Goal: Task Accomplishment & Management: Use online tool/utility

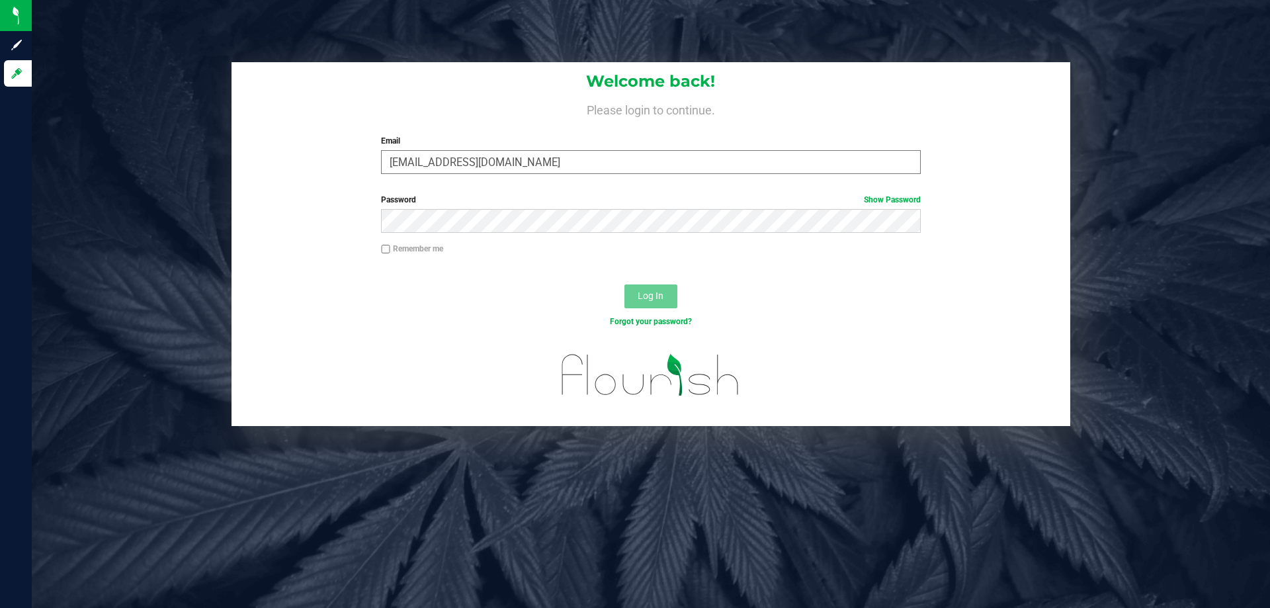
type input "[EMAIL_ADDRESS][DOMAIN_NAME]"
click at [625, 285] on button "Log In" at bounding box center [651, 297] width 53 height 24
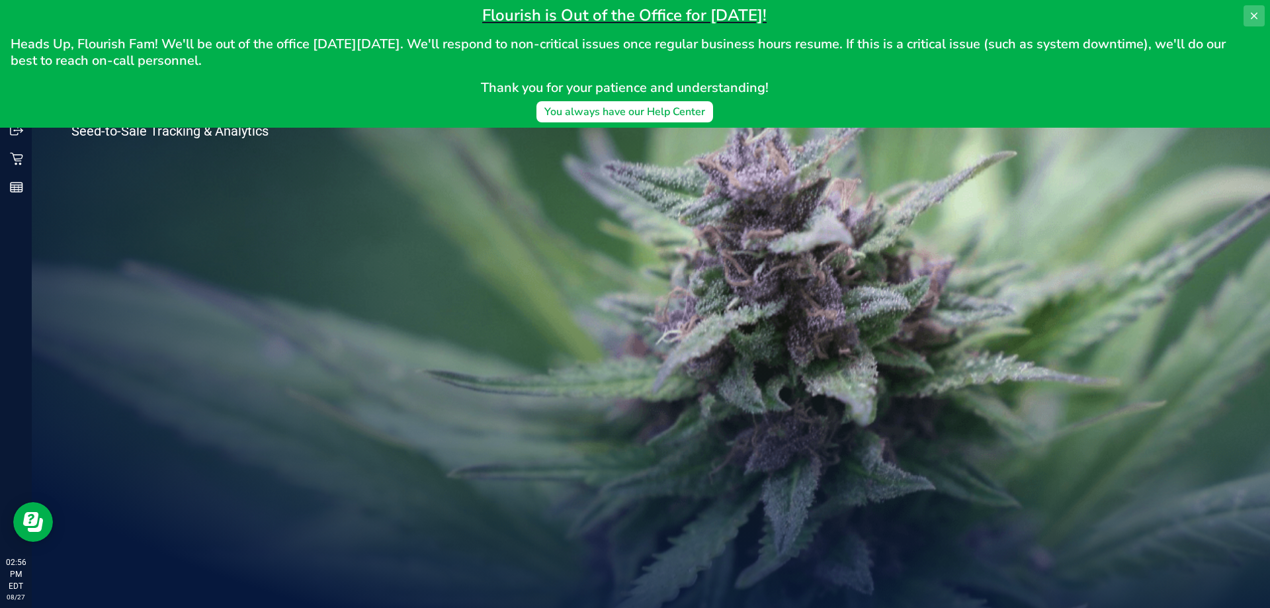
click at [1249, 17] on icon at bounding box center [1254, 16] width 11 height 11
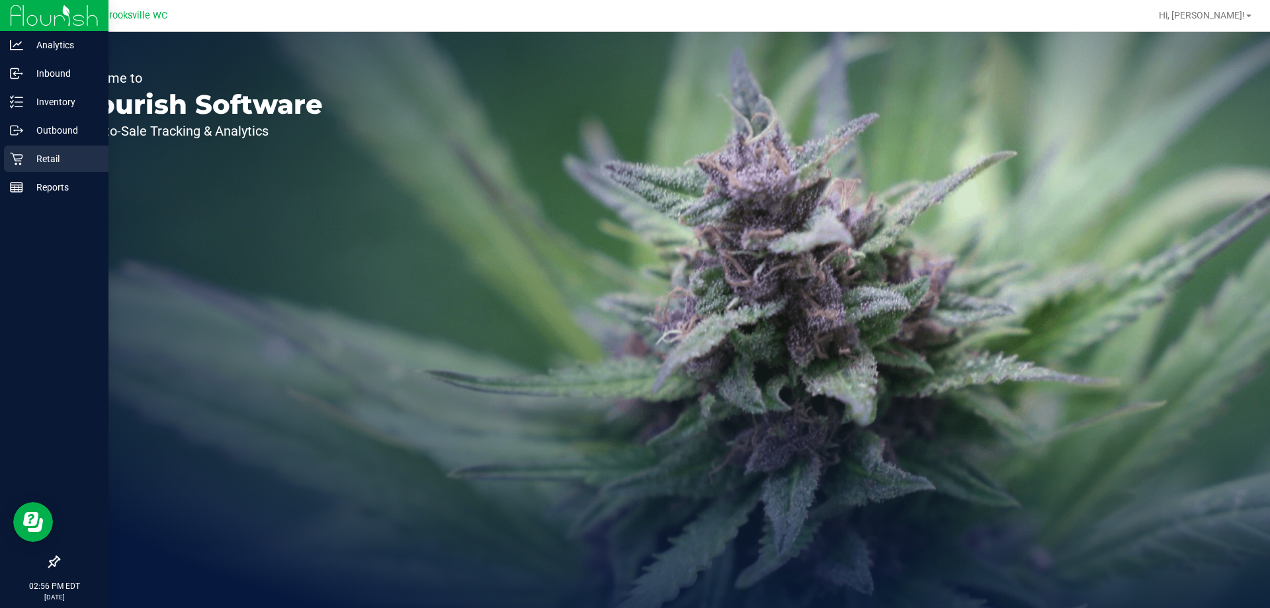
click at [65, 149] on div "Retail" at bounding box center [56, 159] width 105 height 26
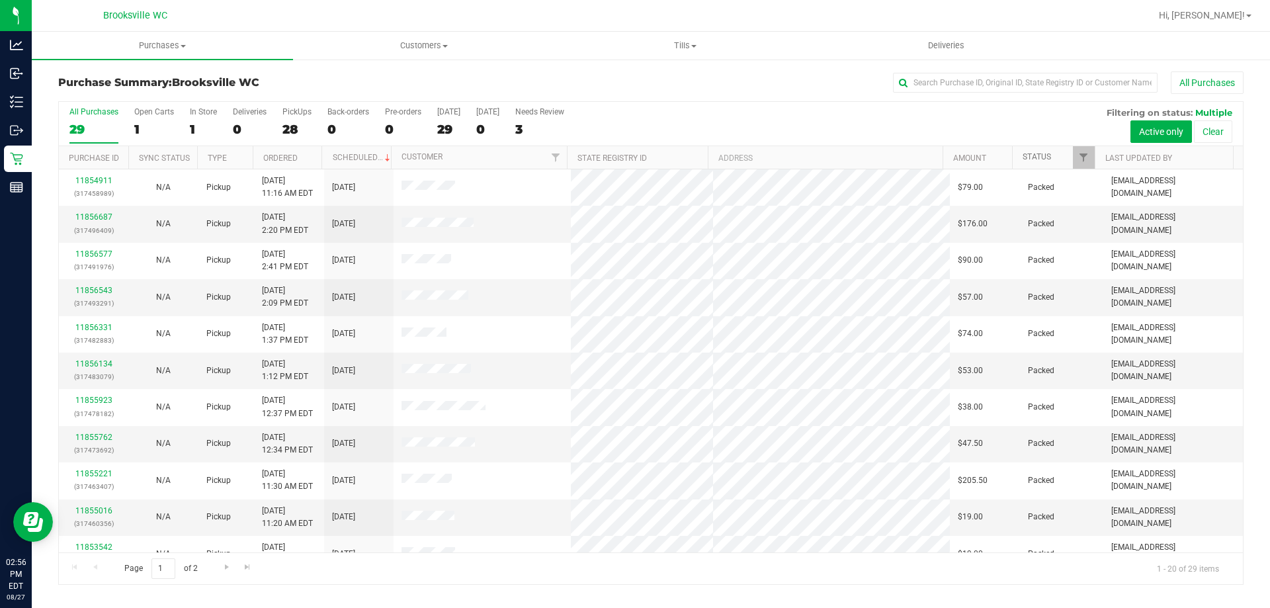
click at [1032, 156] on link "Status" at bounding box center [1037, 156] width 28 height 9
click at [1043, 154] on link "Status" at bounding box center [1045, 156] width 44 height 9
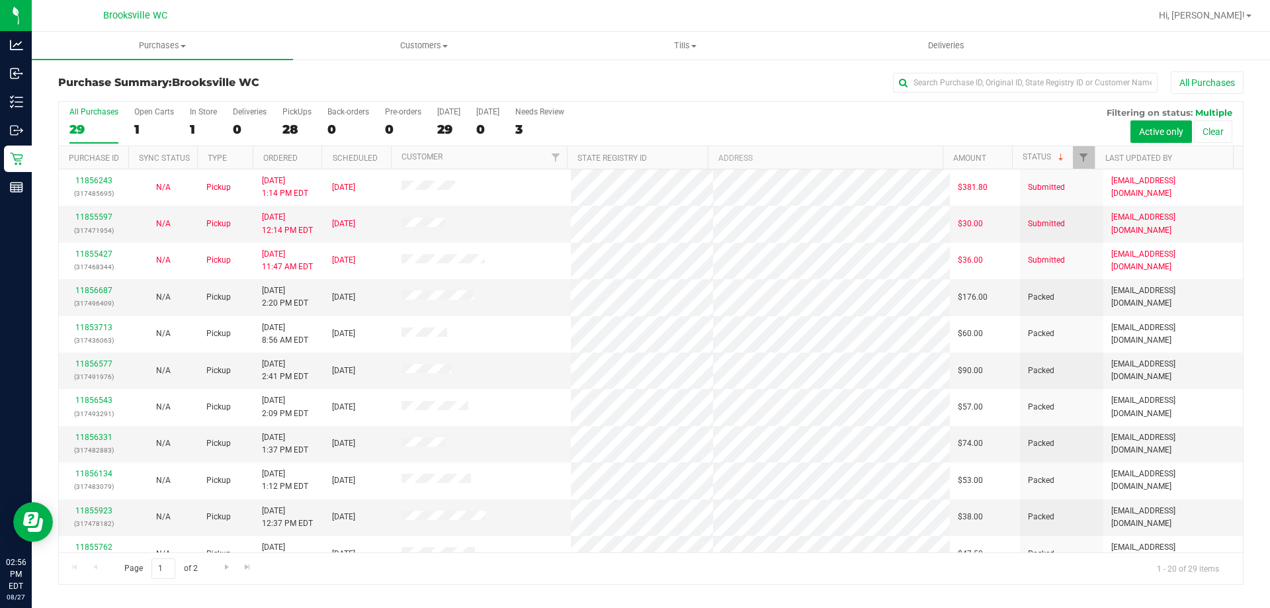
click at [1024, 120] on div "All Purchases 29 Open Carts 1 In Store 1 Deliveries 0 PickUps 28 Back-orders 0 …" at bounding box center [651, 124] width 1184 height 44
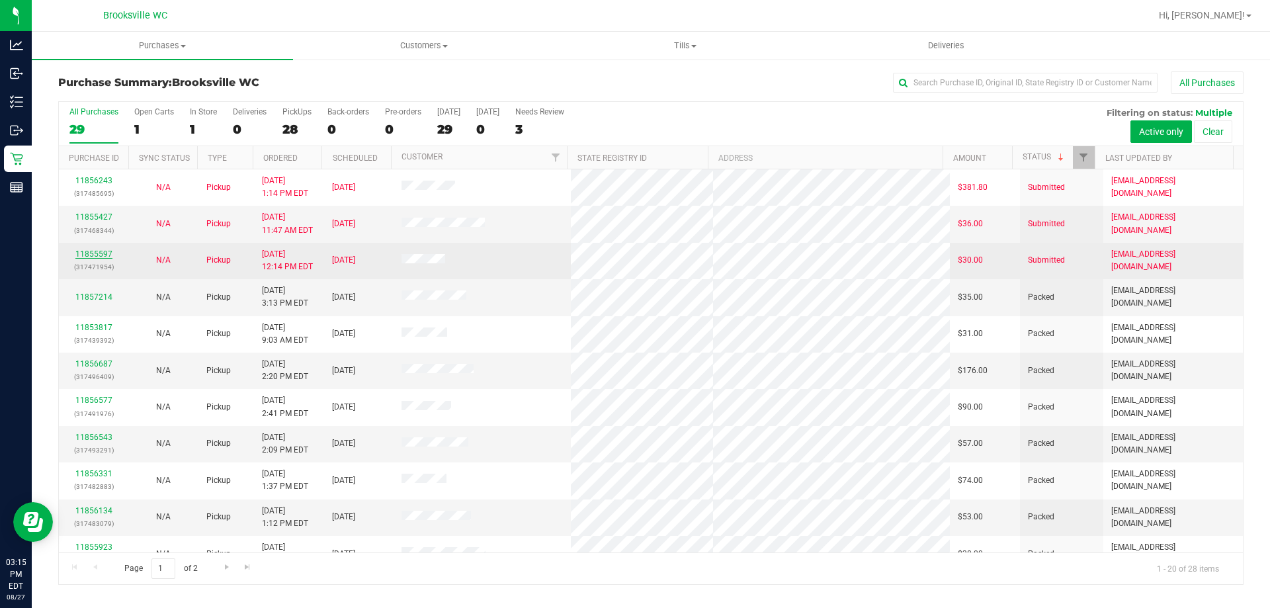
click at [81, 252] on link "11855597" at bounding box center [93, 253] width 37 height 9
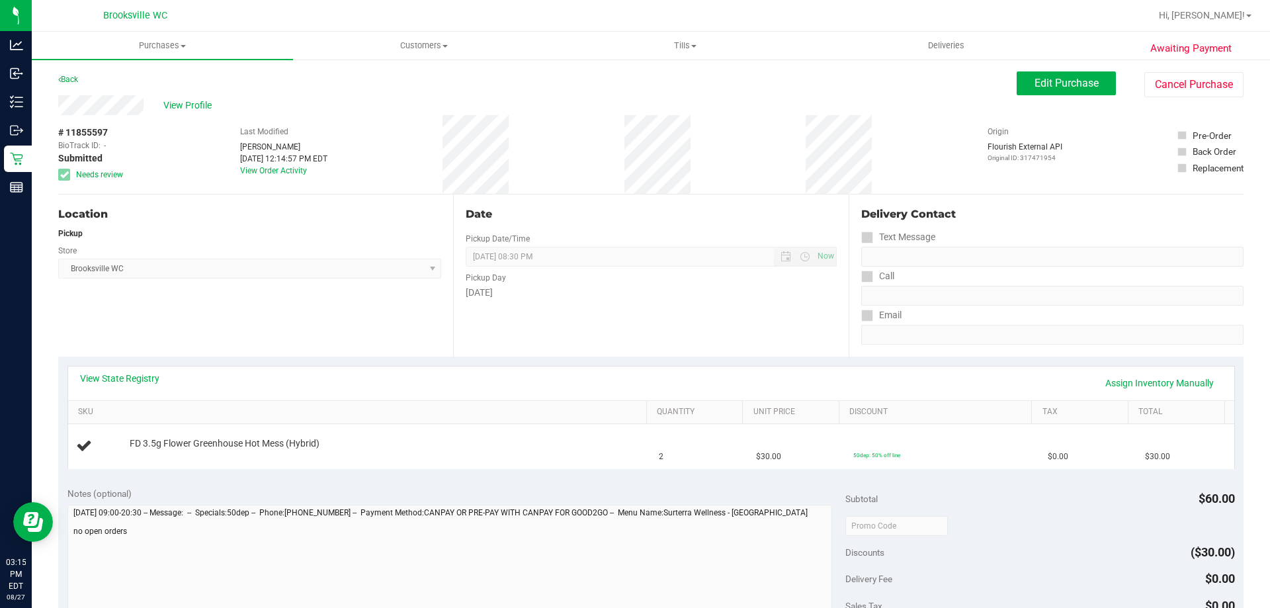
click at [232, 81] on div "Back Edit Purchase Cancel Purchase" at bounding box center [651, 83] width 1186 height 24
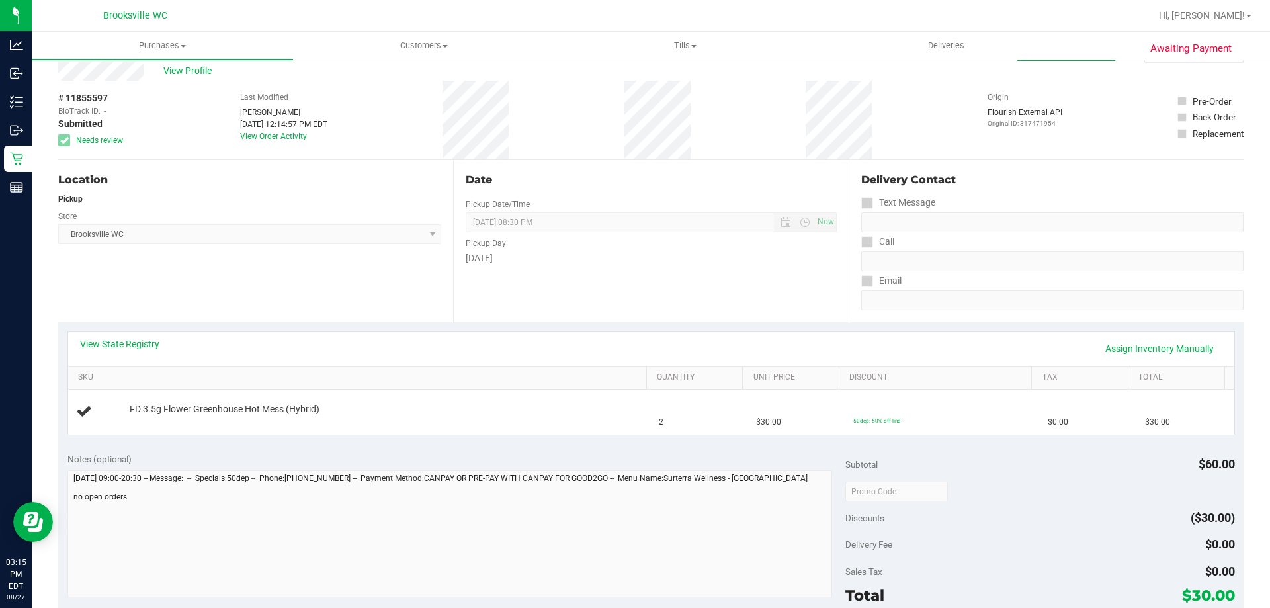
scroll to position [66, 0]
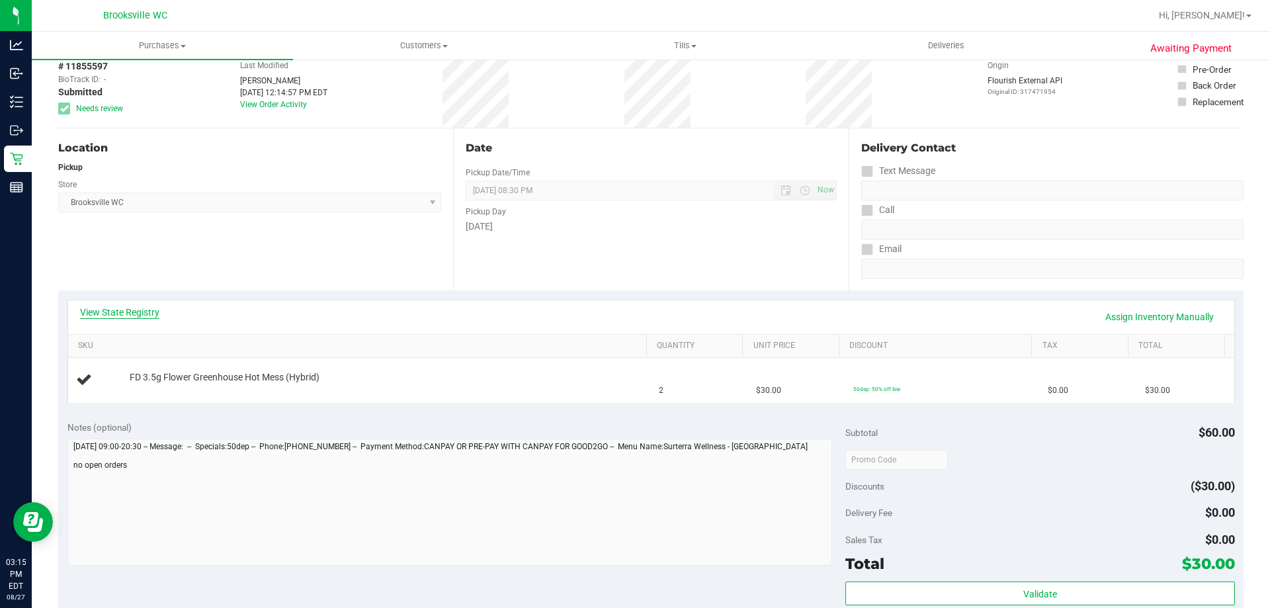
click at [91, 310] on link "View State Registry" at bounding box center [119, 312] width 79 height 13
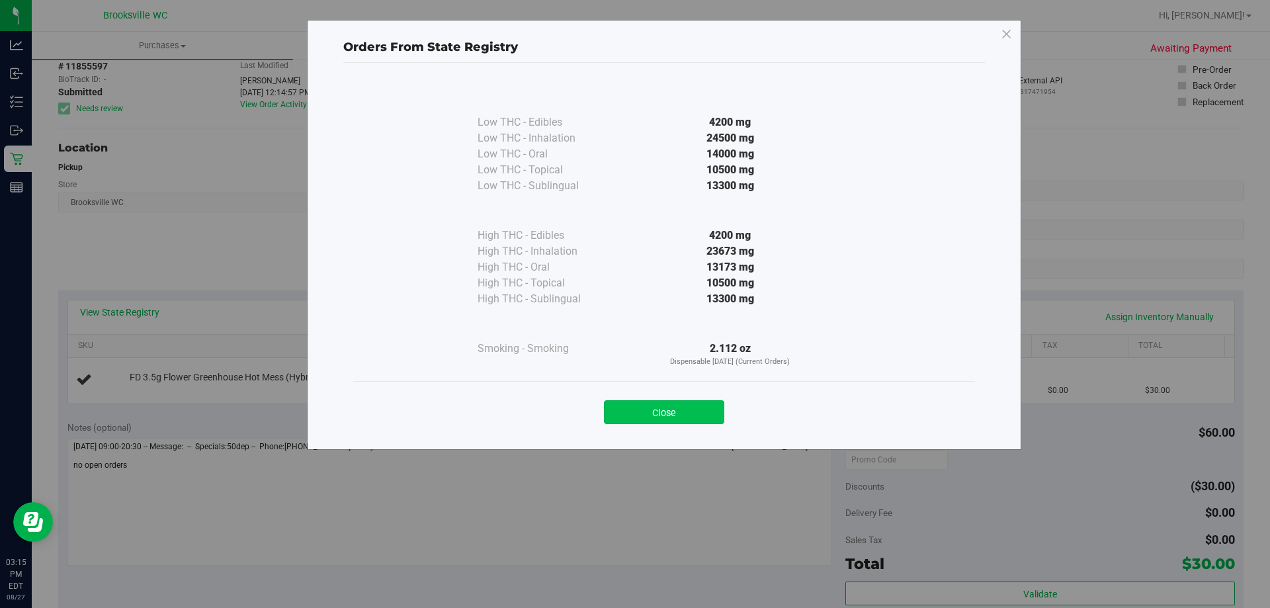
click at [635, 407] on button "Close" at bounding box center [664, 412] width 120 height 24
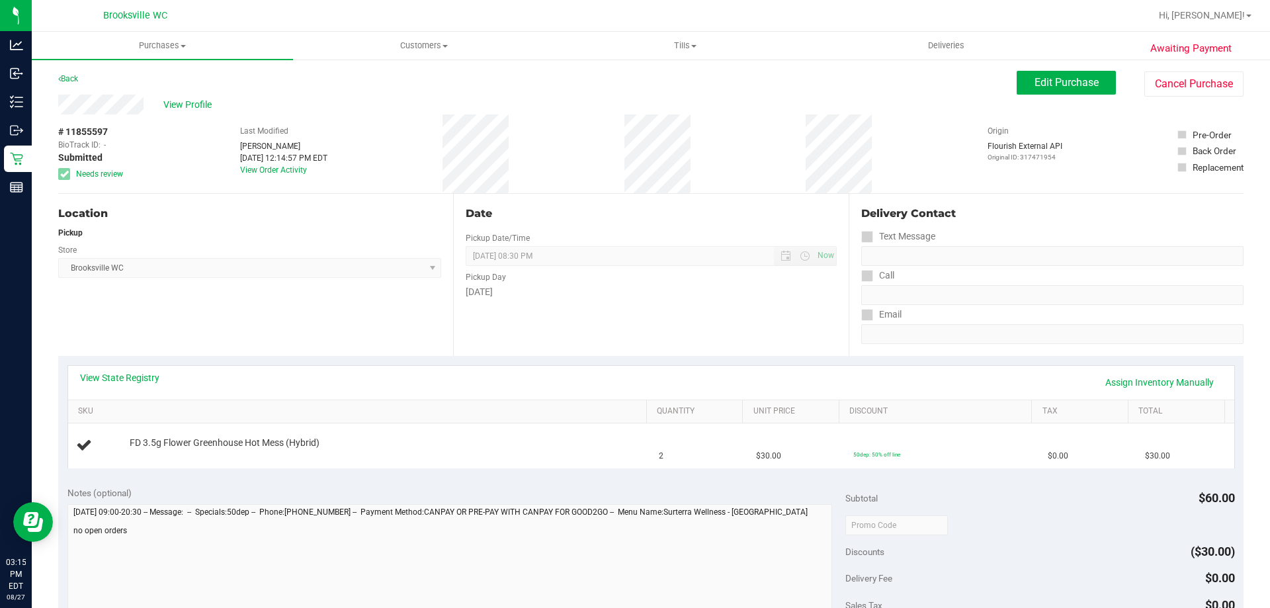
scroll to position [0, 0]
click at [1084, 80] on span "Edit Purchase" at bounding box center [1067, 83] width 64 height 13
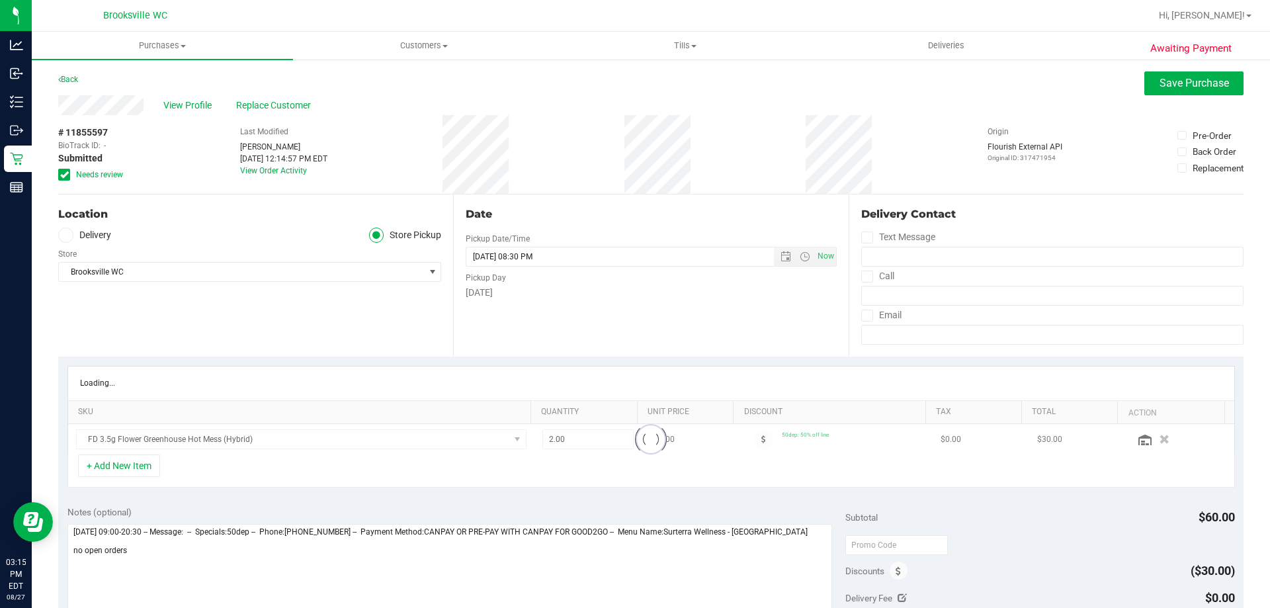
click at [65, 175] on icon at bounding box center [64, 175] width 9 height 0
click at [0, 0] on input "Needs review" at bounding box center [0, 0] width 0 height 0
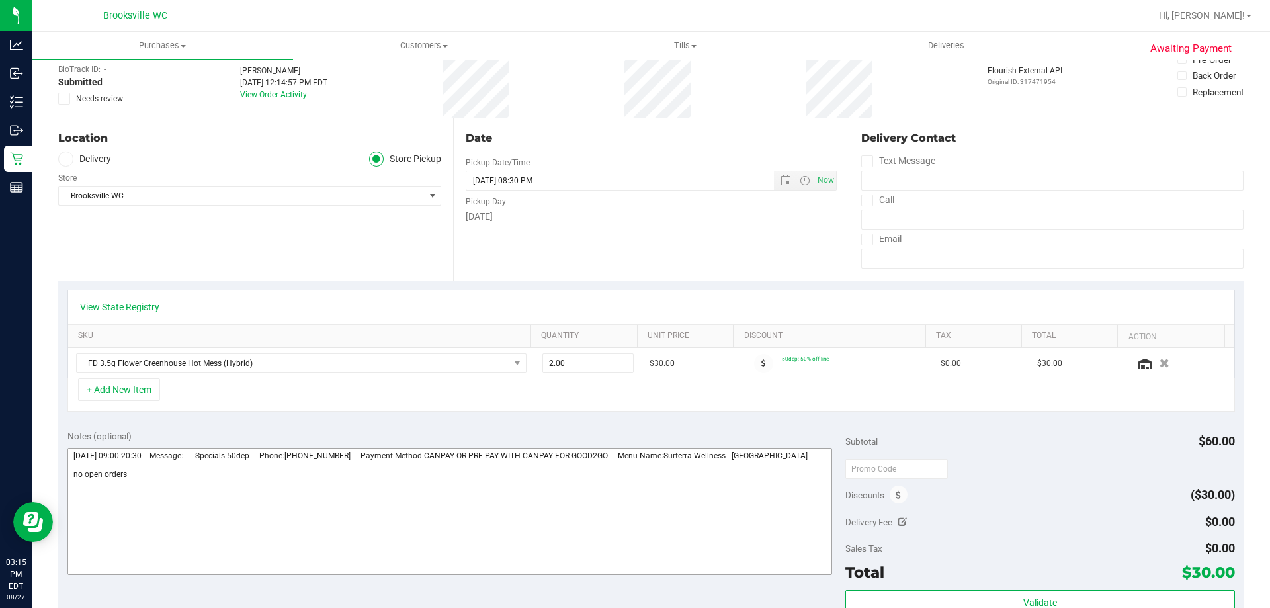
scroll to position [132, 0]
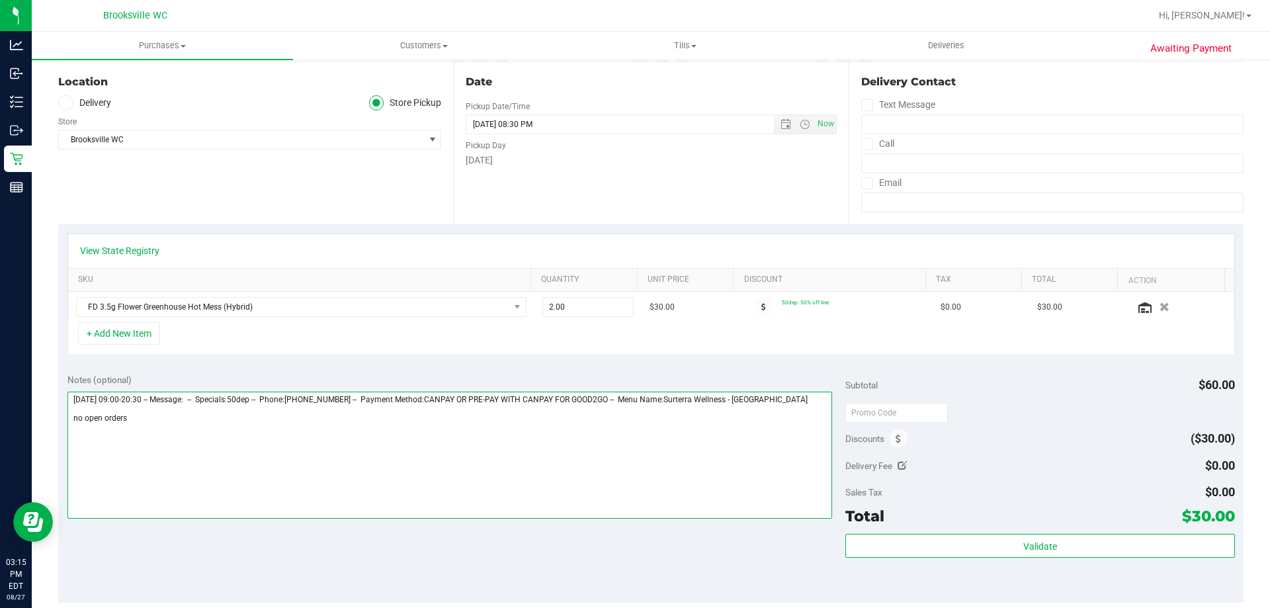
drag, startPoint x: 147, startPoint y: 422, endPoint x: 54, endPoint y: 421, distance: 93.3
click at [54, 421] on div "Awaiting Payment Back Save Purchase View Profile Replace Customer # 11855597 Bi…" at bounding box center [651, 432] width 1239 height 1012
type textarea "Wednesday 08/27/2025 09:00-20:30 -- Message: -- Specials:50dep -- Phone:8605979…"
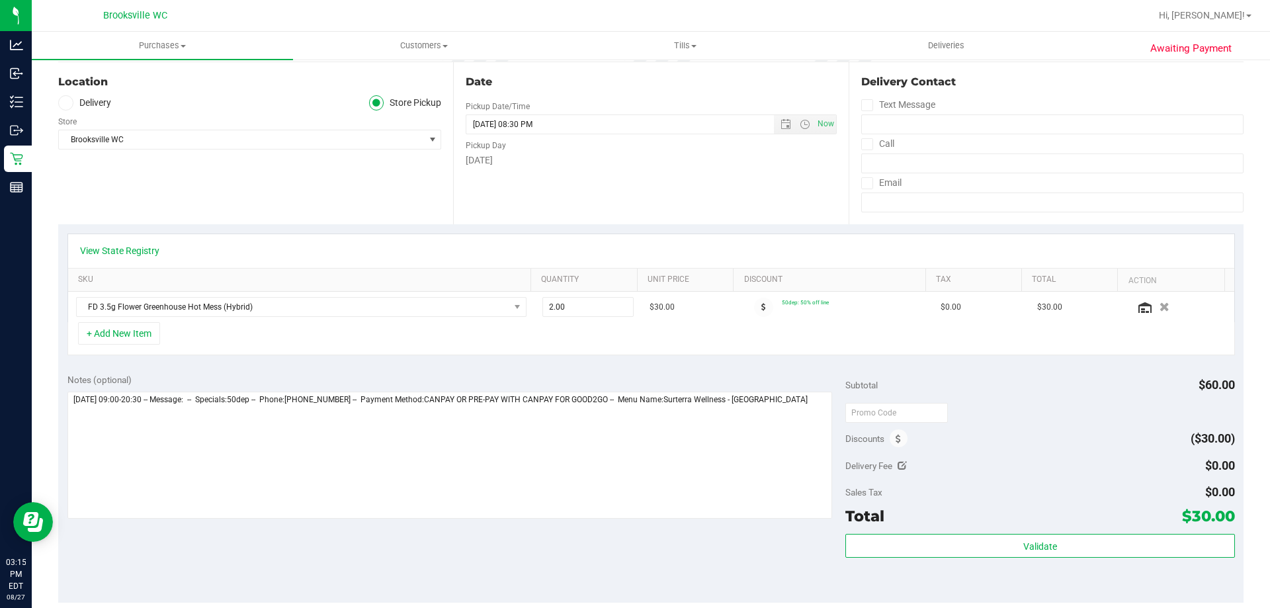
click at [834, 212] on div "Date Pickup Date/Time 08/27/2025 Now 08/27/2025 08:30 PM Now Pickup Day Wednesd…" at bounding box center [650, 143] width 395 height 162
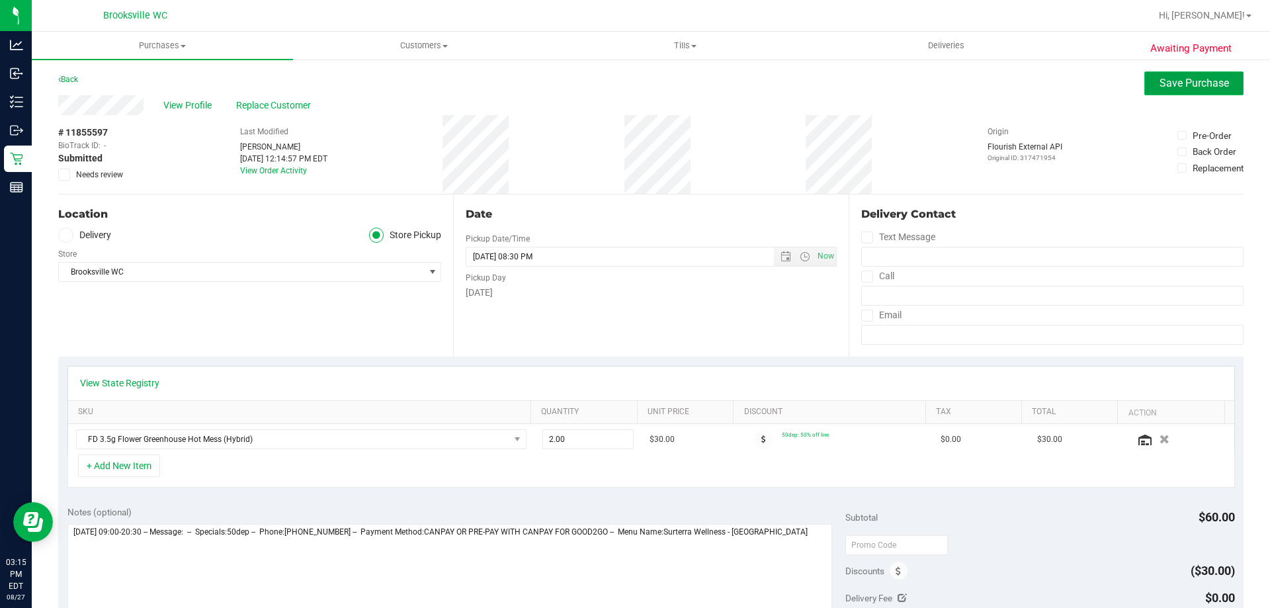
click at [1146, 78] on button "Save Purchase" at bounding box center [1194, 83] width 99 height 24
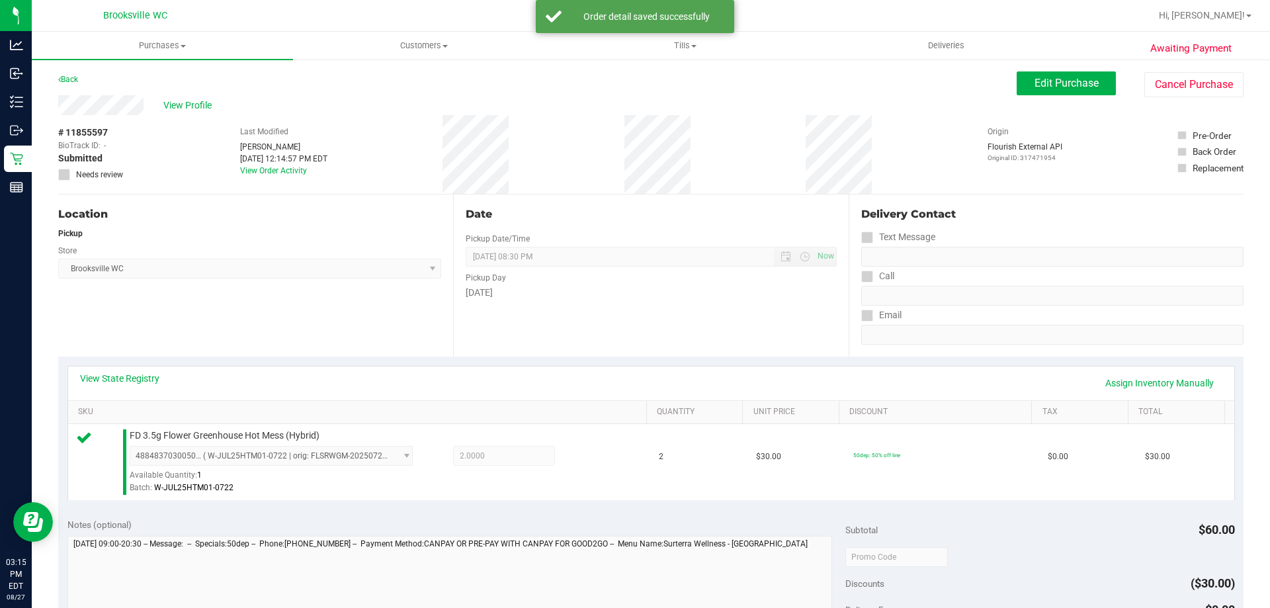
scroll to position [199, 0]
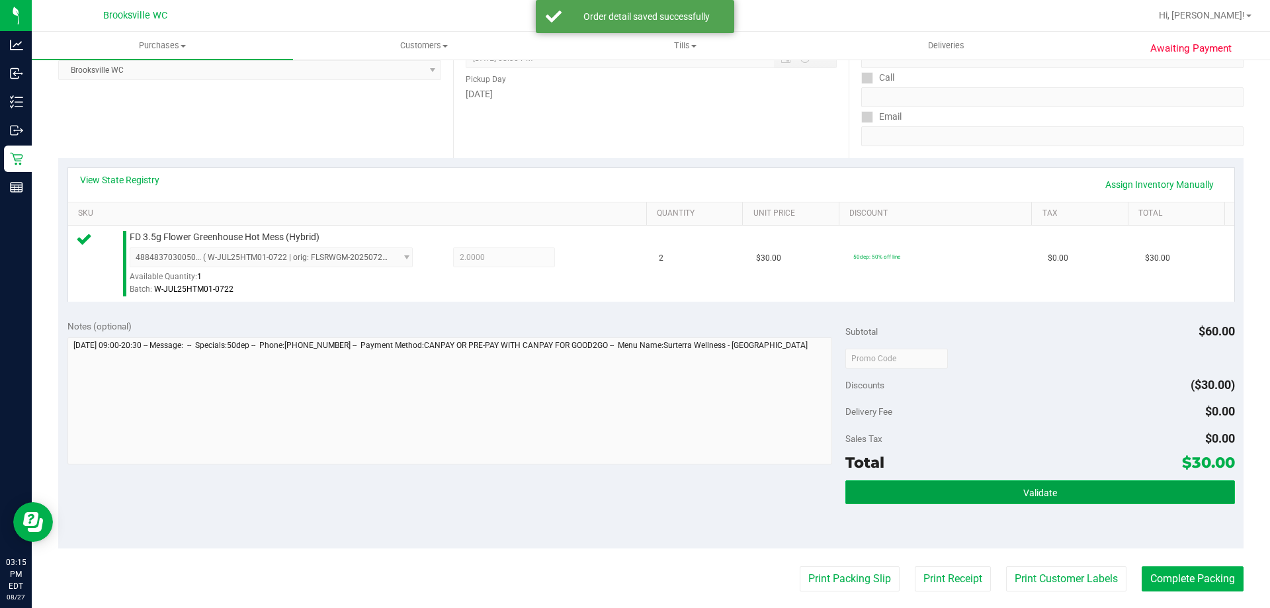
click at [1027, 486] on button "Validate" at bounding box center [1040, 492] width 389 height 24
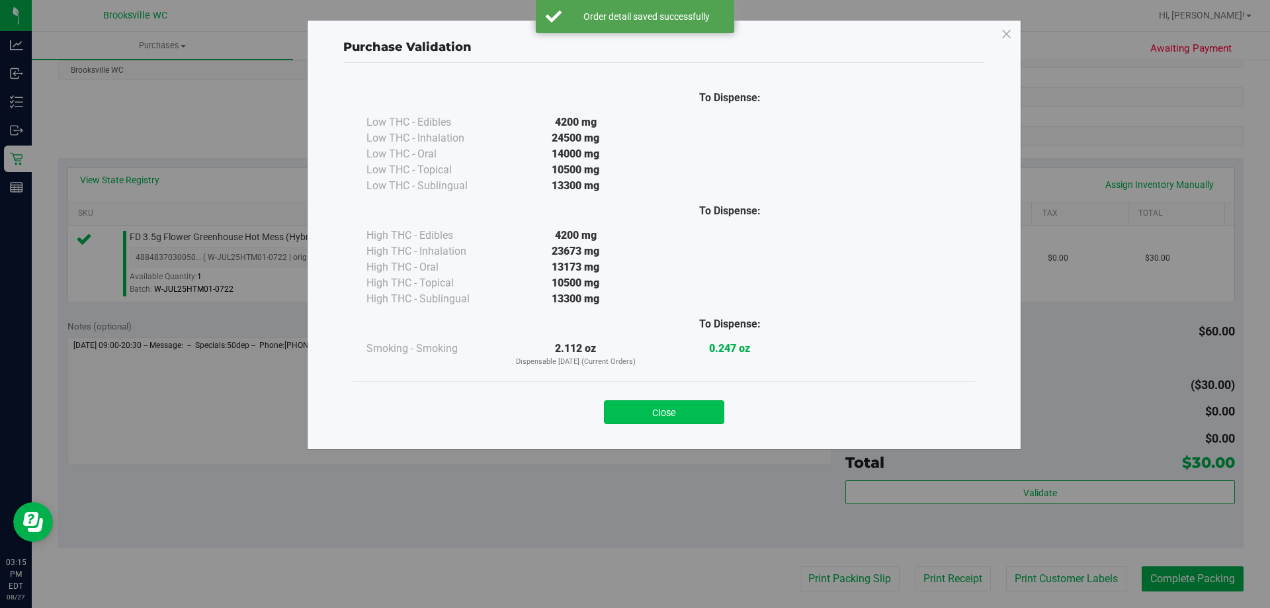
click at [719, 412] on button "Close" at bounding box center [664, 412] width 120 height 24
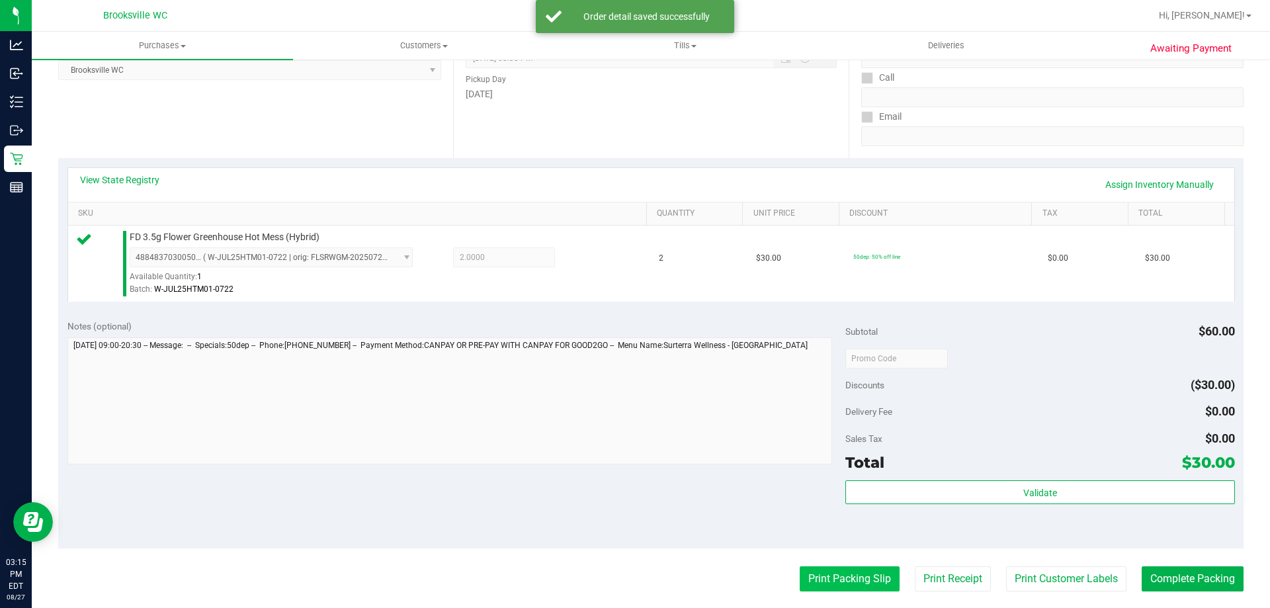
click at [856, 580] on button "Print Packing Slip" at bounding box center [850, 578] width 100 height 25
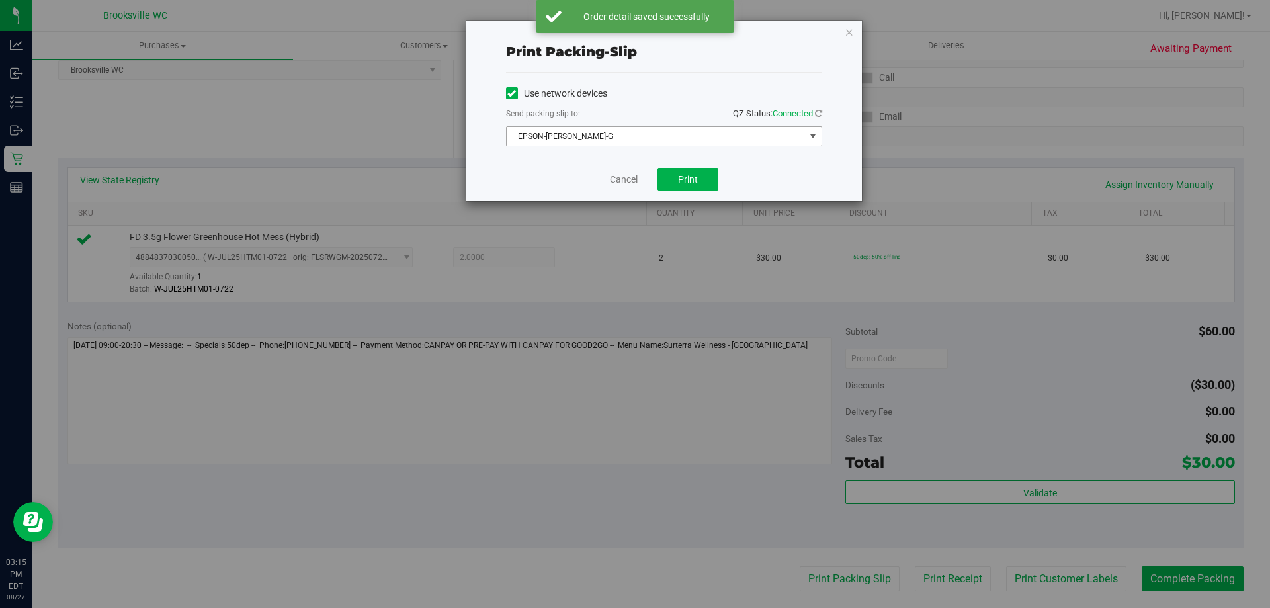
click at [605, 138] on span "EPSON-BECKY-G" at bounding box center [656, 136] width 298 height 19
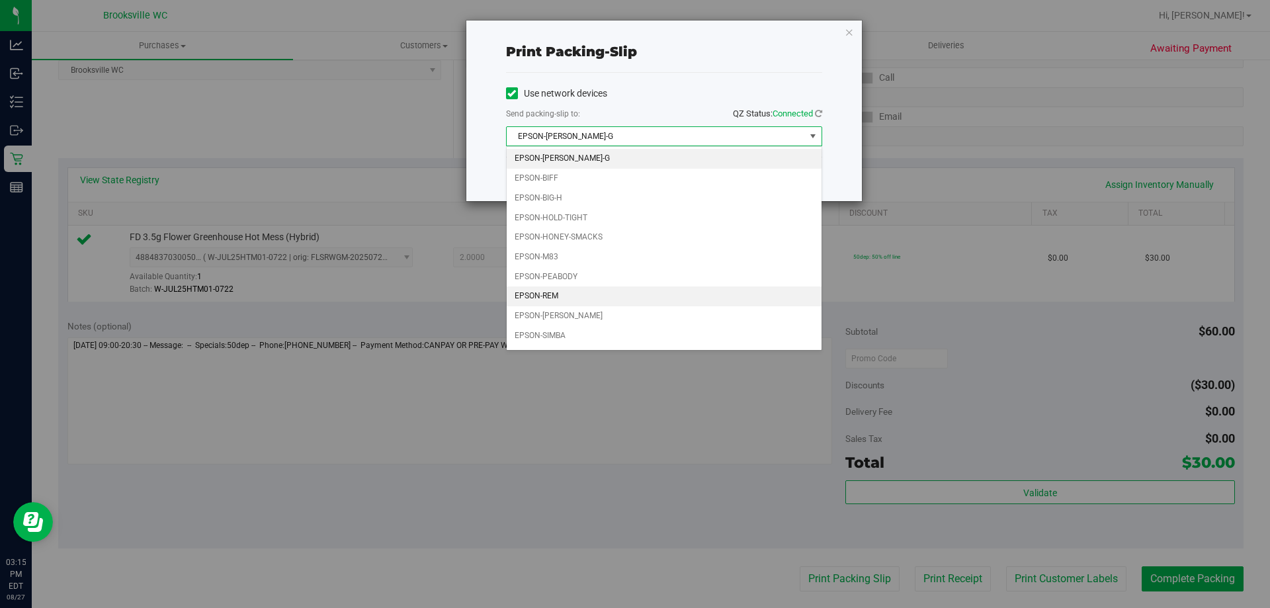
click at [554, 297] on li "EPSON-REM" at bounding box center [664, 297] width 315 height 20
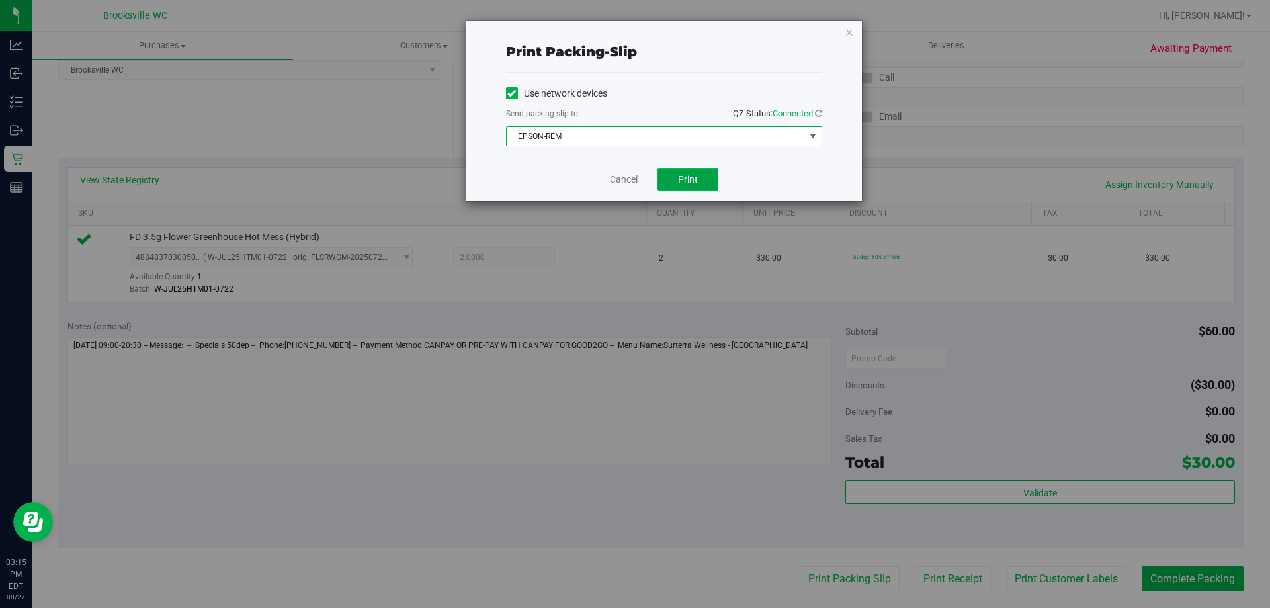
click at [678, 176] on span "Print" at bounding box center [688, 179] width 20 height 11
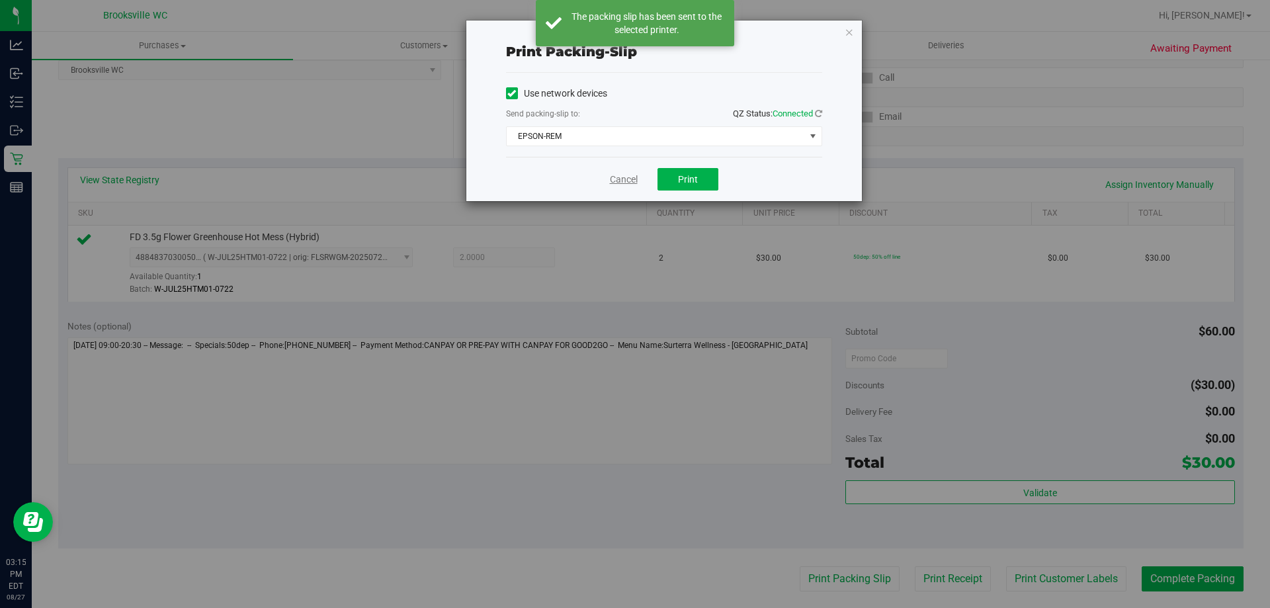
click at [620, 175] on link "Cancel" at bounding box center [624, 180] width 28 height 14
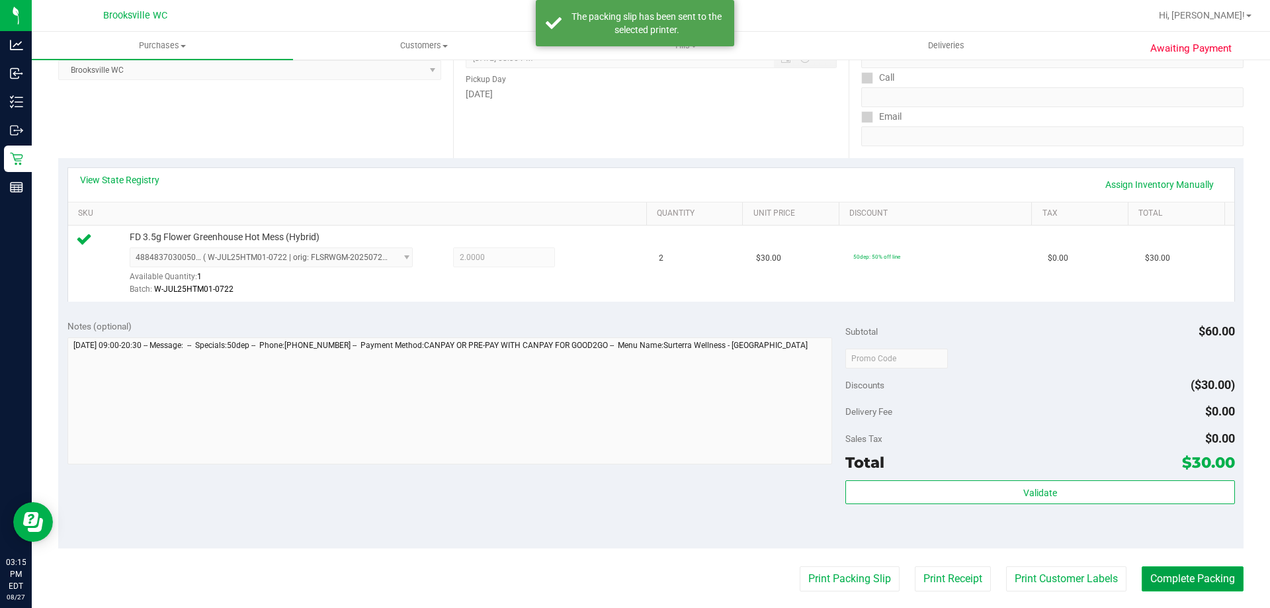
click at [1163, 581] on button "Complete Packing" at bounding box center [1193, 578] width 102 height 25
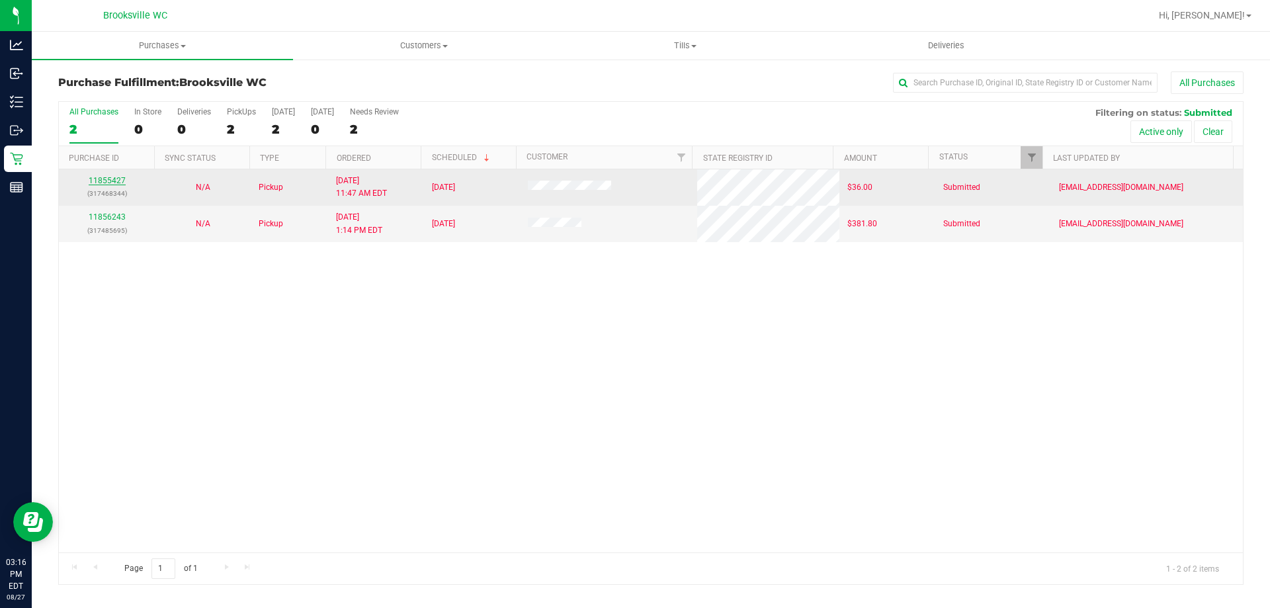
click at [109, 182] on link "11855427" at bounding box center [107, 180] width 37 height 9
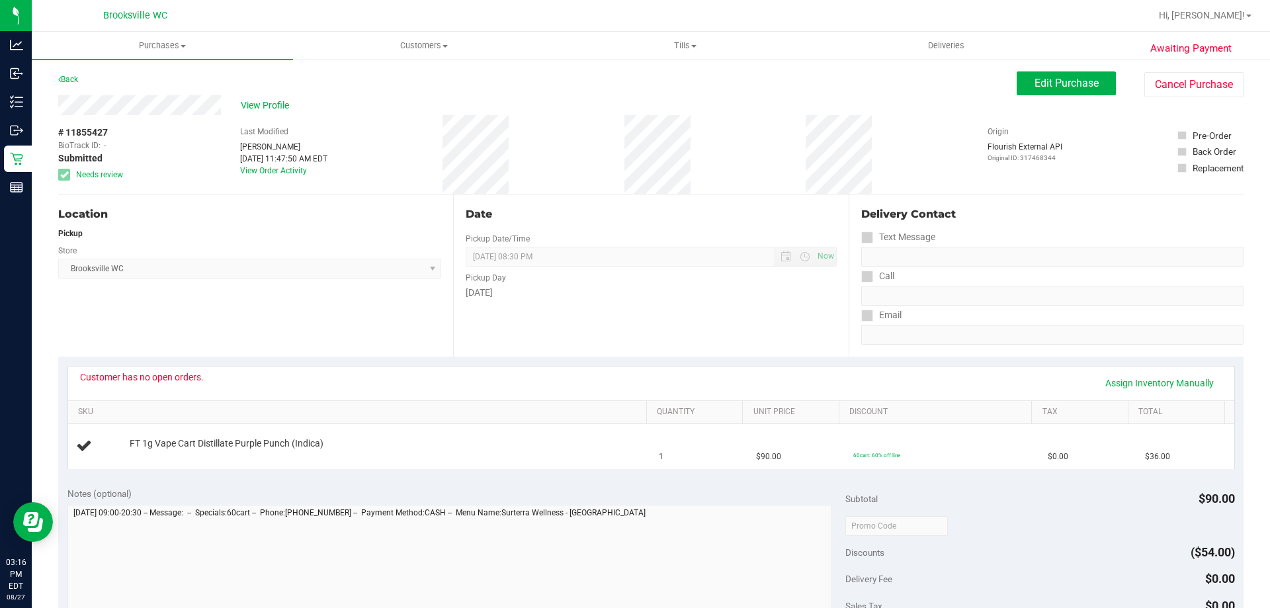
click at [194, 224] on div "Location Pickup Store Brooksville WC Select Store Bonita Springs WC Boynton Bea…" at bounding box center [255, 276] width 395 height 162
click at [260, 105] on span "View Profile" at bounding box center [267, 106] width 53 height 14
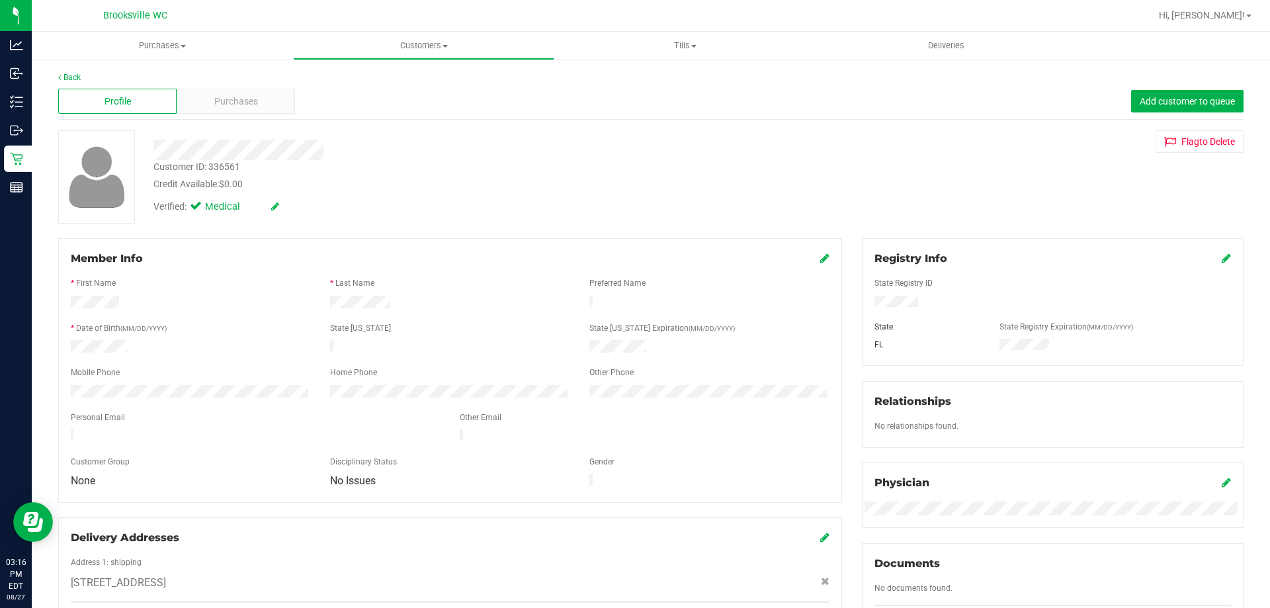
click at [218, 163] on div "Customer ID: 336561" at bounding box center [197, 167] width 87 height 14
copy div "336561"
click at [258, 279] on div "* First Name" at bounding box center [190, 284] width 259 height 15
click at [248, 270] on div at bounding box center [450, 272] width 759 height 11
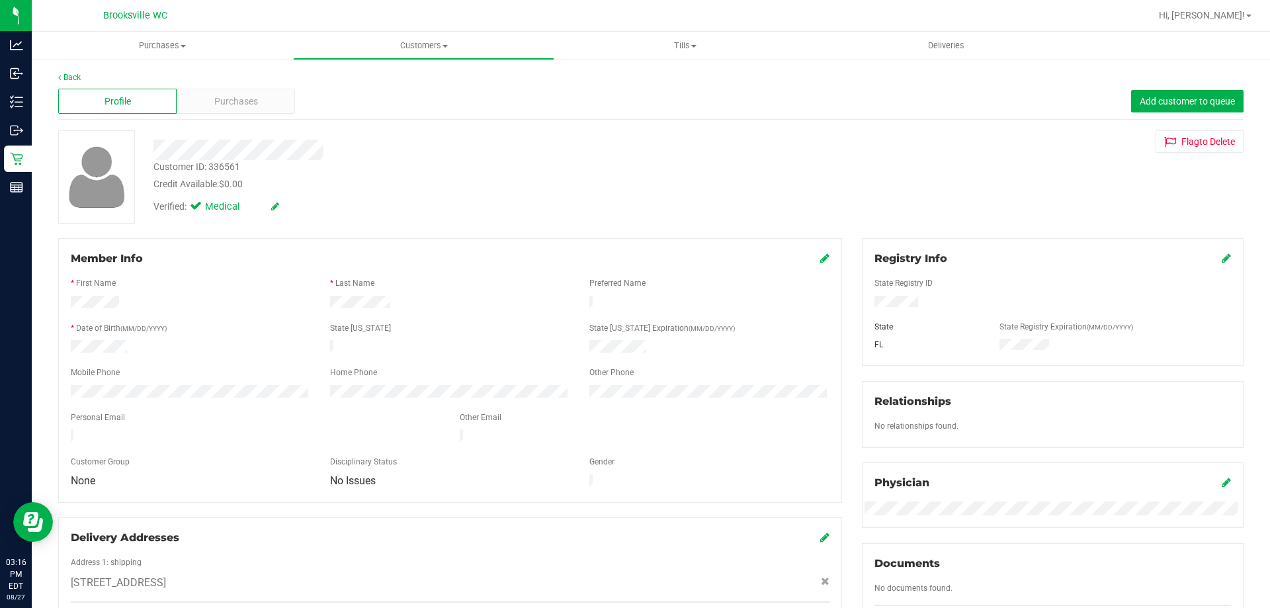
click at [71, 71] on div "Back" at bounding box center [651, 77] width 1186 height 12
click at [71, 77] on link "Back" at bounding box center [69, 77] width 22 height 9
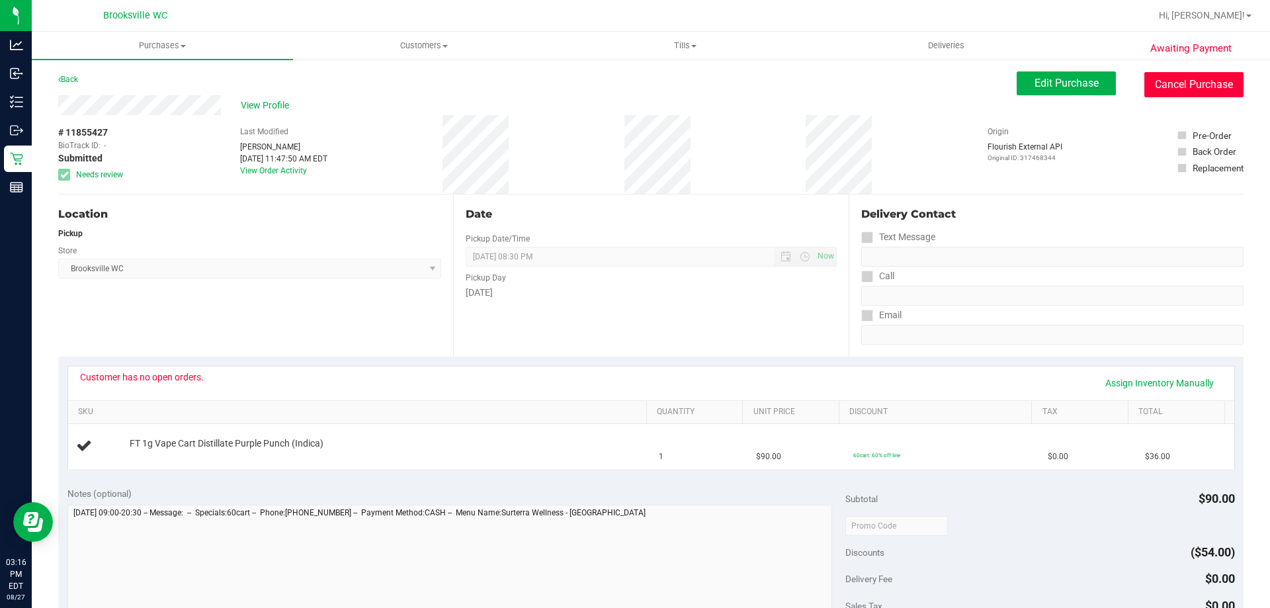
click at [1149, 79] on button "Cancel Purchase" at bounding box center [1194, 84] width 99 height 25
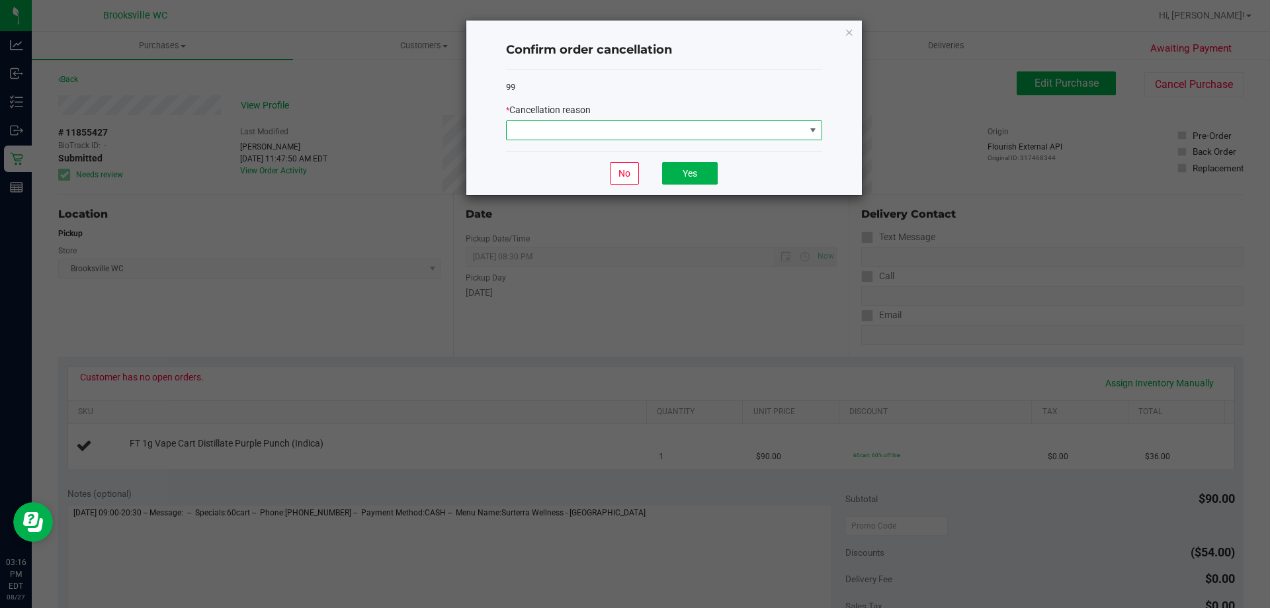
click at [672, 136] on span at bounding box center [656, 130] width 298 height 19
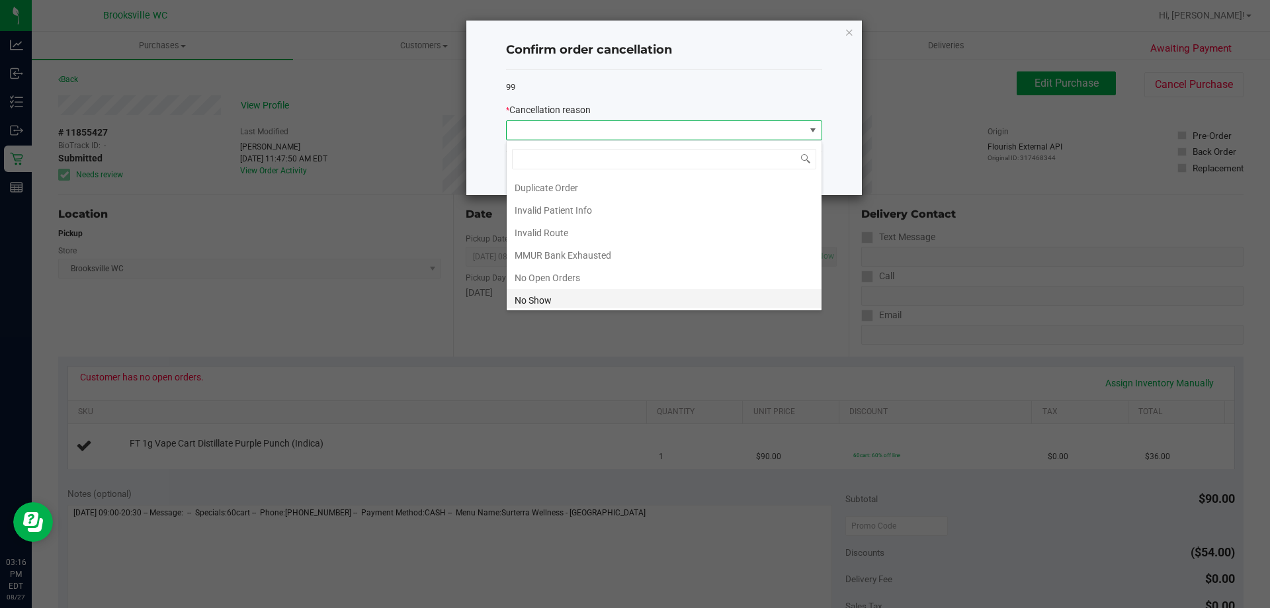
scroll to position [115, 0]
click at [568, 212] on li "No Open Orders" at bounding box center [664, 207] width 315 height 22
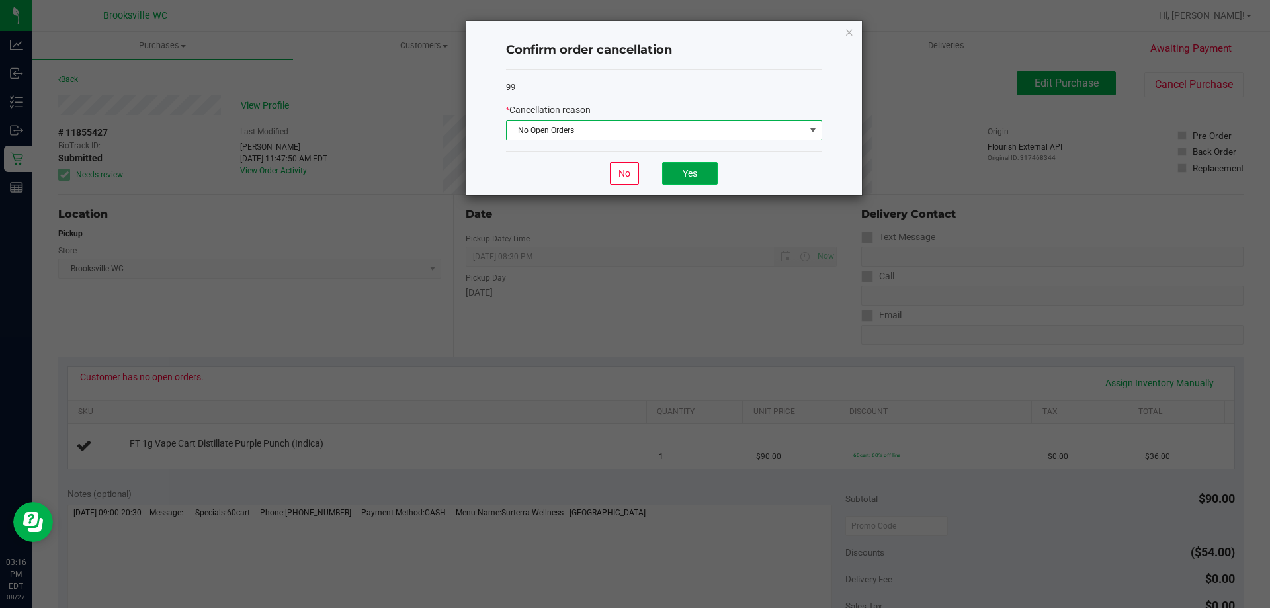
click at [689, 169] on button "Yes" at bounding box center [690, 173] width 56 height 22
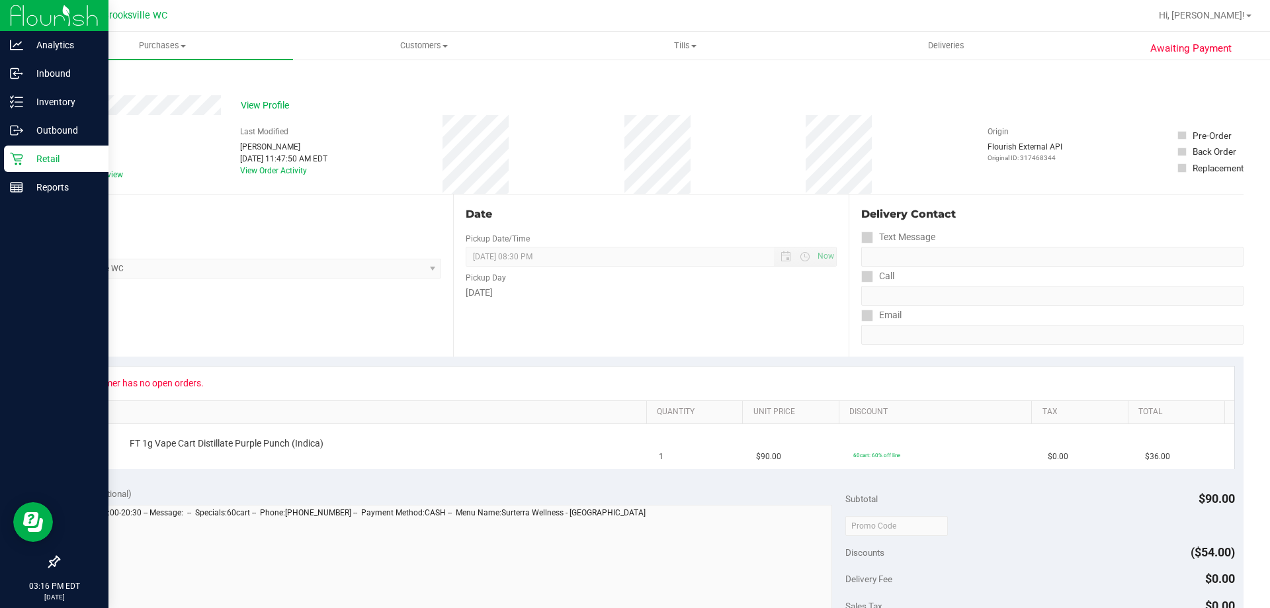
click at [11, 158] on icon at bounding box center [16, 158] width 13 height 13
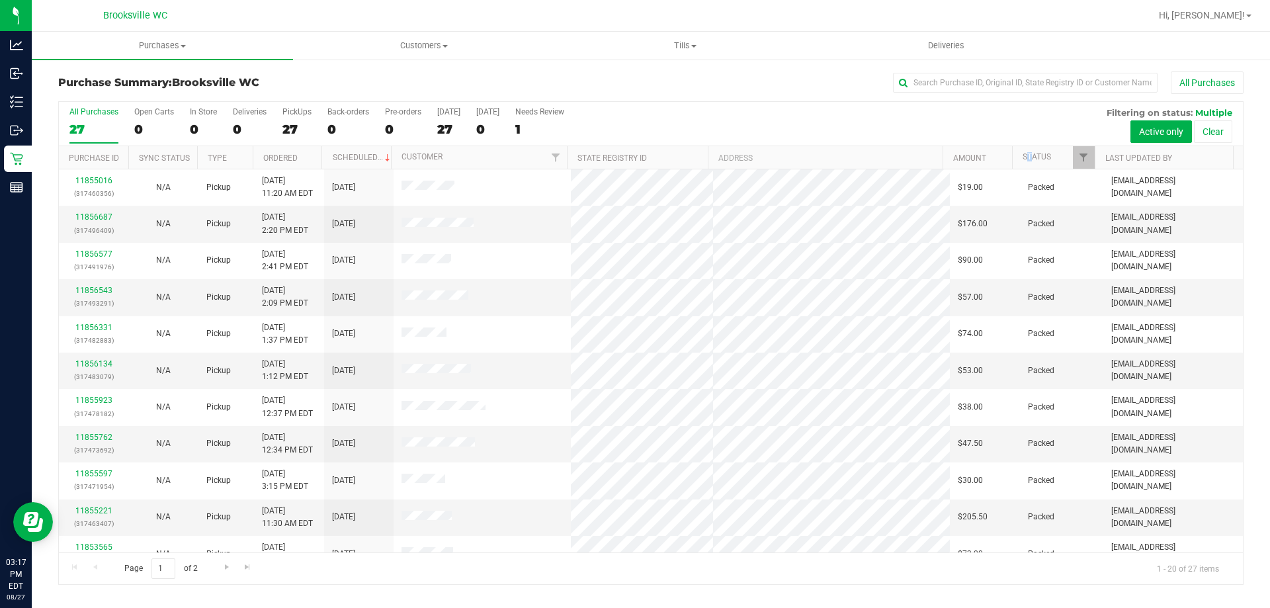
click at [1030, 151] on th "Status" at bounding box center [1053, 157] width 83 height 23
click at [1047, 159] on link "Status" at bounding box center [1045, 156] width 44 height 9
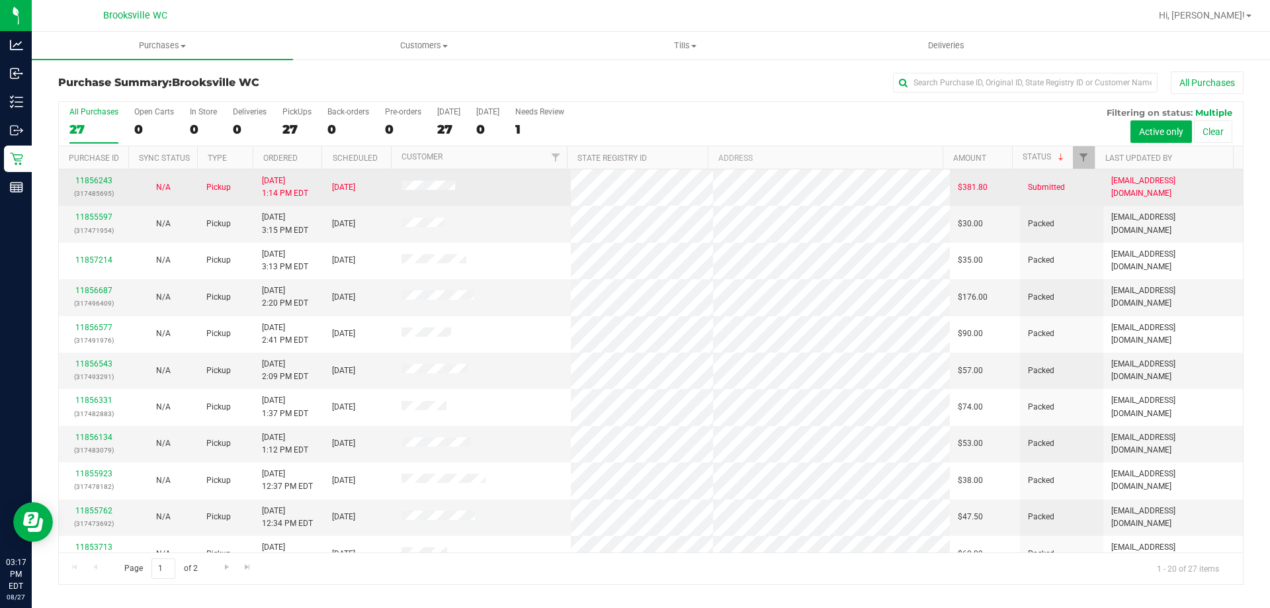
click at [106, 175] on div "11856243 (317485695)" at bounding box center [94, 187] width 54 height 25
click at [96, 183] on link "11856243" at bounding box center [93, 180] width 37 height 9
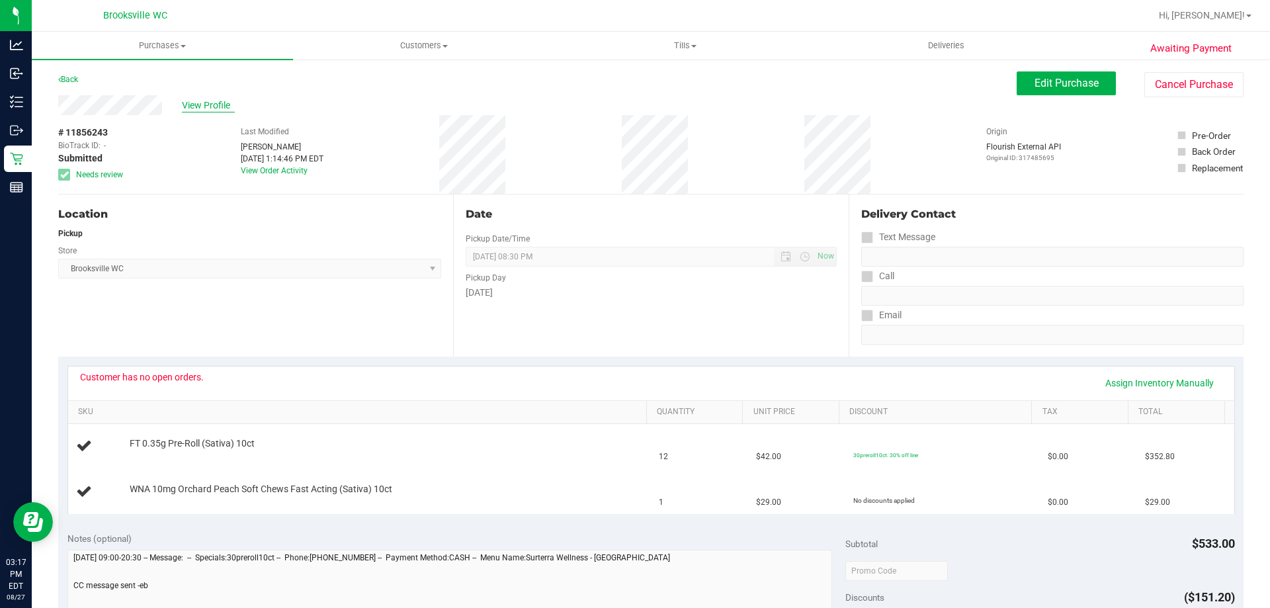
click at [214, 99] on span "View Profile" at bounding box center [208, 106] width 53 height 14
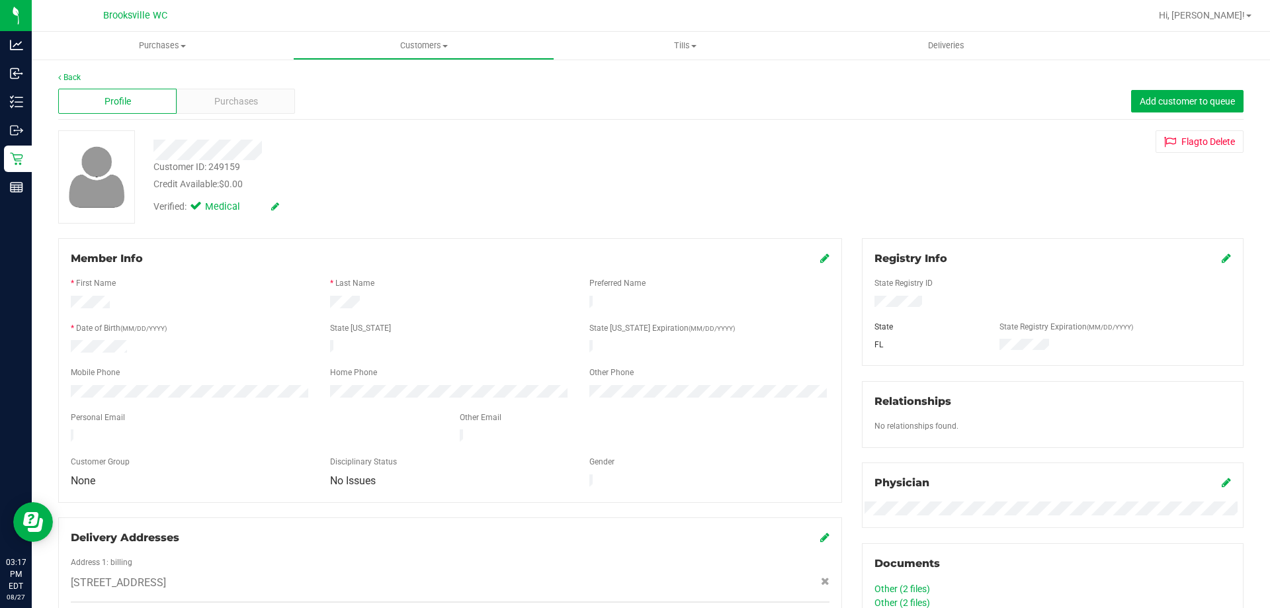
click at [224, 167] on div "Customer ID: 249159" at bounding box center [197, 167] width 87 height 14
copy div "249159"
click at [292, 166] on div "Customer ID: 249159 Credit Available: $0.00" at bounding box center [445, 175] width 603 height 31
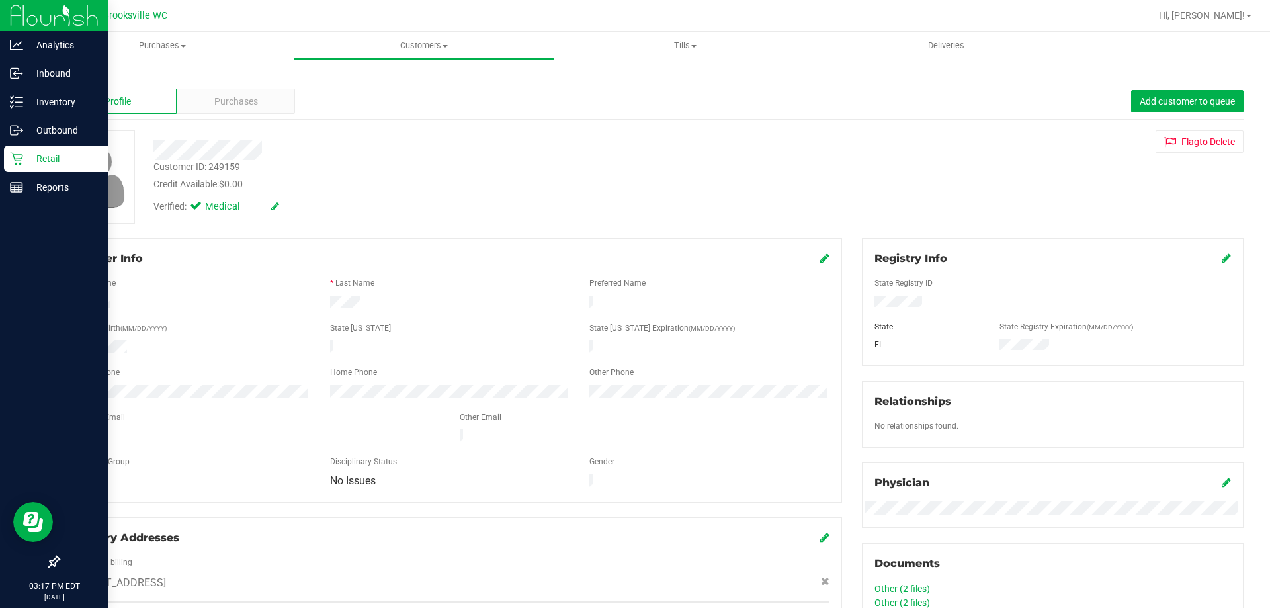
click at [52, 154] on p "Retail" at bounding box center [62, 159] width 79 height 16
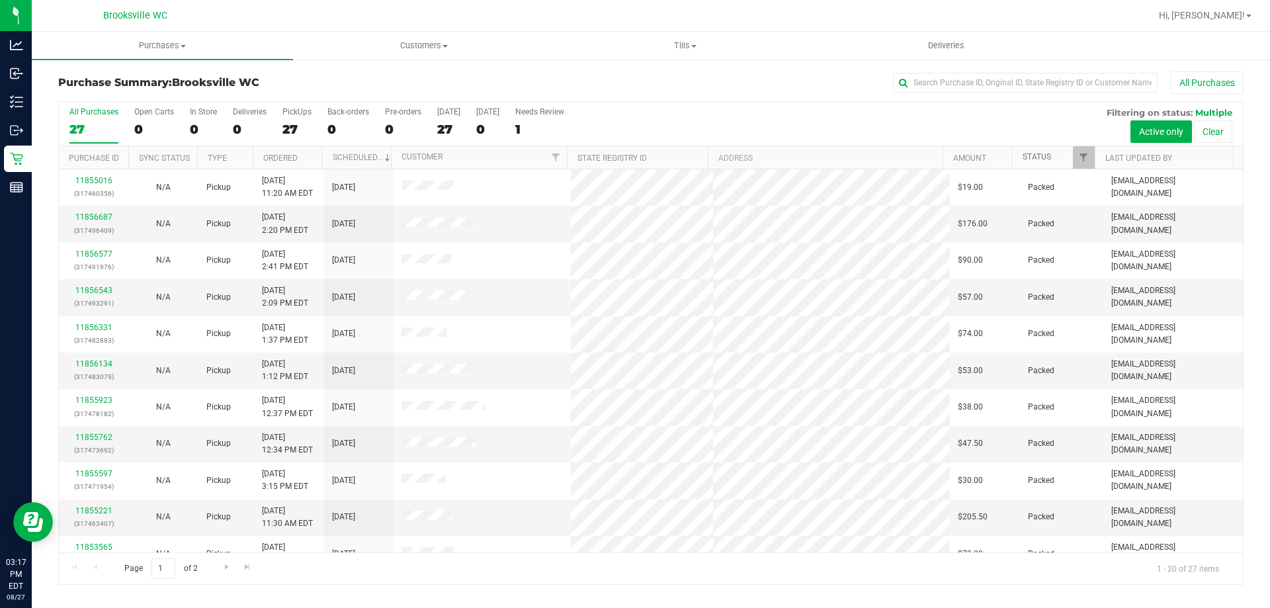
click at [1039, 155] on link "Status" at bounding box center [1037, 156] width 28 height 9
click at [1047, 156] on link "Status" at bounding box center [1045, 156] width 44 height 9
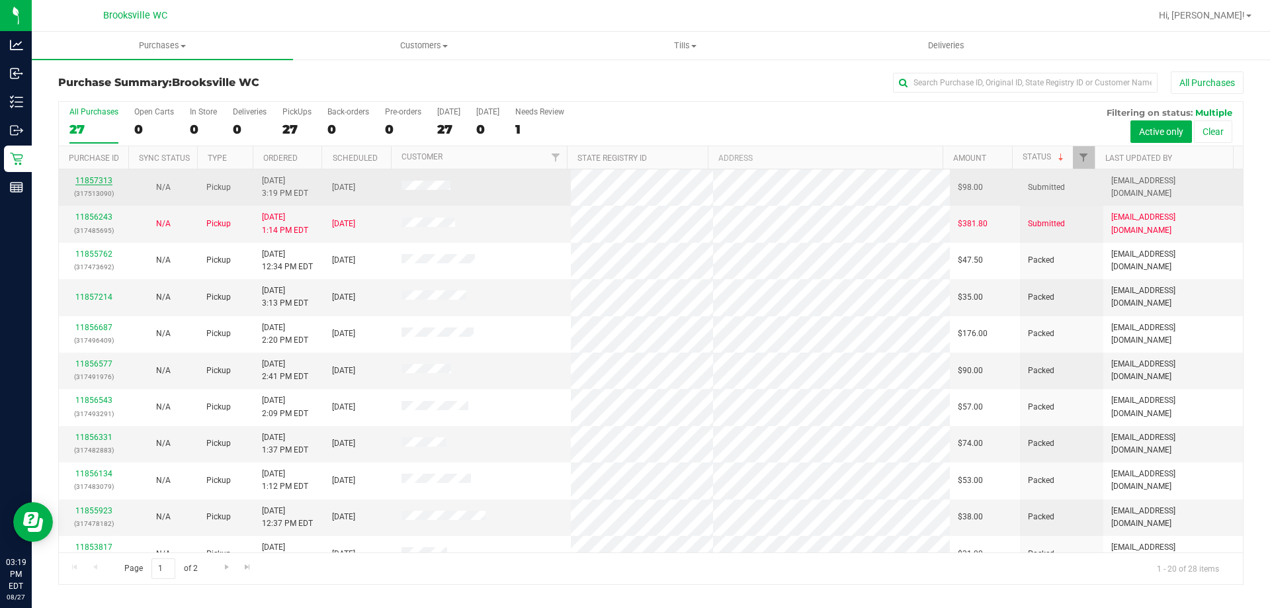
click at [95, 178] on link "11857313" at bounding box center [93, 180] width 37 height 9
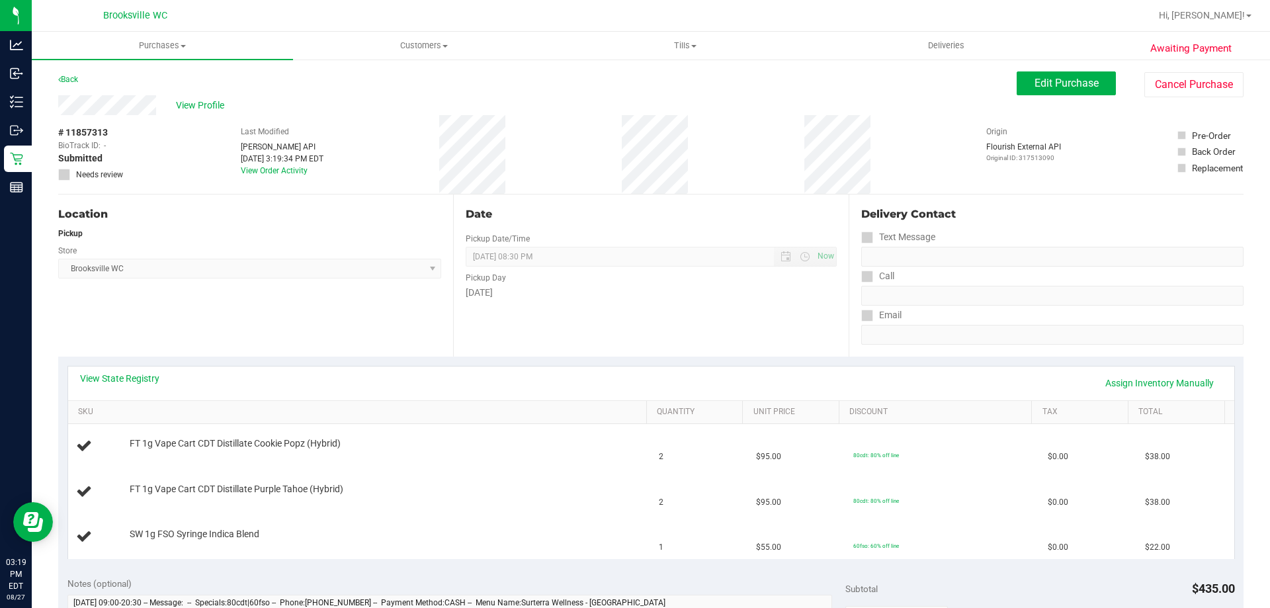
drag, startPoint x: 261, startPoint y: 310, endPoint x: 157, endPoint y: 332, distance: 106.8
click at [157, 332] on div "Location Pickup Store Brooksville WC Select Store Bonita Springs WC Boynton Bea…" at bounding box center [255, 276] width 395 height 162
click at [135, 378] on link "View State Registry" at bounding box center [119, 378] width 79 height 13
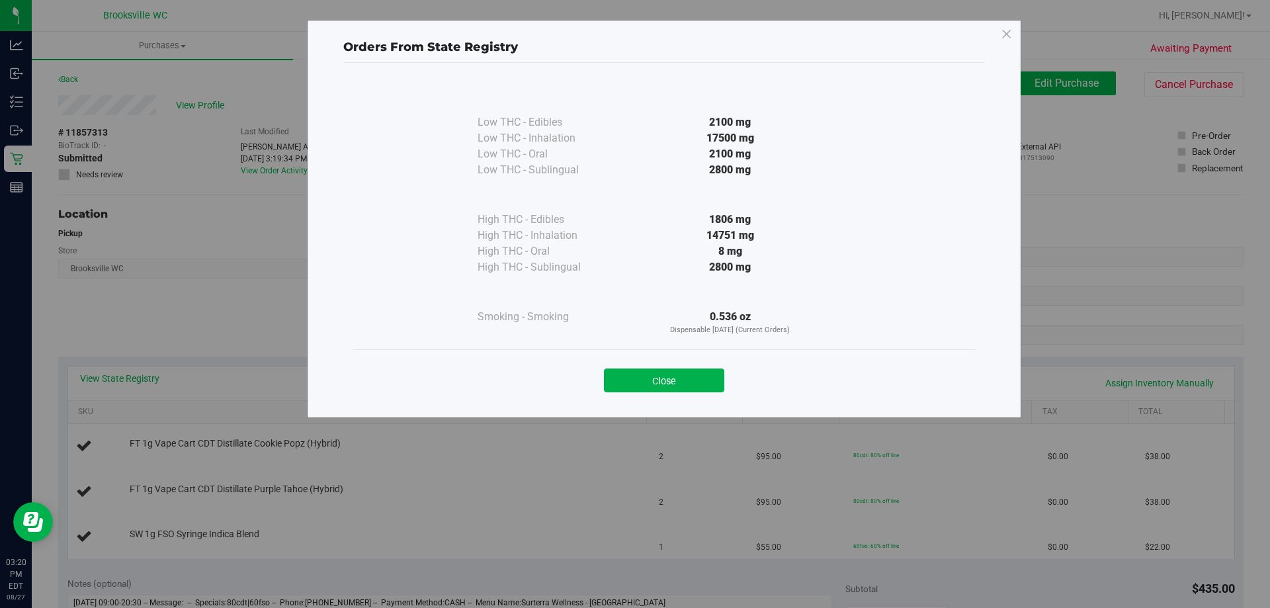
drag, startPoint x: 670, startPoint y: 375, endPoint x: 665, endPoint y: 369, distance: 8.5
click at [665, 369] on button "Close" at bounding box center [664, 381] width 120 height 24
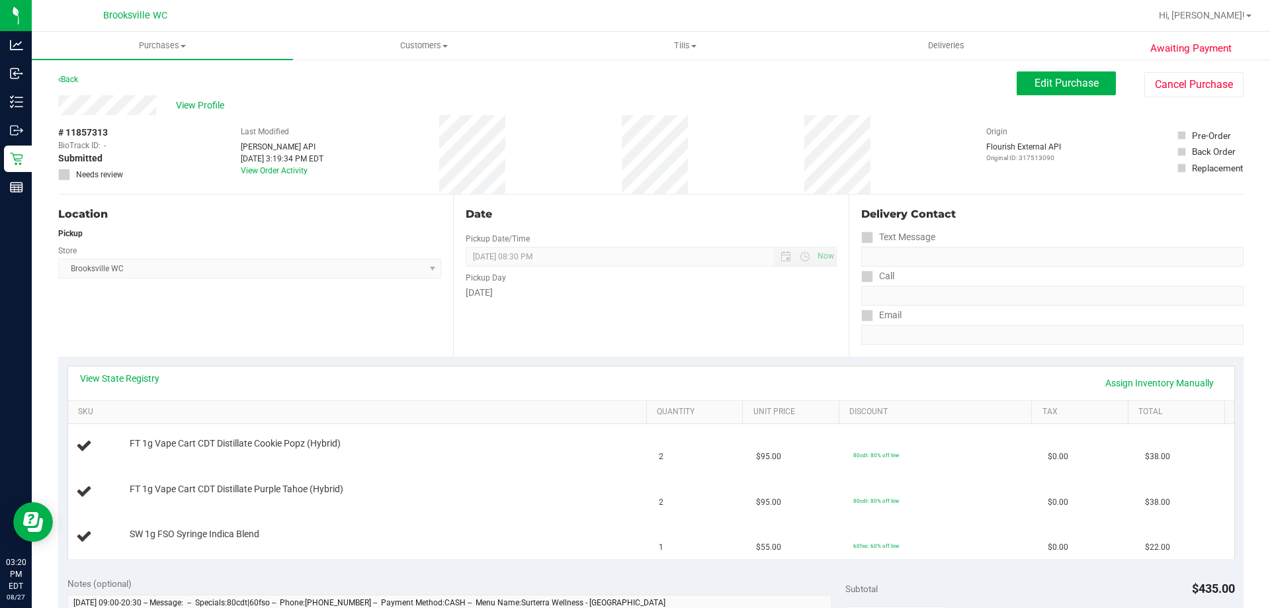
click at [592, 366] on div "View State Registry Assign Inventory Manually SKU Quantity Unit Price Discount …" at bounding box center [651, 462] width 1168 height 193
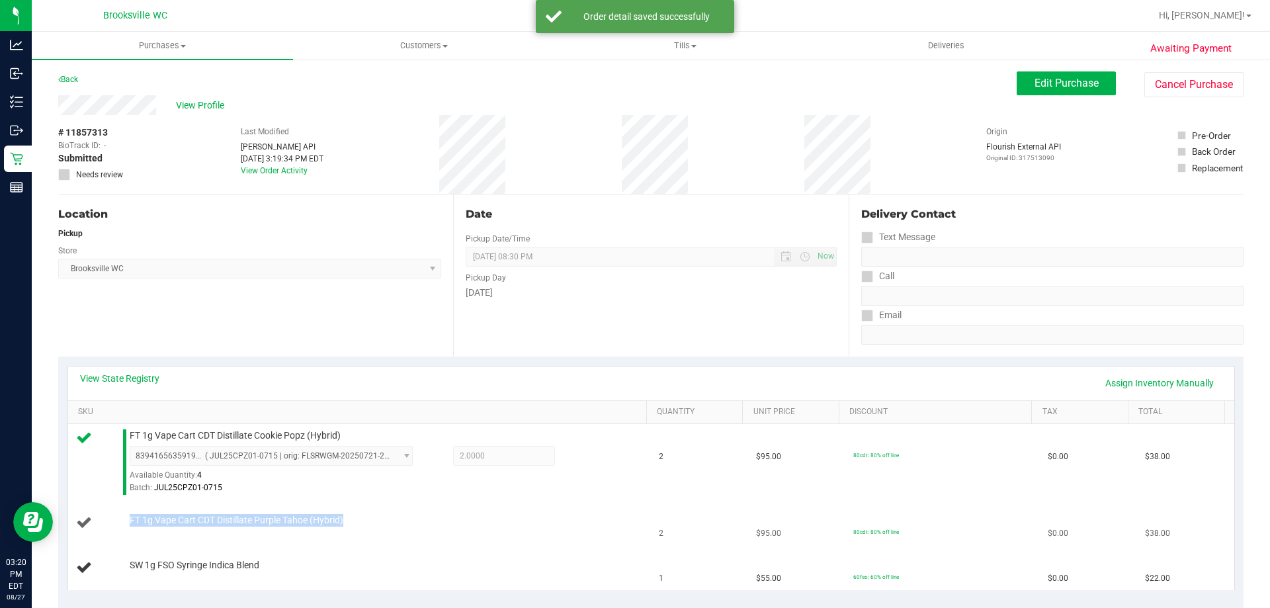
drag, startPoint x: 354, startPoint y: 517, endPoint x: 121, endPoint y: 524, distance: 233.0
click at [121, 527] on div "FT 1g Vape Cart CDT Distillate Purple Tahoe (Hybrid)" at bounding box center [360, 523] width 568 height 18
copy div "FT 1g Vape Cart CDT Distillate Purple Tahoe (Hybrid)"
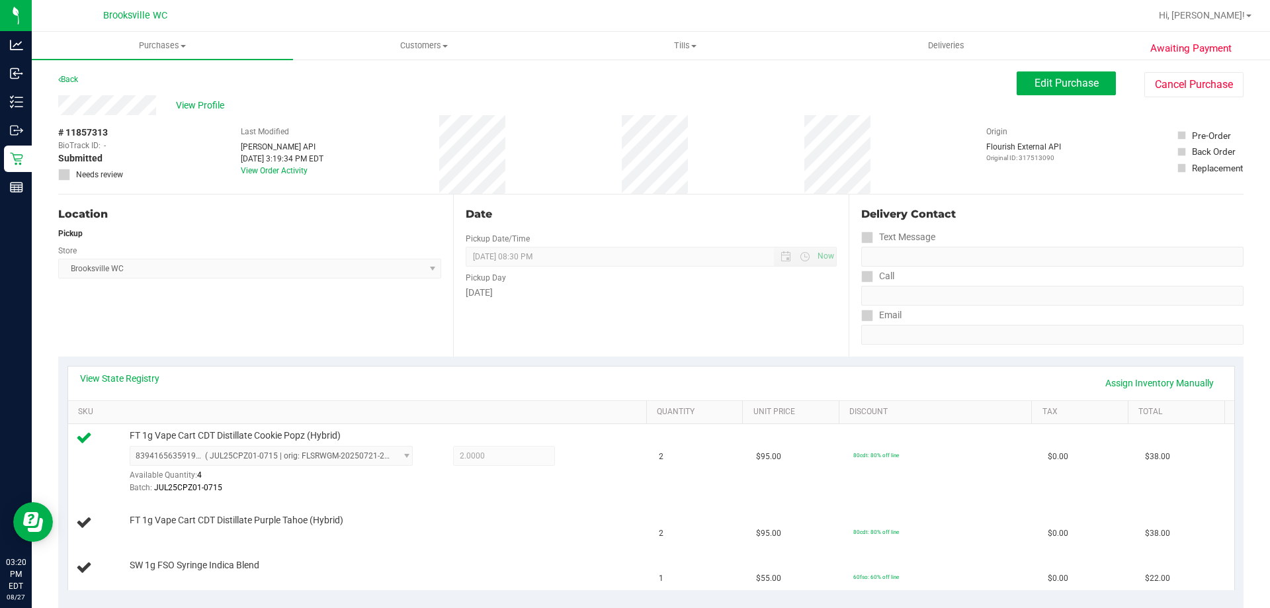
click at [632, 315] on div "Date Pickup Date/Time 08/27/2025 Now 08/27/2025 08:30 PM Now Pickup Day Wednesd…" at bounding box center [650, 276] width 395 height 162
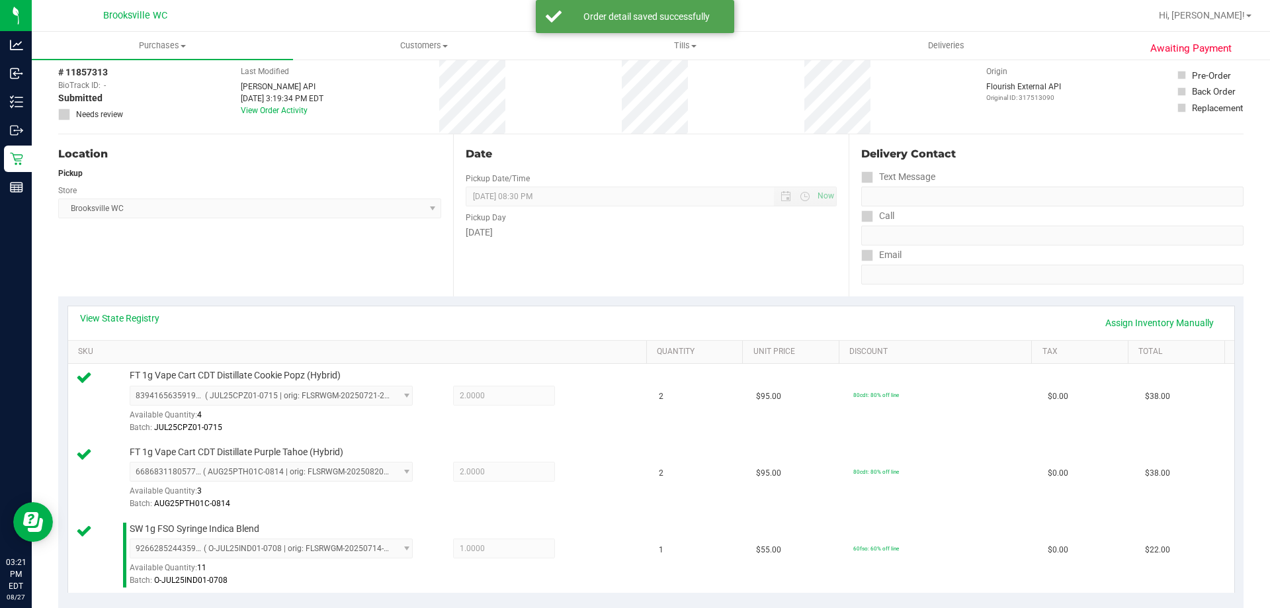
scroll to position [397, 0]
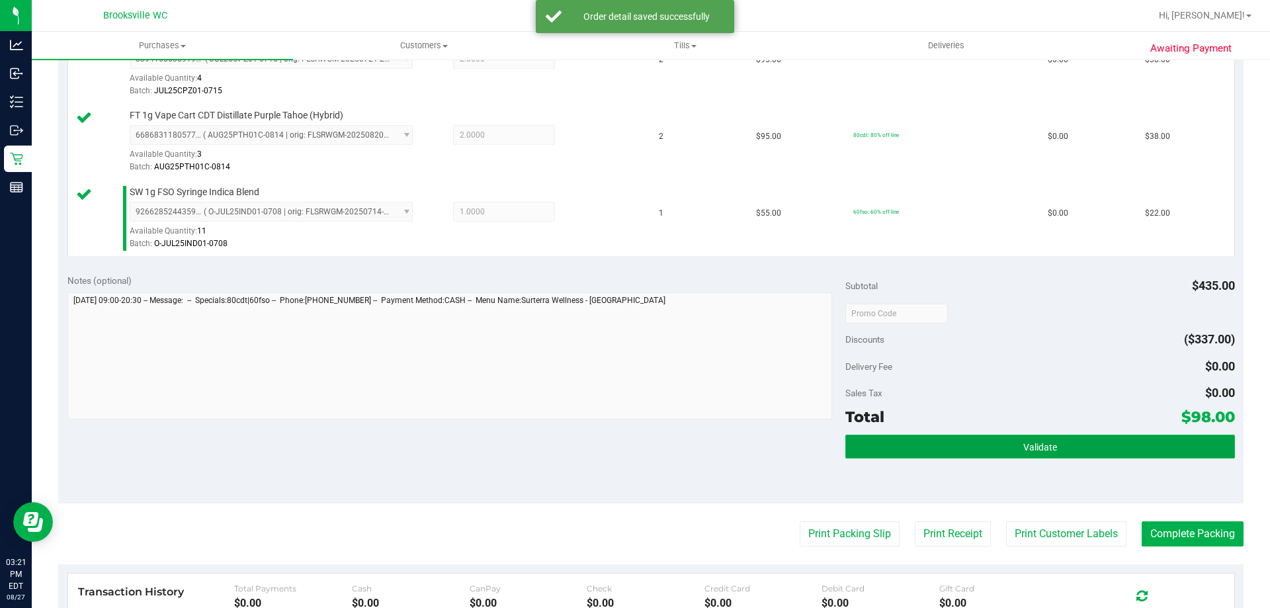
click at [914, 441] on button "Validate" at bounding box center [1040, 447] width 389 height 24
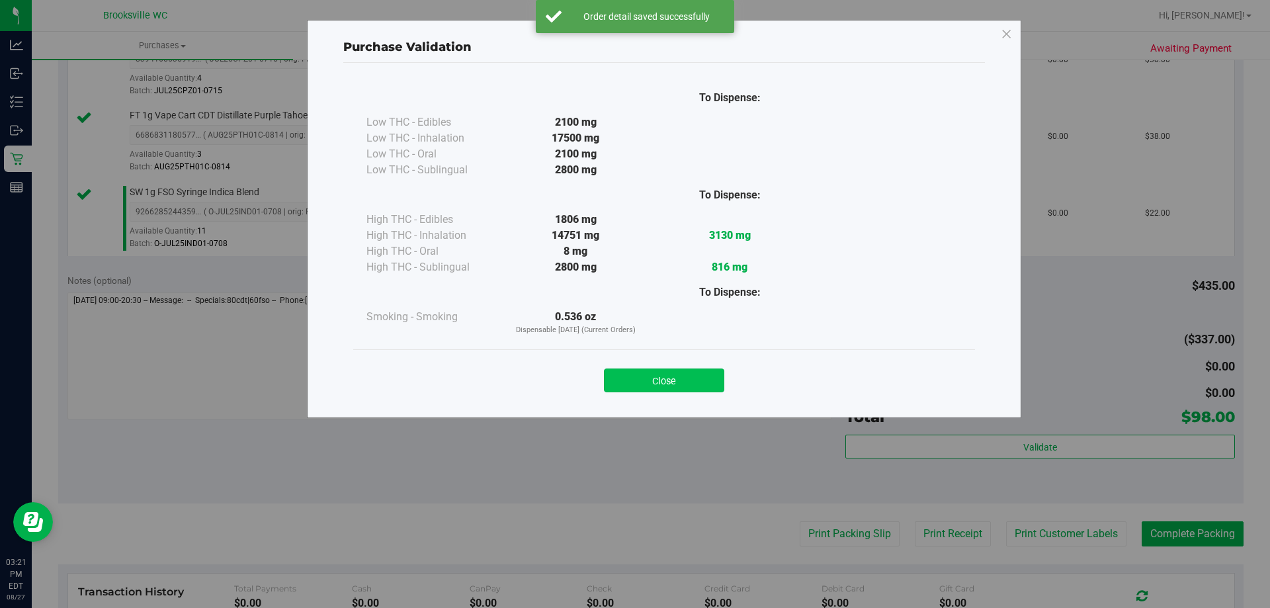
click at [654, 386] on button "Close" at bounding box center [664, 381] width 120 height 24
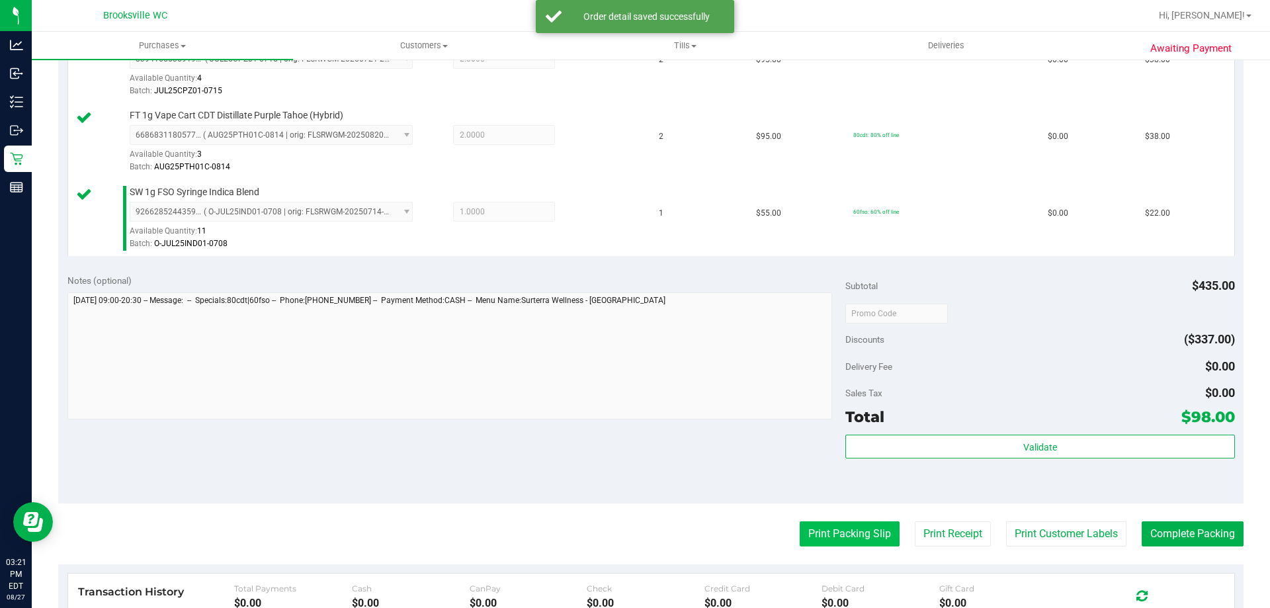
click at [873, 535] on button "Print Packing Slip" at bounding box center [850, 533] width 100 height 25
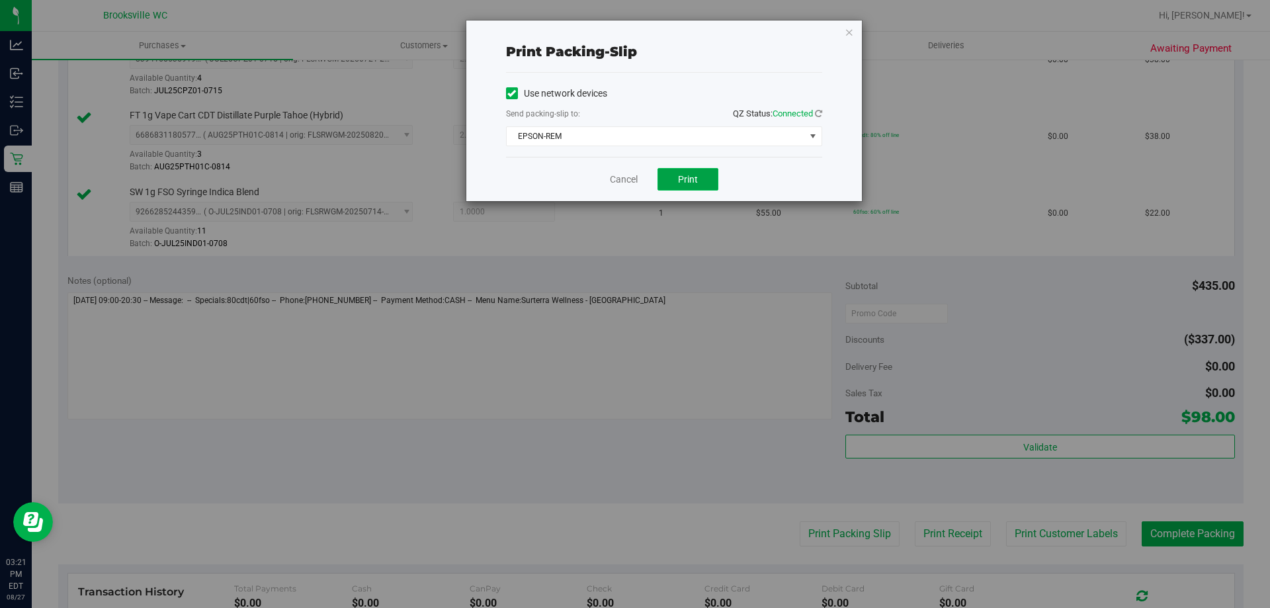
click at [682, 172] on button "Print" at bounding box center [688, 179] width 61 height 22
click at [629, 179] on link "Cancel" at bounding box center [624, 180] width 28 height 14
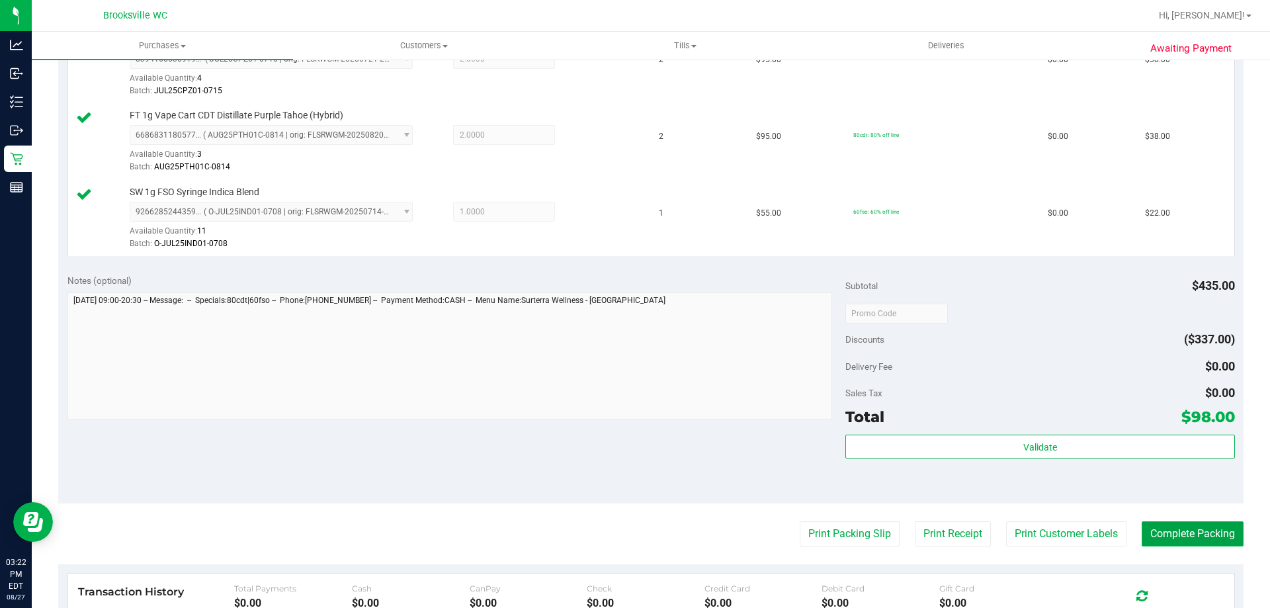
click at [1204, 534] on button "Complete Packing" at bounding box center [1193, 533] width 102 height 25
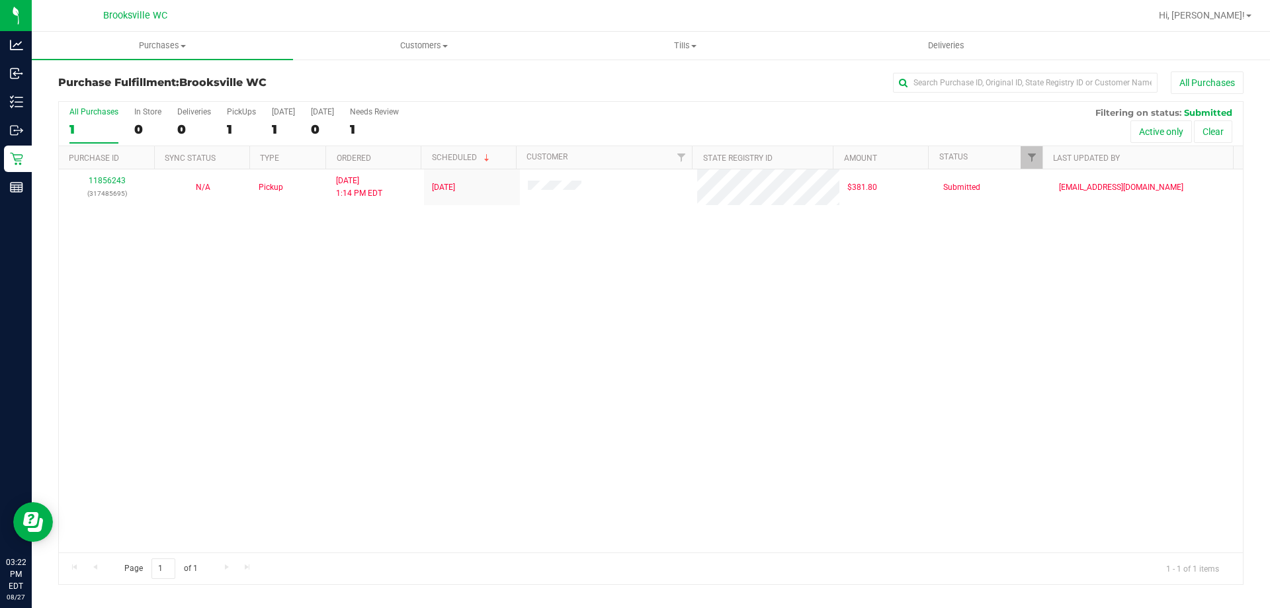
drag, startPoint x: 255, startPoint y: 521, endPoint x: 289, endPoint y: 533, distance: 35.8
click at [255, 521] on div "11856243 (317485695) N/A Pickup 8/27/2025 1:14 PM EDT 8/27/2025 $381.80 Submitt…" at bounding box center [651, 360] width 1184 height 383
click at [541, 109] on div "All Purchases 1 In Store 0 Deliveries 0 PickUps 1 Today 1 Tomorrow 0 Needs Revi…" at bounding box center [651, 107] width 1184 height 11
click at [539, 109] on div "All Purchases 1 In Store 0 Deliveries 0 PickUps 1 Today 1 Tomorrow 0 Needs Revi…" at bounding box center [651, 107] width 1184 height 11
click at [565, 99] on div "Purchase Fulfillment: Brooksville WC All Purchases" at bounding box center [651, 85] width 1186 height 29
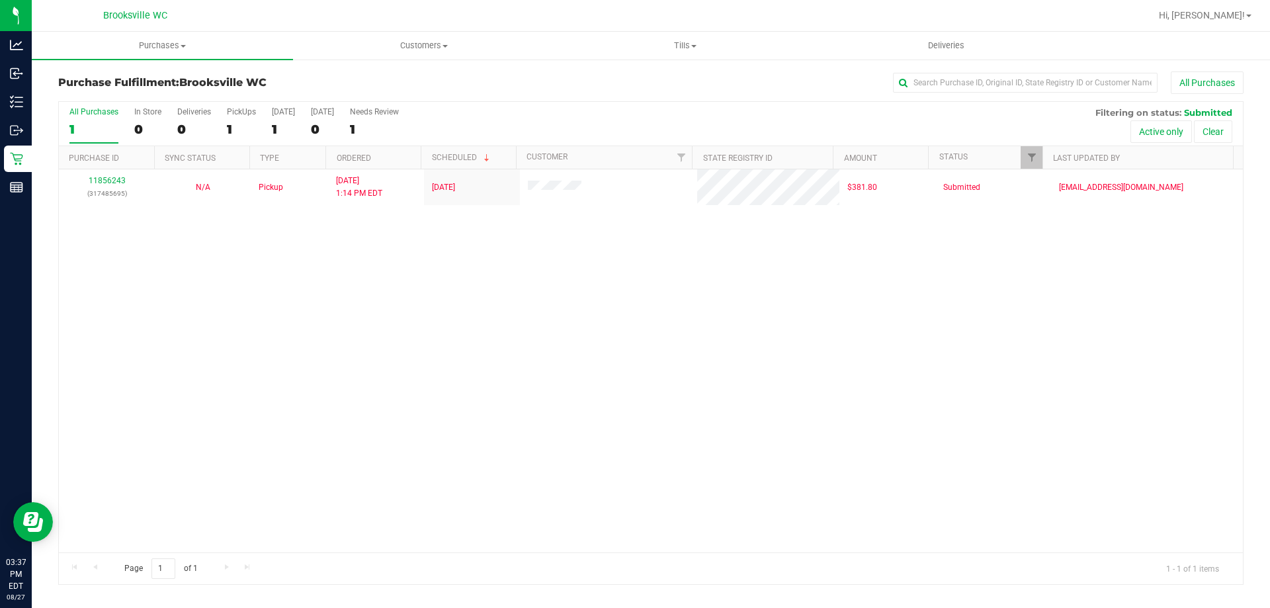
click at [580, 102] on div "All Purchases 1 In Store 0 Deliveries 0 PickUps 1 Today 1 Tomorrow 0 Needs Revi…" at bounding box center [651, 107] width 1184 height 11
click at [713, 92] on div "All Purchases" at bounding box center [848, 82] width 791 height 22
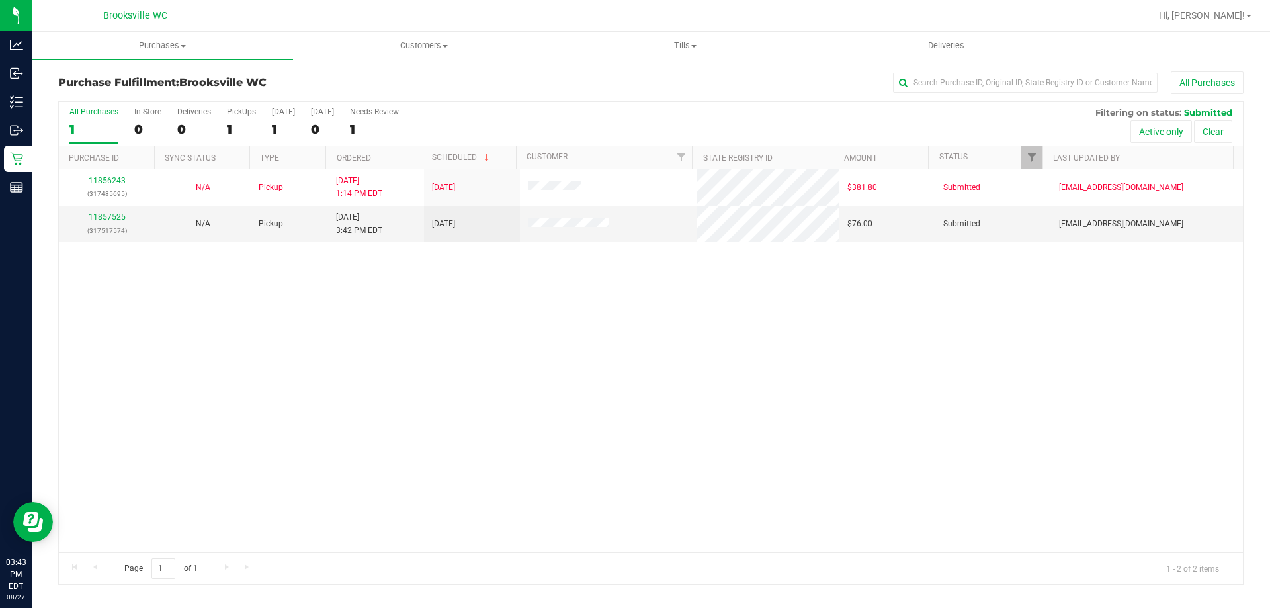
click at [675, 136] on div "All Purchases 1 In Store 0 Deliveries 0 PickUps 1 Today 1 Tomorrow 0 Needs Revi…" at bounding box center [651, 124] width 1184 height 44
click at [116, 216] on link "11857525" at bounding box center [107, 216] width 37 height 9
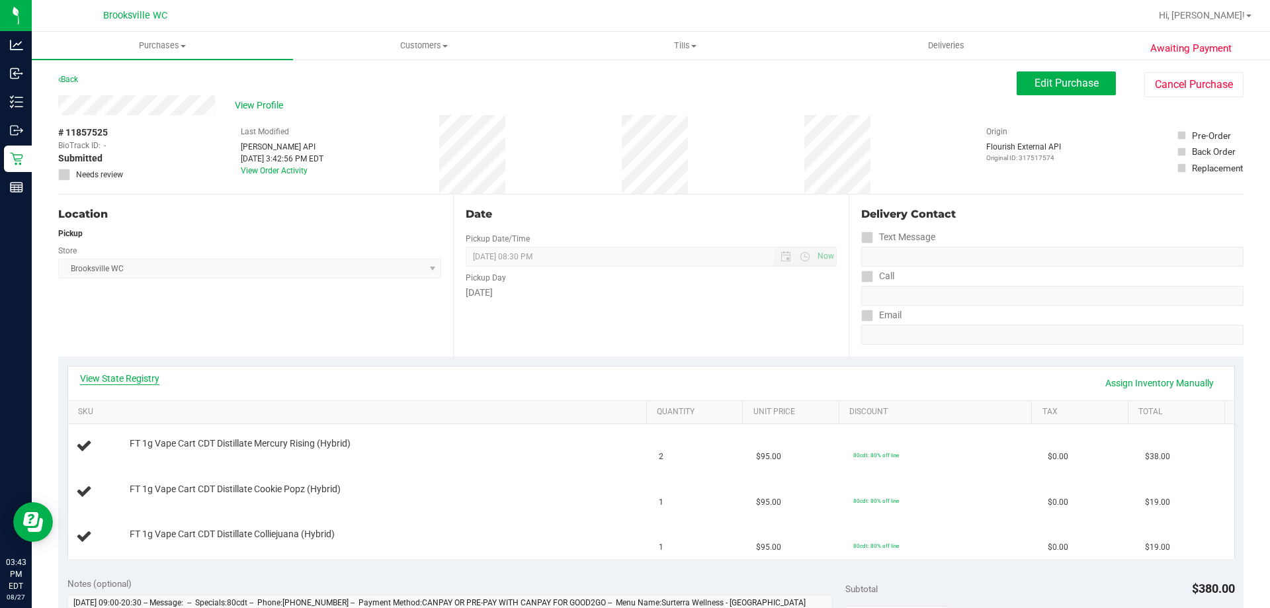
click at [140, 380] on link "View State Registry" at bounding box center [119, 378] width 79 height 13
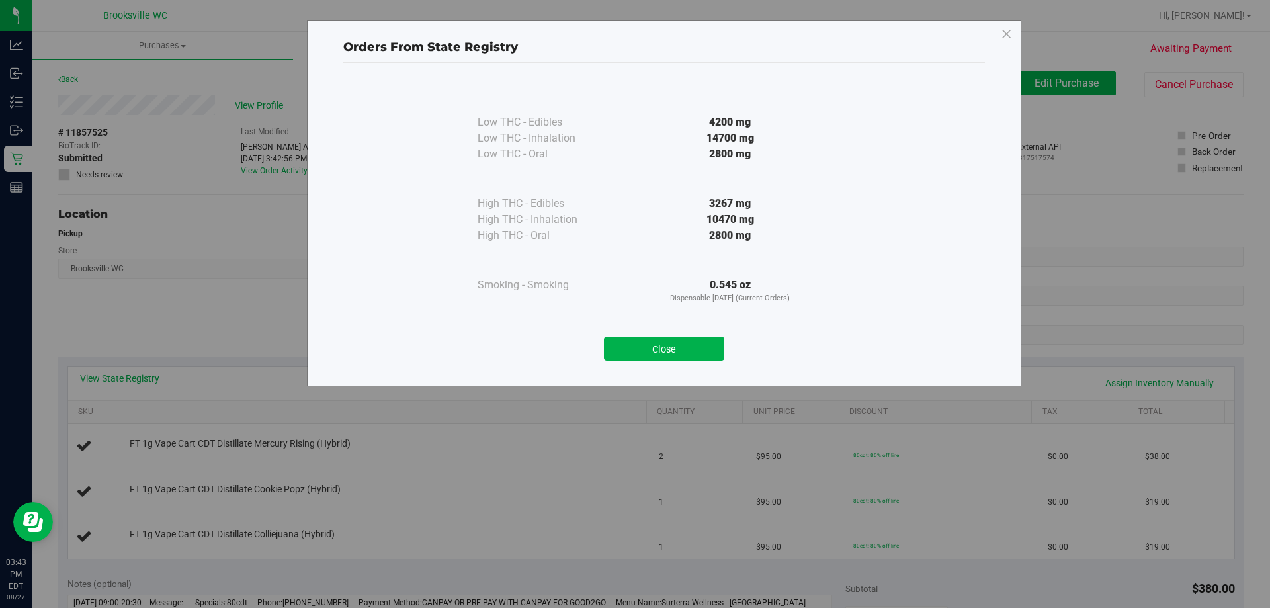
click at [690, 361] on div "Close" at bounding box center [664, 345] width 622 height 54
click at [668, 346] on button "Close" at bounding box center [664, 349] width 120 height 24
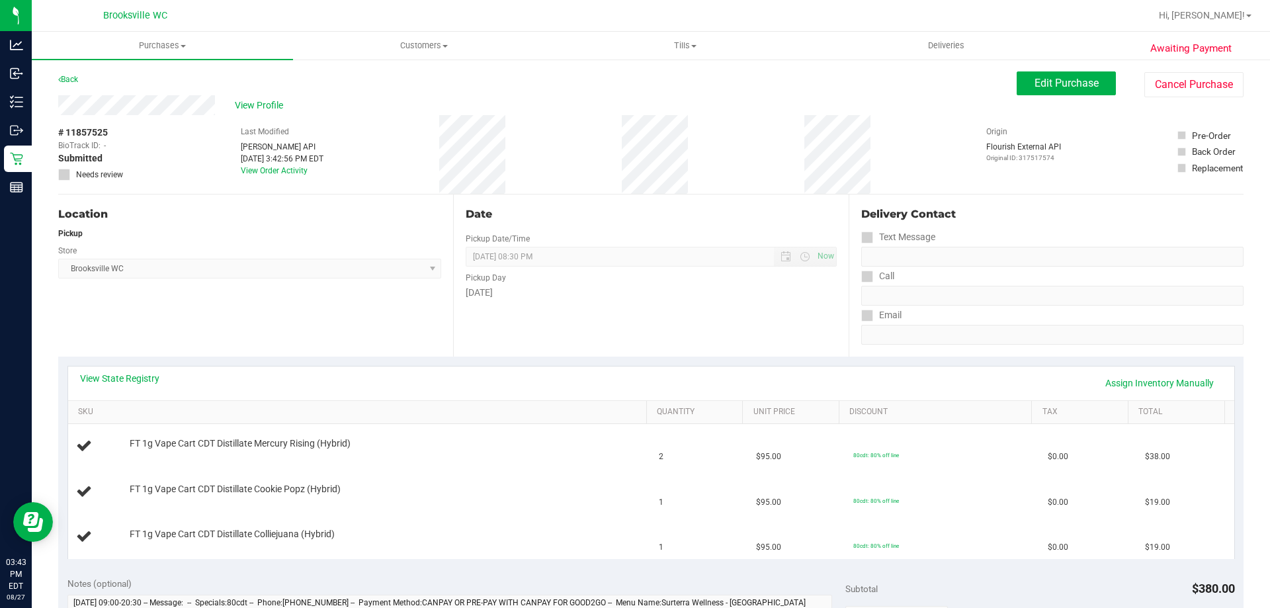
click at [139, 387] on div "View State Registry Assign Inventory Manually" at bounding box center [651, 383] width 1143 height 22
click at [136, 376] on link "View State Registry" at bounding box center [119, 378] width 79 height 13
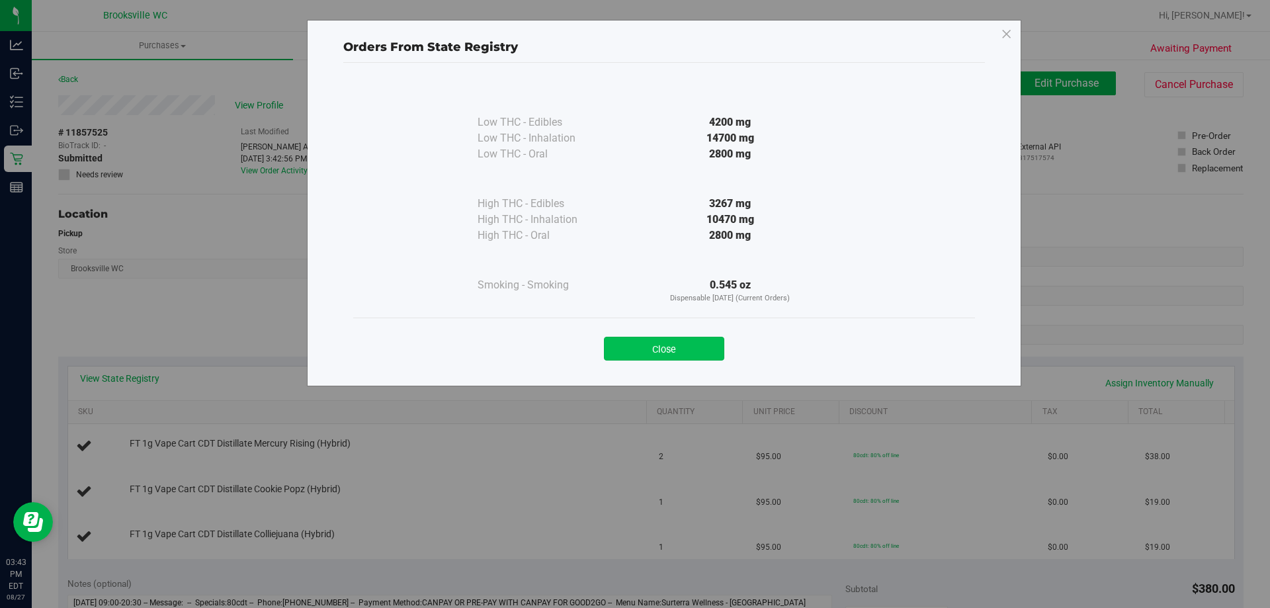
click at [636, 347] on button "Close" at bounding box center [664, 349] width 120 height 24
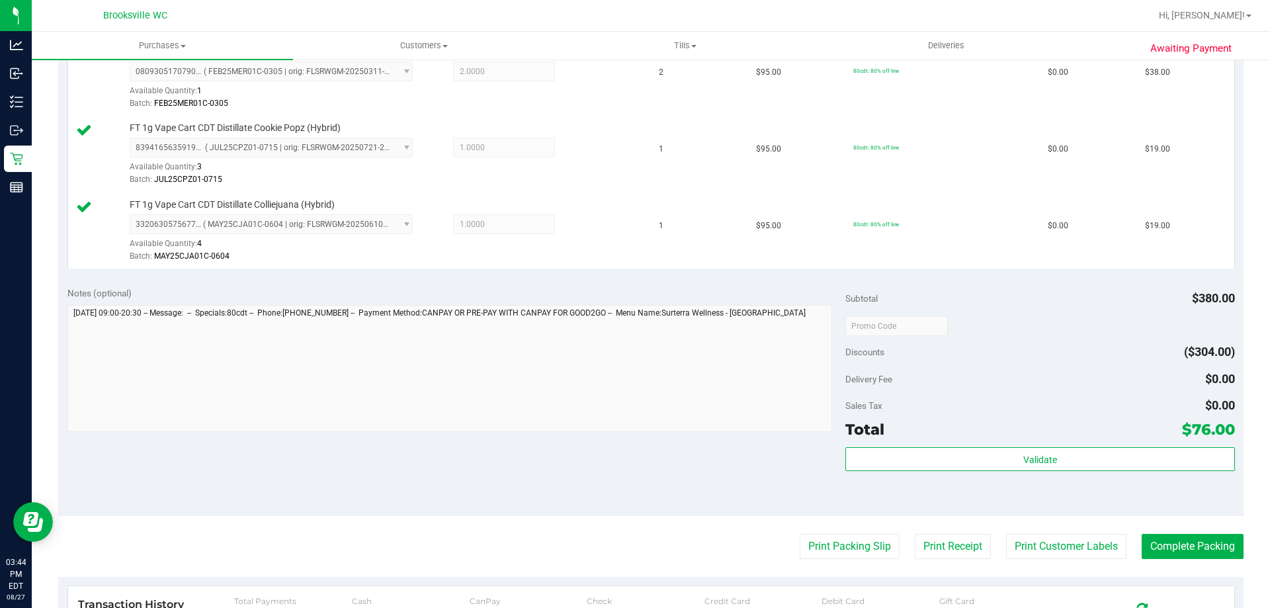
scroll to position [397, 0]
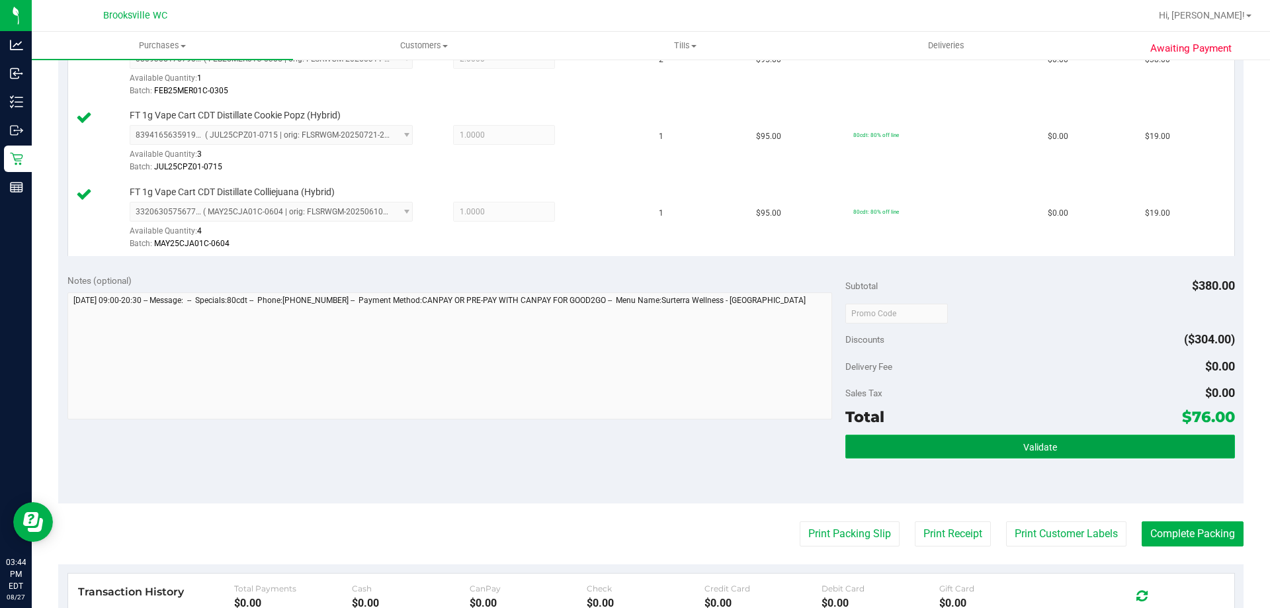
click at [970, 440] on button "Validate" at bounding box center [1040, 447] width 389 height 24
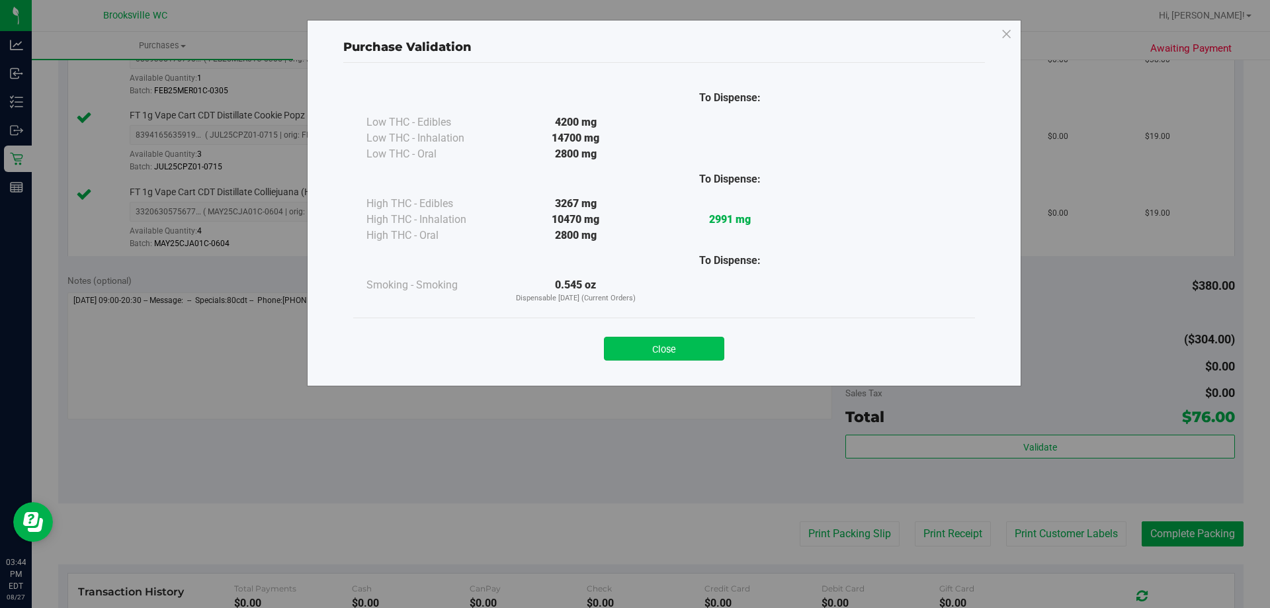
click at [691, 349] on button "Close" at bounding box center [664, 349] width 120 height 24
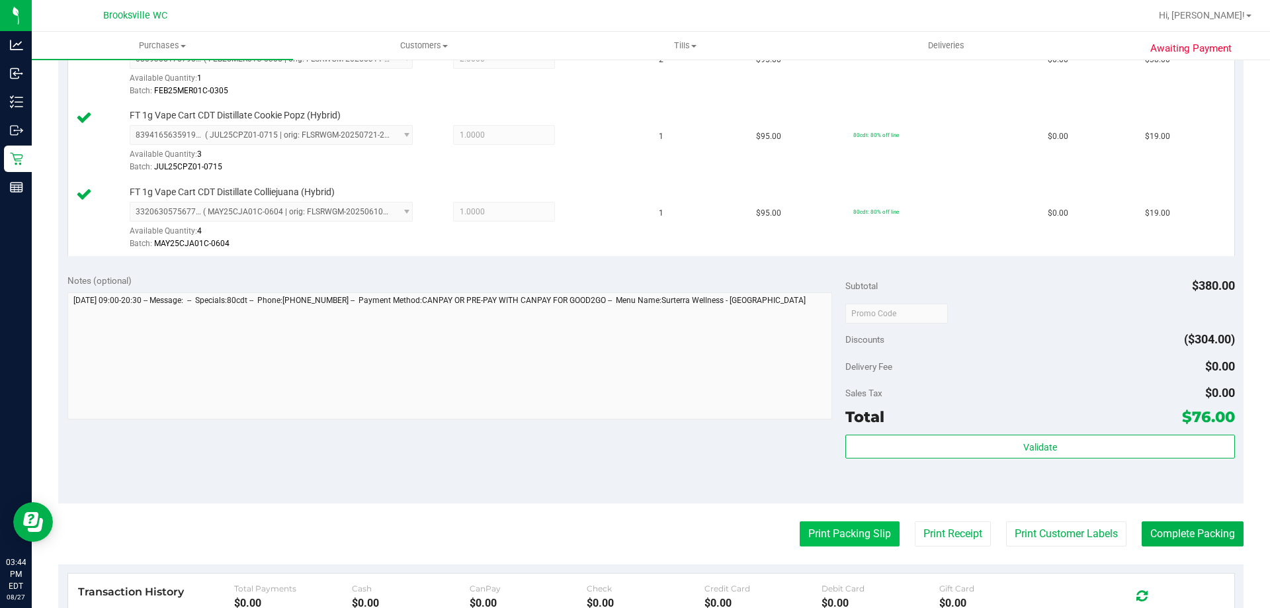
click at [801, 532] on button "Print Packing Slip" at bounding box center [850, 533] width 100 height 25
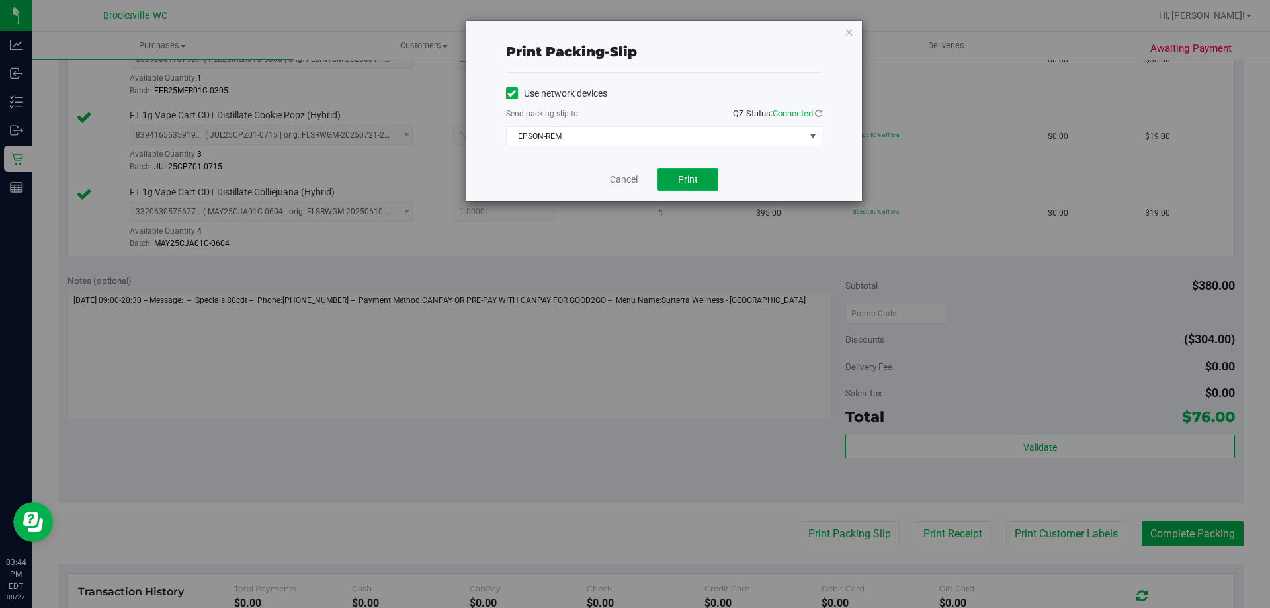
click at [685, 174] on span "Print" at bounding box center [688, 179] width 20 height 11
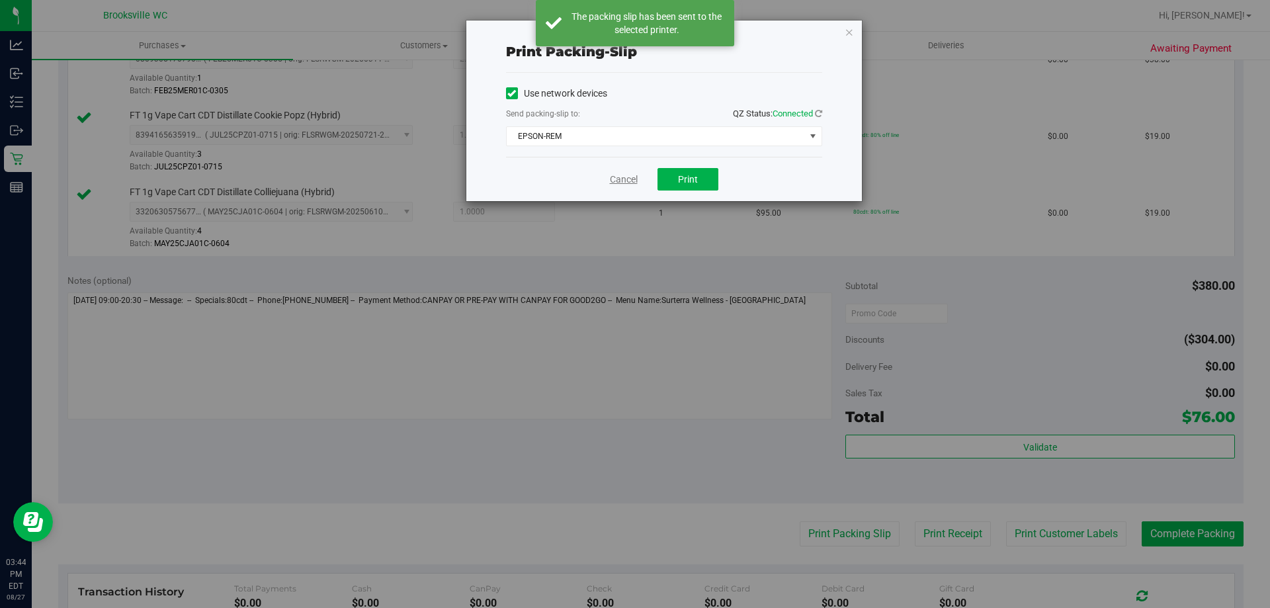
click at [617, 177] on link "Cancel" at bounding box center [624, 180] width 28 height 14
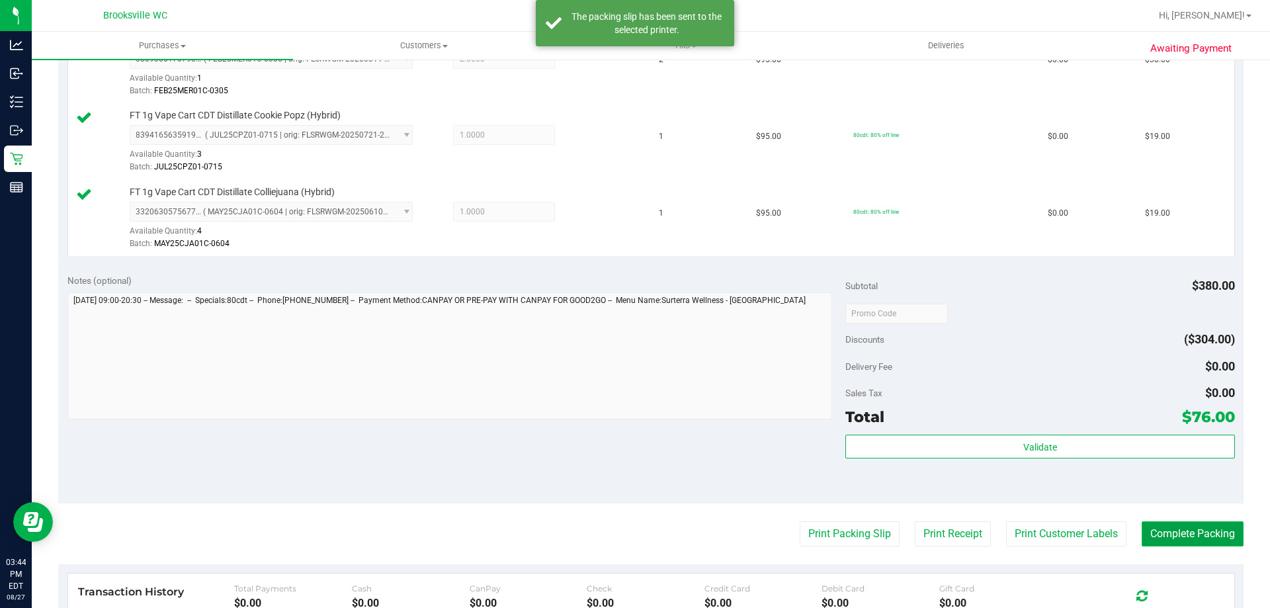
click at [1165, 529] on button "Complete Packing" at bounding box center [1193, 533] width 102 height 25
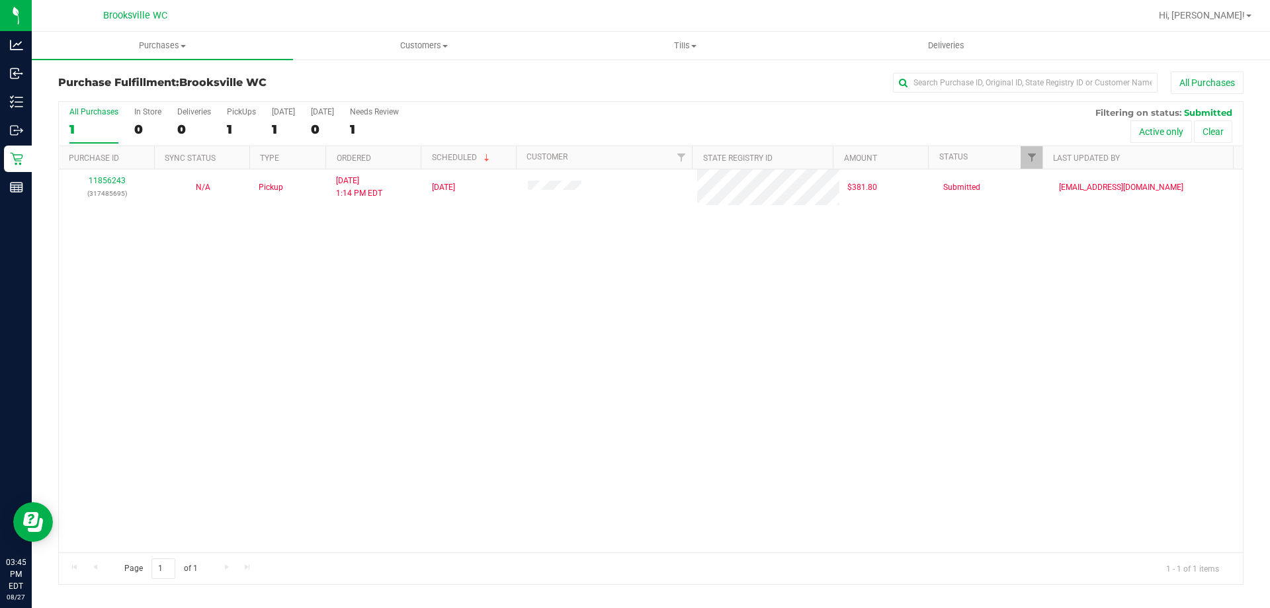
click at [905, 346] on div "11856243 (317485695) N/A Pickup [DATE] 1:14 PM EDT 8/27/2025 $381.80 Submitted …" at bounding box center [651, 360] width 1184 height 383
click at [572, 110] on div "All Purchases 1 In Store 0 Deliveries 0 PickUps 1 [DATE] 1 [DATE] 0 Needs Revie…" at bounding box center [651, 107] width 1184 height 11
click at [573, 96] on div "Purchase Fulfillment: Brooksville WC All Purchases" at bounding box center [651, 85] width 1186 height 29
click at [750, 103] on div "All Purchases 1 In Store 0 Deliveries 0 PickUps 1 [DATE] 1 [DATE] 0 Needs Revie…" at bounding box center [651, 107] width 1184 height 11
click at [685, 126] on div "All Purchases 1 In Store 0 Deliveries 0 PickUps 1 [DATE] 1 [DATE] 0 Needs Revie…" at bounding box center [651, 124] width 1184 height 44
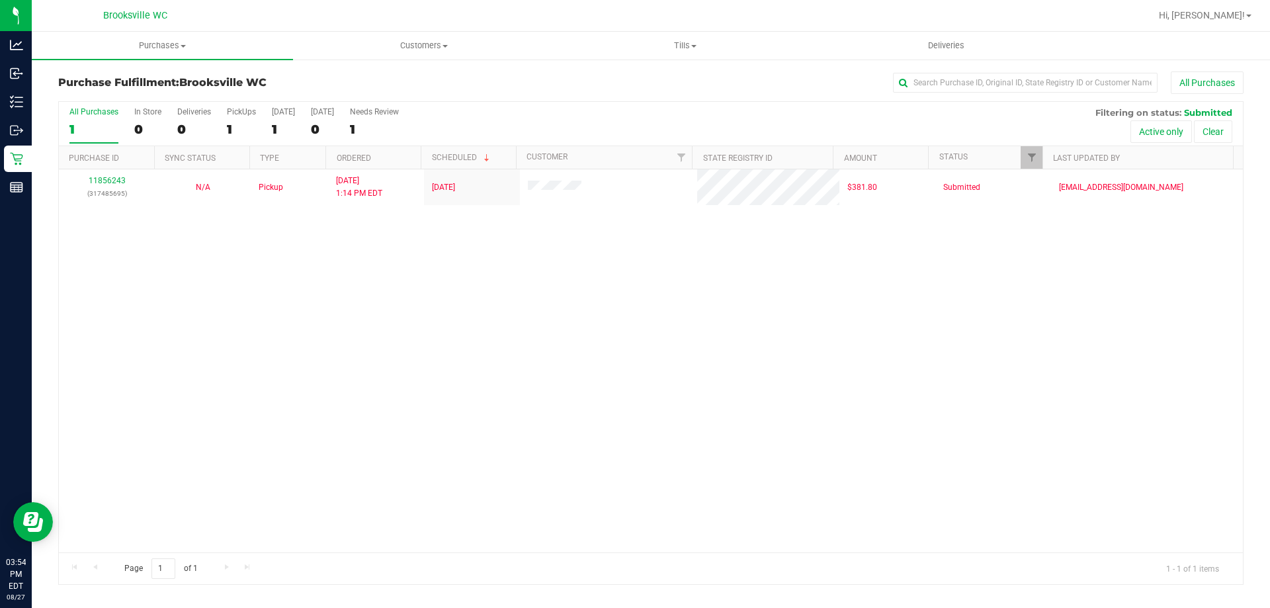
click at [646, 109] on div "All Purchases 1 In Store 0 Deliveries 0 PickUps 1 [DATE] 1 [DATE] 0 Needs Revie…" at bounding box center [651, 107] width 1184 height 11
click at [576, 340] on div "11856243 (317485695) N/A Pickup [DATE] 1:14 PM EDT 8/27/2025 $381.80 Submitted …" at bounding box center [651, 360] width 1184 height 383
click at [677, 110] on div "All Purchases 1 In Store 0 Deliveries 0 PickUps 1 [DATE] 1 [DATE] 0 Needs Revie…" at bounding box center [651, 107] width 1184 height 11
click at [793, 448] on div "11856243 (317485695) N/A Pickup [DATE] 1:14 PM EDT 8/27/2025 $381.80 Submitted …" at bounding box center [651, 360] width 1184 height 383
click at [614, 104] on div "All Purchases 1 In Store 0 Deliveries 0 PickUps 1 [DATE] 1 [DATE] 0 Needs Revie…" at bounding box center [651, 107] width 1184 height 11
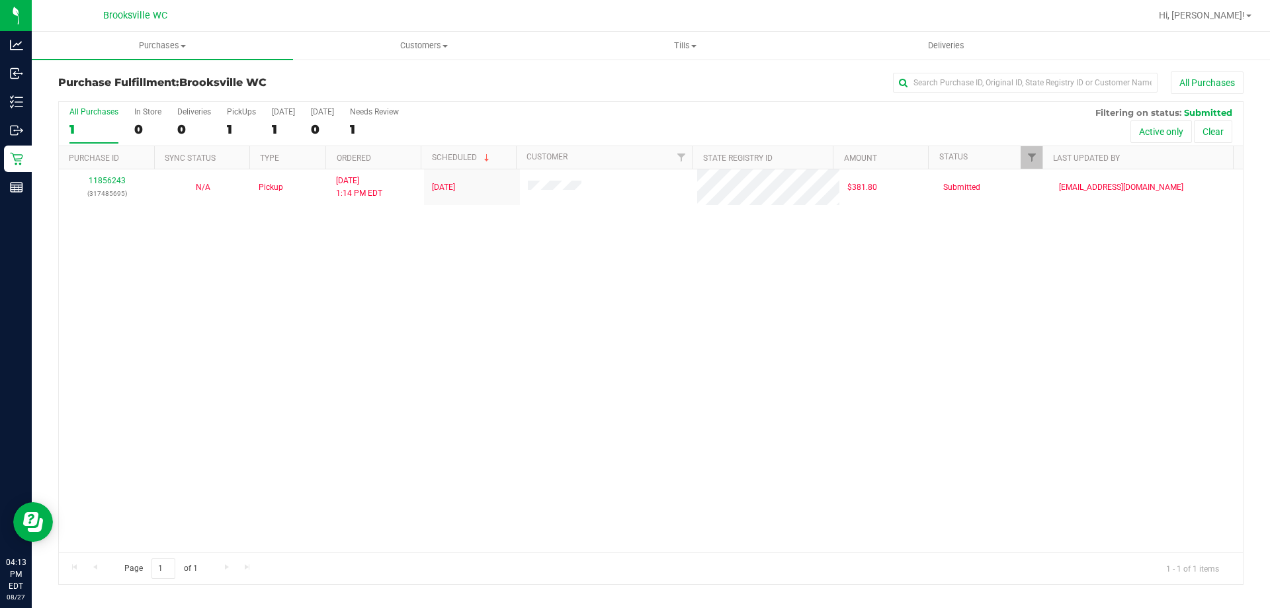
click at [764, 124] on div "All Purchases 1 In Store 0 Deliveries 0 PickUps 1 [DATE] 1 [DATE] 0 Needs Revie…" at bounding box center [651, 124] width 1184 height 44
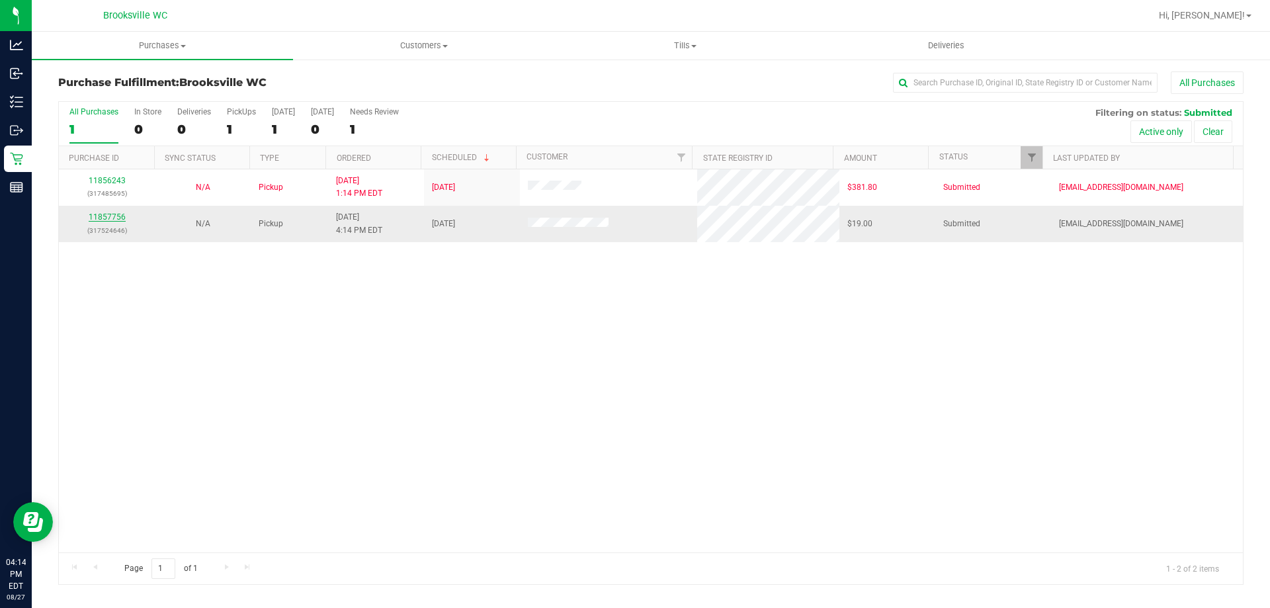
click at [110, 215] on link "11857756" at bounding box center [107, 216] width 37 height 9
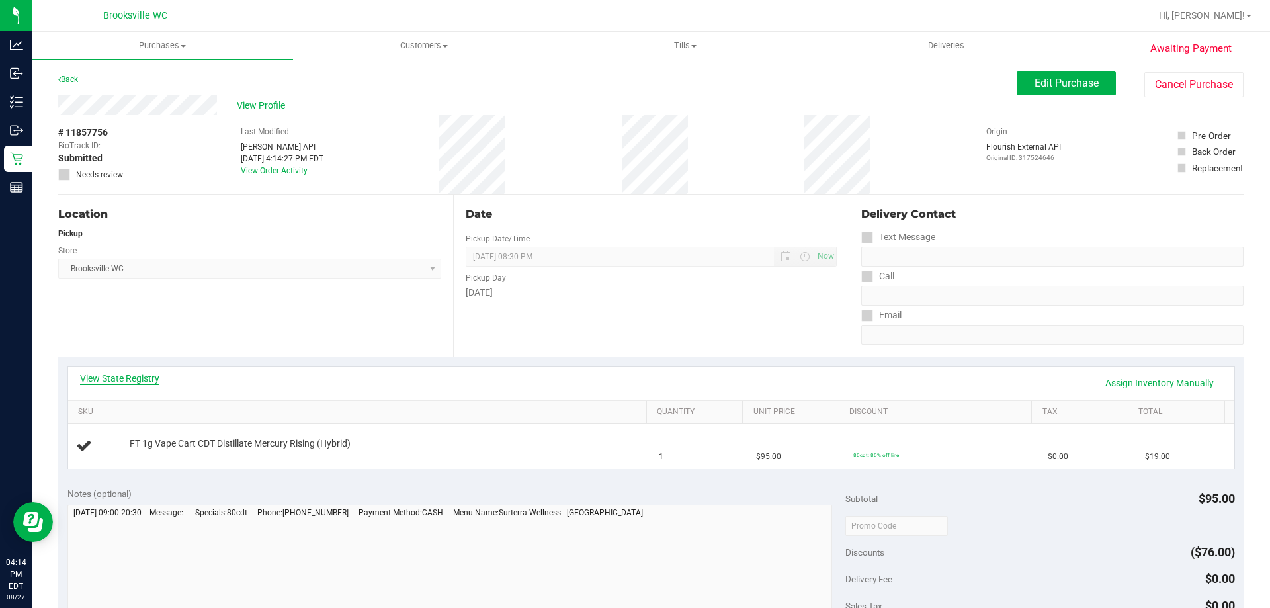
click at [134, 381] on link "View State Registry" at bounding box center [119, 378] width 79 height 13
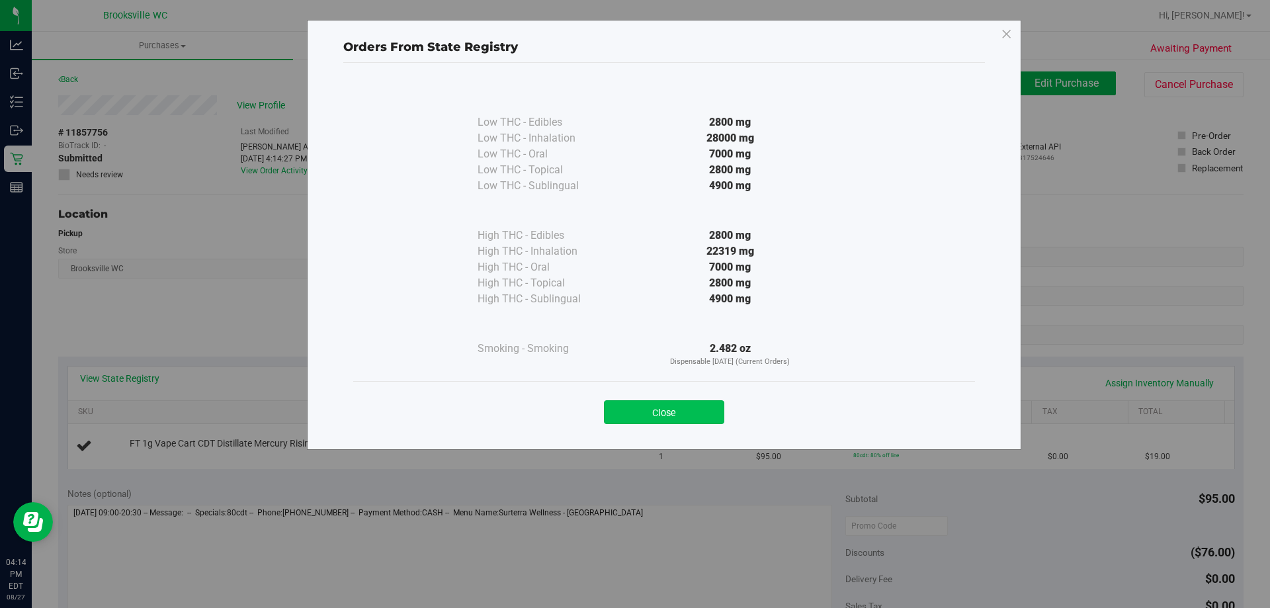
click at [665, 412] on button "Close" at bounding box center [664, 412] width 120 height 24
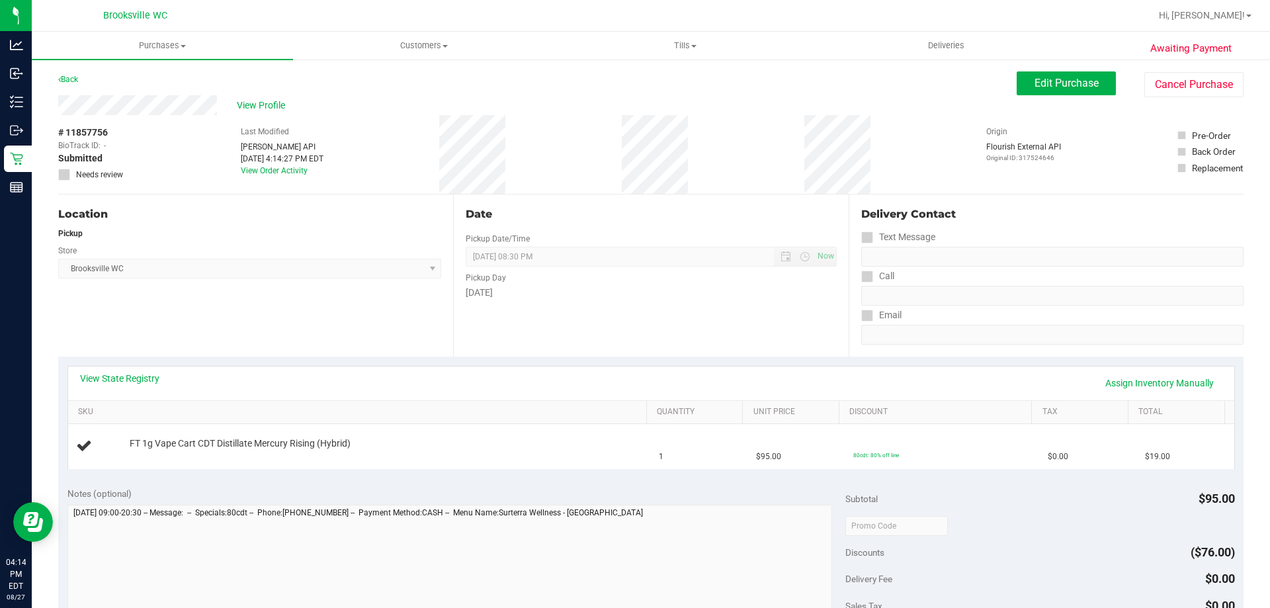
click at [384, 354] on div "Location Pickup Store [GEOGRAPHIC_DATA] WC Select Store [PERSON_NAME][GEOGRAPHI…" at bounding box center [255, 276] width 395 height 162
click at [372, 353] on div "Location Pickup Store [GEOGRAPHIC_DATA] WC Select Store [PERSON_NAME][GEOGRAPHI…" at bounding box center [255, 276] width 395 height 162
click at [371, 353] on div "Location Pickup Store [GEOGRAPHIC_DATA] WC Select Store [PERSON_NAME][GEOGRAPHI…" at bounding box center [255, 276] width 395 height 162
click at [345, 321] on div "Location Pickup Store [GEOGRAPHIC_DATA] WC Select Store [PERSON_NAME][GEOGRAPHI…" at bounding box center [255, 276] width 395 height 162
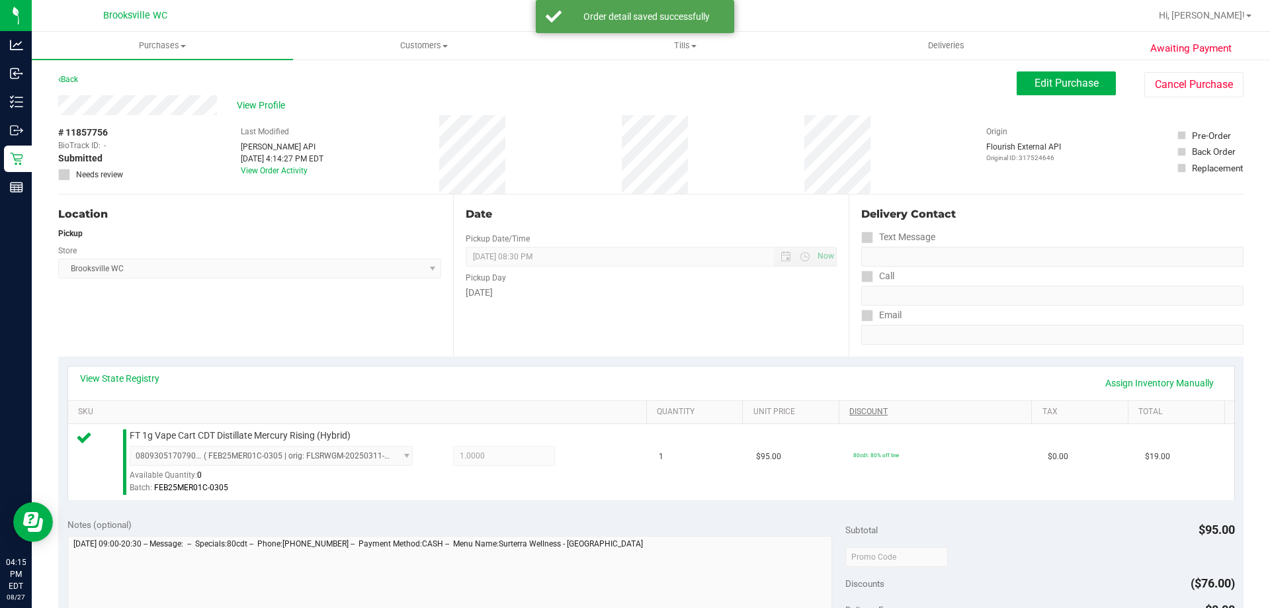
scroll to position [199, 0]
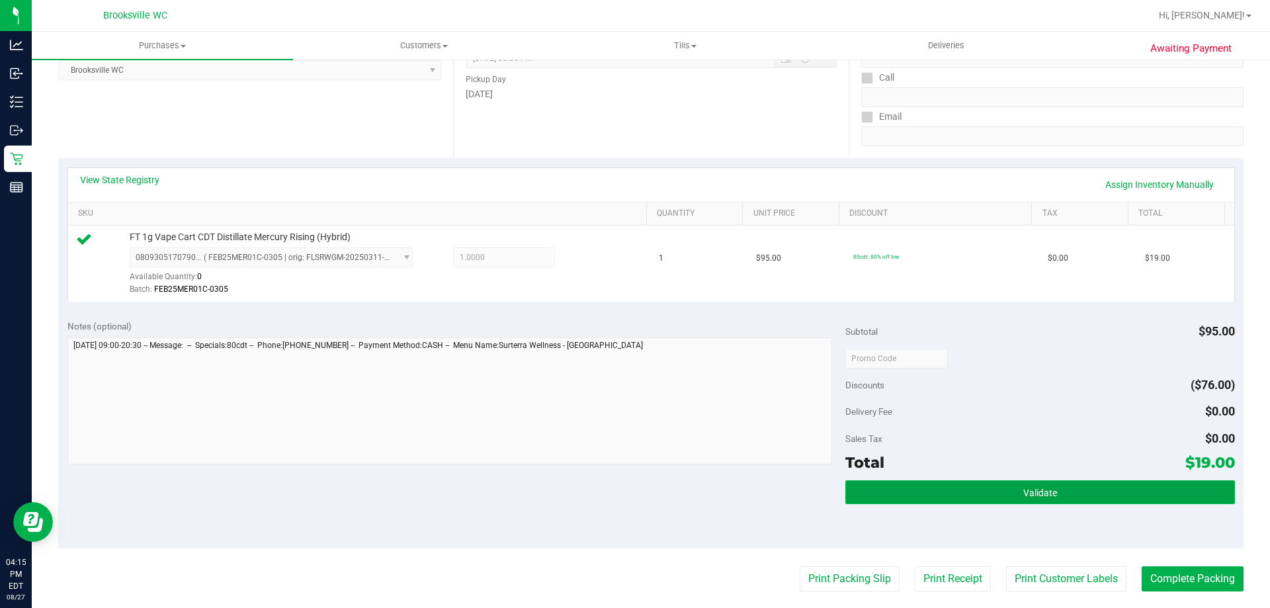
click at [1059, 498] on button "Validate" at bounding box center [1040, 492] width 389 height 24
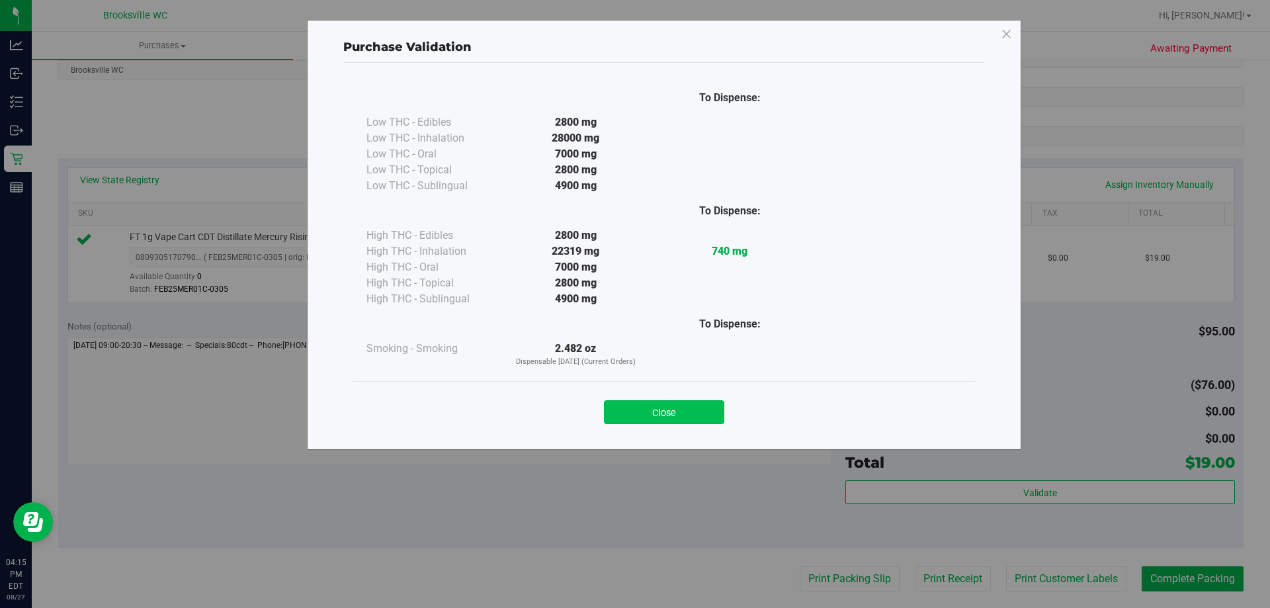
click at [666, 416] on button "Close" at bounding box center [664, 412] width 120 height 24
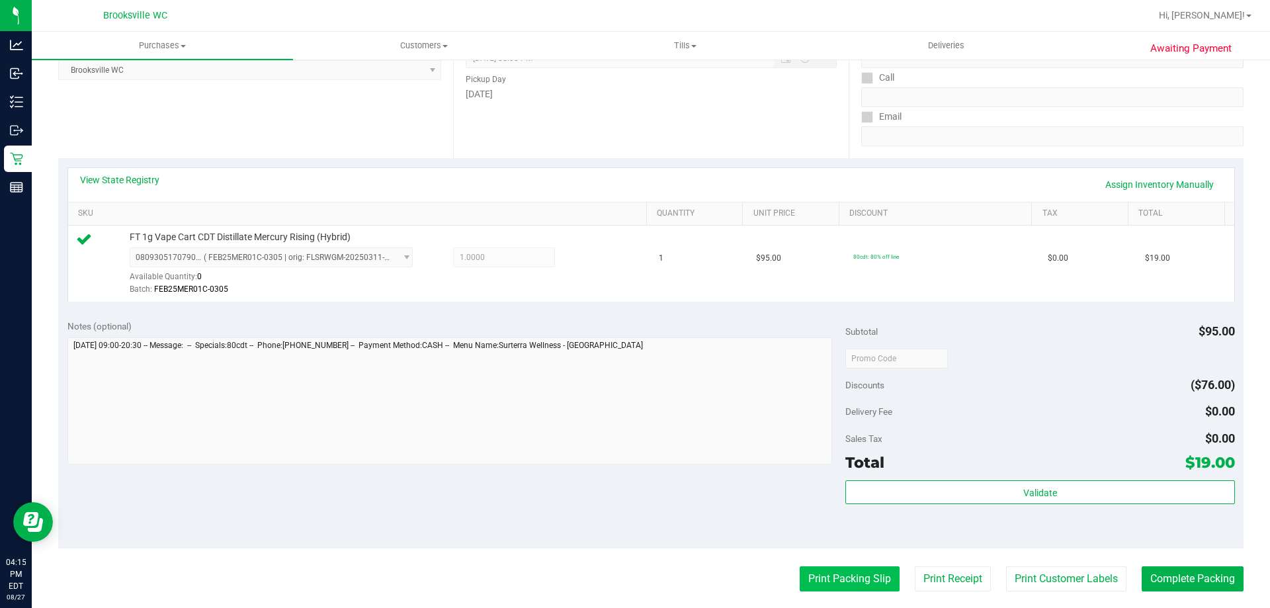
click at [870, 576] on button "Print Packing Slip" at bounding box center [850, 578] width 100 height 25
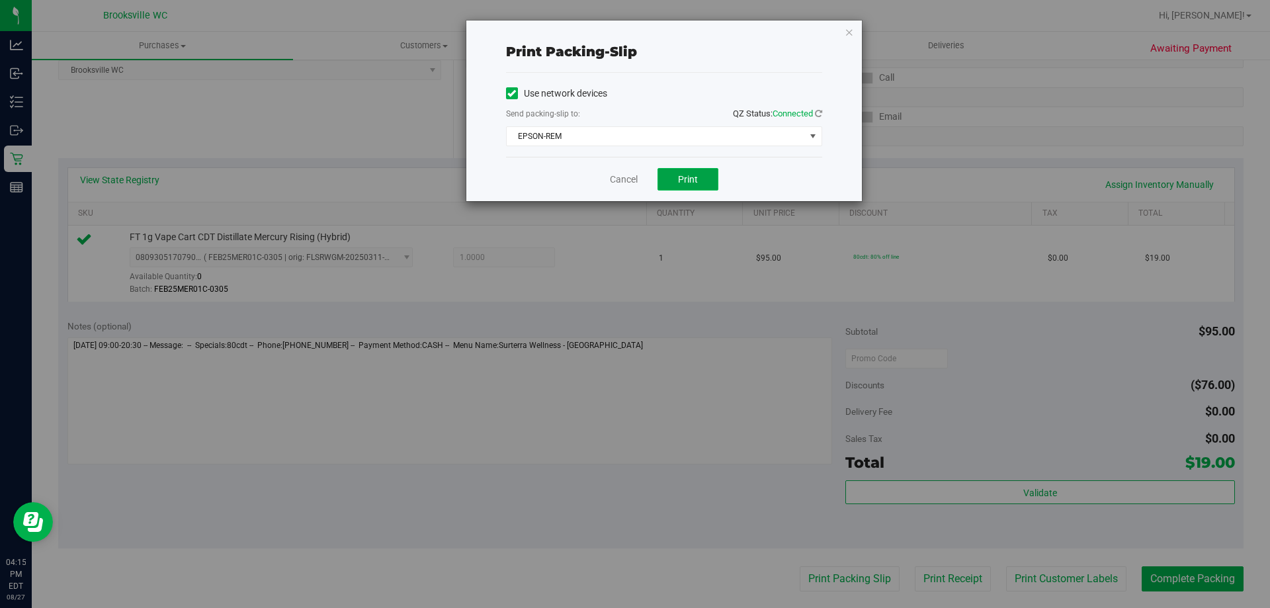
click at [682, 174] on span "Print" at bounding box center [688, 179] width 20 height 11
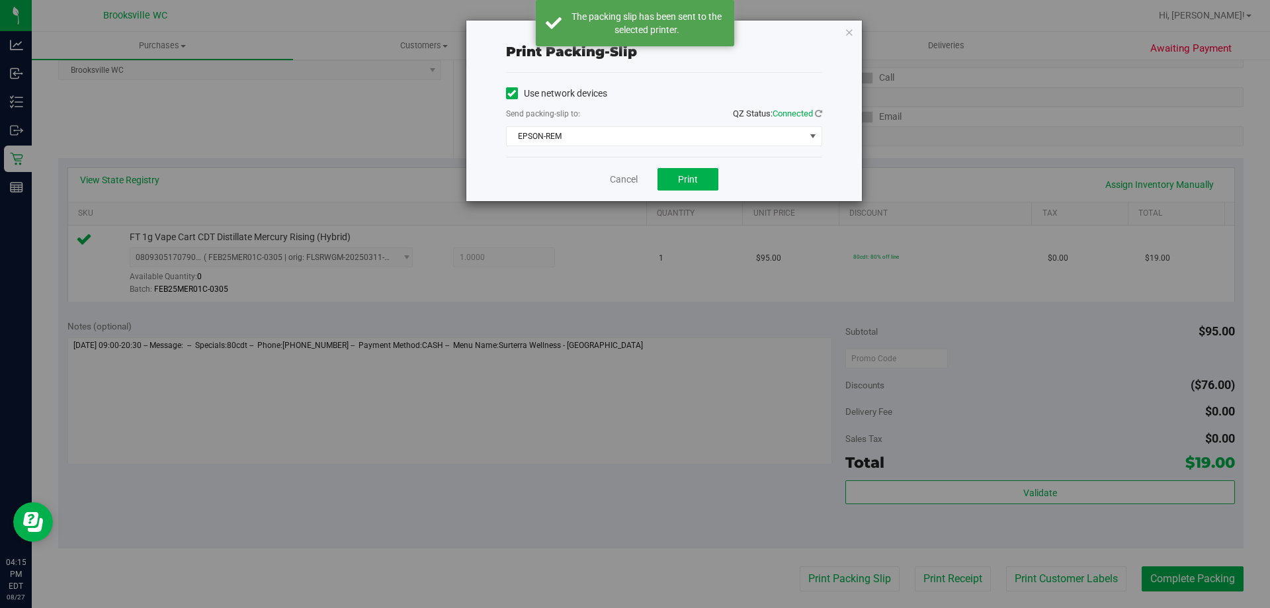
click at [608, 178] on div "Cancel Print" at bounding box center [664, 179] width 316 height 44
click at [611, 181] on link "Cancel" at bounding box center [624, 180] width 28 height 14
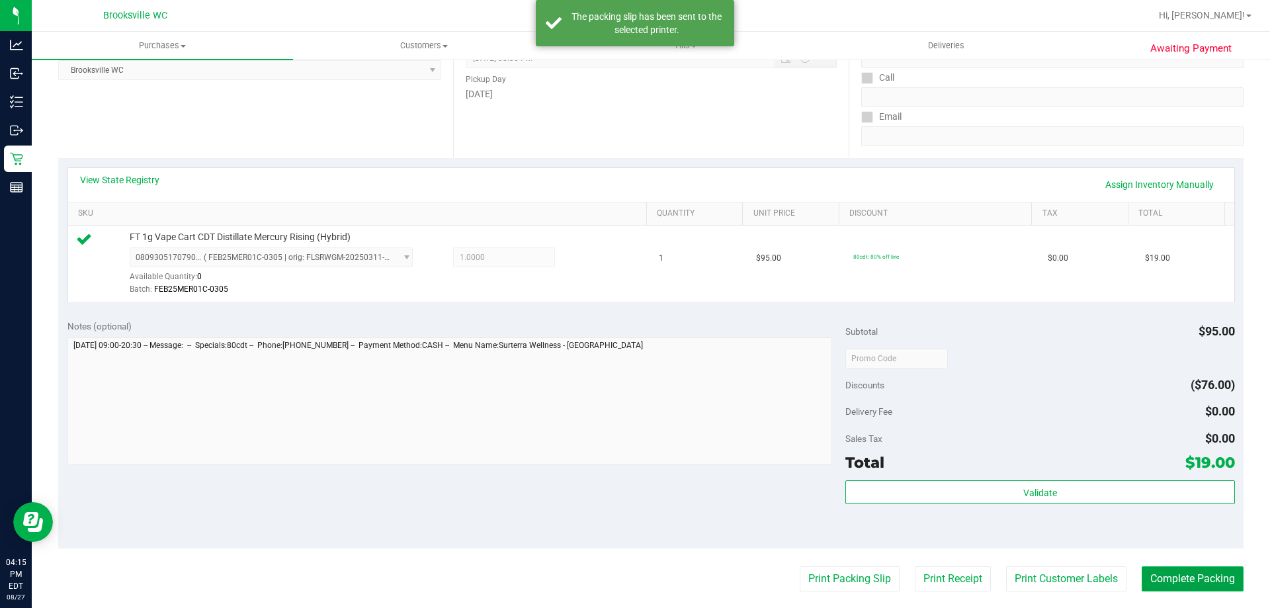
click at [1147, 570] on button "Complete Packing" at bounding box center [1193, 578] width 102 height 25
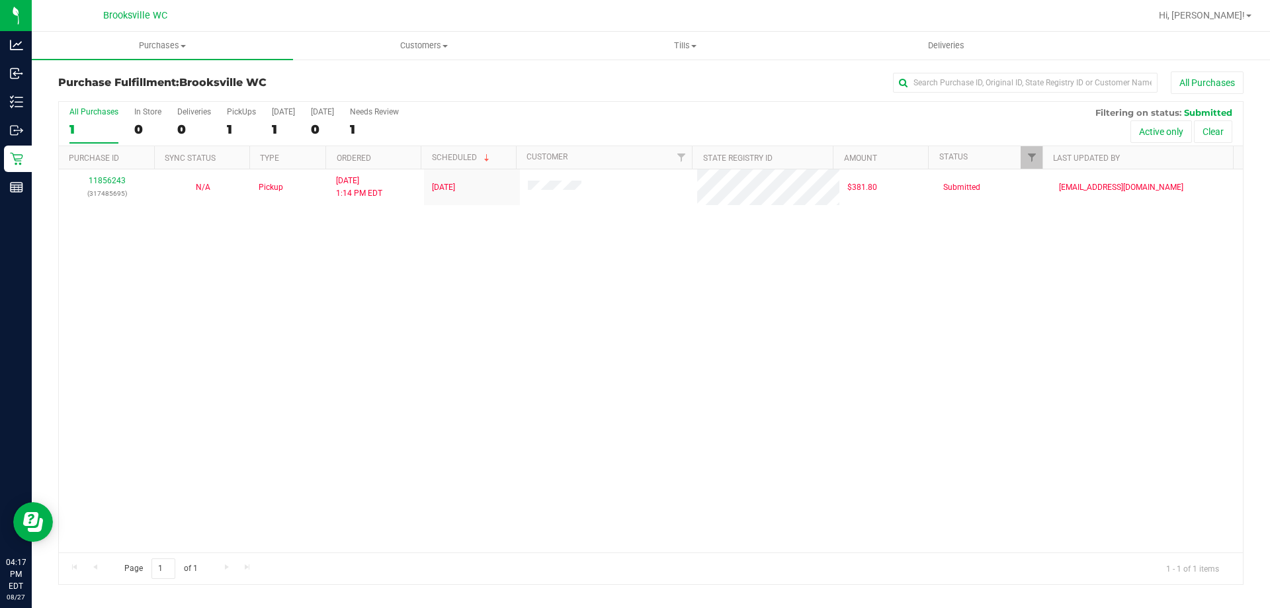
click at [187, 306] on div "11856243 (317485695) N/A Pickup [DATE] 1:14 PM EDT 8/27/2025 $381.80 Submitted …" at bounding box center [651, 360] width 1184 height 383
click at [674, 103] on div "All Purchases 1 In Store 0 Deliveries 0 PickUps 1 [DATE] 1 [DATE] 0 Needs Revie…" at bounding box center [651, 107] width 1184 height 11
click at [549, 79] on div "All Purchases" at bounding box center [848, 82] width 791 height 22
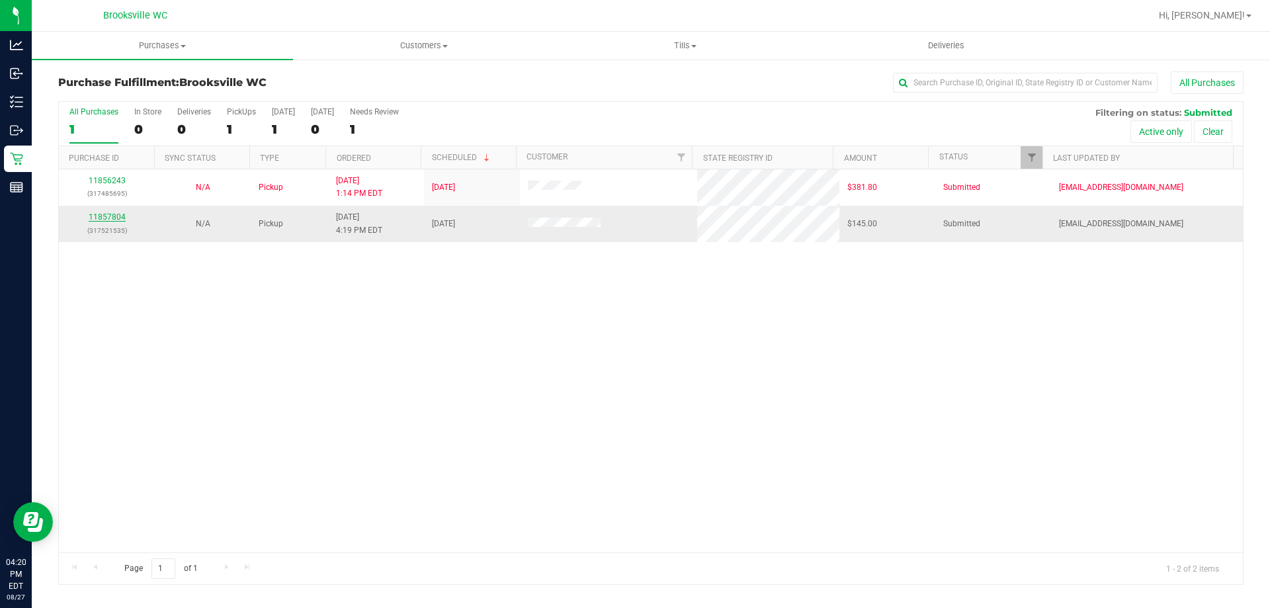
click at [112, 218] on link "11857804" at bounding box center [107, 216] width 37 height 9
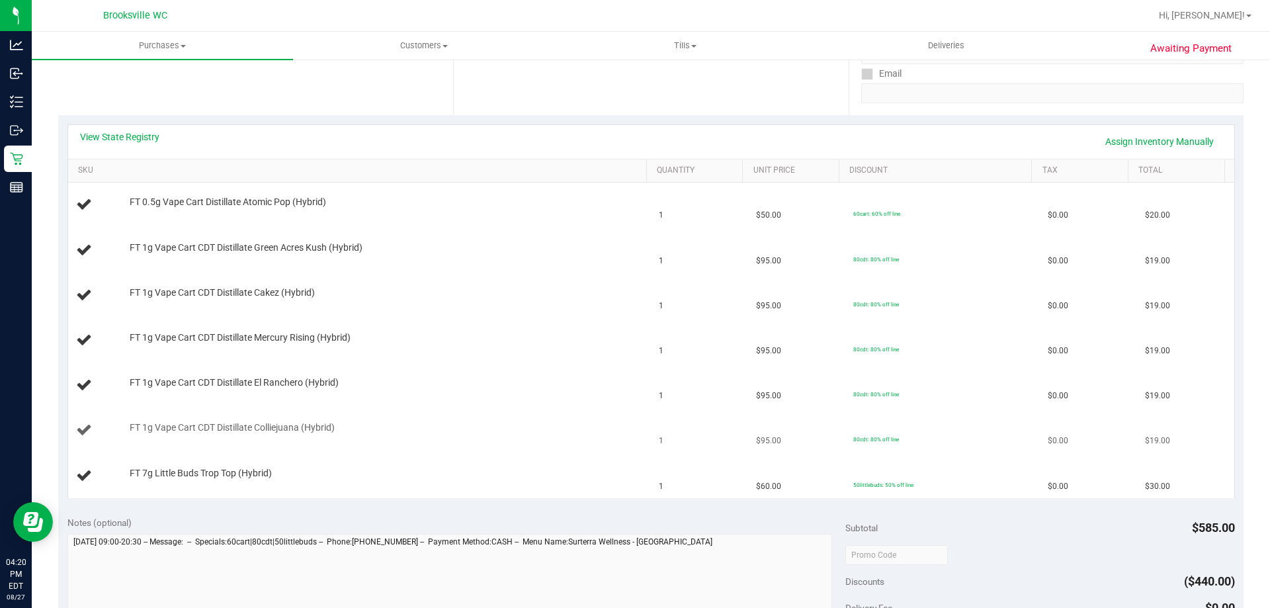
scroll to position [265, 0]
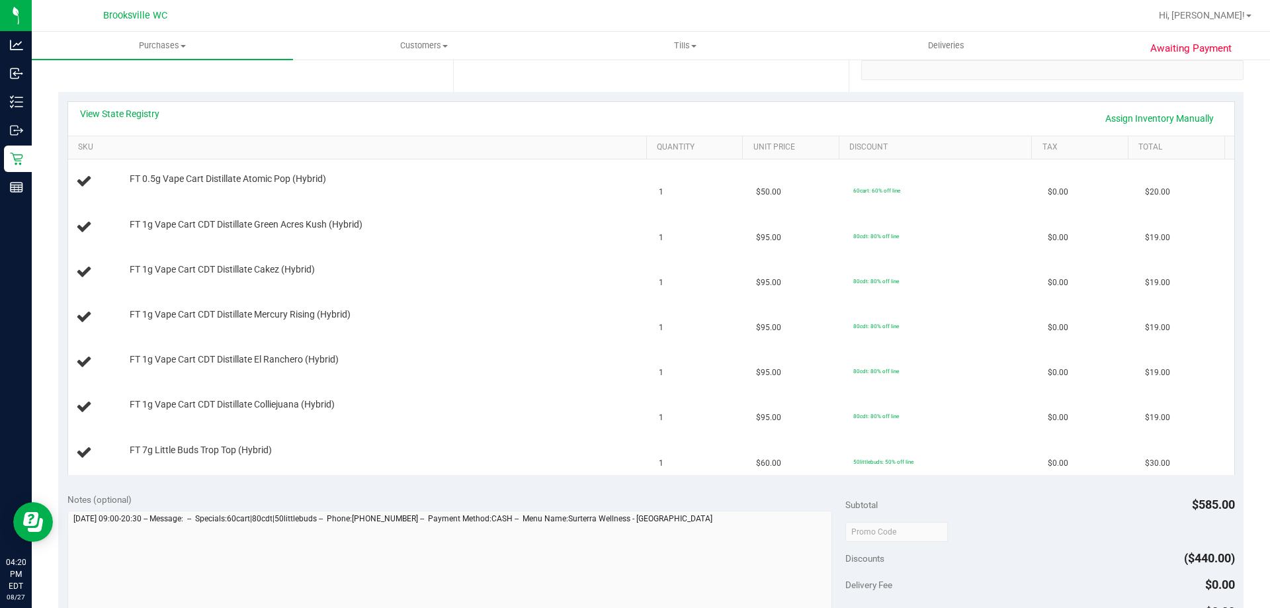
click at [95, 106] on div "View State Registry Assign Inventory Manually" at bounding box center [651, 119] width 1167 height 34
click at [99, 112] on link "View State Registry" at bounding box center [119, 113] width 79 height 13
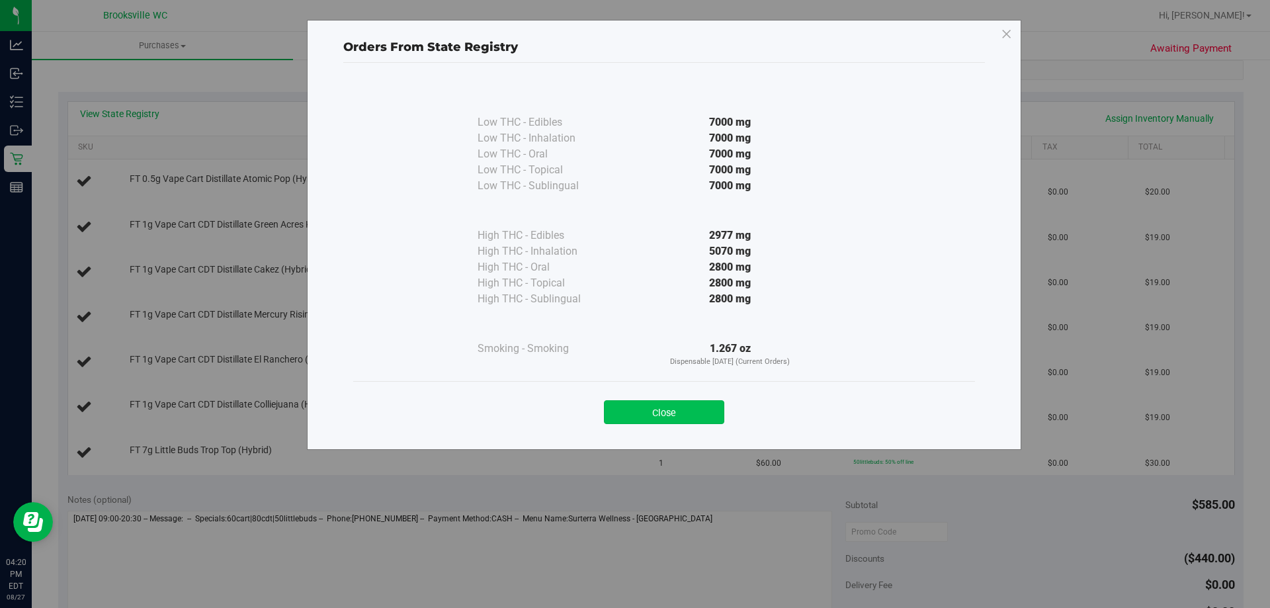
click at [693, 412] on button "Close" at bounding box center [664, 412] width 120 height 24
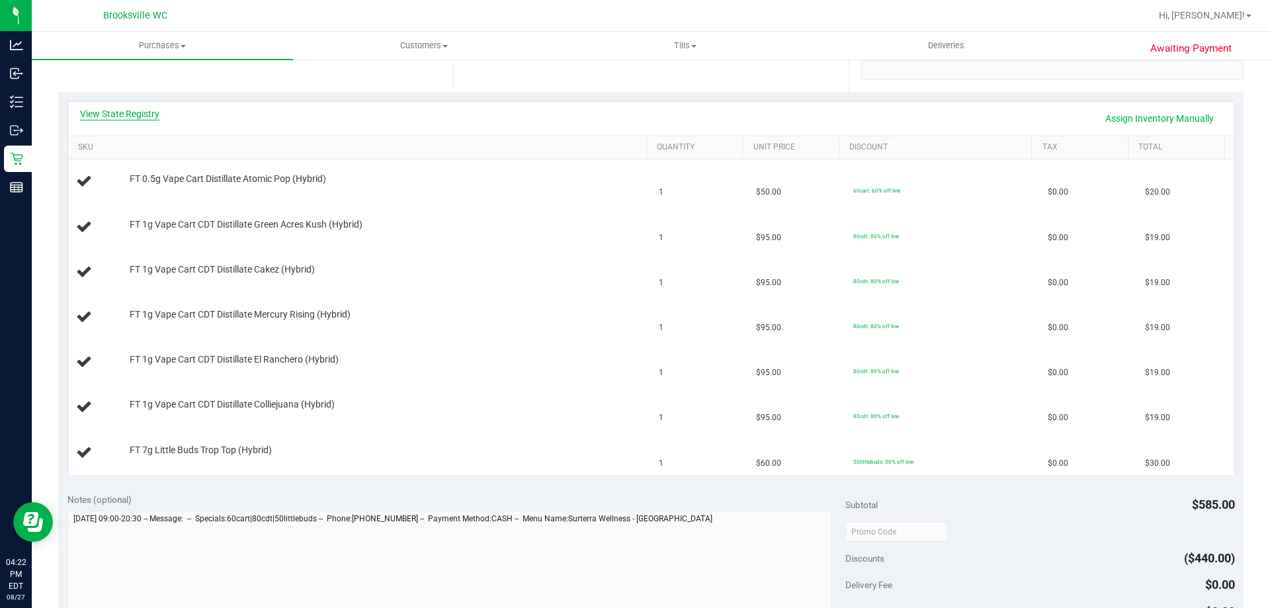
click at [138, 118] on link "View State Registry" at bounding box center [119, 113] width 79 height 13
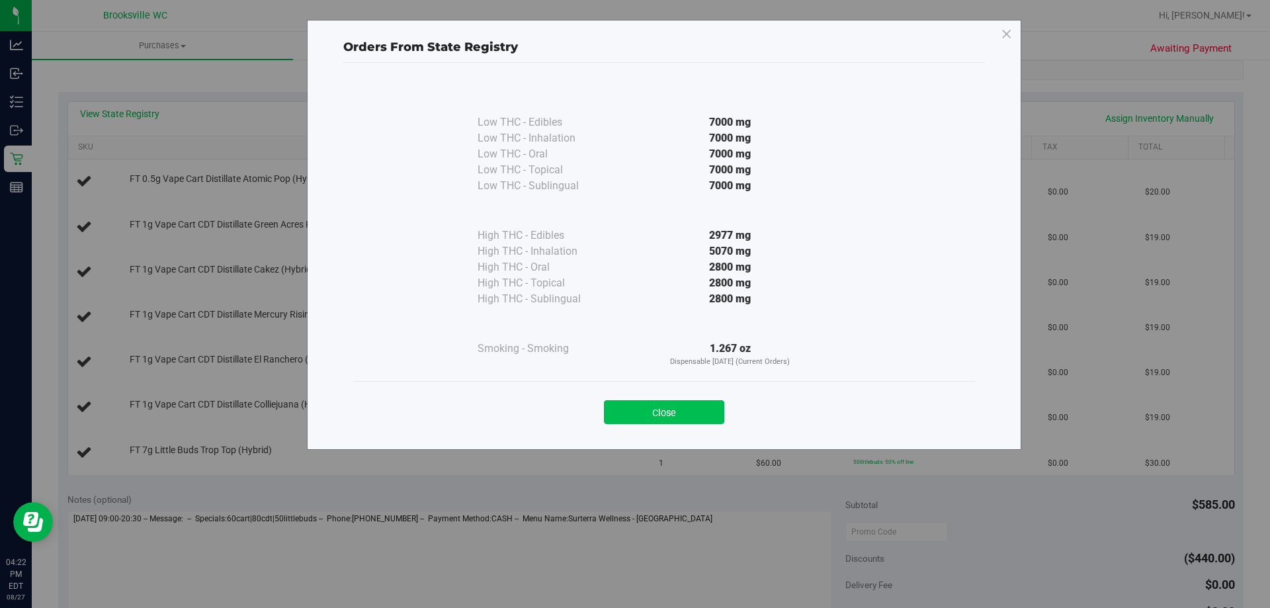
click at [686, 420] on button "Close" at bounding box center [664, 412] width 120 height 24
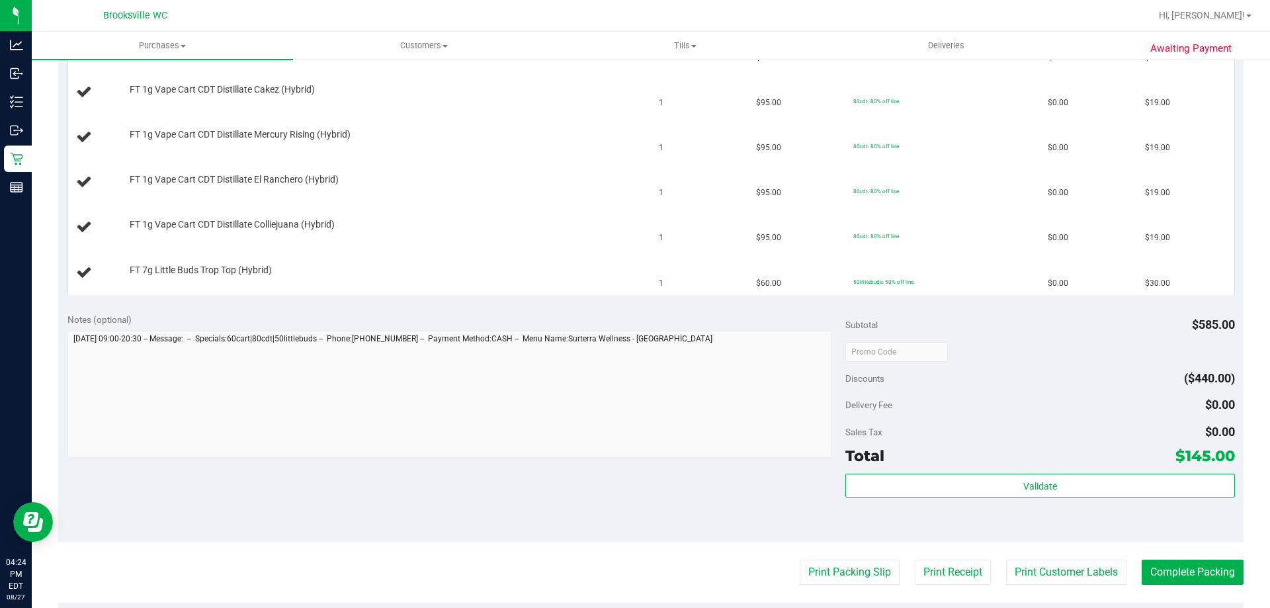
scroll to position [529, 0]
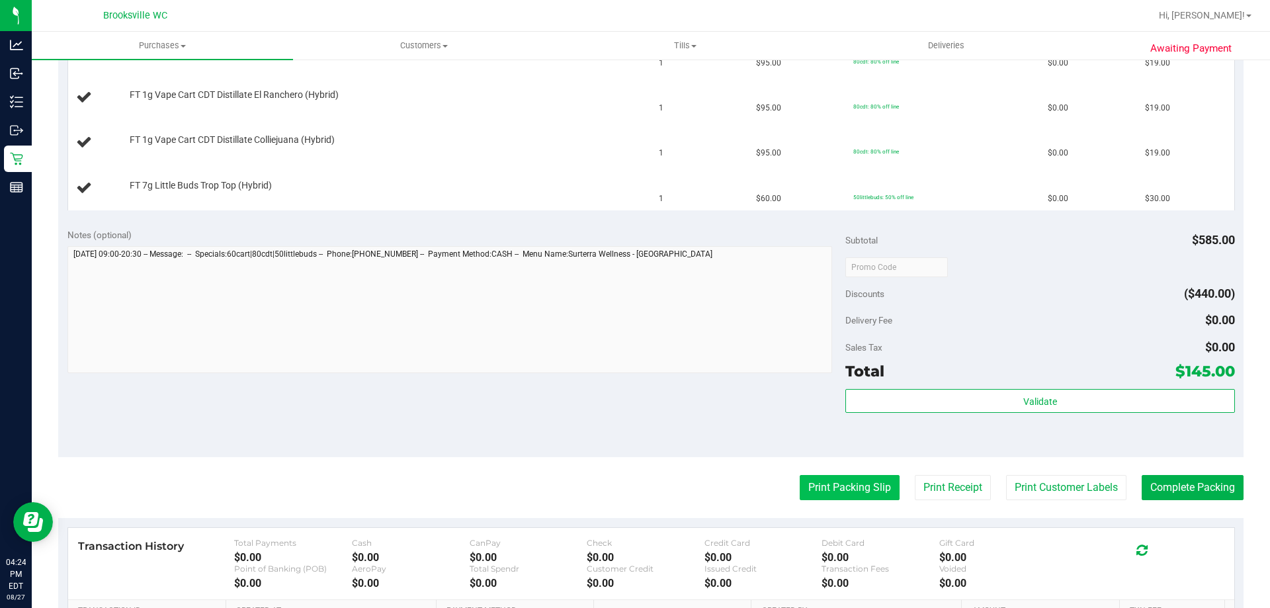
click at [842, 486] on button "Print Packing Slip" at bounding box center [850, 487] width 100 height 25
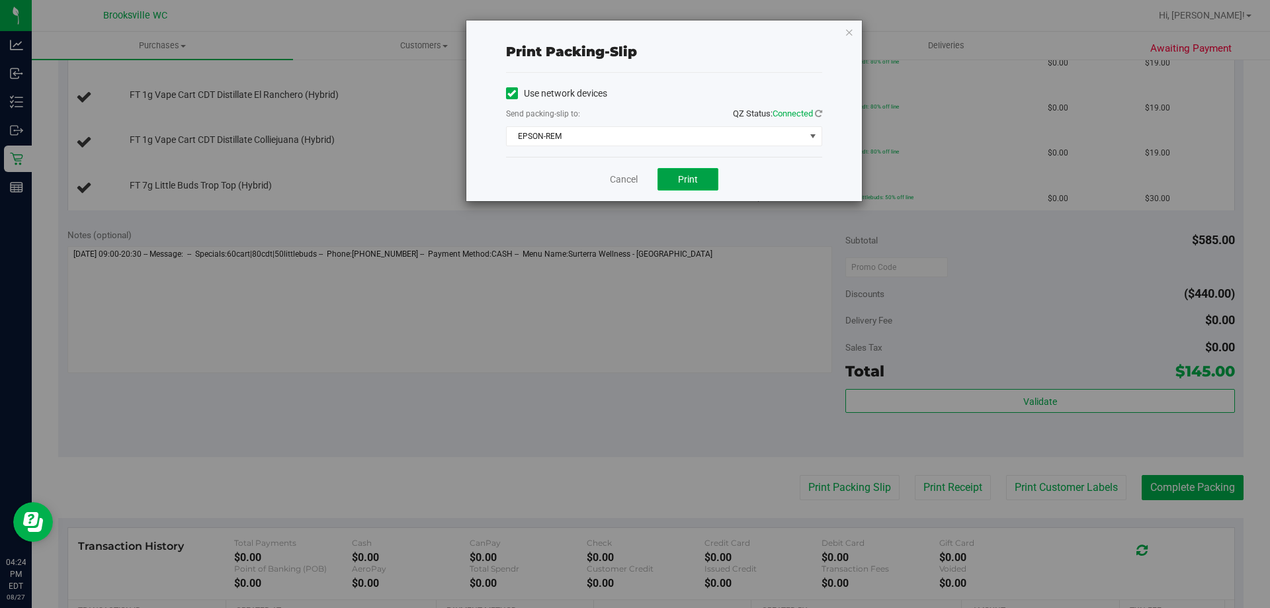
click at [695, 174] on span "Print" at bounding box center [688, 179] width 20 height 11
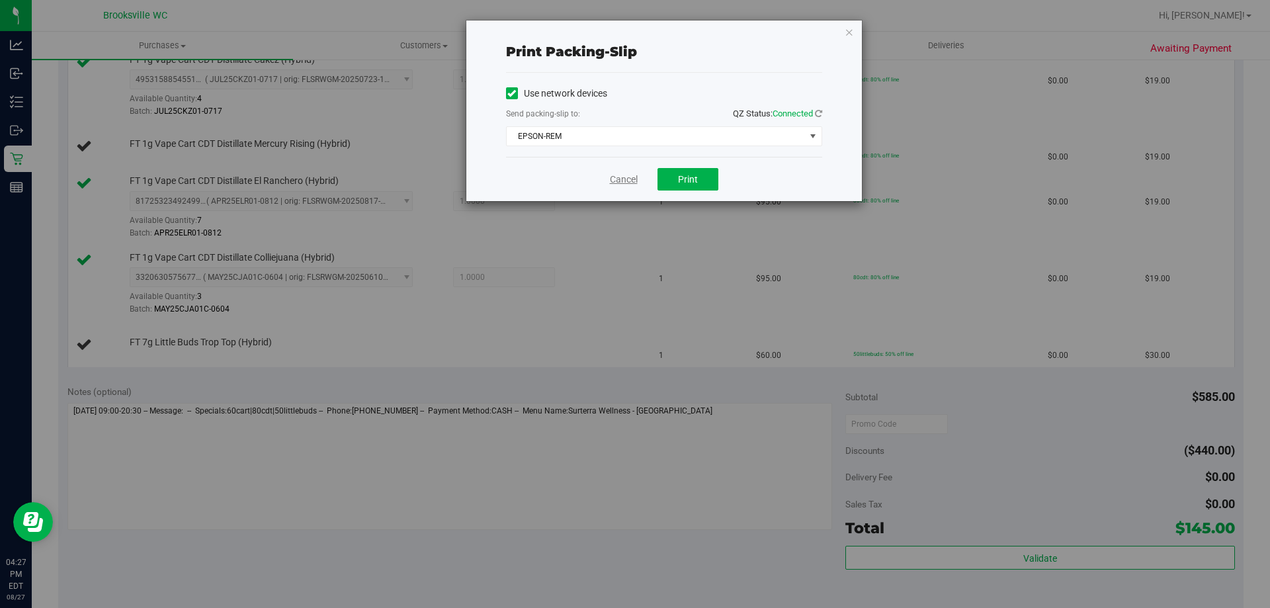
click at [624, 178] on link "Cancel" at bounding box center [624, 180] width 28 height 14
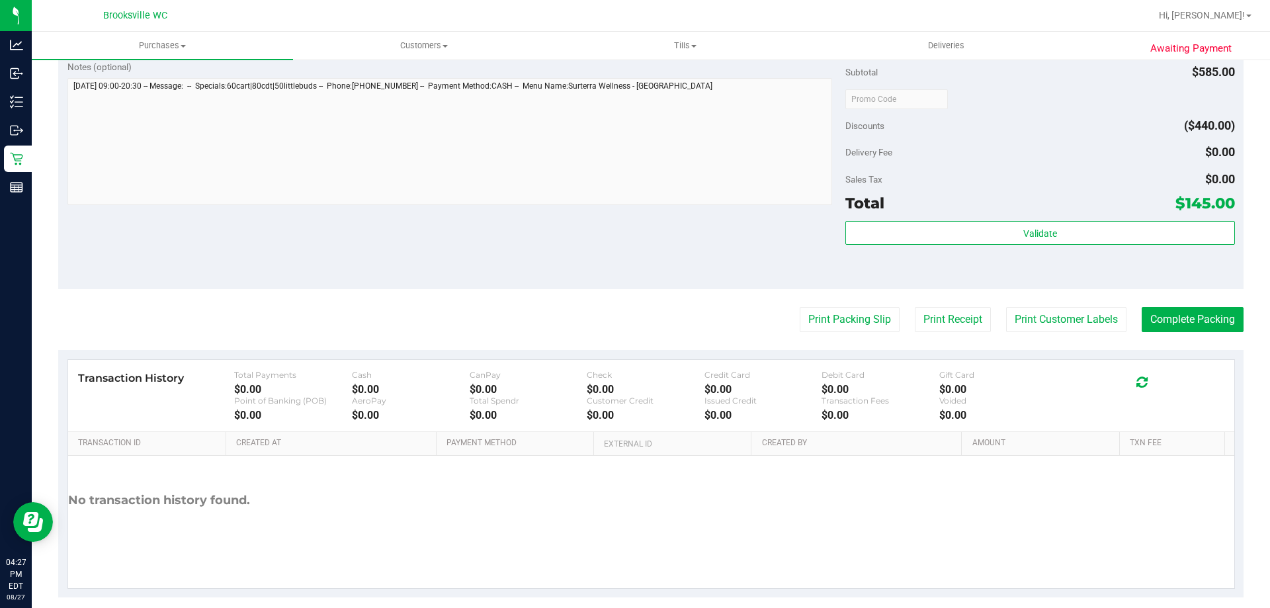
click at [398, 222] on div "Notes (optional) Subtotal $585.00 Discounts ($440.00) Delivery Fee $0.00 Sales …" at bounding box center [651, 170] width 1186 height 238
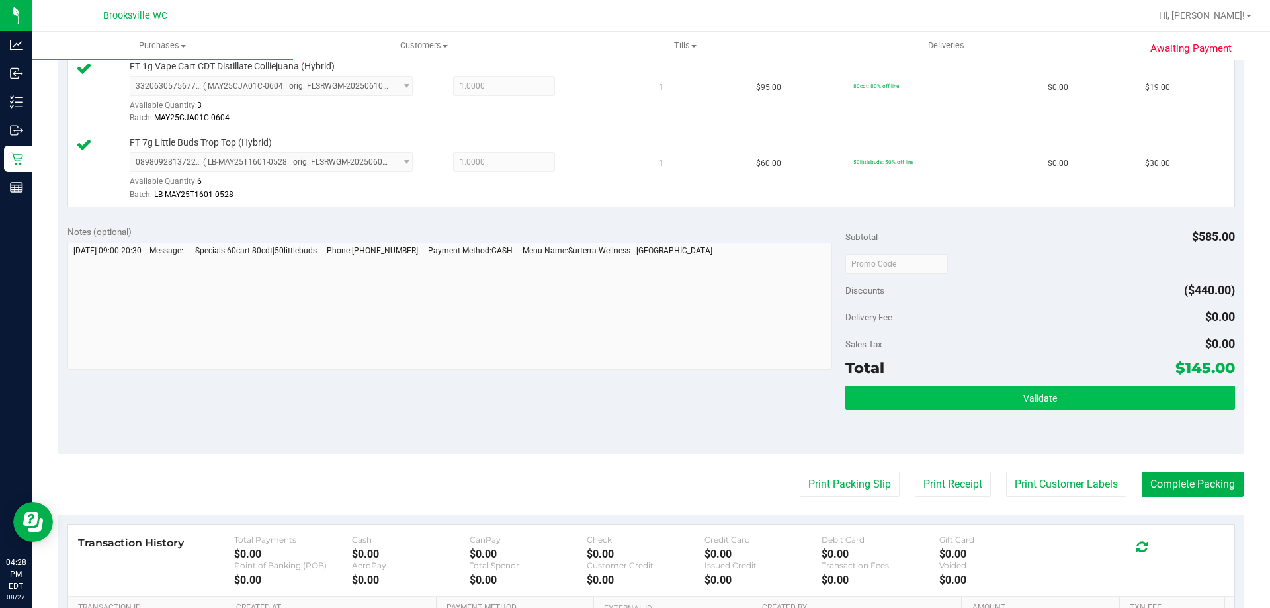
scroll to position [788, 0]
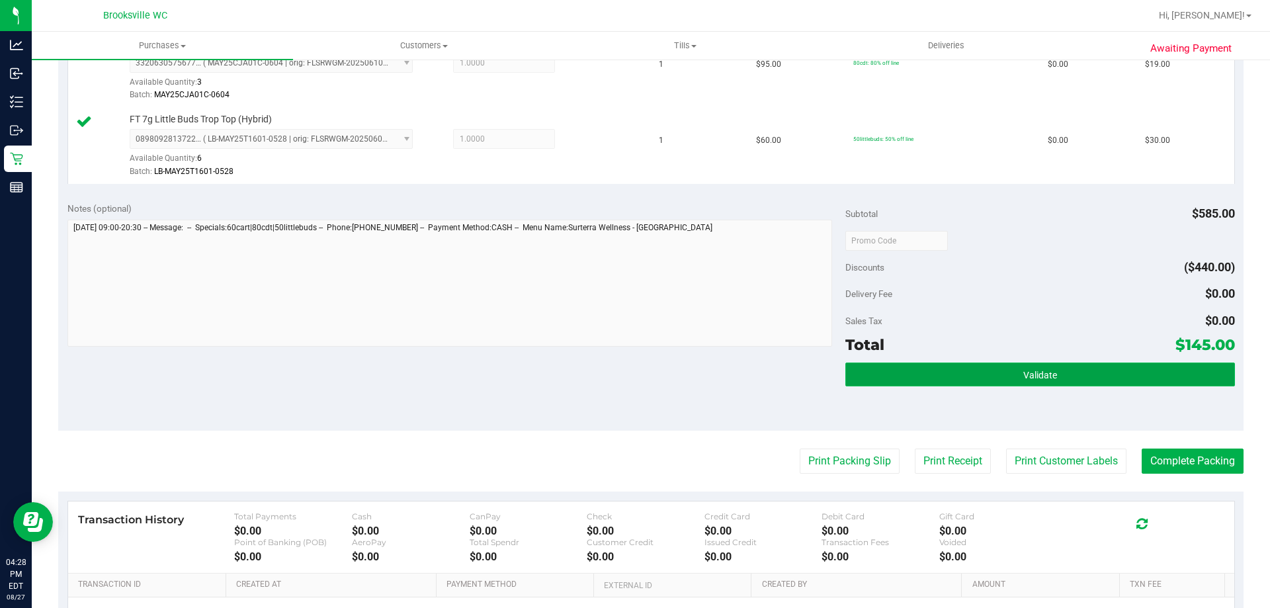
drag, startPoint x: 1007, startPoint y: 367, endPoint x: 1002, endPoint y: 363, distance: 7.0
click at [1005, 367] on button "Validate" at bounding box center [1040, 375] width 389 height 24
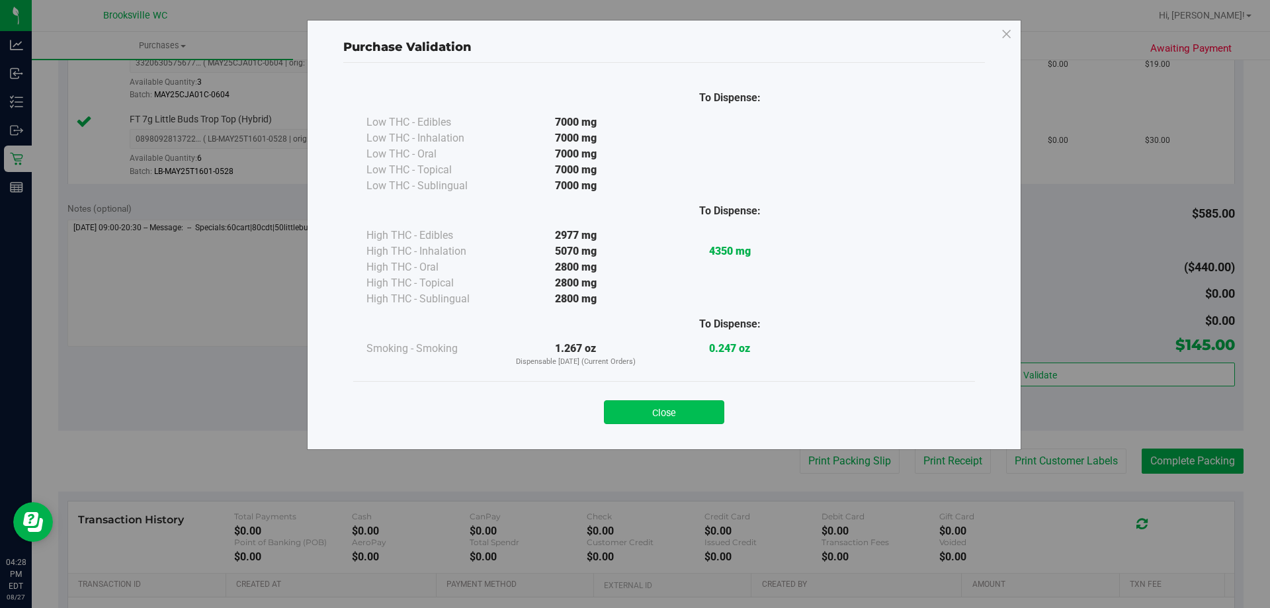
click at [664, 418] on button "Close" at bounding box center [664, 412] width 120 height 24
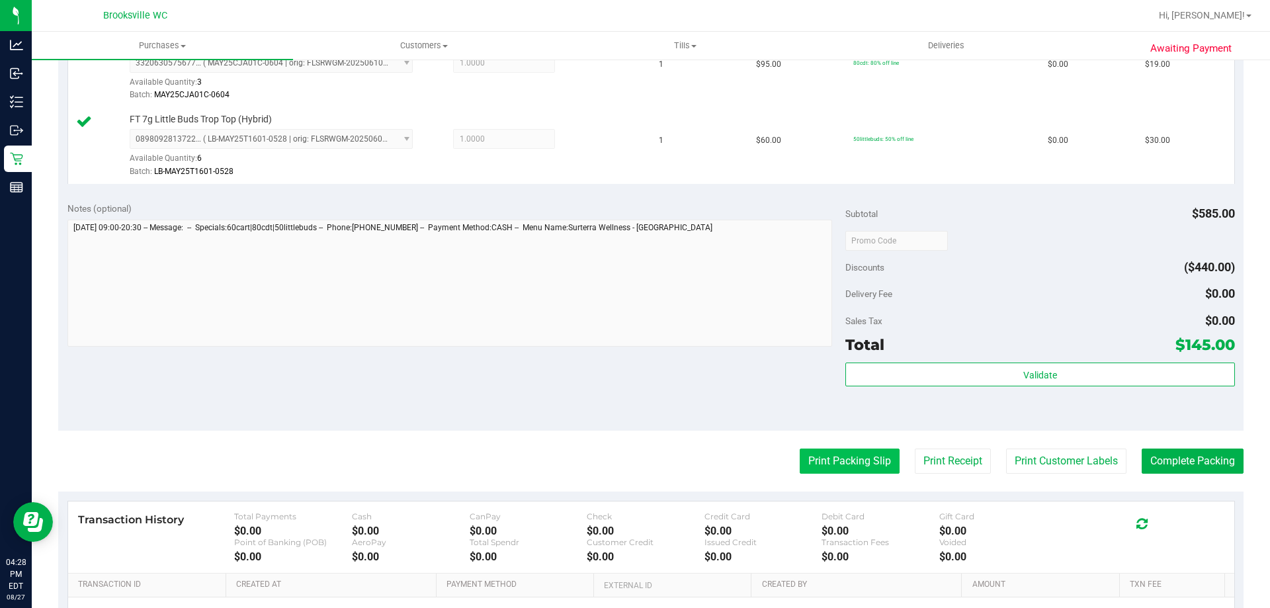
click at [841, 453] on button "Print Packing Slip" at bounding box center [850, 461] width 100 height 25
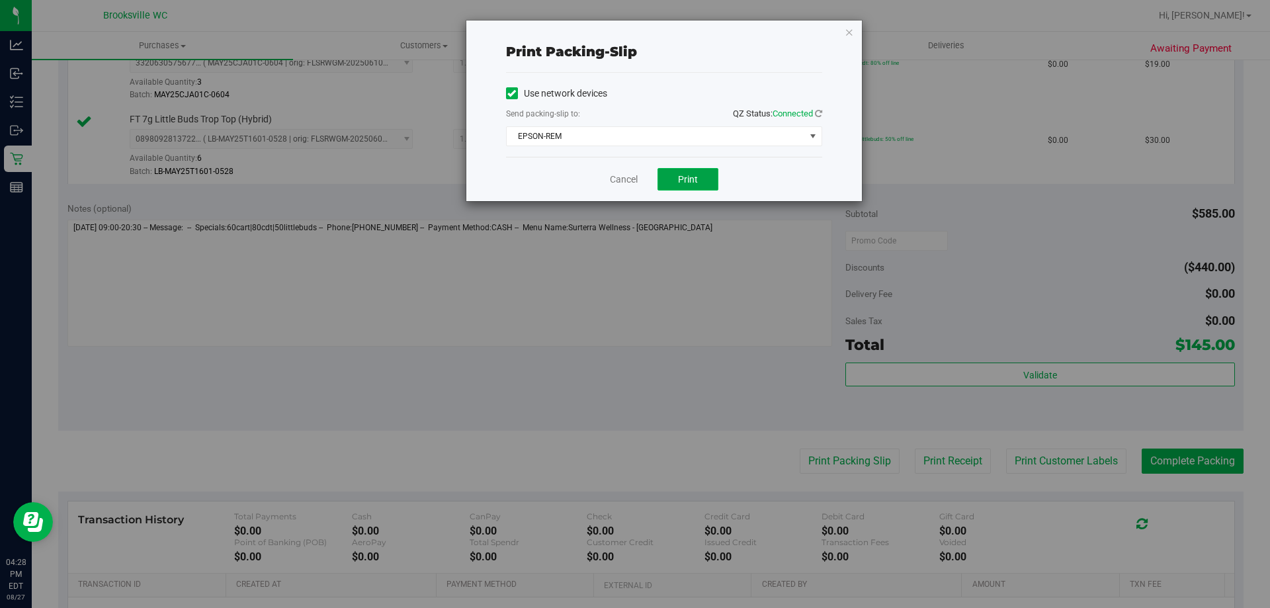
click at [676, 185] on button "Print" at bounding box center [688, 179] width 61 height 22
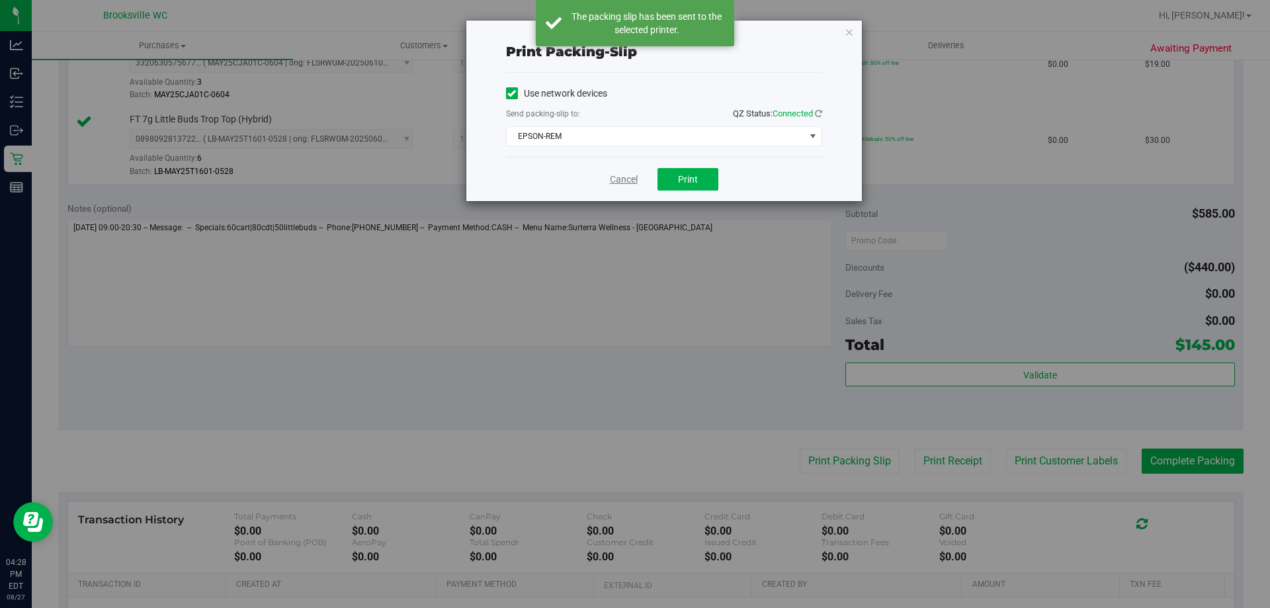
click at [629, 178] on link "Cancel" at bounding box center [624, 180] width 28 height 14
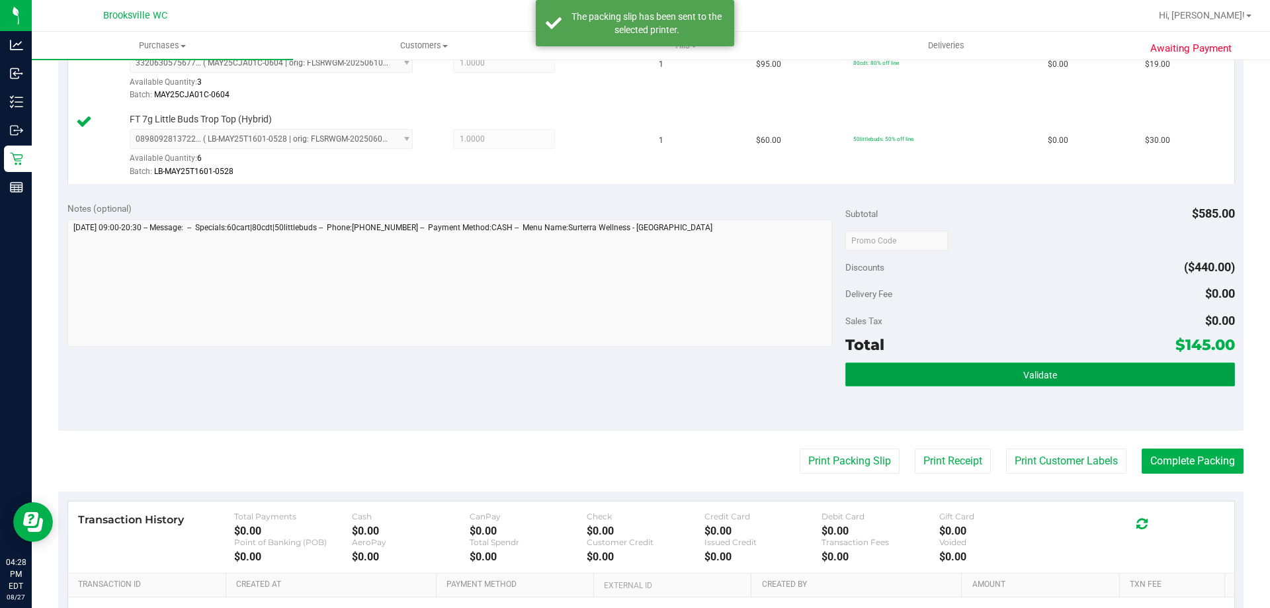
click at [1026, 375] on span "Validate" at bounding box center [1041, 375] width 34 height 11
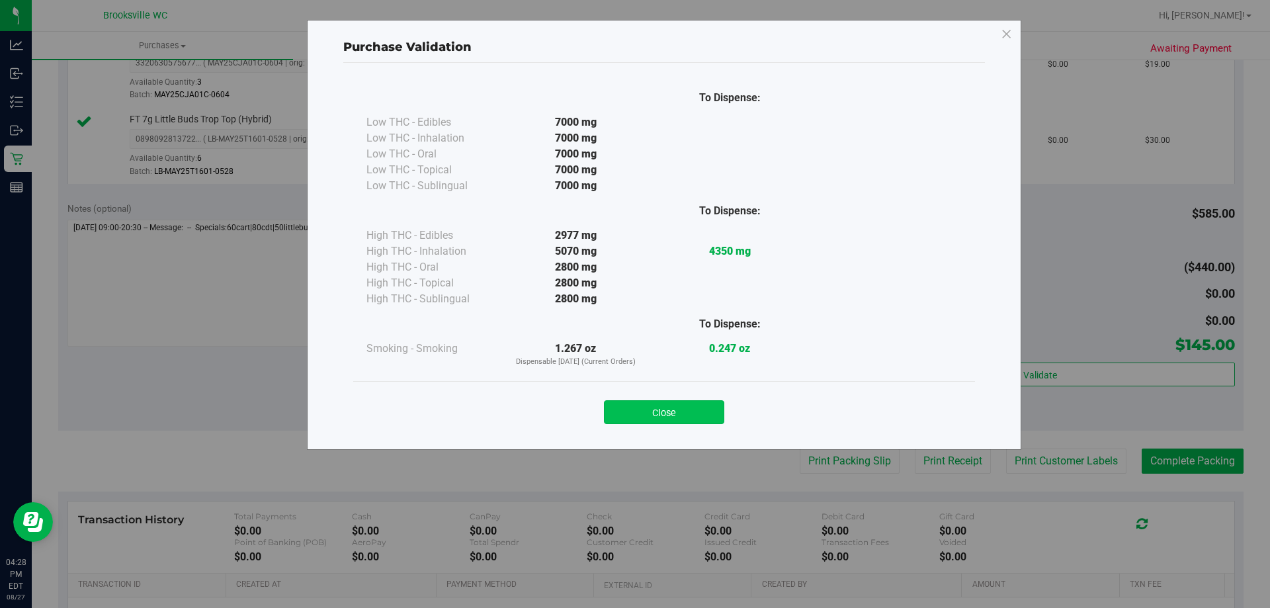
click at [663, 417] on button "Close" at bounding box center [664, 412] width 120 height 24
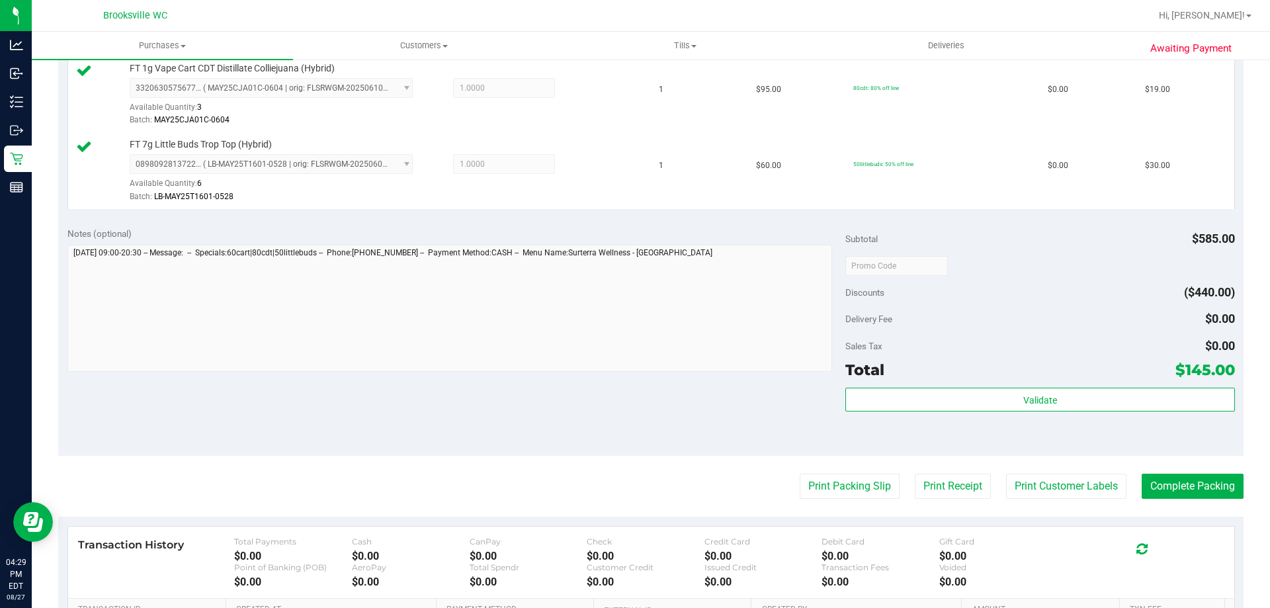
scroll to position [920, 0]
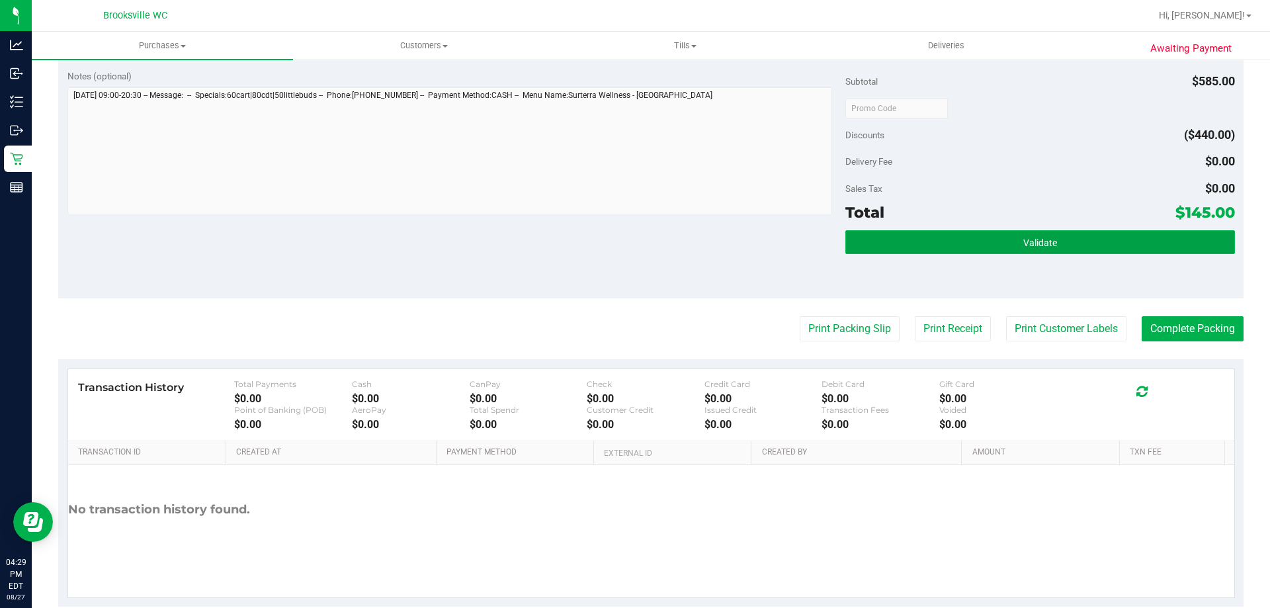
click at [945, 244] on button "Validate" at bounding box center [1040, 242] width 389 height 24
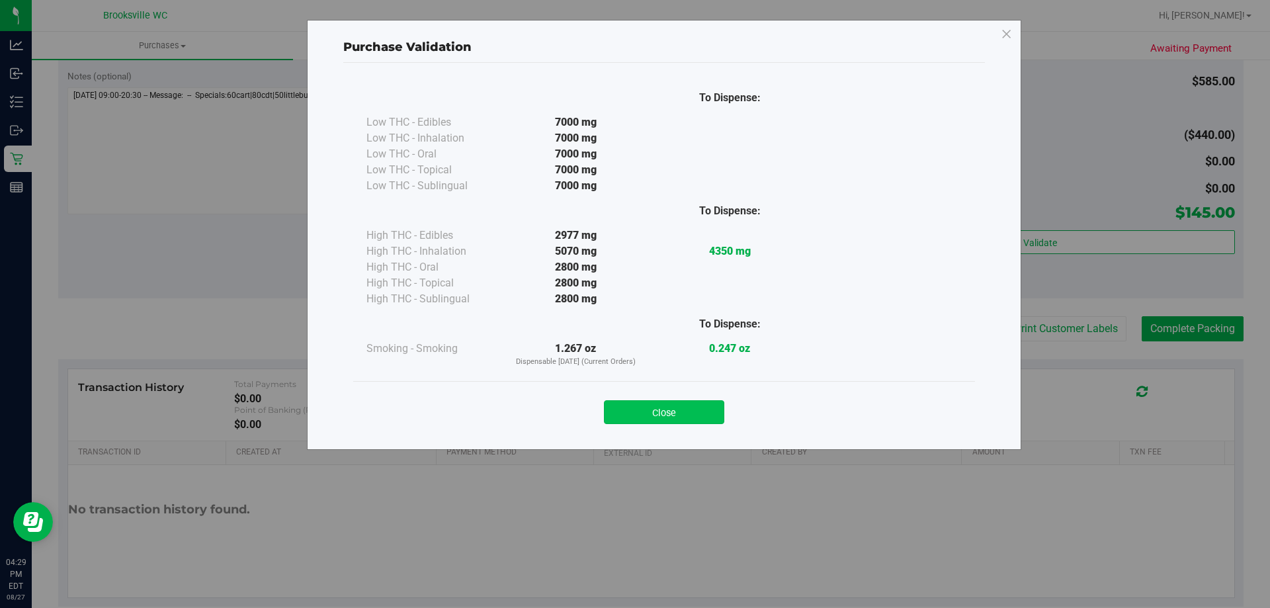
click at [703, 414] on button "Close" at bounding box center [664, 412] width 120 height 24
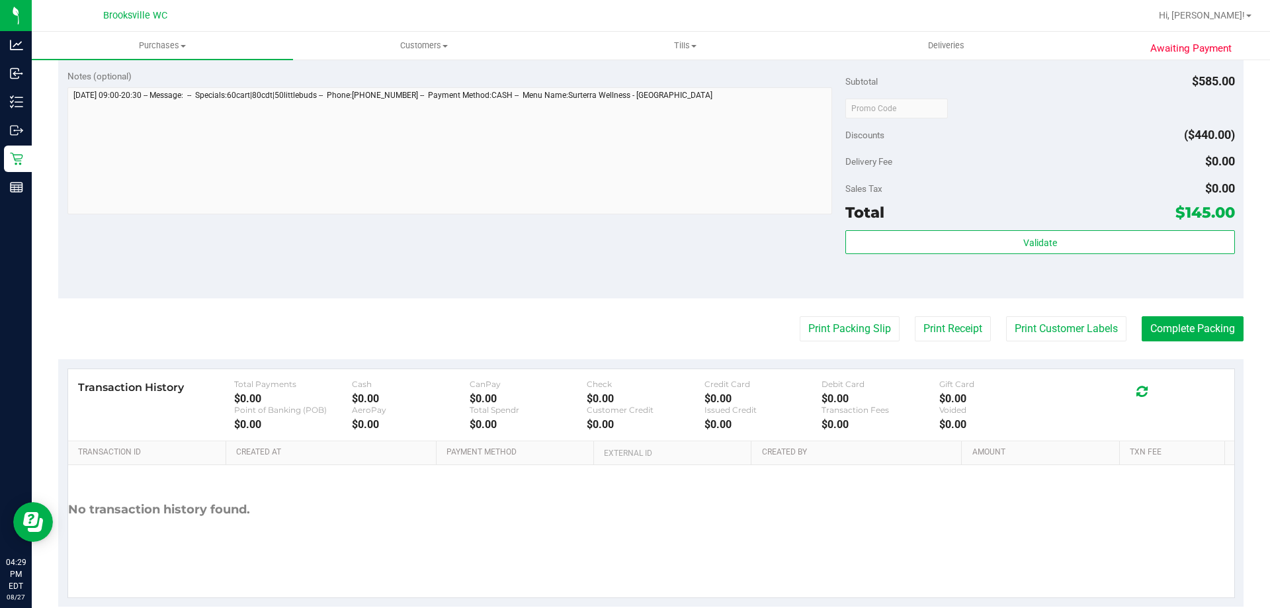
click at [653, 267] on div "Notes (optional) Subtotal $585.00 Discounts ($440.00) Delivery Fee $0.00 Sales …" at bounding box center [651, 179] width 1186 height 238
click at [662, 298] on div "Notes (optional) Subtotal $585.00 Discounts ($440.00) Delivery Fee $0.00 Sales …" at bounding box center [651, 179] width 1186 height 238
click at [624, 260] on div "Notes (optional) Subtotal $585.00 Discounts ($440.00) Delivery Fee $0.00 Sales …" at bounding box center [651, 179] width 1186 height 238
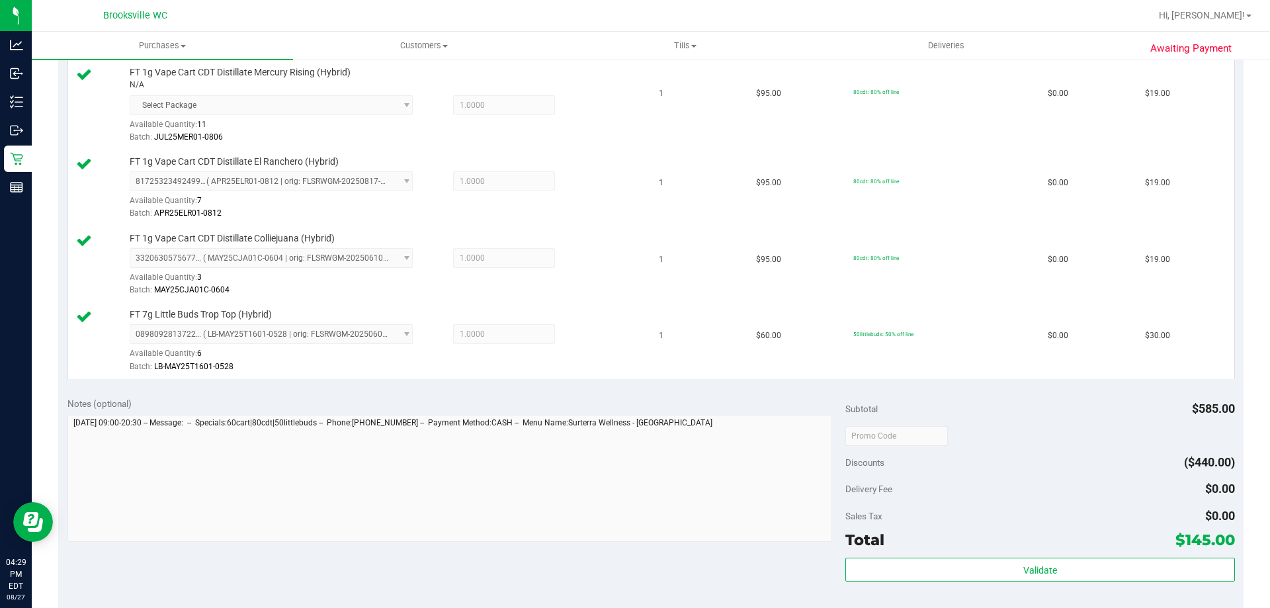
scroll to position [854, 0]
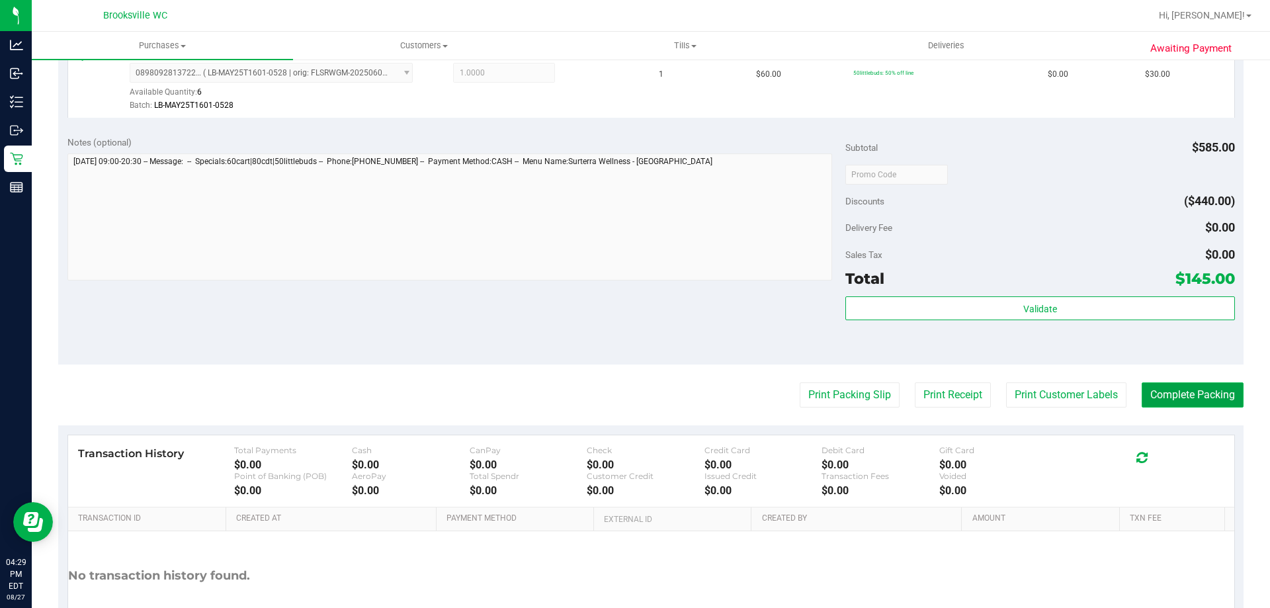
click at [1197, 385] on button "Complete Packing" at bounding box center [1193, 394] width 102 height 25
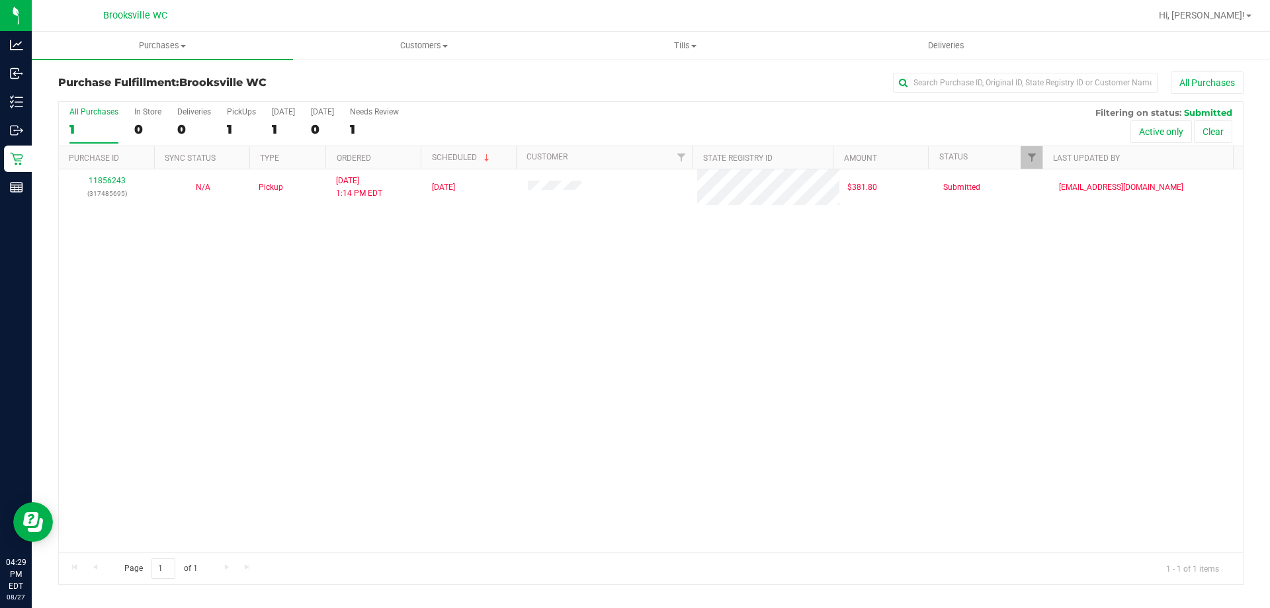
click at [622, 497] on div "11856243 (317485695) N/A Pickup 8/27/2025 1:14 PM EDT 8/27/2025 $381.80 Submitt…" at bounding box center [651, 360] width 1184 height 383
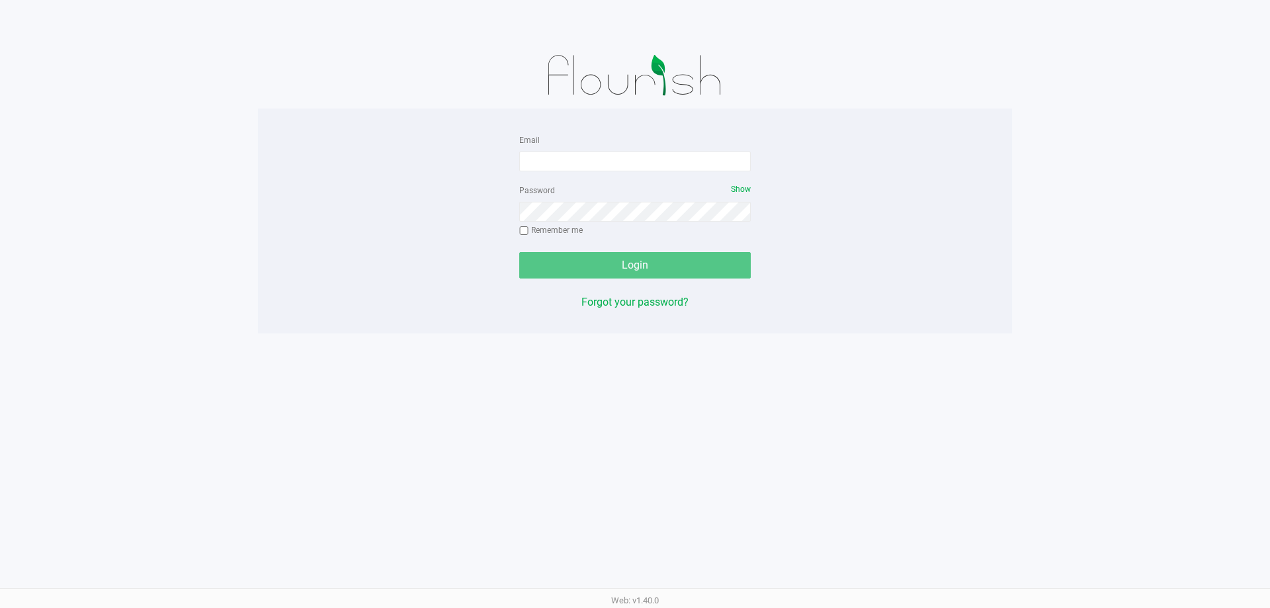
click at [590, 148] on div "Email" at bounding box center [635, 152] width 232 height 40
click at [580, 158] on input "Email" at bounding box center [635, 162] width 232 height 20
type input "[EMAIL_ADDRESS][DOMAIN_NAME]"
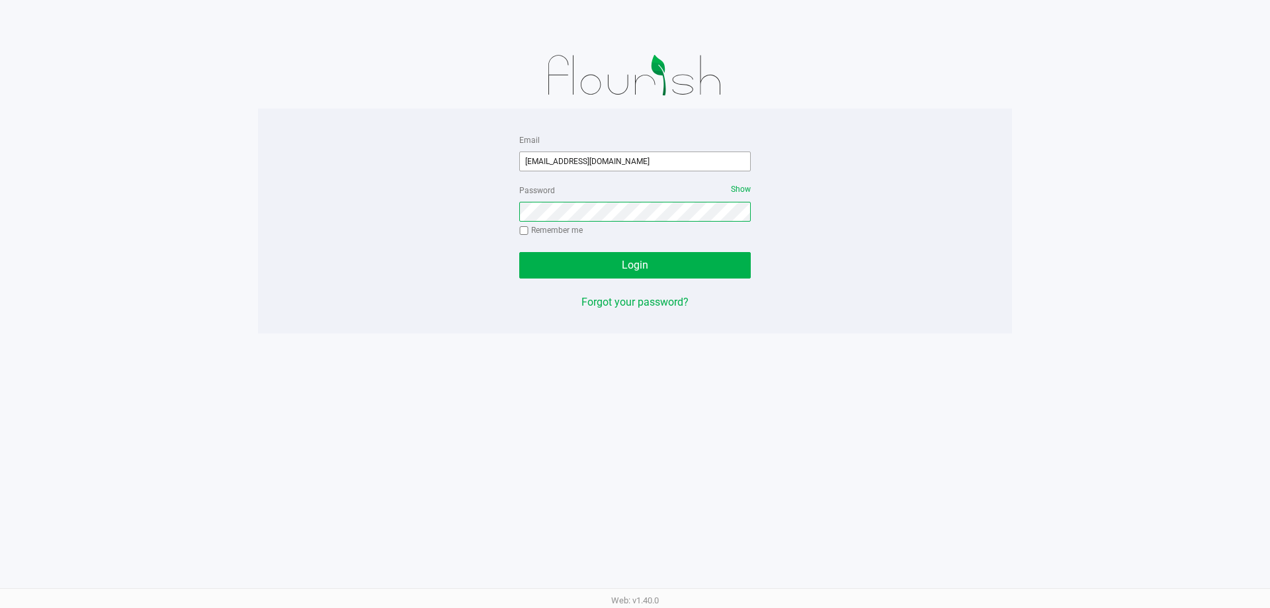
click at [519, 252] on button "Login" at bounding box center [635, 265] width 232 height 26
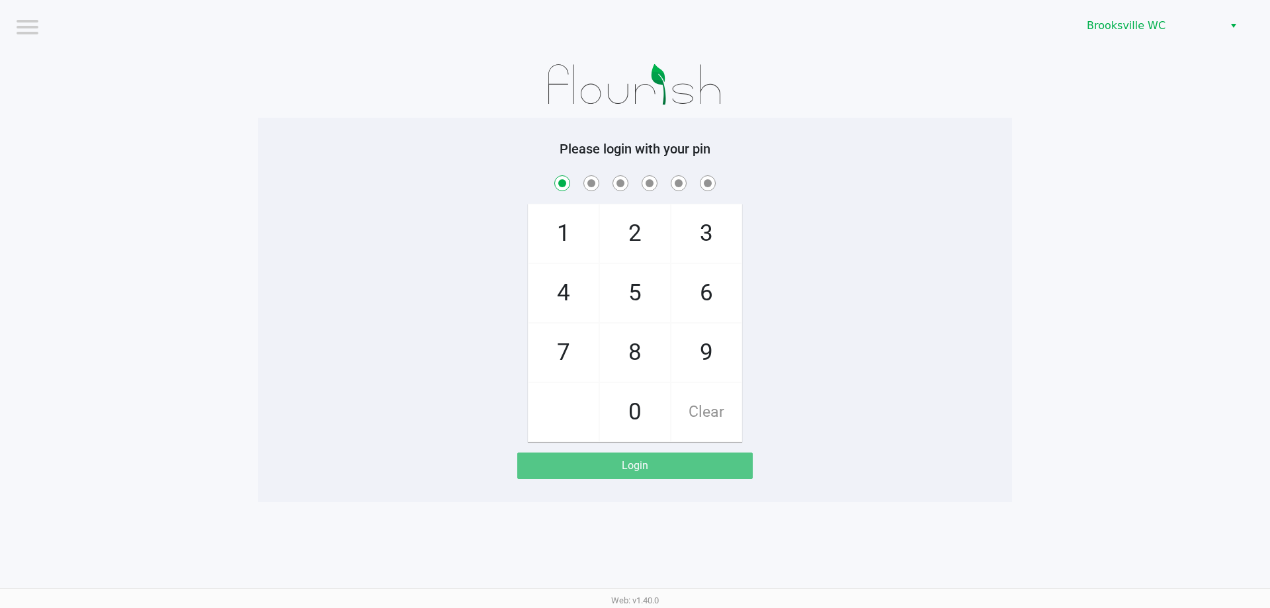
checkbox input "true"
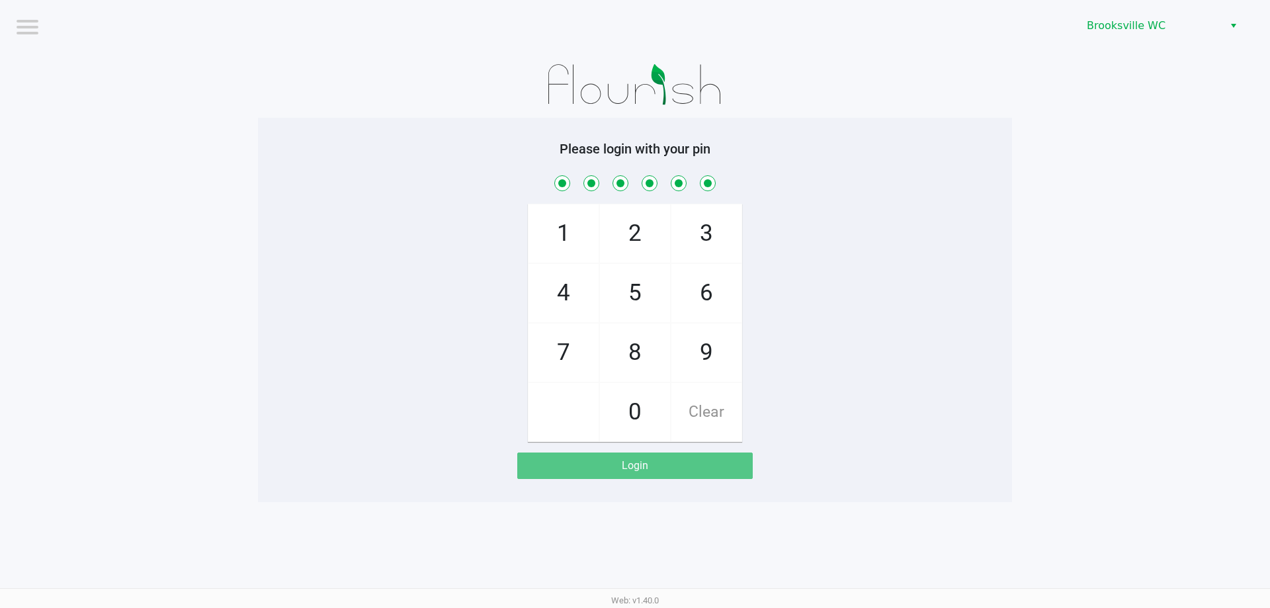
checkbox input "true"
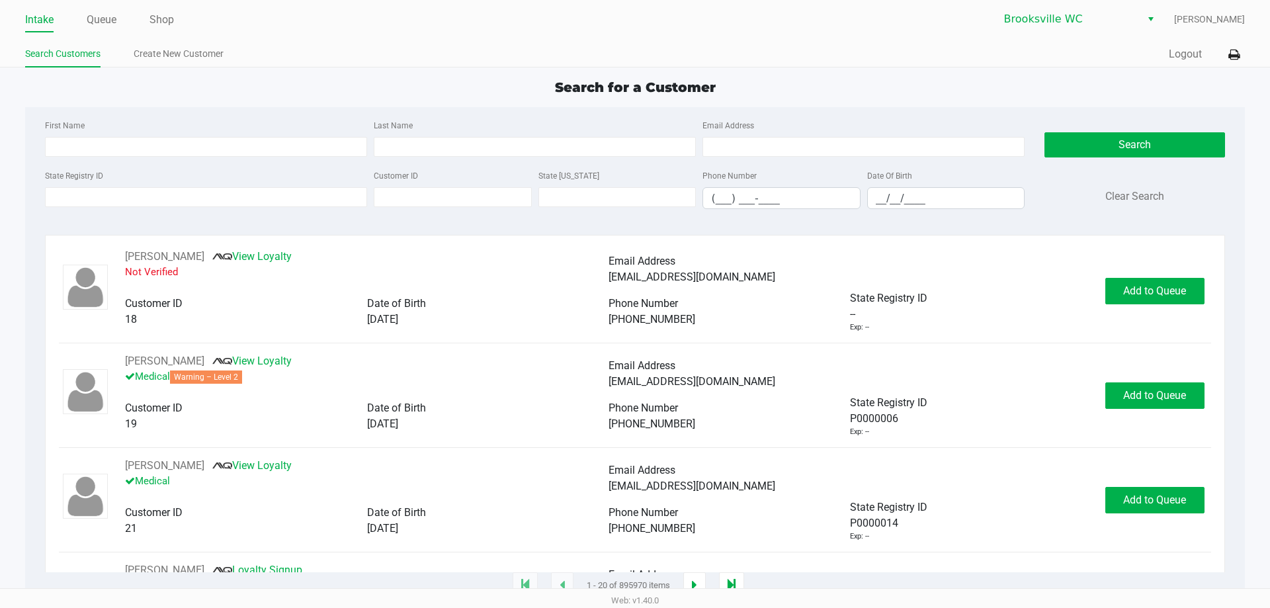
click at [847, 109] on div "First Name Last Name Email Address State Registry ID Customer ID State ID Phone…" at bounding box center [635, 168] width 1200 height 122
click at [253, 95] on div "Search for a Customer" at bounding box center [634, 87] width 1239 height 20
click at [819, 102] on div "Search for a Customer First Name Last Name Email Address State Registry ID Cust…" at bounding box center [634, 331] width 1219 height 509
click at [821, 101] on div "Search for a Customer First Name Last Name Email Address State Registry ID Cust…" at bounding box center [634, 331] width 1219 height 509
click at [464, 138] on input "Last Name" at bounding box center [535, 147] width 322 height 20
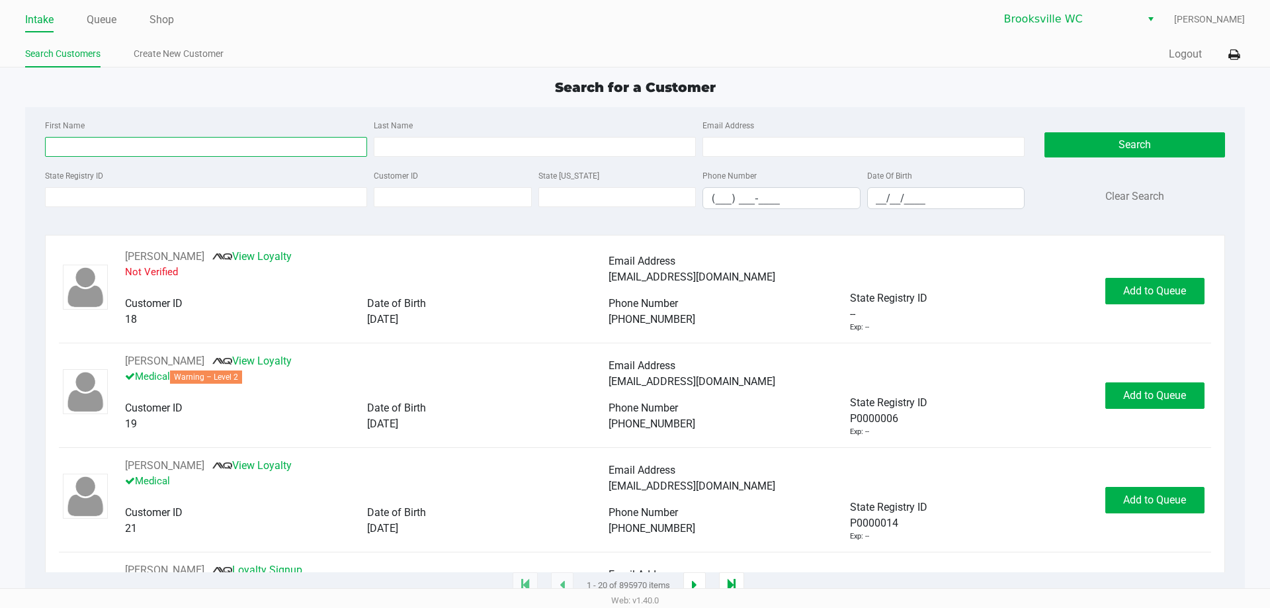
click at [276, 149] on input "First Name" at bounding box center [206, 147] width 322 height 20
click at [175, 146] on input "crowley" at bounding box center [206, 147] width 322 height 20
type input "william"
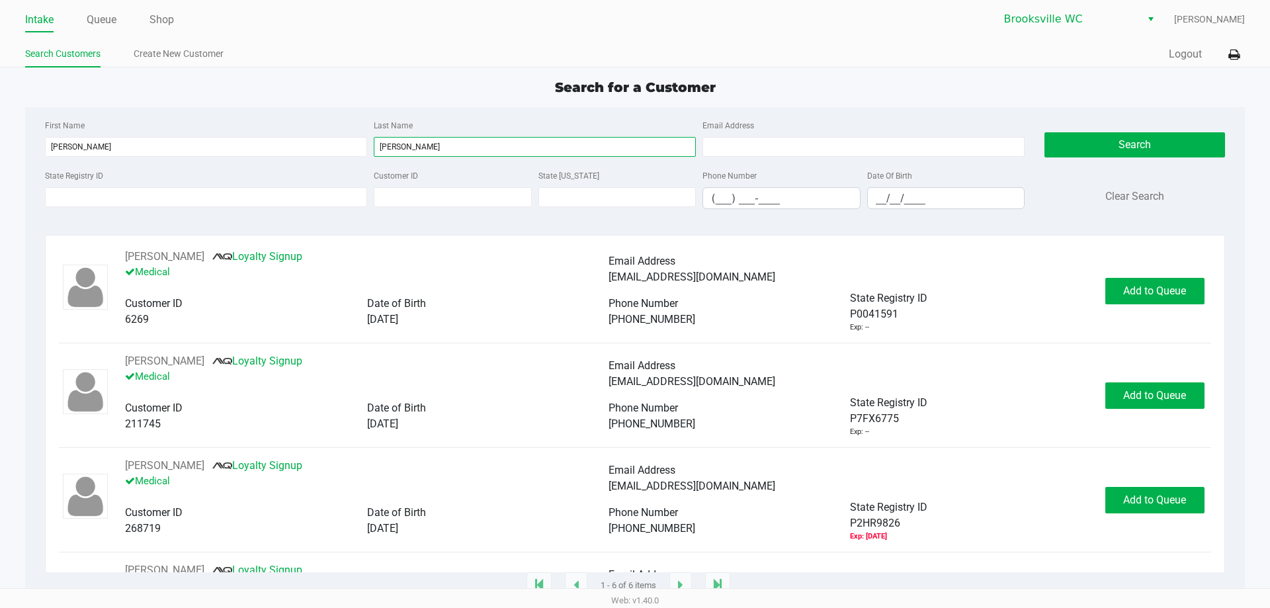
type input "crowley"
click at [883, 191] on input "__/__/____" at bounding box center [946, 198] width 157 height 21
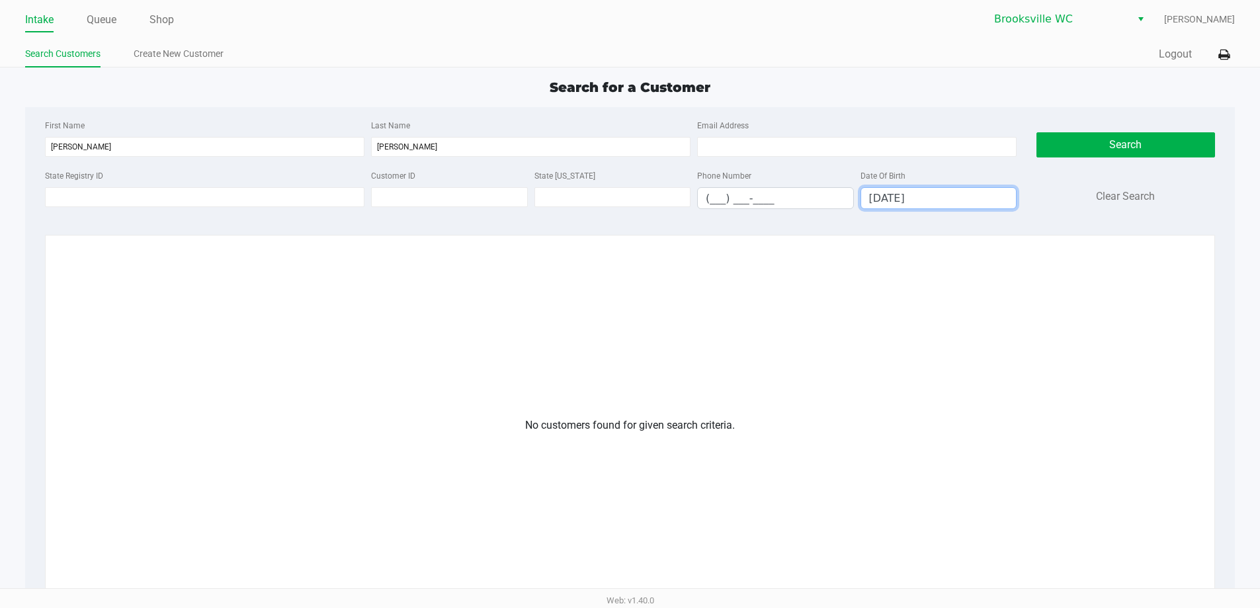
type input "06/06/1984"
click at [232, 87] on div "Search for a Customer" at bounding box center [630, 87] width 1230 height 20
click at [193, 56] on link "Create New Customer" at bounding box center [179, 54] width 90 height 17
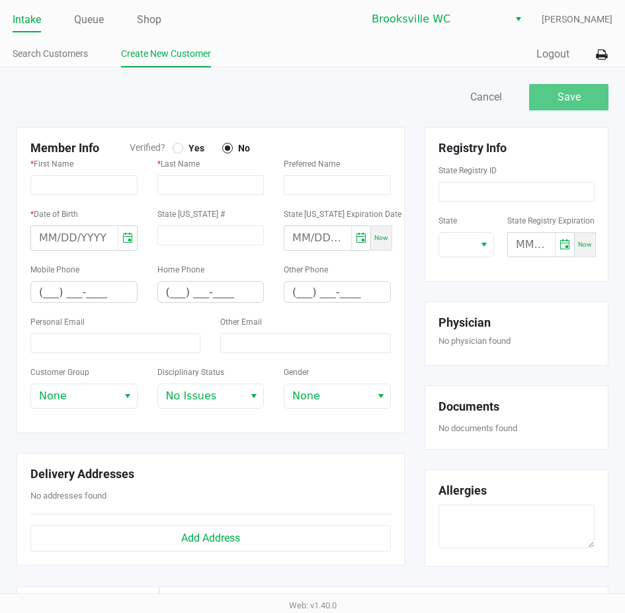
drag, startPoint x: 330, startPoint y: 124, endPoint x: 466, endPoint y: 124, distance: 135.6
click at [331, 124] on div "Save Cancel" at bounding box center [313, 104] width 612 height 46
click at [474, 193] on input at bounding box center [517, 192] width 156 height 20
paste input "P0TT2890"
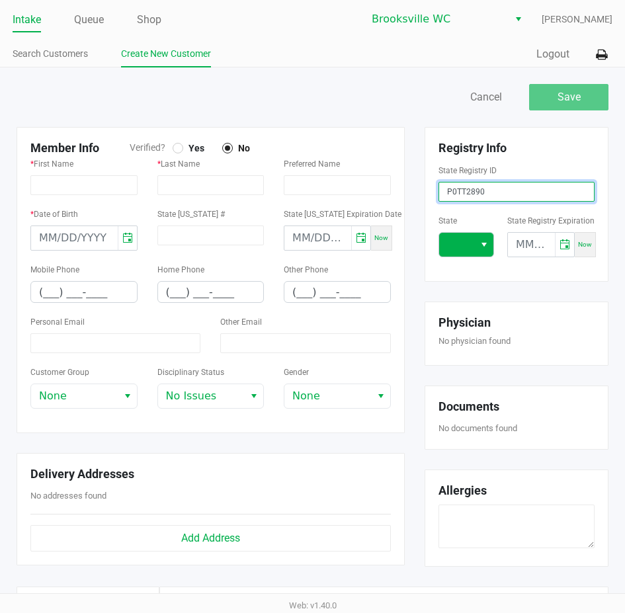
type input "P0TT2890"
click at [471, 235] on span at bounding box center [456, 245] width 35 height 24
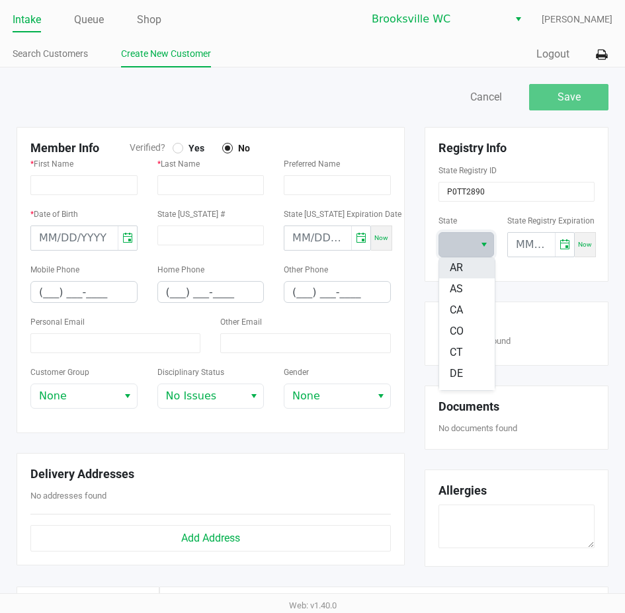
scroll to position [132, 0]
click at [459, 345] on span "FL" at bounding box center [456, 348] width 12 height 16
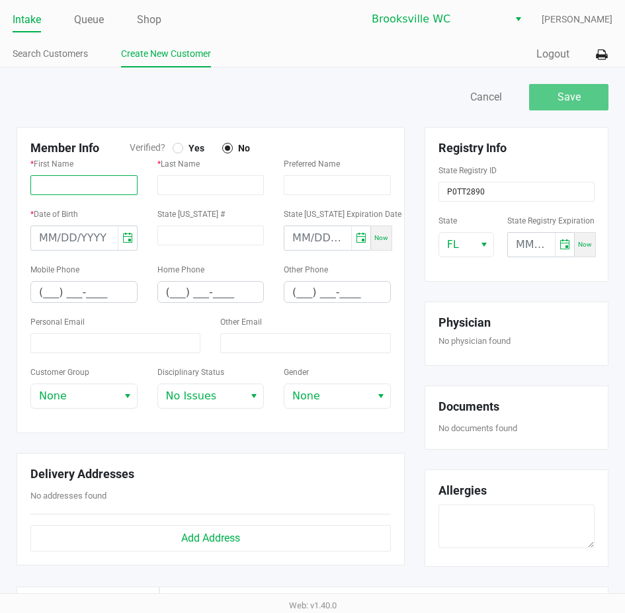
click at [97, 184] on input "text" at bounding box center [83, 185] width 107 height 20
paste input "WILLIAM"
type input "WILLIAM"
click at [189, 180] on input "text" at bounding box center [210, 185] width 107 height 20
paste input "CROWLEY"
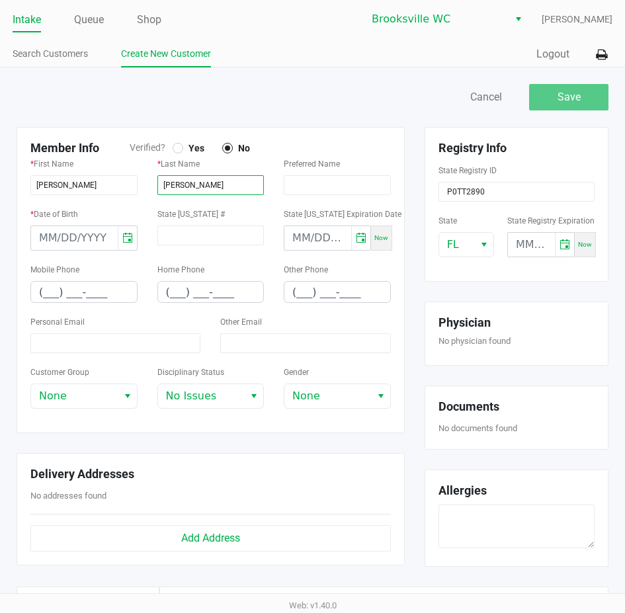
type input "CROWLEY"
click at [62, 332] on div "Personal Email" at bounding box center [115, 334] width 170 height 40
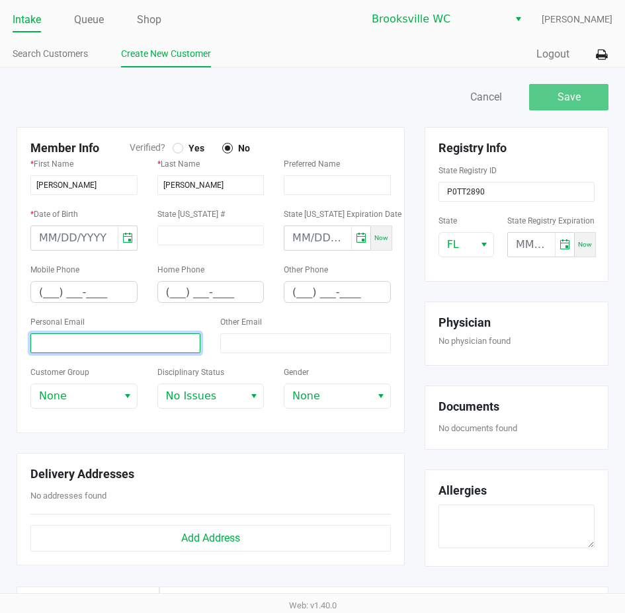
click at [62, 343] on input at bounding box center [115, 343] width 170 height 20
paste input "wdcrowley84@icloud.com"
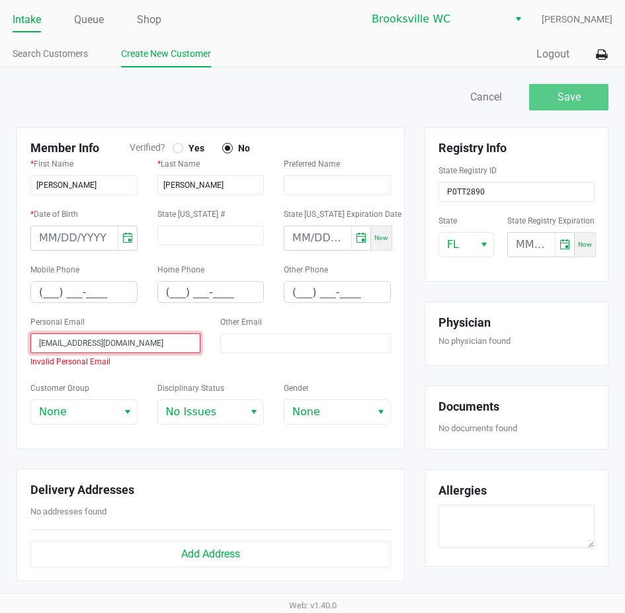
click at [42, 343] on input "wdcrowley84@icloud.com" at bounding box center [115, 343] width 170 height 20
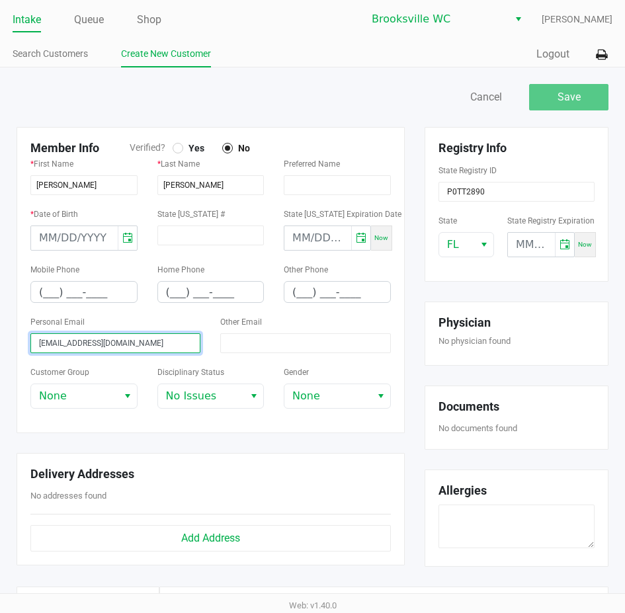
type input "wdcrowley84@icloud.com"
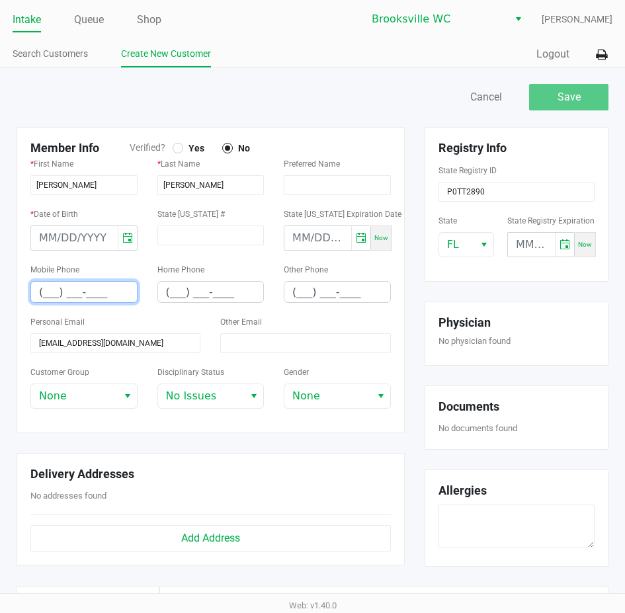
click at [50, 290] on input "(___) ___-____" at bounding box center [84, 292] width 106 height 21
type input "(352) 584-2570"
click at [346, 438] on div "Member Info Verified? Yes No * First Name WILLIAM * Last Name CROWLEY Preferred…" at bounding box center [211, 356] width 408 height 459
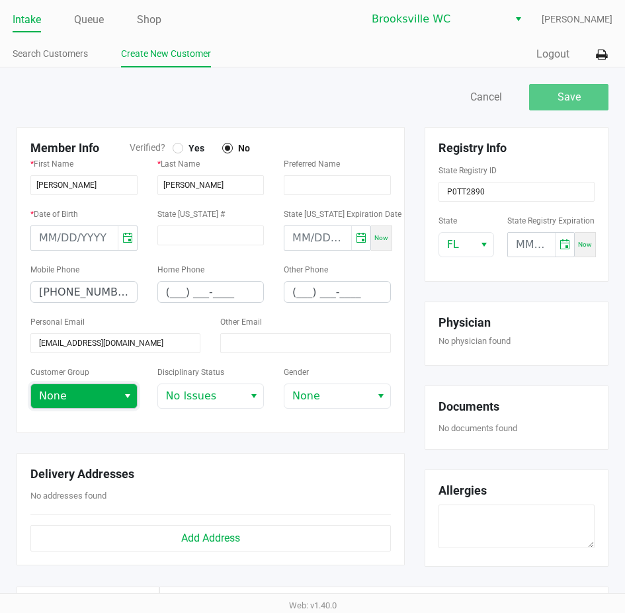
click at [58, 403] on span "None" at bounding box center [74, 396] width 71 height 16
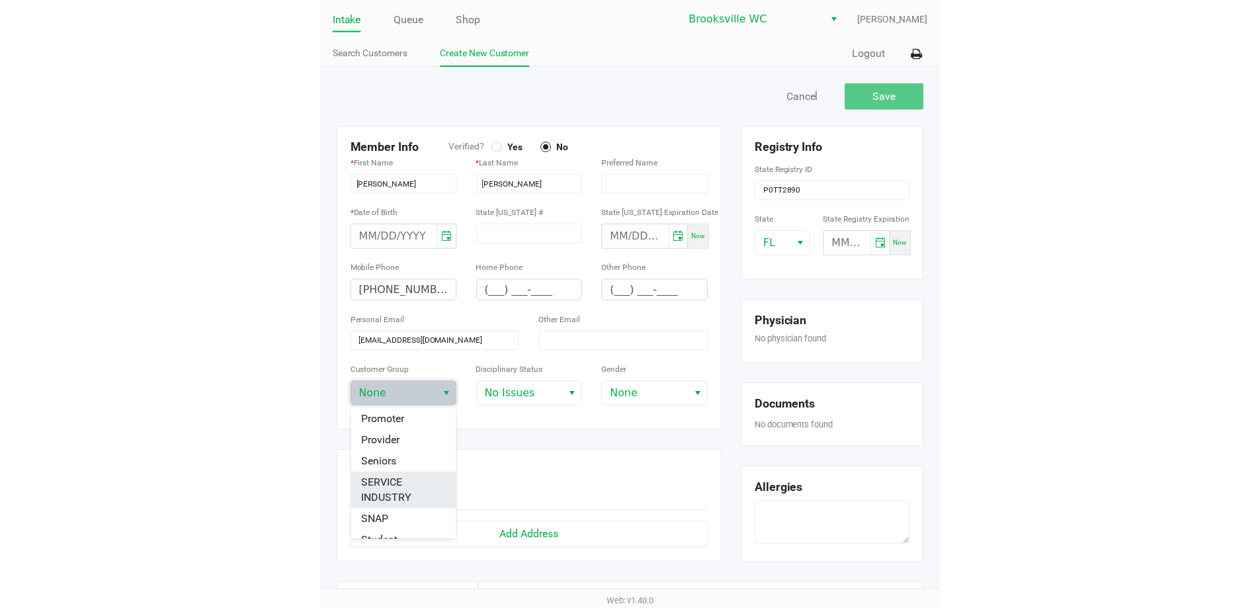
scroll to position [201, 0]
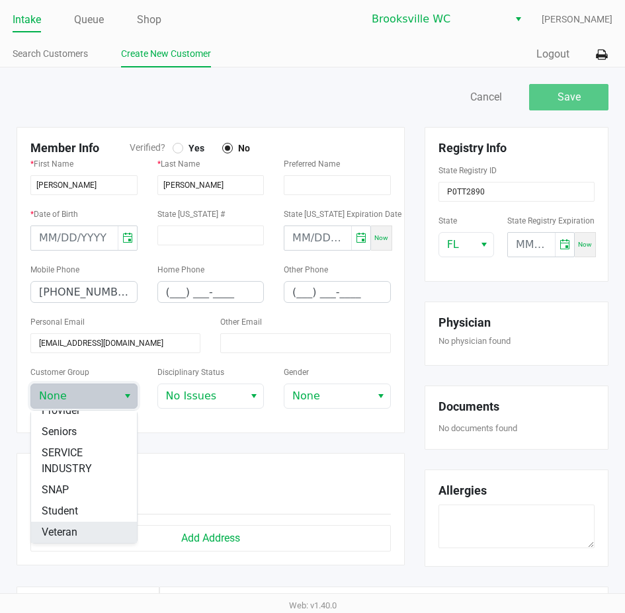
click at [78, 532] on li "Veteran" at bounding box center [84, 532] width 106 height 21
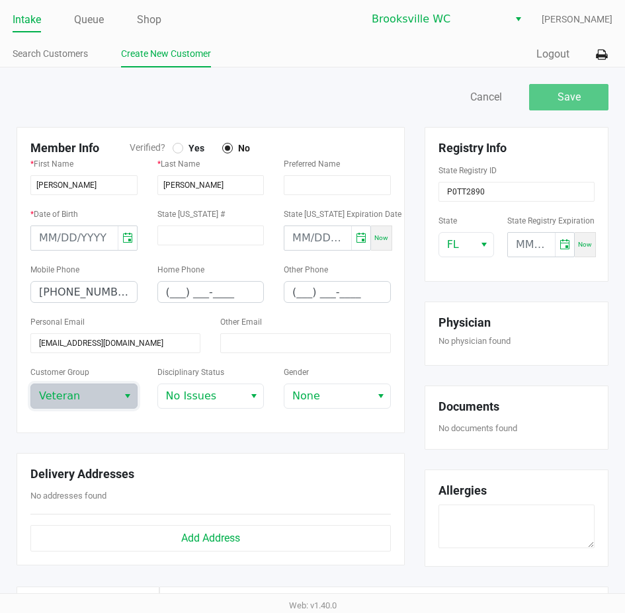
click at [143, 430] on div "Member Info Verified? Yes No * First Name WILLIAM * Last Name CROWLEY Preferred…" at bounding box center [211, 280] width 388 height 306
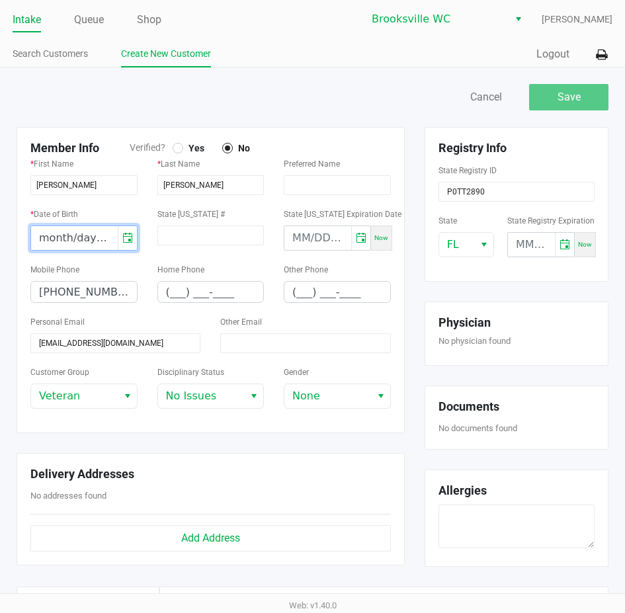
click at [48, 243] on input "month/day/year" at bounding box center [74, 238] width 87 height 24
type input "06/06/1984"
click at [406, 108] on div "Save Cancel" at bounding box center [466, 97] width 306 height 26
click at [181, 150] on div at bounding box center [178, 148] width 11 height 11
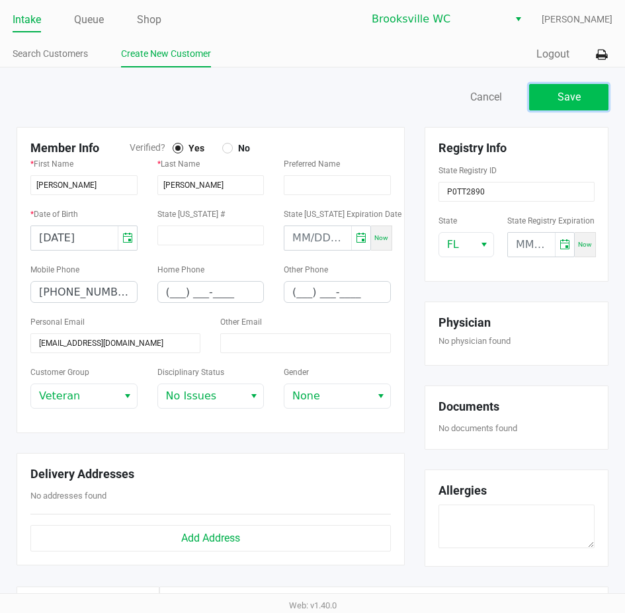
click at [562, 93] on span "Save" at bounding box center [569, 97] width 23 height 13
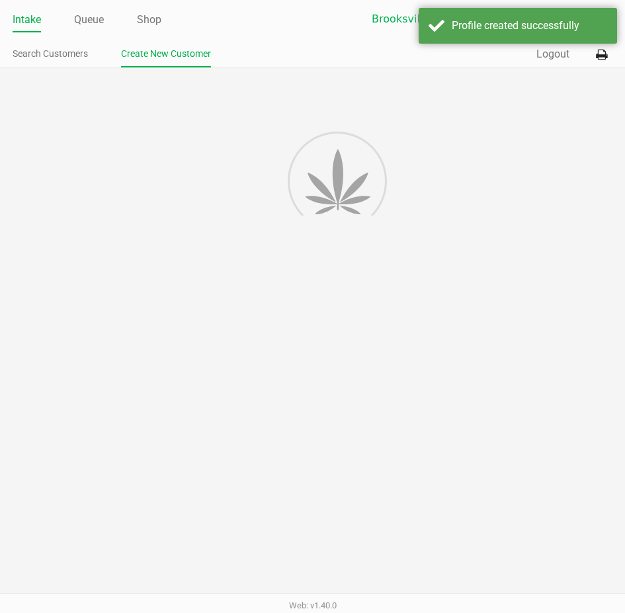
type input "---"
type input "( __) ___-____"
type input "---"
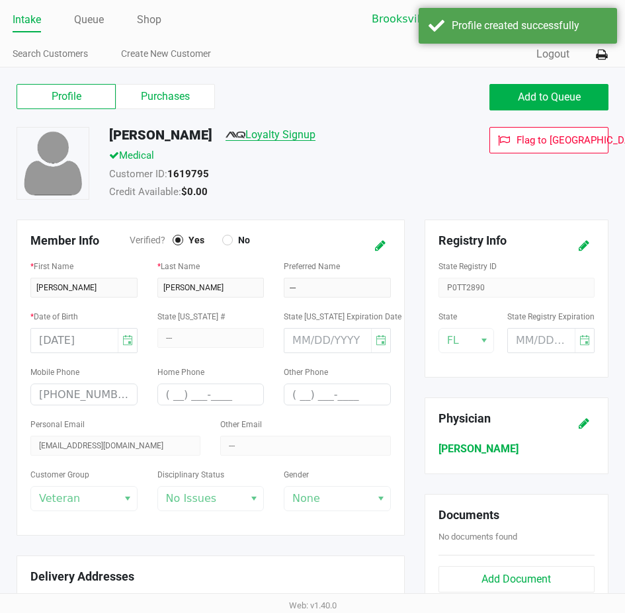
click at [273, 138] on link "Loyalty Signup" at bounding box center [271, 134] width 90 height 13
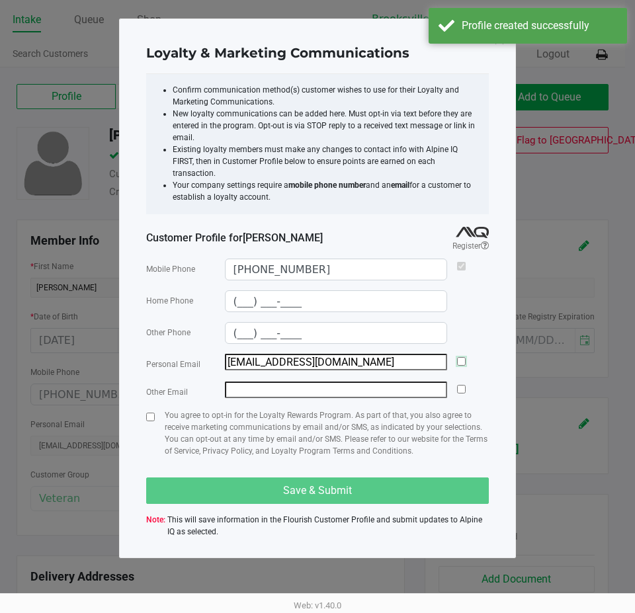
drag, startPoint x: 460, startPoint y: 352, endPoint x: 191, endPoint y: 424, distance: 278.2
click at [461, 357] on input "checkbox" at bounding box center [461, 361] width 9 height 9
checkbox input "true"
click at [149, 413] on input "checkbox" at bounding box center [150, 417] width 9 height 9
checkbox input "true"
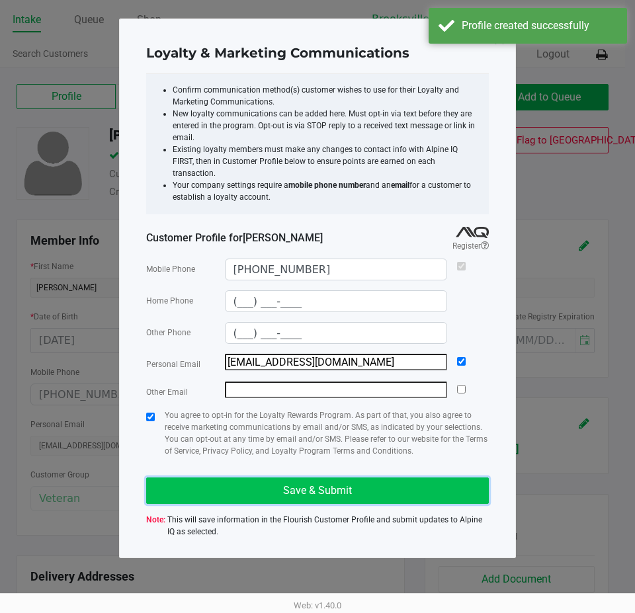
click at [218, 478] on button "Save & Submit" at bounding box center [317, 491] width 343 height 26
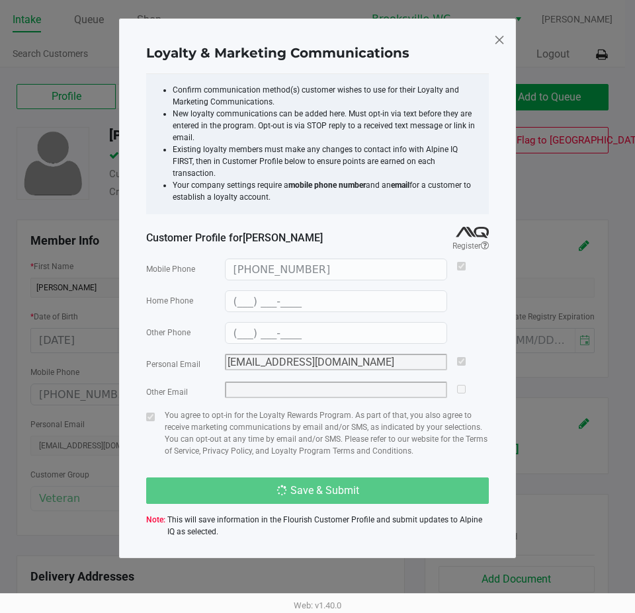
type input "(___) ___-____"
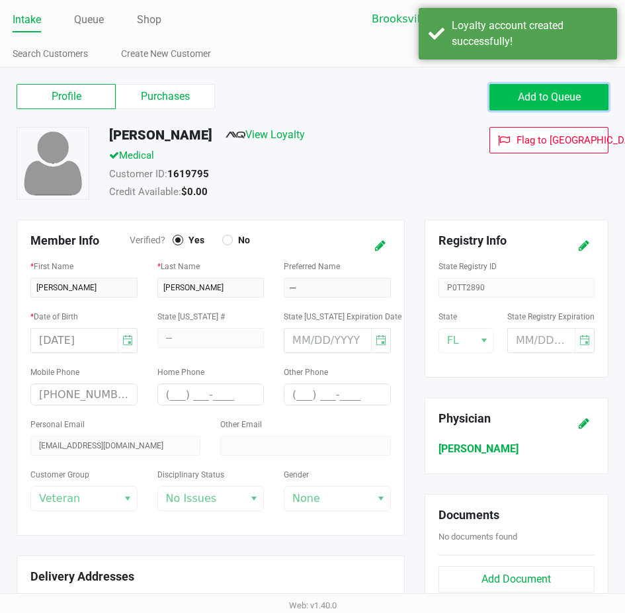
click at [601, 90] on button "Add to Queue" at bounding box center [549, 97] width 119 height 26
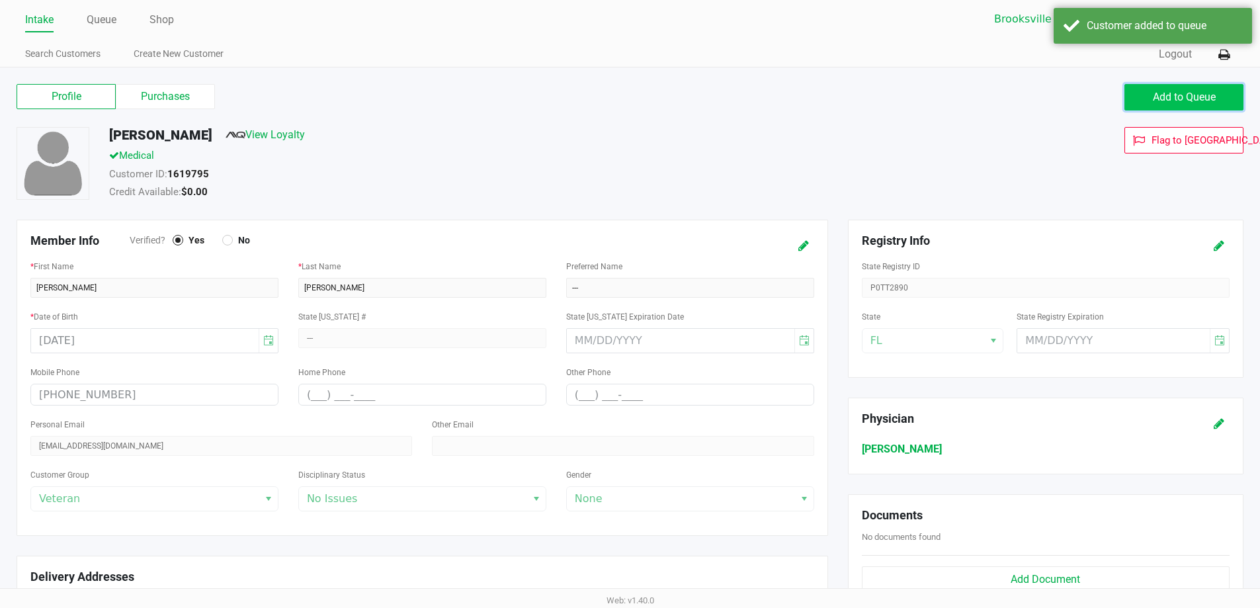
click at [1174, 103] on span "Add to Queue" at bounding box center [1184, 97] width 63 height 13
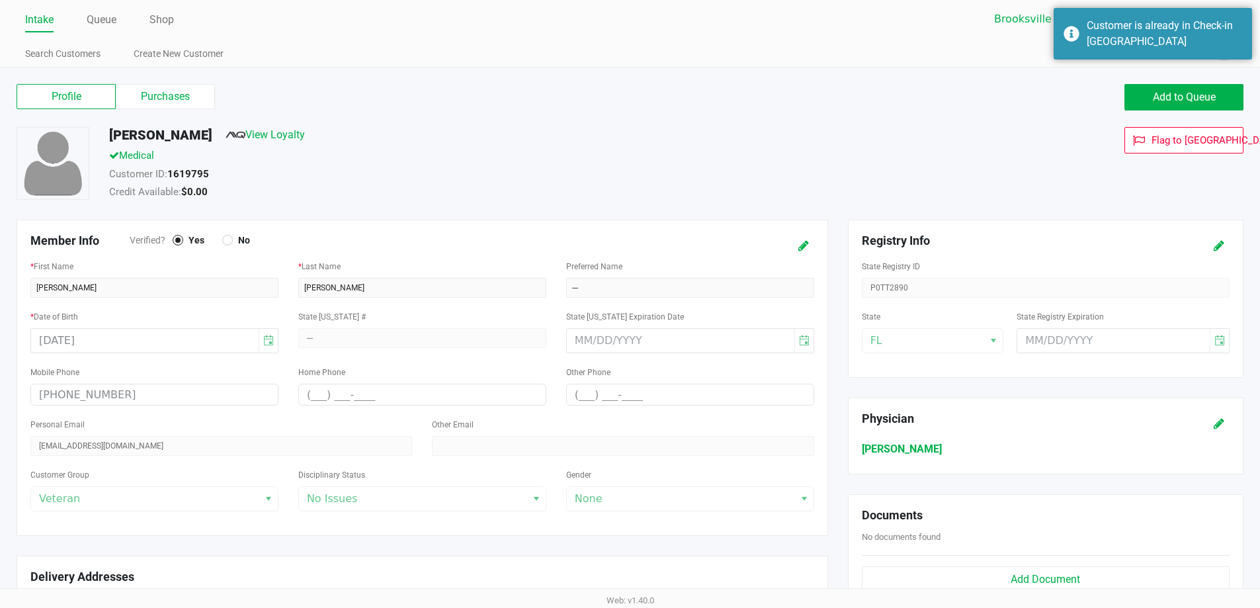
click at [96, 6] on div "Intake Queue Shop Brooksville WC Steven Jaskot Search Customers Create New Cust…" at bounding box center [630, 33] width 1260 height 67
click at [99, 18] on link "Queue" at bounding box center [102, 20] width 30 height 19
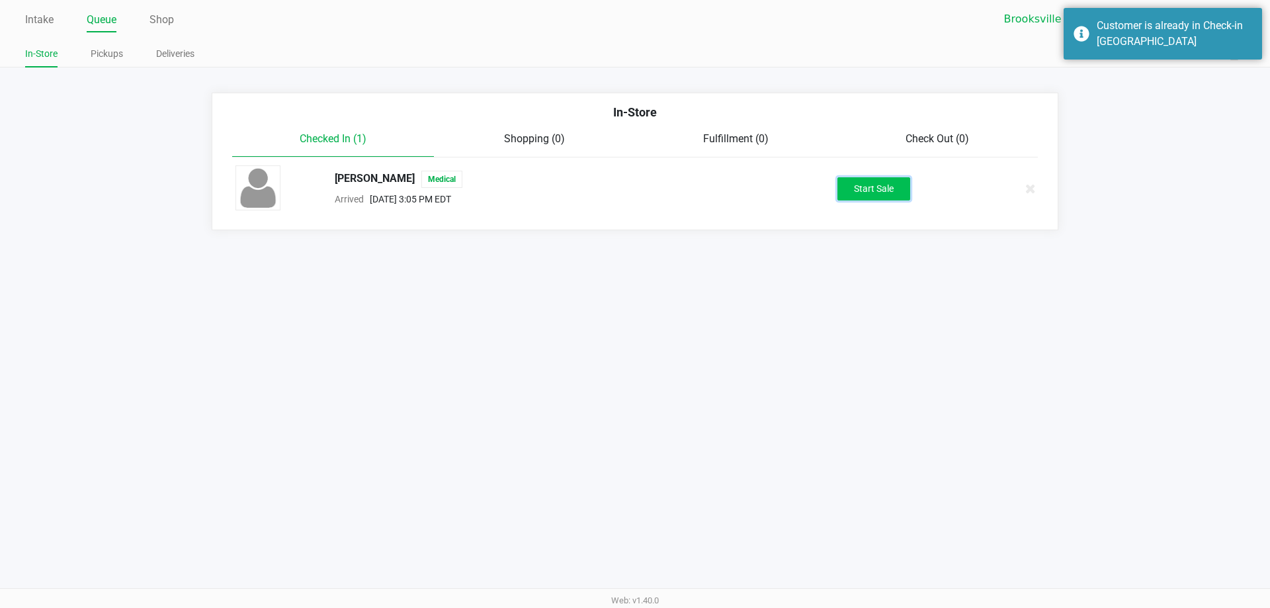
click at [868, 191] on button "Start Sale" at bounding box center [874, 188] width 73 height 23
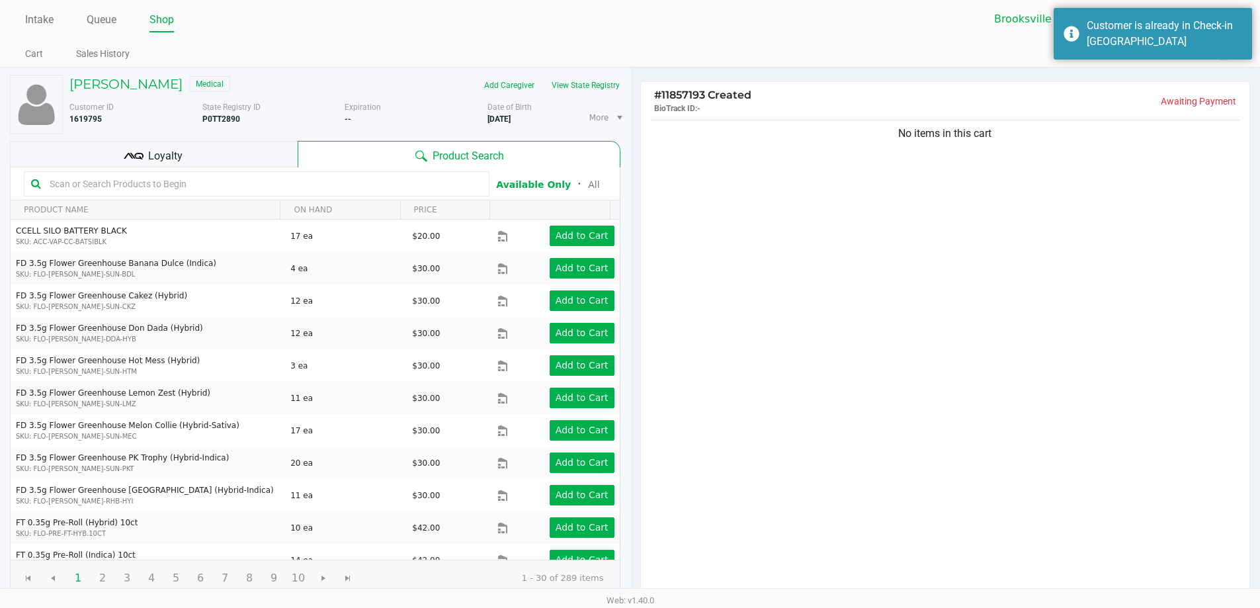
click at [775, 154] on div "No items in this cart" at bounding box center [945, 357] width 609 height 480
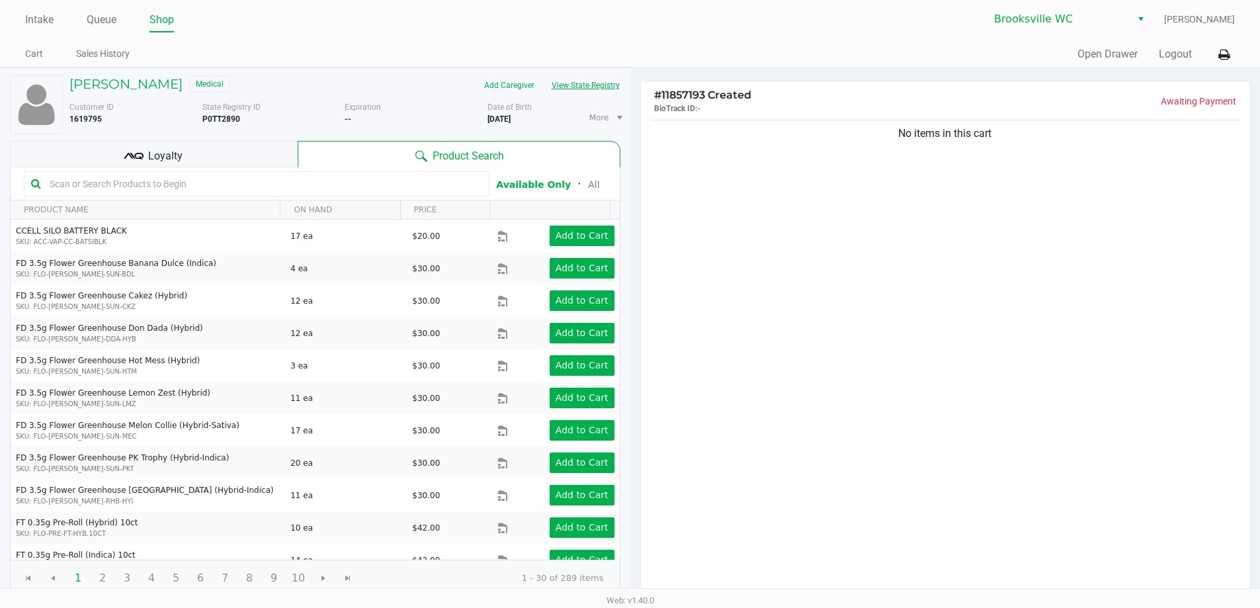
click at [588, 88] on button "View State Registry" at bounding box center [581, 85] width 77 height 21
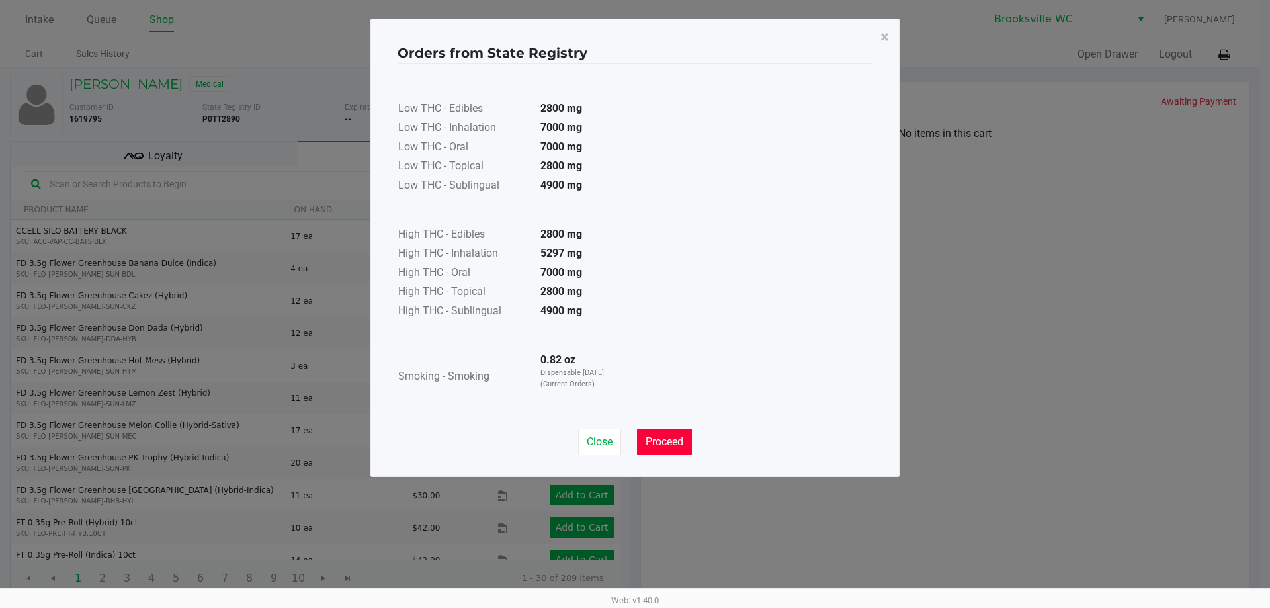
click at [672, 441] on span "Proceed" at bounding box center [665, 441] width 38 height 13
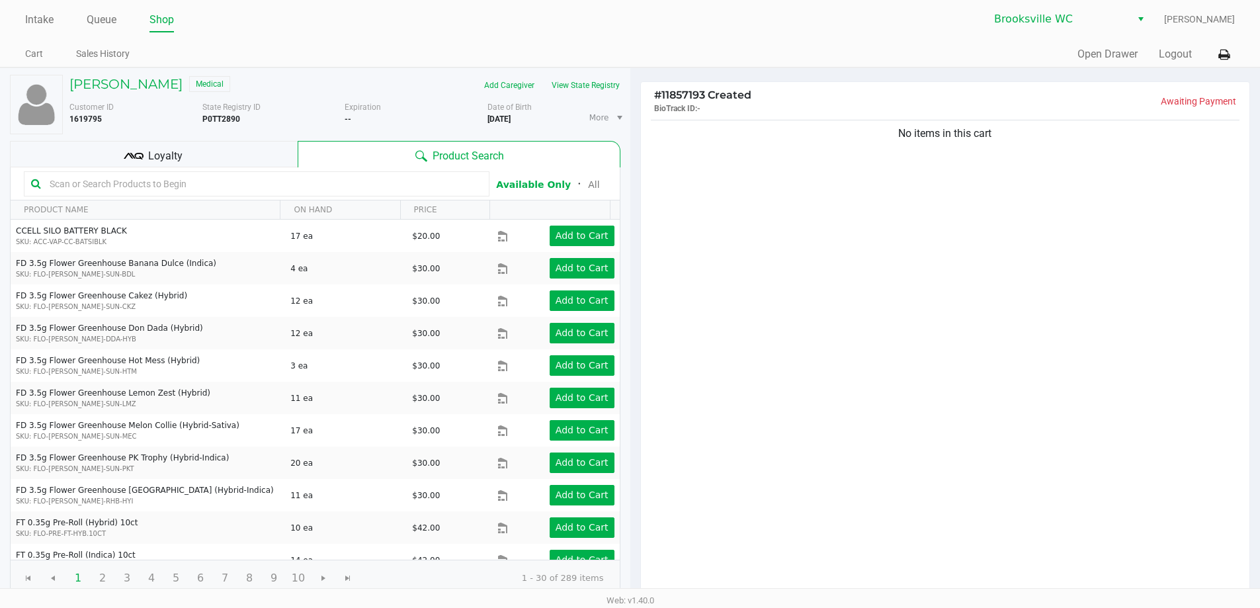
click at [935, 291] on div "No items in this cart" at bounding box center [945, 357] width 609 height 480
click at [832, 264] on div "No items in this cart" at bounding box center [945, 357] width 609 height 480
click at [568, 81] on button "View State Registry" at bounding box center [581, 85] width 77 height 21
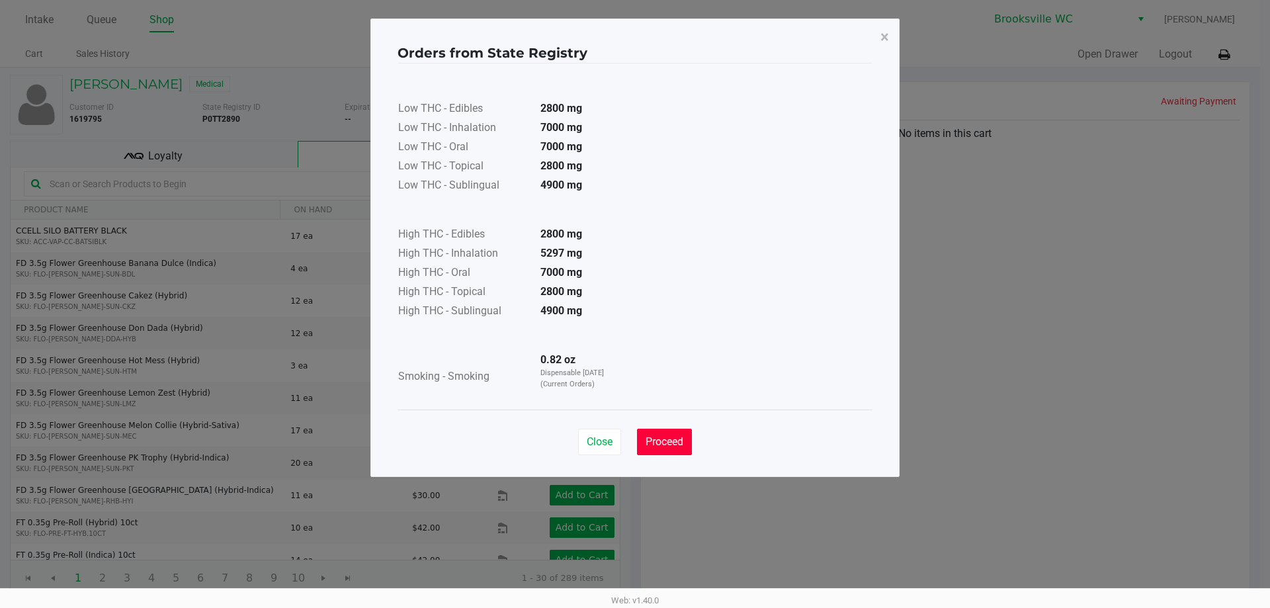
click at [676, 438] on span "Proceed" at bounding box center [665, 441] width 38 height 13
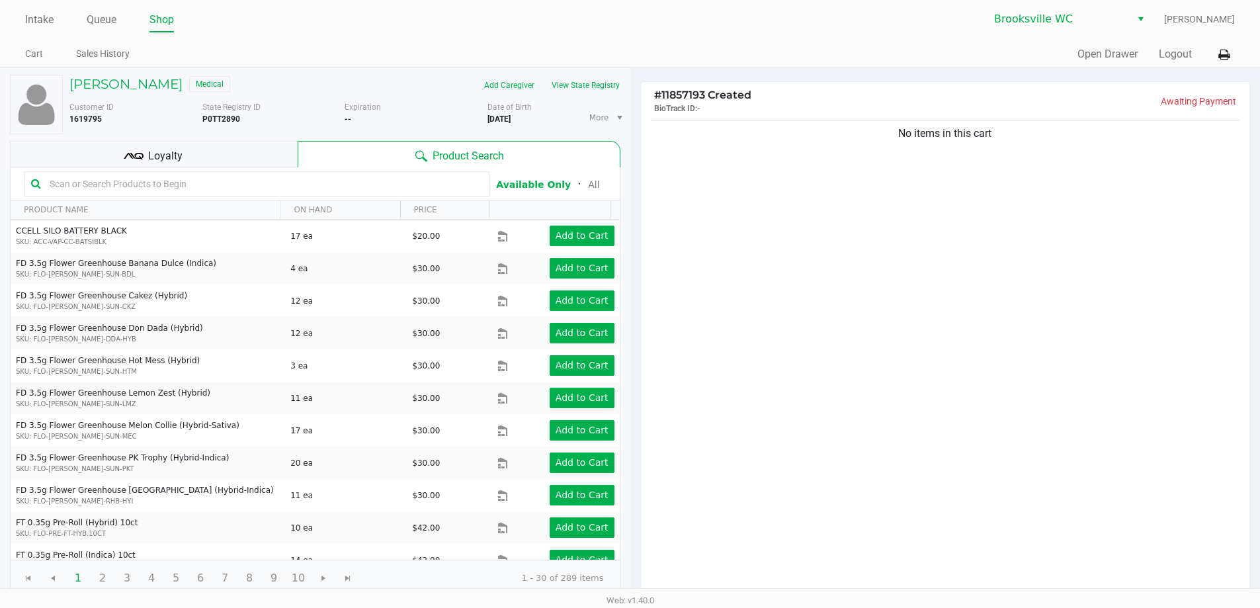
click at [764, 326] on div "No items in this cart" at bounding box center [945, 357] width 609 height 480
click at [765, 325] on div "No items in this cart" at bounding box center [945, 357] width 609 height 480
click at [111, 149] on div "Loyalty" at bounding box center [154, 154] width 288 height 26
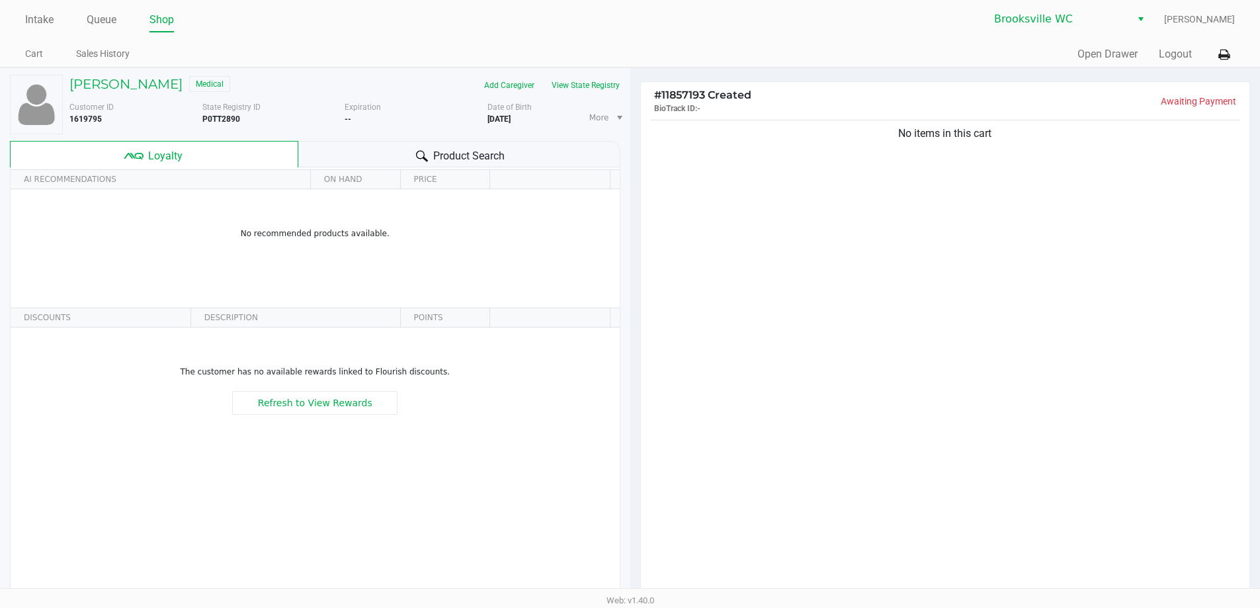
click at [435, 149] on span "Product Search" at bounding box center [468, 156] width 71 height 16
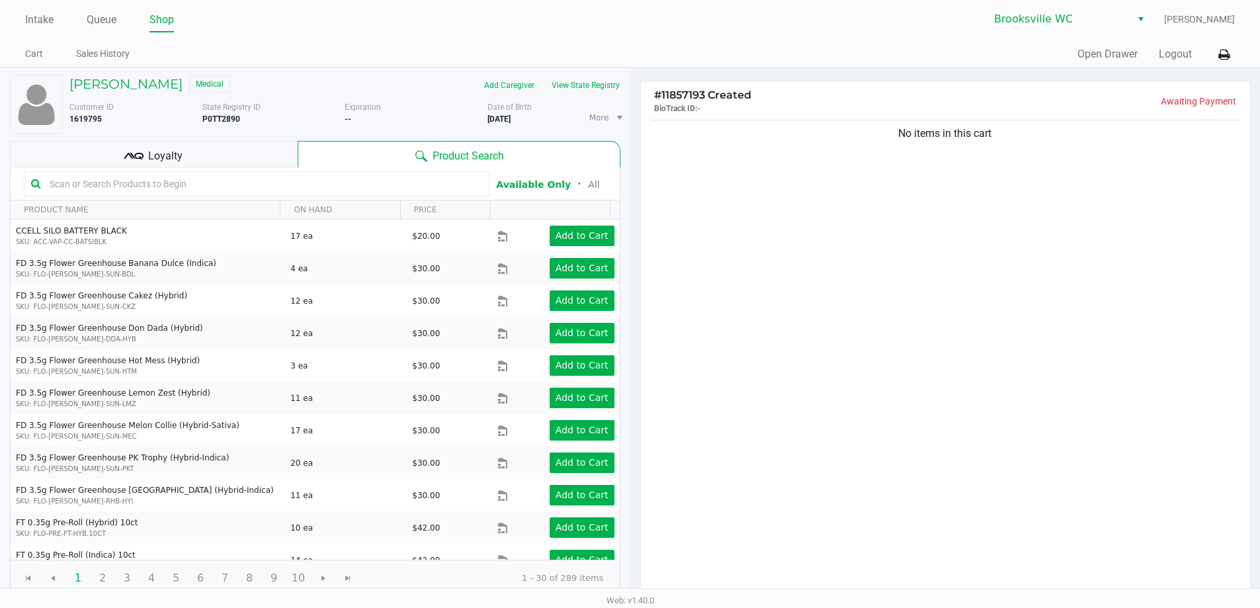
click at [191, 188] on input "text" at bounding box center [263, 184] width 438 height 20
click at [603, 91] on button "View State Registry" at bounding box center [581, 85] width 77 height 21
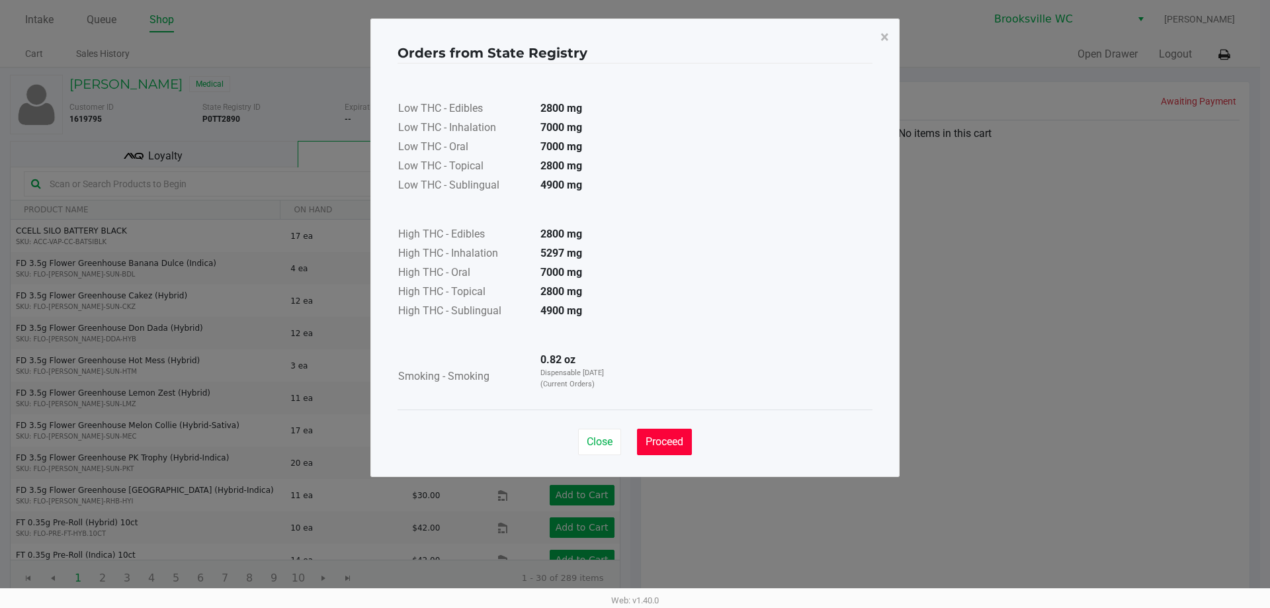
click at [670, 433] on button "Proceed" at bounding box center [664, 442] width 55 height 26
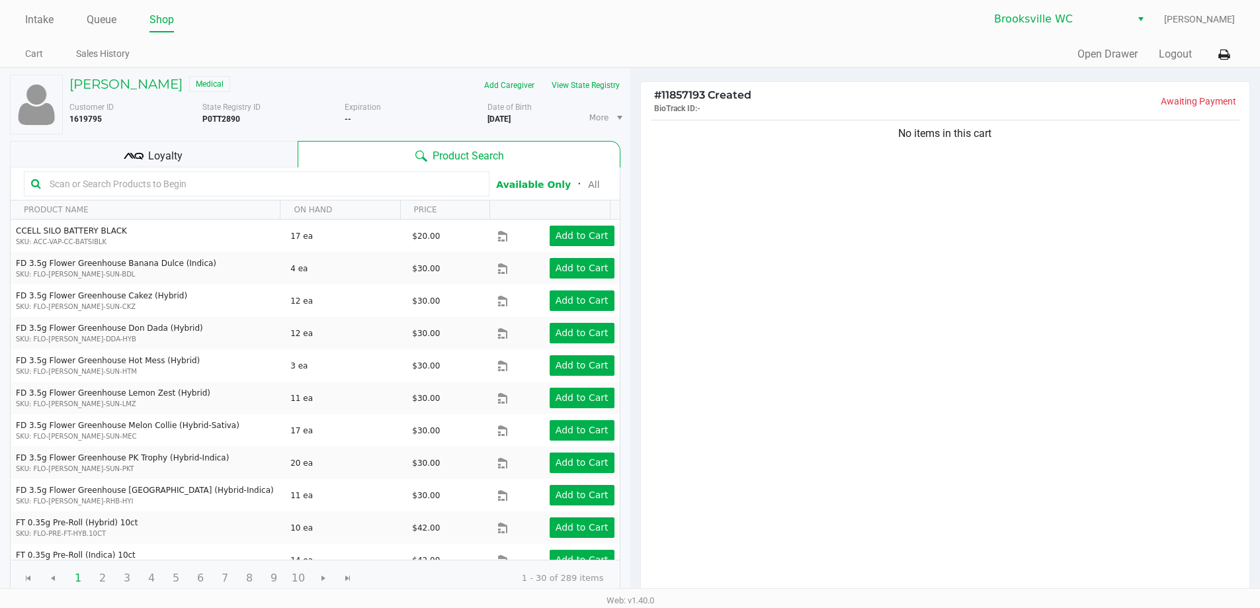
click at [146, 174] on input "text" at bounding box center [263, 184] width 438 height 20
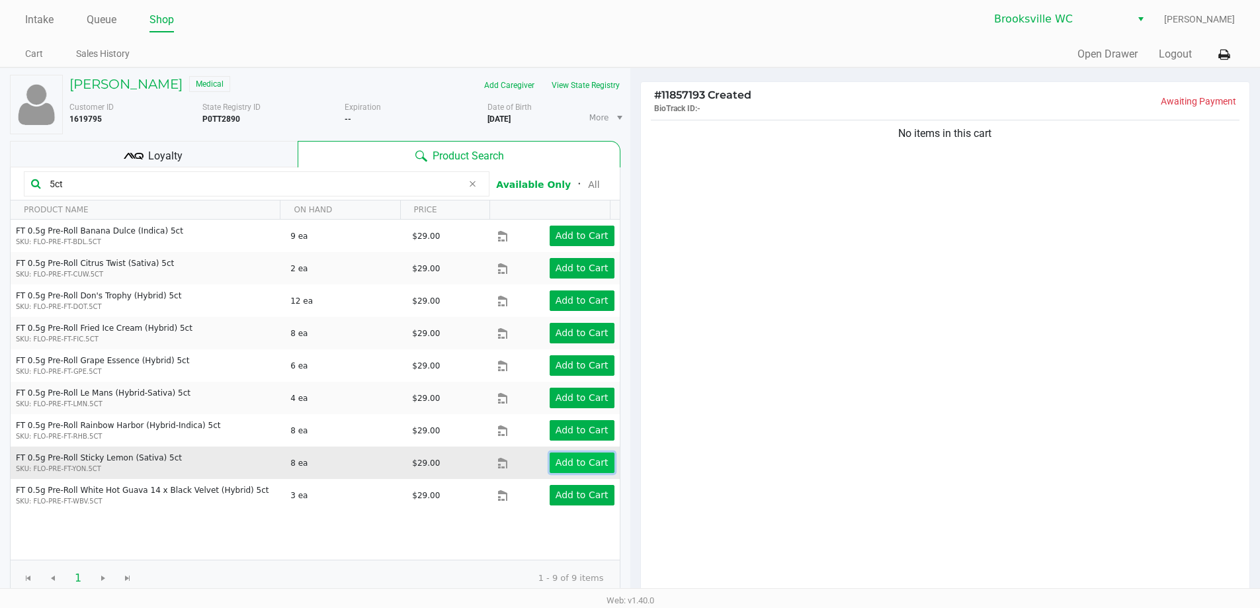
click at [574, 454] on button "Add to Cart" at bounding box center [582, 463] width 65 height 21
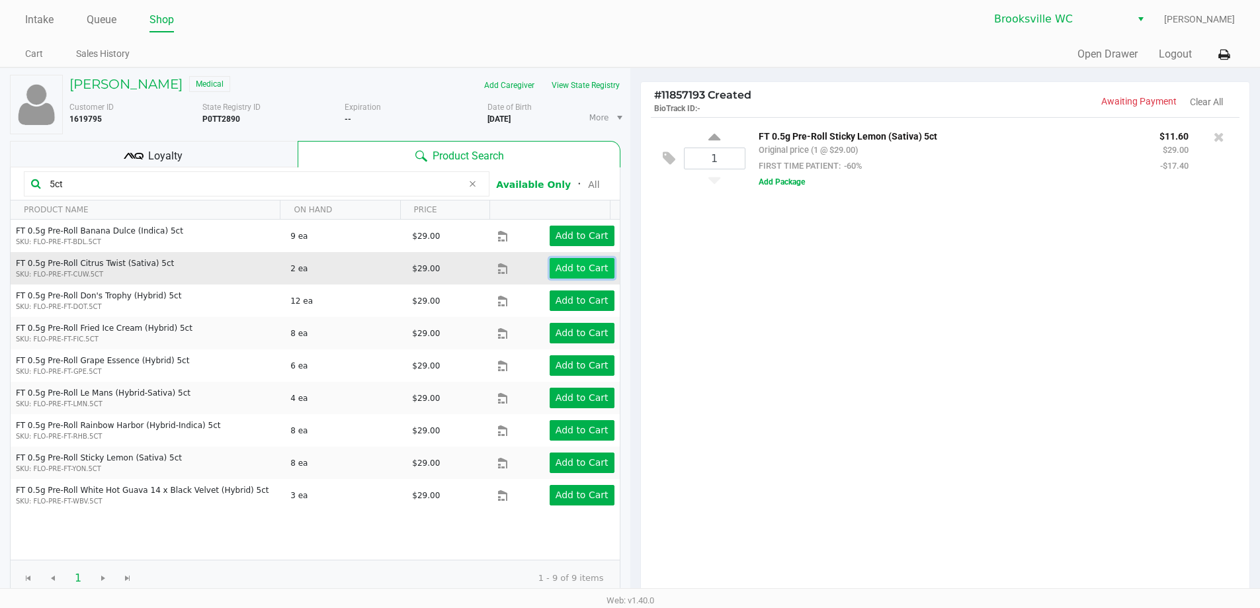
click at [562, 259] on button "Add to Cart" at bounding box center [582, 268] width 65 height 21
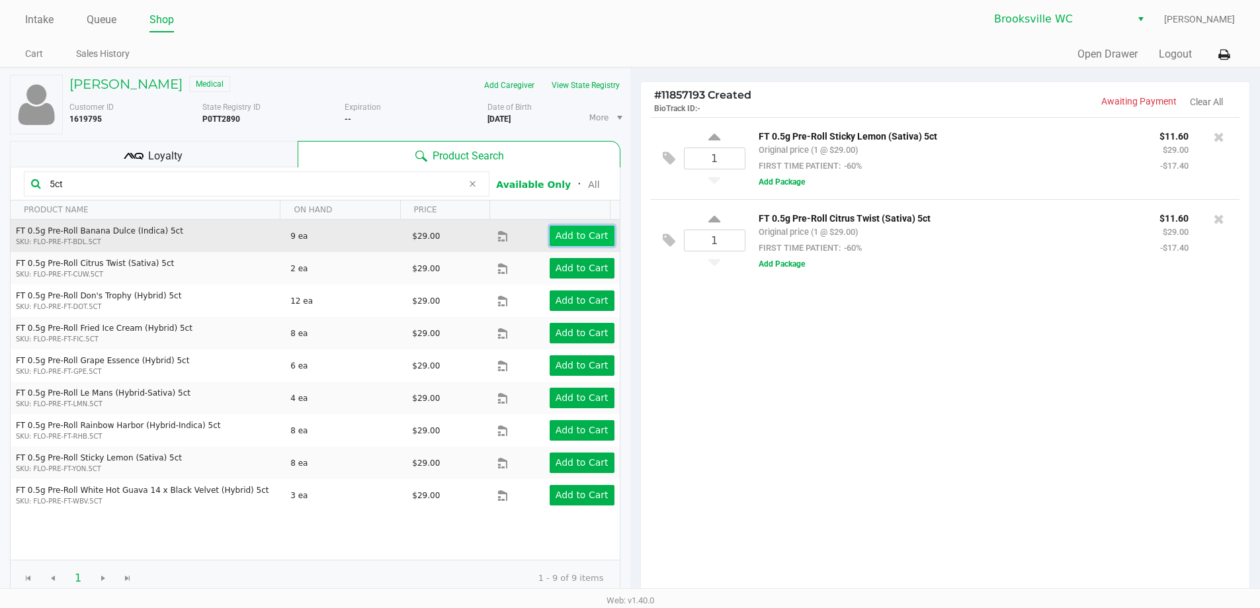
click at [576, 233] on app-button-loader "Add to Cart" at bounding box center [582, 235] width 53 height 11
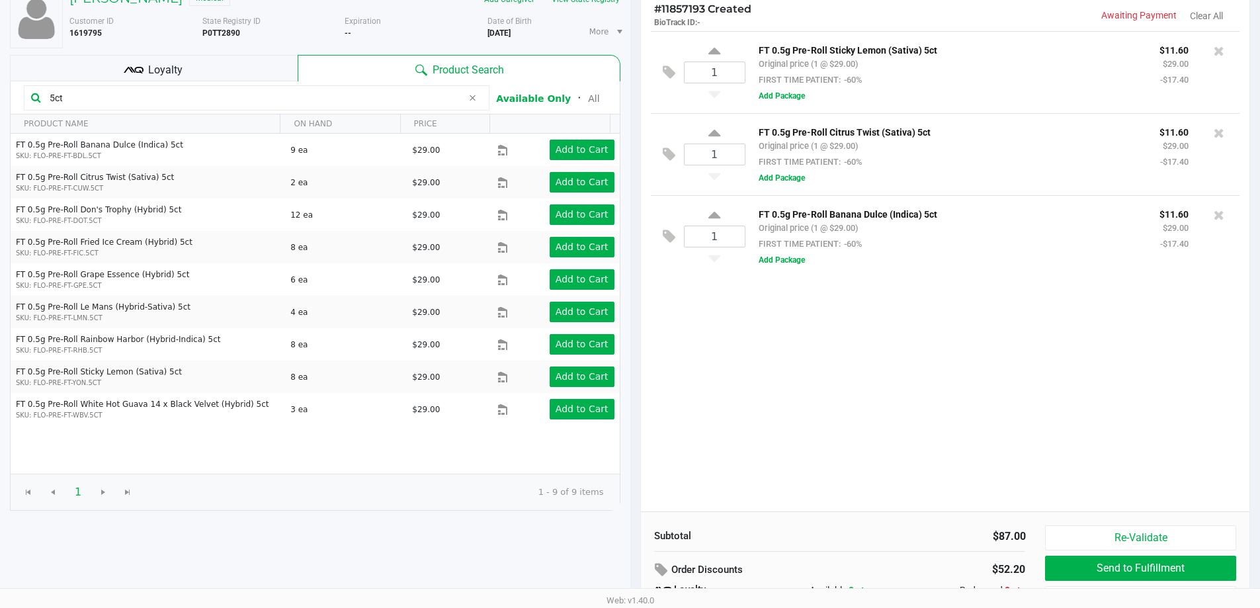
scroll to position [85, 0]
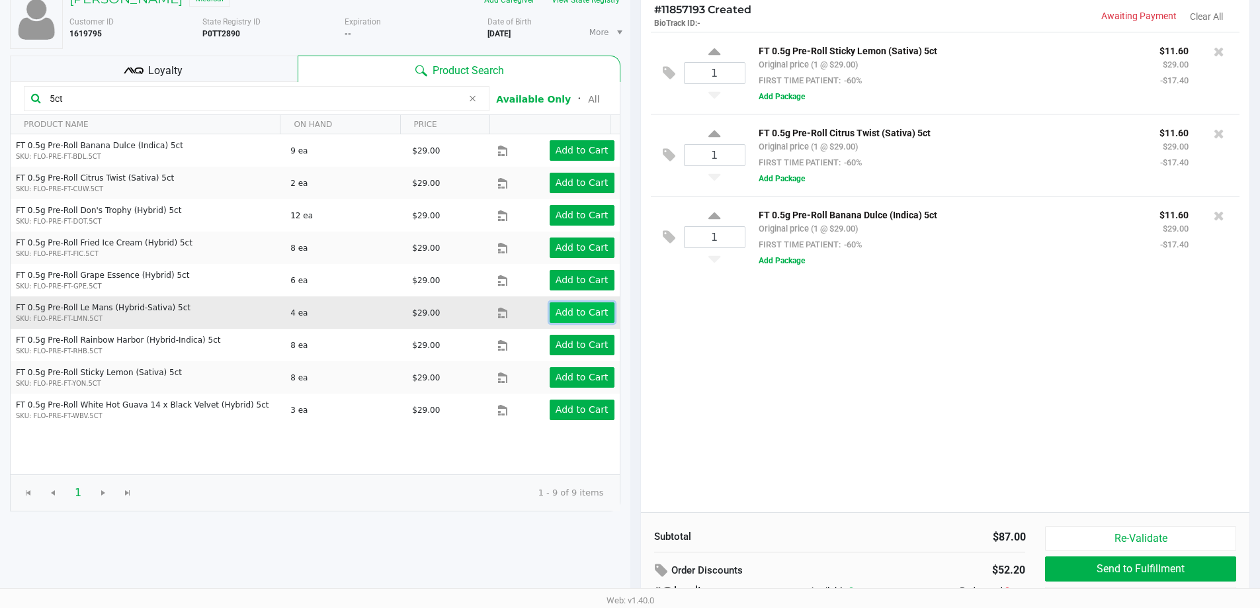
click at [561, 311] on app-button-loader "Add to Cart" at bounding box center [582, 312] width 53 height 11
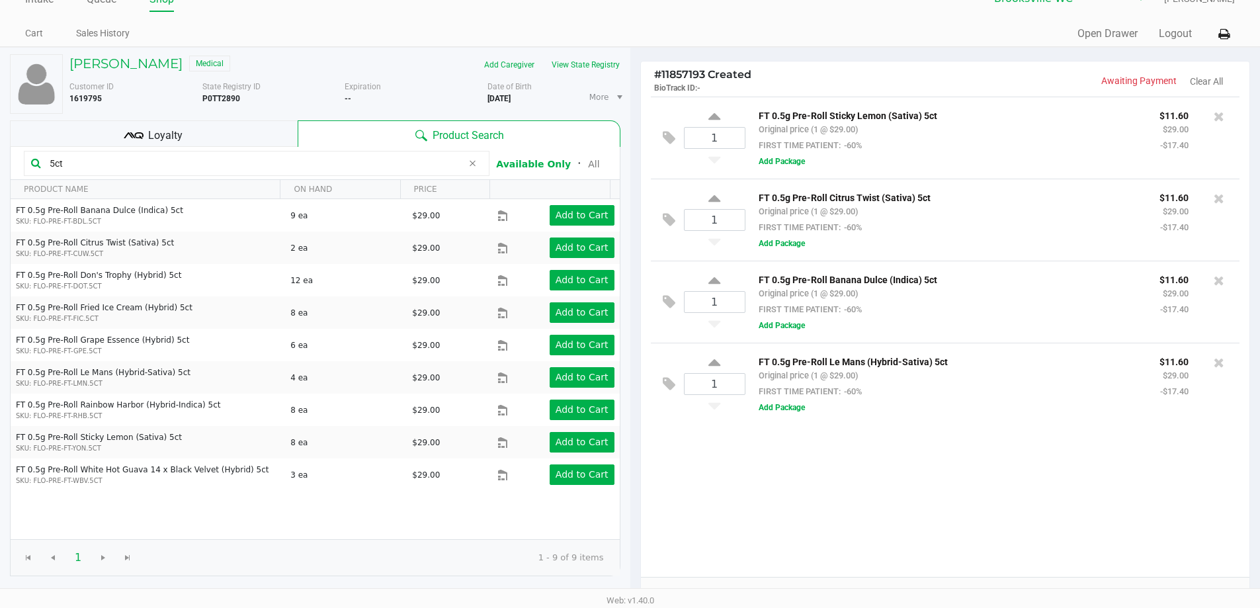
scroll to position [19, 0]
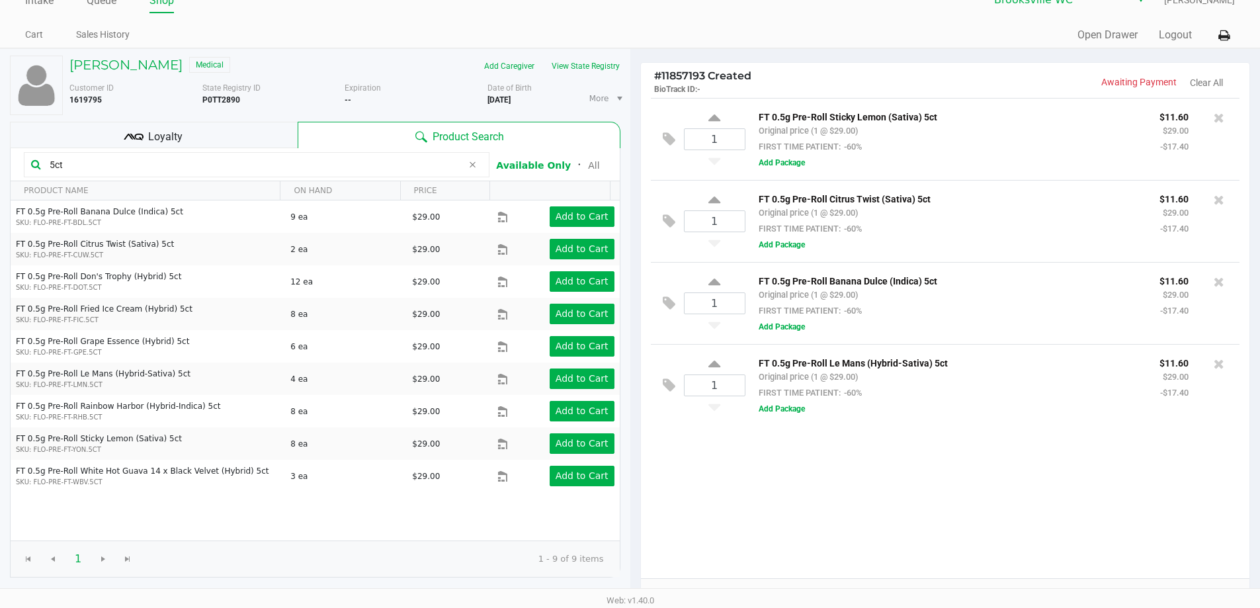
drag, startPoint x: 79, startPoint y: 160, endPoint x: 4, endPoint y: 160, distance: 74.8
click at [4, 160] on div "WILLIAM CROWLEY Medical Add Caregiver View State Registry Customer ID 1619795 S…" at bounding box center [315, 394] width 631 height 691
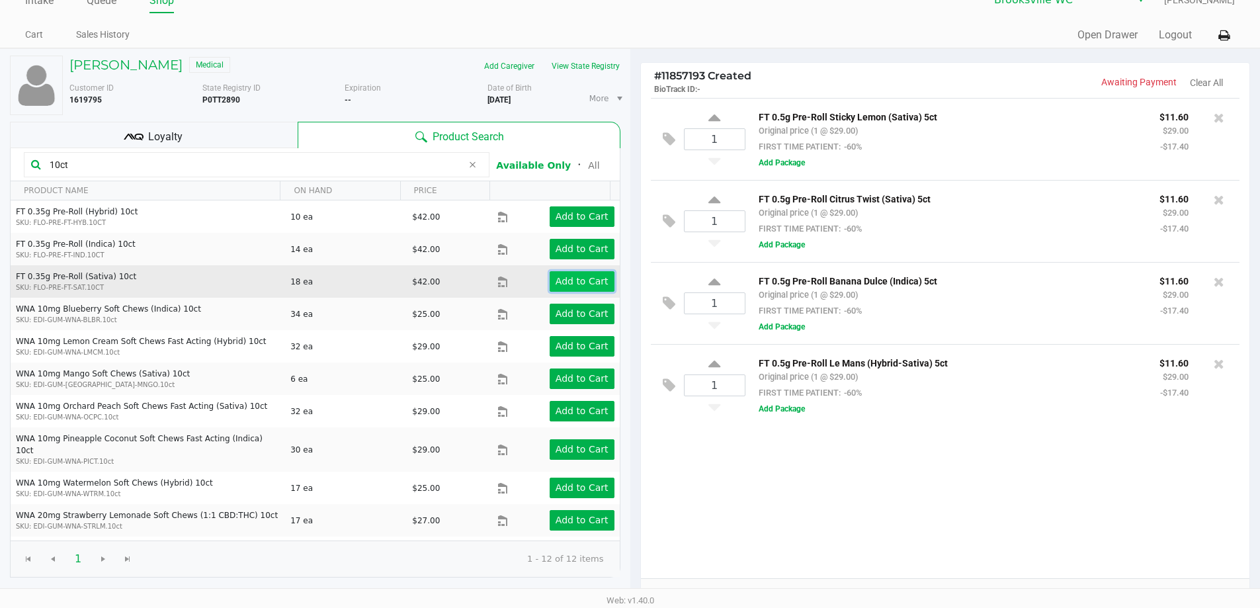
click at [568, 280] on app-button-loader "Add to Cart" at bounding box center [582, 281] width 53 height 11
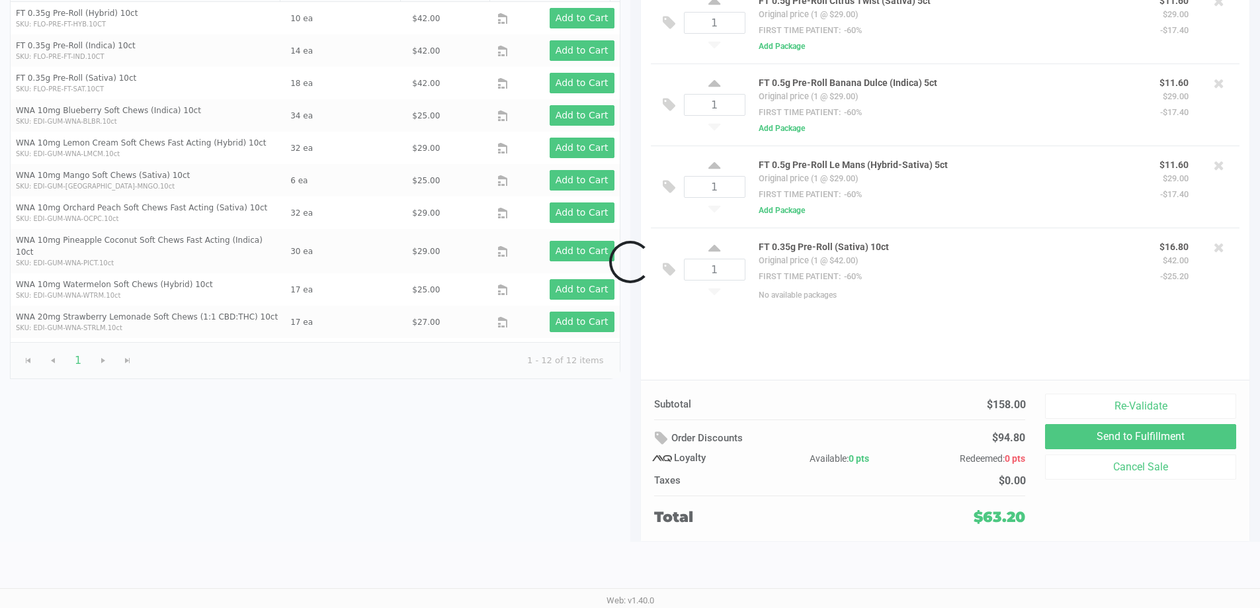
scroll to position [152, 0]
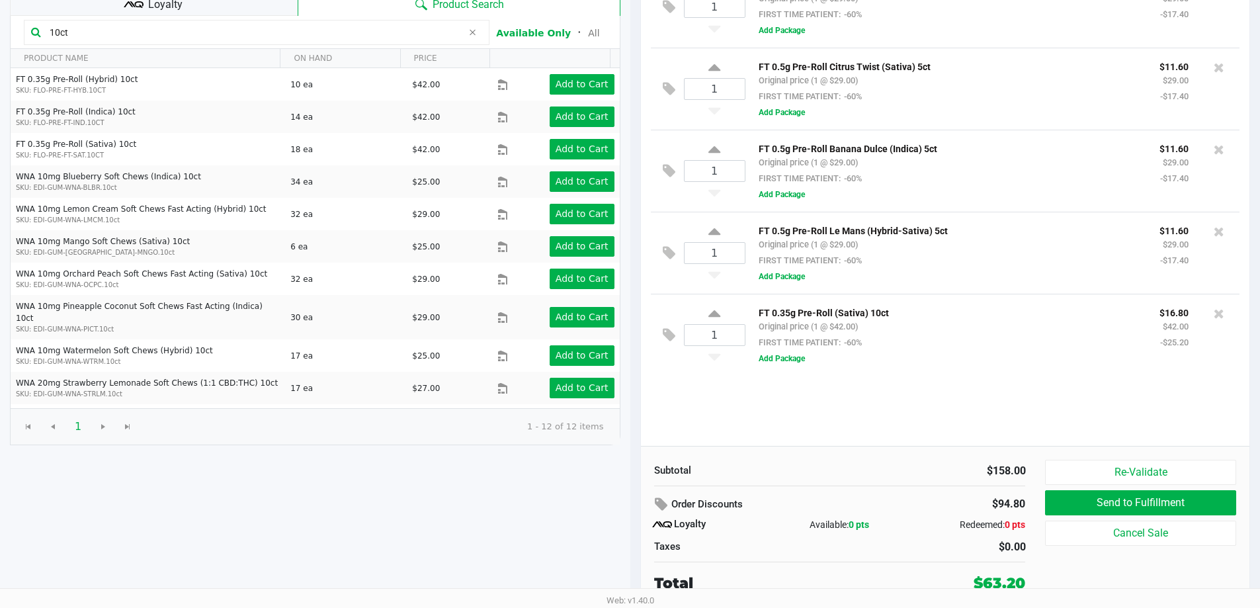
click at [146, 28] on input "10ct" at bounding box center [253, 32] width 418 height 20
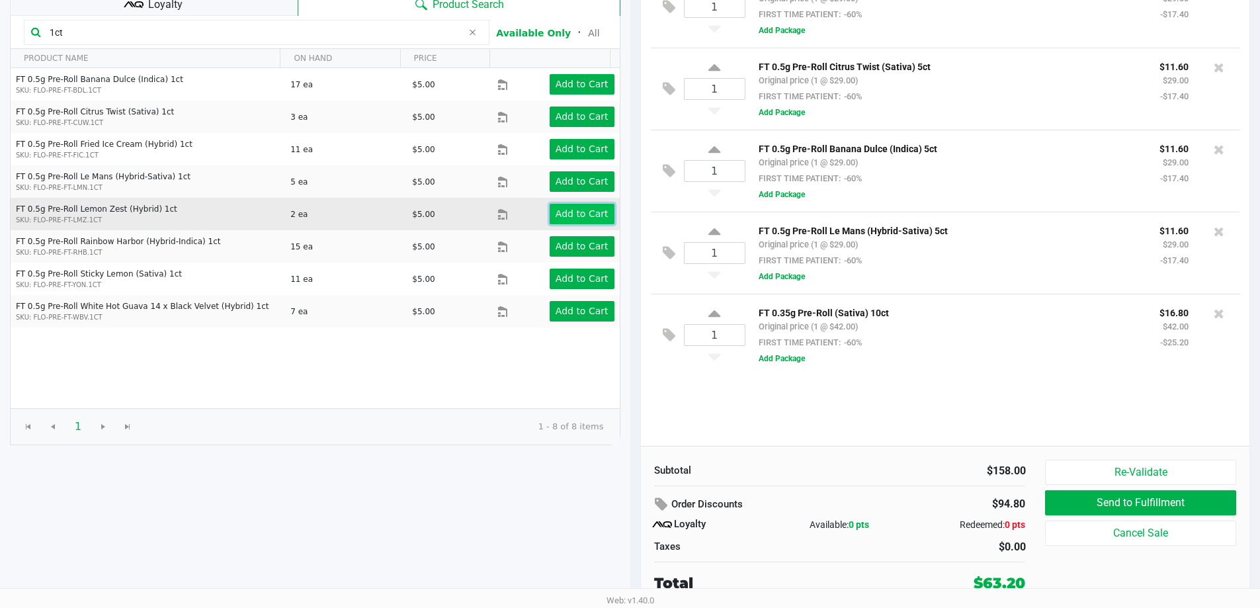
click at [590, 209] on app-button-loader "Add to Cart" at bounding box center [582, 213] width 53 height 11
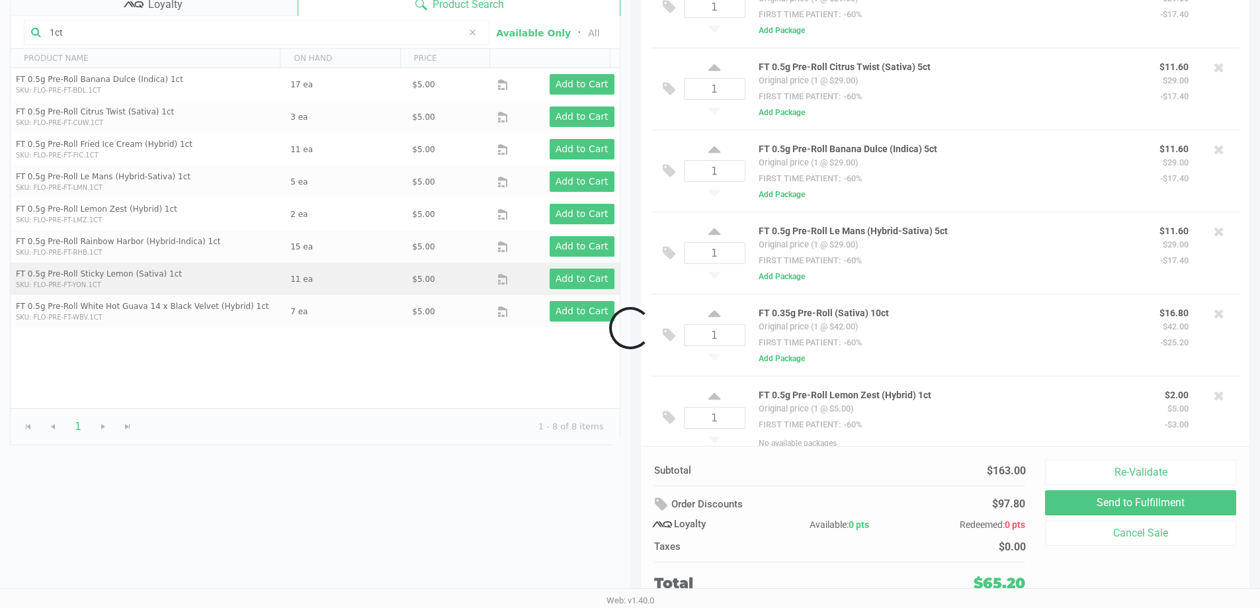
scroll to position [16, 0]
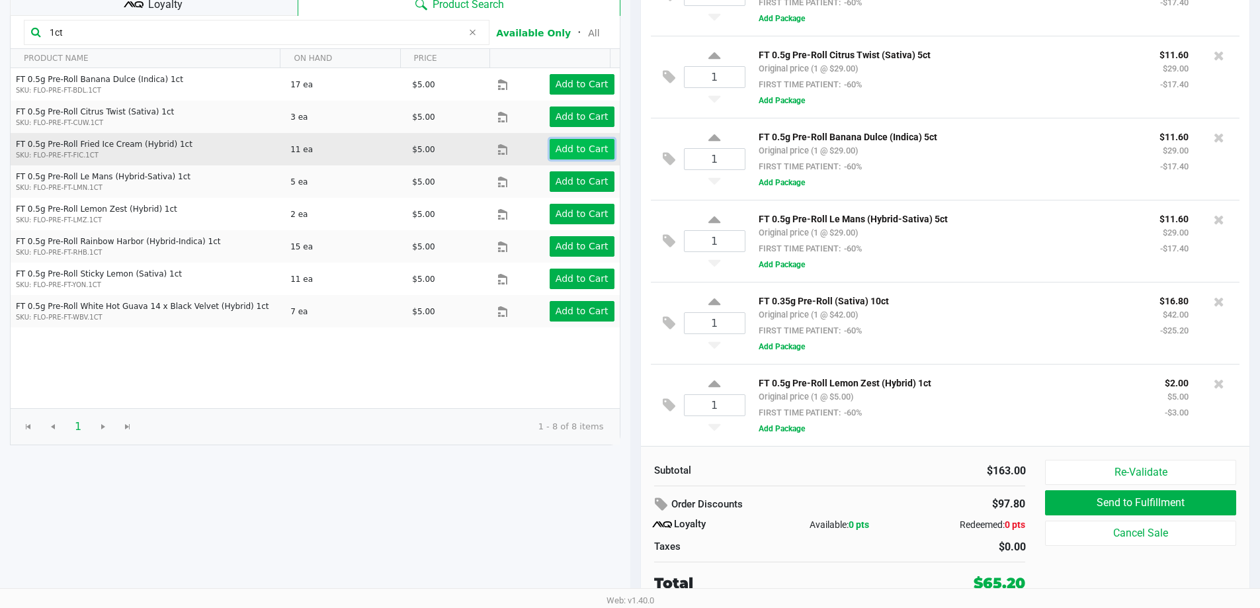
click at [561, 149] on app-button-loader "Add to Cart" at bounding box center [582, 149] width 53 height 11
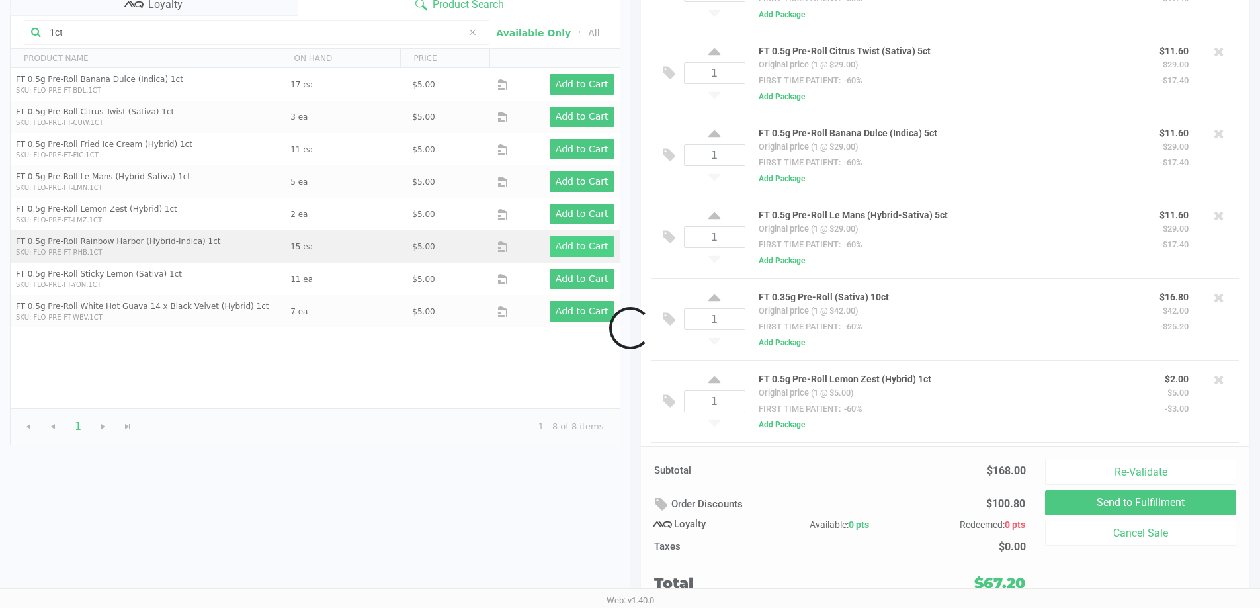
scroll to position [99, 0]
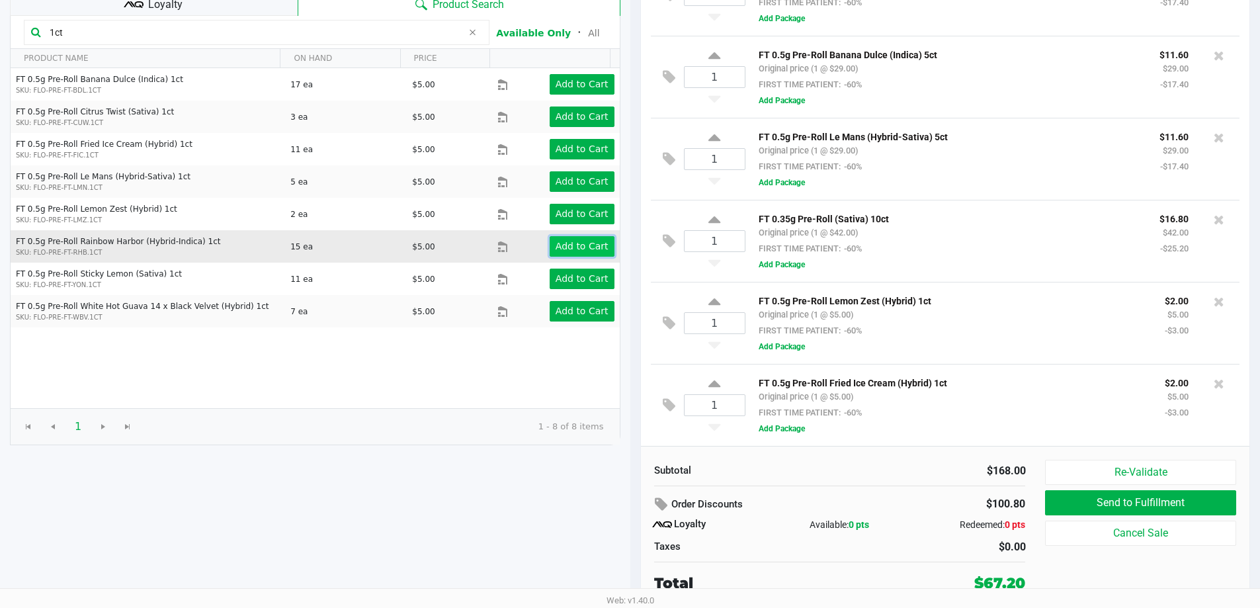
click at [562, 253] on button "Add to Cart" at bounding box center [582, 246] width 65 height 21
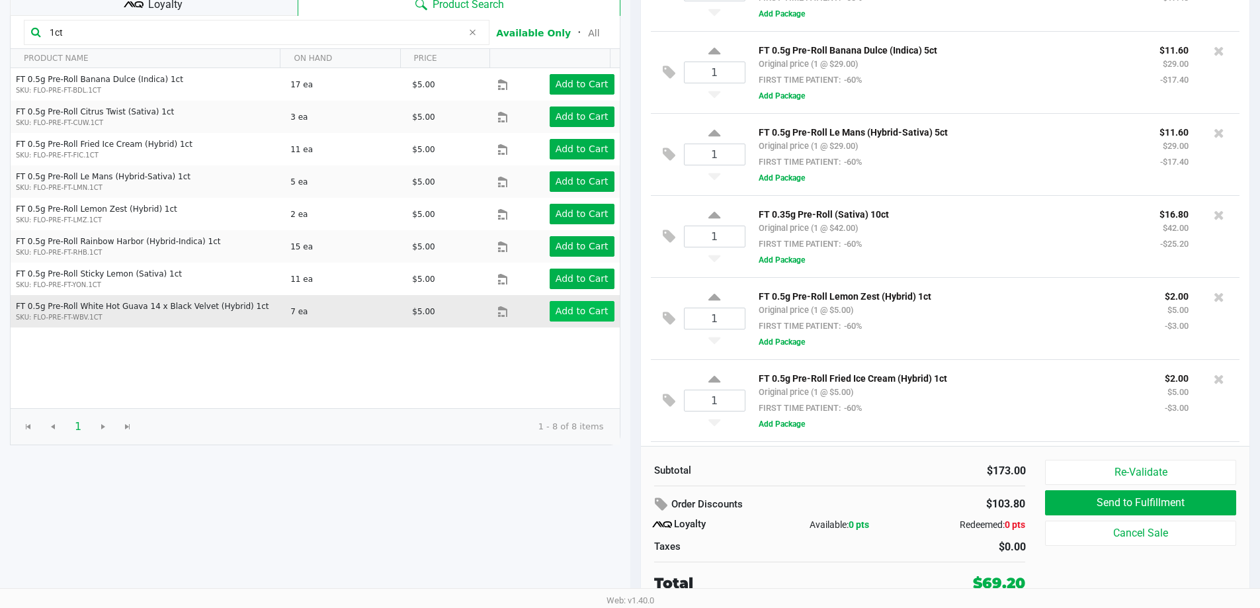
scroll to position [181, 0]
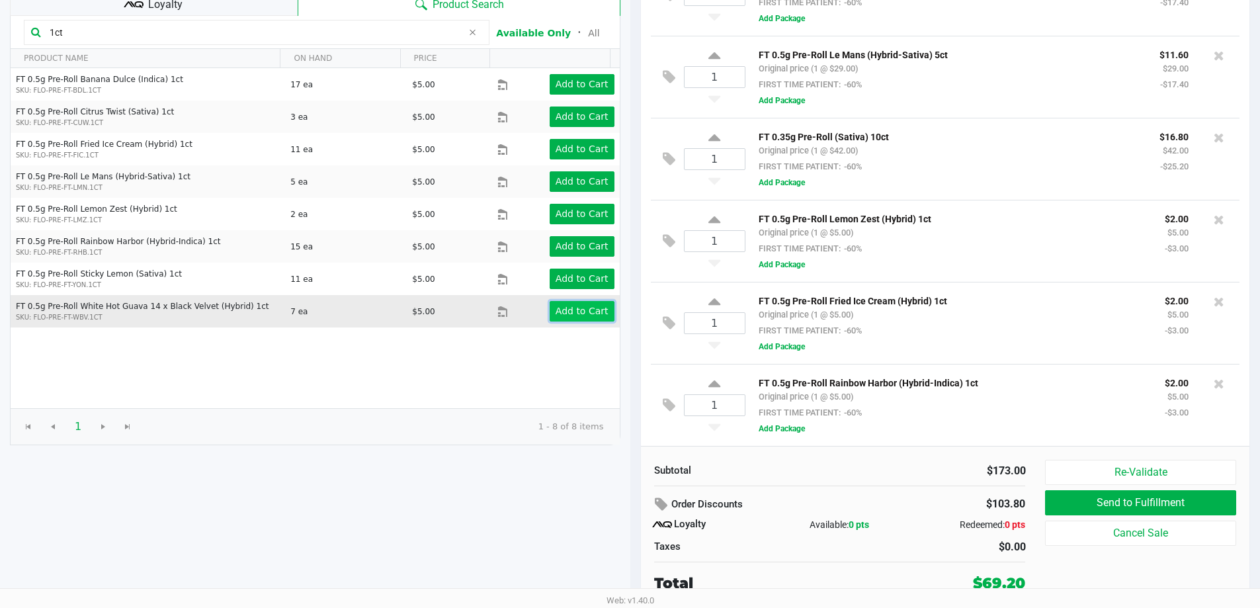
click at [569, 311] on app-button-loader "Add to Cart" at bounding box center [582, 311] width 53 height 11
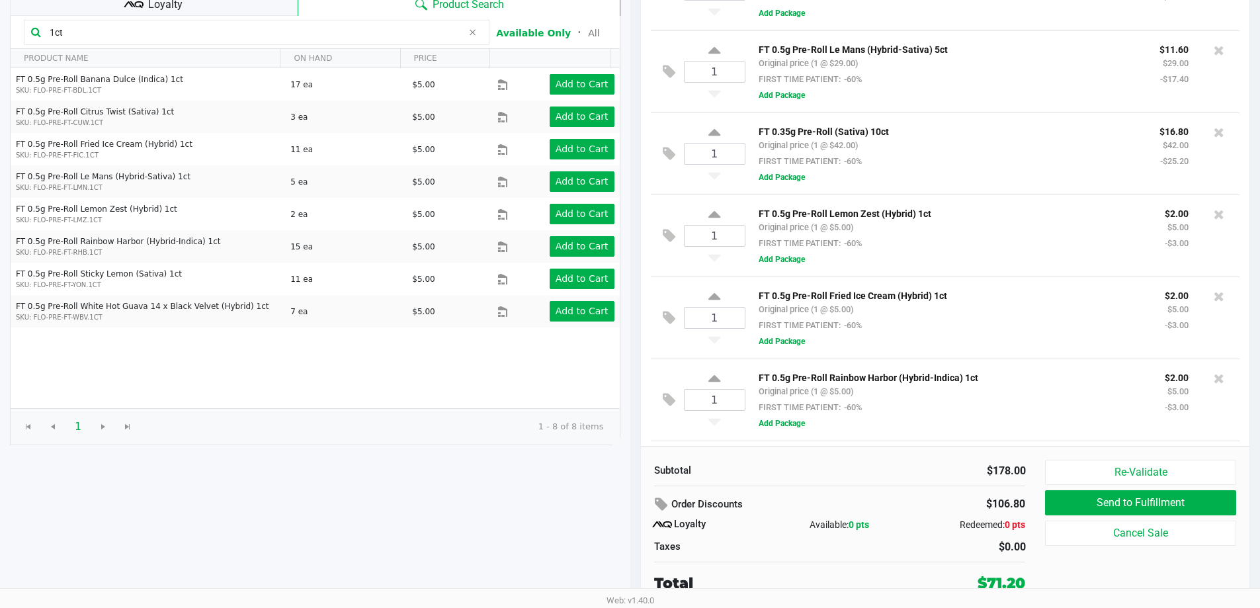
scroll to position [264, 0]
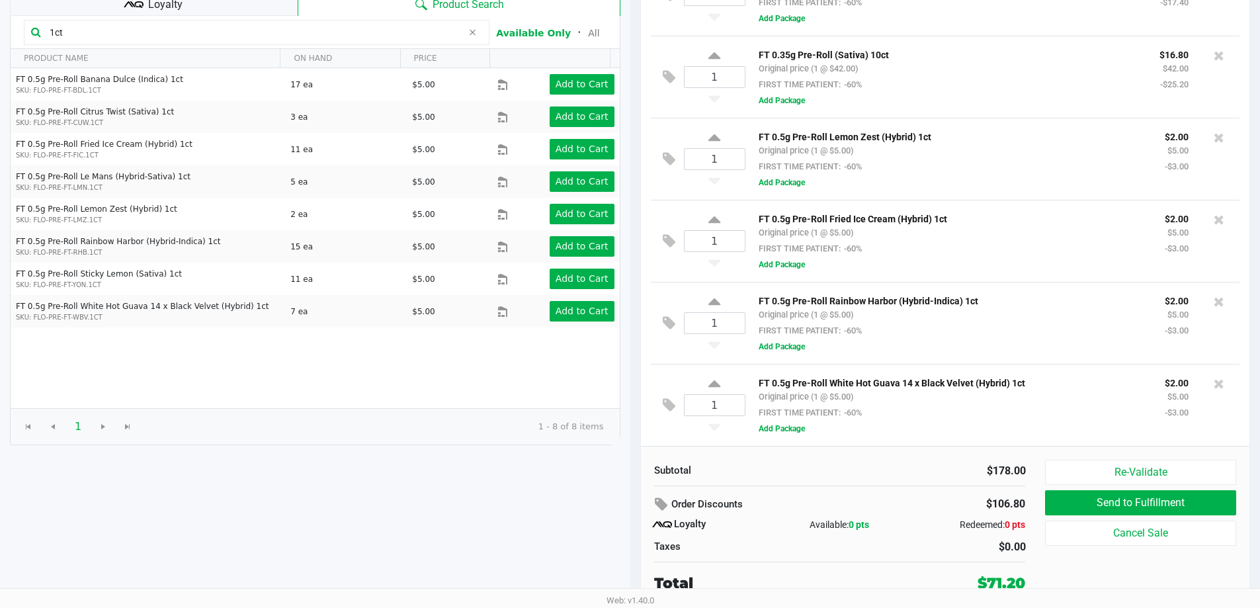
click at [159, 28] on input "1ct" at bounding box center [253, 32] width 418 height 20
click at [159, 26] on input "1ct" at bounding box center [253, 32] width 418 height 20
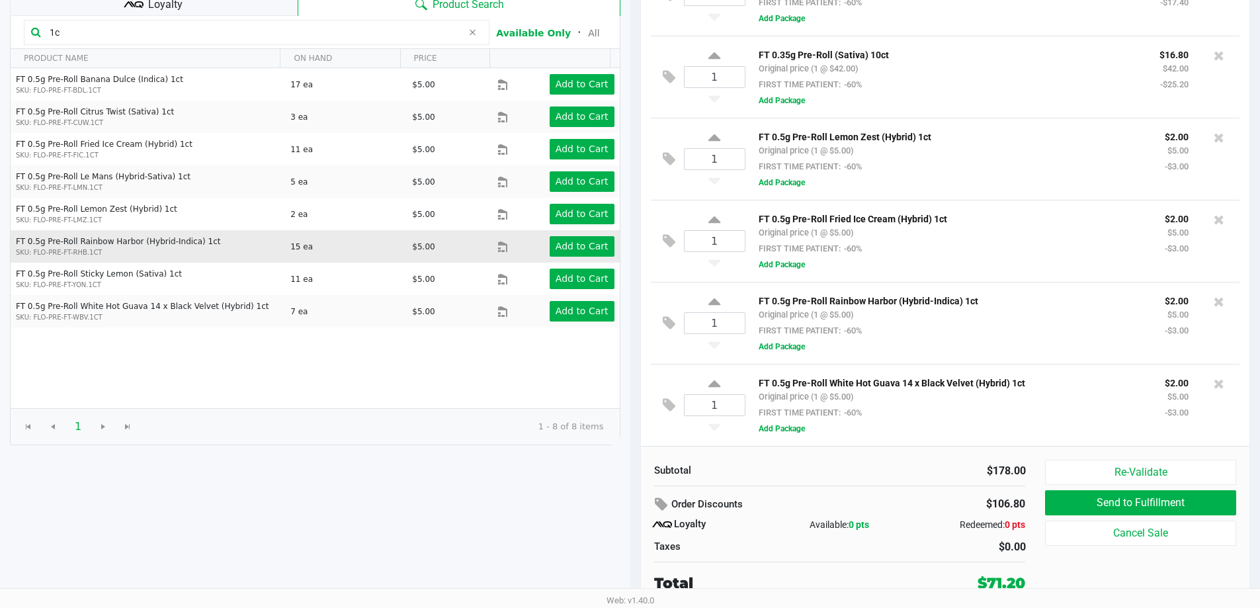
type input "1"
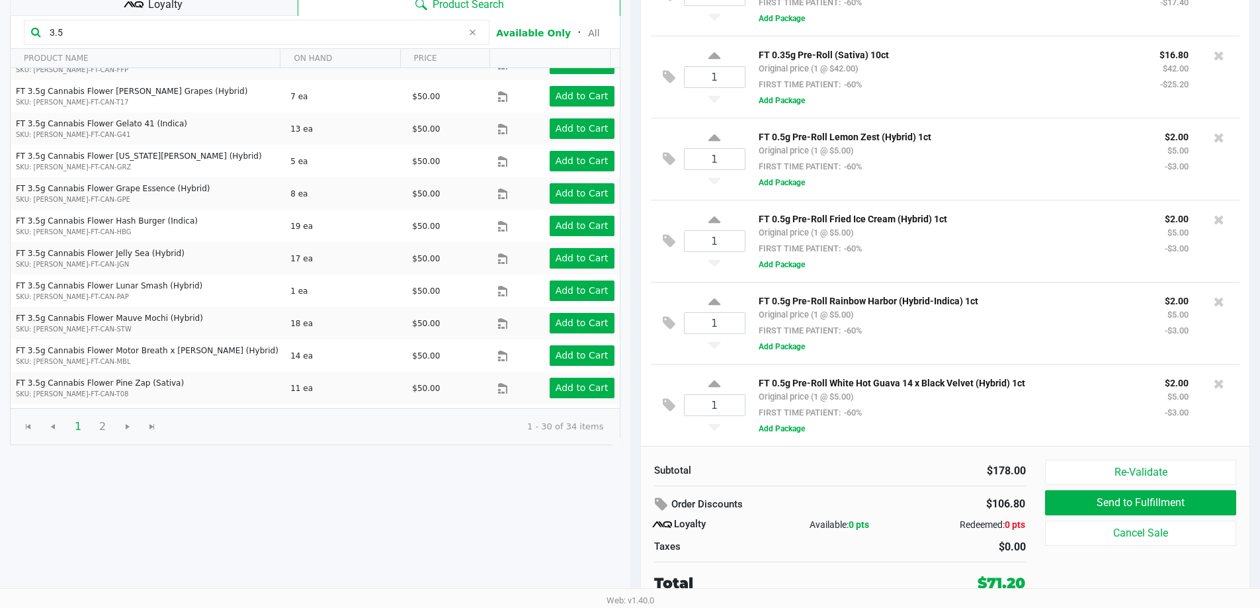
scroll to position [529, 0]
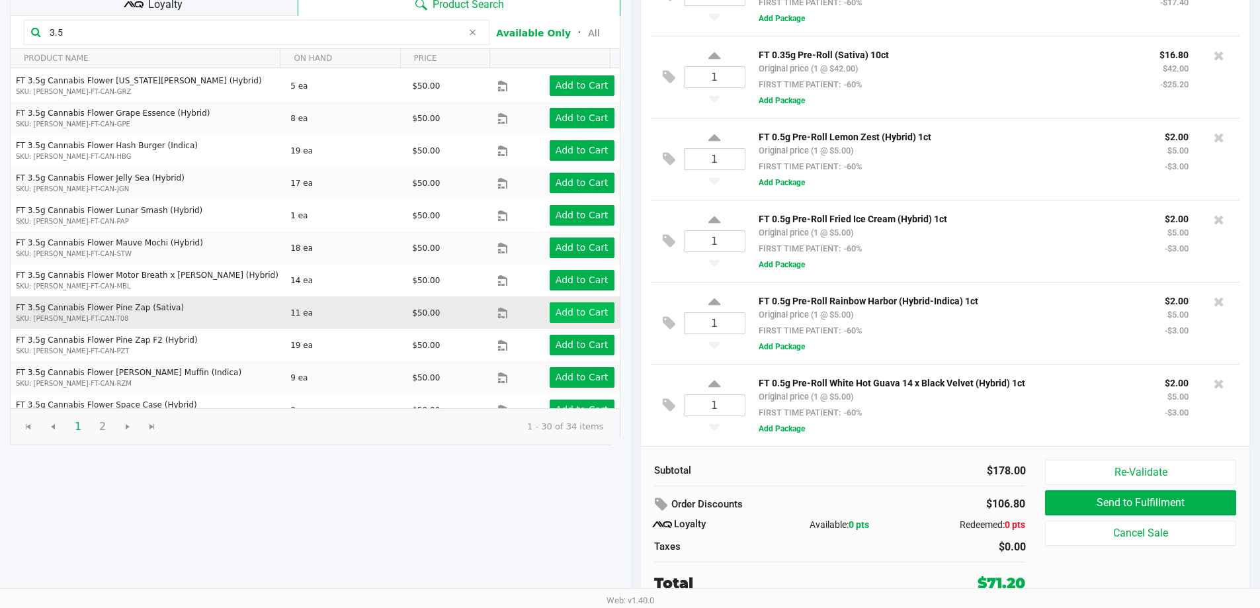
type input "3.5"
click at [568, 307] on app-button-loader "Add to Cart" at bounding box center [582, 312] width 53 height 11
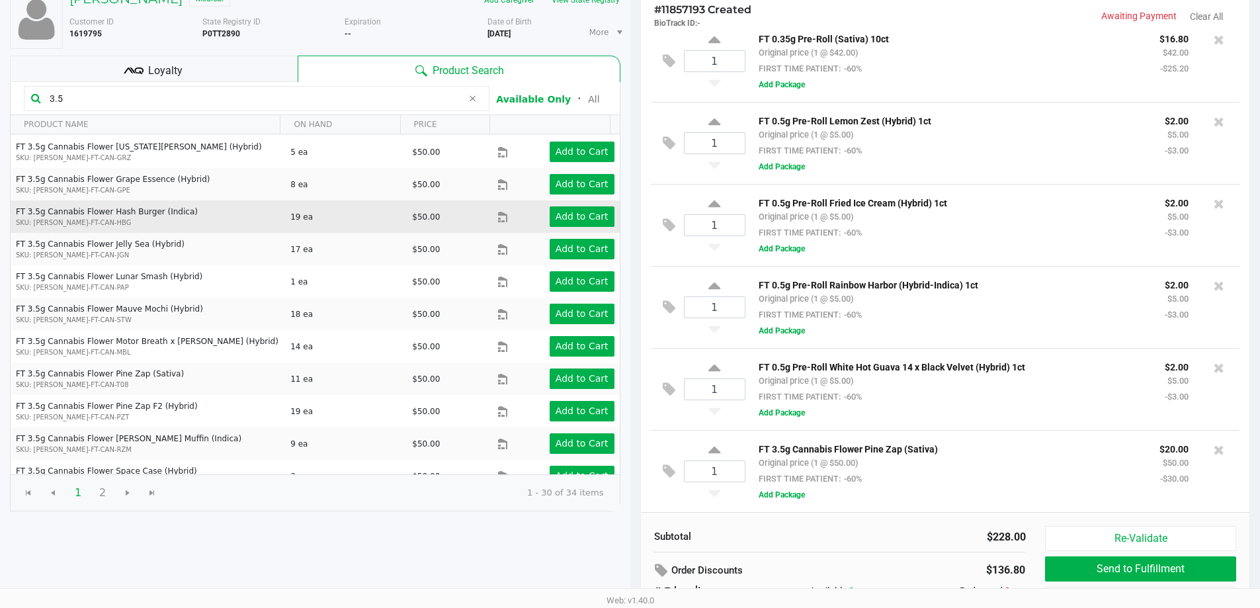
scroll to position [463, 0]
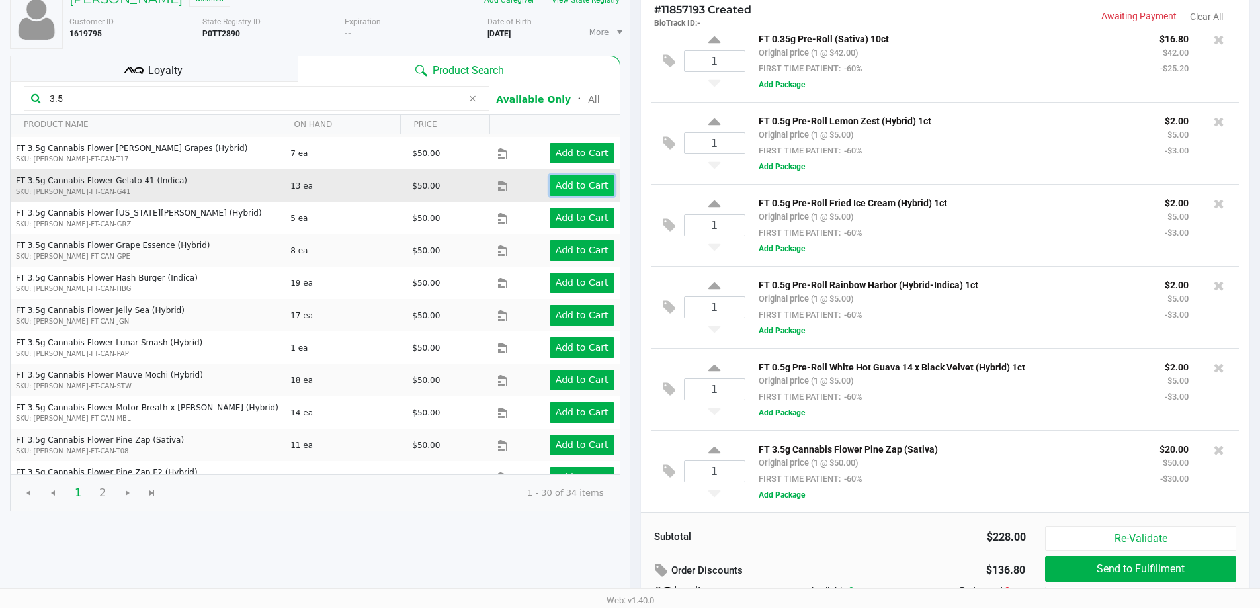
click at [580, 180] on app-button-loader "Add to Cart" at bounding box center [582, 185] width 53 height 11
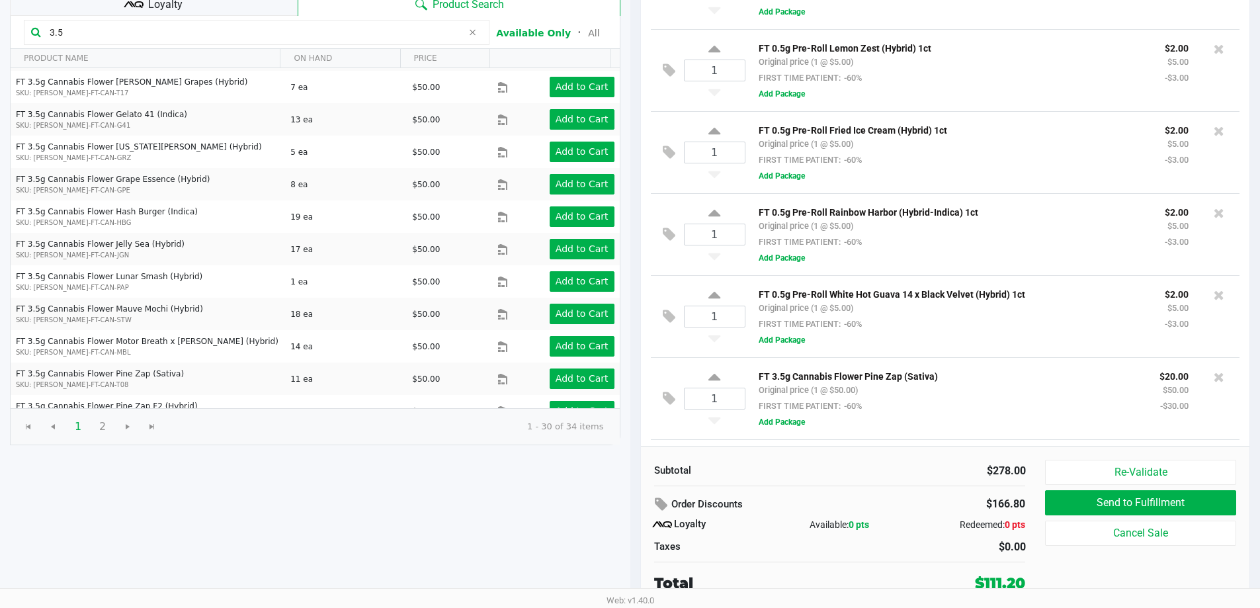
scroll to position [152, 0]
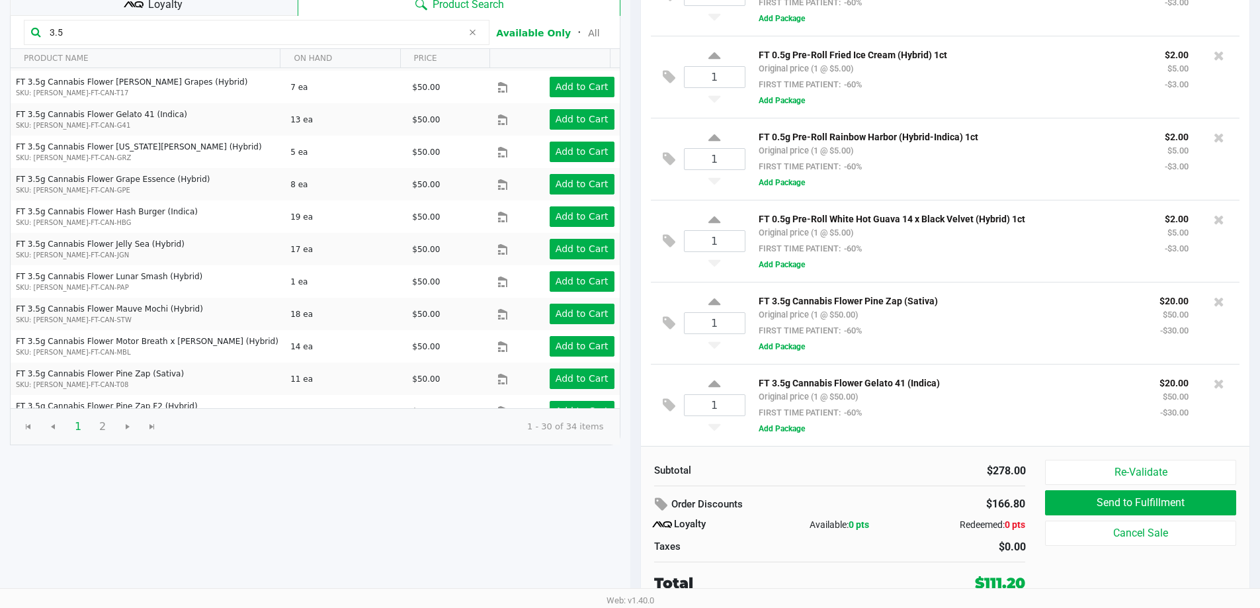
click at [157, 3] on span "Loyalty" at bounding box center [165, 5] width 34 height 16
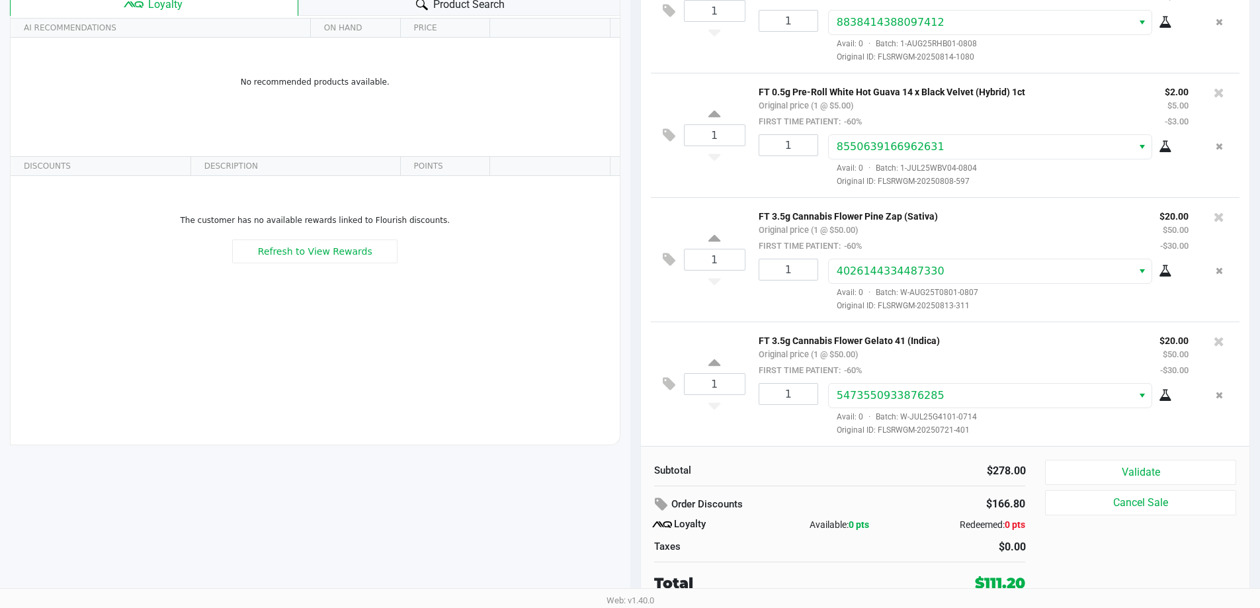
scroll to position [895, 0]
click at [1176, 470] on button "Validate" at bounding box center [1140, 472] width 191 height 25
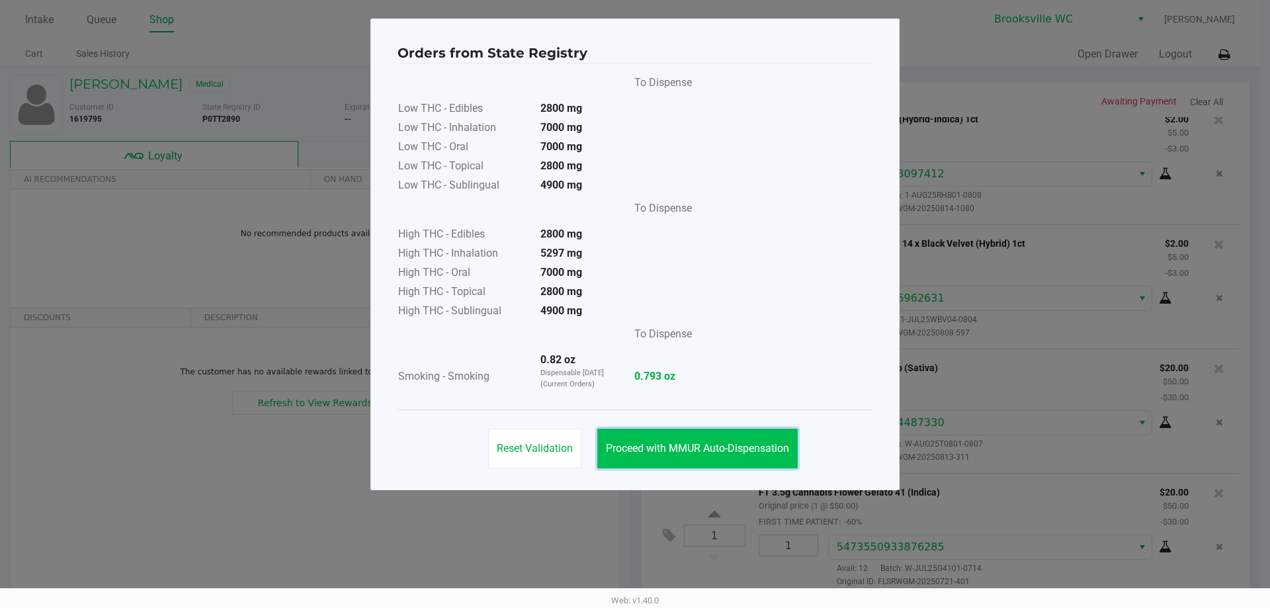
click at [719, 457] on button "Proceed with MMUR Auto-Dispensation" at bounding box center [697, 449] width 200 height 40
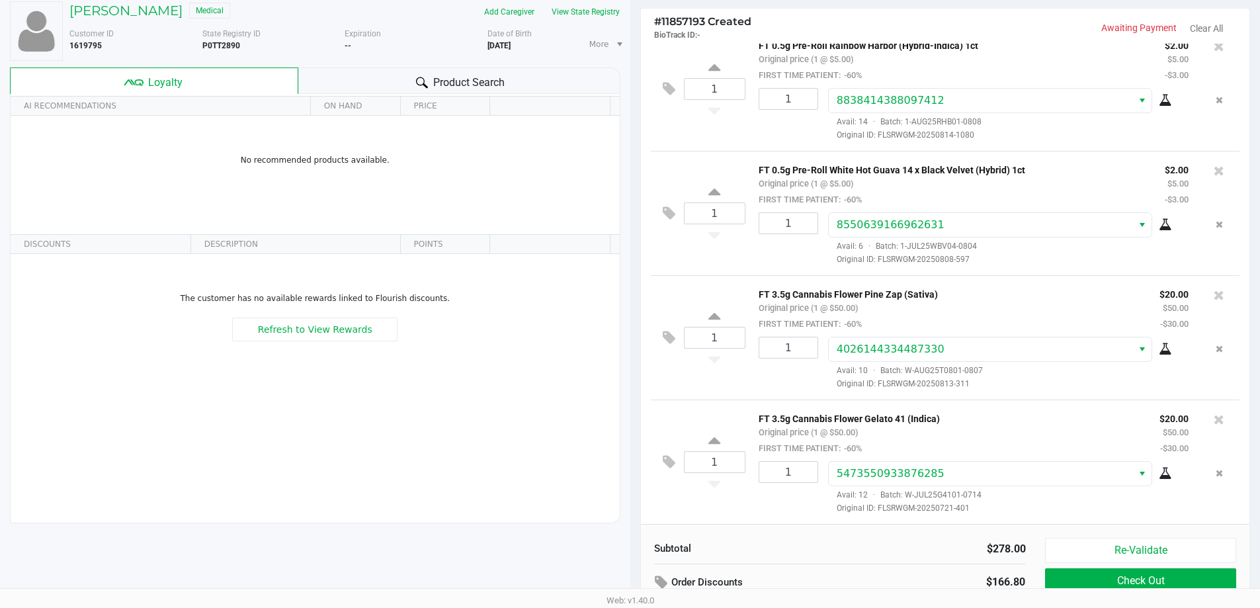
scroll to position [152, 0]
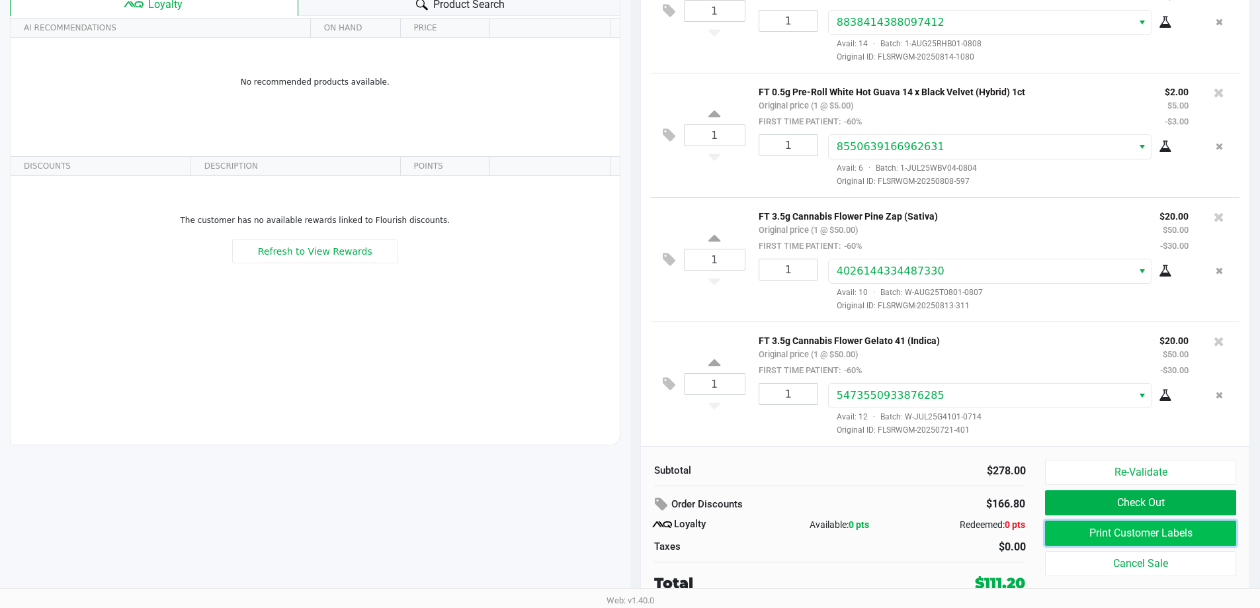
click at [1086, 529] on button "Print Customer Labels" at bounding box center [1140, 533] width 191 height 25
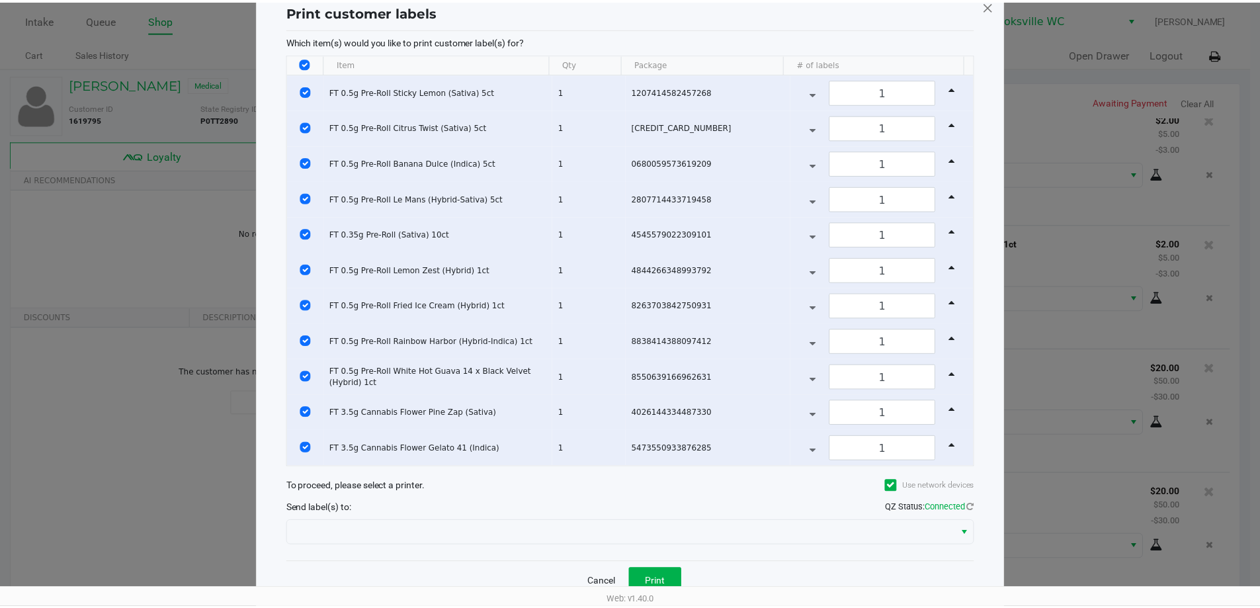
scroll to position [63, 0]
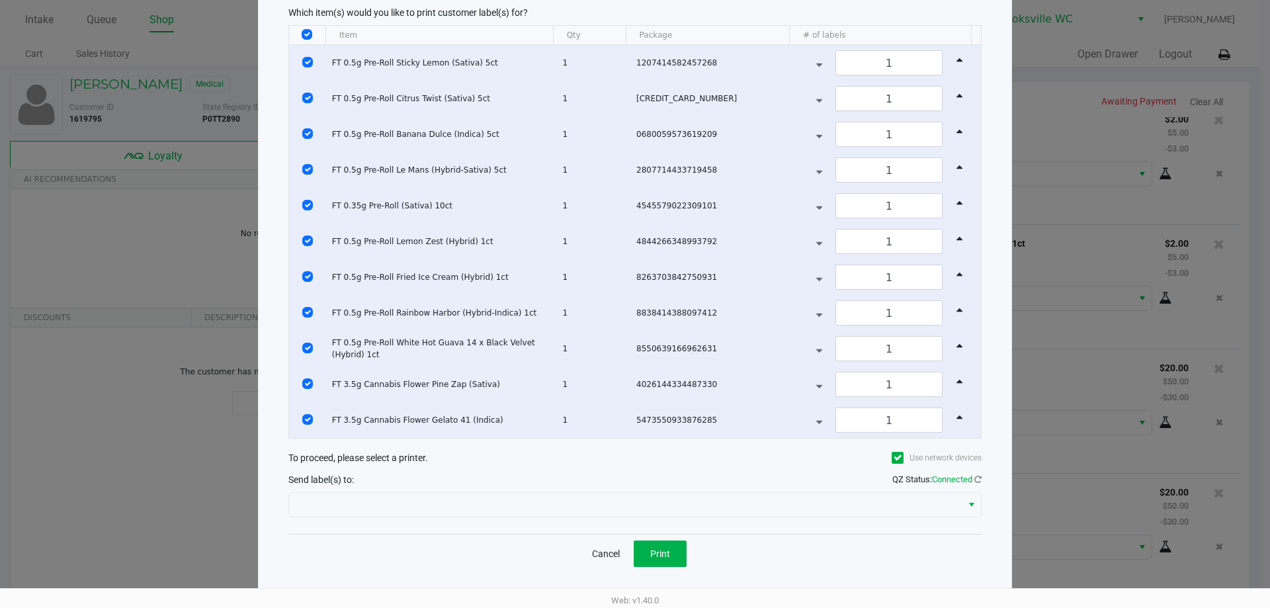
click at [532, 489] on div at bounding box center [634, 505] width 693 height 32
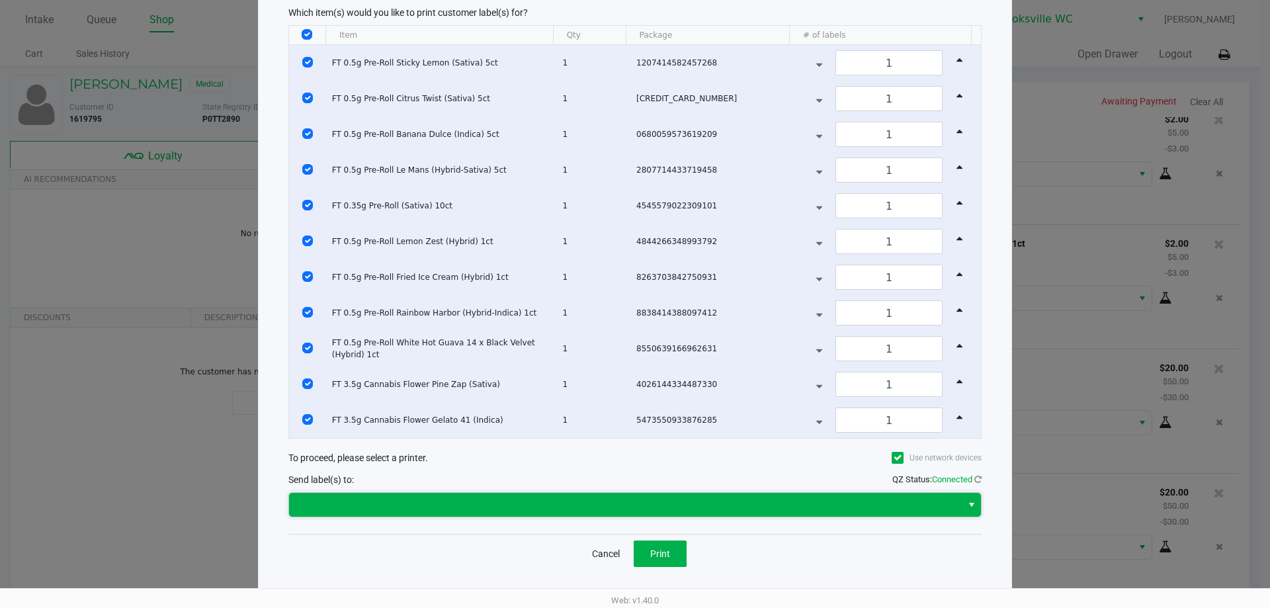
click at [529, 494] on span at bounding box center [625, 505] width 673 height 24
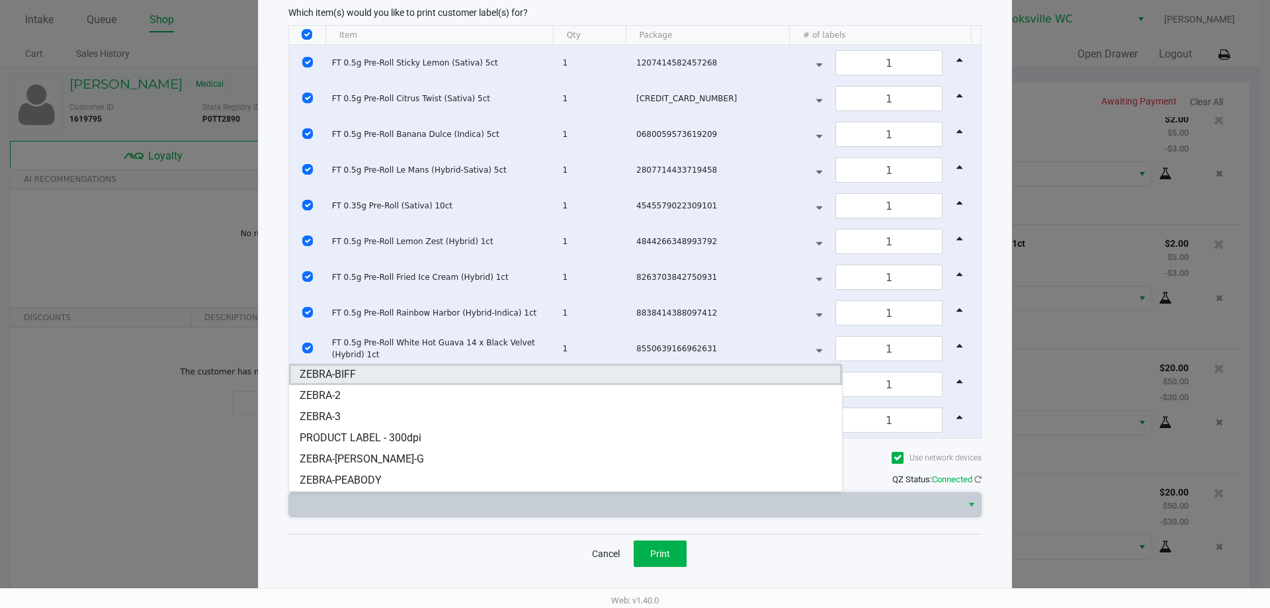
click at [361, 375] on li "ZEBRA-BIFF" at bounding box center [565, 374] width 553 height 21
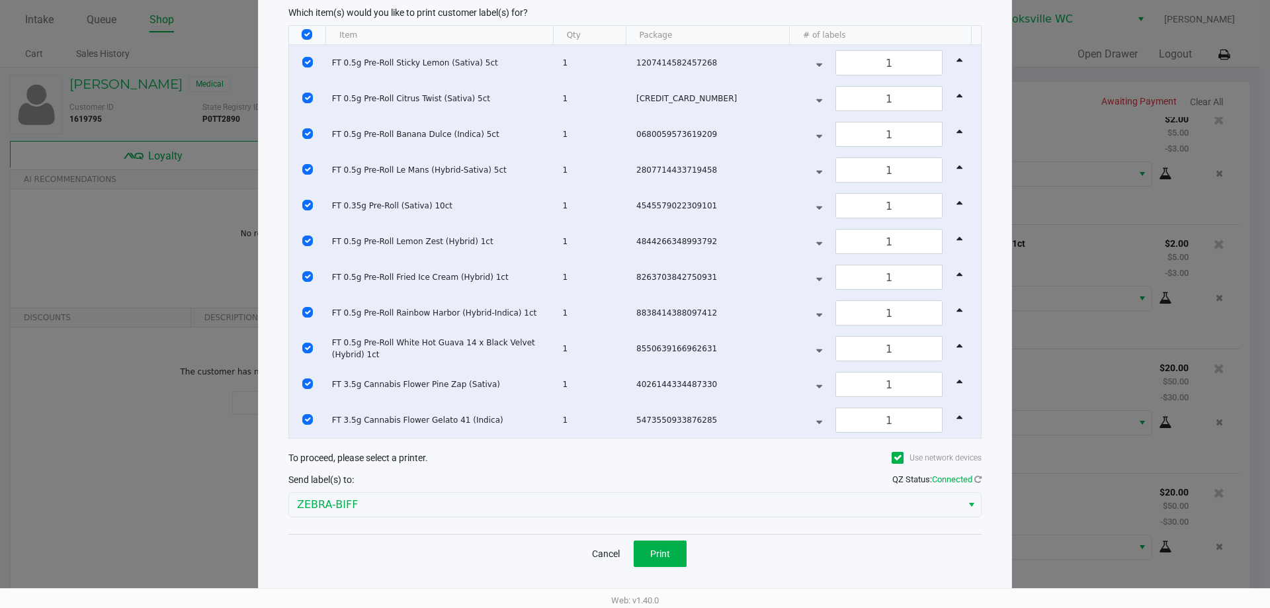
click at [457, 565] on div "Cancel Print" at bounding box center [634, 553] width 693 height 39
click at [669, 557] on span "Print" at bounding box center [660, 554] width 20 height 11
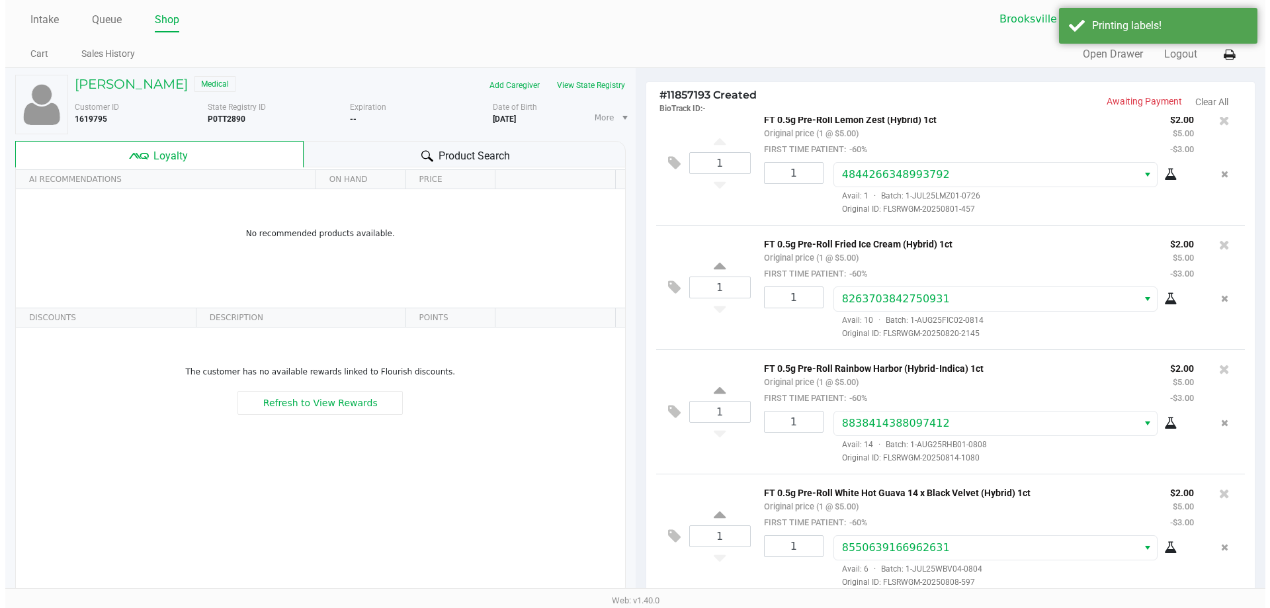
scroll to position [631, 0]
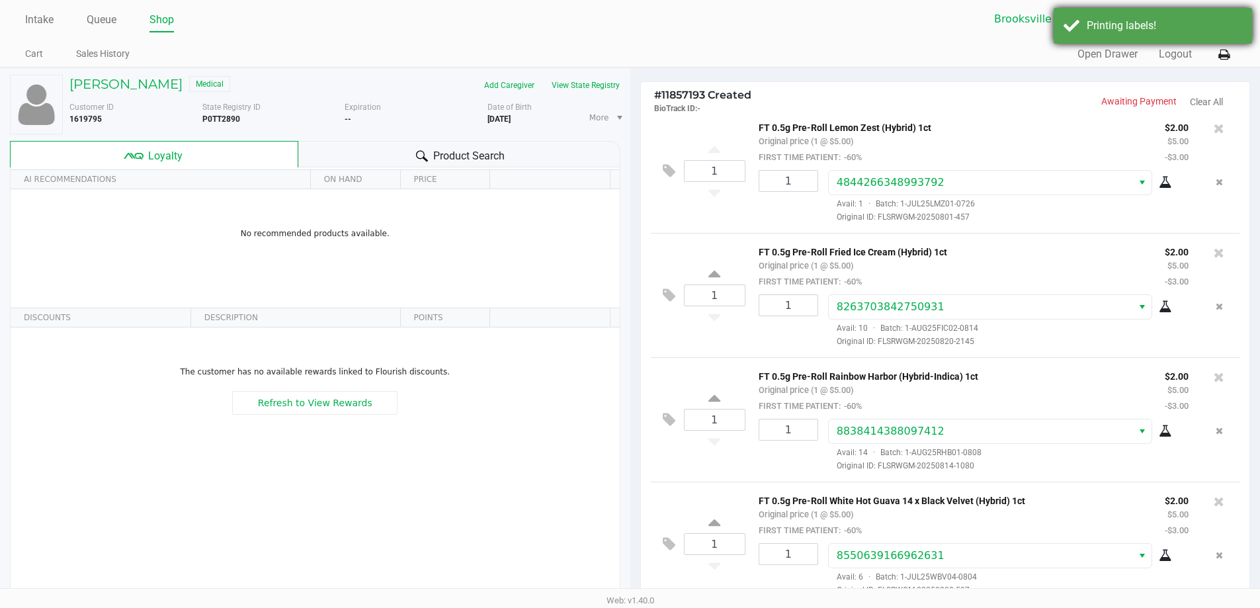
click at [1077, 25] on div "Printing labels!" at bounding box center [1153, 26] width 199 height 36
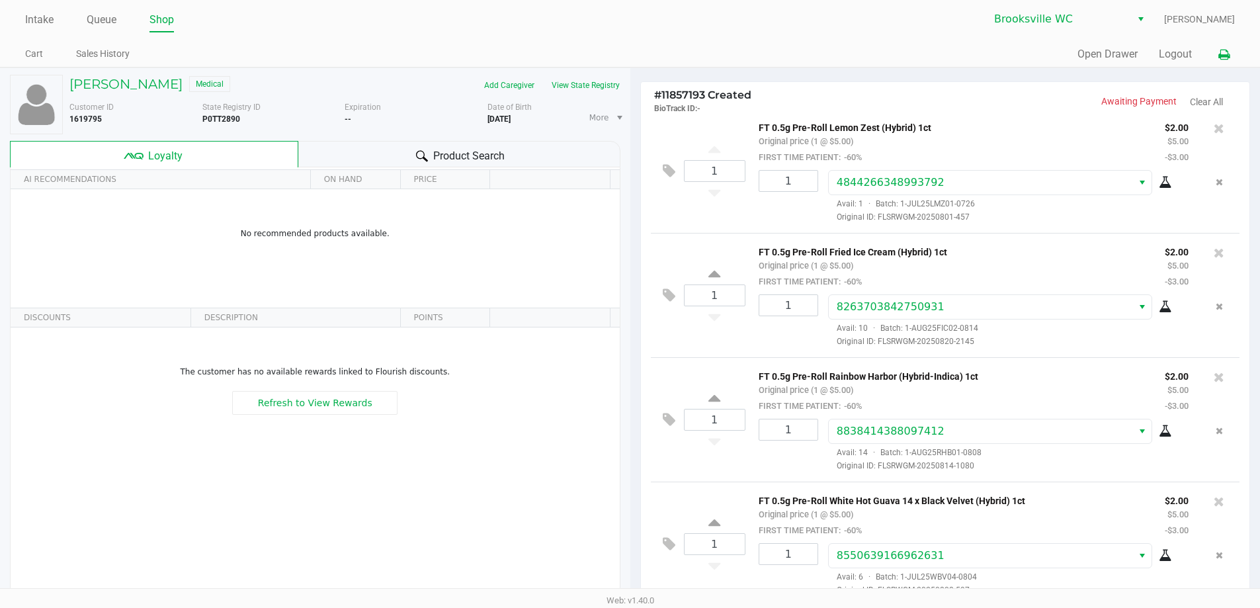
click at [1225, 56] on icon at bounding box center [1224, 54] width 11 height 9
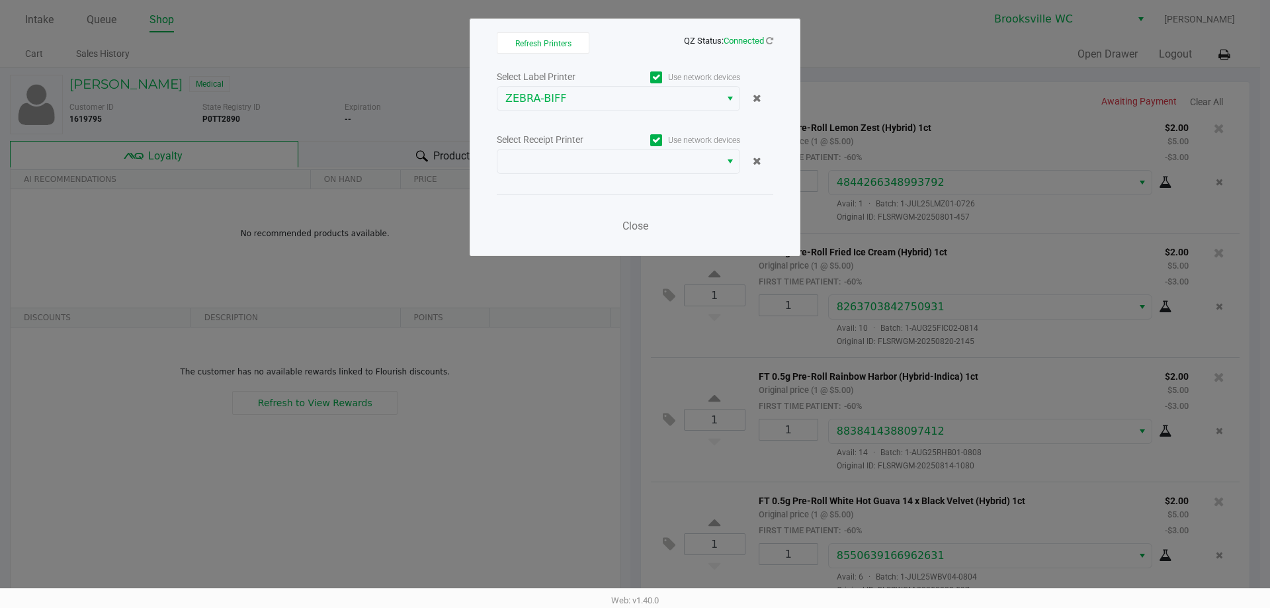
click at [628, 176] on div "Select Label Printer Use network devices ZEBRA-BIFF Select Receipt Printer Use …" at bounding box center [635, 155] width 277 height 174
click at [627, 167] on span at bounding box center [609, 162] width 207 height 16
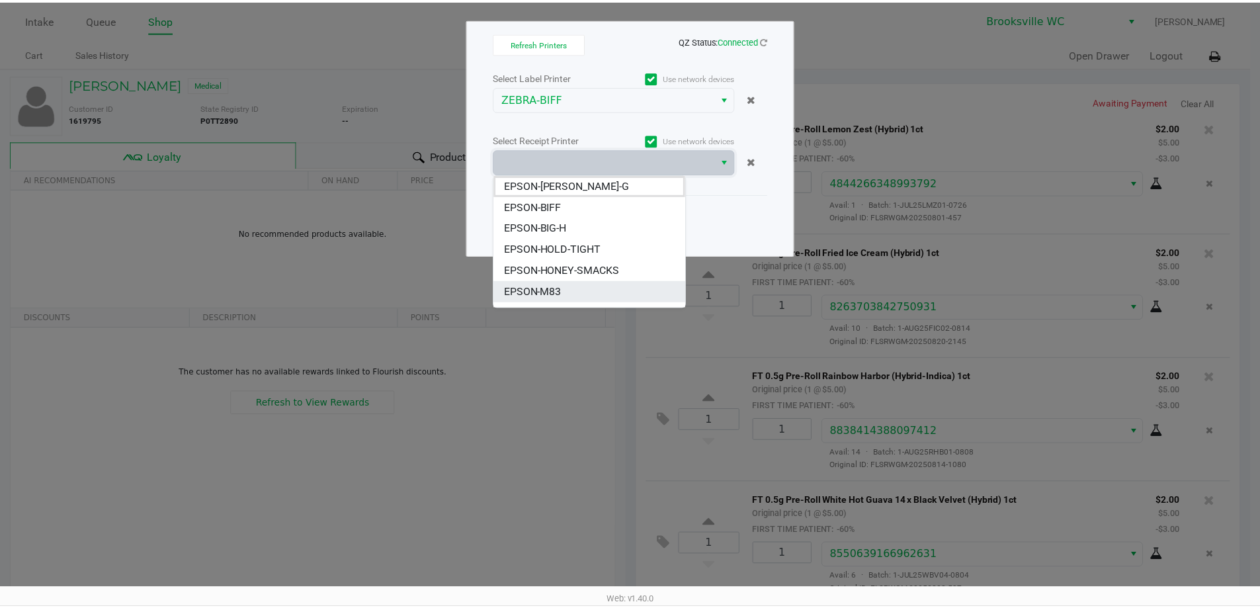
scroll to position [101, 0]
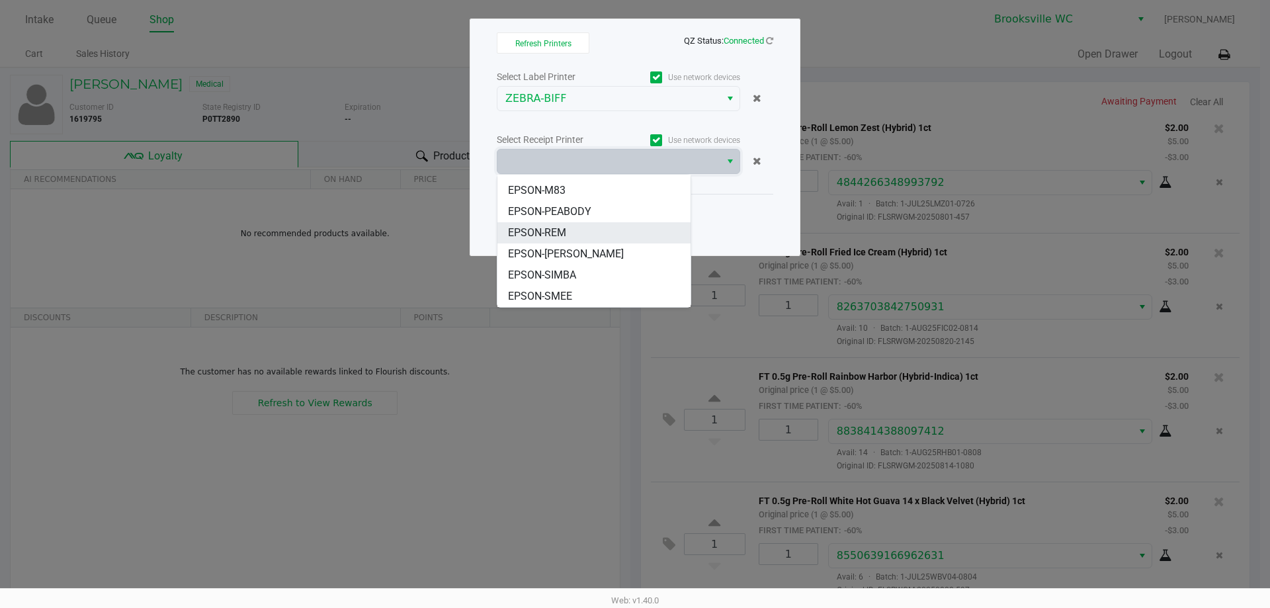
click at [575, 230] on li "EPSON-REM" at bounding box center [594, 232] width 193 height 21
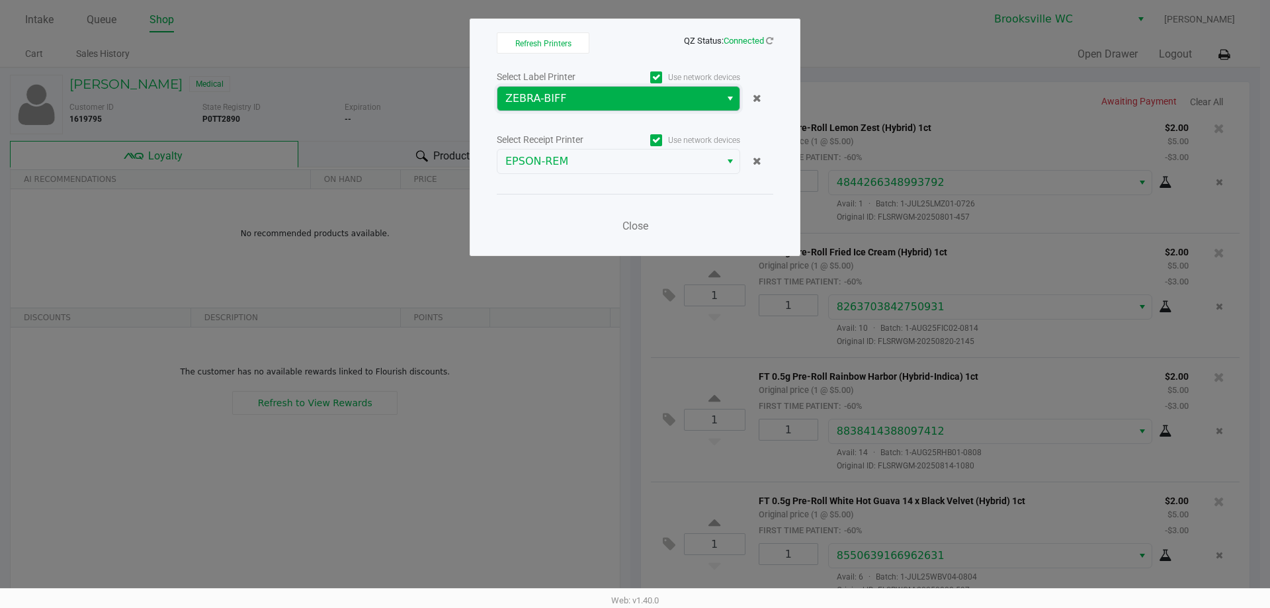
click at [617, 103] on span "ZEBRA-BIFF" at bounding box center [609, 99] width 207 height 16
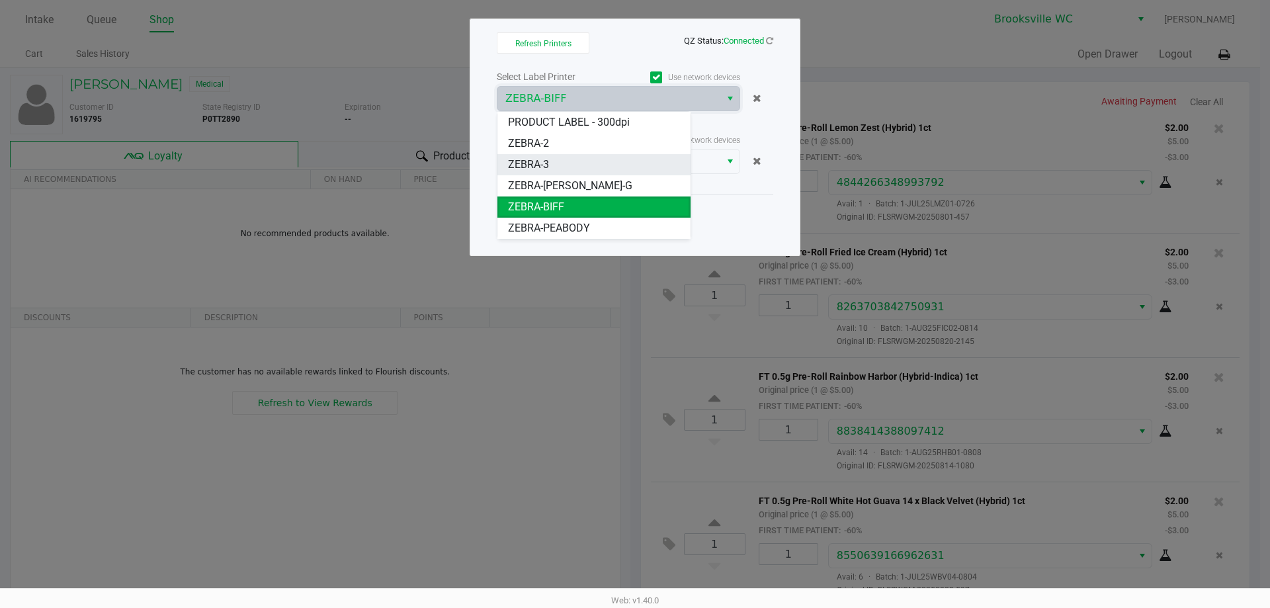
click at [564, 165] on li "ZEBRA-3" at bounding box center [594, 164] width 193 height 21
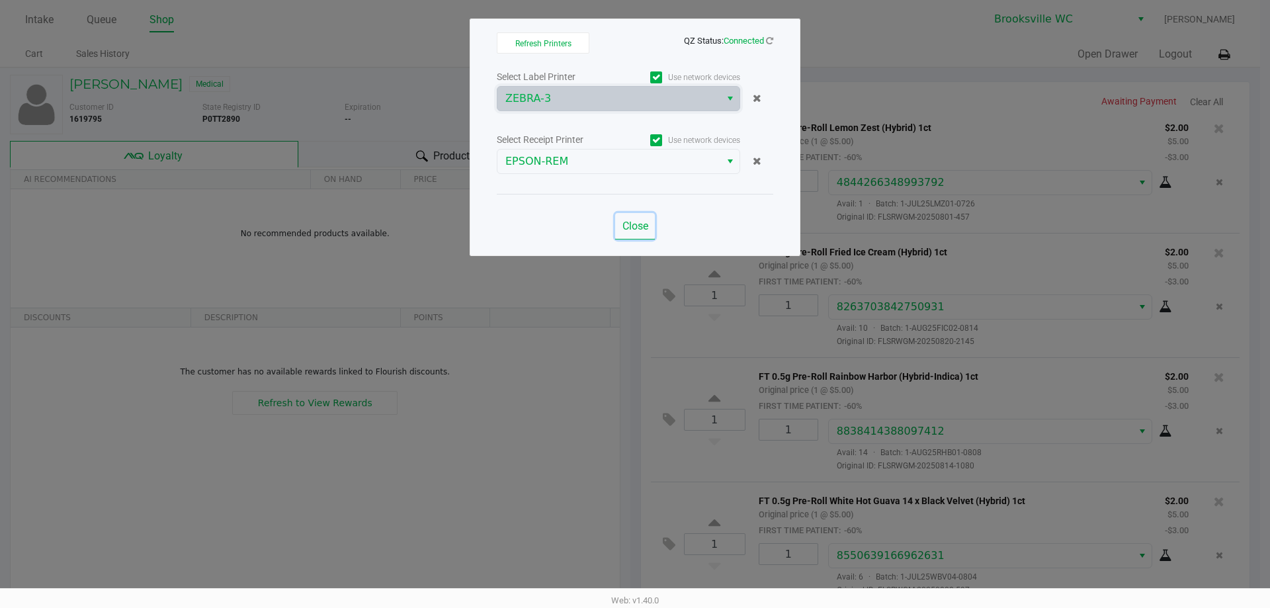
drag, startPoint x: 629, startPoint y: 232, endPoint x: 676, endPoint y: 238, distance: 47.4
click at [631, 232] on button "Close" at bounding box center [635, 226] width 40 height 26
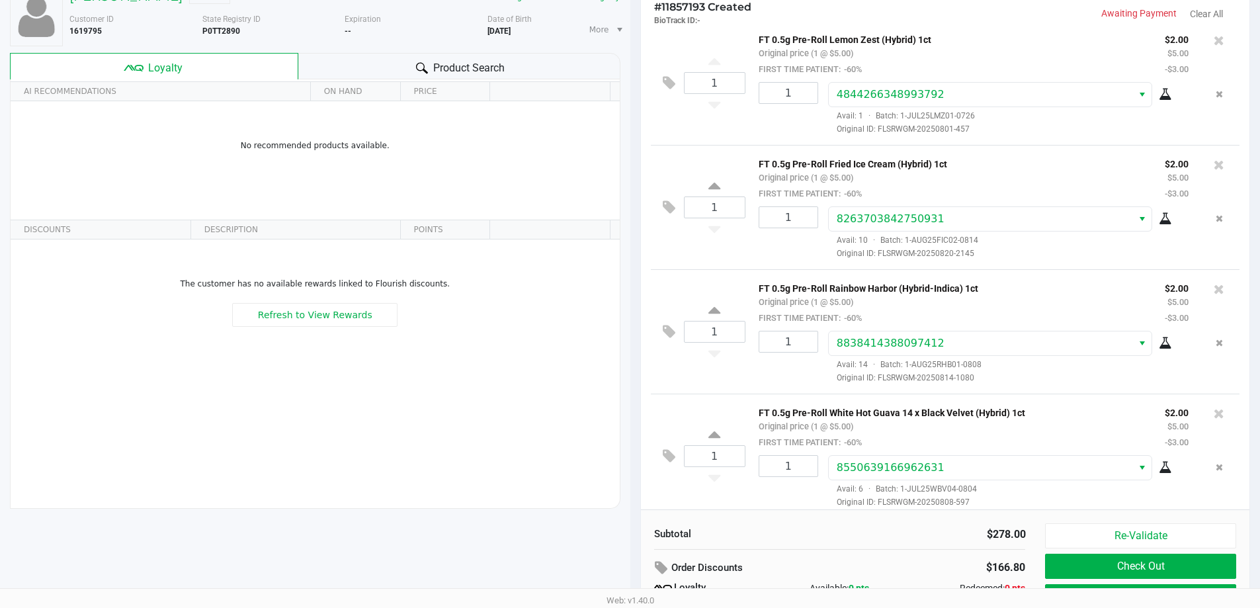
scroll to position [152, 0]
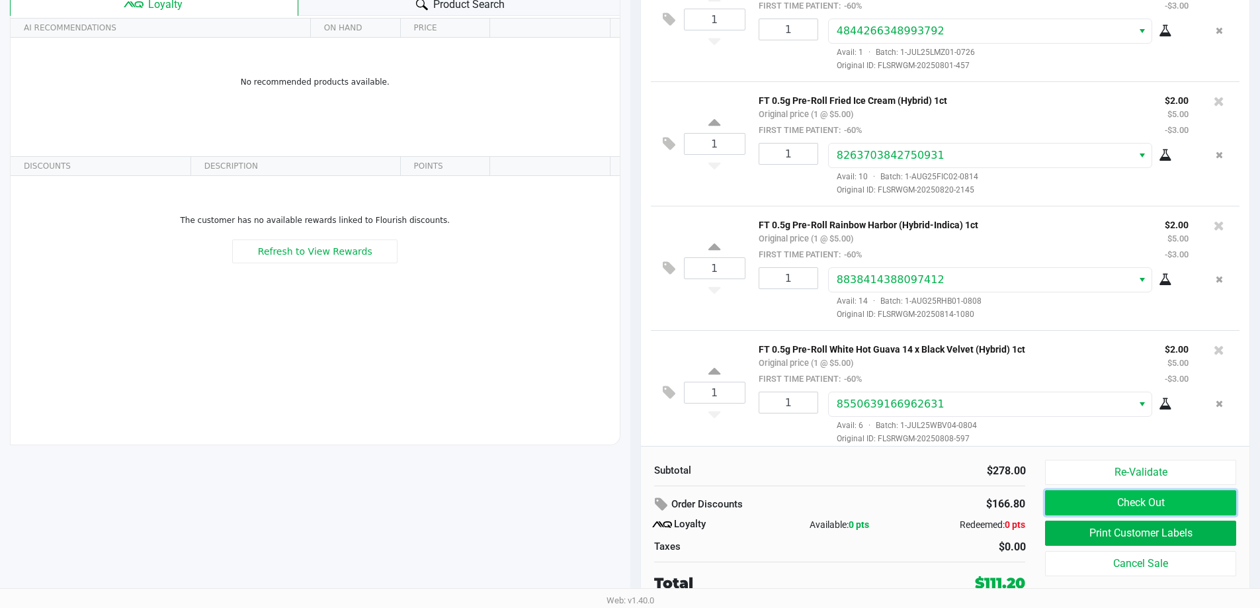
click at [1169, 501] on button "Check Out" at bounding box center [1140, 502] width 191 height 25
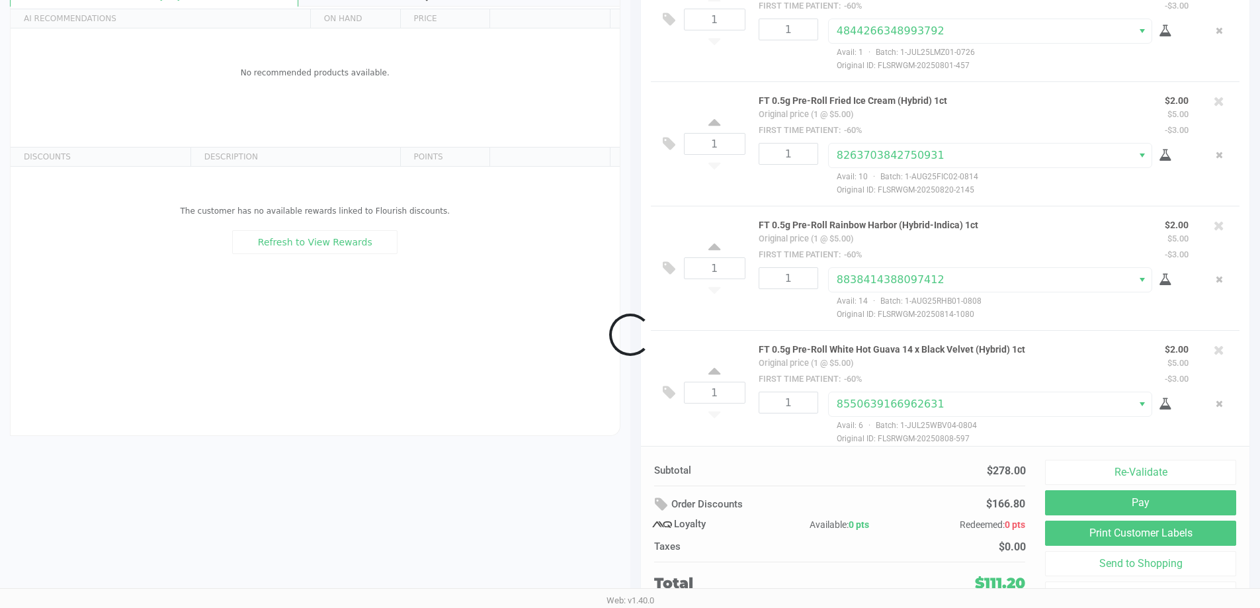
scroll to position [895, 0]
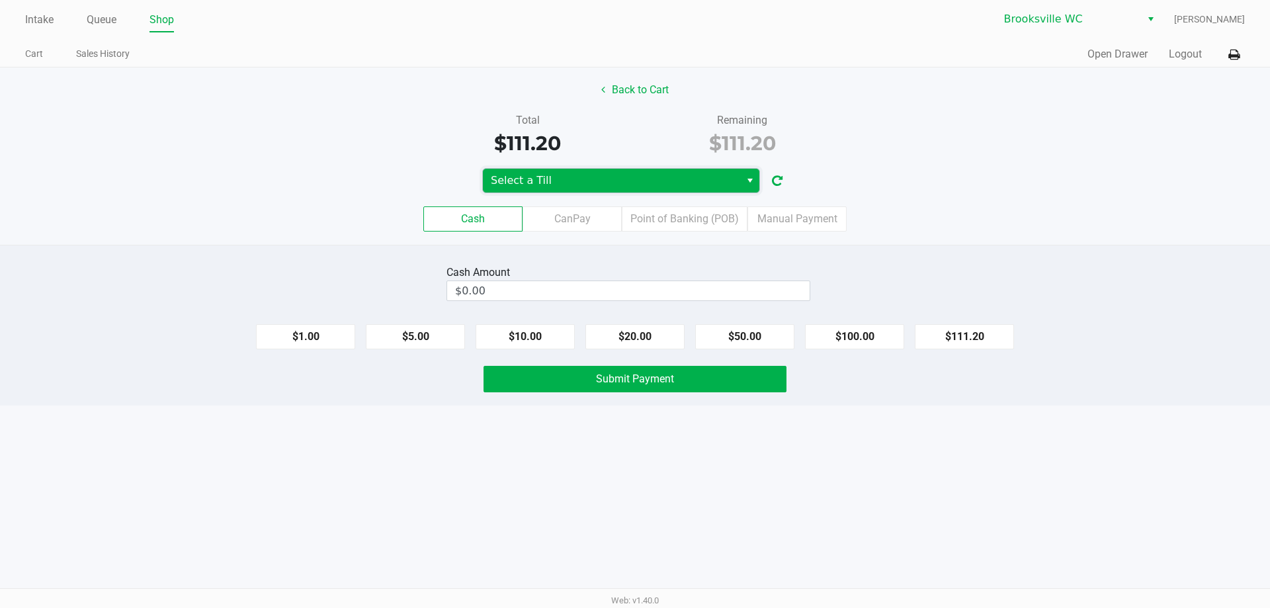
click at [622, 178] on span "Select a Till" at bounding box center [612, 181] width 242 height 16
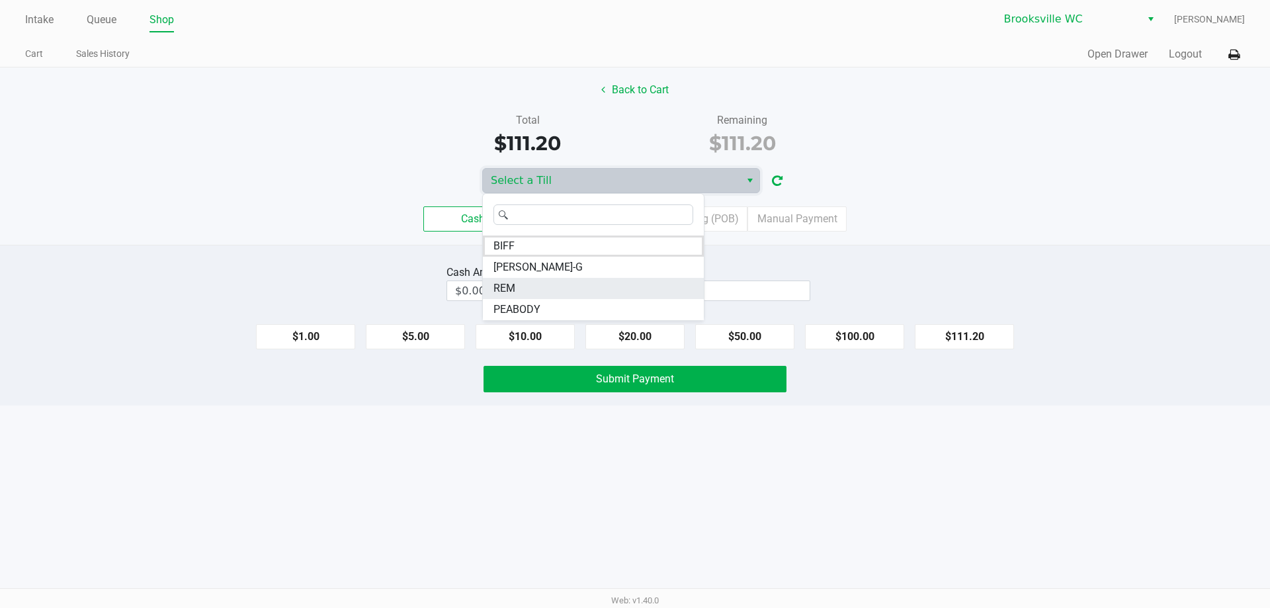
click at [535, 290] on li "REM" at bounding box center [593, 288] width 221 height 21
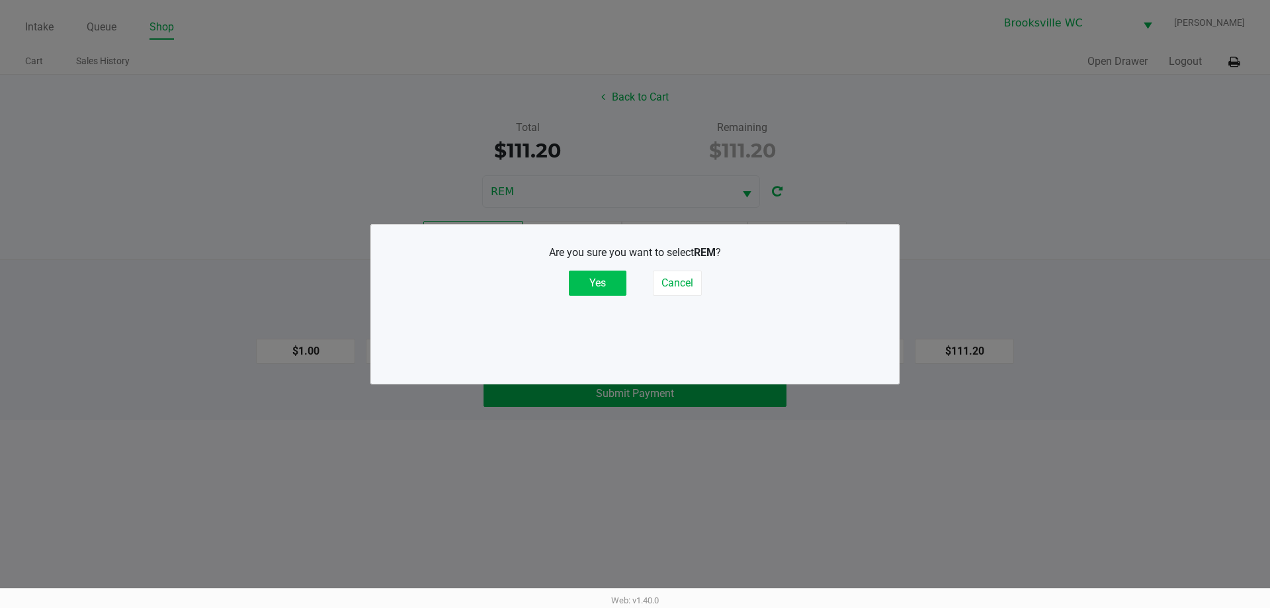
click at [607, 287] on button "Yes" at bounding box center [598, 283] width 58 height 25
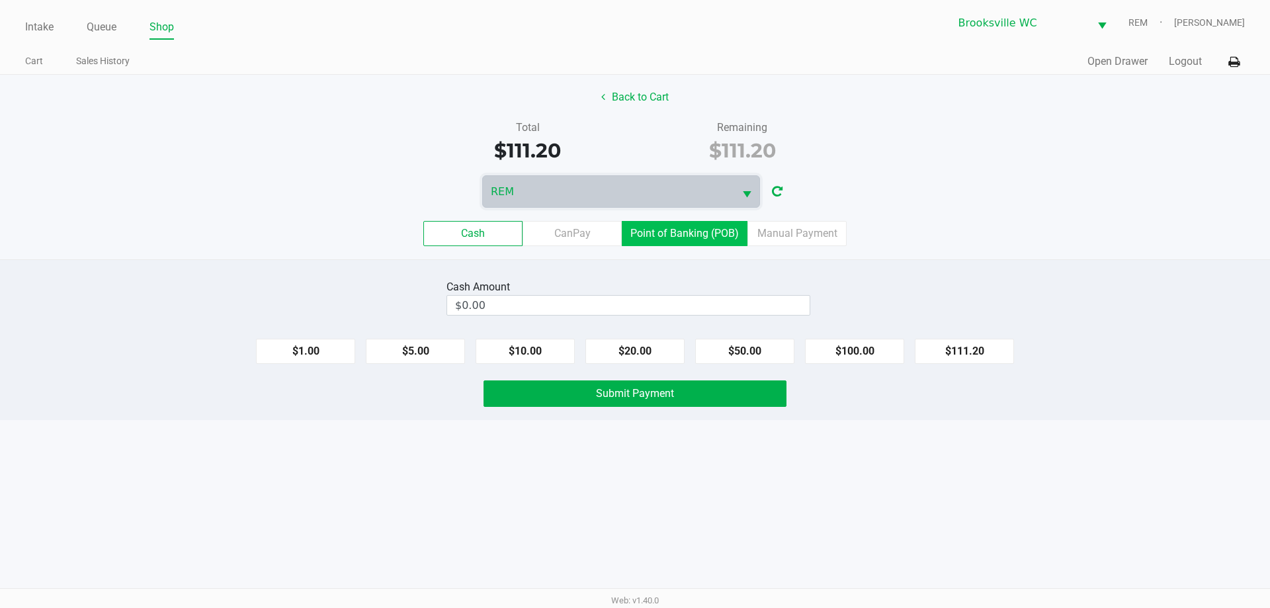
click at [660, 230] on label "Point of Banking (POB)" at bounding box center [685, 233] width 126 height 25
click at [0, 0] on 7 "Point of Banking (POB)" at bounding box center [0, 0] width 0 height 0
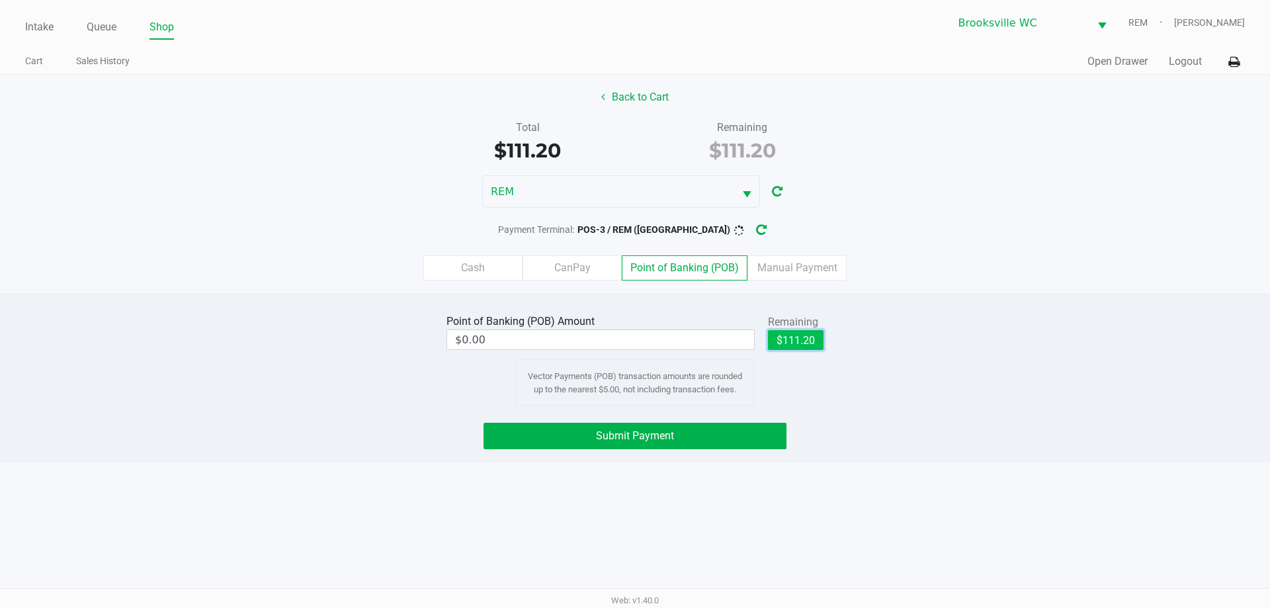
click at [789, 340] on button "$111.20" at bounding box center [796, 340] width 56 height 20
type input "$111.20"
click at [616, 437] on span "Submit Payment" at bounding box center [635, 435] width 78 height 13
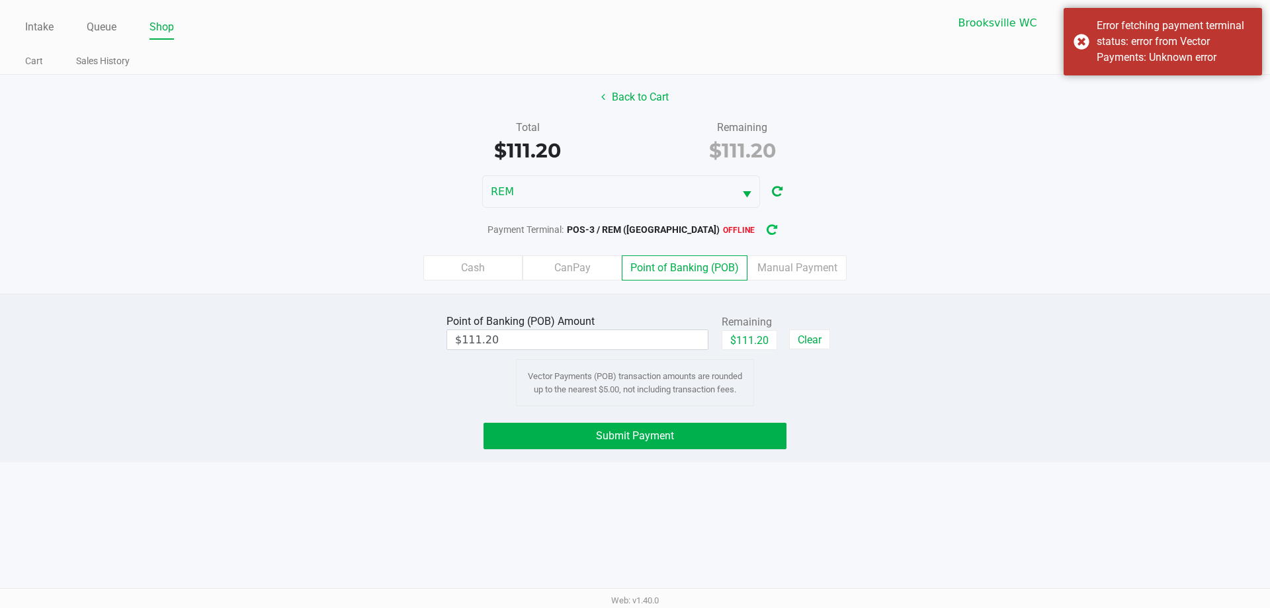
click at [762, 225] on button "button" at bounding box center [772, 230] width 21 height 24
click at [610, 435] on span "Submit Payment" at bounding box center [635, 435] width 78 height 13
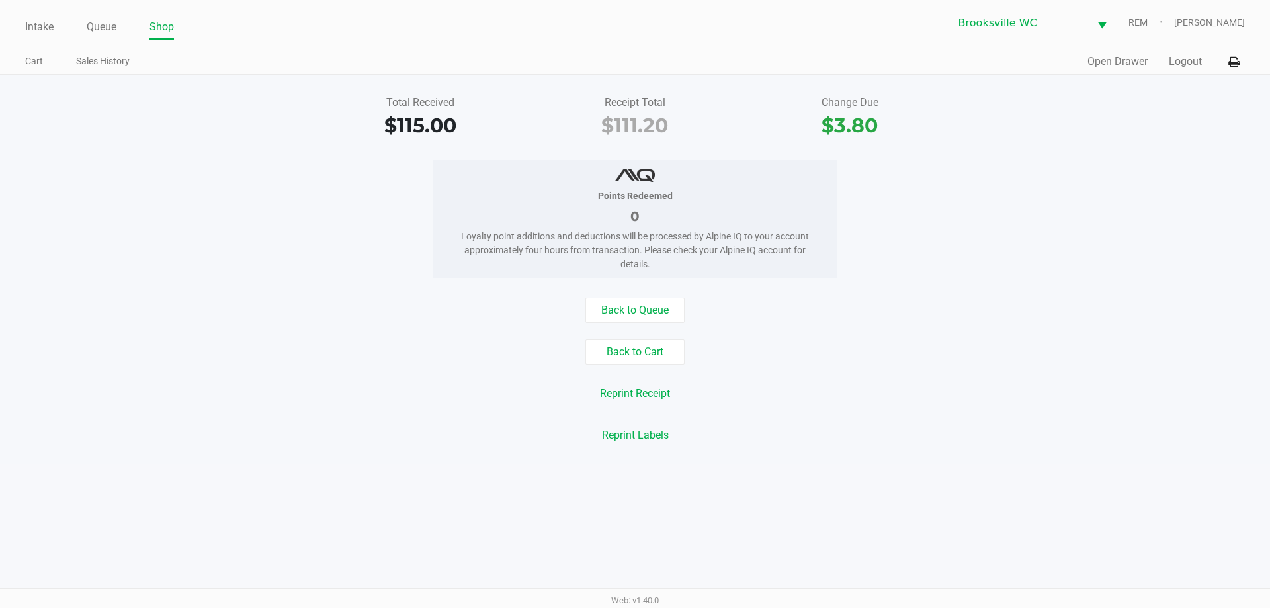
drag, startPoint x: 89, startPoint y: 252, endPoint x: 90, endPoint y: 206, distance: 45.7
click at [89, 252] on div "Points Redeemed 0 Loyalty point additions and deductions will be processed by A…" at bounding box center [635, 219] width 1290 height 118
drag, startPoint x: 90, startPoint y: 206, endPoint x: 85, endPoint y: 42, distance: 164.8
click at [90, 205] on div "Points Redeemed 0 Loyalty point additions and deductions will be processed by A…" at bounding box center [635, 219] width 1290 height 118
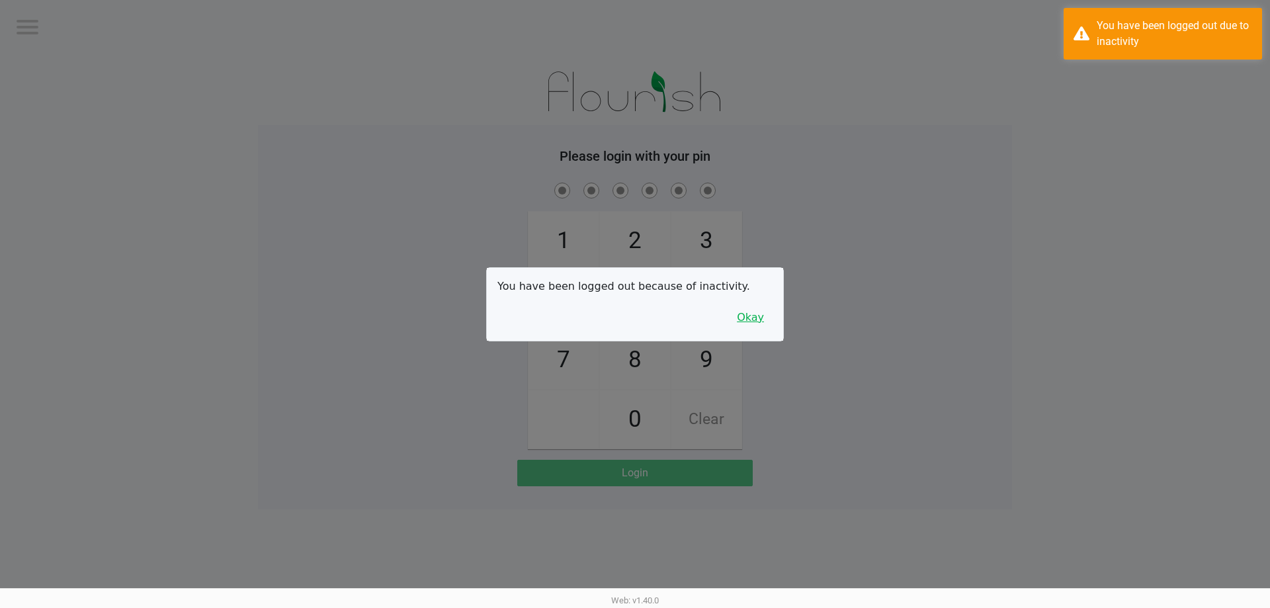
click at [756, 318] on button "Okay" at bounding box center [750, 317] width 44 height 25
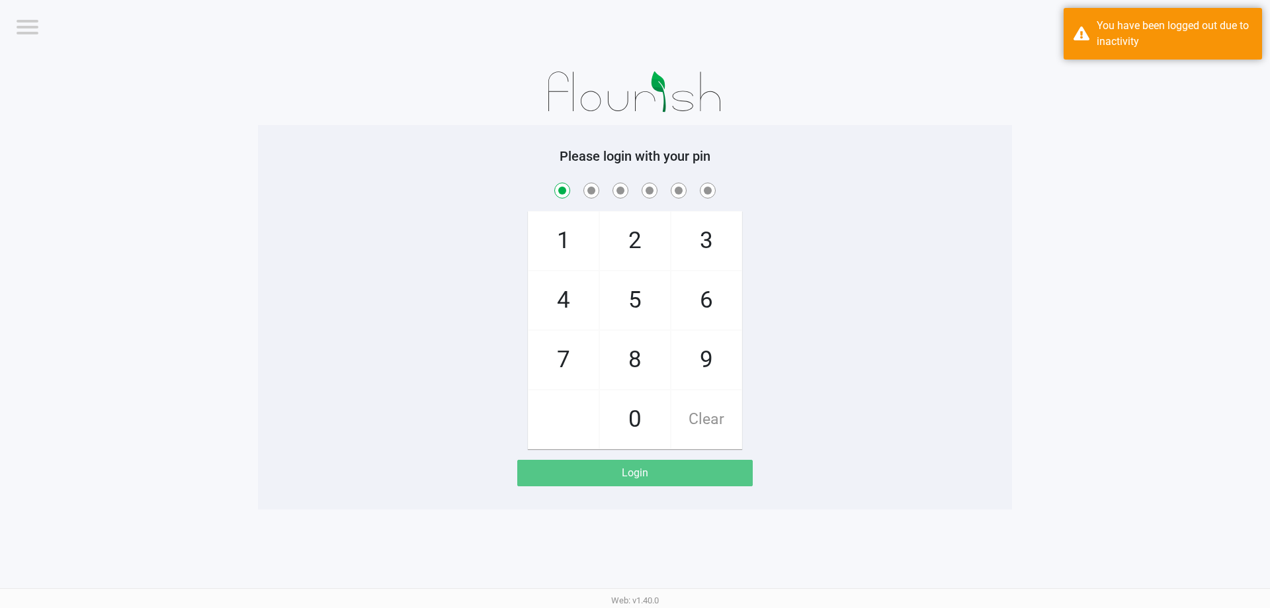
checkbox input "true"
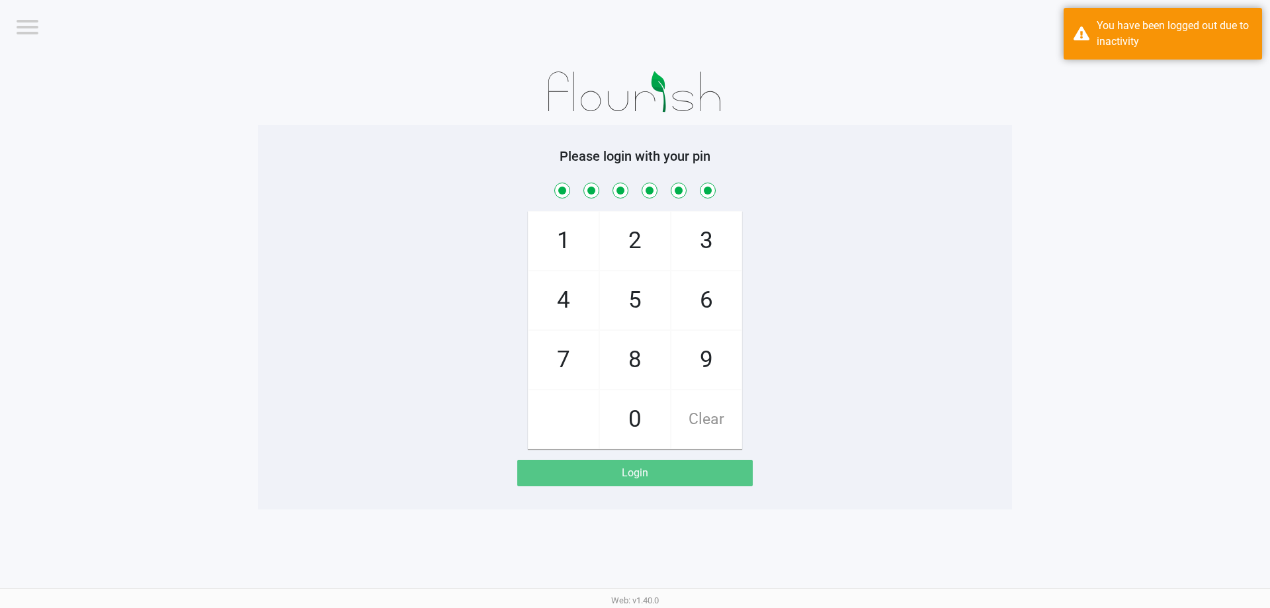
checkbox input "true"
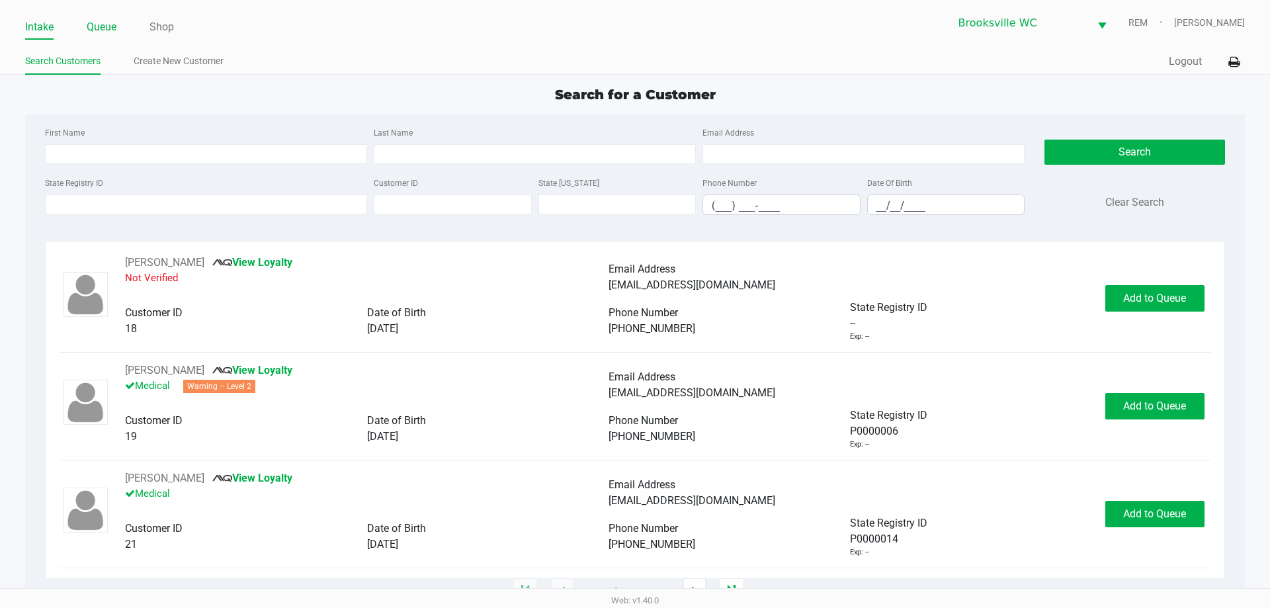
click at [102, 30] on link "Queue" at bounding box center [102, 27] width 30 height 19
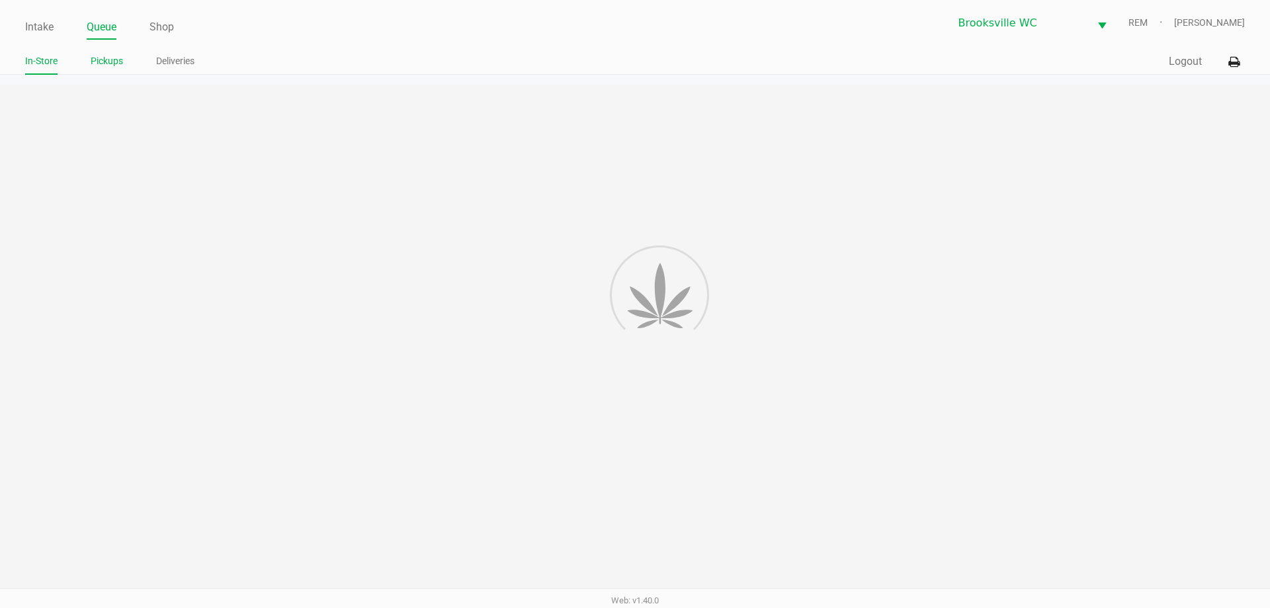
click at [109, 63] on link "Pickups" at bounding box center [107, 61] width 32 height 17
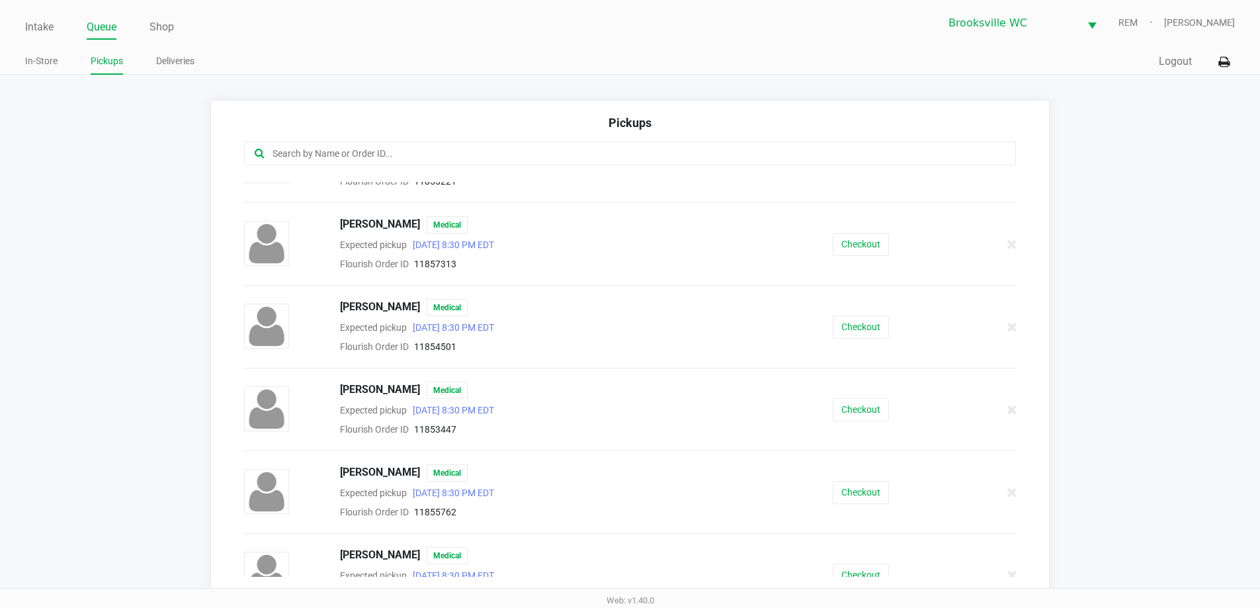
scroll to position [397, 0]
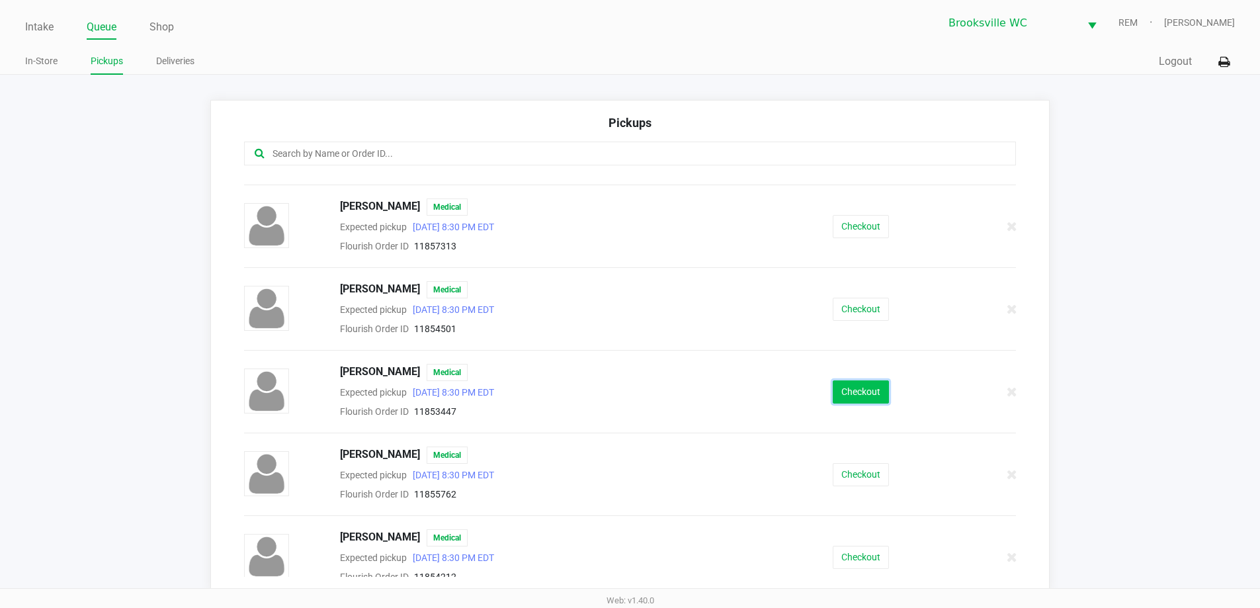
click at [856, 390] on button "Checkout" at bounding box center [861, 391] width 56 height 23
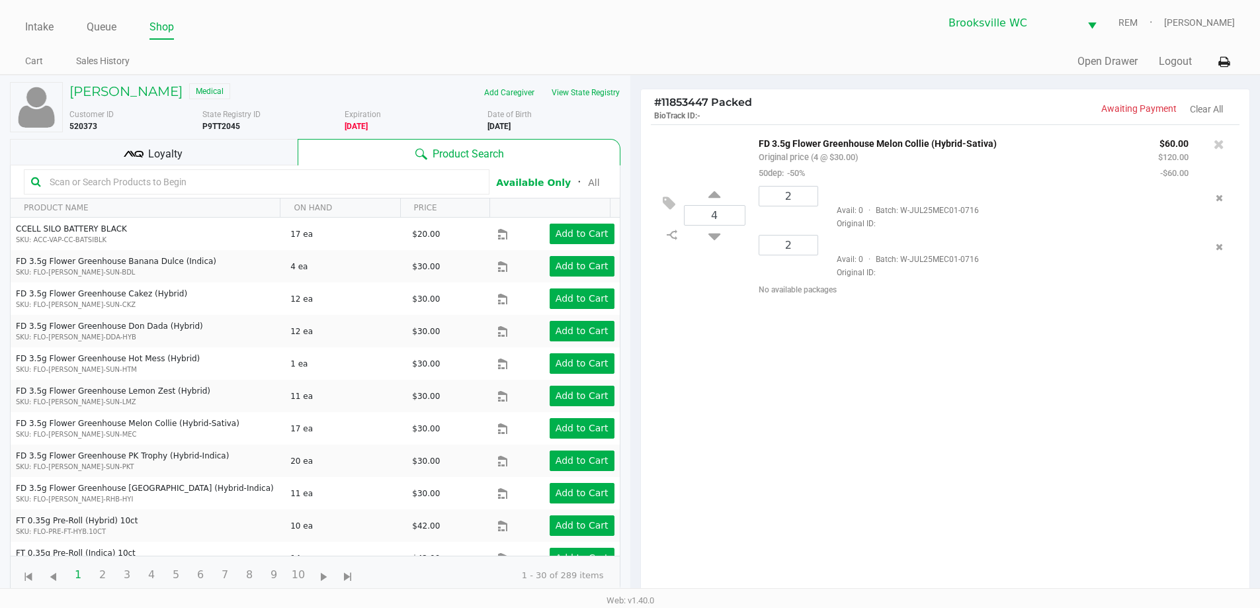
drag, startPoint x: 915, startPoint y: 502, endPoint x: 905, endPoint y: 500, distance: 10.1
click at [914, 502] on div "4 FD 3.5g Flower Greenhouse Melon Collie (Hybrid-Sativa) Original price (4 @ $3…" at bounding box center [945, 364] width 609 height 480
click at [178, 163] on div "Loyalty" at bounding box center [154, 152] width 288 height 26
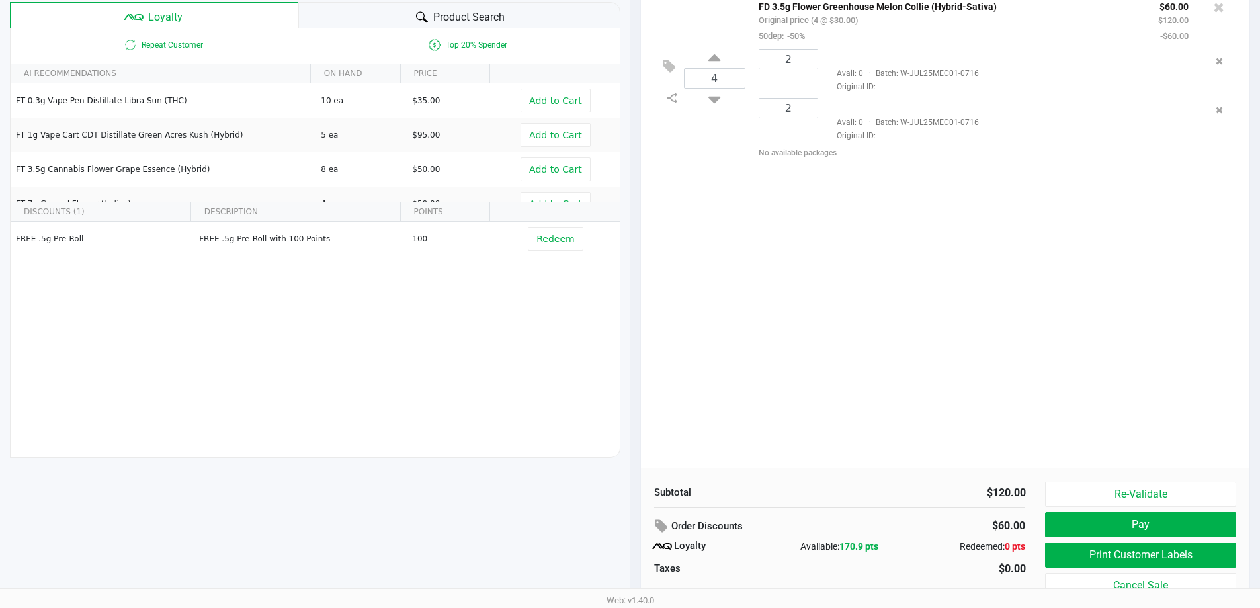
scroll to position [159, 0]
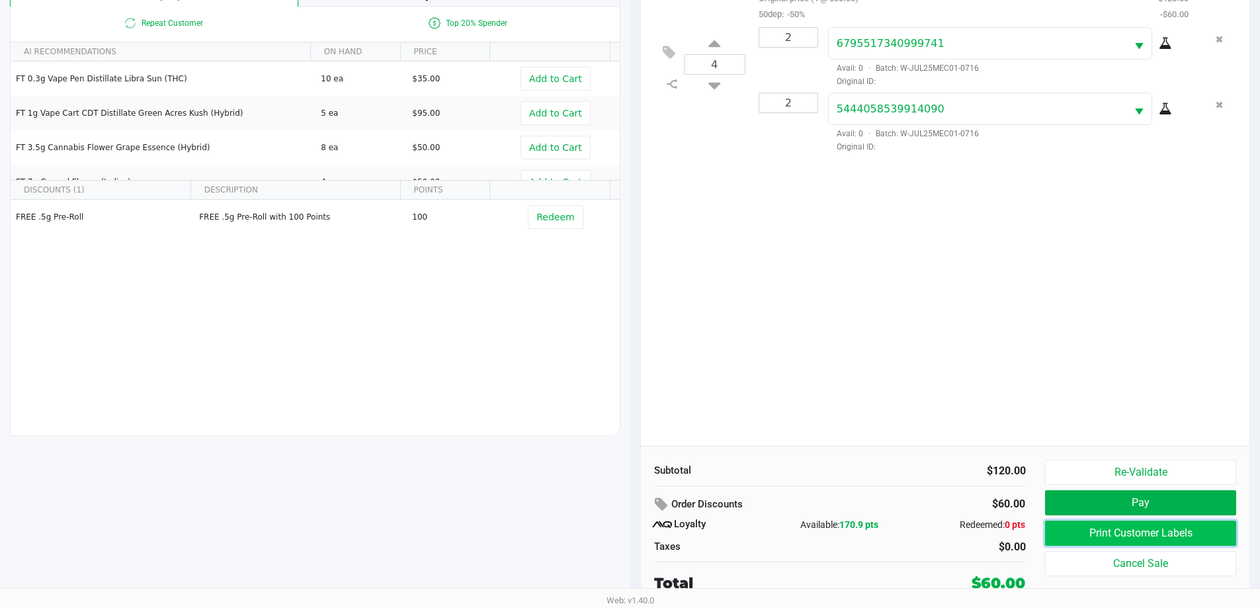
click at [1100, 537] on button "Print Customer Labels" at bounding box center [1140, 533] width 191 height 25
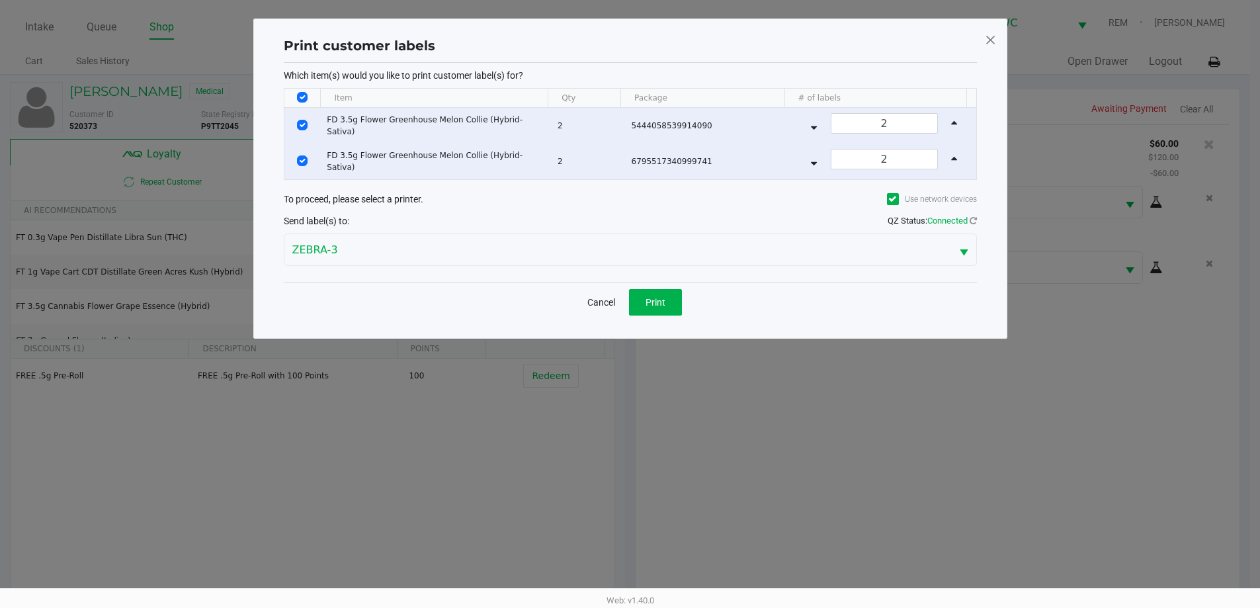
scroll to position [0, 0]
click at [656, 290] on button "Print" at bounding box center [660, 302] width 53 height 26
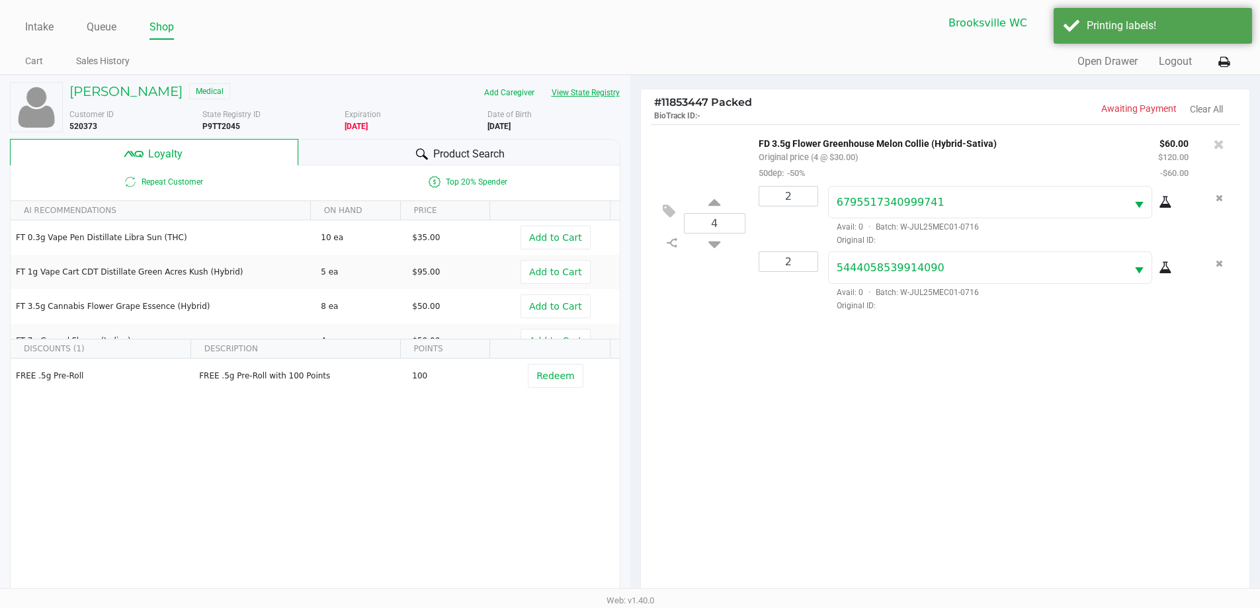
click at [580, 95] on button "View State Registry" at bounding box center [581, 92] width 77 height 21
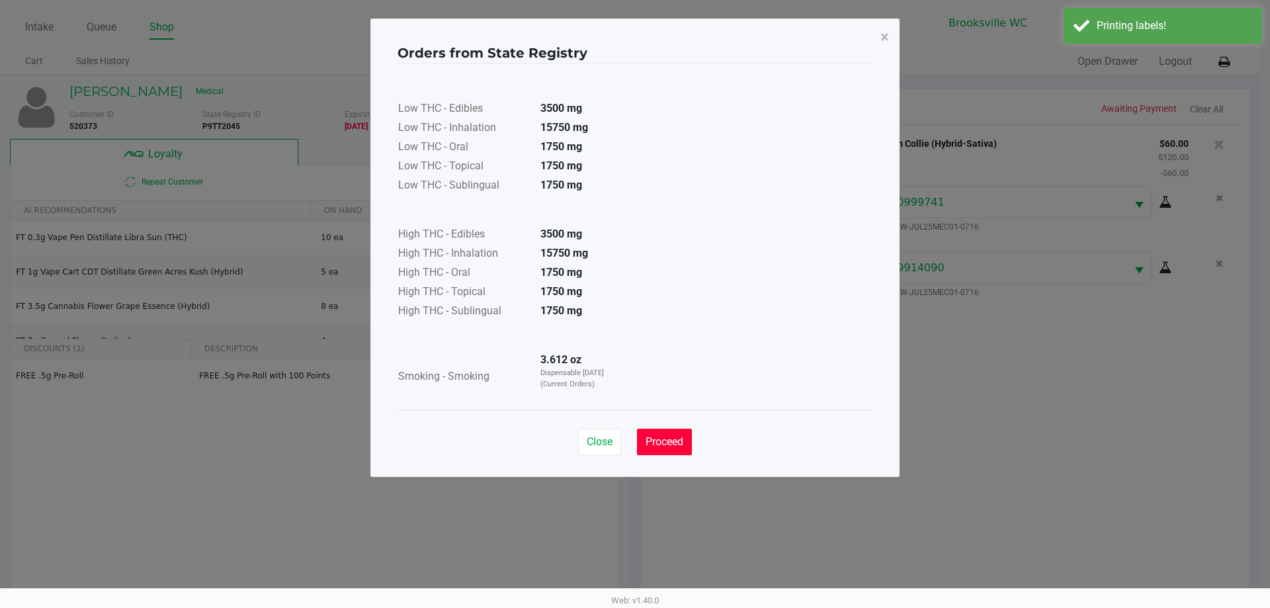
click at [672, 449] on button "Proceed" at bounding box center [664, 442] width 55 height 26
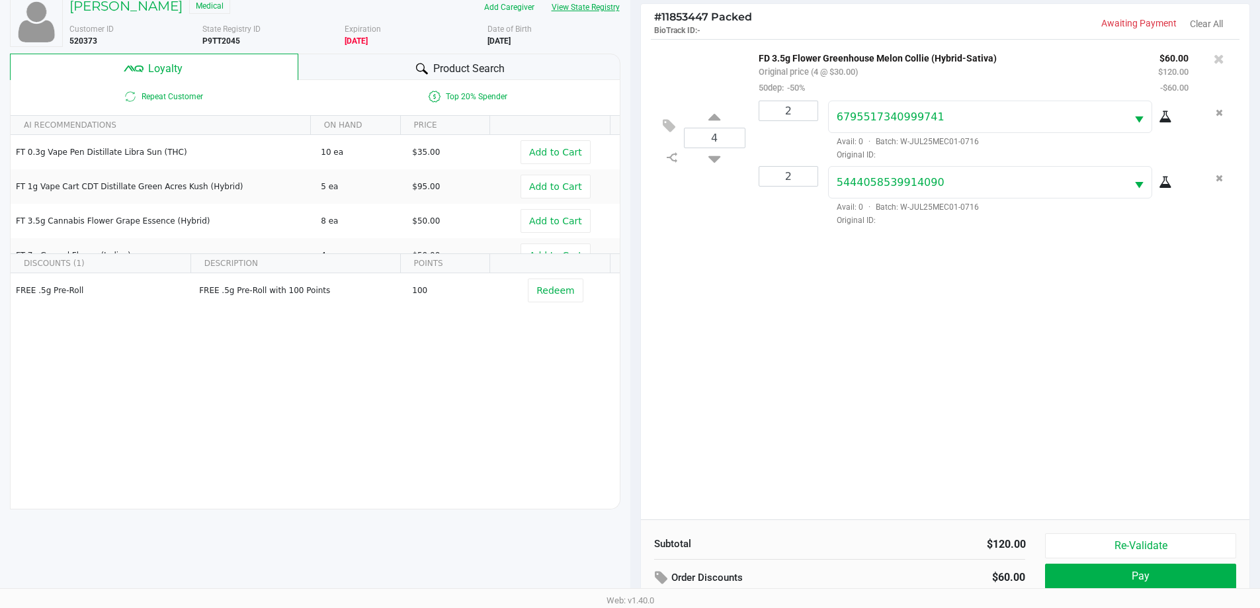
scroll to position [159, 0]
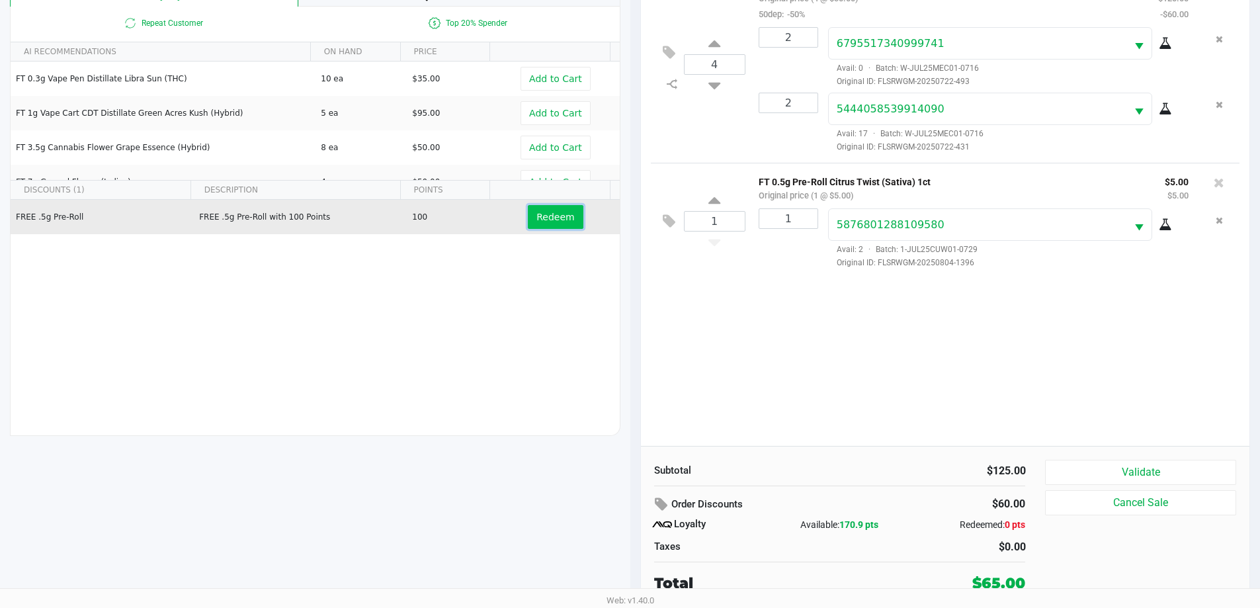
click at [549, 212] on span "Redeem" at bounding box center [556, 217] width 38 height 11
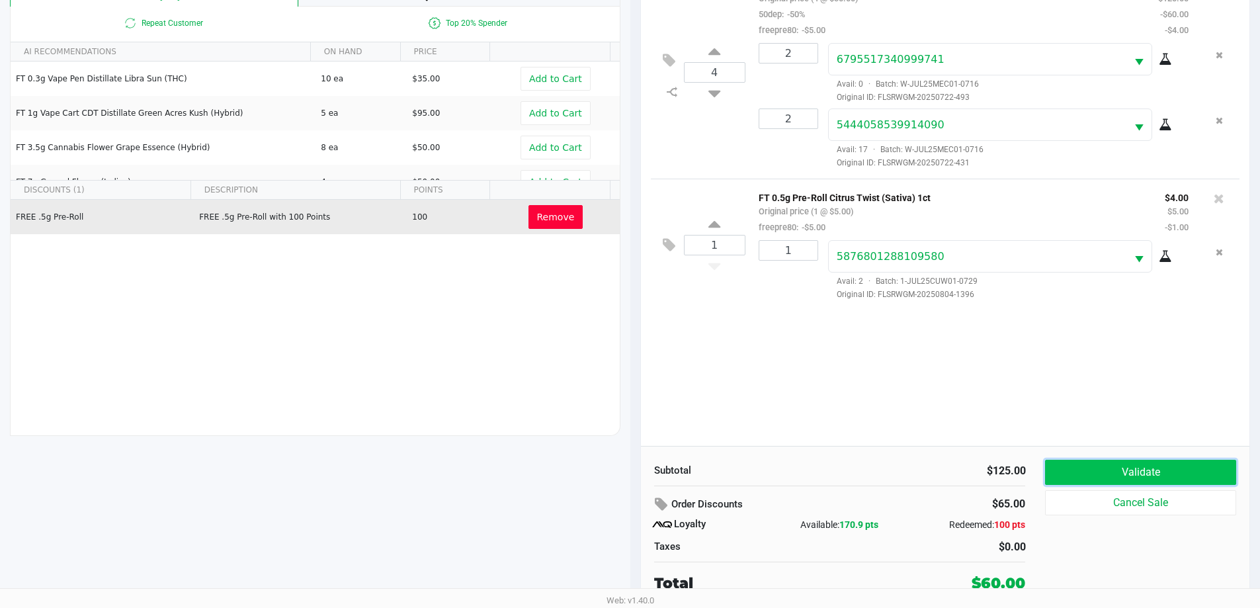
click at [1106, 469] on button "Validate" at bounding box center [1140, 472] width 191 height 25
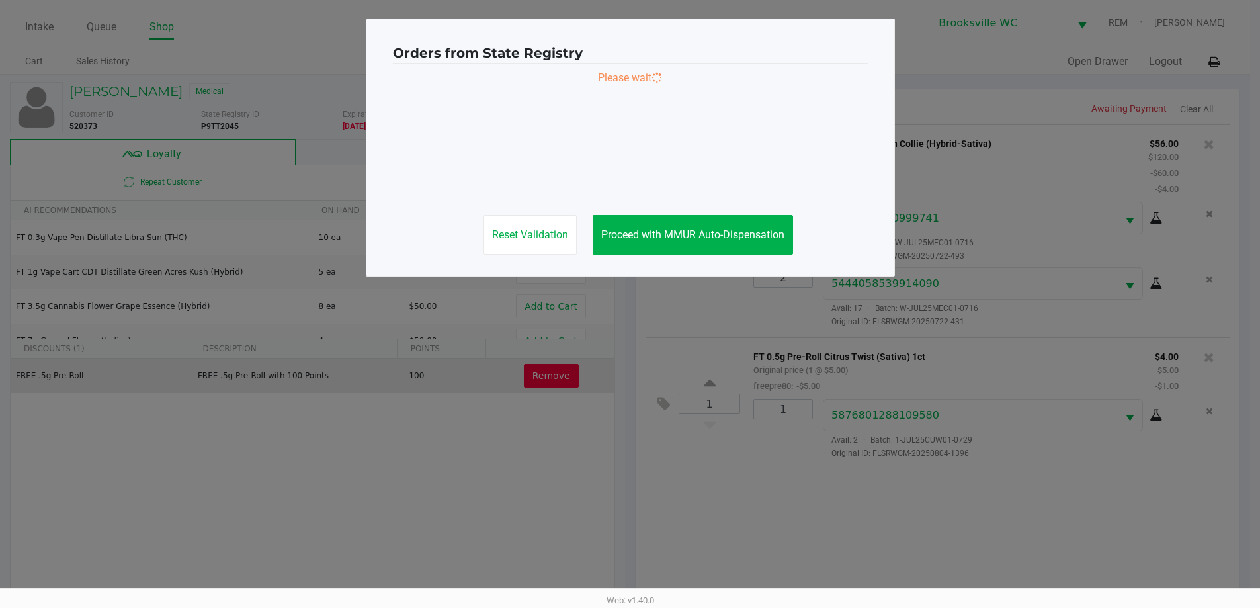
scroll to position [0, 0]
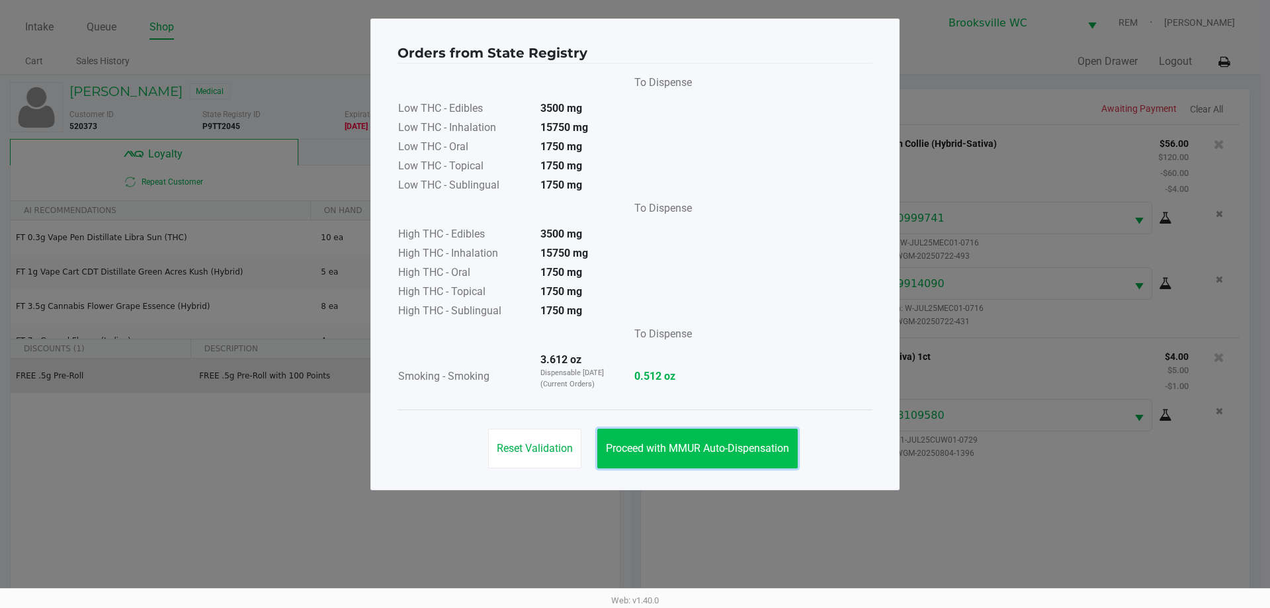
click at [676, 446] on span "Proceed with MMUR Auto-Dispensation" at bounding box center [697, 448] width 183 height 13
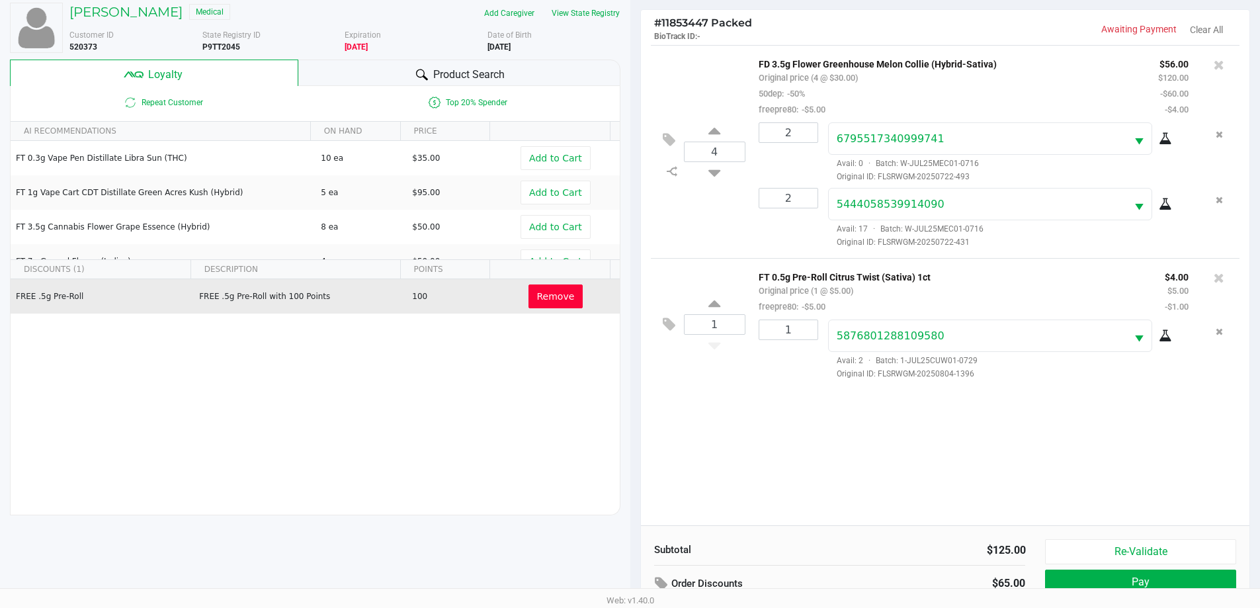
scroll to position [159, 0]
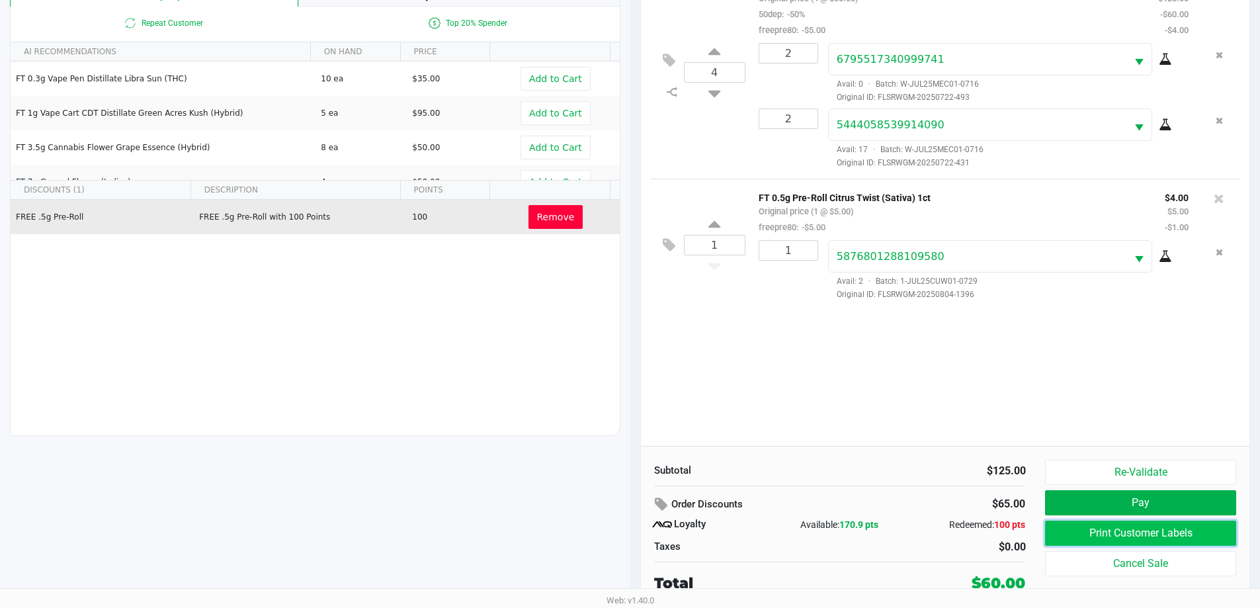
click at [1144, 531] on button "Print Customer Labels" at bounding box center [1140, 533] width 191 height 25
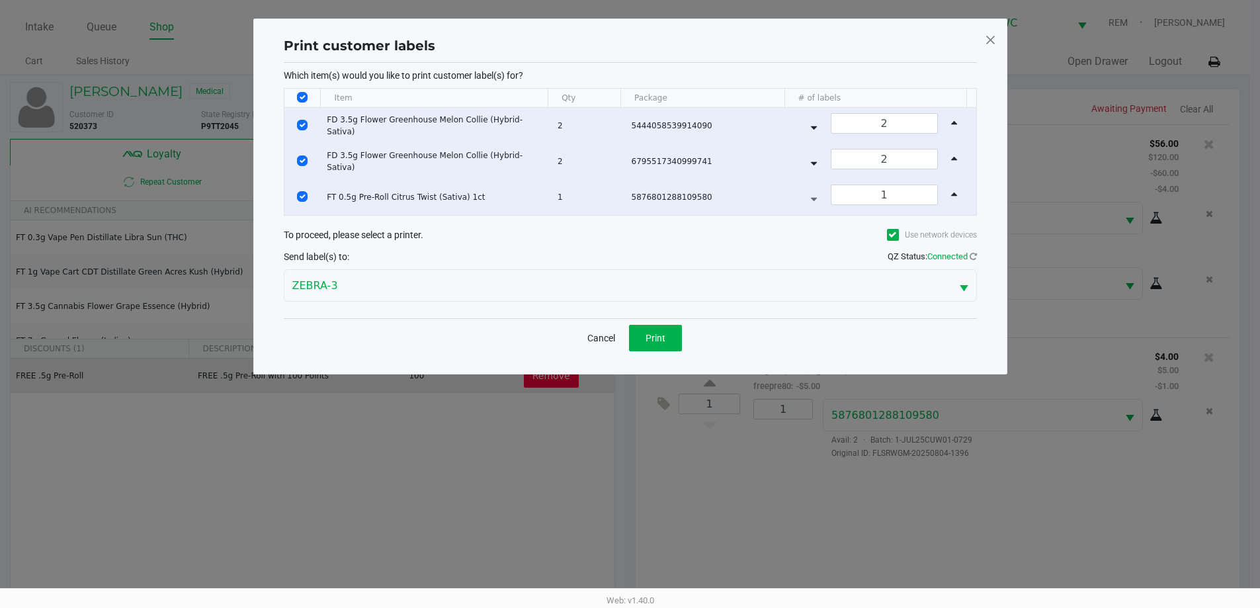
scroll to position [0, 0]
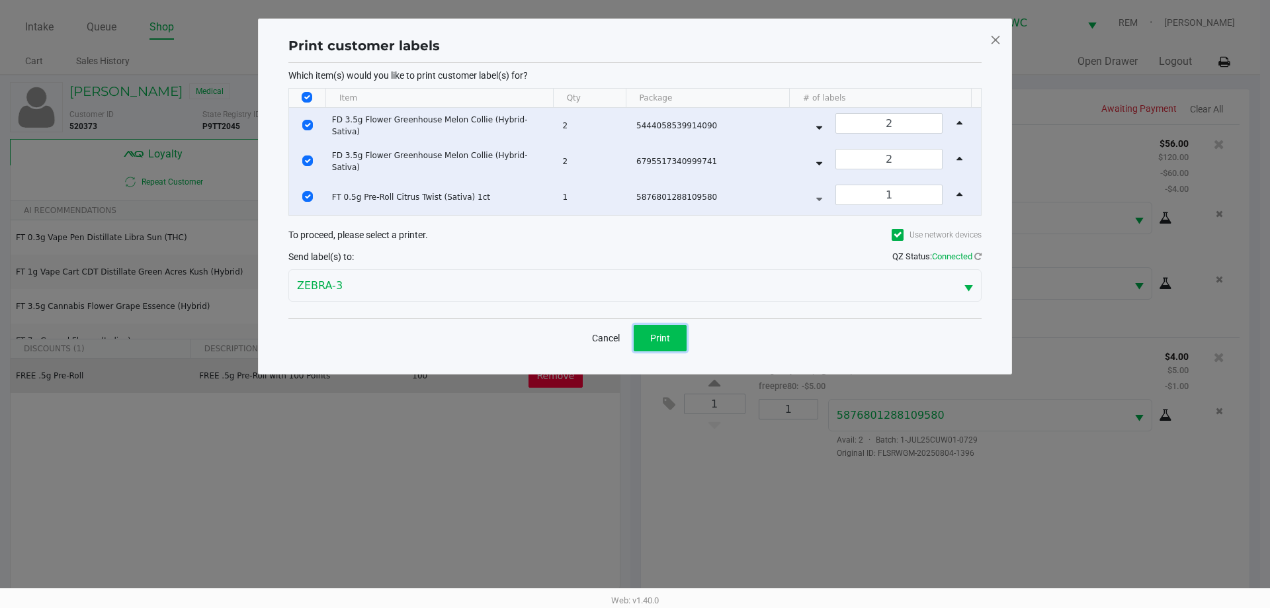
click at [663, 333] on span "Print" at bounding box center [660, 338] width 20 height 11
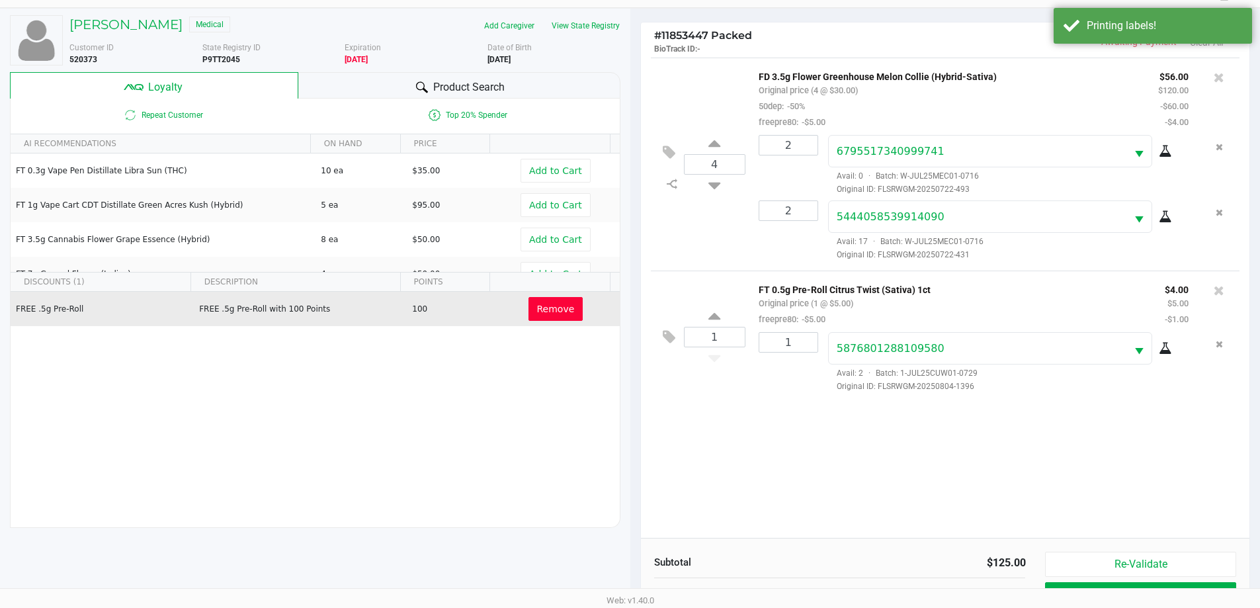
scroll to position [159, 0]
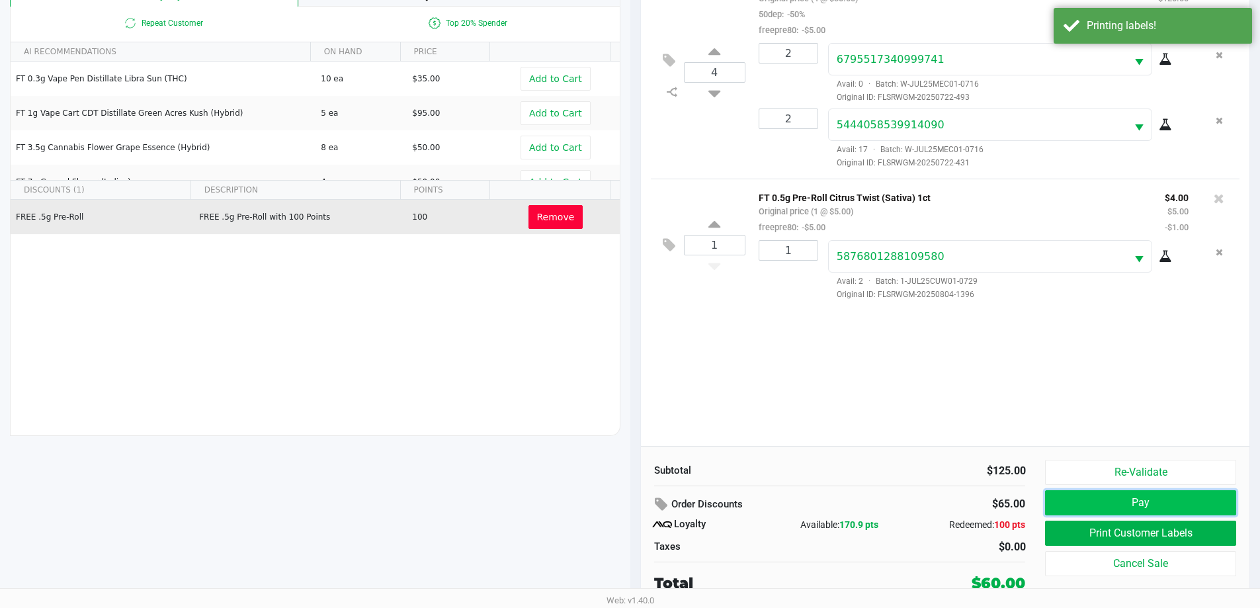
click at [1127, 504] on button "Pay" at bounding box center [1140, 502] width 191 height 25
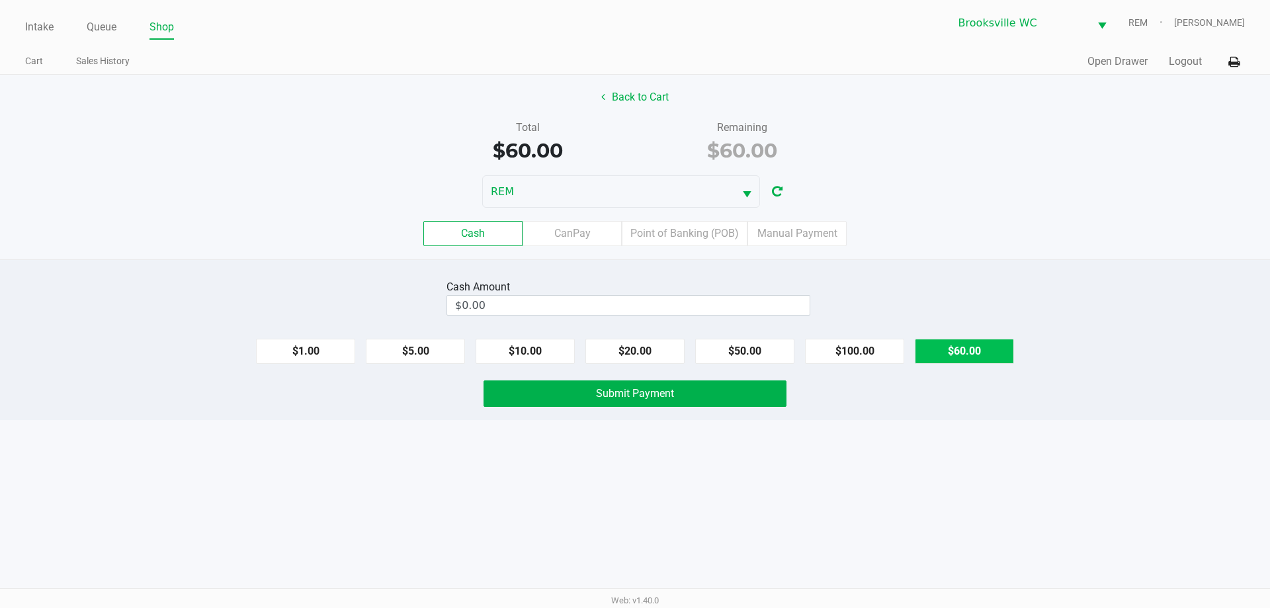
click at [988, 355] on button "$60.00" at bounding box center [964, 351] width 99 height 25
type input "$60.00"
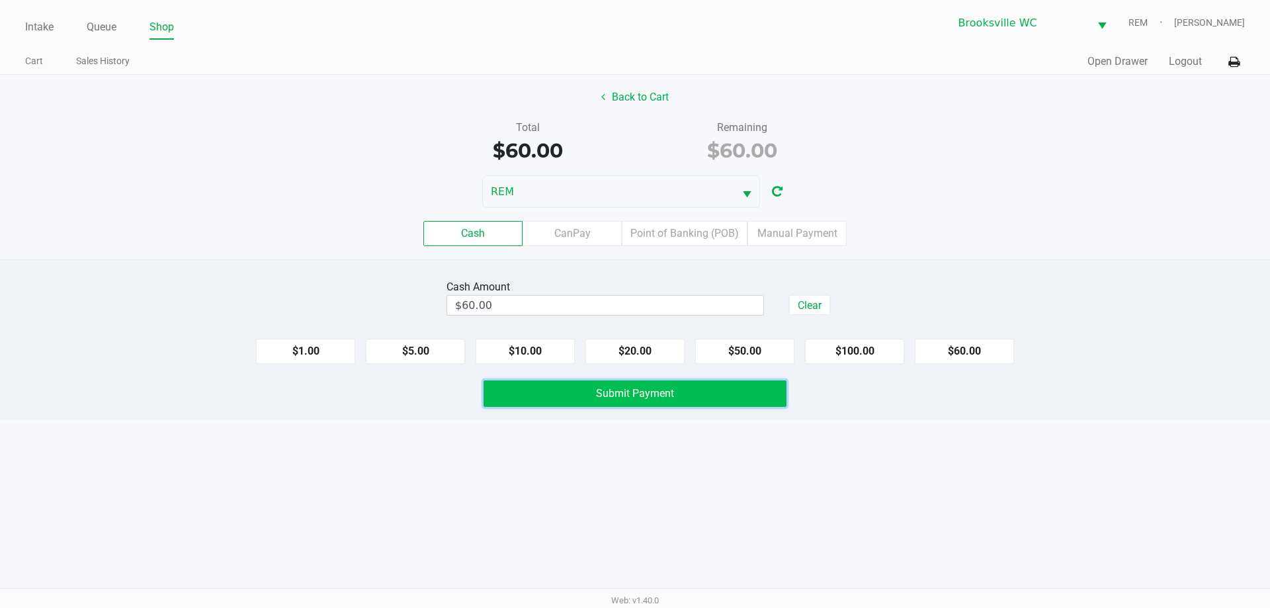
click at [663, 401] on button "Submit Payment" at bounding box center [635, 393] width 303 height 26
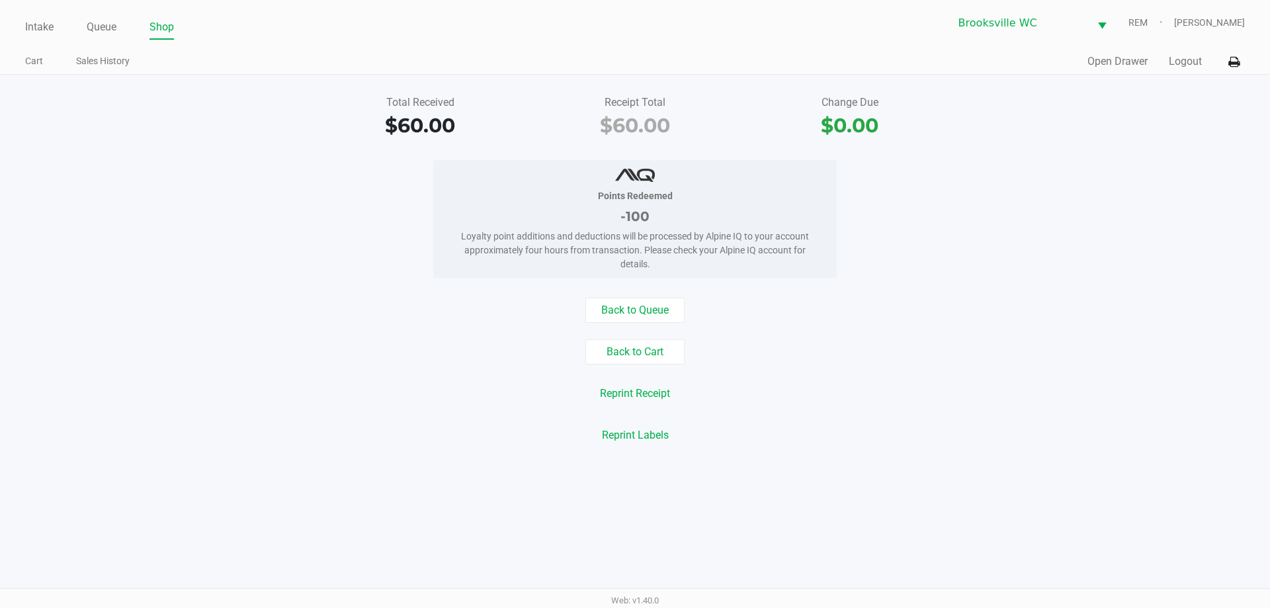
click at [854, 351] on div "Back to Cart" at bounding box center [635, 351] width 1290 height 25
click at [404, 363] on div "Back to Cart" at bounding box center [635, 351] width 1290 height 25
click at [630, 352] on button "Back to Cart" at bounding box center [635, 351] width 99 height 25
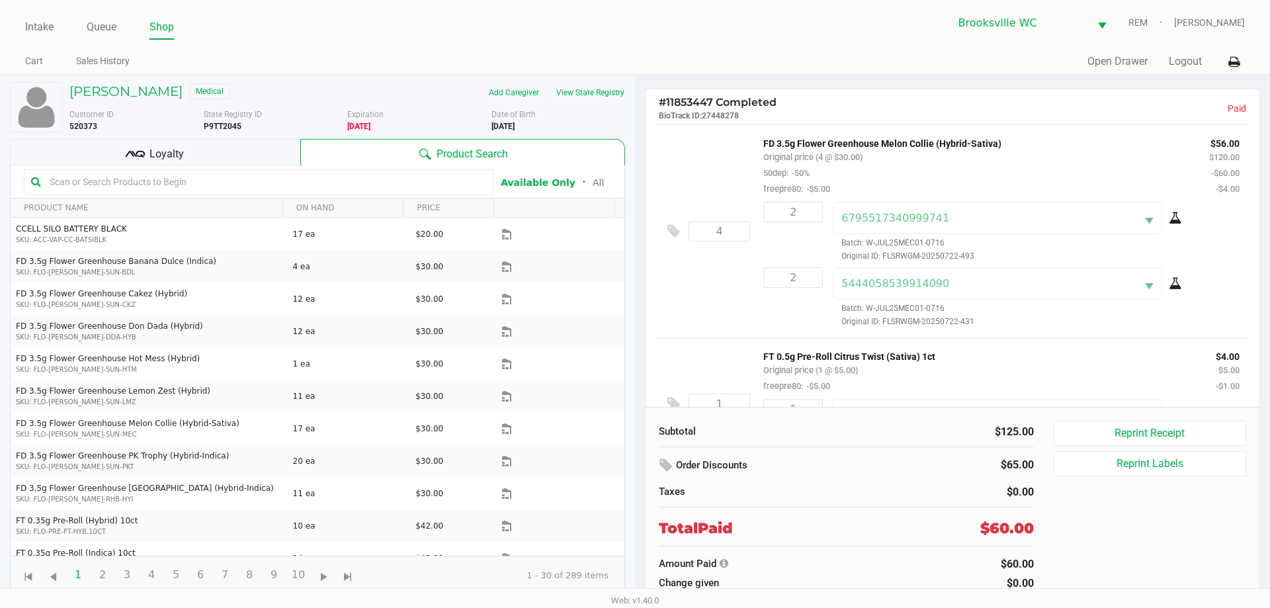
click at [1249, 58] on div "Intake Queue Shop Brooksville WC REM Steven Jaskot Cart Sales History Quick Sal…" at bounding box center [635, 37] width 1270 height 75
click at [1236, 58] on icon at bounding box center [1234, 62] width 11 height 9
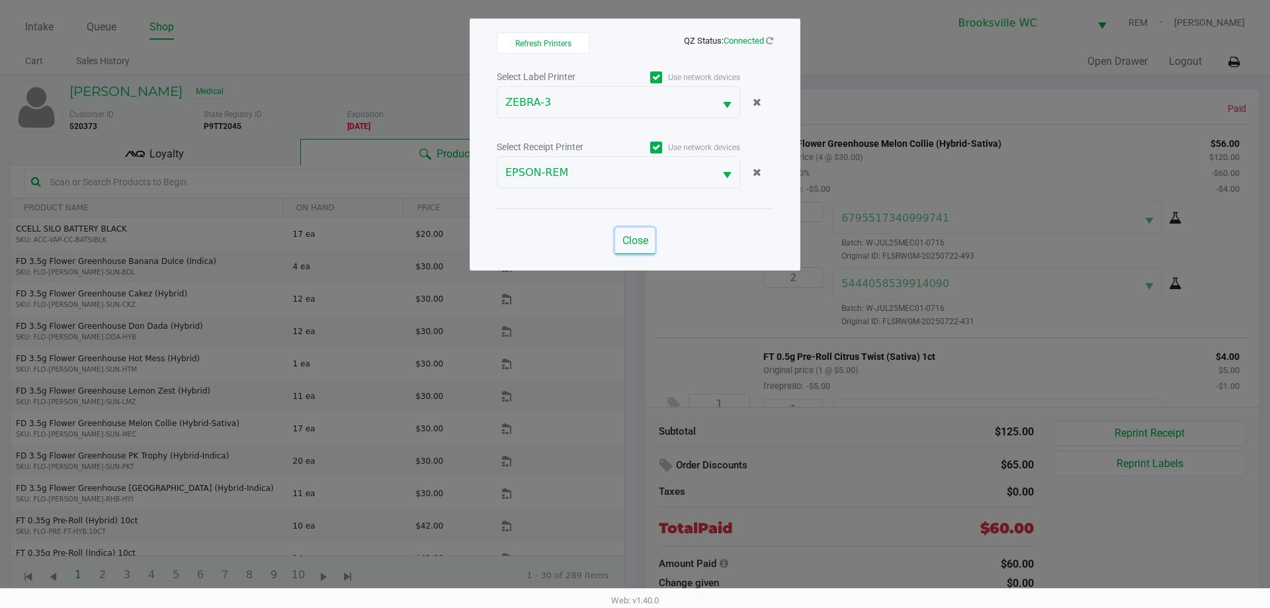
click at [646, 246] on span "Close" at bounding box center [636, 240] width 26 height 13
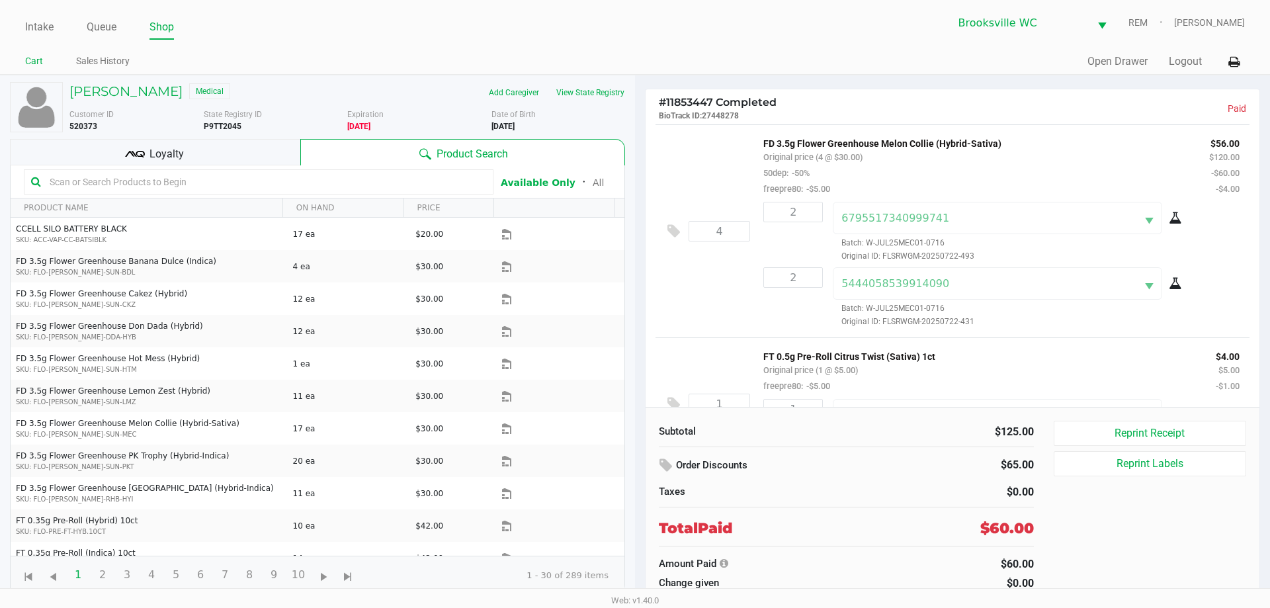
click at [40, 61] on link "Cart" at bounding box center [34, 61] width 18 height 17
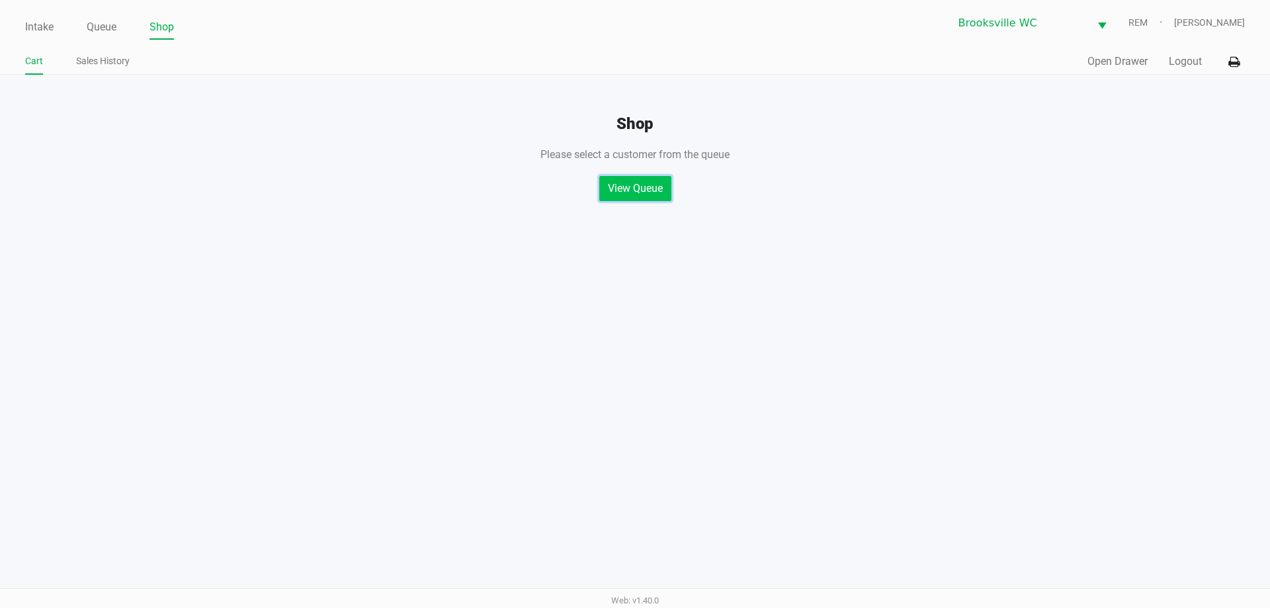
click at [627, 186] on button "View Queue" at bounding box center [635, 188] width 72 height 25
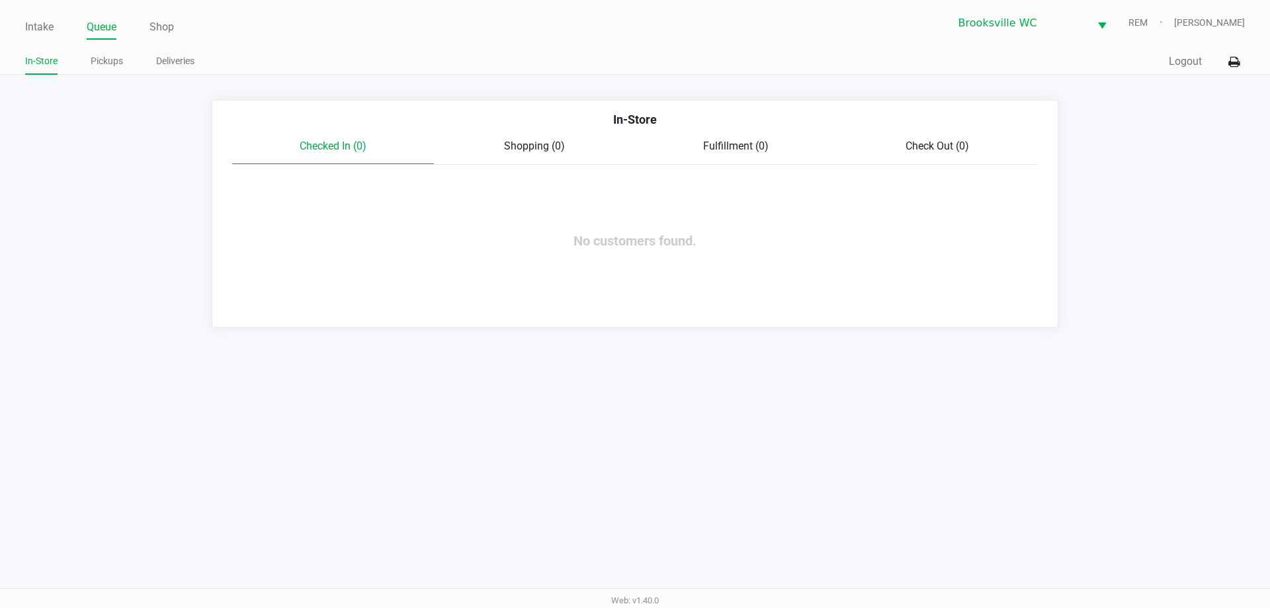
click at [141, 186] on app-queue-list "In-Store Checked In (0) Shopping (0) Fulfillment (0) Check Out (0) No customers…" at bounding box center [635, 214] width 1270 height 228
click at [135, 183] on app-queue-list "In-Store Checked In (0) Shopping (0) Fulfillment (0) Check Out (0) No customers…" at bounding box center [635, 214] width 1270 height 228
click at [48, 25] on link "Intake" at bounding box center [39, 27] width 28 height 19
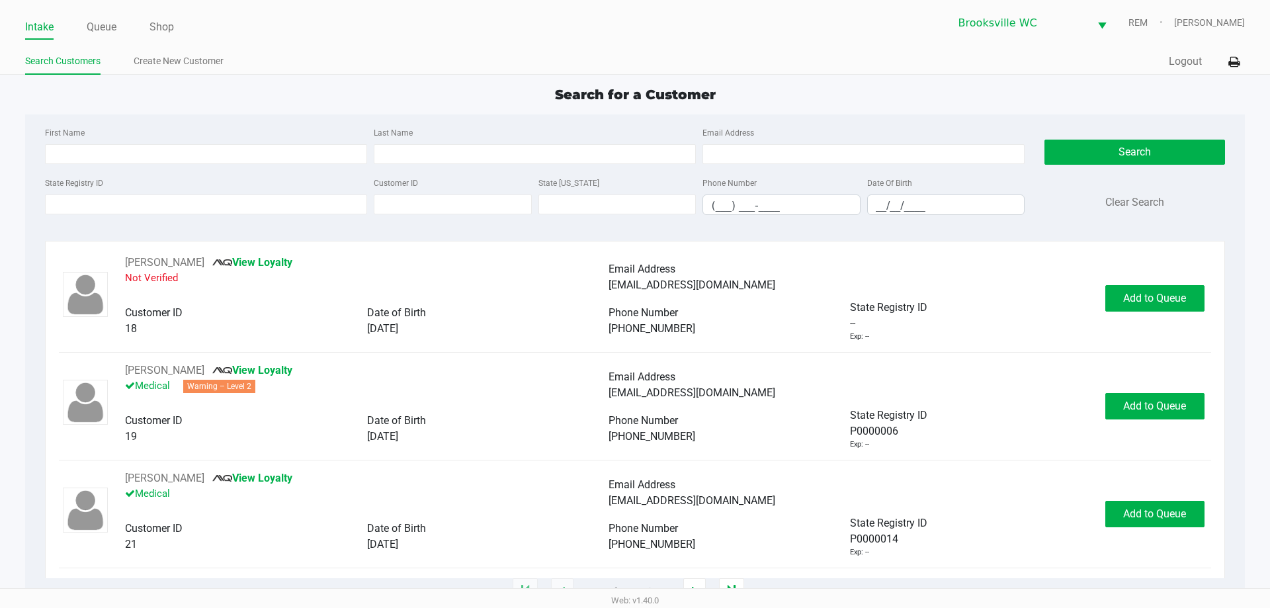
click at [435, 103] on div "Search for a Customer" at bounding box center [634, 95] width 1239 height 20
click at [107, 23] on link "Queue" at bounding box center [102, 27] width 30 height 19
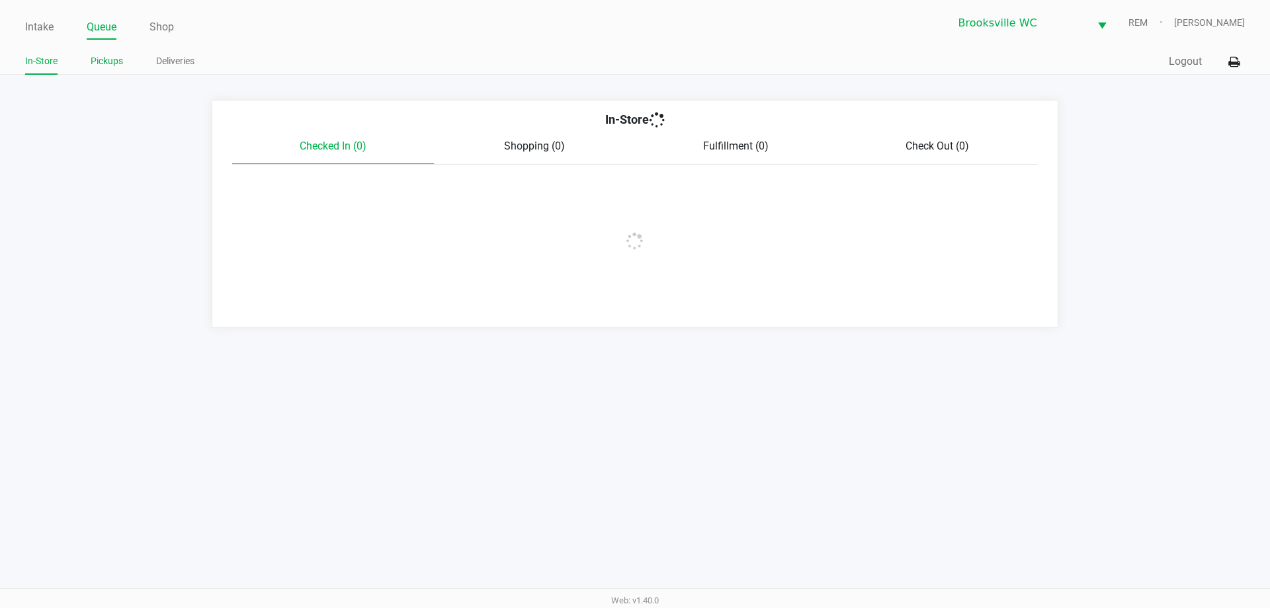
click at [107, 58] on link "Pickups" at bounding box center [107, 61] width 32 height 17
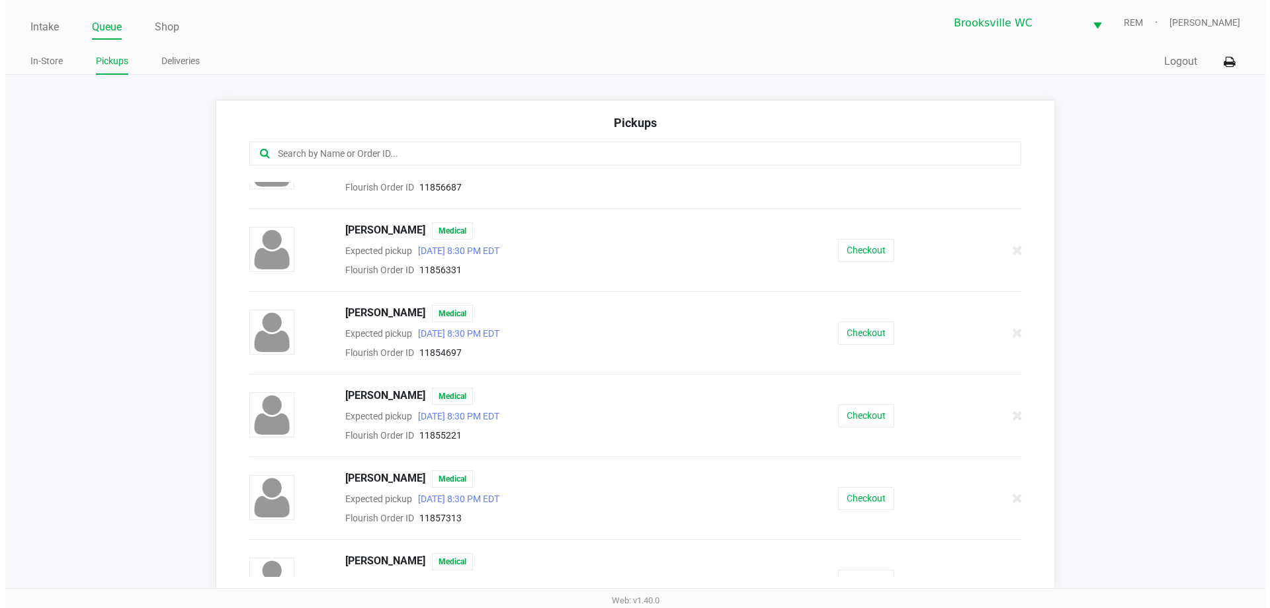
scroll to position [265, 0]
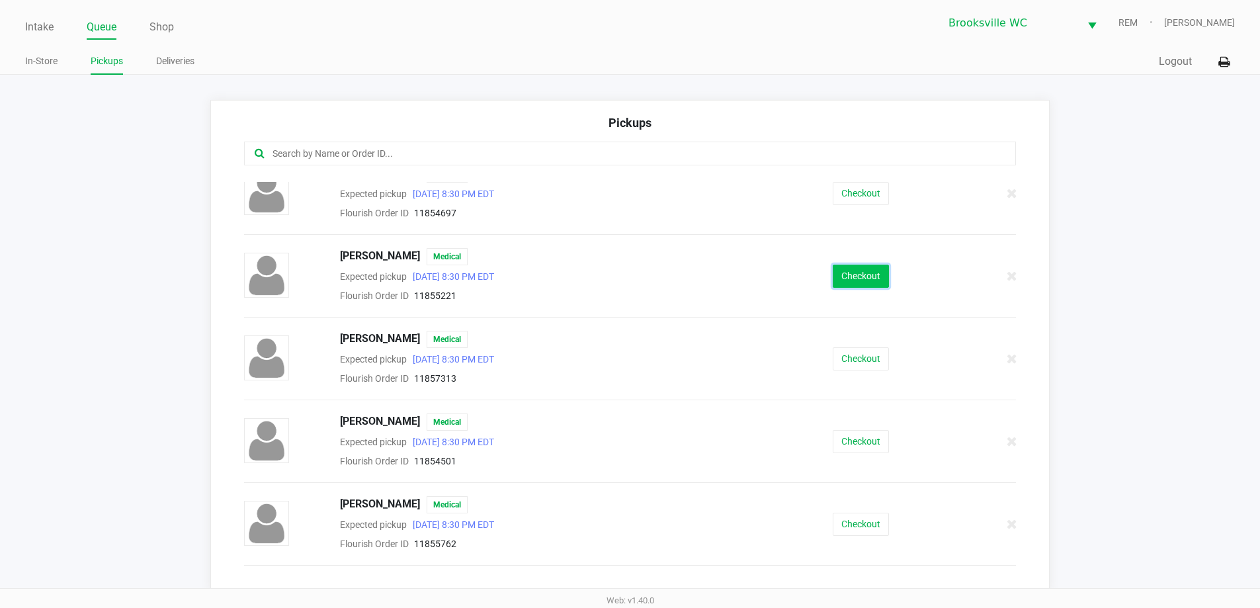
click at [855, 277] on button "Checkout" at bounding box center [861, 276] width 56 height 23
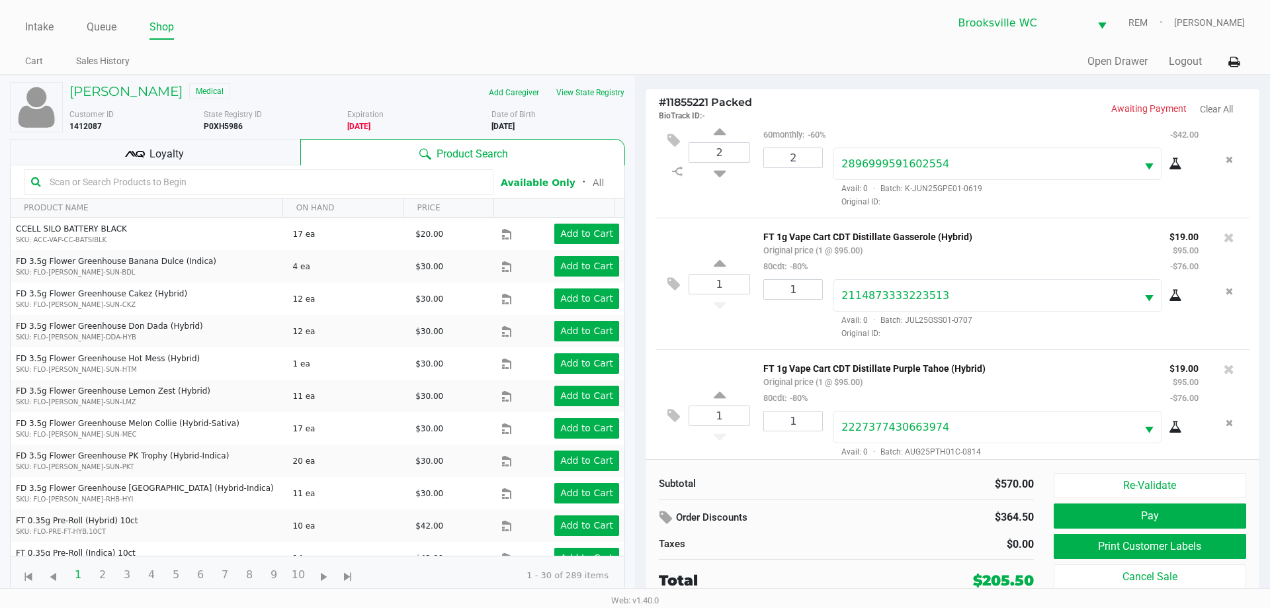
scroll to position [592, 0]
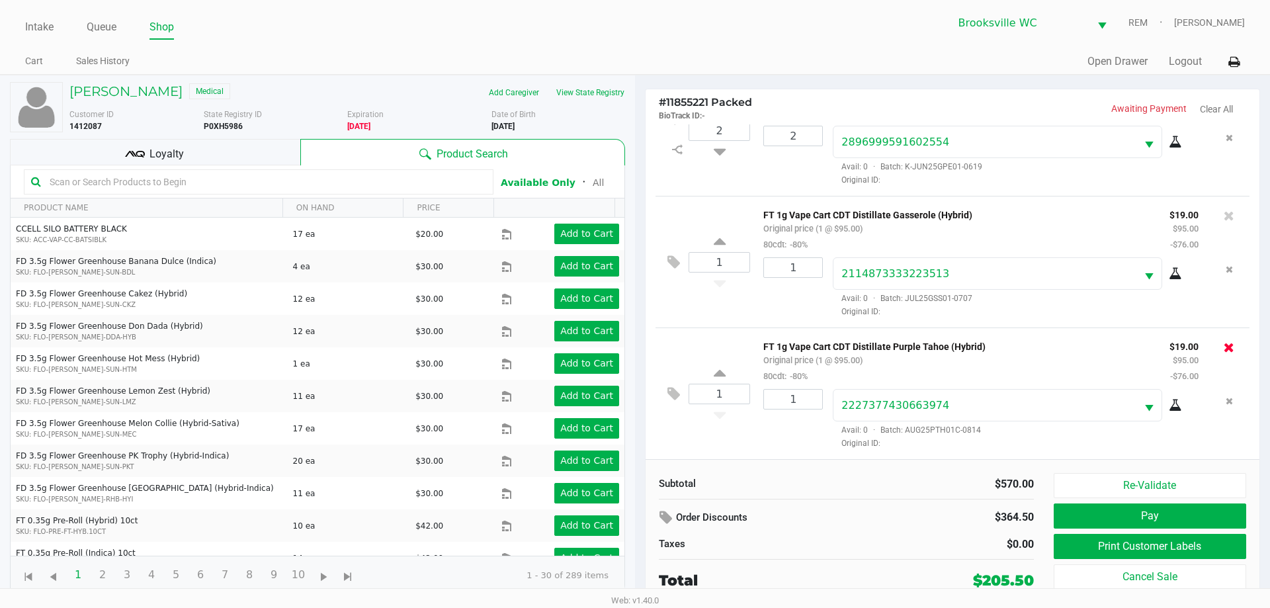
click at [1224, 344] on icon at bounding box center [1229, 347] width 11 height 13
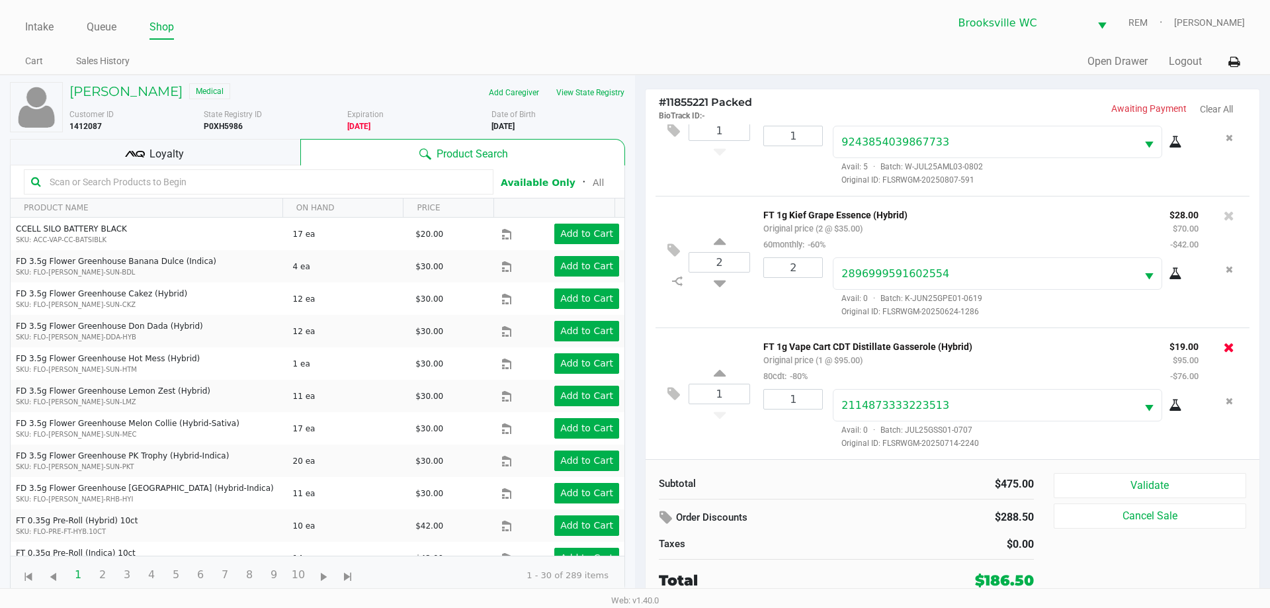
click at [1224, 346] on icon at bounding box center [1229, 347] width 11 height 13
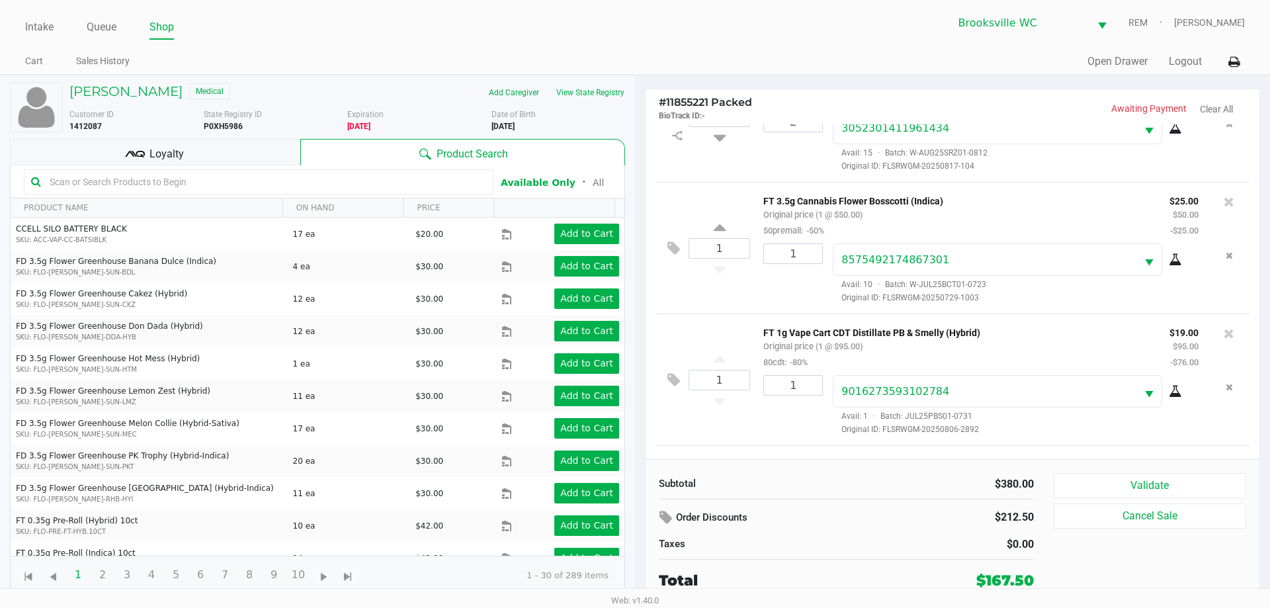
scroll to position [62, 0]
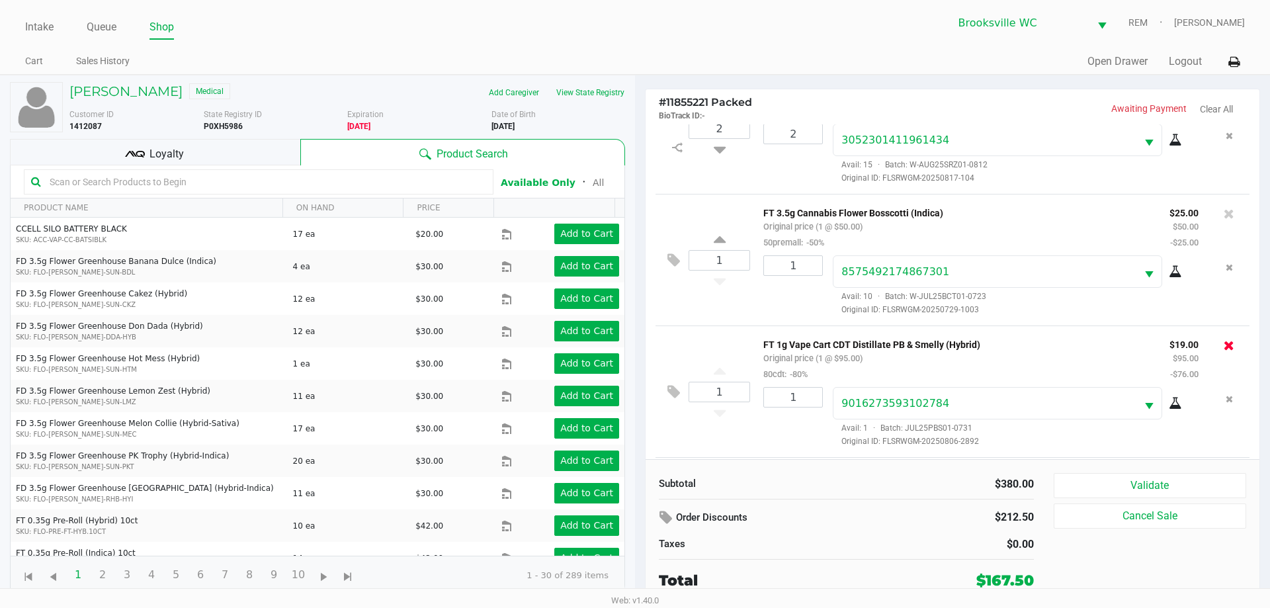
click at [1224, 350] on icon at bounding box center [1229, 345] width 11 height 13
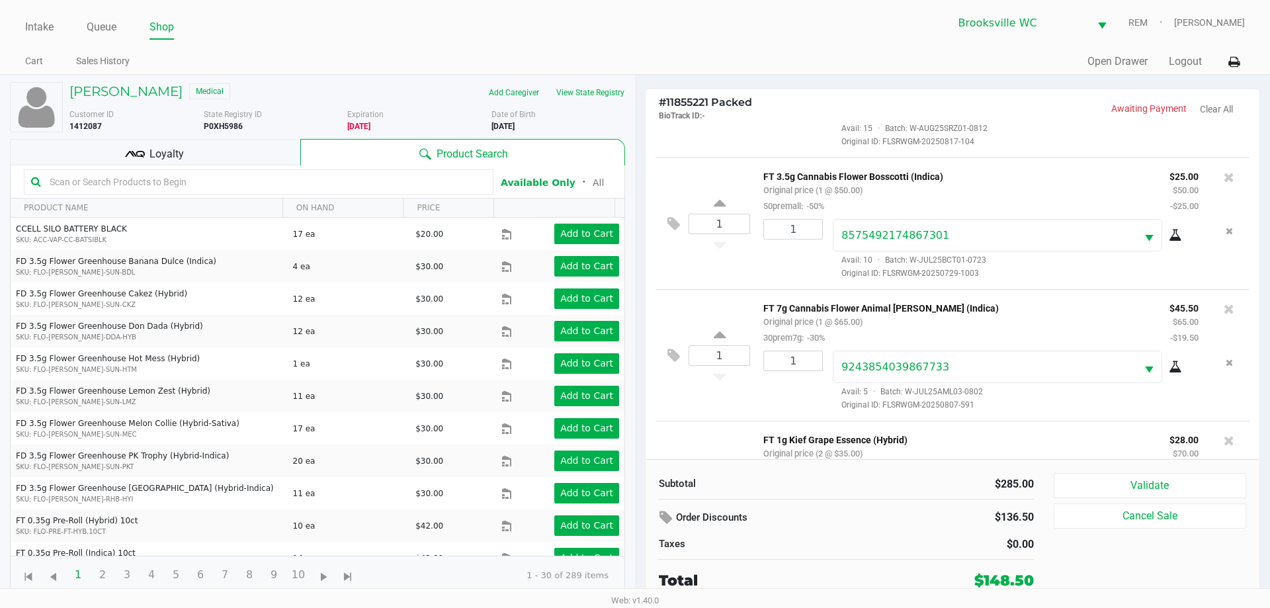
scroll to position [195, 0]
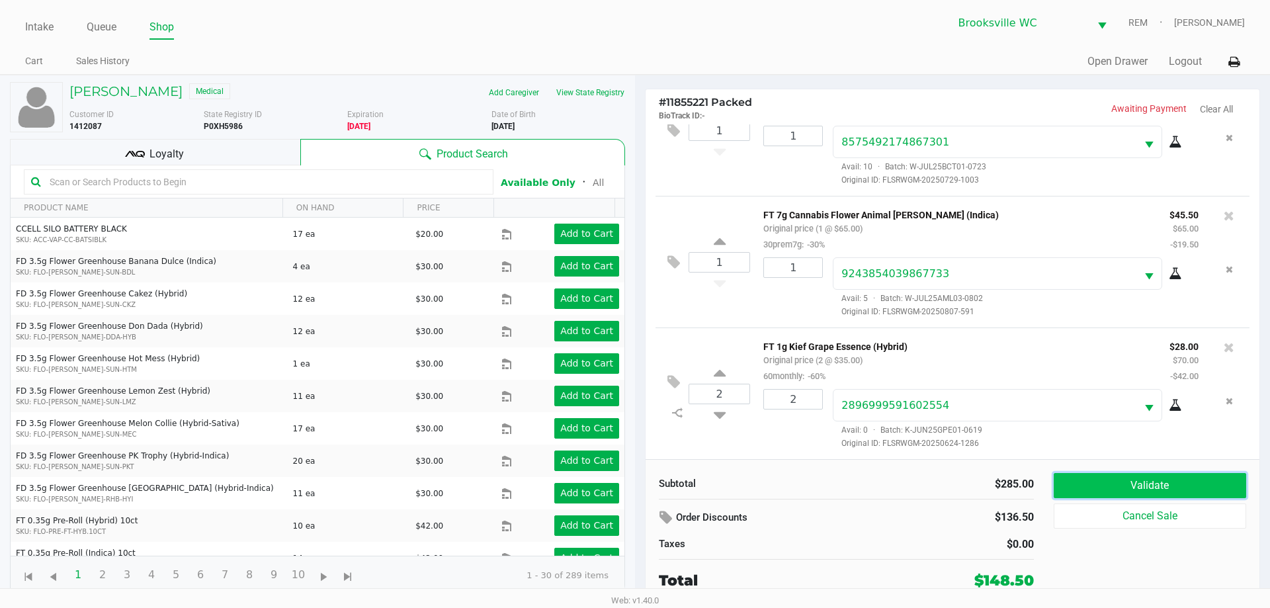
click at [1079, 477] on button "Validate" at bounding box center [1150, 485] width 193 height 25
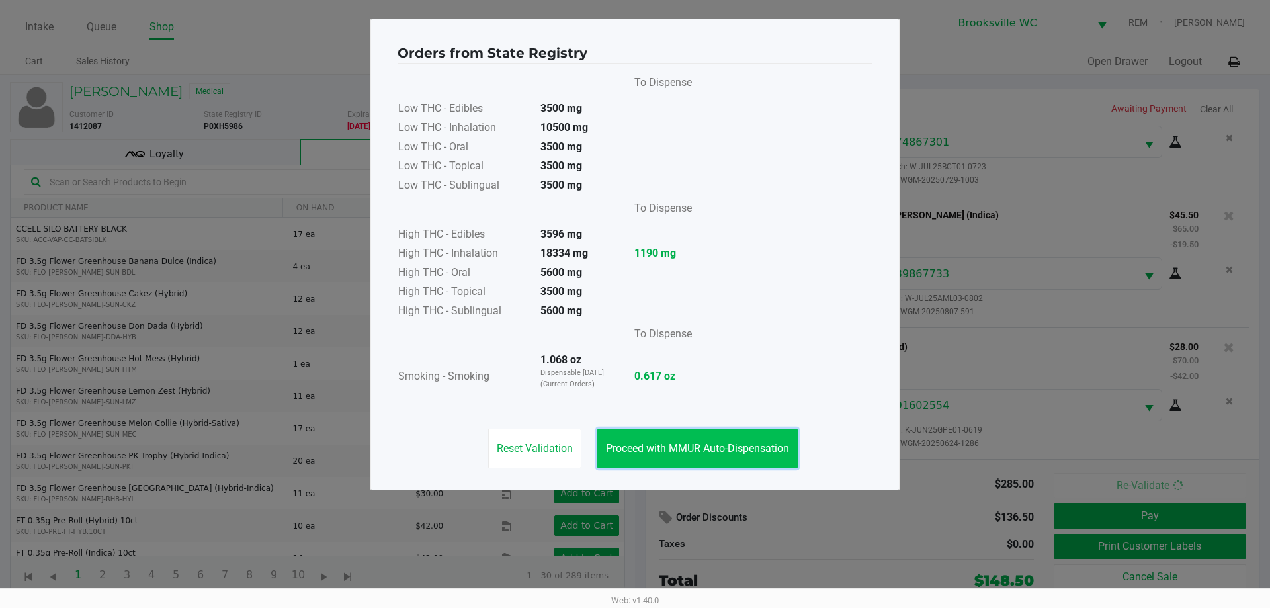
click at [674, 451] on span "Proceed with MMUR Auto-Dispensation" at bounding box center [697, 448] width 183 height 13
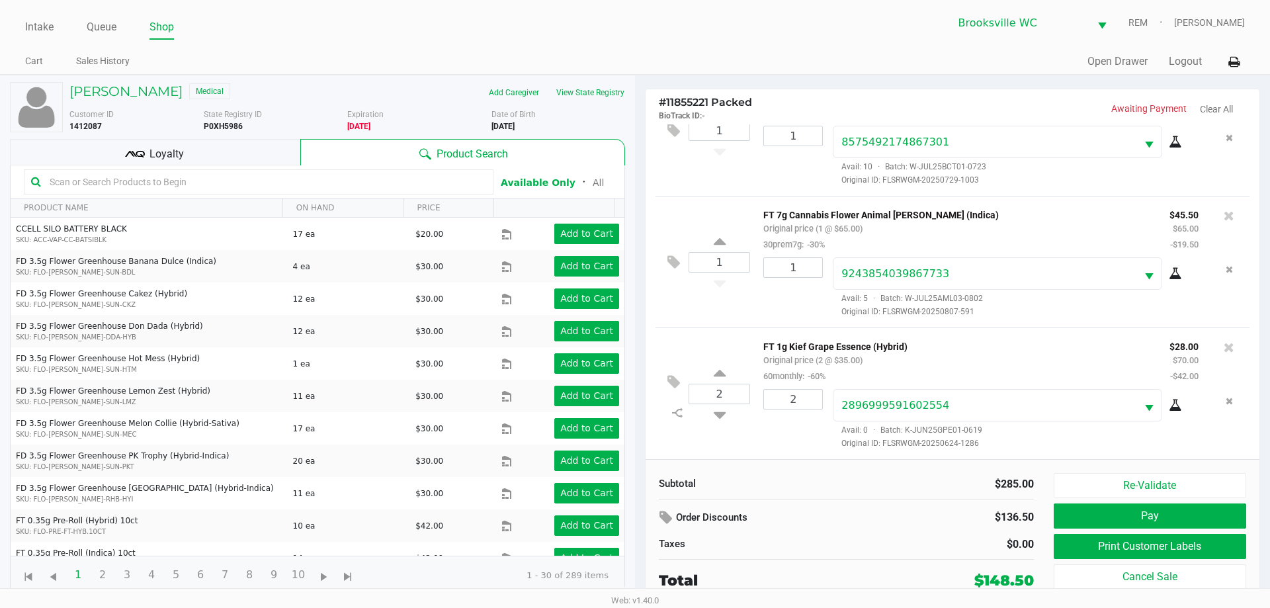
click at [181, 147] on span "Loyalty" at bounding box center [167, 154] width 34 height 16
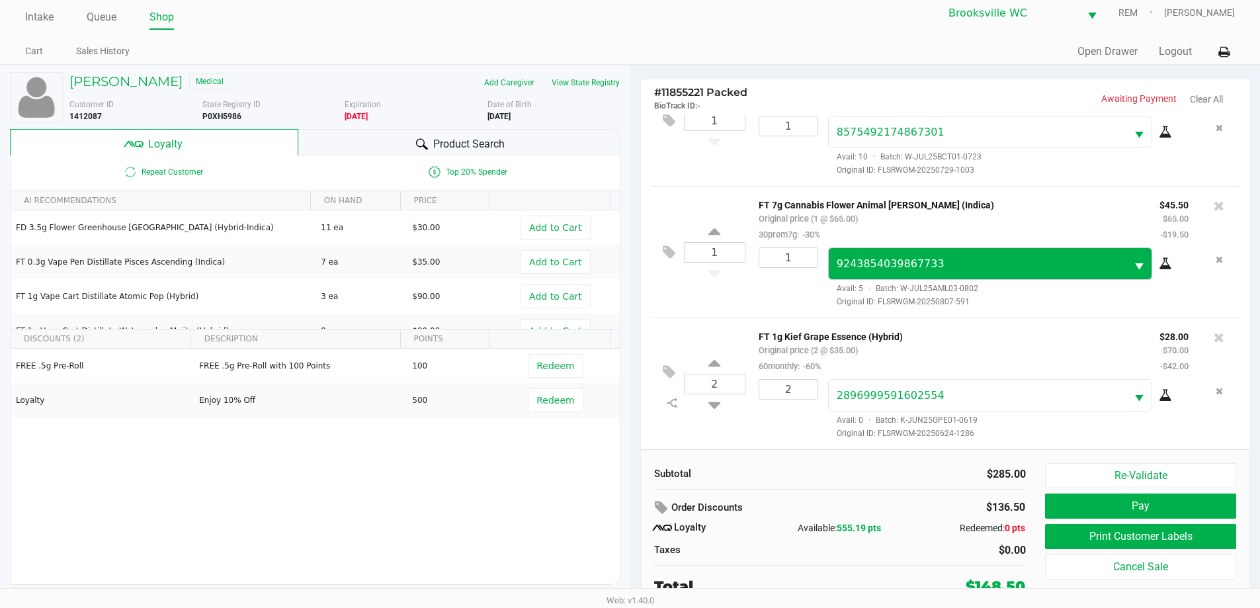
scroll to position [13, 0]
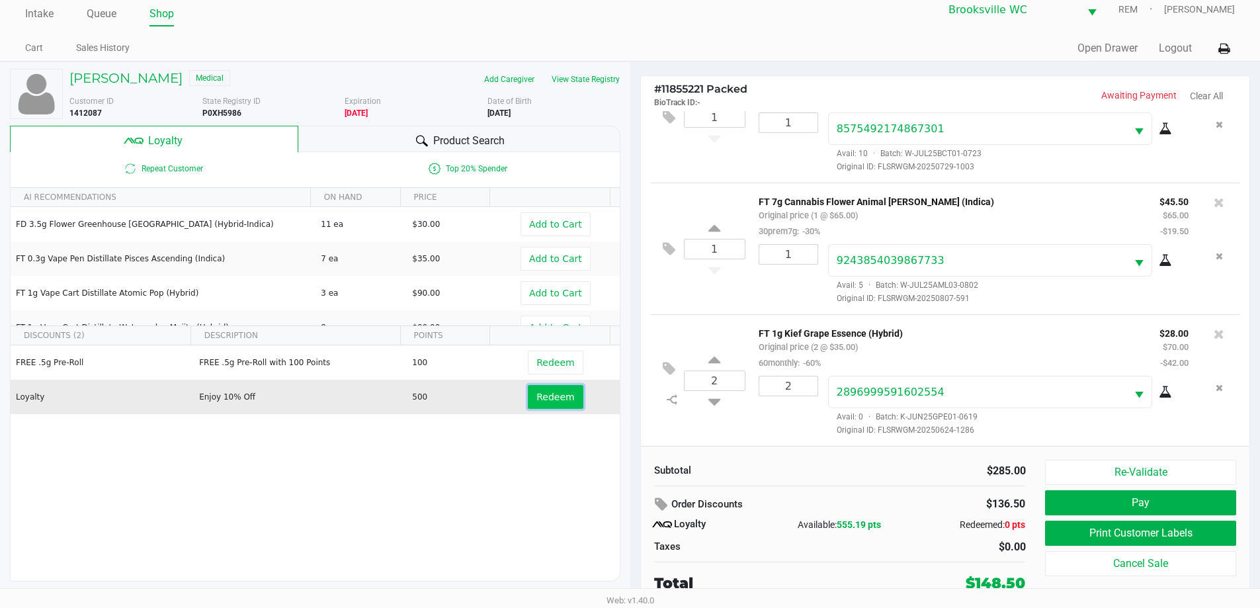
click at [545, 404] on button "Redeem" at bounding box center [555, 397] width 55 height 24
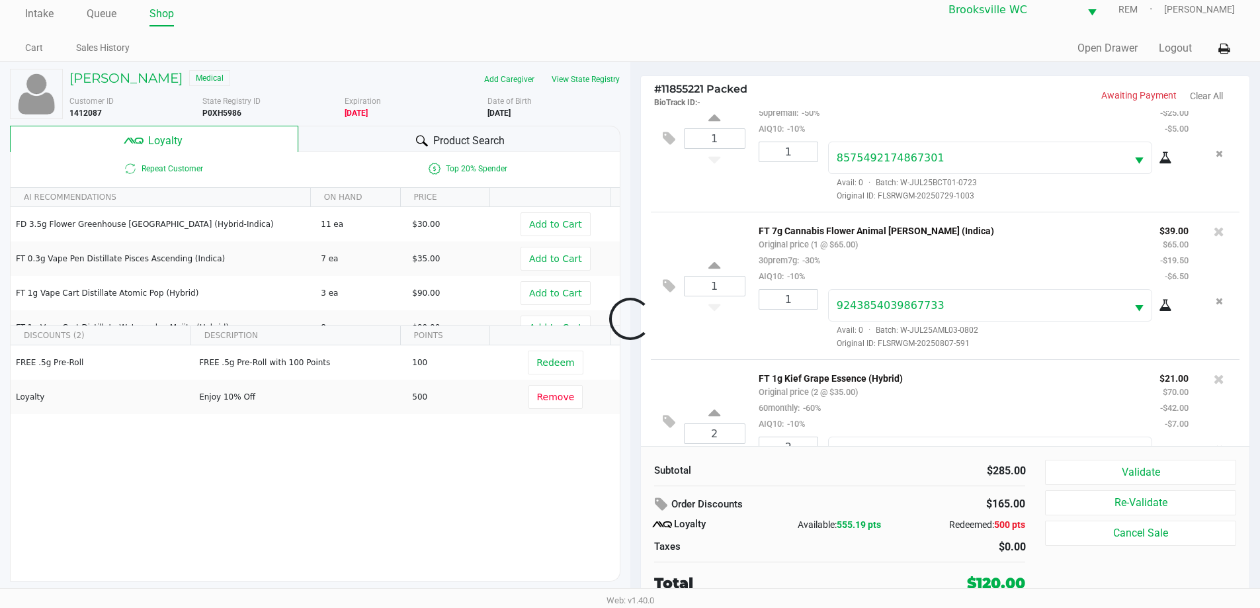
scroll to position [258, 0]
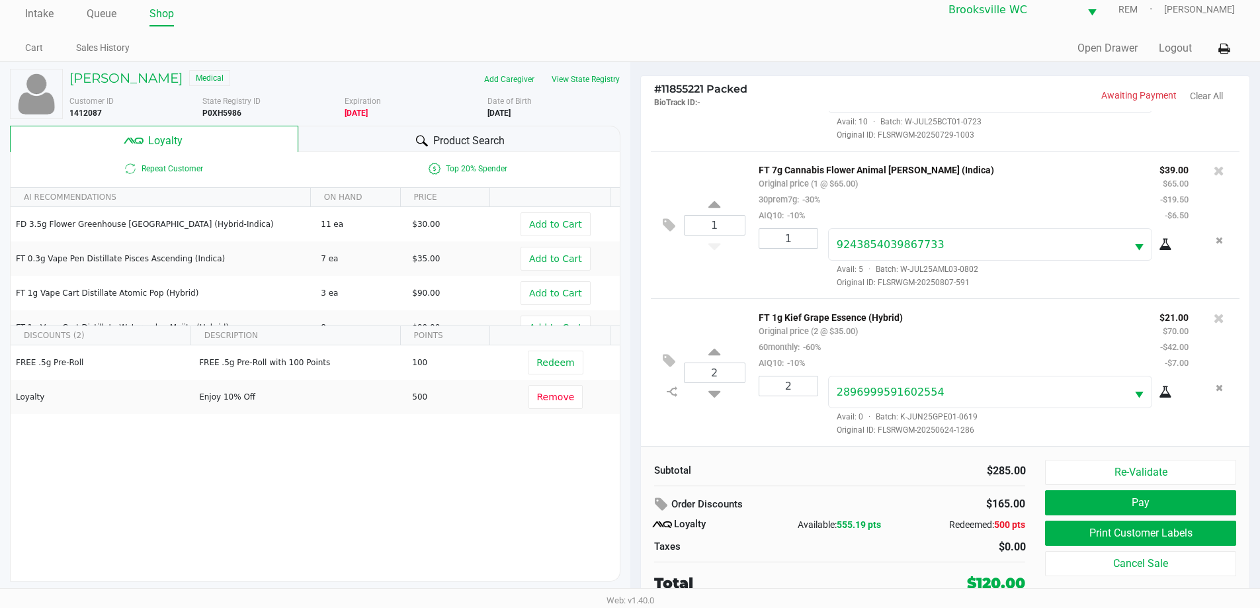
click at [363, 137] on div "Product Search" at bounding box center [459, 139] width 322 height 26
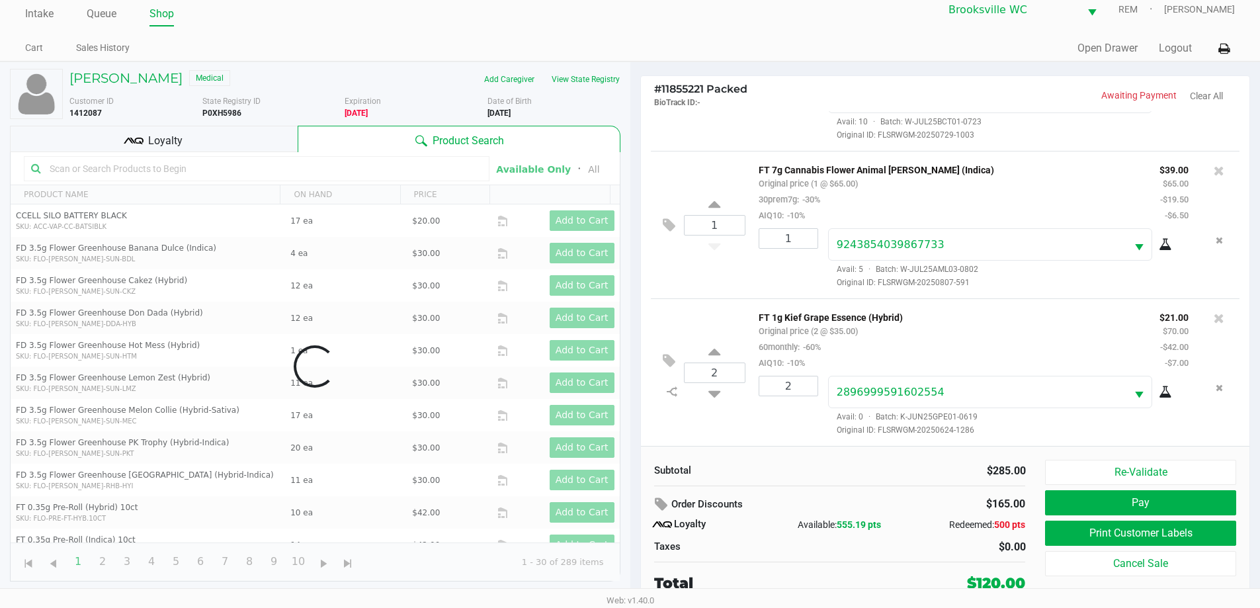
click at [223, 168] on div "Data table" at bounding box center [315, 366] width 609 height 429
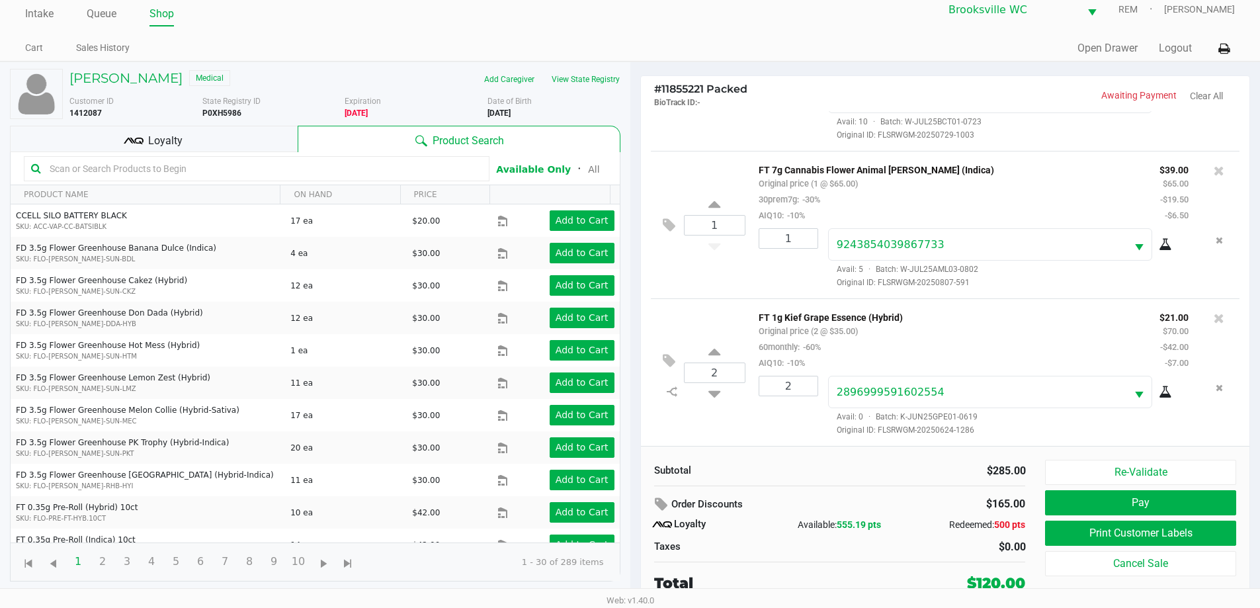
click at [223, 168] on input "text" at bounding box center [263, 169] width 438 height 20
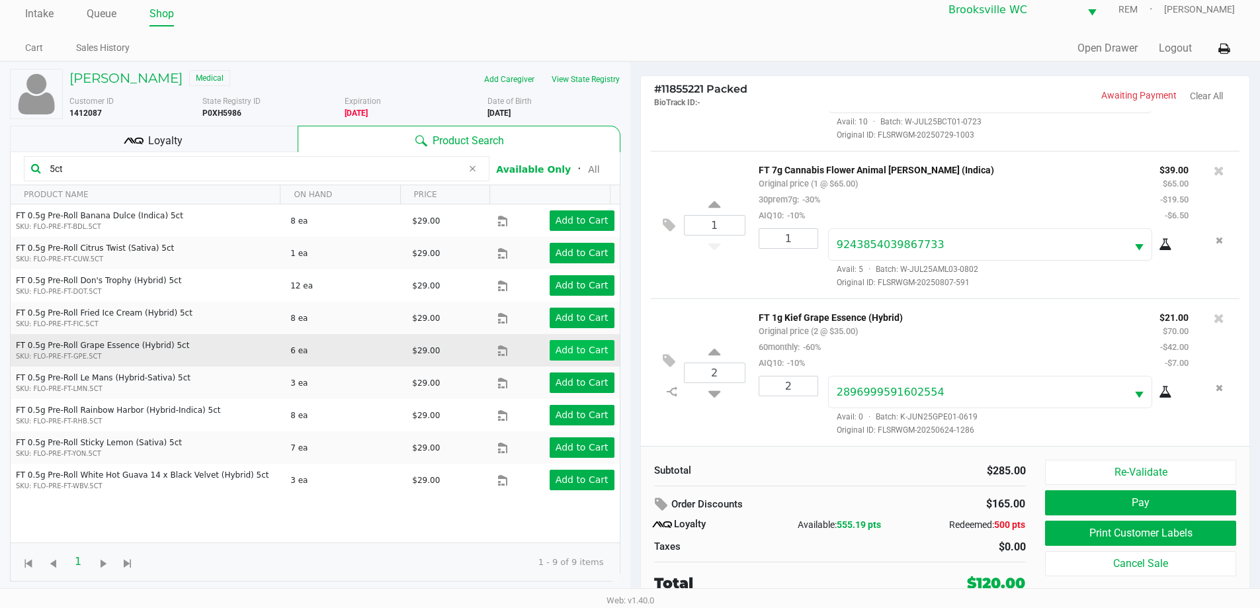
type input "5ct"
click at [562, 343] on button "Add to Cart" at bounding box center [582, 350] width 65 height 21
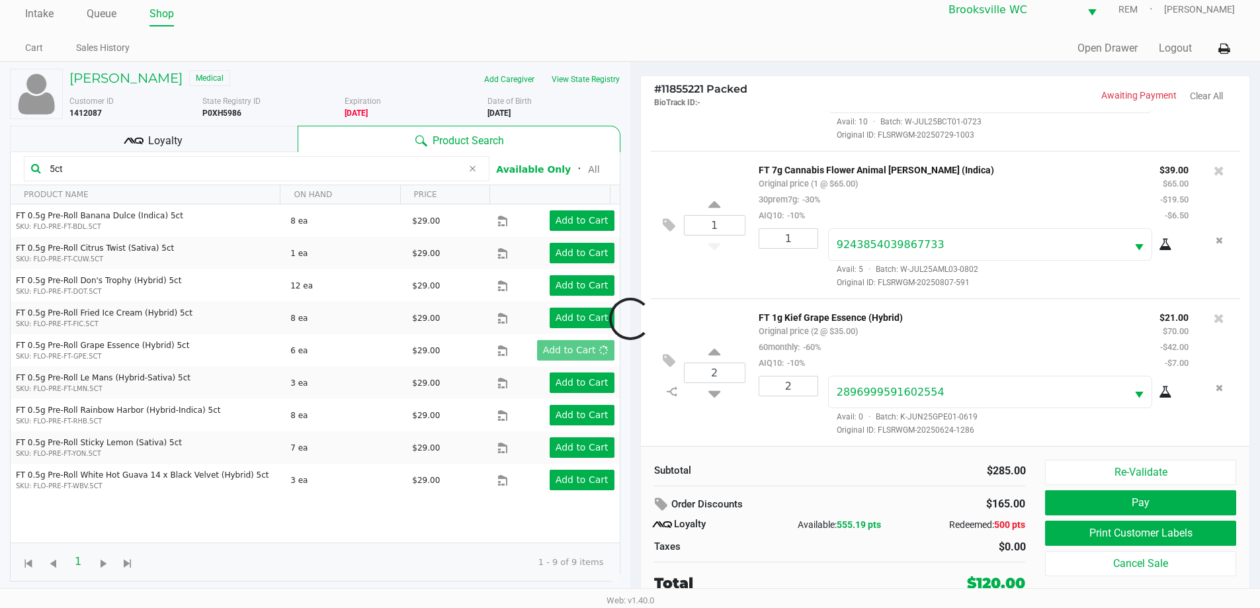
click at [920, 492] on div at bounding box center [630, 319] width 1260 height 382
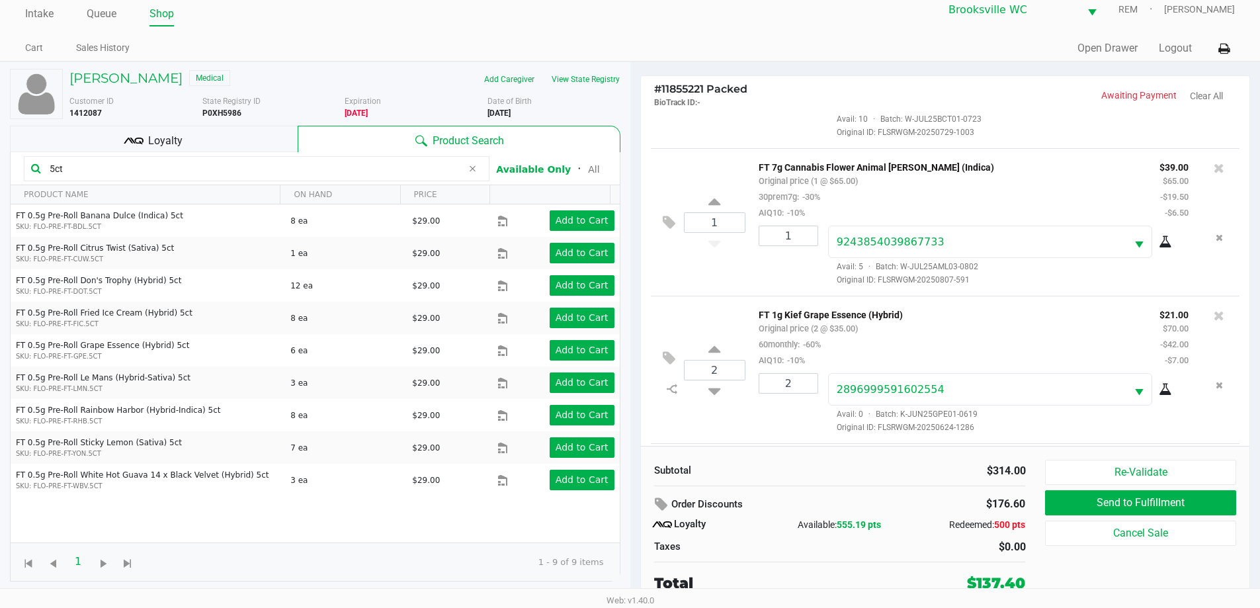
scroll to position [357, 0]
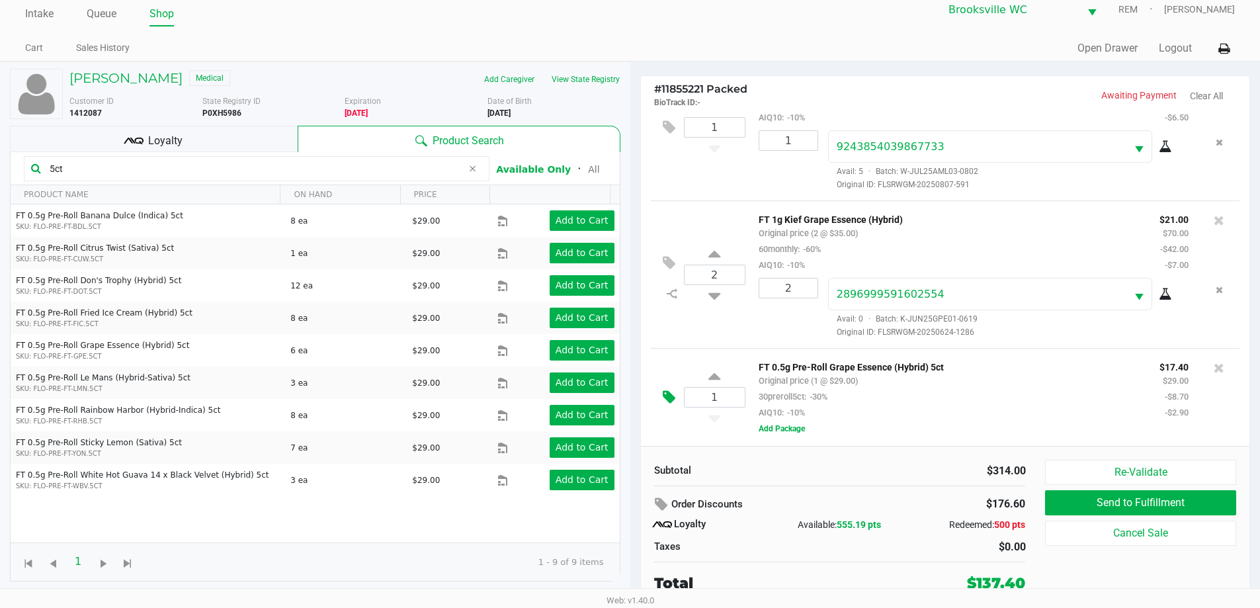
click at [669, 392] on icon at bounding box center [669, 397] width 13 height 15
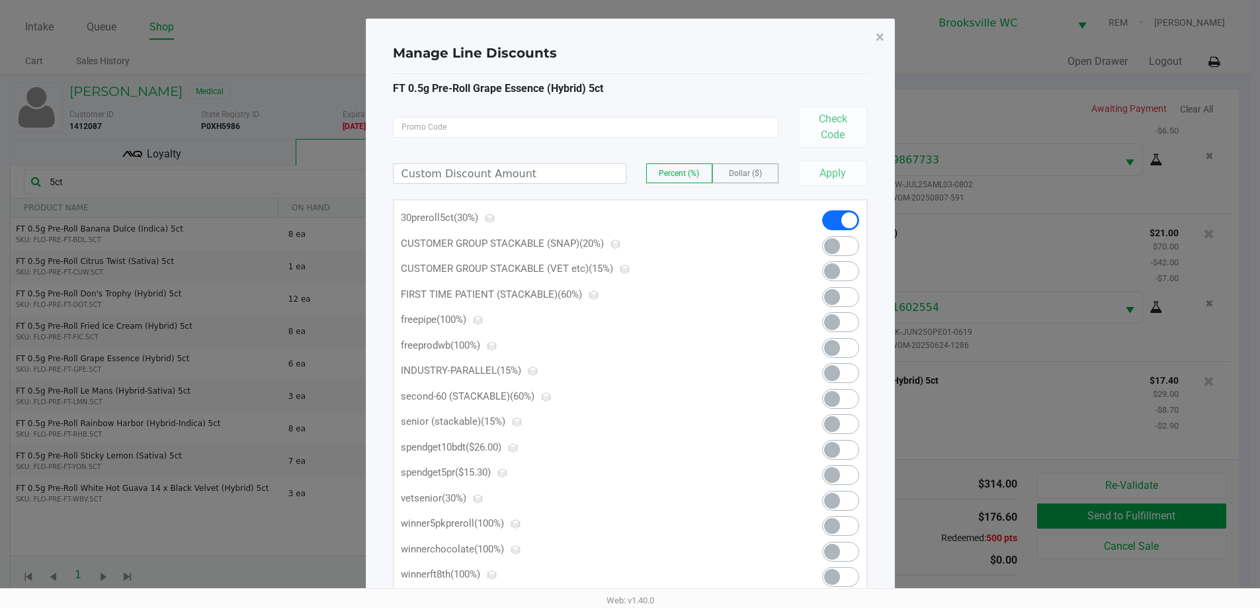
scroll to position [0, 0]
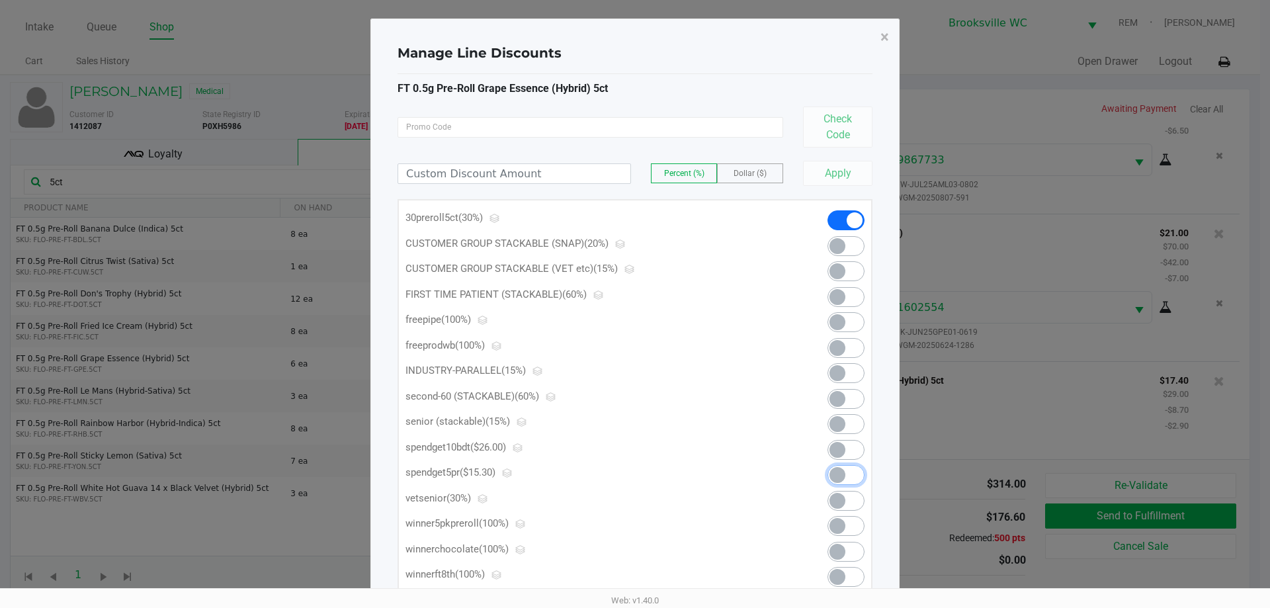
click at [854, 475] on span at bounding box center [846, 475] width 37 height 20
click at [885, 40] on span "×" at bounding box center [885, 37] width 9 height 19
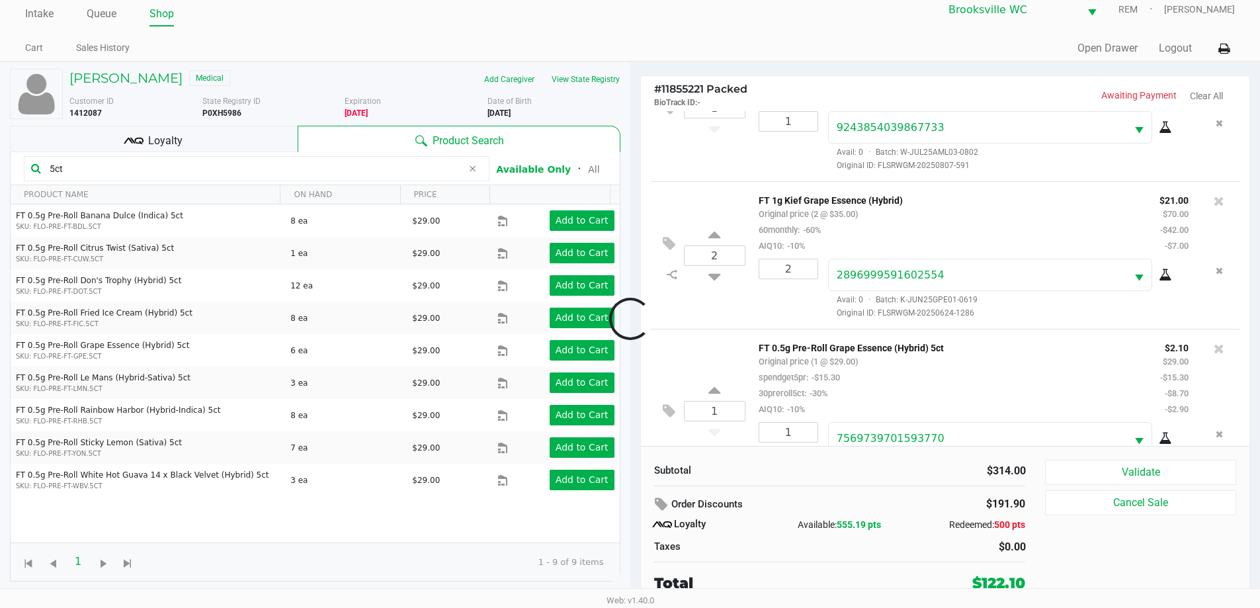
scroll to position [422, 0]
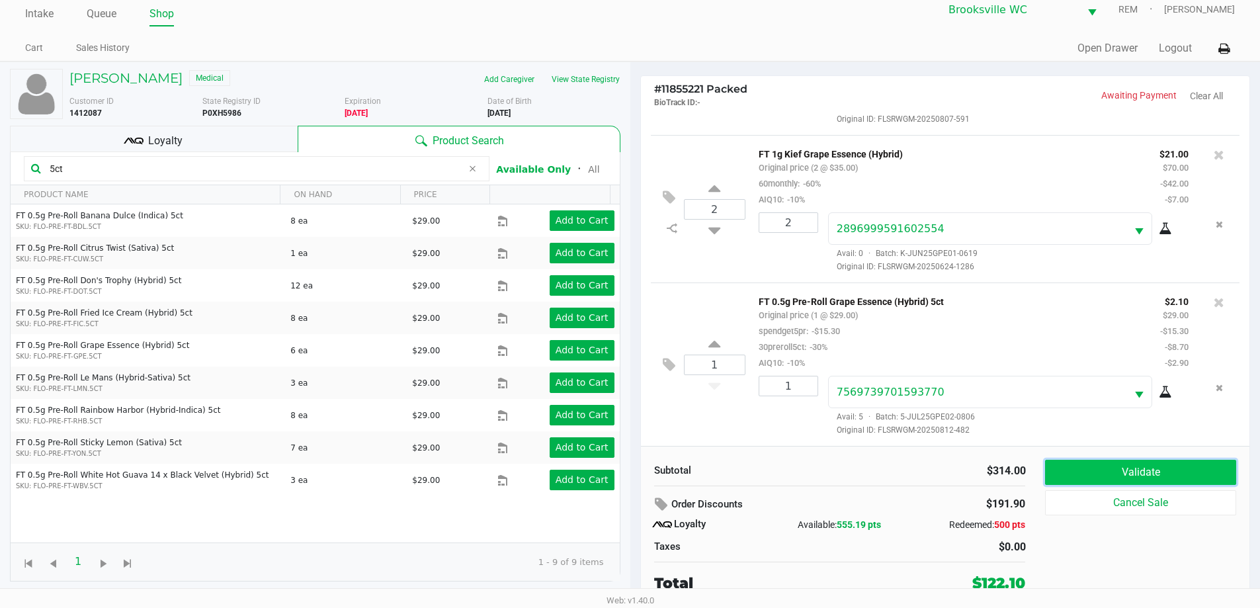
click at [1080, 476] on button "Validate" at bounding box center [1140, 472] width 191 height 25
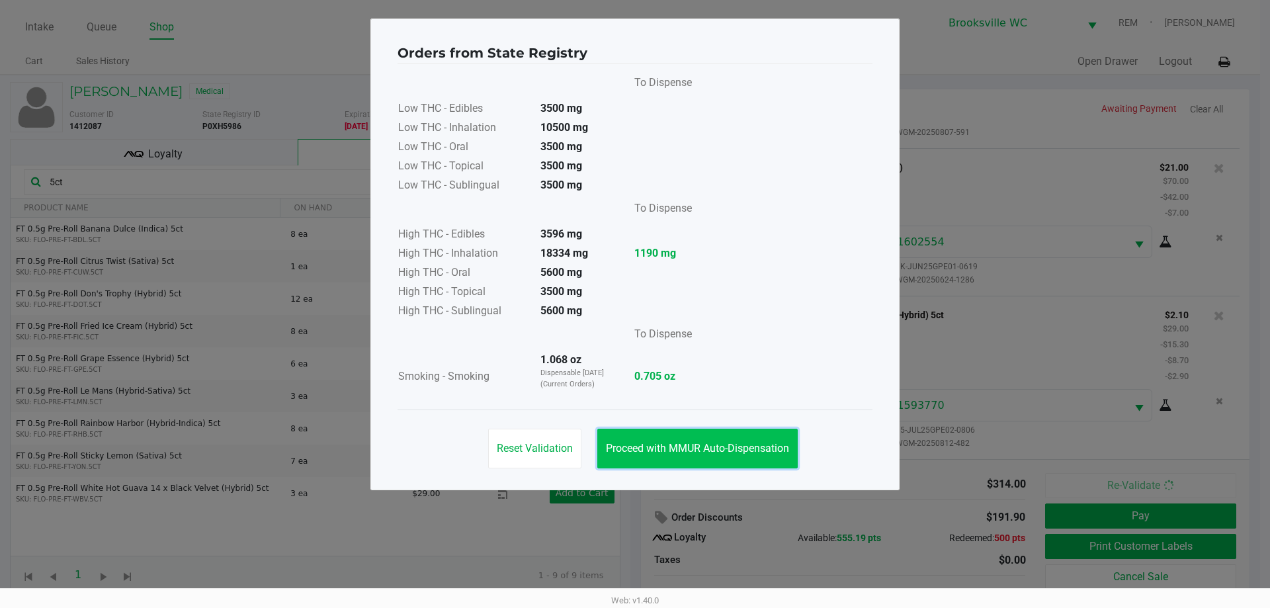
click at [720, 453] on span "Proceed with MMUR Auto-Dispensation" at bounding box center [697, 448] width 183 height 13
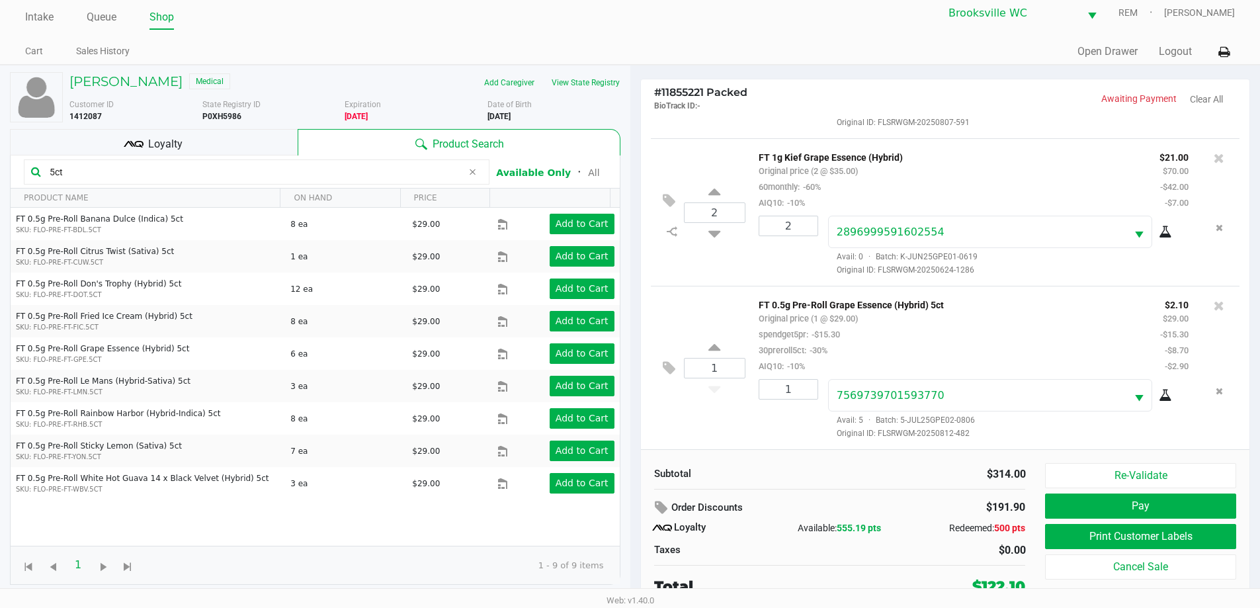
scroll to position [13, 0]
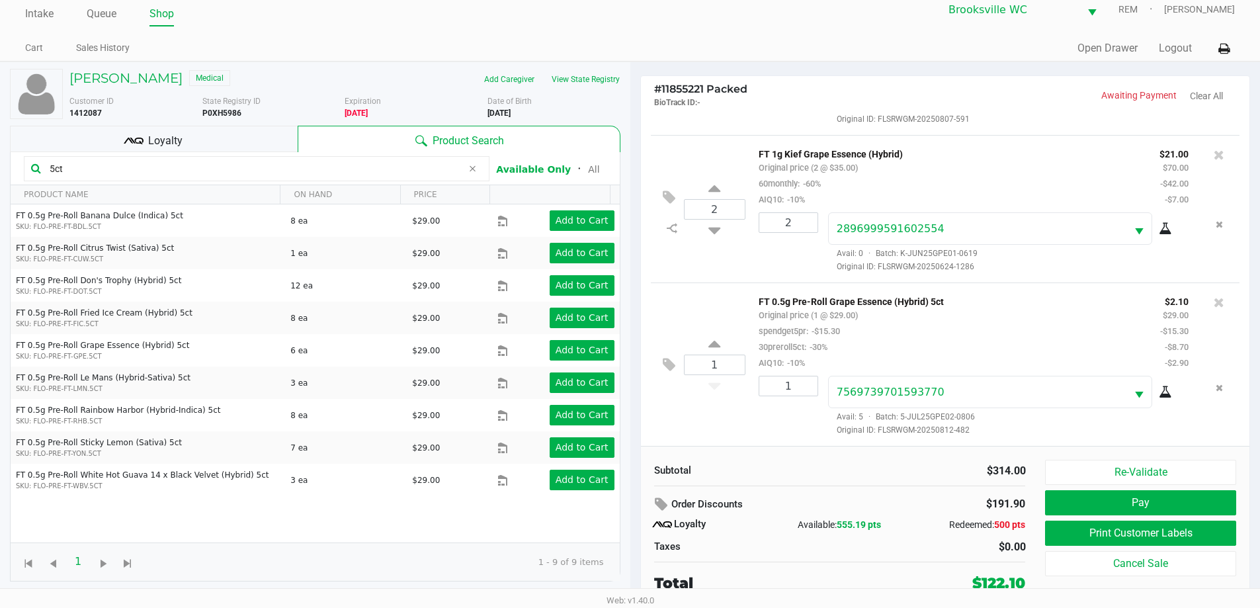
click at [208, 141] on div "Loyalty" at bounding box center [154, 139] width 288 height 26
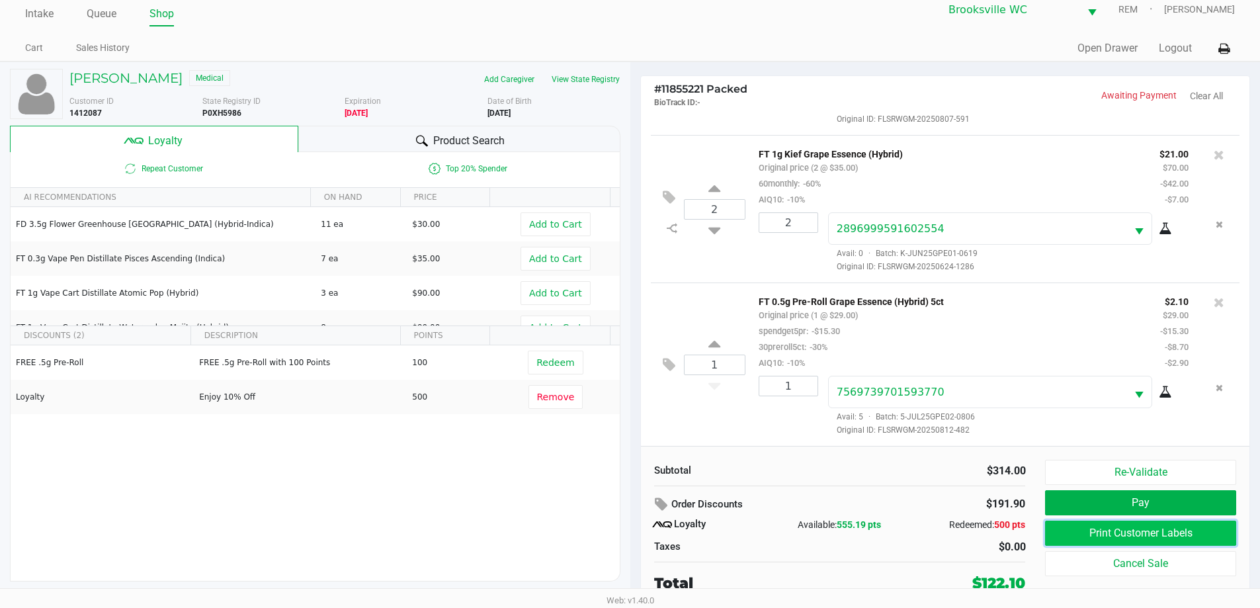
click at [1092, 531] on button "Print Customer Labels" at bounding box center [1140, 533] width 191 height 25
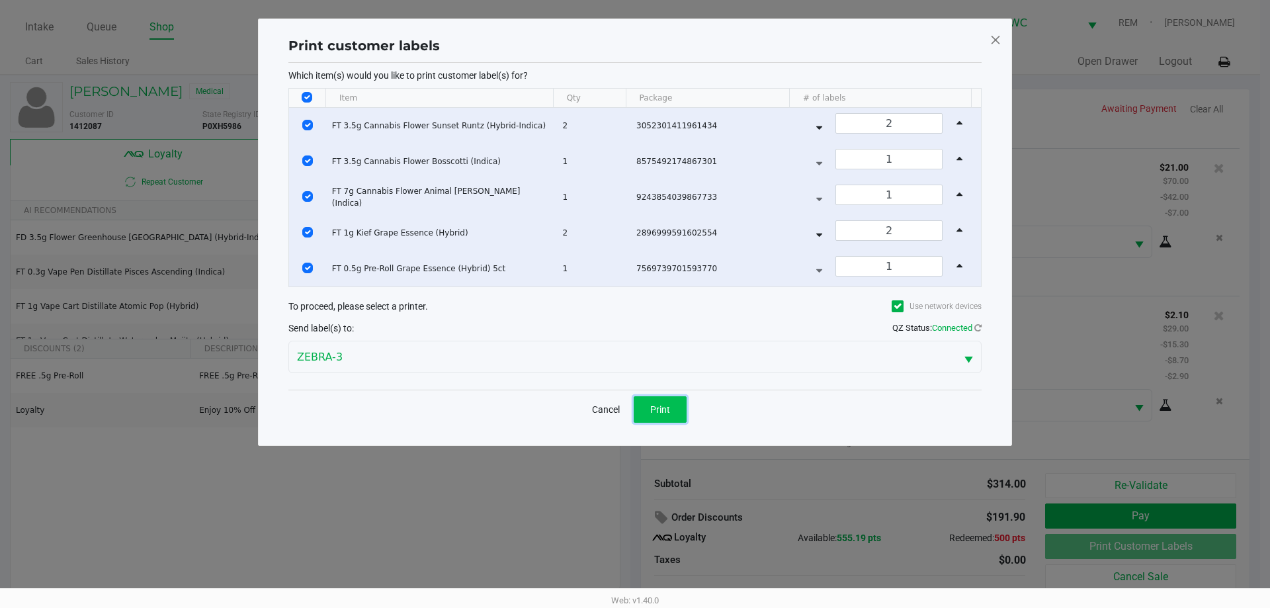
click at [659, 408] on span "Print" at bounding box center [660, 409] width 20 height 11
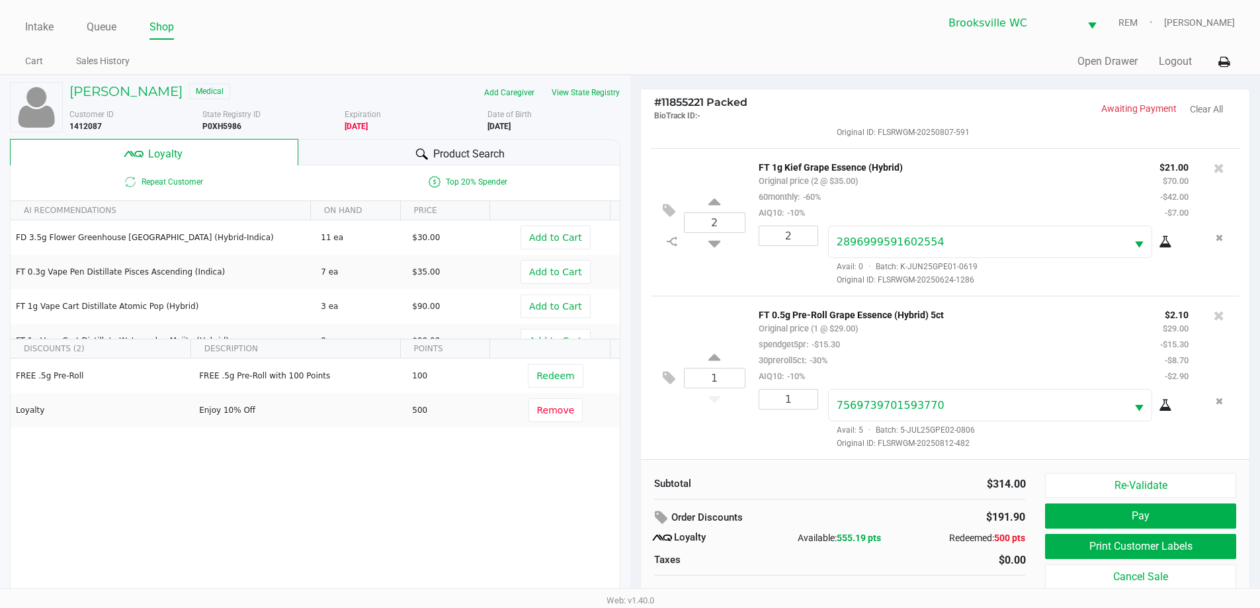
click at [768, 513] on div "Order Discounts" at bounding box center [775, 518] width 242 height 24
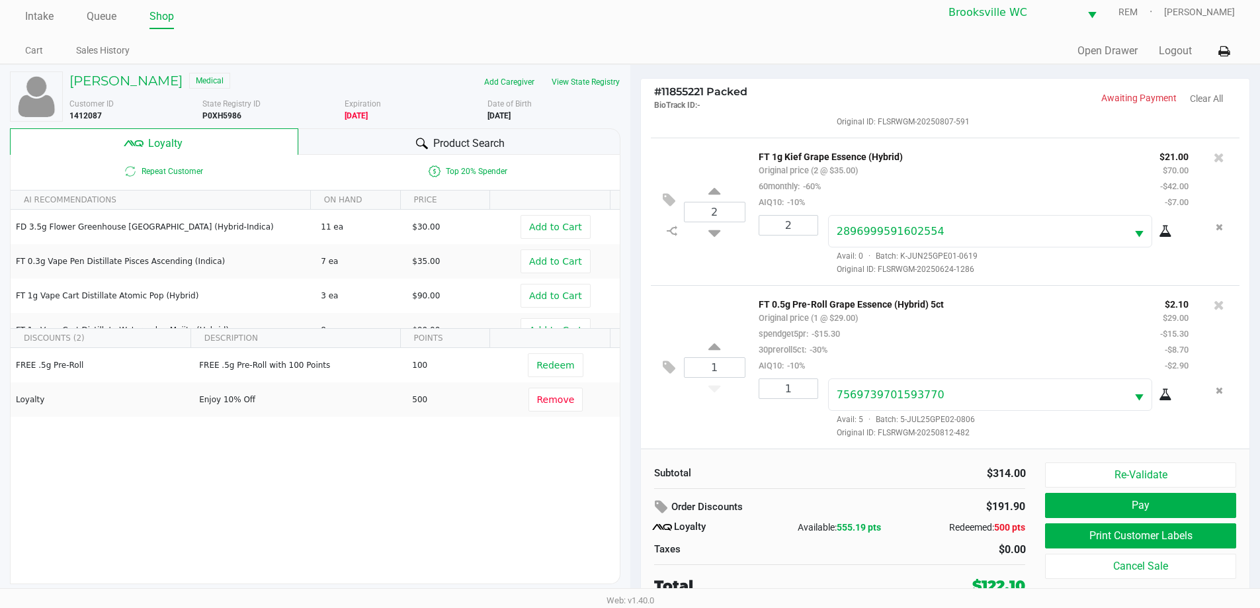
scroll to position [13, 0]
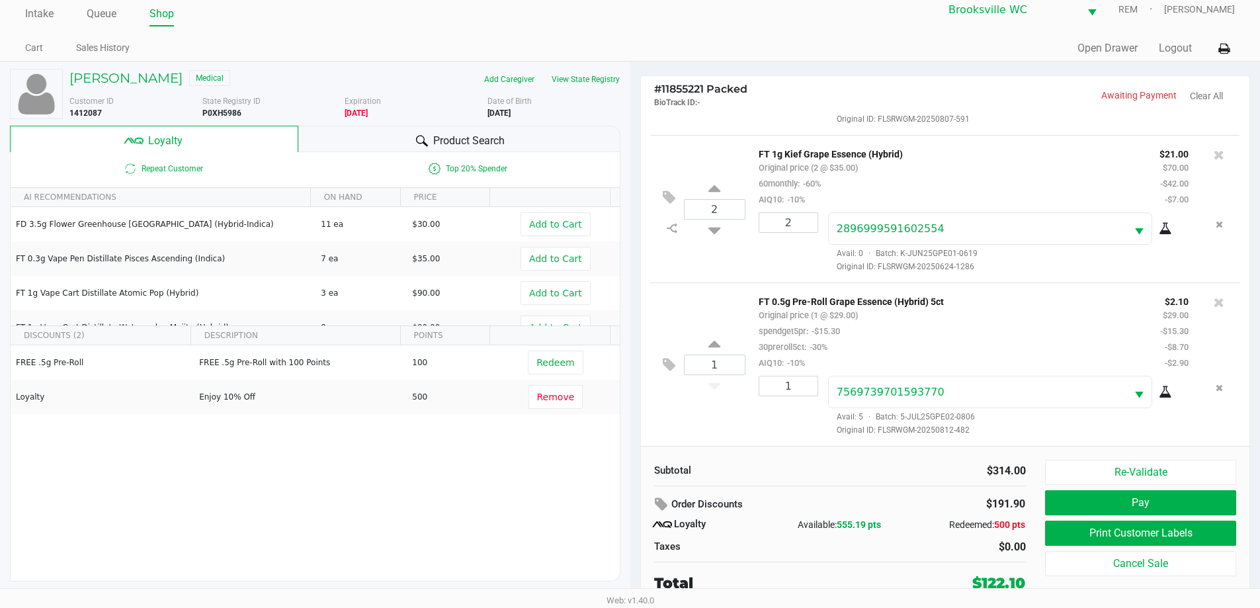
click at [867, 485] on div "Subtotal $314.00 Order Discounts $191.90 Loyalty Available: 555.19 pts Redeemed…" at bounding box center [840, 527] width 392 height 134
click at [1107, 506] on button "Pay" at bounding box center [1140, 502] width 191 height 25
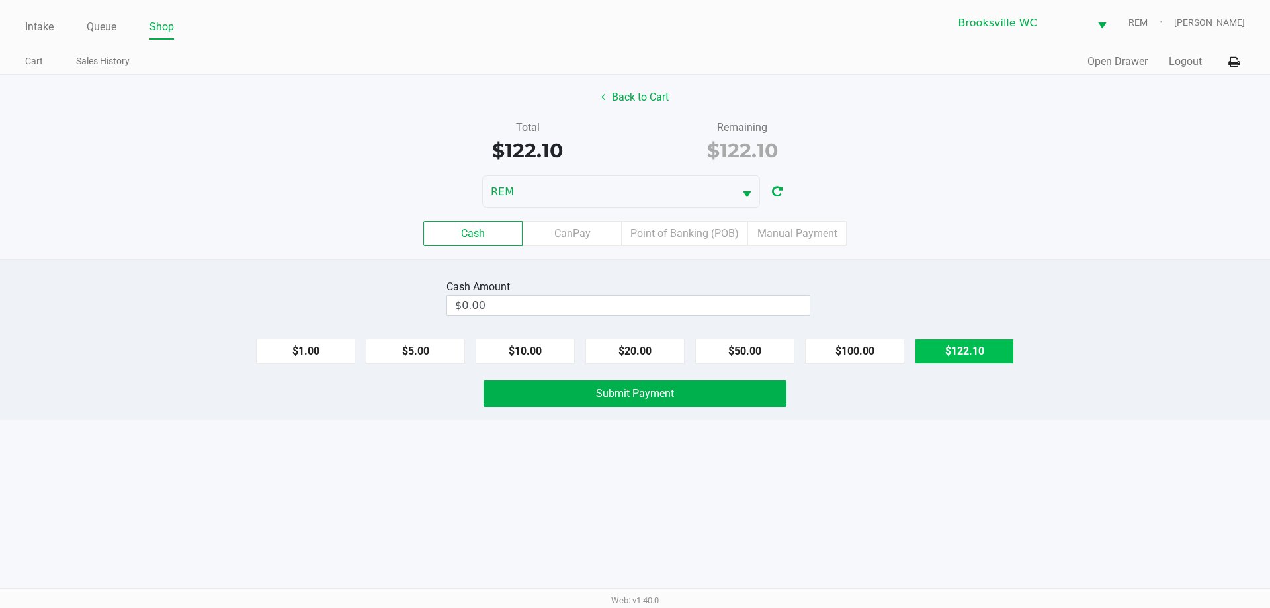
click at [964, 349] on button "$122.10" at bounding box center [964, 351] width 99 height 25
type input "$122.10"
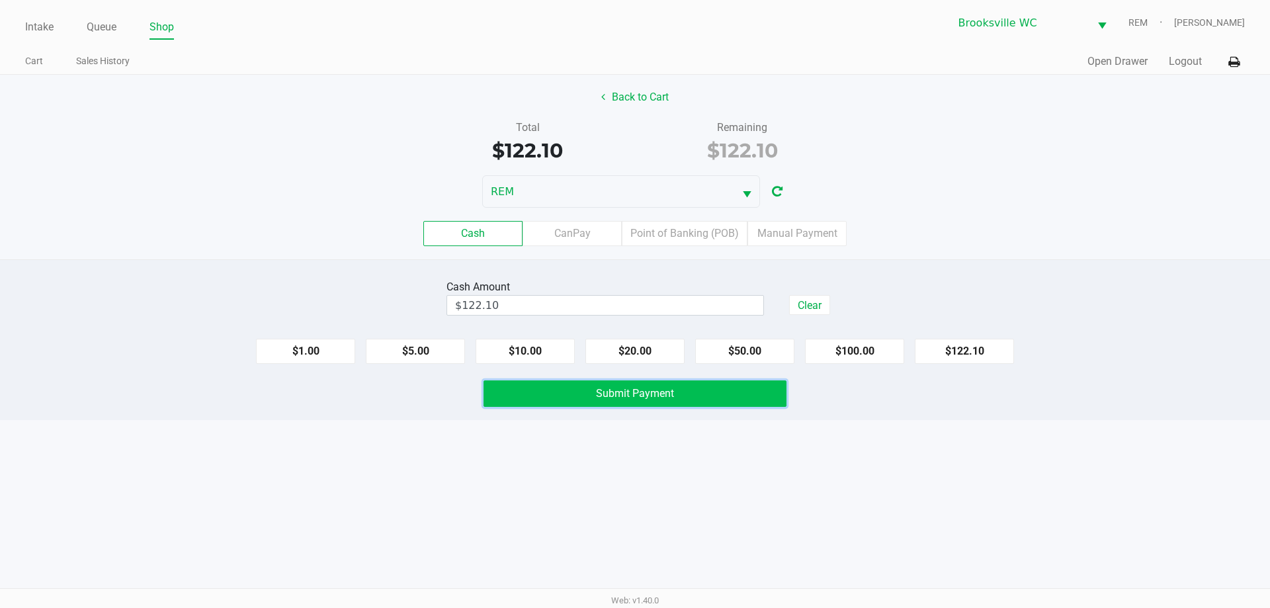
click at [644, 400] on button "Submit Payment" at bounding box center [635, 393] width 303 height 26
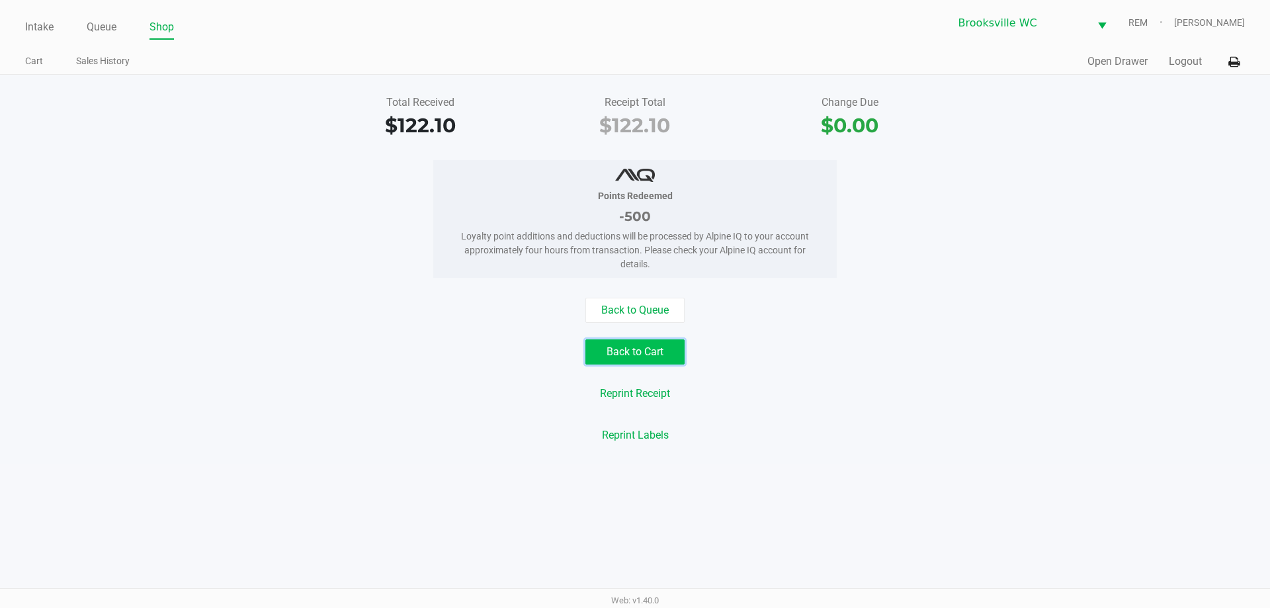
click at [660, 343] on button "Back to Cart" at bounding box center [635, 351] width 99 height 25
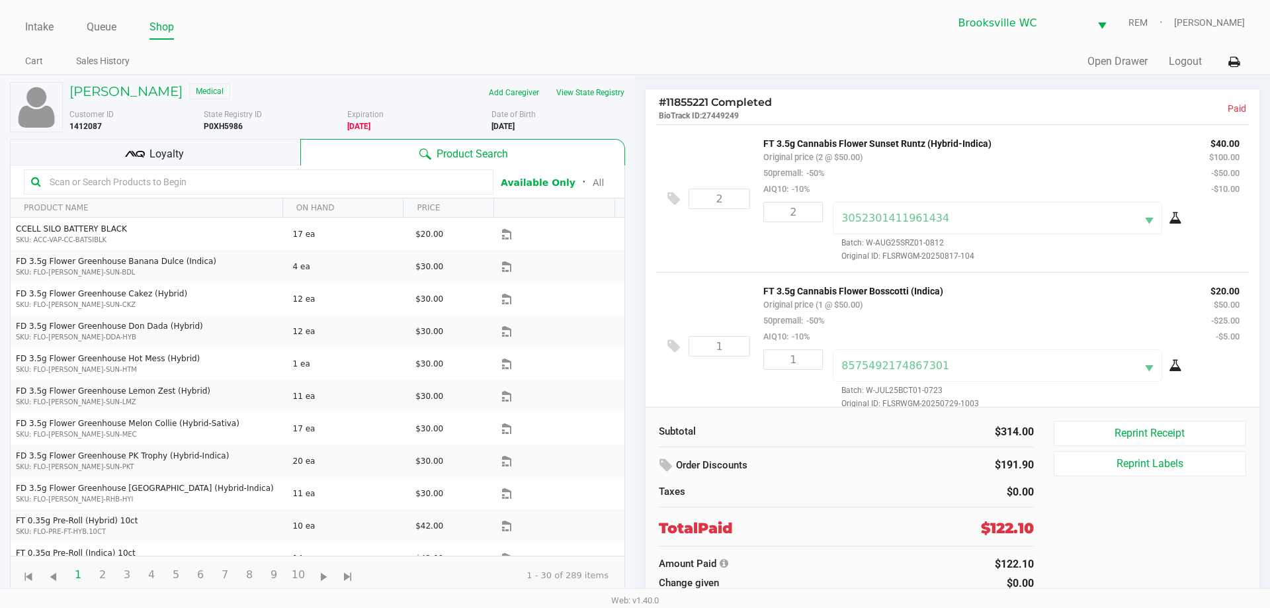
click at [228, 124] on b "P0XH5986" at bounding box center [223, 126] width 39 height 9
copy b "P0XH5986"
click at [40, 30] on link "Intake" at bounding box center [39, 27] width 28 height 19
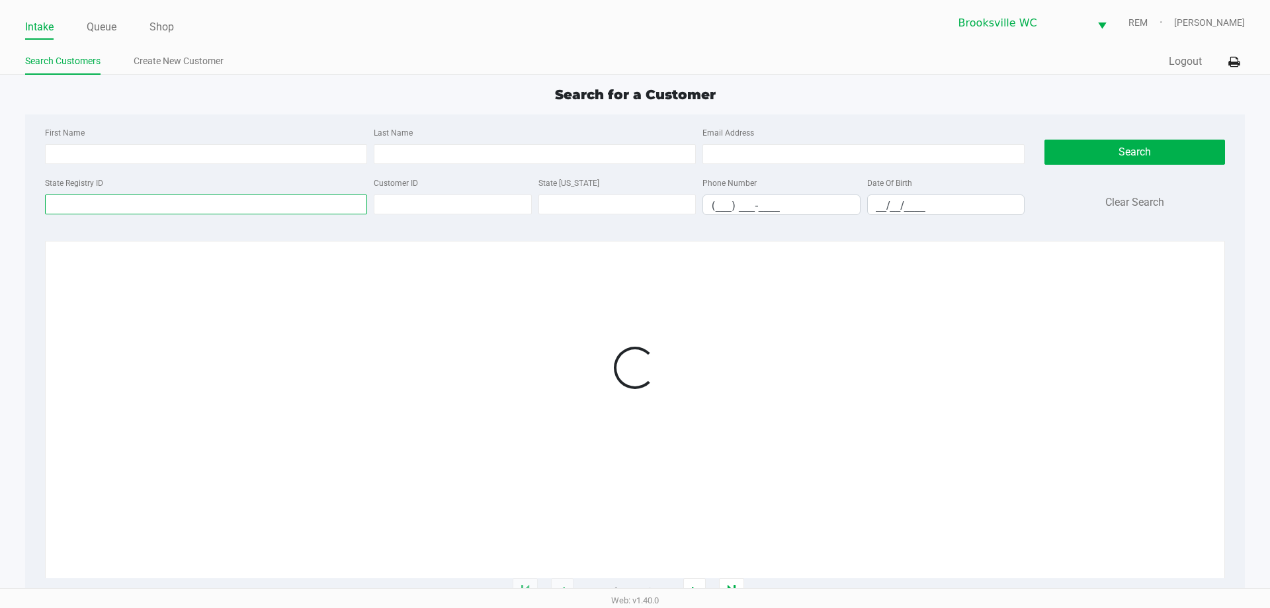
click at [220, 203] on input "State Registry ID" at bounding box center [206, 205] width 322 height 20
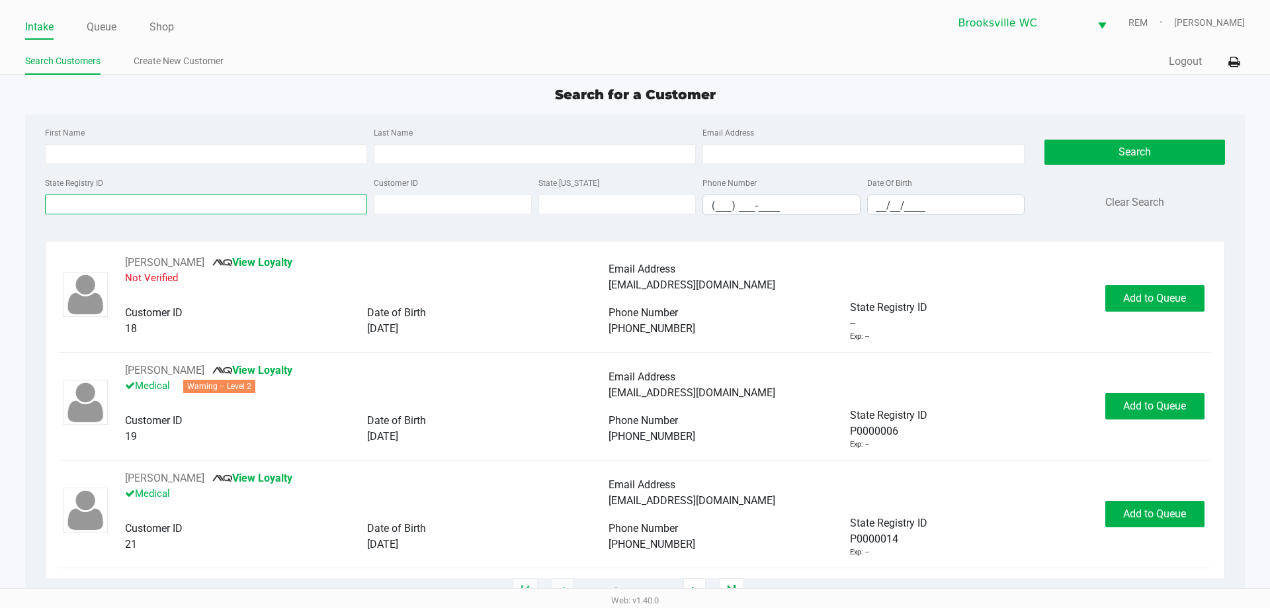
paste input "P0XH5986"
type input "P0XH5986"
click at [1169, 165] on div "Search Clear Search" at bounding box center [1135, 174] width 180 height 101
click at [1158, 154] on button "Search" at bounding box center [1135, 152] width 180 height 25
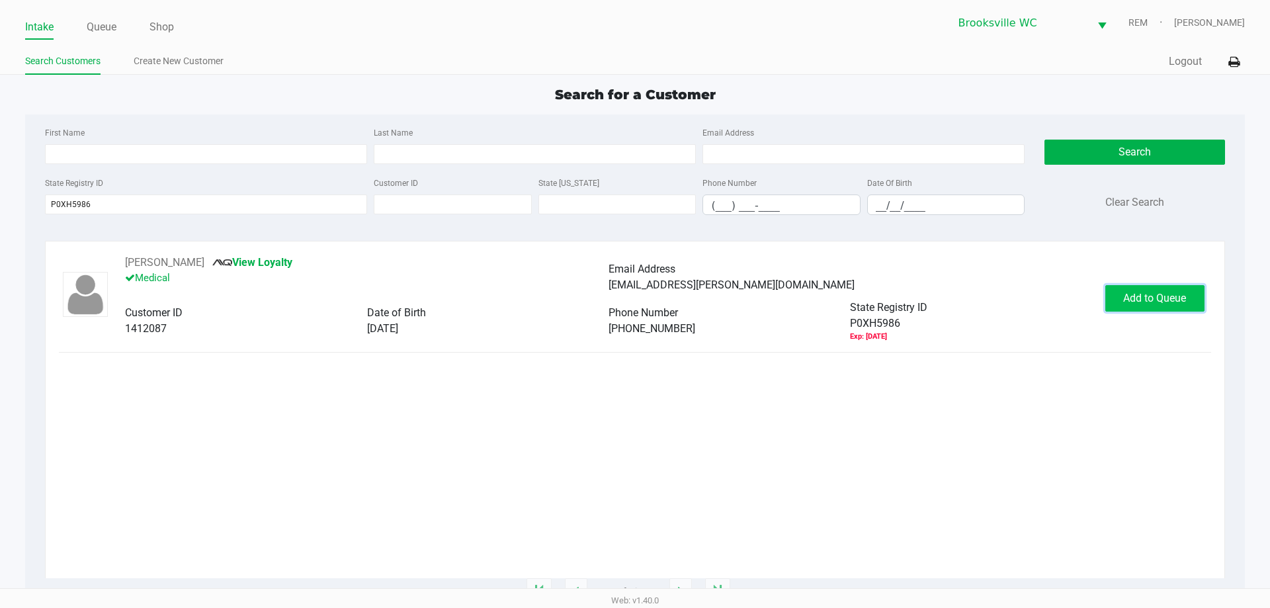
click at [1178, 298] on span "Add to Queue" at bounding box center [1155, 298] width 63 height 13
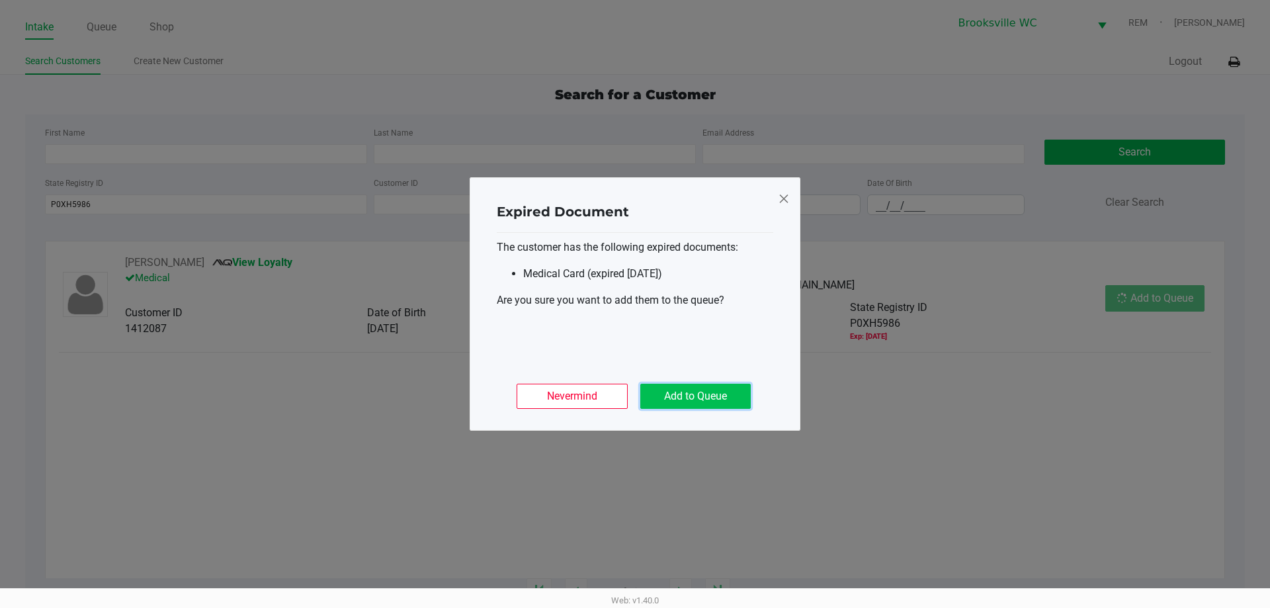
click at [707, 394] on button "Add to Queue" at bounding box center [695, 396] width 110 height 25
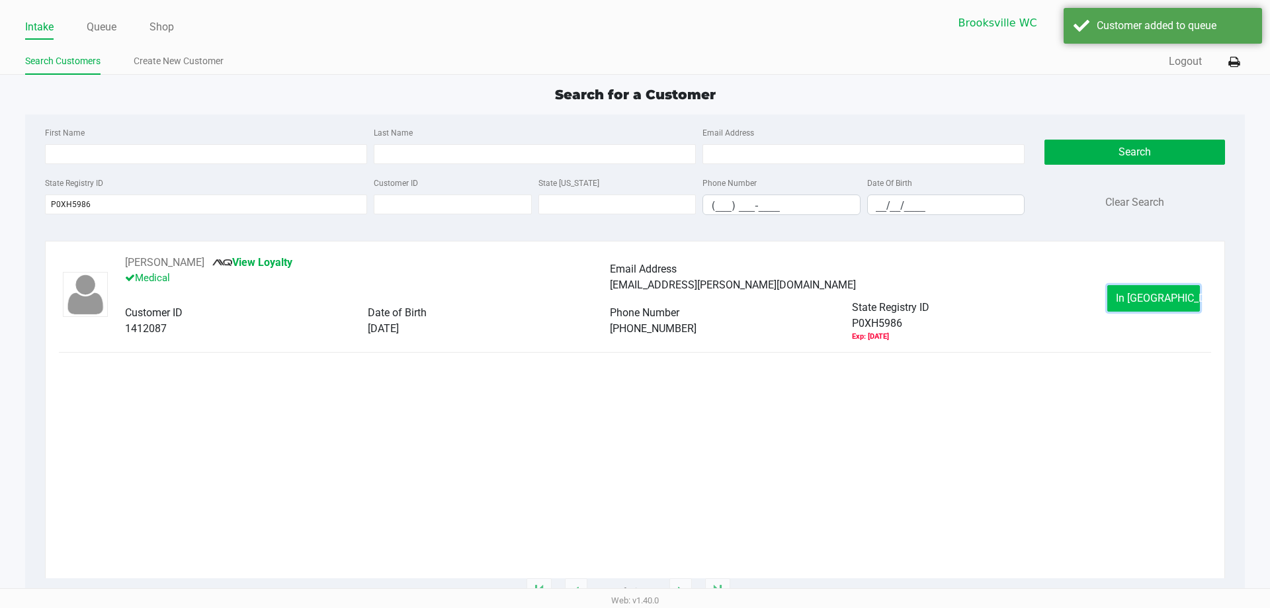
click at [1131, 300] on button "In Queue" at bounding box center [1154, 298] width 93 height 26
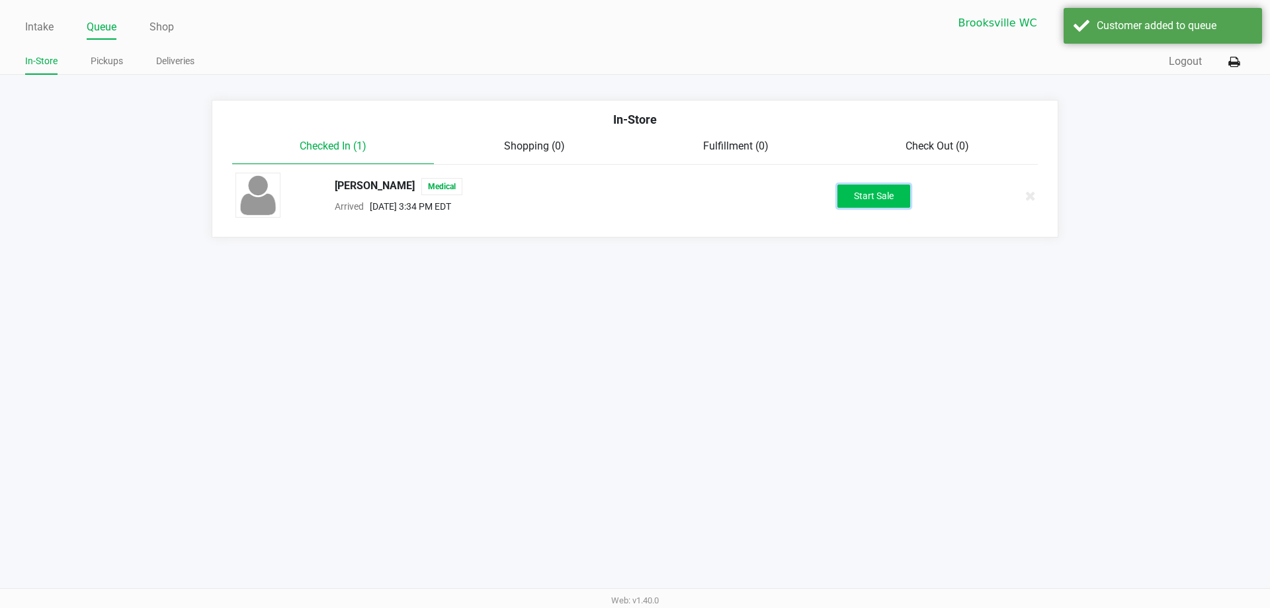
click at [860, 189] on button "Start Sale" at bounding box center [874, 196] width 73 height 23
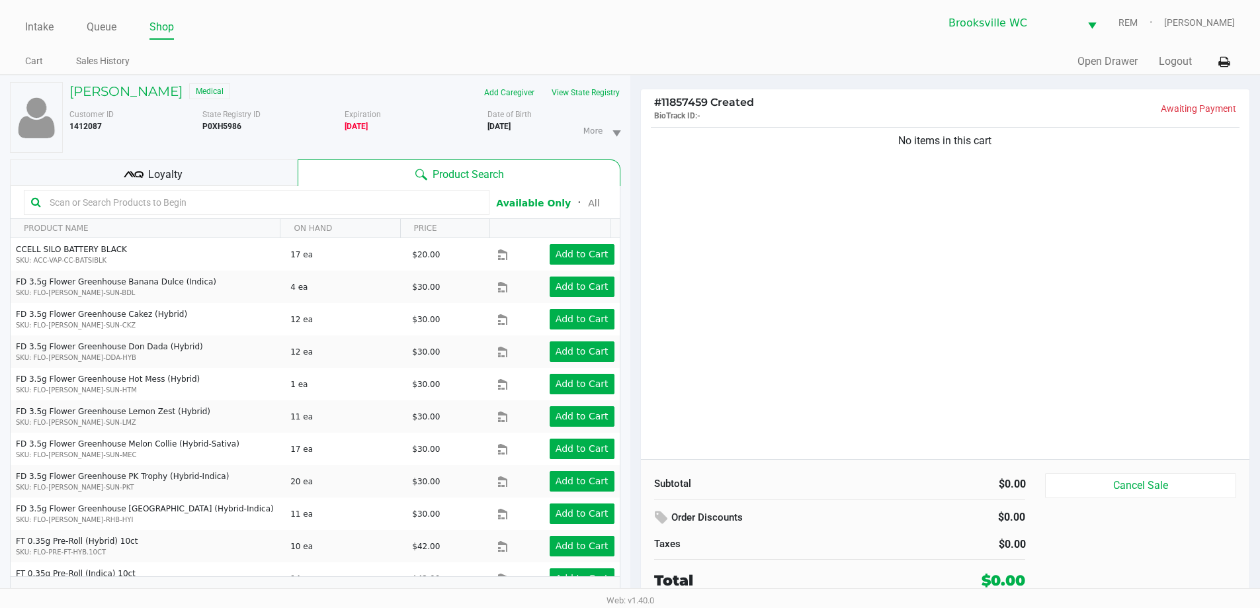
drag, startPoint x: 877, startPoint y: 310, endPoint x: 799, endPoint y: 306, distance: 78.2
click at [876, 309] on div "No items in this cart" at bounding box center [945, 291] width 609 height 335
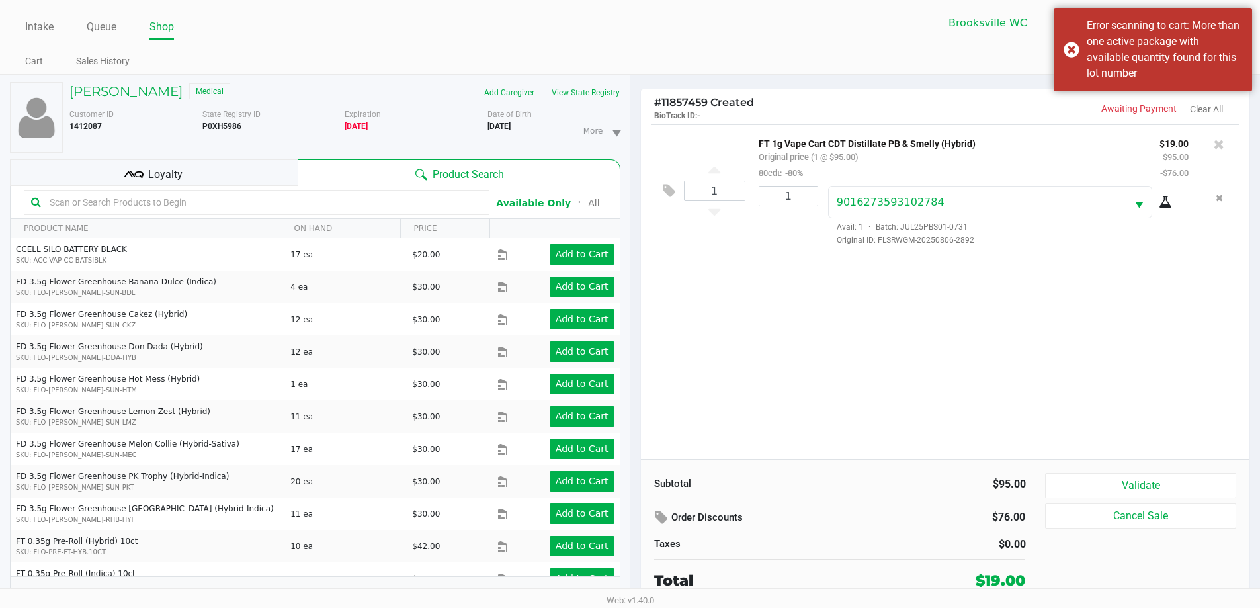
click at [368, 199] on input "text" at bounding box center [263, 203] width 438 height 20
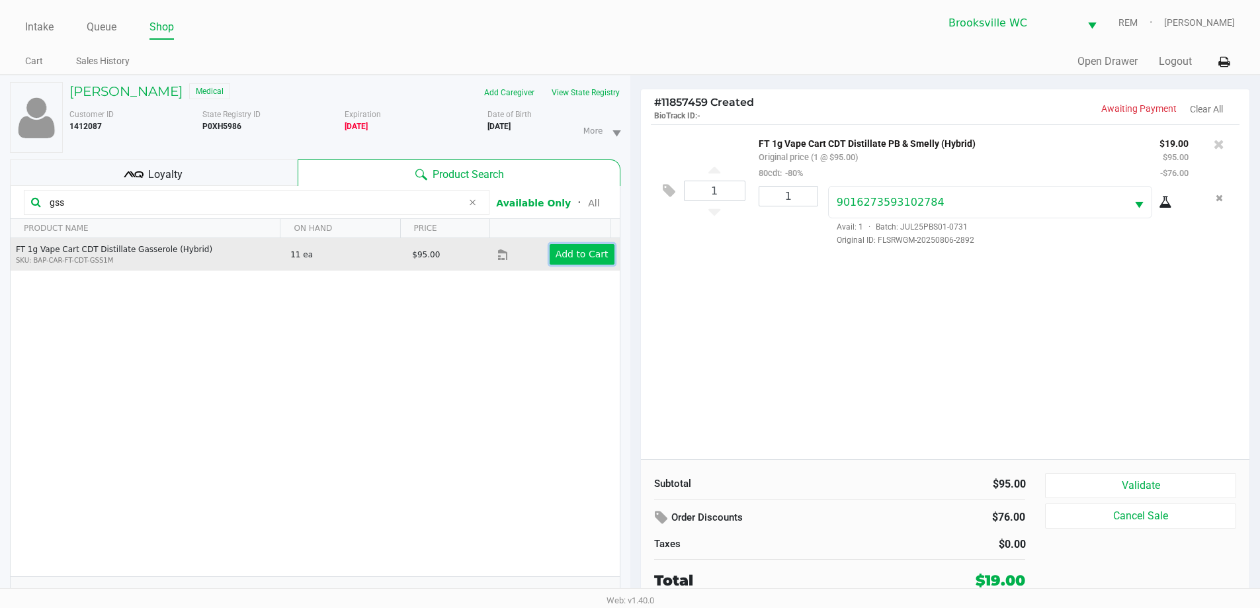
click at [550, 254] on button "Add to Cart" at bounding box center [582, 254] width 65 height 21
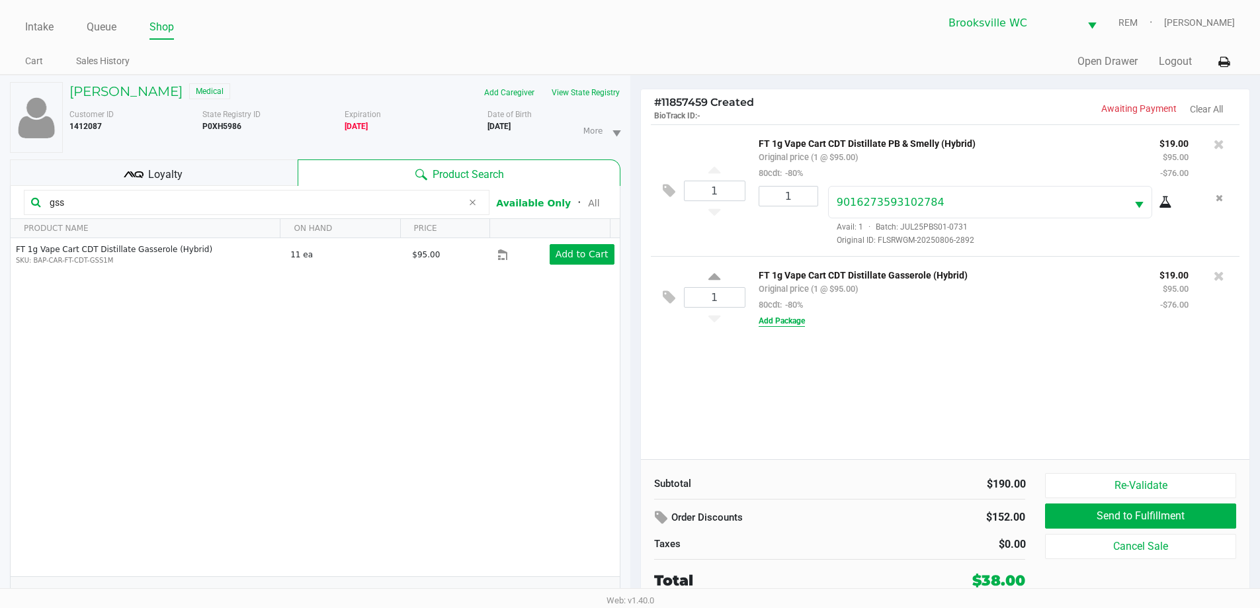
click at [798, 321] on button "Add Package" at bounding box center [782, 321] width 46 height 12
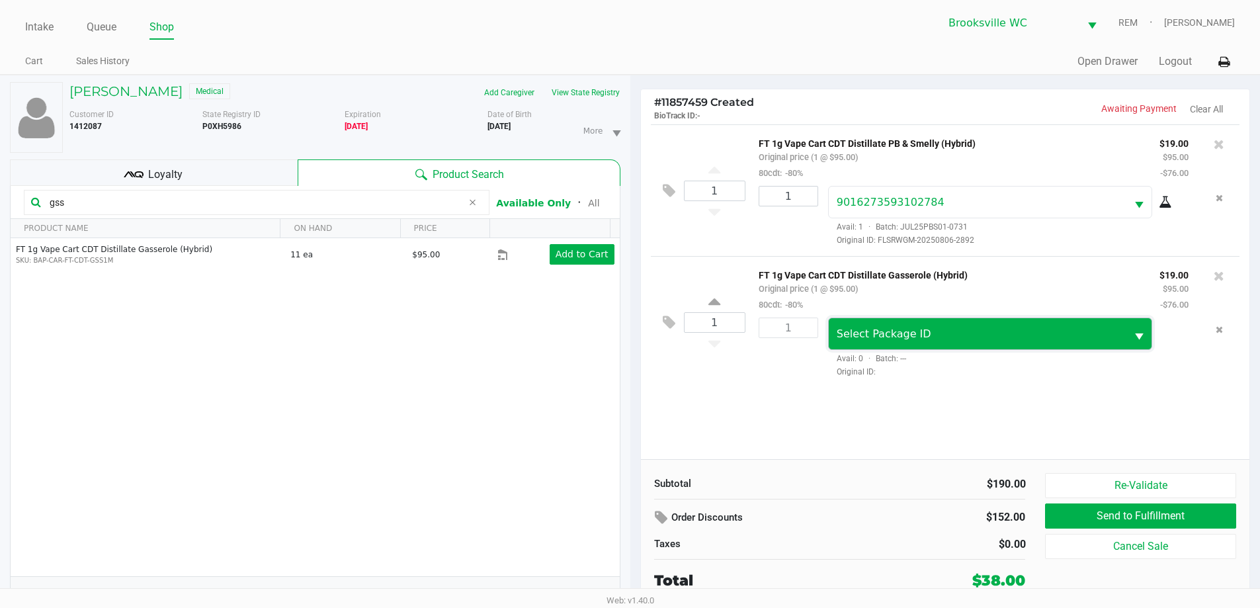
click at [894, 336] on span "Select Package ID" at bounding box center [884, 334] width 95 height 13
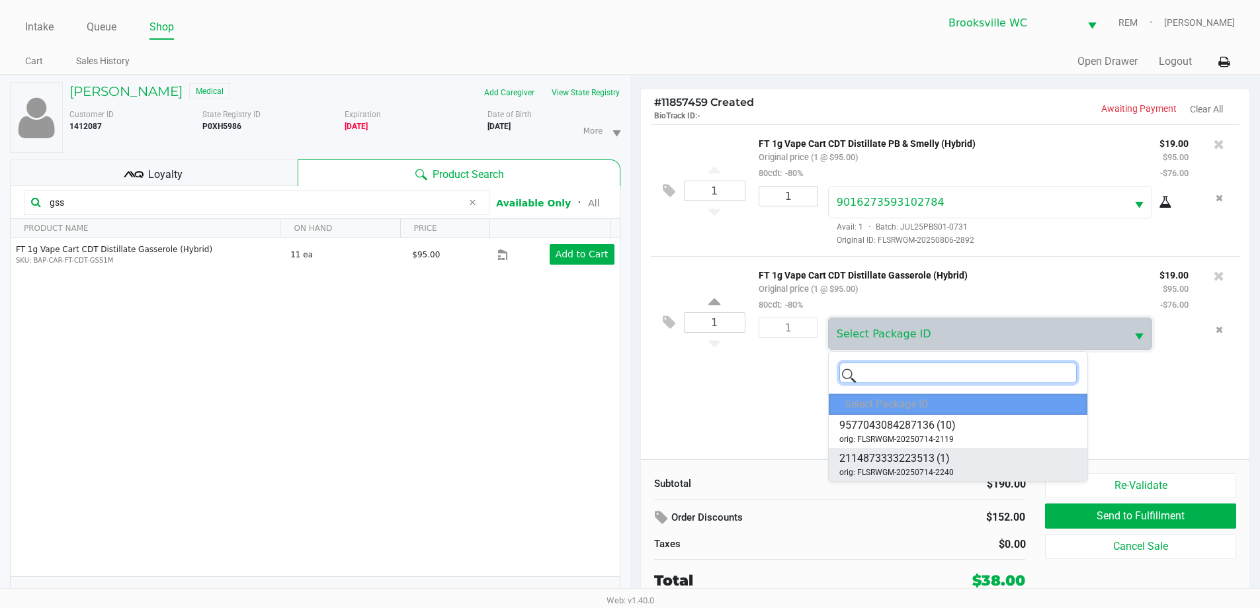
click at [931, 466] on span "2114873333223513" at bounding box center [887, 459] width 95 height 16
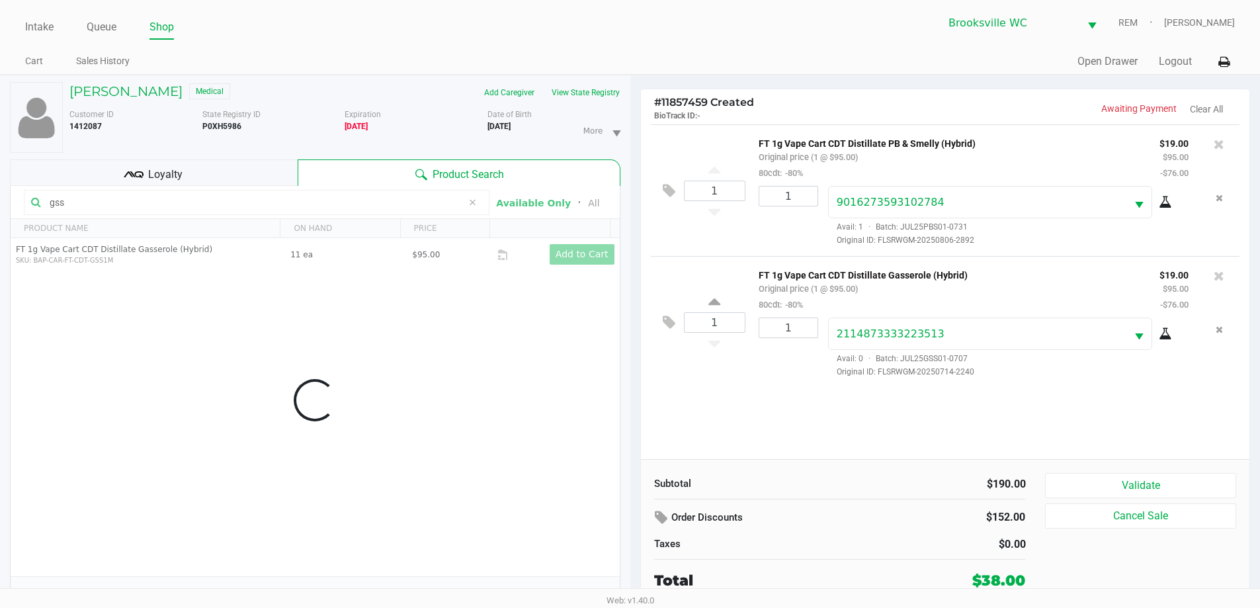
click at [845, 434] on div "1 FT 1g Vape Cart CDT Distillate PB & Smelly (Hybrid) Original price (1 @ $95.0…" at bounding box center [945, 291] width 609 height 335
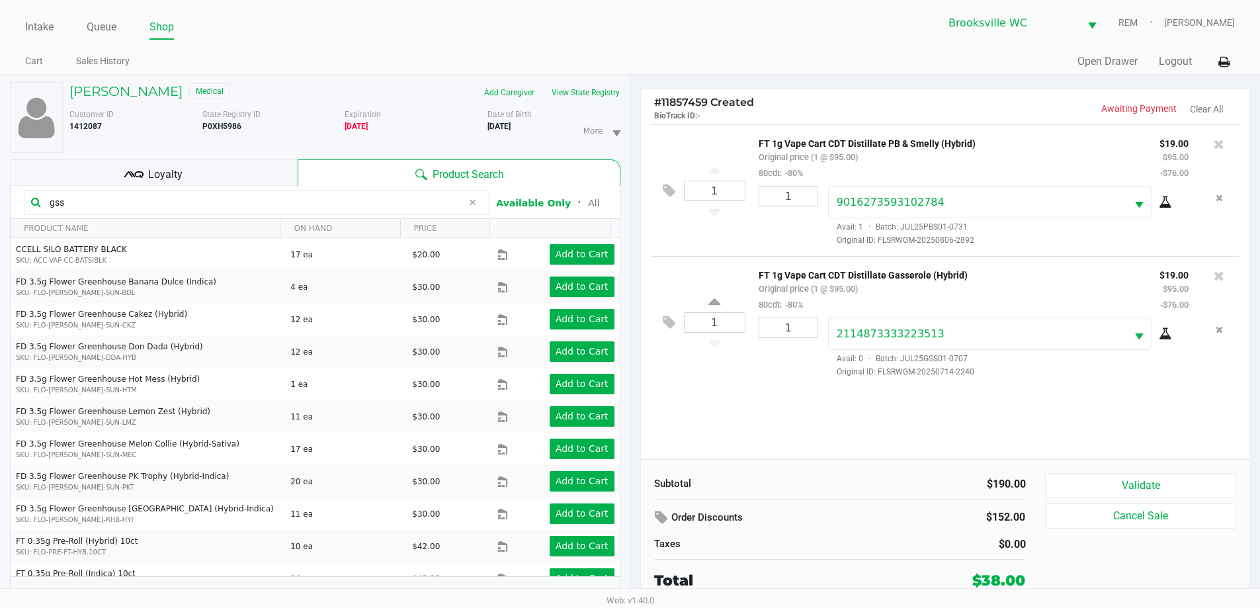
click at [134, 202] on input "gss" at bounding box center [253, 203] width 418 height 20
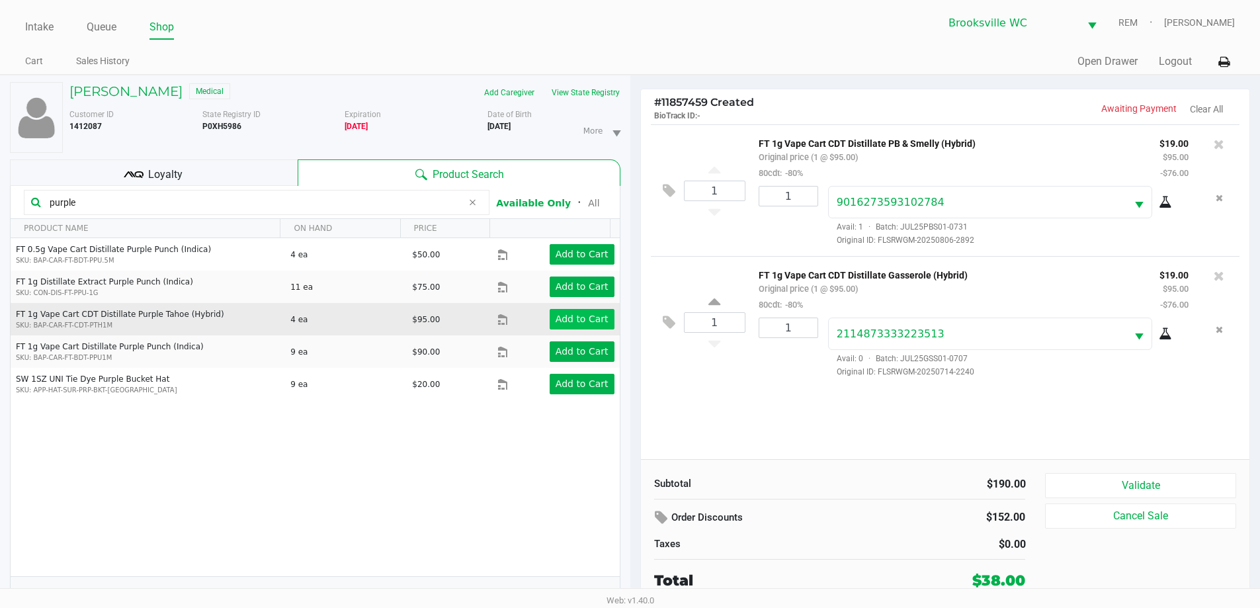
type input "purple"
click at [563, 316] on app-button-loader "Add to Cart" at bounding box center [582, 319] width 53 height 11
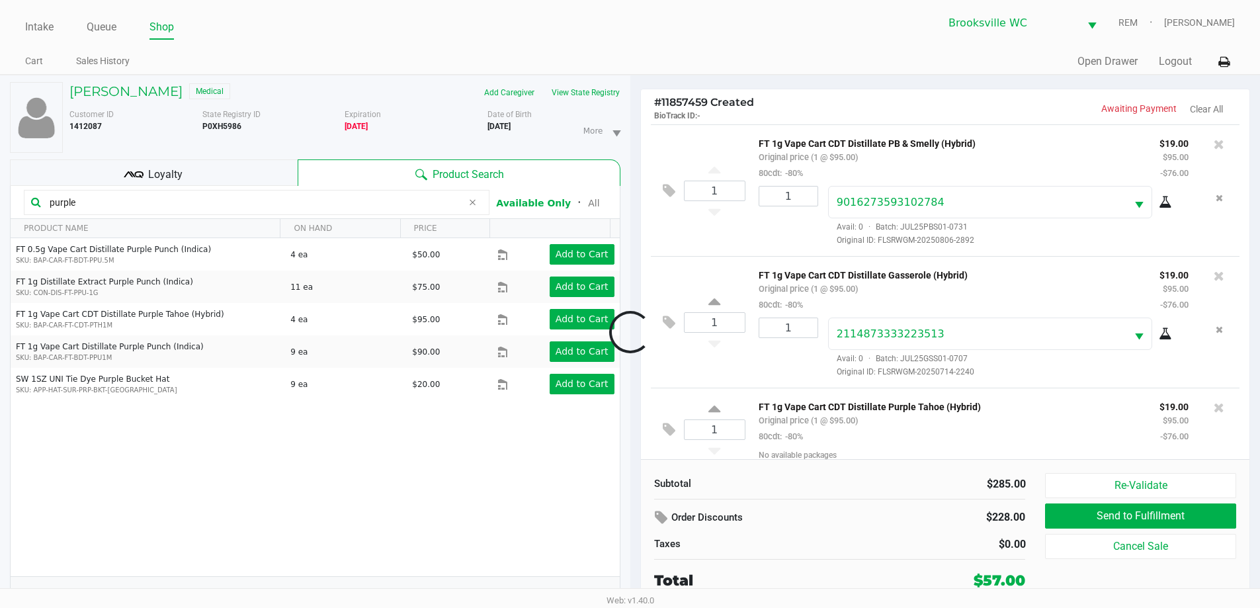
scroll to position [13, 0]
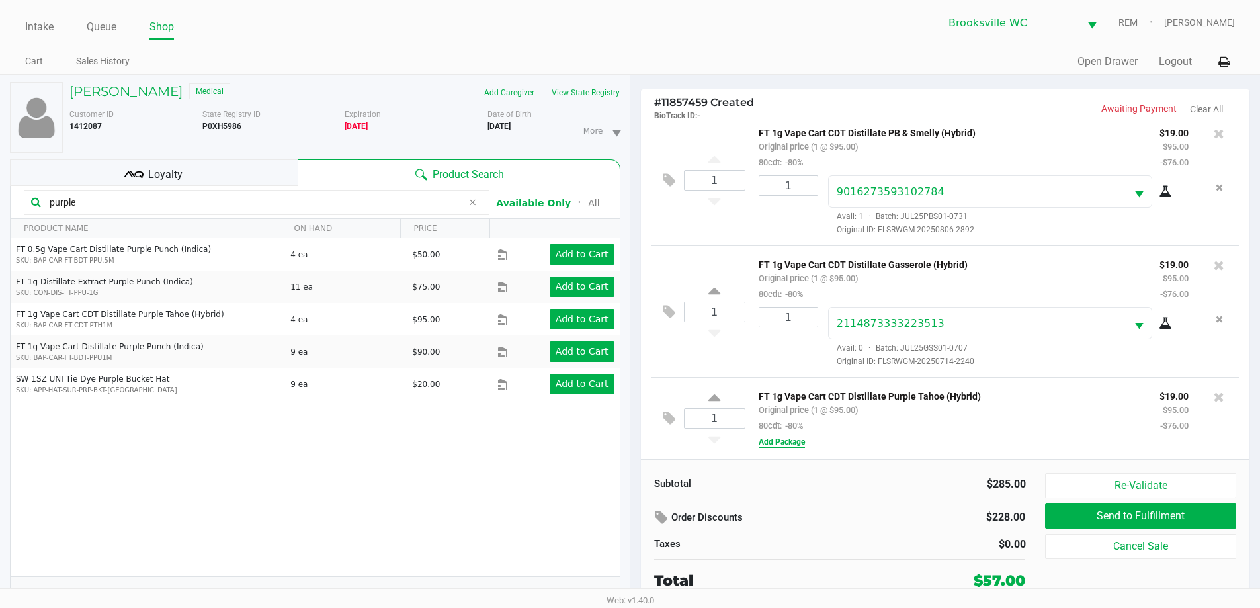
click at [775, 439] on button "Add Package" at bounding box center [782, 442] width 46 height 12
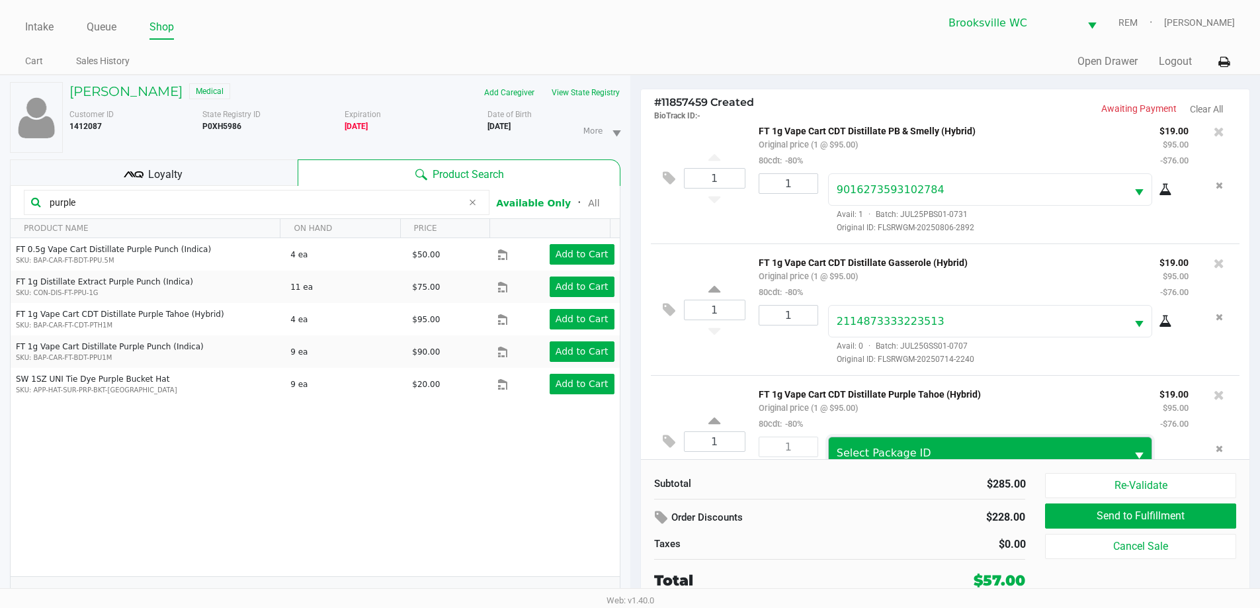
click at [859, 443] on span "Select Package ID" at bounding box center [978, 452] width 298 height 31
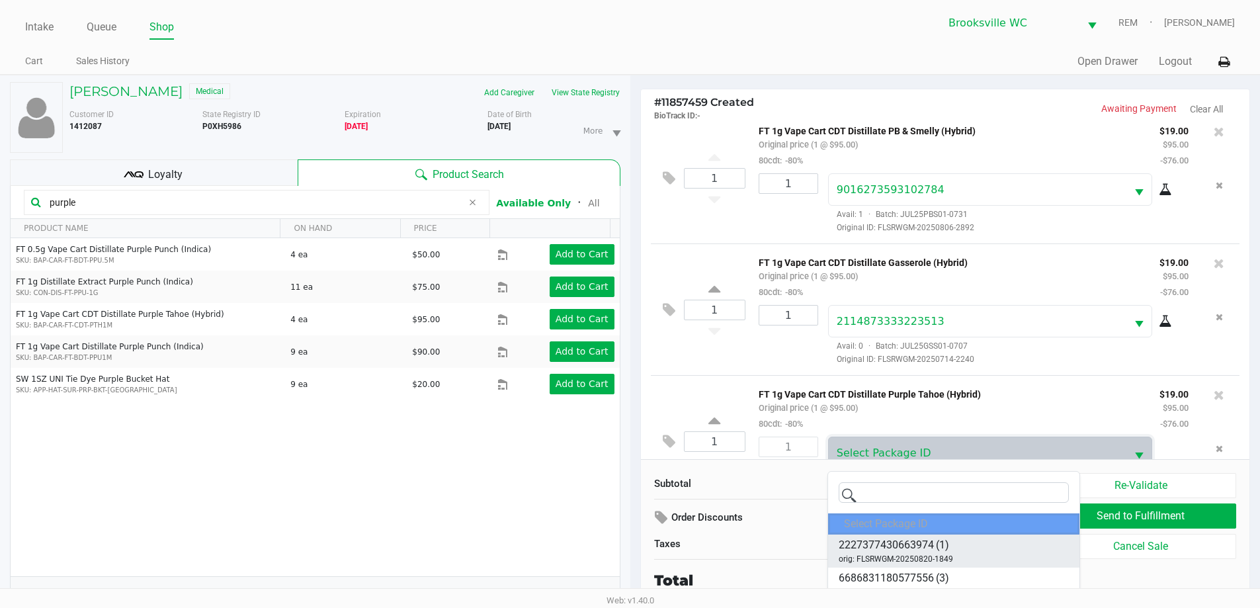
click at [901, 552] on span "2227377430663974" at bounding box center [886, 545] width 95 height 16
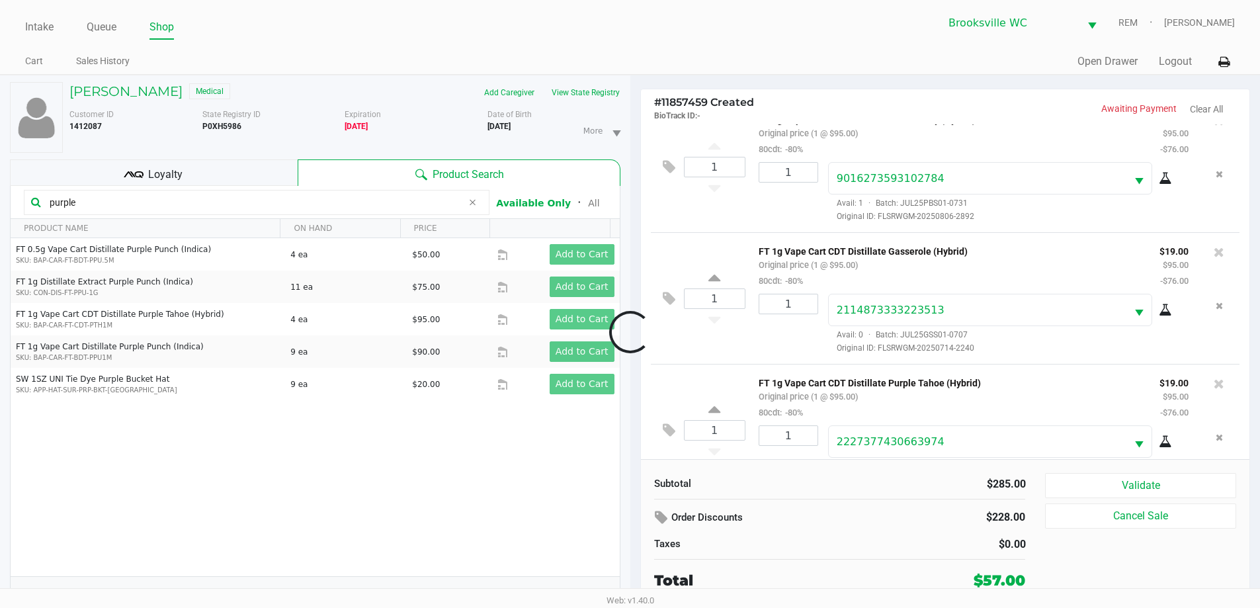
scroll to position [62, 0]
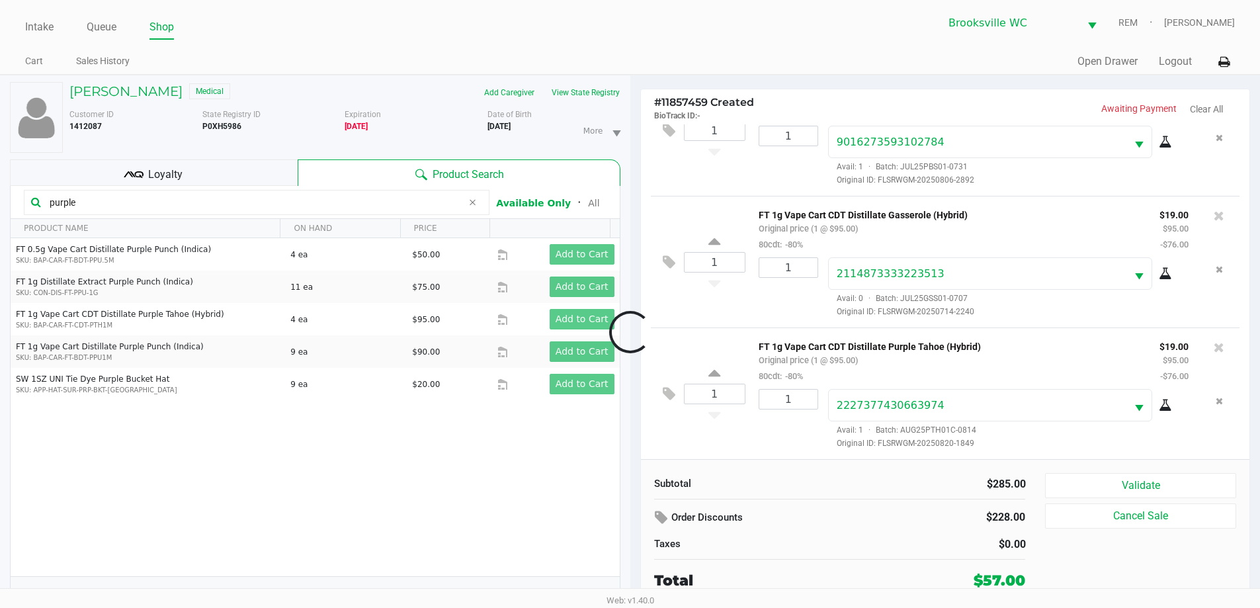
click at [799, 496] on div "Subtotal $285.00 Order Discounts $228.00 Taxes $0.00 Total $57.00" at bounding box center [840, 532] width 392 height 118
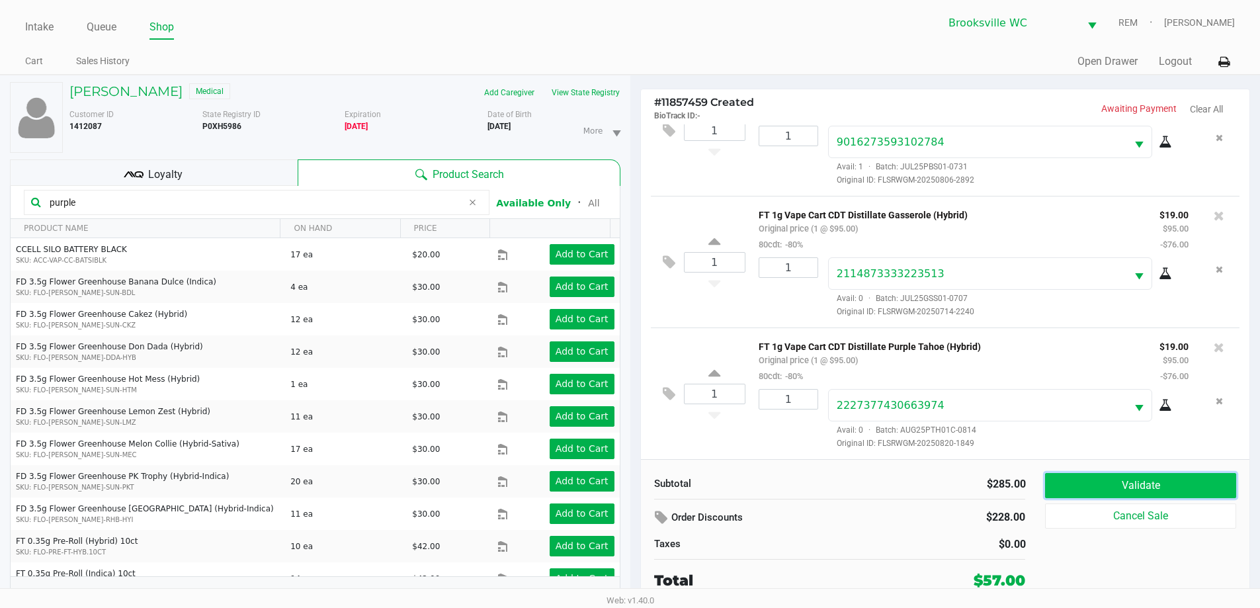
click at [1168, 481] on button "Validate" at bounding box center [1140, 485] width 191 height 25
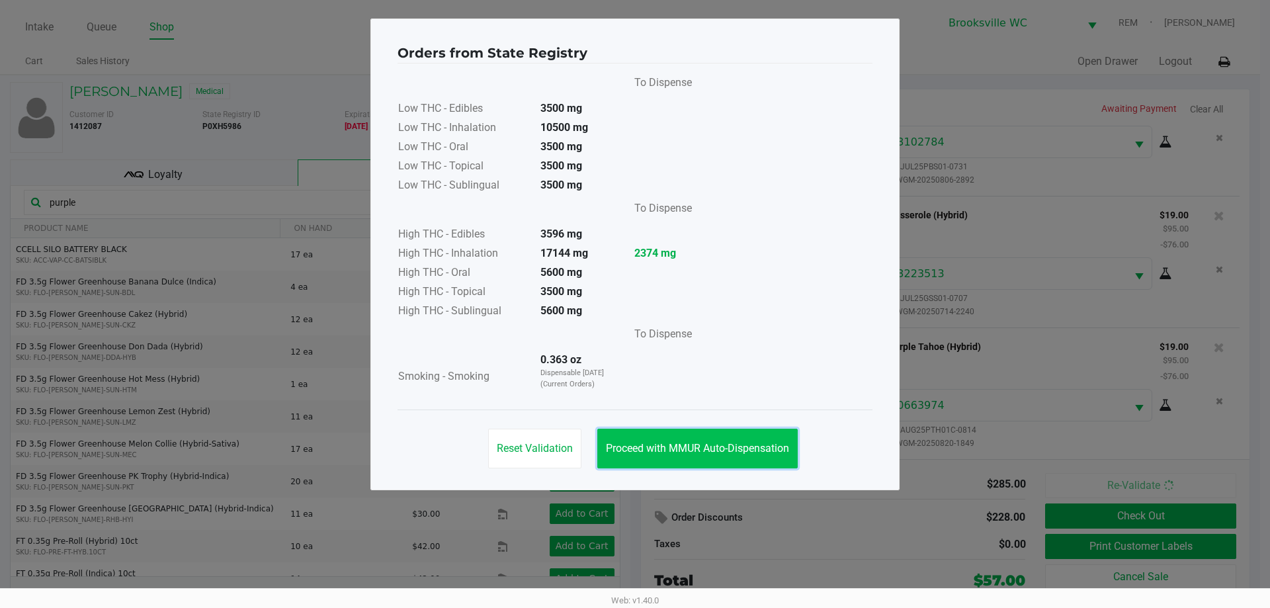
click at [773, 452] on span "Proceed with MMUR Auto-Dispensation" at bounding box center [697, 448] width 183 height 13
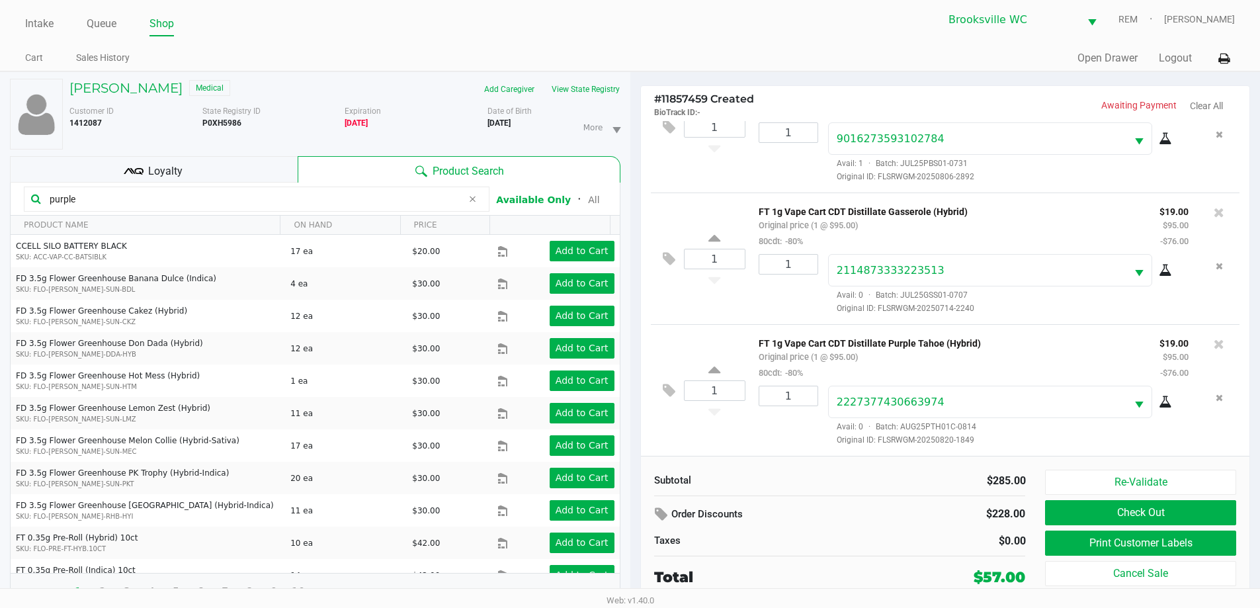
scroll to position [14, 0]
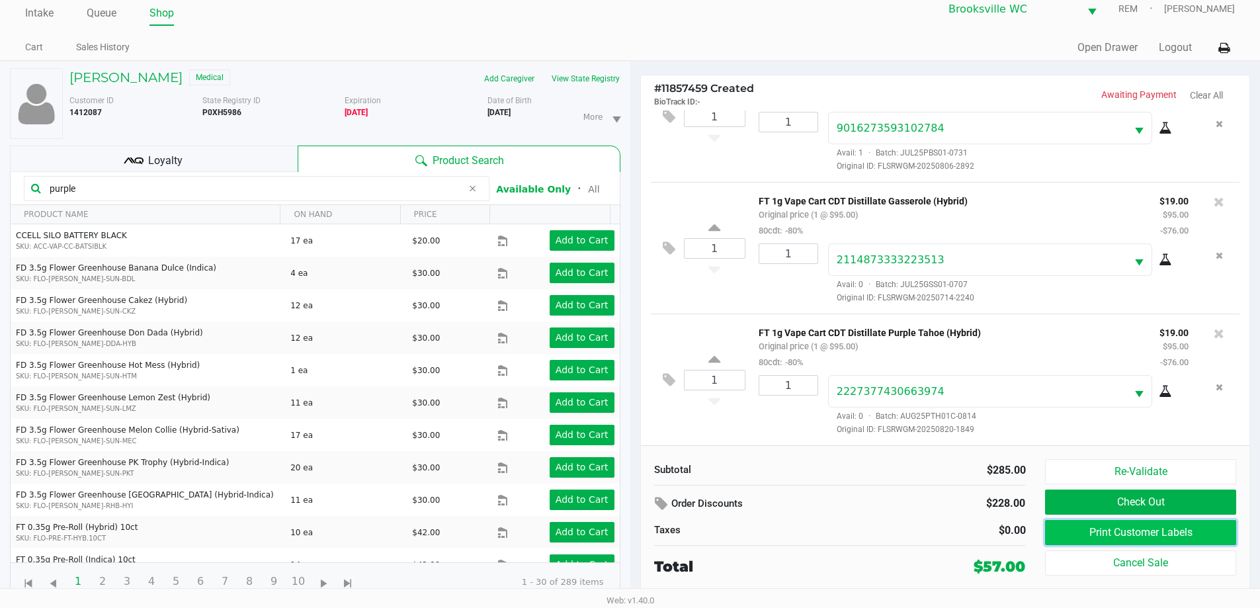
click at [1111, 532] on button "Print Customer Labels" at bounding box center [1140, 532] width 191 height 25
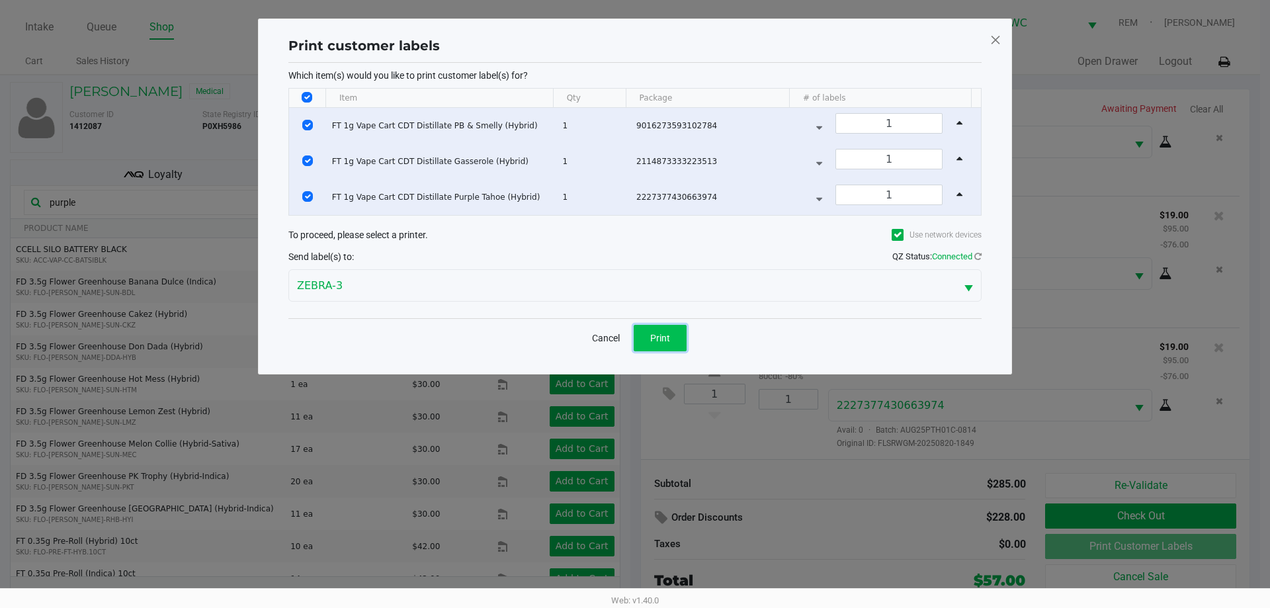
click at [658, 334] on span "Print" at bounding box center [660, 338] width 20 height 11
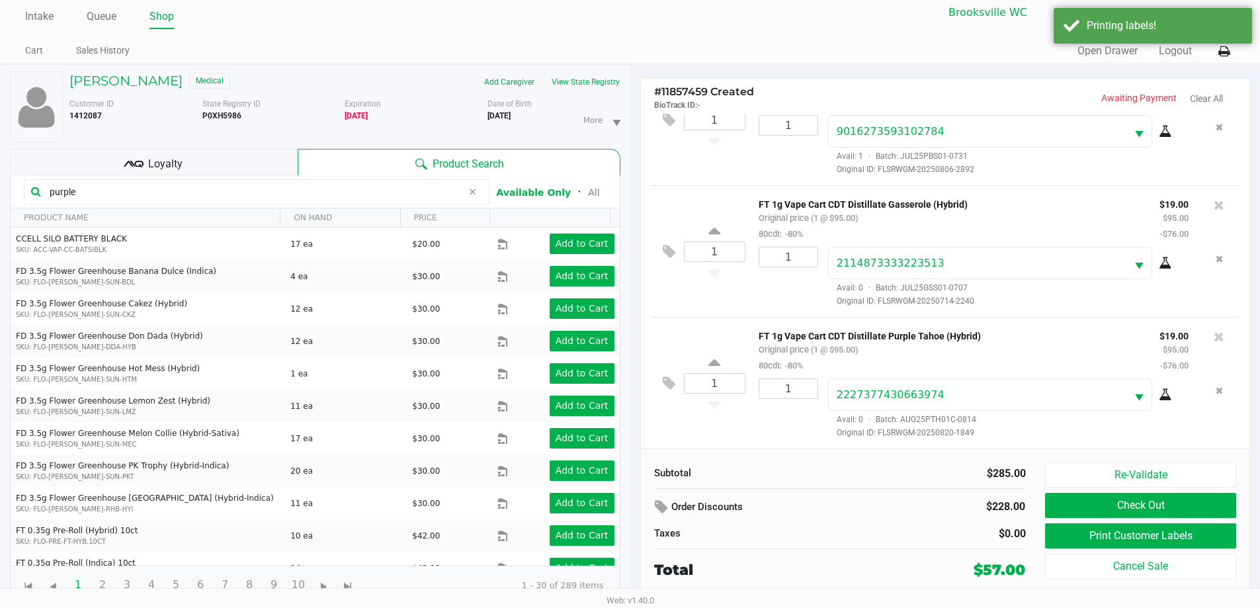
scroll to position [14, 0]
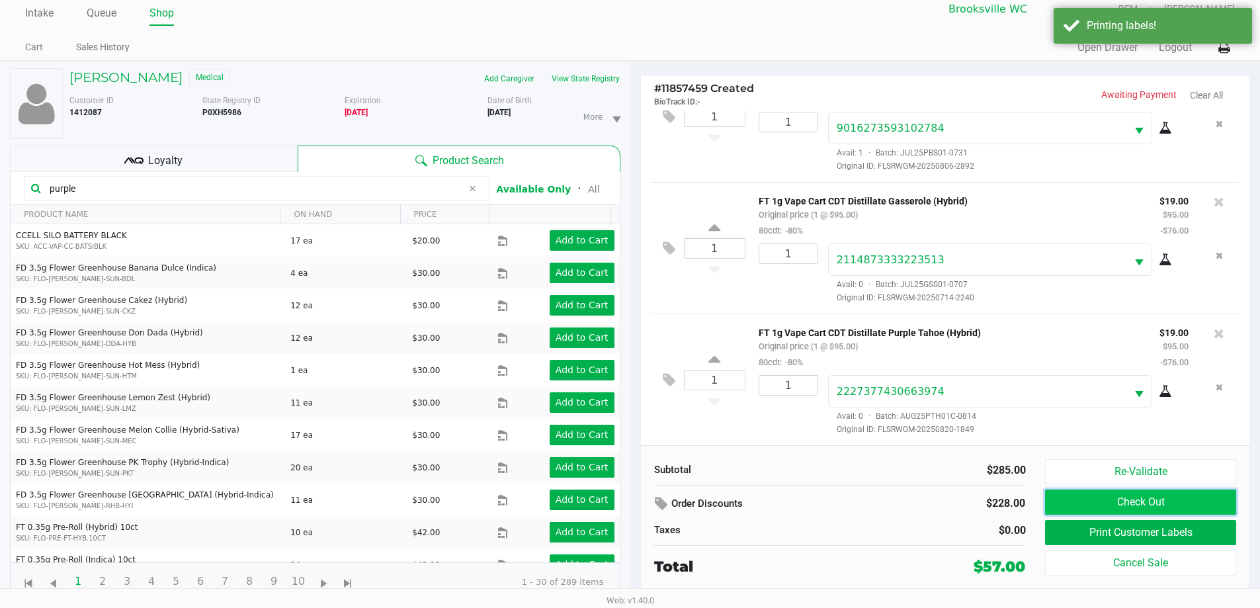
click at [1061, 494] on button "Check Out" at bounding box center [1140, 502] width 191 height 25
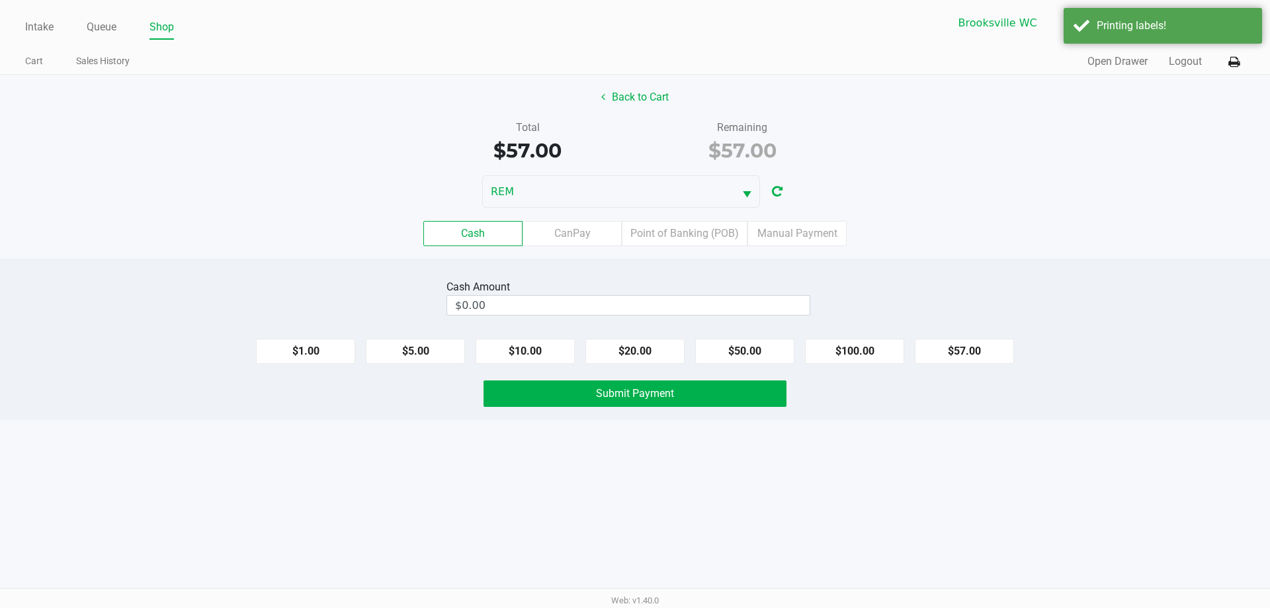
drag, startPoint x: 1055, startPoint y: 494, endPoint x: 678, endPoint y: 518, distance: 377.3
click at [679, 523] on div "Intake Queue Shop Brooksville WC REM Steven Jaskot Cart Sales History Quick Sal…" at bounding box center [635, 304] width 1270 height 608
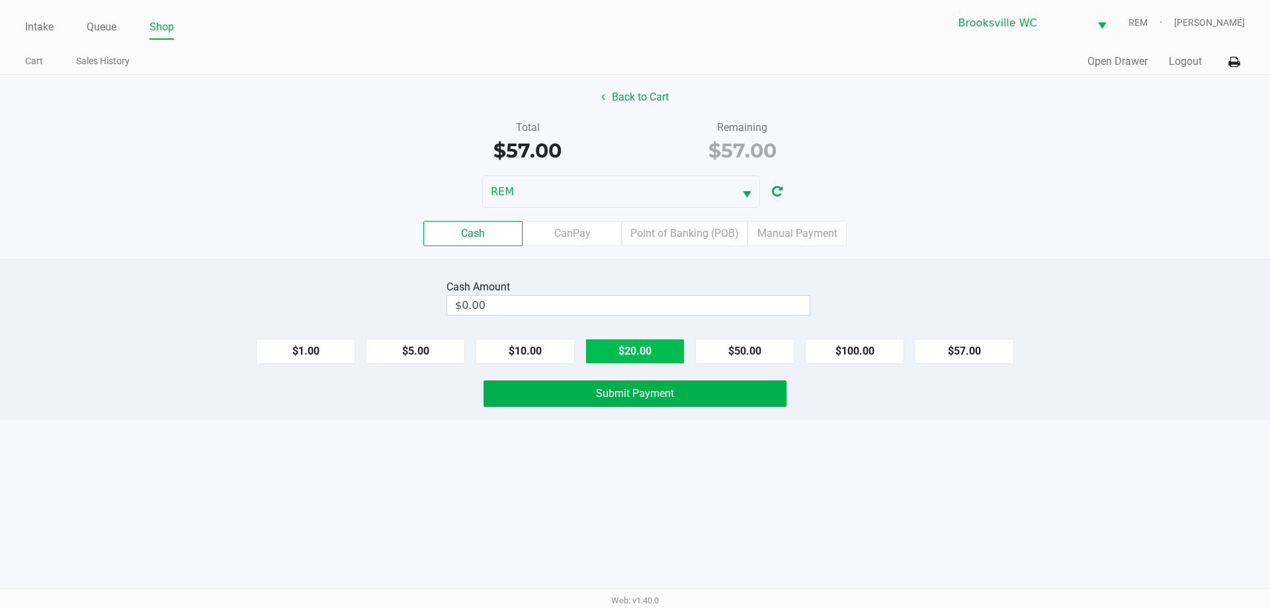
click at [635, 357] on button "$20.00" at bounding box center [635, 351] width 99 height 25
type input "$60.00"
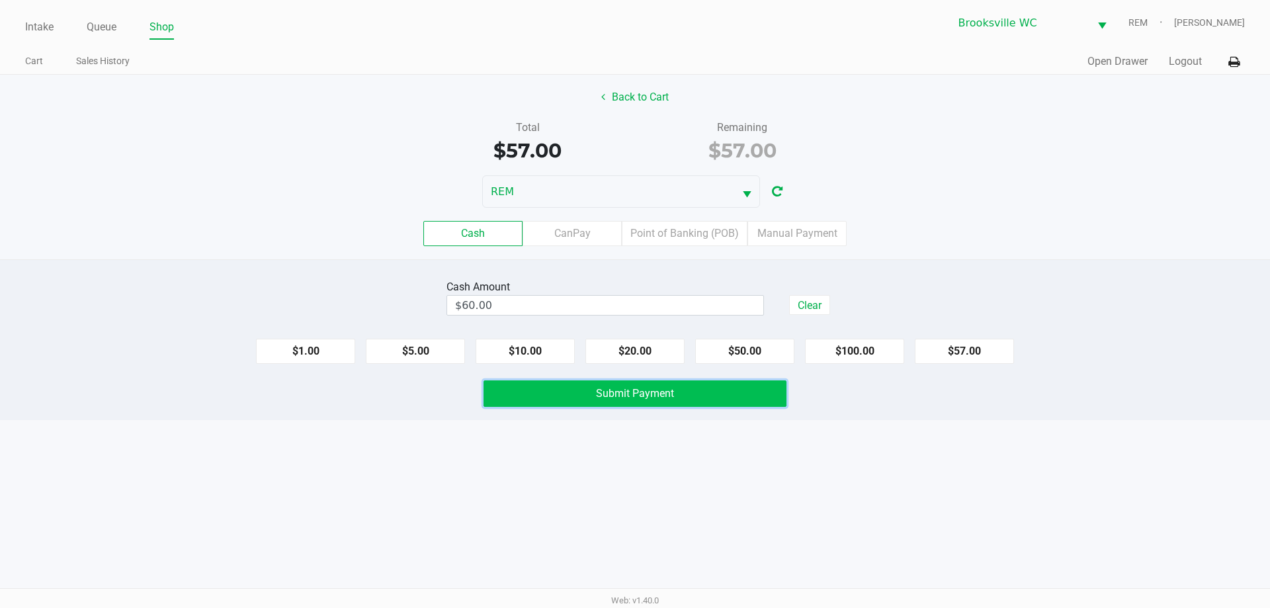
click at [629, 398] on span "Submit Payment" at bounding box center [635, 393] width 78 height 13
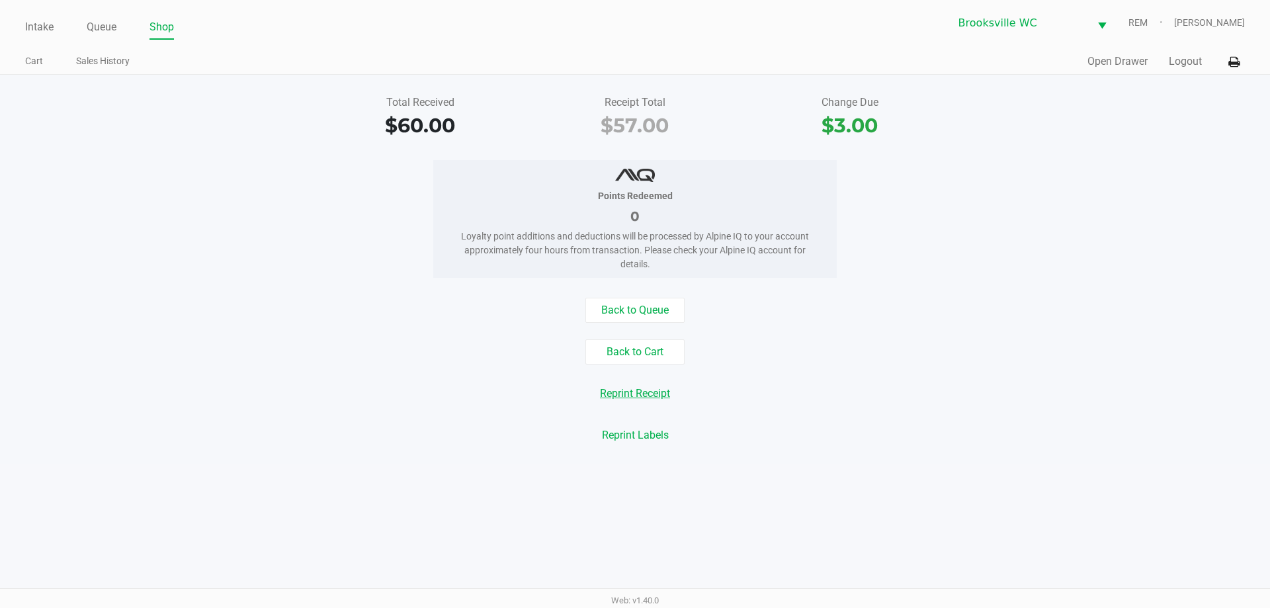
drag, startPoint x: 642, startPoint y: 389, endPoint x: 692, endPoint y: 388, distance: 49.6
click at [642, 388] on button "Reprint Receipt" at bounding box center [635, 393] width 87 height 25
click at [1090, 49] on div "Intake Queue Shop Brooksville WC REM Steven Jaskot Cart Sales History Quick Sal…" at bounding box center [635, 37] width 1270 height 75
click at [1092, 53] on div "Quick Sale Open Drawer Logout" at bounding box center [940, 62] width 610 height 24
click at [1095, 58] on button "Open Drawer" at bounding box center [1118, 62] width 60 height 16
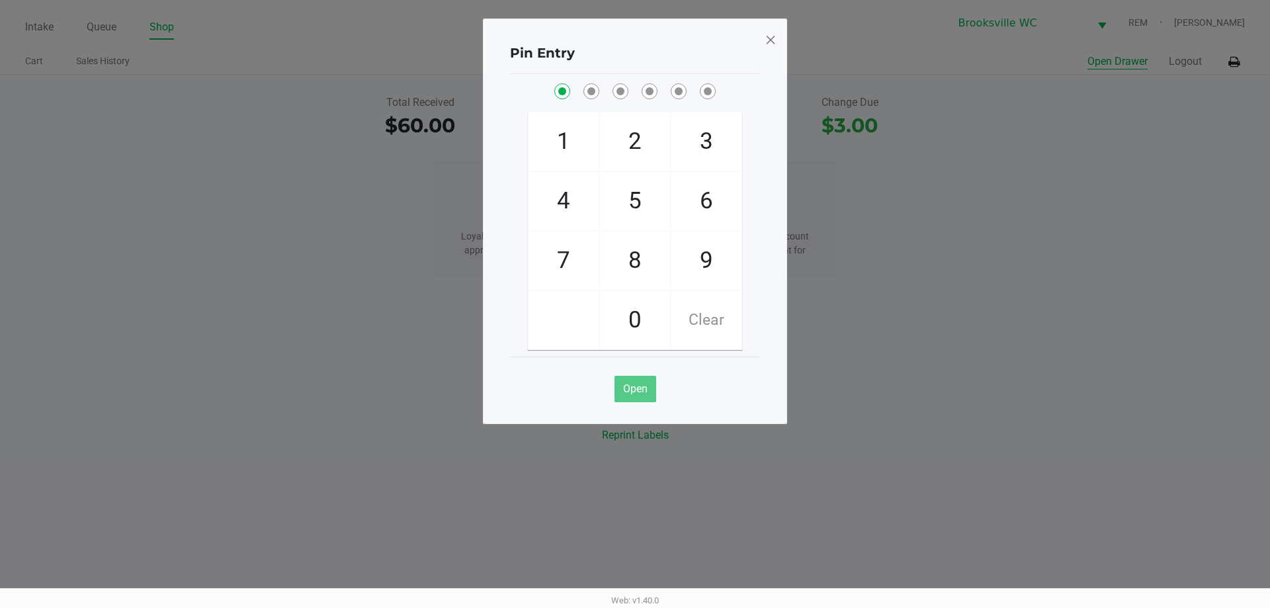
checkbox input "true"
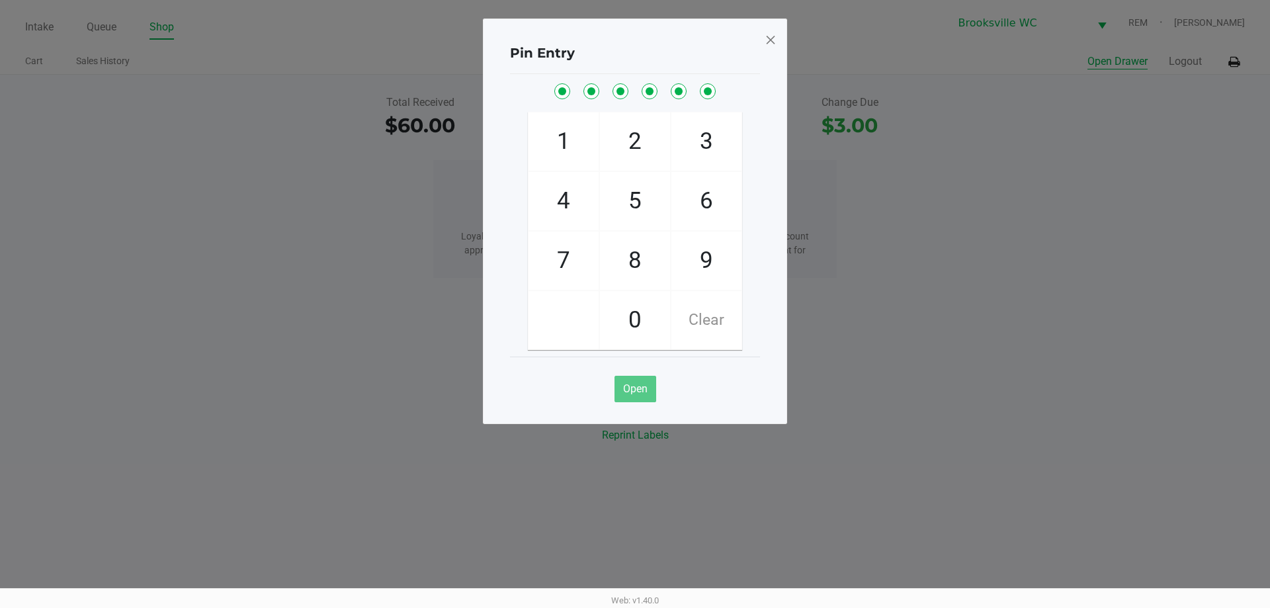
checkbox input "true"
click at [778, 32] on div "Pin Entry 1 4 7 2 5 8 0 3 6 9 Clear Open" at bounding box center [635, 222] width 304 height 406
click at [769, 36] on span at bounding box center [771, 39] width 12 height 21
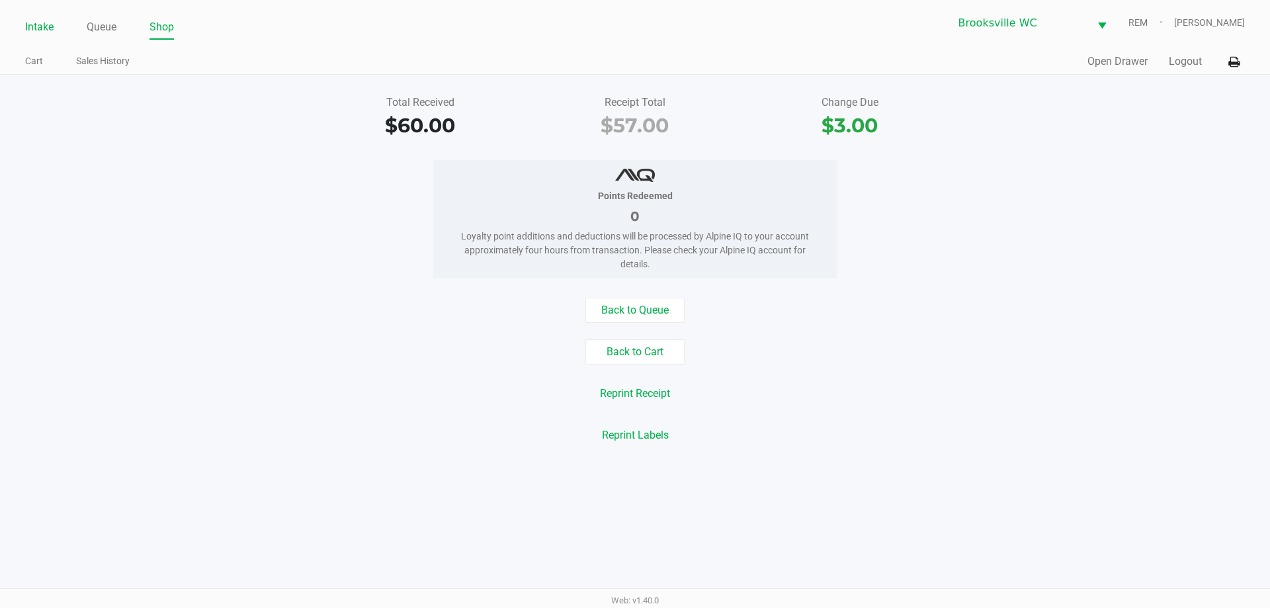
click at [47, 28] on link "Intake" at bounding box center [39, 27] width 28 height 19
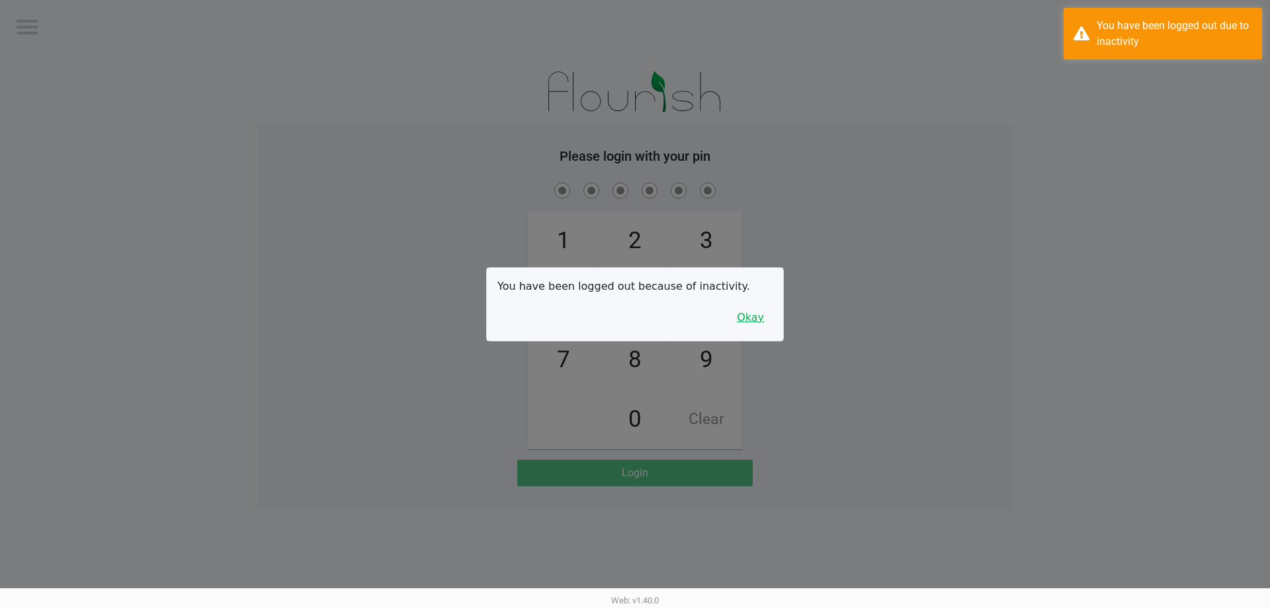
click at [760, 322] on button "Okay" at bounding box center [750, 317] width 44 height 25
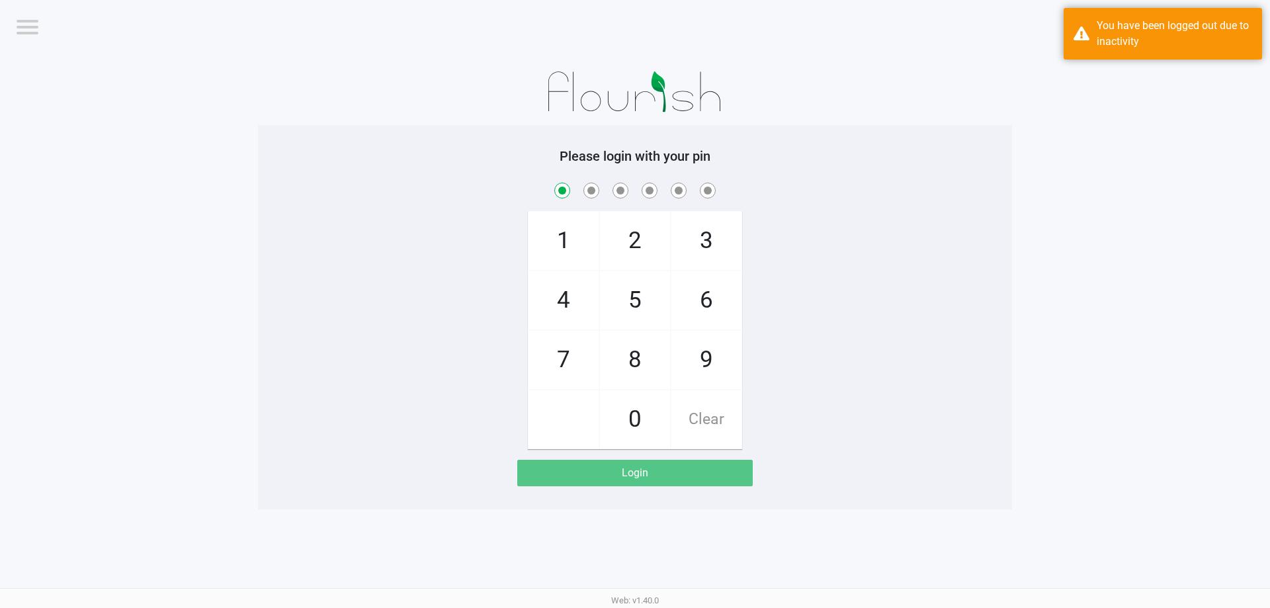
checkbox input "true"
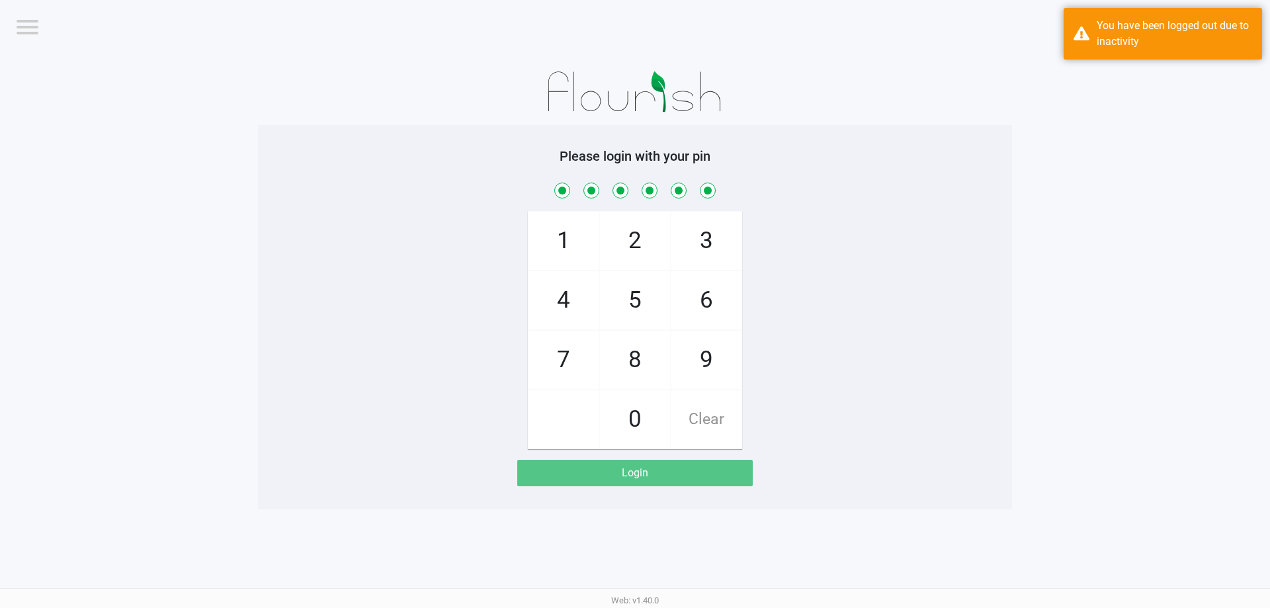
checkbox input "true"
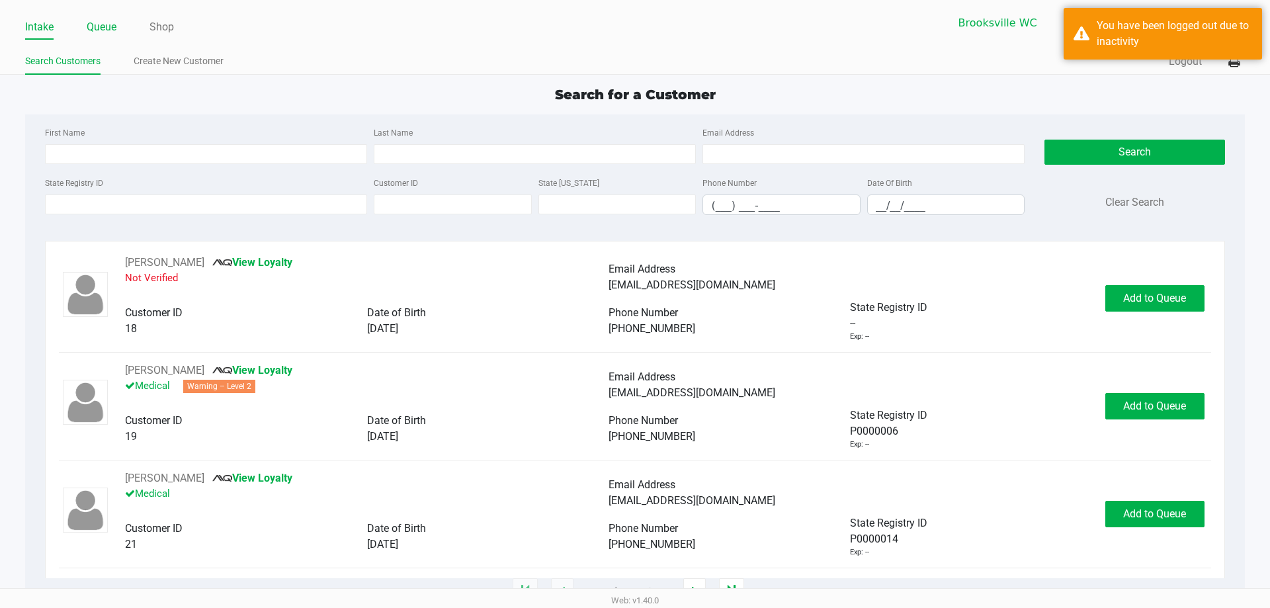
drag, startPoint x: 139, startPoint y: 76, endPoint x: 91, endPoint y: 17, distance: 75.7
click at [94, 17] on li "Queue" at bounding box center [102, 28] width 30 height 23
click at [91, 26] on link "Queue" at bounding box center [102, 27] width 30 height 19
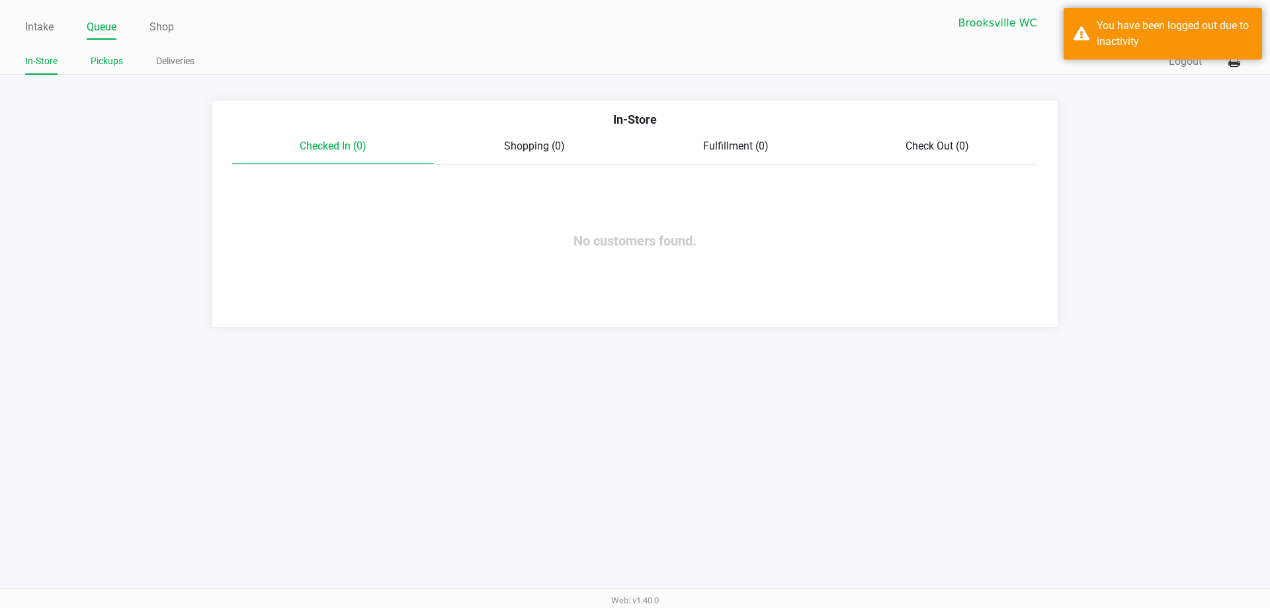
click at [113, 55] on link "Pickups" at bounding box center [107, 61] width 32 height 17
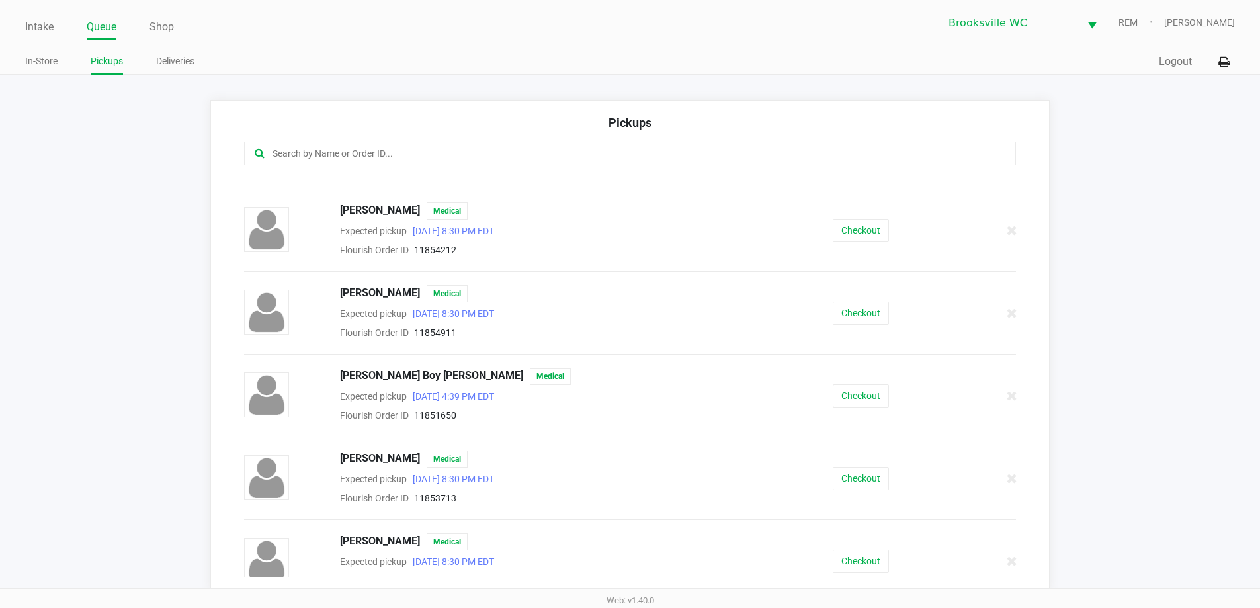
scroll to position [596, 0]
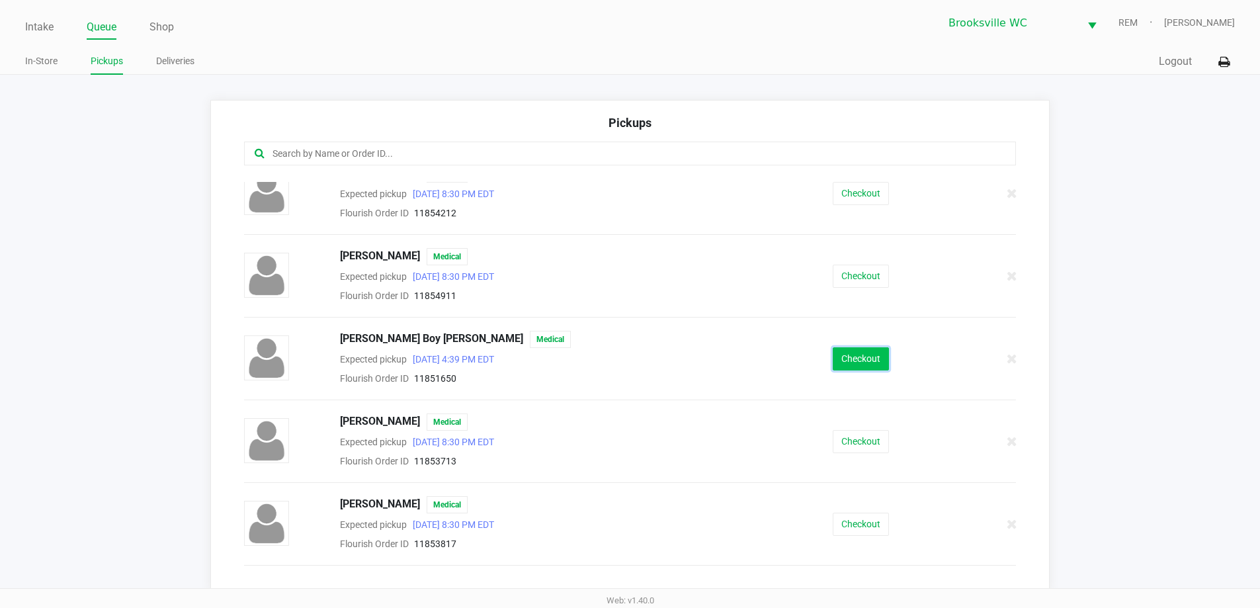
click at [852, 355] on button "Checkout" at bounding box center [861, 358] width 56 height 23
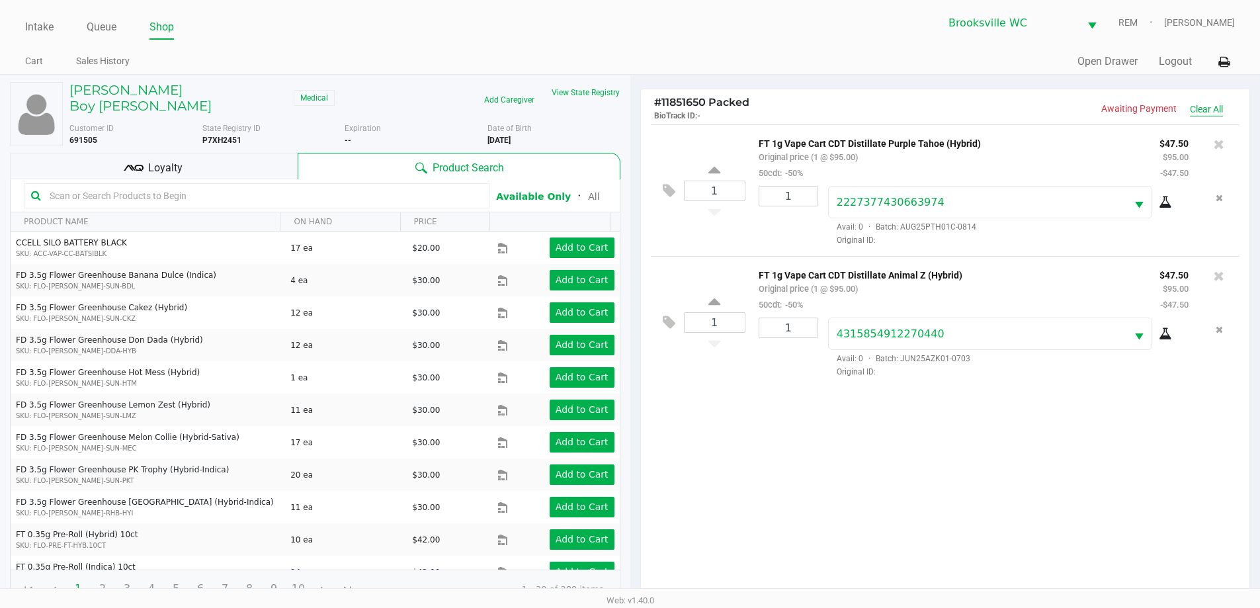
click at [1210, 112] on button "Clear All" at bounding box center [1206, 110] width 33 height 14
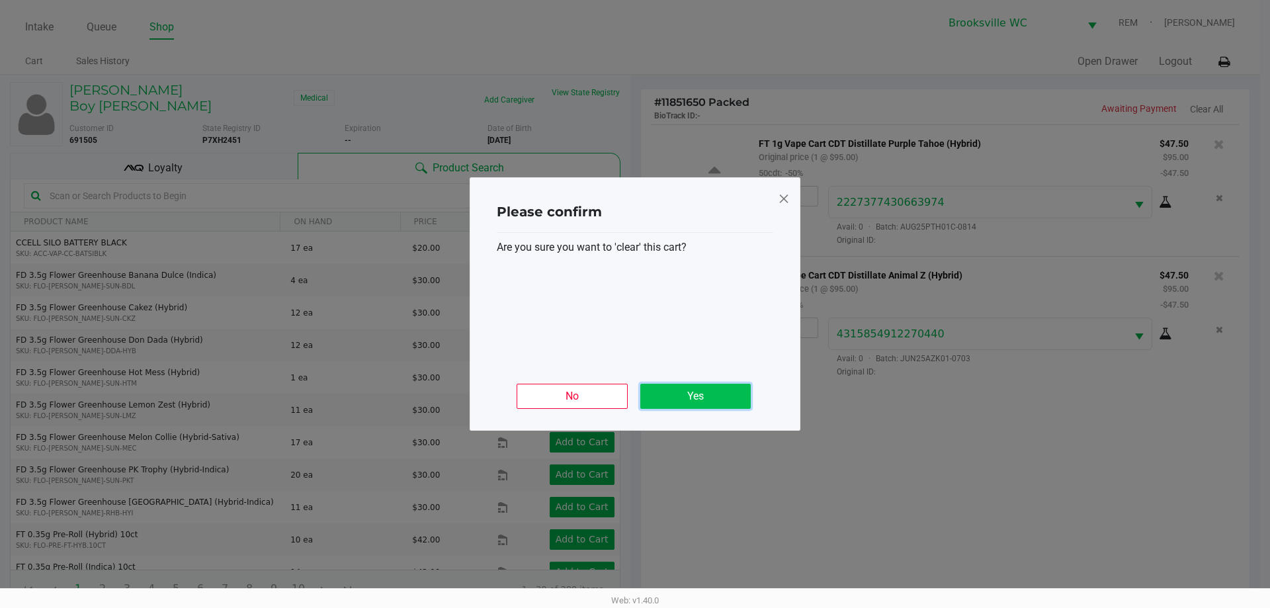
click at [719, 400] on button "Yes" at bounding box center [695, 396] width 110 height 25
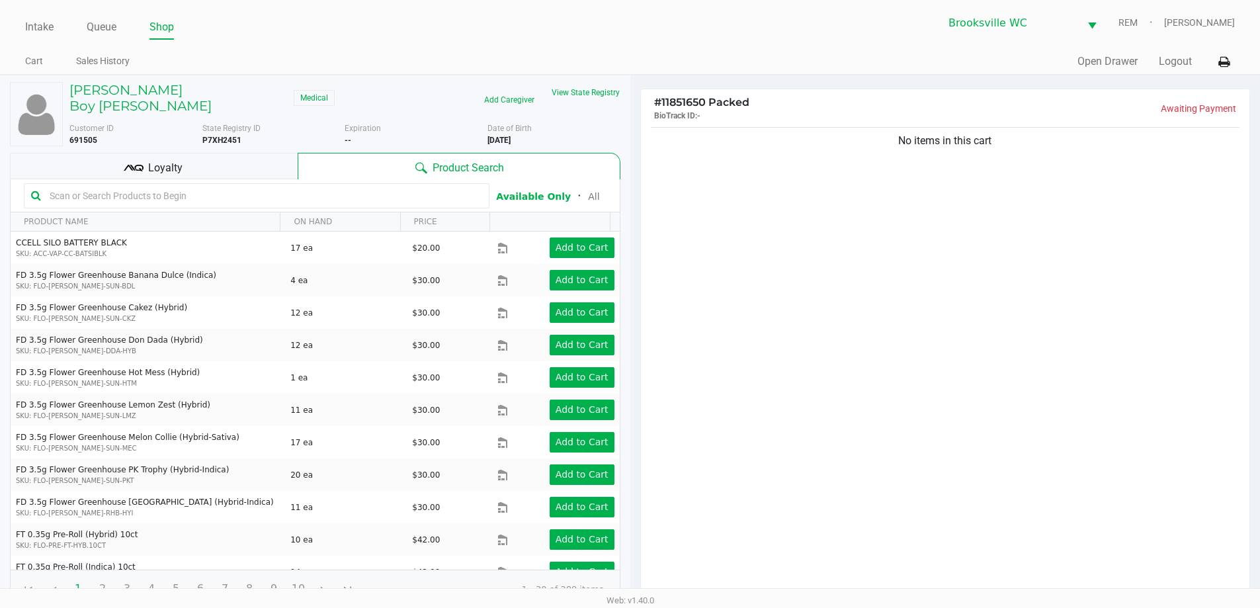
click at [823, 513] on div "No items in this cart" at bounding box center [945, 364] width 609 height 480
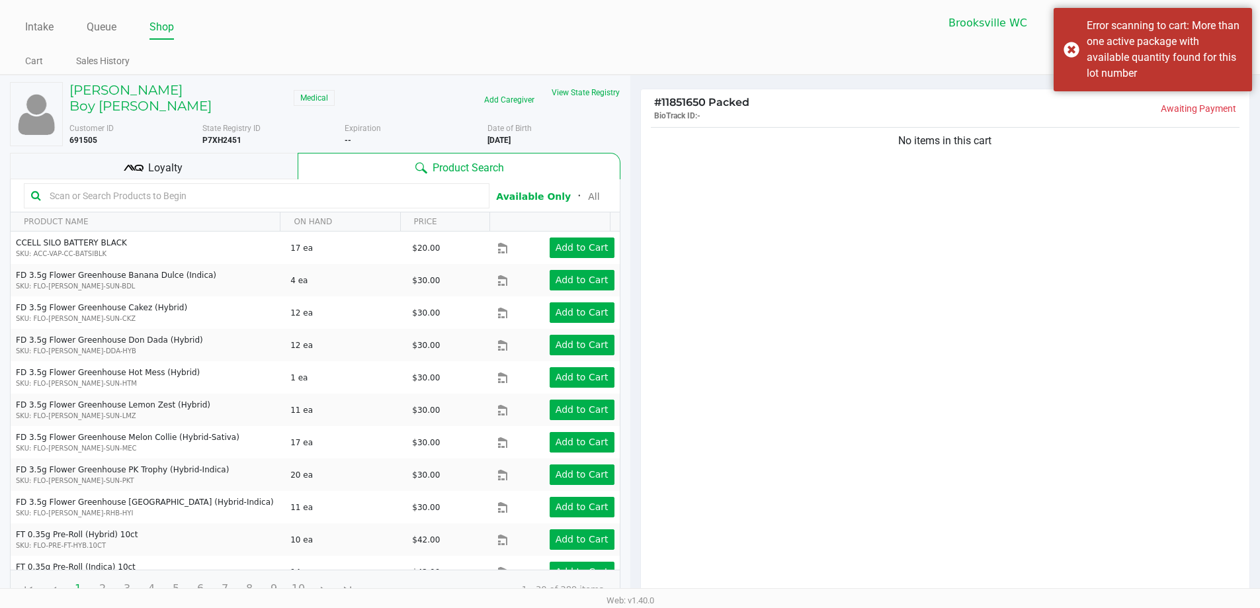
click at [212, 188] on input "text" at bounding box center [263, 196] width 438 height 20
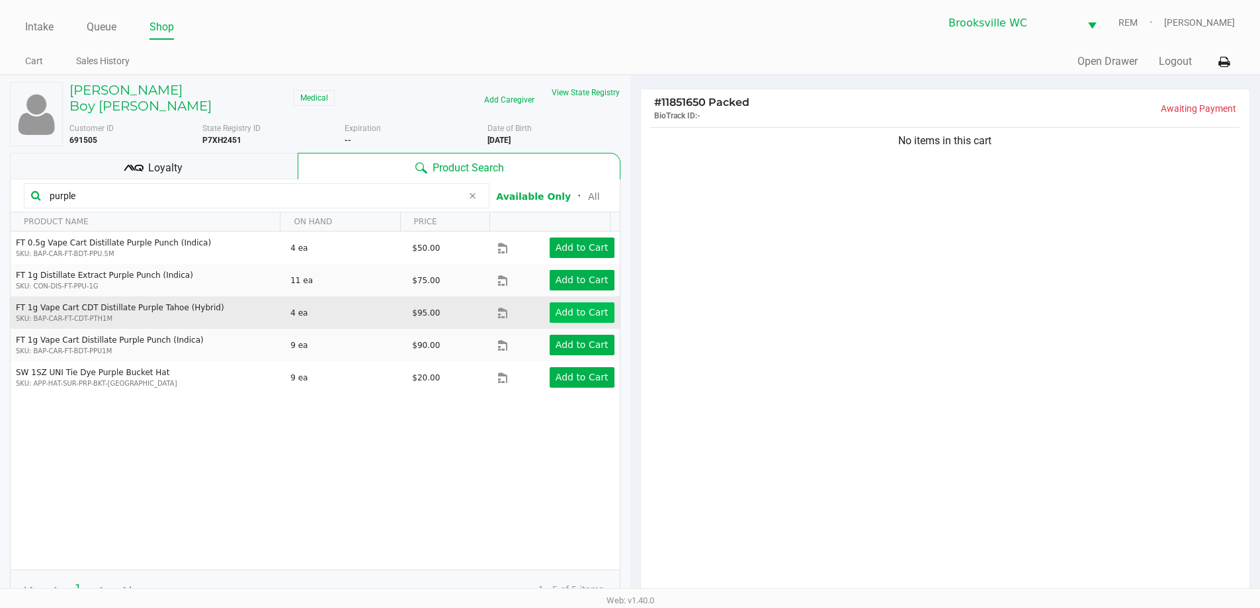
type input "purple"
click at [575, 307] on app-button-loader "Add to Cart" at bounding box center [582, 312] width 53 height 11
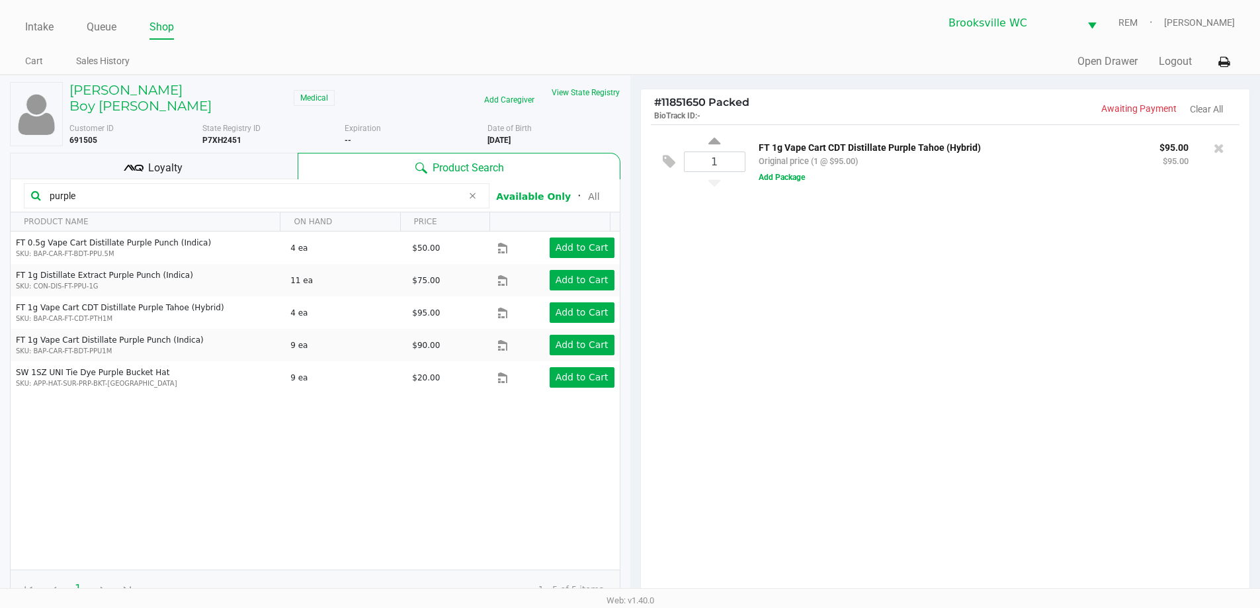
click at [973, 334] on div "1 FT 1g Vape Cart CDT Distillate Purple Tahoe (Hybrid) Original price (1 @ $95.…" at bounding box center [945, 364] width 609 height 480
click at [1212, 103] on button "Clear All" at bounding box center [1206, 110] width 33 height 14
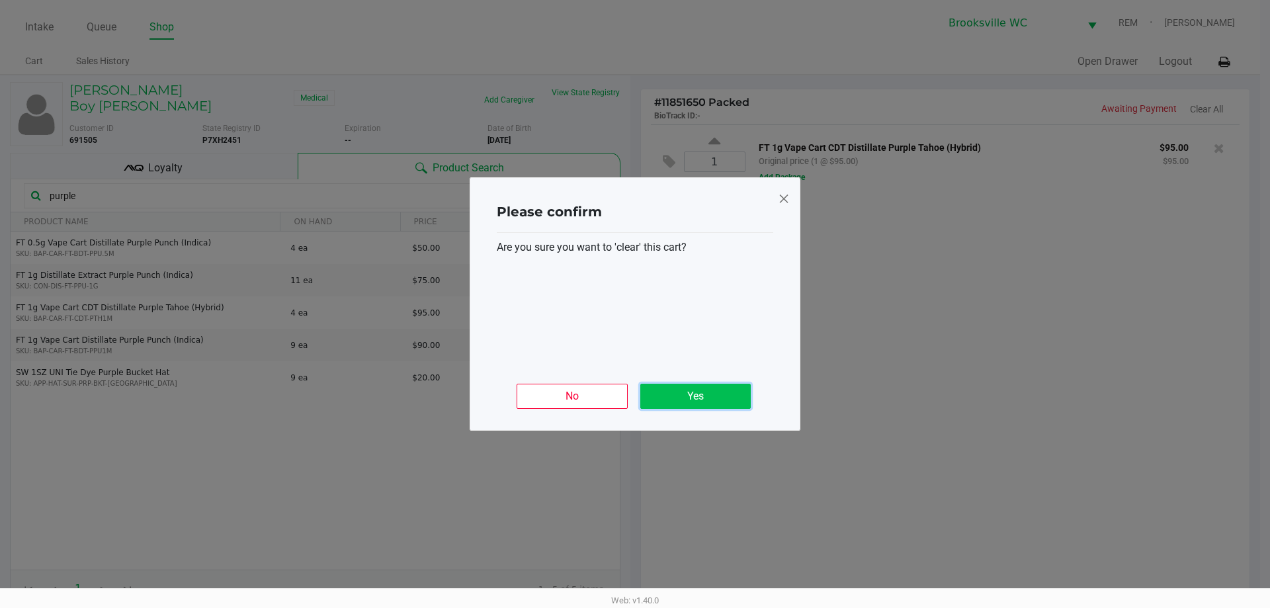
click at [699, 400] on button "Yes" at bounding box center [695, 396] width 110 height 25
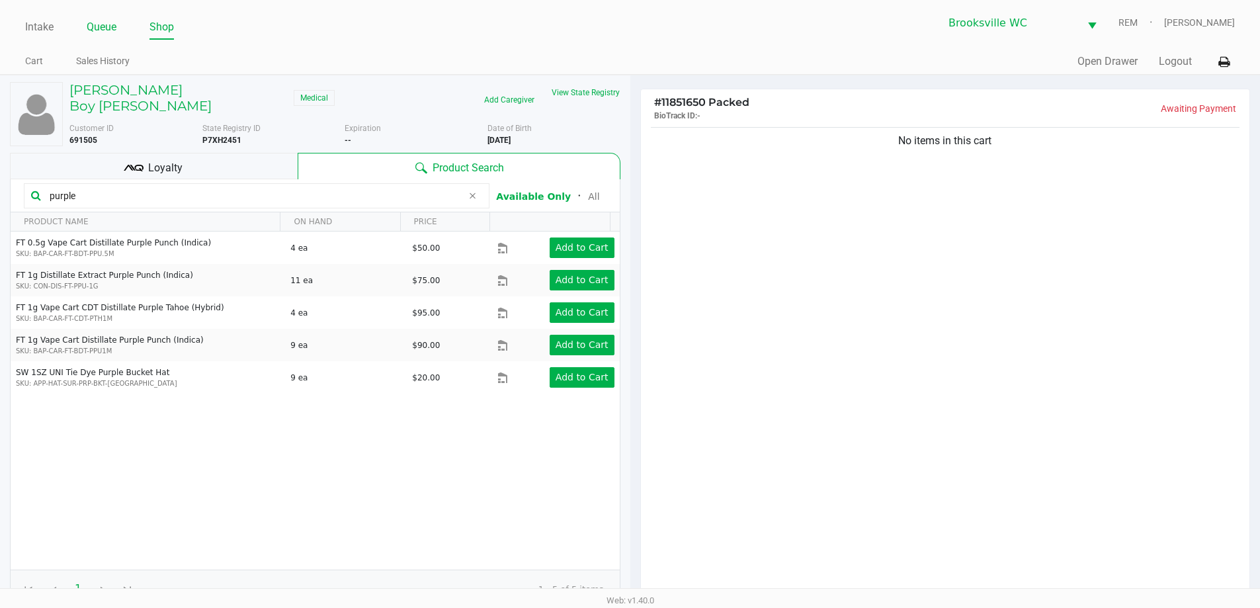
click at [109, 28] on link "Queue" at bounding box center [102, 27] width 30 height 19
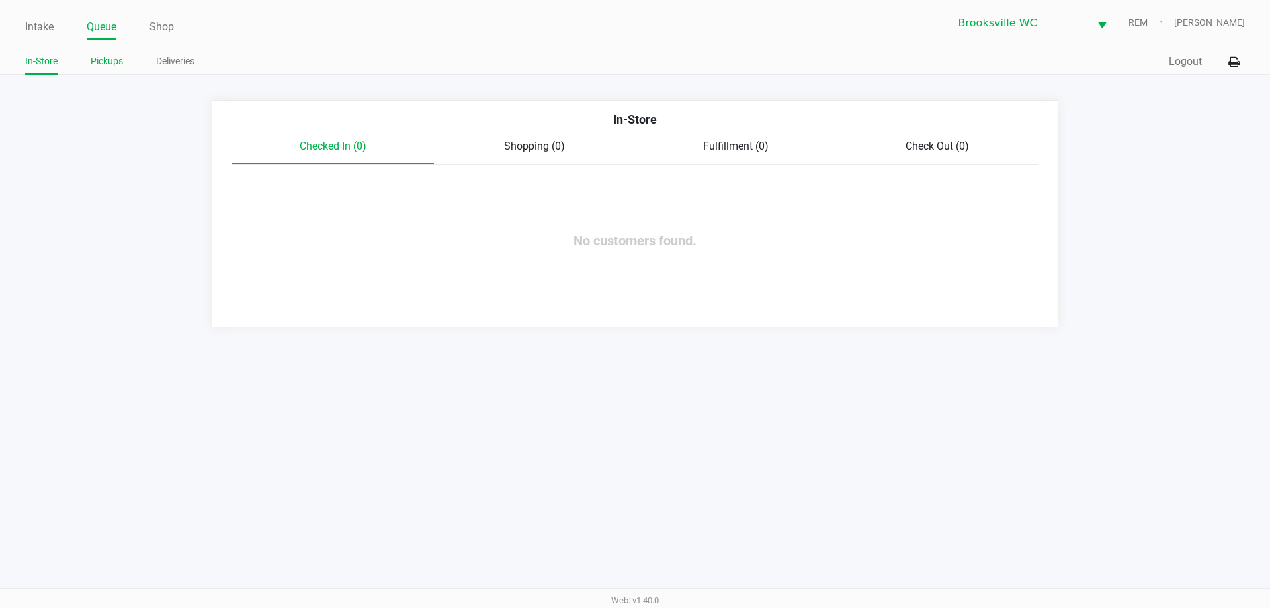
click at [98, 73] on li "Pickups" at bounding box center [107, 63] width 32 height 23
click at [98, 64] on link "Pickups" at bounding box center [107, 61] width 32 height 17
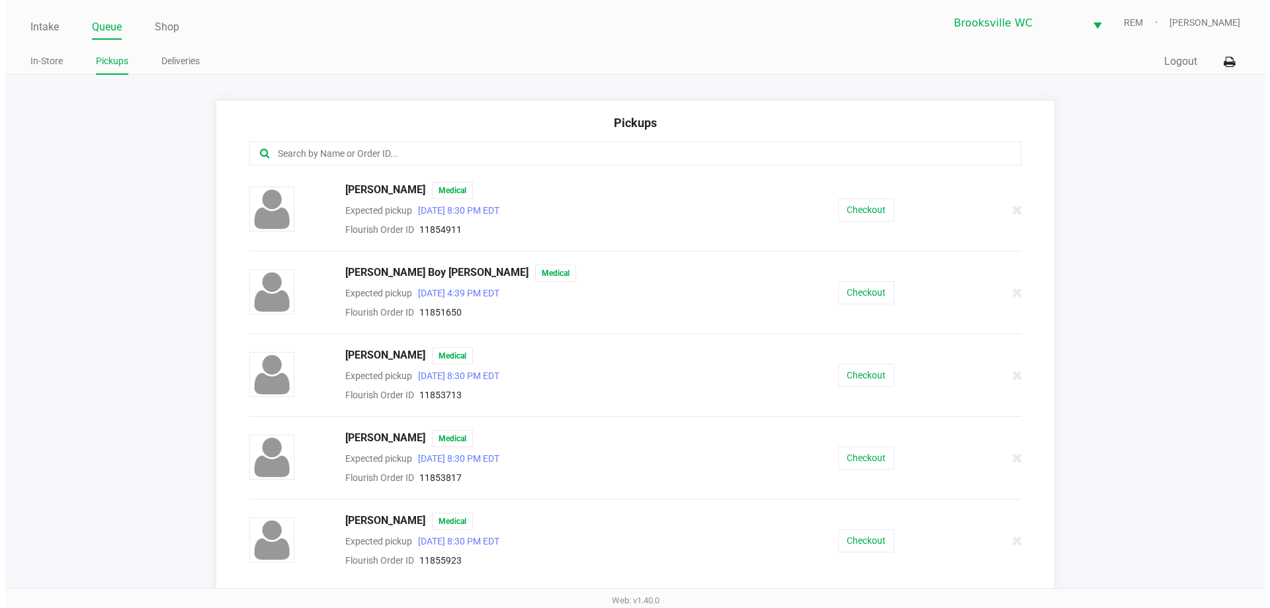
scroll to position [596, 0]
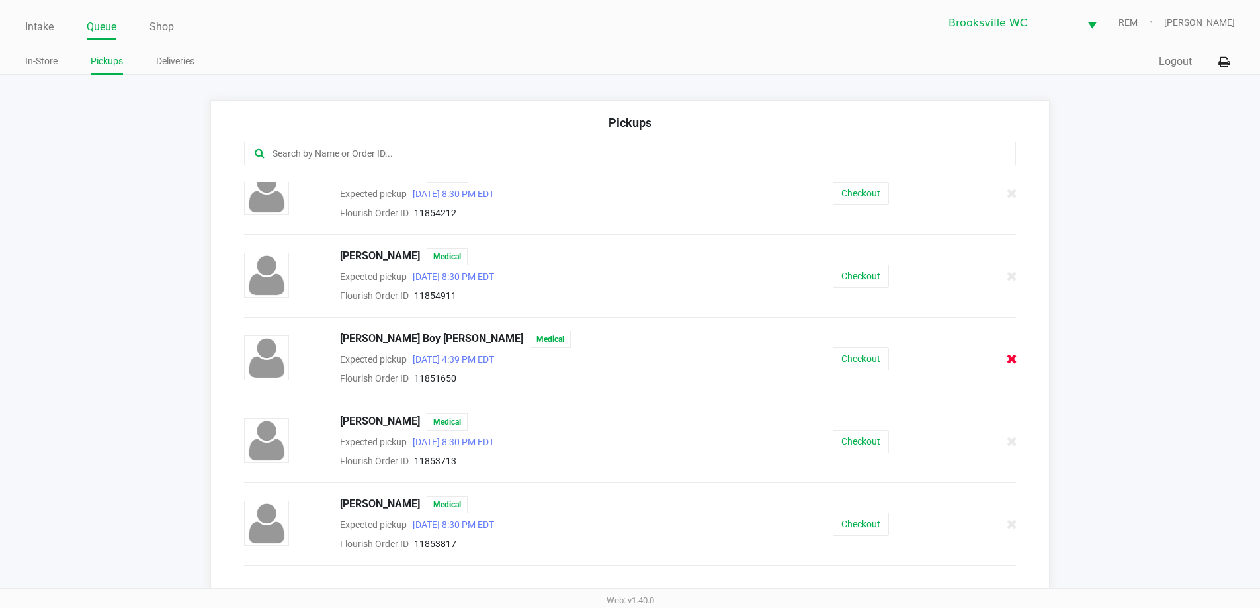
click at [1007, 359] on icon at bounding box center [1012, 359] width 11 height 10
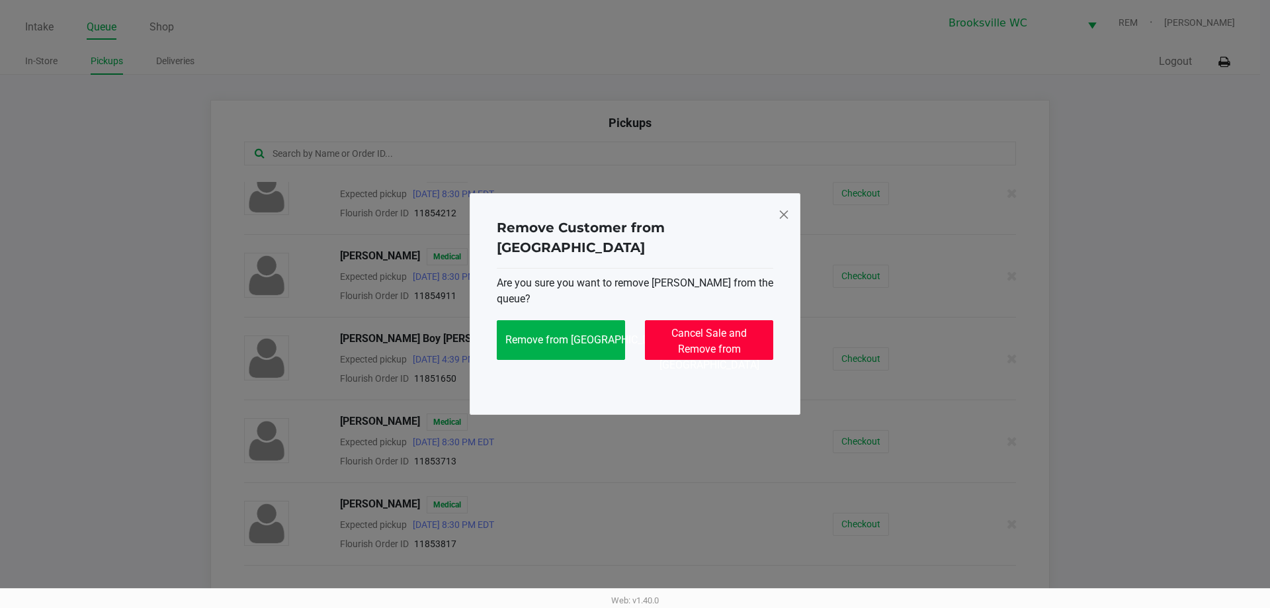
click at [725, 333] on span "Cancel Sale and Remove from Queue" at bounding box center [710, 349] width 100 height 44
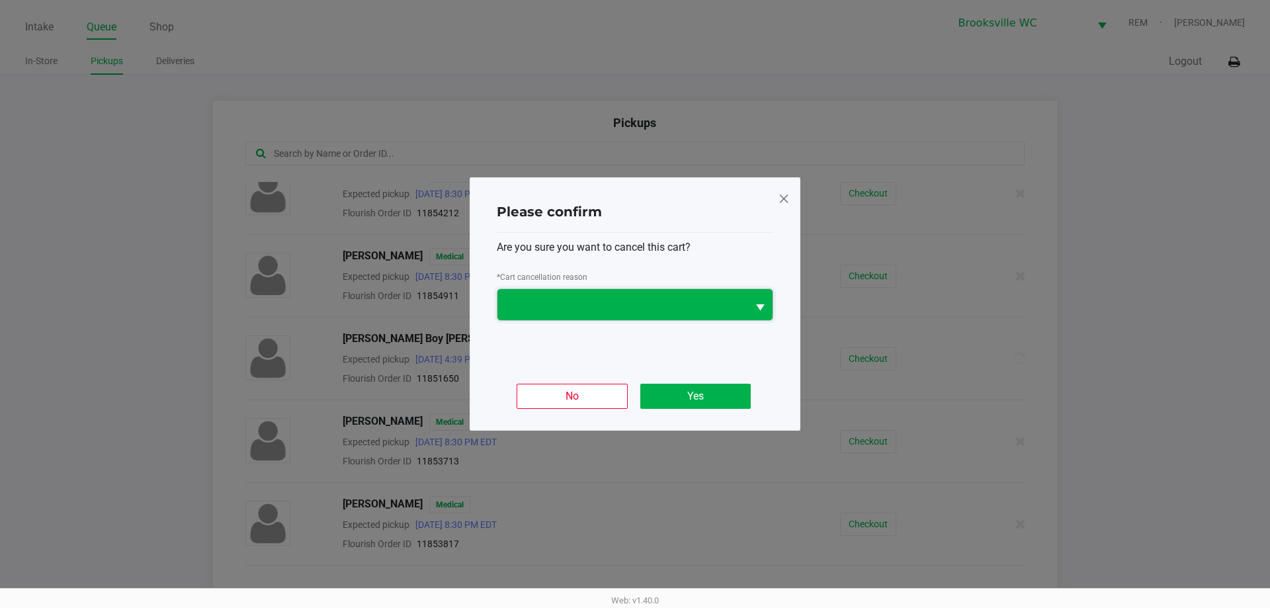
click at [562, 302] on span at bounding box center [623, 305] width 234 height 16
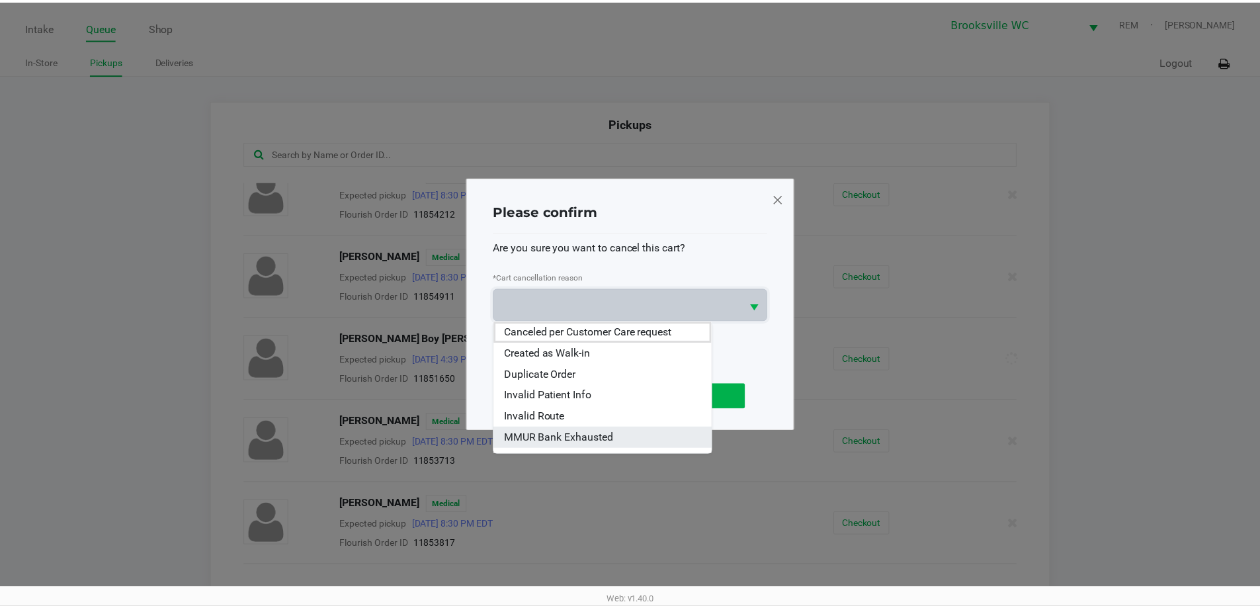
scroll to position [101, 0]
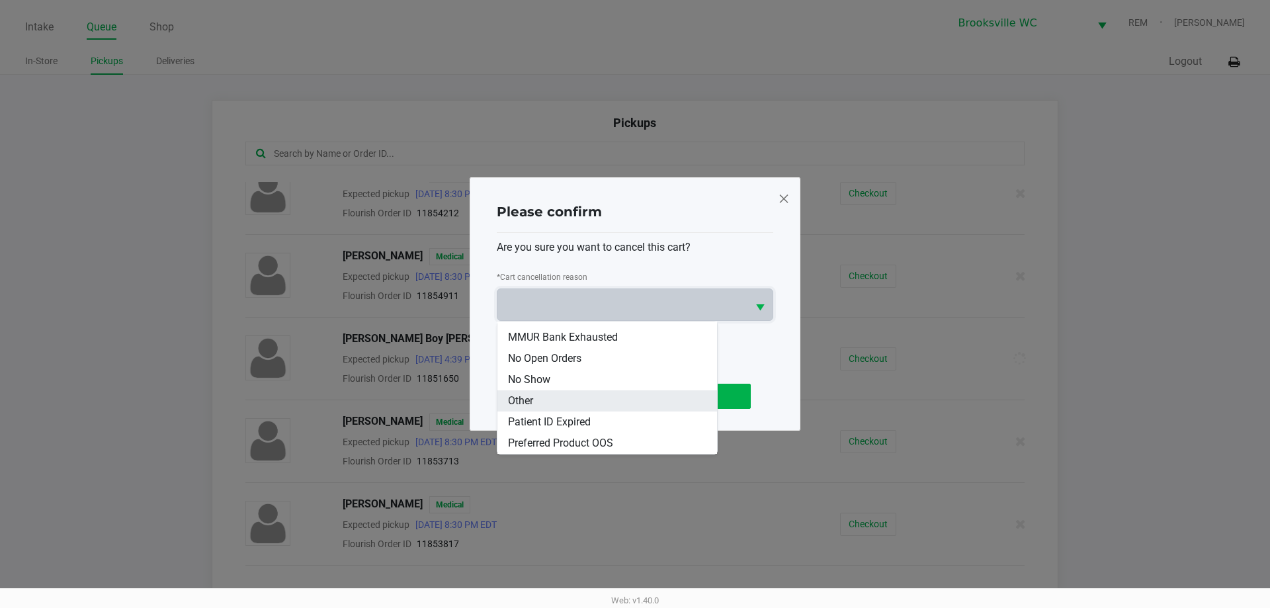
click at [548, 400] on li "Other" at bounding box center [608, 400] width 220 height 21
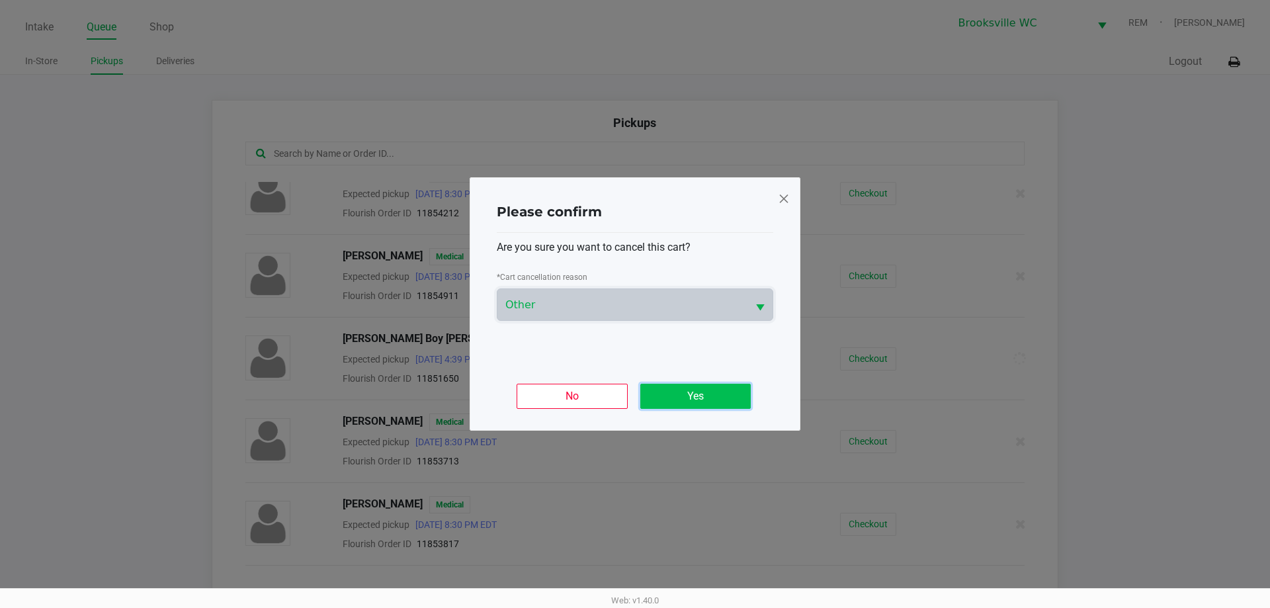
click at [676, 388] on button "Yes" at bounding box center [695, 396] width 110 height 25
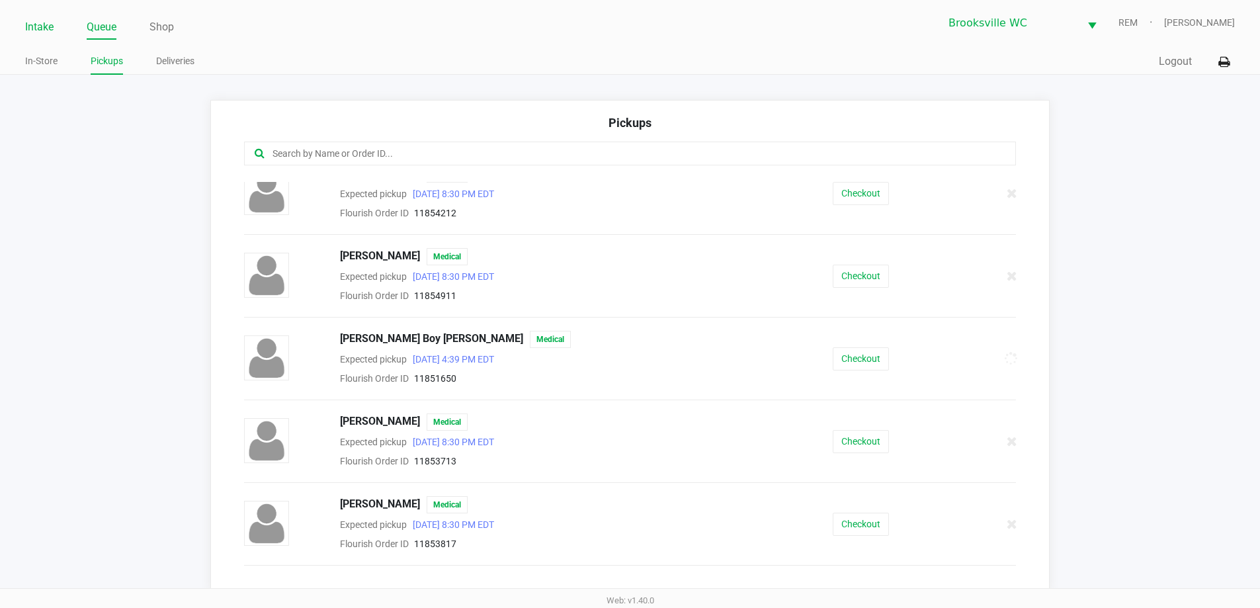
click at [46, 26] on link "Intake" at bounding box center [39, 27] width 28 height 19
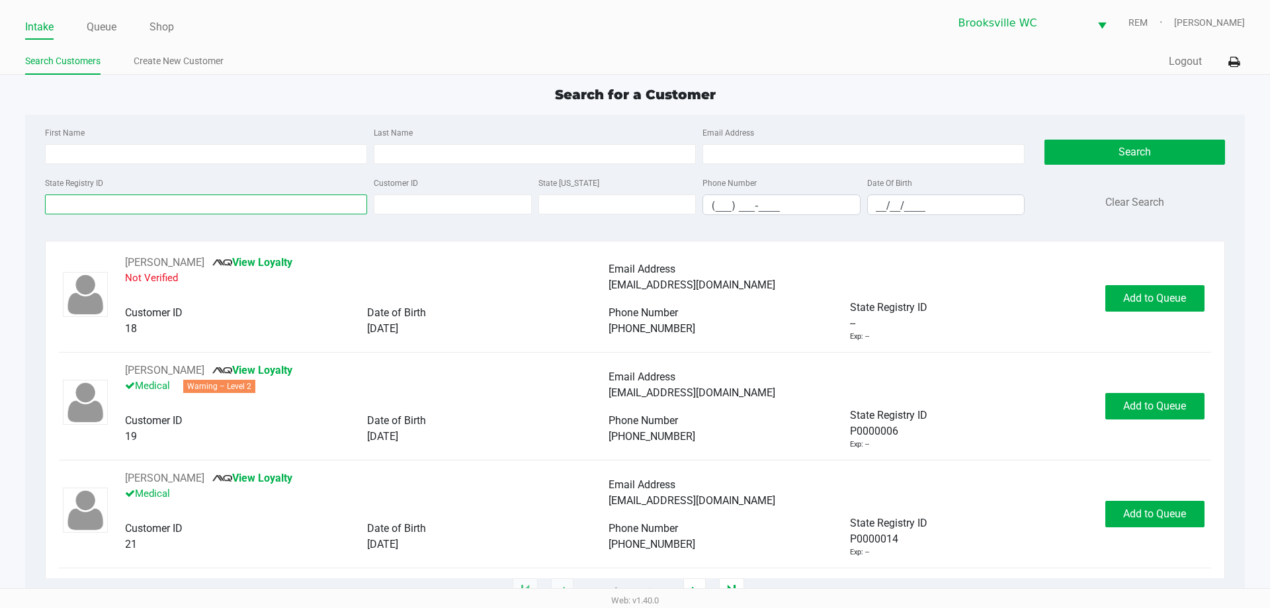
click at [136, 202] on input "State Registry ID" at bounding box center [206, 205] width 322 height 20
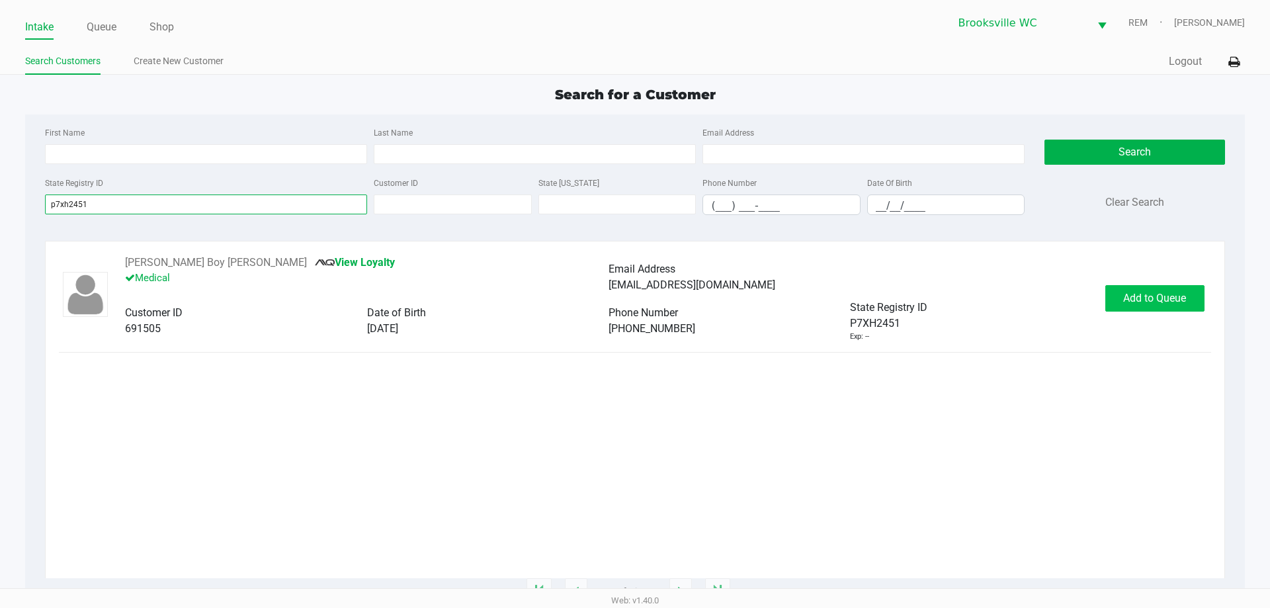
type input "p7xh2451"
click at [1162, 307] on button "Add to Queue" at bounding box center [1155, 298] width 99 height 26
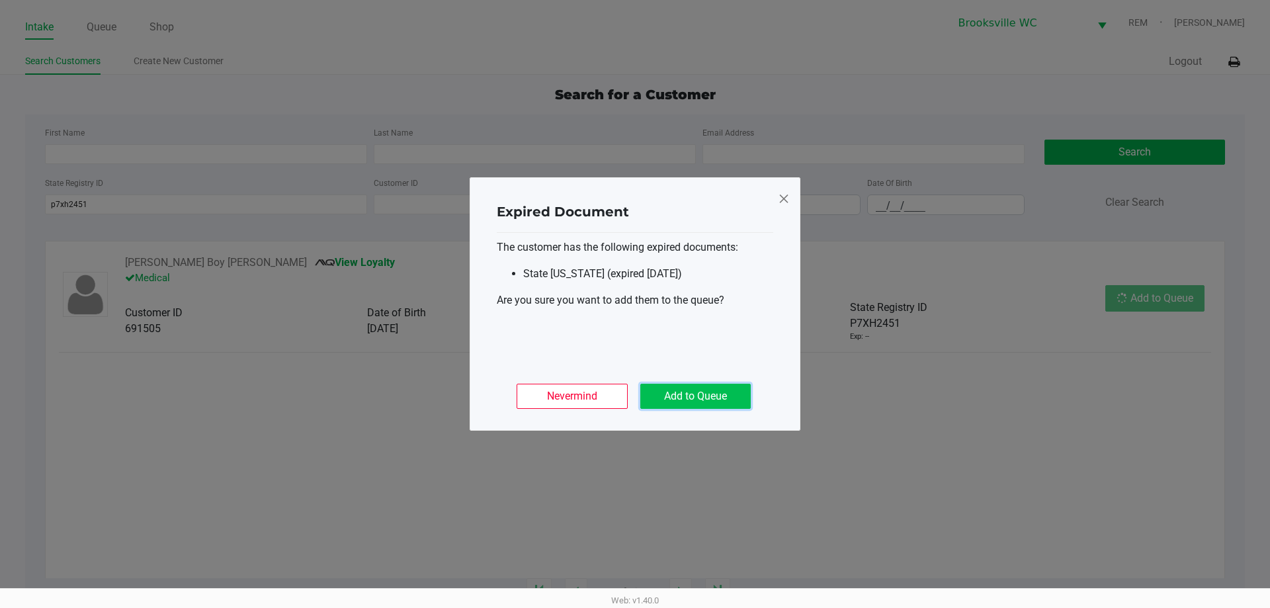
click at [701, 398] on button "Add to Queue" at bounding box center [695, 396] width 110 height 25
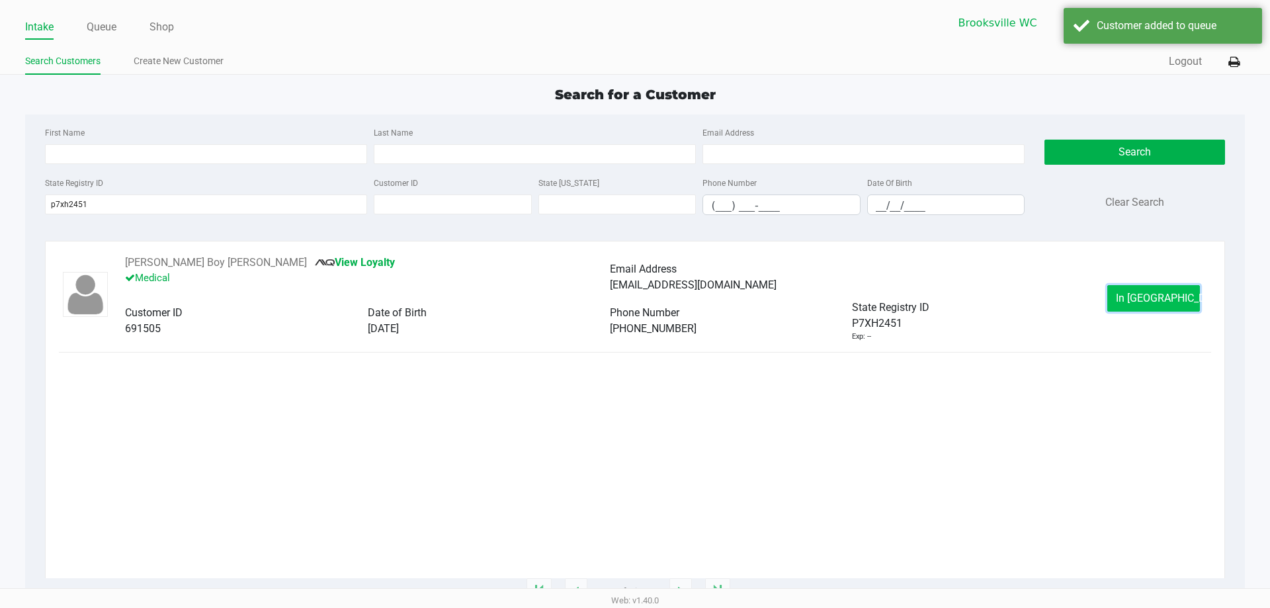
click at [1174, 293] on span "In Queue" at bounding box center [1171, 298] width 111 height 13
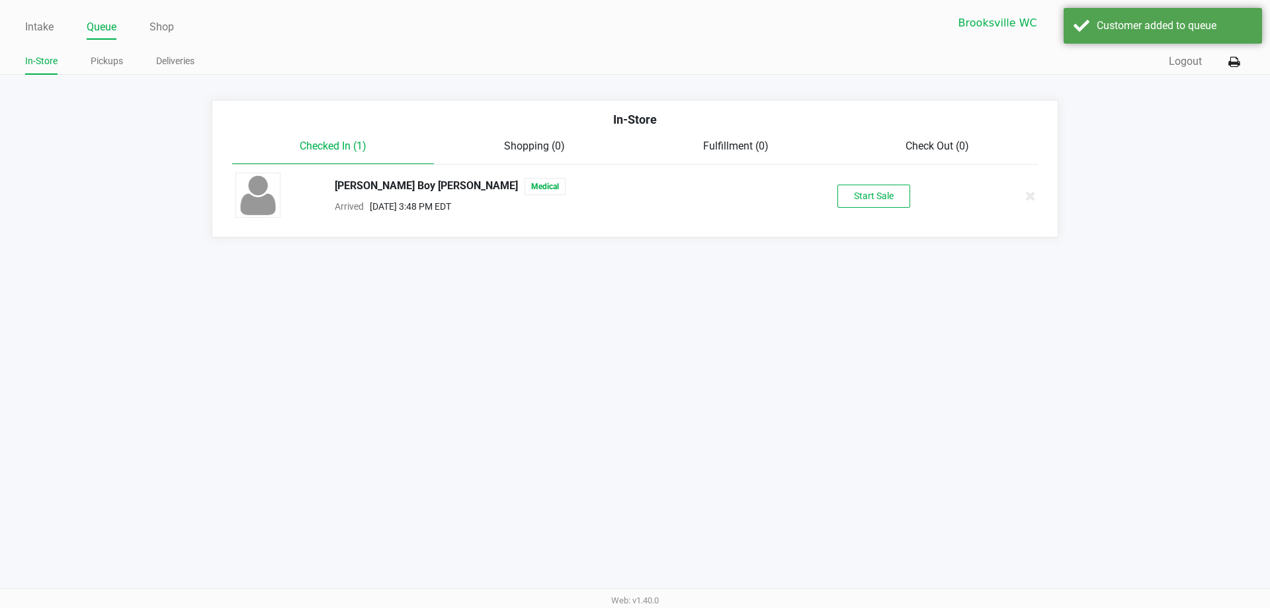
click at [861, 215] on div "Johnny Boy WILLSON JR Medical Arrived Aug 27, 2025 3:48 PM EDT Start Sale" at bounding box center [635, 196] width 819 height 46
click at [861, 197] on button "Start Sale" at bounding box center [874, 196] width 73 height 23
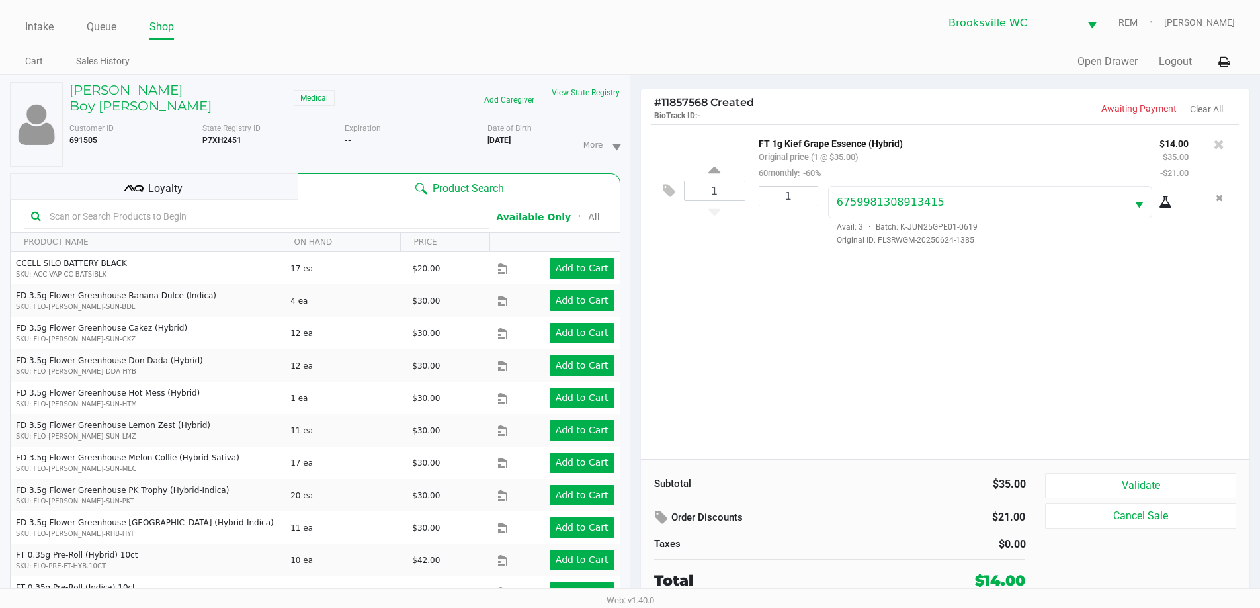
click at [900, 314] on div "1 FT 1g Kief Grape Essence (Hybrid) Original price (1 @ $35.00) 60monthly: -60%…" at bounding box center [945, 291] width 609 height 335
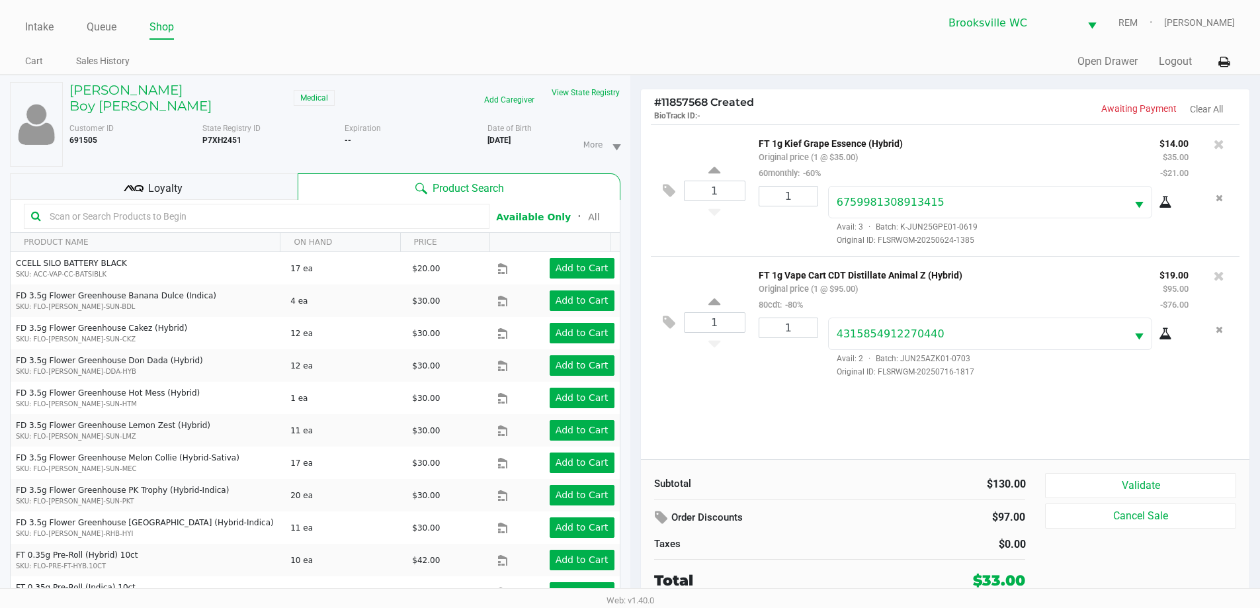
click at [158, 216] on kendo-grid-toolbar "Available Only ᛫ All" at bounding box center [315, 216] width 609 height 33
click at [164, 206] on input "text" at bounding box center [263, 216] width 438 height 20
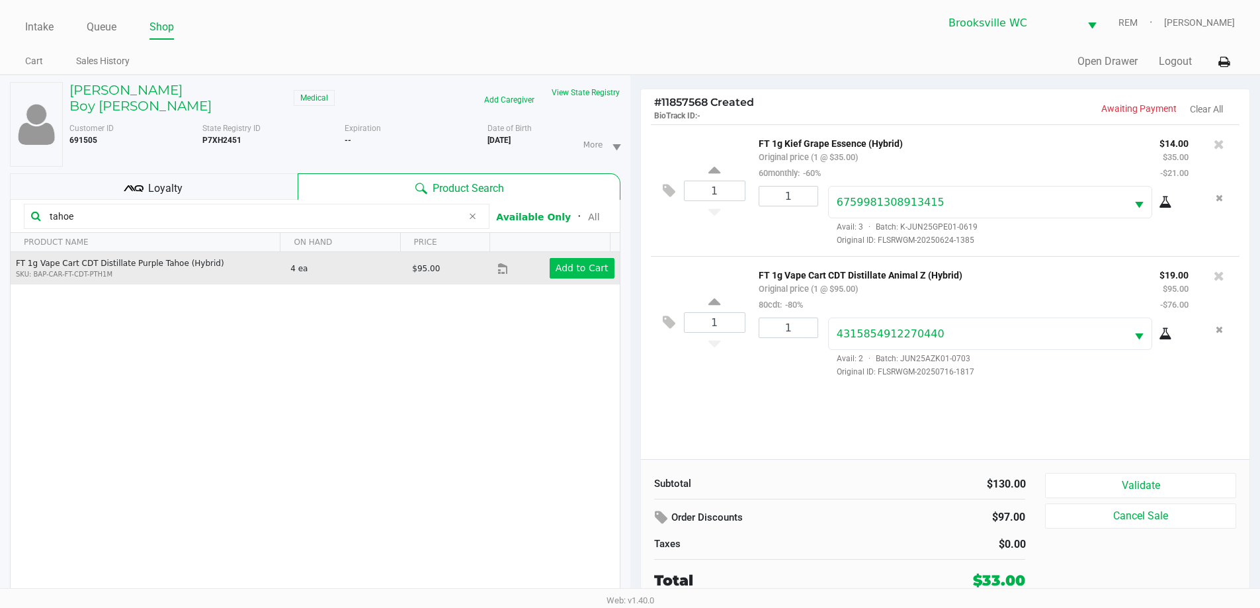
type input "tahoe"
click at [563, 258] on button "Add to Cart" at bounding box center [582, 268] width 65 height 21
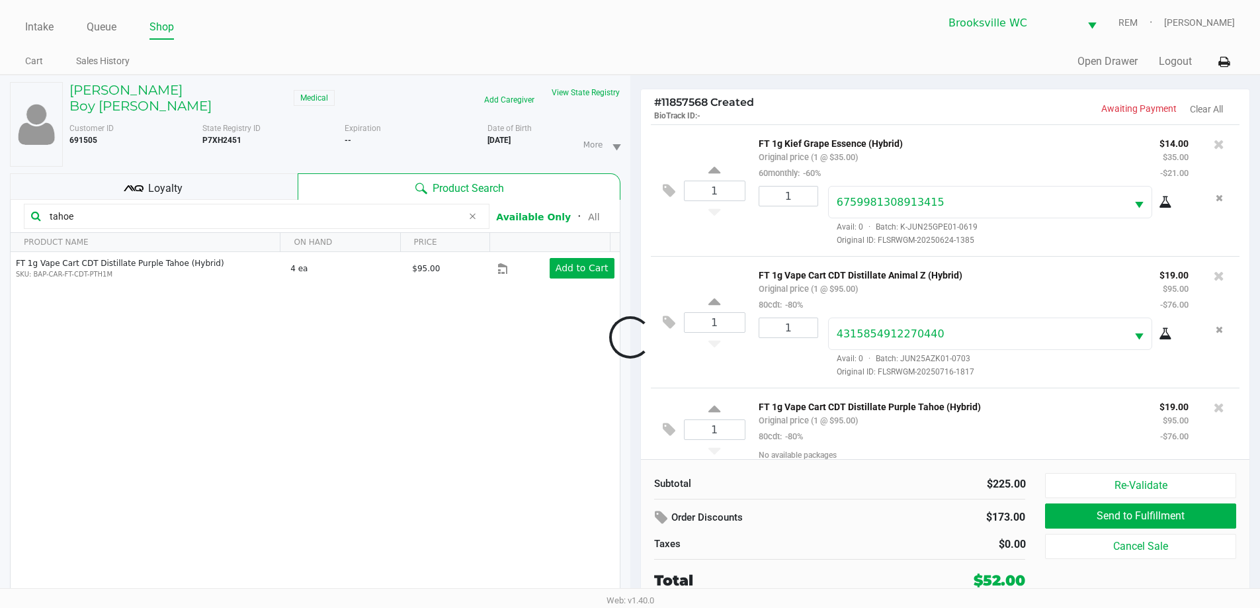
scroll to position [13, 0]
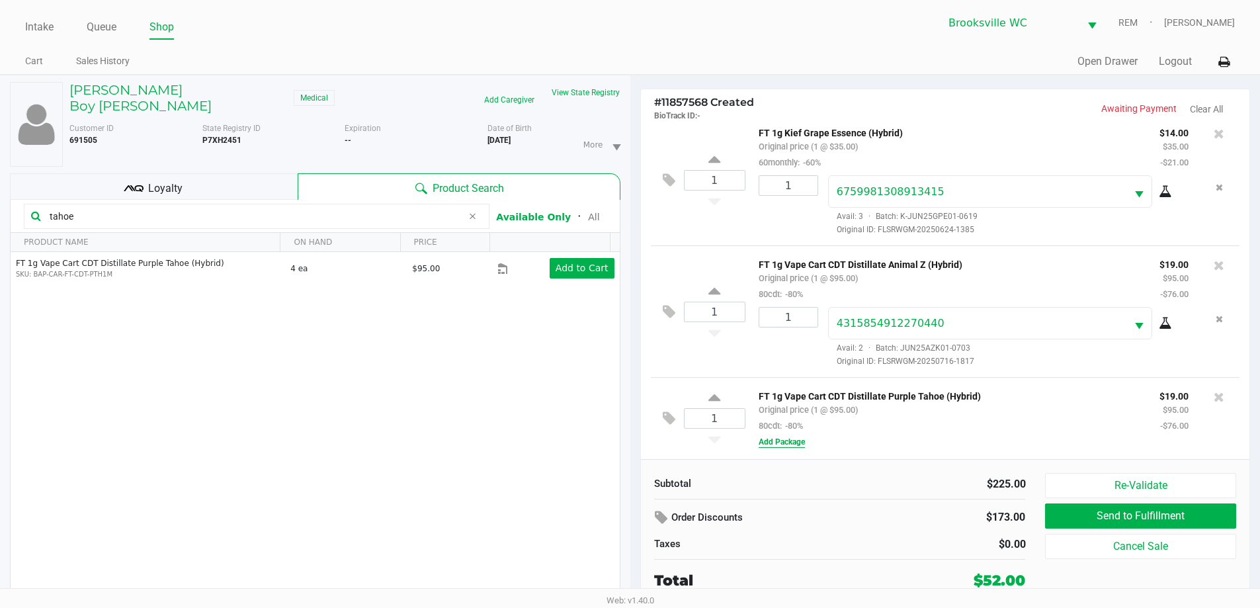
click at [782, 435] on div "FT 1g Vape Cart CDT Distillate Purple Tahoe (Hybrid) Original price (1 @ $95.00…" at bounding box center [988, 419] width 484 height 62
click at [785, 441] on button "Add Package" at bounding box center [782, 442] width 46 height 12
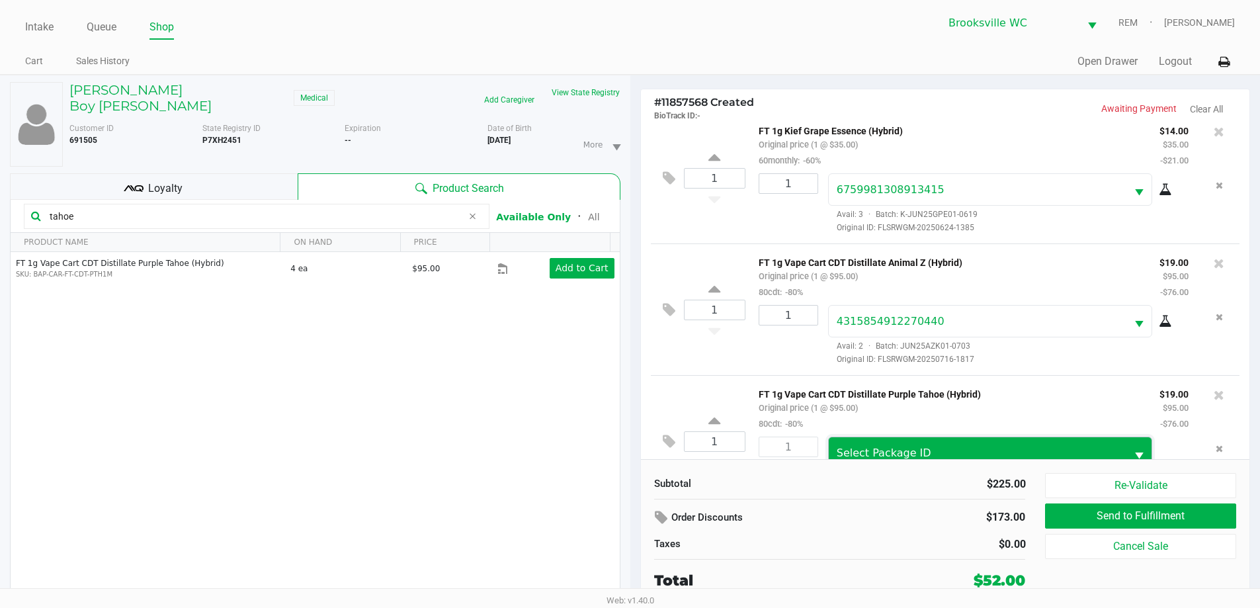
click at [905, 445] on span "Select Package ID" at bounding box center [978, 452] width 298 height 31
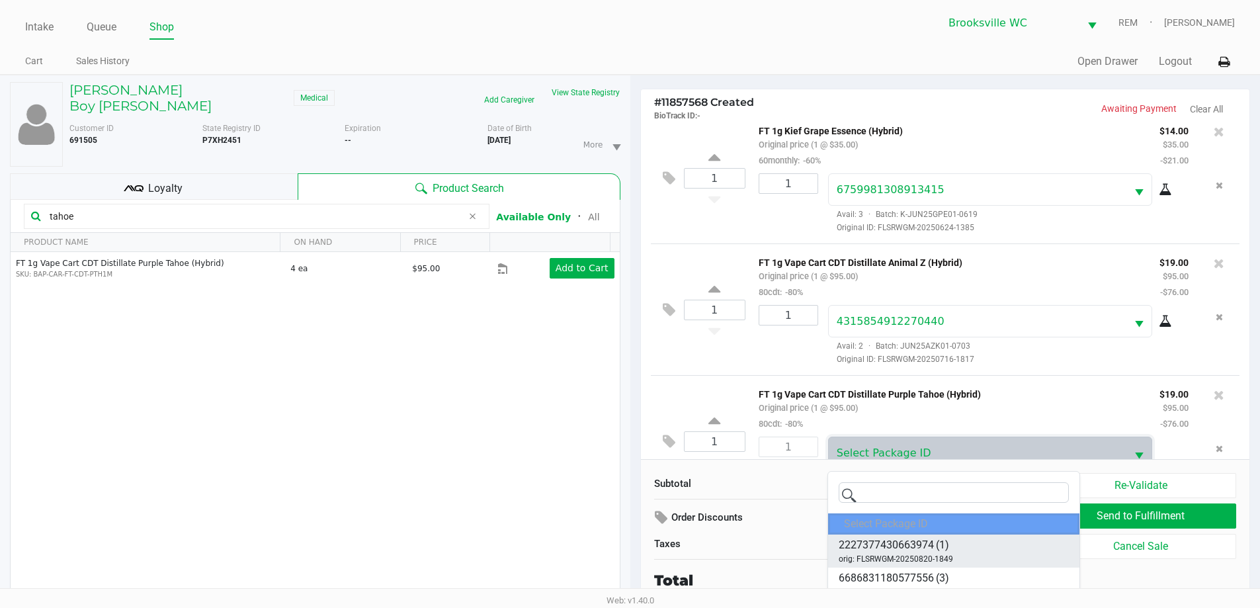
click at [919, 551] on span "2227377430663974" at bounding box center [886, 545] width 95 height 16
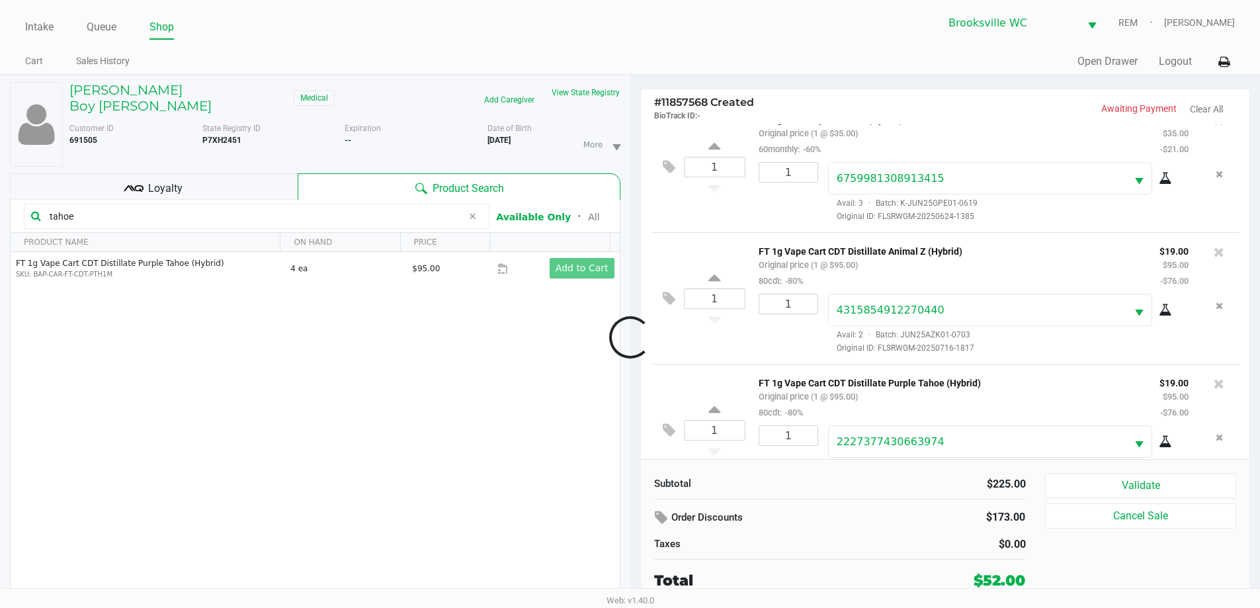
scroll to position [62, 0]
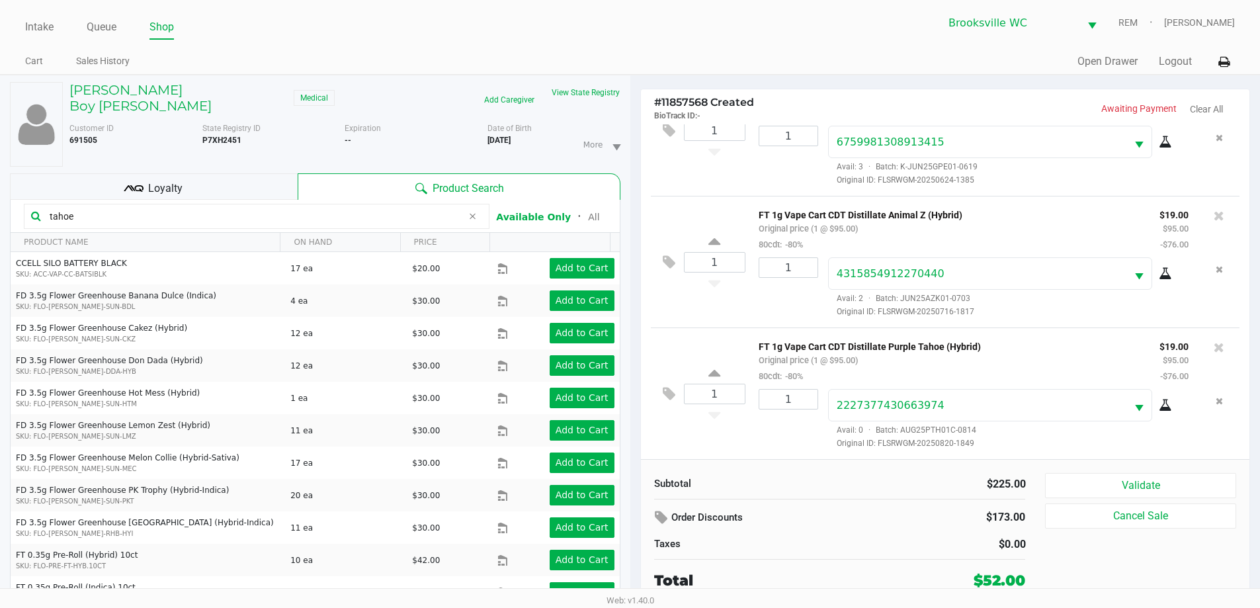
click at [165, 181] on span "Loyalty" at bounding box center [165, 189] width 34 height 16
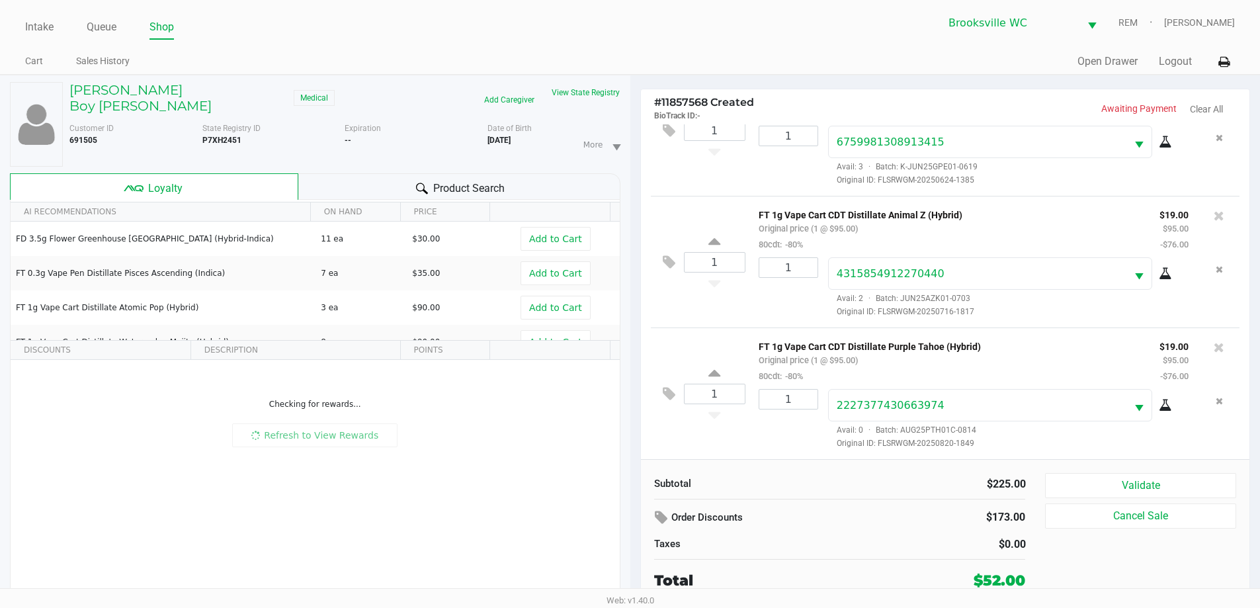
click at [881, 534] on div "Order Discounts $173.00 Taxes $0.00" at bounding box center [840, 529] width 392 height 46
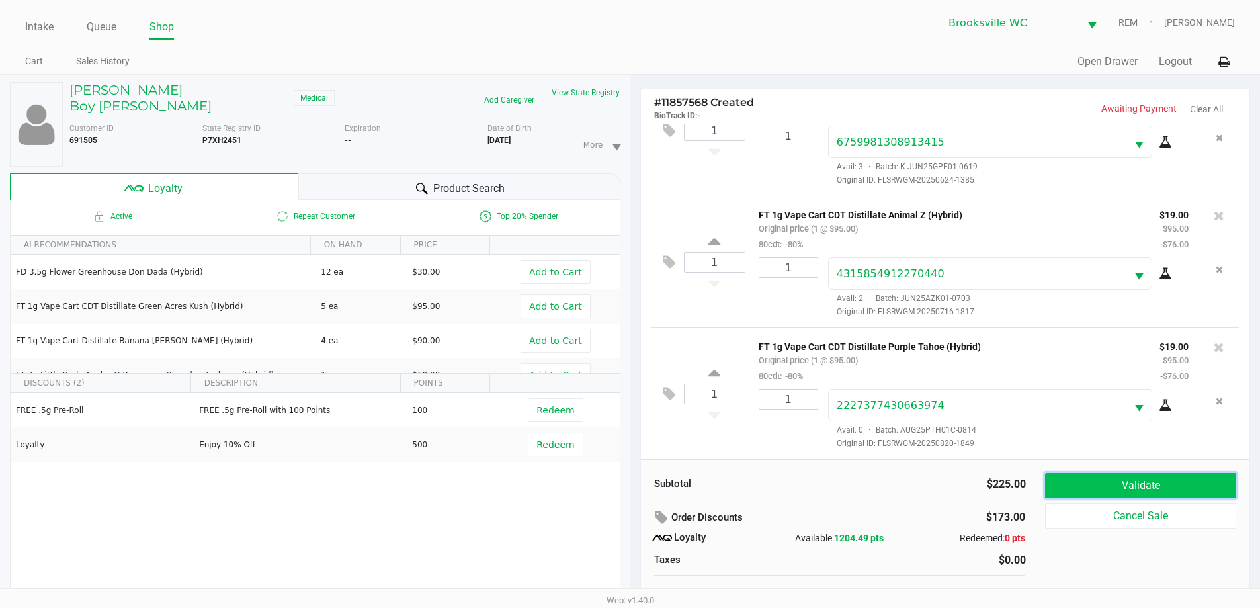
click at [1198, 482] on button "Validate" at bounding box center [1140, 485] width 191 height 25
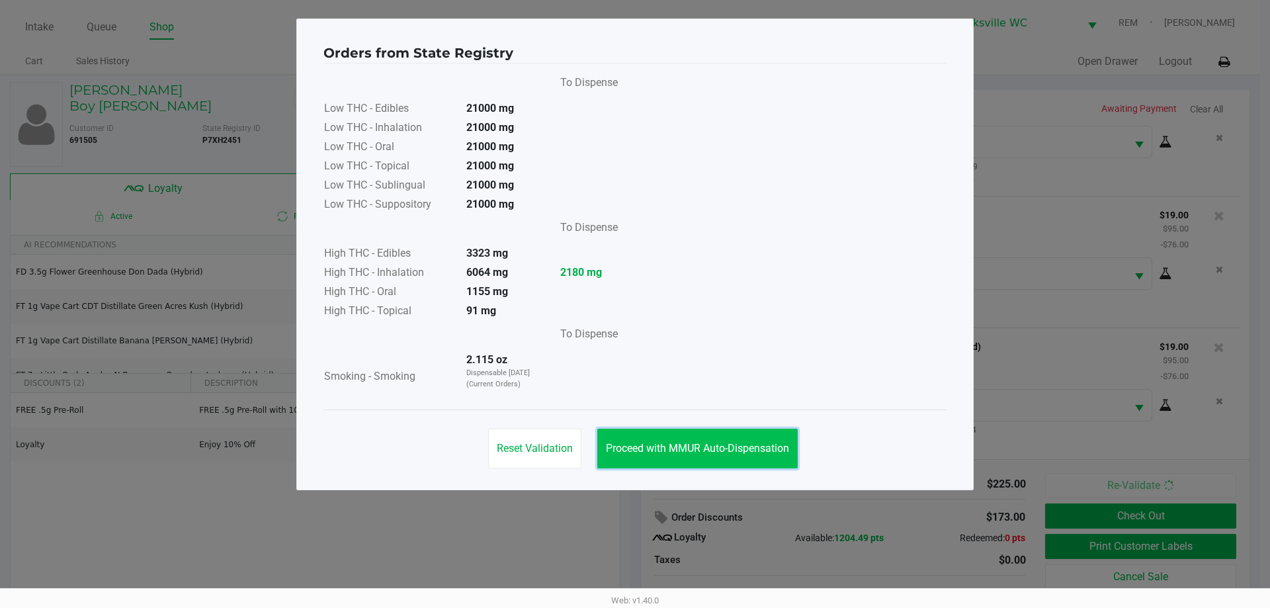
click at [681, 447] on span "Proceed with MMUR Auto-Dispensation" at bounding box center [697, 448] width 183 height 13
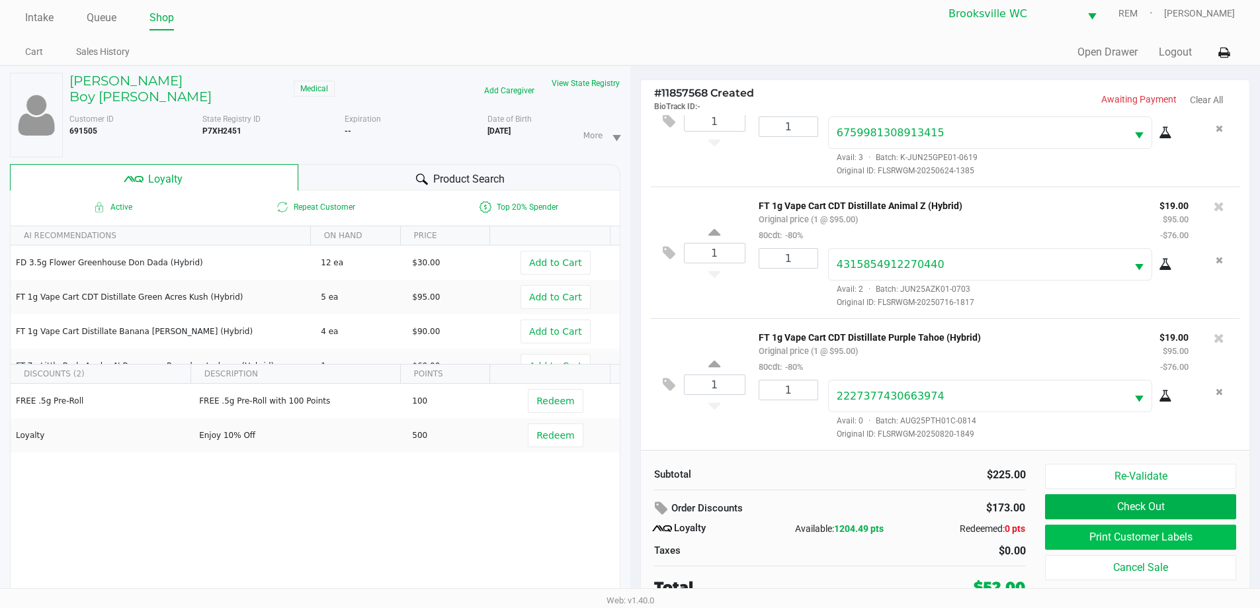
scroll to position [14, 0]
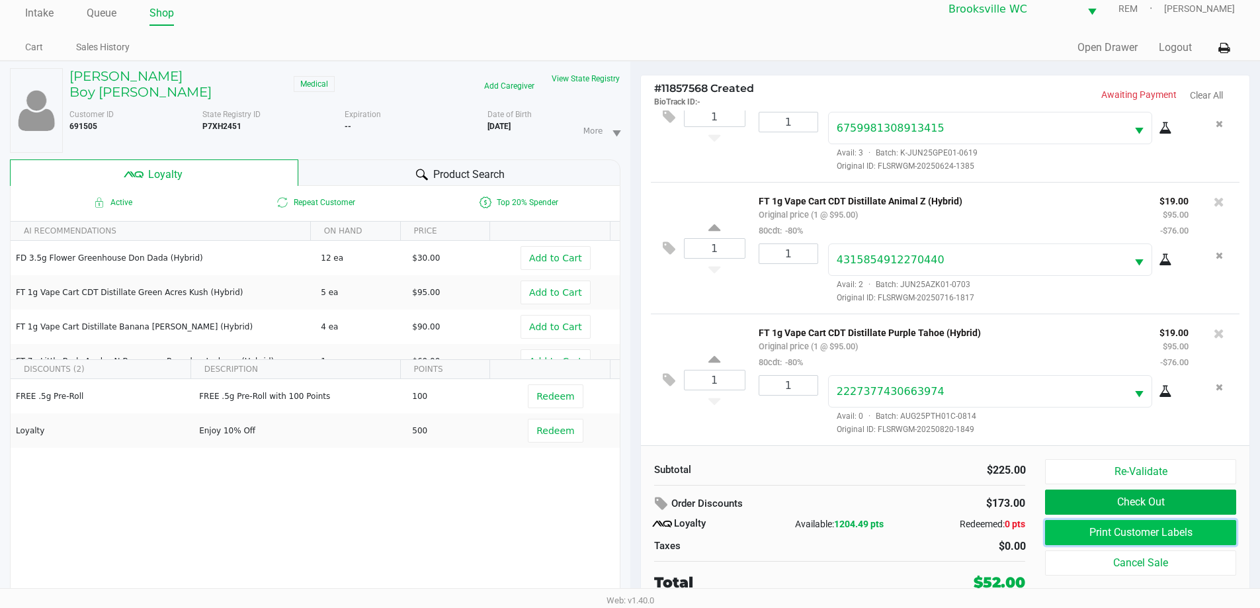
click at [1182, 532] on button "Print Customer Labels" at bounding box center [1140, 532] width 191 height 25
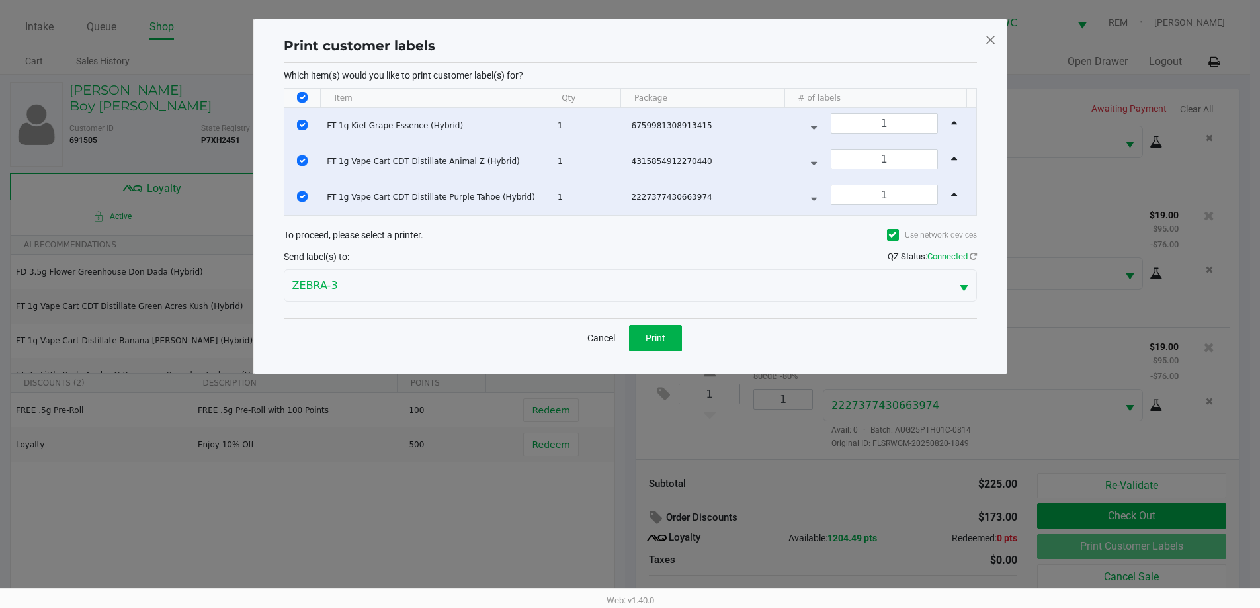
scroll to position [0, 0]
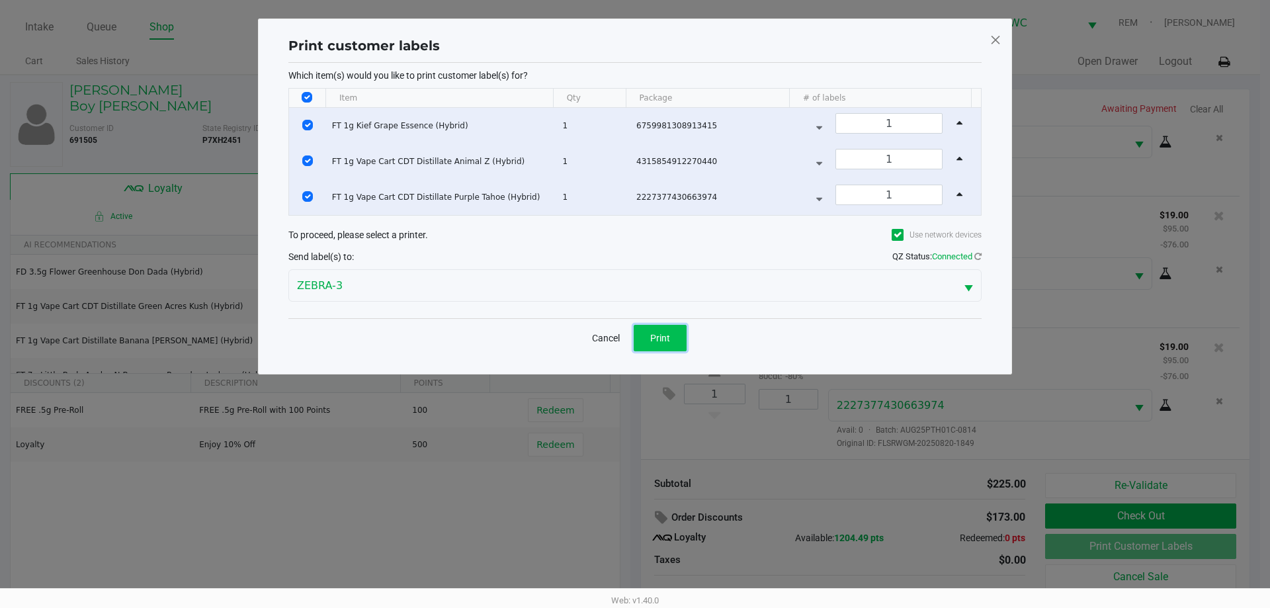
click at [643, 337] on button "Print" at bounding box center [660, 338] width 53 height 26
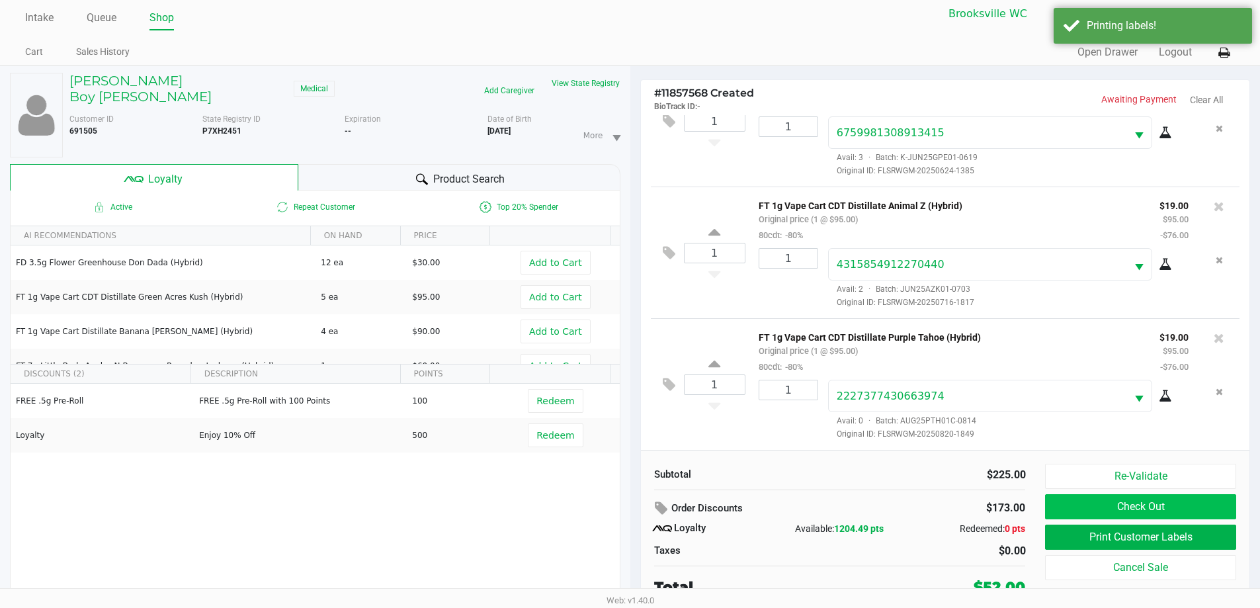
scroll to position [14, 0]
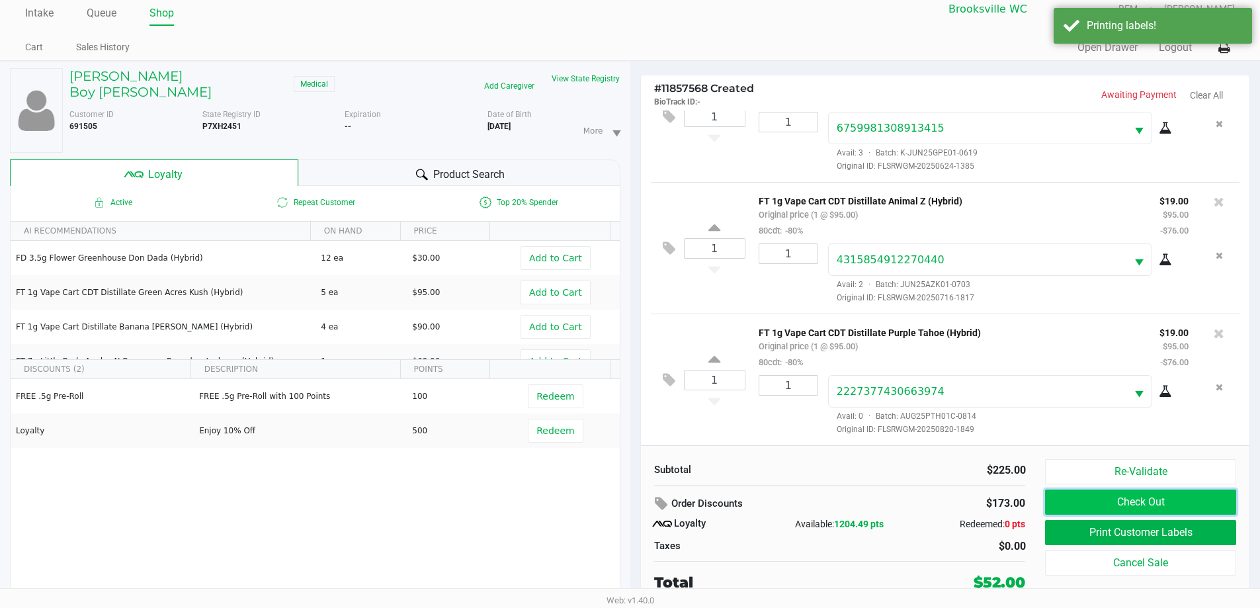
click at [1107, 504] on button "Check Out" at bounding box center [1140, 502] width 191 height 25
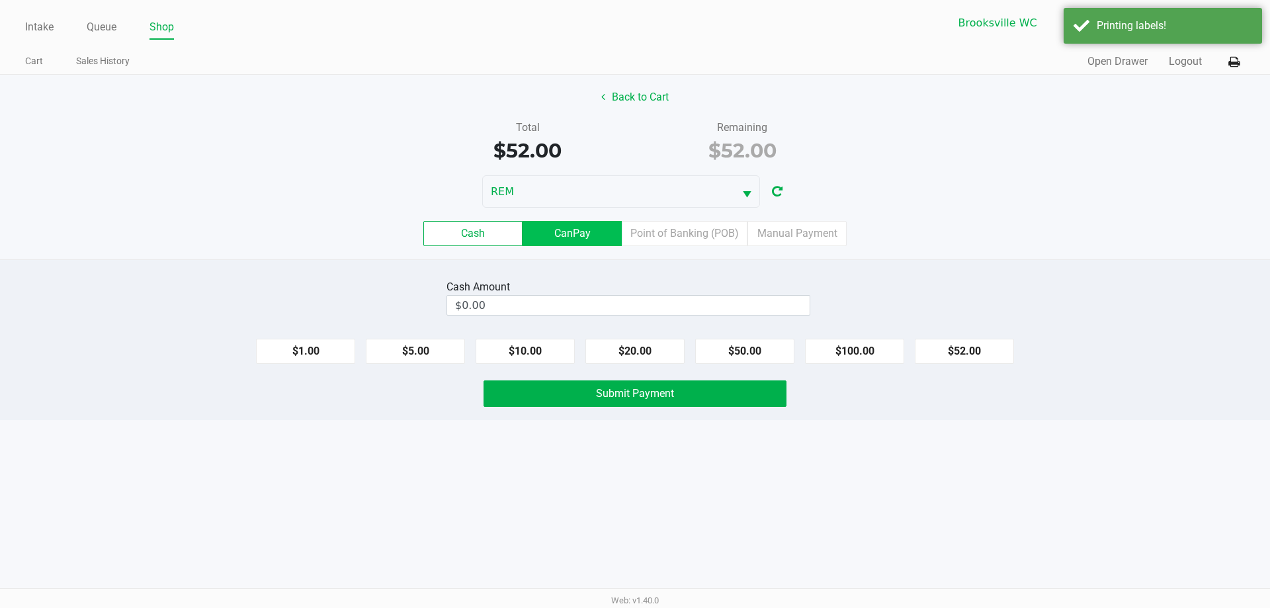
click at [565, 226] on label "CanPay" at bounding box center [572, 233] width 99 height 25
click at [0, 0] on 2 "CanPay" at bounding box center [0, 0] width 0 height 0
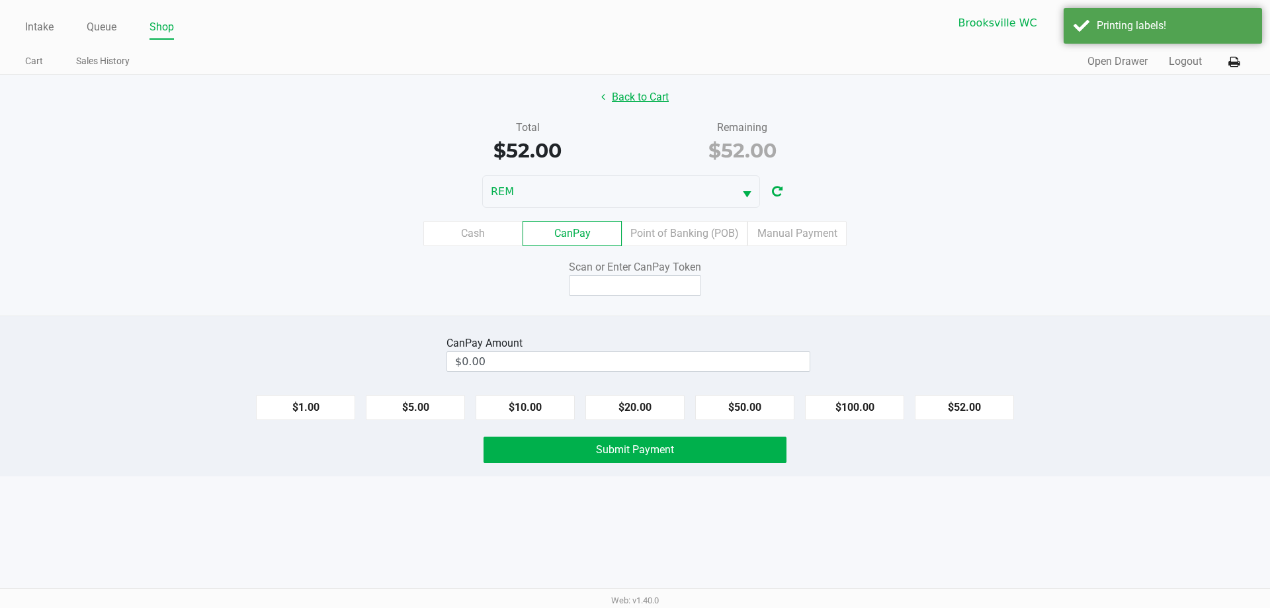
click at [658, 102] on button "Back to Cart" at bounding box center [635, 97] width 85 height 25
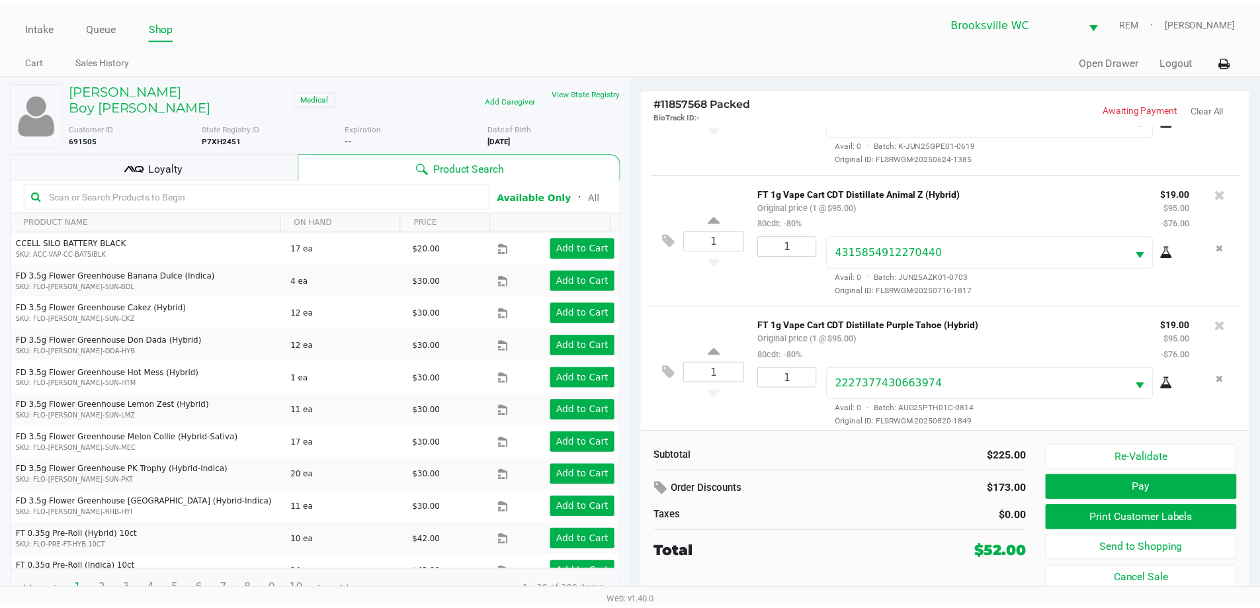
scroll to position [91, 0]
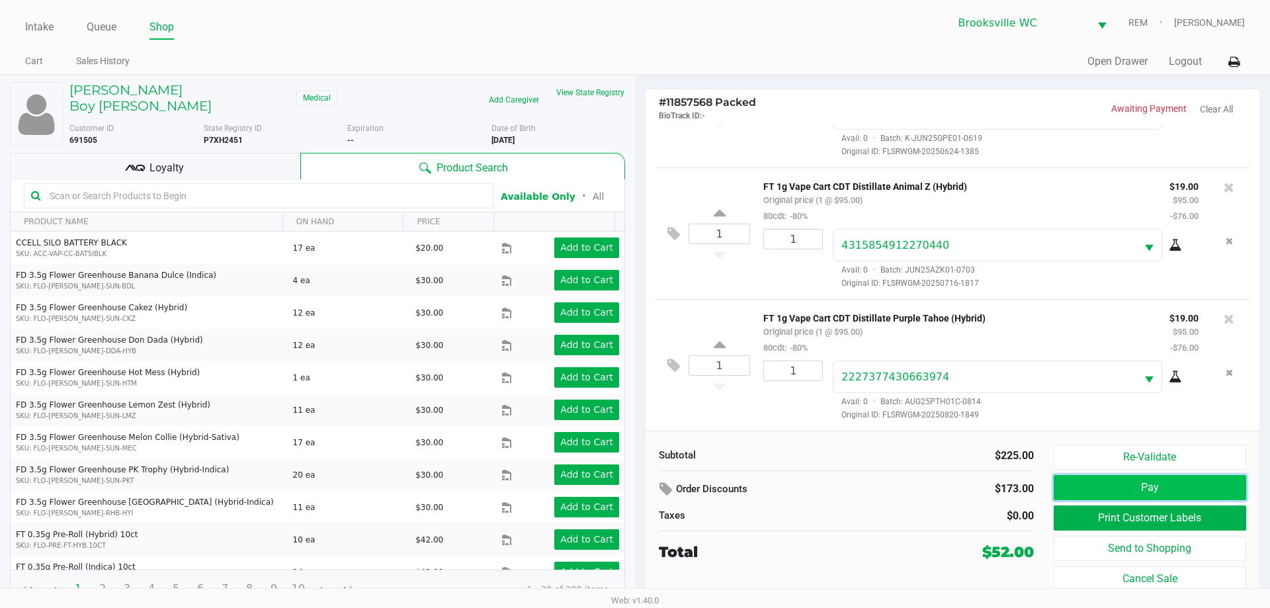
click at [1094, 487] on button "Pay" at bounding box center [1150, 487] width 193 height 25
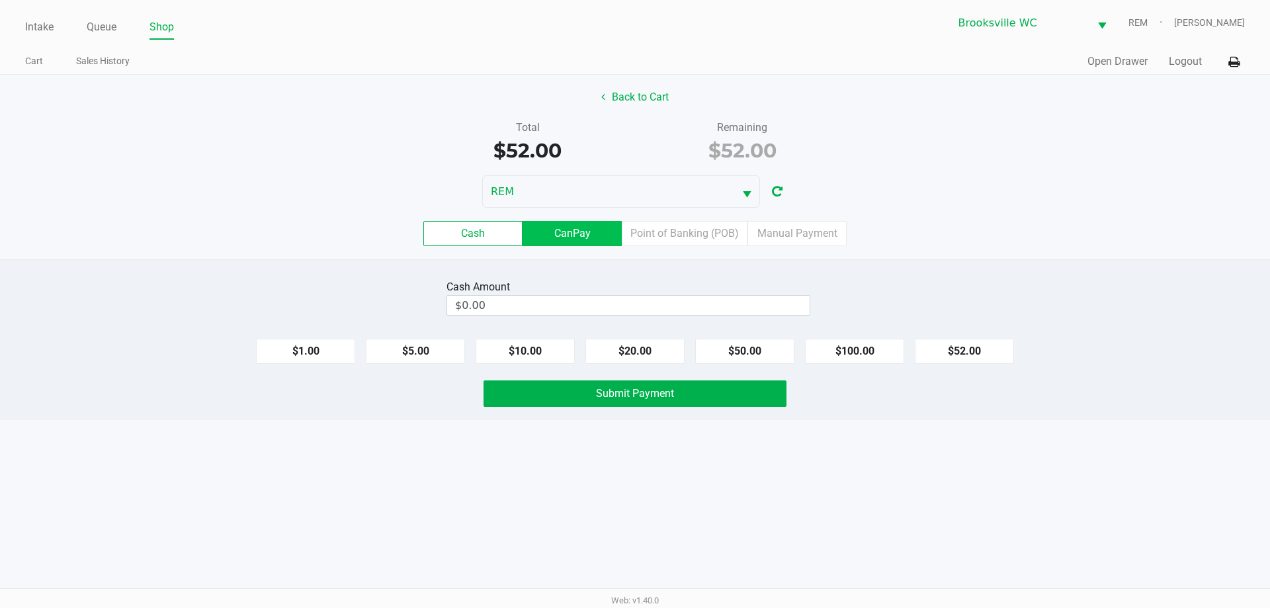
click at [549, 222] on label "CanPay" at bounding box center [572, 233] width 99 height 25
click at [0, 0] on 2 "CanPay" at bounding box center [0, 0] width 0 height 0
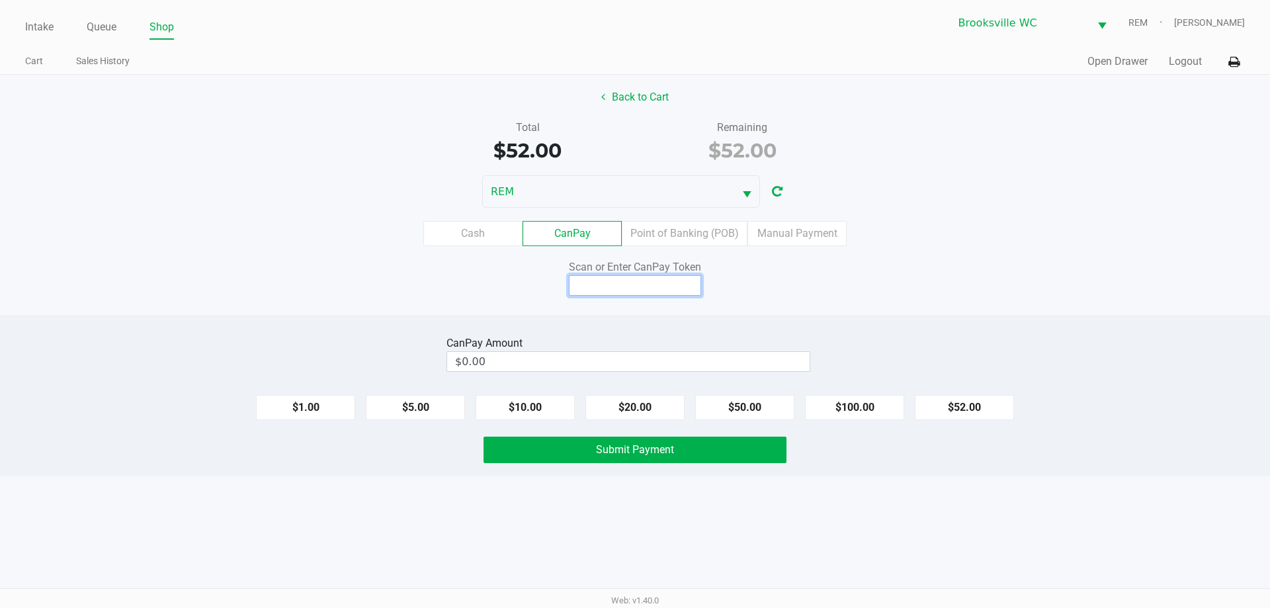
click at [631, 283] on input at bounding box center [635, 285] width 132 height 21
type input "X8513427Q"
click at [980, 400] on button "$52.00" at bounding box center [964, 407] width 99 height 25
type input "$52.00"
click at [594, 448] on button "Submit Payment" at bounding box center [635, 450] width 303 height 26
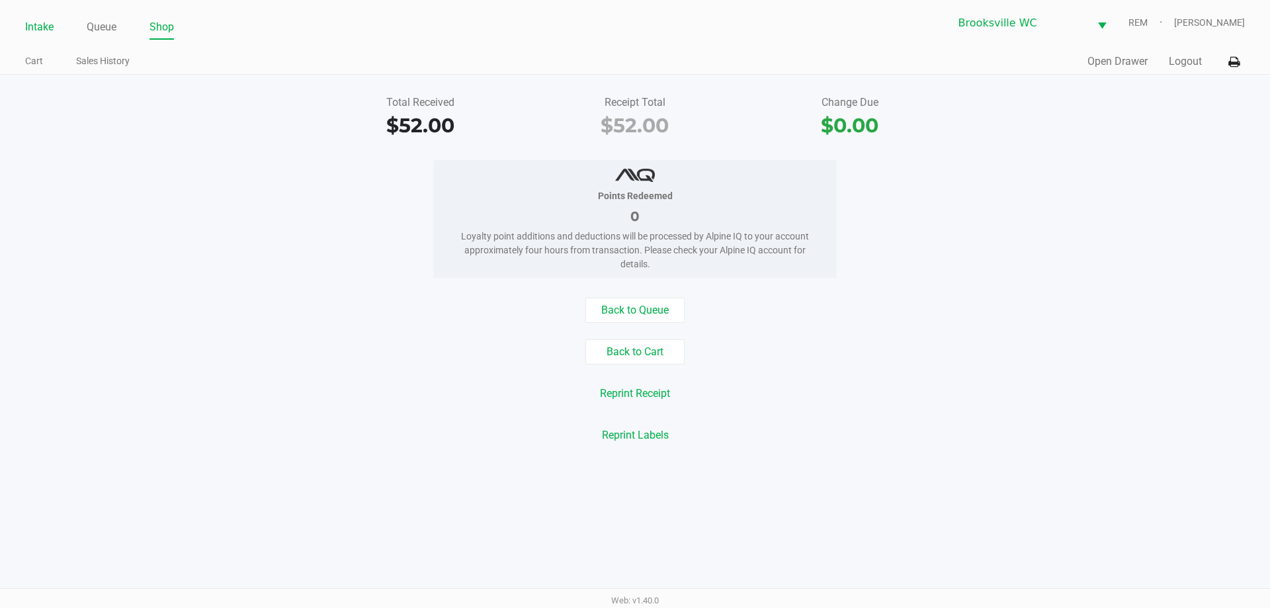
click at [43, 28] on link "Intake" at bounding box center [39, 27] width 28 height 19
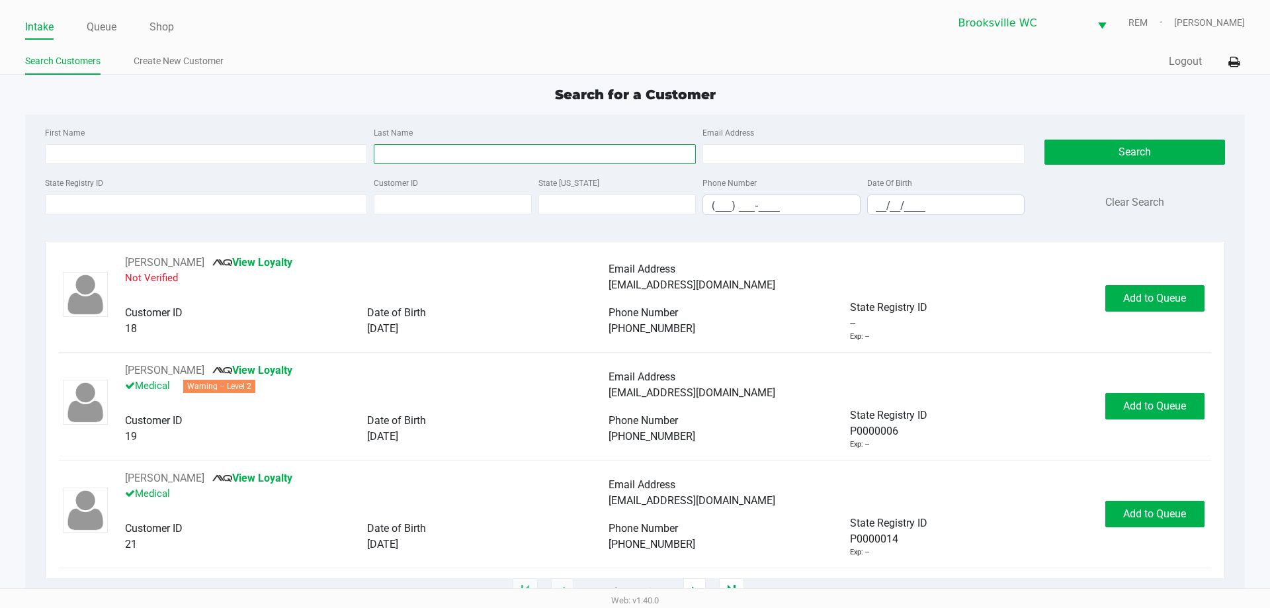
click at [470, 153] on input "Last Name" at bounding box center [535, 154] width 322 height 20
click at [474, 144] on div "Last Name" at bounding box center [535, 144] width 329 height 40
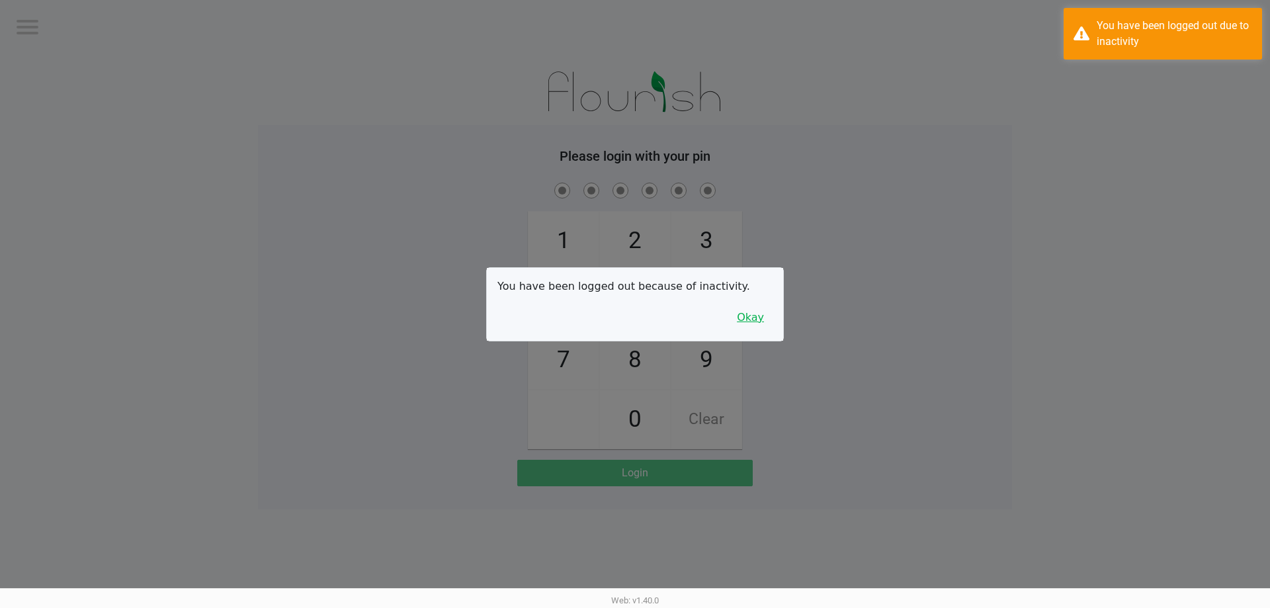
click at [759, 314] on button "Okay" at bounding box center [750, 317] width 44 height 25
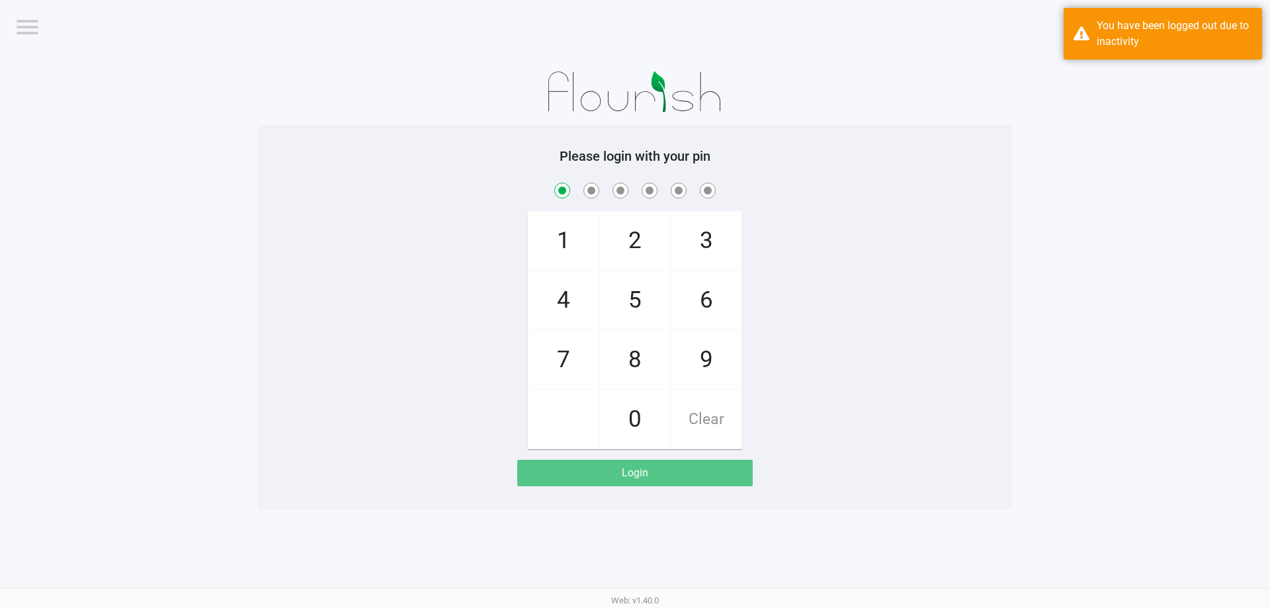
checkbox input "true"
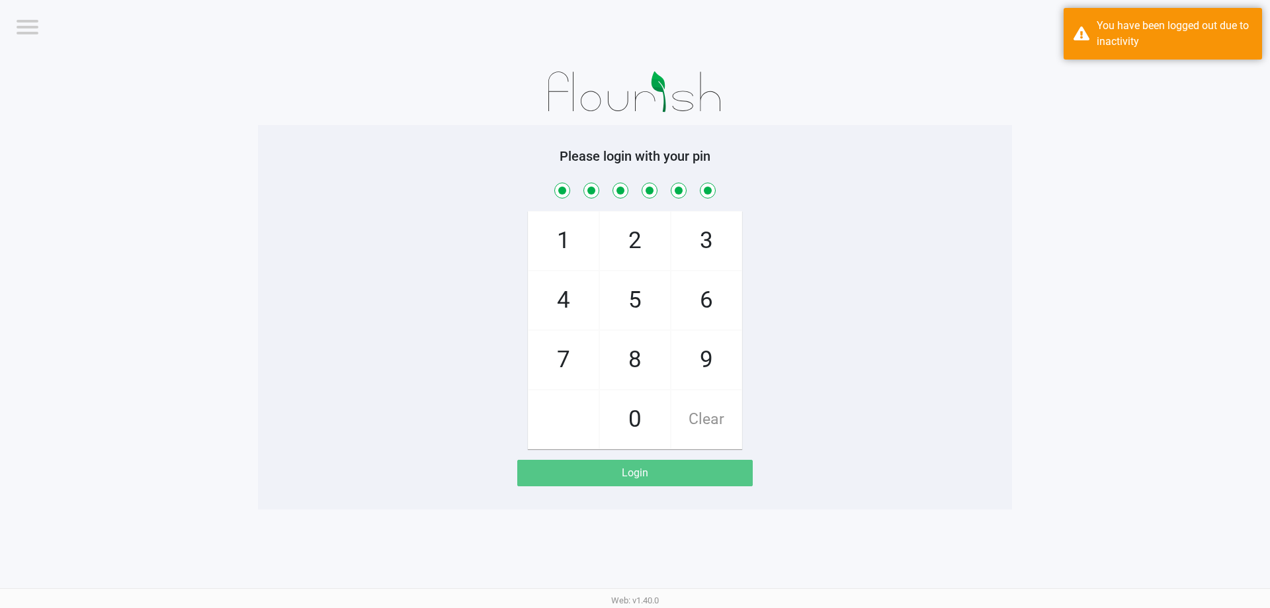
checkbox input "true"
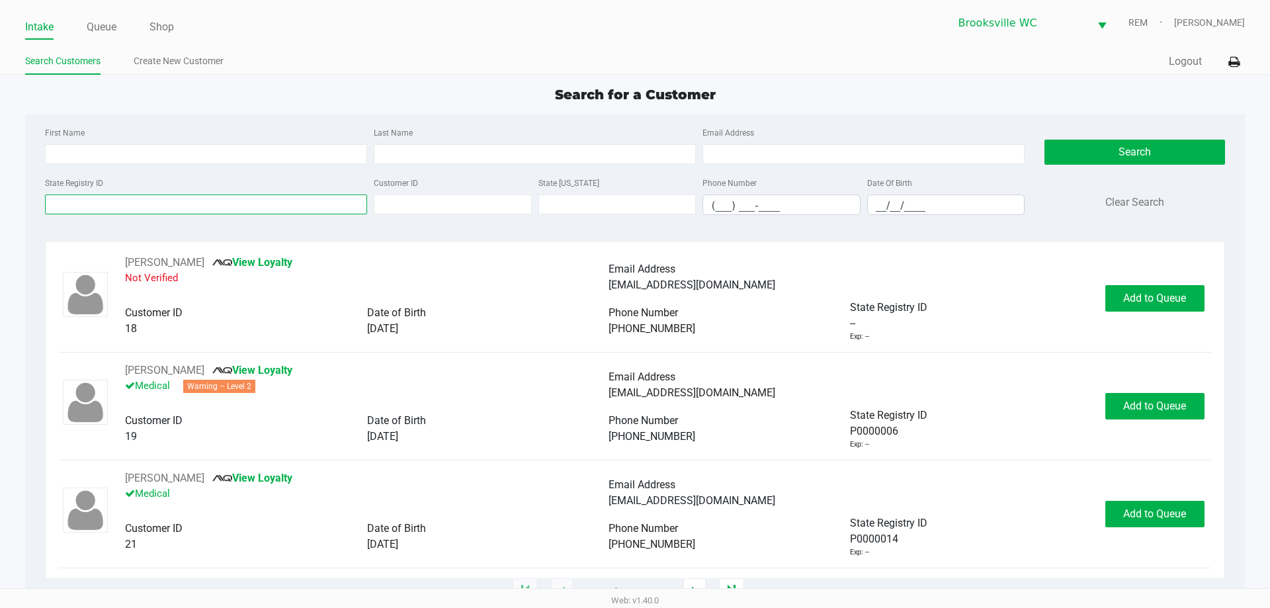
click at [155, 204] on input "State Registry ID" at bounding box center [206, 205] width 322 height 20
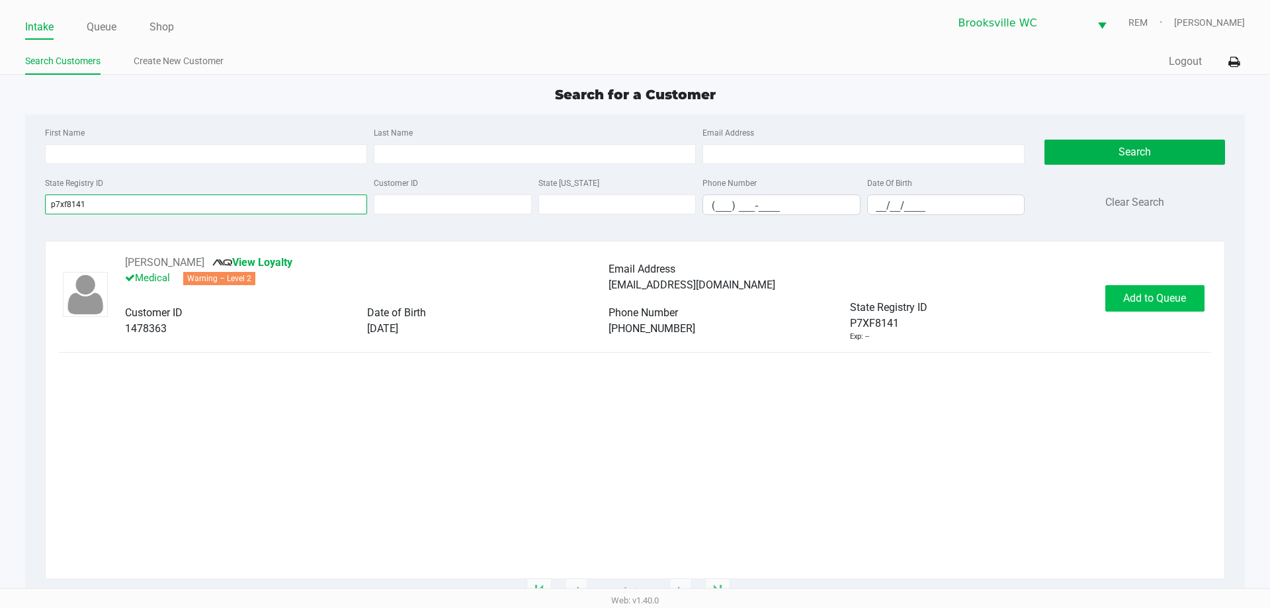
type input "p7xf8141"
click at [1126, 310] on button "Add to Queue" at bounding box center [1155, 298] width 99 height 26
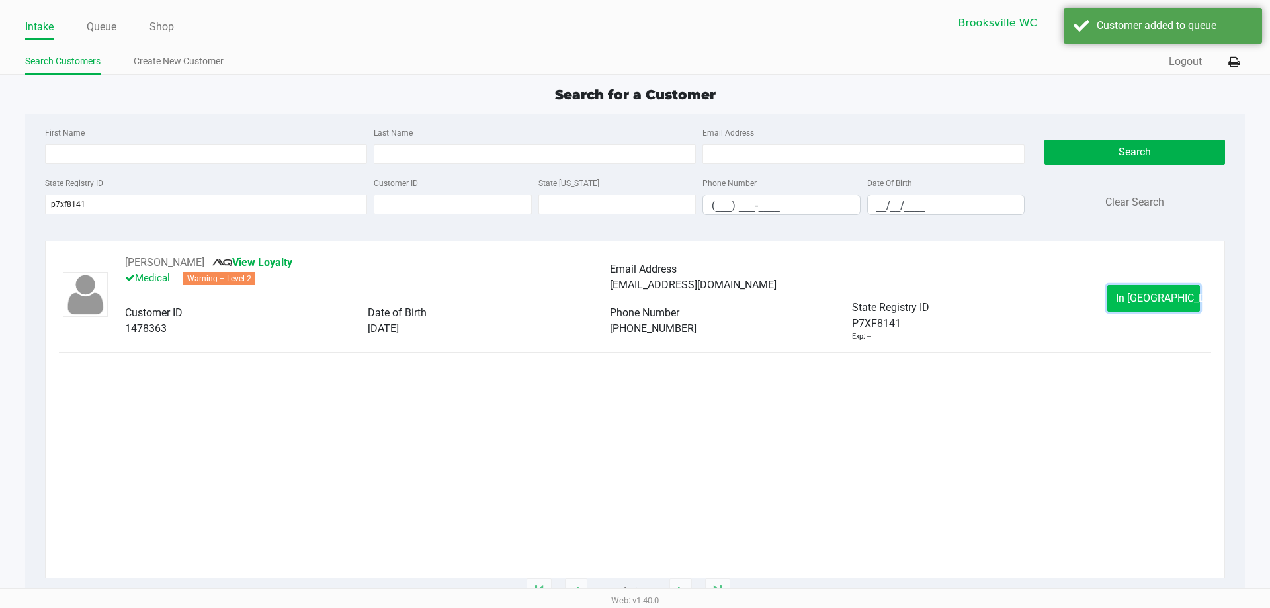
click at [1132, 299] on button "In Queue" at bounding box center [1154, 298] width 93 height 26
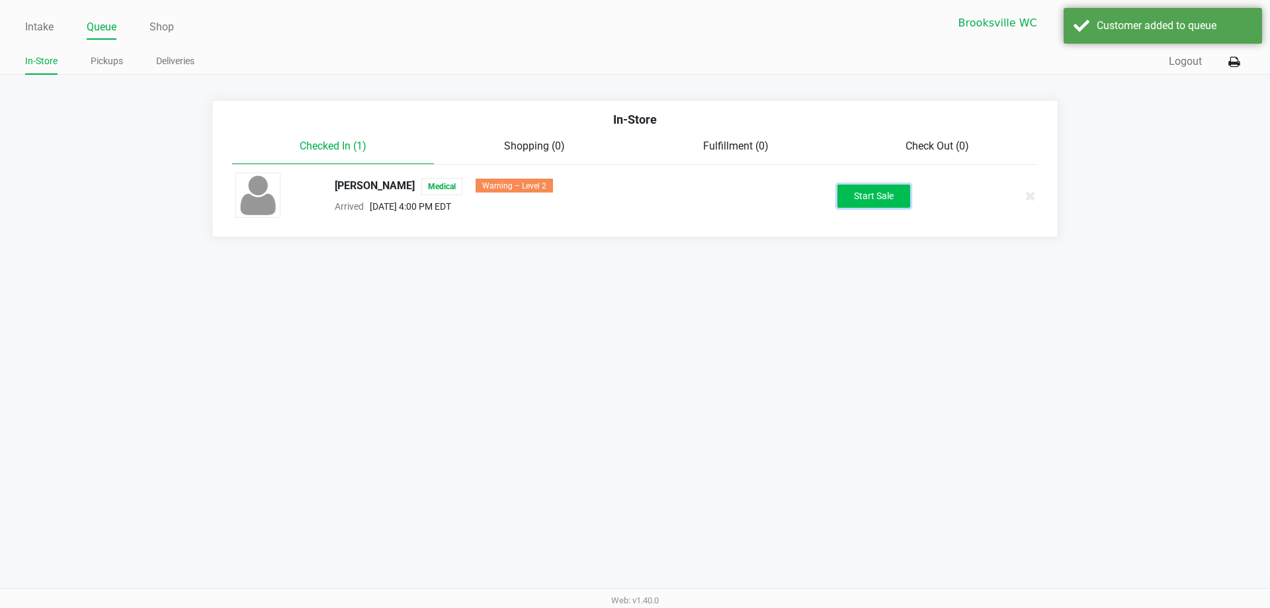
click at [868, 192] on button "Start Sale" at bounding box center [874, 196] width 73 height 23
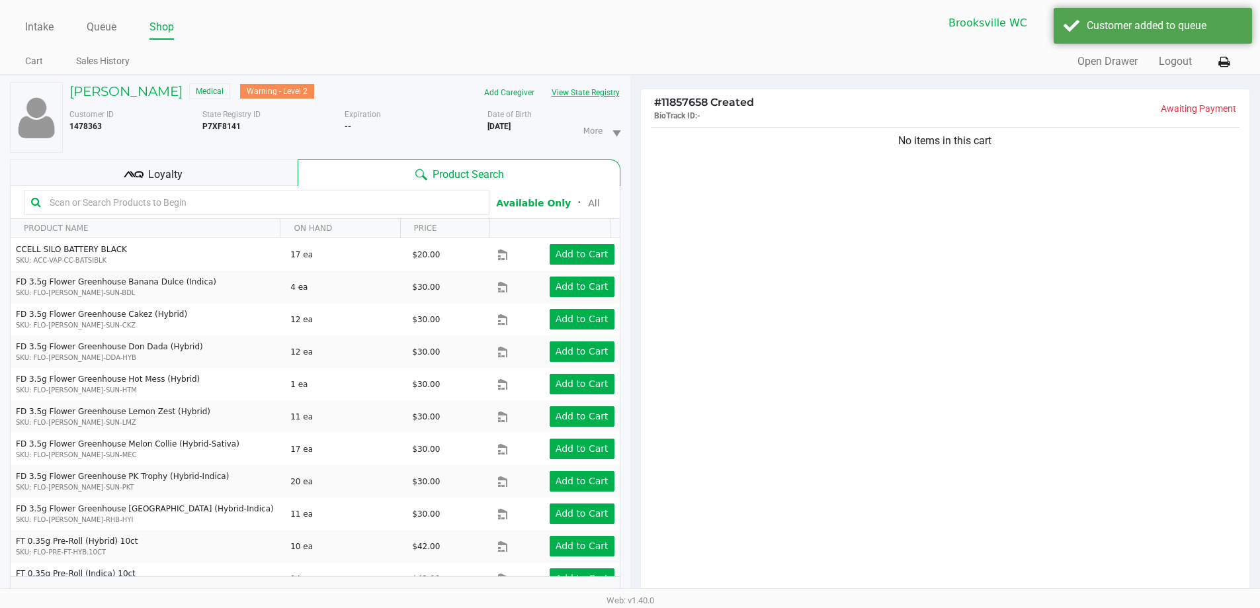
click at [602, 100] on button "View State Registry" at bounding box center [581, 92] width 77 height 21
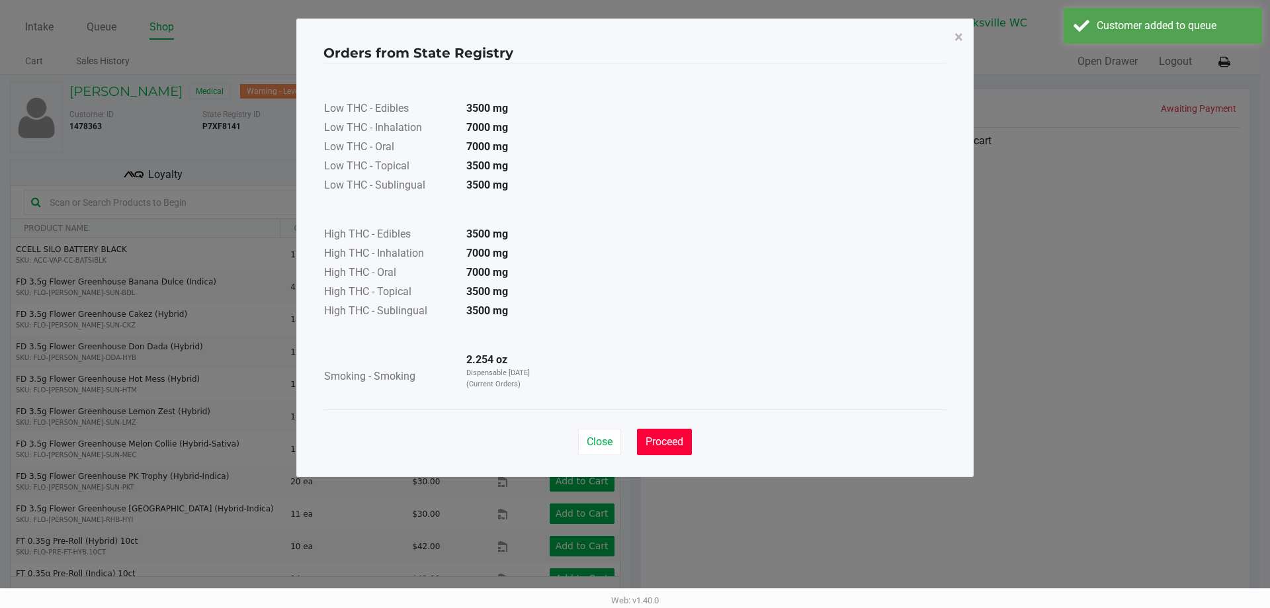
click at [670, 442] on span "Proceed" at bounding box center [665, 441] width 38 height 13
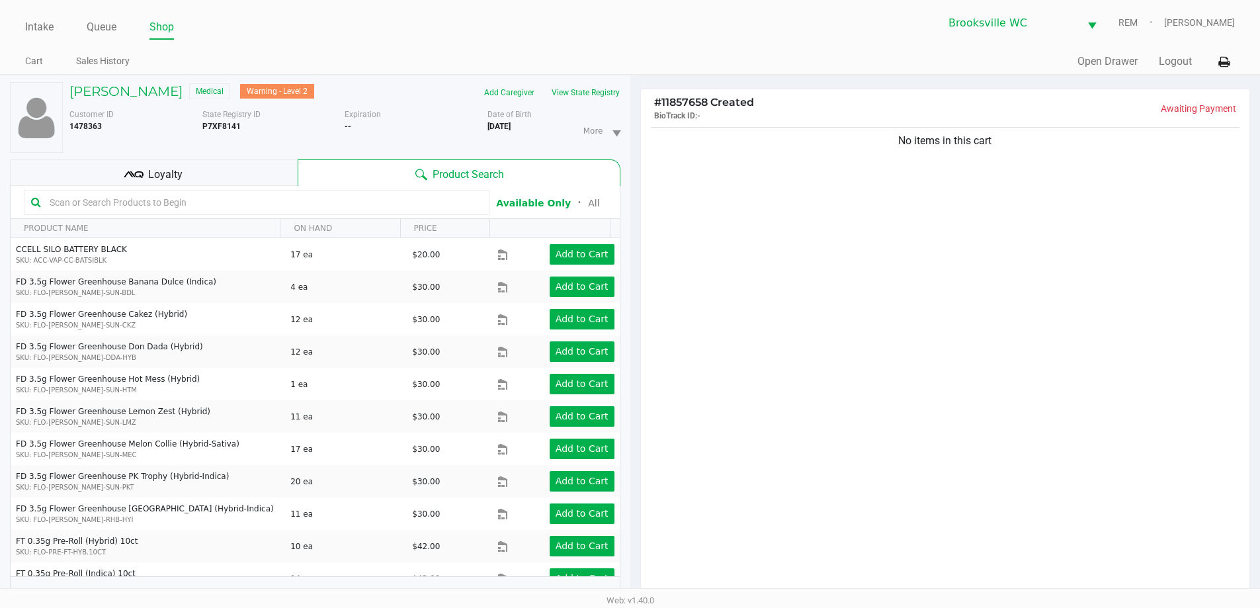
click at [112, 202] on input "text" at bounding box center [263, 203] width 438 height 20
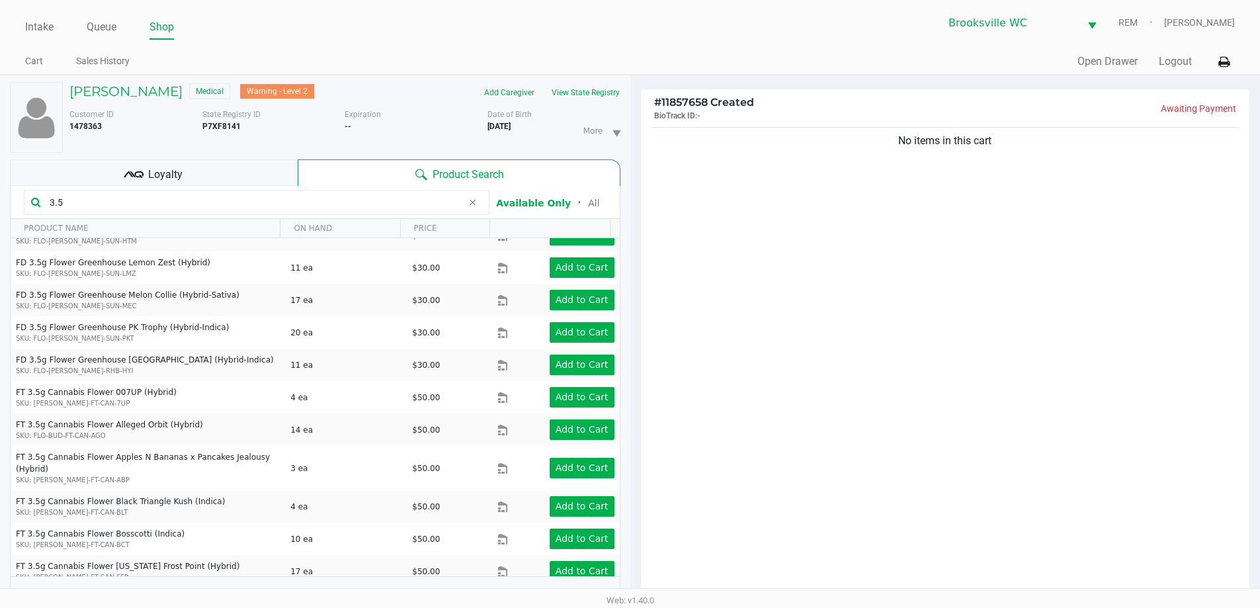
scroll to position [397, 0]
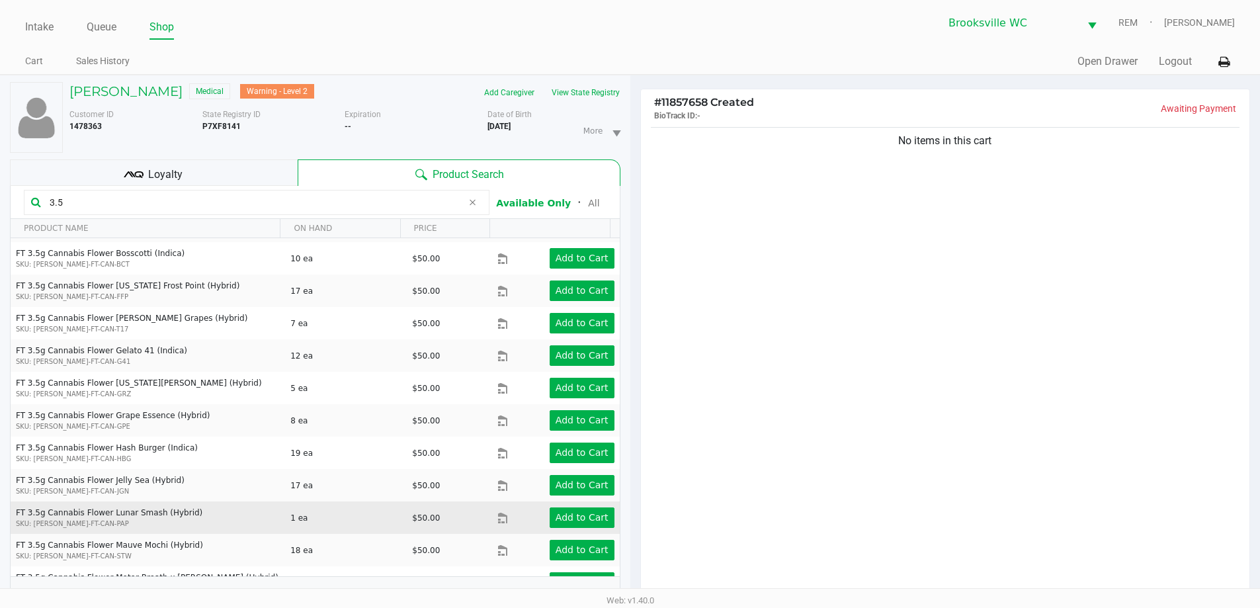
type input "3.5"
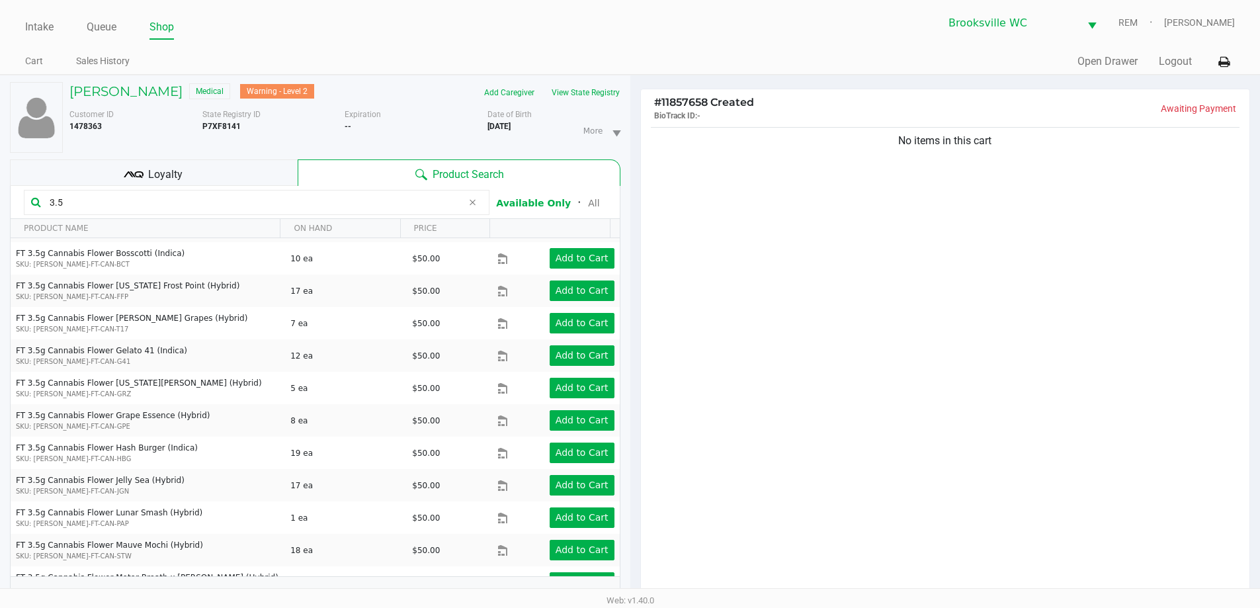
drag, startPoint x: 189, startPoint y: 506, endPoint x: 882, endPoint y: 407, distance: 700.4
click at [899, 410] on div "No items in this cart" at bounding box center [945, 364] width 609 height 480
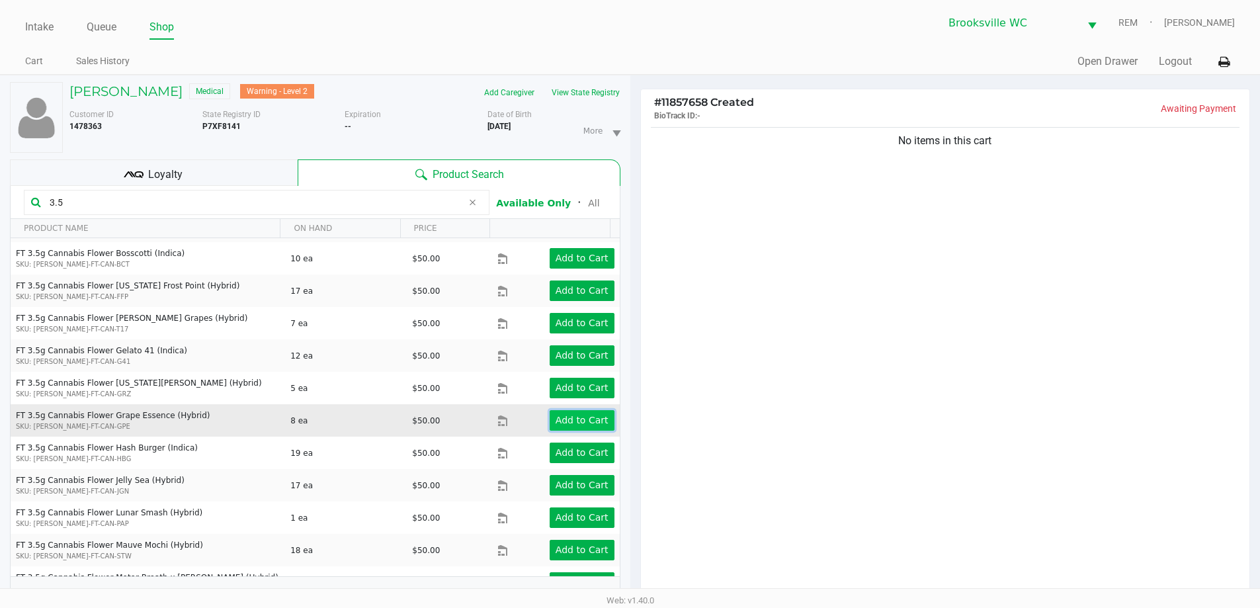
click at [583, 415] on app-button-loader "Add to Cart" at bounding box center [582, 420] width 53 height 11
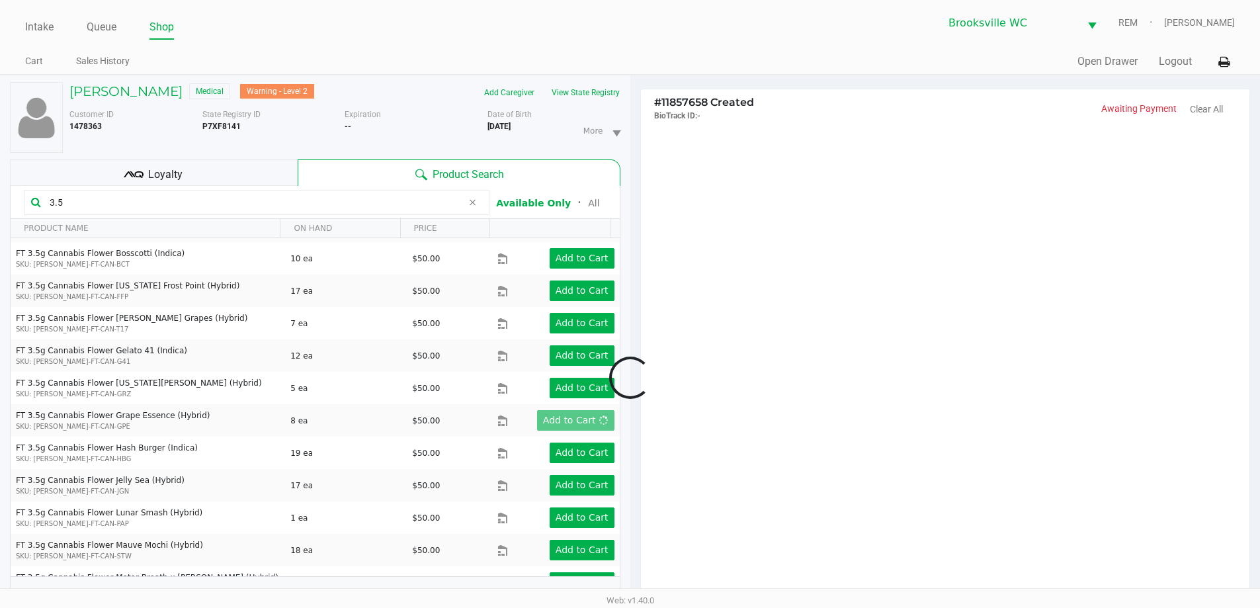
click at [806, 357] on div at bounding box center [630, 377] width 1260 height 473
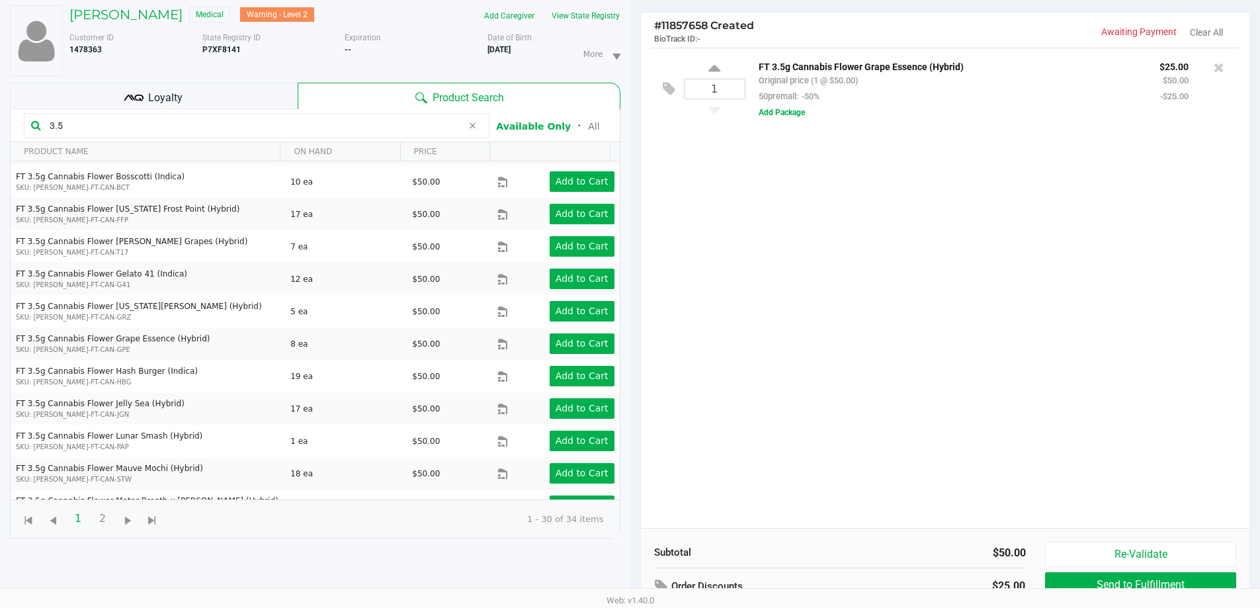
scroll to position [143, 0]
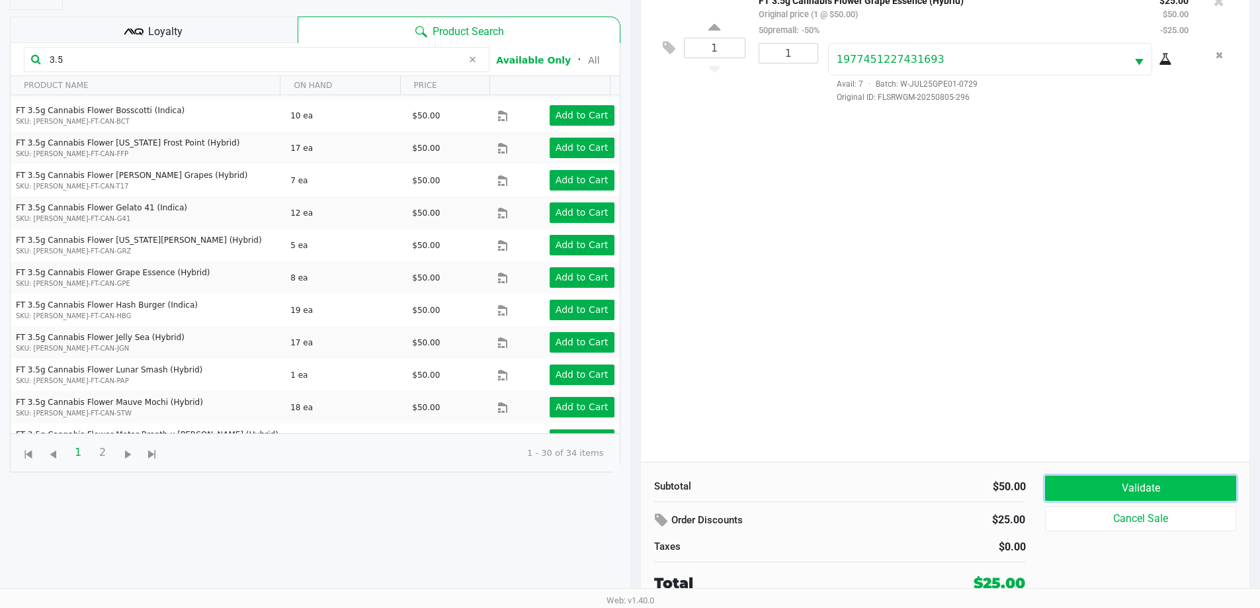
click at [1185, 489] on button "Validate" at bounding box center [1140, 488] width 191 height 25
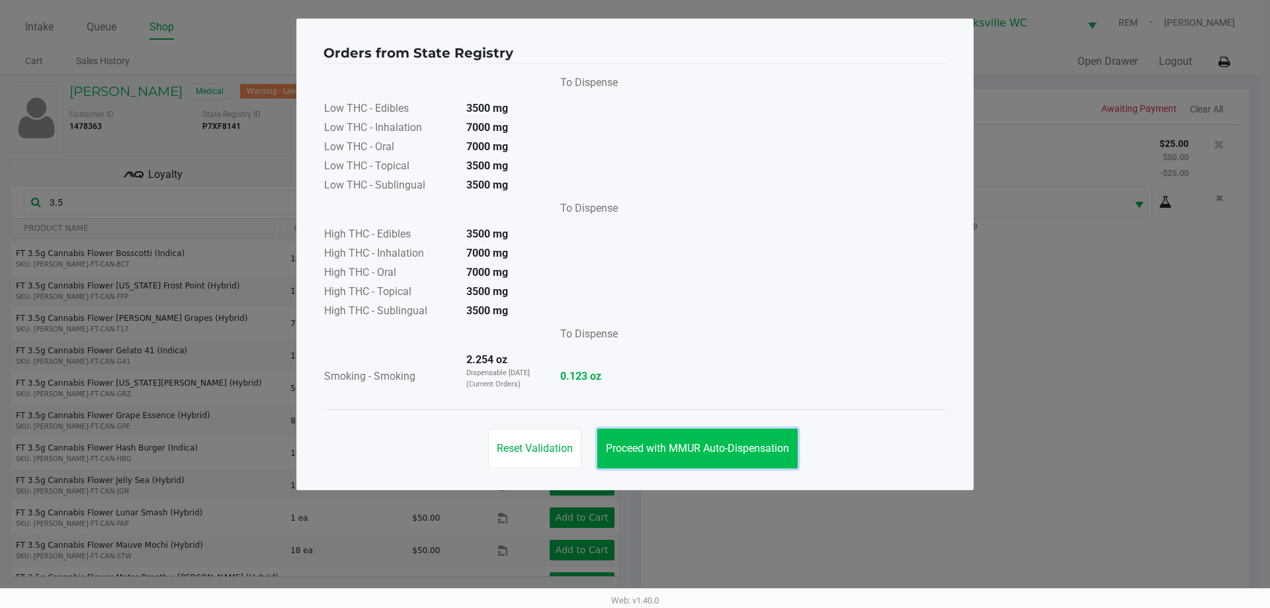
click at [648, 441] on button "Proceed with MMUR Auto-Dispensation" at bounding box center [697, 449] width 200 height 40
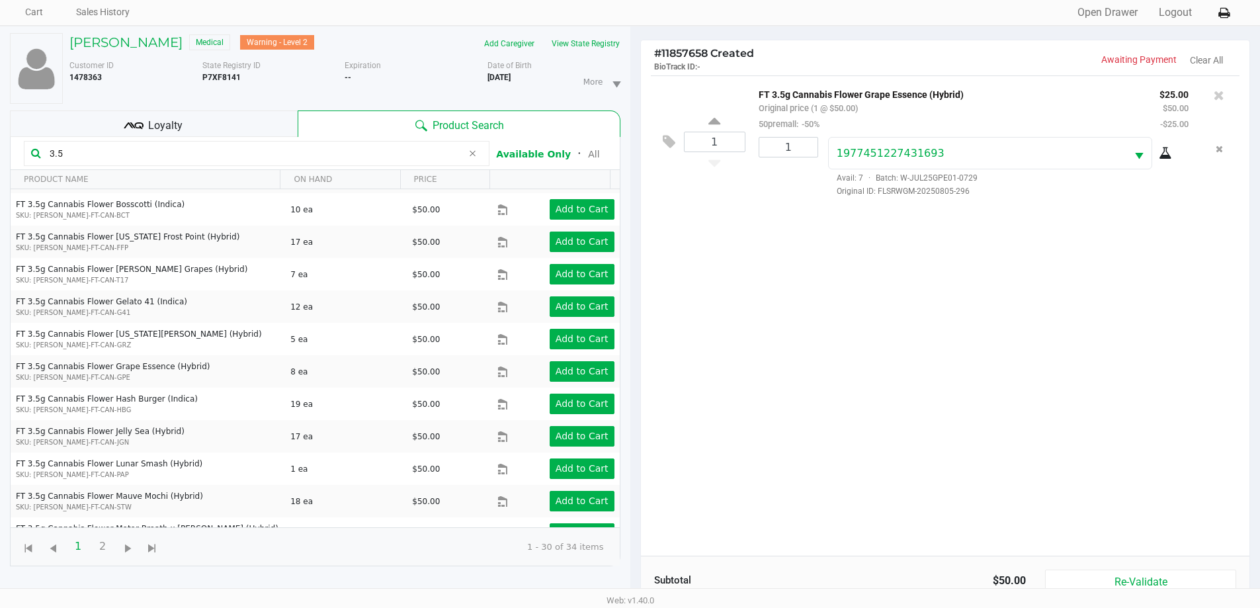
scroll to position [143, 0]
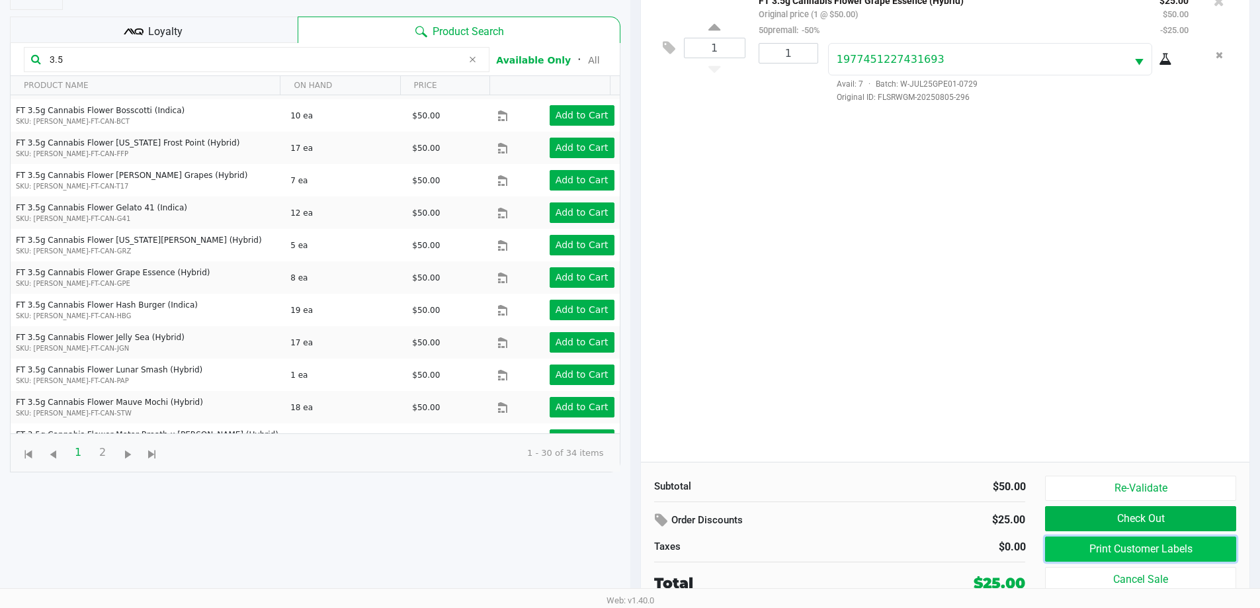
click at [1075, 546] on button "Print Customer Labels" at bounding box center [1140, 549] width 191 height 25
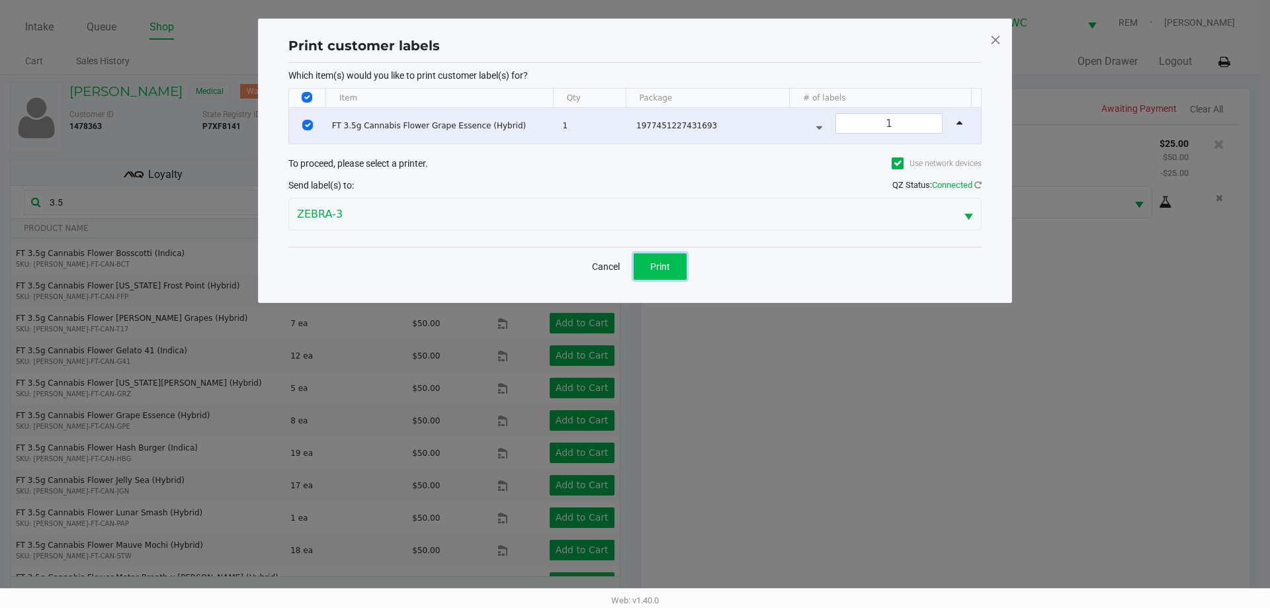
click at [682, 263] on button "Print" at bounding box center [660, 266] width 53 height 26
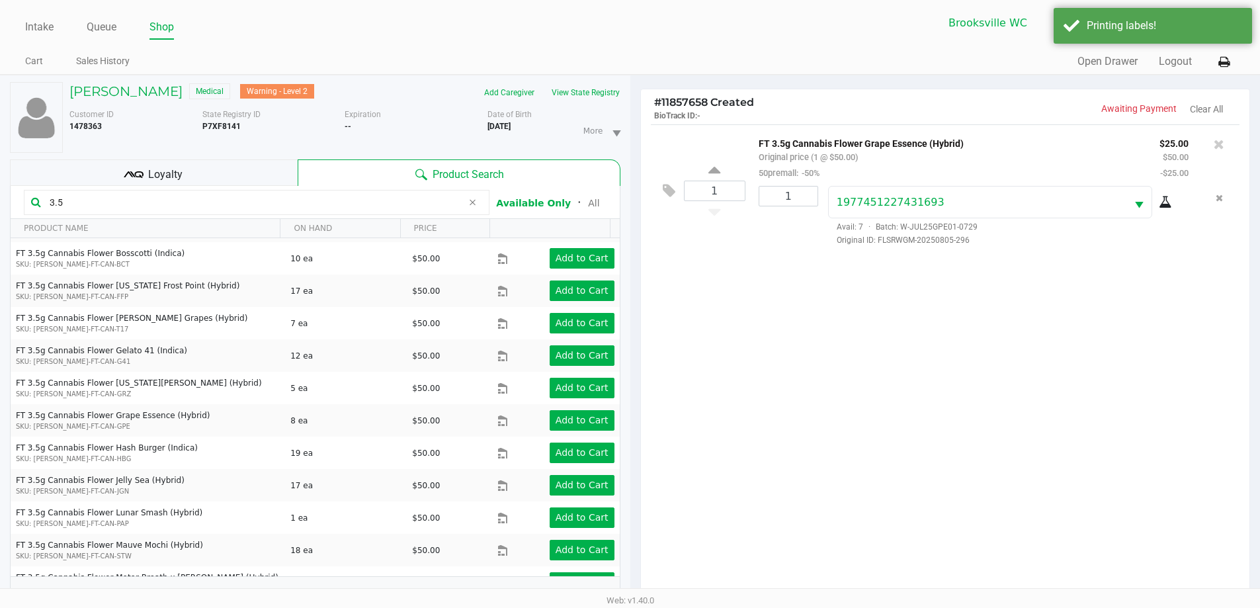
click at [182, 182] on div "Loyalty" at bounding box center [154, 172] width 288 height 26
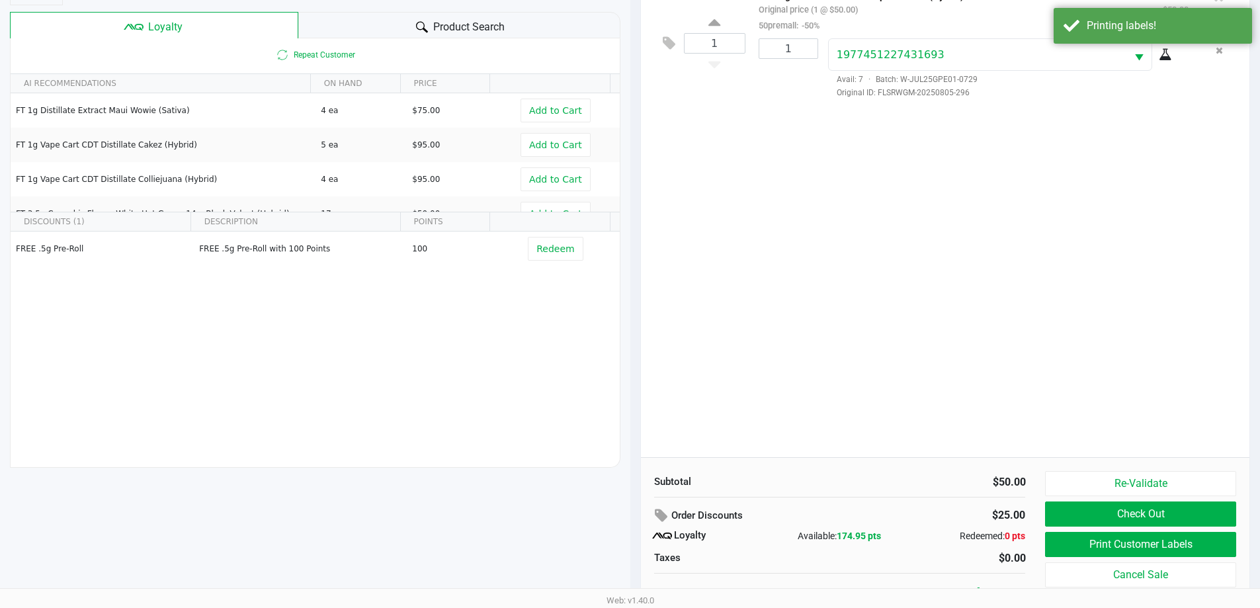
scroll to position [159, 0]
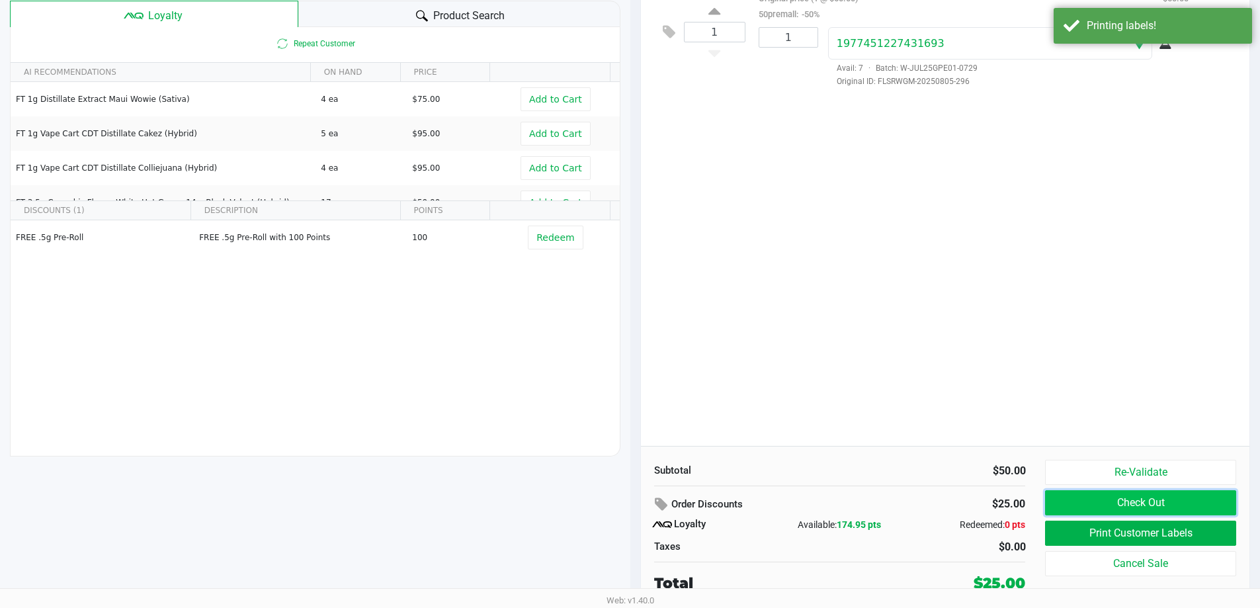
click at [1163, 498] on button "Check Out" at bounding box center [1140, 502] width 191 height 25
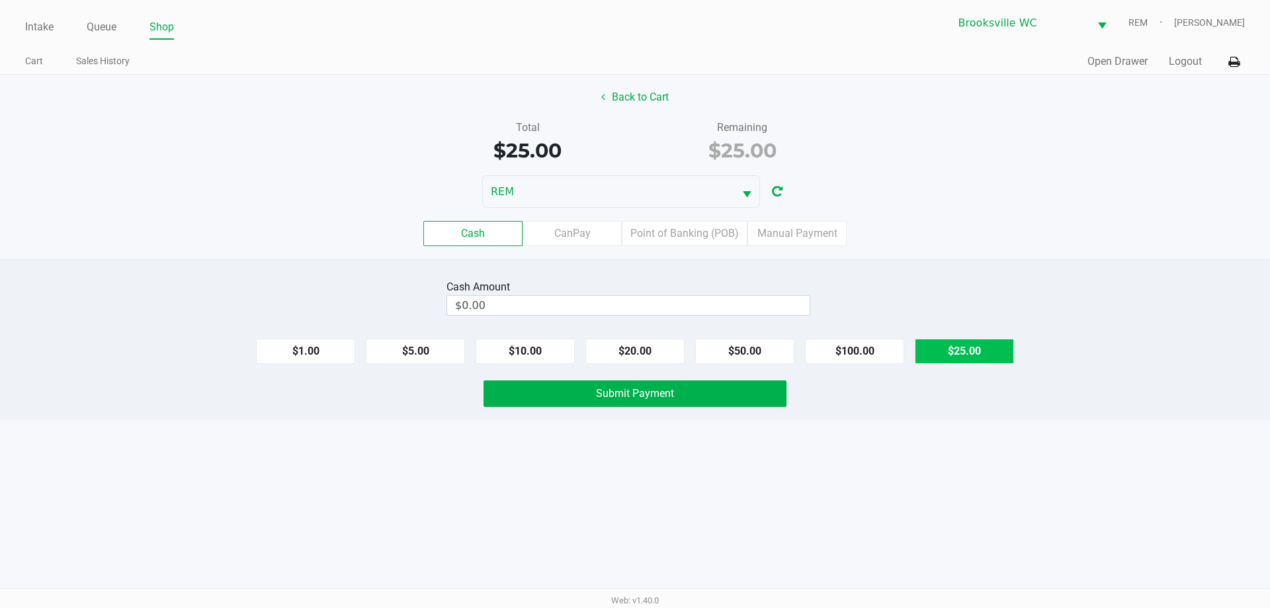
click at [959, 341] on button "$25.00" at bounding box center [964, 351] width 99 height 25
type input "$25.00"
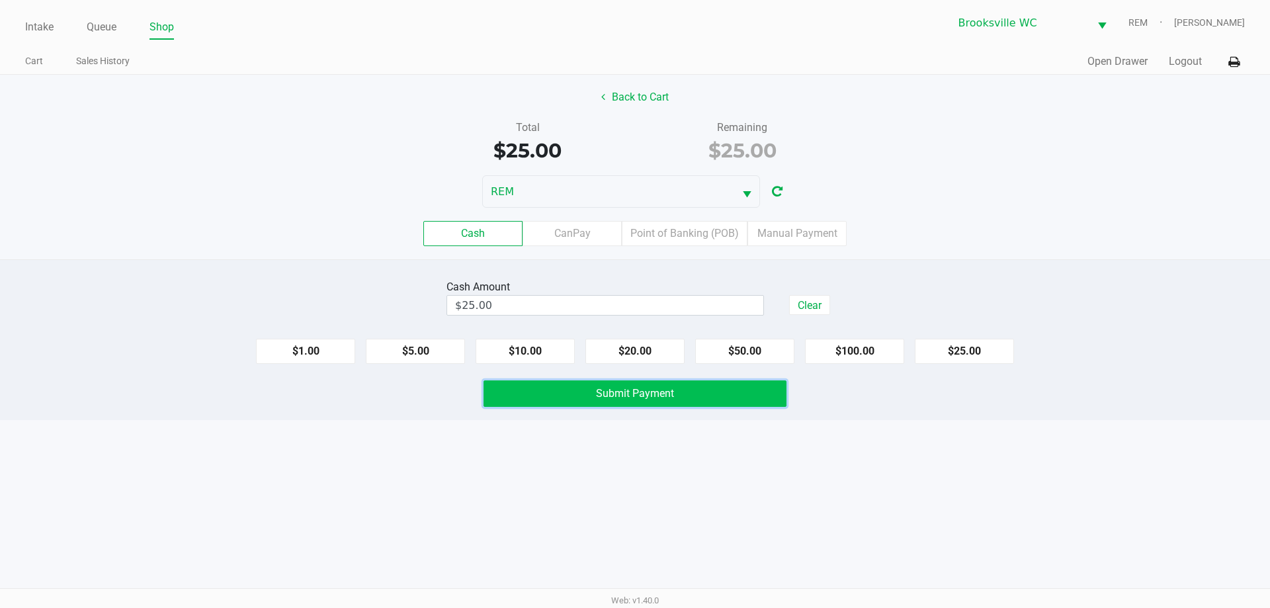
click at [648, 394] on span "Submit Payment" at bounding box center [635, 393] width 78 height 13
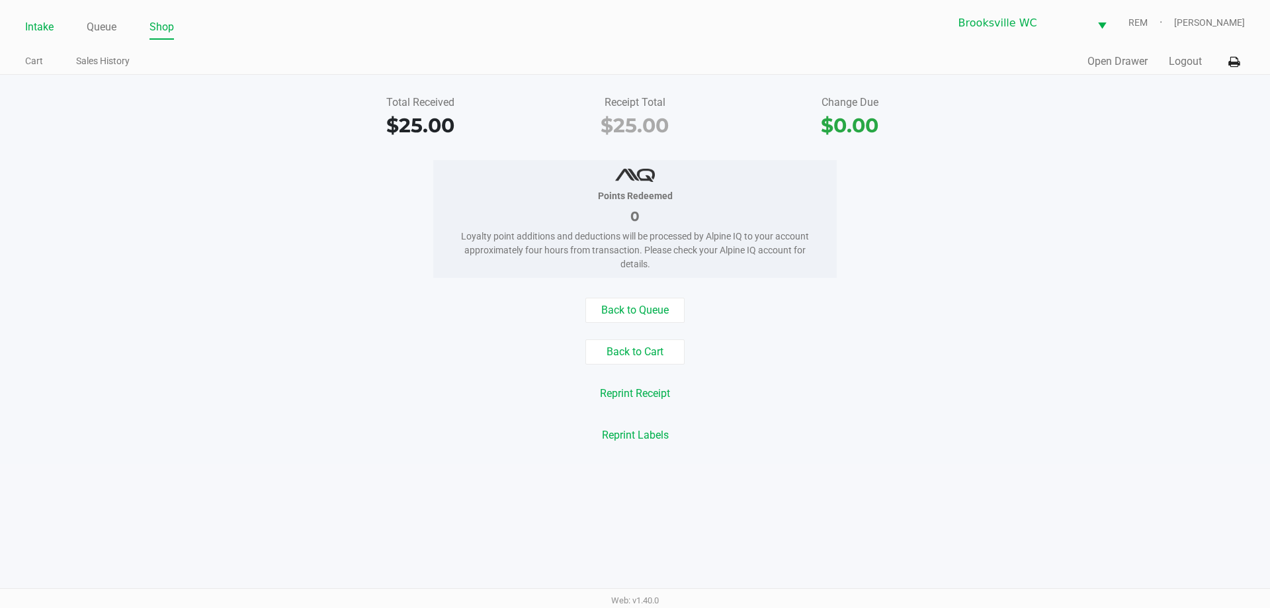
click at [29, 24] on link "Intake" at bounding box center [39, 27] width 28 height 19
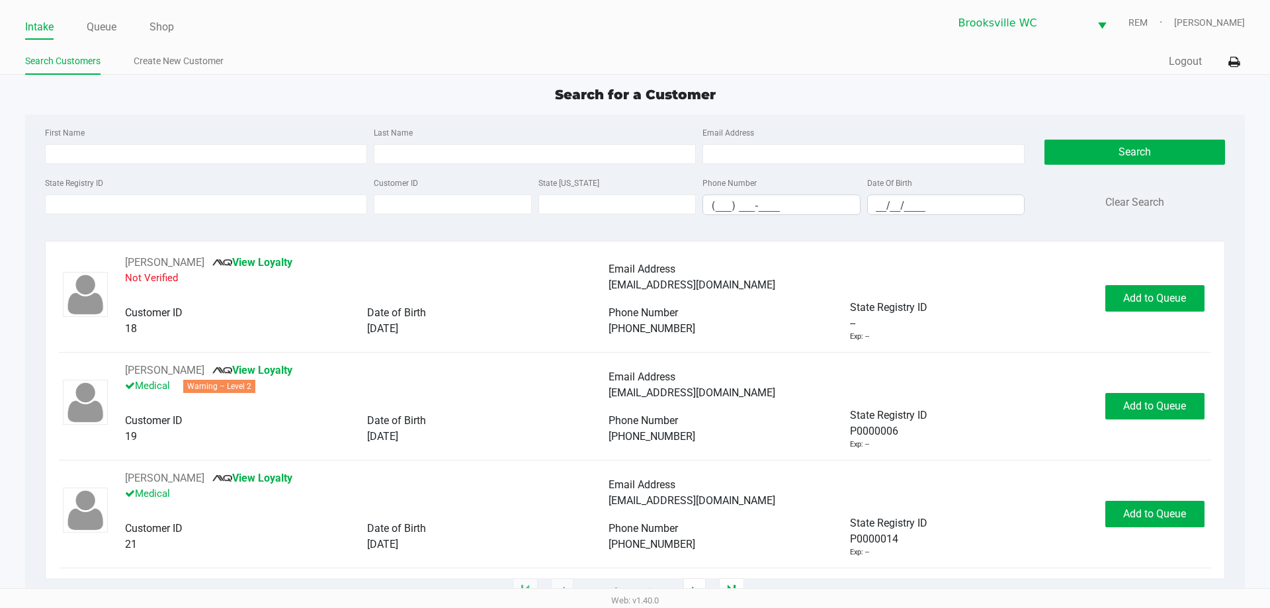
click at [439, 79] on app-point-of-sale "Intake Queue Shop Brooksville WC REM Steven Jaskot Search Customers Create New …" at bounding box center [635, 296] width 1270 height 592
click at [754, 77] on app-point-of-sale "Intake Queue Shop Brooksville WC REM Steven Jaskot Search Customers Create New …" at bounding box center [635, 296] width 1270 height 592
click at [104, 140] on div "First Name" at bounding box center [206, 144] width 329 height 40
click at [128, 120] on div "First Name Last Name Email Address State Registry ID Customer ID State ID Phone…" at bounding box center [635, 174] width 1200 height 121
type input "KRISTOPHER"
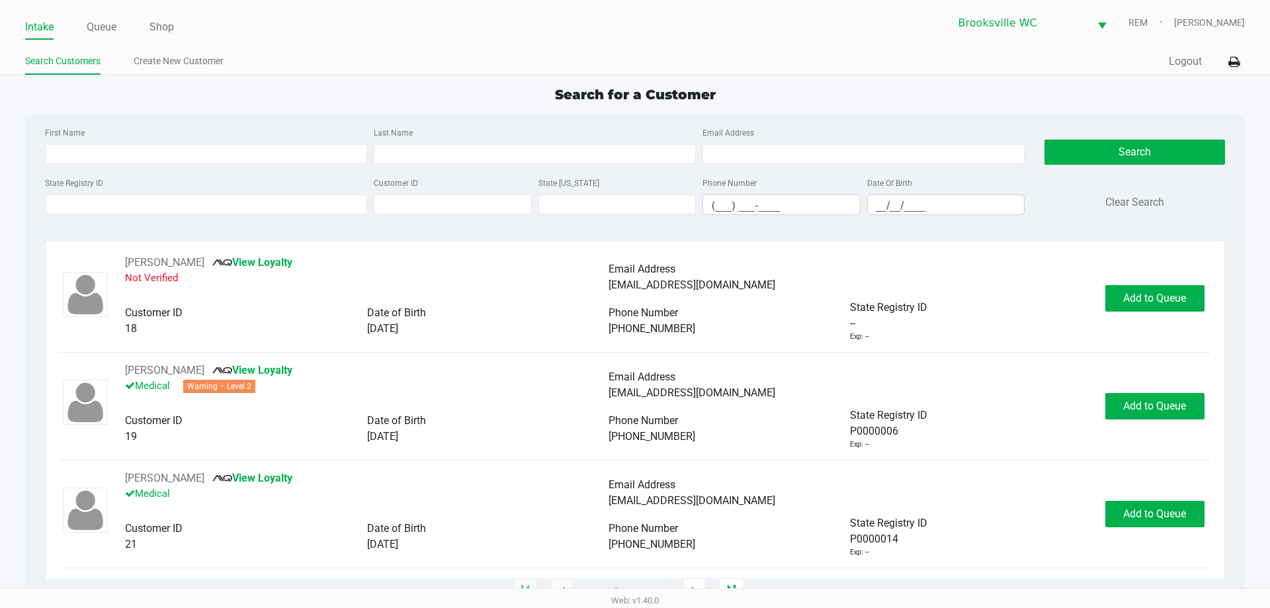
type input "AMOS"
type input "04/28/1981"
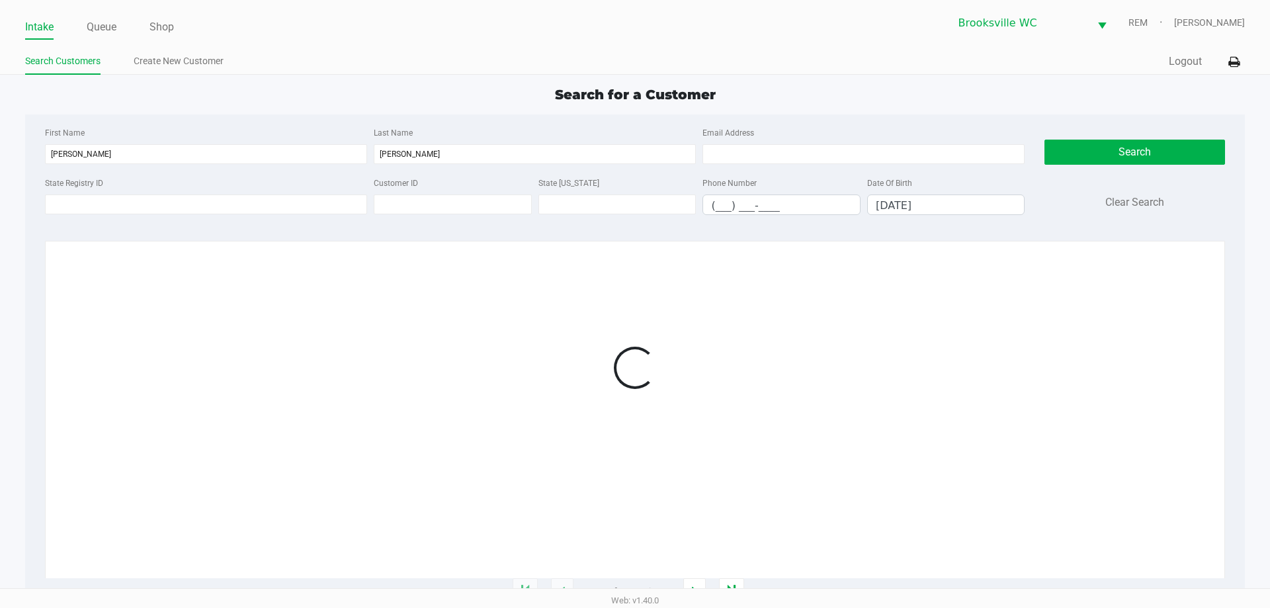
click at [128, 118] on div "First Name KRISTOPHER Last Name AMOS Email Address State Registry ID Customer I…" at bounding box center [635, 174] width 1200 height 121
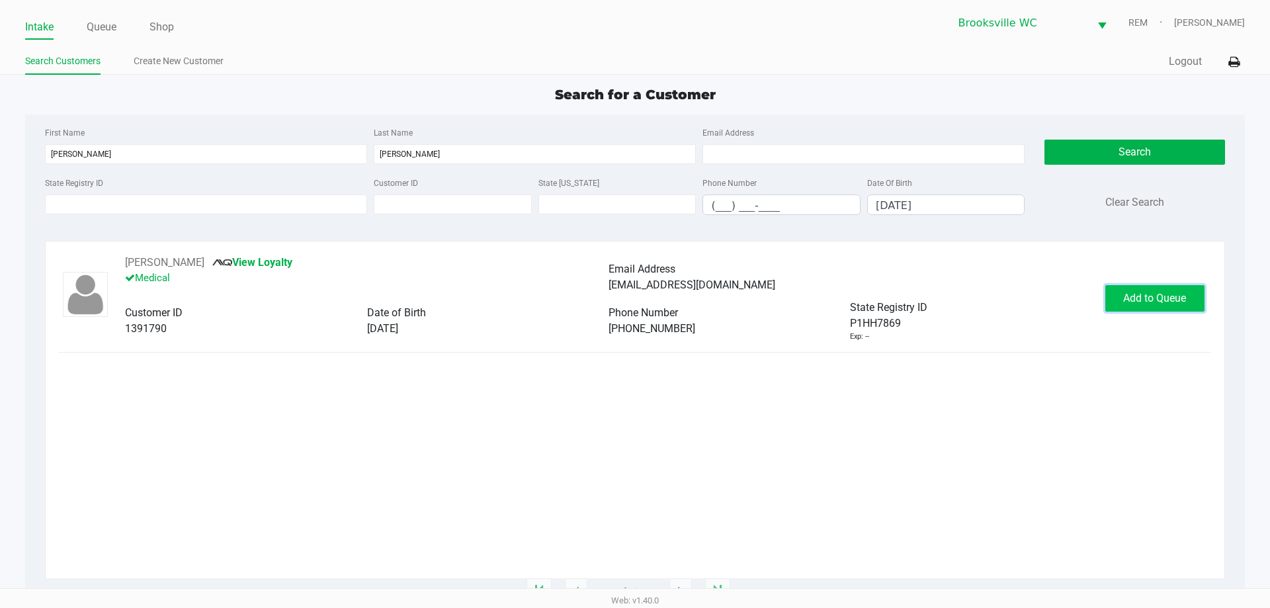
click at [1137, 300] on span "Add to Queue" at bounding box center [1155, 298] width 63 height 13
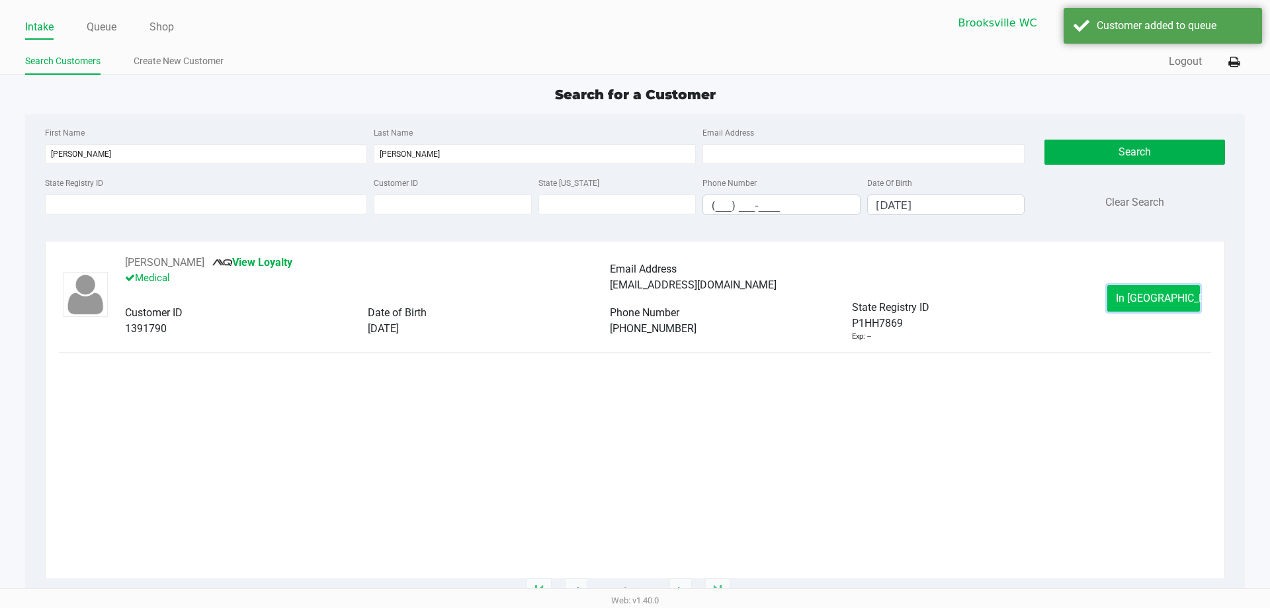
click at [1158, 294] on span "In Queue" at bounding box center [1171, 298] width 111 height 13
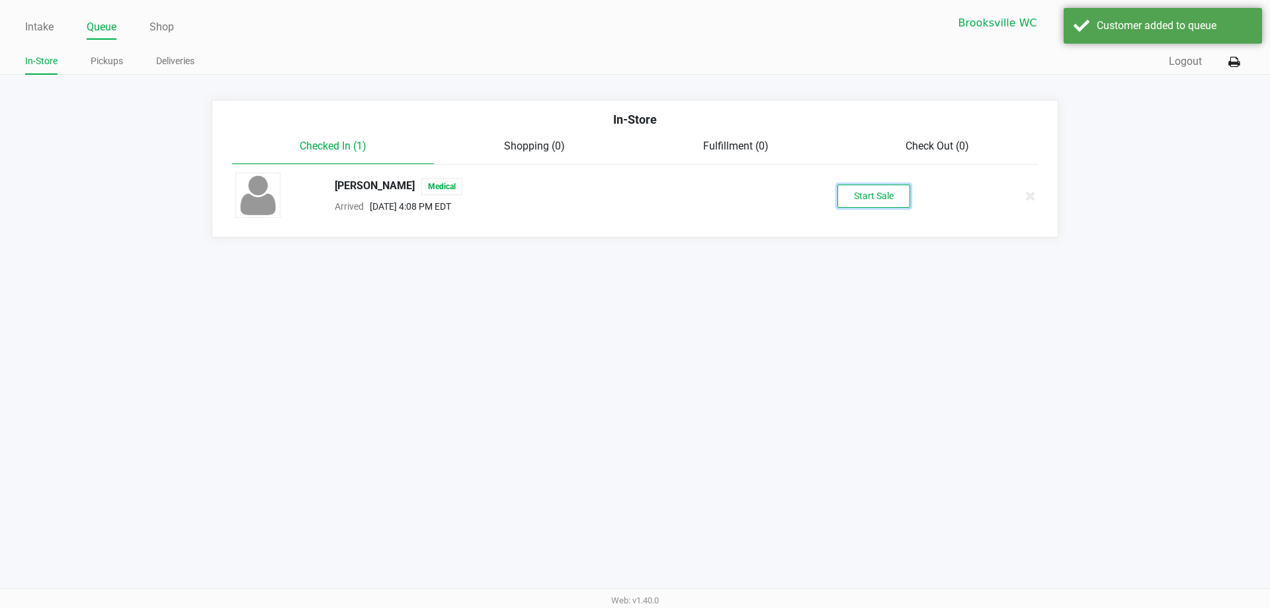
click at [885, 193] on button "Start Sale" at bounding box center [874, 196] width 73 height 23
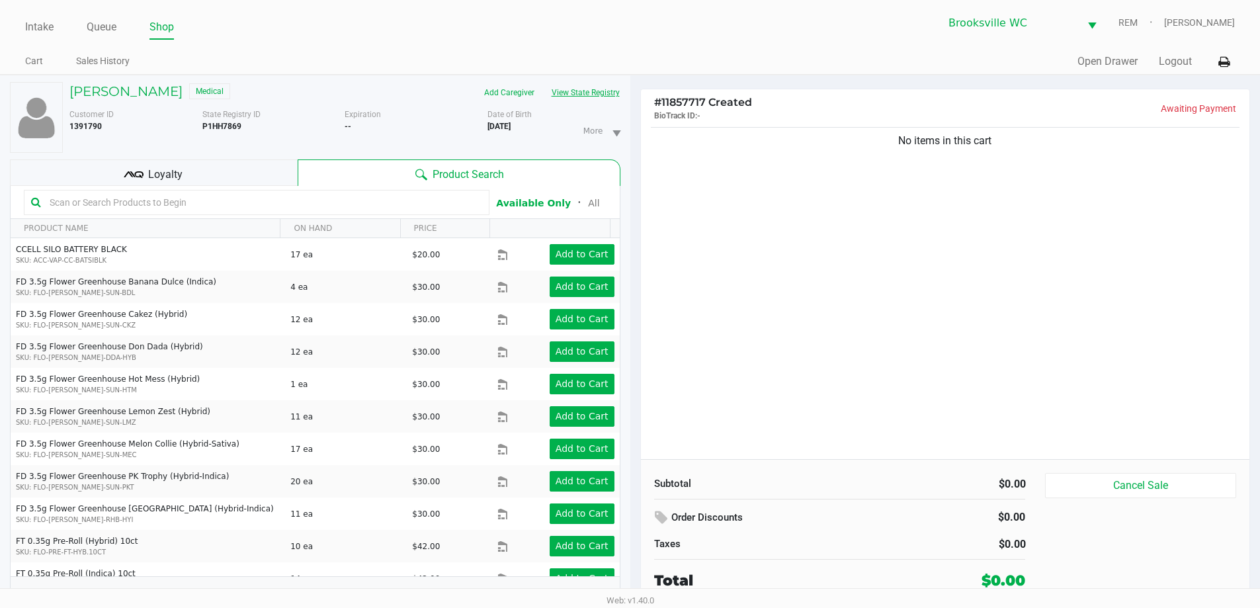
click at [574, 95] on button "View State Registry" at bounding box center [581, 92] width 77 height 21
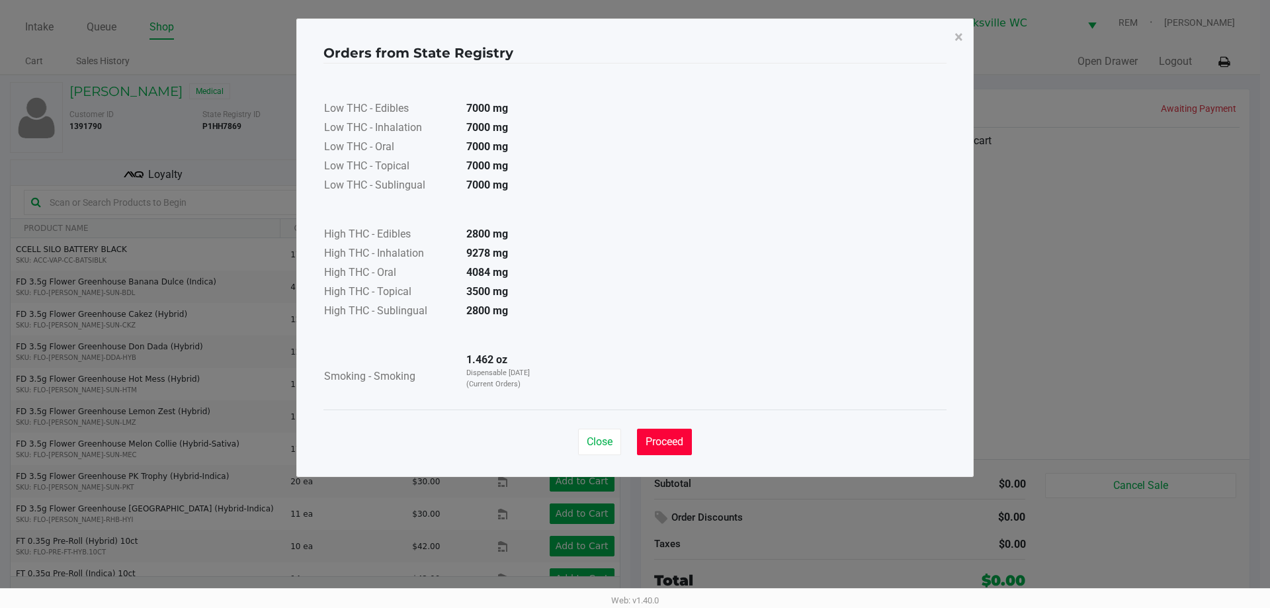
click at [665, 441] on span "Proceed" at bounding box center [665, 441] width 38 height 13
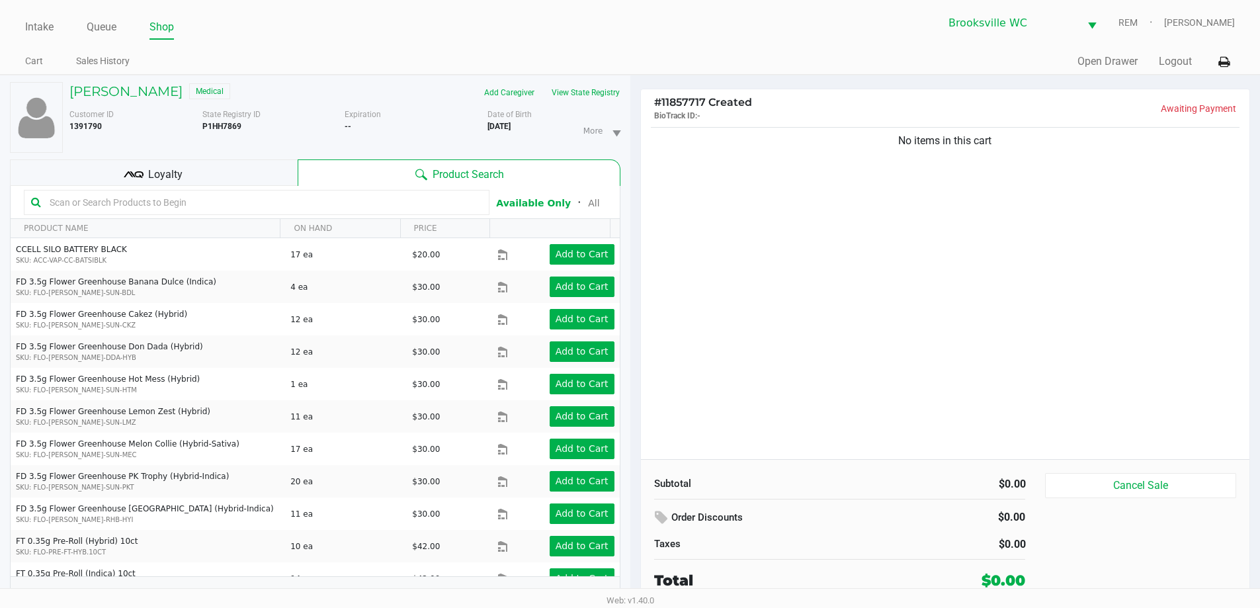
click at [193, 195] on input "text" at bounding box center [263, 203] width 438 height 20
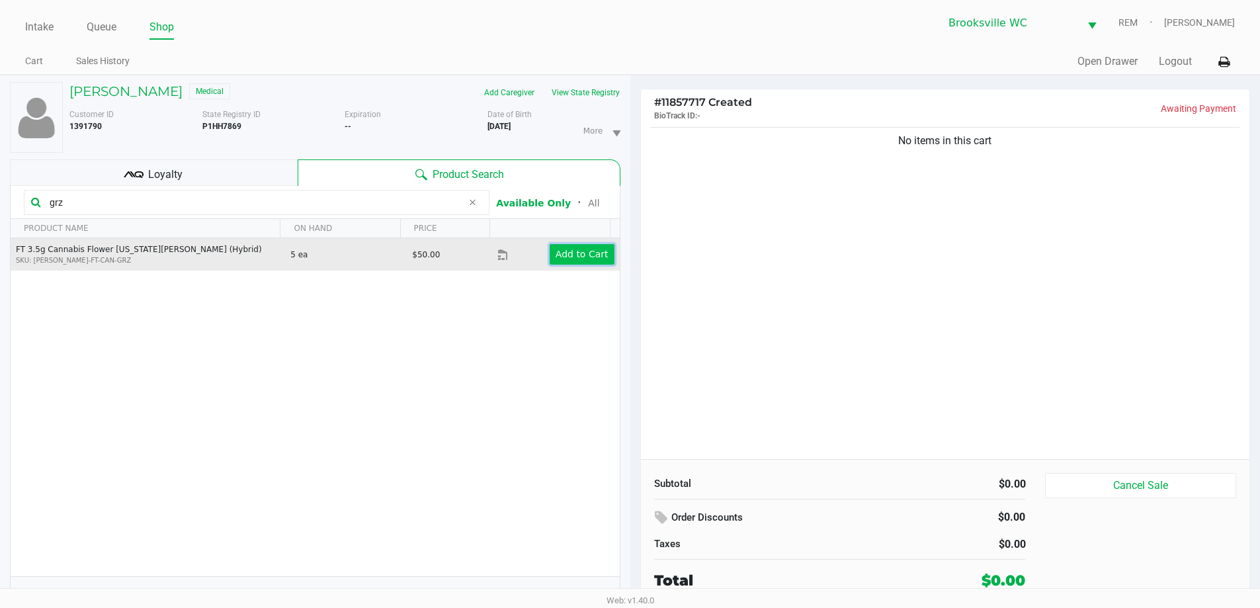
click at [556, 258] on app-button-loader "Add to Cart" at bounding box center [582, 254] width 53 height 11
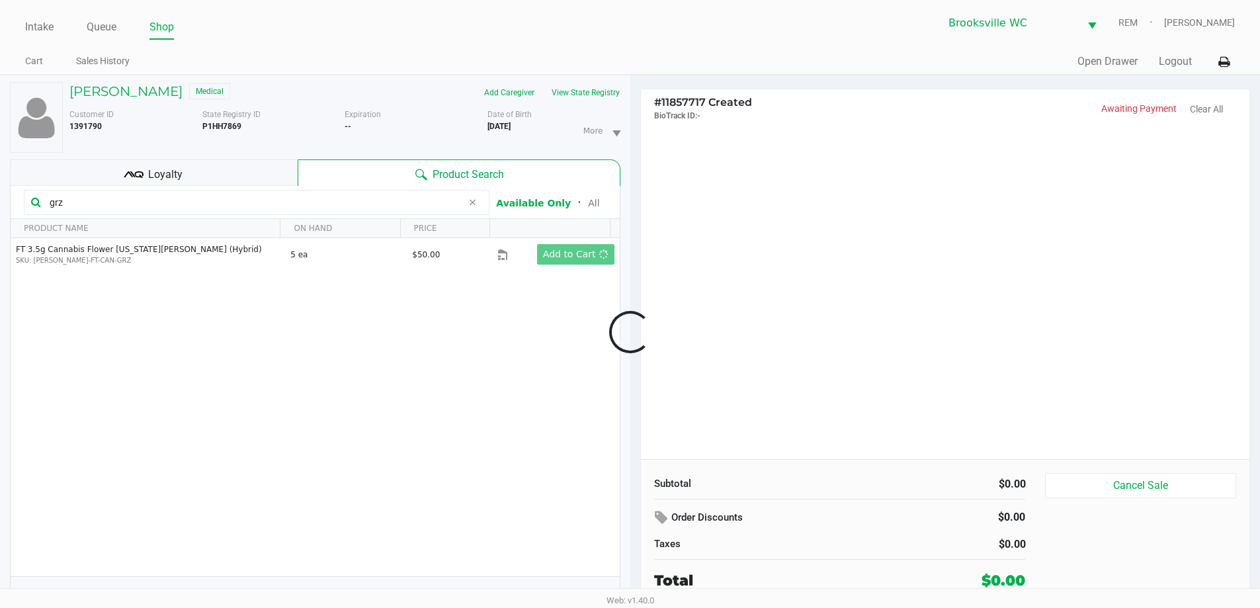
click at [790, 256] on div at bounding box center [630, 332] width 1260 height 383
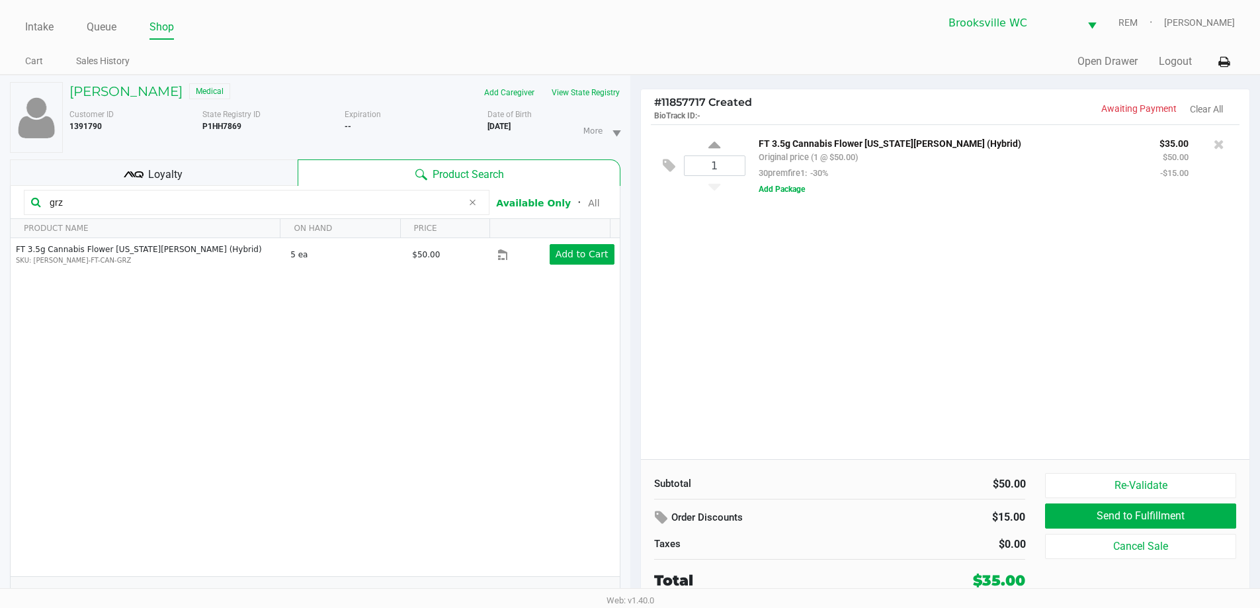
click at [288, 198] on input "grz" at bounding box center [253, 203] width 418 height 20
click at [287, 198] on input "grz" at bounding box center [253, 203] width 418 height 20
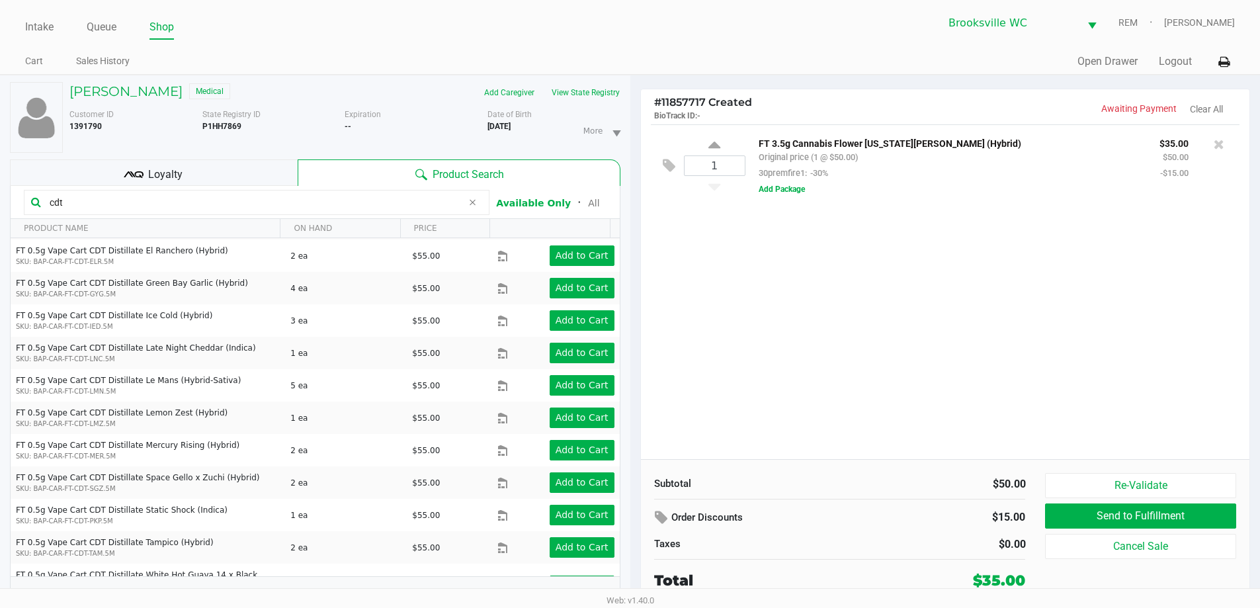
scroll to position [249, 0]
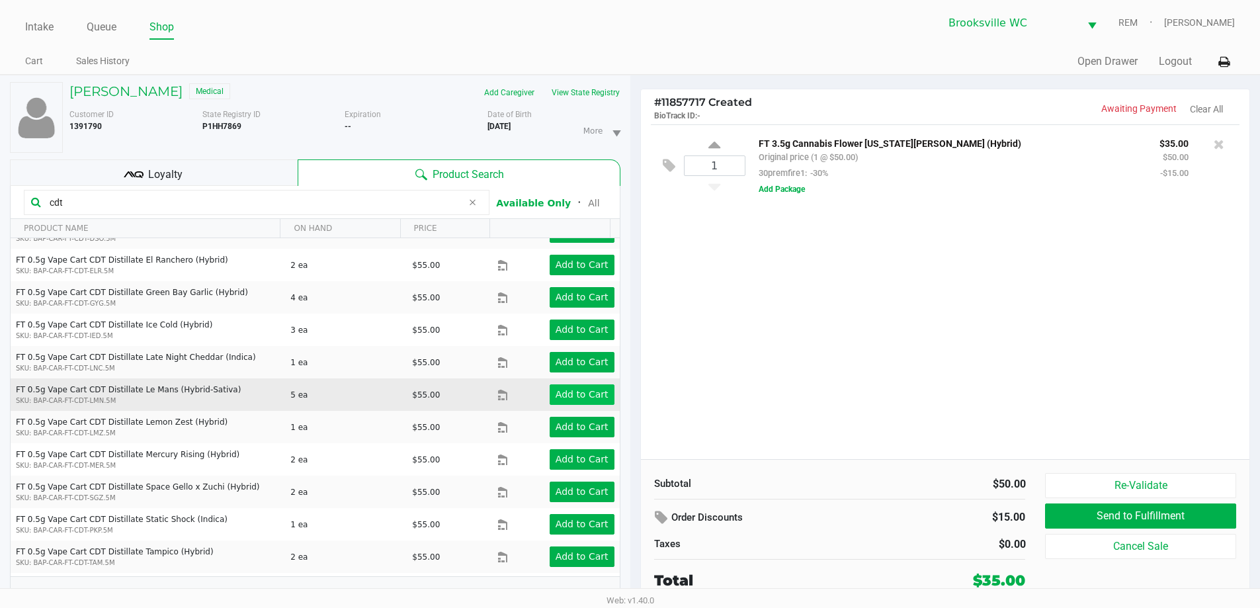
type input "cdt"
click at [557, 389] on app-button-loader "Add to Cart" at bounding box center [582, 394] width 53 height 11
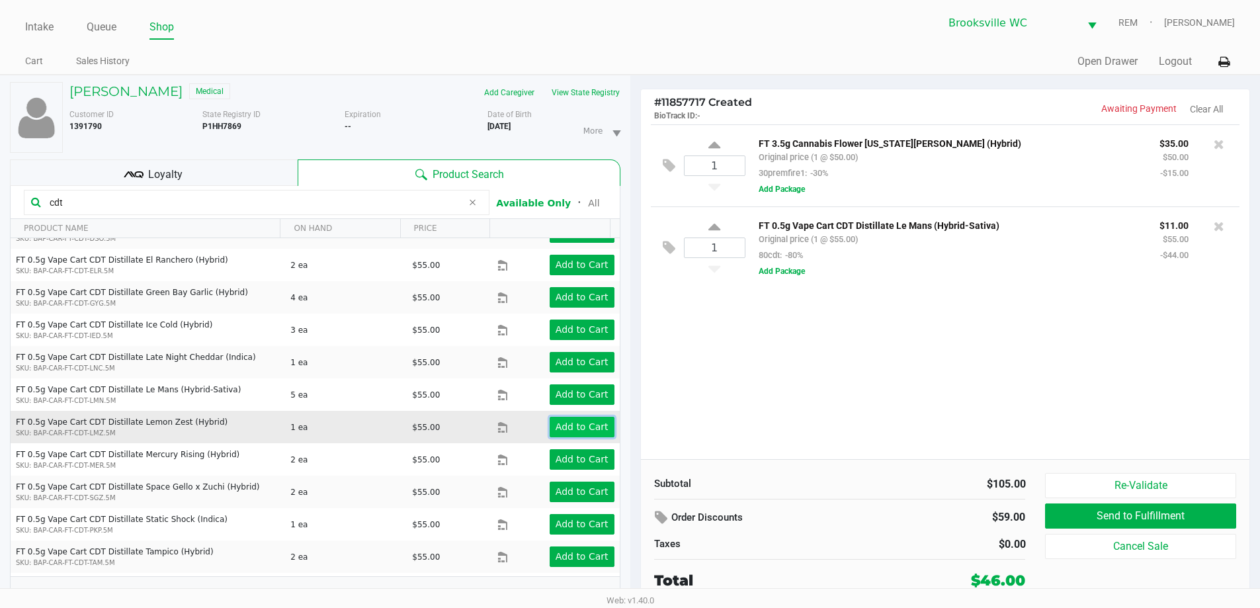
click at [581, 430] on app-button-loader "Add to Cart" at bounding box center [582, 426] width 53 height 11
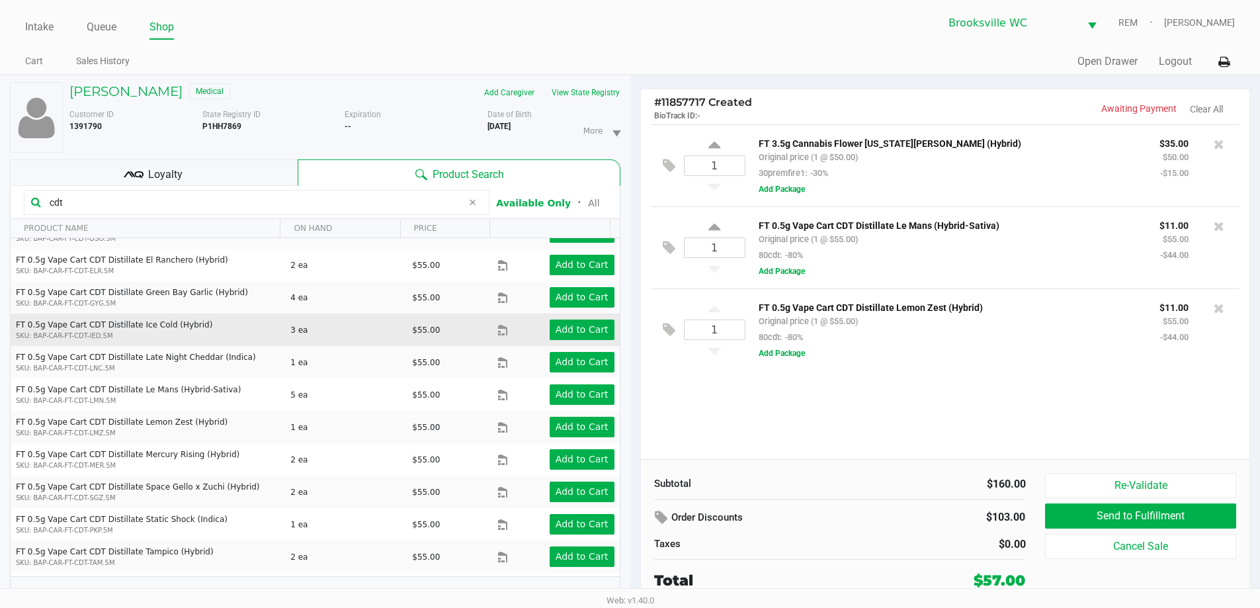
scroll to position [0, 0]
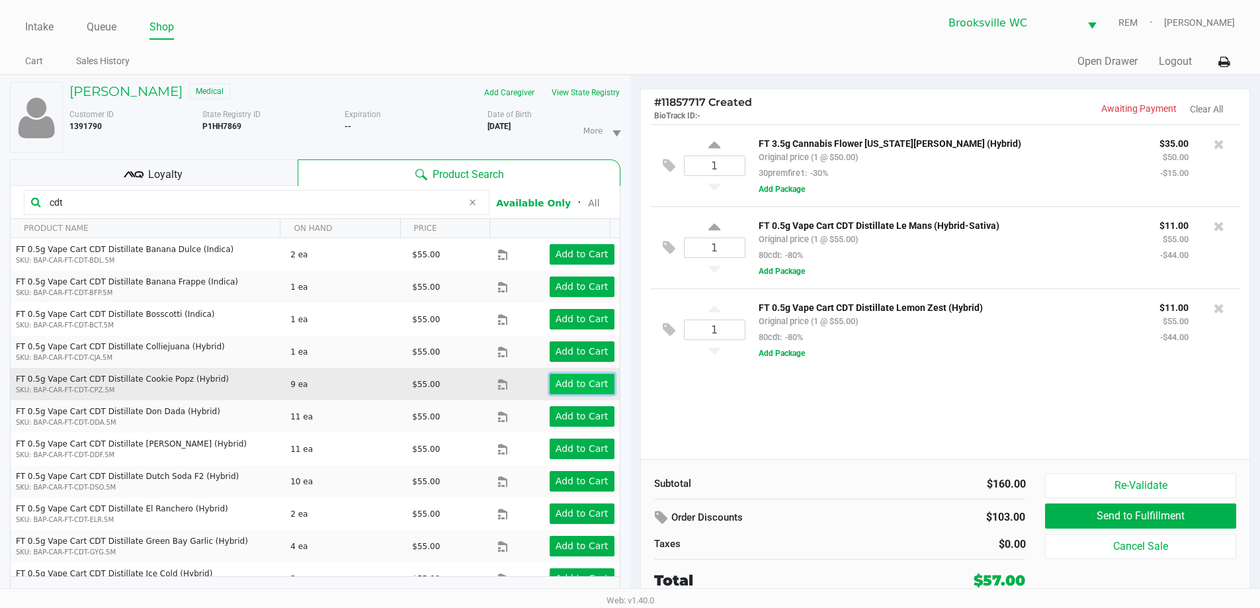
click at [582, 388] on app-button-loader "Add to Cart" at bounding box center [582, 383] width 53 height 11
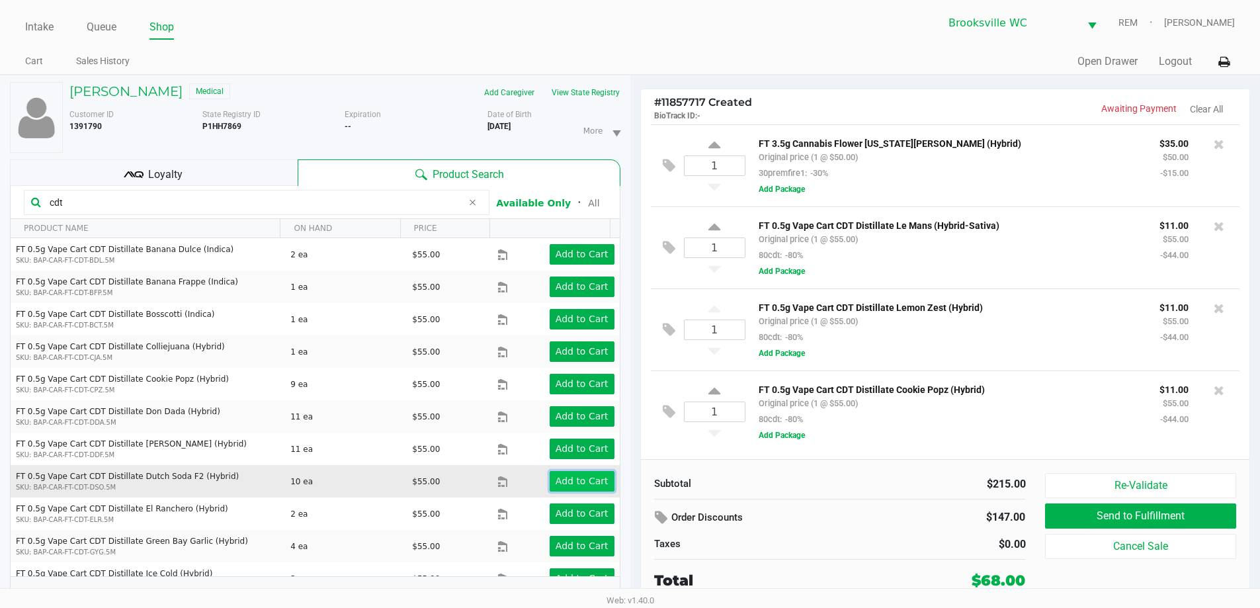
click at [574, 476] on app-button-loader "Add to Cart" at bounding box center [582, 481] width 53 height 11
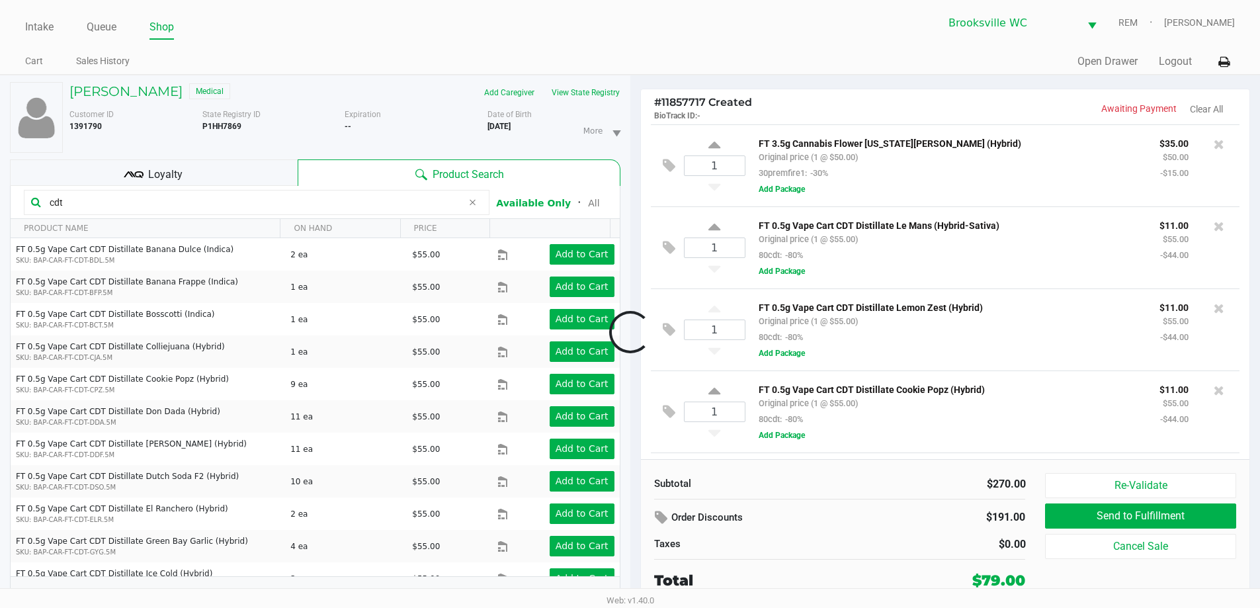
scroll to position [79, 0]
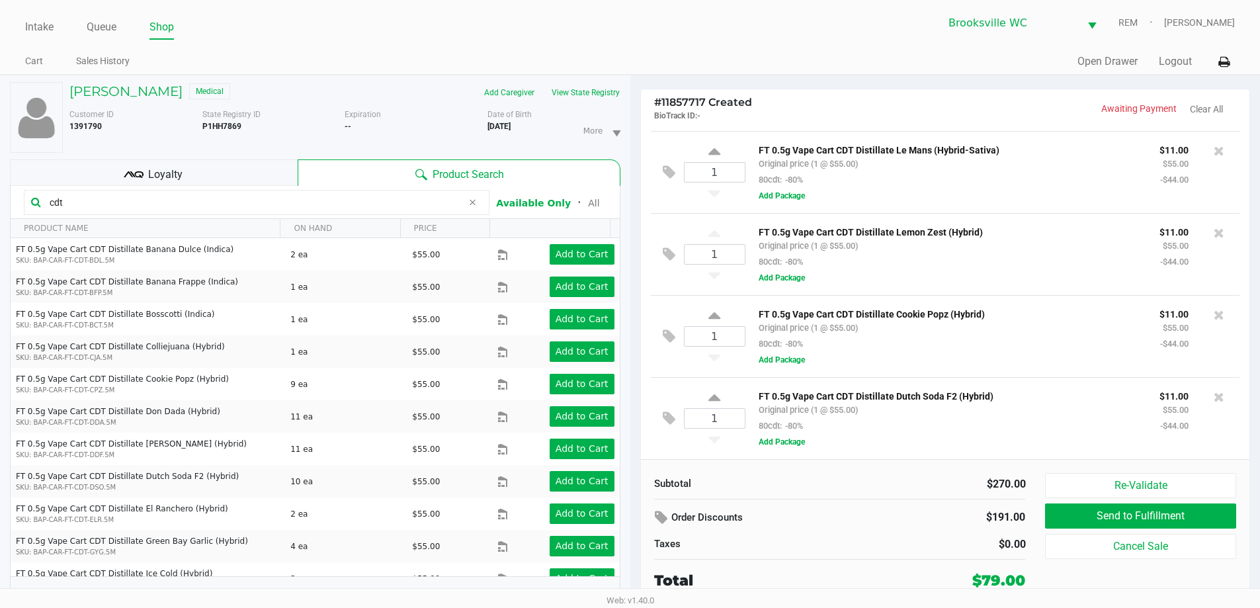
click at [181, 177] on span "Loyalty" at bounding box center [165, 175] width 34 height 16
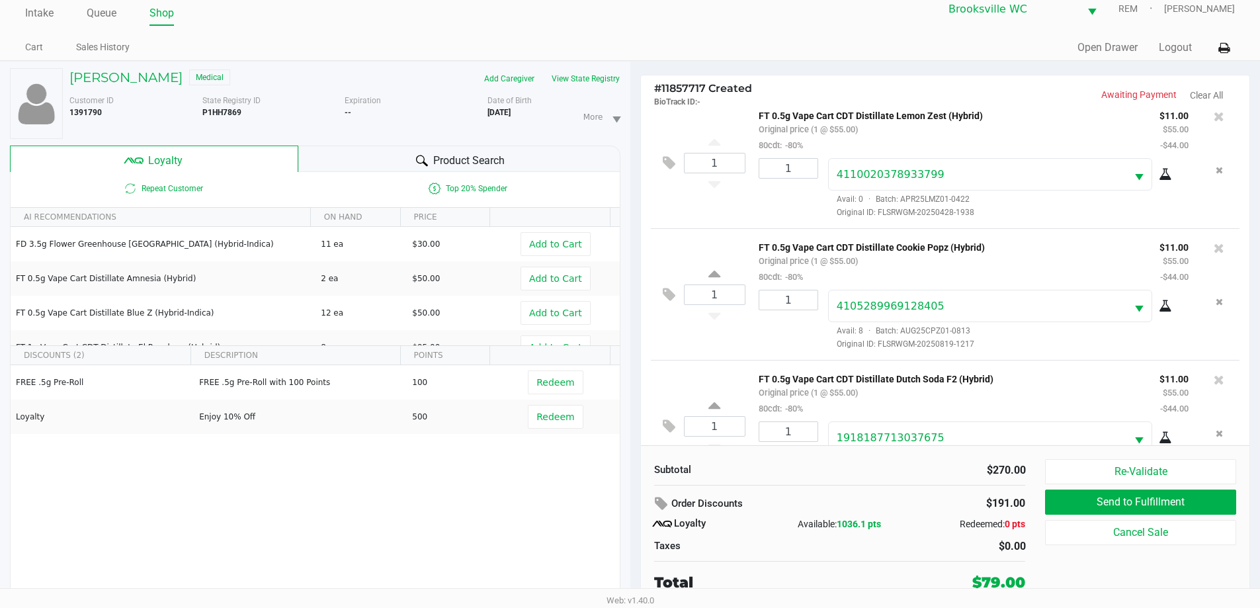
scroll to position [277, 0]
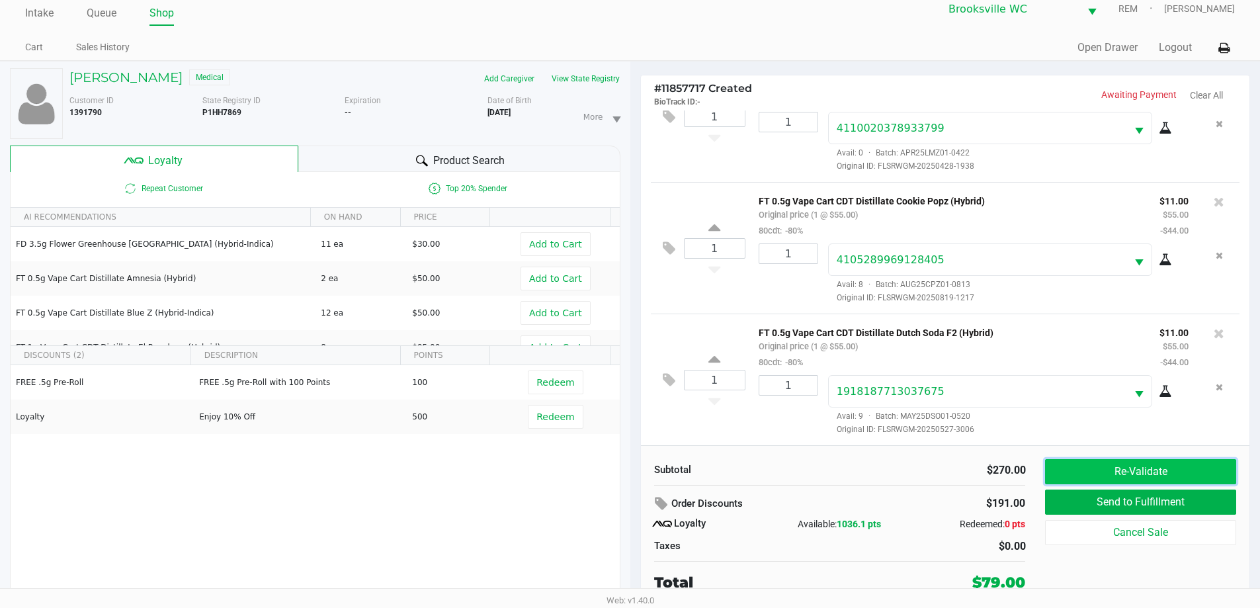
click at [1083, 474] on button "Re-Validate" at bounding box center [1140, 471] width 191 height 25
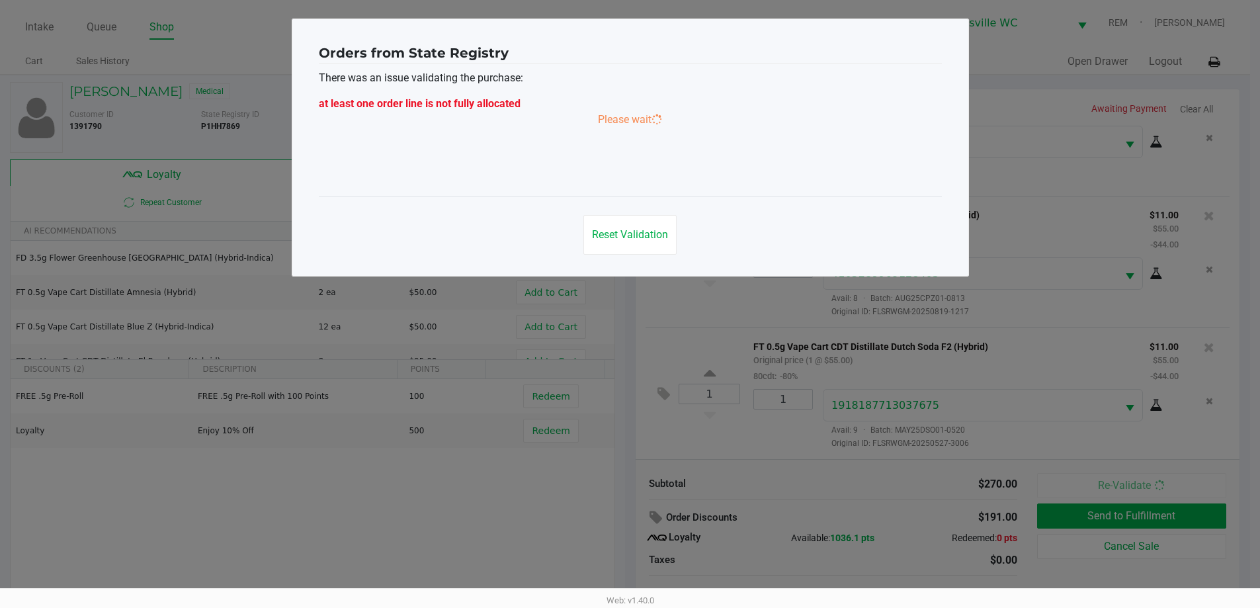
scroll to position [0, 0]
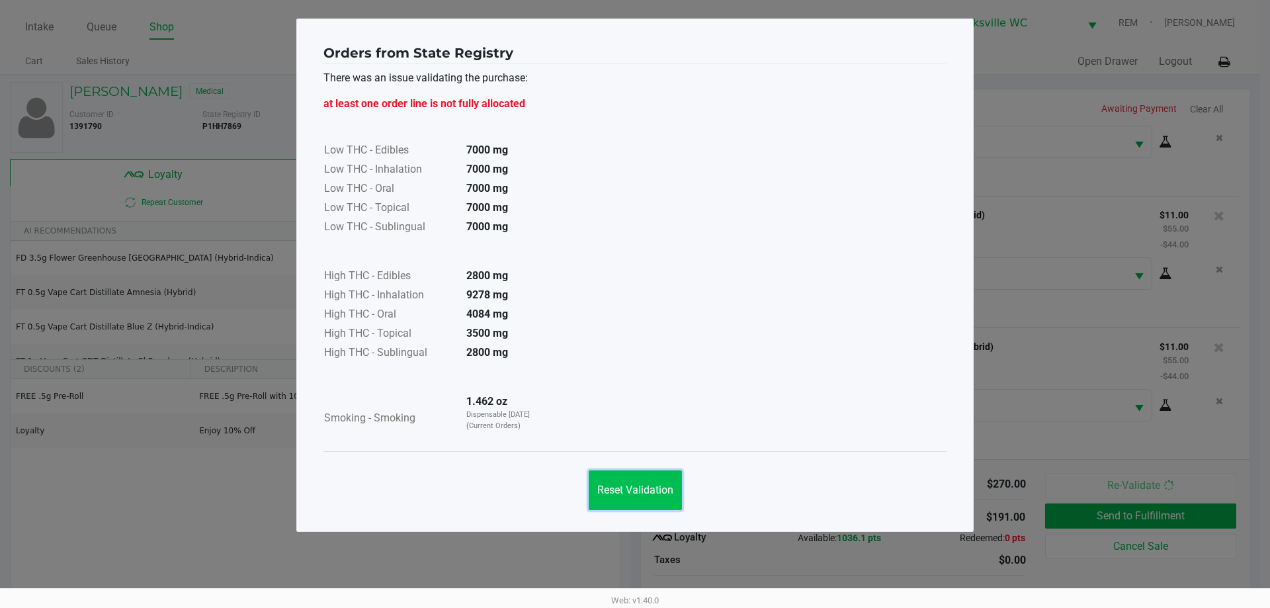
click at [631, 473] on button "Reset Validation" at bounding box center [635, 490] width 93 height 40
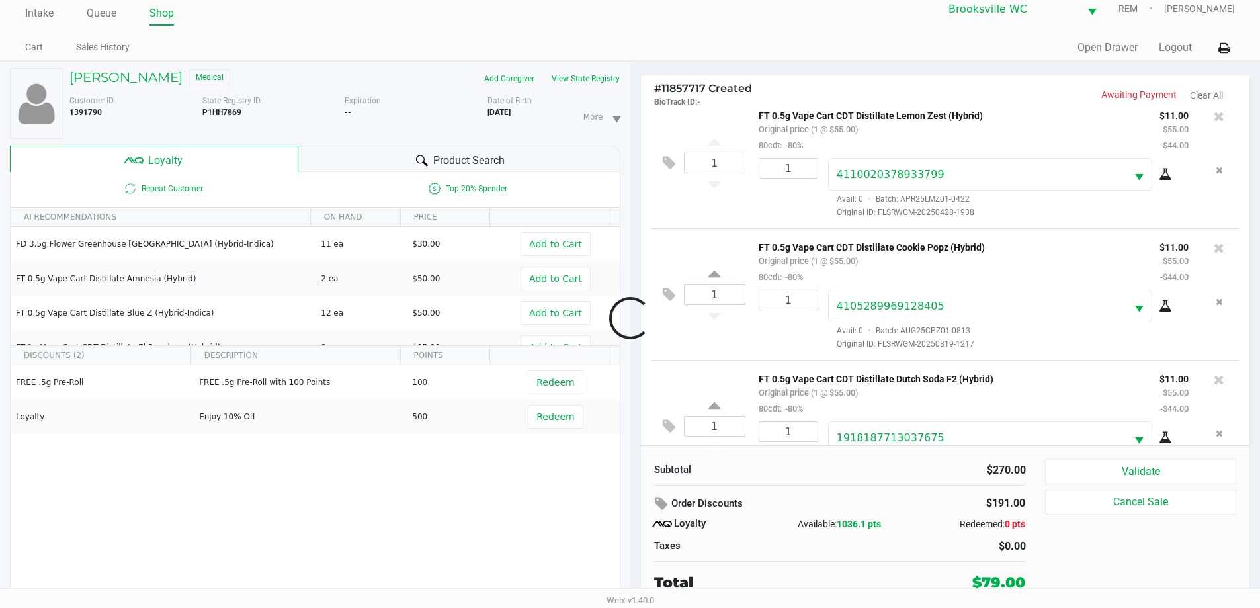
scroll to position [327, 0]
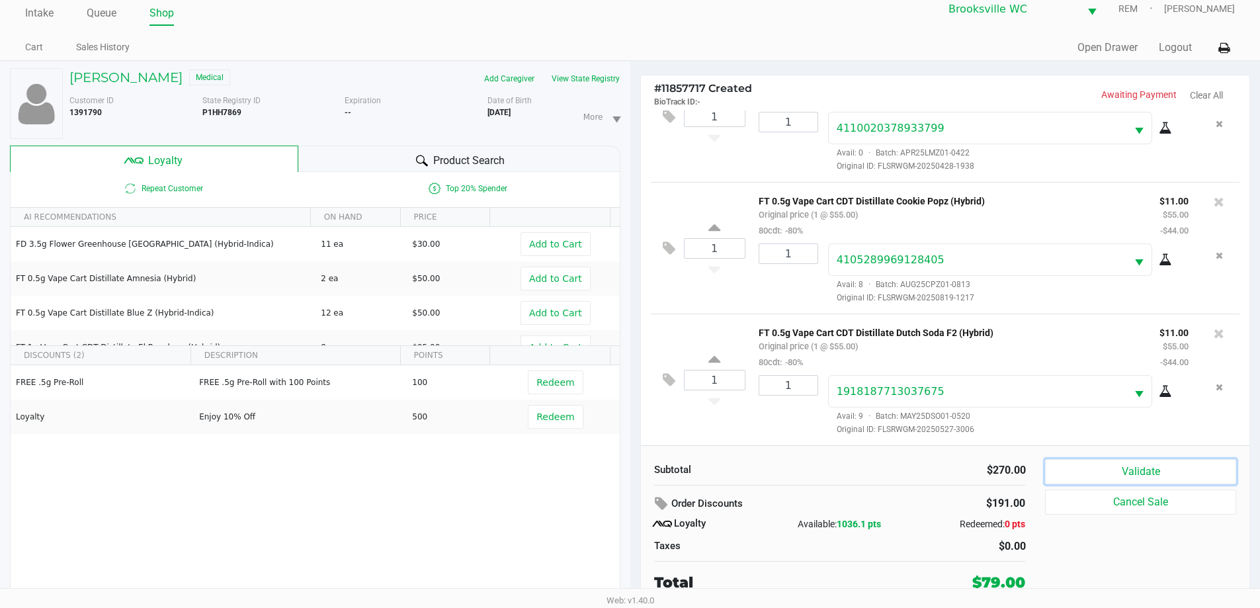
click at [1109, 468] on button "Validate" at bounding box center [1140, 471] width 191 height 25
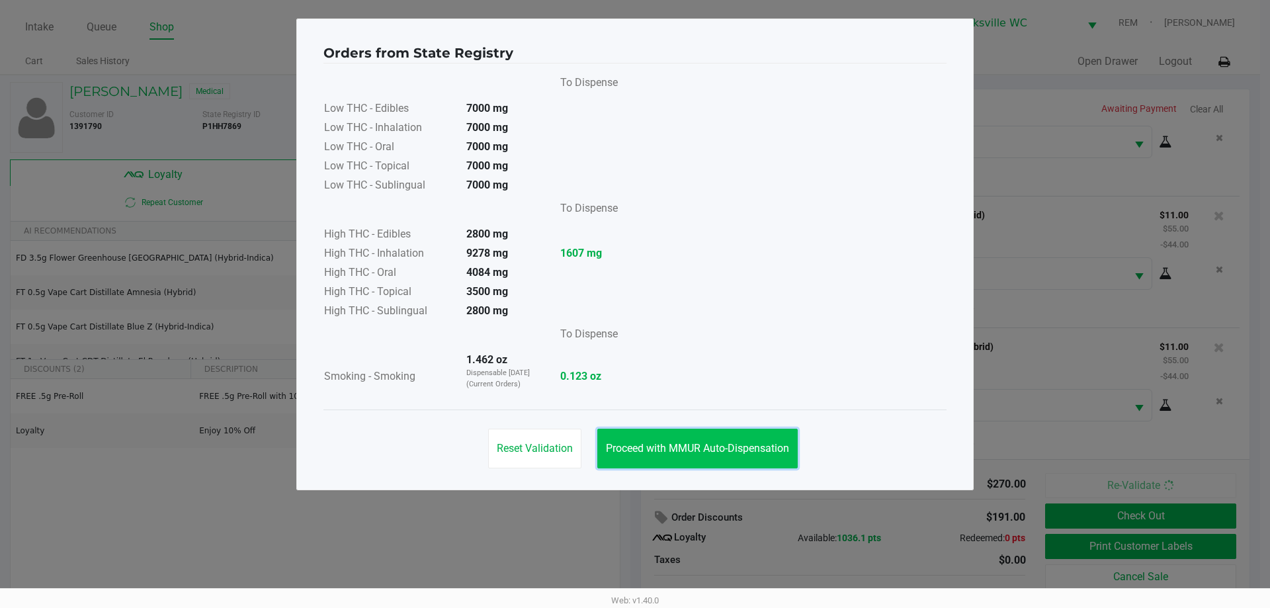
click at [691, 451] on span "Proceed with MMUR Auto-Dispensation" at bounding box center [697, 448] width 183 height 13
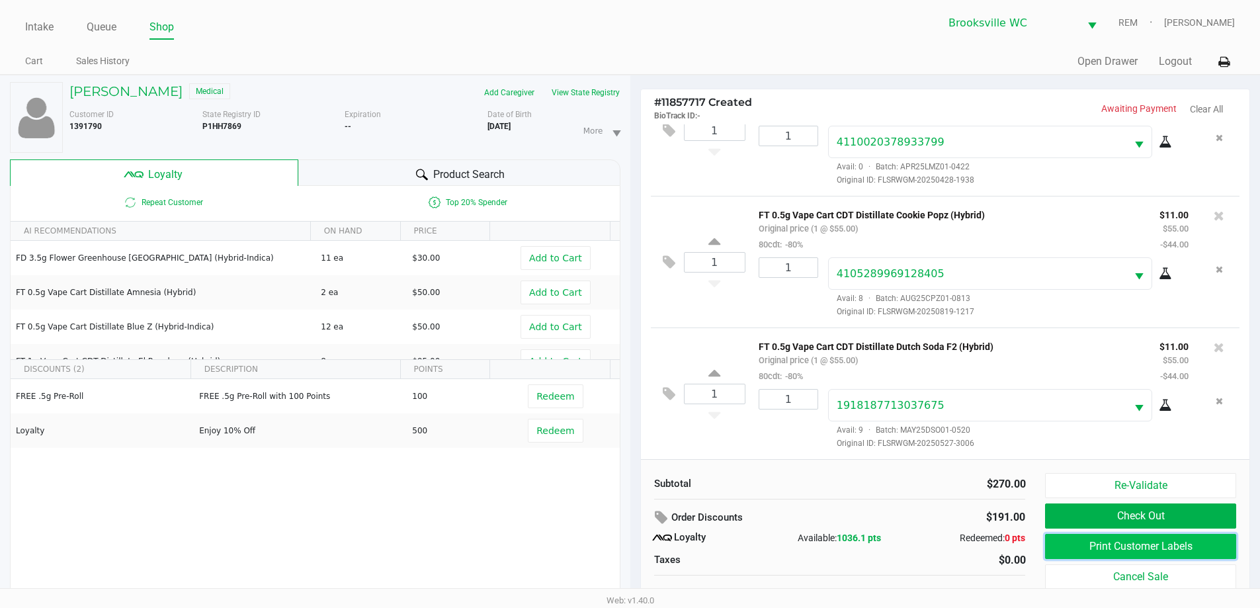
click at [1126, 547] on button "Print Customer Labels" at bounding box center [1140, 546] width 191 height 25
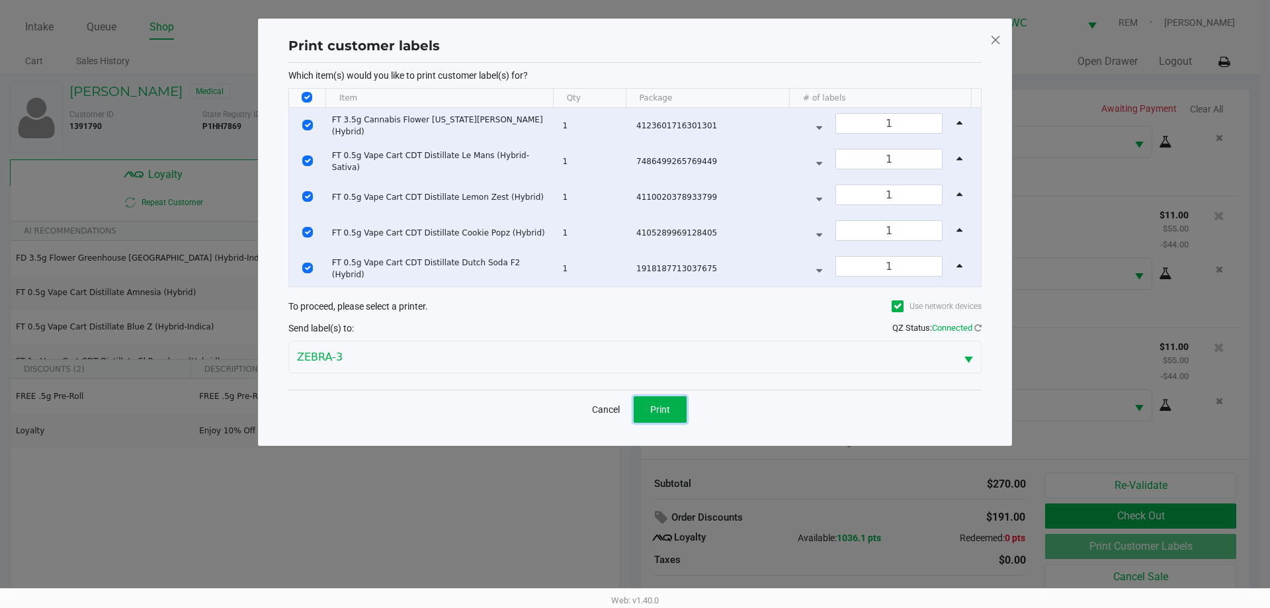
drag, startPoint x: 677, startPoint y: 406, endPoint x: 703, endPoint y: 410, distance: 26.7
click at [679, 407] on button "Print" at bounding box center [660, 409] width 53 height 26
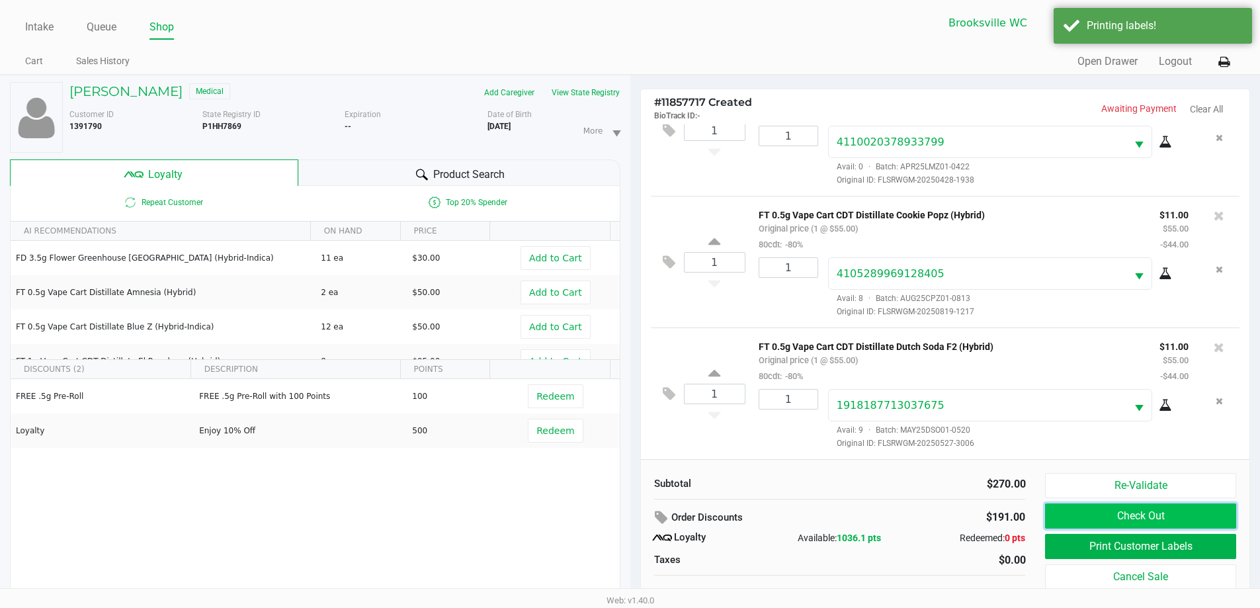
click at [1212, 516] on button "Check Out" at bounding box center [1140, 516] width 191 height 25
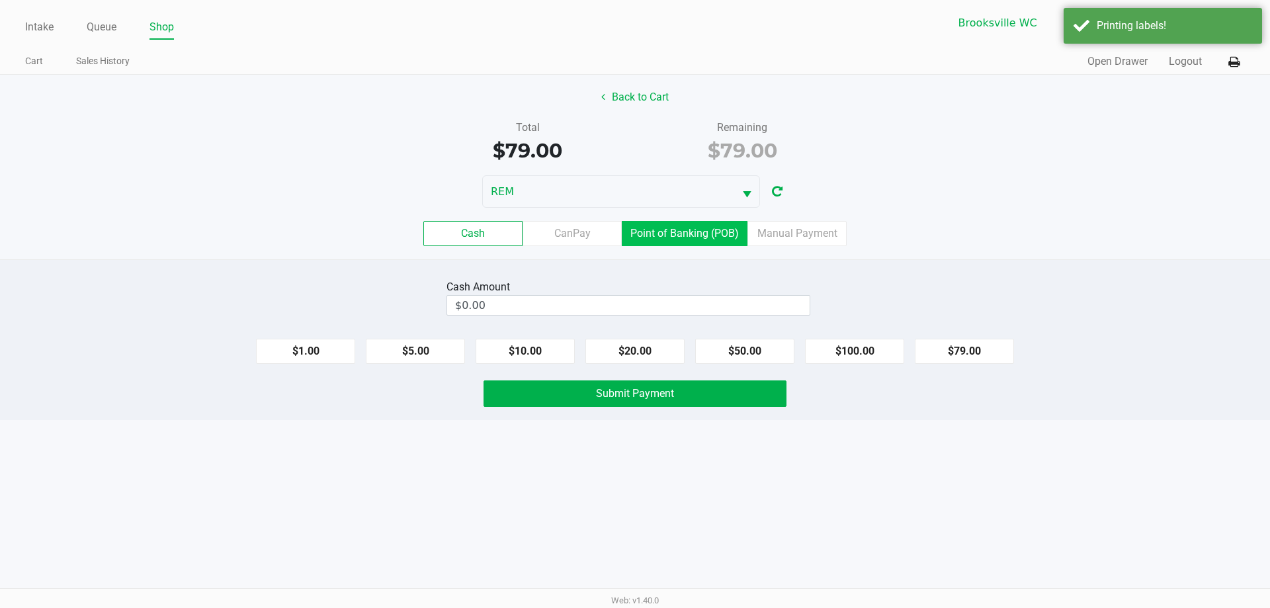
click at [664, 231] on label "Point of Banking (POB)" at bounding box center [685, 233] width 126 height 25
click at [0, 0] on 7 "Point of Banking (POB)" at bounding box center [0, 0] width 0 height 0
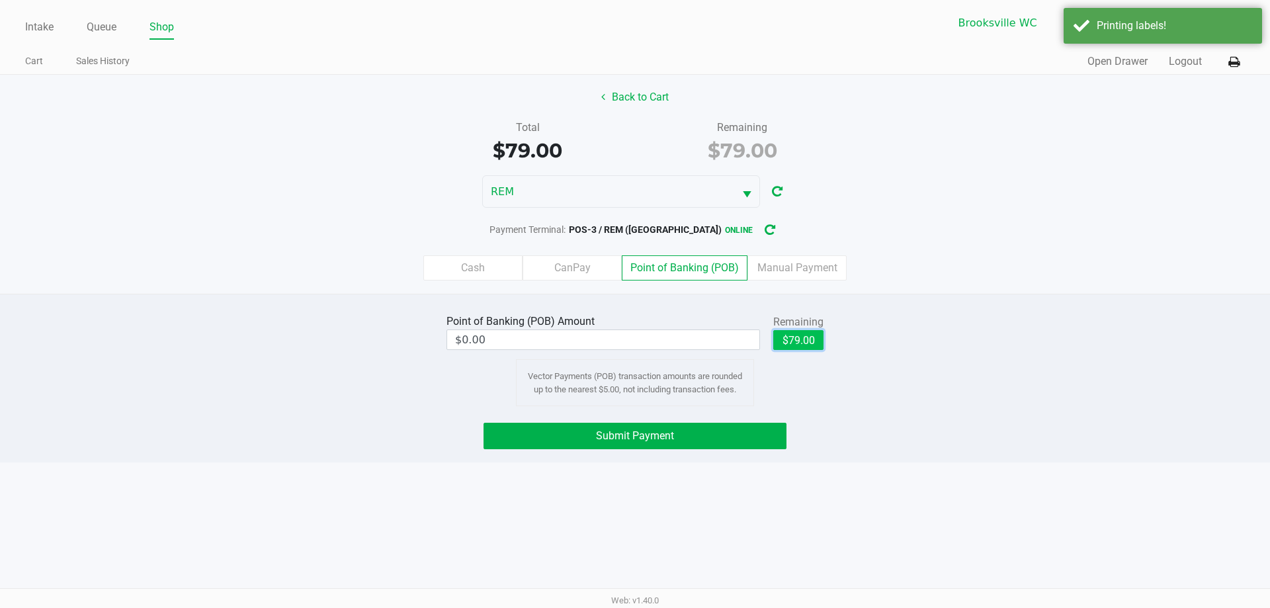
click at [822, 341] on button "$79.00" at bounding box center [798, 340] width 50 height 20
type input "$79.00"
click at [682, 425] on button "Submit Payment" at bounding box center [635, 436] width 303 height 26
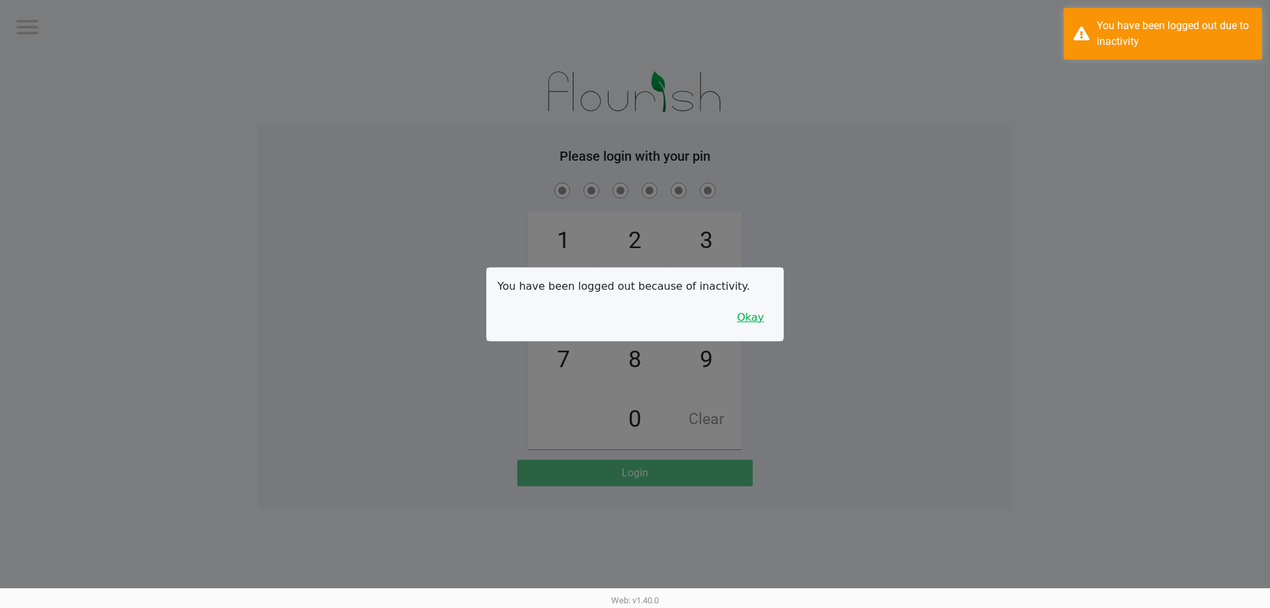
click at [763, 324] on button "Okay" at bounding box center [750, 317] width 44 height 25
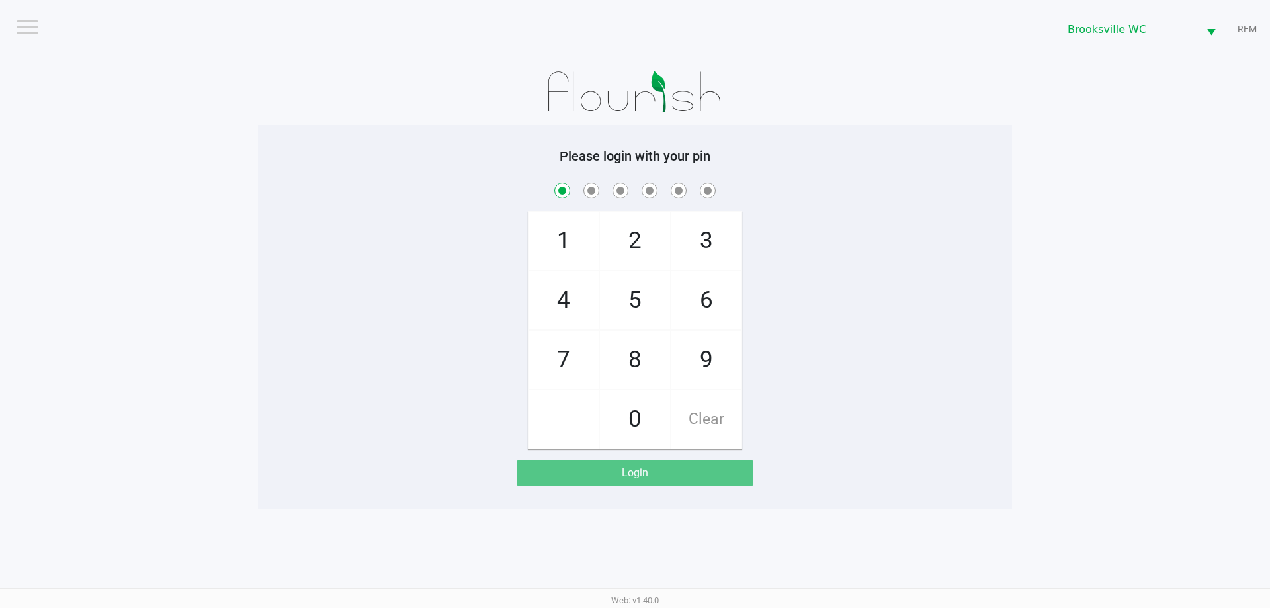
checkbox input "true"
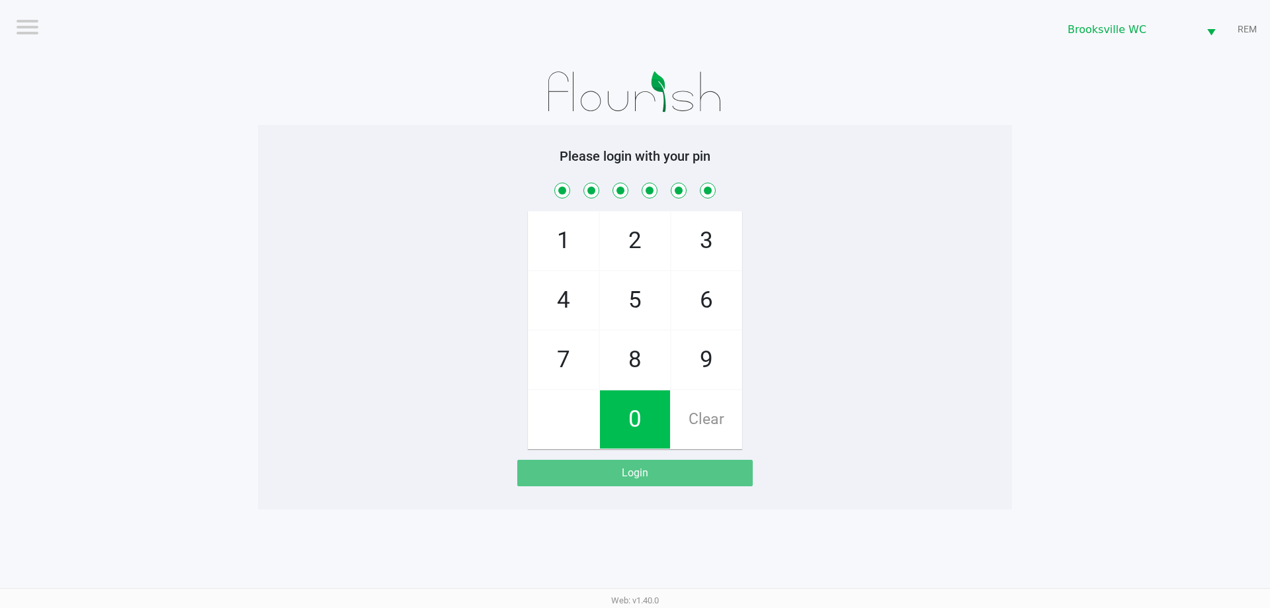
checkbox input "true"
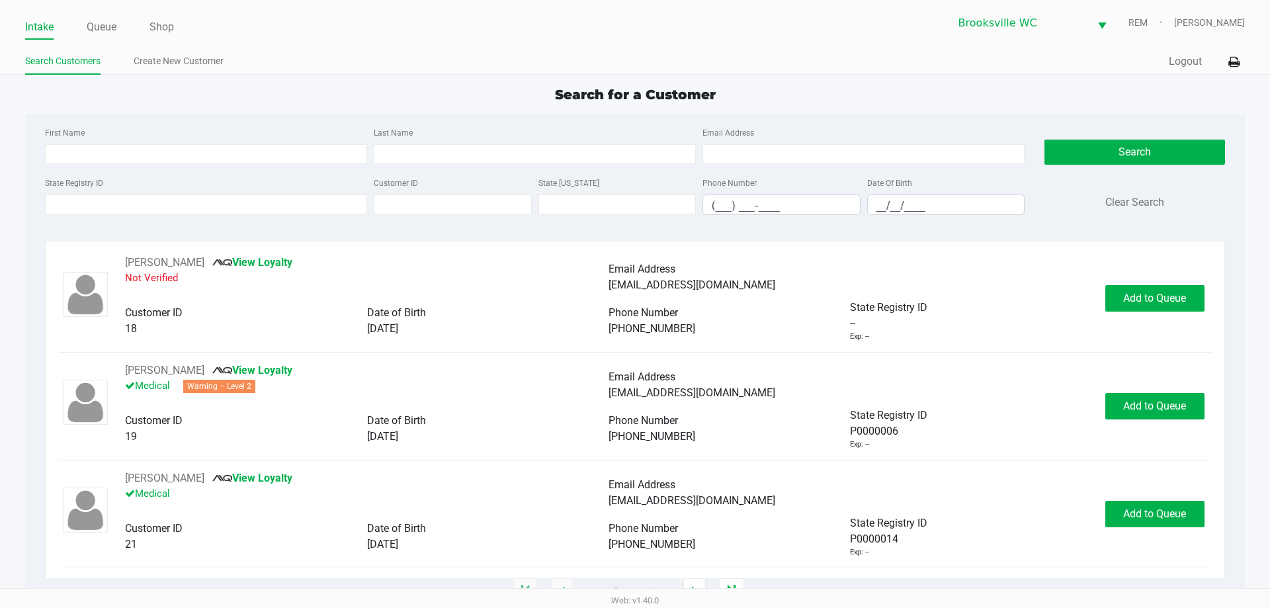
click at [284, 103] on div "Search for a Customer" at bounding box center [634, 95] width 1239 height 20
click at [292, 101] on div "Search for a Customer" at bounding box center [634, 95] width 1239 height 20
click at [308, 113] on div "Search for a Customer First Name Last Name Email Address State Registry ID Cust…" at bounding box center [634, 339] width 1219 height 508
click at [309, 110] on div "Search for a Customer First Name Last Name Email Address State Registry ID Cust…" at bounding box center [634, 339] width 1219 height 508
click at [312, 105] on div "Search for a Customer First Name Last Name Email Address State Registry ID Cust…" at bounding box center [634, 339] width 1219 height 508
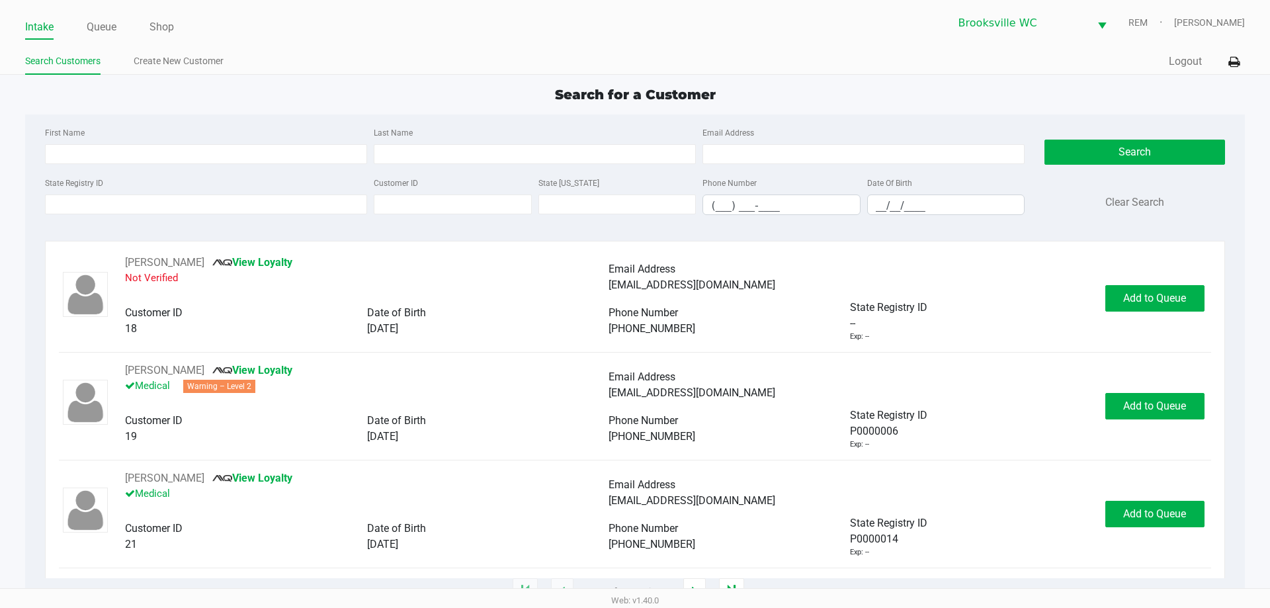
click at [247, 116] on div "First Name Last Name Email Address State Registry ID Customer ID State ID Phone…" at bounding box center [635, 174] width 1200 height 121
click at [253, 118] on div "First Name Last Name Email Address State Registry ID Customer ID State ID Phone…" at bounding box center [635, 174] width 1200 height 121
click at [249, 208] on input "State Registry ID" at bounding box center [206, 205] width 322 height 20
click at [402, 109] on div "Search for a Customer First Name Last Name Email Address State Registry ID Cust…" at bounding box center [634, 339] width 1219 height 508
type input "MICHAEL"
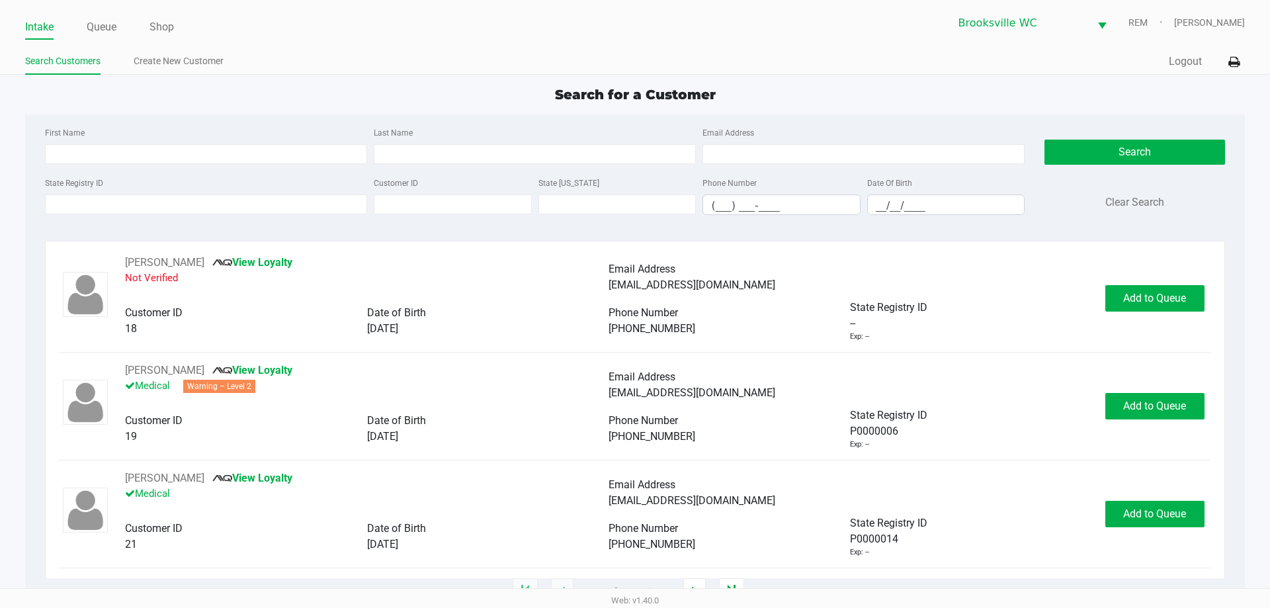
type input "NESSMITH"
type input "09/15/1954"
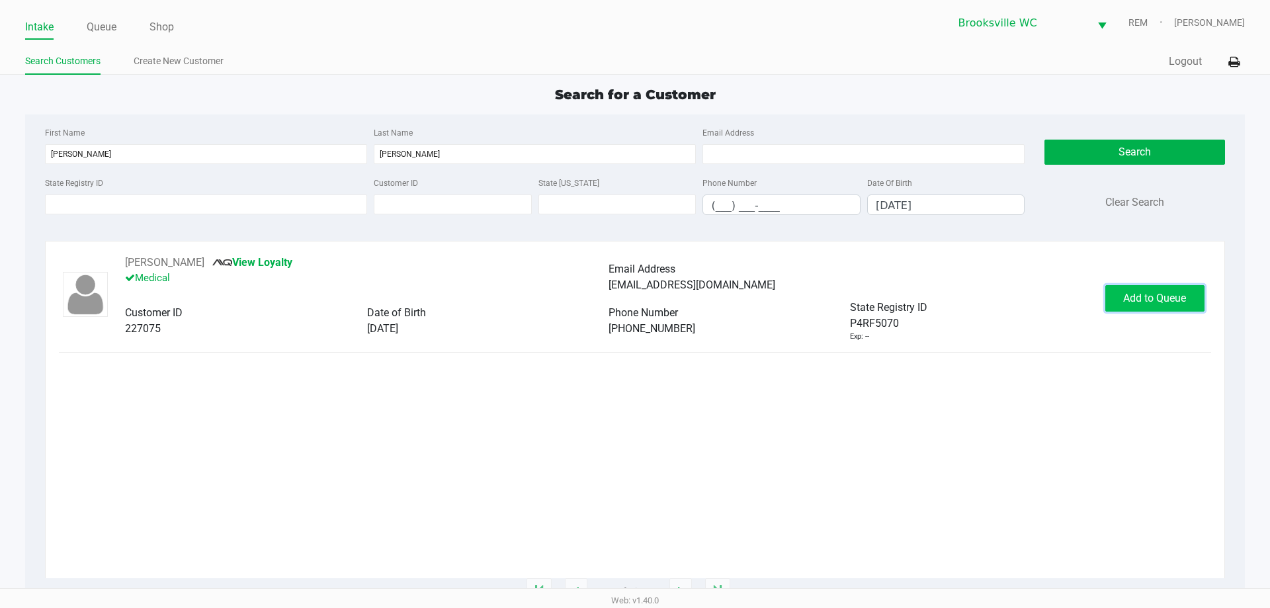
click at [1127, 308] on button "Add to Queue" at bounding box center [1155, 298] width 99 height 26
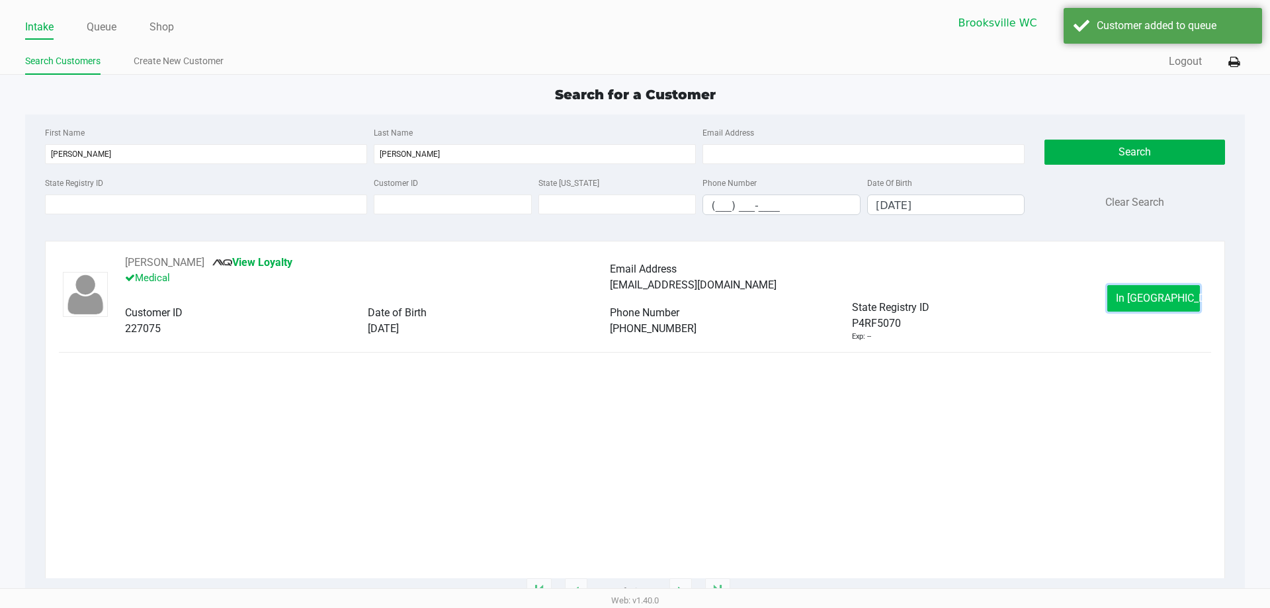
click at [1126, 297] on button "In Queue" at bounding box center [1154, 298] width 93 height 26
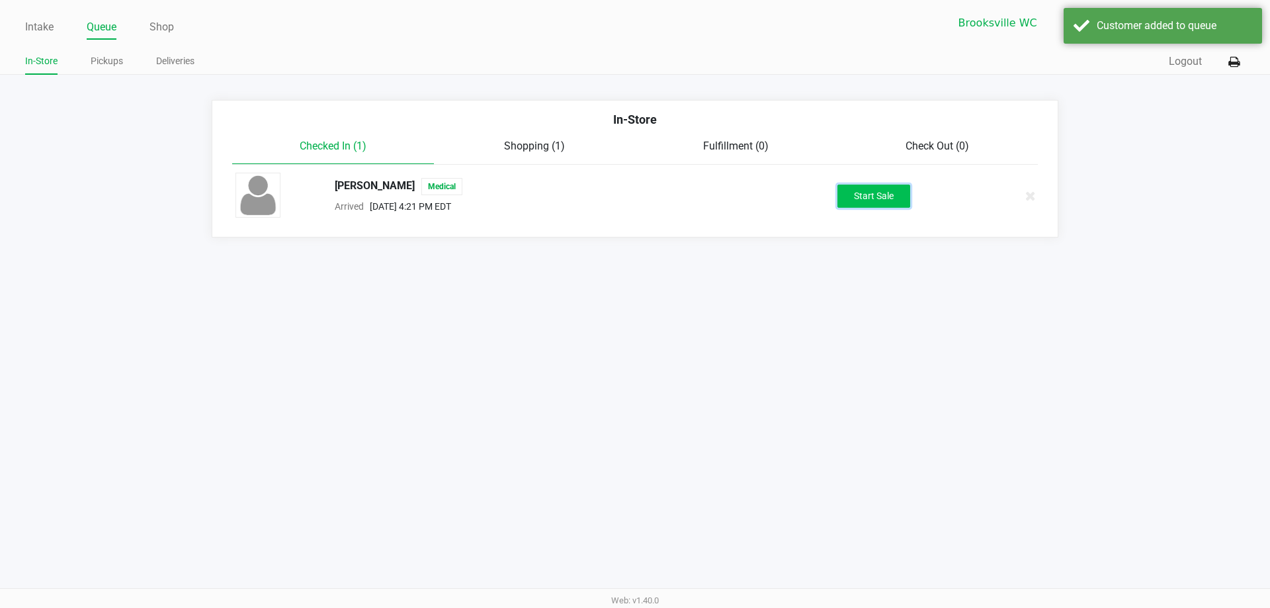
click at [861, 185] on button "Start Sale" at bounding box center [874, 196] width 73 height 23
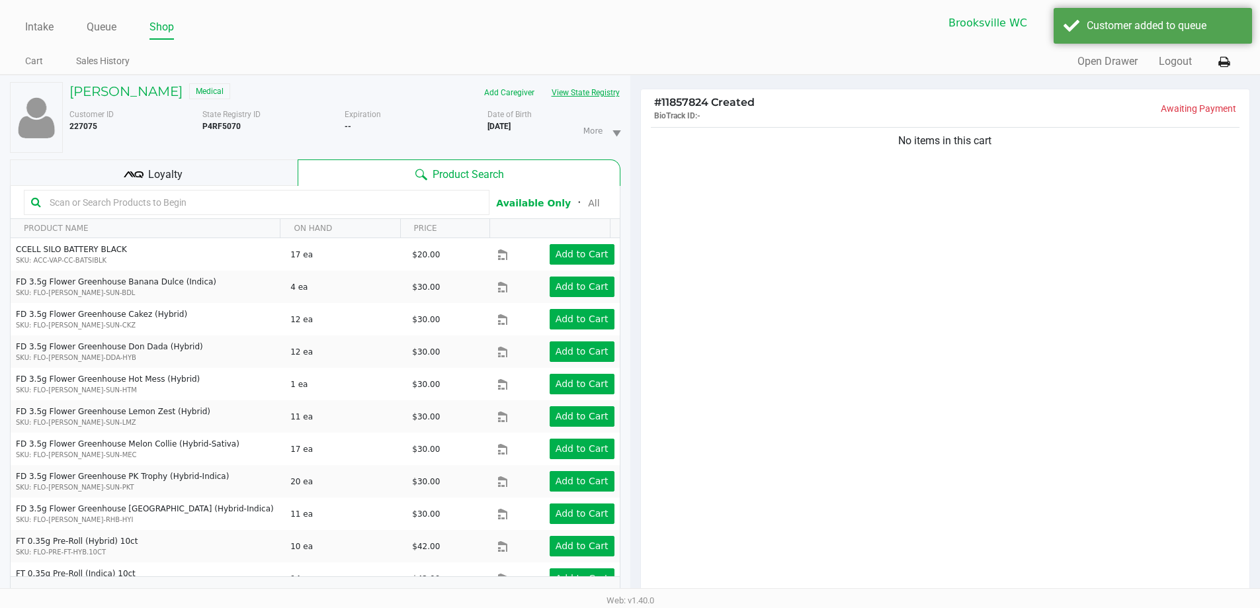
click at [565, 93] on button "View State Registry" at bounding box center [581, 92] width 77 height 21
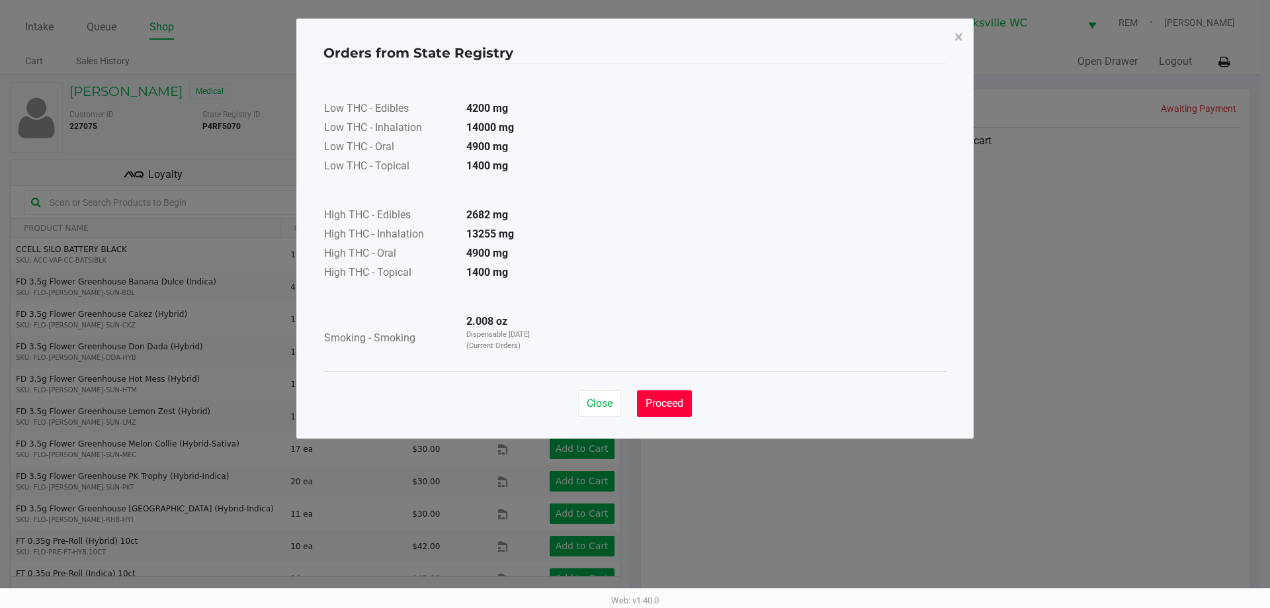
click at [680, 407] on span "Proceed" at bounding box center [665, 403] width 38 height 13
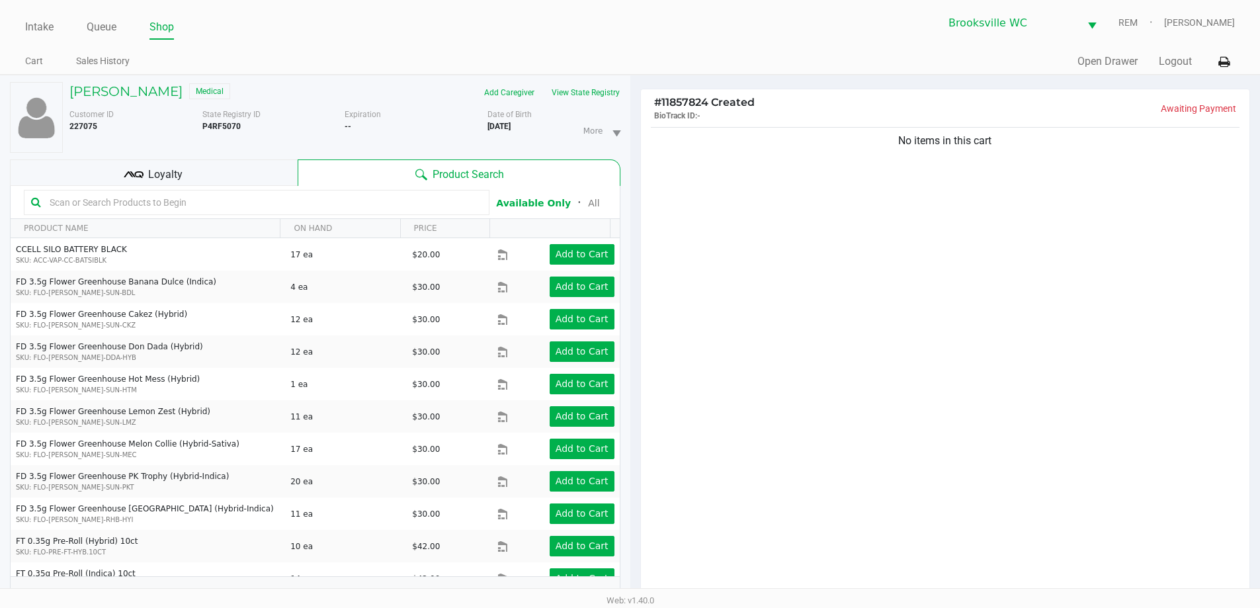
drag, startPoint x: 152, startPoint y: 173, endPoint x: 165, endPoint y: 168, distance: 14.0
click at [154, 172] on span "Loyalty" at bounding box center [165, 175] width 34 height 16
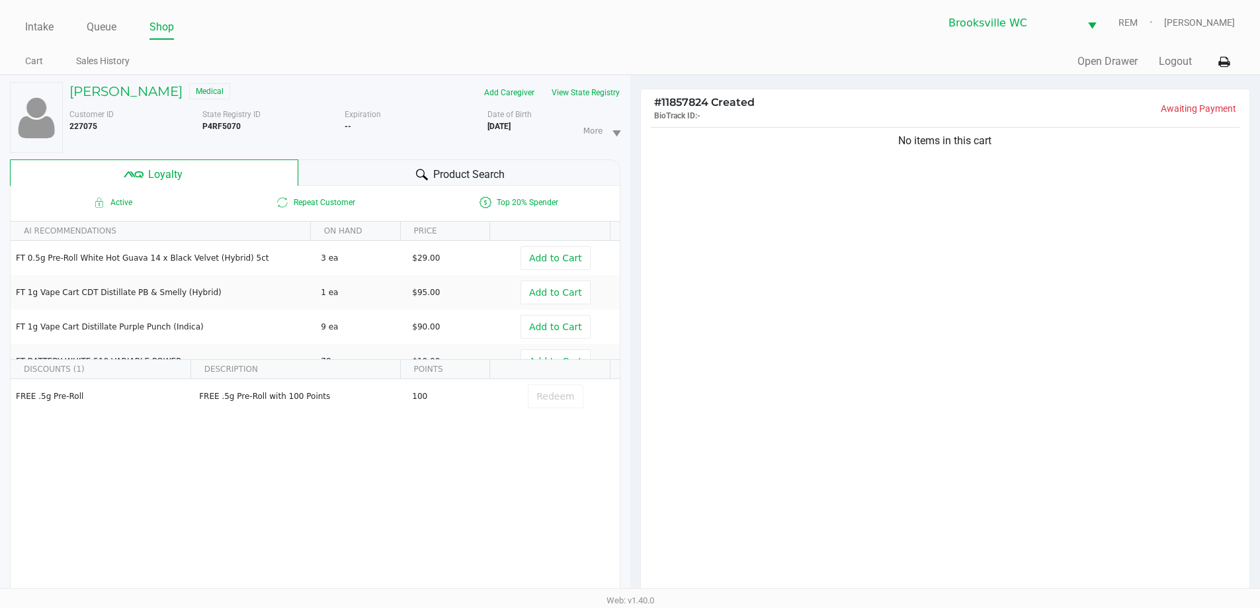
click at [442, 174] on span "Product Search" at bounding box center [468, 175] width 71 height 16
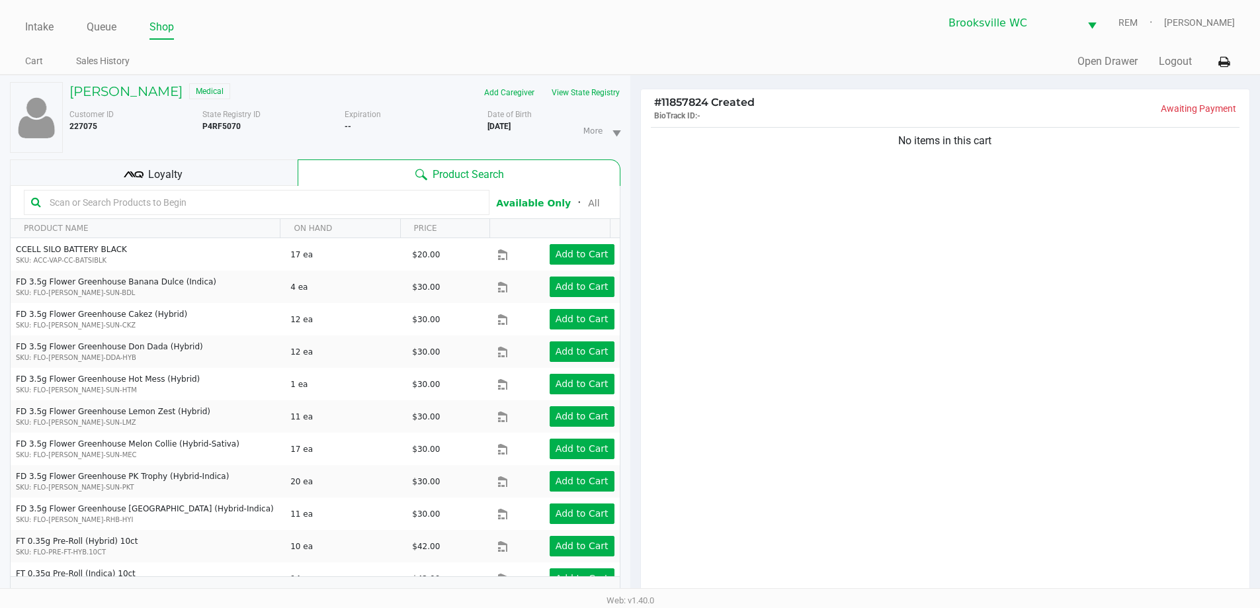
click at [884, 275] on div "No items in this cart" at bounding box center [945, 364] width 609 height 480
click at [953, 390] on div "No items in this cart" at bounding box center [945, 364] width 609 height 480
click at [122, 175] on div "Loyalty" at bounding box center [154, 172] width 288 height 26
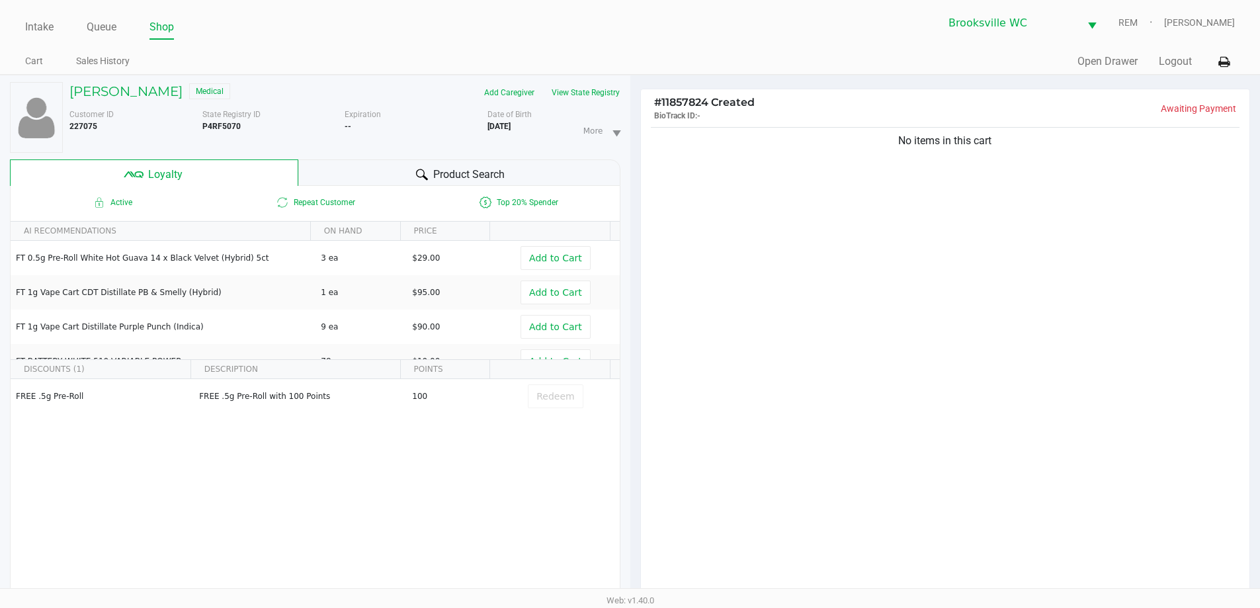
click at [402, 172] on div "Product Search" at bounding box center [459, 172] width 322 height 26
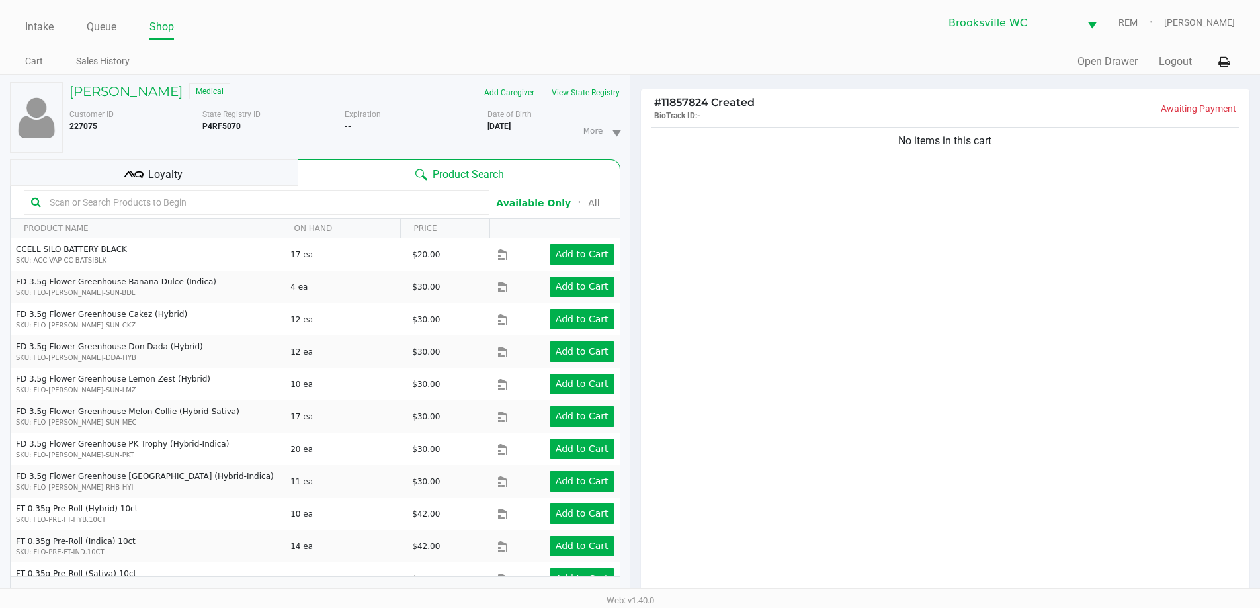
click at [112, 91] on h5 "MICHAEL NESSMITH" at bounding box center [125, 91] width 113 height 16
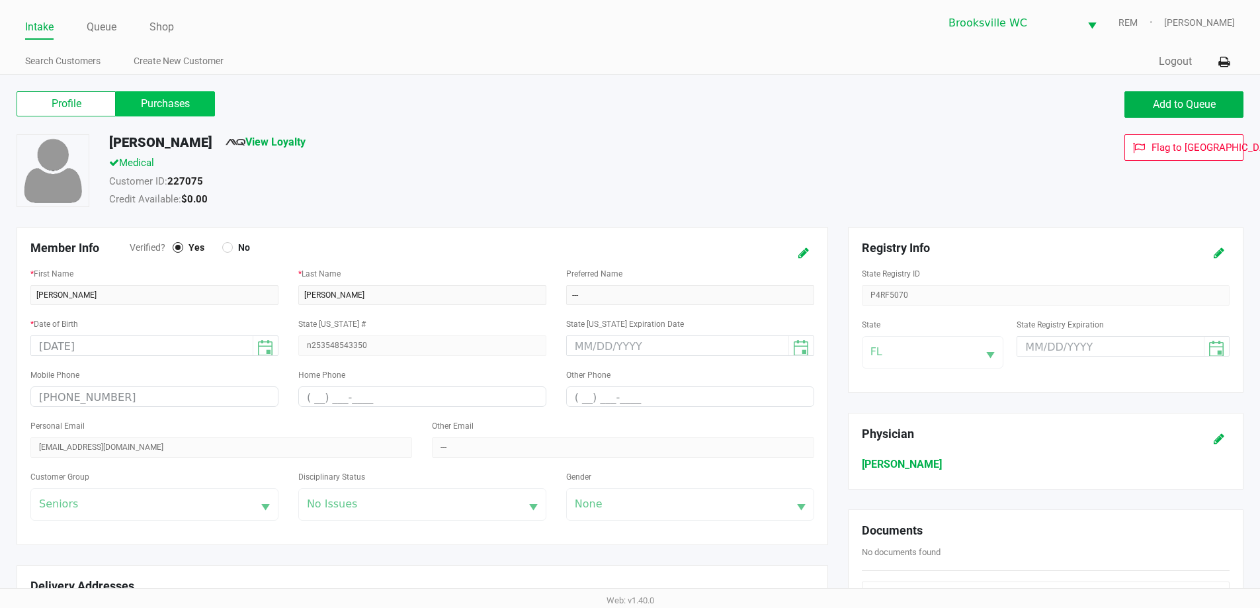
click at [167, 113] on label "Purchases" at bounding box center [165, 103] width 99 height 25
click at [0, 0] on 1 "Purchases" at bounding box center [0, 0] width 0 height 0
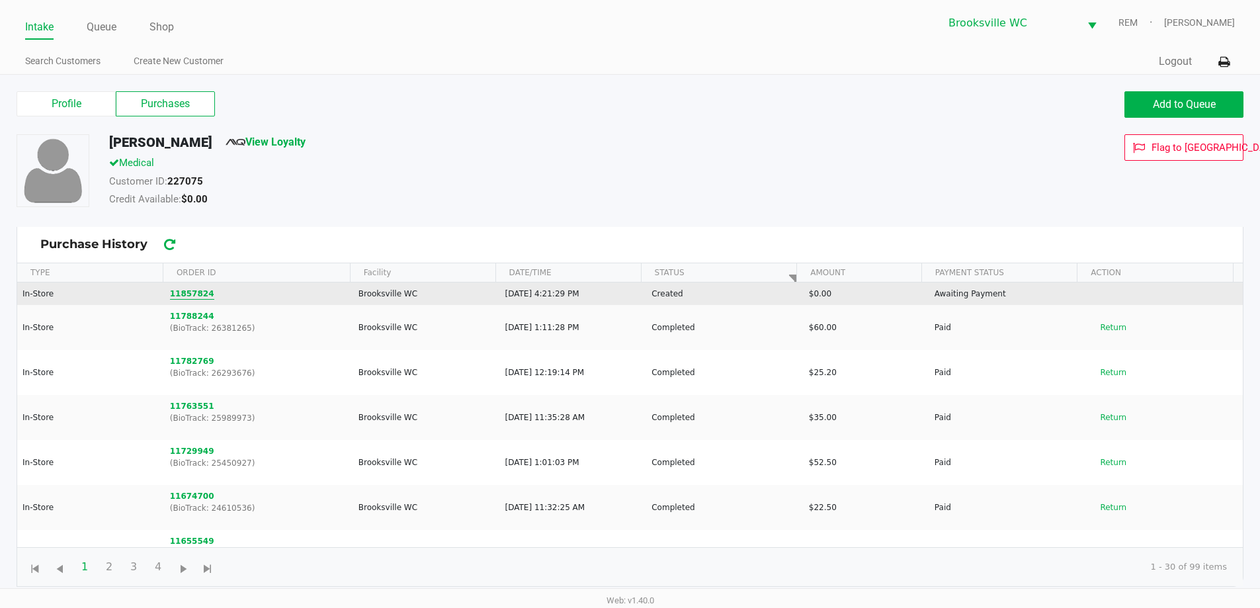
click at [182, 293] on button "11857824" at bounding box center [192, 294] width 44 height 12
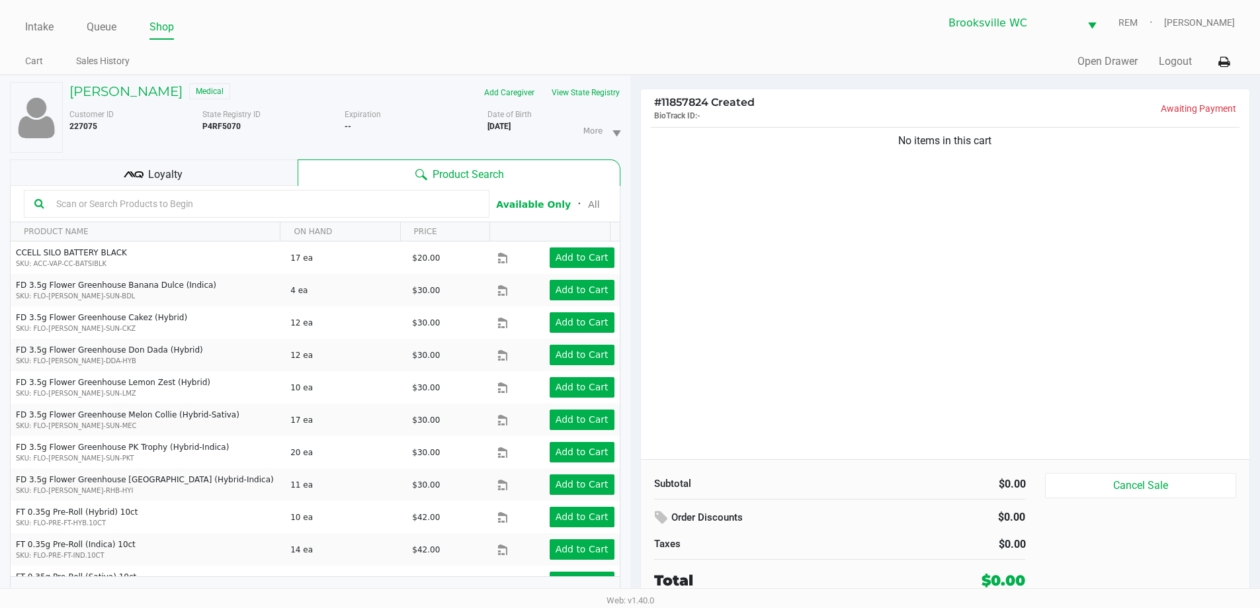
drag, startPoint x: 208, startPoint y: 207, endPoint x: 206, endPoint y: 192, distance: 15.4
click at [206, 207] on input "text" at bounding box center [265, 204] width 428 height 20
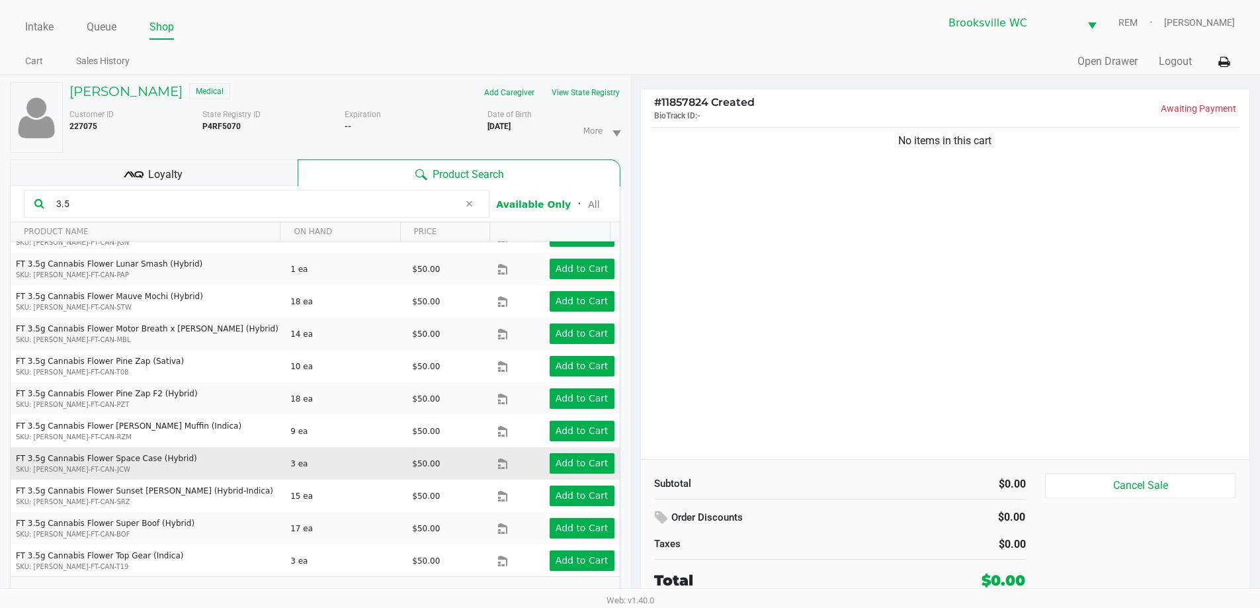
scroll to position [637, 0]
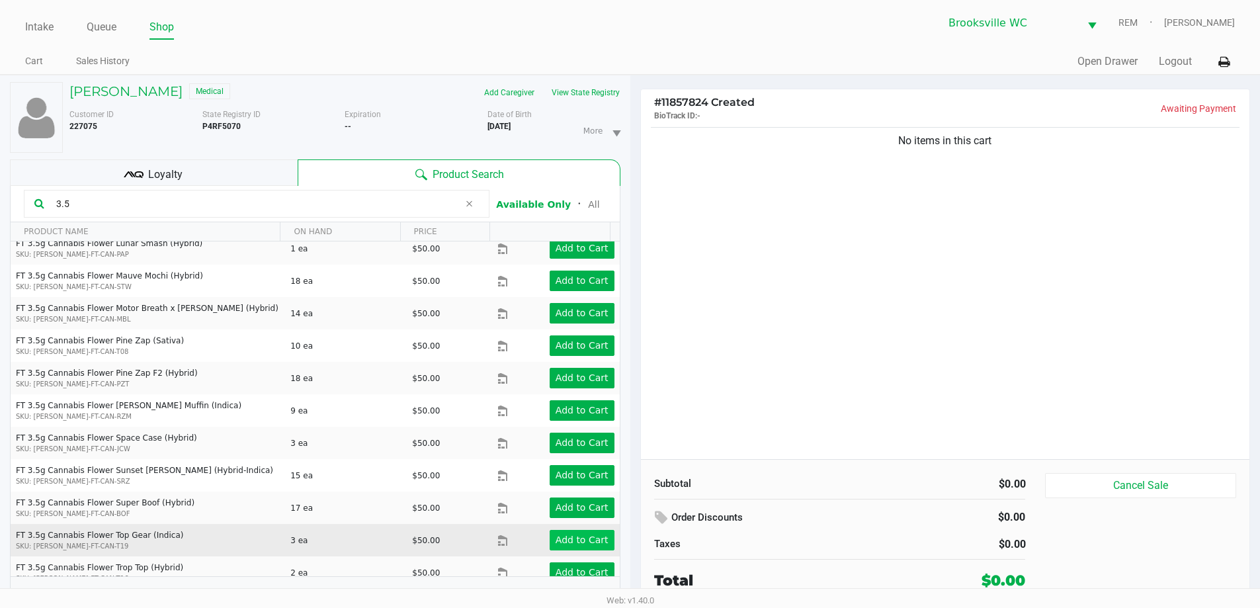
type input "3.5"
click at [575, 535] on app-button-loader "Add to Cart" at bounding box center [582, 540] width 53 height 11
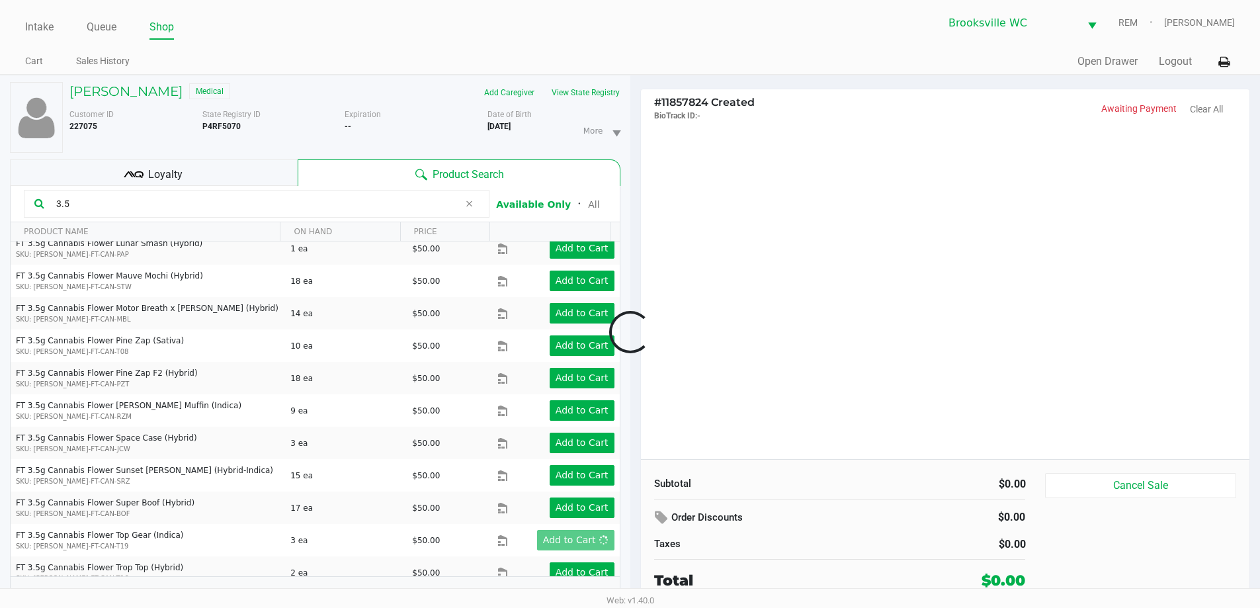
click at [970, 327] on div at bounding box center [630, 332] width 1260 height 383
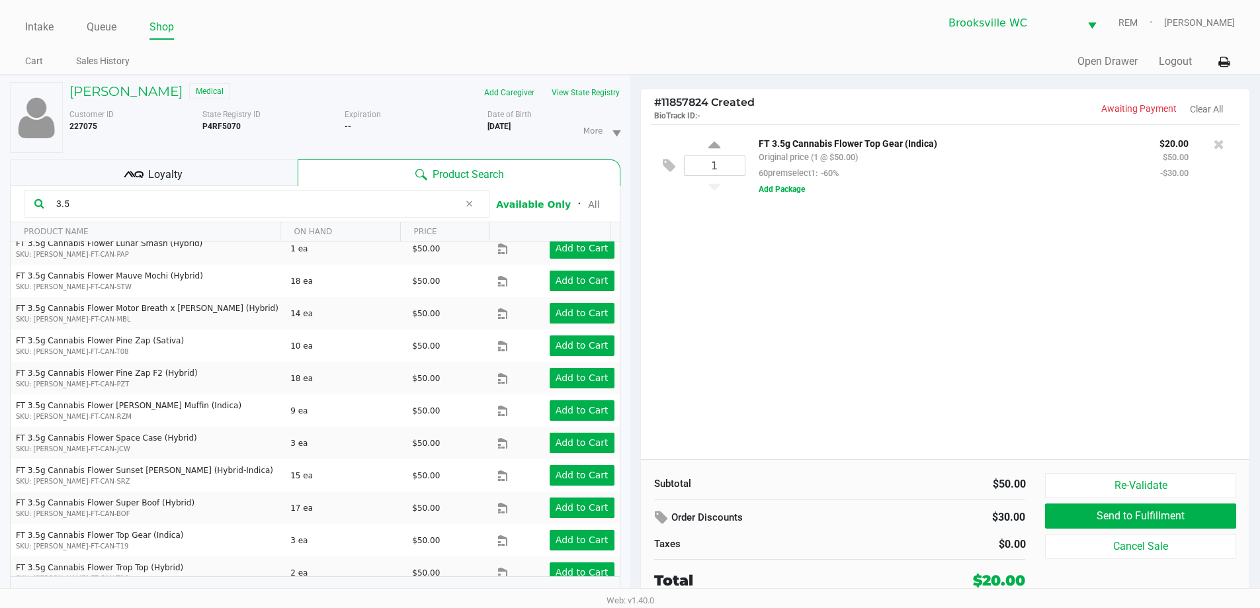
drag, startPoint x: 183, startPoint y: 181, endPoint x: 221, endPoint y: 181, distance: 38.4
click at [183, 180] on div "Loyalty" at bounding box center [154, 172] width 288 height 26
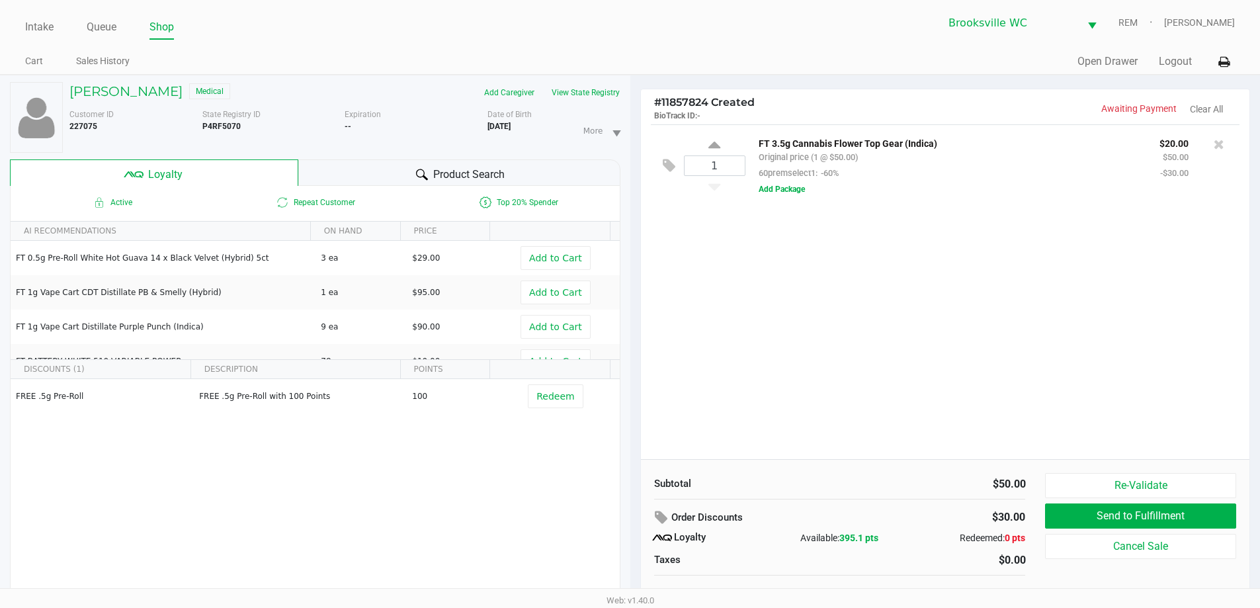
drag, startPoint x: 910, startPoint y: 375, endPoint x: 847, endPoint y: 343, distance: 70.4
click at [910, 374] on div "1 FT 3.5g Cannabis Flower Top Gear (Indica) Original price (1 @ $50.00) 60prems…" at bounding box center [945, 291] width 609 height 335
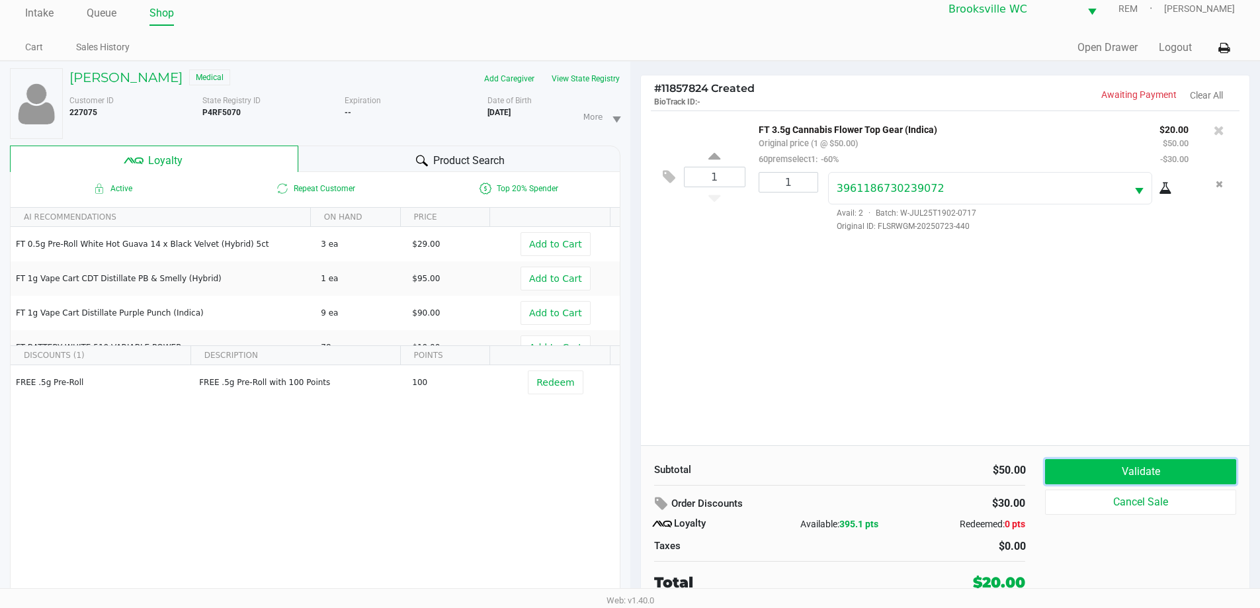
click at [1132, 476] on button "Validate" at bounding box center [1140, 471] width 191 height 25
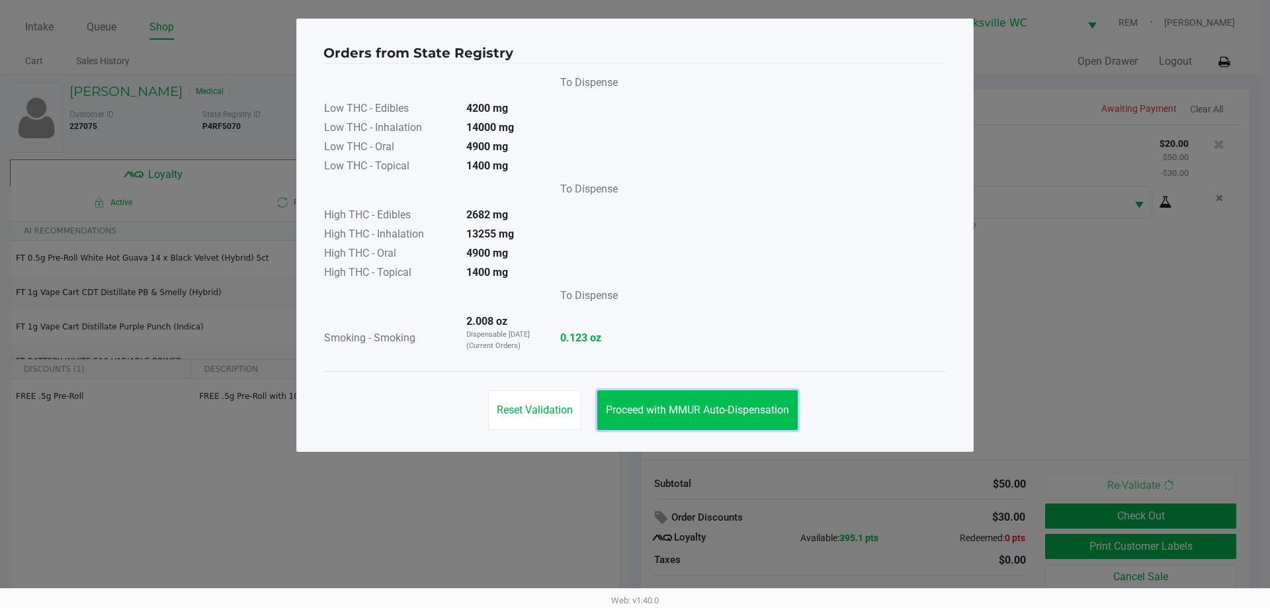
click at [700, 418] on button "Proceed with MMUR Auto-Dispensation" at bounding box center [697, 410] width 200 height 40
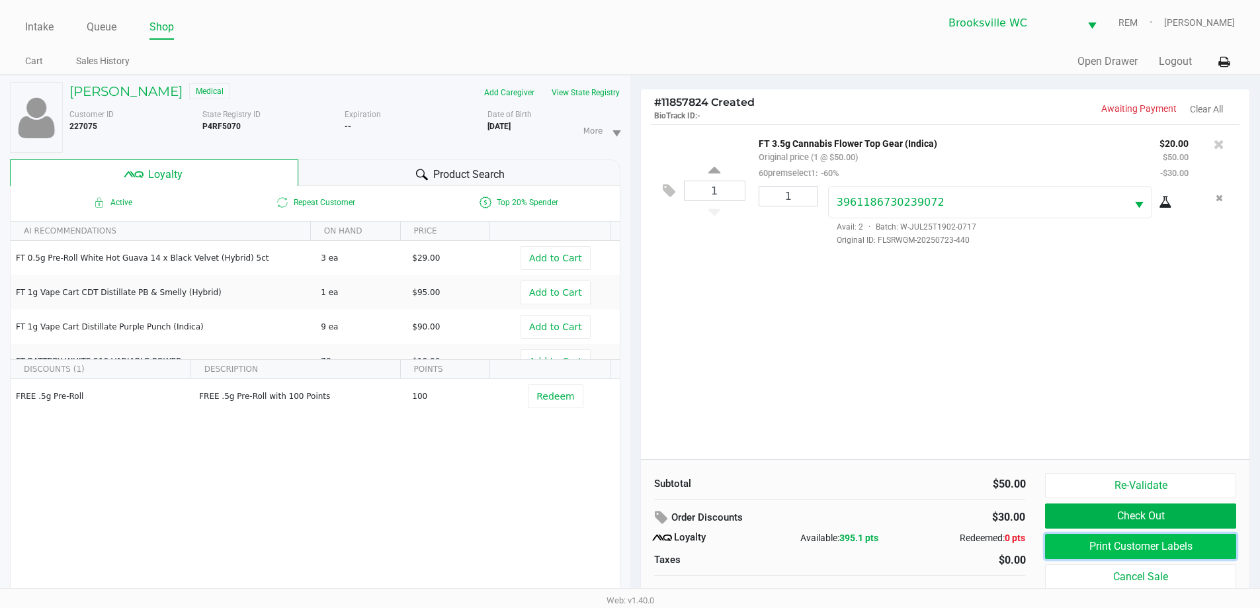
click at [1074, 542] on button "Print Customer Labels" at bounding box center [1140, 546] width 191 height 25
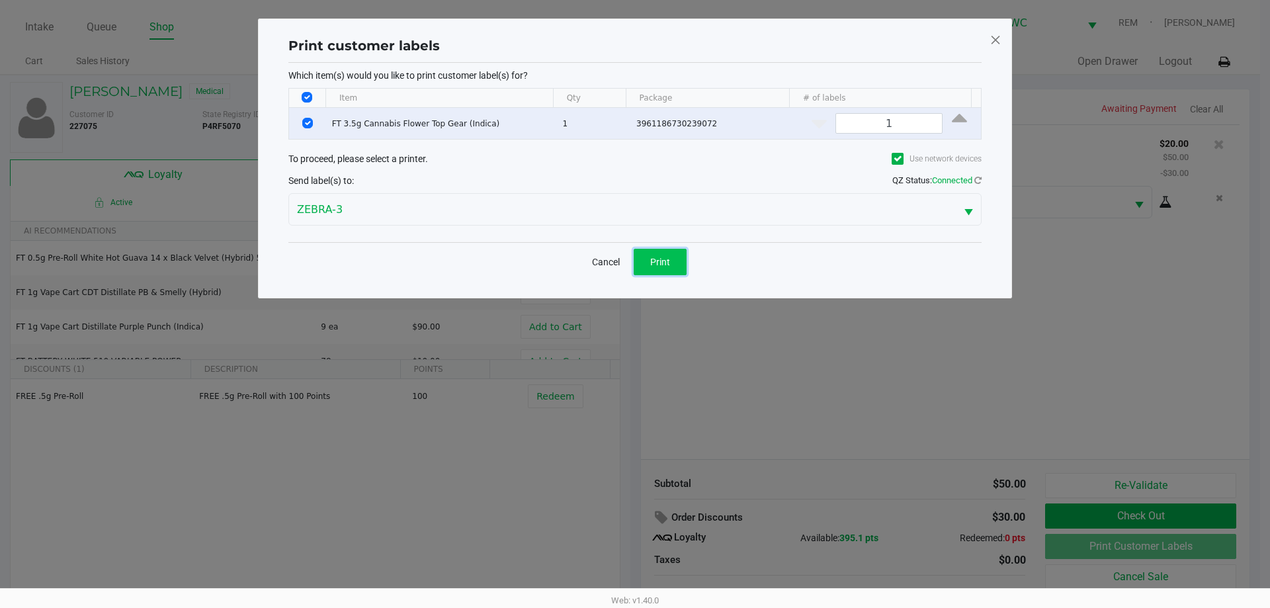
click at [655, 261] on span "Print" at bounding box center [660, 262] width 20 height 11
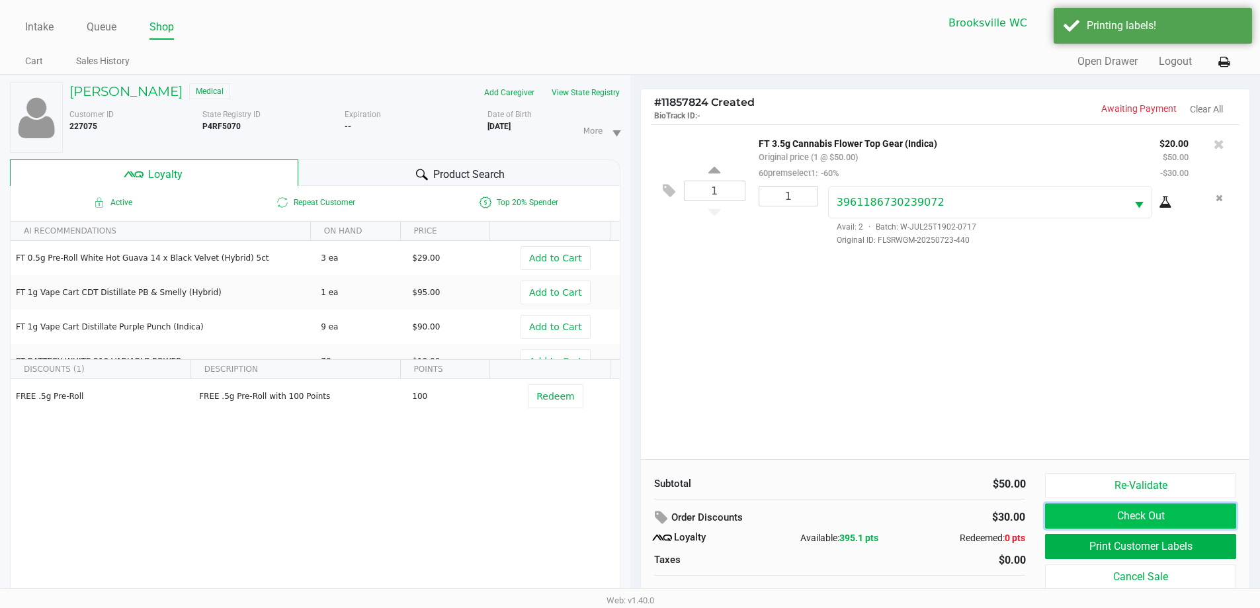
click at [1170, 511] on button "Check Out" at bounding box center [1140, 516] width 191 height 25
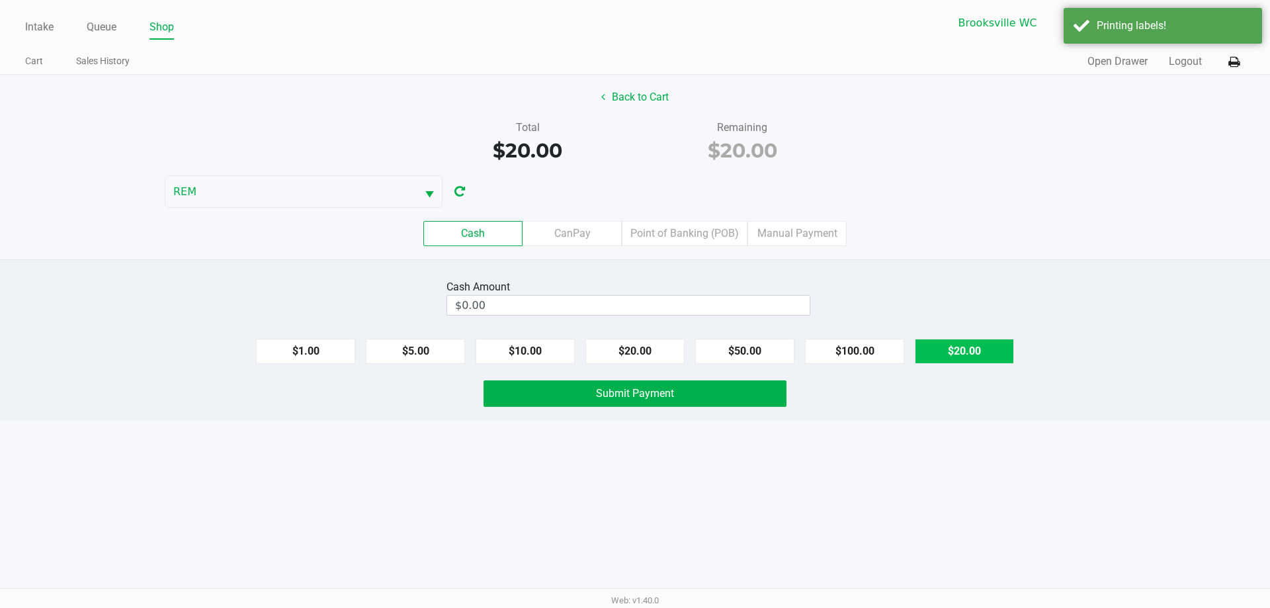
click at [959, 355] on button "$20.00" at bounding box center [964, 351] width 99 height 25
type input "$20.00"
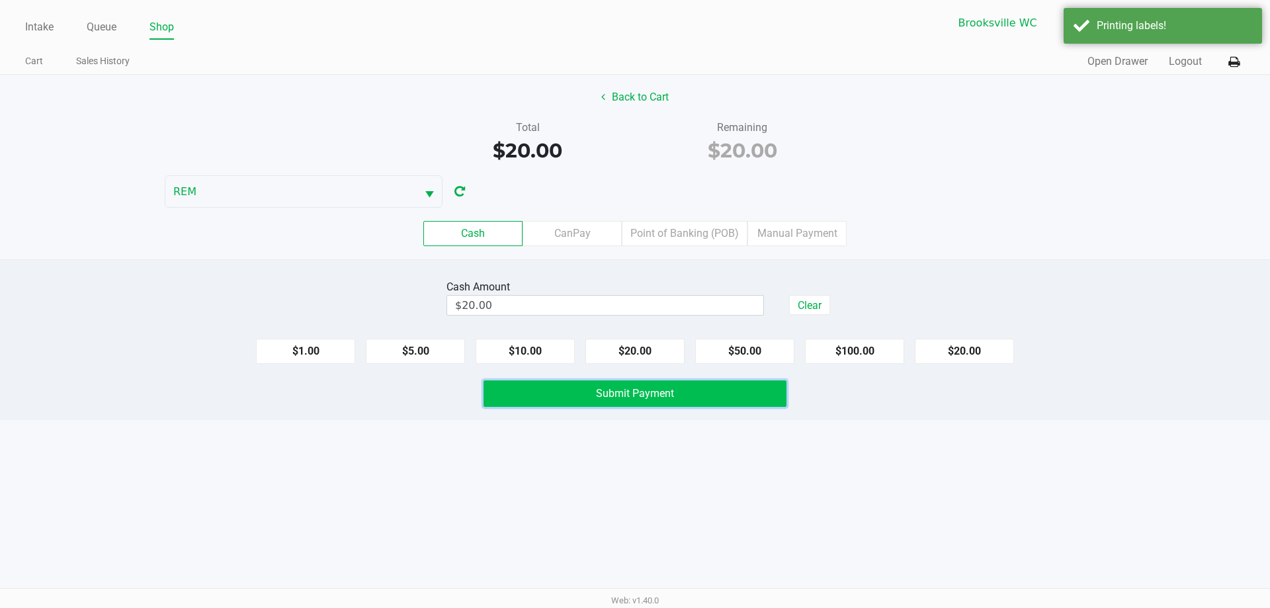
click at [697, 402] on button "Submit Payment" at bounding box center [635, 393] width 303 height 26
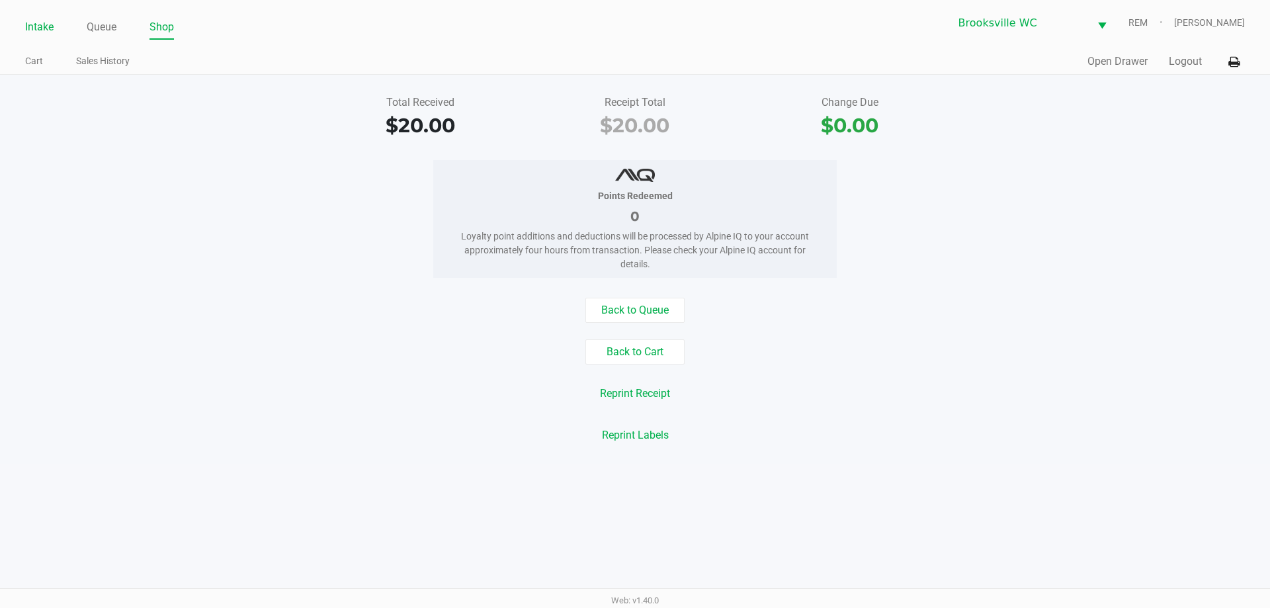
click at [41, 23] on link "Intake" at bounding box center [39, 27] width 28 height 19
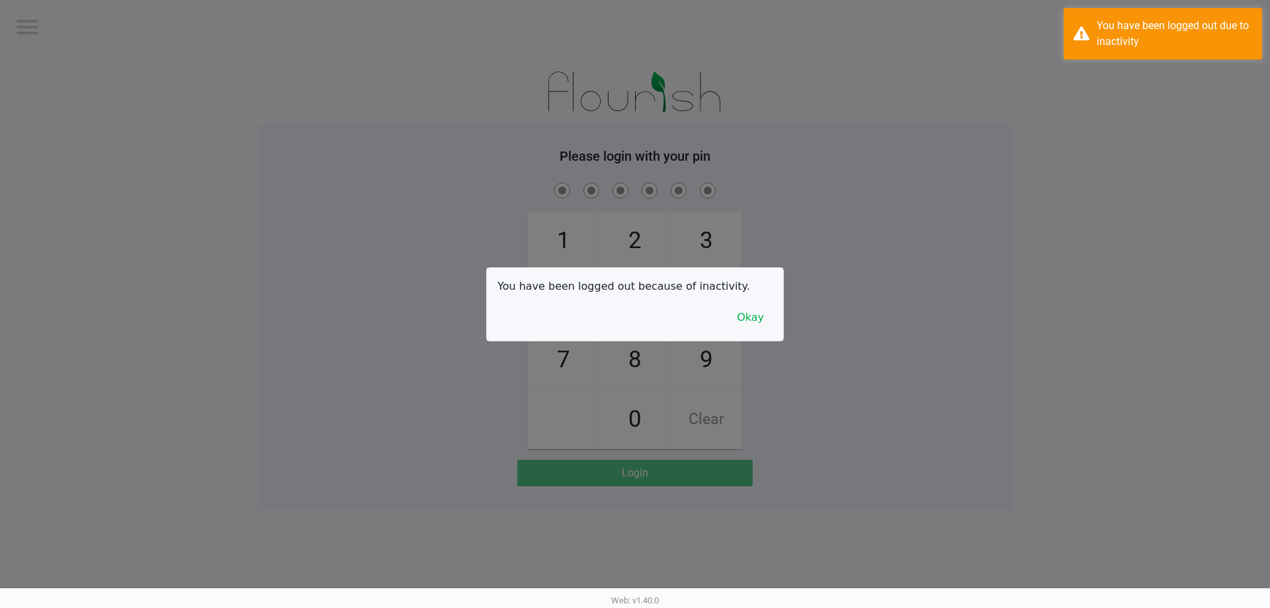
click at [238, 112] on div at bounding box center [635, 304] width 1270 height 608
click at [760, 313] on button "Okay" at bounding box center [750, 317] width 44 height 25
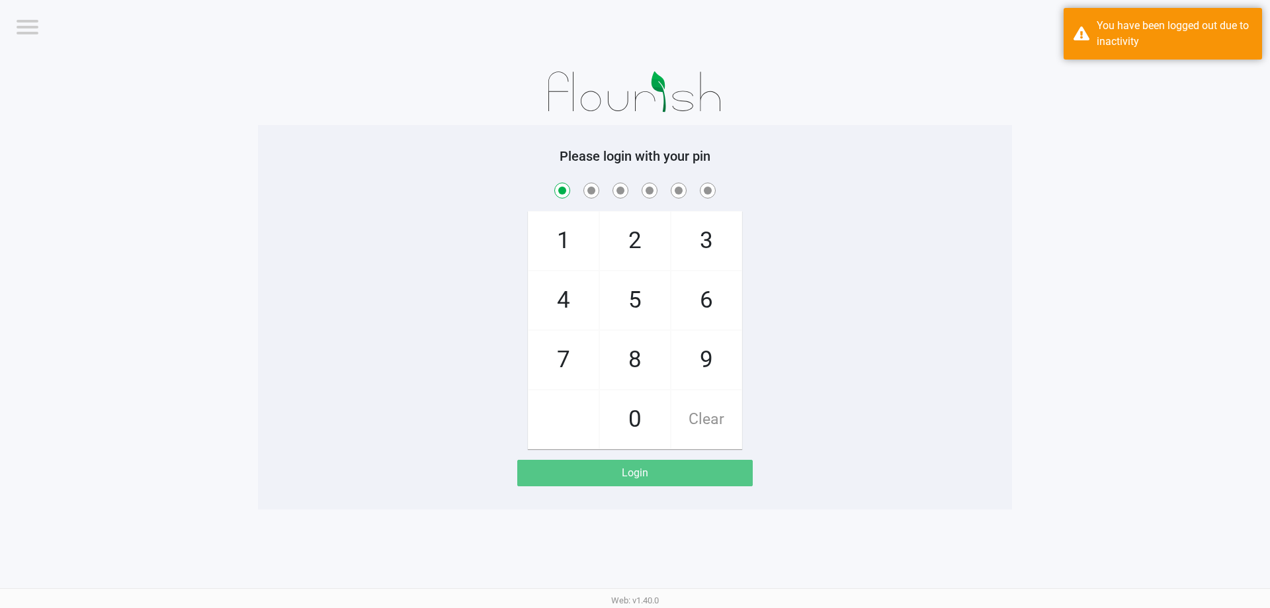
checkbox input "true"
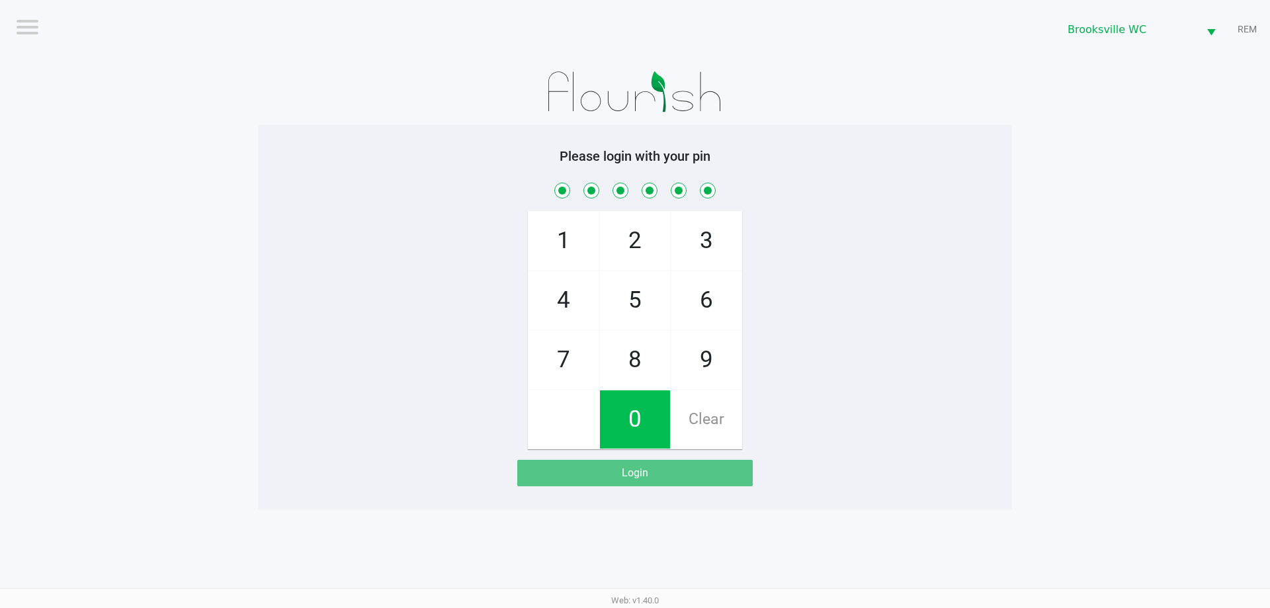
checkbox input "true"
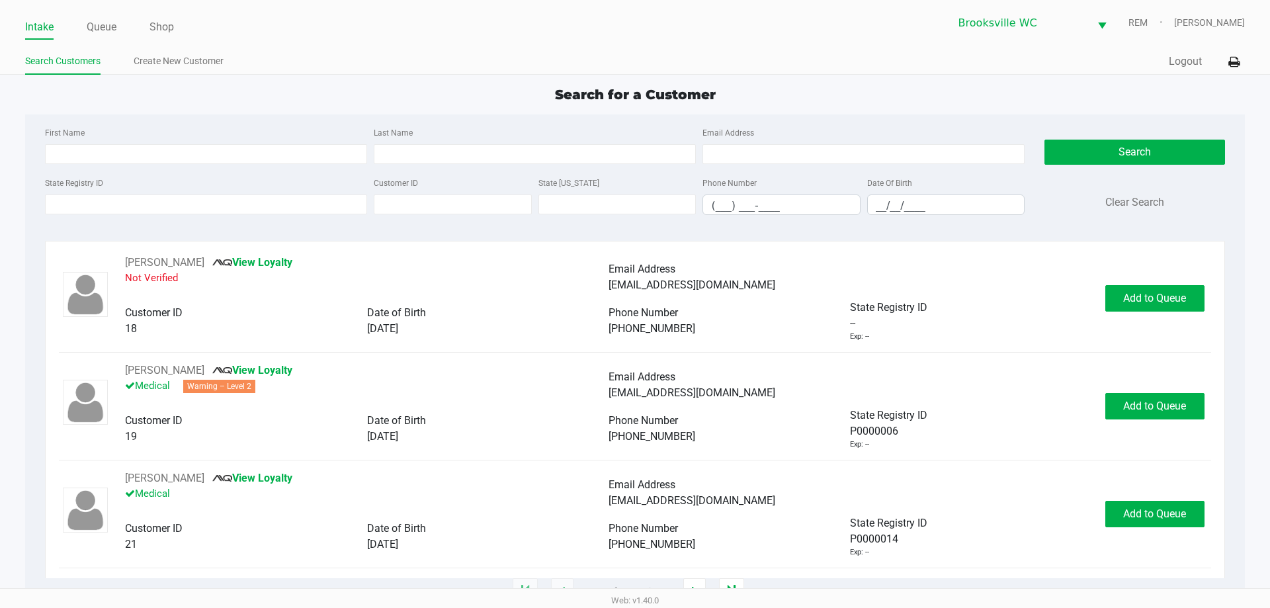
click at [158, 94] on div "Search for a Customer" at bounding box center [634, 95] width 1239 height 20
click at [160, 95] on div "Search for a Customer" at bounding box center [634, 95] width 1239 height 20
click at [101, 24] on link "Queue" at bounding box center [102, 27] width 30 height 19
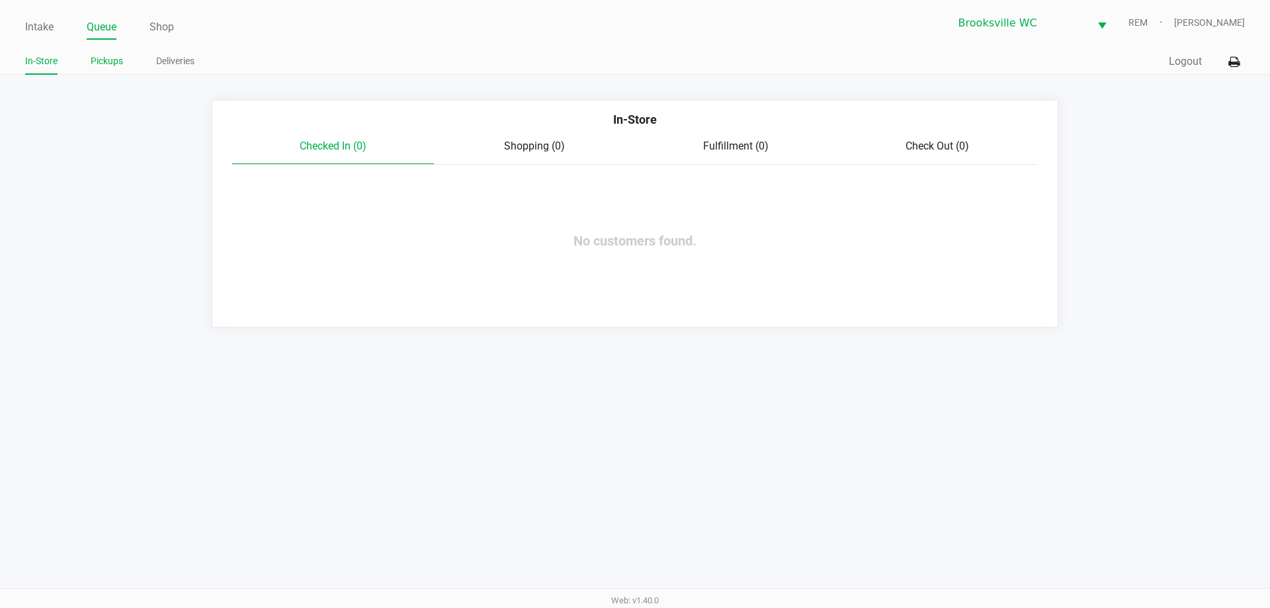
click at [106, 60] on link "Pickups" at bounding box center [107, 61] width 32 height 17
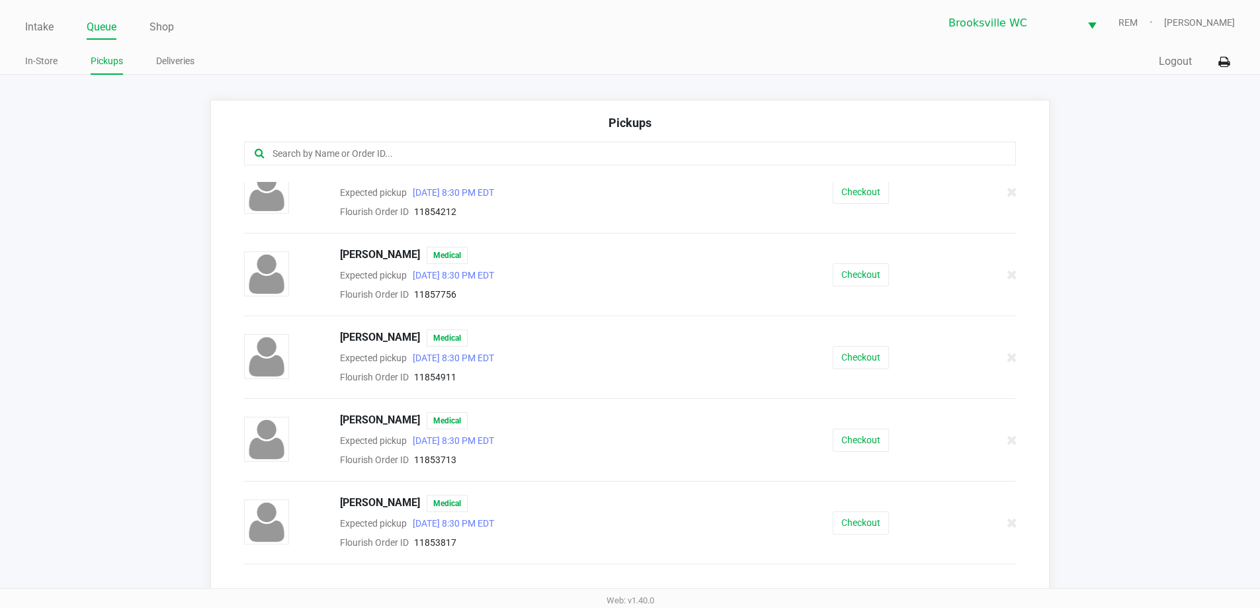
scroll to position [662, 0]
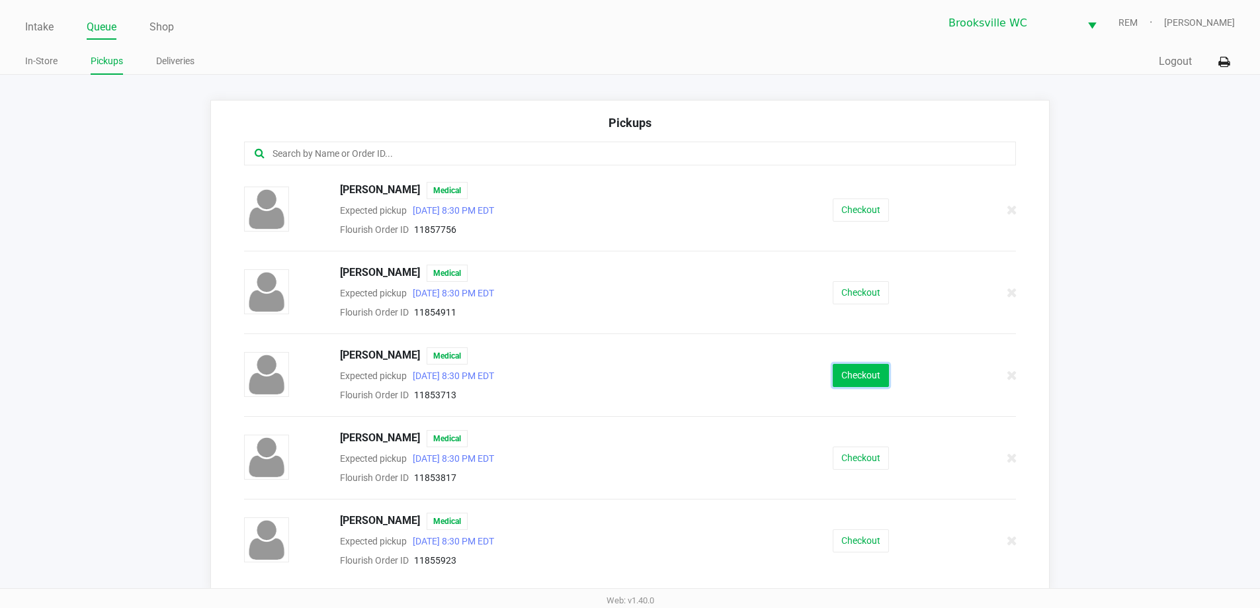
click at [844, 373] on button "Checkout" at bounding box center [861, 375] width 56 height 23
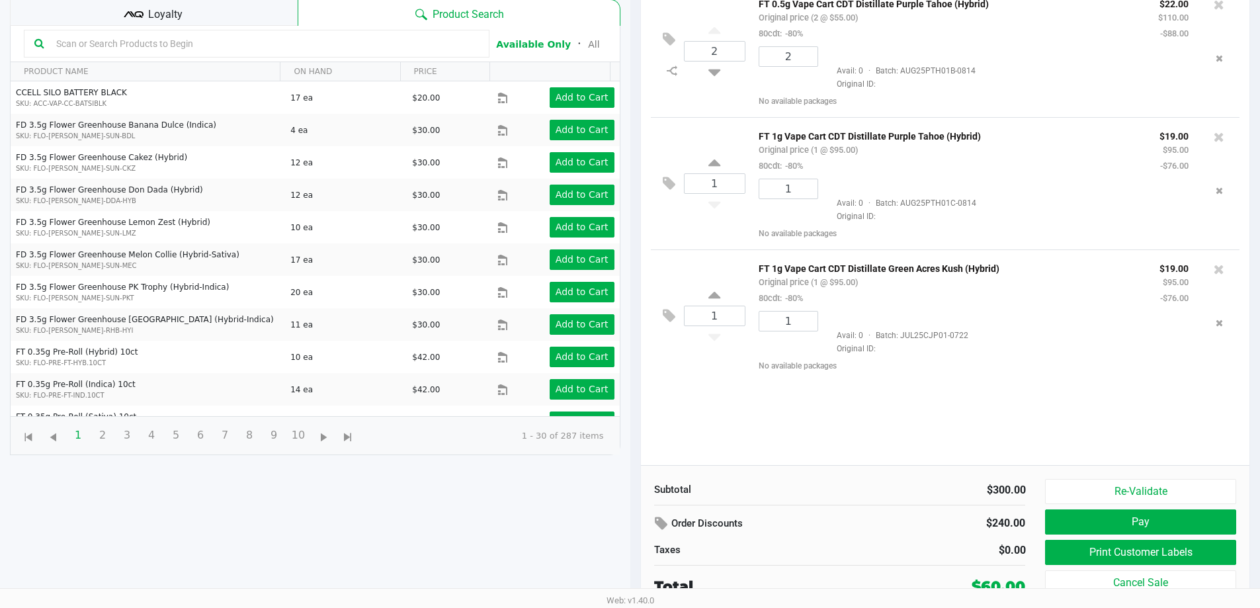
scroll to position [143, 0]
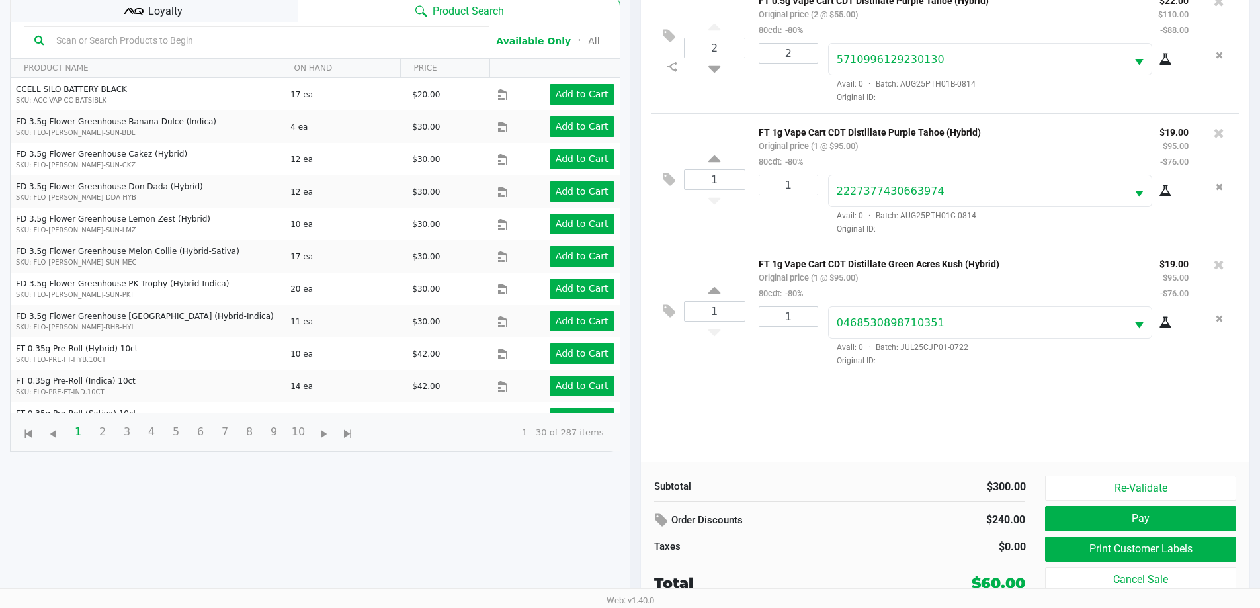
click at [859, 419] on div "2 FT 0.5g Vape Cart CDT Distillate Purple Tahoe (Hybrid) Original price (2 @ $5…" at bounding box center [945, 221] width 609 height 480
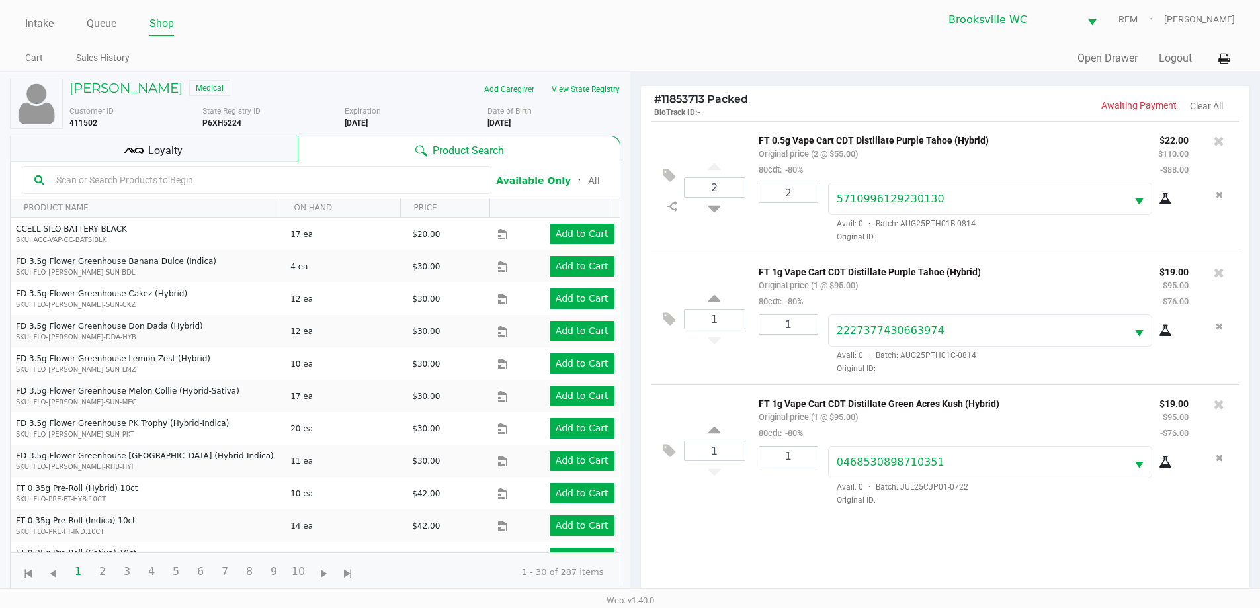
scroll to position [0, 0]
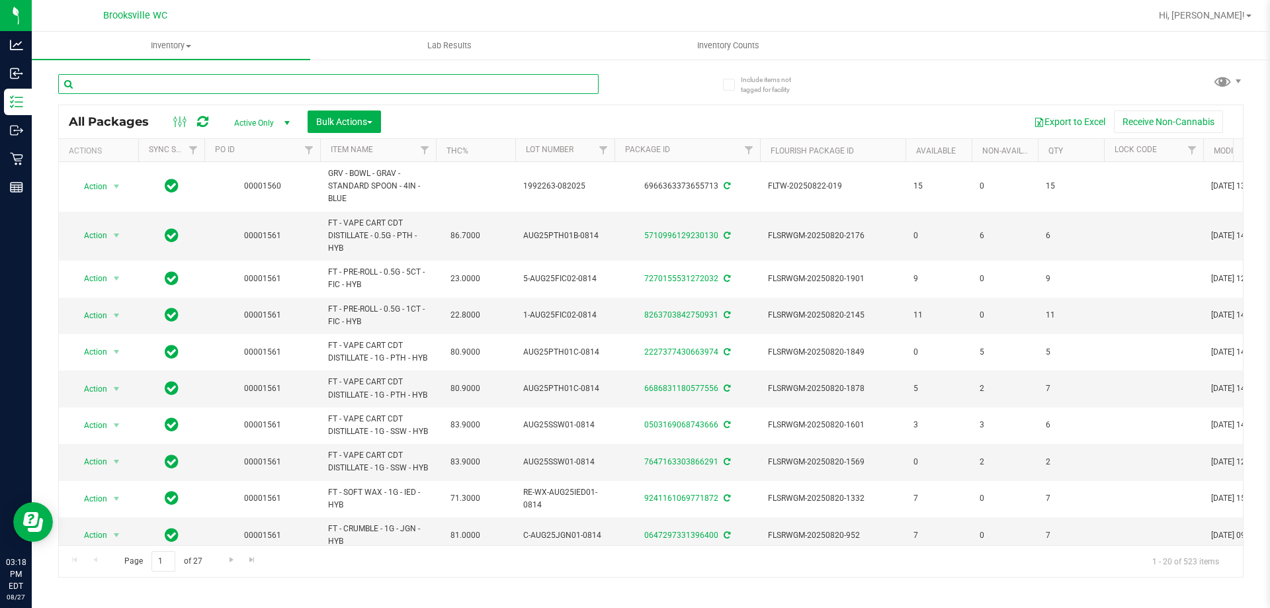
click at [207, 87] on input "text" at bounding box center [328, 84] width 541 height 20
type input "hash"
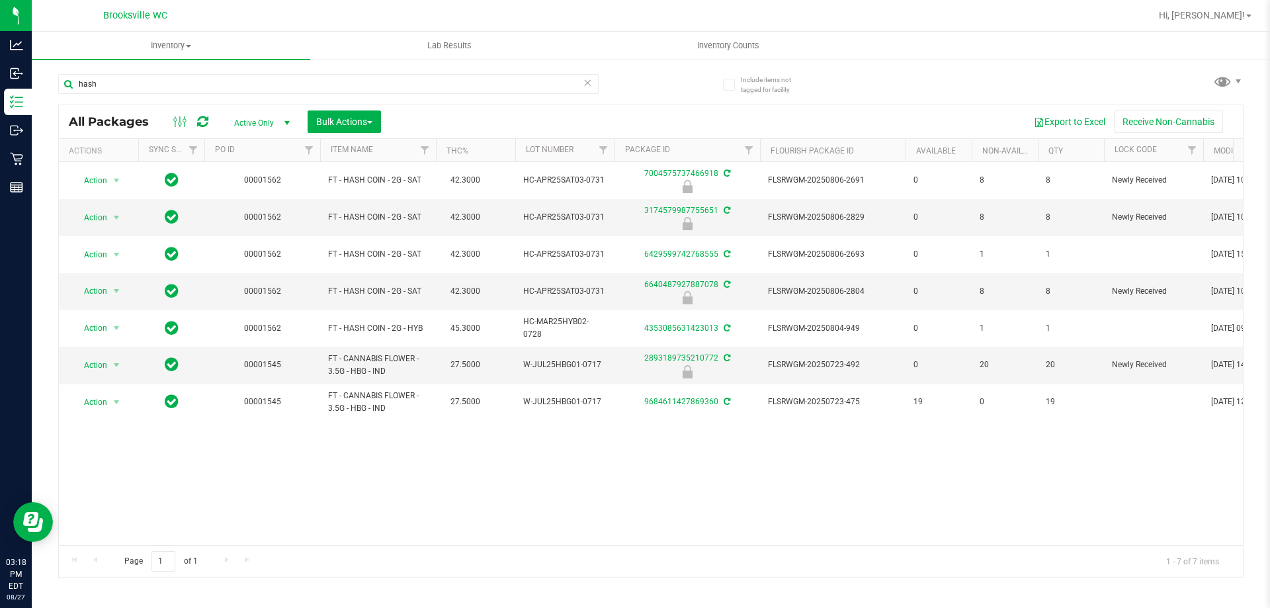
drag, startPoint x: 451, startPoint y: 292, endPoint x: 862, endPoint y: 91, distance: 458.4
click at [862, 91] on div "hash All Packages Active Only Active Only Lab Samples Locked All External Inter…" at bounding box center [651, 320] width 1186 height 516
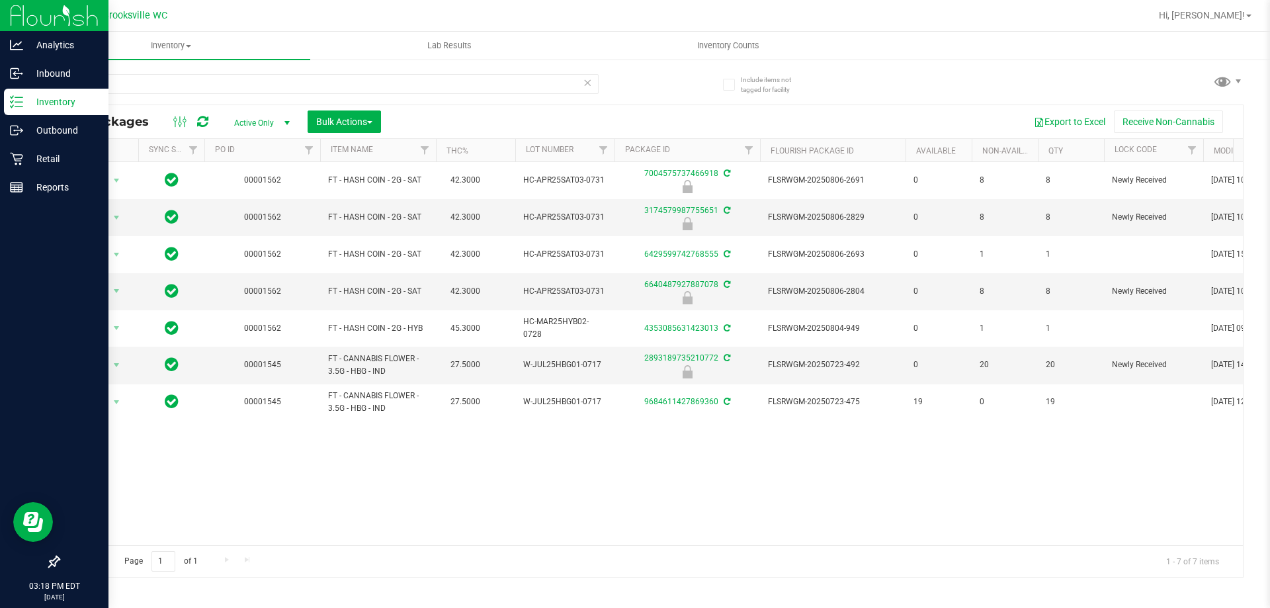
click at [26, 102] on p "Inventory" at bounding box center [62, 102] width 79 height 16
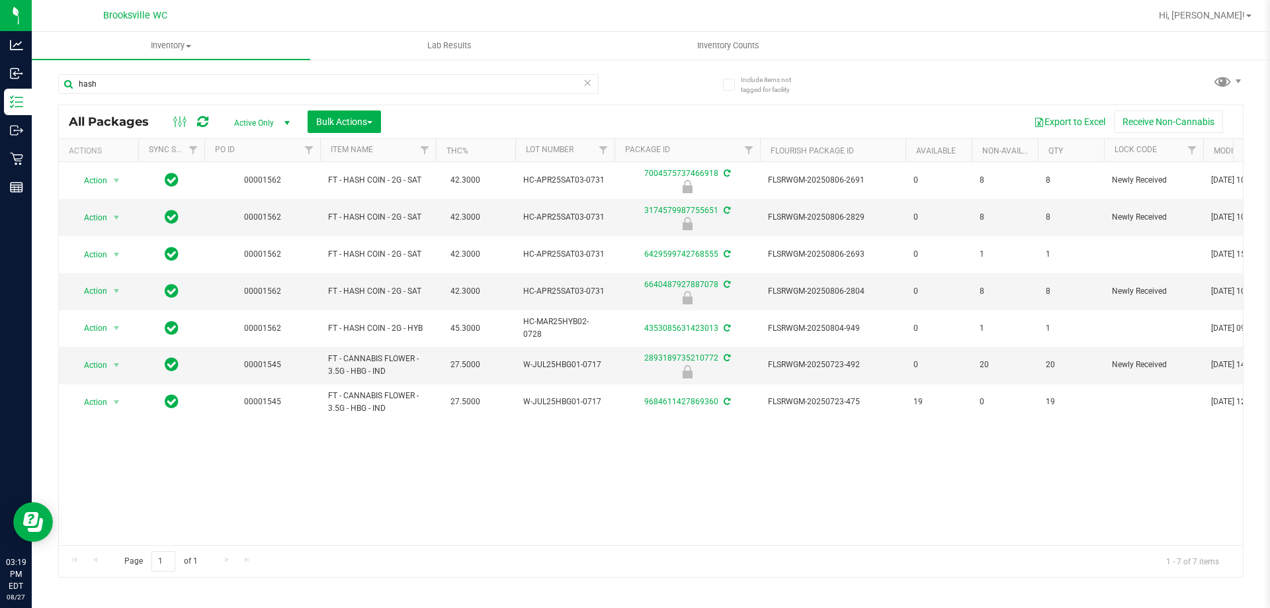
drag, startPoint x: 437, startPoint y: 328, endPoint x: 799, endPoint y: 107, distance: 423.5
click at [799, 107] on div "All Packages Active Only Active Only Lab Samples Locked All External Internal B…" at bounding box center [651, 121] width 1184 height 33
click at [590, 85] on icon at bounding box center [587, 82] width 9 height 16
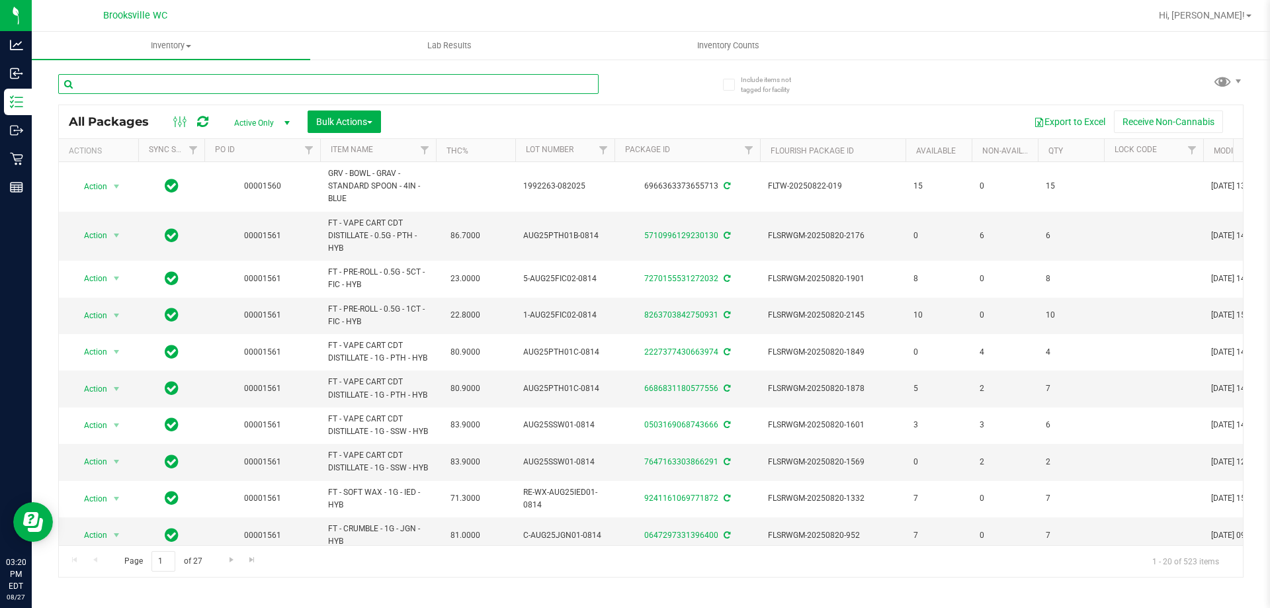
click at [216, 85] on input "text" at bounding box center [328, 84] width 541 height 20
paste input "FT 1g Vape Cart CDT Distillate Purple Tahoe (Hybrid)"
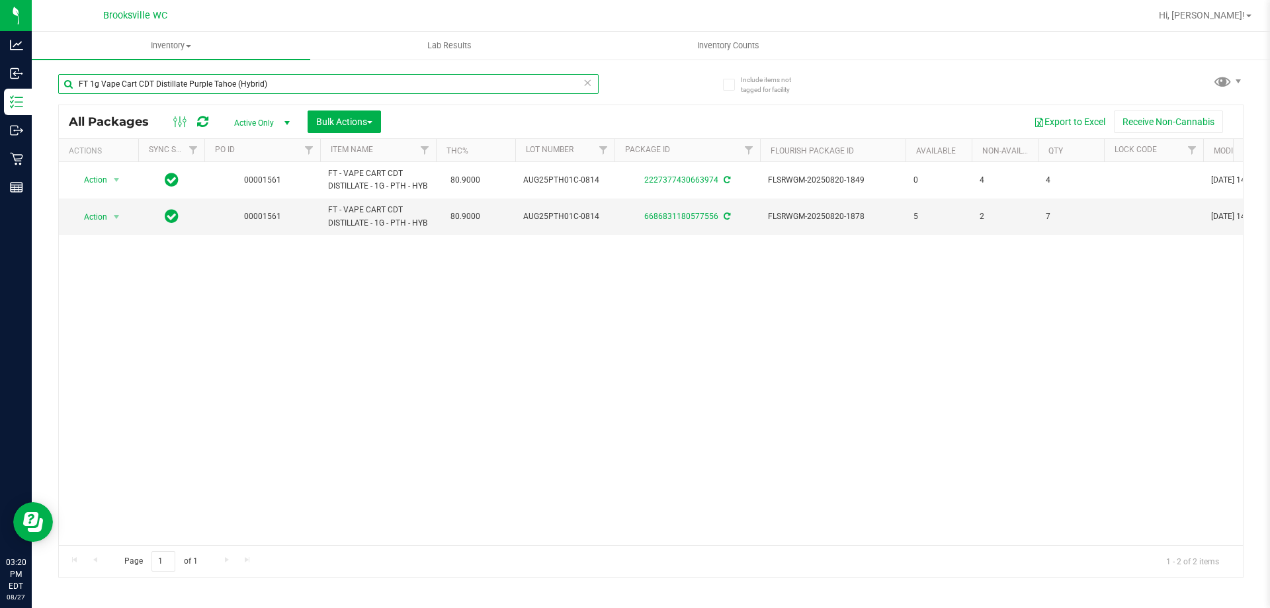
type input "FT 1g Vape Cart CDT Distillate Purple Tahoe (Hybrid)"
click at [582, 86] on input "FT 1g Vape Cart CDT Distillate Purple Tahoe (Hybrid)" at bounding box center [328, 84] width 541 height 20
click at [586, 83] on icon at bounding box center [587, 82] width 9 height 16
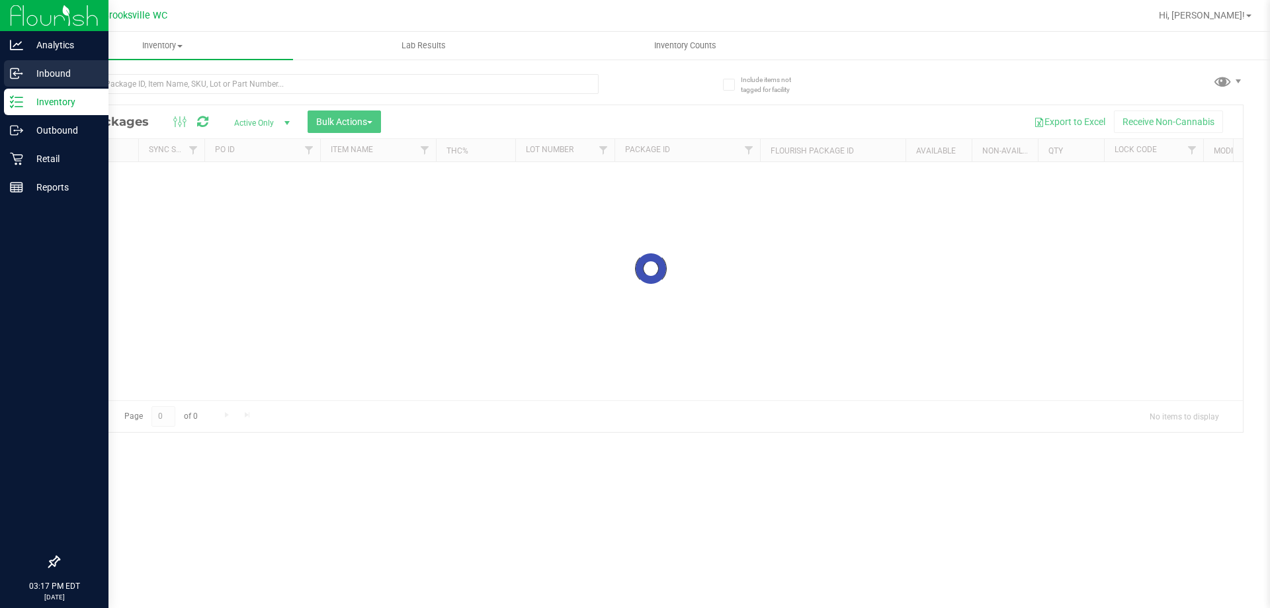
click at [54, 70] on p "Inbound" at bounding box center [62, 74] width 79 height 16
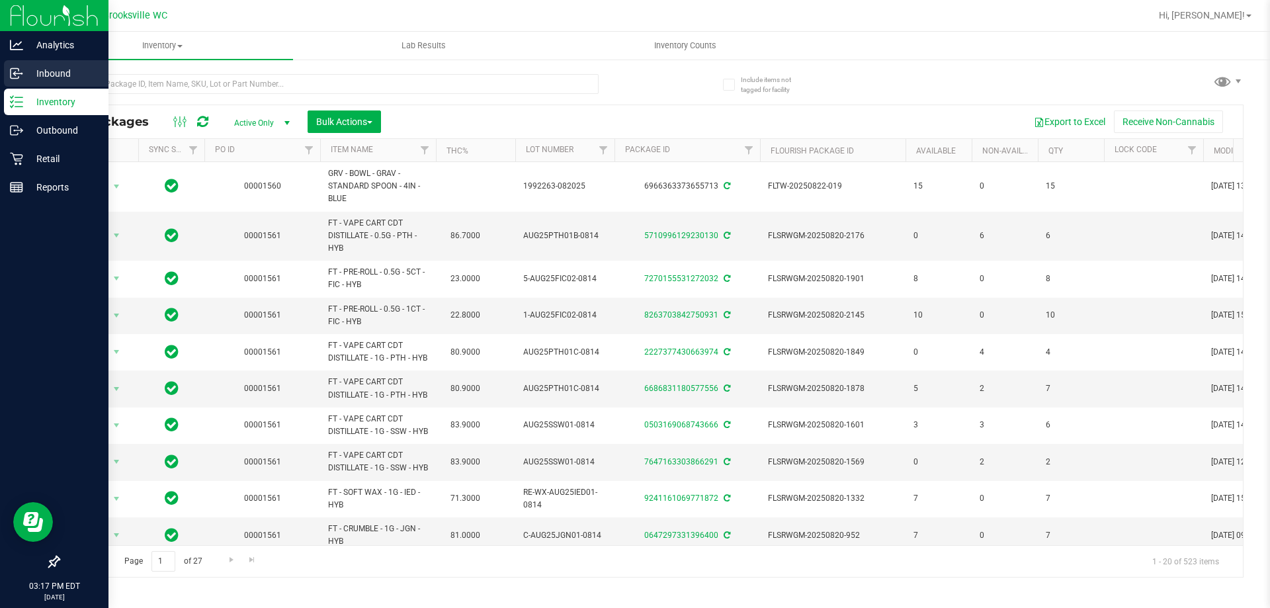
click at [55, 70] on p "Inbound" at bounding box center [62, 74] width 79 height 16
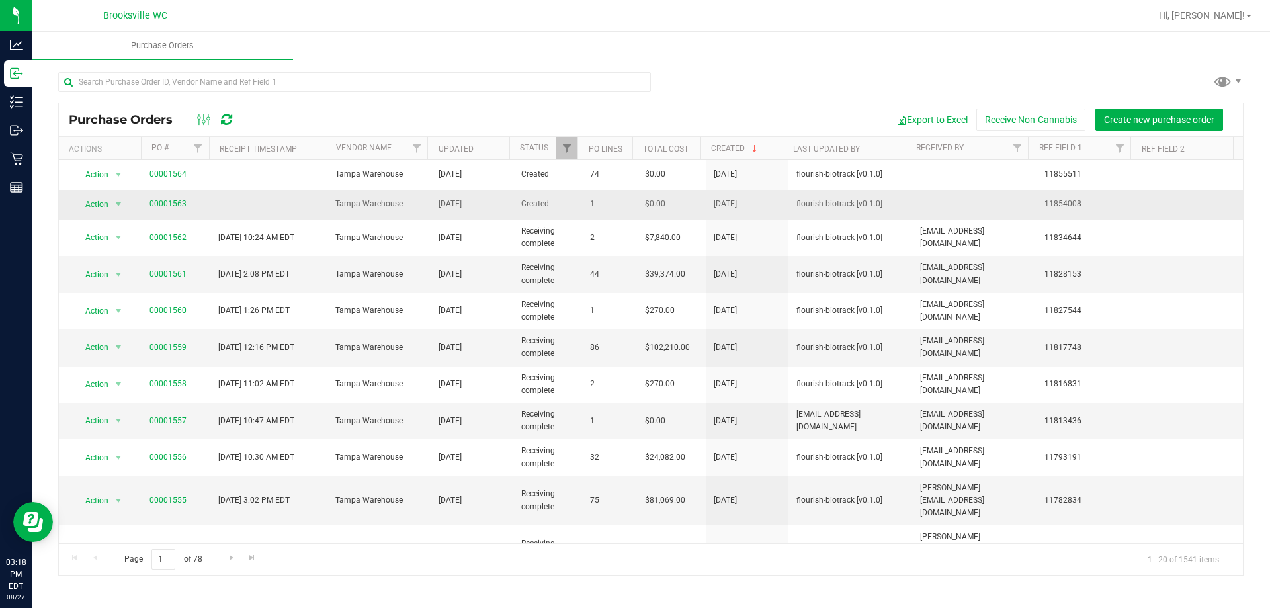
click at [166, 202] on link "00001563" at bounding box center [168, 203] width 37 height 9
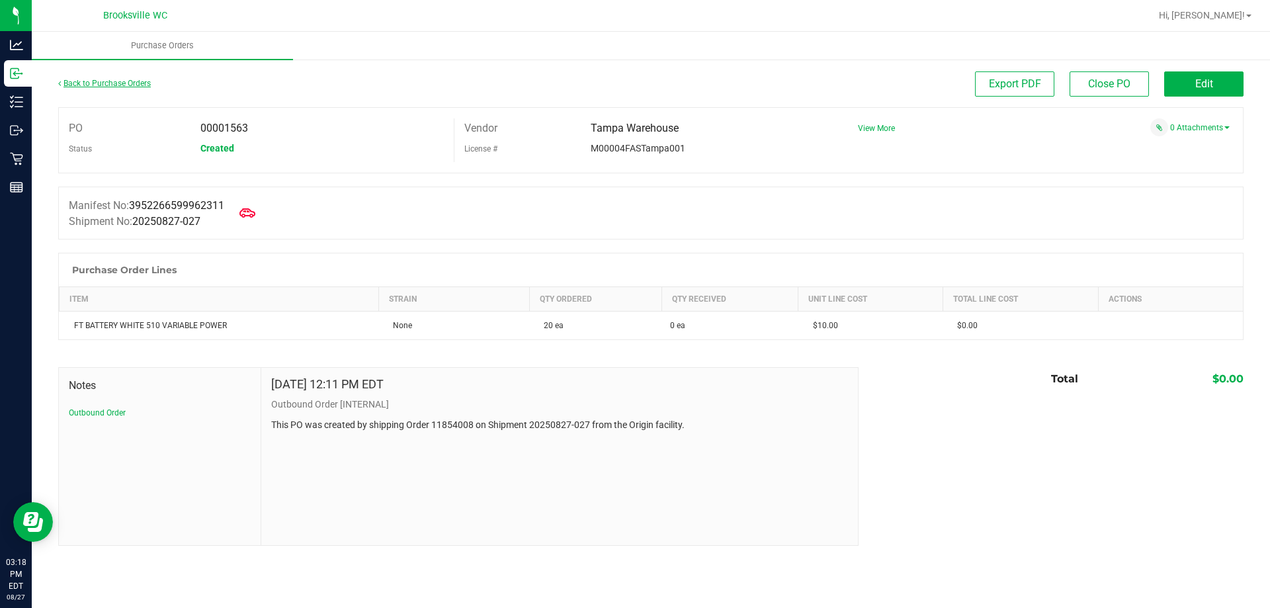
click at [110, 81] on link "Back to Purchase Orders" at bounding box center [104, 83] width 93 height 9
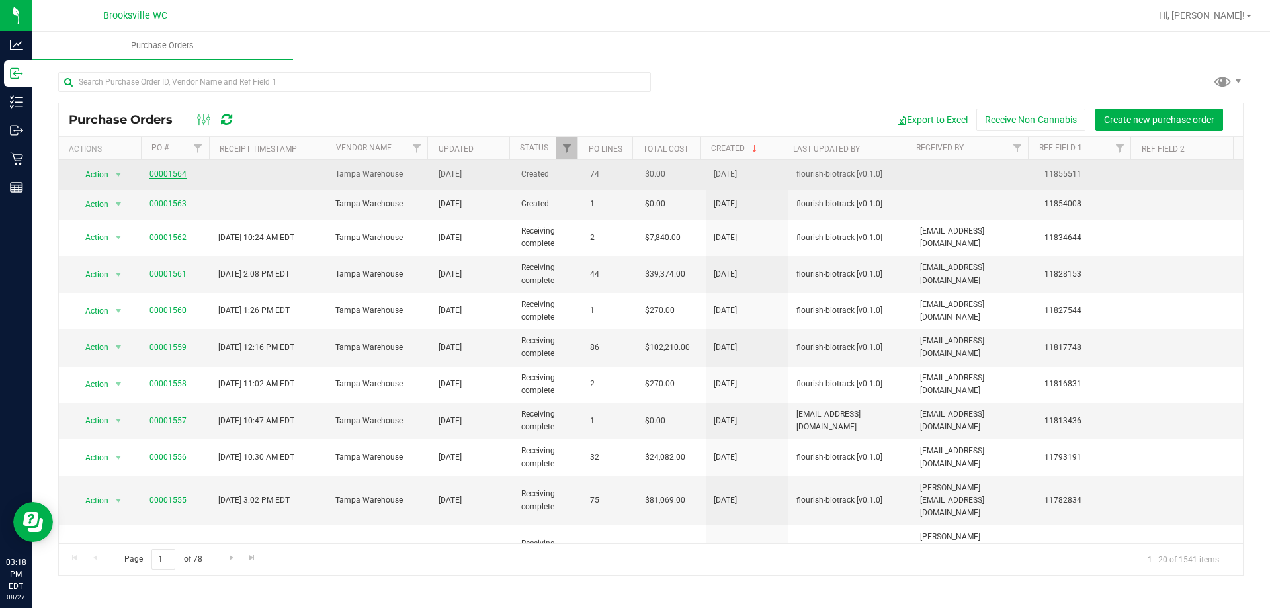
click at [171, 172] on link "00001564" at bounding box center [168, 173] width 37 height 9
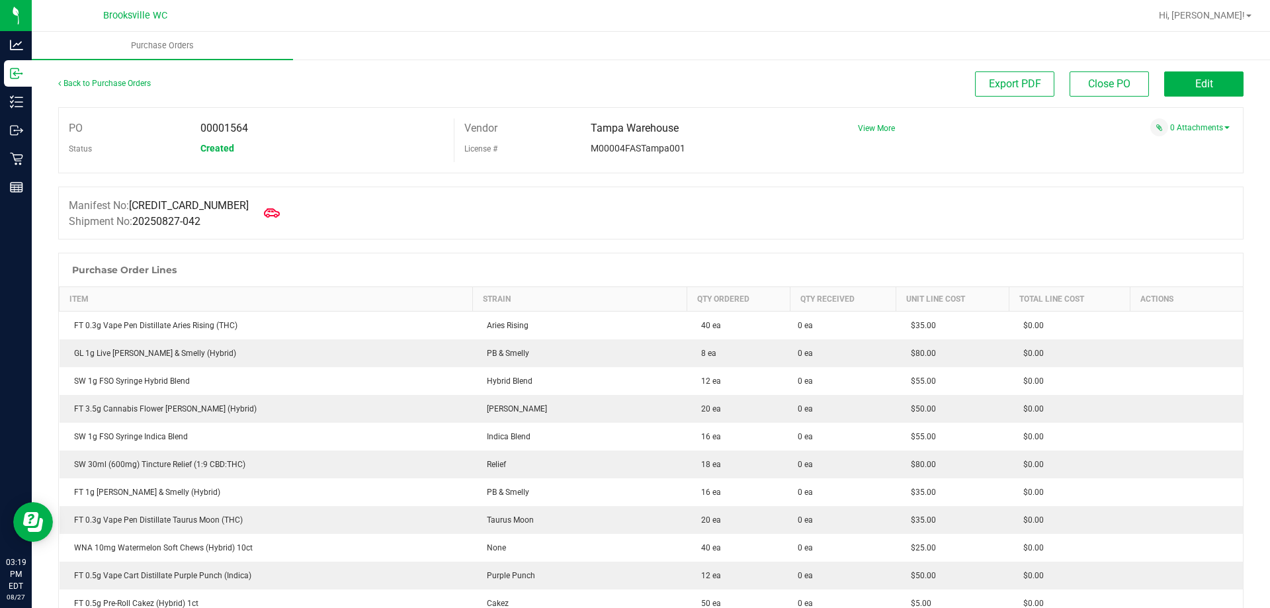
click at [367, 243] on div at bounding box center [651, 246] width 1186 height 13
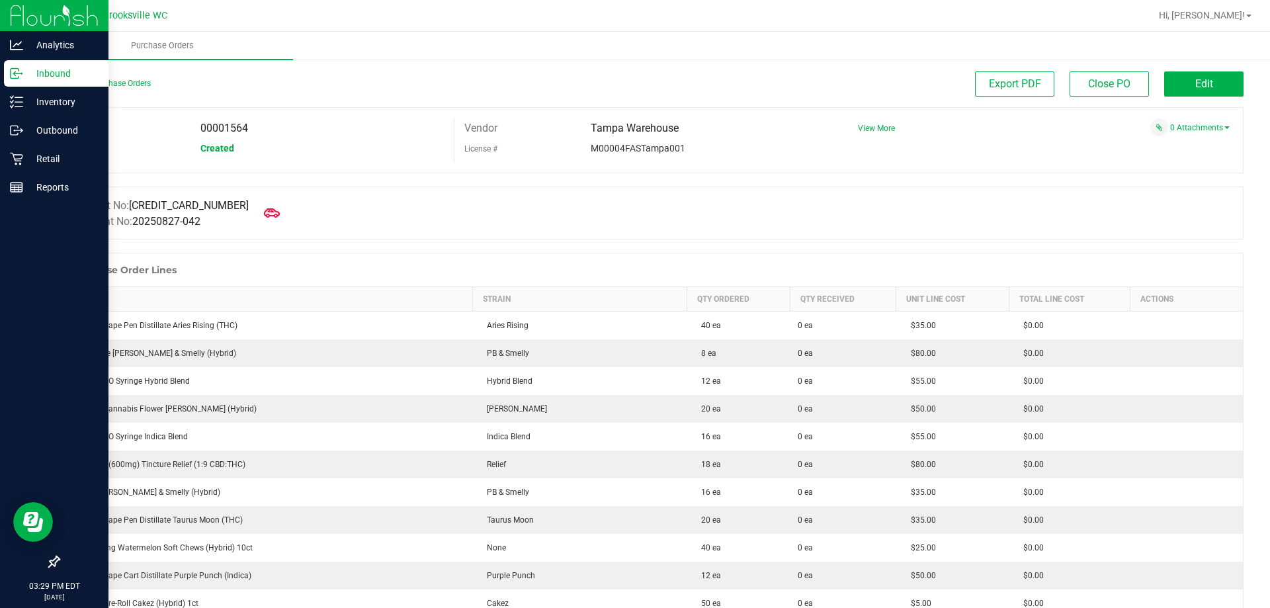
click at [48, 77] on p "Inbound" at bounding box center [62, 74] width 79 height 16
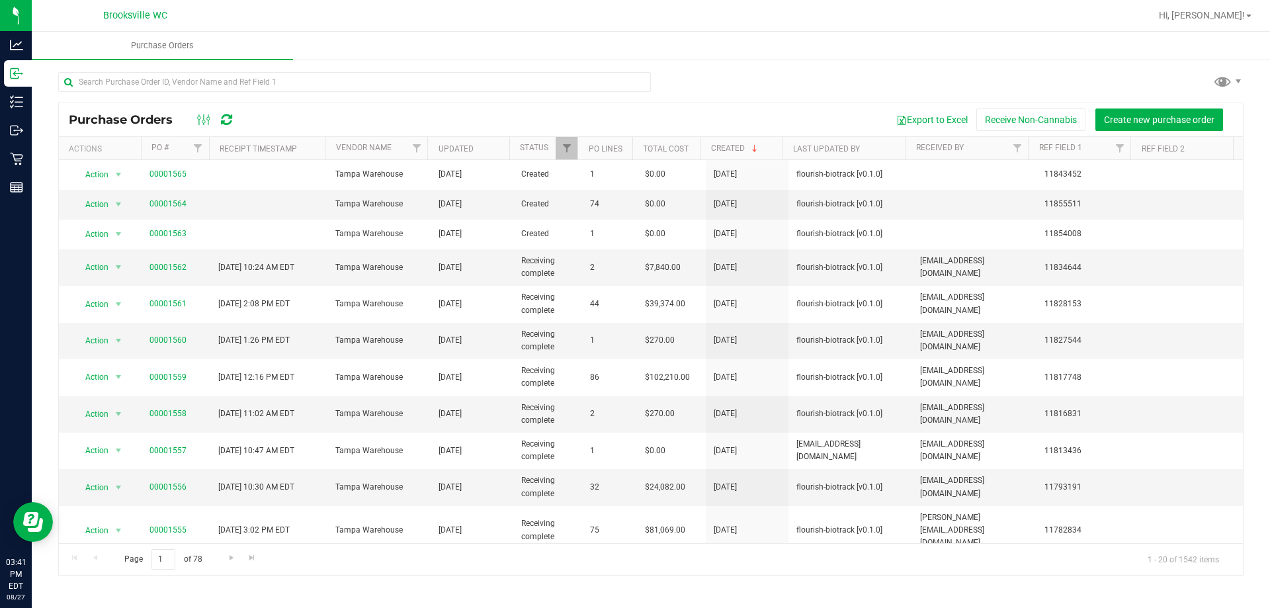
click at [375, 121] on div "Export to Excel Receive Non-Cannabis Create new purchase order" at bounding box center [740, 120] width 987 height 22
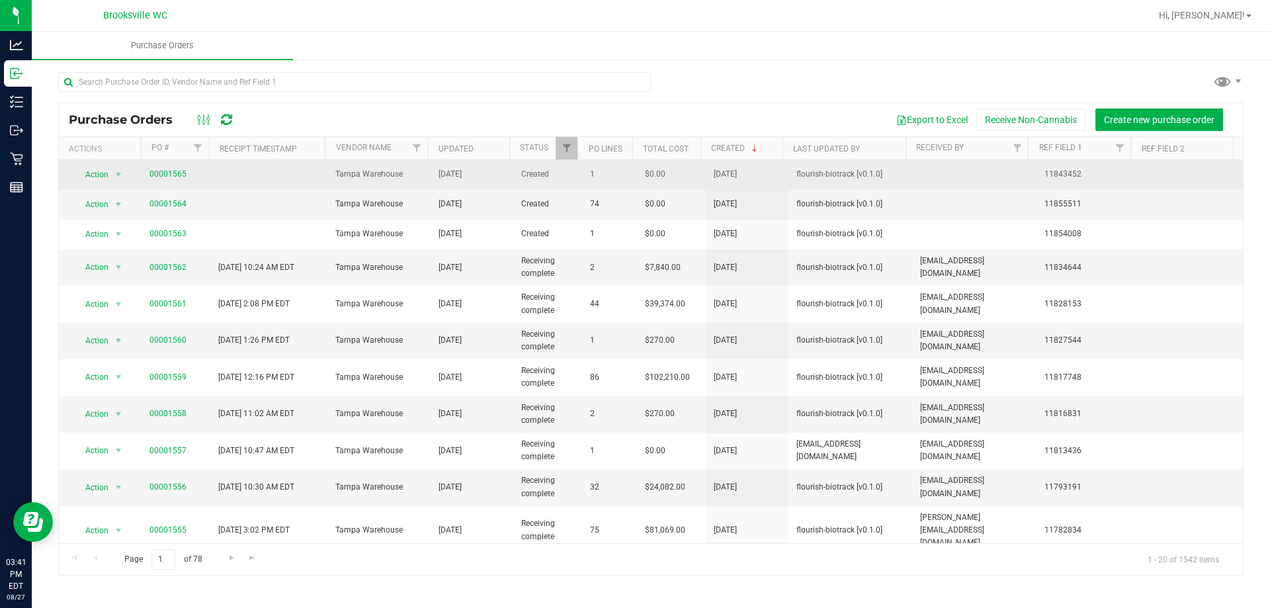
click at [174, 167] on td "00001565" at bounding box center [176, 175] width 69 height 30
click at [171, 168] on span "00001565" at bounding box center [168, 174] width 37 height 13
click at [171, 171] on link "00001565" at bounding box center [168, 173] width 37 height 9
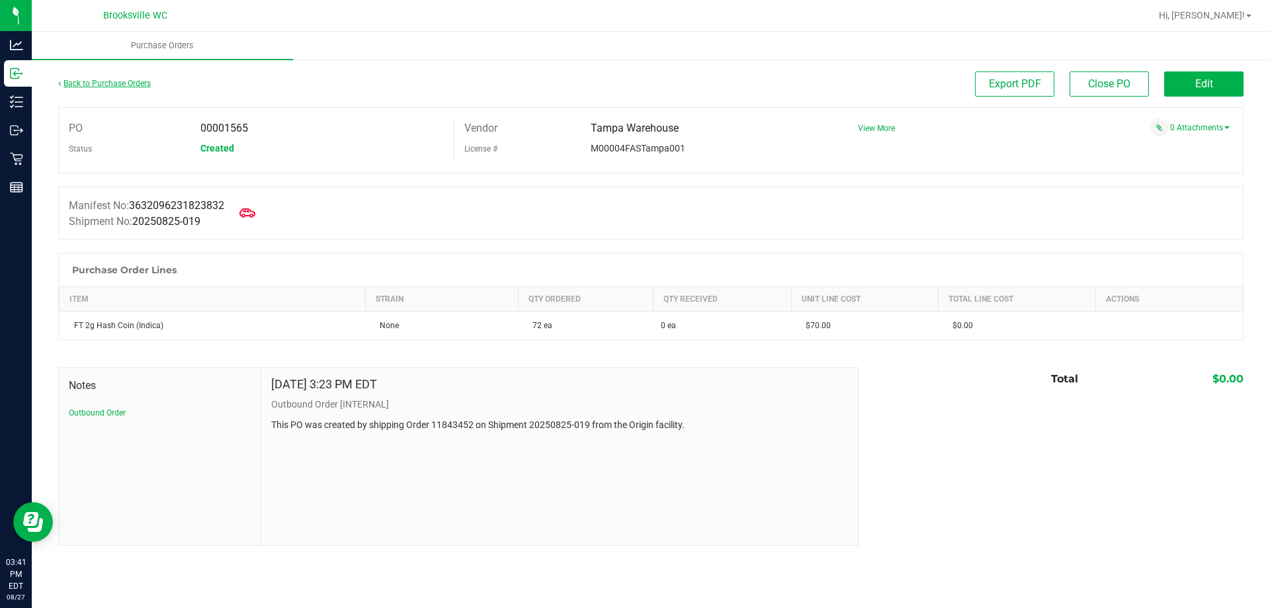
click at [85, 80] on link "Back to Purchase Orders" at bounding box center [104, 83] width 93 height 9
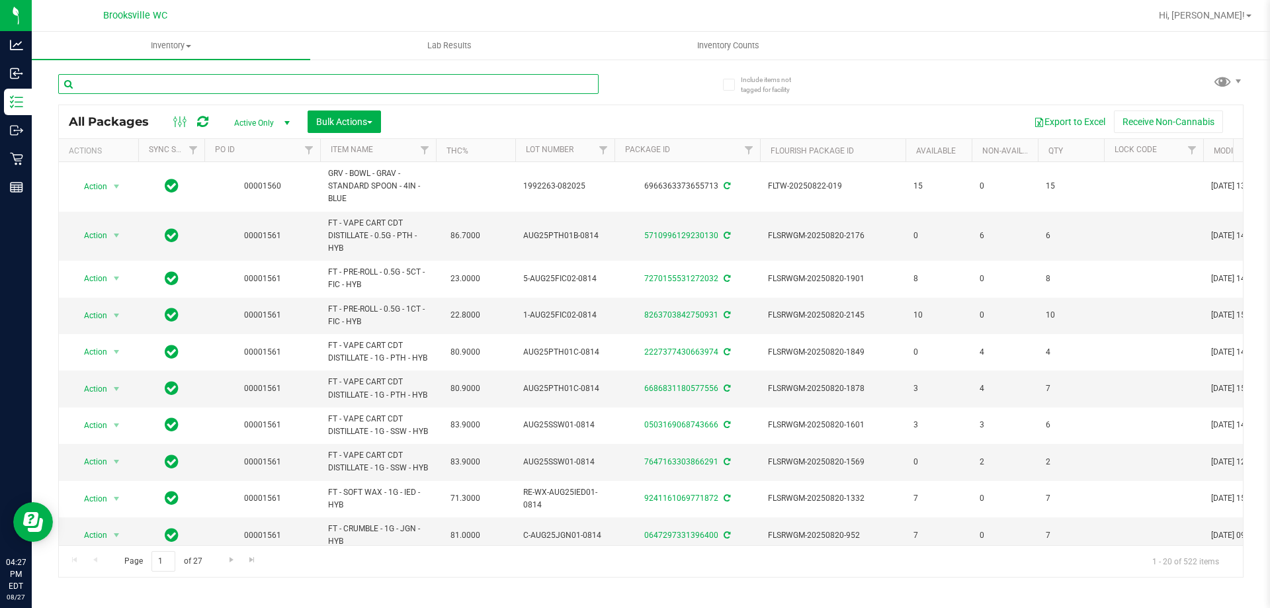
click at [256, 78] on input "text" at bounding box center [328, 84] width 541 height 20
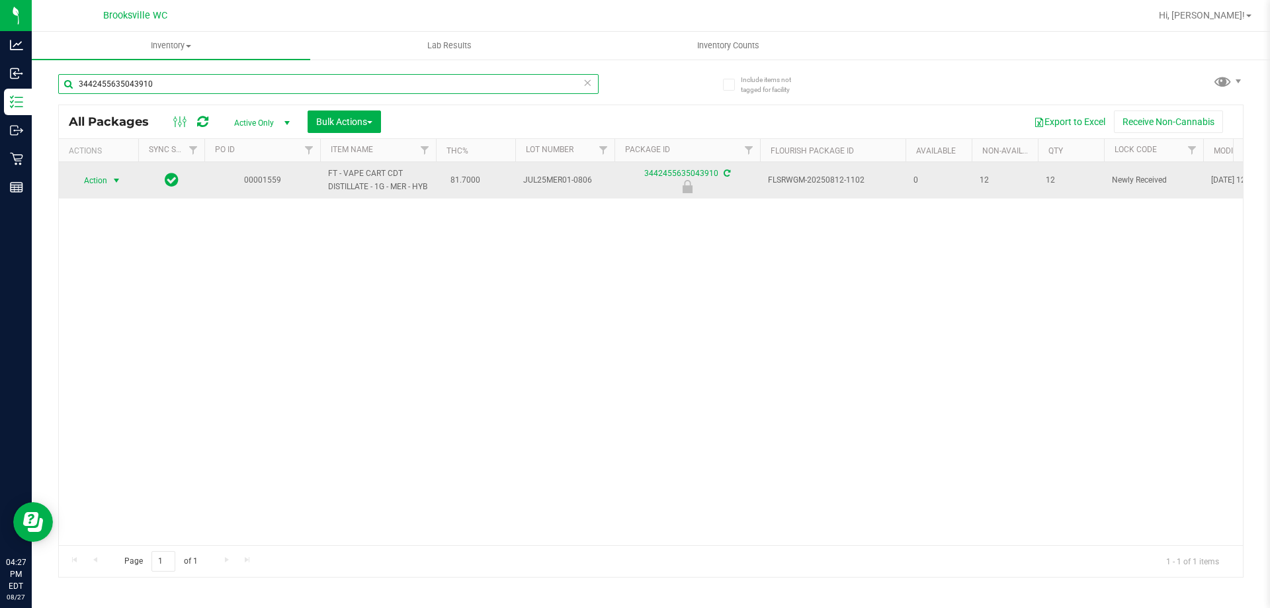
type input "3442455635043910"
click at [87, 186] on span "Action" at bounding box center [90, 180] width 36 height 19
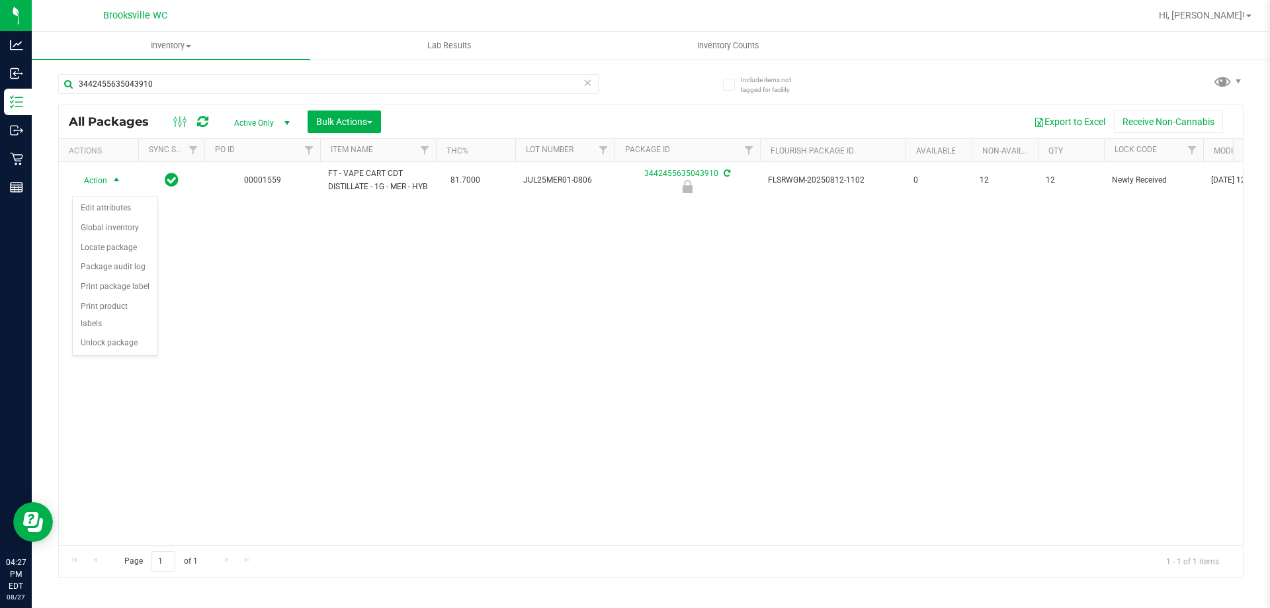
click at [114, 333] on li "Unlock package" at bounding box center [115, 343] width 85 height 20
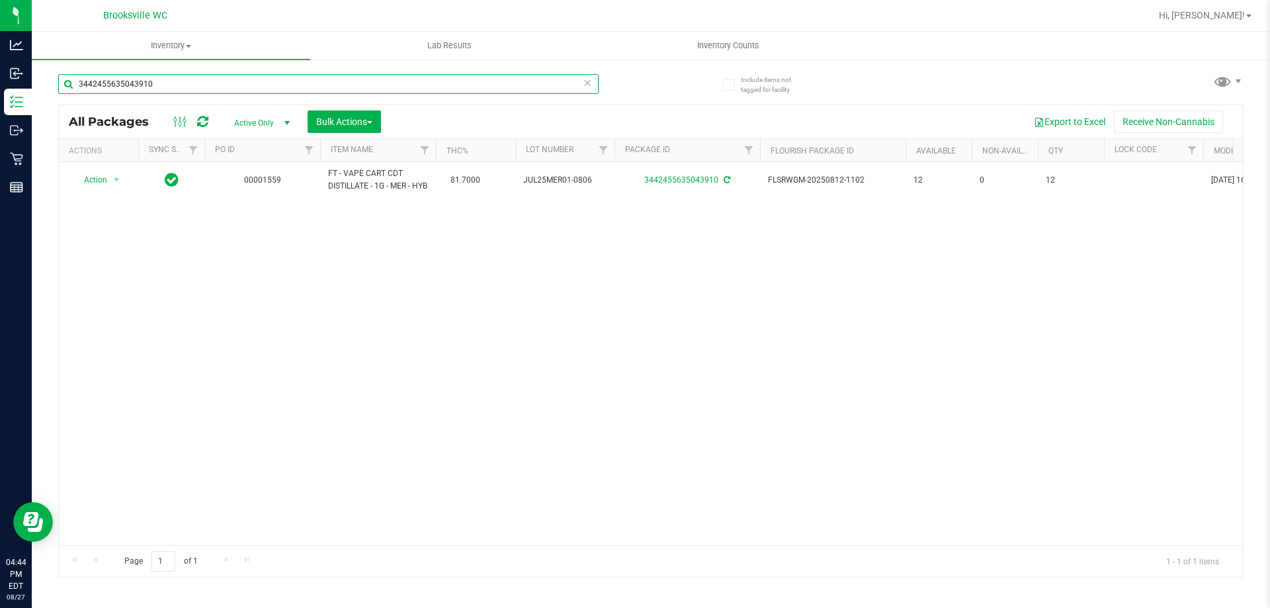
click at [583, 83] on div "3442455635043910" at bounding box center [328, 84] width 541 height 20
click at [586, 83] on icon at bounding box center [587, 82] width 9 height 16
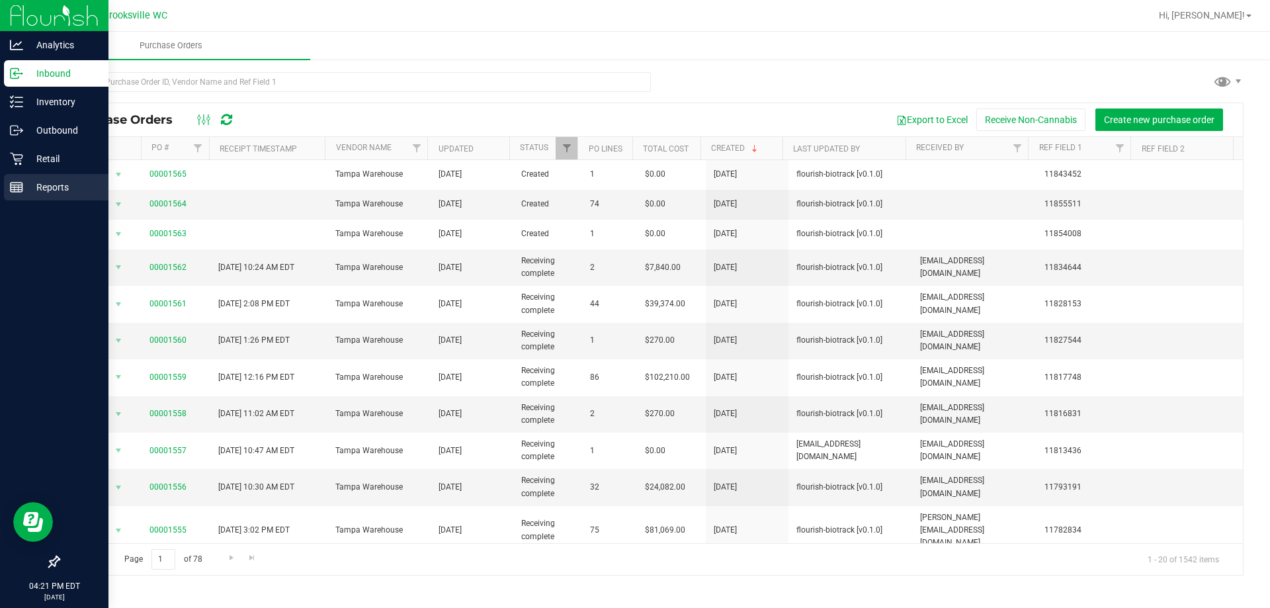
click at [30, 188] on p "Reports" at bounding box center [62, 187] width 79 height 16
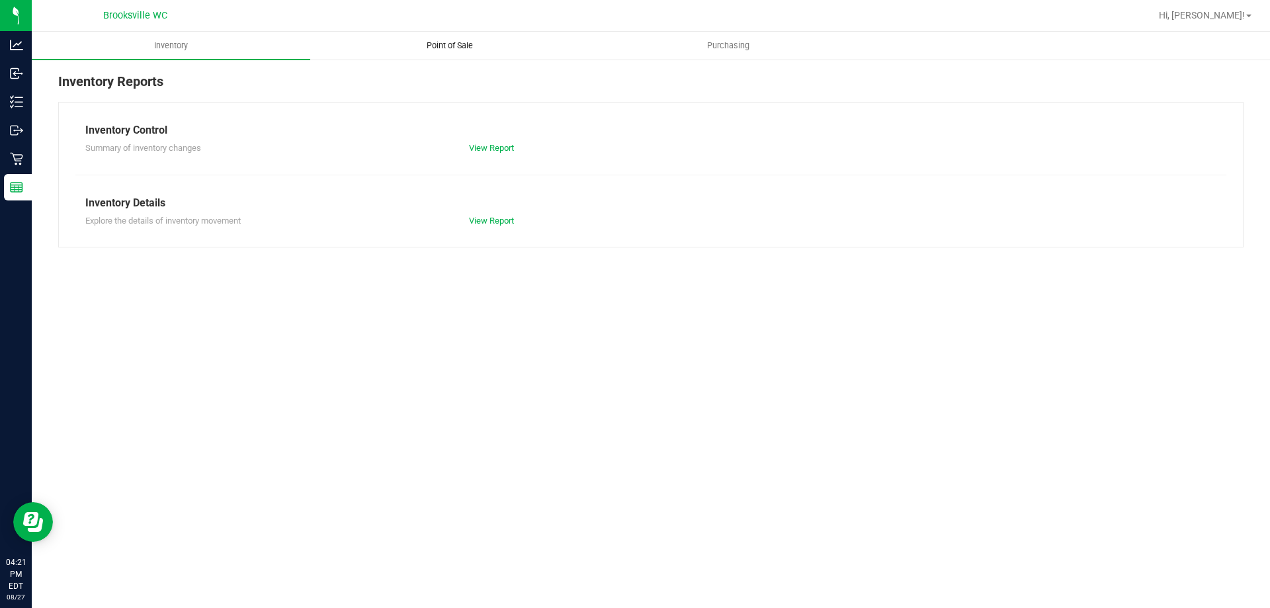
click at [449, 44] on span "Point of Sale" at bounding box center [450, 46] width 82 height 12
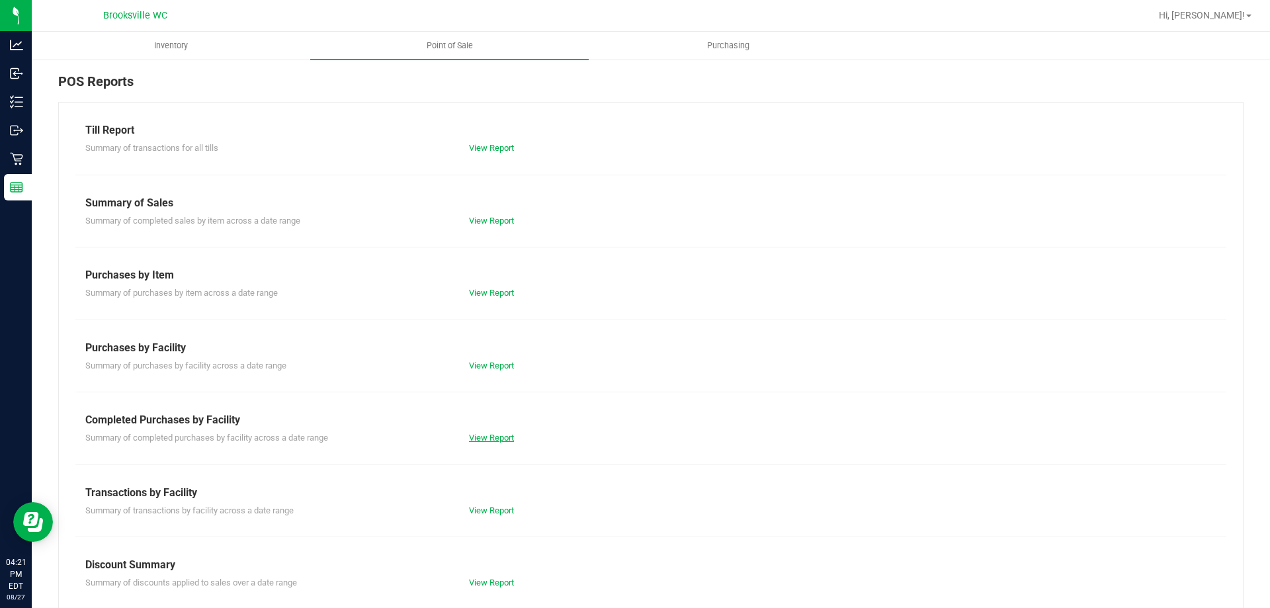
click at [490, 435] on link "View Report" at bounding box center [491, 438] width 45 height 10
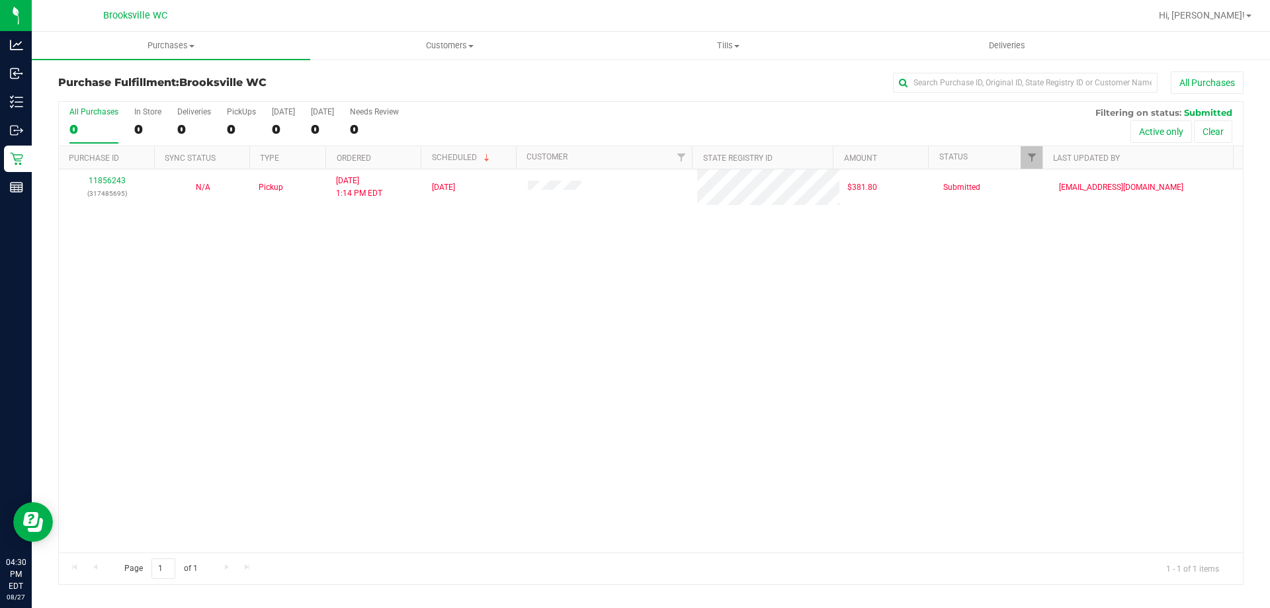
click at [634, 472] on div "11856243 (317485695) N/A Pickup 8/27/2025 1:14 PM EDT 8/27/2025 $381.80 Submitt…" at bounding box center [651, 360] width 1184 height 383
drag, startPoint x: 651, startPoint y: 486, endPoint x: 709, endPoint y: 484, distance: 58.2
click at [662, 449] on div "11856243 (317485695) N/A Pickup 8/27/2025 1:14 PM EDT 8/27/2025 $381.80 Submitt…" at bounding box center [651, 360] width 1184 height 383
drag, startPoint x: 728, startPoint y: 469, endPoint x: 746, endPoint y: 480, distance: 21.1
click at [746, 480] on div "11856243 (317485695) N/A Pickup 8/27/2025 1:14 PM EDT 8/27/2025 $381.80 Submitt…" at bounding box center [651, 360] width 1184 height 383
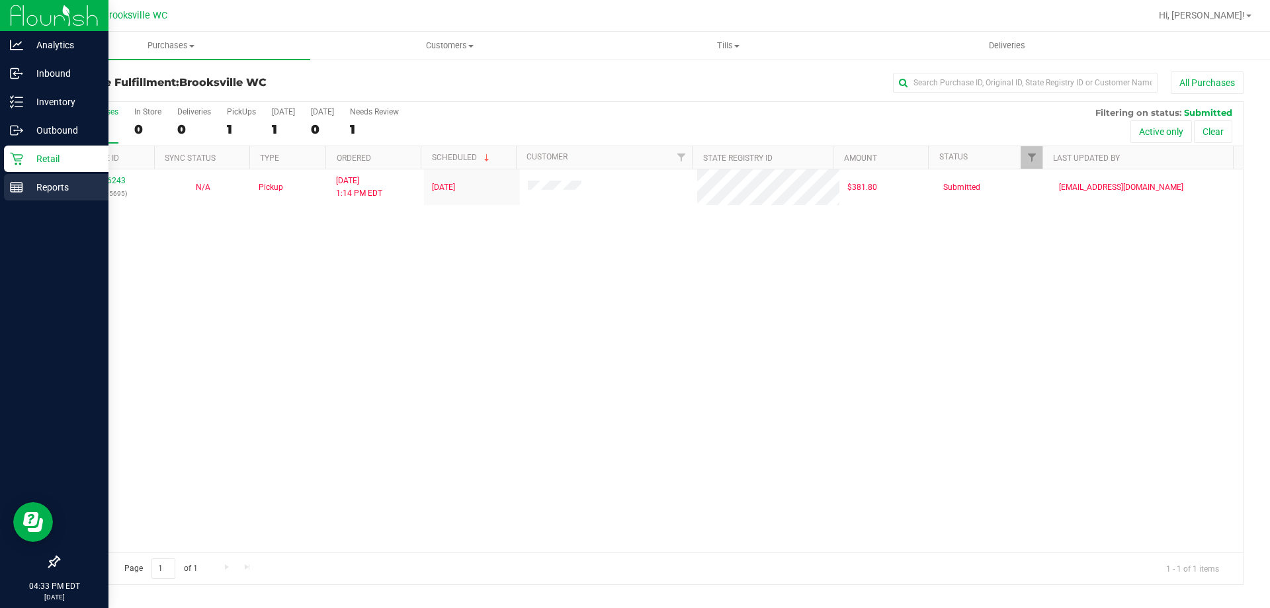
click at [22, 183] on rect at bounding box center [17, 187] width 12 height 9
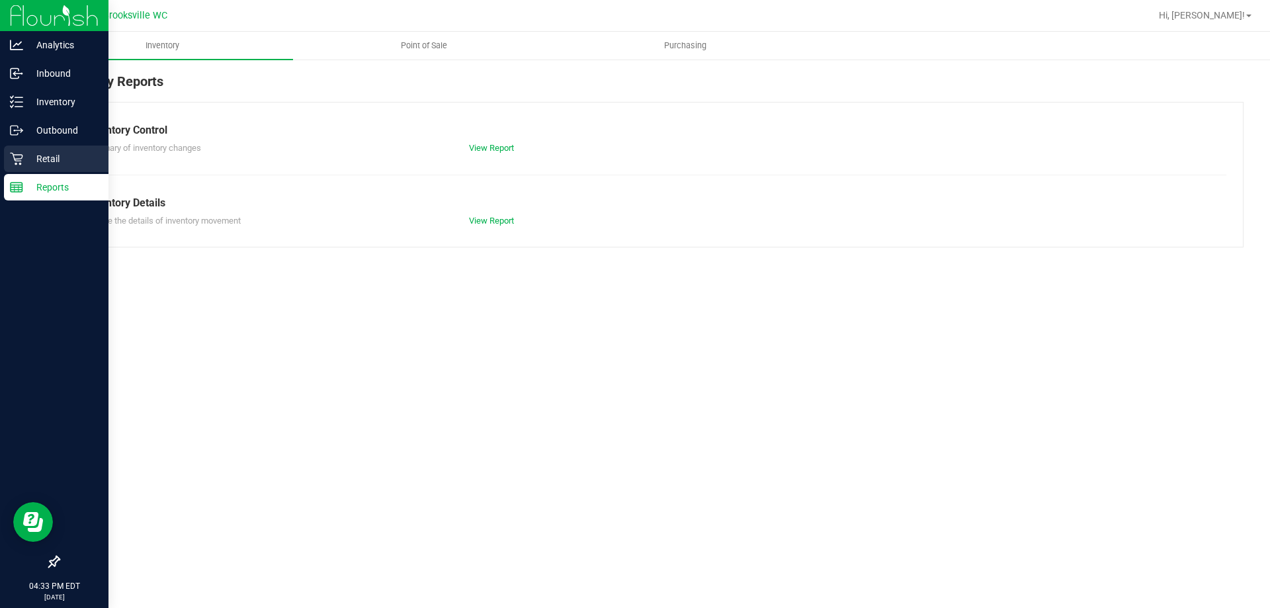
click at [32, 163] on p "Retail" at bounding box center [62, 159] width 79 height 16
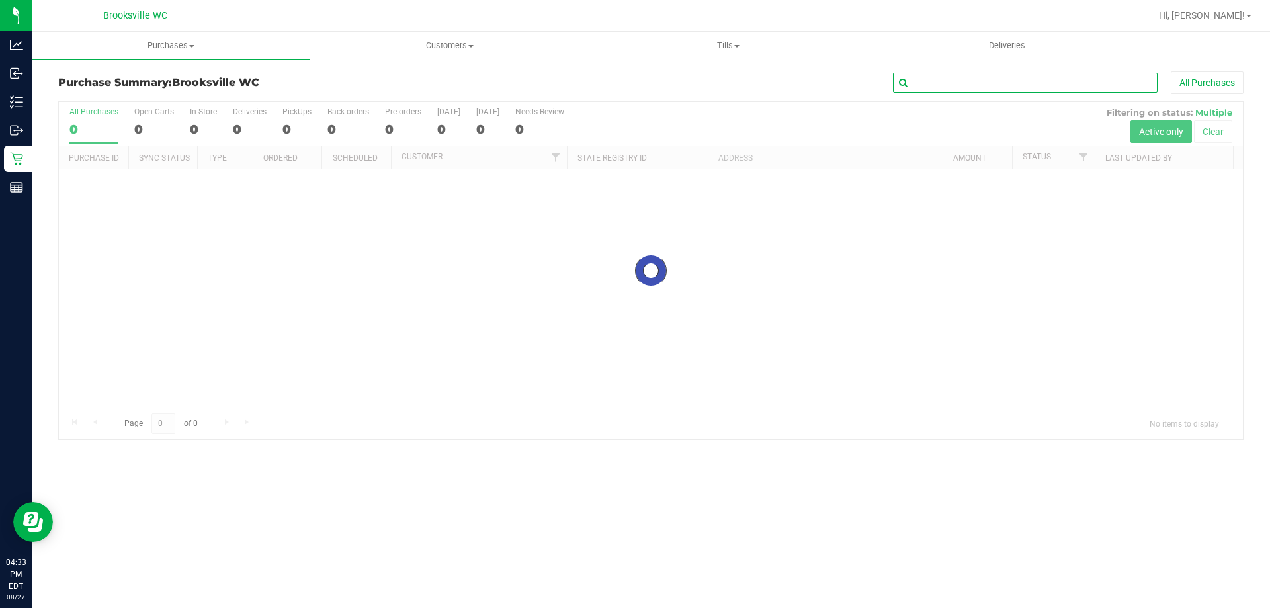
click at [963, 85] on input "text" at bounding box center [1025, 83] width 265 height 20
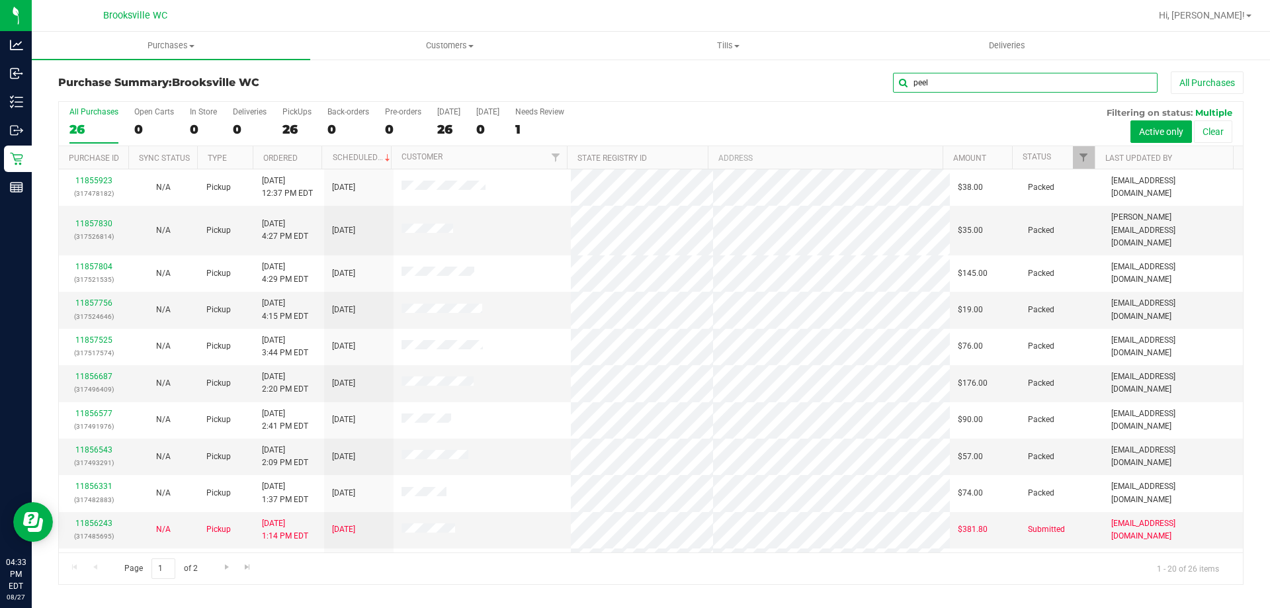
type input "peel"
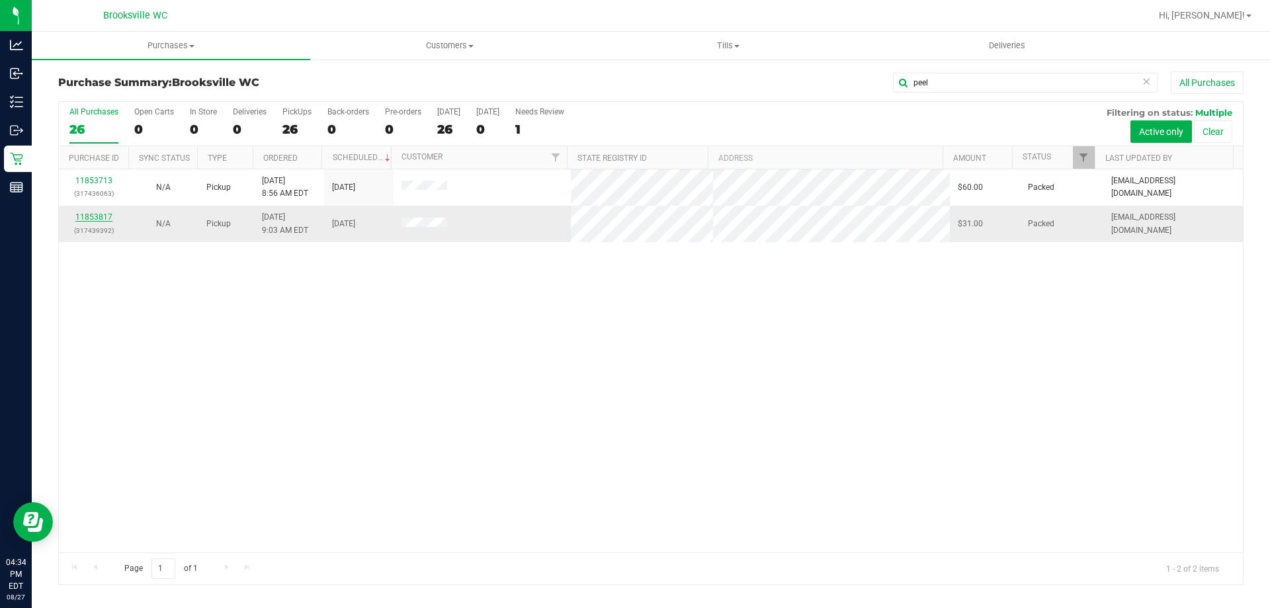
click at [89, 217] on link "11853817" at bounding box center [93, 216] width 37 height 9
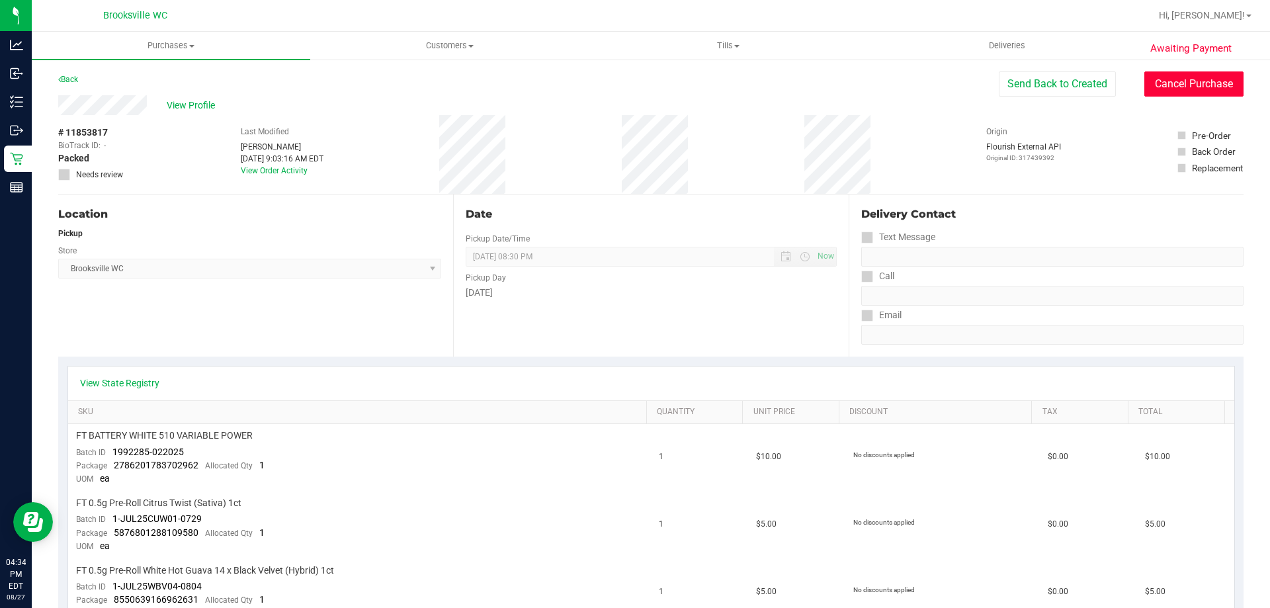
click at [1163, 84] on button "Cancel Purchase" at bounding box center [1194, 83] width 99 height 25
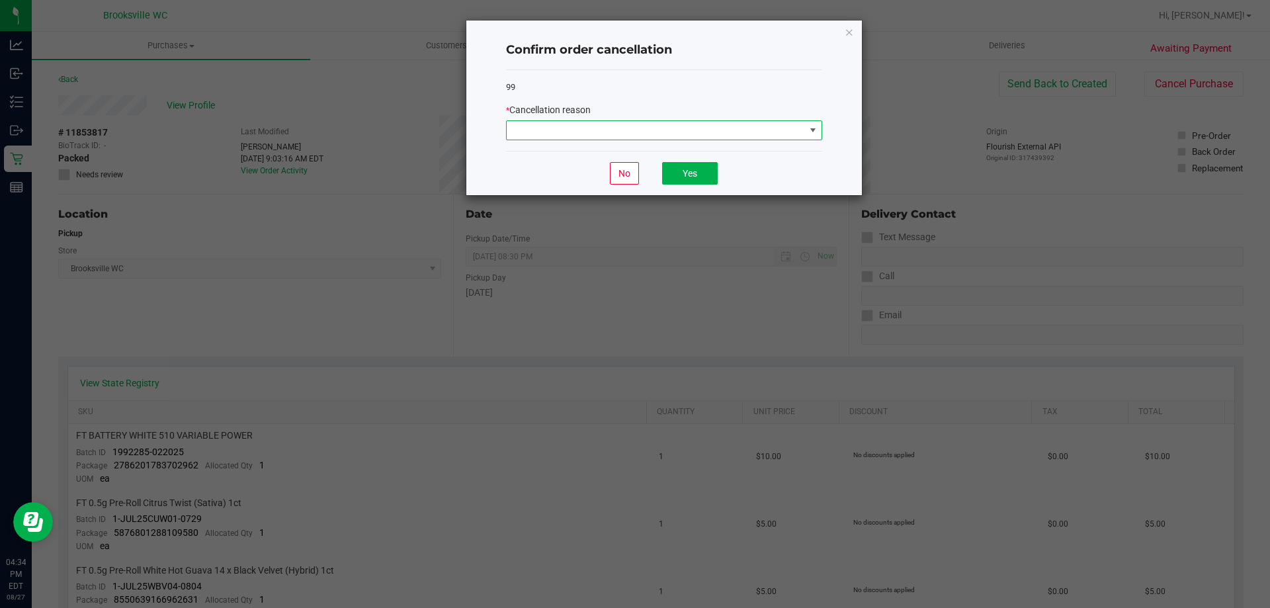
click at [693, 127] on span at bounding box center [656, 130] width 298 height 19
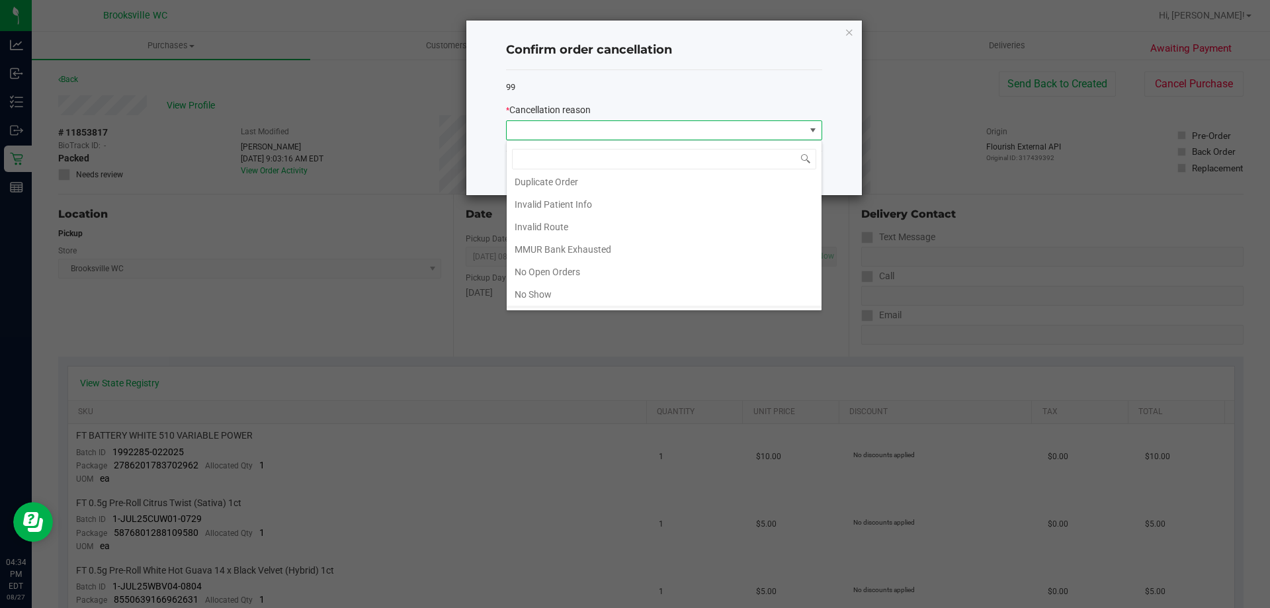
scroll to position [115, 0]
click at [537, 248] on li "Other" at bounding box center [664, 252] width 315 height 22
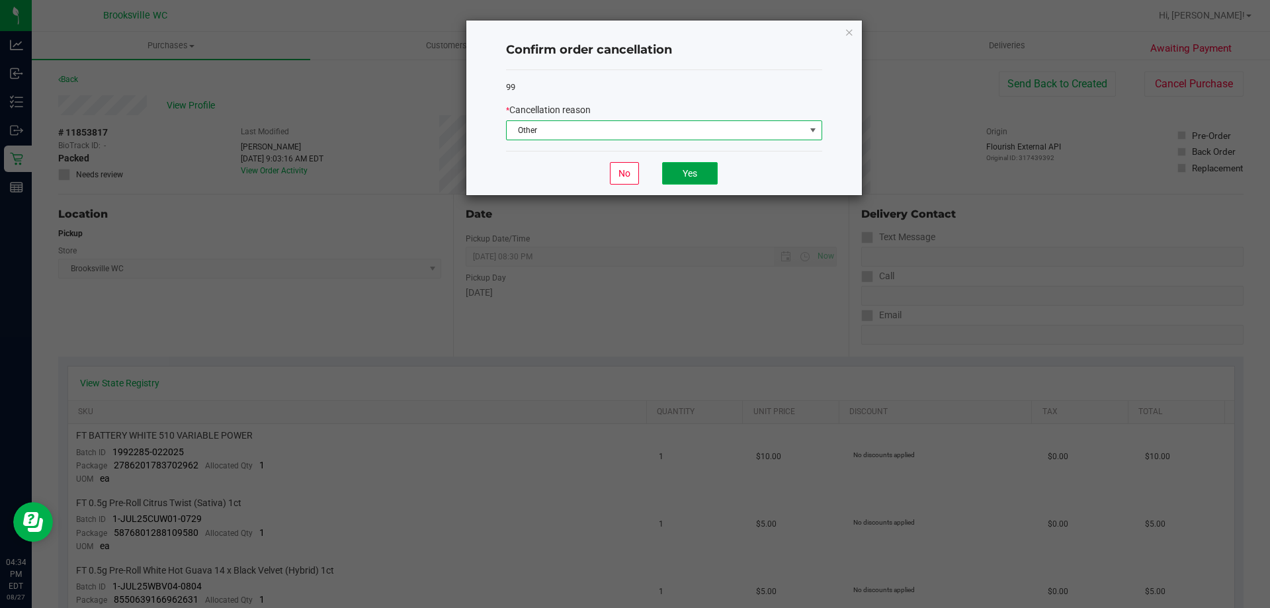
click at [685, 181] on button "Yes" at bounding box center [690, 173] width 56 height 22
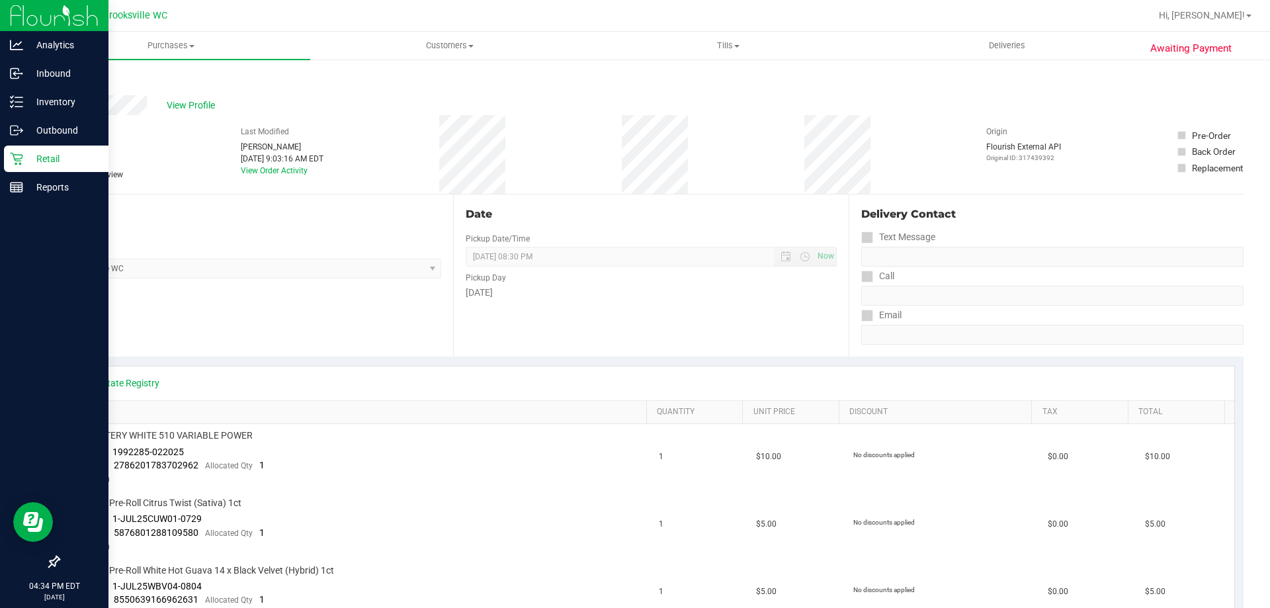
click at [44, 161] on p "Retail" at bounding box center [62, 159] width 79 height 16
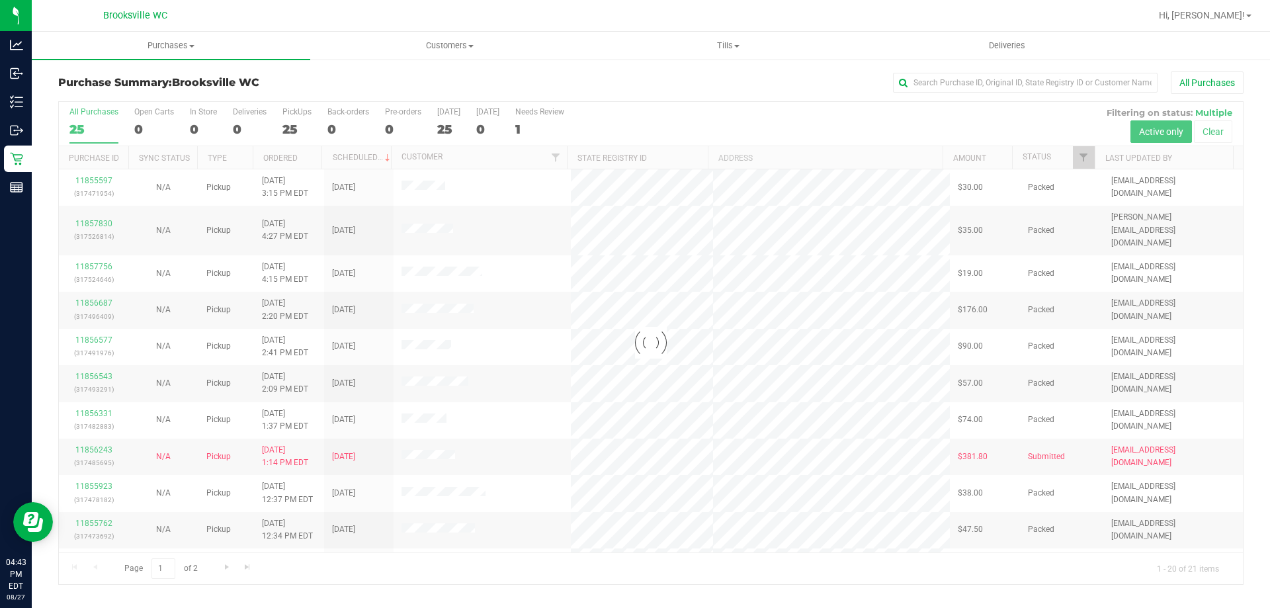
click at [745, 109] on div at bounding box center [651, 343] width 1184 height 482
click at [1036, 157] on div at bounding box center [651, 343] width 1184 height 482
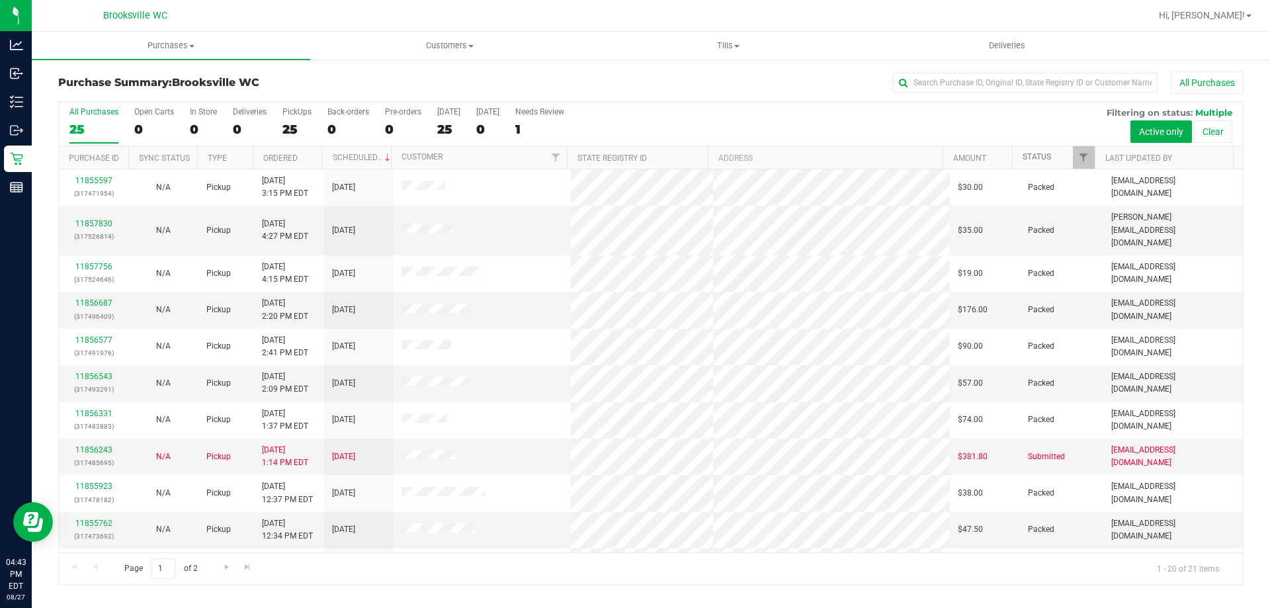
click at [1034, 154] on link "Status" at bounding box center [1037, 156] width 28 height 9
click at [1038, 158] on link "Status" at bounding box center [1045, 156] width 44 height 9
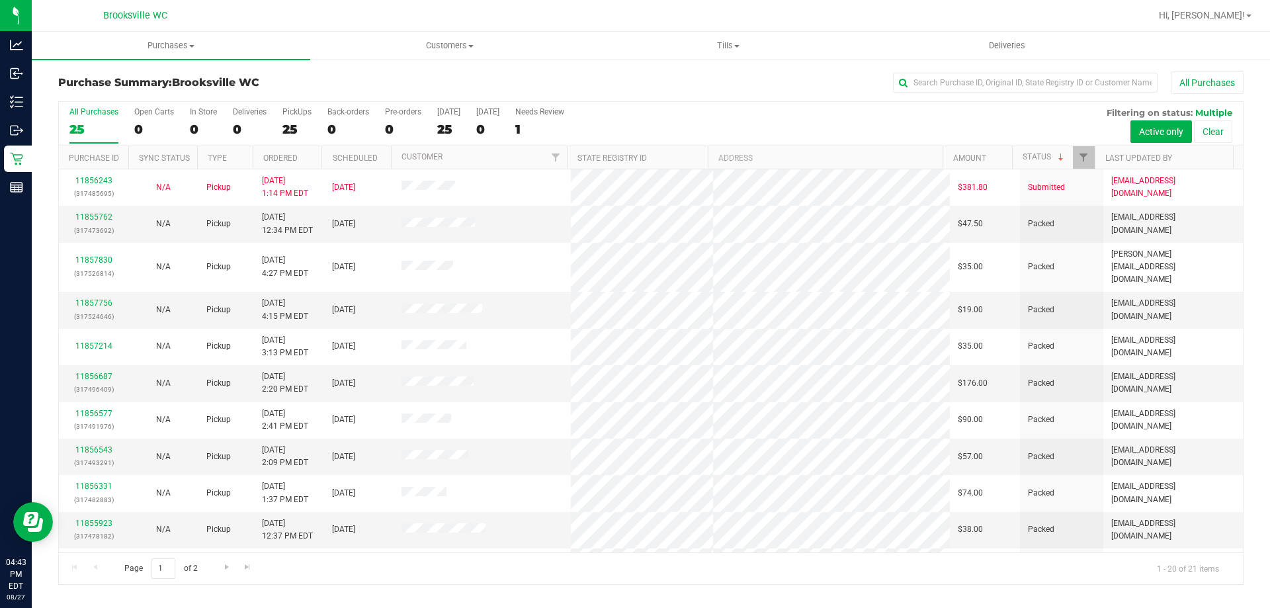
click at [721, 112] on div "All Purchases 25 Open Carts 0 In Store 0 Deliveries 0 PickUps 25 Back-orders 0 …" at bounding box center [651, 124] width 1184 height 44
click at [606, 75] on div "All Purchases" at bounding box center [848, 82] width 791 height 22
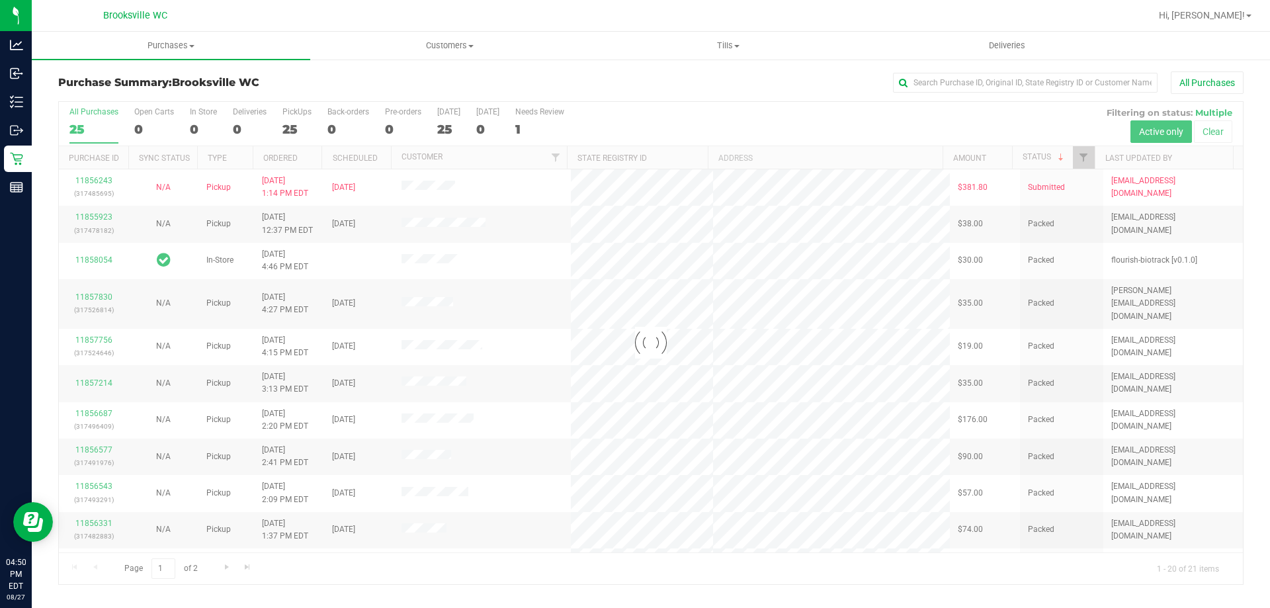
click at [728, 97] on div "Purchase Summary: Brooksville WC All Purchases" at bounding box center [651, 85] width 1186 height 29
click at [927, 120] on div at bounding box center [651, 343] width 1184 height 482
click at [860, 103] on div at bounding box center [651, 343] width 1184 height 482
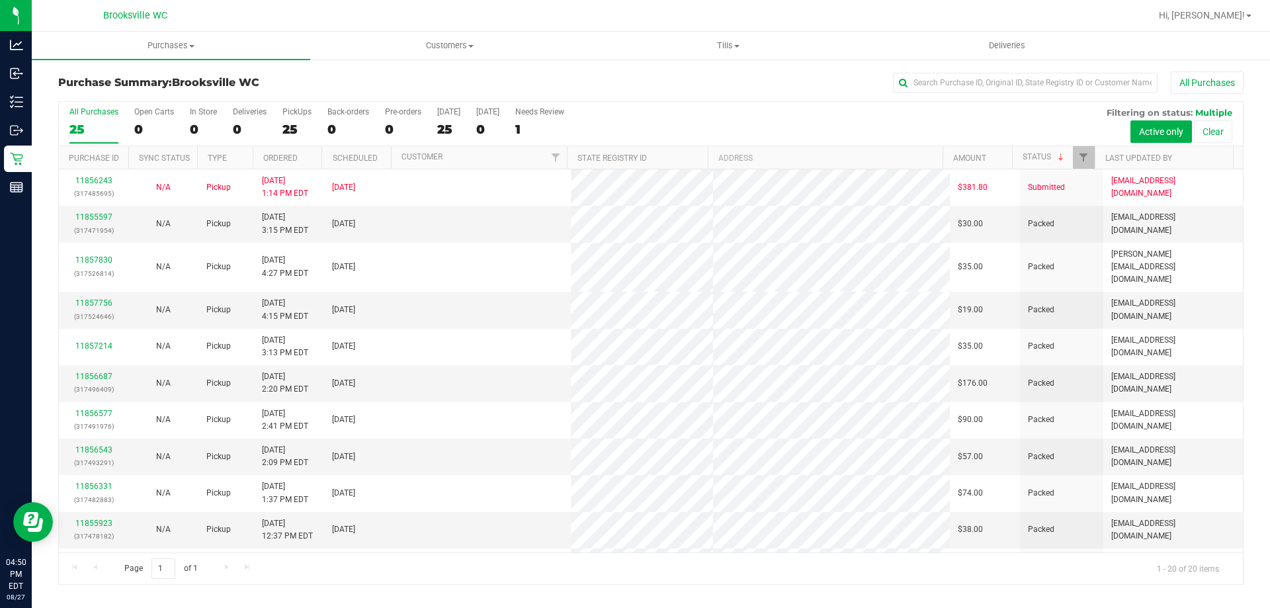
click at [856, 102] on div "All Purchases 25 Open Carts 0 In Store 0 Deliveries 0 PickUps 25 Back-orders 0 …" at bounding box center [651, 107] width 1184 height 11
drag, startPoint x: 777, startPoint y: 112, endPoint x: 770, endPoint y: 109, distance: 8.0
click at [773, 110] on div "All Purchases 25 Open Carts 0 In Store 0 Deliveries 0 PickUps 25 Back-orders 0 …" at bounding box center [651, 107] width 1184 height 11
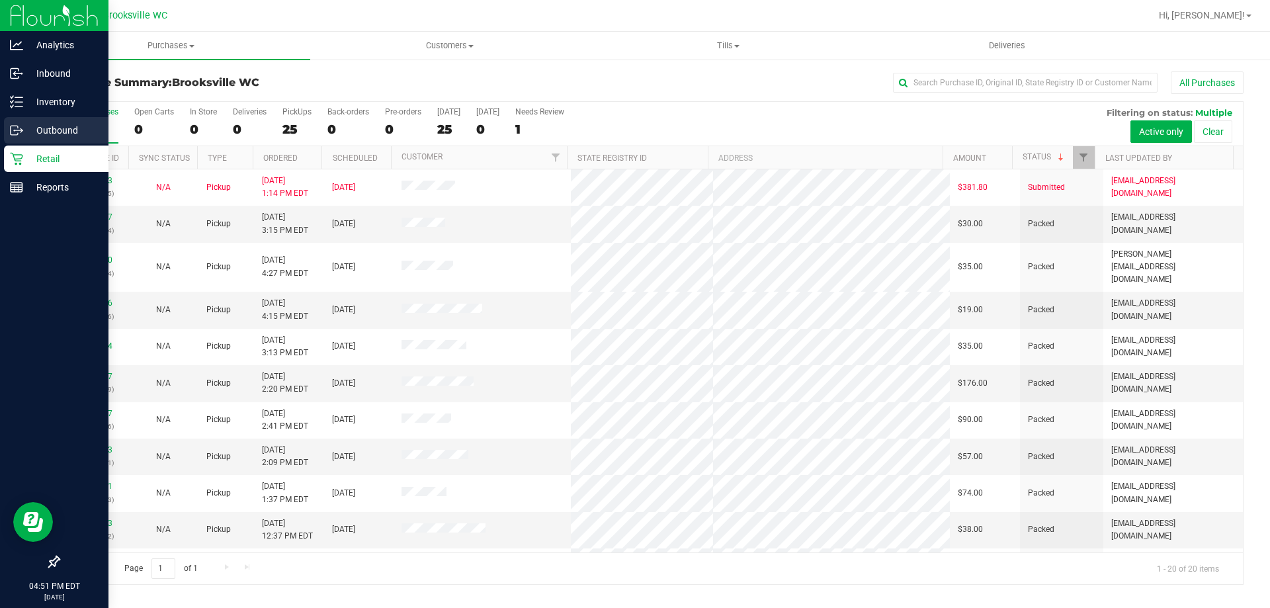
click at [61, 130] on p "Outbound" at bounding box center [62, 130] width 79 height 16
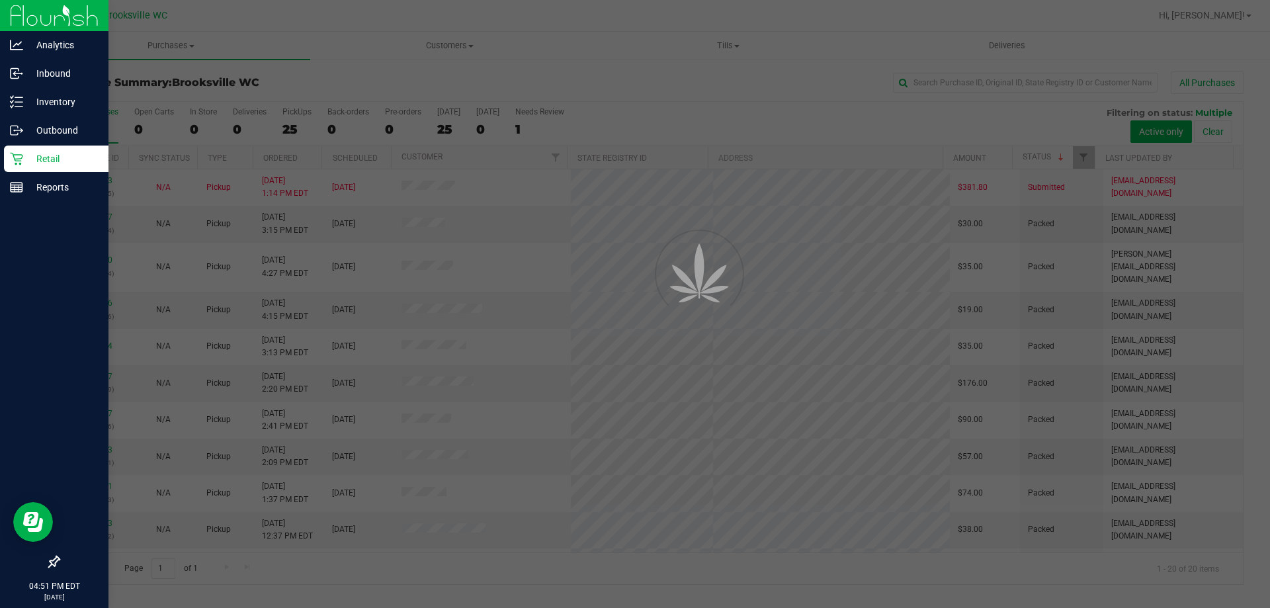
click at [52, 154] on p "Retail" at bounding box center [62, 159] width 79 height 16
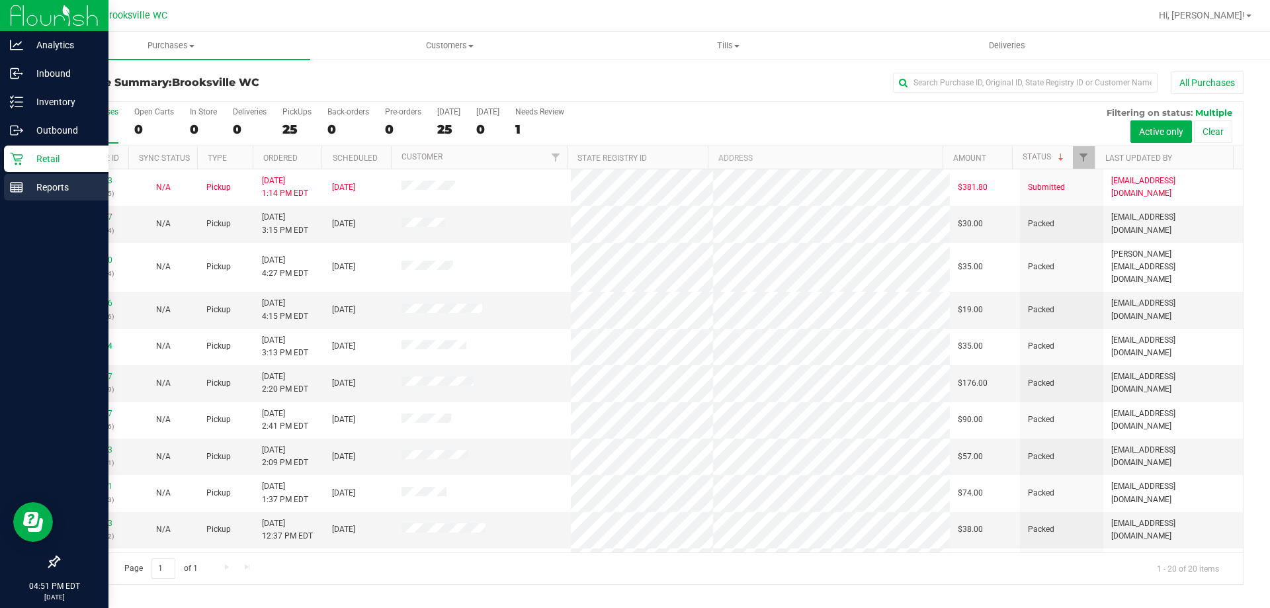
click at [53, 191] on p "Reports" at bounding box center [62, 187] width 79 height 16
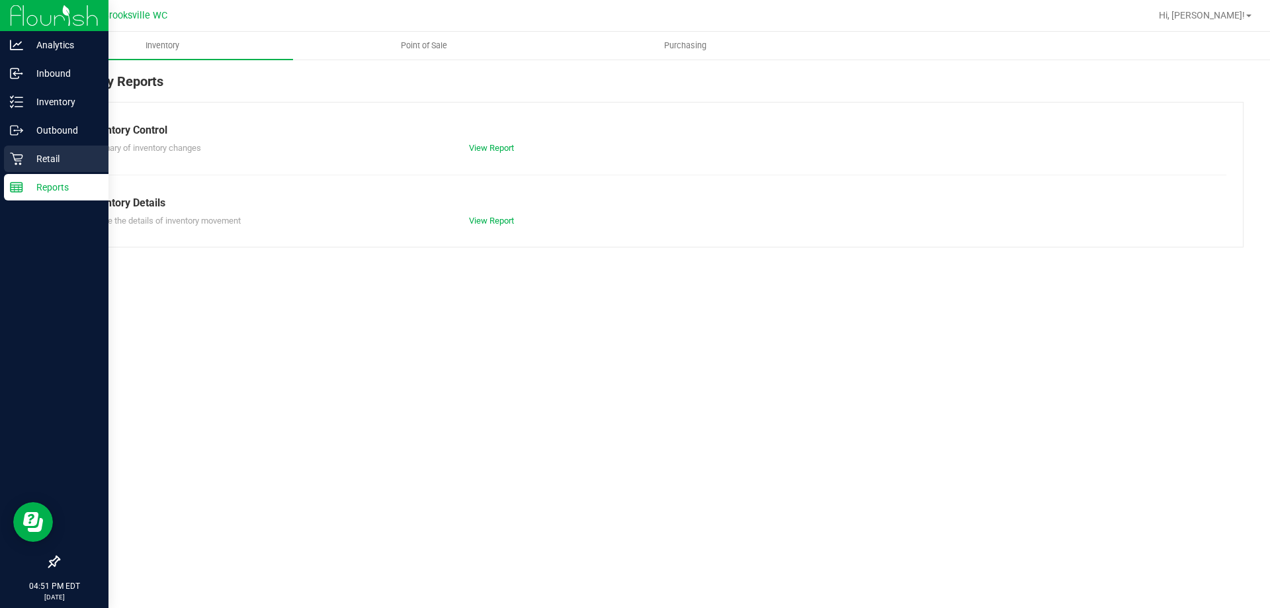
click at [48, 159] on p "Retail" at bounding box center [62, 159] width 79 height 16
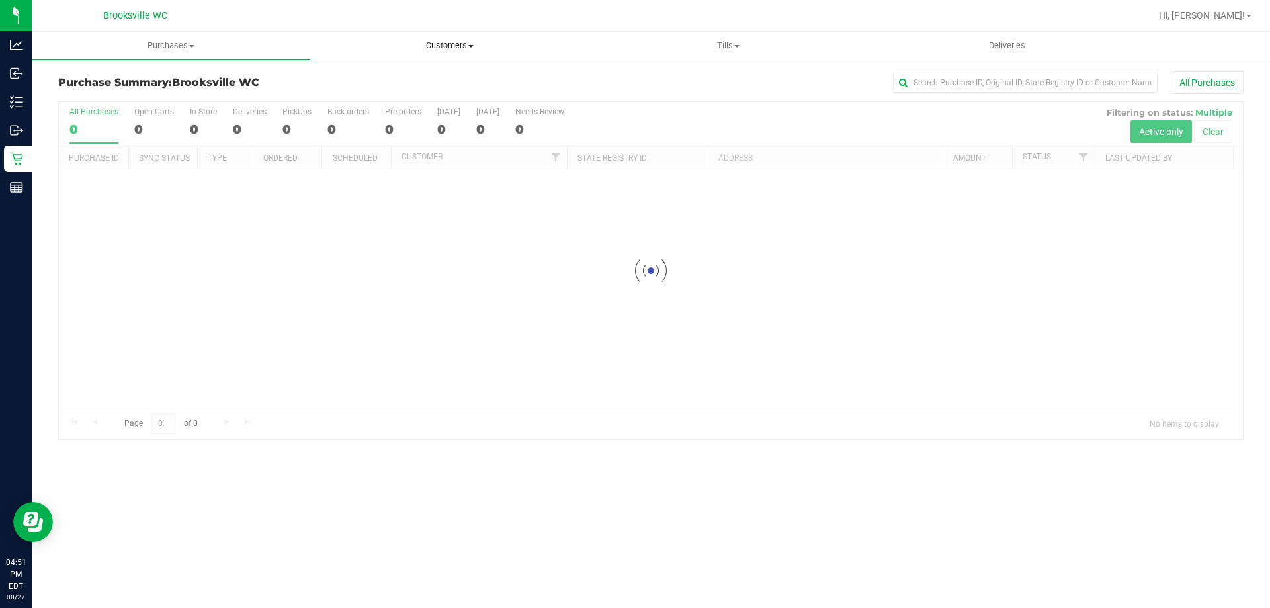
click at [440, 38] on uib-tab-heading "Customers All customers Add a new customer All physicians" at bounding box center [449, 45] width 277 height 26
click at [390, 79] on span "All customers" at bounding box center [357, 79] width 95 height 11
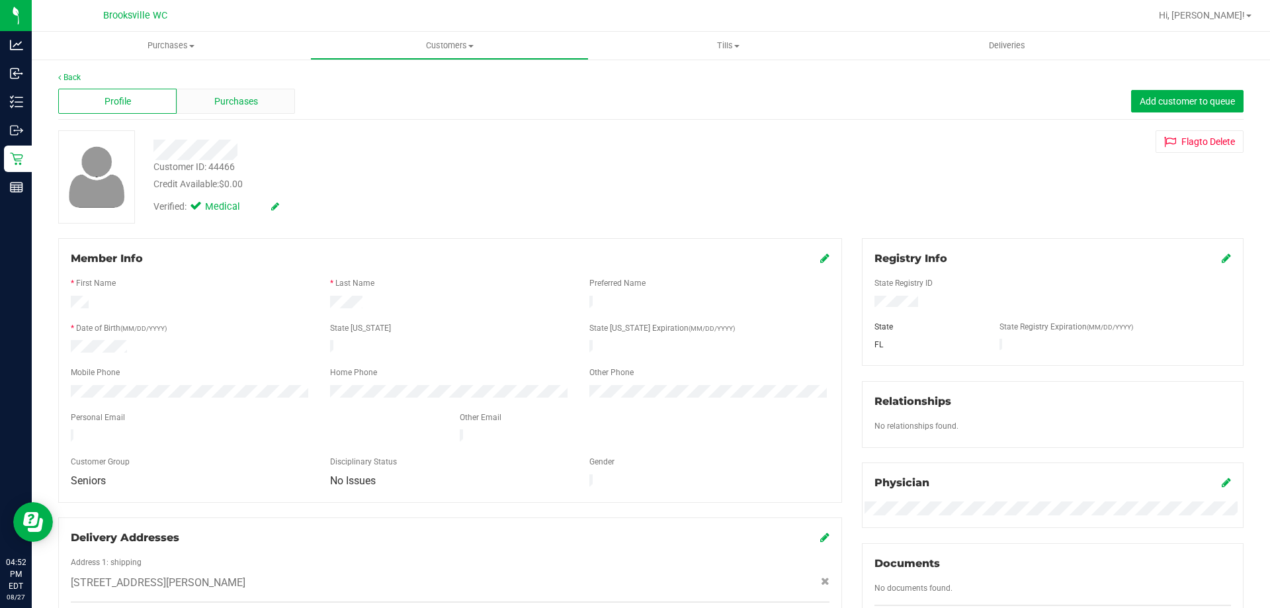
click at [196, 105] on div "Purchases" at bounding box center [236, 101] width 118 height 25
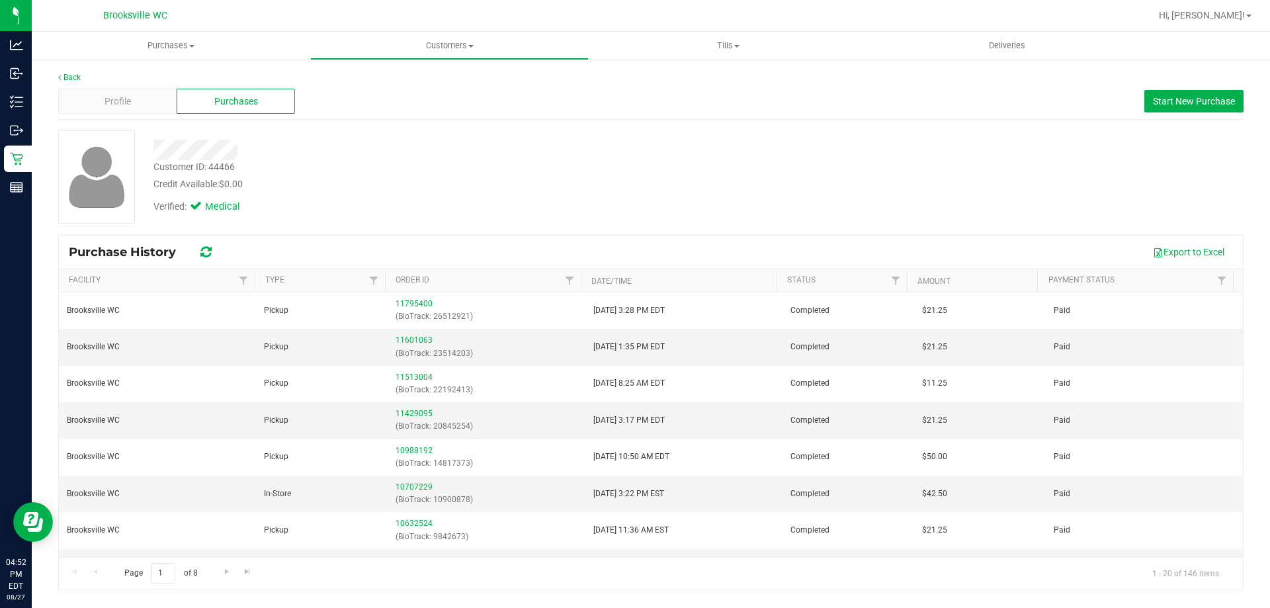
click at [404, 198] on div "Verified: Medical" at bounding box center [445, 205] width 603 height 29
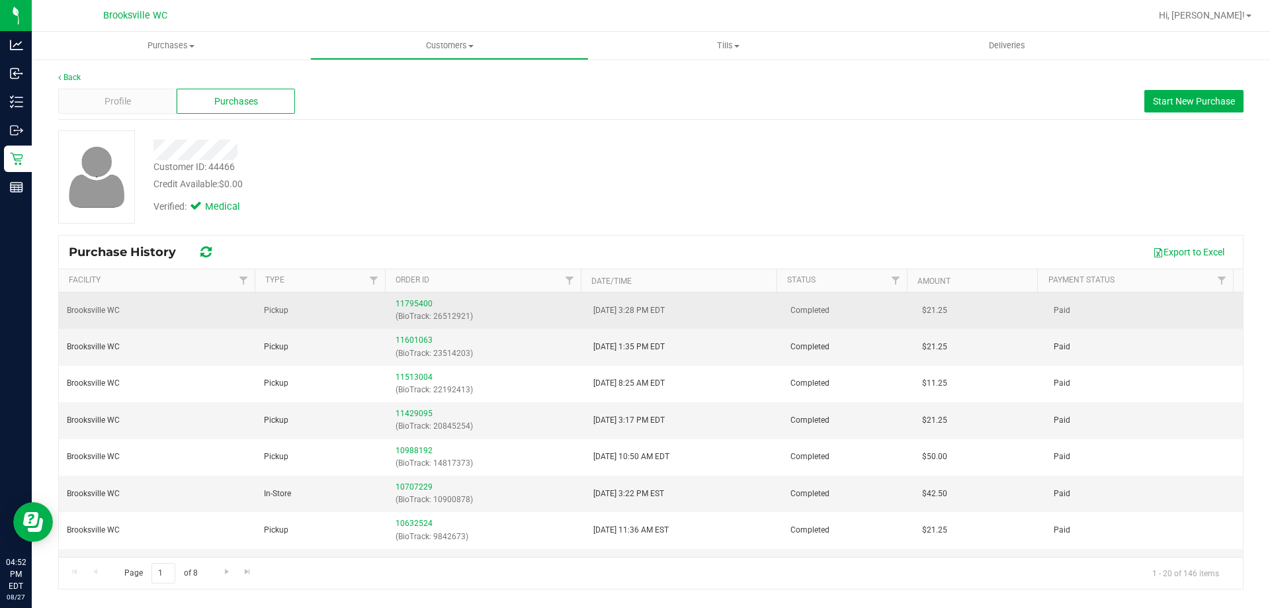
click at [526, 312] on p "(BioTrack: 26512921)" at bounding box center [486, 316] width 181 height 13
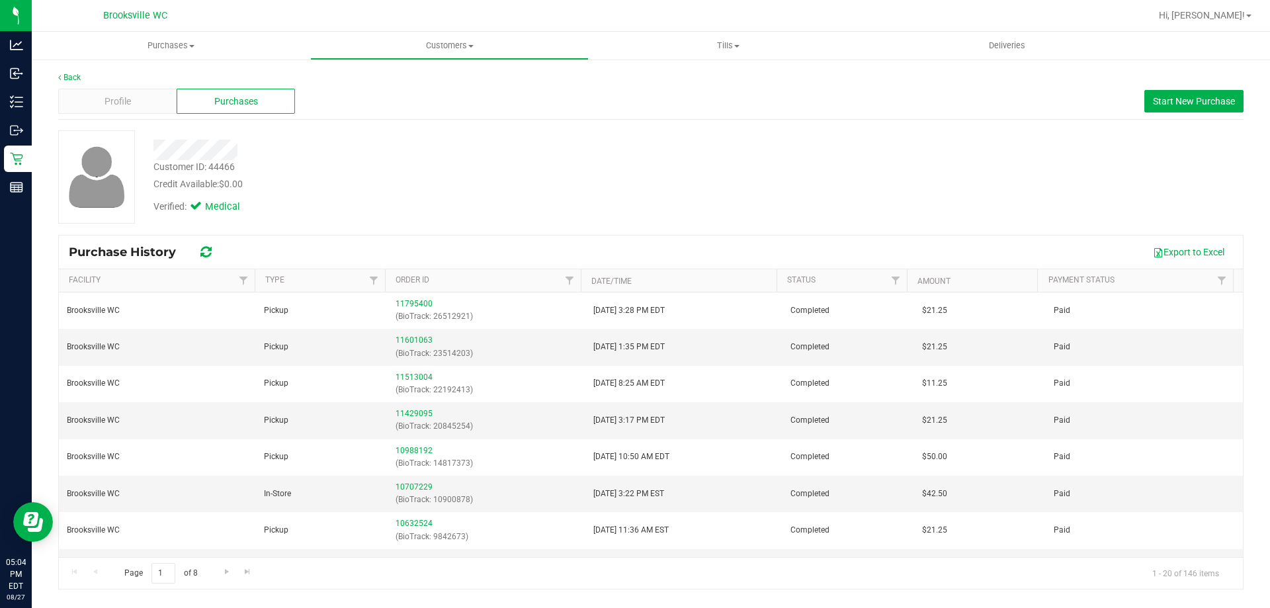
click at [595, 193] on div "Verified: Medical" at bounding box center [445, 205] width 603 height 29
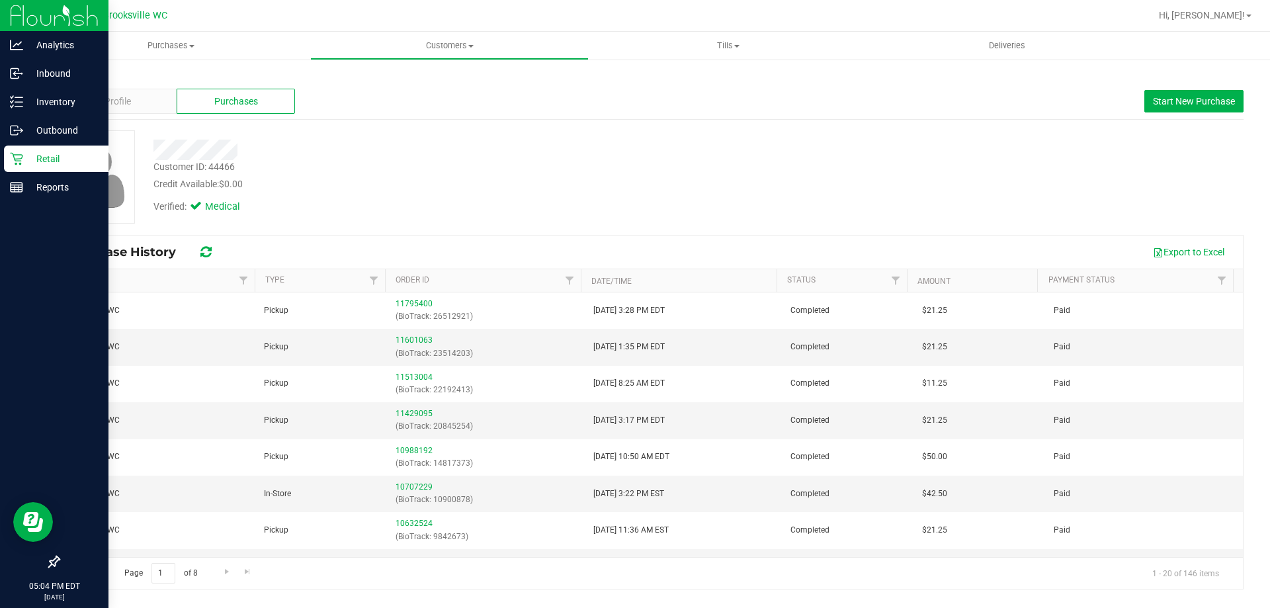
click at [46, 152] on p "Retail" at bounding box center [62, 159] width 79 height 16
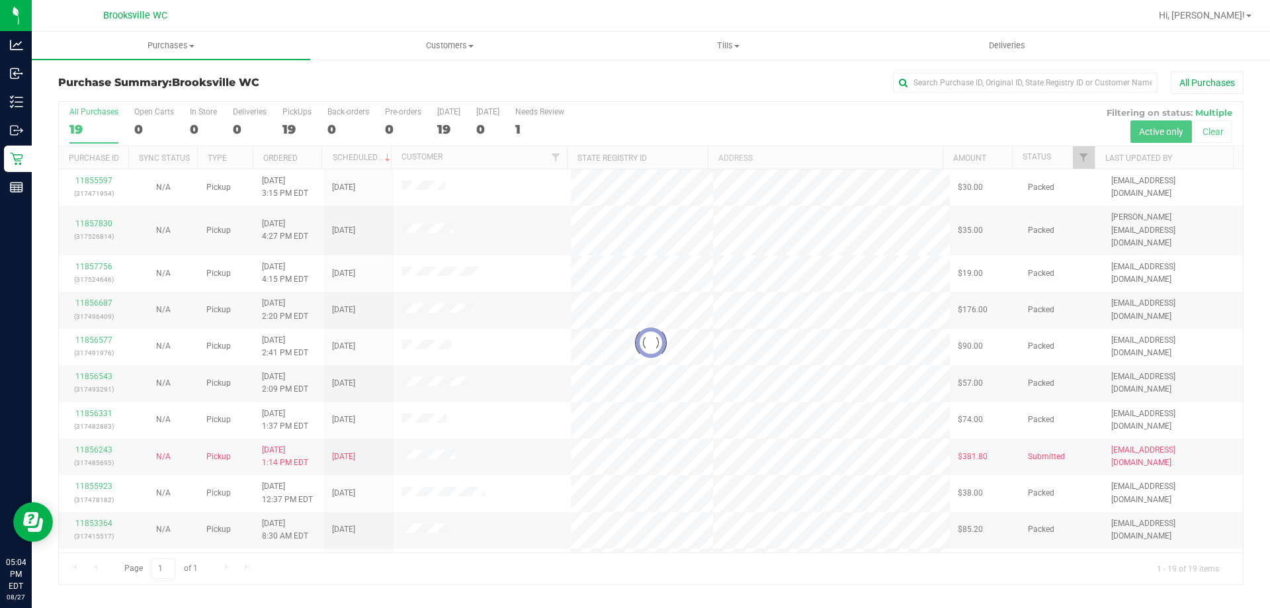
click at [1041, 155] on div at bounding box center [651, 343] width 1184 height 482
click div
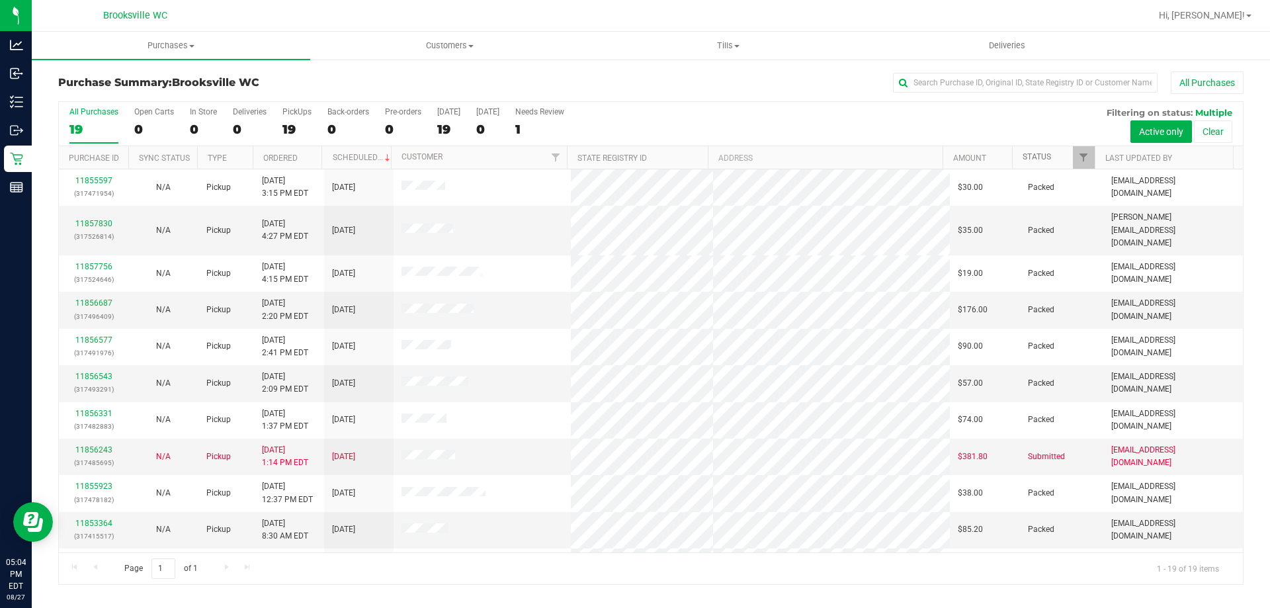
click link "Status"
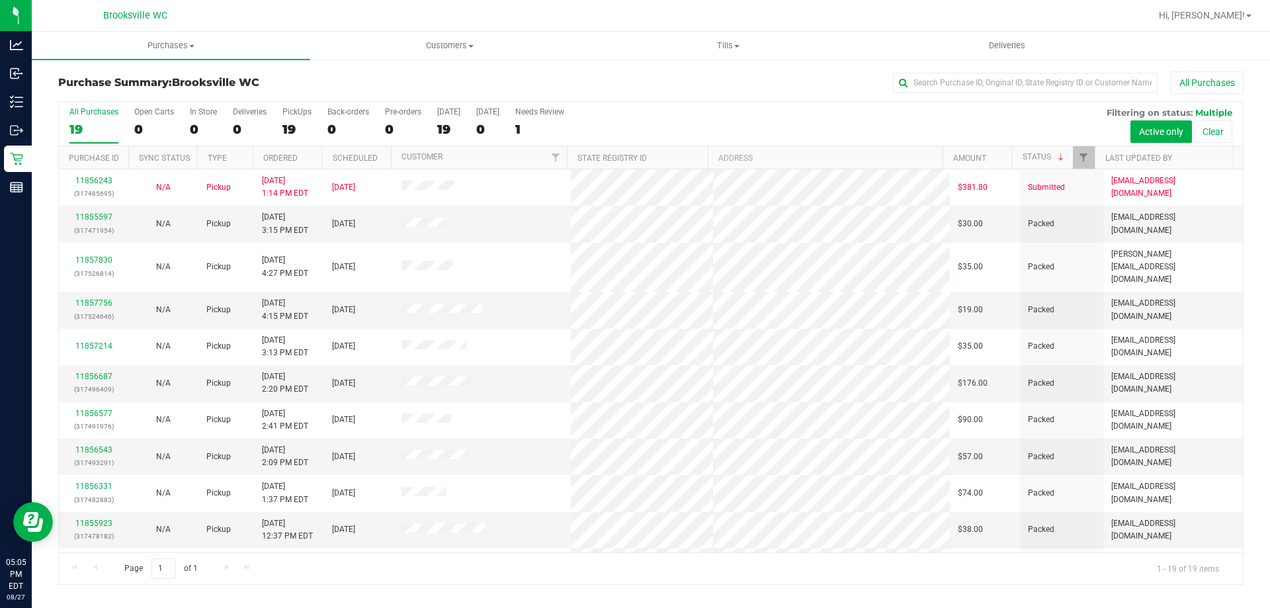
click div "All Purchases 19 Open Carts 0 In Store 0 Deliveries 0 PickUps 19 Back-orders 0 …"
click div "Purchase Summary: Brooksville WC All Purchases"
click div "All Purchases"
click div "All Purchases 19 Open Carts 0 In Store 0 Deliveries 0 PickUps 19 Back-orders 0 …"
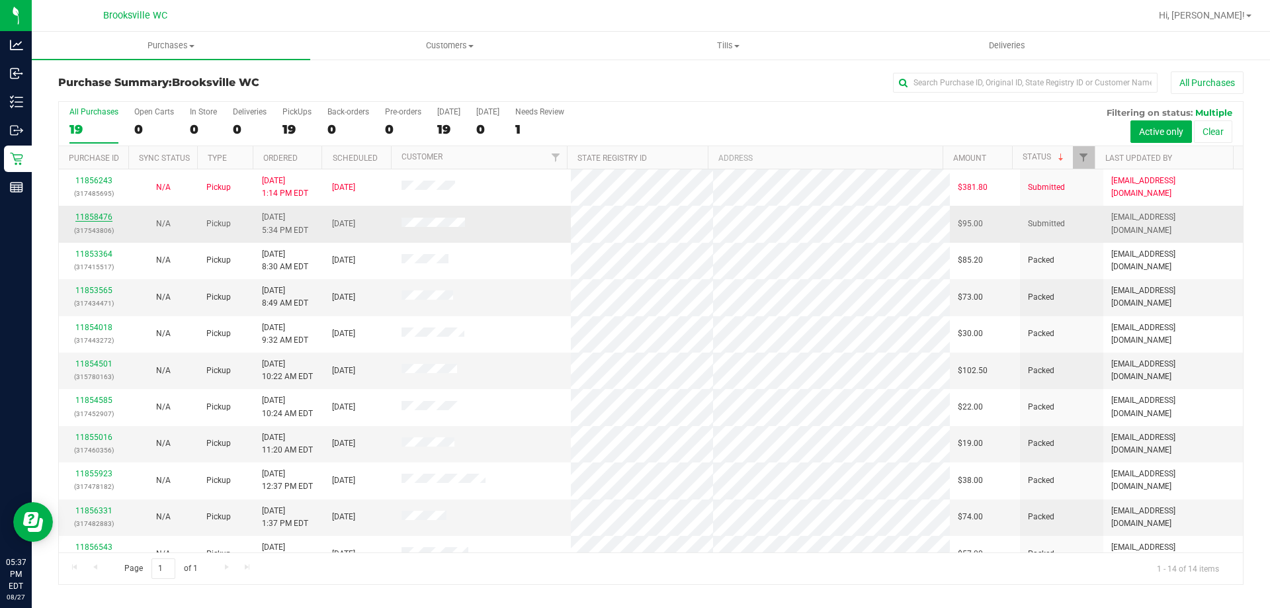
click link "11858476"
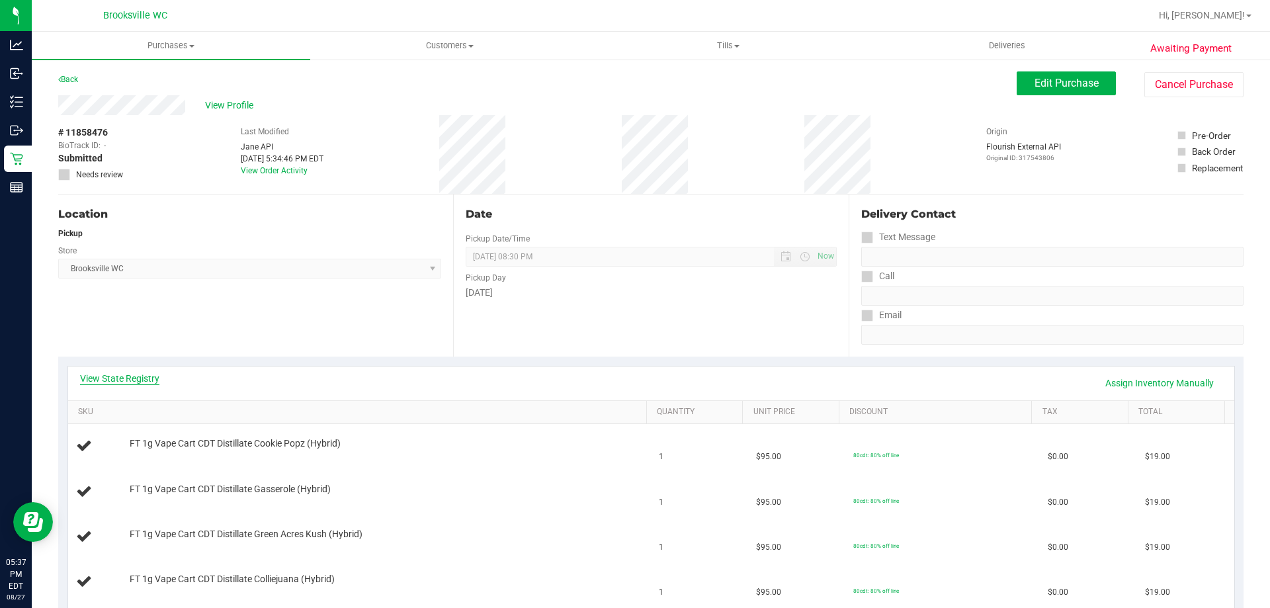
click link "View State Registry"
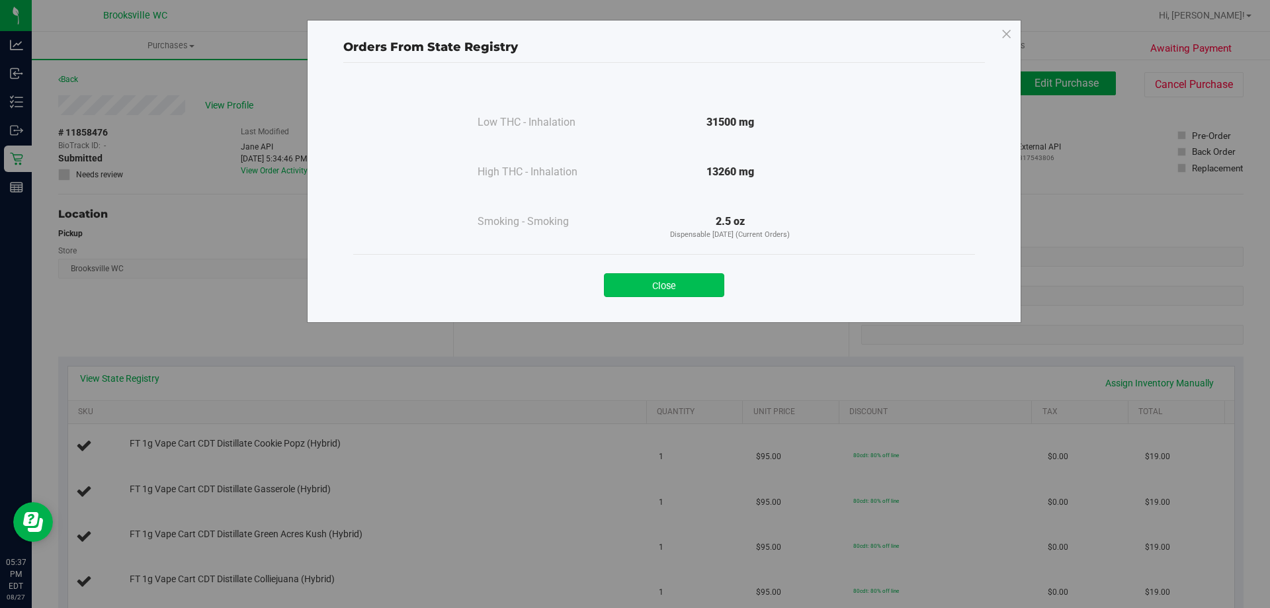
click button "Close"
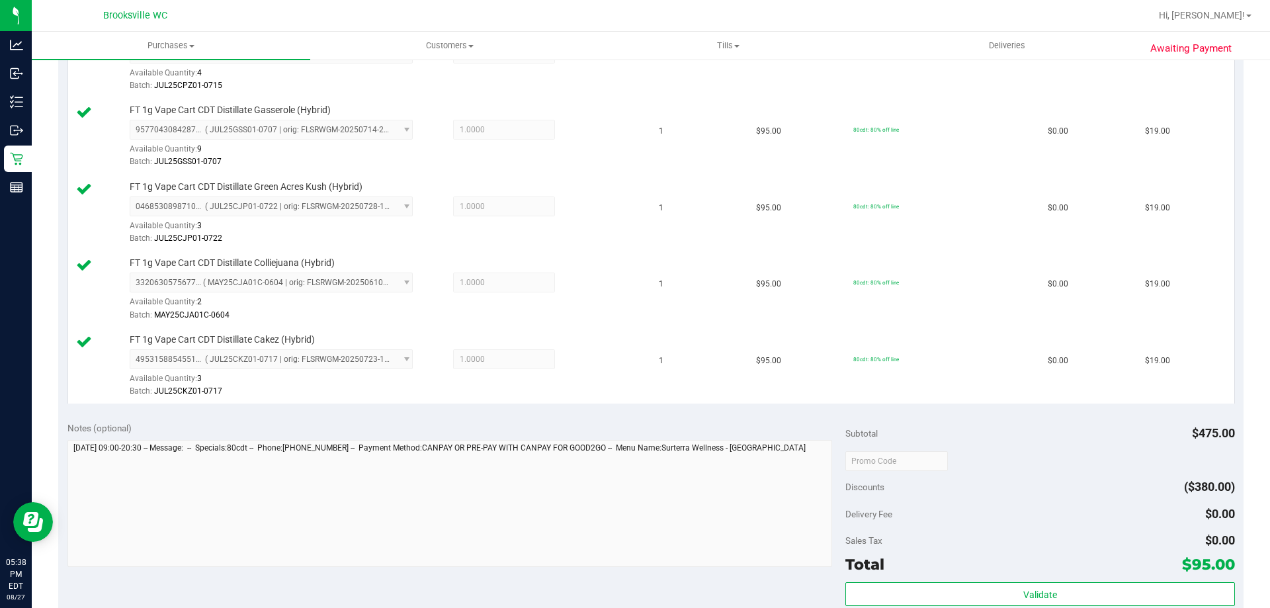
scroll to position [463, 0]
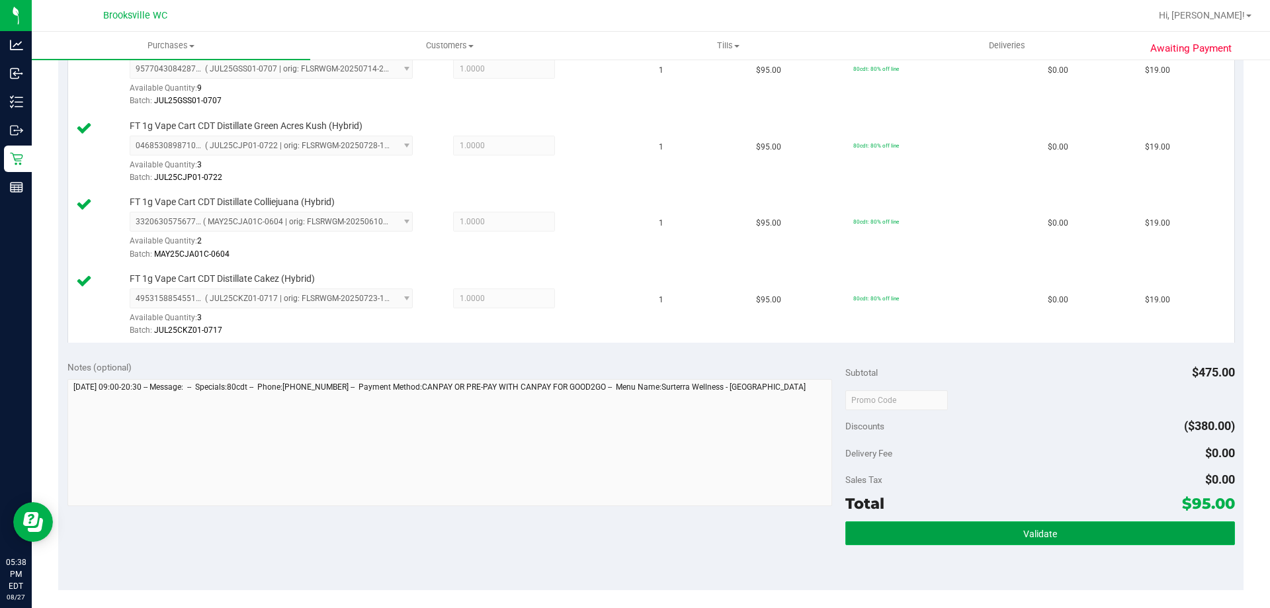
click button "Validate"
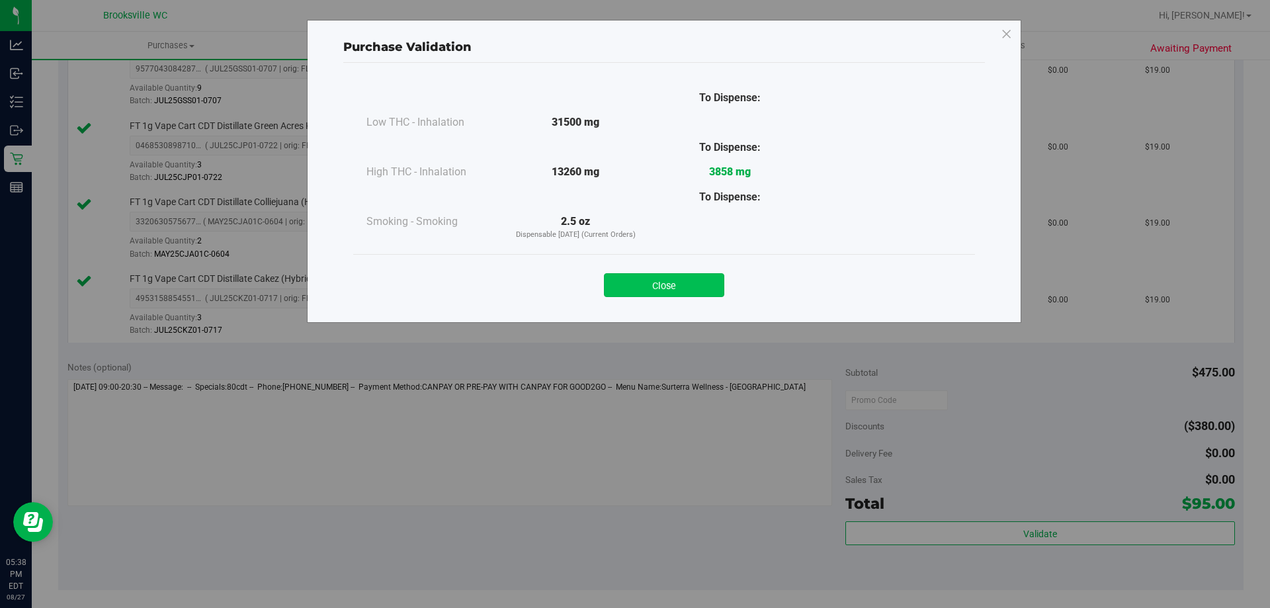
click button "Close"
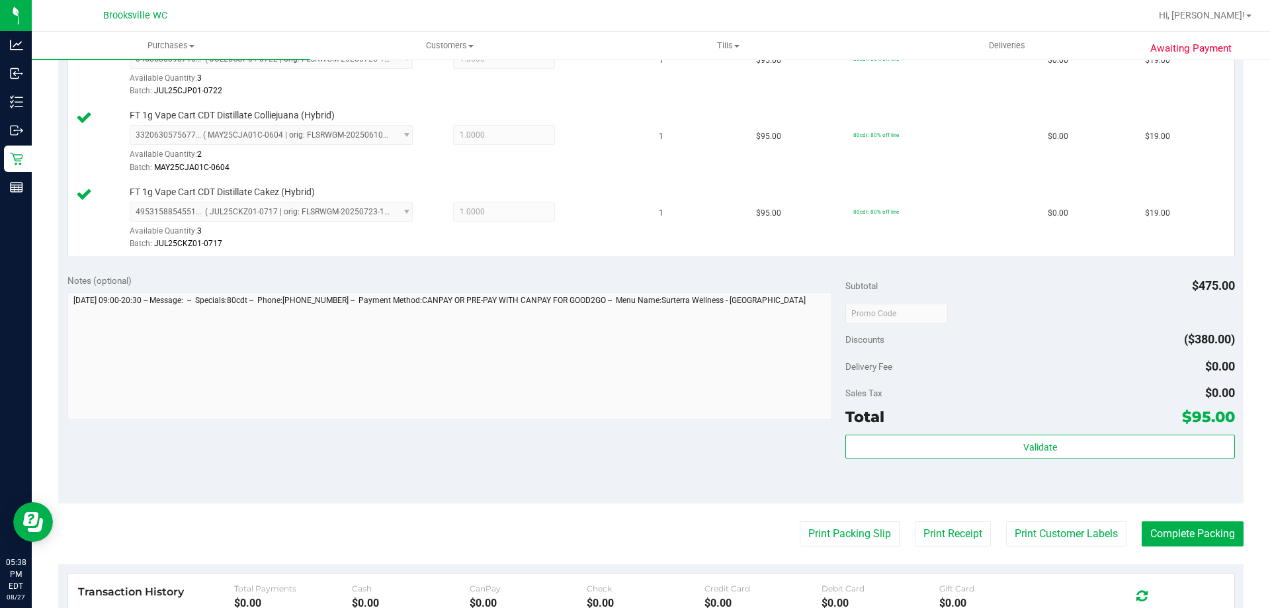
scroll to position [728, 0]
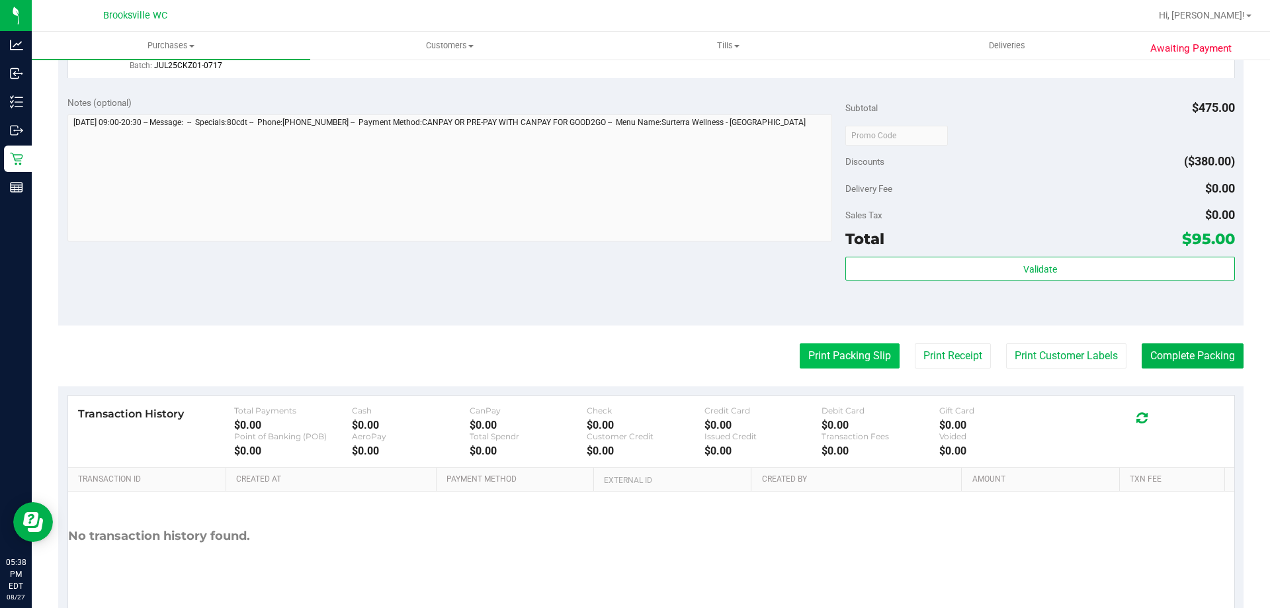
click button "Print Packing Slip"
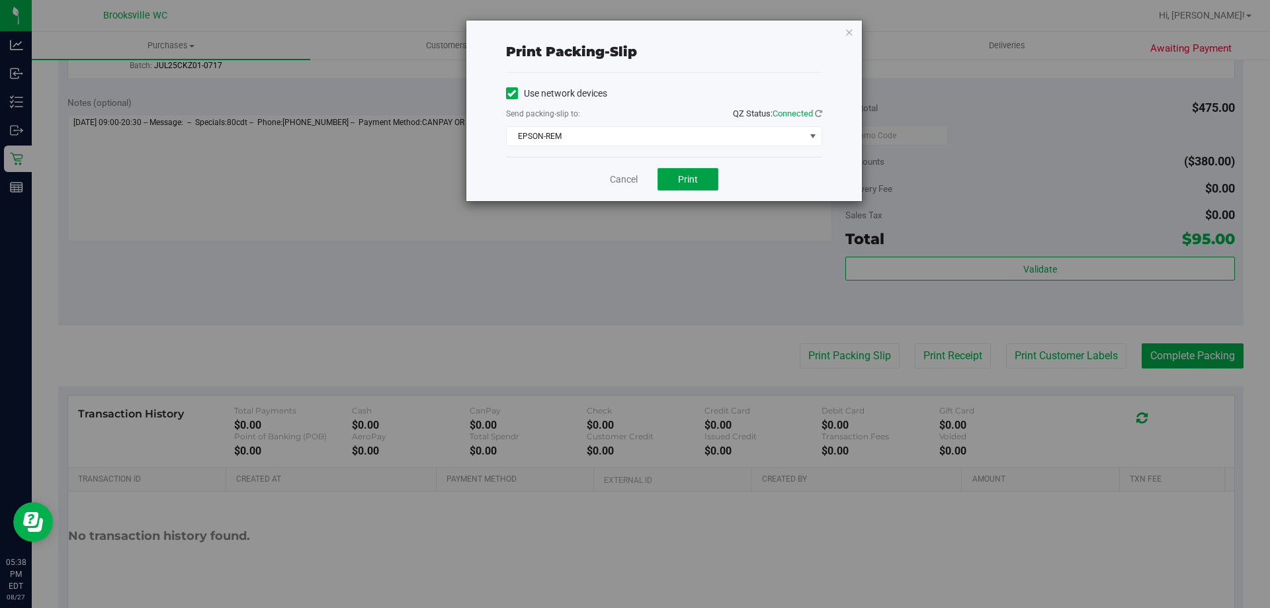
click button "Print"
click link "Cancel"
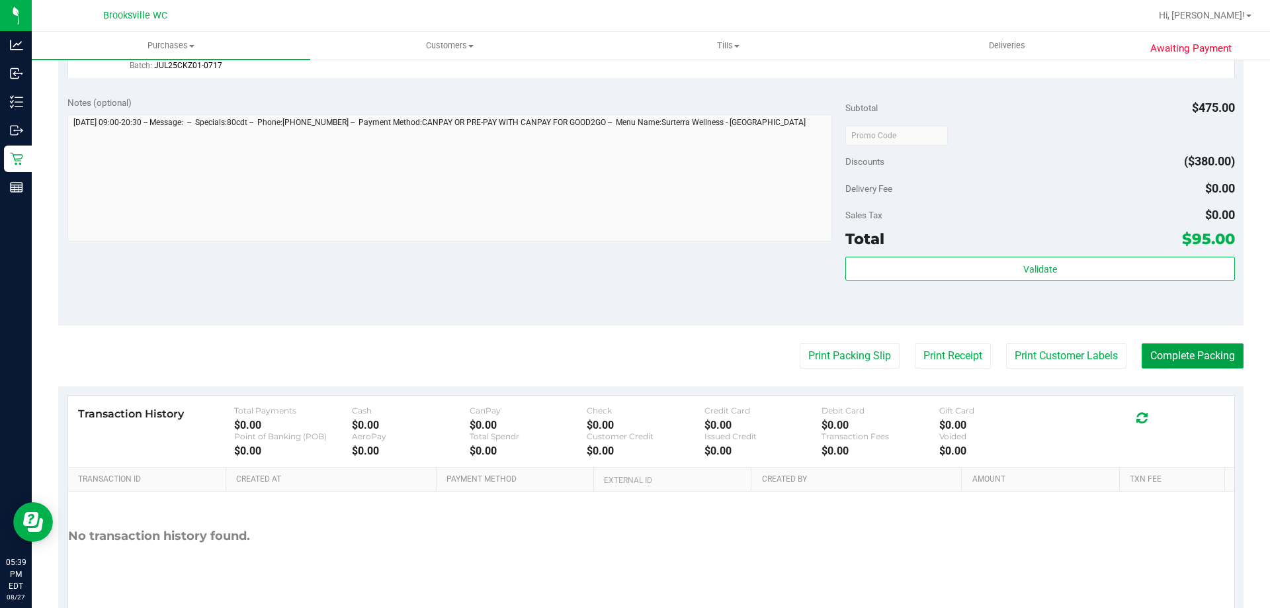
click button "Complete Packing"
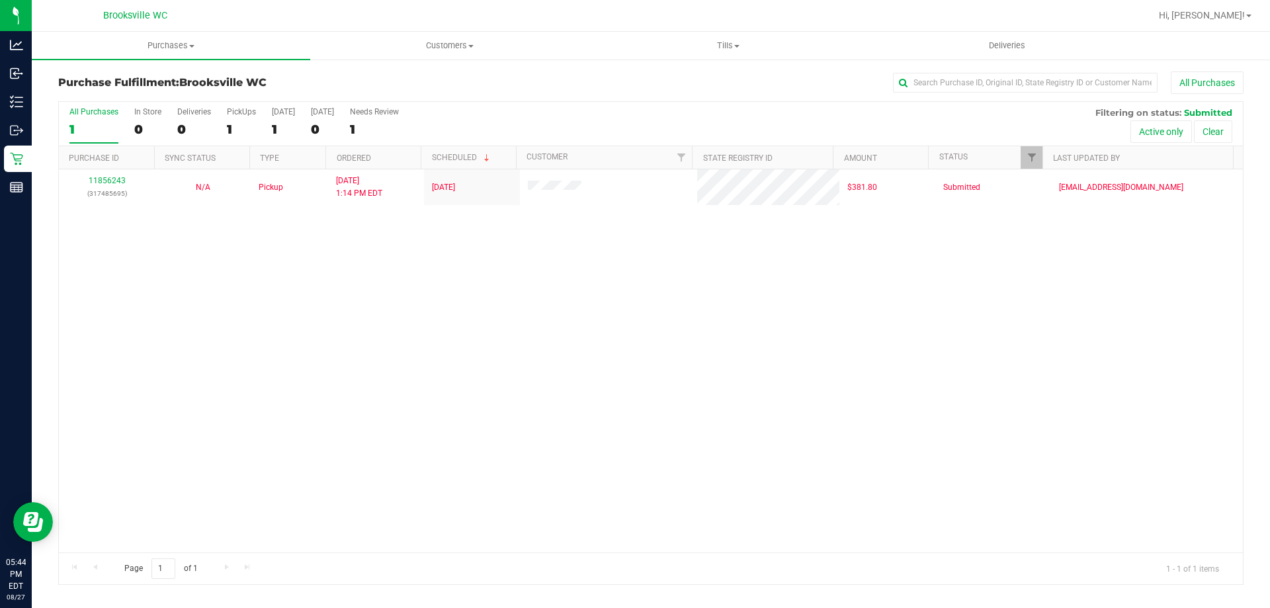
click div "11856243 (317485695) N/A Pickup 8/27/2025 1:14 PM EDT 8/27/2025 $381.80 Submitt…"
click div "All Purchases 1 In Store 0 Deliveries 0 PickUps 1 Today 1 Tomorrow 0 Needs Revi…"
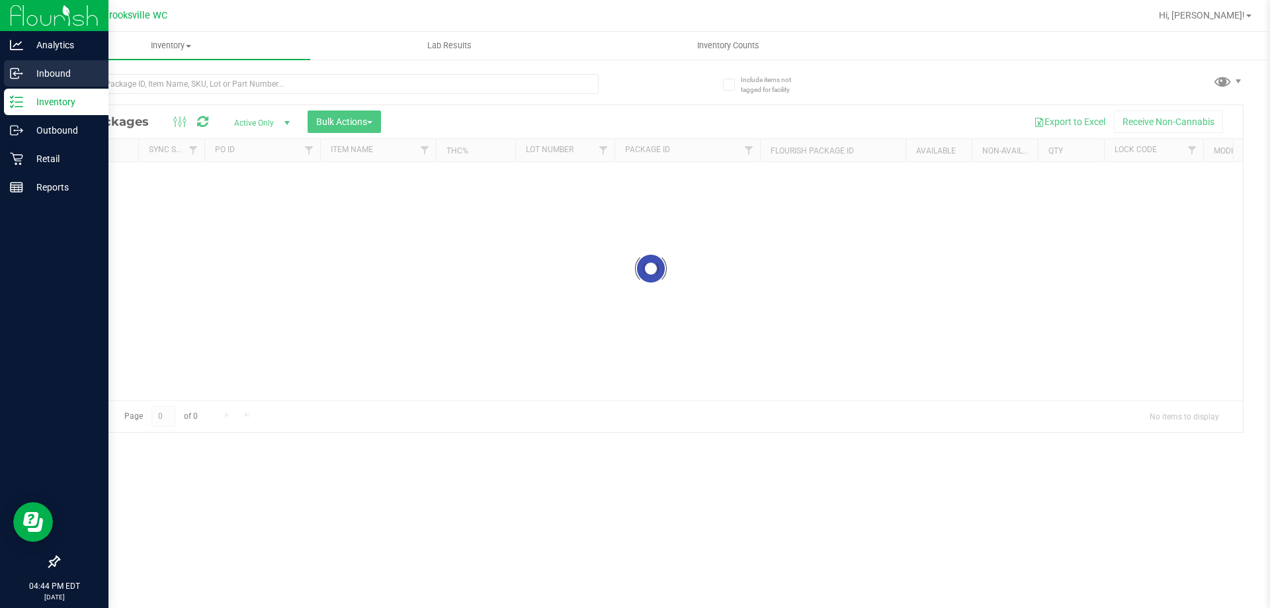
click at [32, 77] on p "Inbound" at bounding box center [62, 74] width 79 height 16
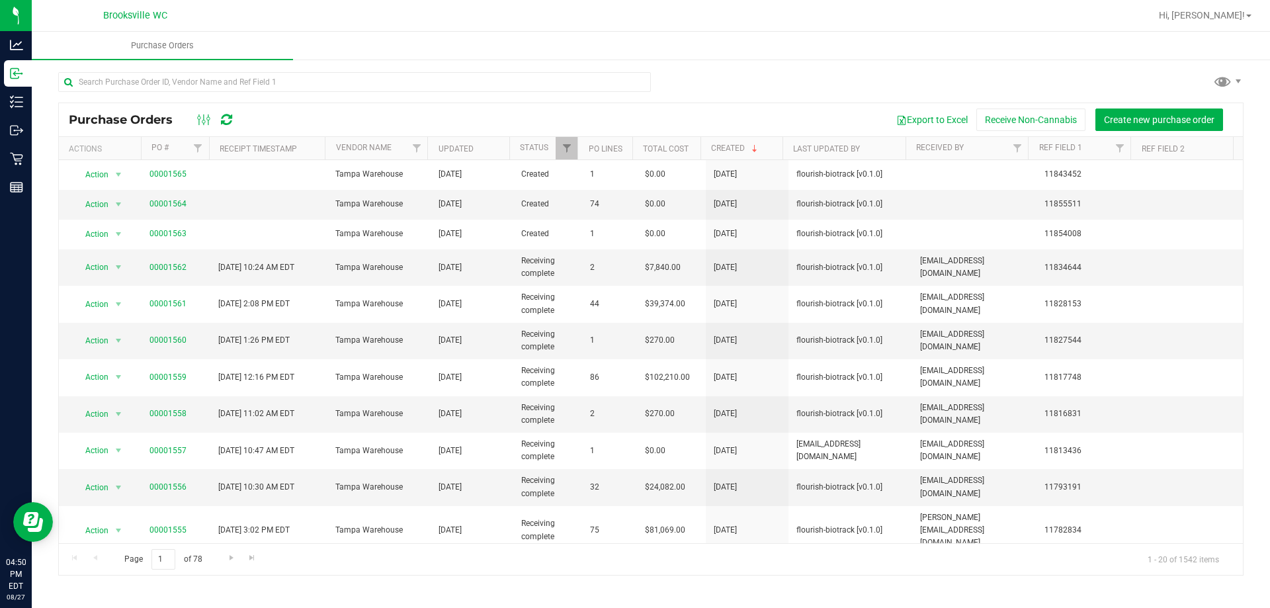
click at [355, 122] on div "Export to Excel Receive Non-Cannabis Create new purchase order" at bounding box center [740, 120] width 987 height 22
click at [353, 117] on div "Export to Excel Receive Non-Cannabis Create new purchase order" at bounding box center [740, 120] width 987 height 22
click at [351, 117] on div "Export to Excel Receive Non-Cannabis Create new purchase order" at bounding box center [740, 120] width 987 height 22
click at [350, 116] on div "Export to Excel Receive Non-Cannabis Create new purchase order" at bounding box center [740, 120] width 987 height 22
click at [347, 115] on div "Export to Excel Receive Non-Cannabis Create new purchase order" at bounding box center [740, 120] width 987 height 22
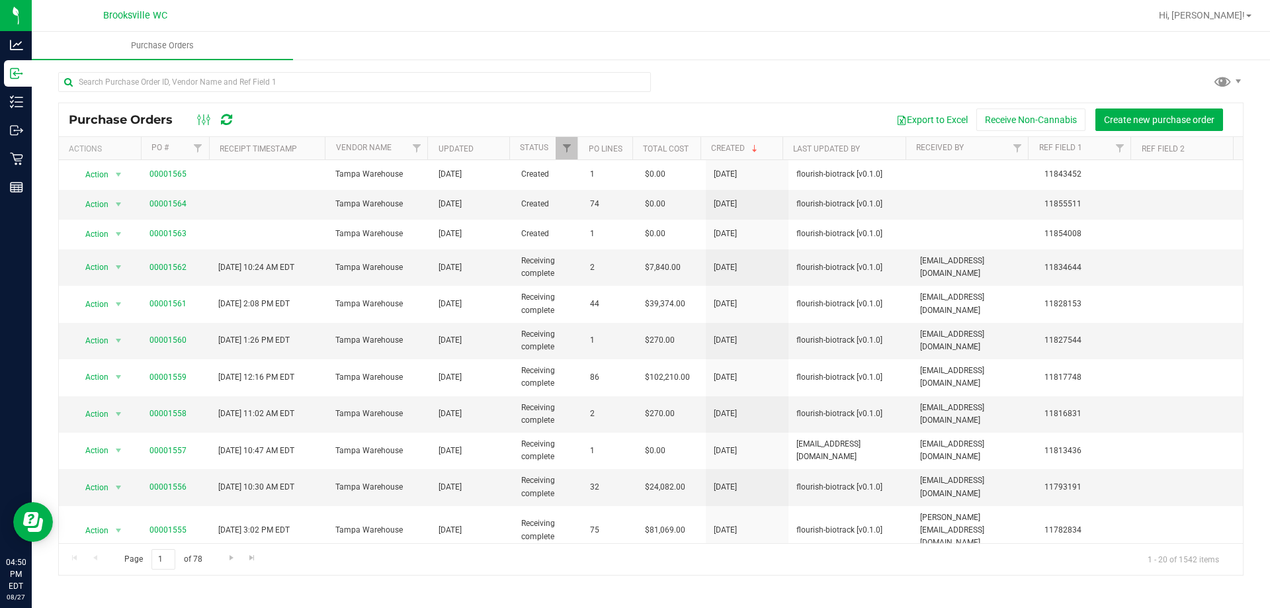
click at [347, 115] on div "Export to Excel Receive Non-Cannabis Create new purchase order" at bounding box center [740, 120] width 987 height 22
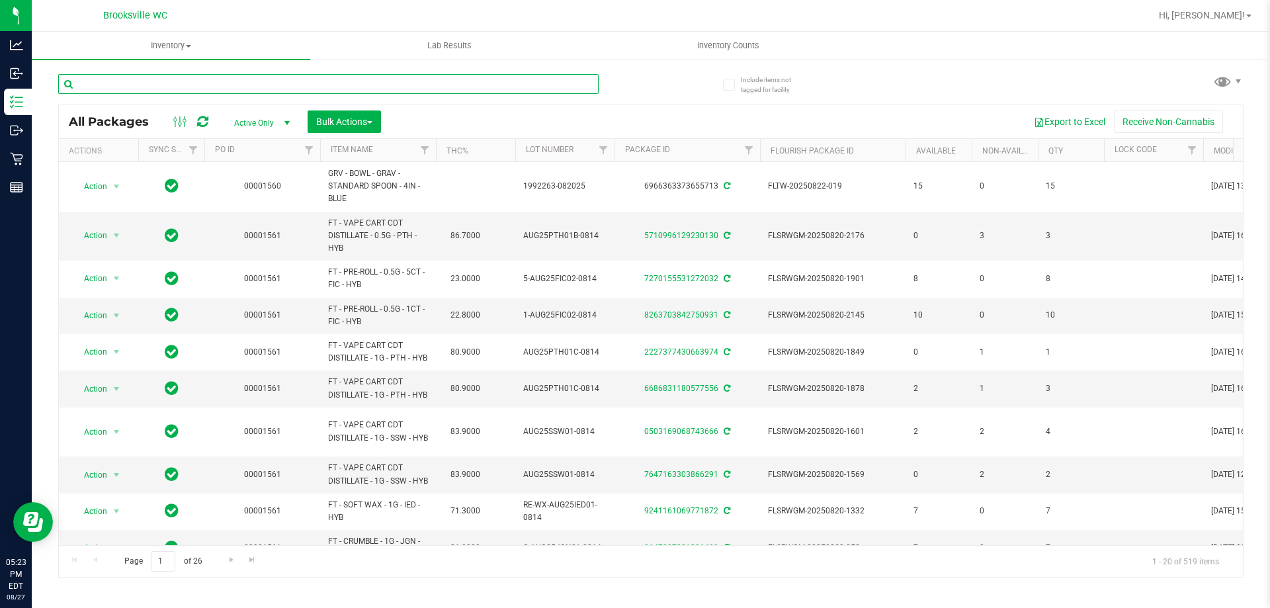
click at [255, 89] on input "text" at bounding box center [328, 84] width 541 height 20
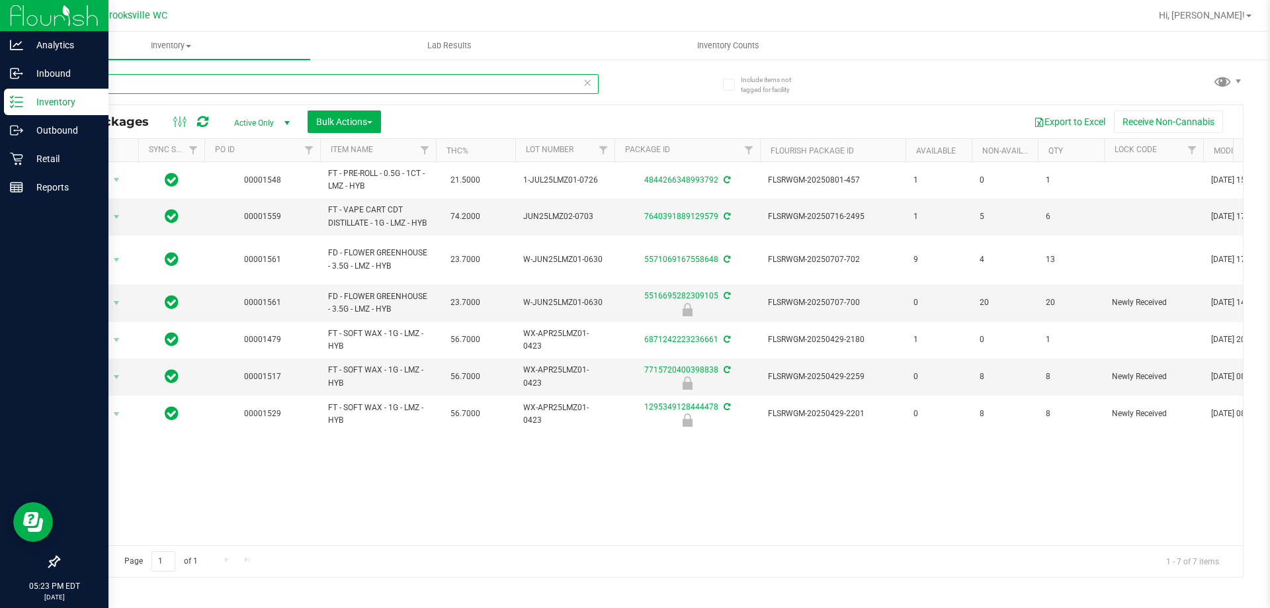
type input "lmz"
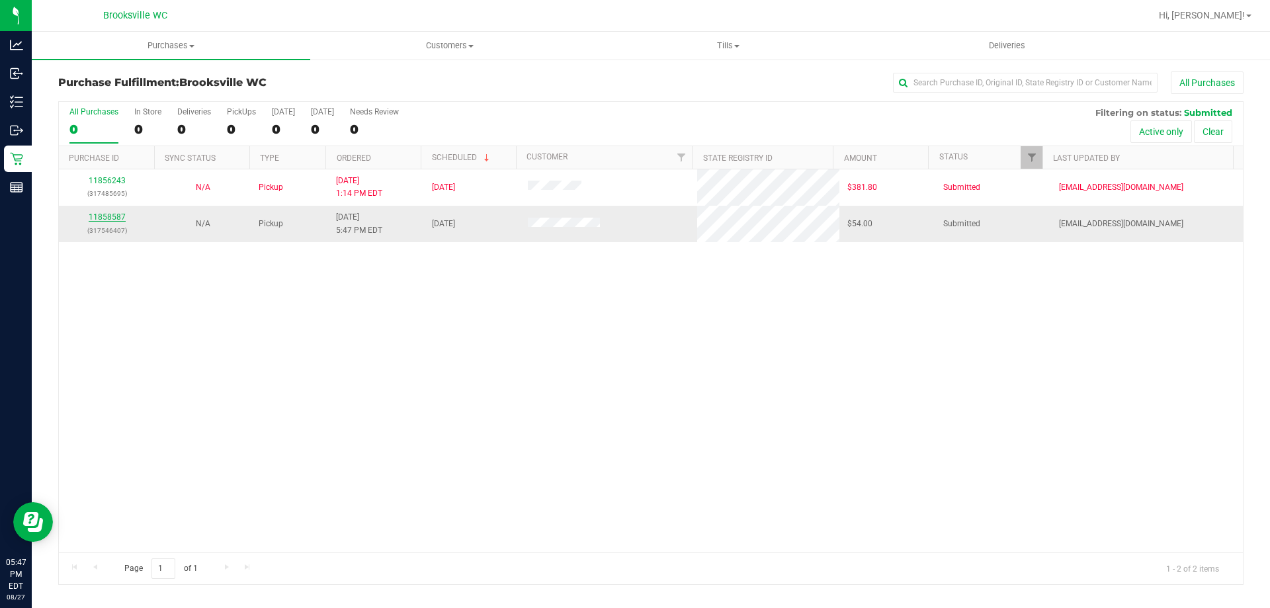
click at [114, 216] on link "11858587" at bounding box center [107, 216] width 37 height 9
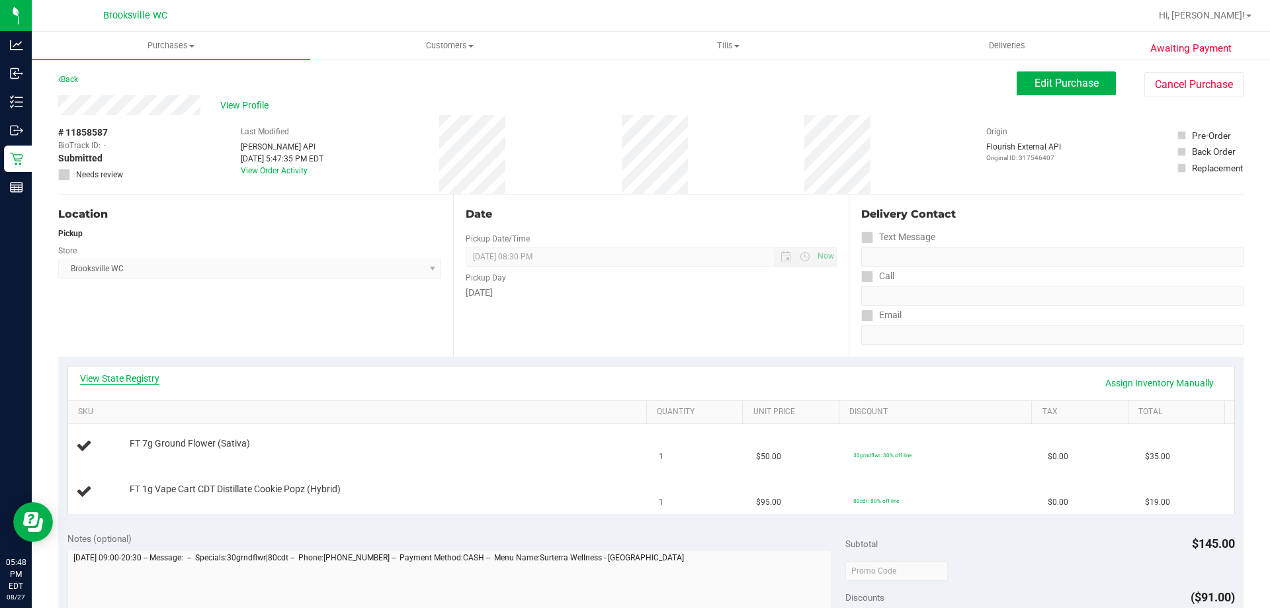
click at [101, 377] on link "View State Registry" at bounding box center [119, 378] width 79 height 13
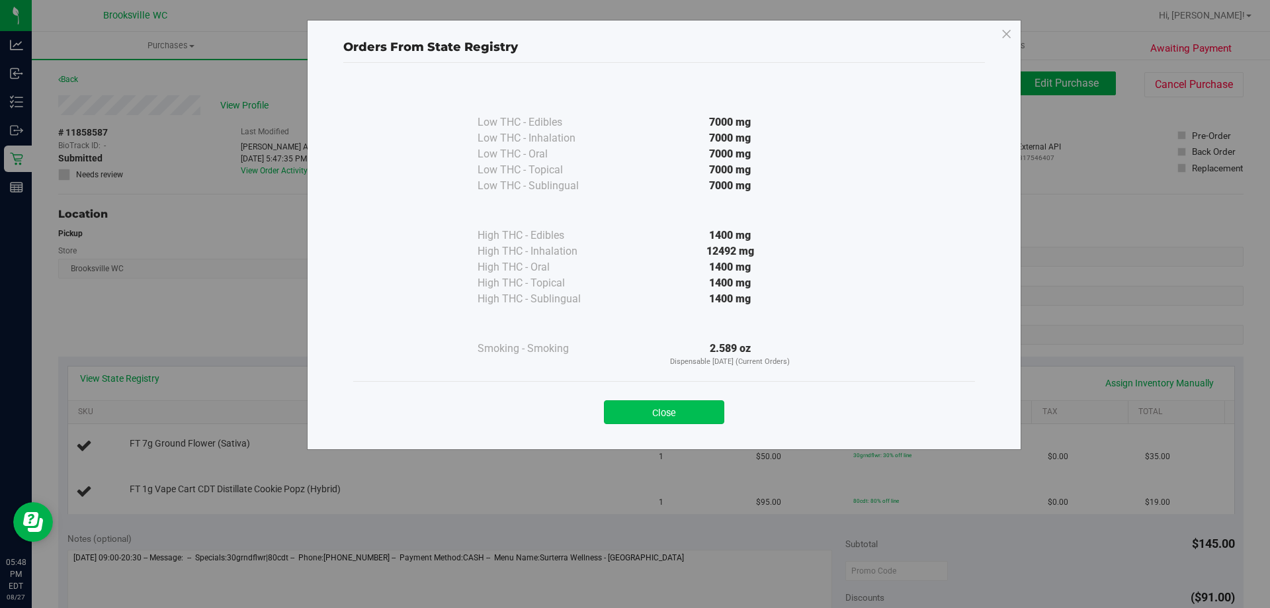
click at [653, 410] on button "Close" at bounding box center [664, 412] width 120 height 24
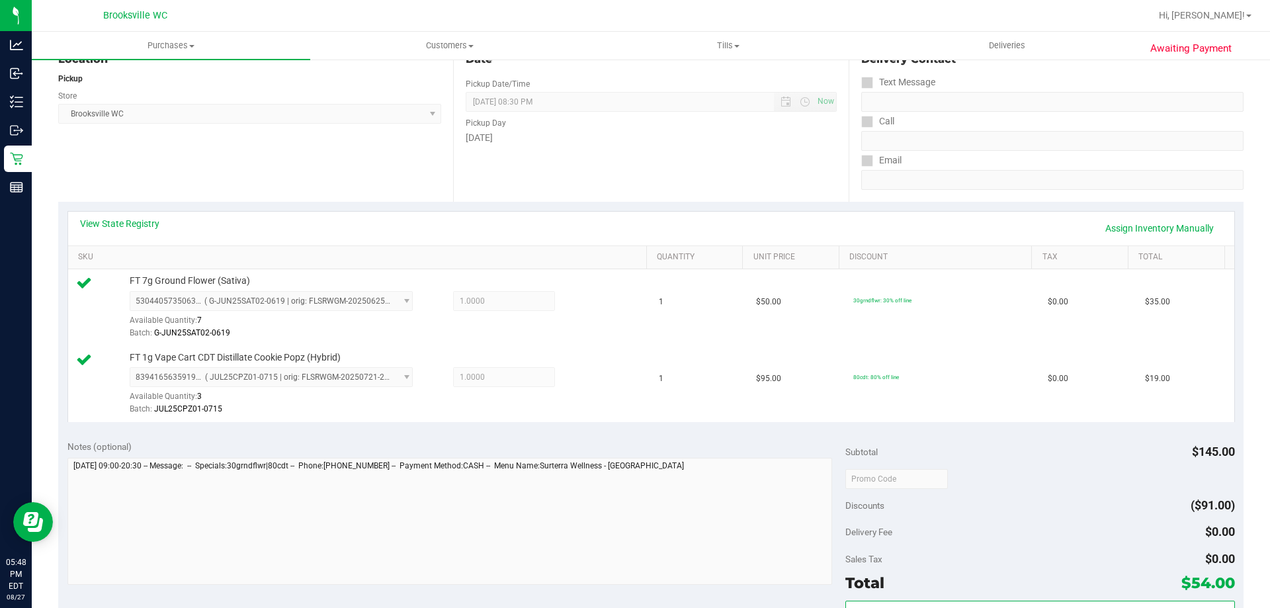
scroll to position [265, 0]
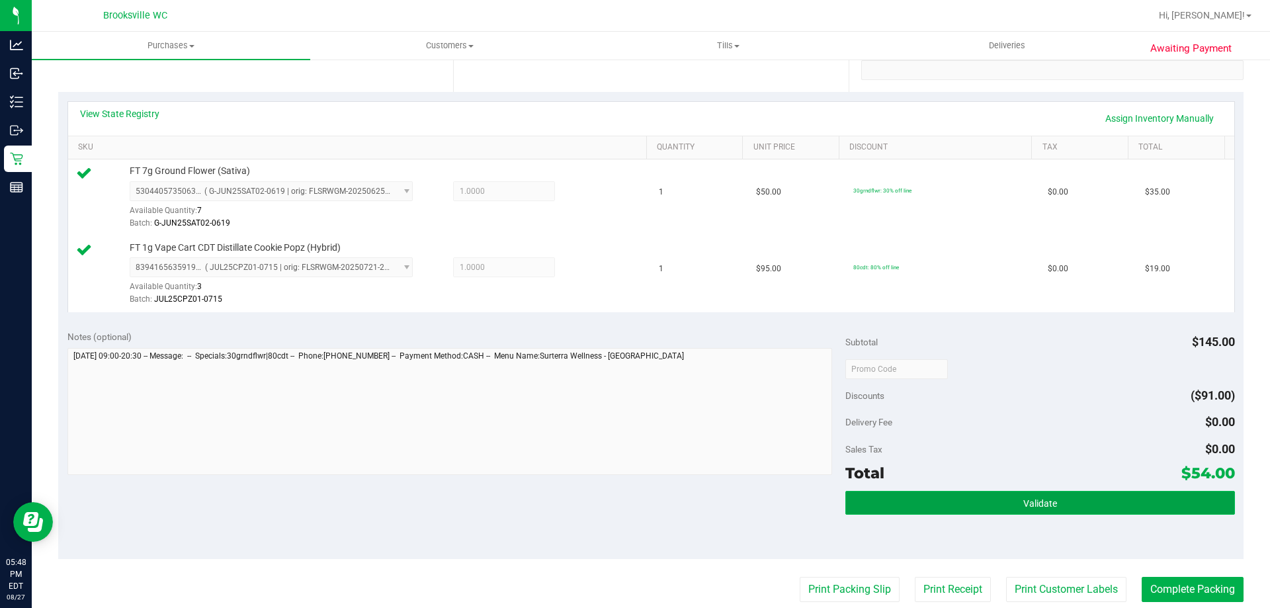
click at [966, 501] on button "Validate" at bounding box center [1040, 503] width 389 height 24
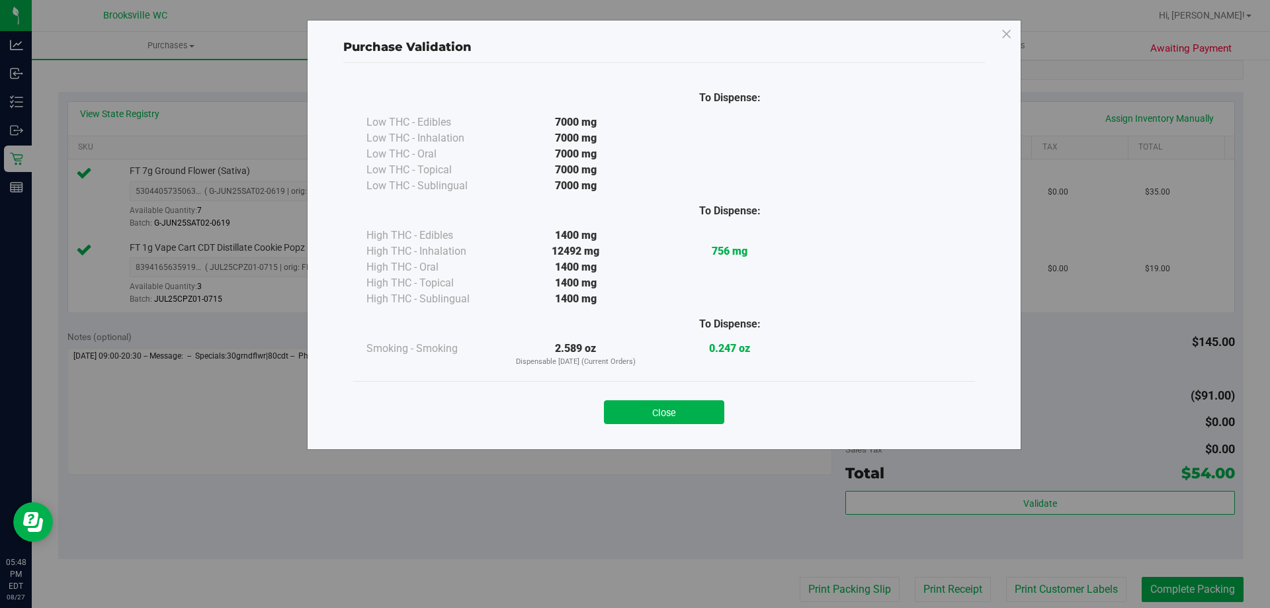
drag, startPoint x: 644, startPoint y: 407, endPoint x: 727, endPoint y: 447, distance: 92.3
click at [642, 407] on button "Close" at bounding box center [664, 412] width 120 height 24
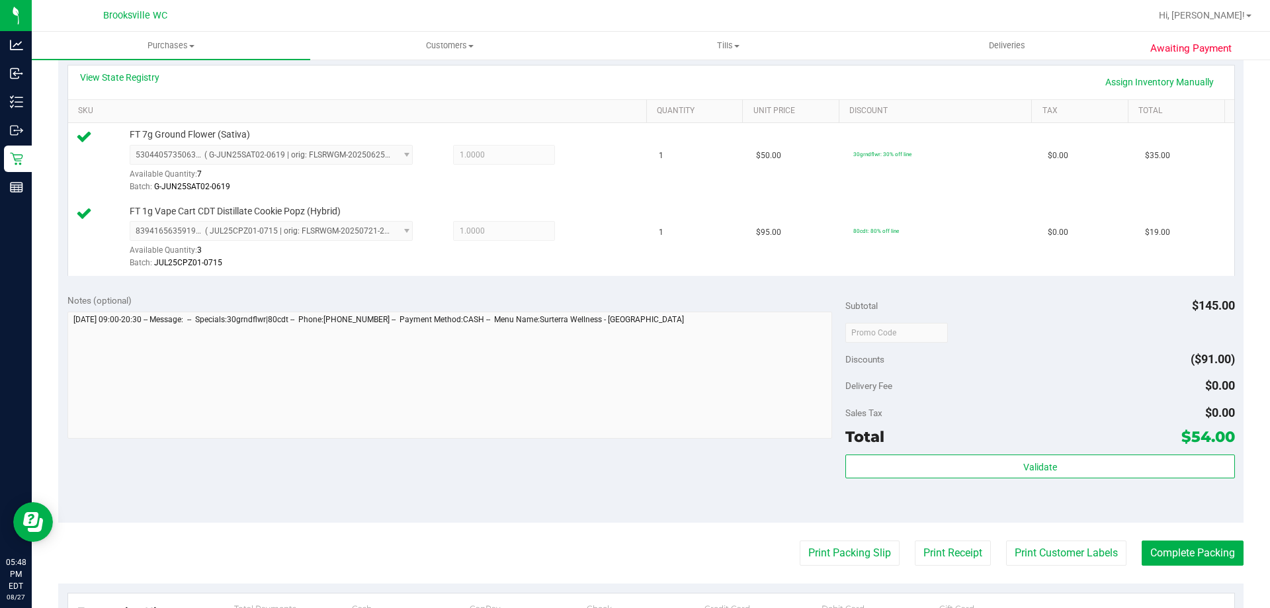
scroll to position [331, 0]
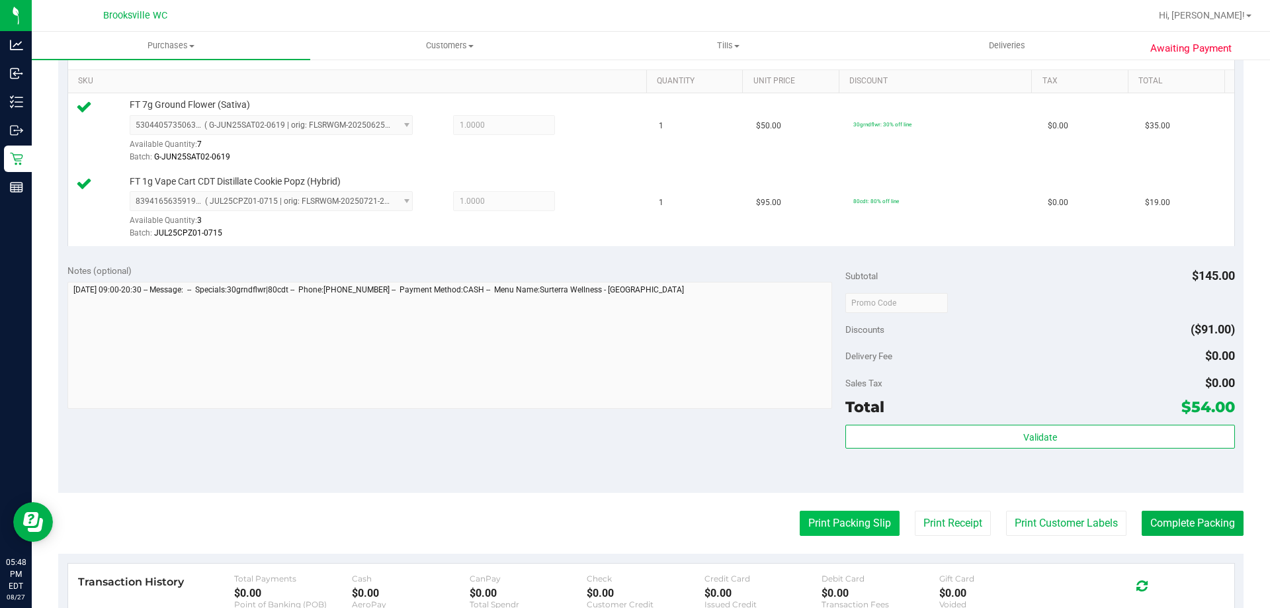
click at [830, 515] on button "Print Packing Slip" at bounding box center [850, 523] width 100 height 25
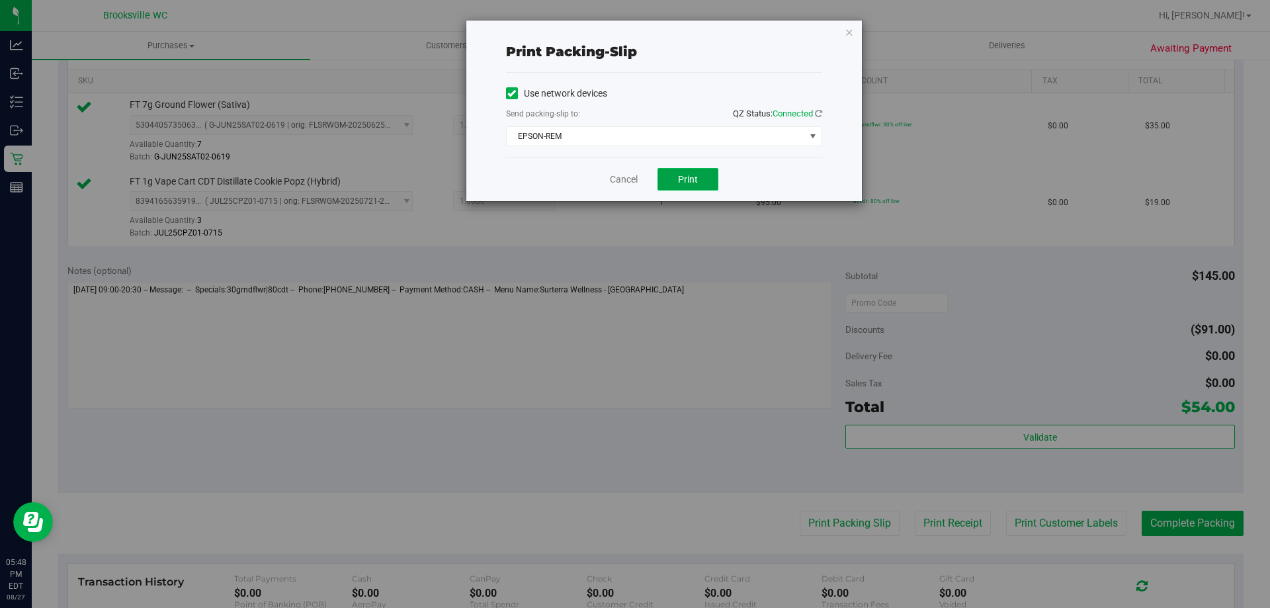
click at [695, 183] on span "Print" at bounding box center [688, 179] width 20 height 11
click at [620, 173] on link "Cancel" at bounding box center [624, 180] width 28 height 14
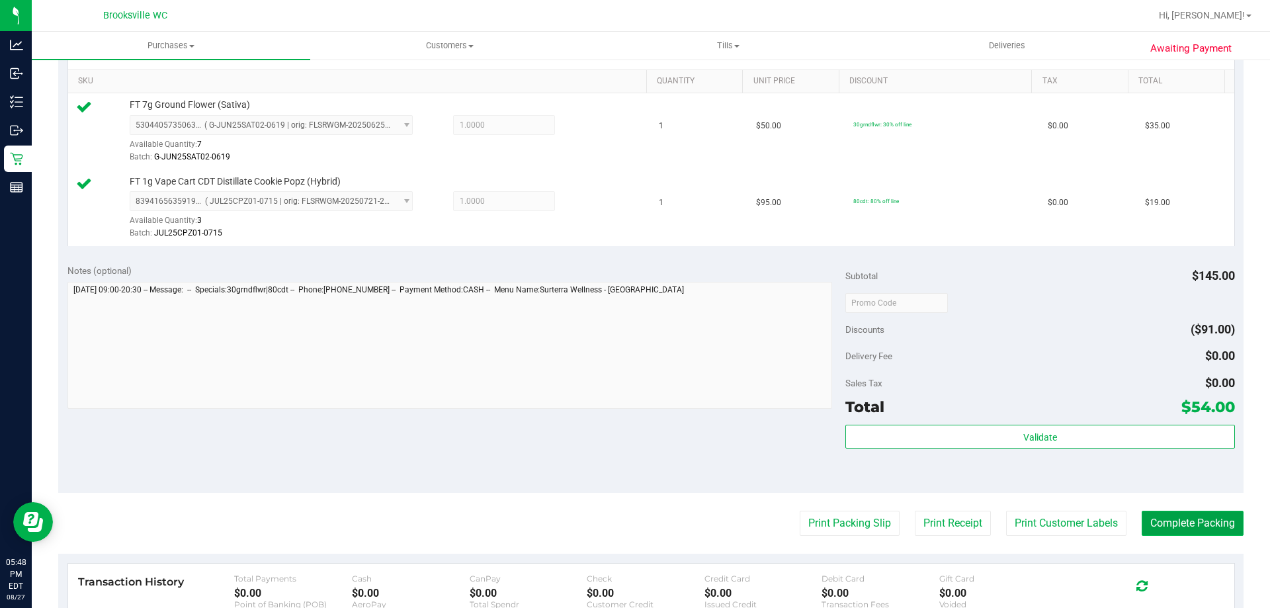
click at [1158, 529] on button "Complete Packing" at bounding box center [1193, 523] width 102 height 25
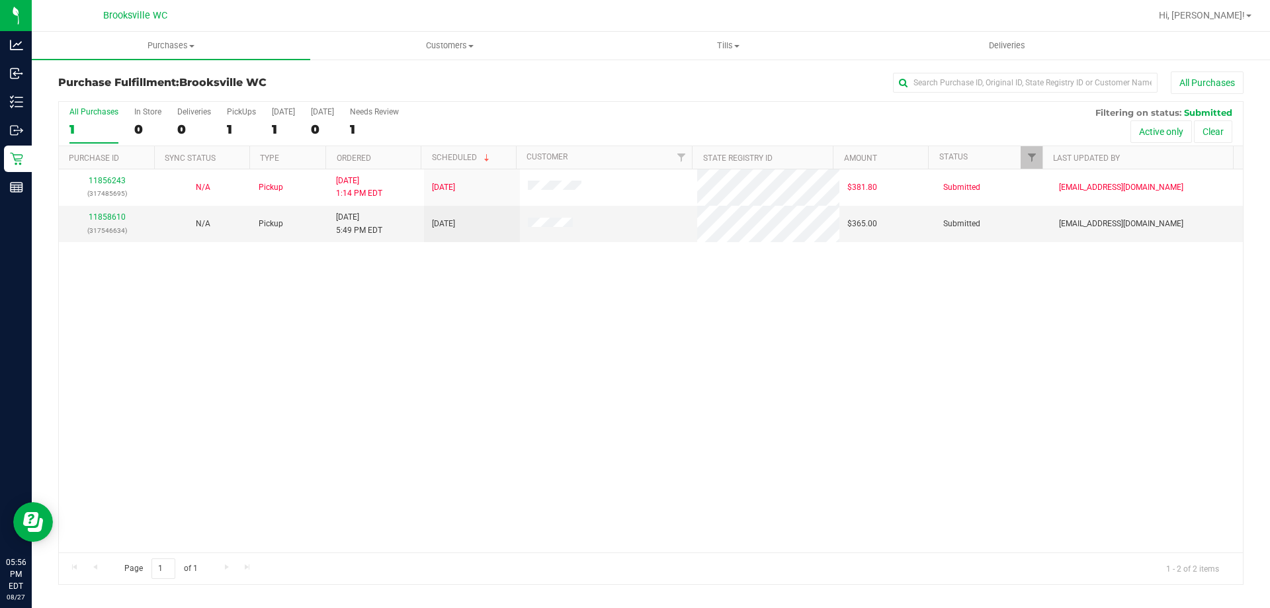
click at [638, 117] on div "All Purchases 1 In Store 0 Deliveries 0 PickUps 1 [DATE] 1 [DATE] 0 Needs Revie…" at bounding box center [651, 124] width 1184 height 44
click at [626, 102] on div "All Purchases 1 In Store 0 Deliveries 0 PickUps 1 [DATE] 1 [DATE] 0 Needs Revie…" at bounding box center [651, 107] width 1184 height 11
click at [108, 216] on link "11858657" at bounding box center [107, 216] width 37 height 9
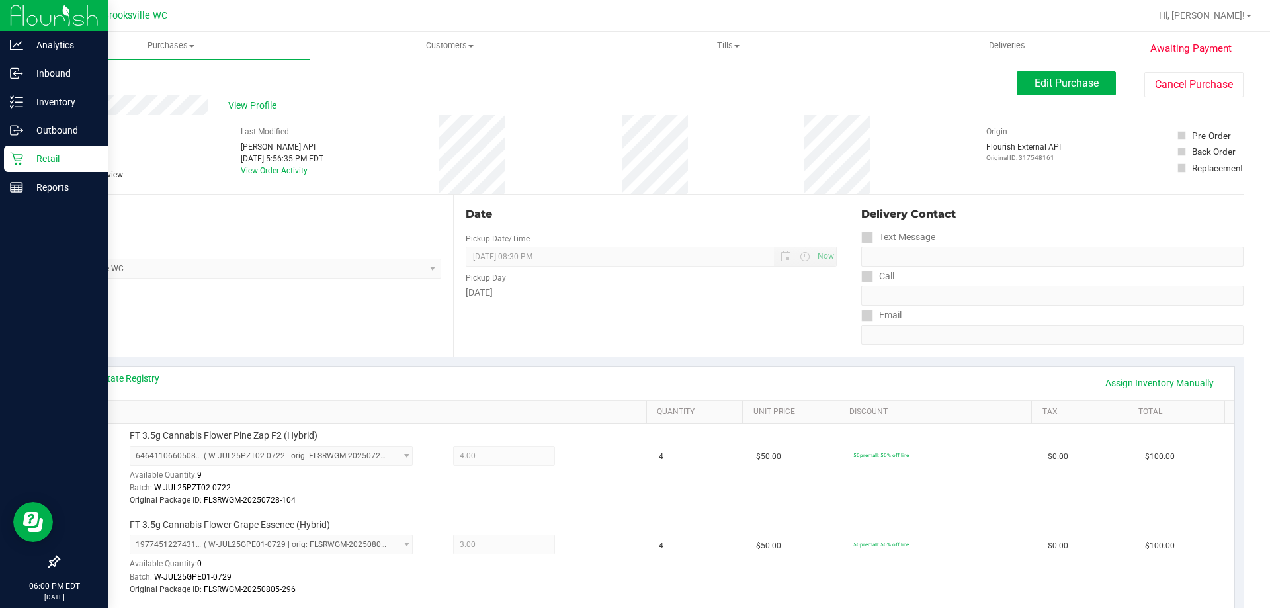
click at [49, 160] on p "Retail" at bounding box center [62, 159] width 79 height 16
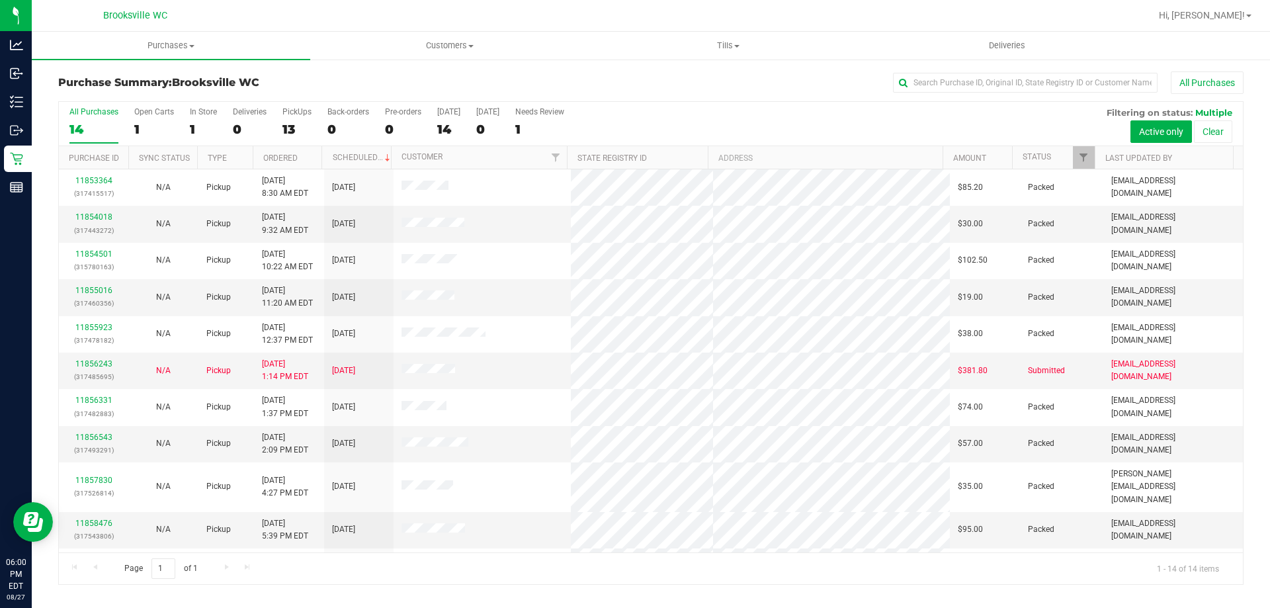
click at [1039, 164] on th "Status" at bounding box center [1053, 157] width 83 height 23
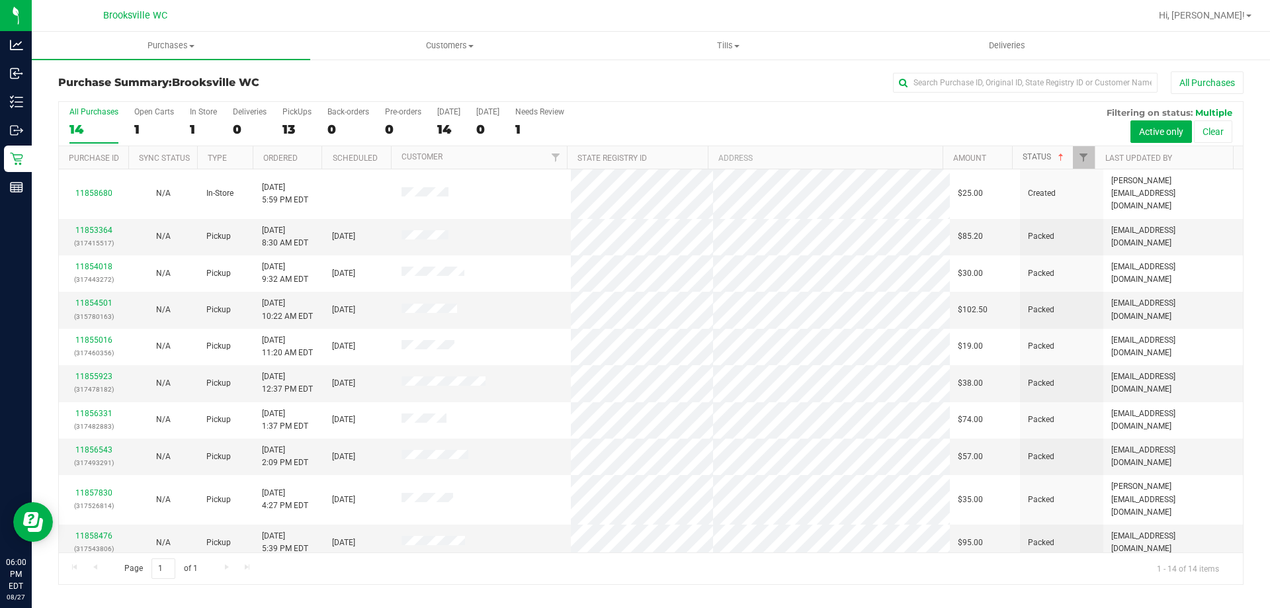
click at [1051, 153] on link "Status" at bounding box center [1045, 156] width 44 height 9
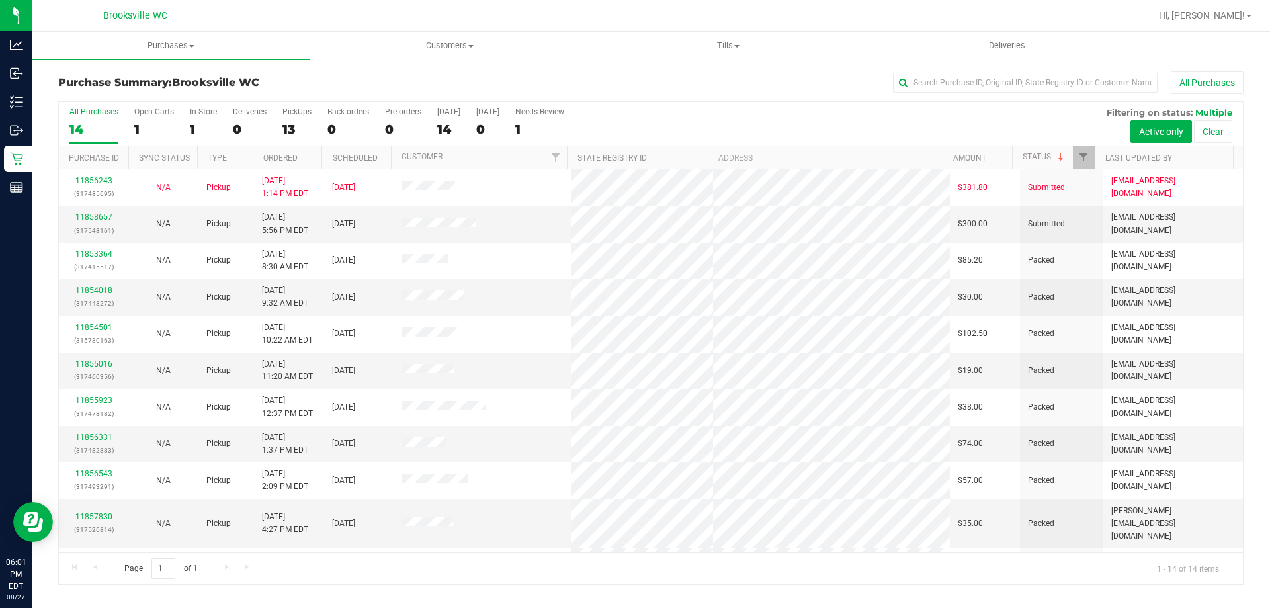
click at [807, 116] on div "All Purchases 14 Open Carts 1 In Store 1 Deliveries 0 PickUps 13 Back-orders 0 …" at bounding box center [651, 124] width 1184 height 44
click at [815, 102] on div "All Purchases 14 Open Carts 1 In Store 1 Deliveries 0 PickUps 13 Back-orders 0 …" at bounding box center [651, 107] width 1184 height 11
click at [665, 105] on div "All Purchases 14 Open Carts 1 In Store 1 Deliveries 0 PickUps 13 Back-orders 0 …" at bounding box center [651, 107] width 1184 height 11
click at [715, 114] on div "All Purchases 14 Open Carts 1 In Store 1 Deliveries 0 PickUps 13 Back-orders 0 …" at bounding box center [651, 124] width 1184 height 44
click at [715, 103] on div "All Purchases 14 Open Carts 1 In Store 1 Deliveries 0 PickUps 13 Back-orders 0 …" at bounding box center [651, 107] width 1184 height 11
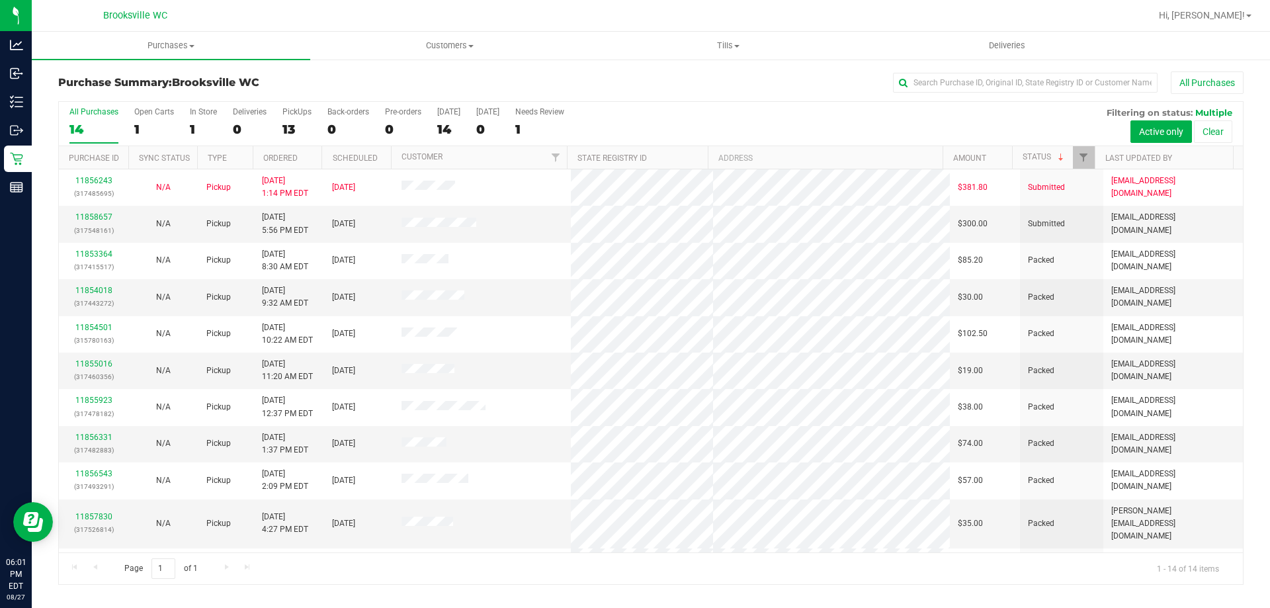
click at [715, 103] on div "All Purchases 14 Open Carts 1 In Store 1 Deliveries 0 PickUps 13 Back-orders 0 …" at bounding box center [651, 107] width 1184 height 11
click at [665, 112] on div "All Purchases 14 Open Carts 1 In Store 1 Deliveries 0 PickUps 13 Back-orders 0 …" at bounding box center [651, 107] width 1184 height 11
click at [676, 114] on div "All Purchases 14 Open Carts 1 In Store 1 Deliveries 0 PickUps 13 Back-orders 0 …" at bounding box center [651, 124] width 1184 height 44
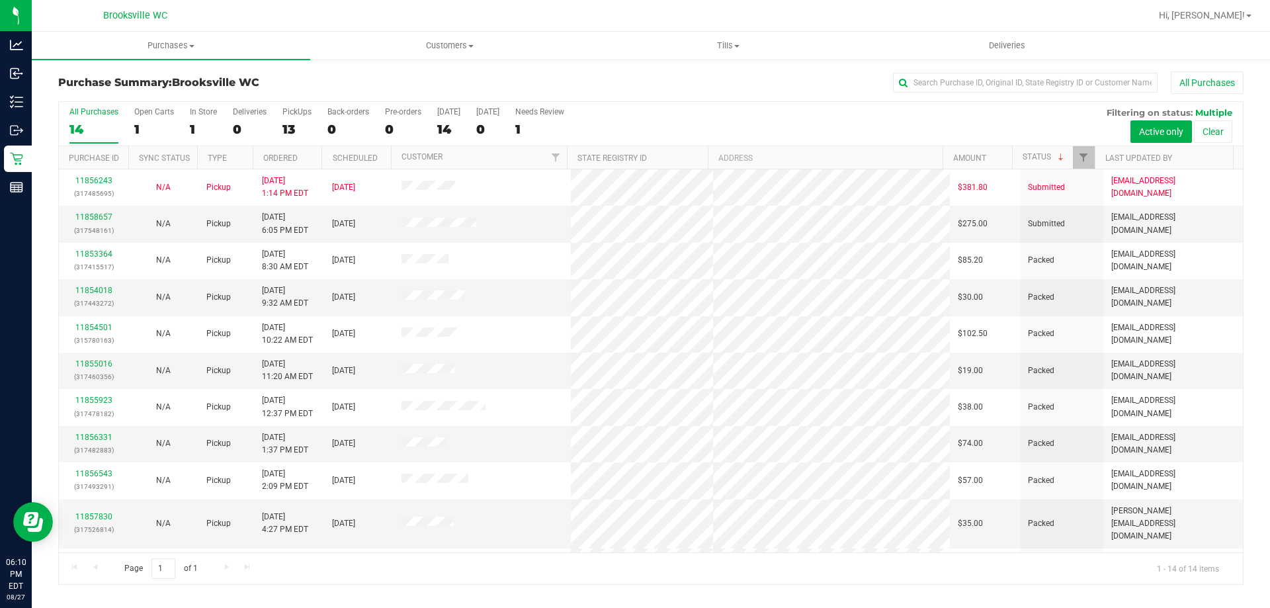
click at [746, 107] on div "All Purchases 14 Open Carts 1 In Store 1 Deliveries 0 PickUps 13 Back-orders 0 …" at bounding box center [651, 107] width 1184 height 11
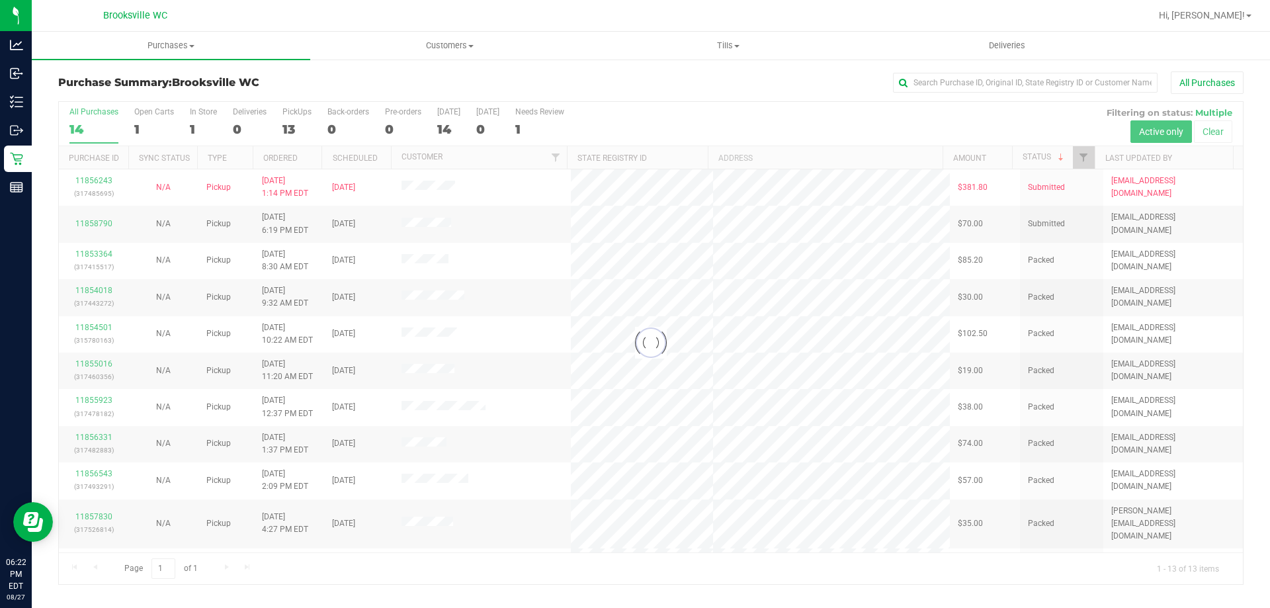
click at [745, 121] on div at bounding box center [651, 343] width 1184 height 482
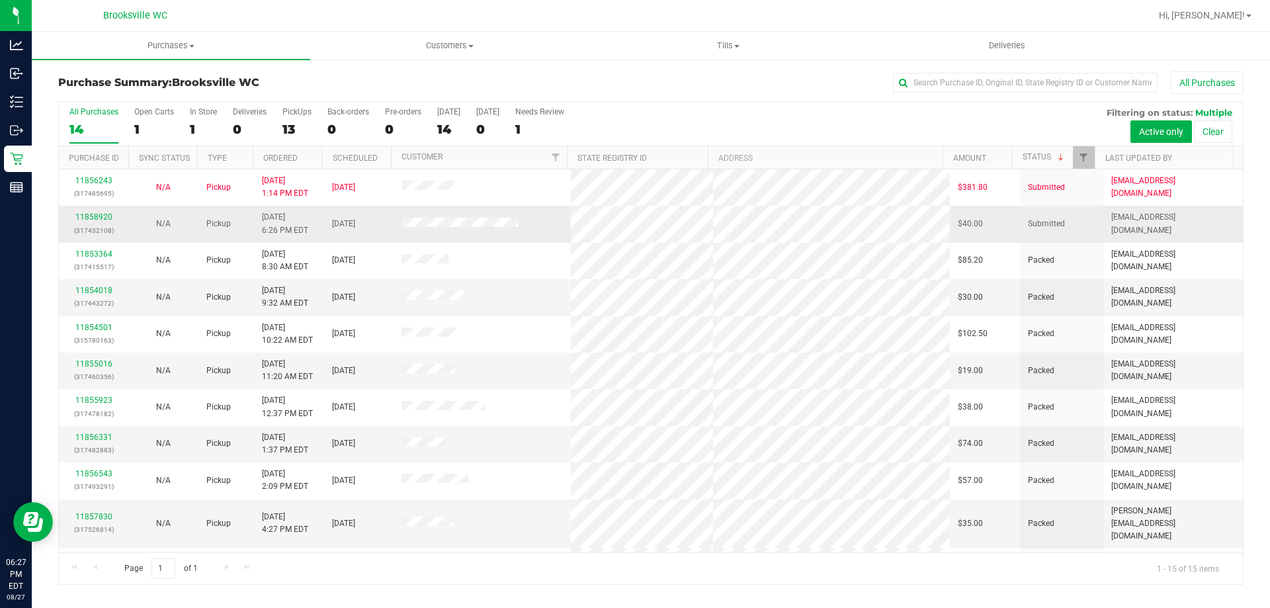
click at [86, 224] on p "(317432108)" at bounding box center [94, 230] width 54 height 13
click at [92, 222] on div "11858920 (317432108)" at bounding box center [94, 223] width 54 height 25
click at [93, 220] on link "11858920" at bounding box center [93, 216] width 37 height 9
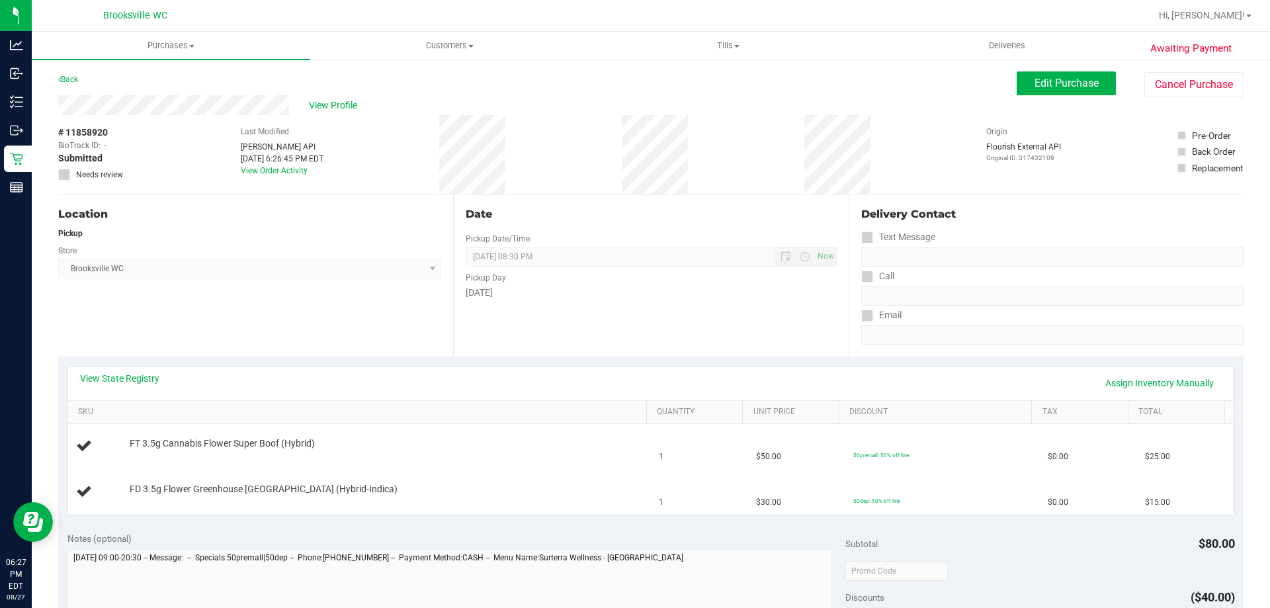
click at [431, 363] on div "View State Registry Assign Inventory Manually SKU Quantity Unit Price Discount …" at bounding box center [651, 440] width 1186 height 166
click at [131, 382] on link "View State Registry" at bounding box center [119, 378] width 79 height 13
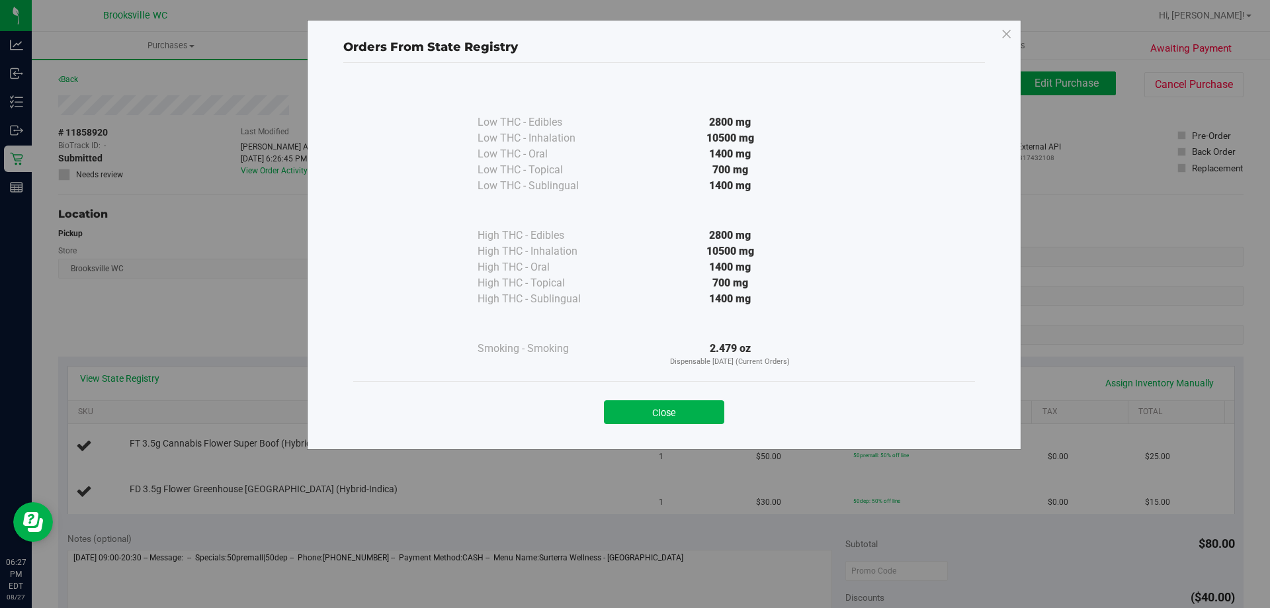
click at [685, 414] on button "Close" at bounding box center [664, 412] width 120 height 24
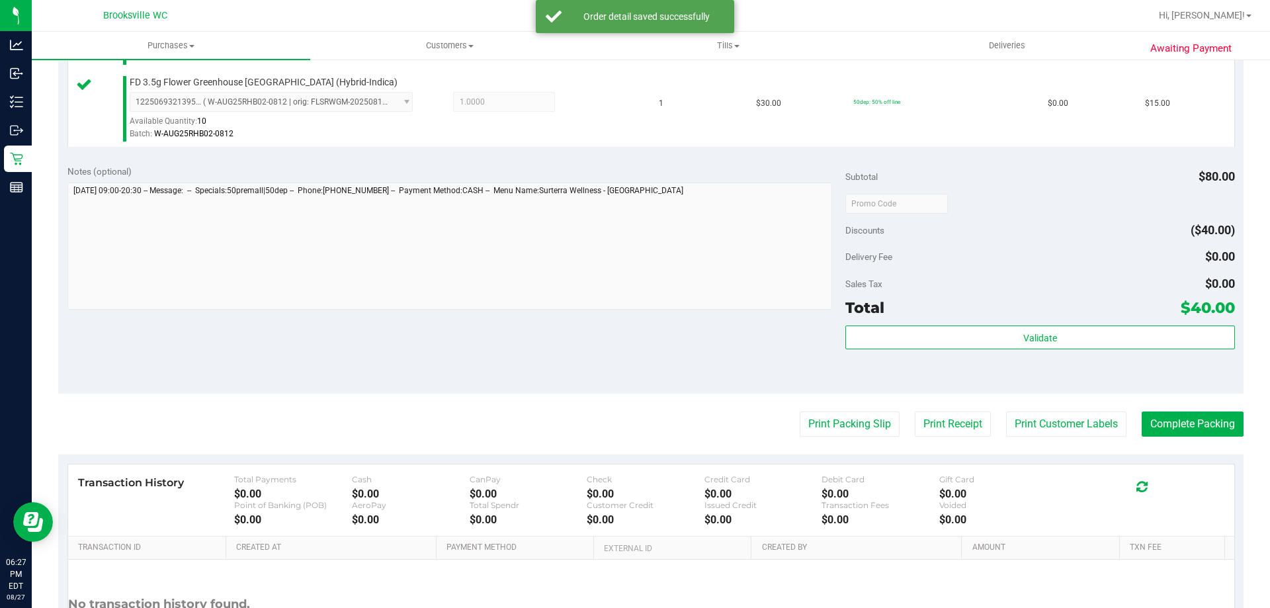
scroll to position [529, 0]
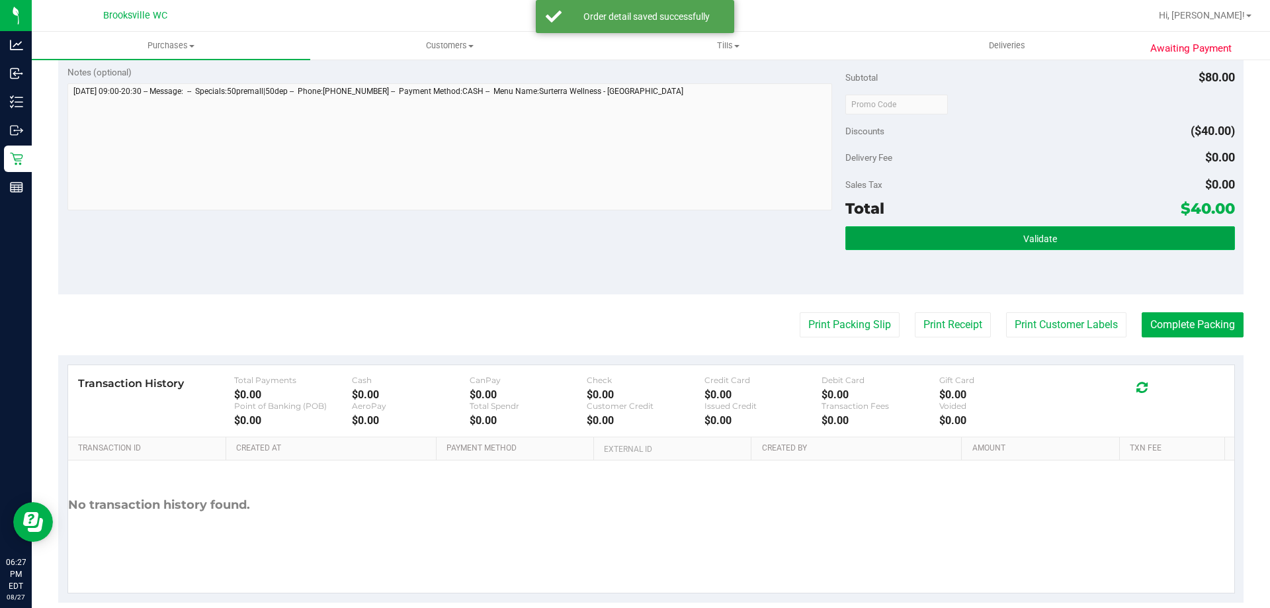
click at [942, 226] on button "Validate" at bounding box center [1040, 238] width 389 height 24
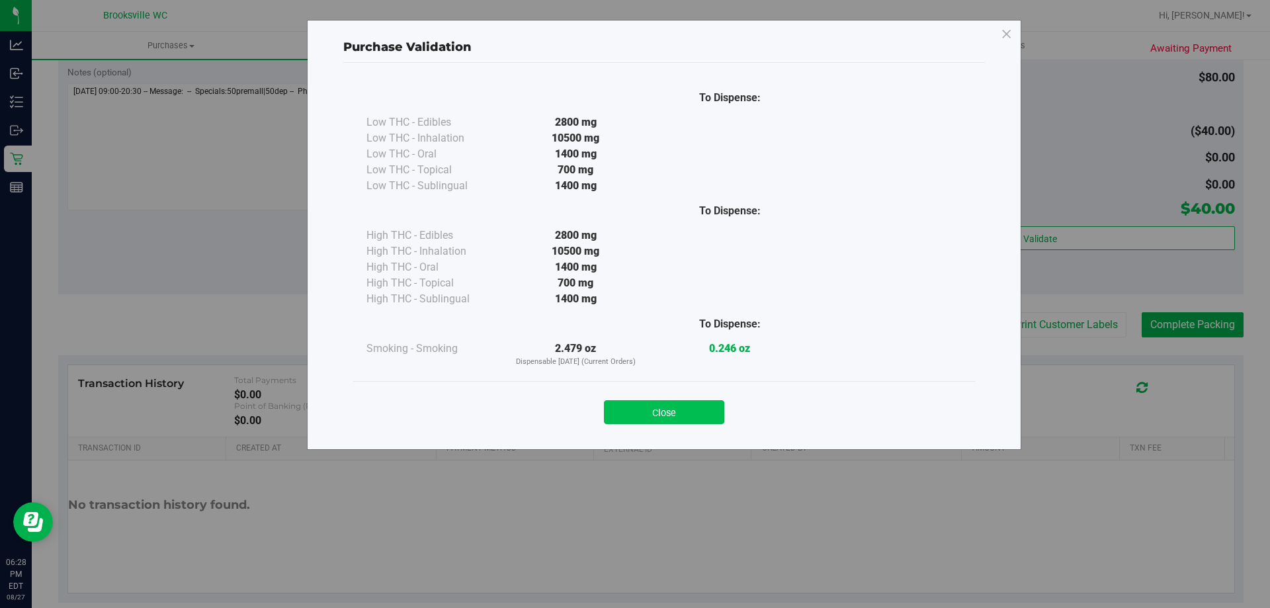
click at [658, 416] on button "Close" at bounding box center [664, 412] width 120 height 24
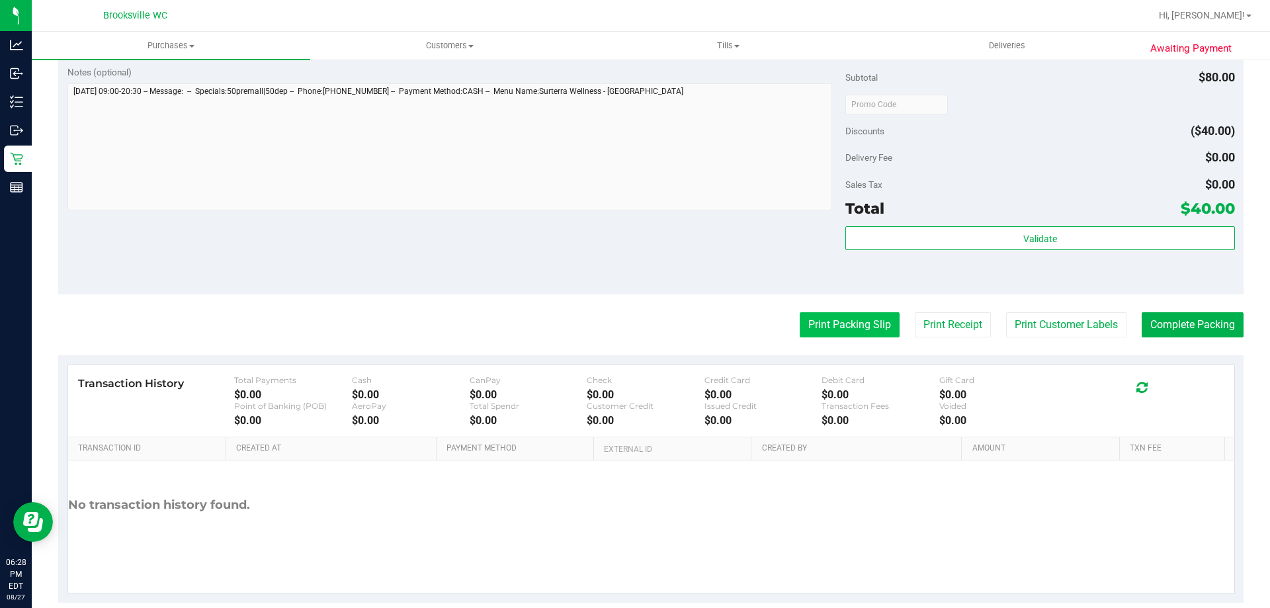
click at [836, 326] on button "Print Packing Slip" at bounding box center [850, 324] width 100 height 25
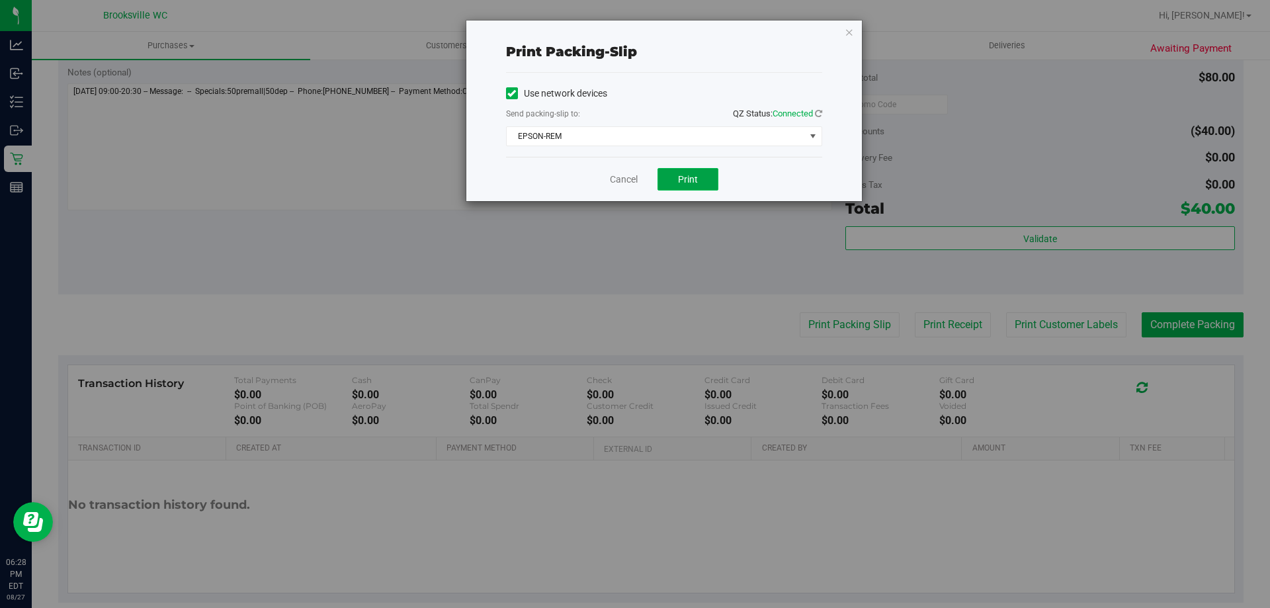
click at [701, 180] on button "Print" at bounding box center [688, 179] width 61 height 22
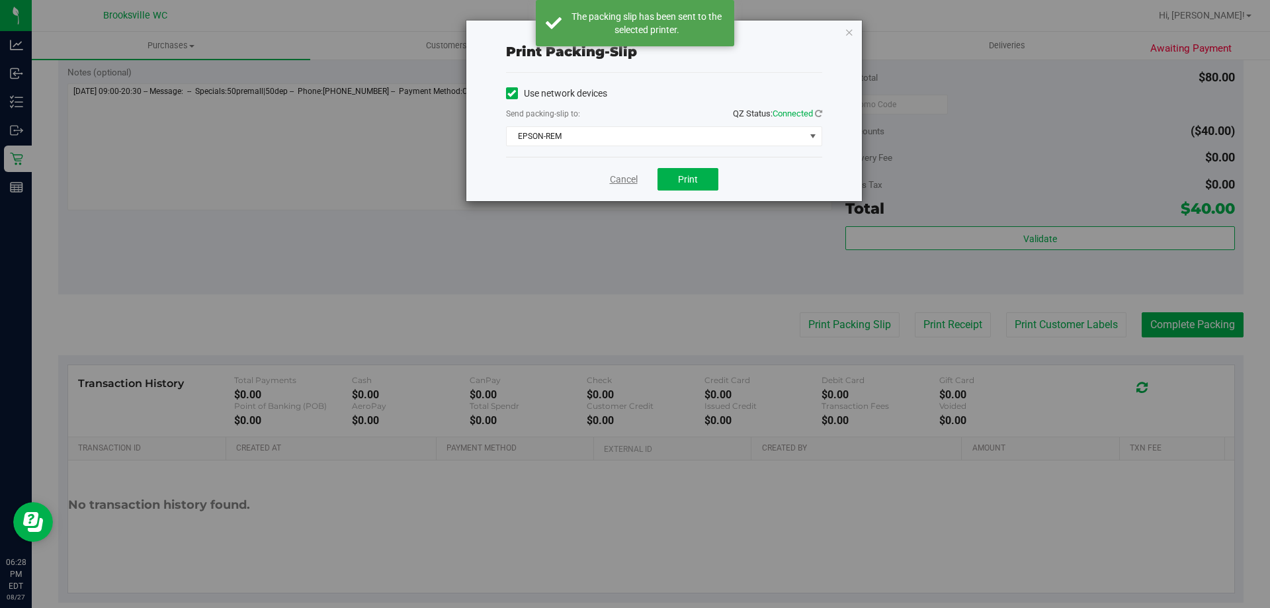
click at [618, 183] on link "Cancel" at bounding box center [624, 180] width 28 height 14
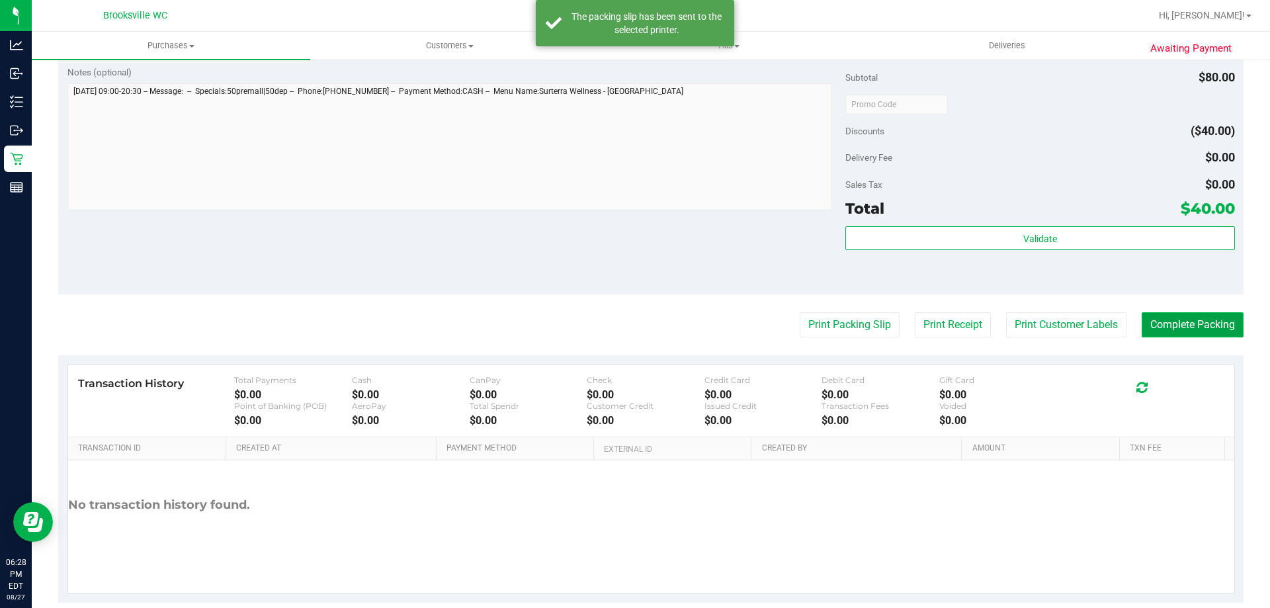
click at [1173, 328] on button "Complete Packing" at bounding box center [1193, 324] width 102 height 25
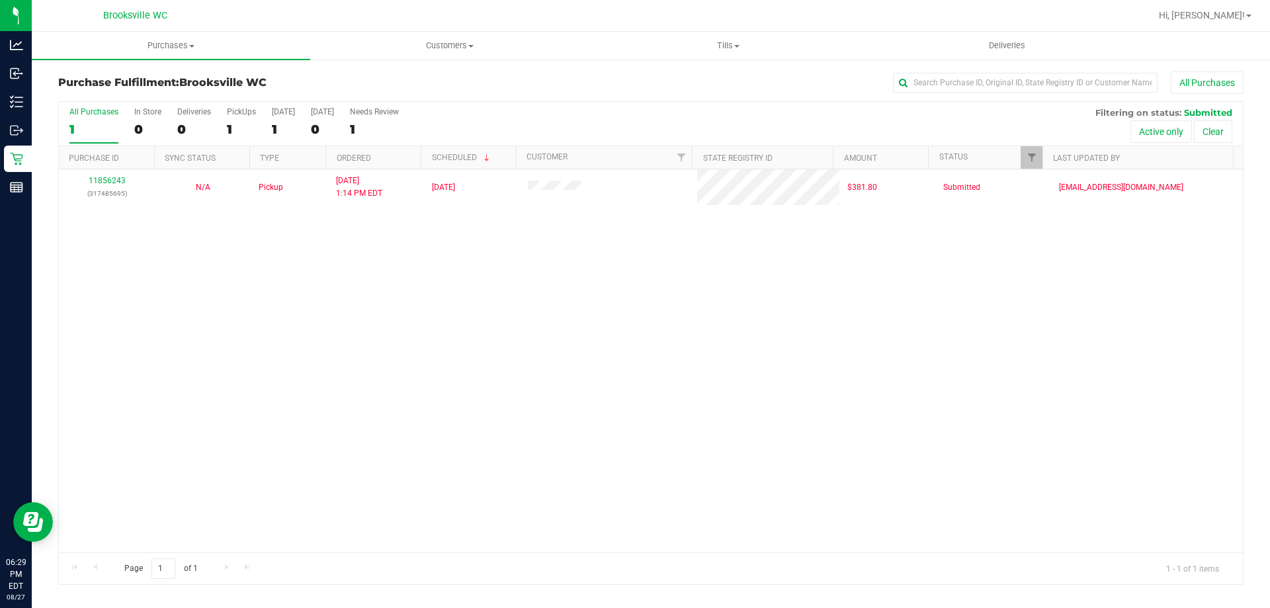
click at [536, 446] on div "11856243 (317485695) N/A Pickup [DATE] 1:14 PM EDT 8/27/2025 $381.80 Submitted …" at bounding box center [651, 360] width 1184 height 383
click at [731, 109] on div "All Purchases 1 In Store 0 Deliveries 0 PickUps 1 [DATE] 1 [DATE] 0 Needs Revie…" at bounding box center [651, 107] width 1184 height 11
click at [524, 113] on div "All Purchases 1 In Store 0 Deliveries 0 PickUps 1 [DATE] 1 [DATE] 0 Needs Revie…" at bounding box center [651, 124] width 1184 height 44
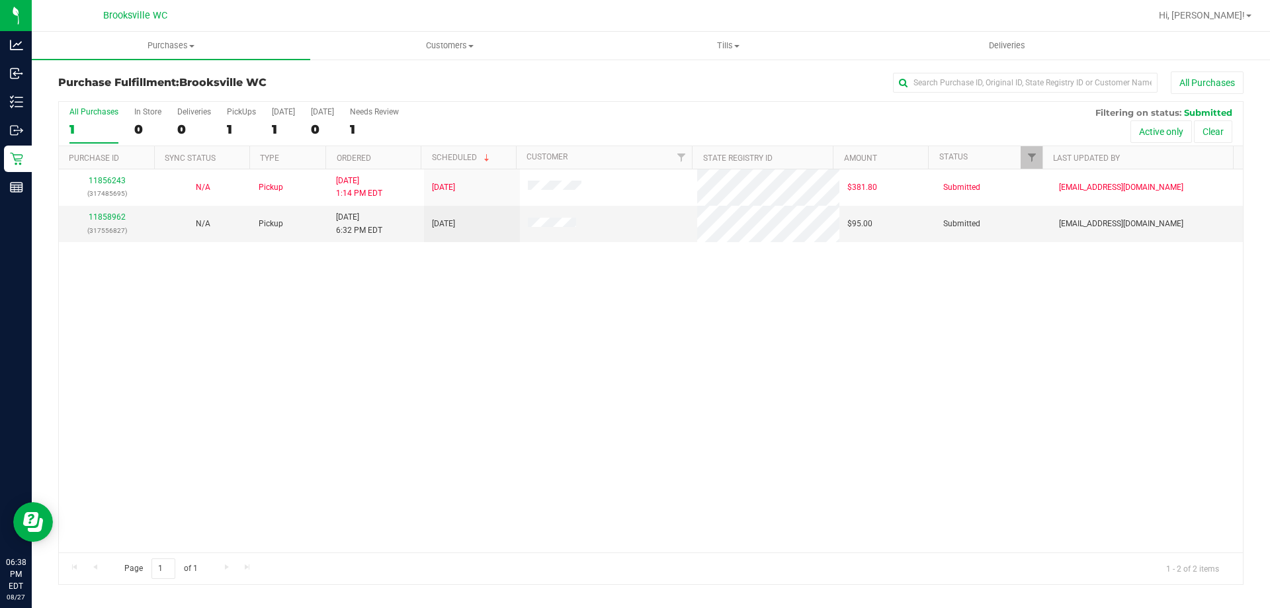
click at [249, 348] on div "11856243 (317485695) N/A Pickup [DATE] 1:14 PM EDT 8/27/2025 $381.80 Submitted …" at bounding box center [651, 360] width 1184 height 383
click at [103, 218] on link "11858962" at bounding box center [107, 216] width 37 height 9
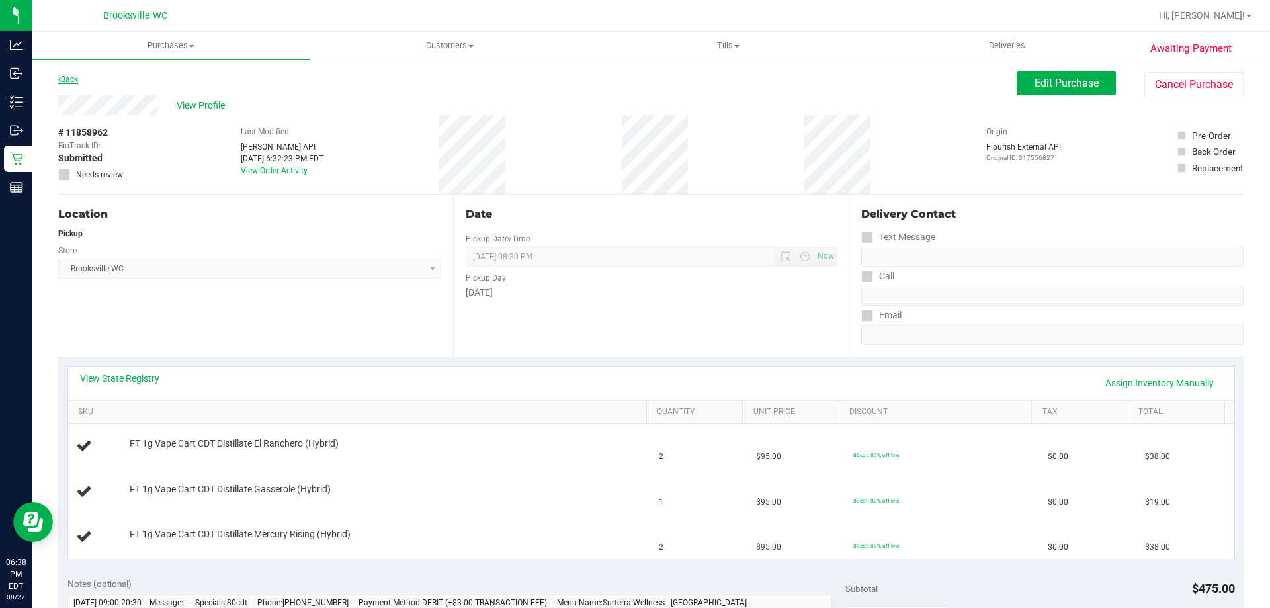
click at [73, 76] on link "Back" at bounding box center [68, 79] width 20 height 9
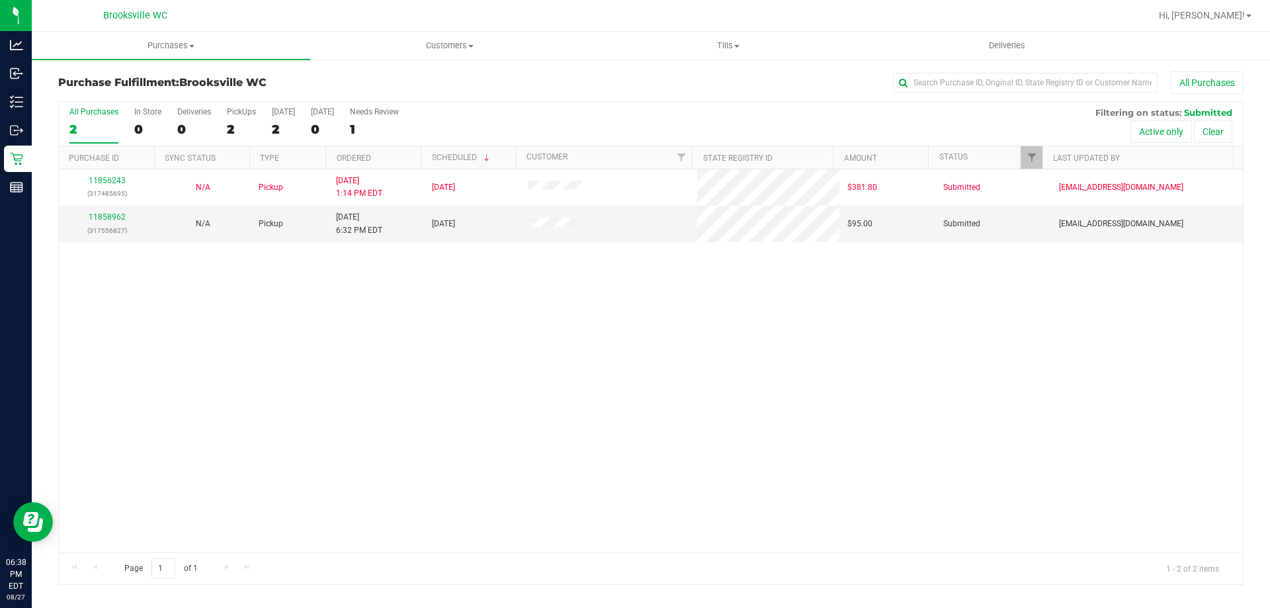
click at [655, 77] on div "All Purchases" at bounding box center [848, 82] width 791 height 22
click at [108, 216] on link "11858962" at bounding box center [107, 216] width 37 height 9
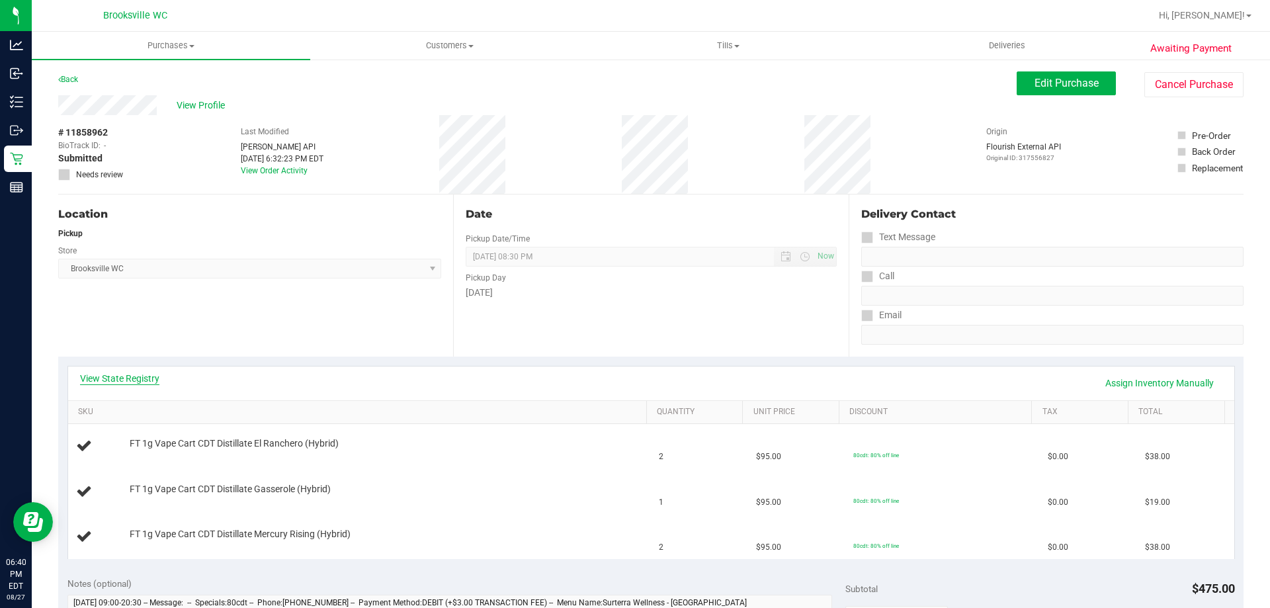
click at [120, 378] on link "View State Registry" at bounding box center [119, 378] width 79 height 13
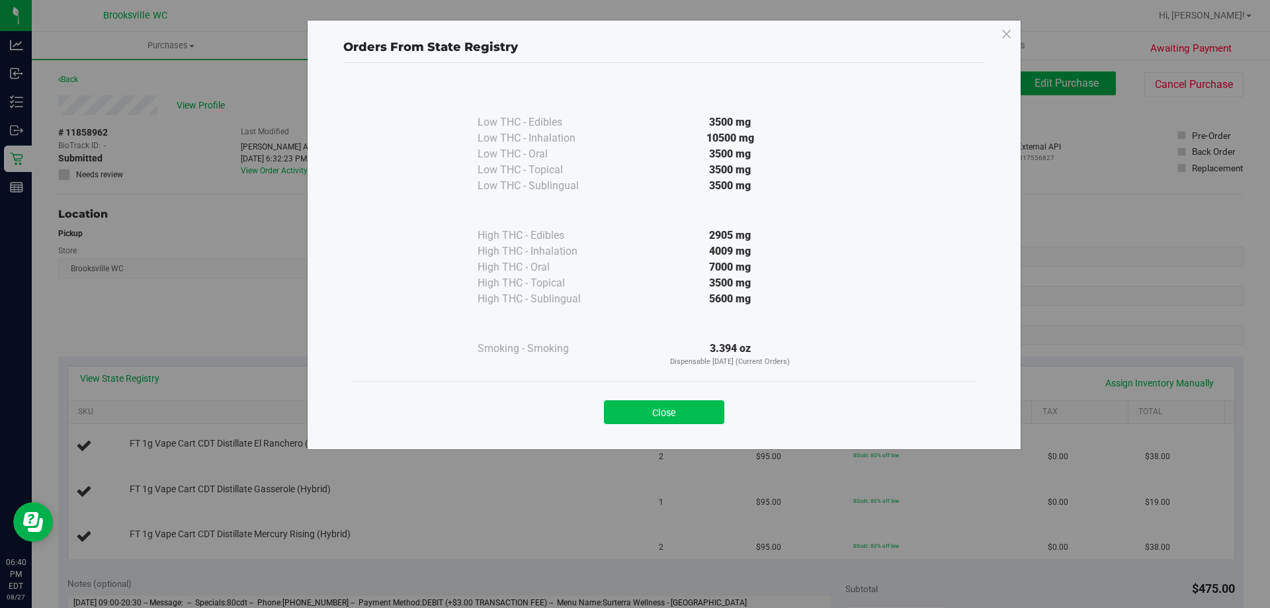
click at [670, 414] on button "Close" at bounding box center [664, 412] width 120 height 24
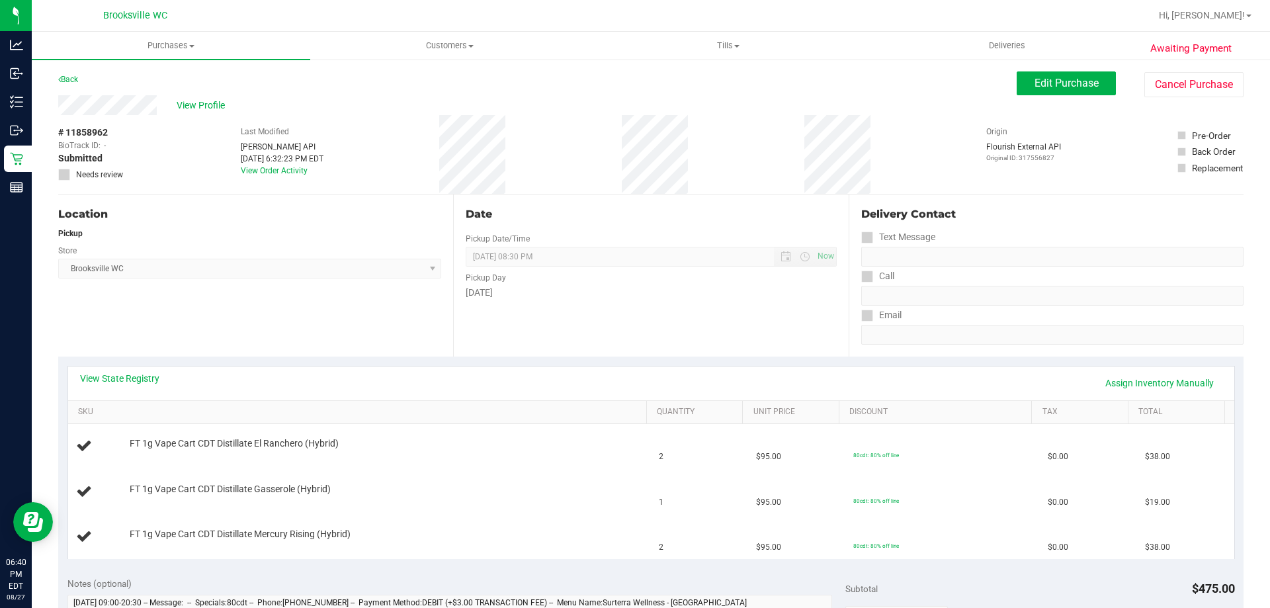
drag, startPoint x: 366, startPoint y: 345, endPoint x: 287, endPoint y: 374, distance: 84.3
click at [365, 346] on div "Location Pickup Store [GEOGRAPHIC_DATA] WC Select Store [PERSON_NAME][GEOGRAPHI…" at bounding box center [255, 276] width 395 height 162
click at [136, 378] on link "View State Registry" at bounding box center [119, 378] width 79 height 13
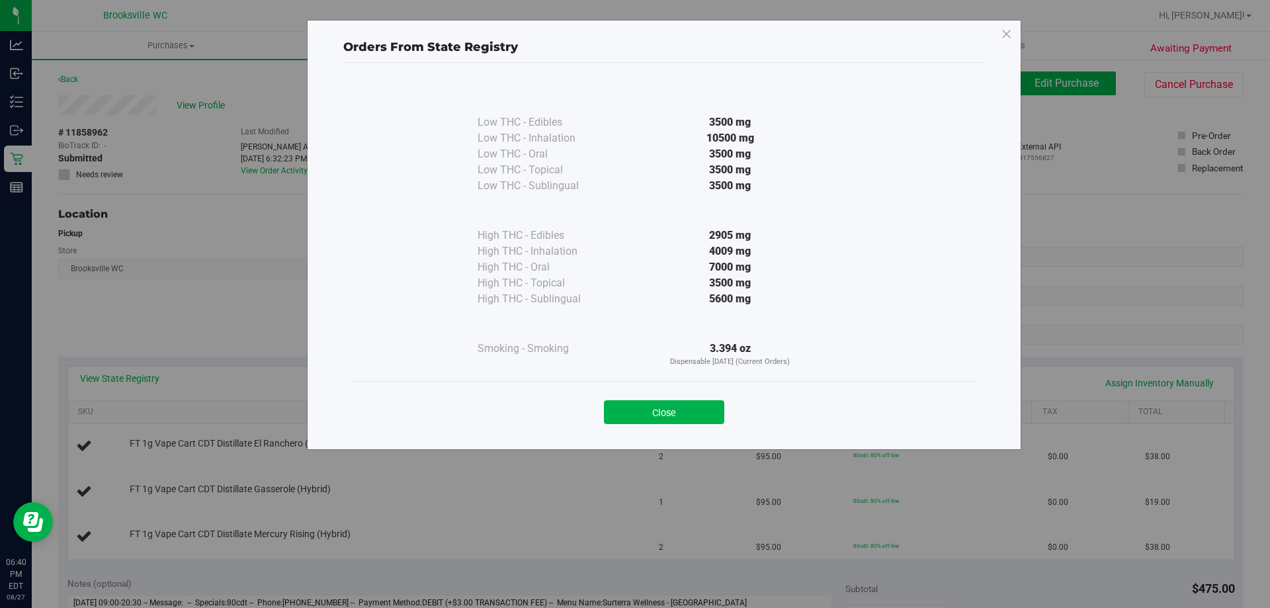
click at [682, 399] on div "Close" at bounding box center [664, 408] width 602 height 33
click at [679, 411] on button "Close" at bounding box center [664, 412] width 120 height 24
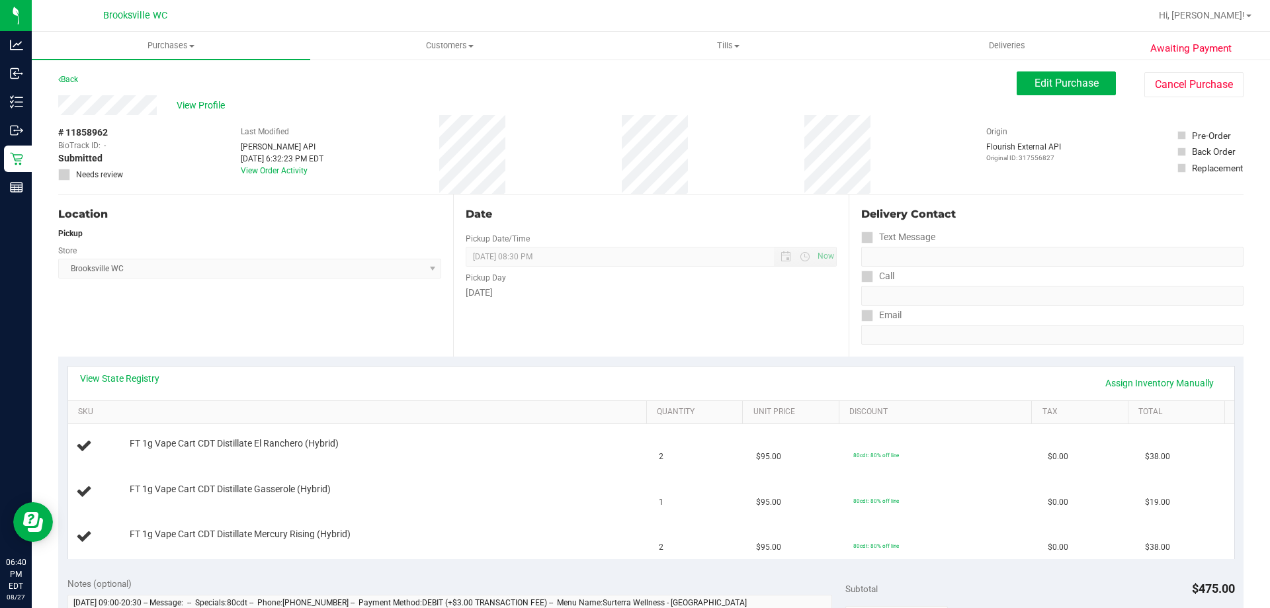
click at [642, 360] on div "View State Registry Assign Inventory Manually SKU Quantity Unit Price Discount …" at bounding box center [651, 462] width 1186 height 211
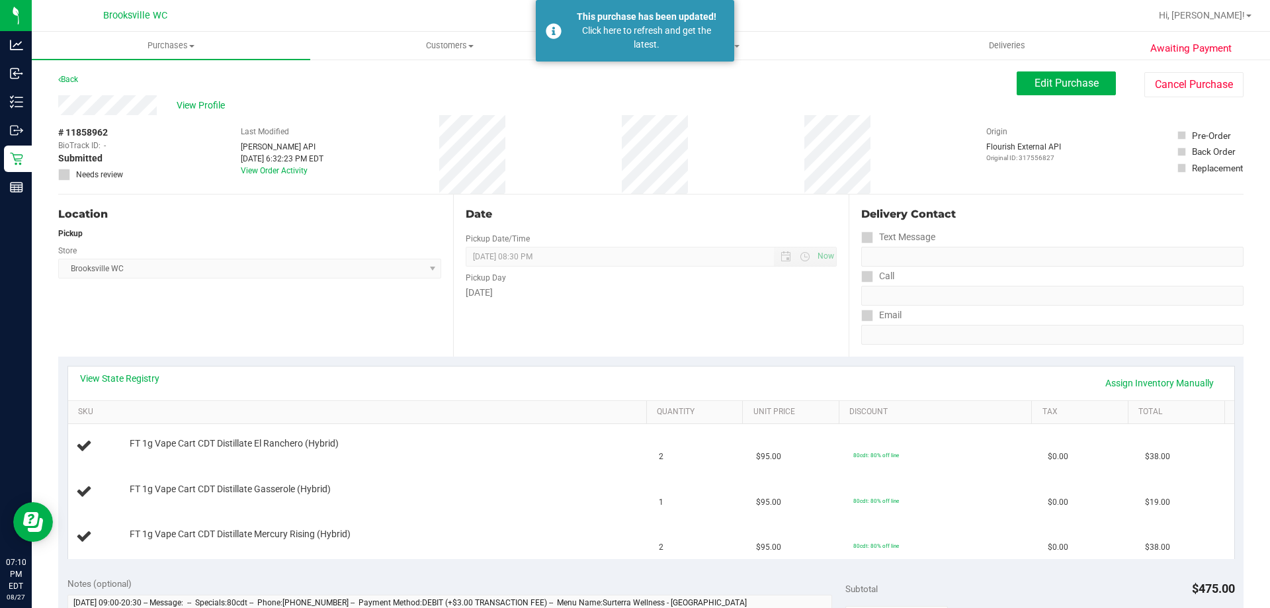
drag, startPoint x: 195, startPoint y: 330, endPoint x: 140, endPoint y: 297, distance: 64.1
click at [191, 330] on div "Location Pickup Store [GEOGRAPHIC_DATA] WC Select Store [PERSON_NAME][GEOGRAPHI…" at bounding box center [255, 276] width 395 height 162
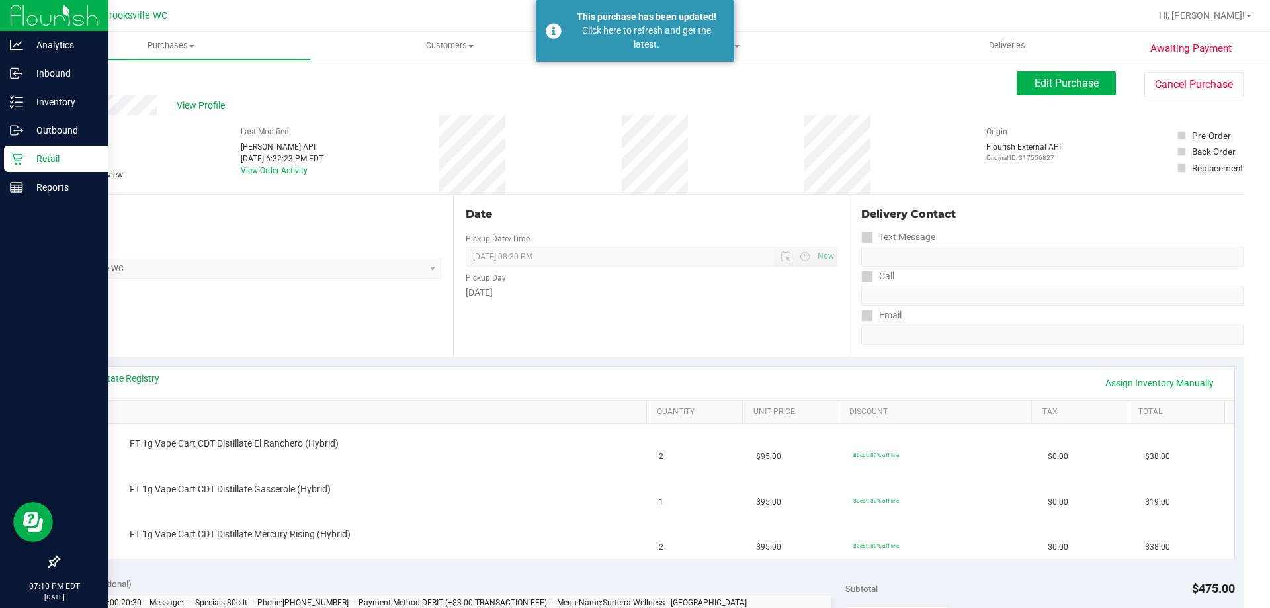
click at [28, 162] on p "Retail" at bounding box center [62, 159] width 79 height 16
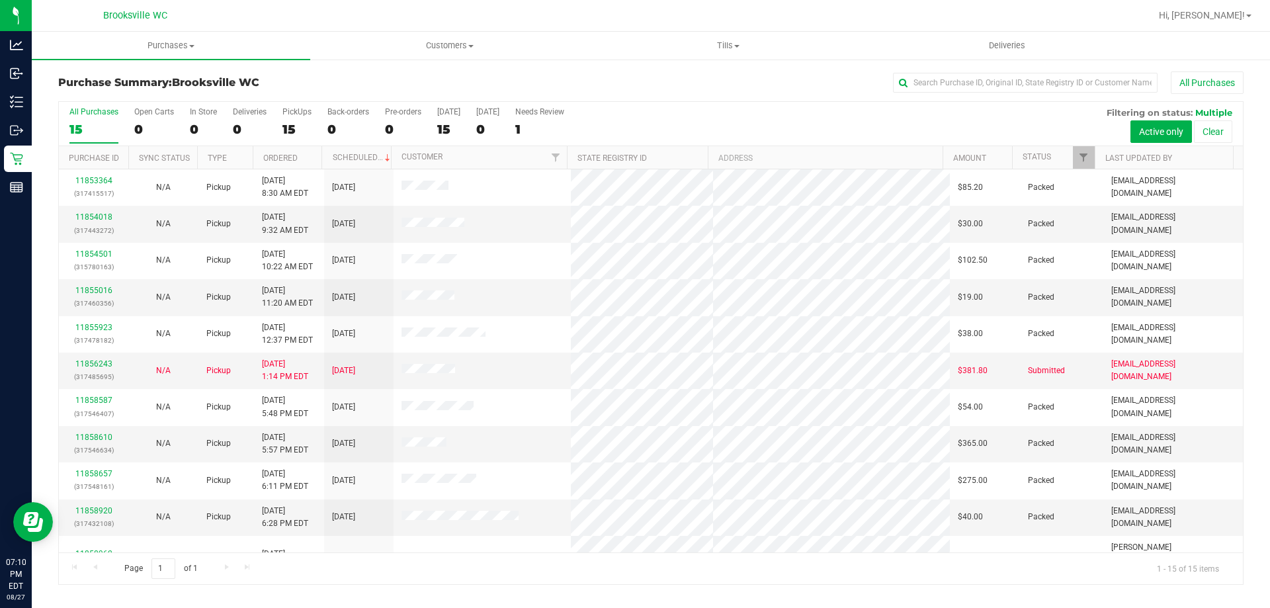
click at [697, 79] on div "All Purchases" at bounding box center [848, 82] width 791 height 22
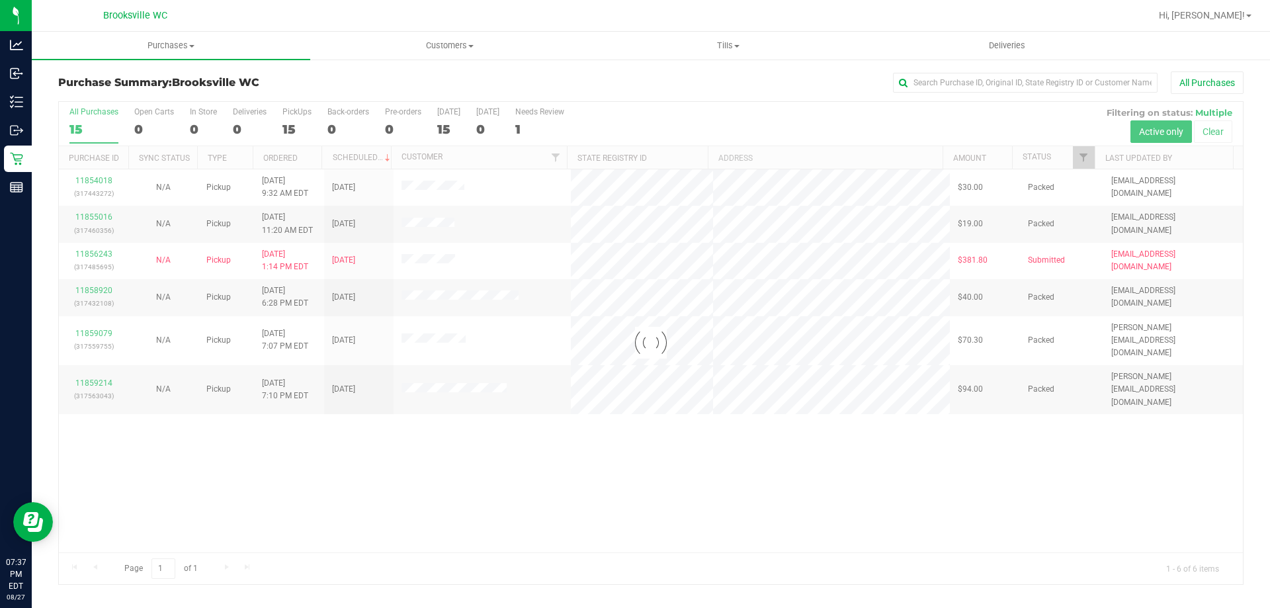
click at [425, 73] on div "Purchase Summary: [GEOGRAPHIC_DATA] WC All Purchases" at bounding box center [651, 85] width 1186 height 29
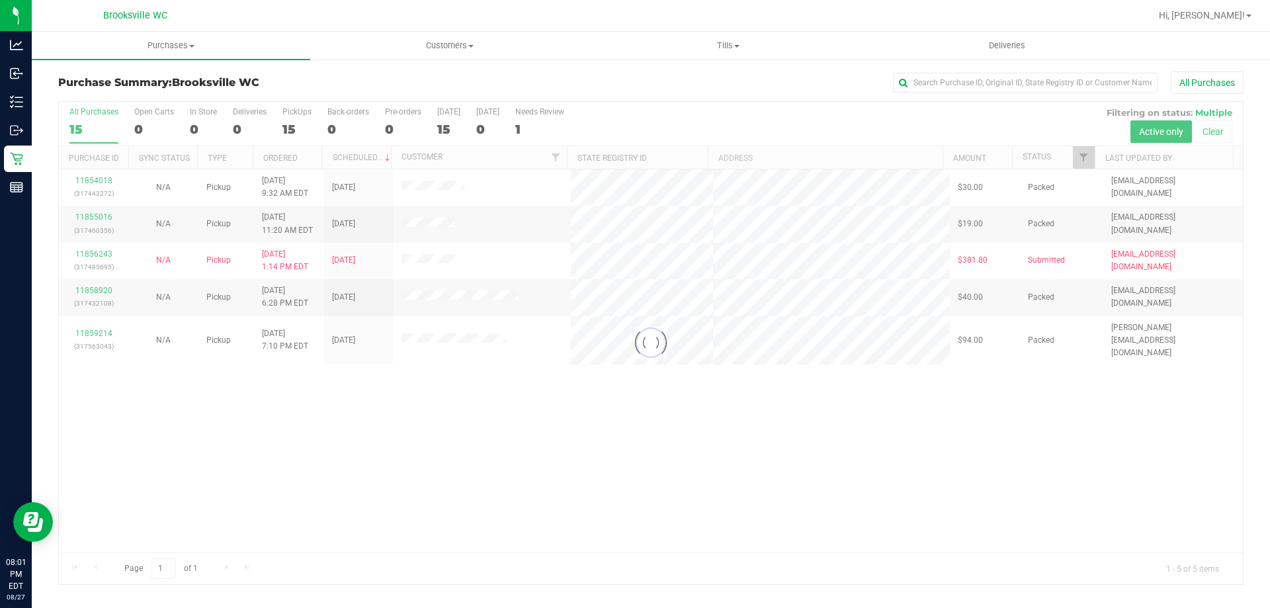
drag, startPoint x: 310, startPoint y: 13, endPoint x: 725, endPoint y: 72, distance: 419.1
click at [725, 72] on div "All Purchases" at bounding box center [848, 82] width 791 height 22
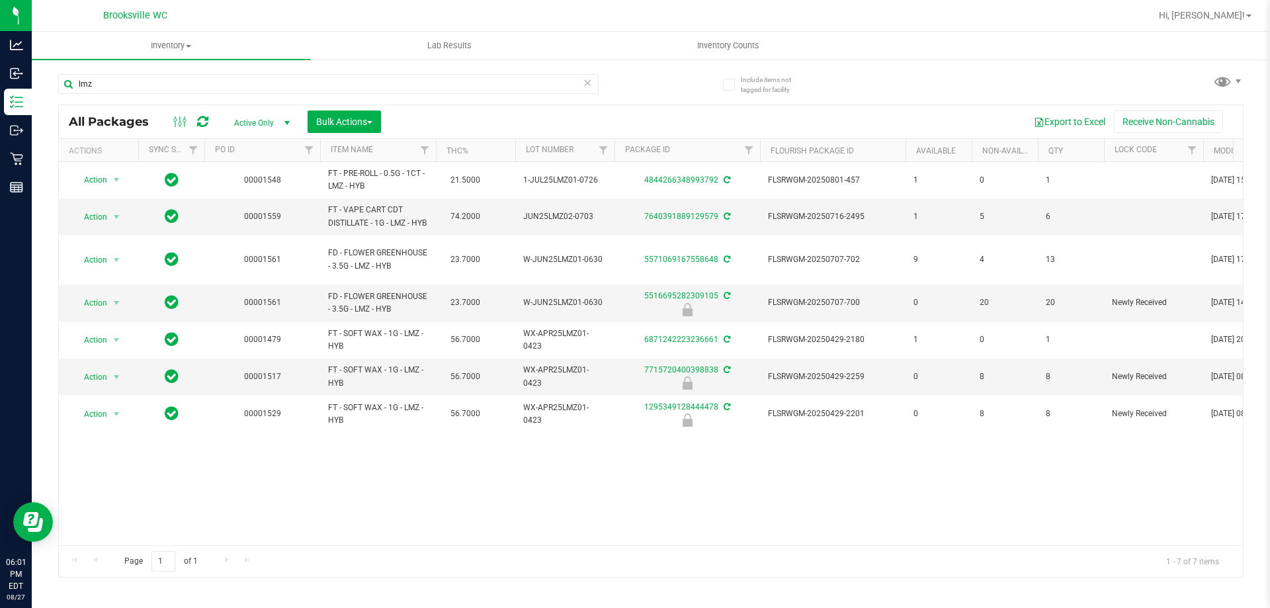
click at [591, 79] on icon at bounding box center [587, 82] width 9 height 16
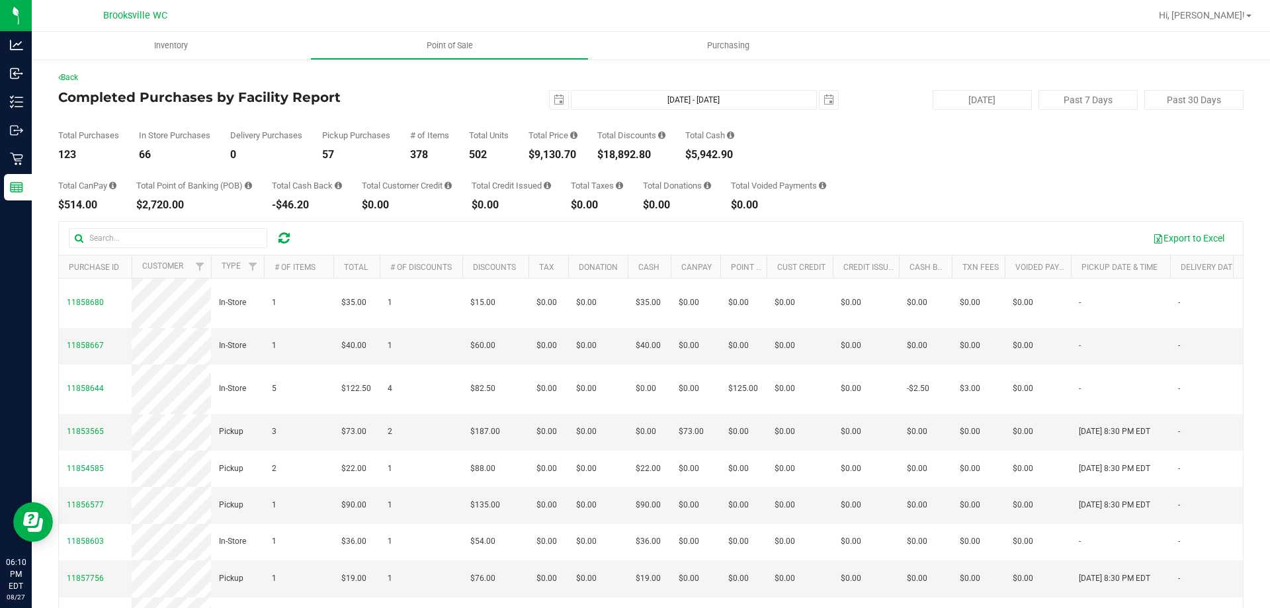
click at [607, 233] on div "Export to Excel" at bounding box center [768, 238] width 929 height 22
click at [605, 232] on div "Export to Excel" at bounding box center [768, 238] width 929 height 22
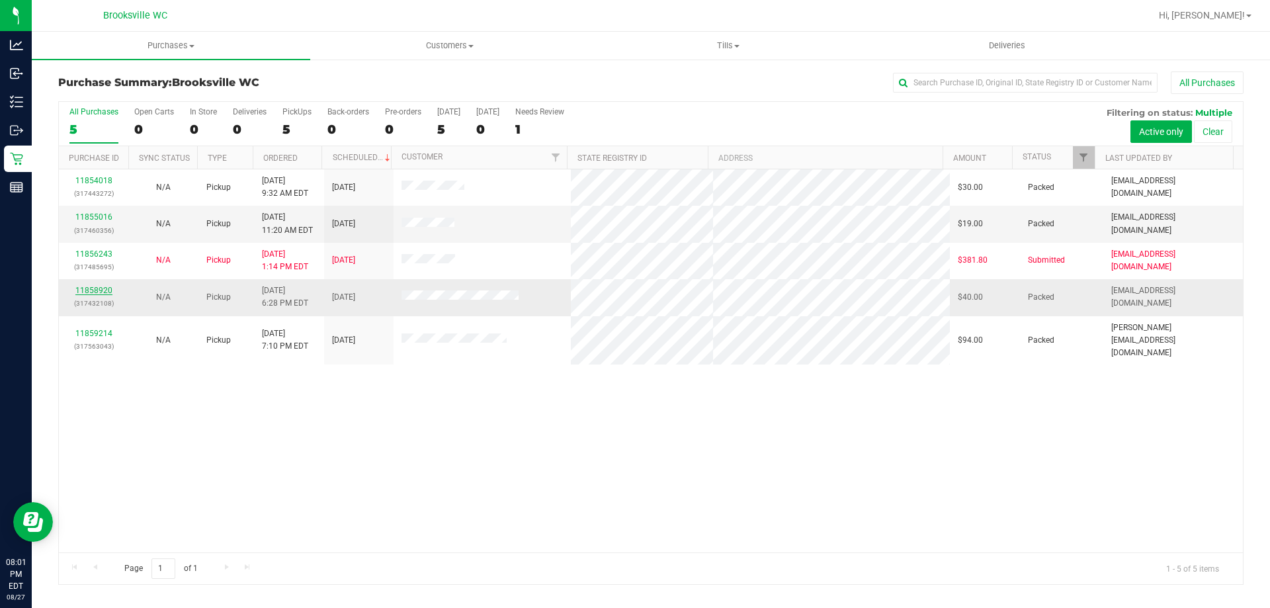
click at [92, 292] on link "11858920" at bounding box center [93, 290] width 37 height 9
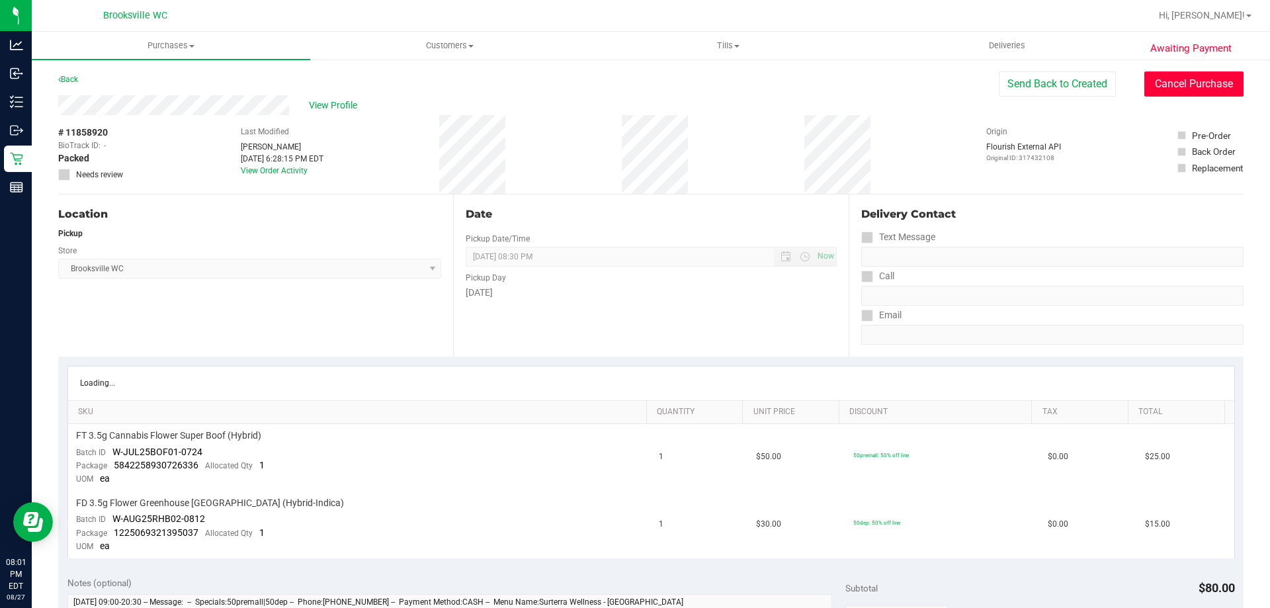
click at [1184, 79] on button "Cancel Purchase" at bounding box center [1194, 83] width 99 height 25
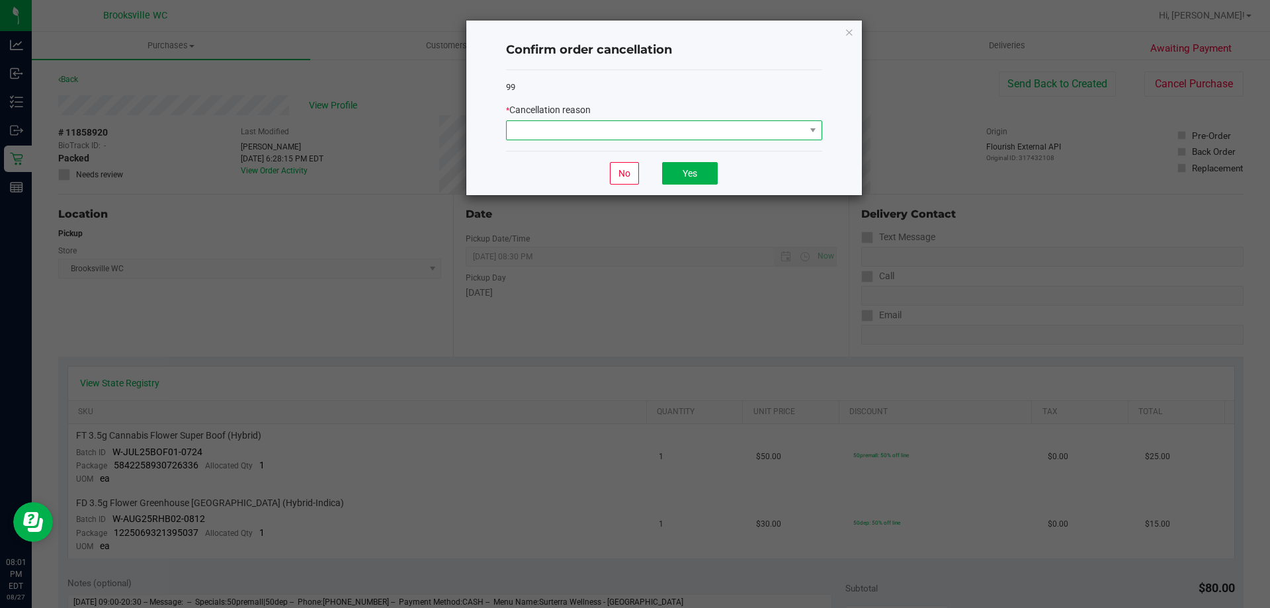
click at [690, 126] on span at bounding box center [656, 130] width 298 height 19
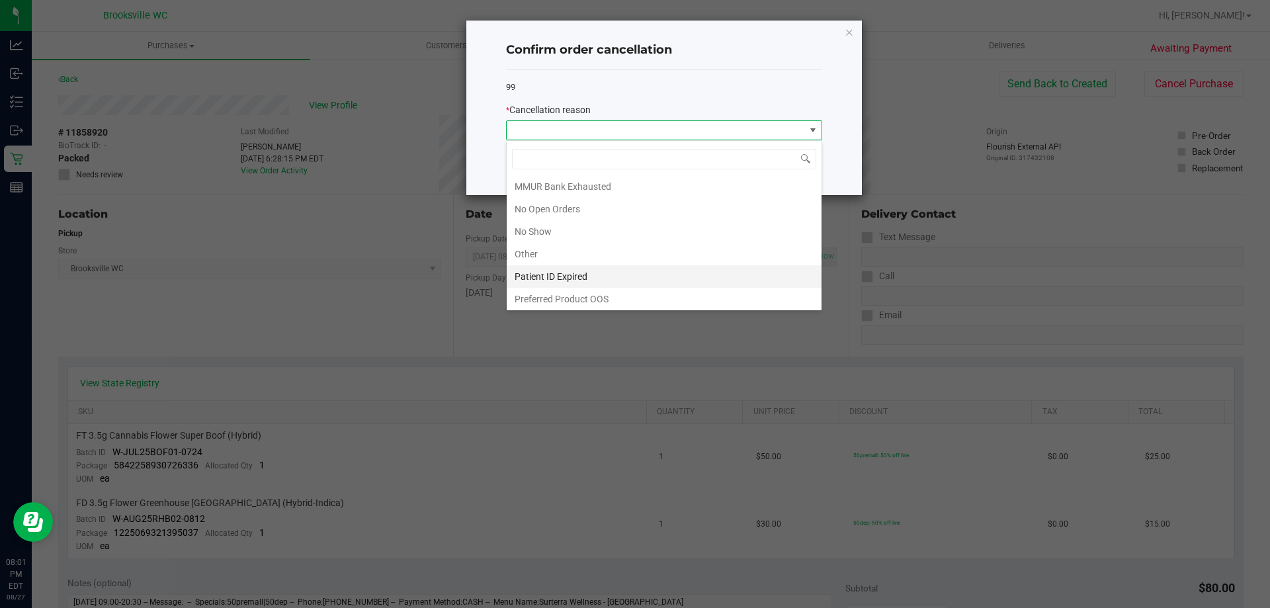
scroll to position [115, 0]
click at [551, 230] on li "No Show" at bounding box center [664, 229] width 315 height 22
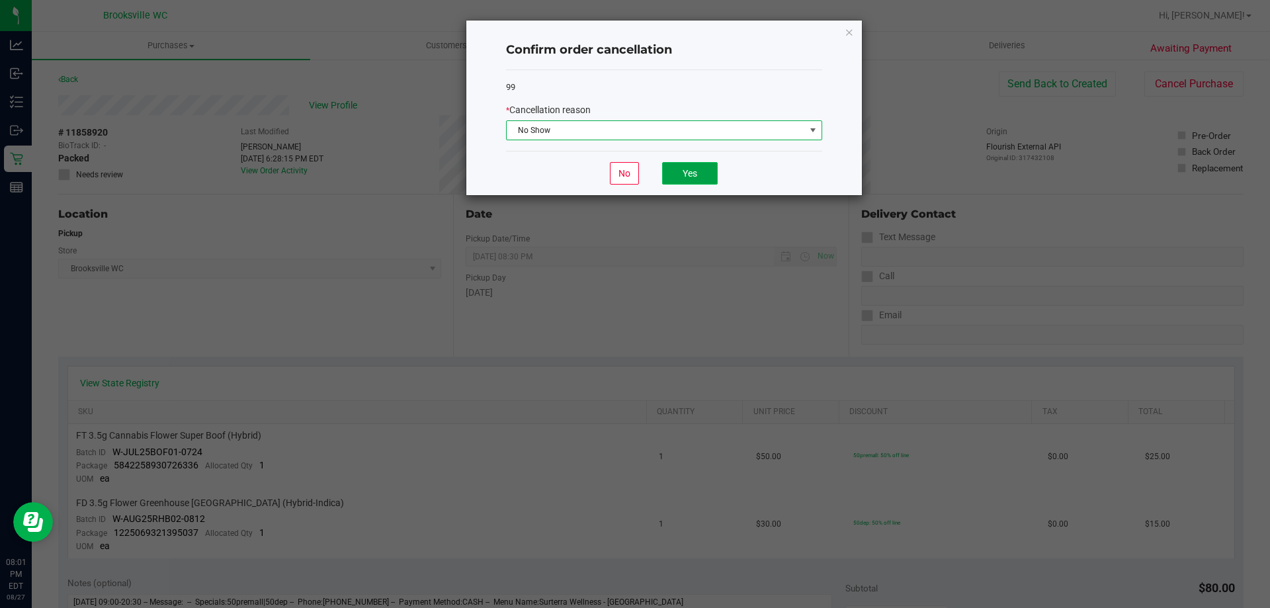
click at [688, 175] on button "Yes" at bounding box center [690, 173] width 56 height 22
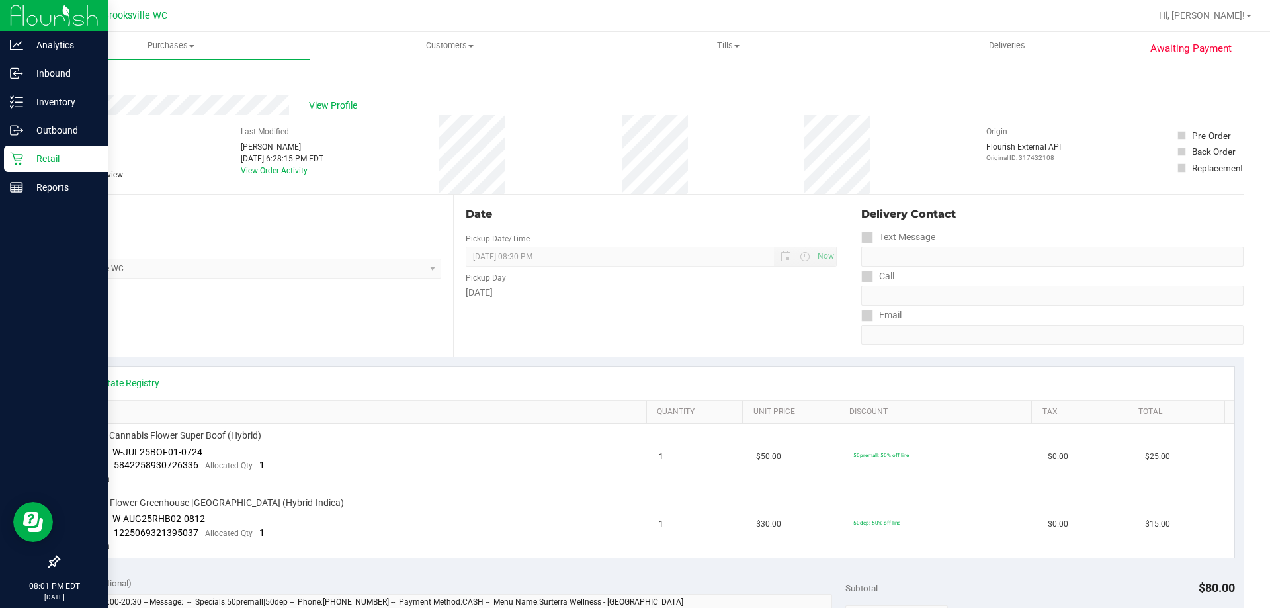
click at [30, 159] on p "Retail" at bounding box center [62, 159] width 79 height 16
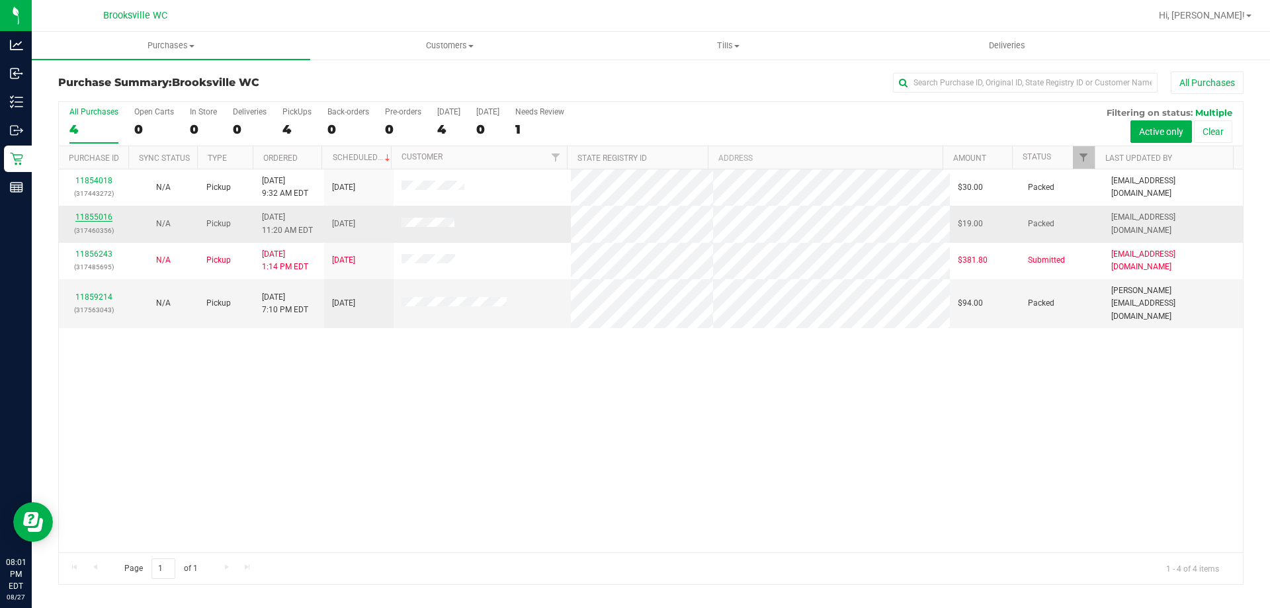
click at [95, 217] on link "11855016" at bounding box center [93, 216] width 37 height 9
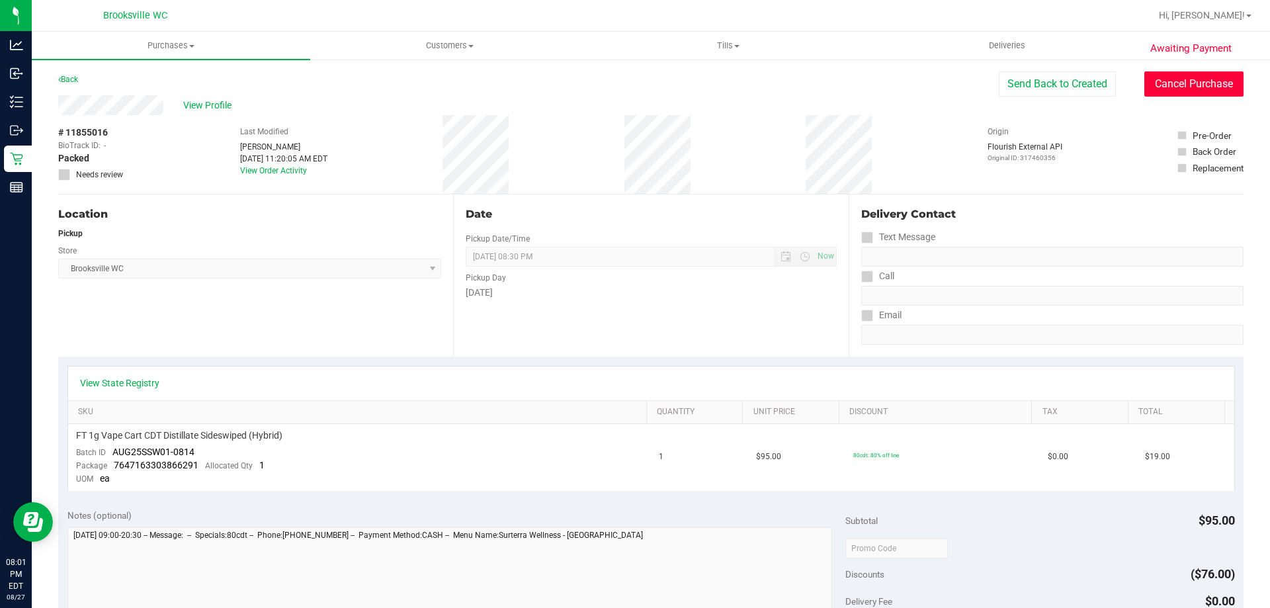
click at [1157, 90] on button "Cancel Purchase" at bounding box center [1194, 83] width 99 height 25
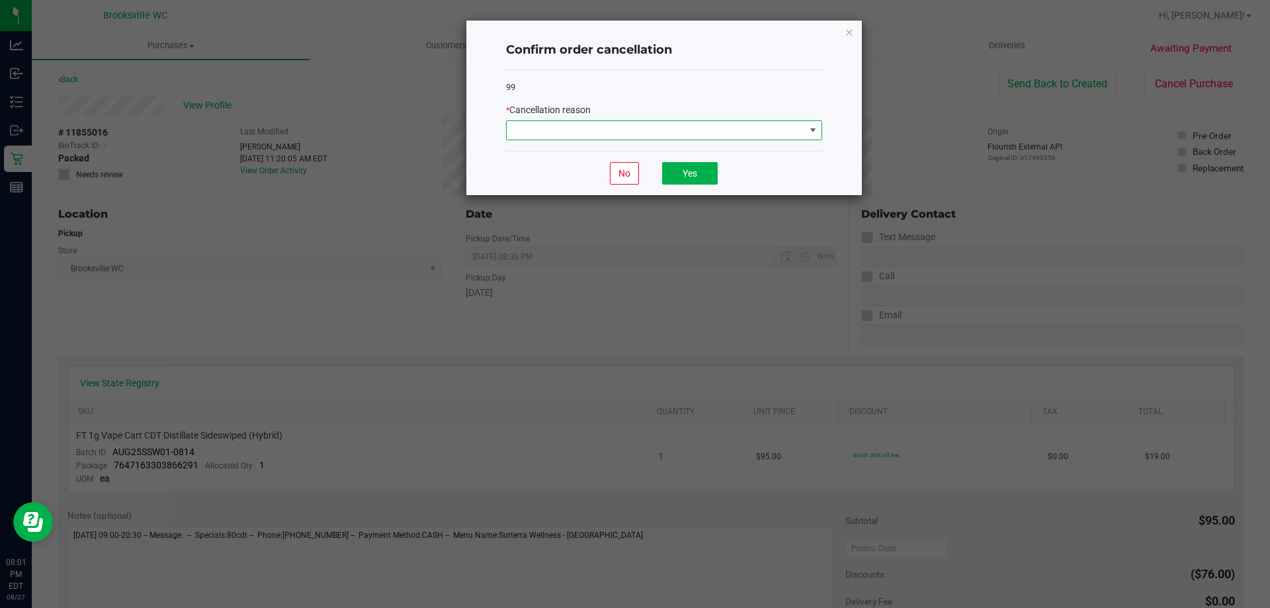
click at [648, 130] on span at bounding box center [656, 130] width 298 height 19
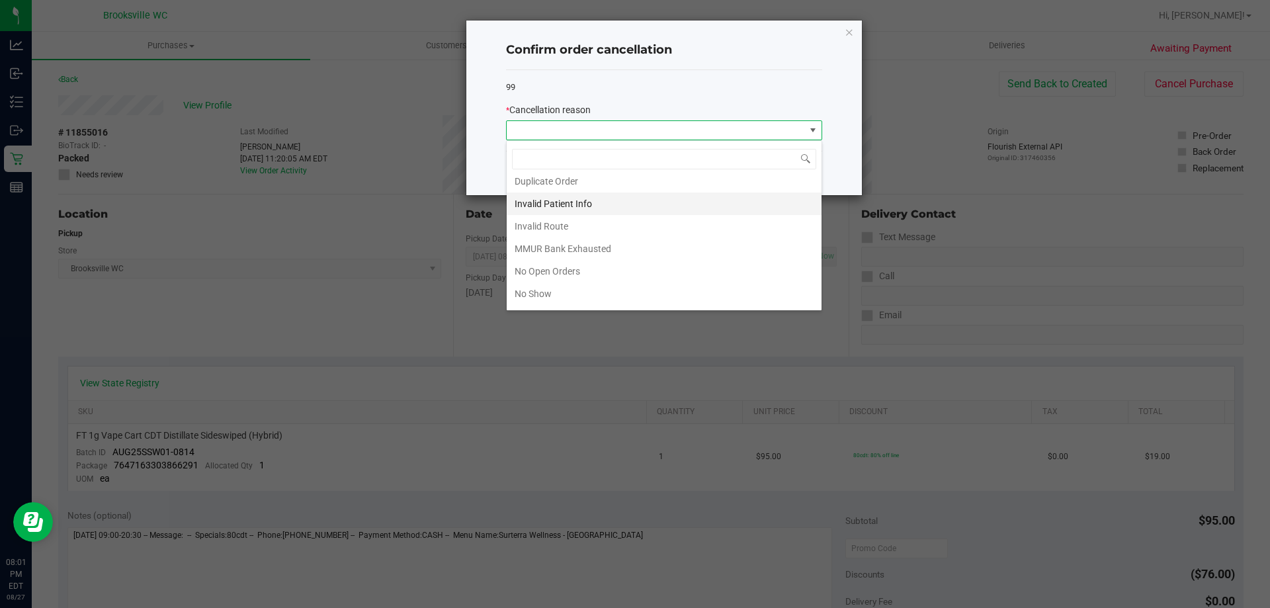
scroll to position [115, 0]
click at [564, 231] on li "No Show" at bounding box center [664, 229] width 315 height 22
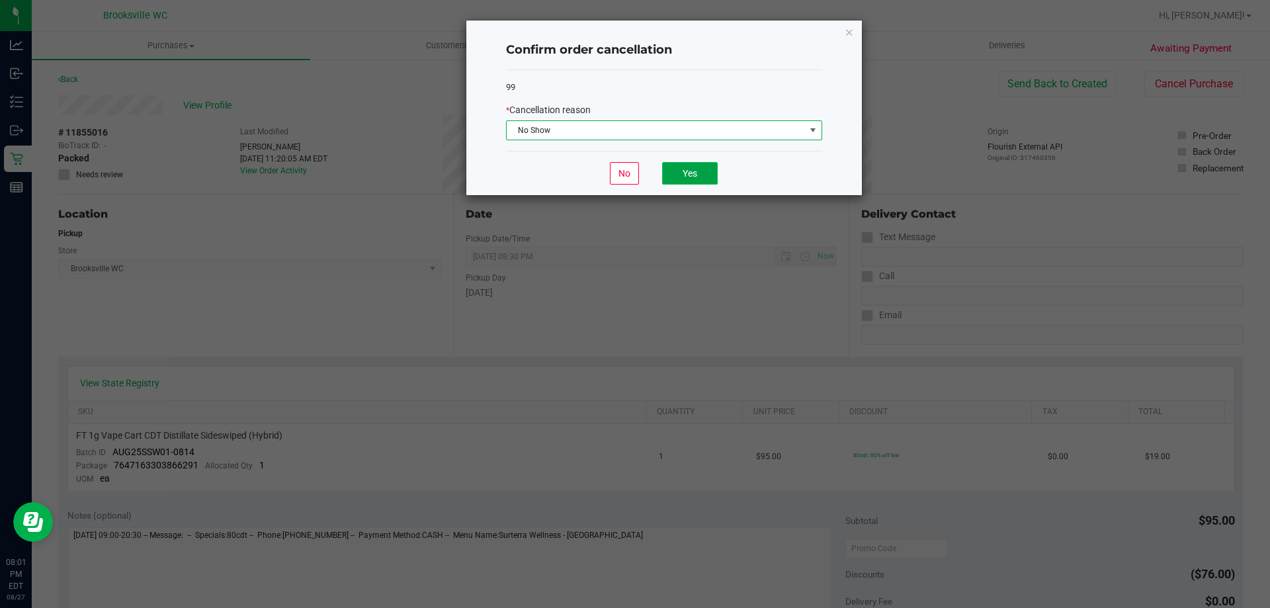
click at [705, 175] on button "Yes" at bounding box center [690, 173] width 56 height 22
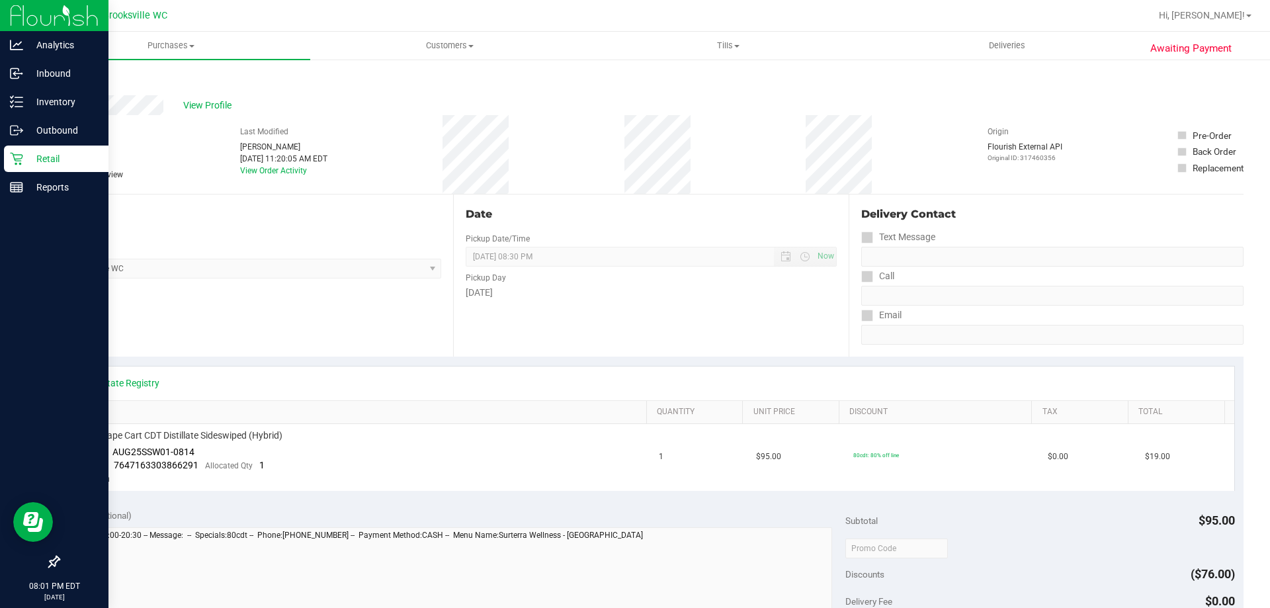
click at [58, 157] on p "Retail" at bounding box center [62, 159] width 79 height 16
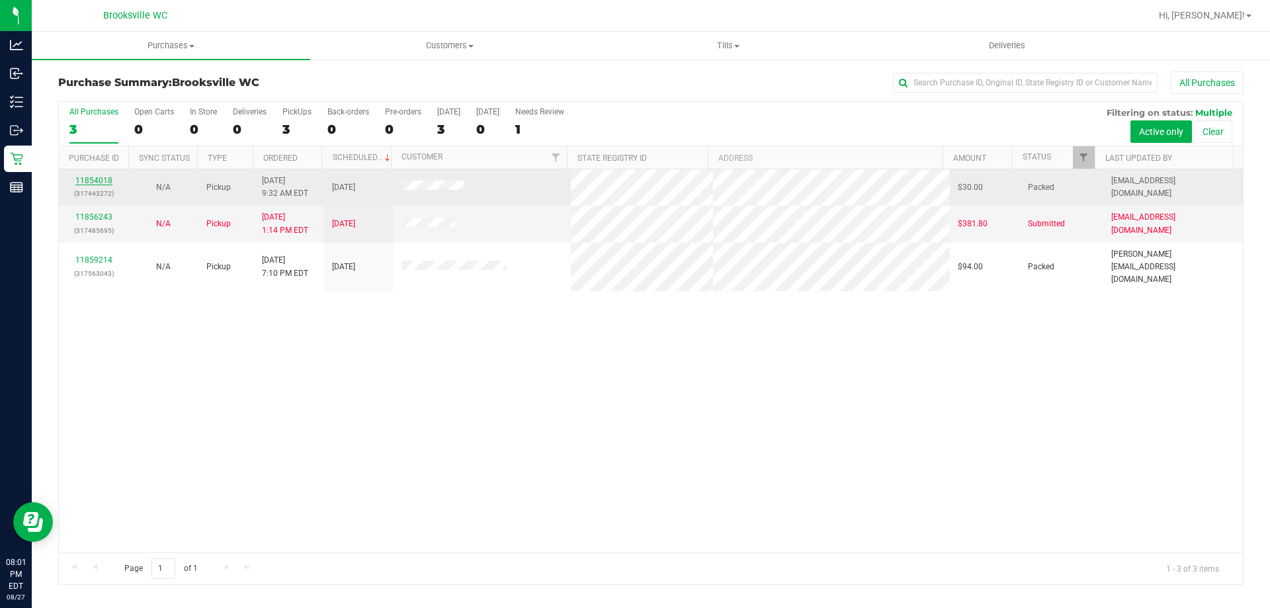
click at [97, 179] on link "11854018" at bounding box center [93, 180] width 37 height 9
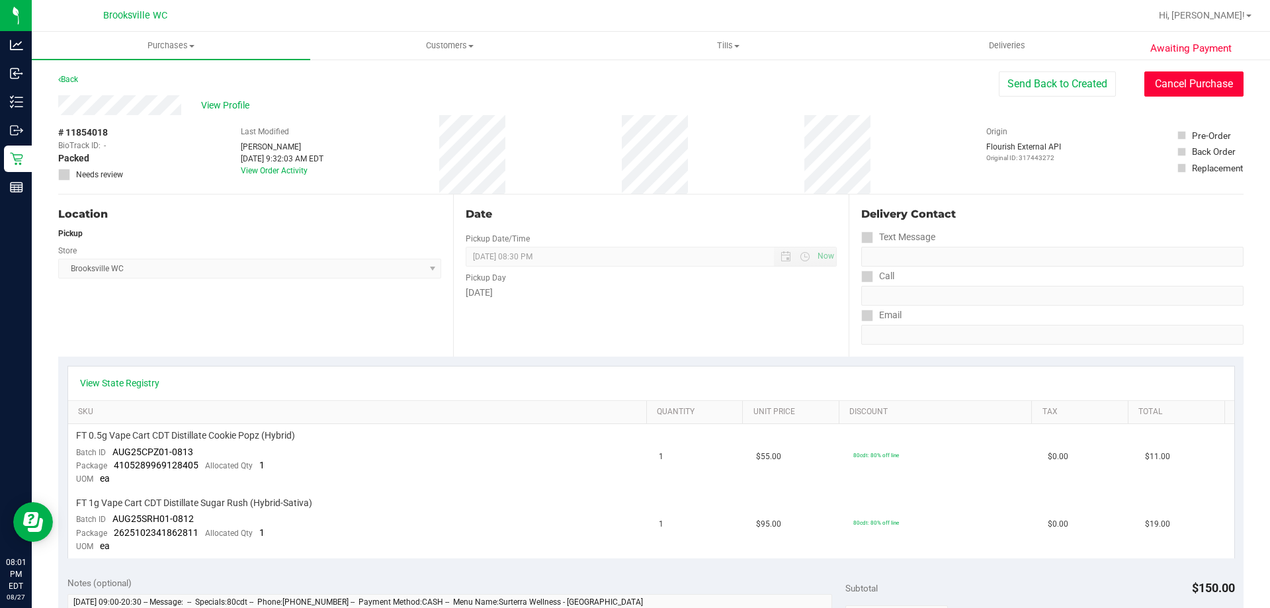
click at [1167, 83] on button "Cancel Purchase" at bounding box center [1194, 83] width 99 height 25
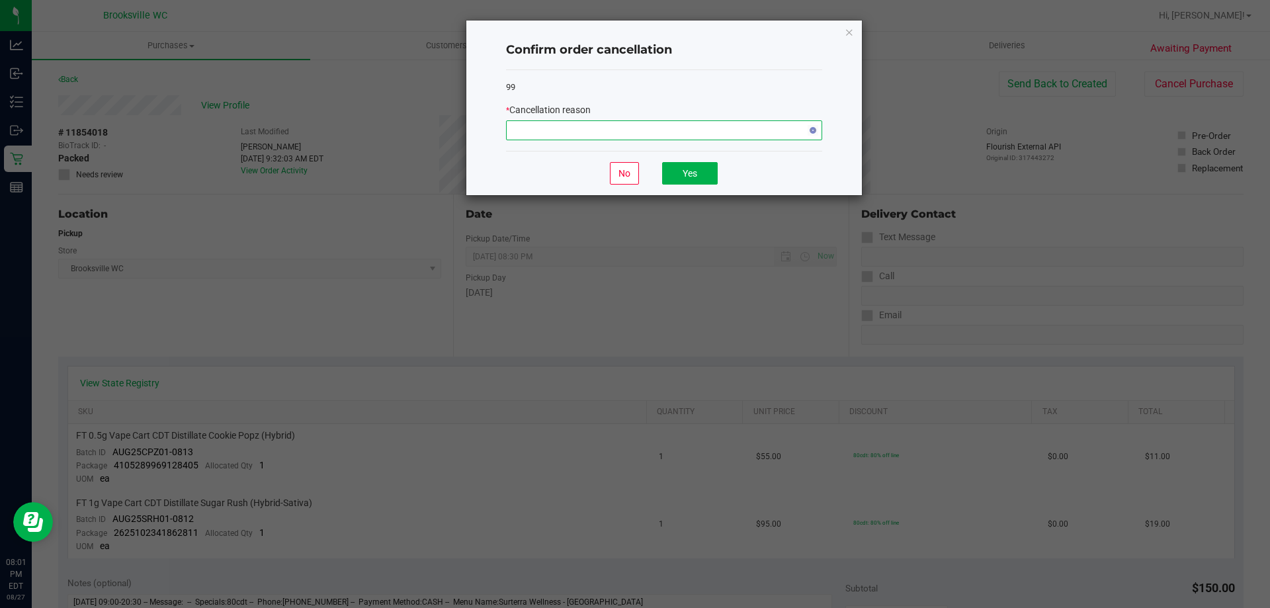
click at [571, 128] on span "NO DATA FOUND" at bounding box center [656, 130] width 298 height 19
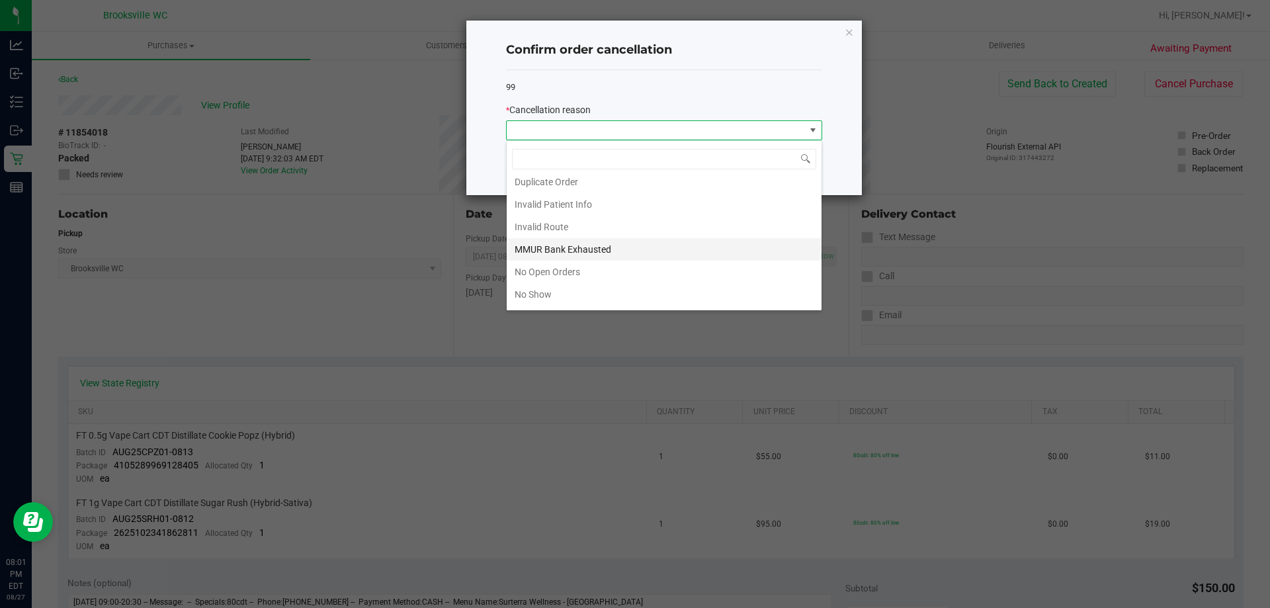
scroll to position [115, 0]
click at [548, 225] on li "No Show" at bounding box center [664, 229] width 315 height 22
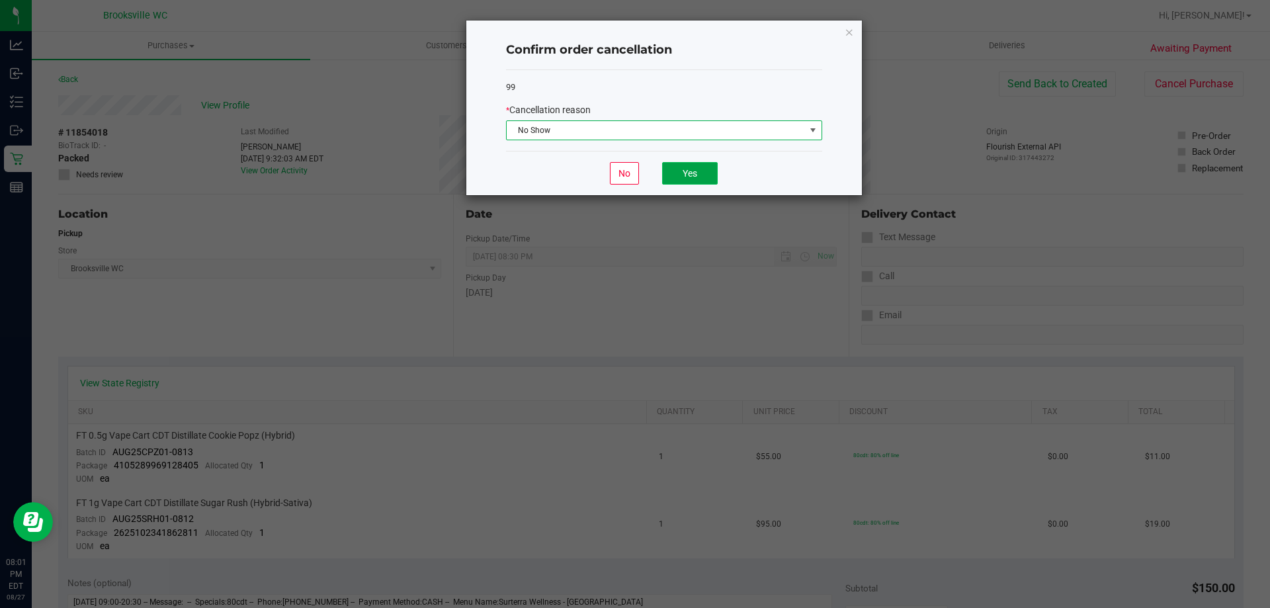
click at [676, 171] on button "Yes" at bounding box center [690, 173] width 56 height 22
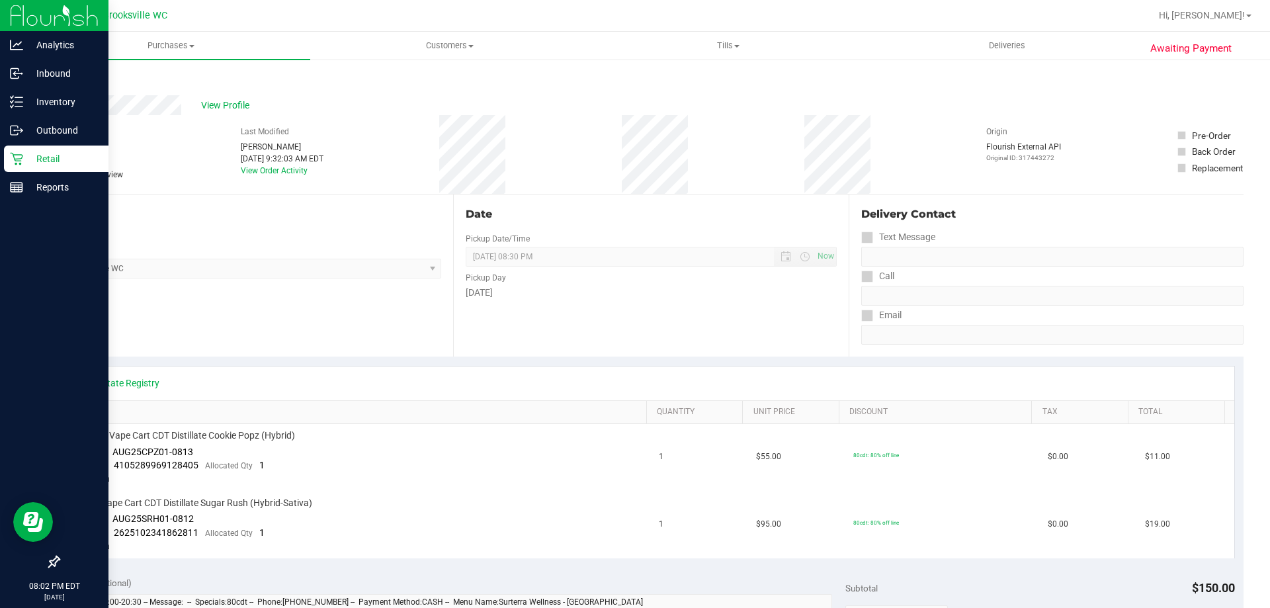
click at [33, 157] on p "Retail" at bounding box center [62, 159] width 79 height 16
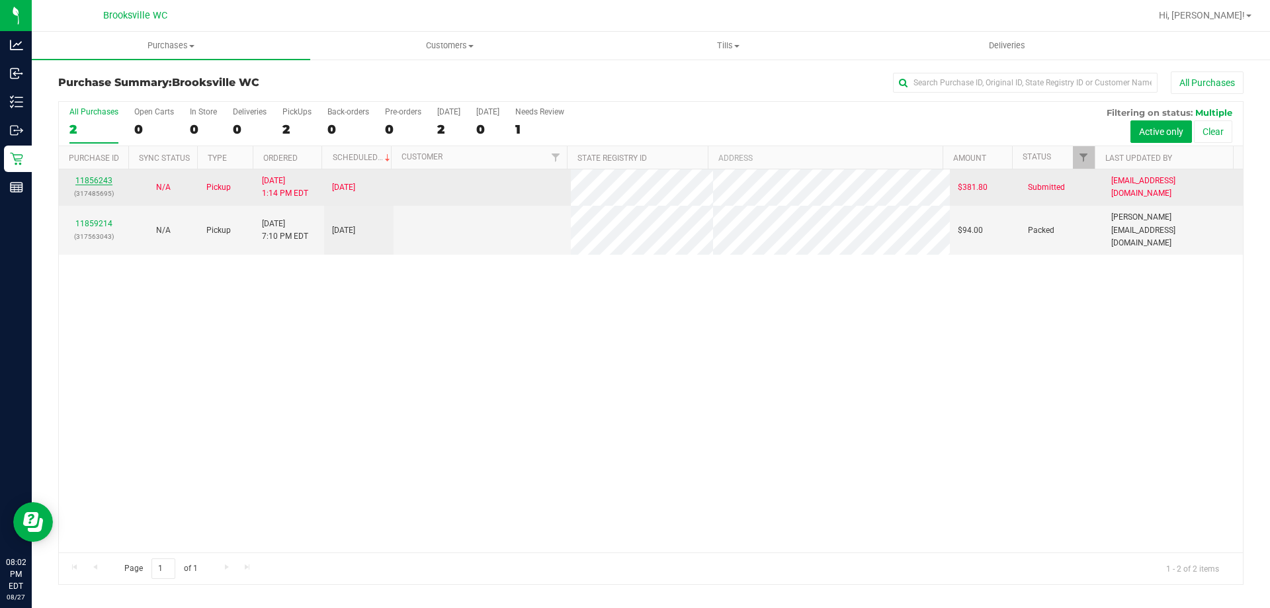
click at [91, 184] on link "11856243" at bounding box center [93, 180] width 37 height 9
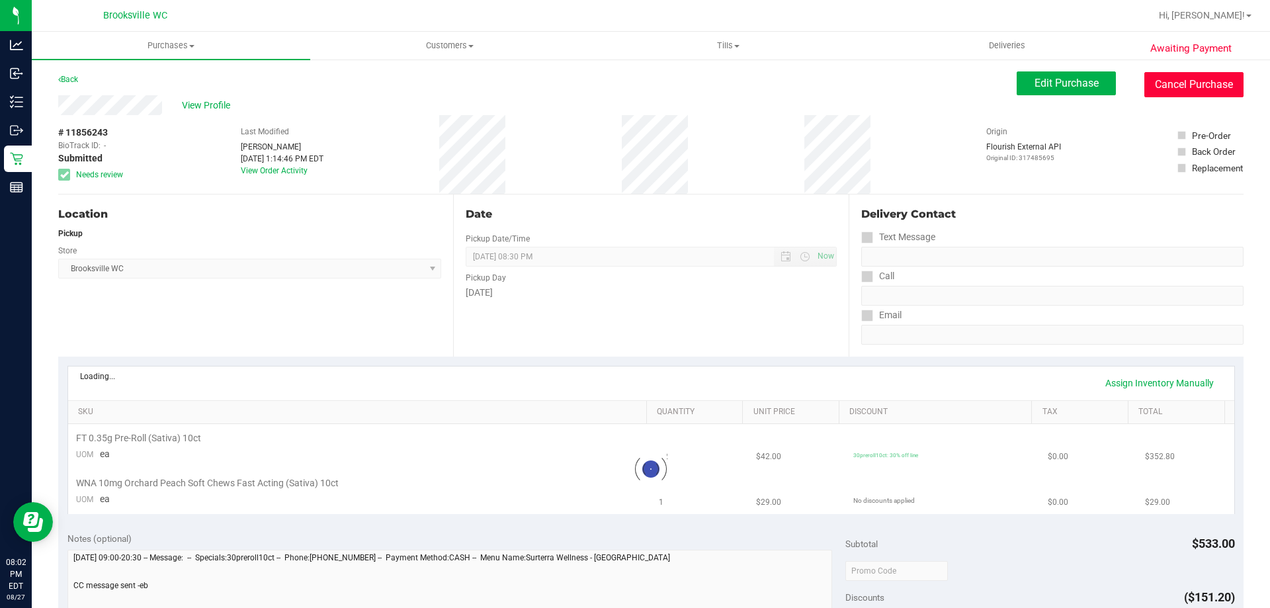
click at [1174, 89] on button "Cancel Purchase" at bounding box center [1194, 84] width 99 height 25
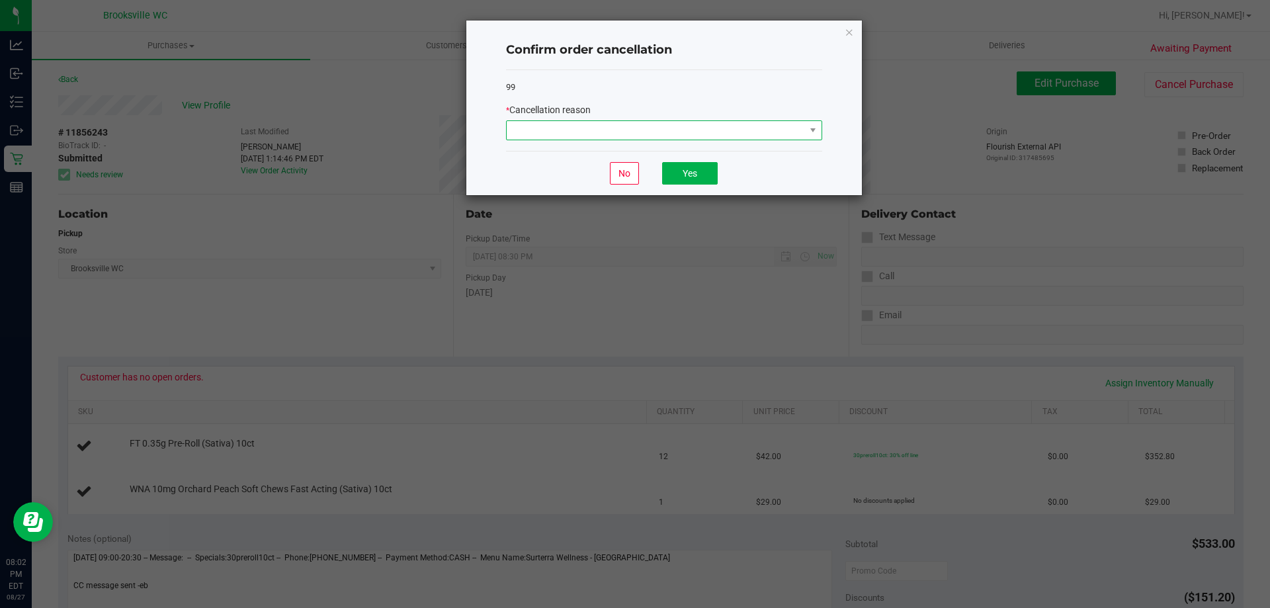
click at [554, 128] on span at bounding box center [656, 130] width 298 height 19
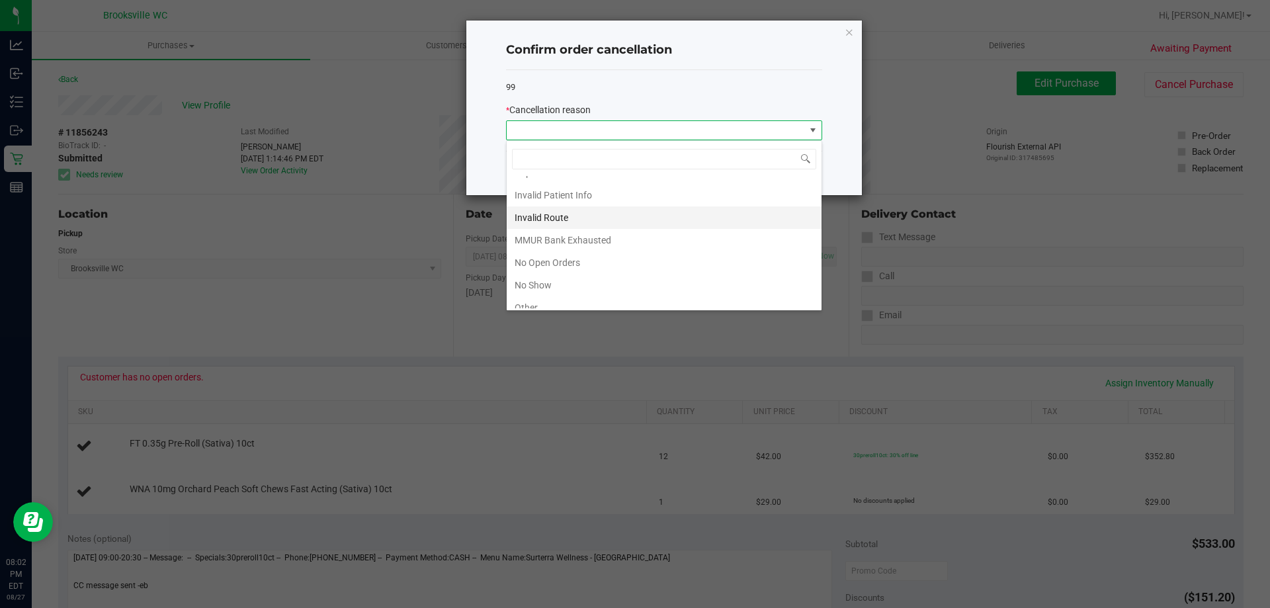
scroll to position [115, 0]
click at [547, 226] on li "No Show" at bounding box center [664, 229] width 315 height 22
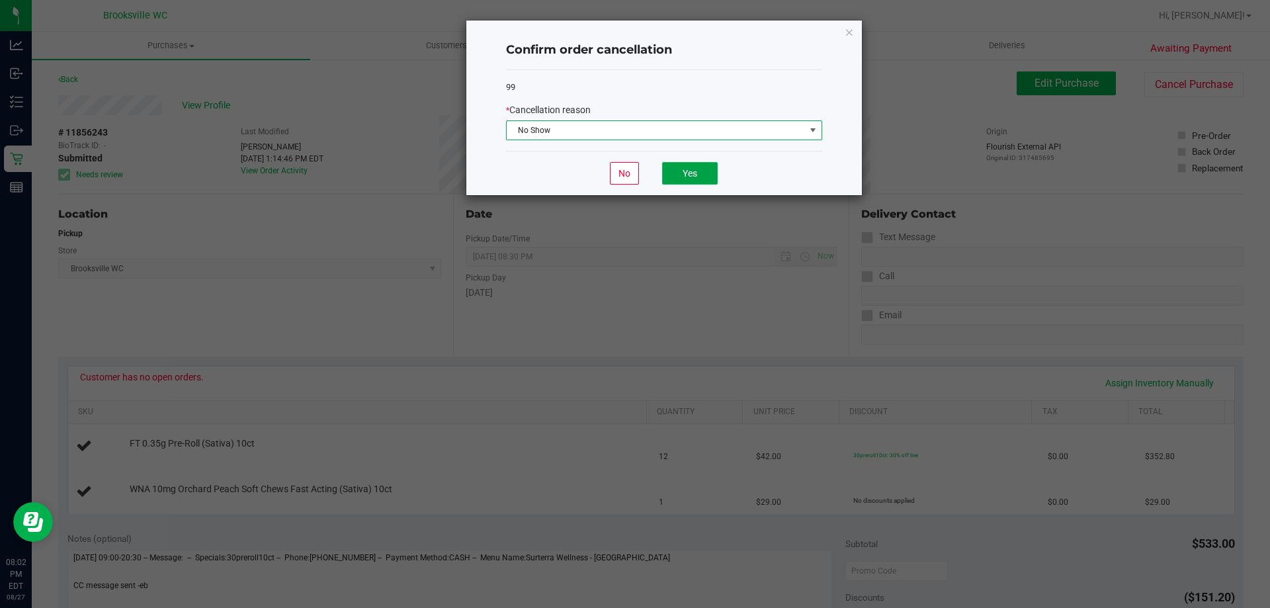
click at [699, 175] on button "Yes" at bounding box center [690, 173] width 56 height 22
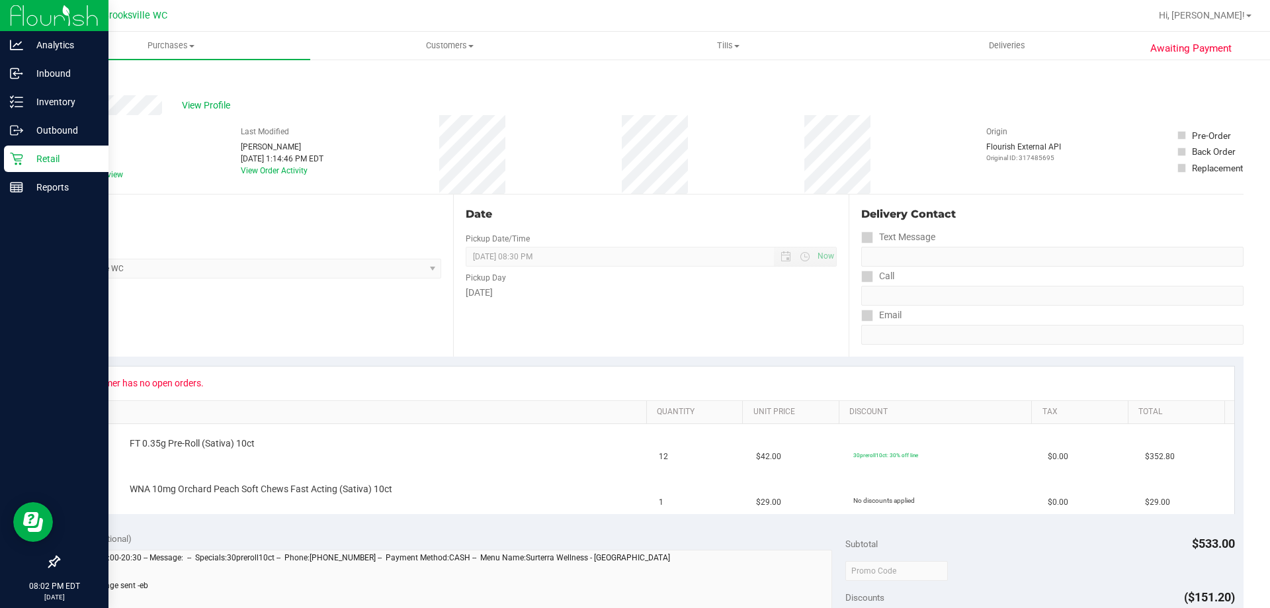
click at [21, 165] on icon at bounding box center [16, 158] width 13 height 13
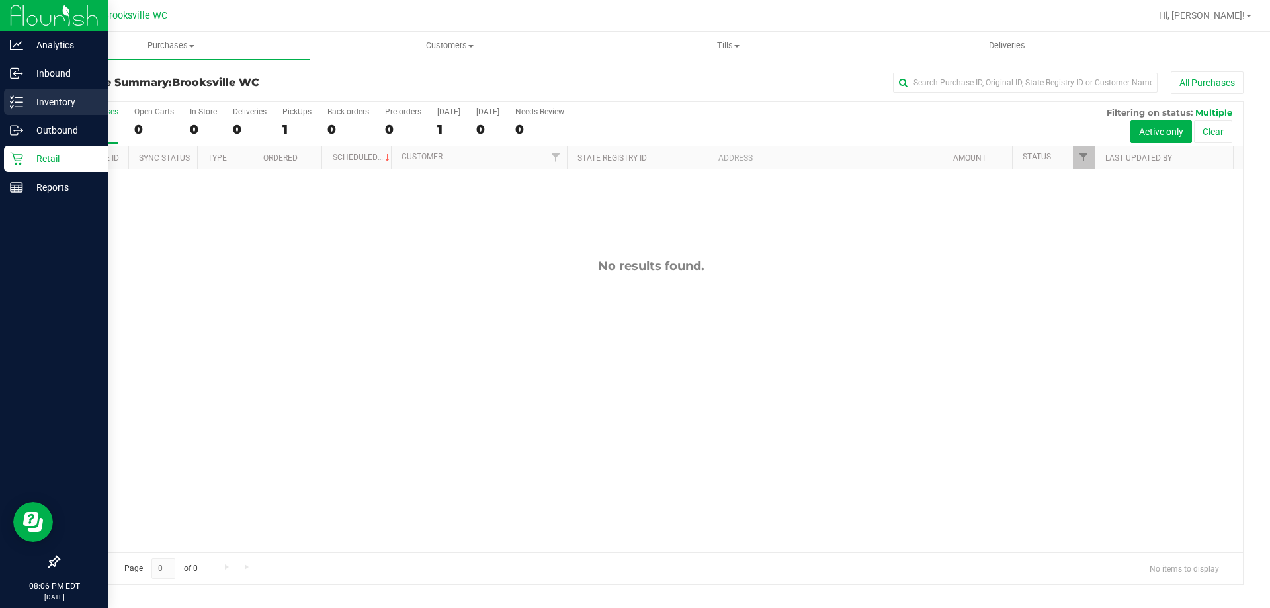
click at [30, 101] on p "Inventory" at bounding box center [62, 102] width 79 height 16
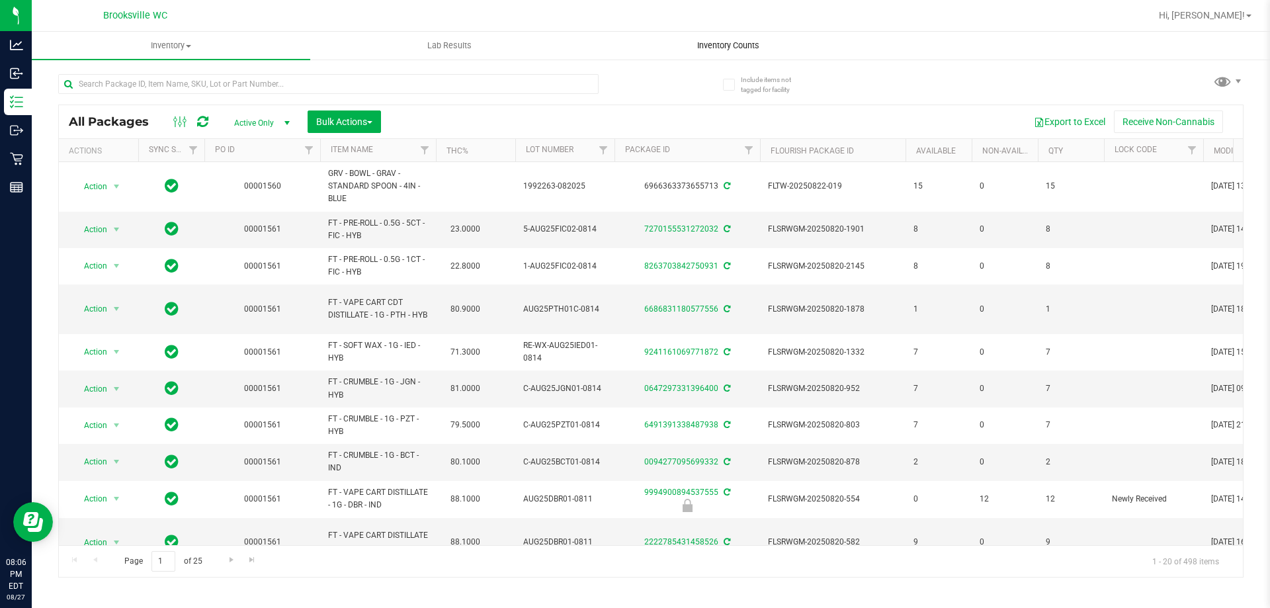
click at [735, 52] on uib-tab-heading "Inventory Counts" at bounding box center [728, 45] width 277 height 26
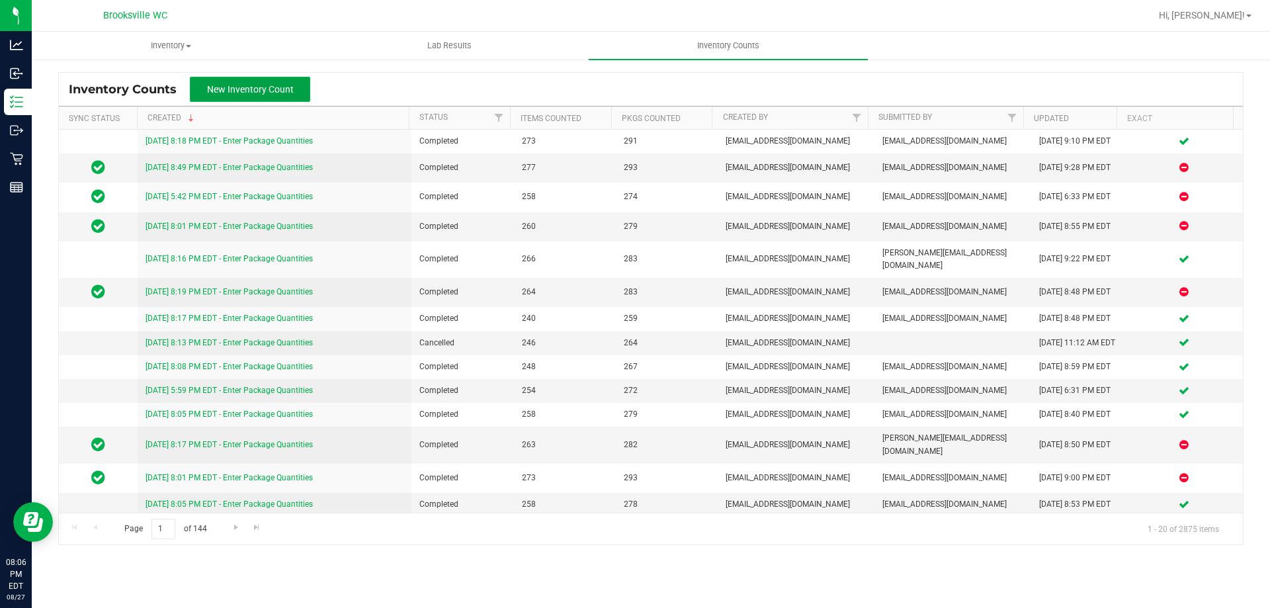
click at [269, 97] on button "New Inventory Count" at bounding box center [250, 89] width 120 height 25
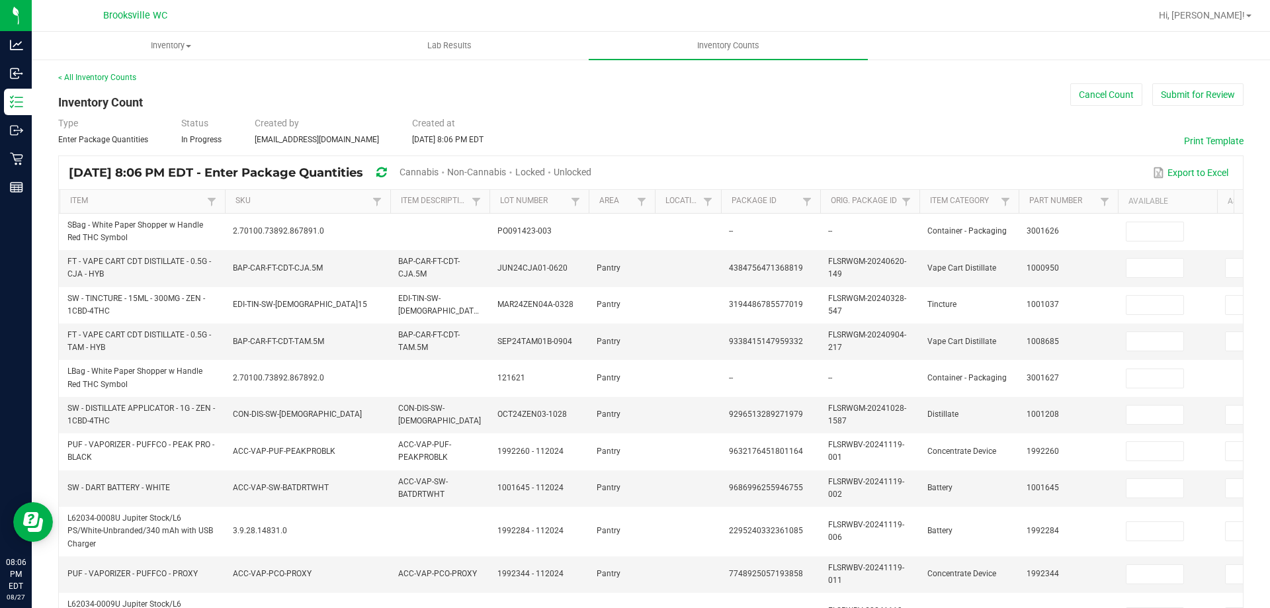
click at [439, 174] on span "Cannabis" at bounding box center [419, 172] width 39 height 11
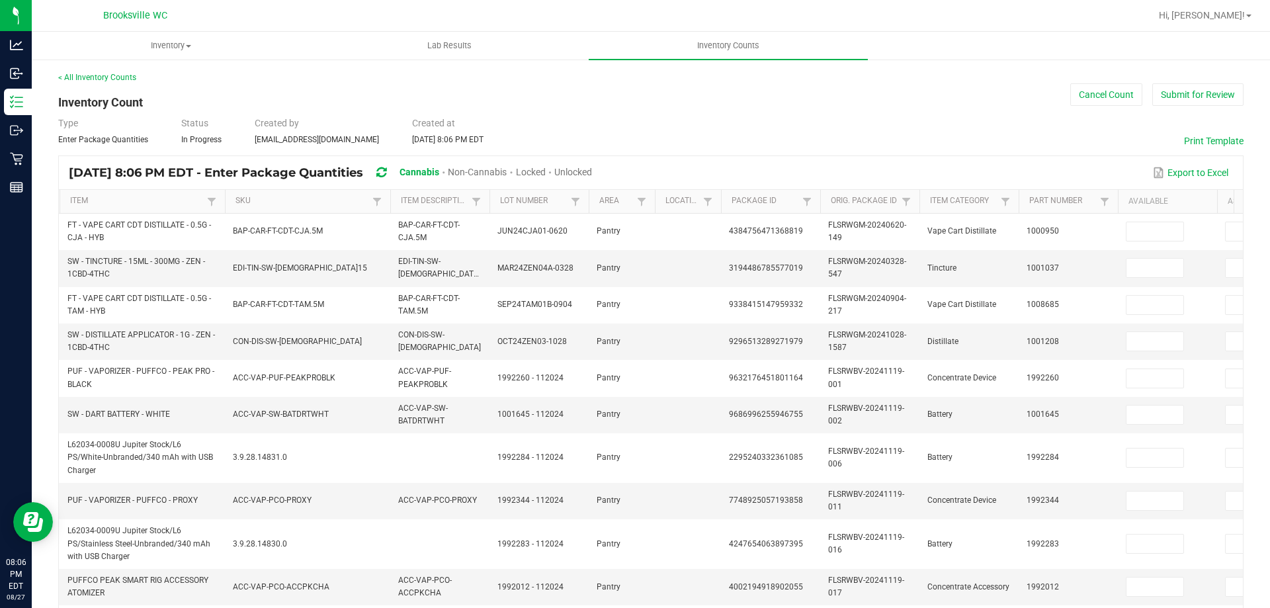
click at [592, 172] on span "Unlocked" at bounding box center [573, 172] width 38 height 11
click at [196, 198] on link "Item" at bounding box center [136, 201] width 133 height 11
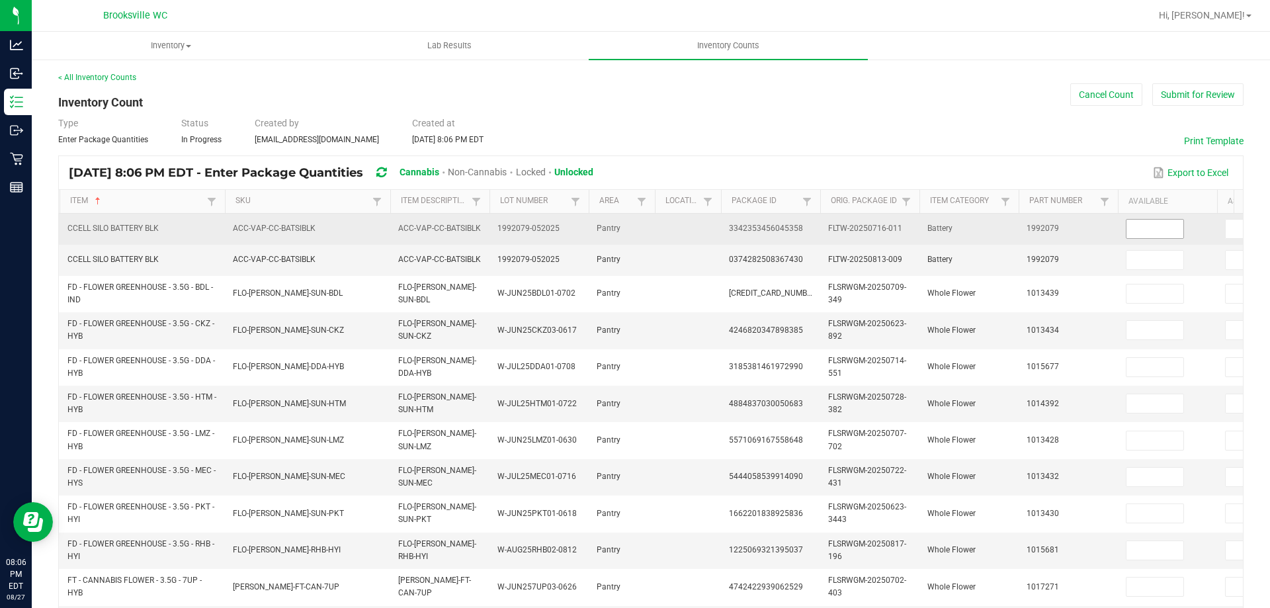
click at [1169, 223] on input at bounding box center [1155, 229] width 57 height 19
click at [1163, 226] on input at bounding box center [1155, 229] width 57 height 19
click at [1153, 234] on input at bounding box center [1155, 229] width 57 height 19
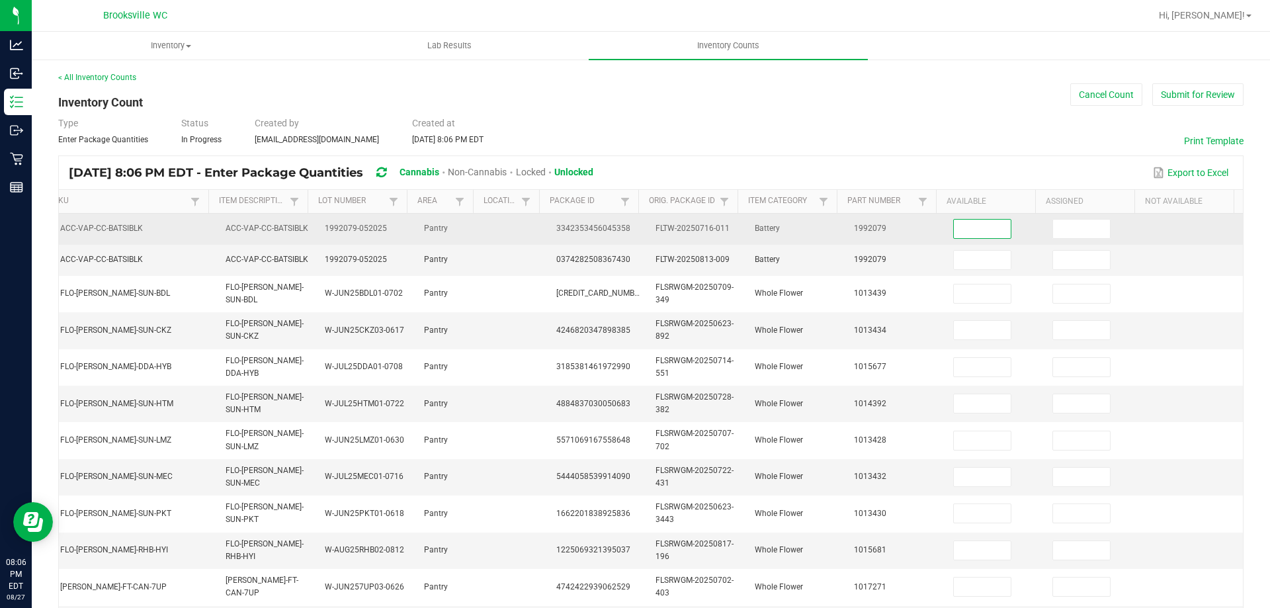
click at [960, 232] on input at bounding box center [982, 229] width 57 height 19
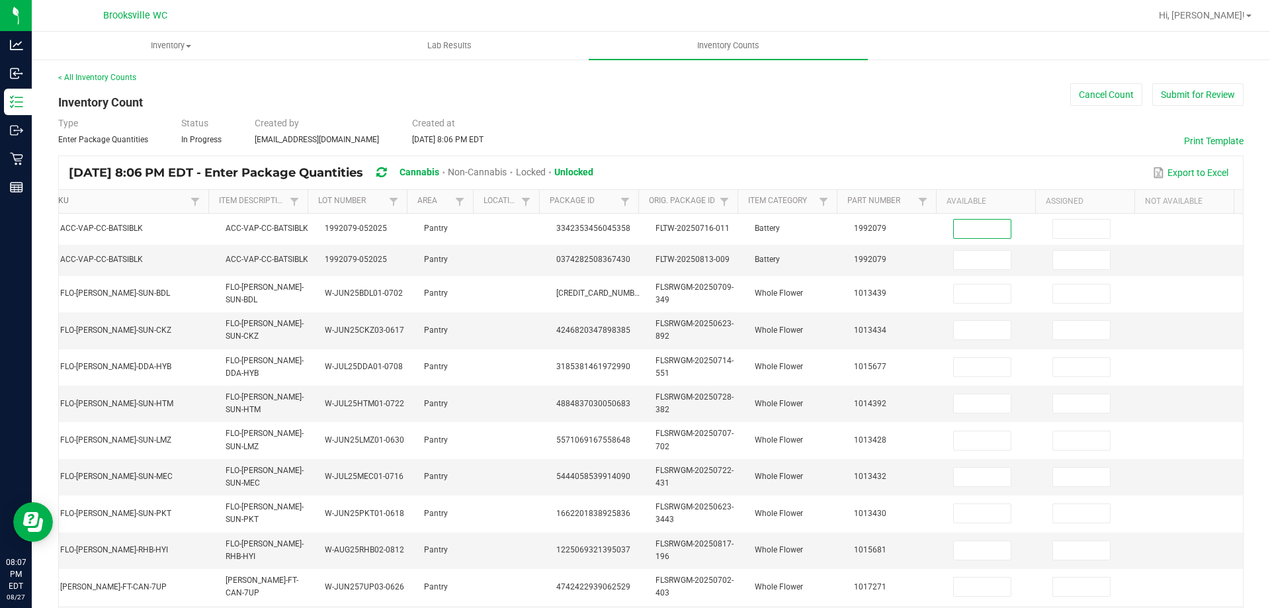
click at [157, 203] on link "SKU" at bounding box center [120, 201] width 133 height 11
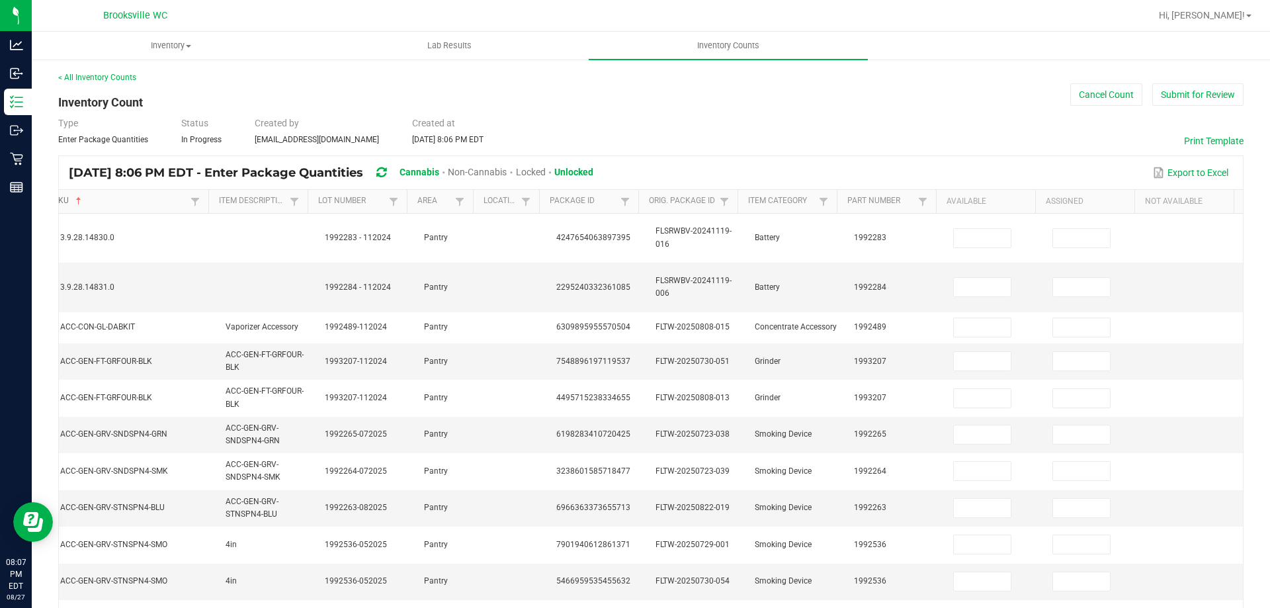
click at [158, 203] on link "SKU" at bounding box center [120, 201] width 133 height 11
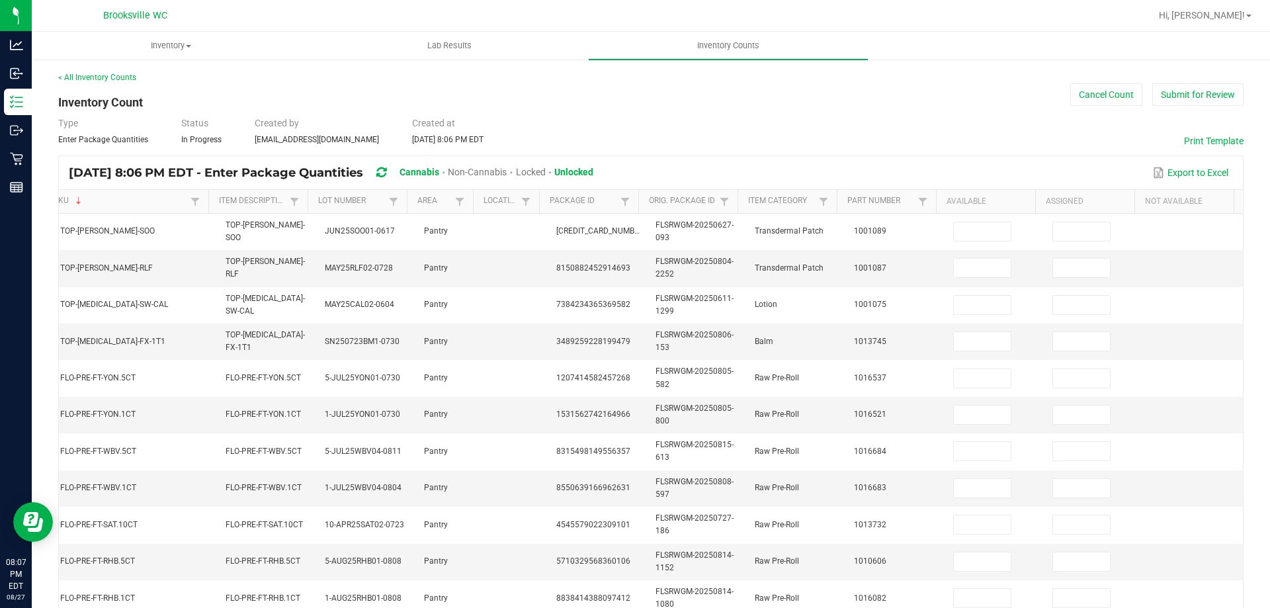
click at [965, 204] on th "Available" at bounding box center [985, 202] width 99 height 24
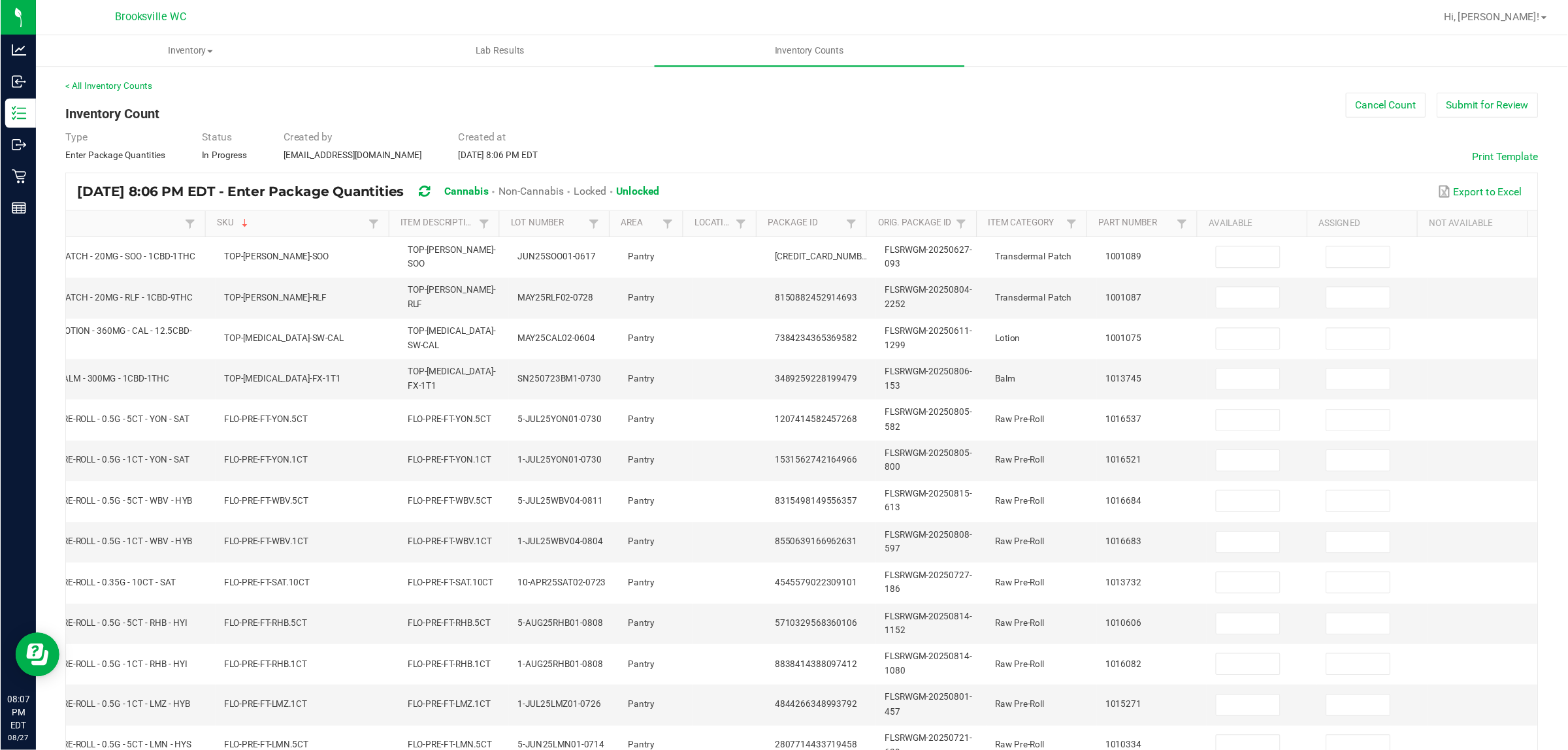
scroll to position [0, 51]
drag, startPoint x: 1254, startPoint y: 0, endPoint x: 845, endPoint y: 144, distance: 433.6
click at [845, 144] on div "< All Inventory Counts Inventory Count Cancel Count Submit for Review Type Ente…" at bounding box center [712, 518] width 1310 height 897
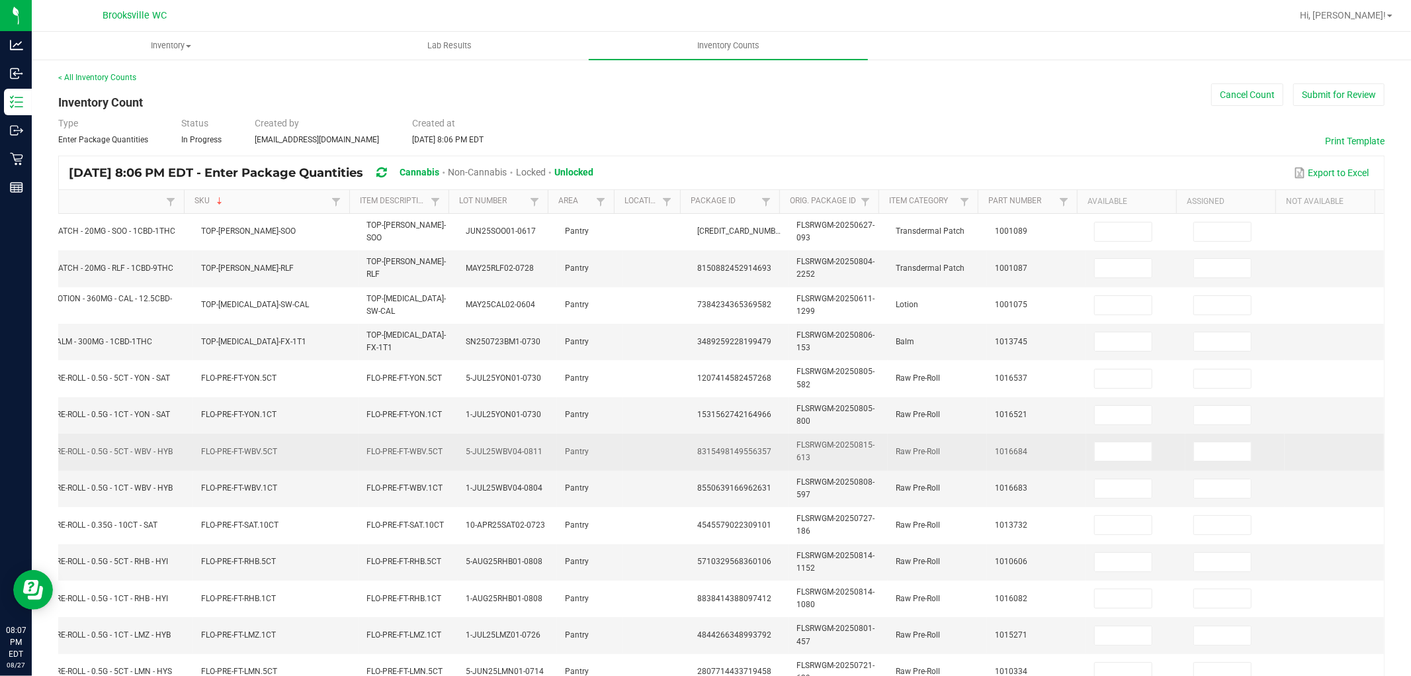
drag, startPoint x: 597, startPoint y: 466, endPoint x: 744, endPoint y: 468, distance: 146.9
click at [744, 468] on tr "FT - PRE-ROLL - 0.5G - 5CT - WBV - HYB FLO-PRE-FT-WBV.5CT FLO-PRE-FT-WBV.5CT 5-…" at bounding box center [705, 451] width 1357 height 36
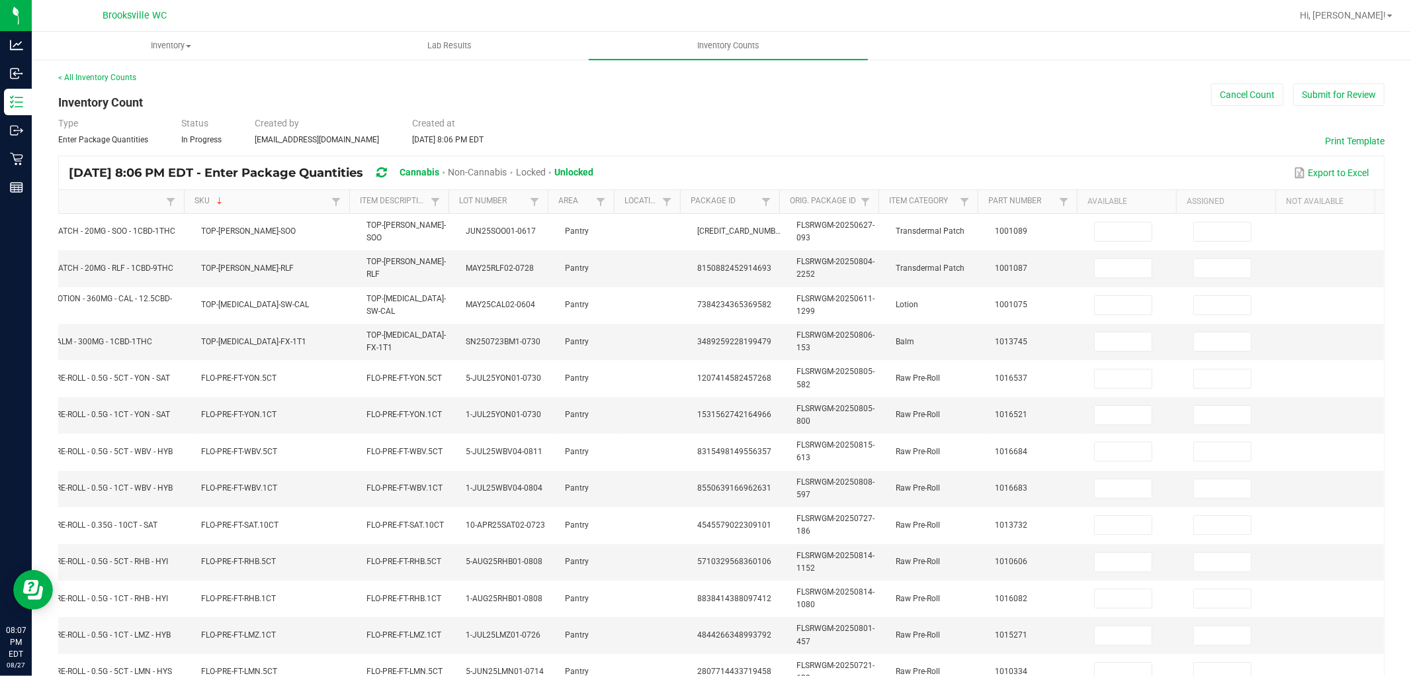
click at [101, 204] on link "Item" at bounding box center [95, 201] width 133 height 11
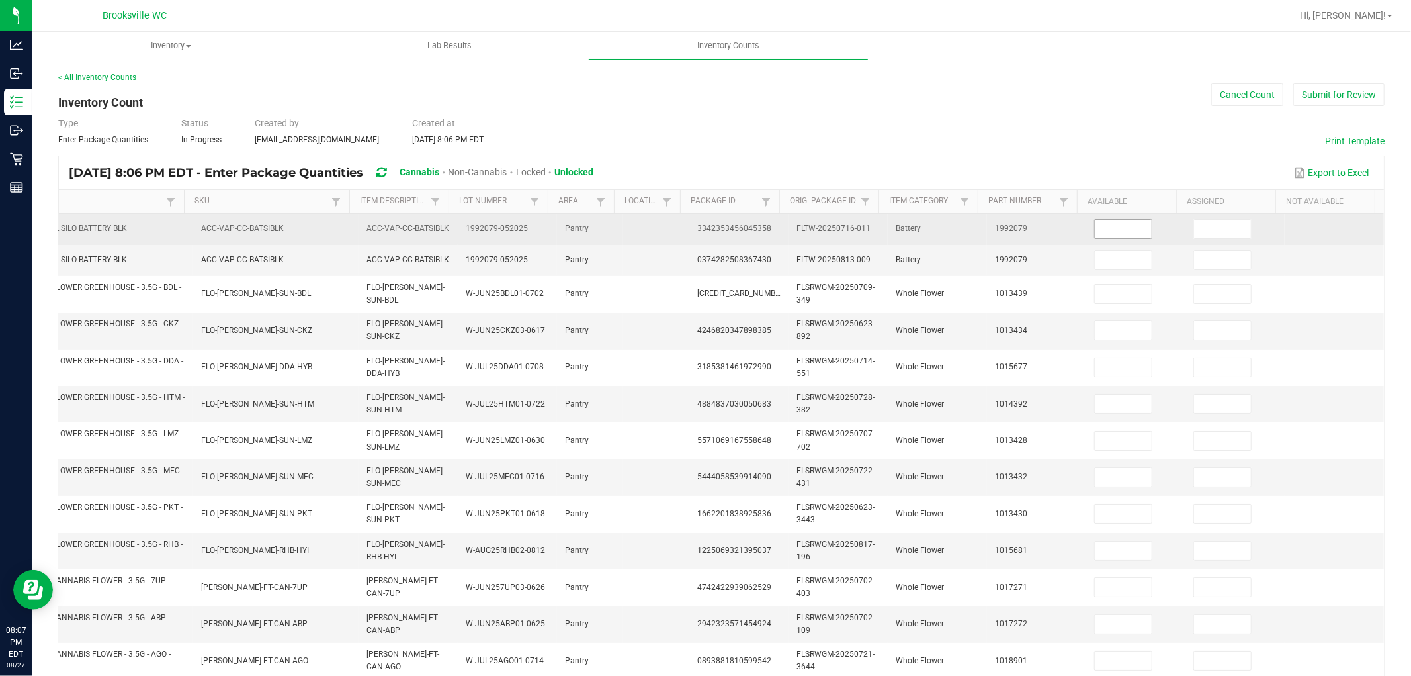
click at [1095, 226] on input at bounding box center [1123, 229] width 57 height 19
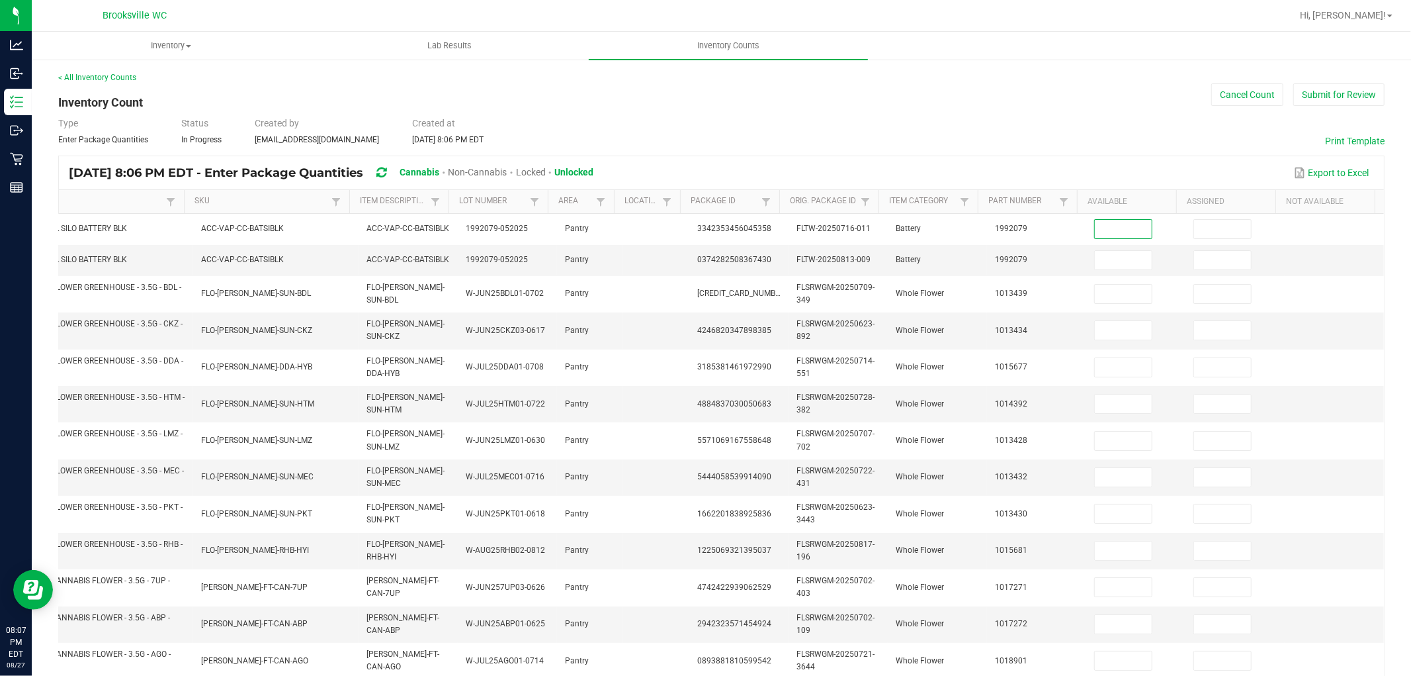
click at [448, 163] on div "Cannabis" at bounding box center [424, 173] width 48 height 24
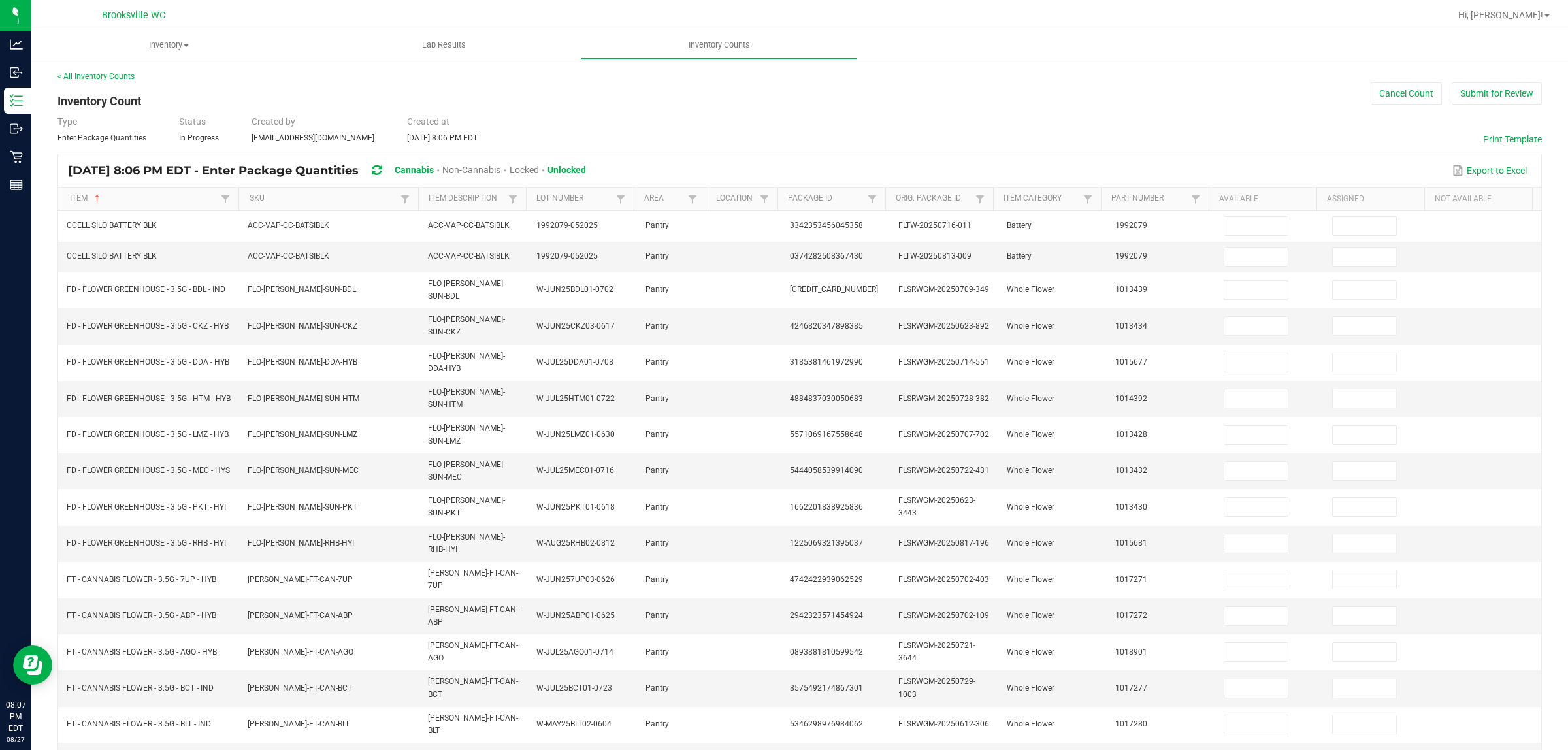
drag, startPoint x: 1393, startPoint y: 0, endPoint x: 941, endPoint y: 117, distance: 466.9
click at [941, 117] on div "Type Enter Package Quantities Status In Progress Created by [EMAIL_ADDRESS][DOM…" at bounding box center [799, 128] width 1484 height 29
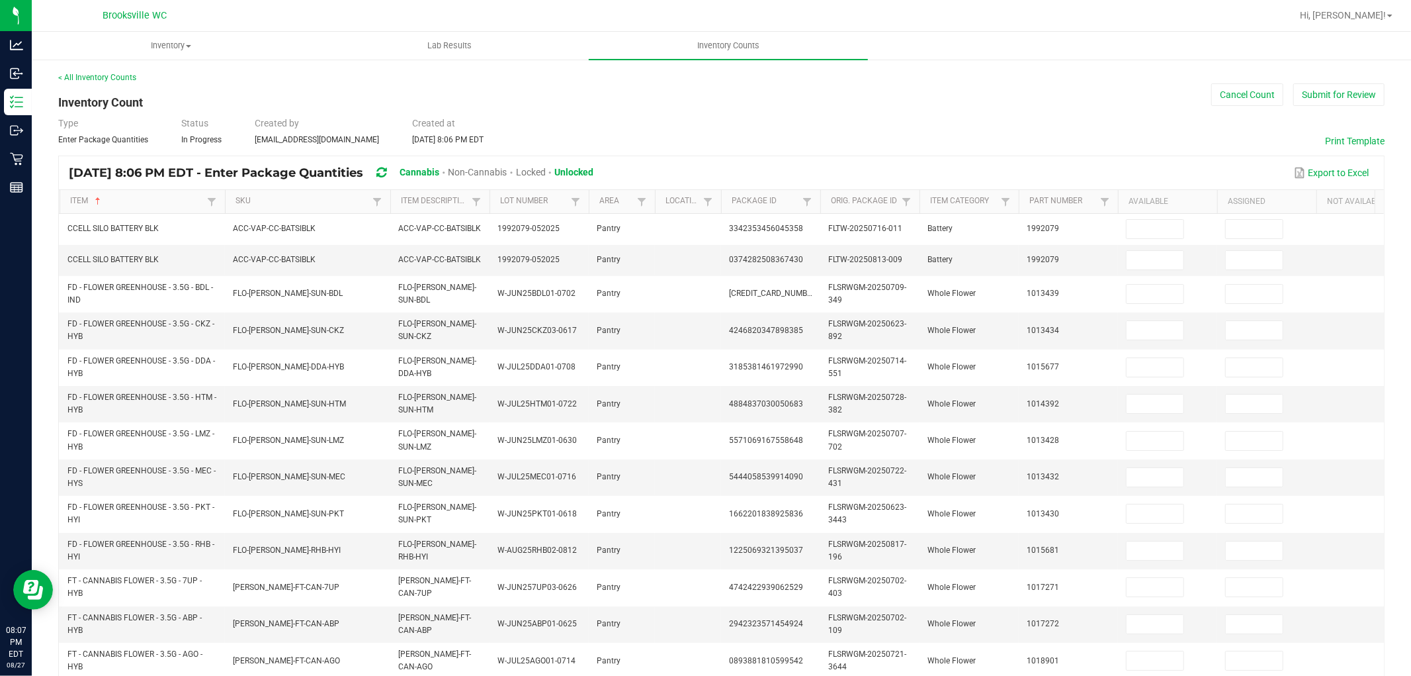
drag, startPoint x: 1519, startPoint y: 0, endPoint x: 852, endPoint y: 154, distance: 685.2
click at [852, 154] on div "< All Inventory Counts Inventory Count Cancel Count Submit for Review Type Ente…" at bounding box center [721, 520] width 1327 height 899
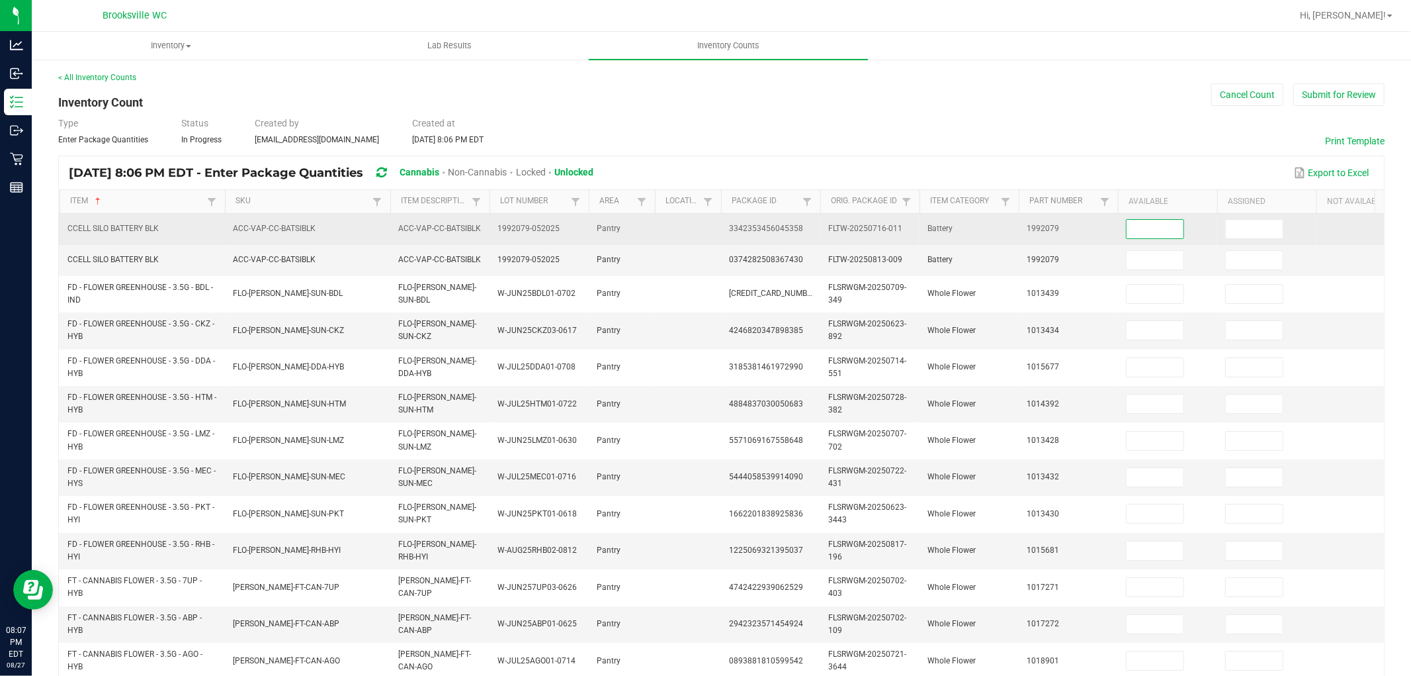
click at [1155, 233] on input at bounding box center [1155, 229] width 57 height 19
click at [1153, 232] on input at bounding box center [1155, 229] width 57 height 19
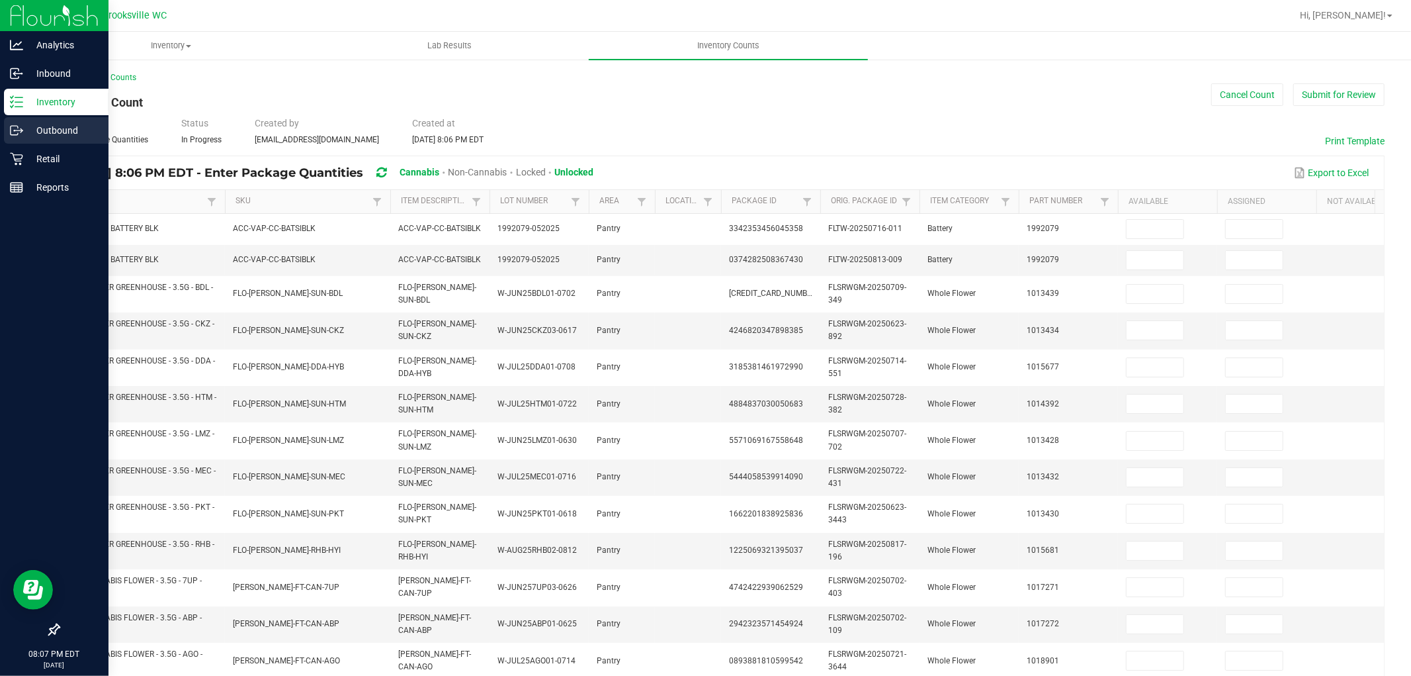
click at [21, 124] on icon at bounding box center [16, 130] width 13 height 13
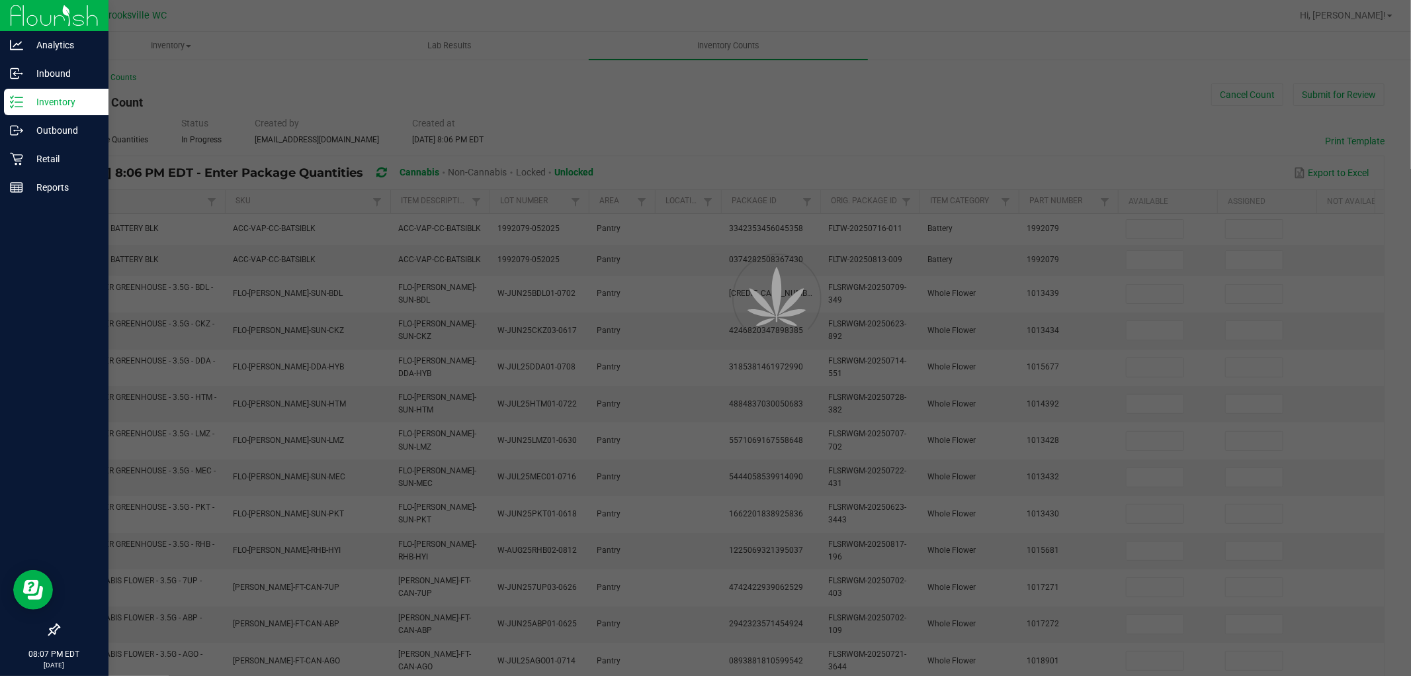
click at [24, 107] on p "Inventory" at bounding box center [62, 102] width 79 height 16
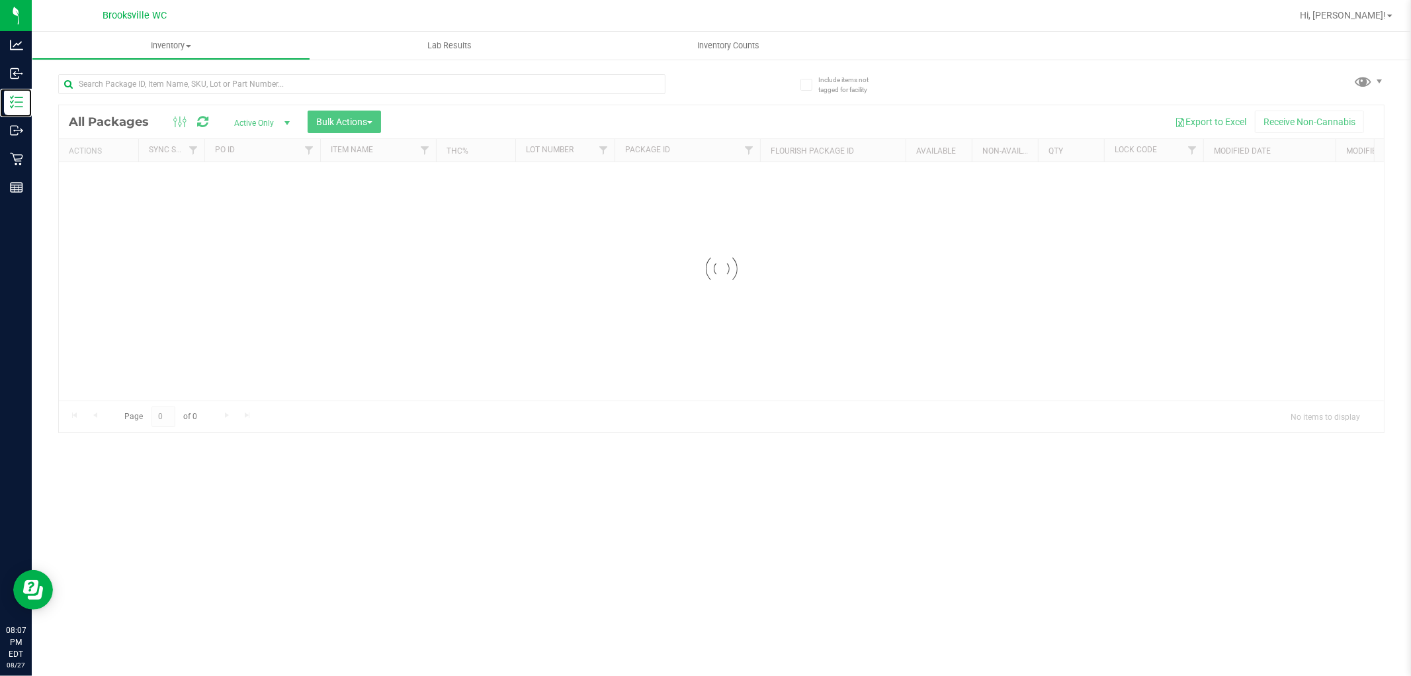
click at [0, 0] on p "Inventory" at bounding box center [0, 0] width 0 height 0
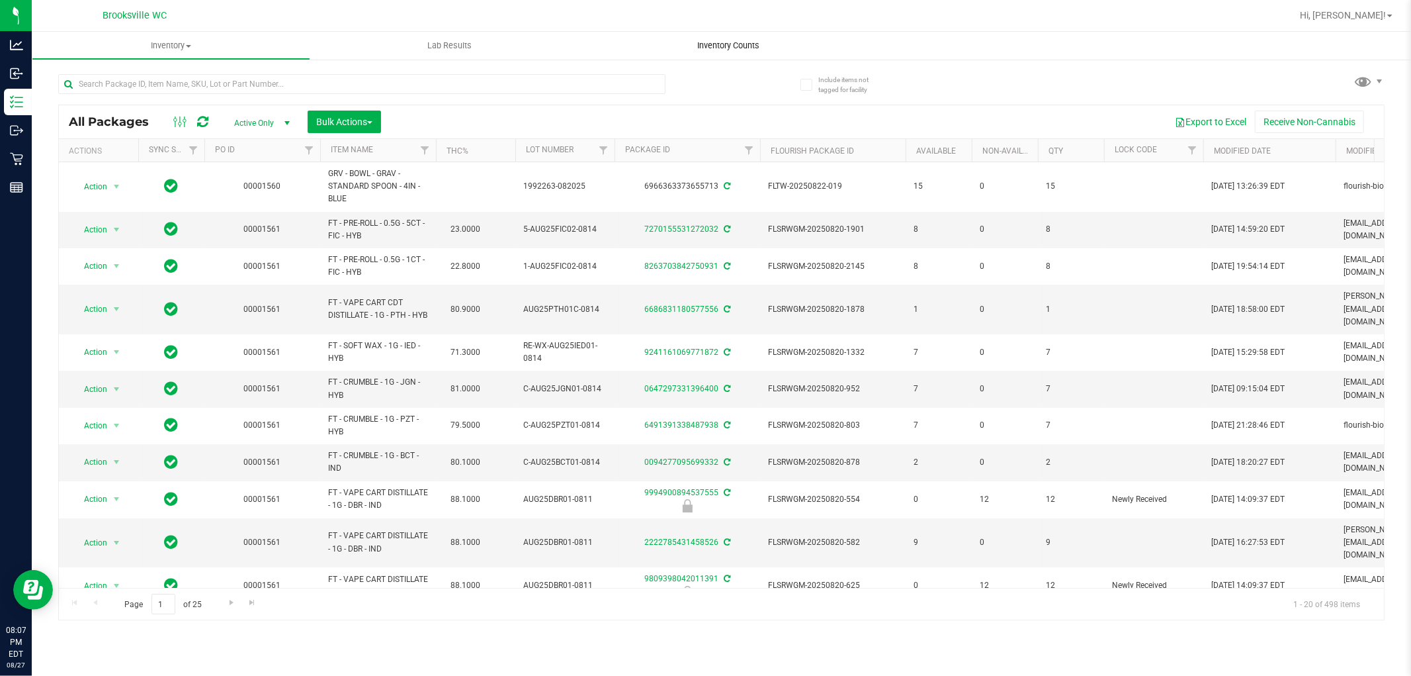
click at [748, 43] on span "Inventory Counts" at bounding box center [729, 46] width 98 height 12
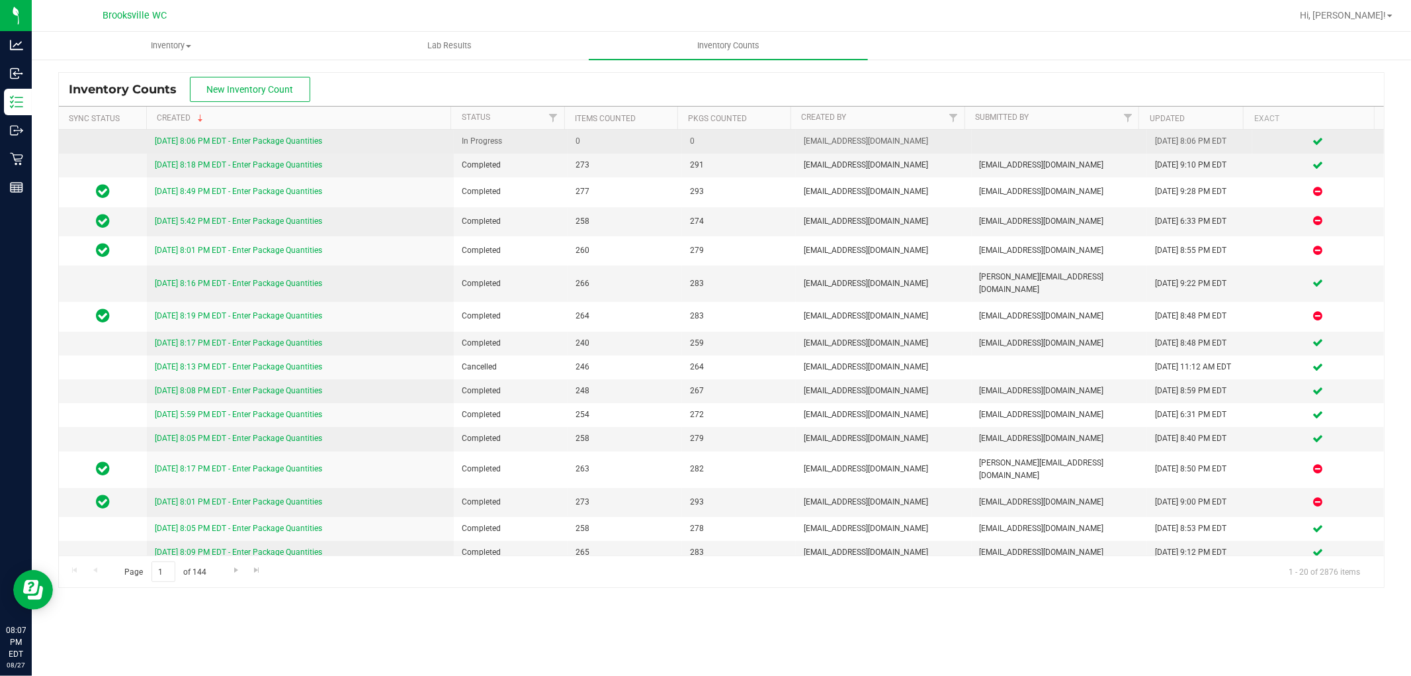
click at [289, 140] on link "[DATE] 8:06 PM EDT - Enter Package Quantities" at bounding box center [238, 140] width 167 height 9
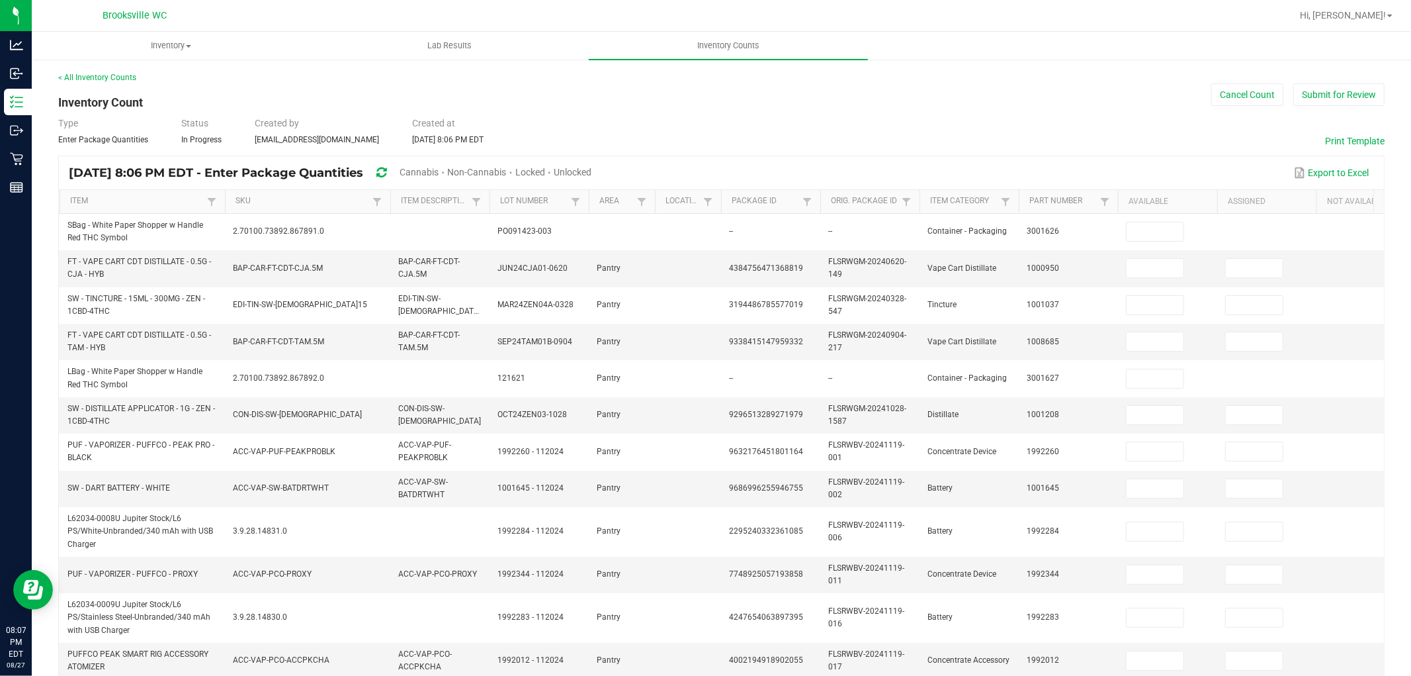
click at [177, 195] on th "Item" at bounding box center [142, 202] width 165 height 24
click at [439, 169] on span "Cannabis" at bounding box center [419, 172] width 39 height 11
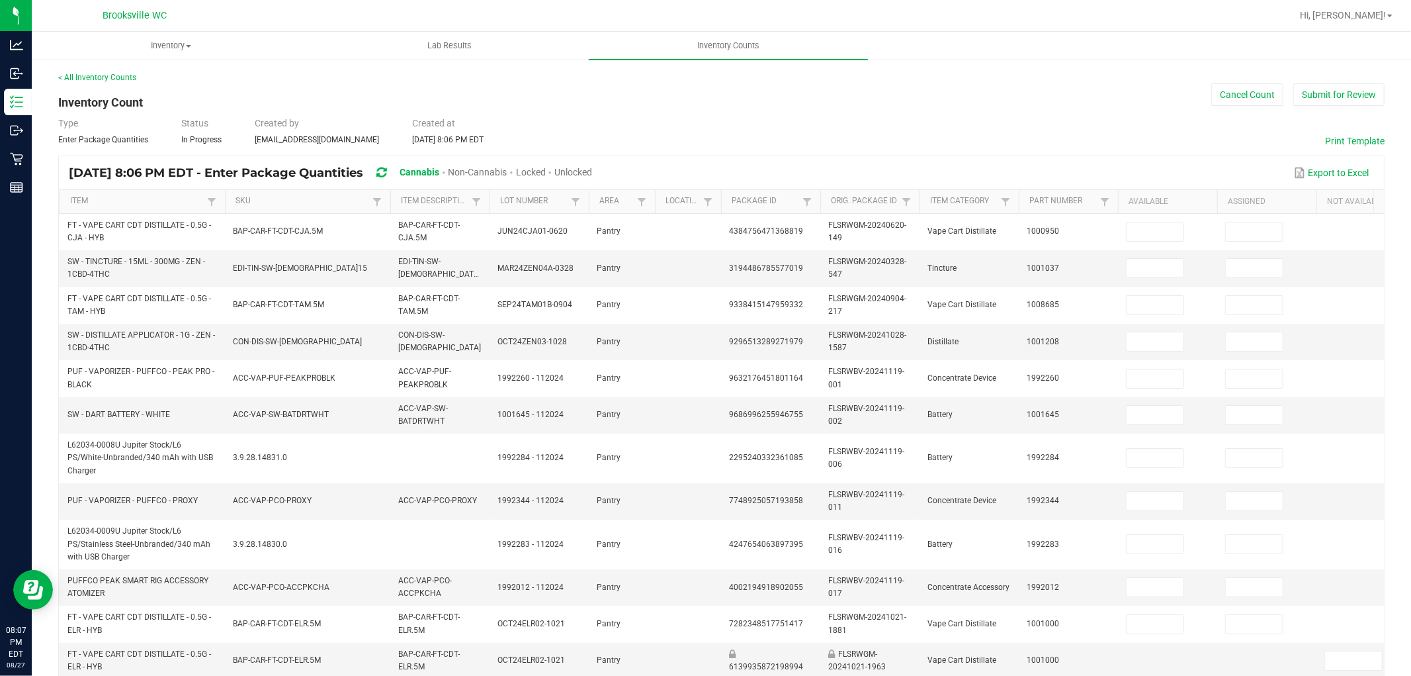
click at [592, 167] on span "Unlocked" at bounding box center [573, 172] width 38 height 11
click at [159, 199] on link "Item" at bounding box center [136, 201] width 133 height 11
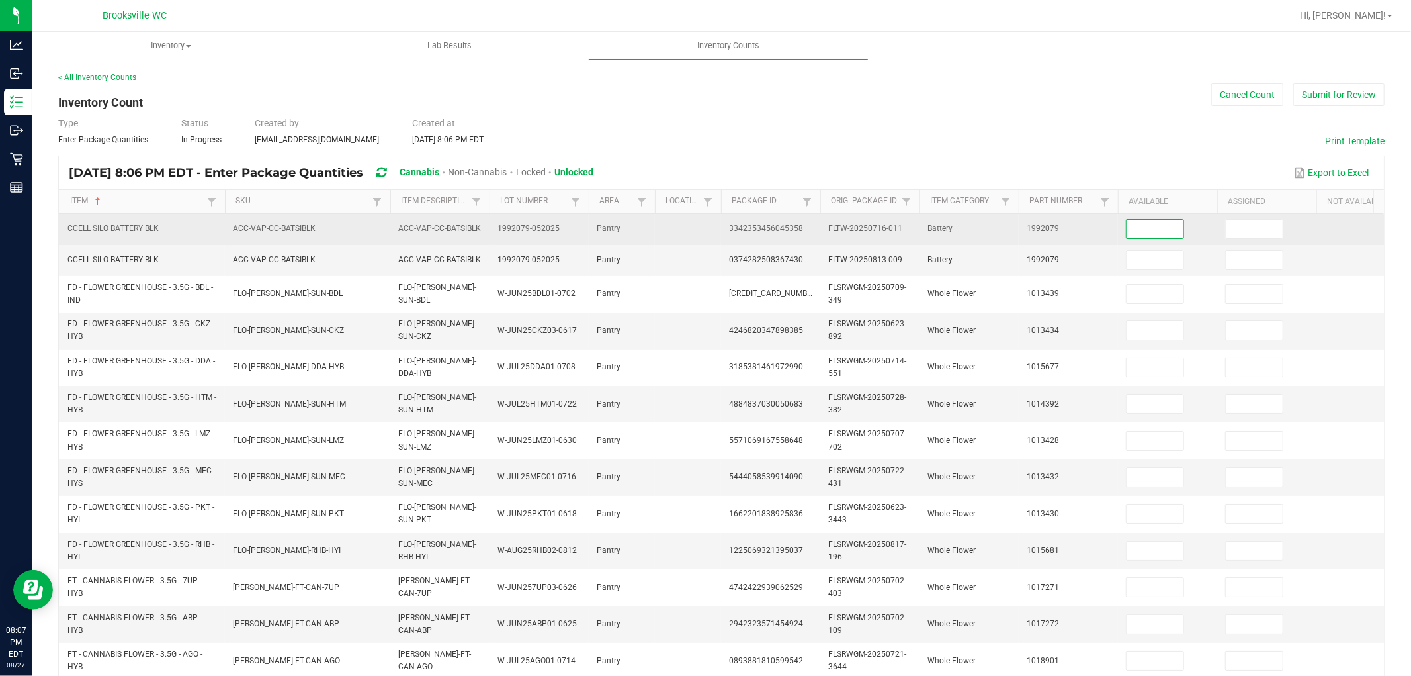
click at [1143, 235] on input at bounding box center [1155, 229] width 57 height 19
type input "17"
type input "3"
type input "12"
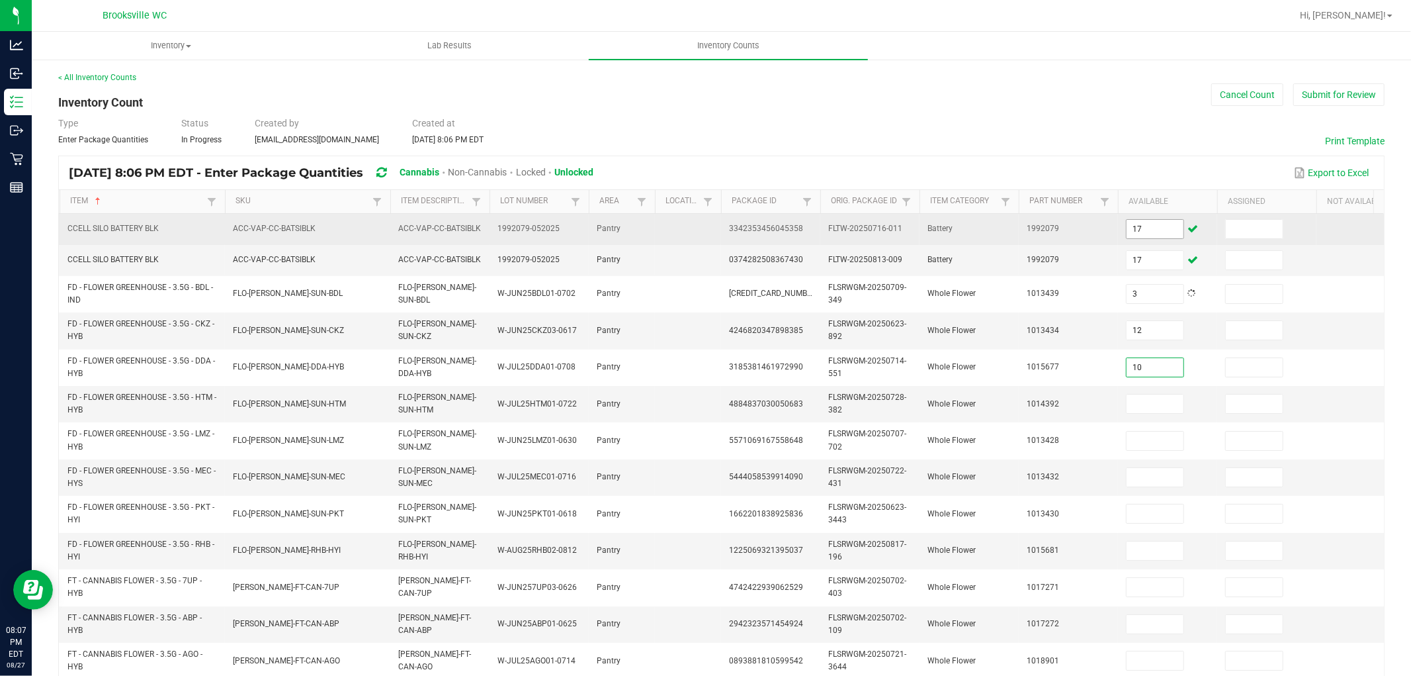
type input "10"
type input "1"
type input "8"
type input "15"
type input "20"
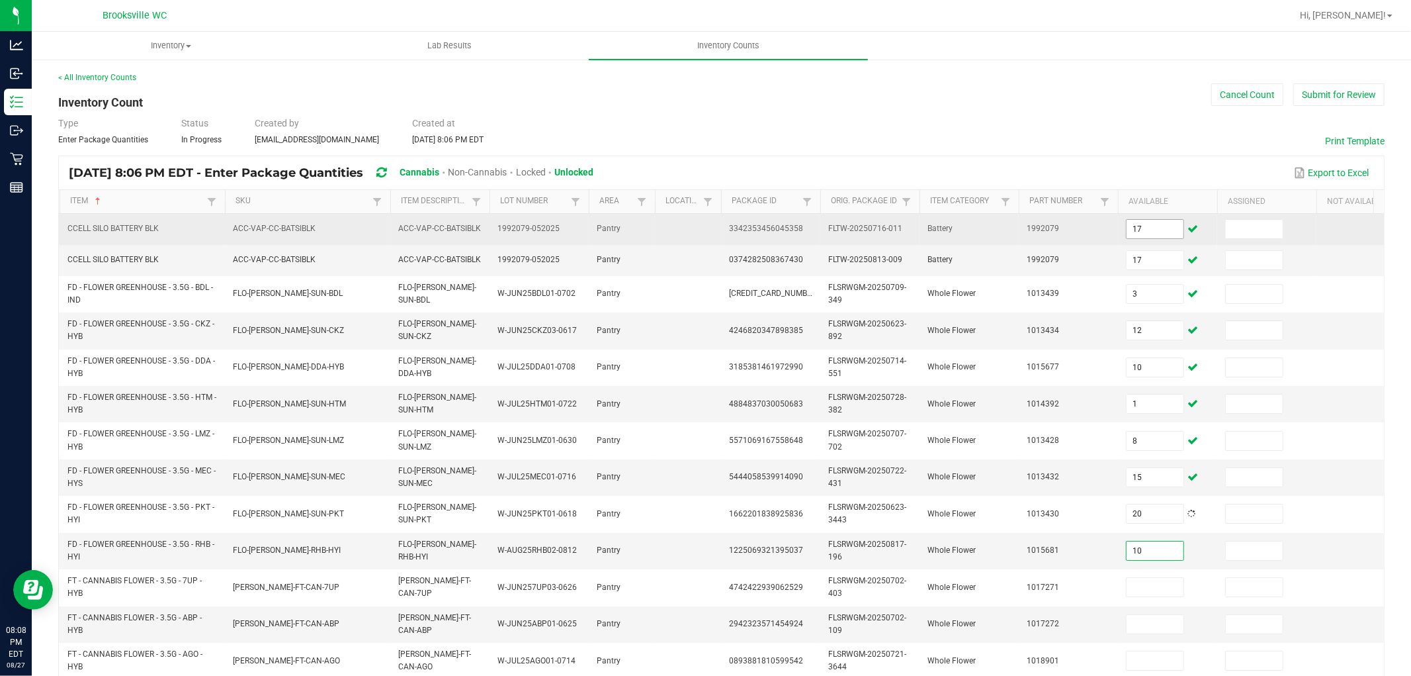
type input "10"
type input "3"
type input "13"
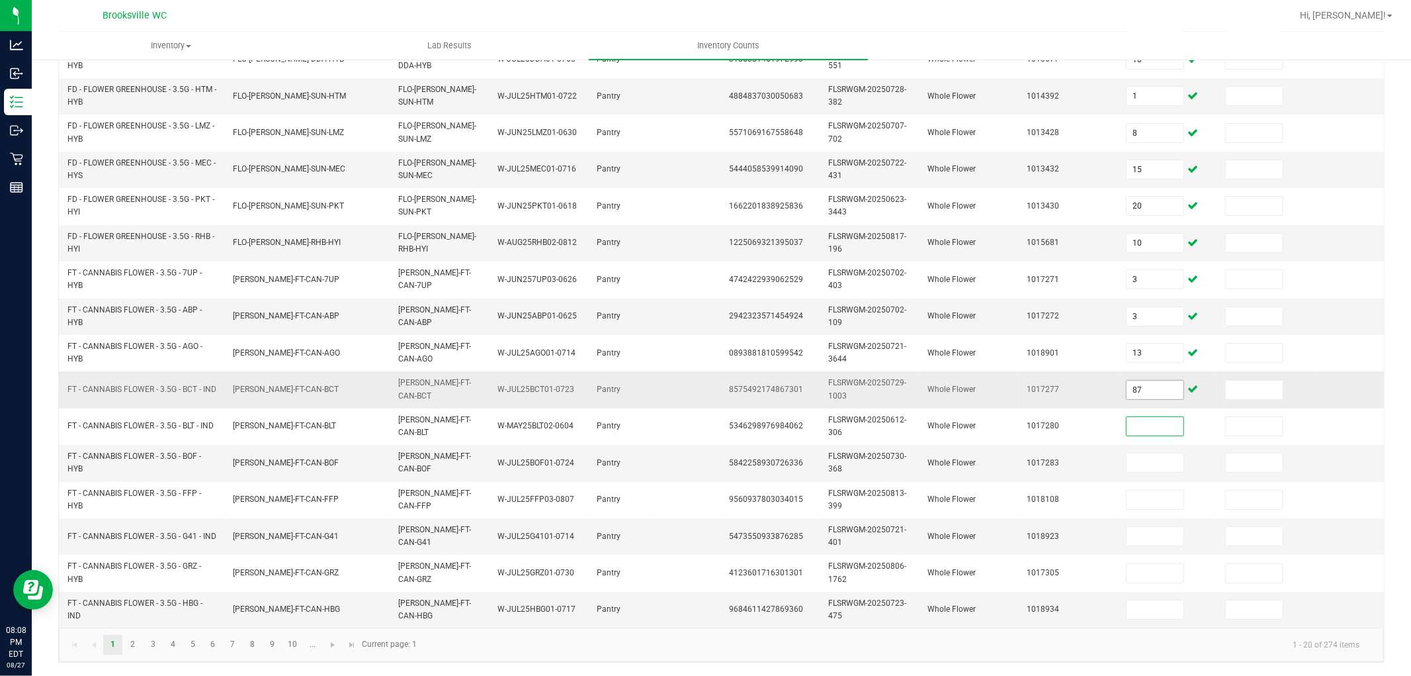
click at [1160, 380] on input "87" at bounding box center [1155, 389] width 57 height 19
type input "8"
type input "4"
type input "16"
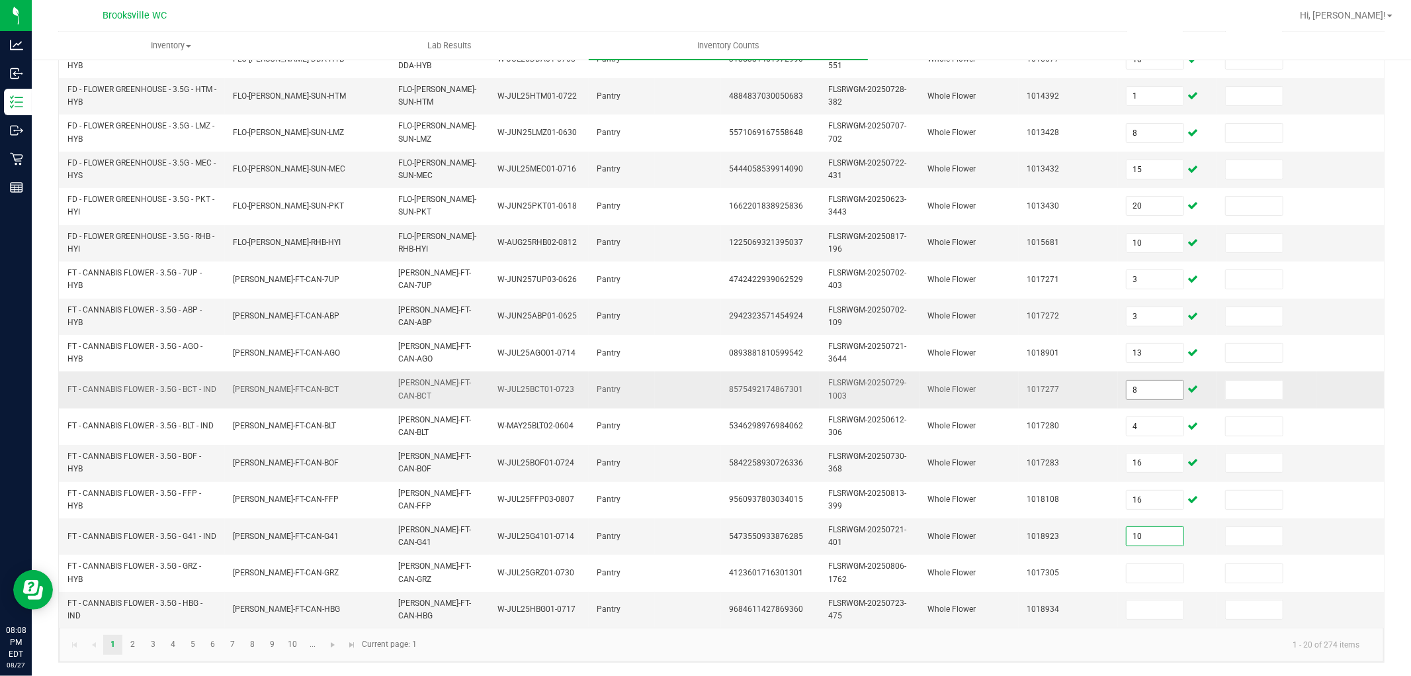
type input "10"
type input "1"
type input "19"
click at [128, 607] on link "2" at bounding box center [132, 645] width 19 height 20
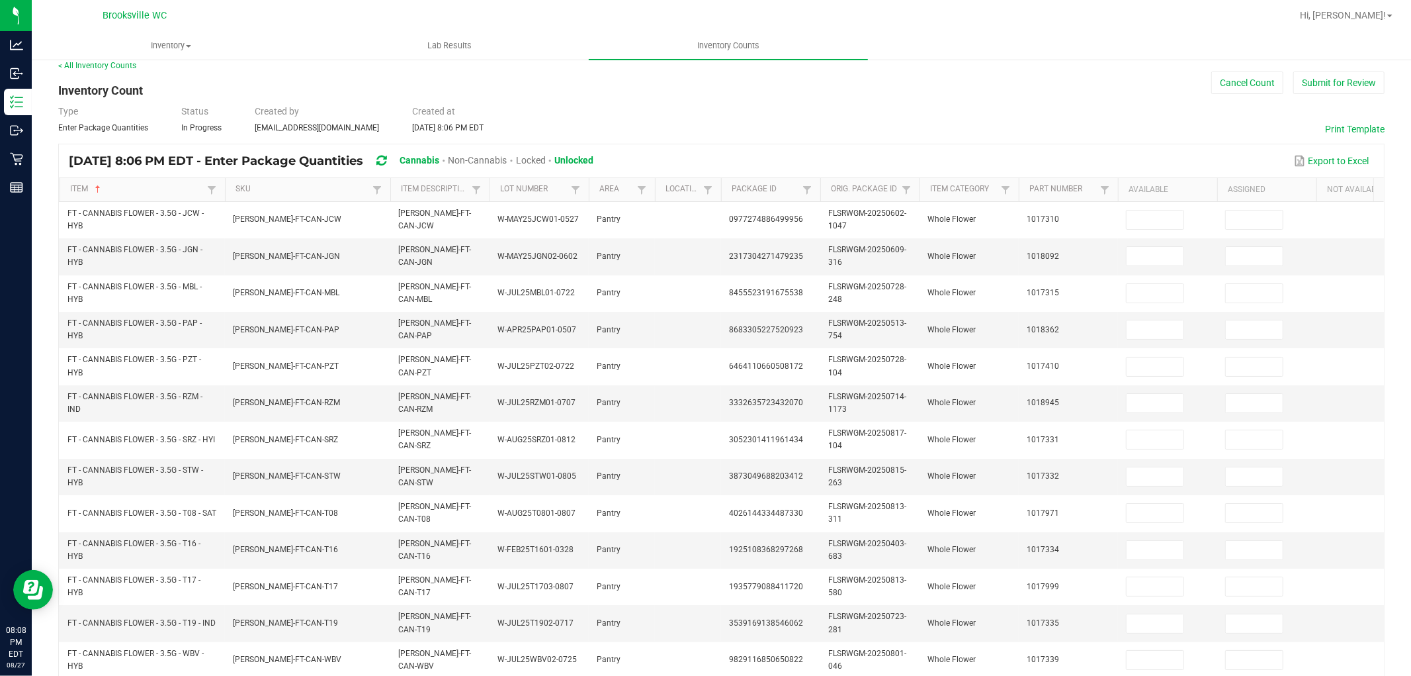
scroll to position [0, 0]
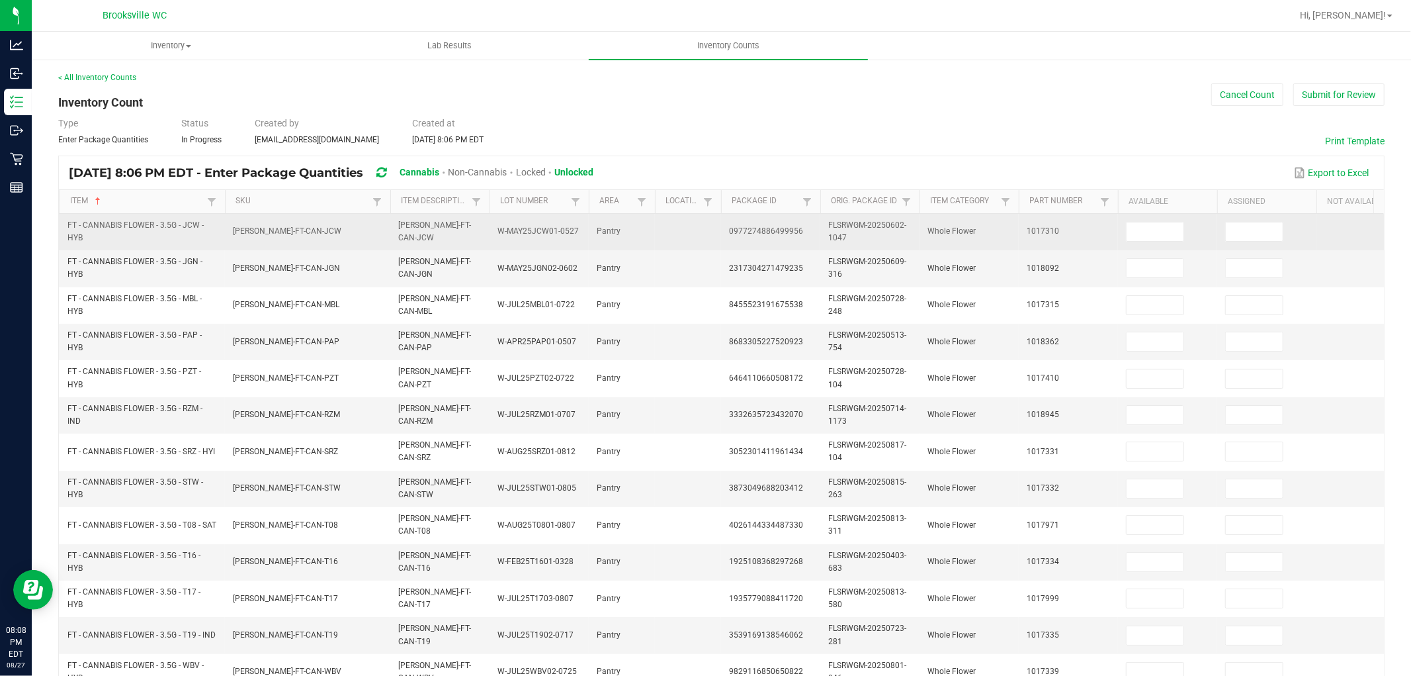
click at [1166, 243] on td at bounding box center [1167, 232] width 99 height 36
click at [1162, 228] on input at bounding box center [1155, 231] width 57 height 19
type input "3"
type input "16"
type input "13"
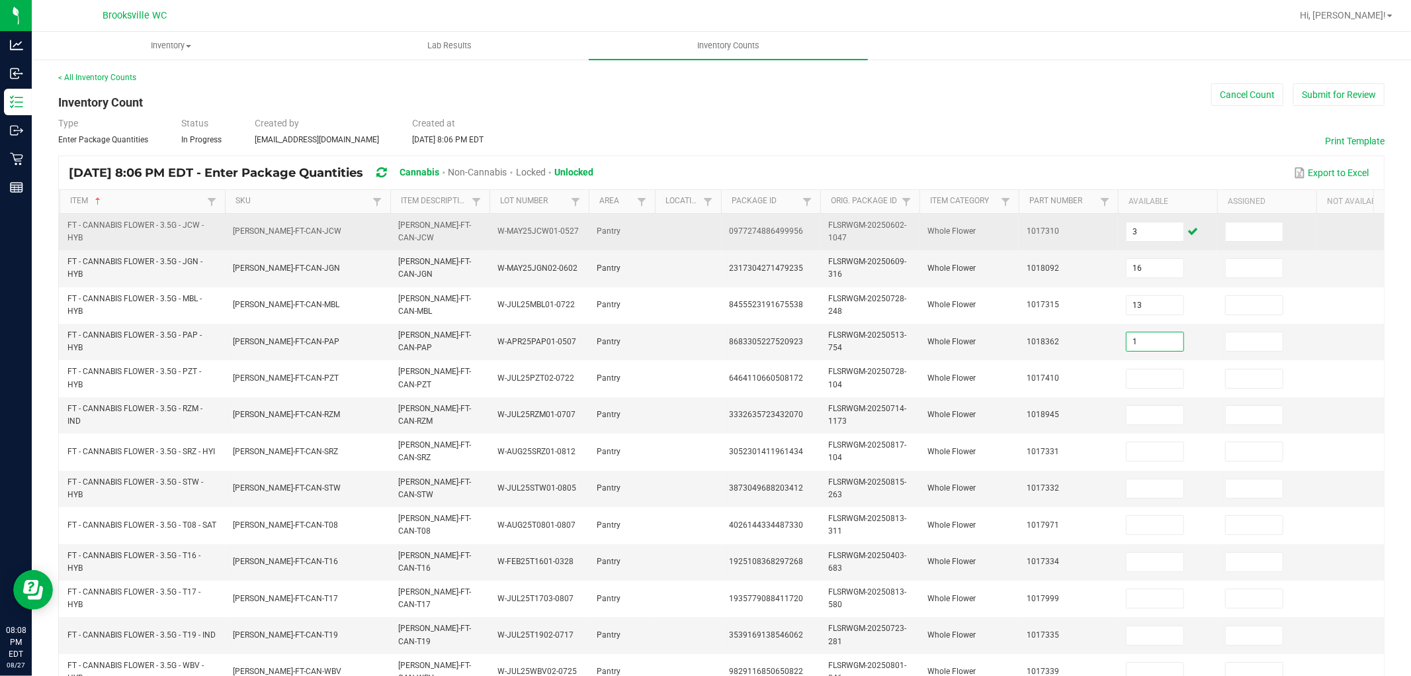
type input "1"
type input "4"
type input "8"
type input "13"
type input "18"
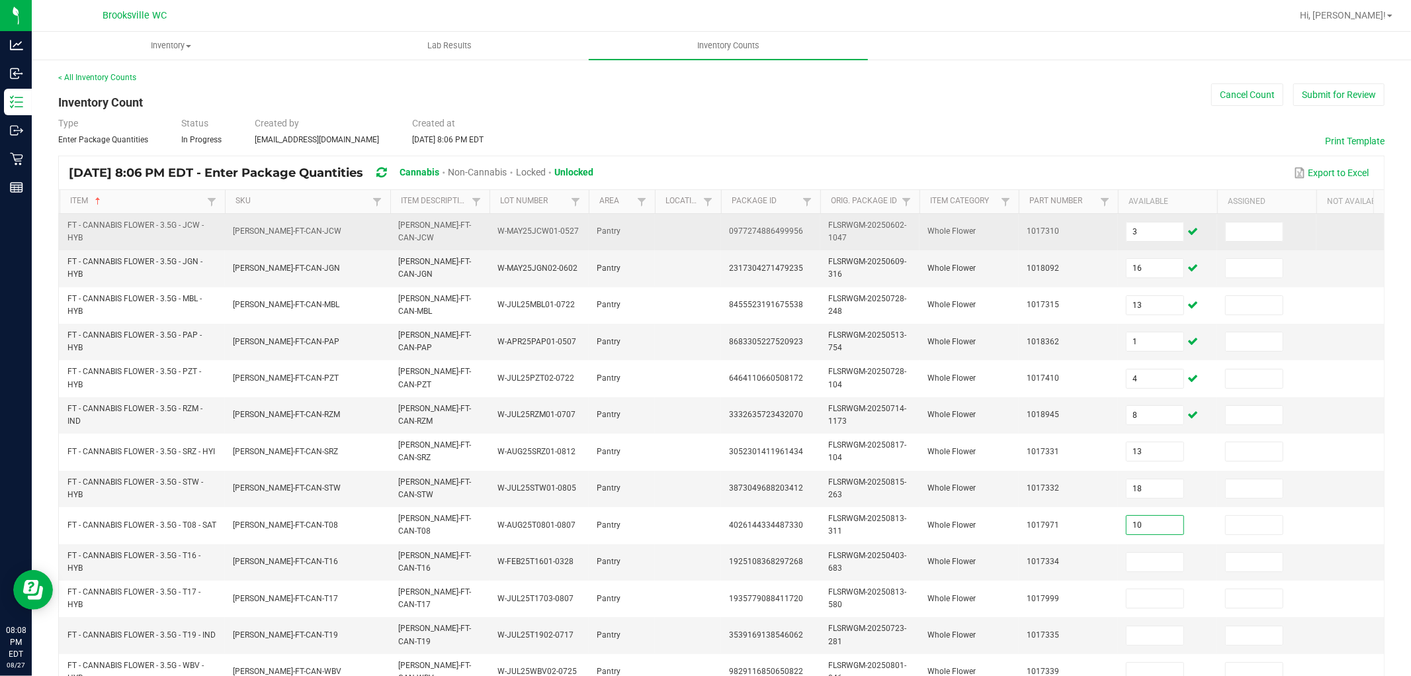
type input "10"
type input "2"
type input "5"
type input "14"
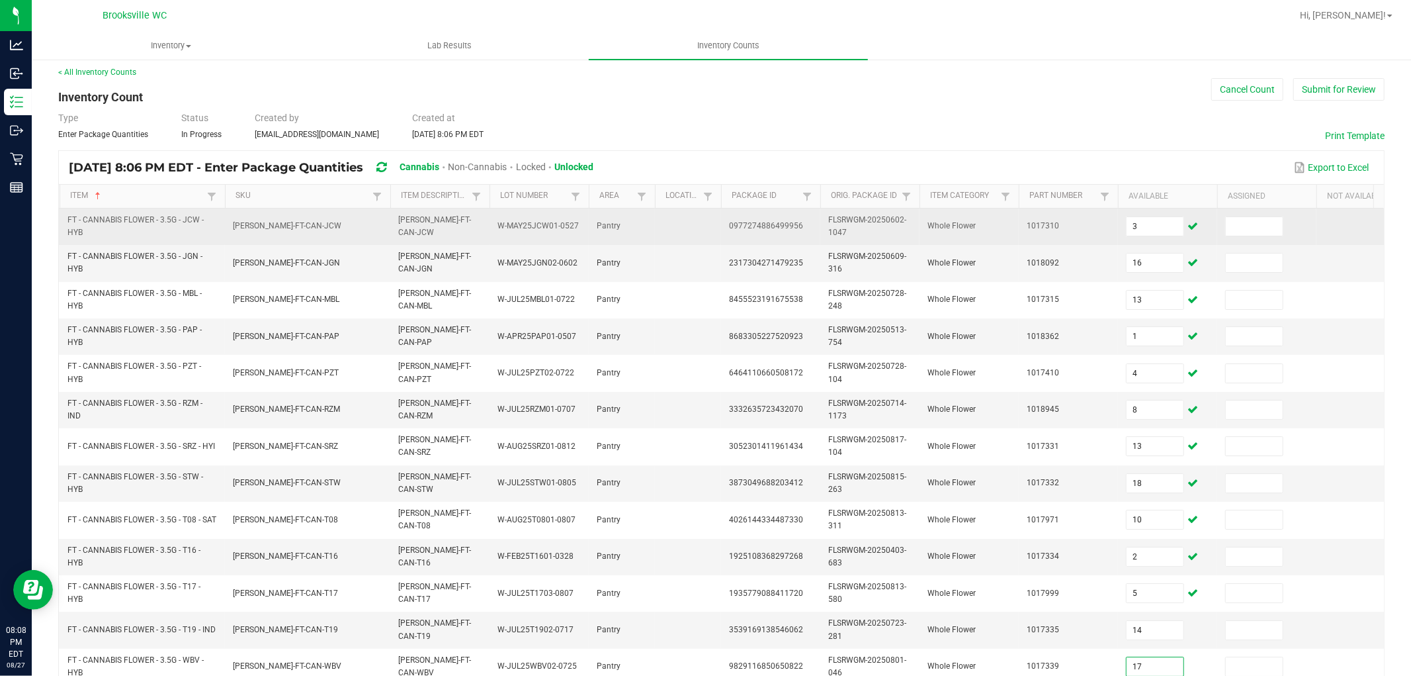
type input "17"
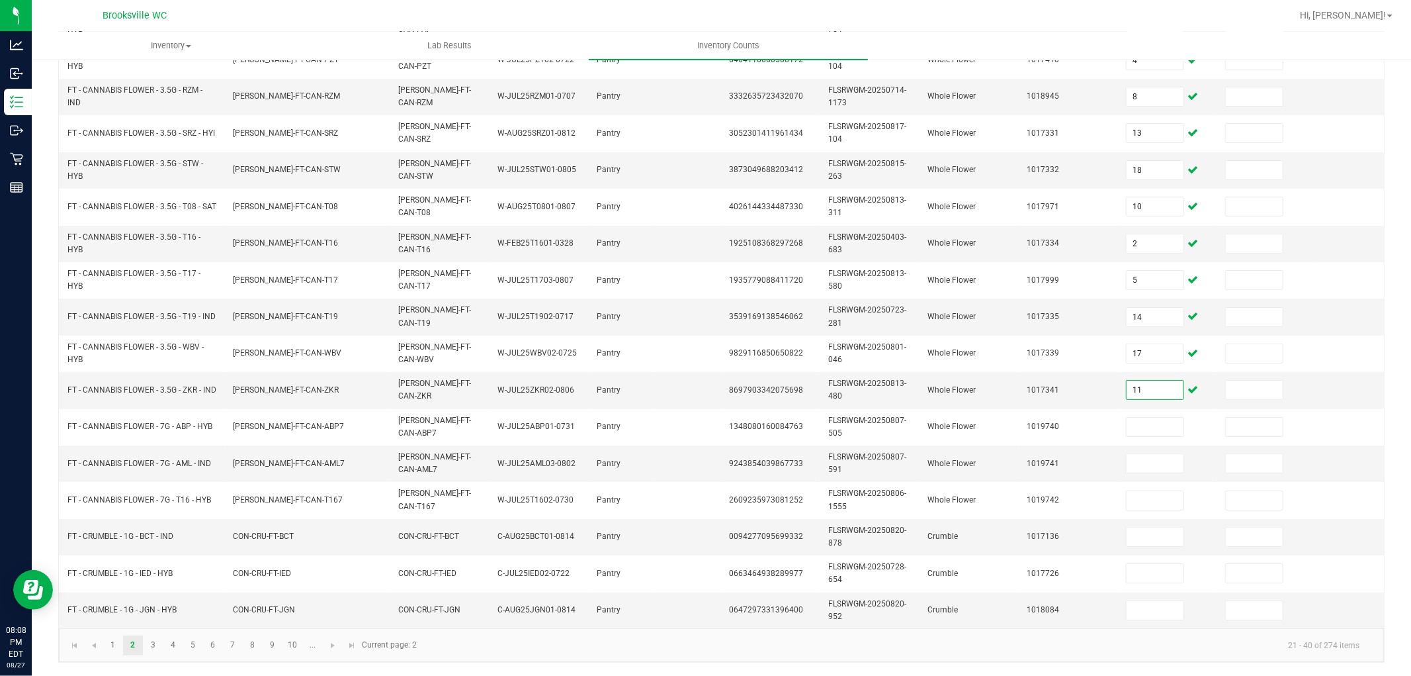
type input "11"
type input "17"
type input "5"
type input "16"
type input "2"
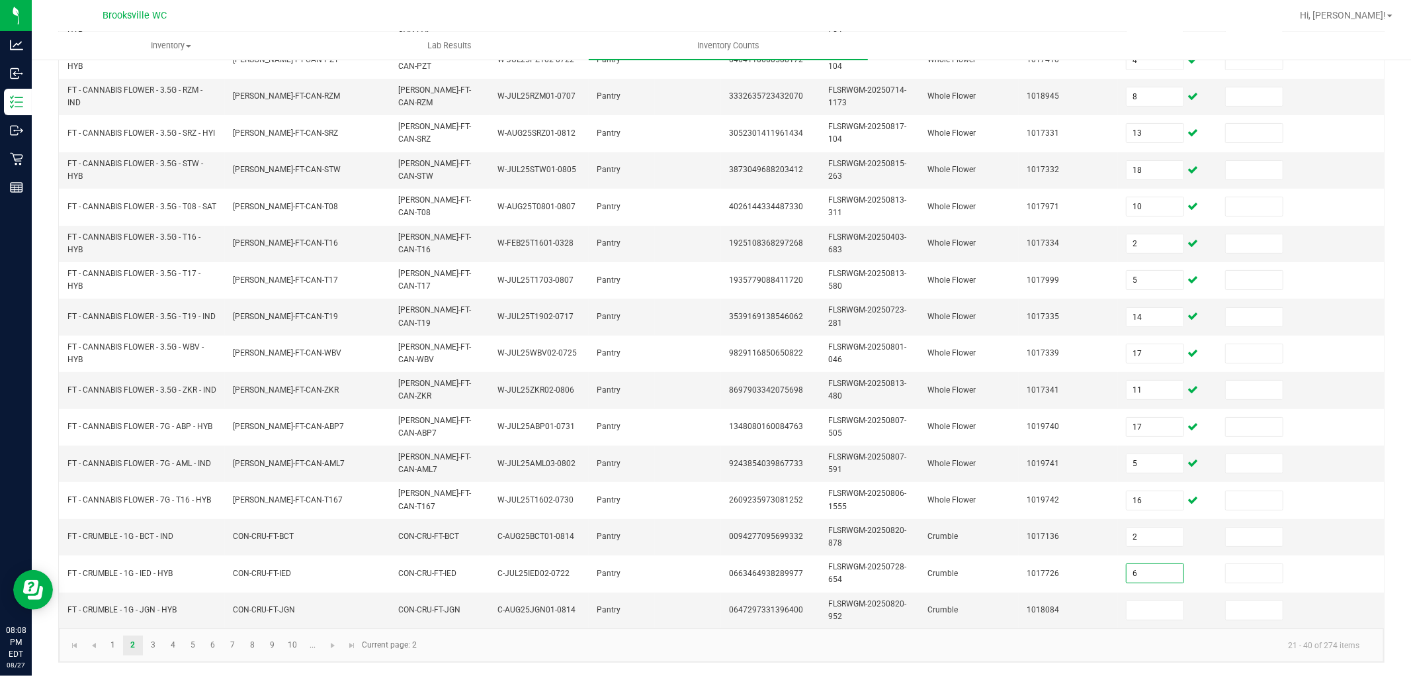
type input "6"
type input "7"
click at [152, 607] on link "3" at bounding box center [153, 645] width 19 height 20
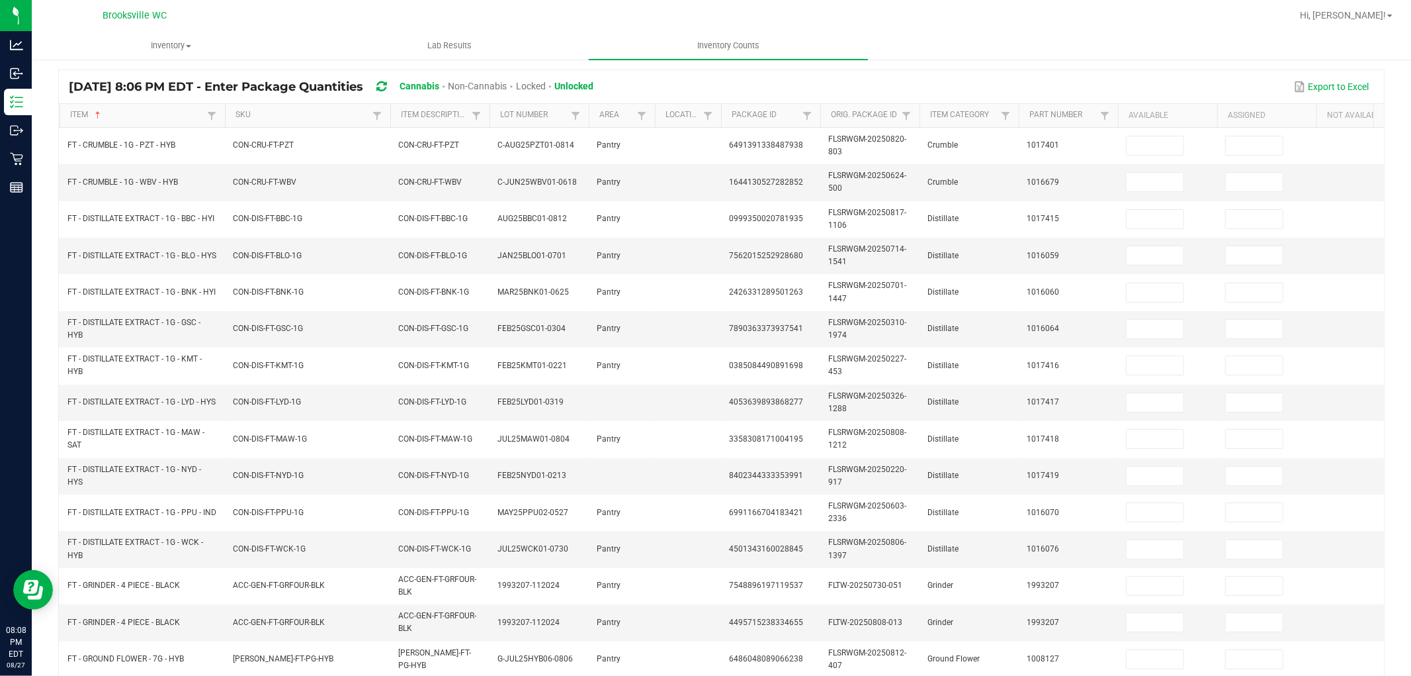
scroll to position [0, 0]
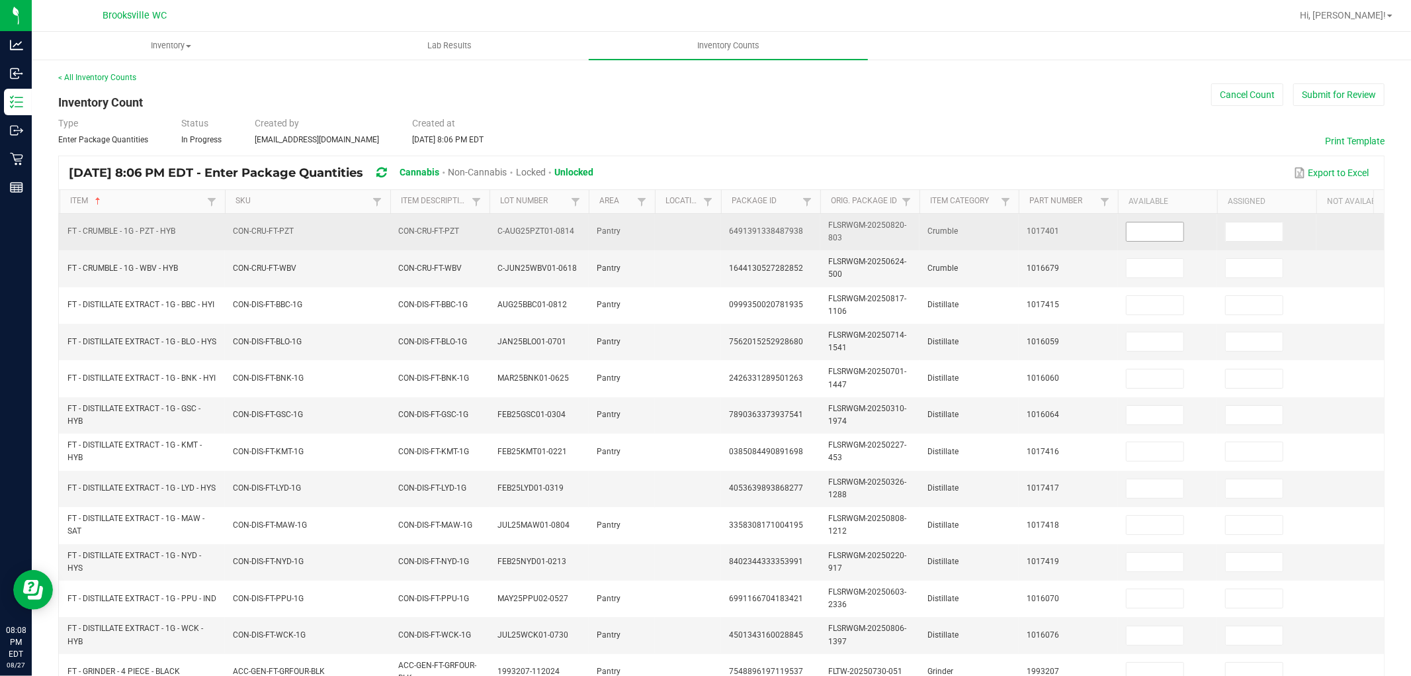
click at [1153, 229] on input at bounding box center [1155, 231] width 57 height 19
type input "7"
type input "3"
type input "10"
type input "9"
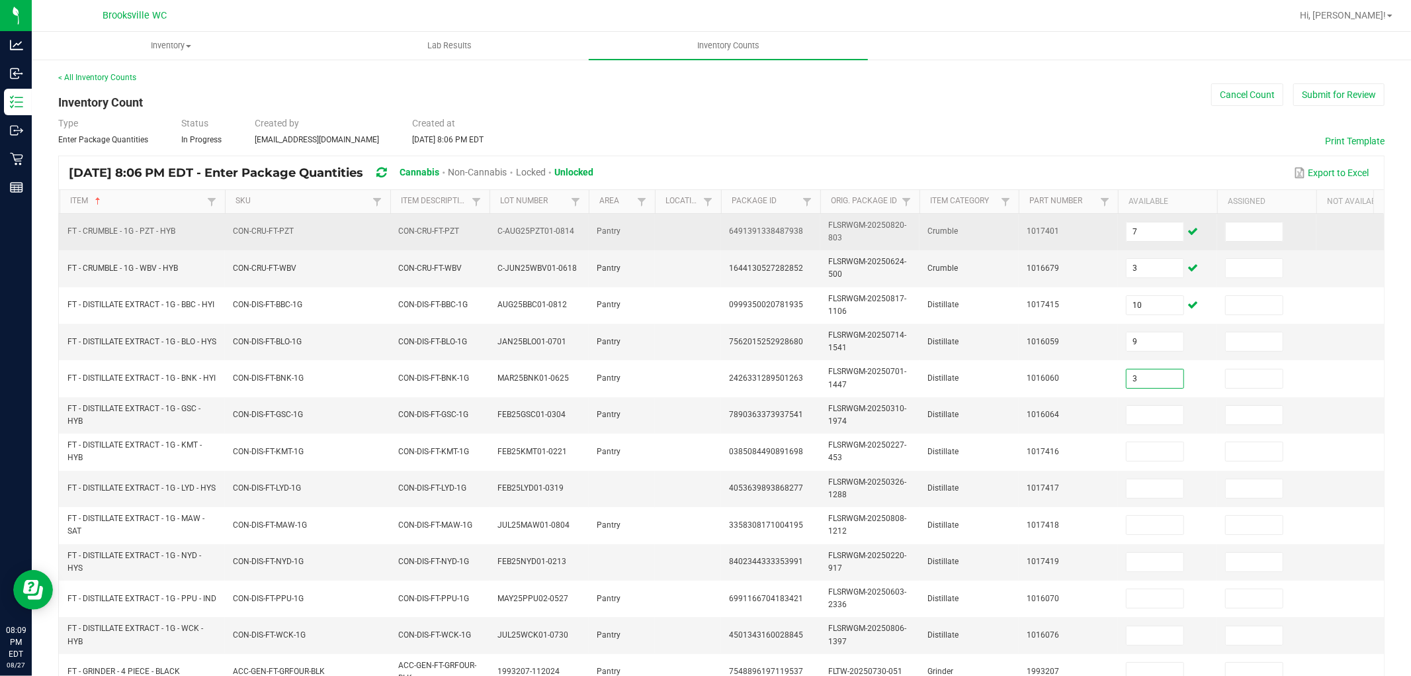
type input "3"
type input "1"
type input "12"
type input "4"
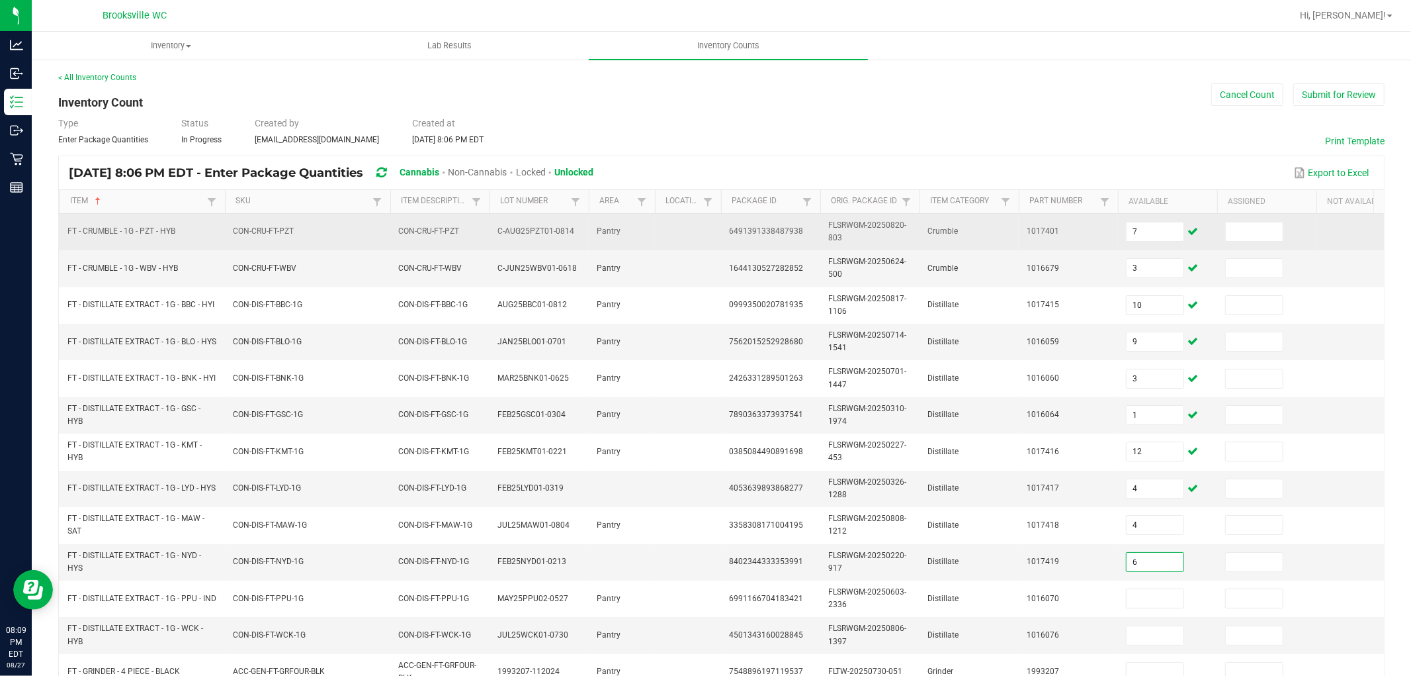
type input "6"
type input "11"
type input "1"
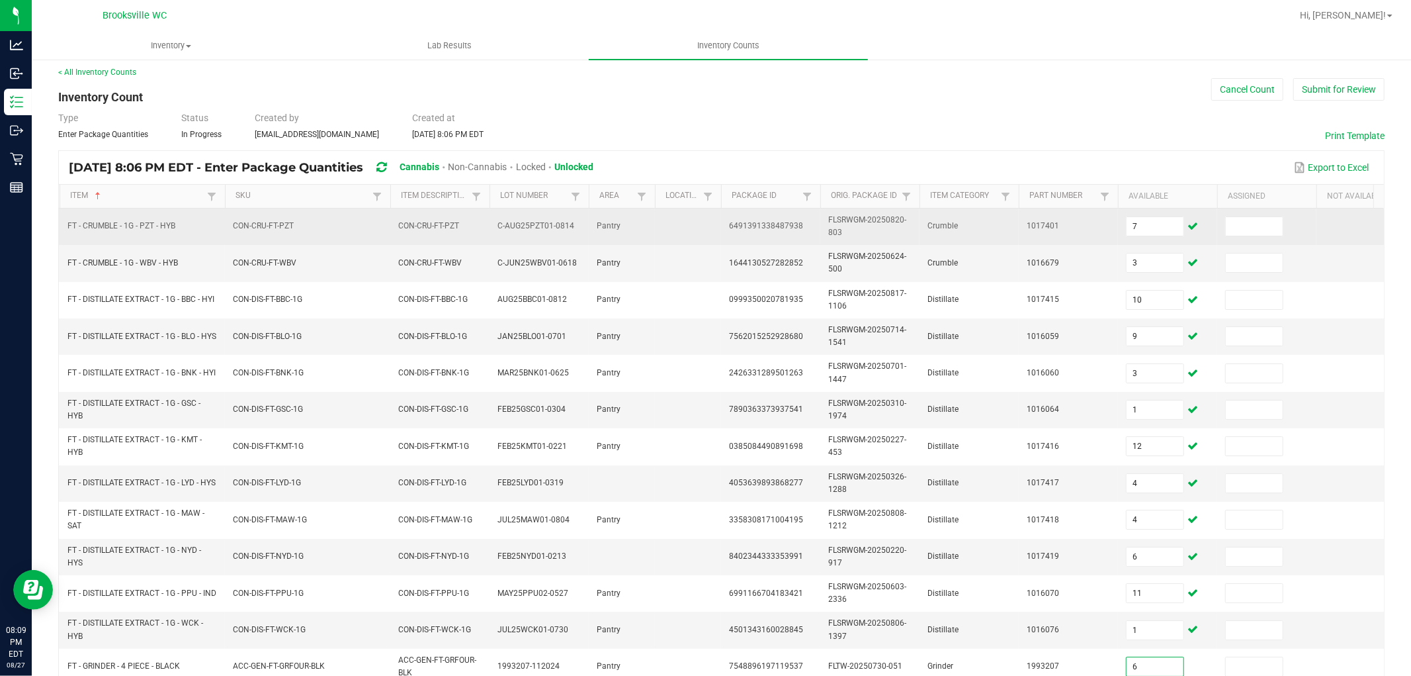
type input "6"
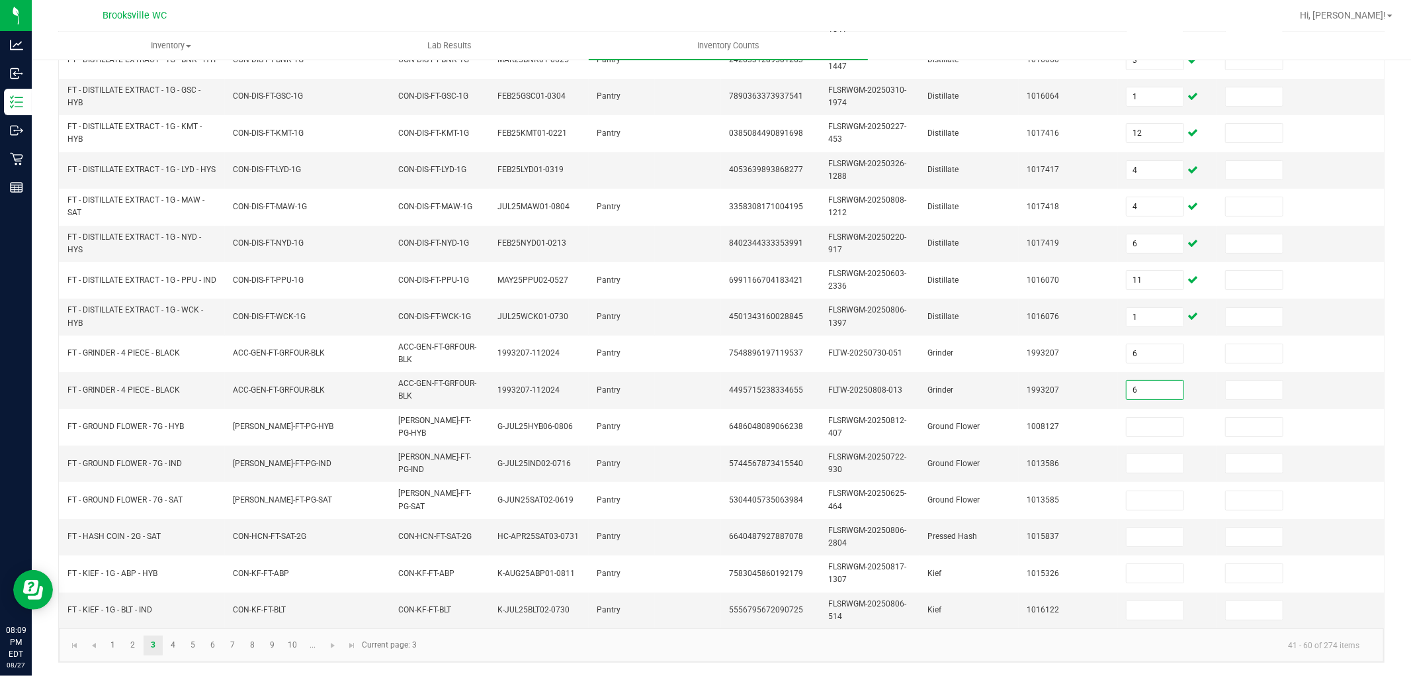
type input "6"
type input "14"
type input "3"
type input "7"
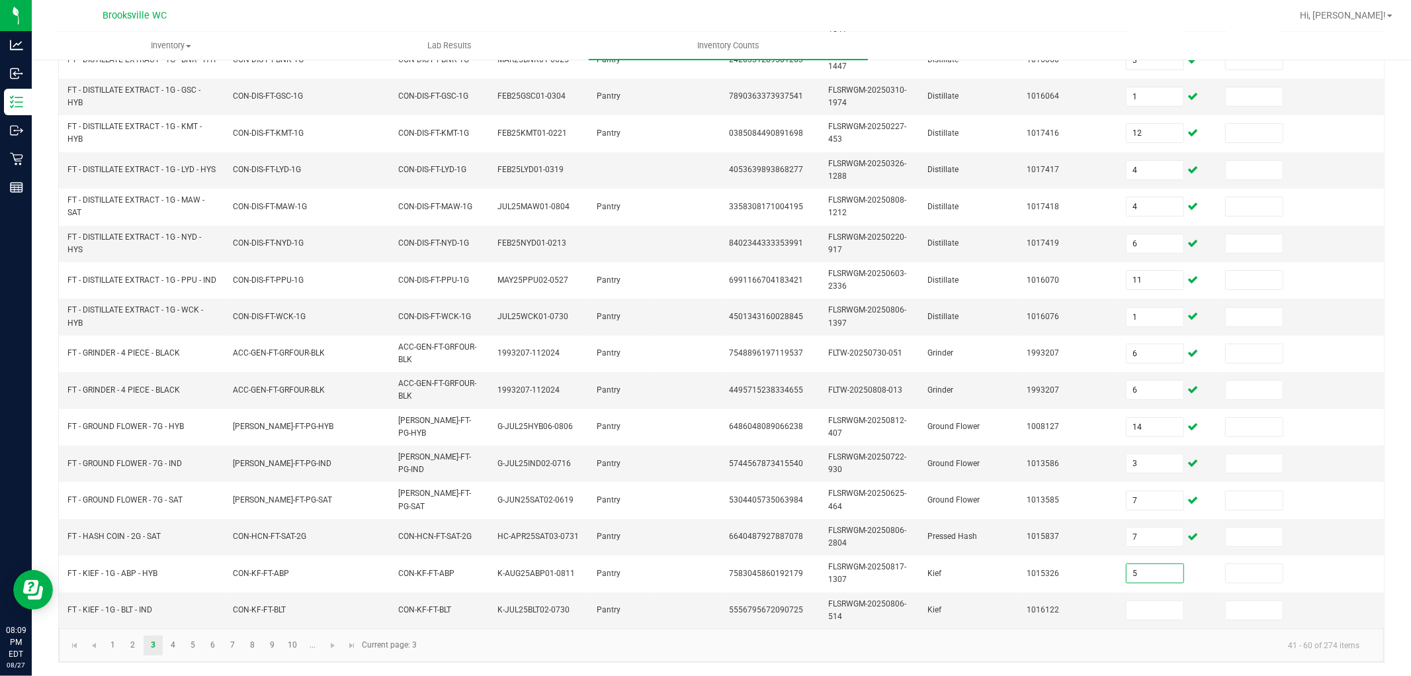
type input "5"
type input "3"
click at [498, 607] on kendo-pager-info "41 - 60 of 274 items" at bounding box center [898, 645] width 946 height 22
click at [172, 607] on link "4" at bounding box center [172, 645] width 19 height 20
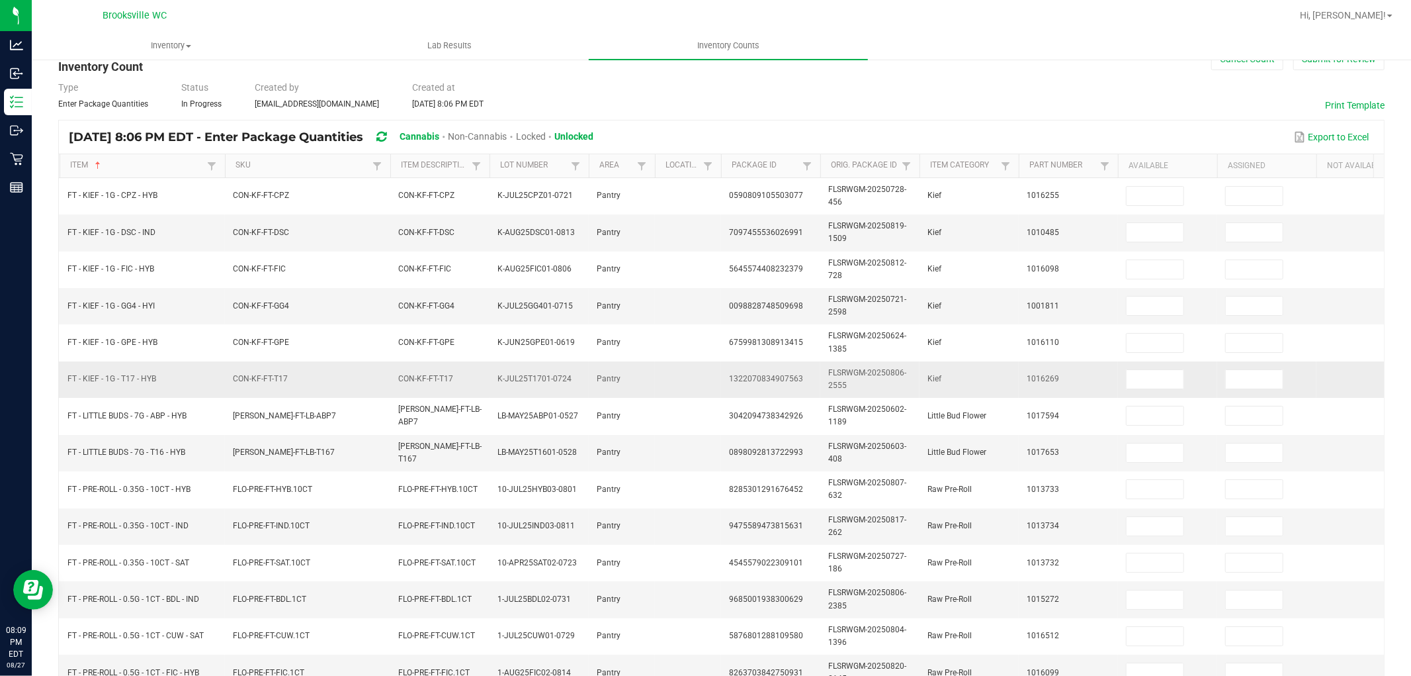
scroll to position [0, 0]
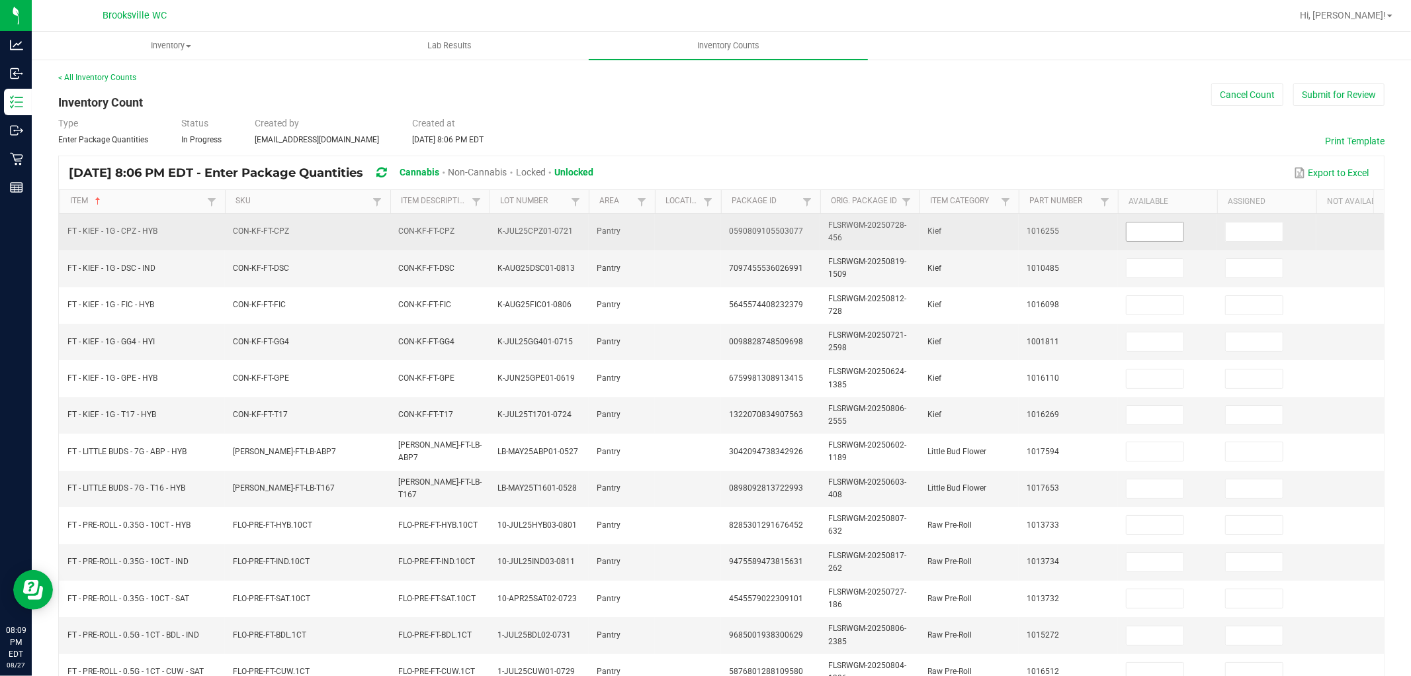
click at [1149, 232] on input at bounding box center [1155, 231] width 57 height 19
type input "1"
type input "2"
type input "3"
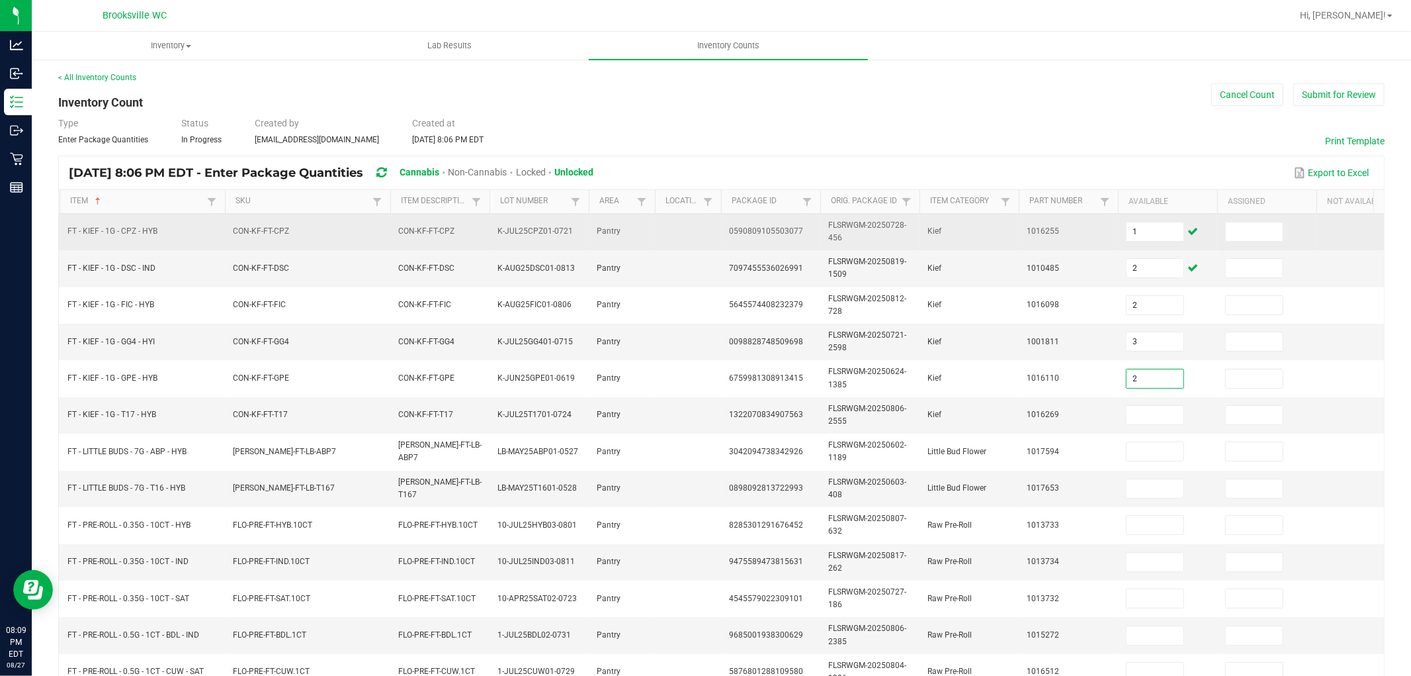
type input "2"
type input "1"
type input "5"
type input "10"
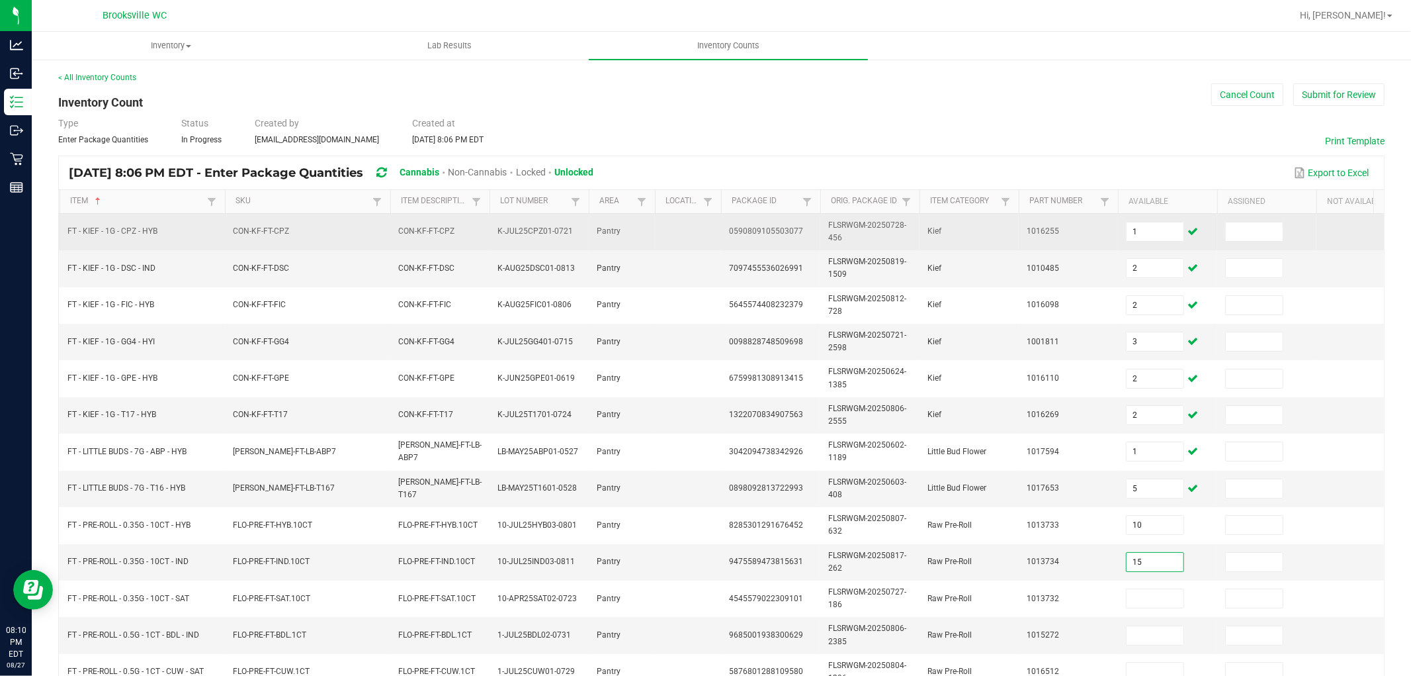
type input "15"
type input "17"
type input "16"
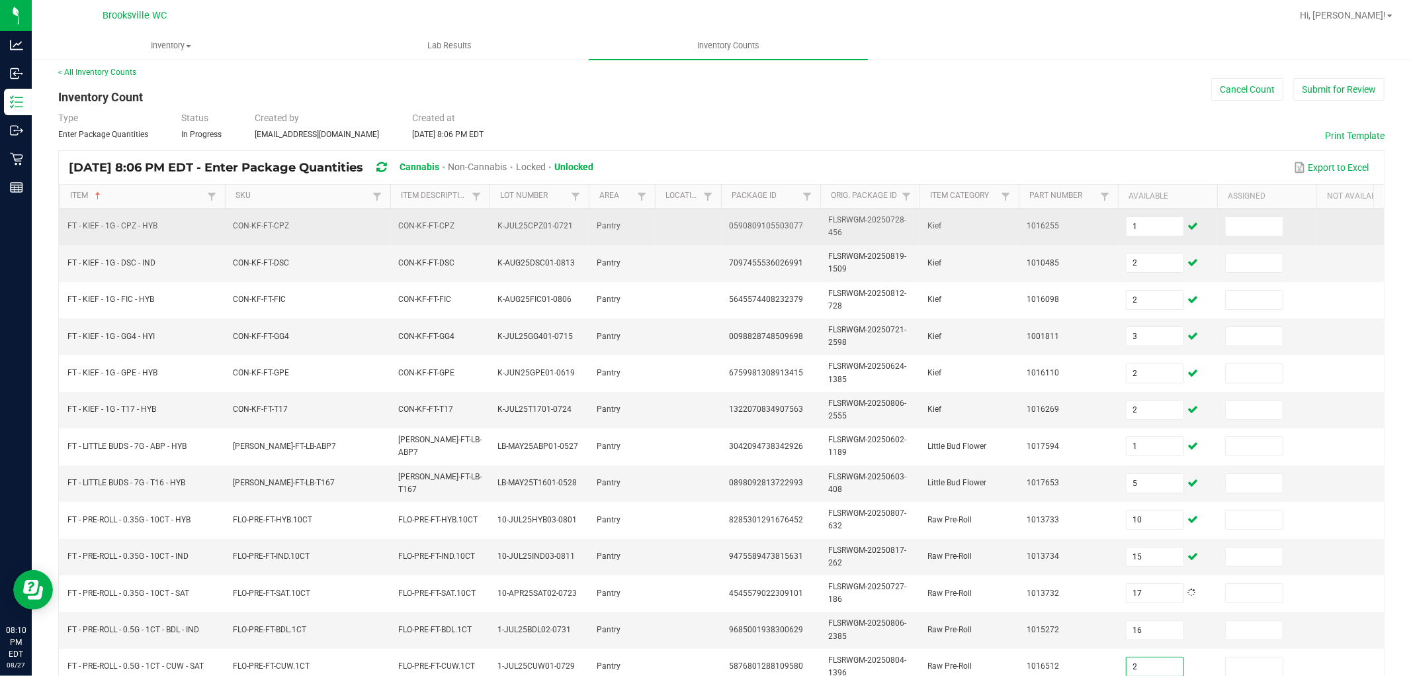
type input "2"
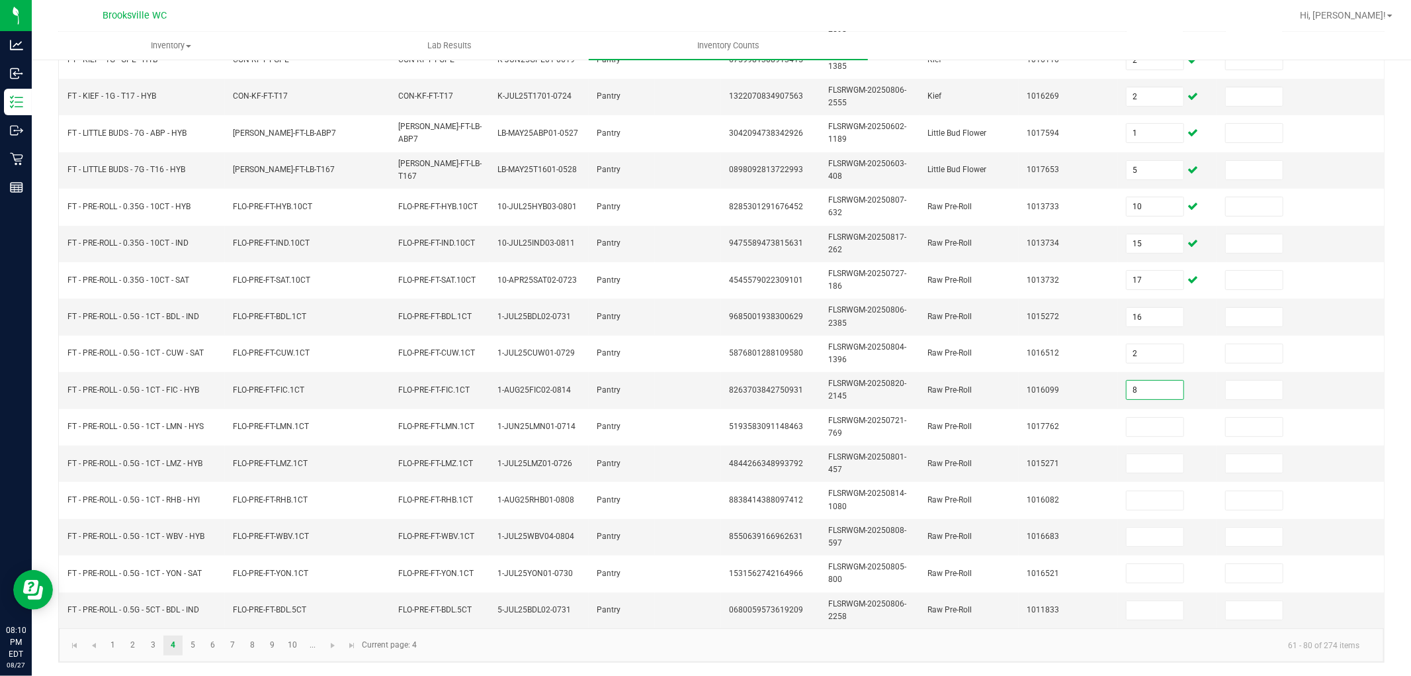
type input "8"
type input "5"
type input "1"
type input "14"
type input "5"
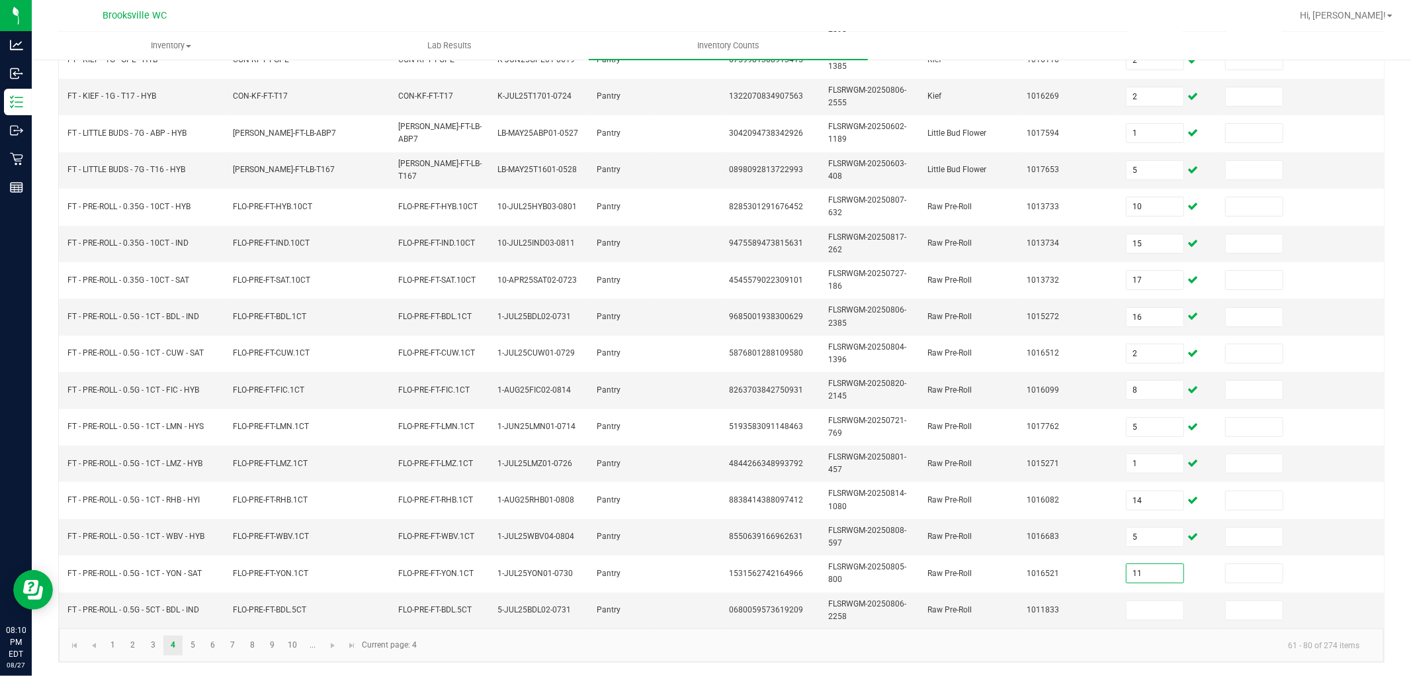
type input "11"
type input "8"
click at [194, 607] on link "5" at bounding box center [192, 645] width 19 height 20
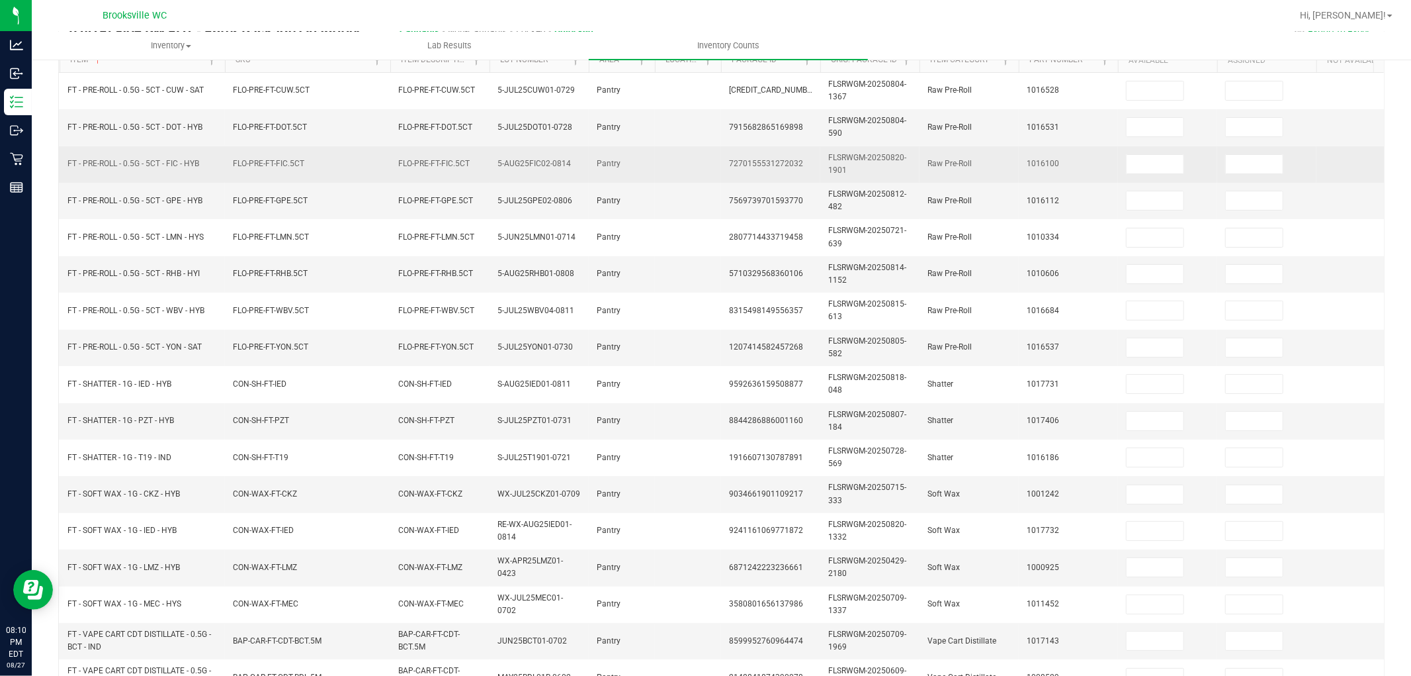
scroll to position [0, 0]
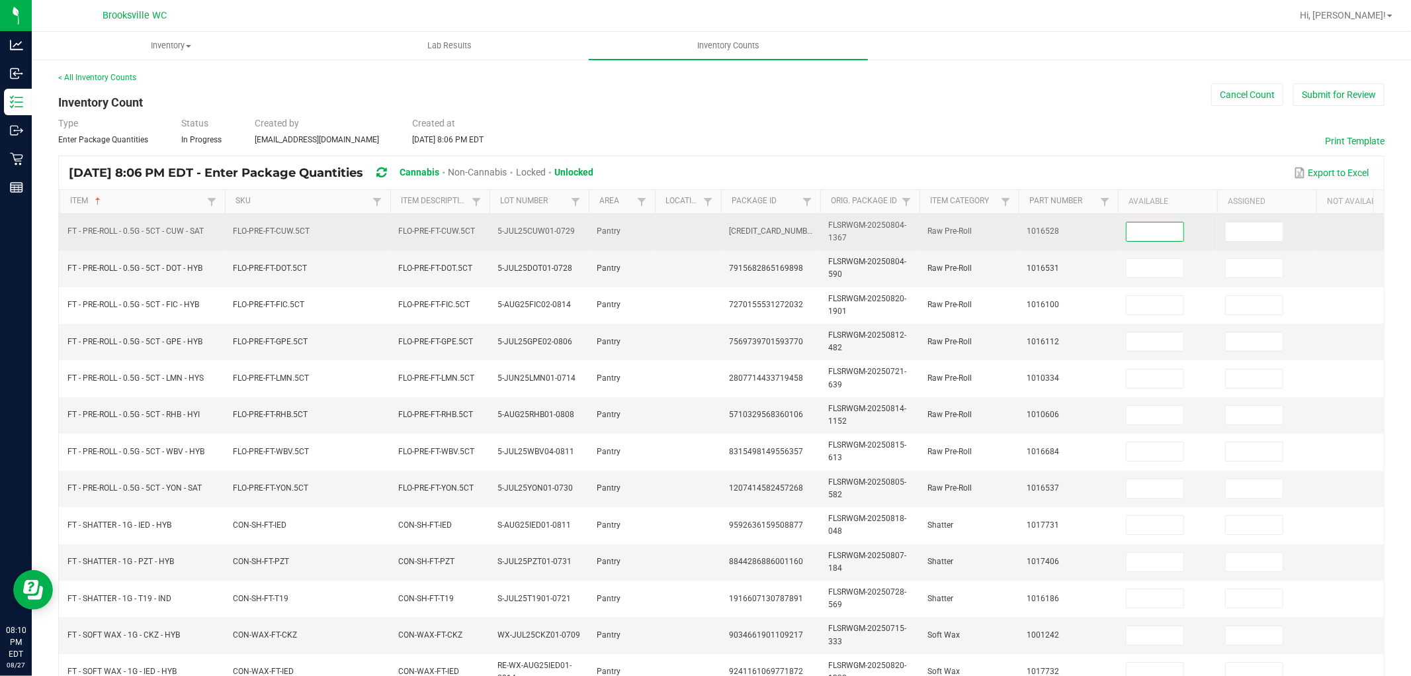
click at [1147, 236] on input at bounding box center [1155, 231] width 57 height 19
type input "1"
type input "12"
type input "8"
type input "3"
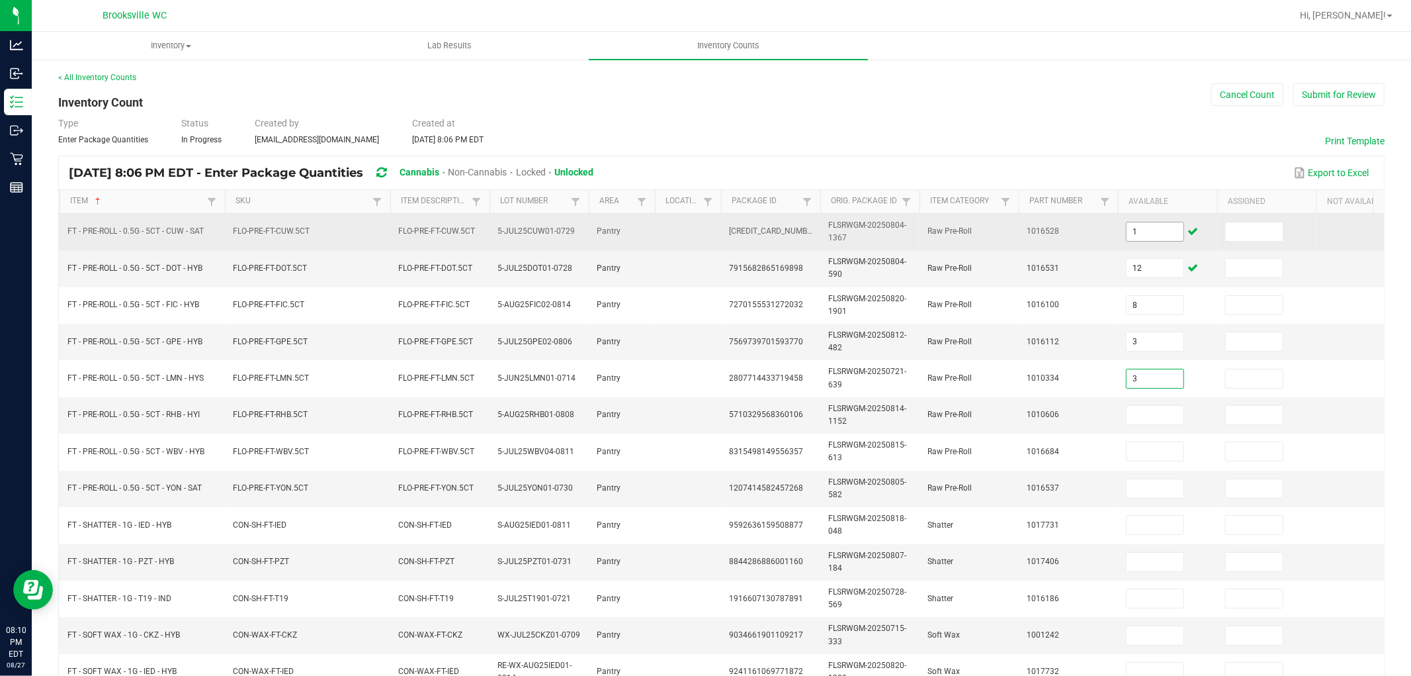
type input "3"
type input "7"
type input "11"
type input "7"
type input "4"
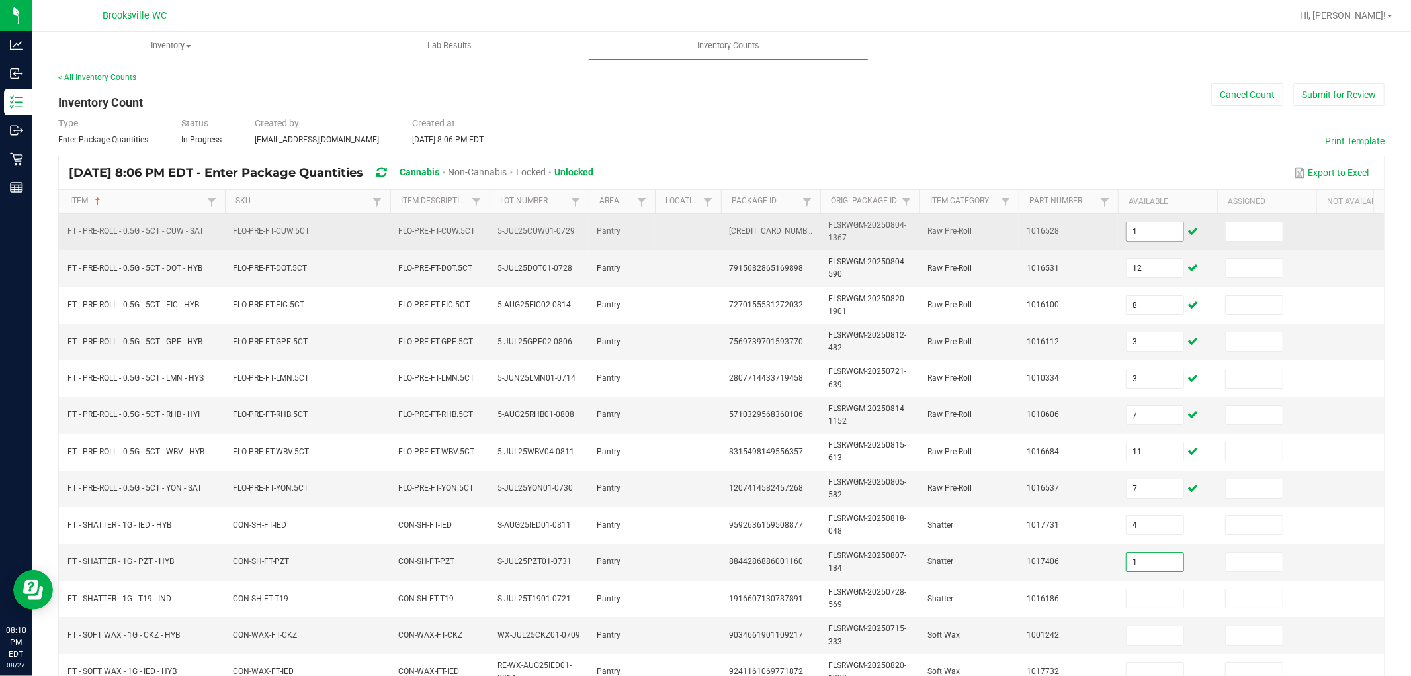
type input "1"
type input "2"
type input "4"
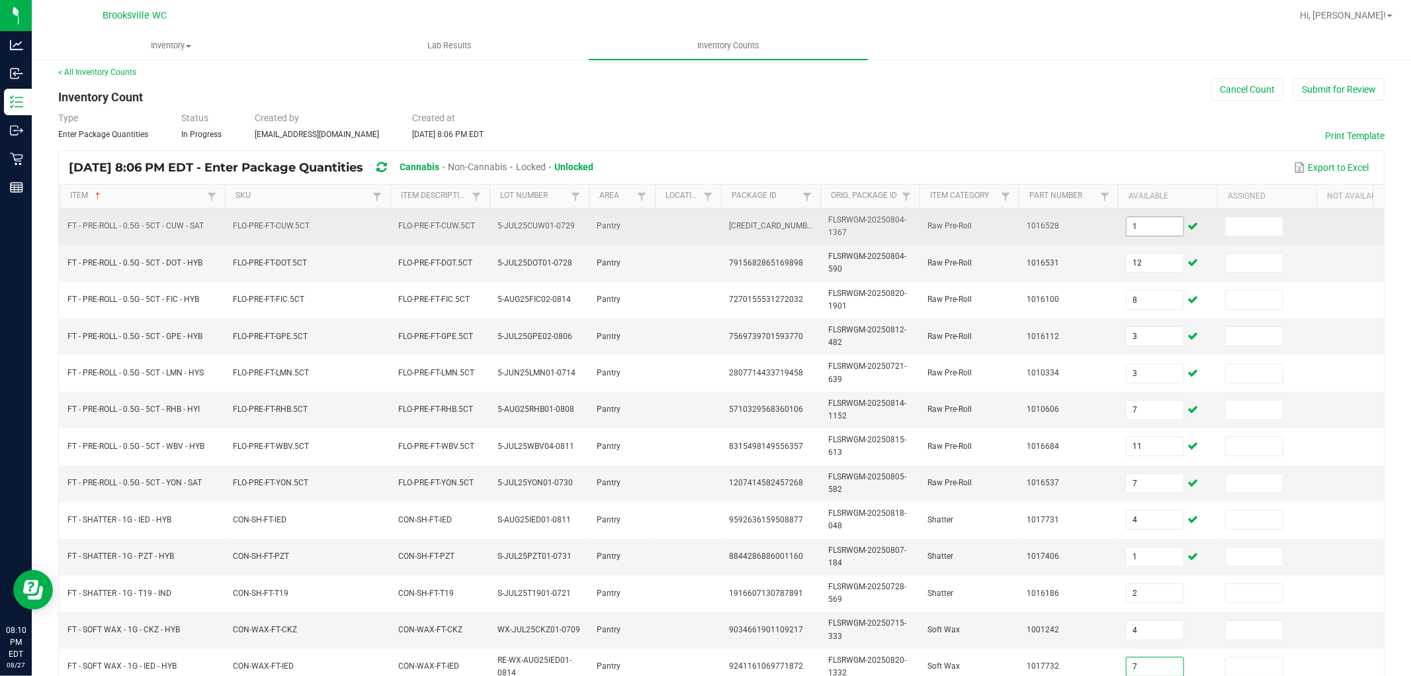
type input "7"
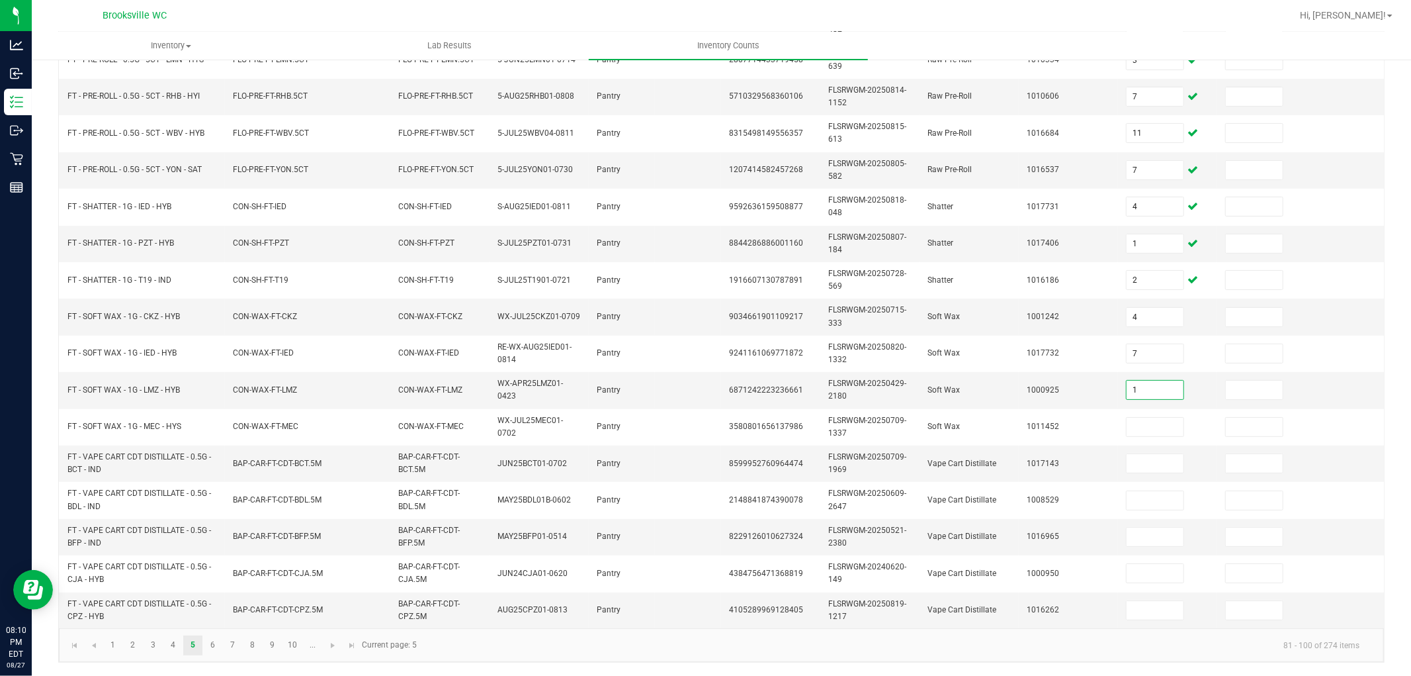
type input "1"
type input "5"
type input "1"
type input "2"
type input "1"
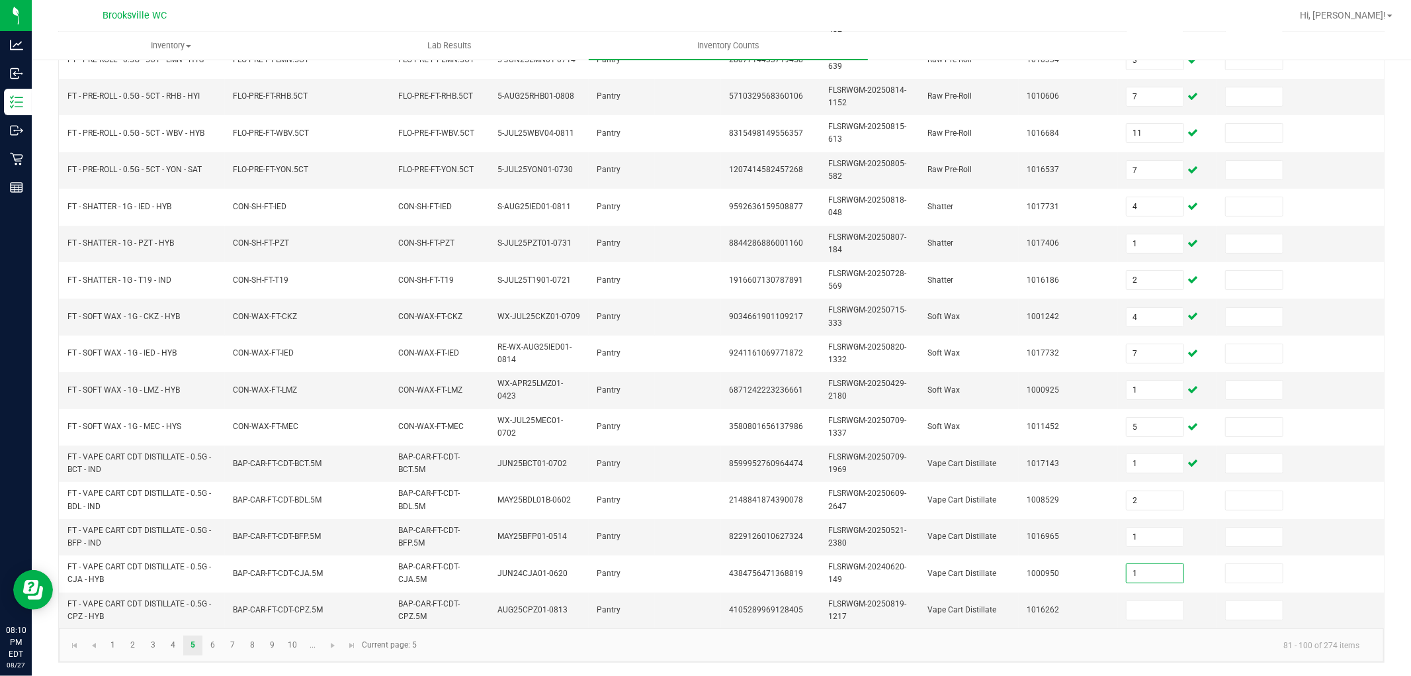
type input "1"
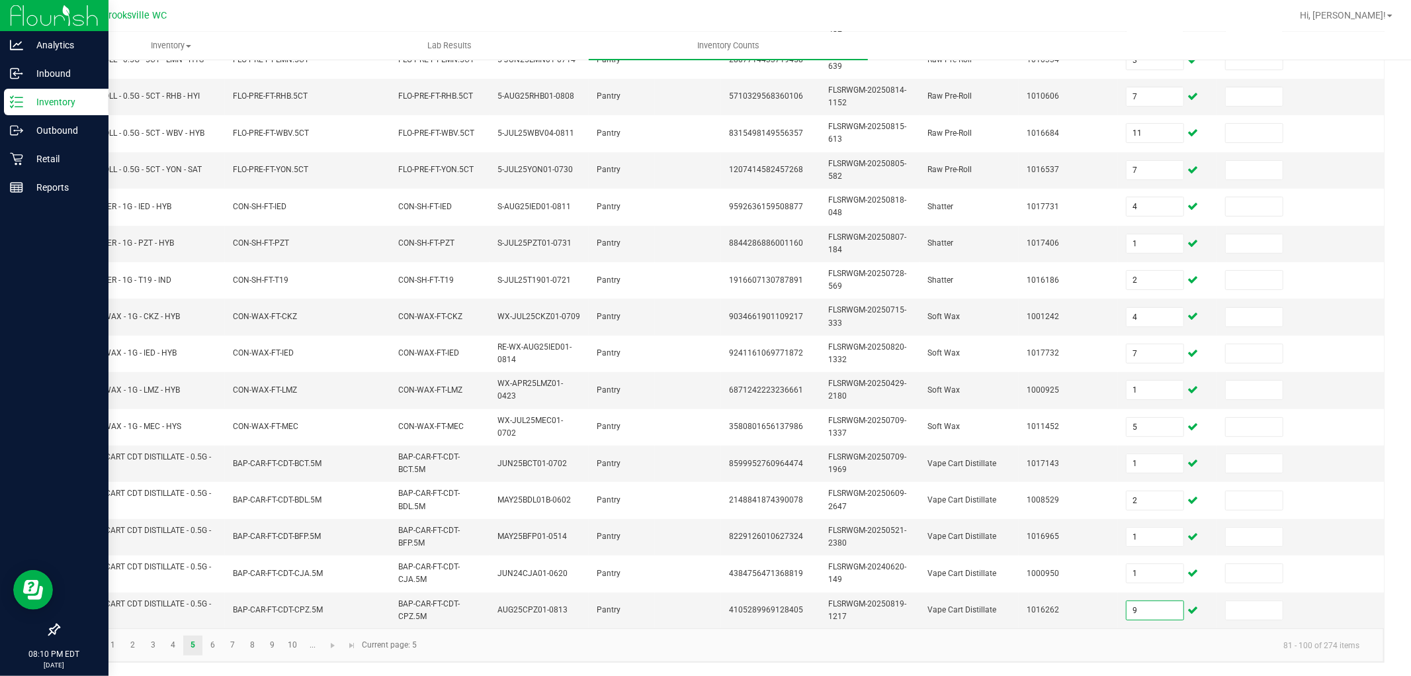
type input "9"
click at [0, 597] on nav "Analytics Inbound Inventory Outbound Retail Reports 08:10 PM EDT [DATE] 08/27" at bounding box center [54, 338] width 109 height 676
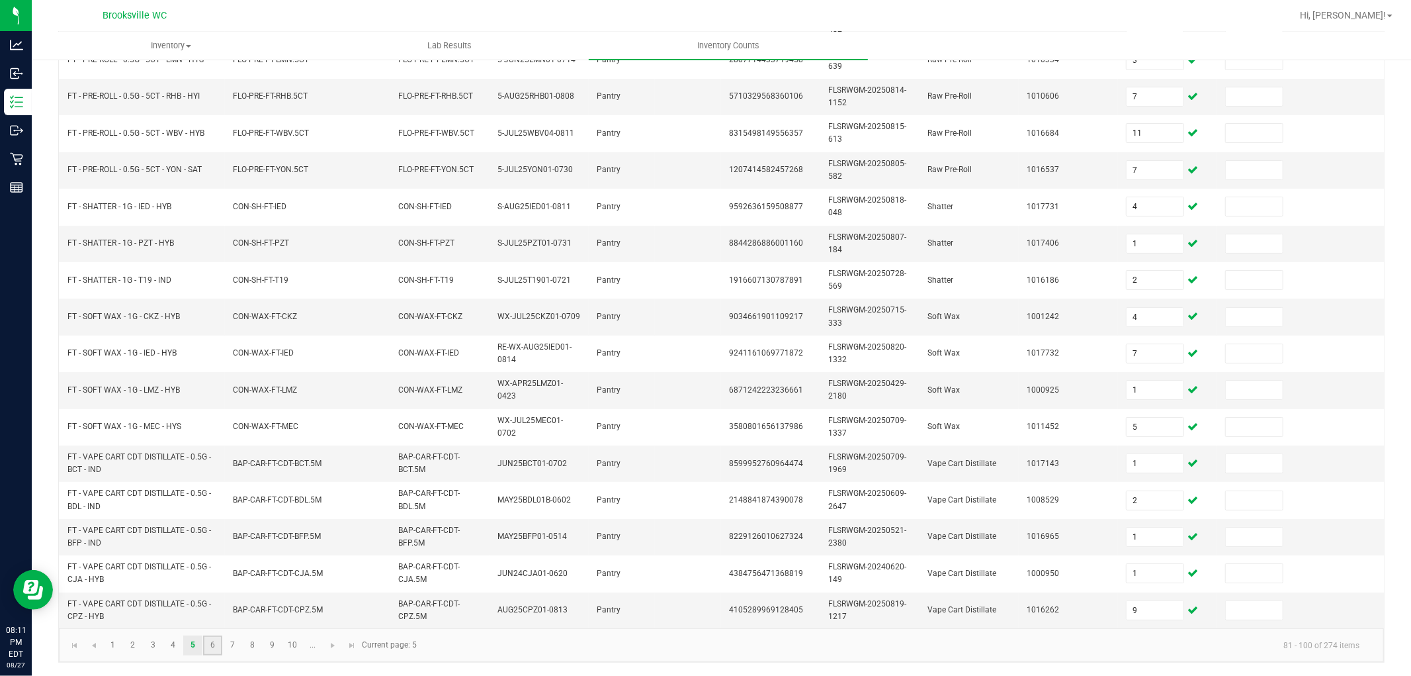
click at [216, 607] on link "6" at bounding box center [212, 645] width 19 height 20
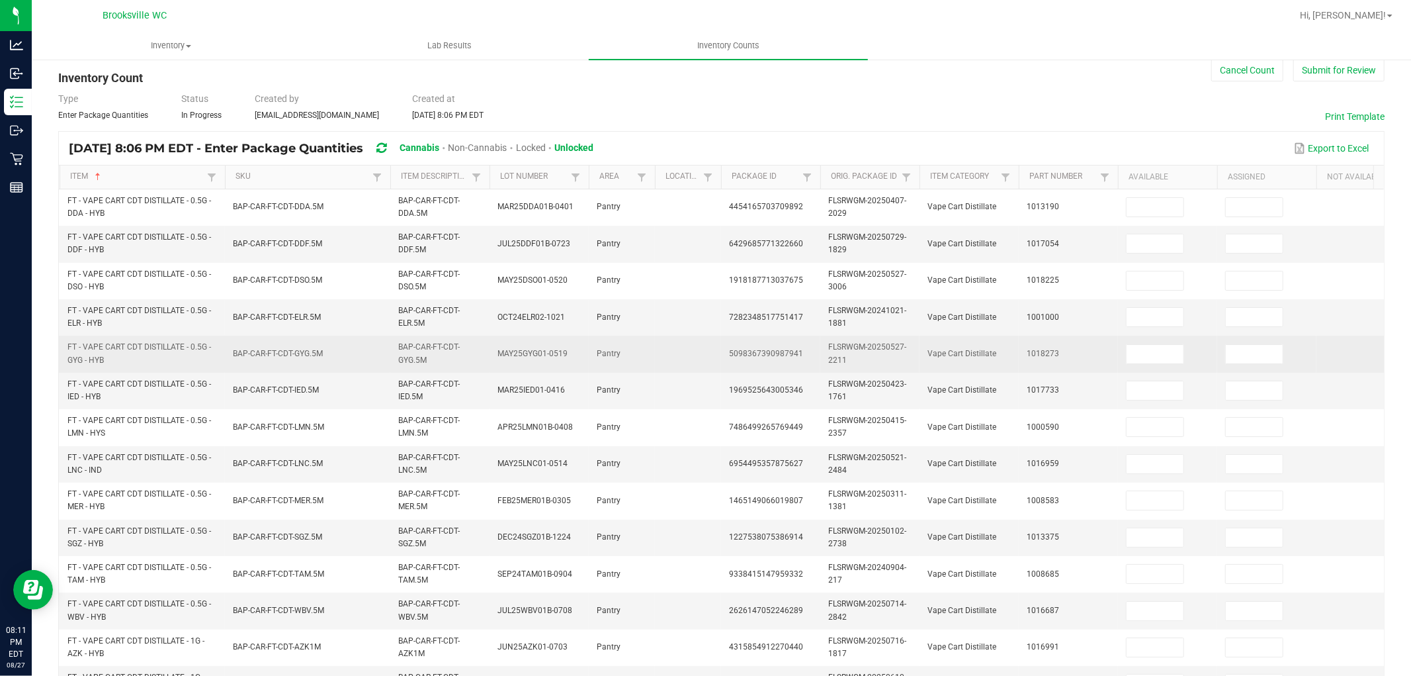
scroll to position [0, 0]
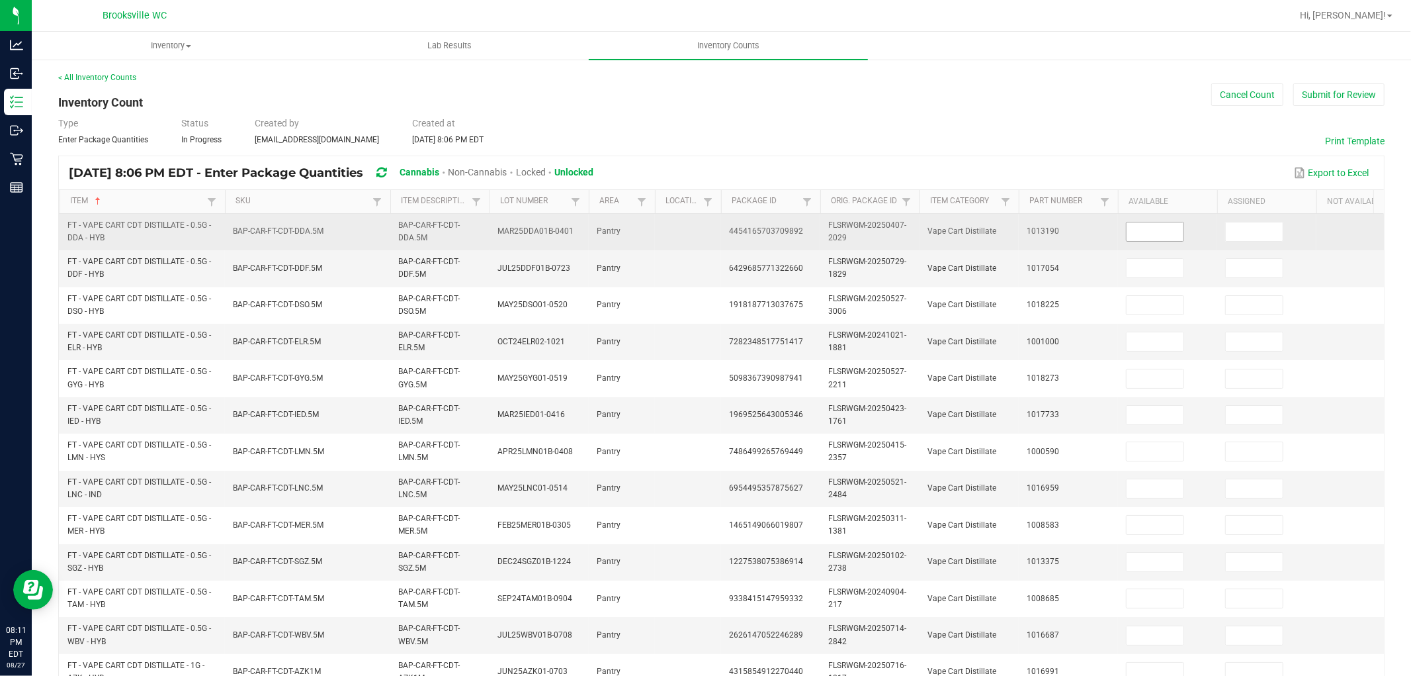
click at [1146, 229] on input at bounding box center [1155, 231] width 57 height 19
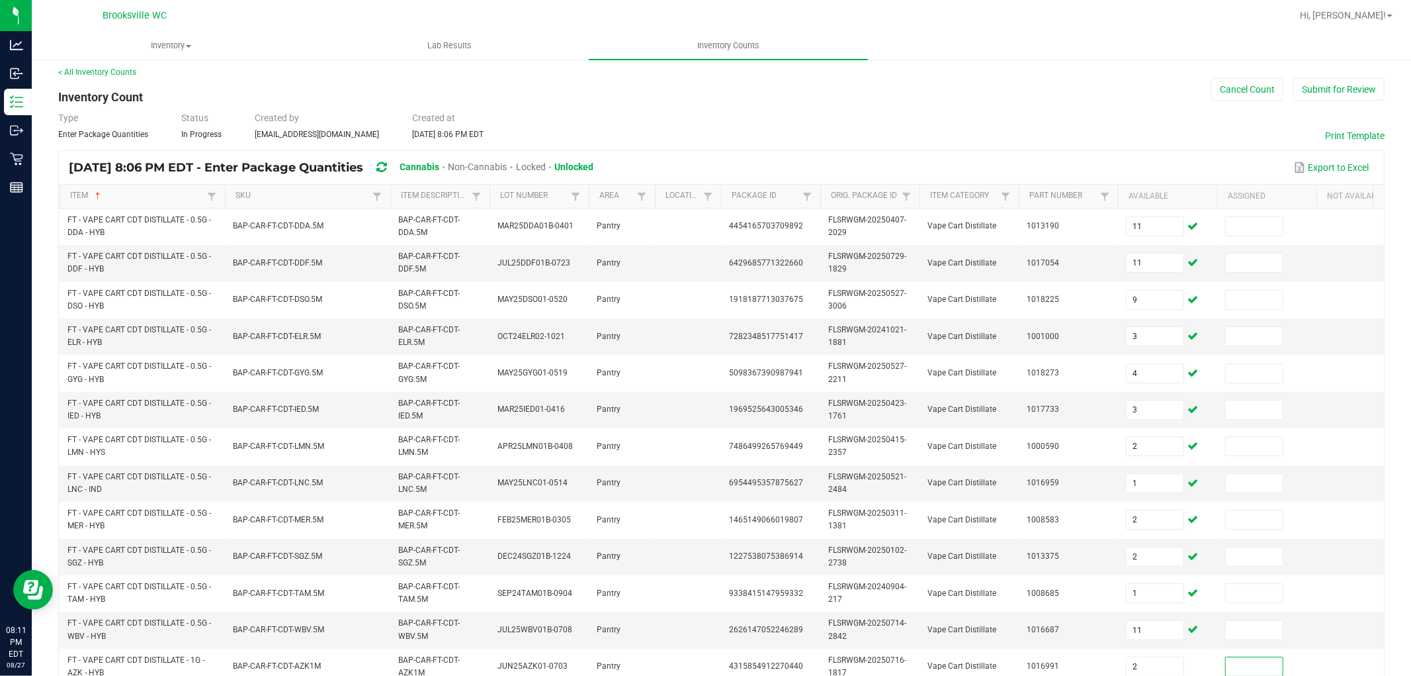
scroll to position [331, 0]
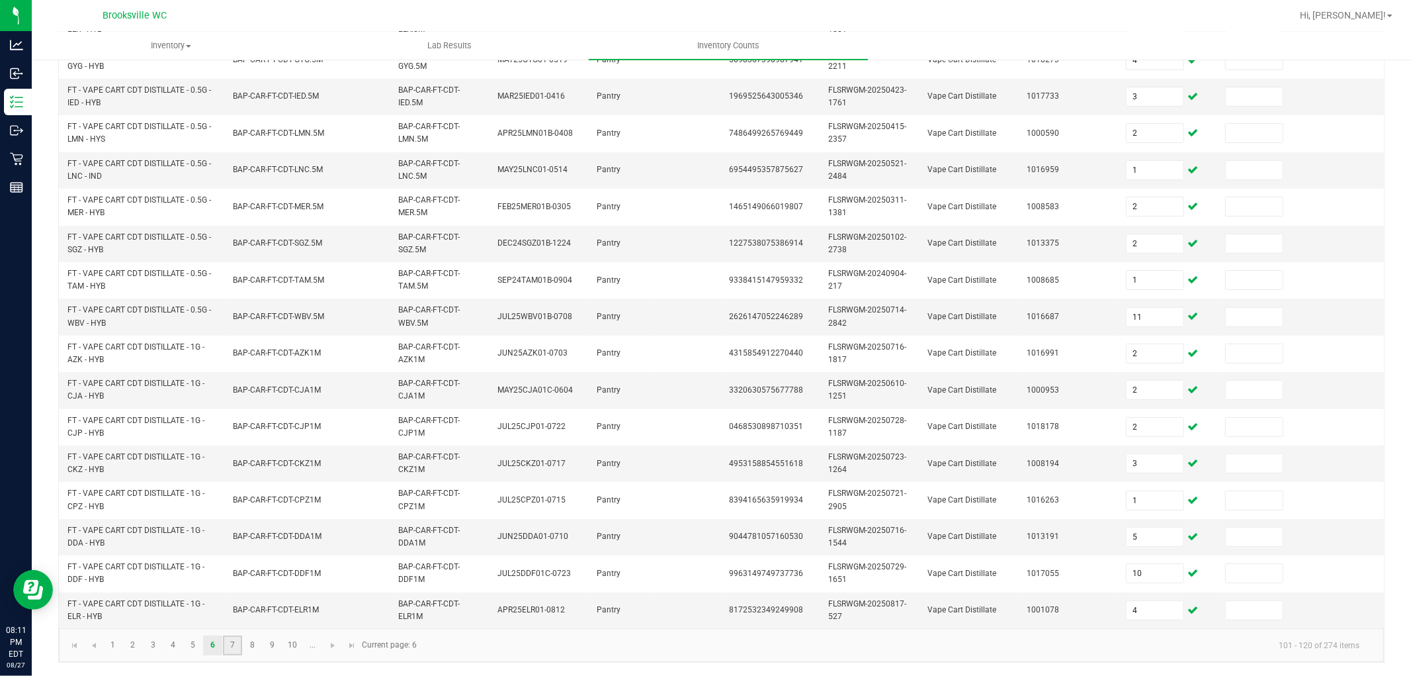
drag, startPoint x: 235, startPoint y: 640, endPoint x: 251, endPoint y: 632, distance: 18.6
click at [234, 607] on link "7" at bounding box center [232, 645] width 19 height 20
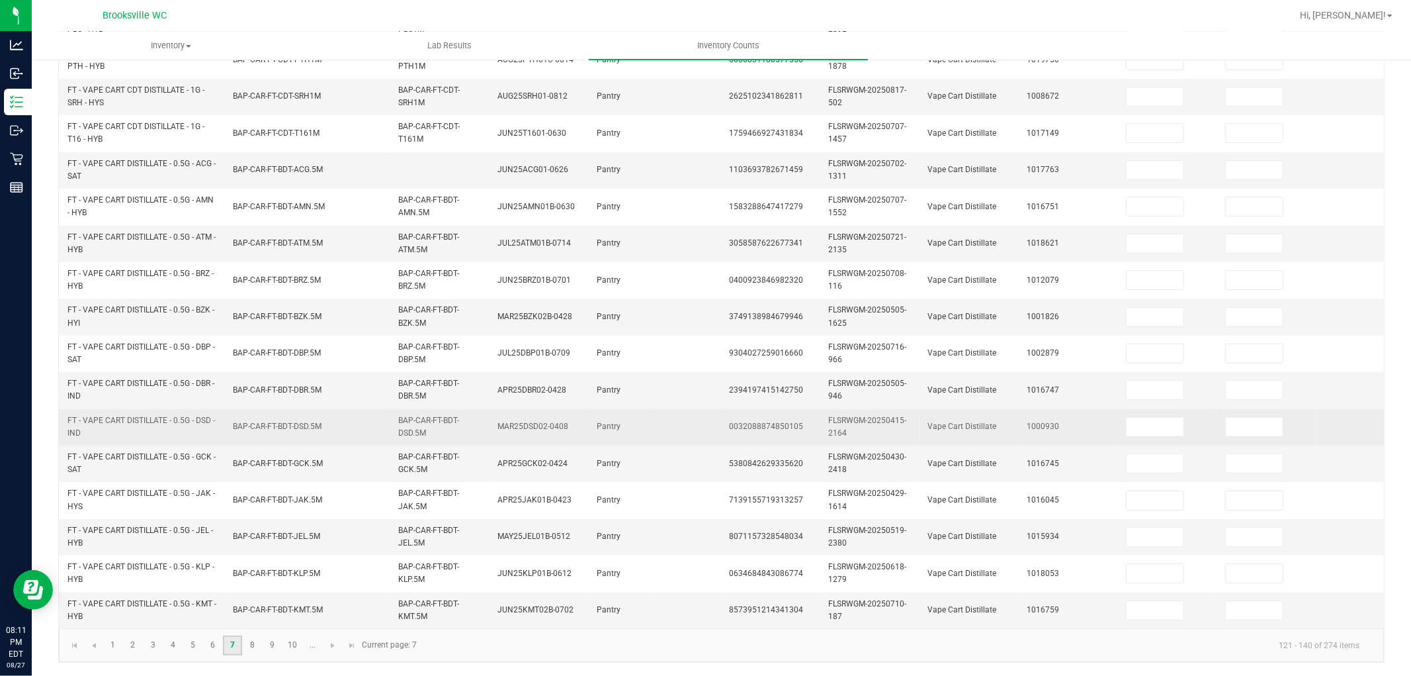
scroll to position [0, 0]
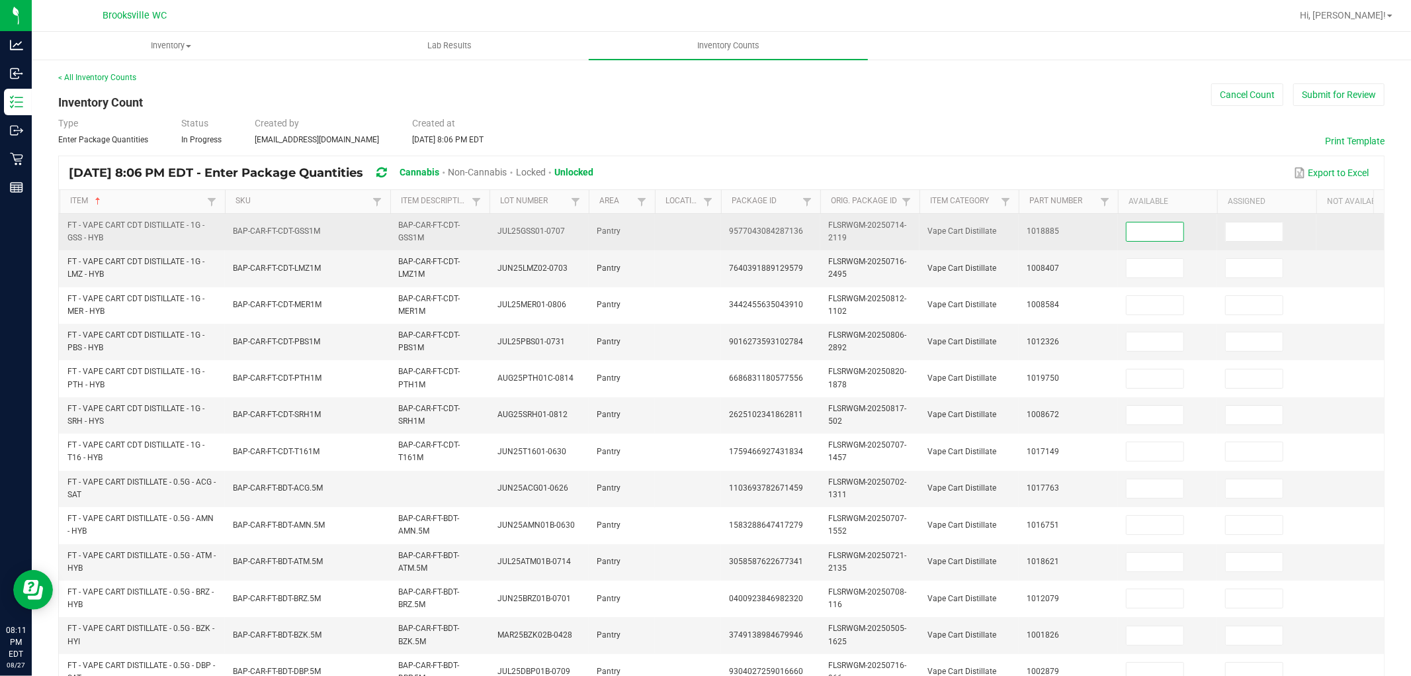
click at [1170, 227] on input at bounding box center [1155, 231] width 57 height 19
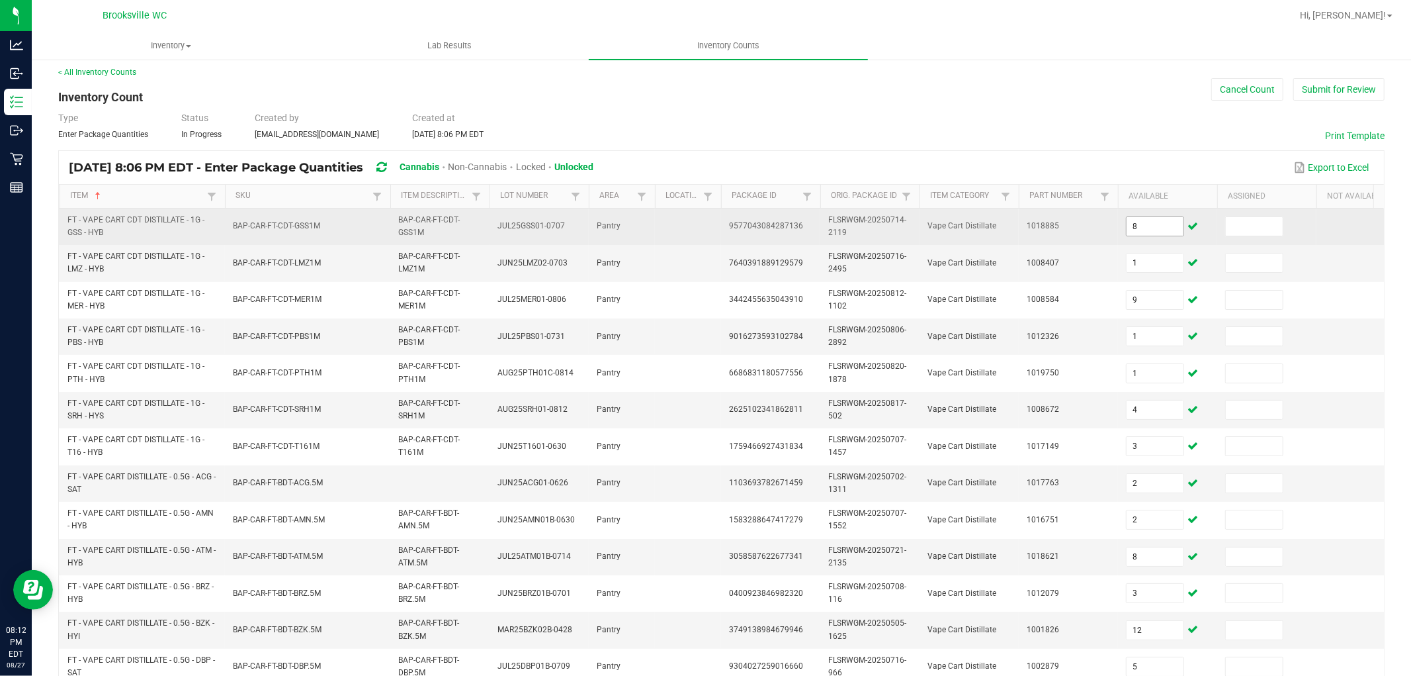
scroll to position [331, 0]
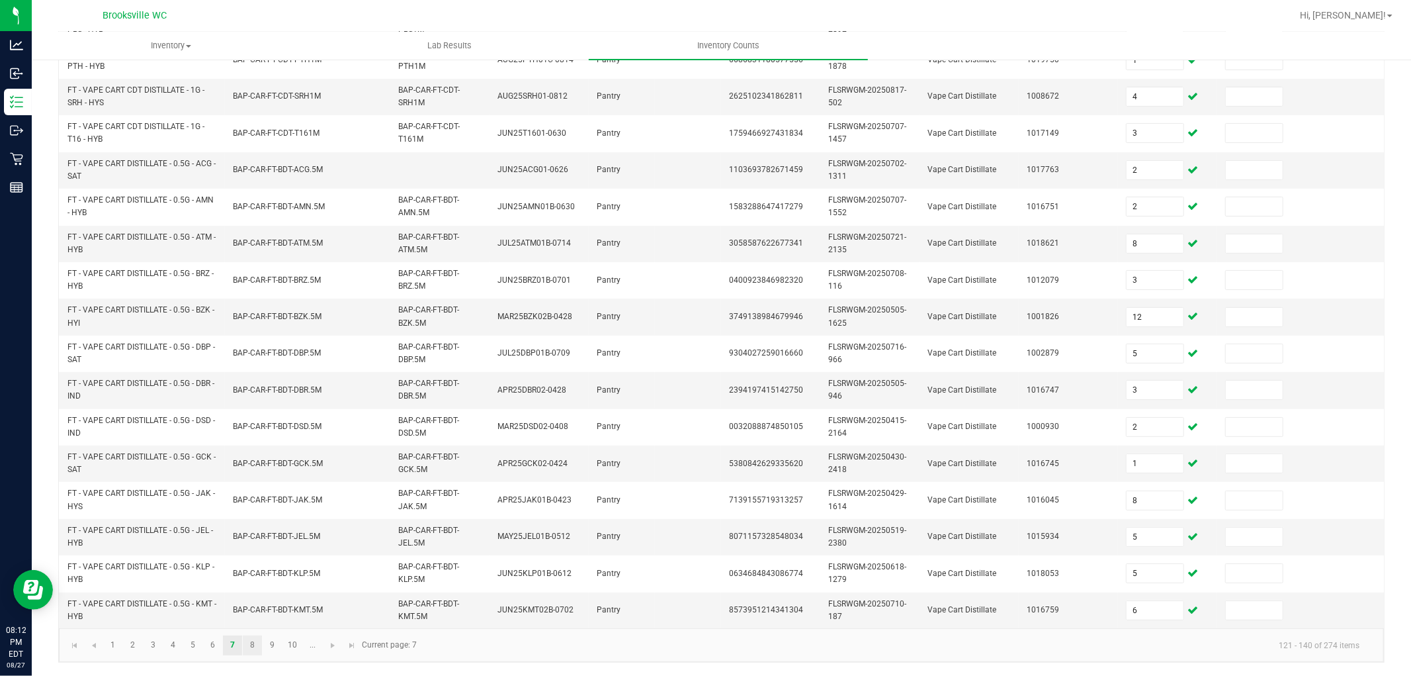
click at [256, 607] on link "8" at bounding box center [252, 645] width 19 height 20
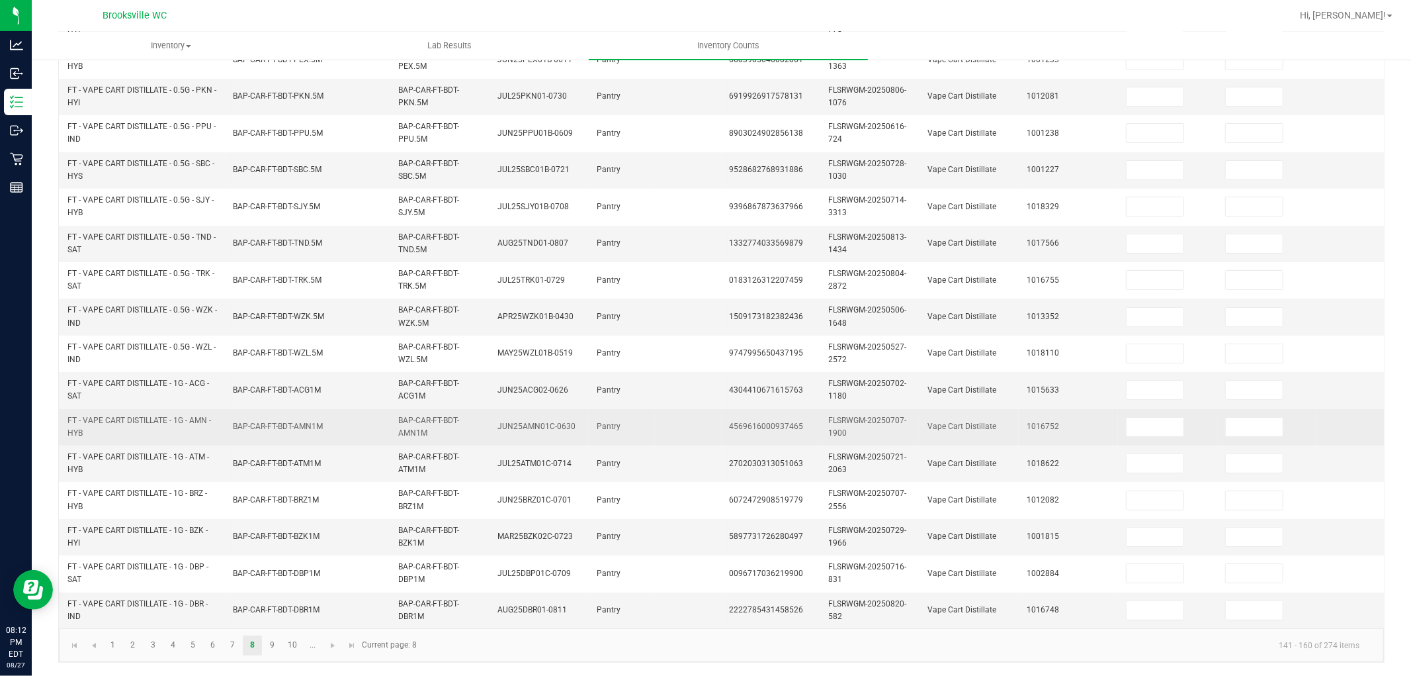
scroll to position [0, 0]
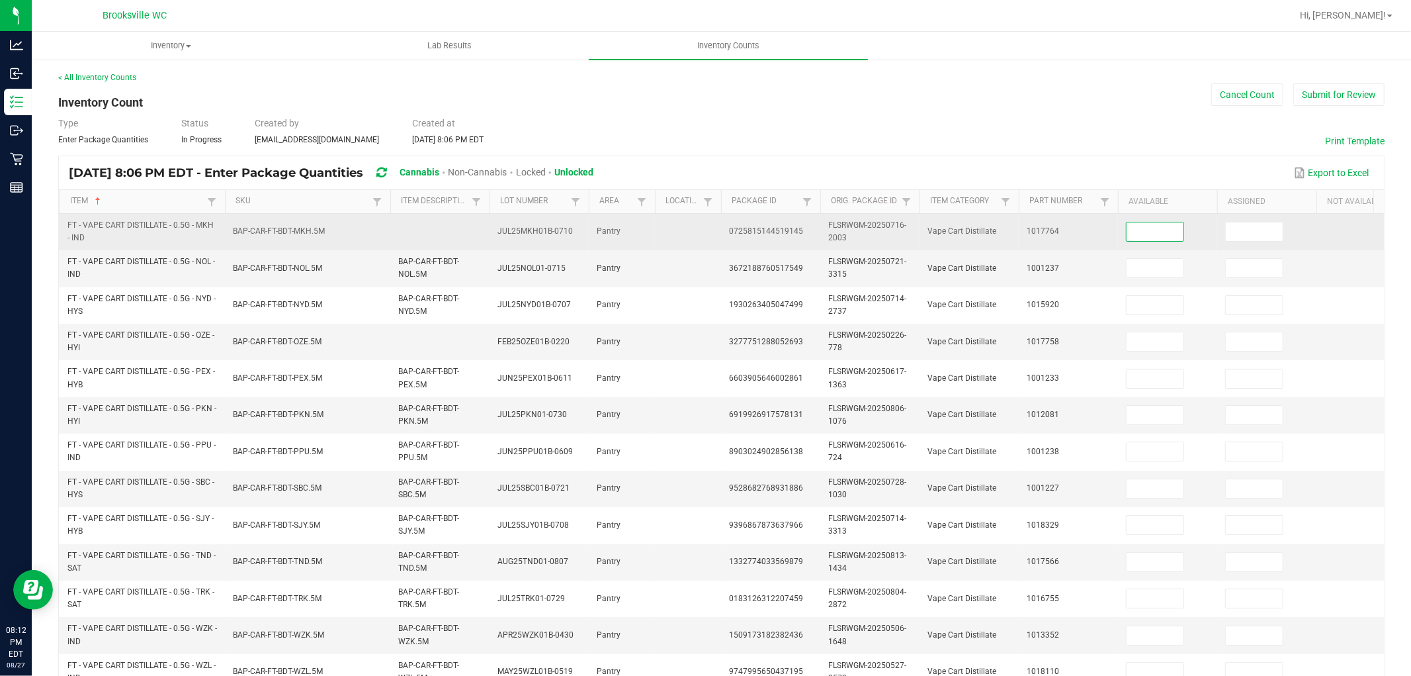
click at [1149, 232] on input at bounding box center [1155, 231] width 57 height 19
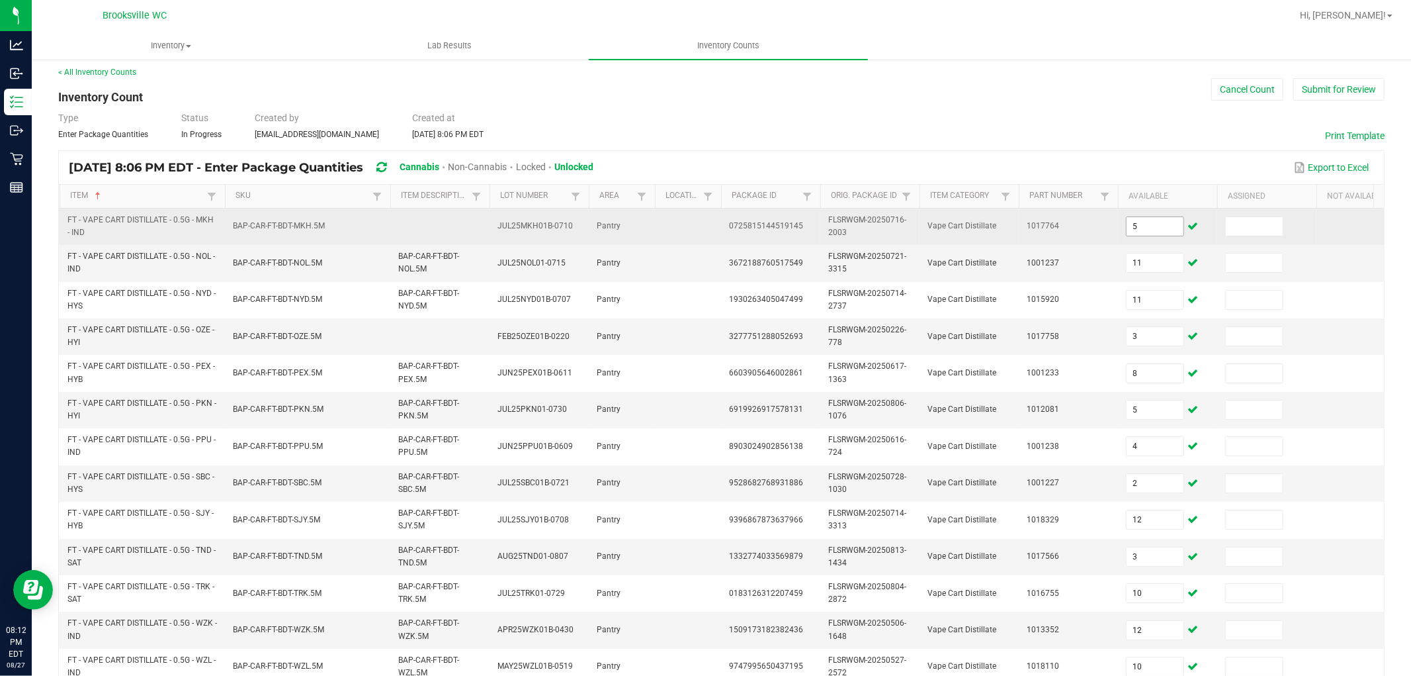
scroll to position [331, 0]
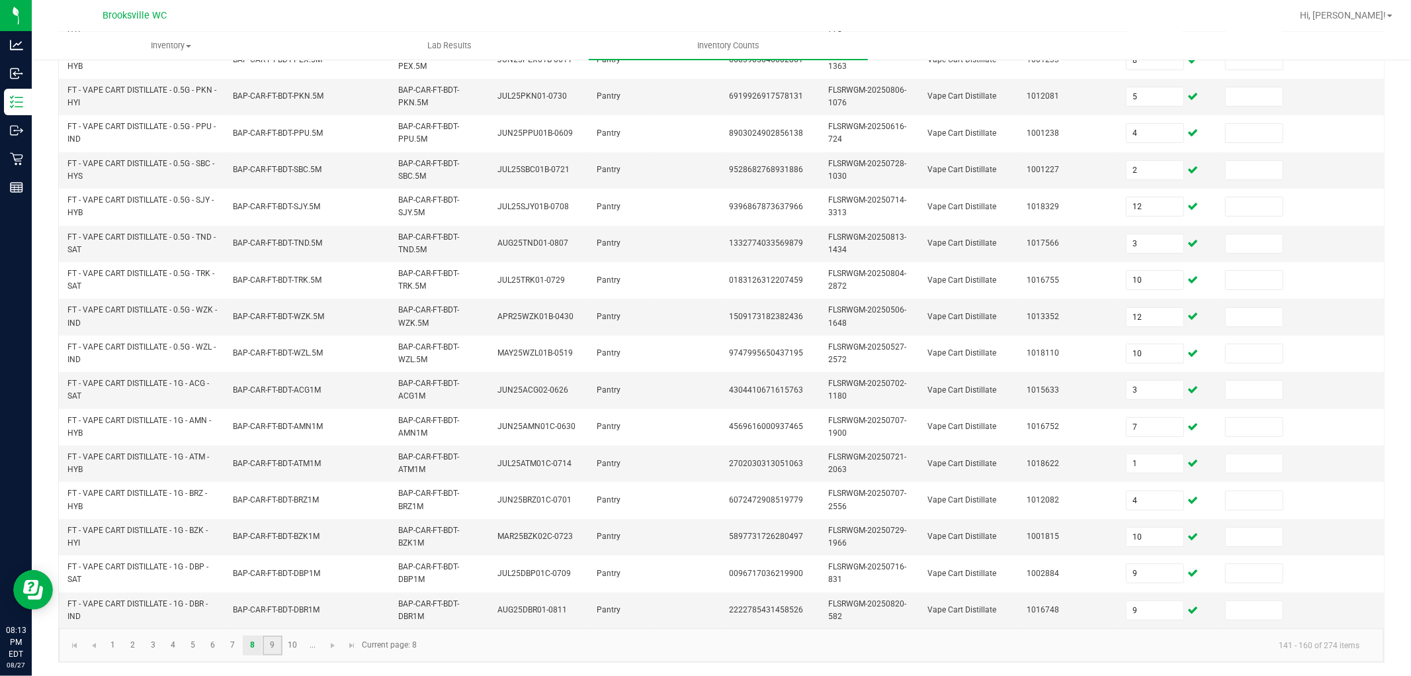
click at [276, 607] on link "9" at bounding box center [272, 645] width 19 height 20
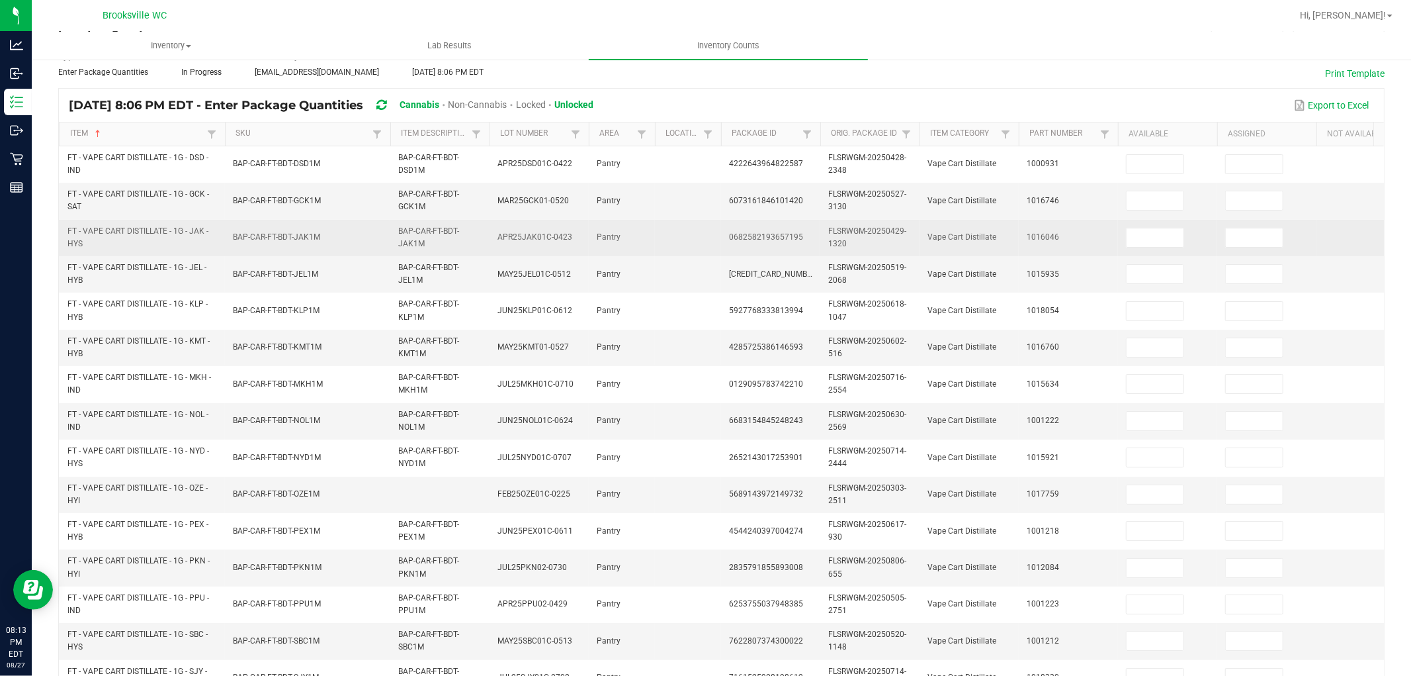
scroll to position [0, 0]
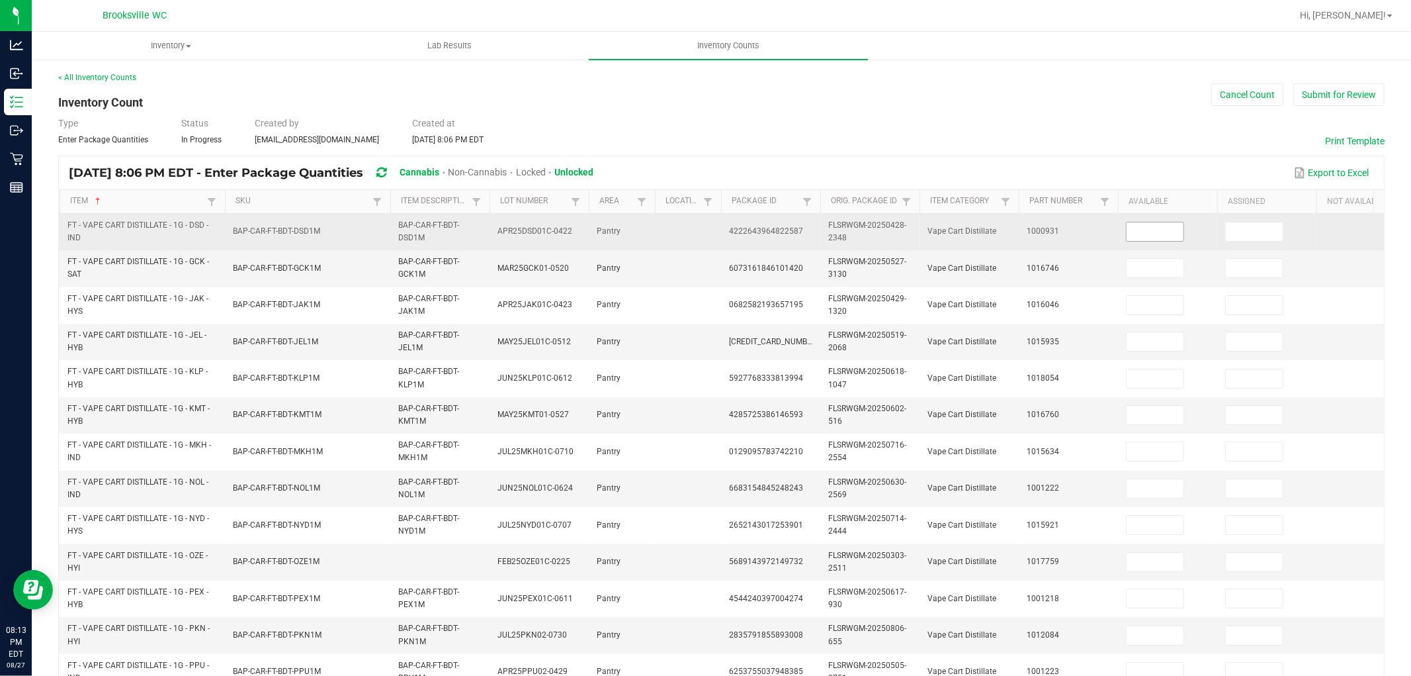
click at [1157, 225] on input at bounding box center [1155, 231] width 57 height 19
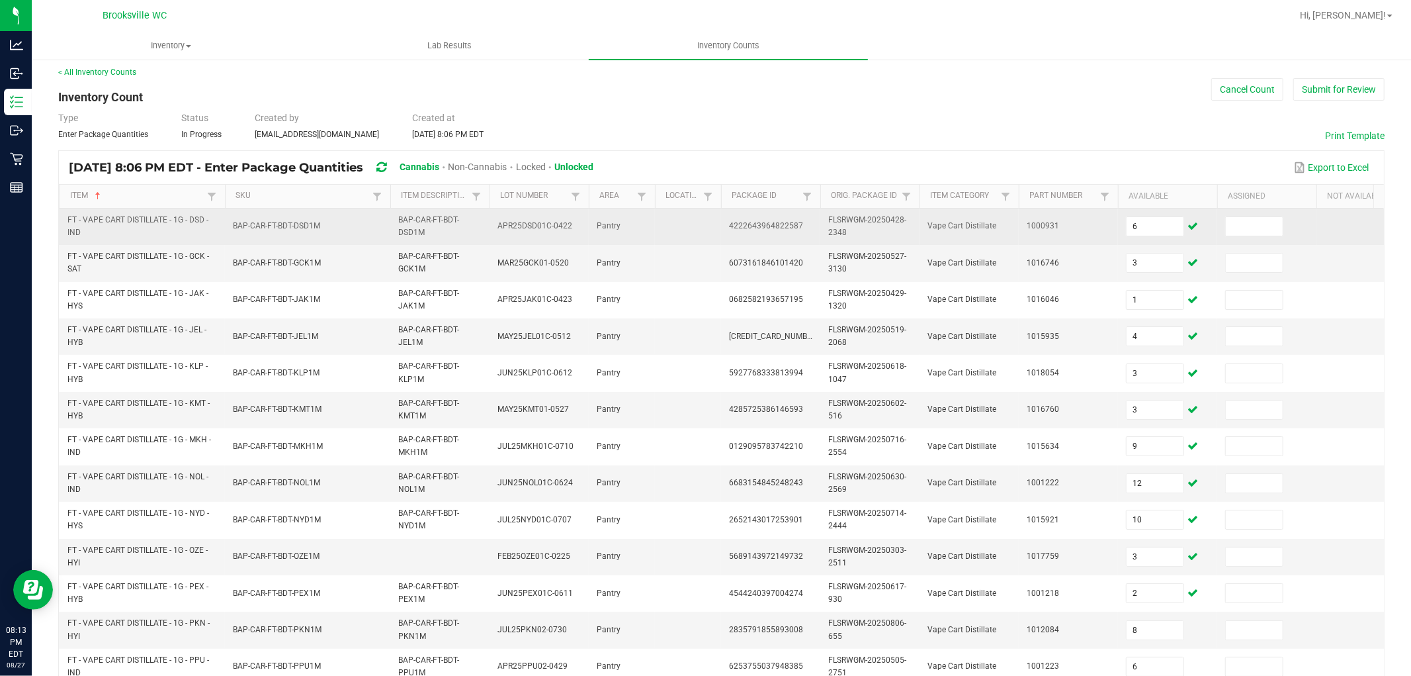
scroll to position [331, 0]
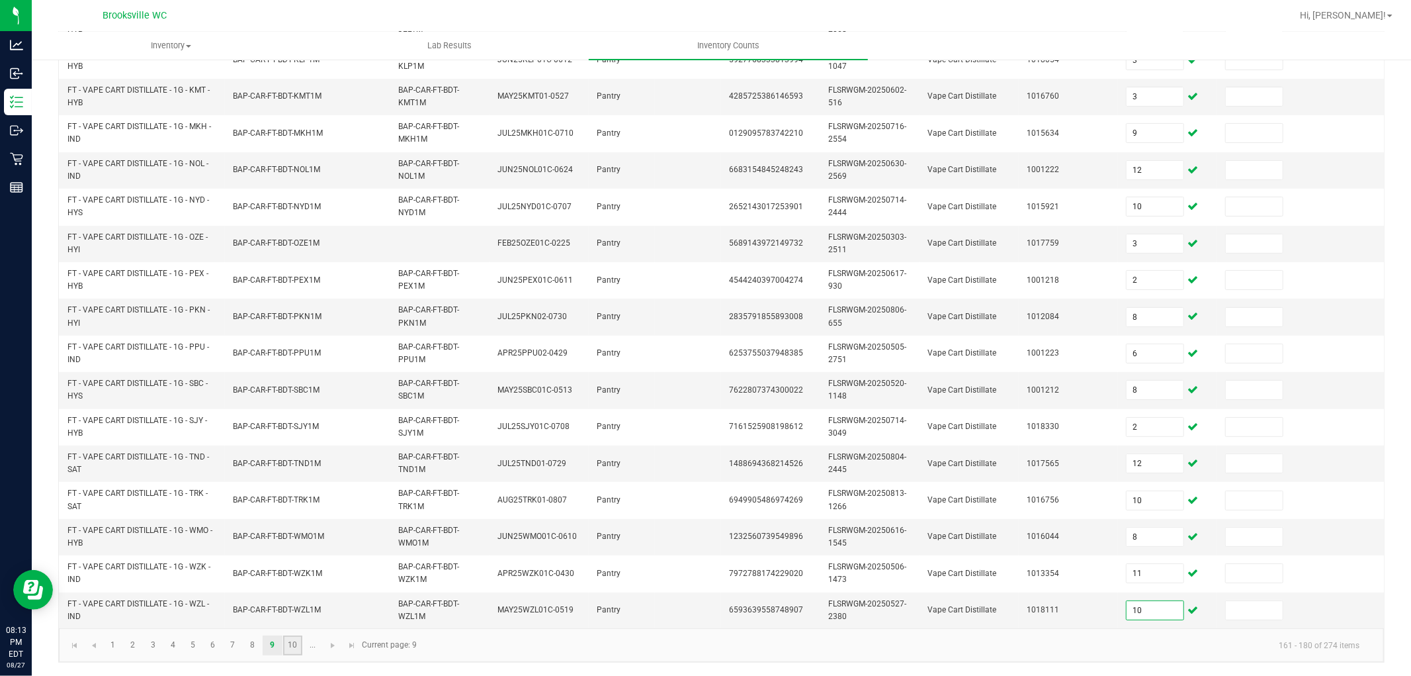
click at [288, 607] on link "10" at bounding box center [292, 645] width 19 height 20
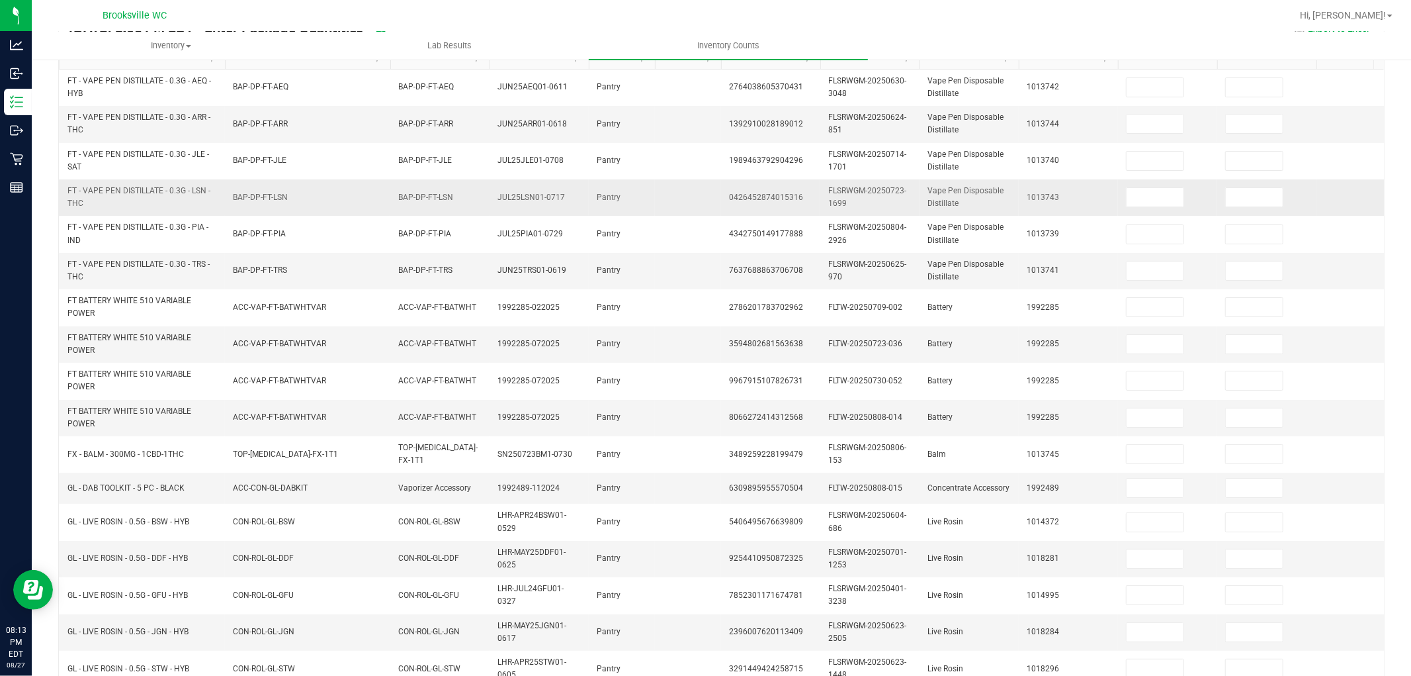
scroll to position [0, 0]
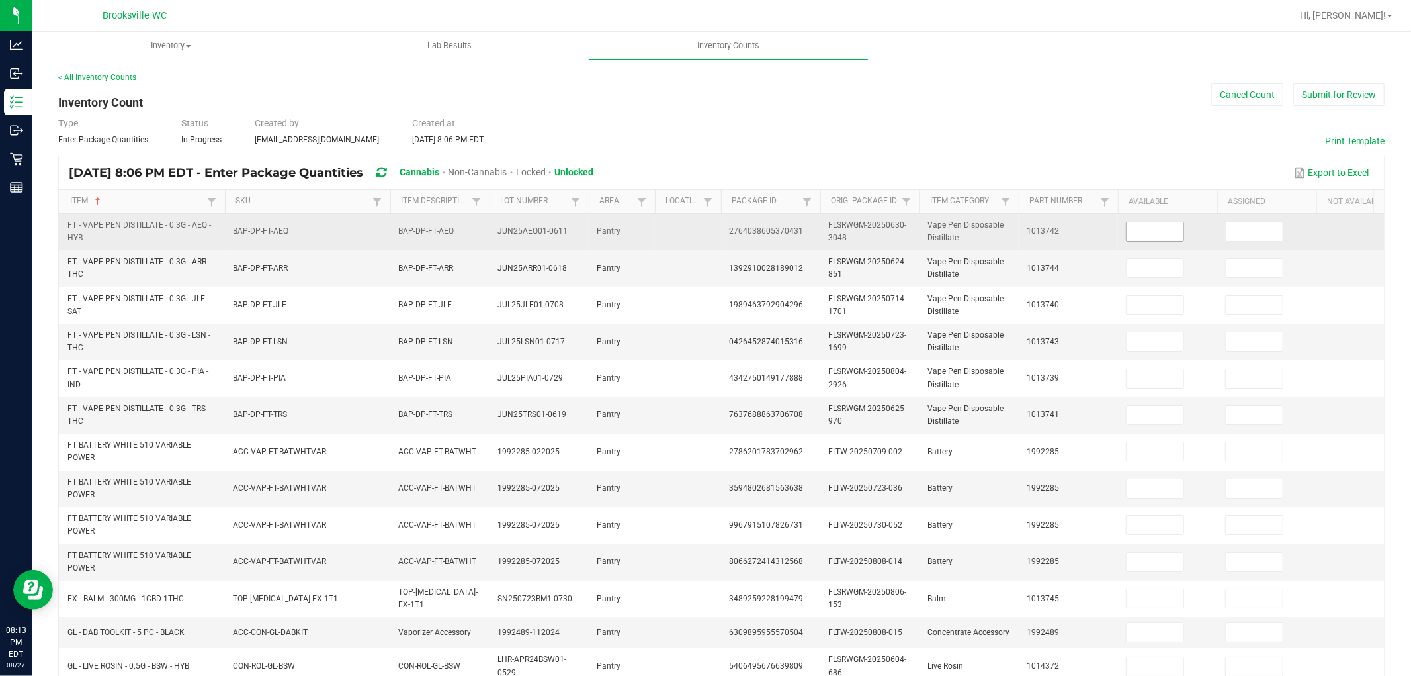
click at [1152, 232] on input at bounding box center [1155, 231] width 57 height 19
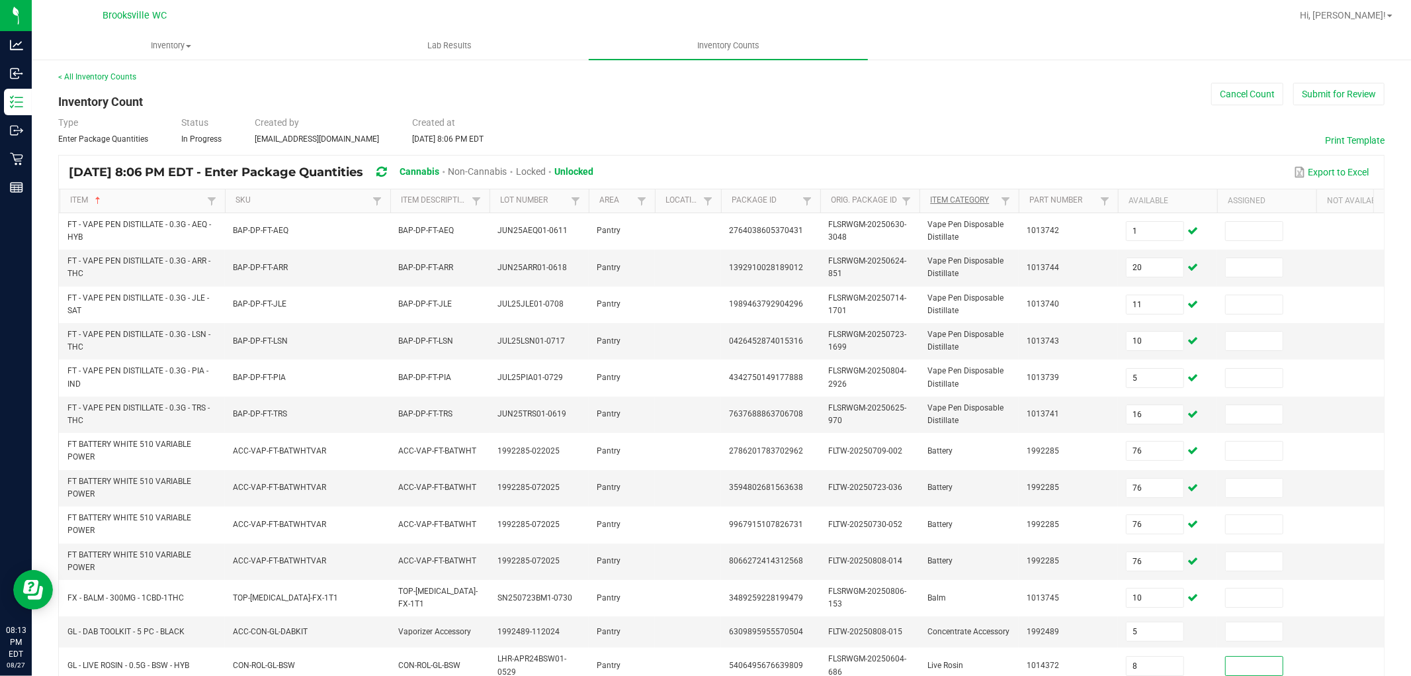
scroll to position [326, 0]
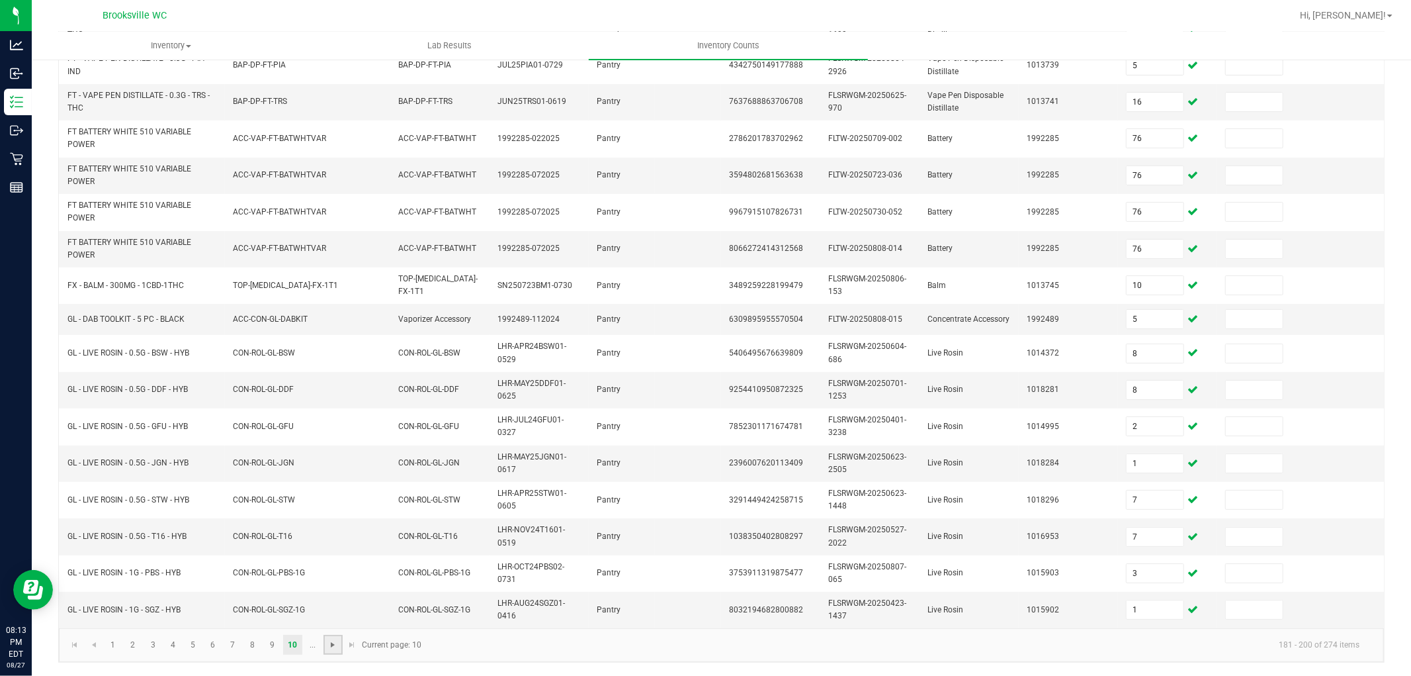
click at [331, 607] on span "Go to the next page" at bounding box center [333, 644] width 11 height 11
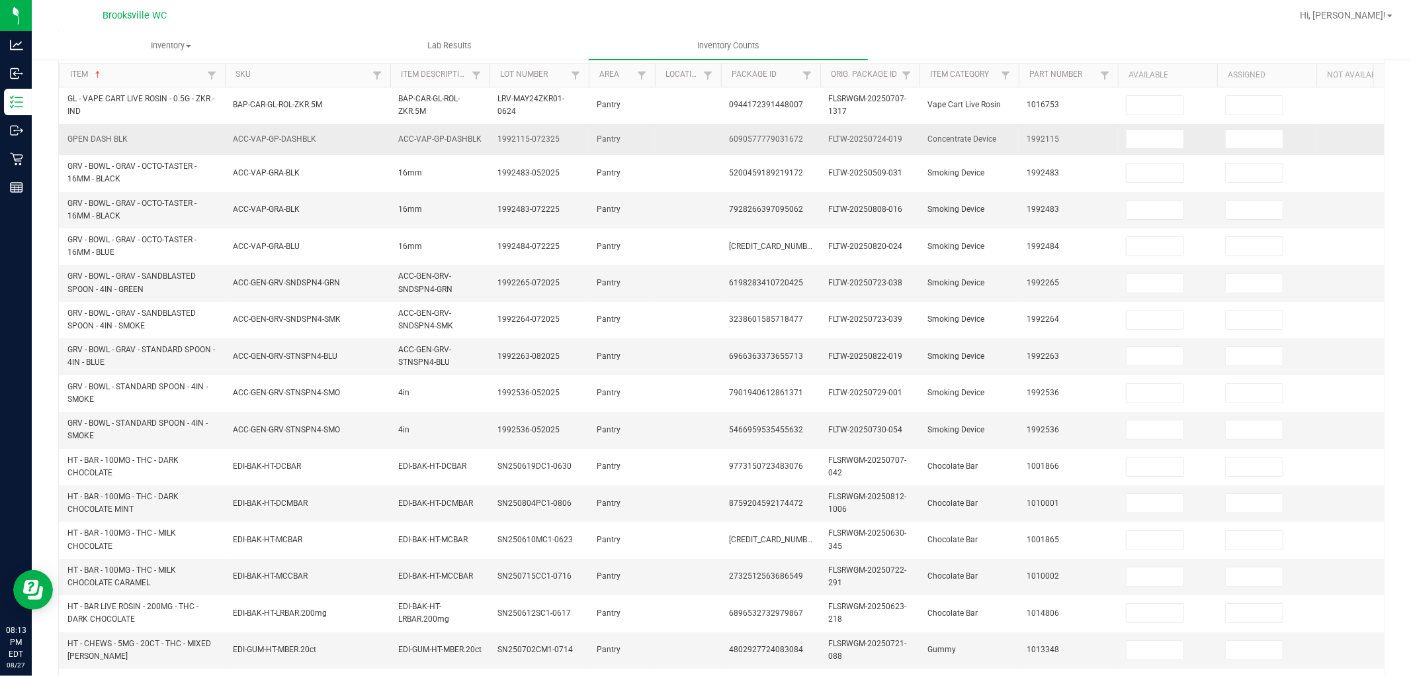
scroll to position [0, 0]
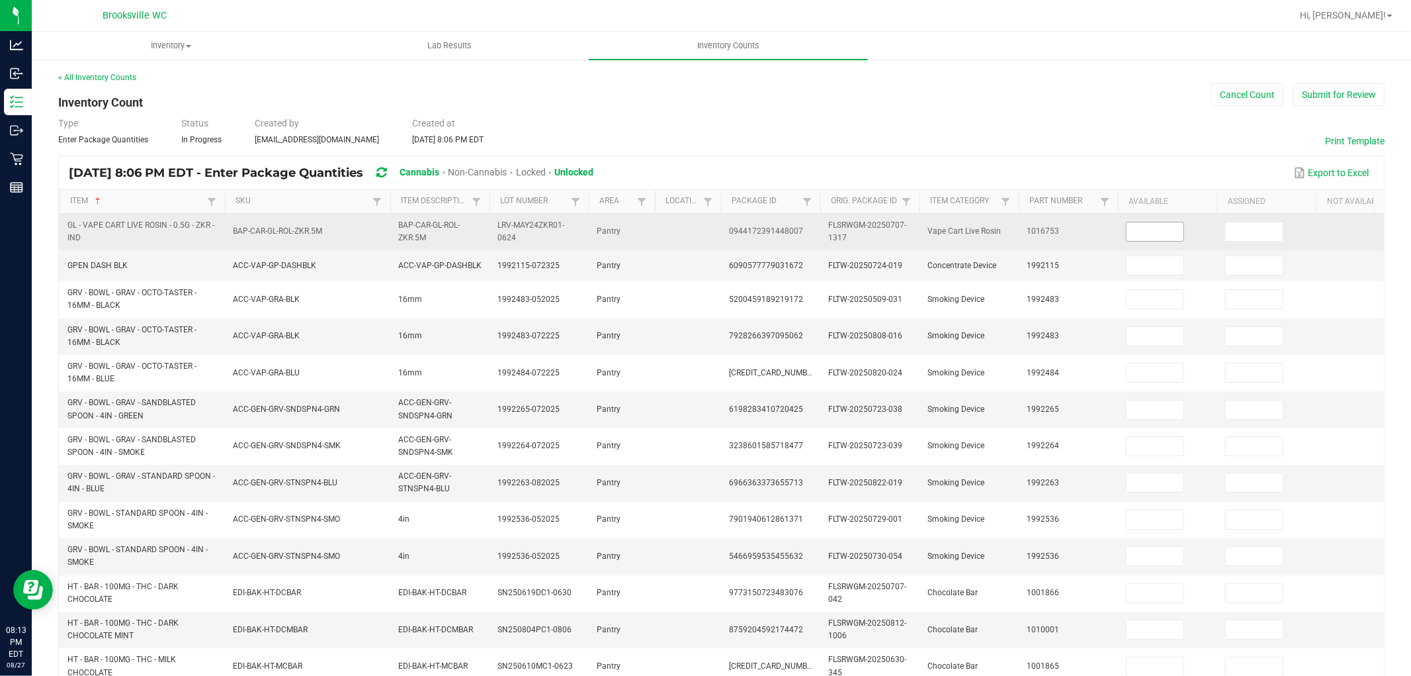
click at [1133, 224] on input at bounding box center [1155, 231] width 57 height 19
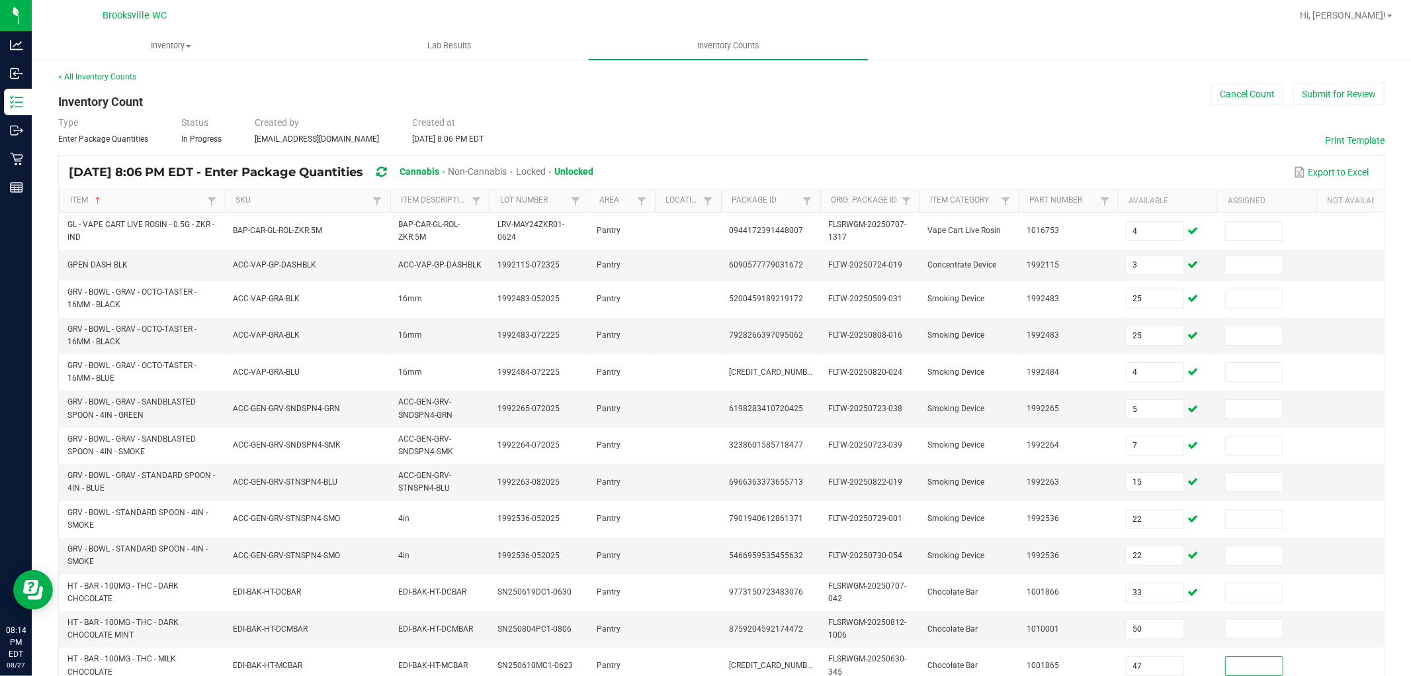
scroll to position [326, 0]
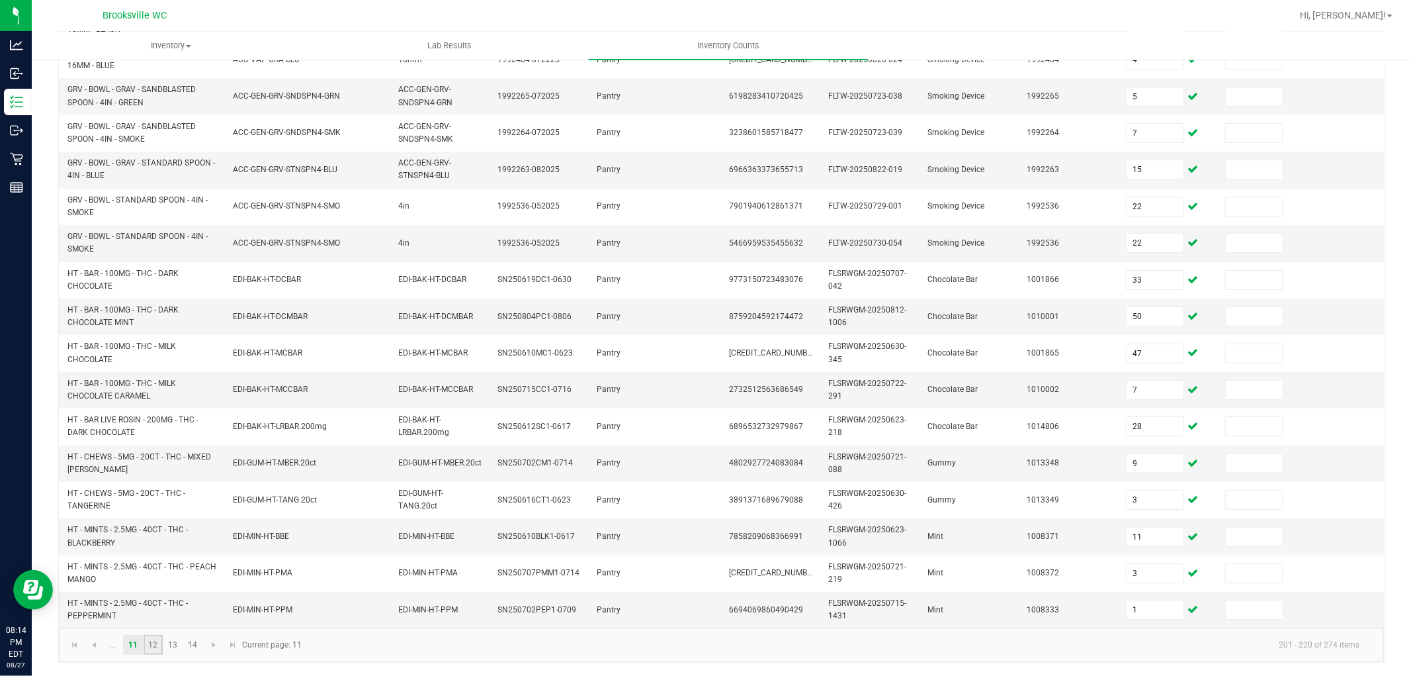
click at [155, 607] on link "12" at bounding box center [153, 645] width 19 height 20
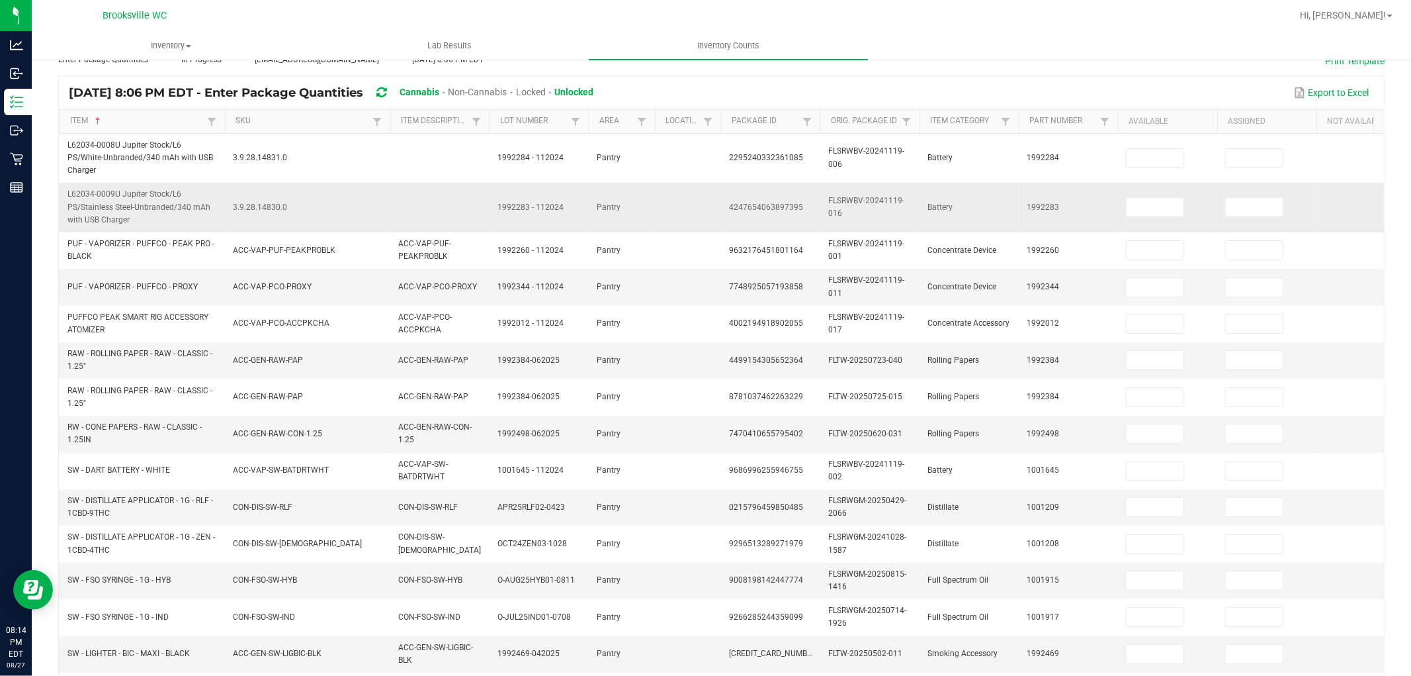
scroll to position [0, 0]
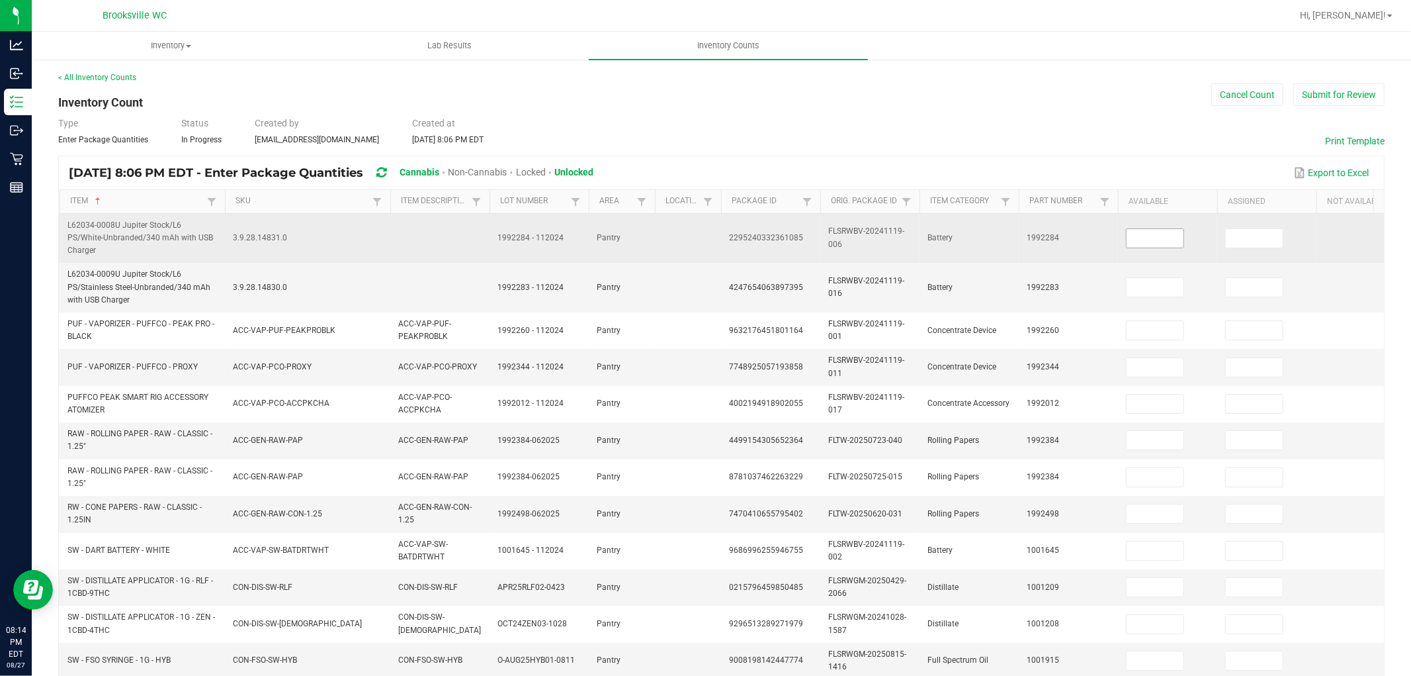
click at [1169, 235] on input at bounding box center [1155, 238] width 57 height 19
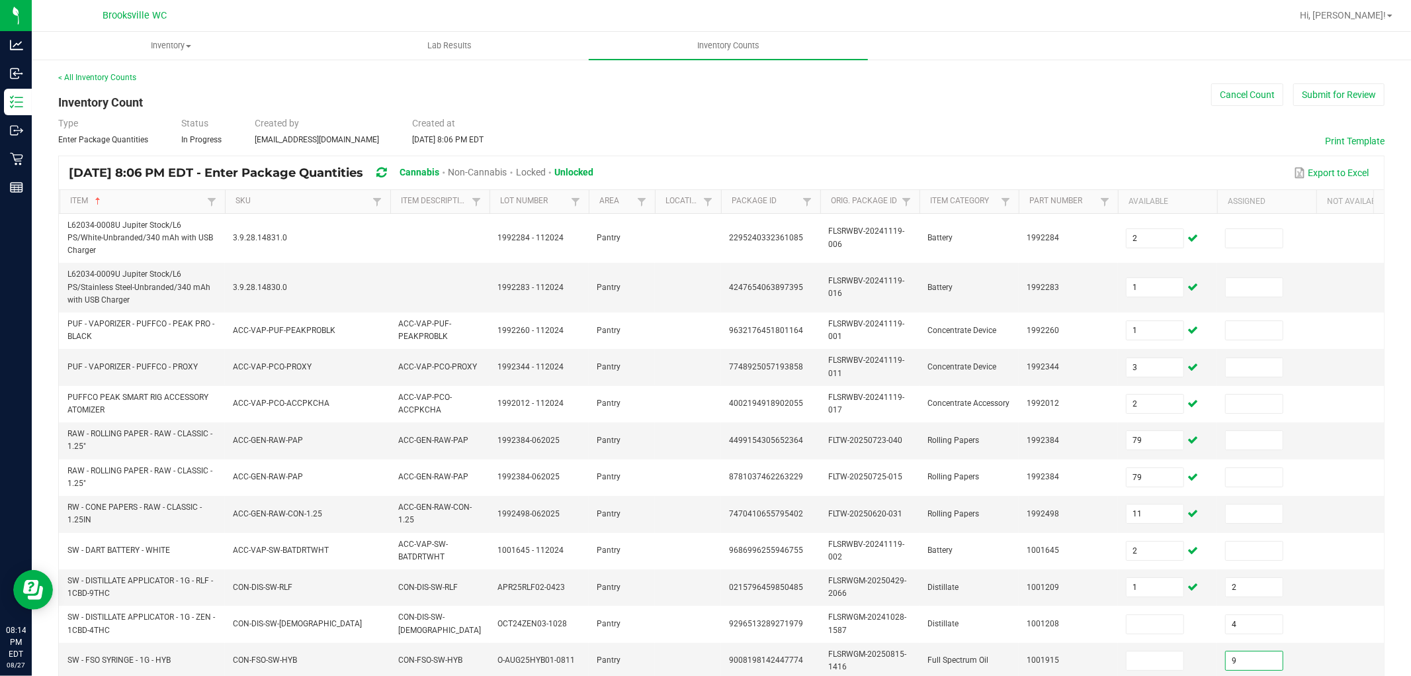
scroll to position [331, 0]
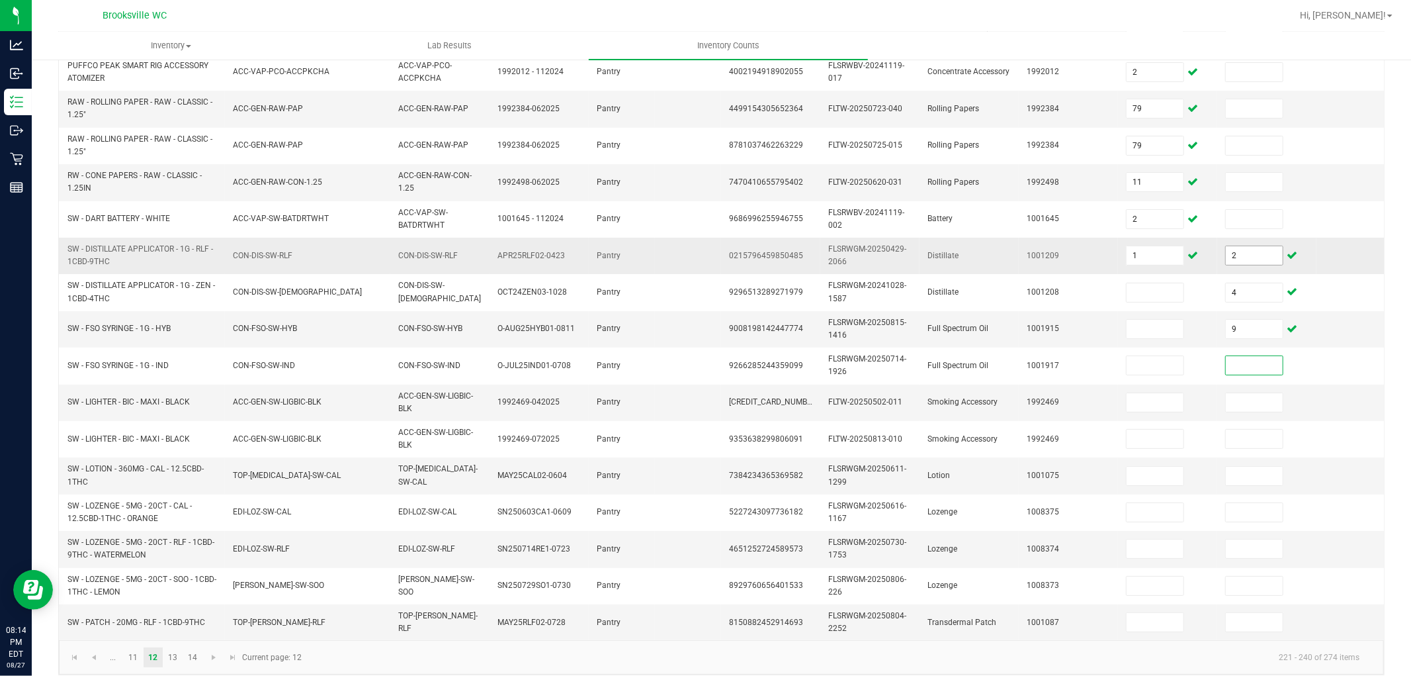
click at [1264, 246] on input "2" at bounding box center [1254, 255] width 57 height 19
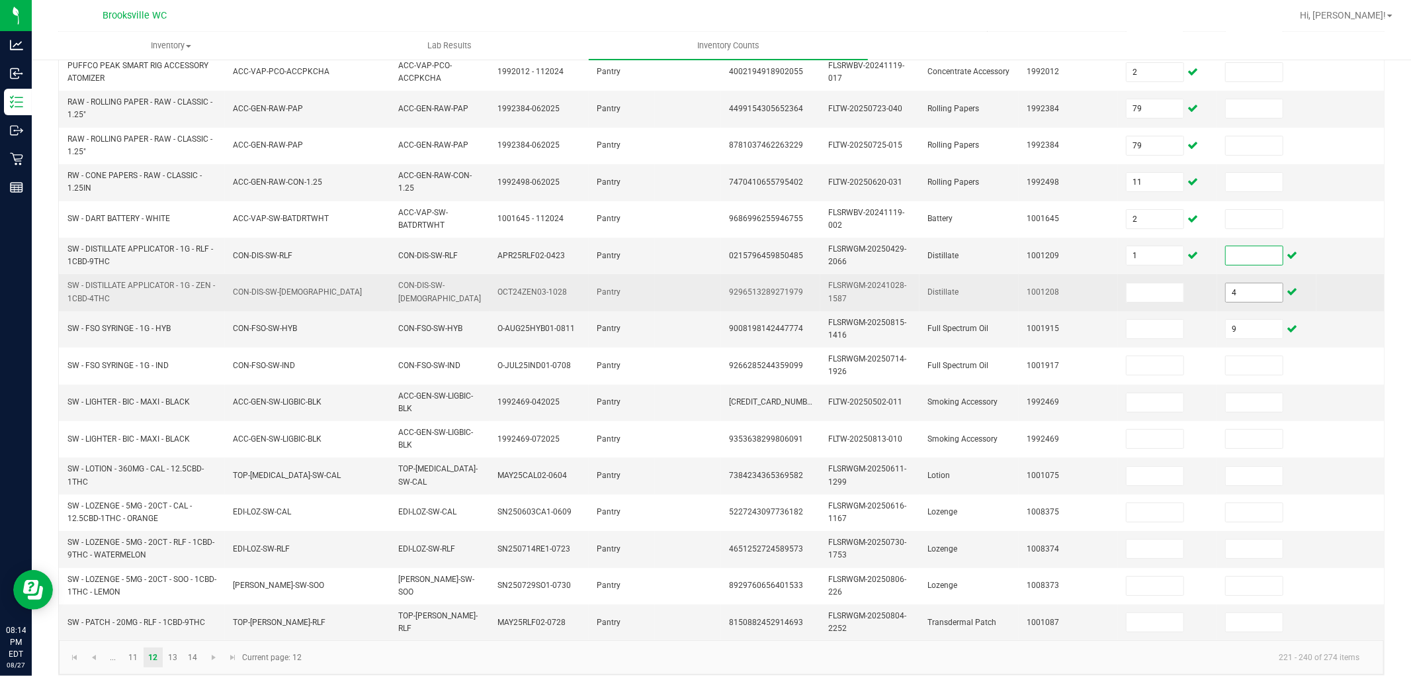
click at [1255, 285] on input "4" at bounding box center [1254, 292] width 57 height 19
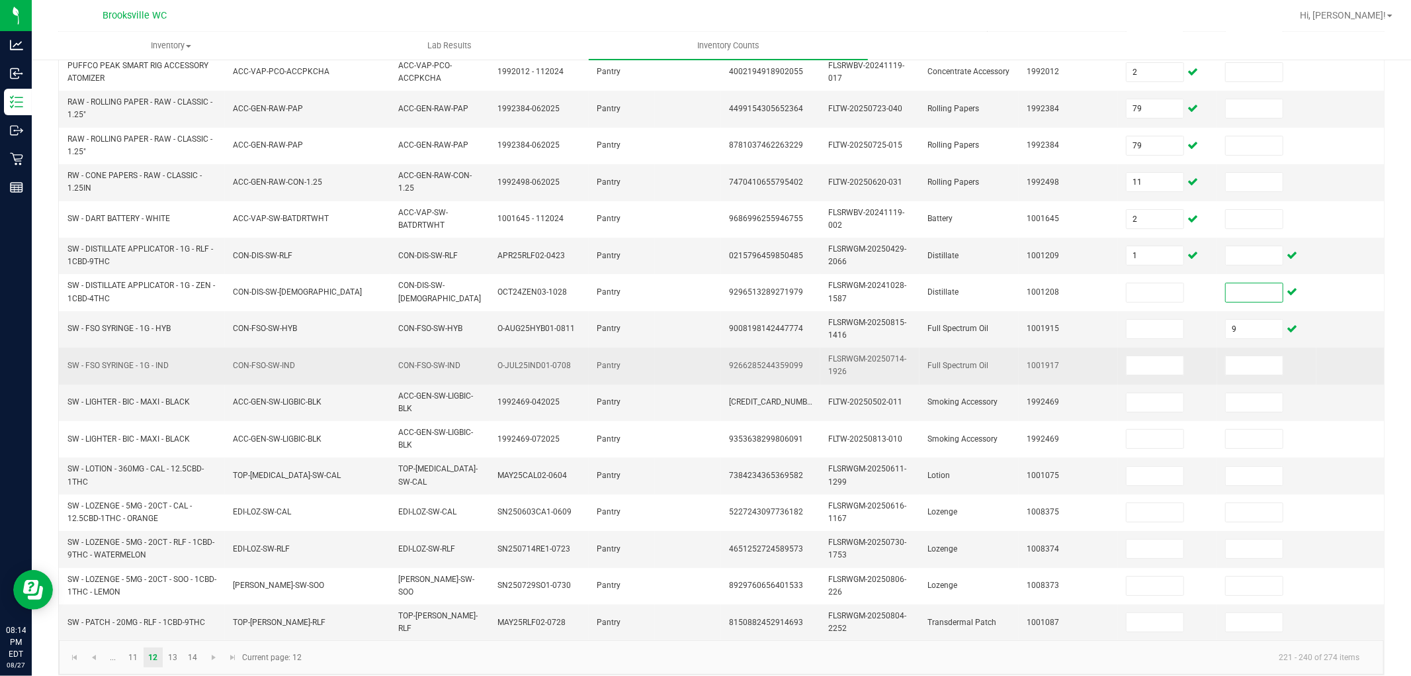
click at [1249, 347] on td at bounding box center [1266, 365] width 99 height 36
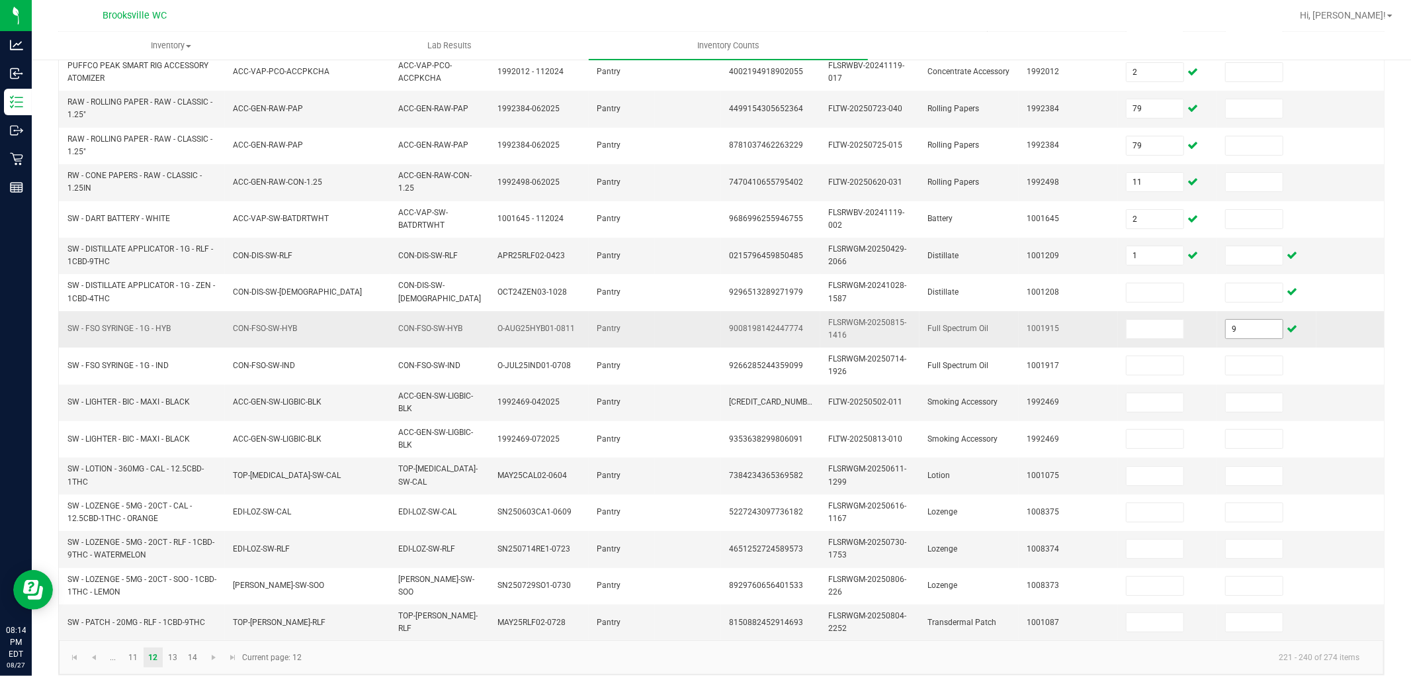
click at [1249, 324] on input "9" at bounding box center [1254, 329] width 57 height 19
click at [1254, 238] on td at bounding box center [1266, 256] width 99 height 36
click at [1246, 246] on input at bounding box center [1254, 255] width 57 height 19
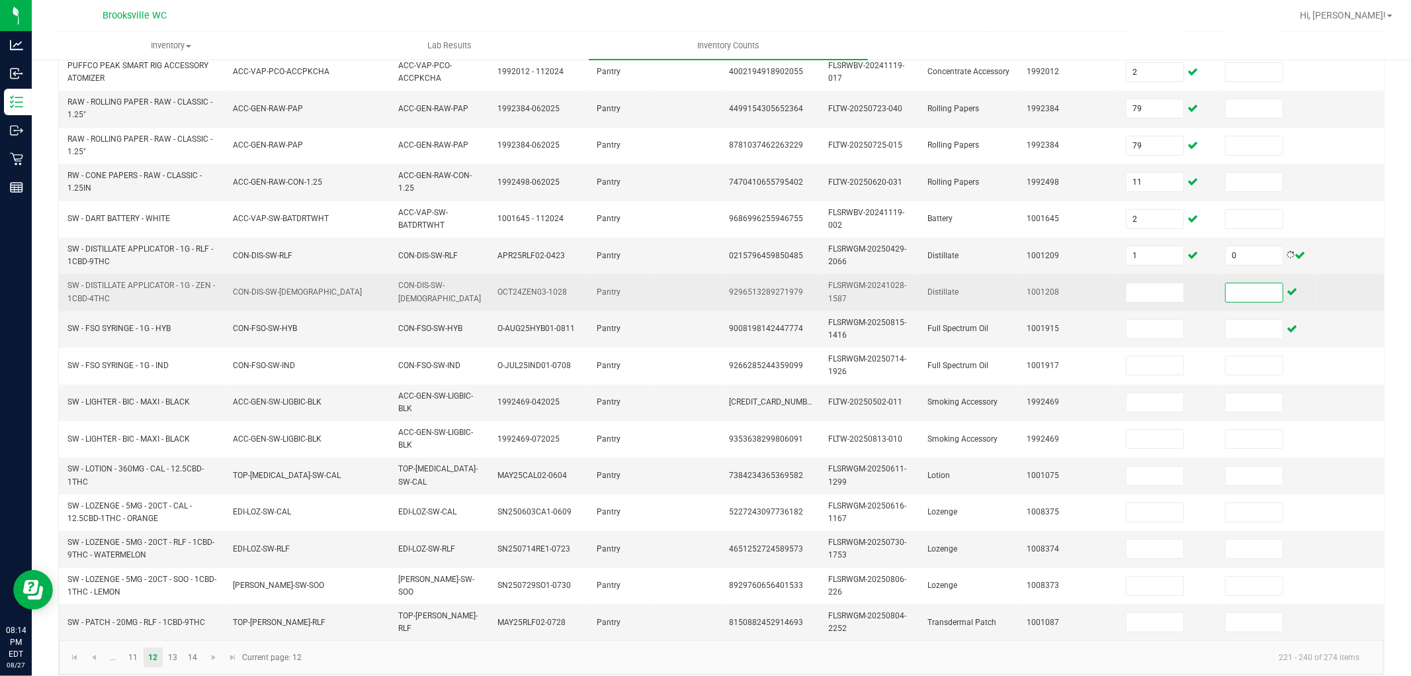
click at [1247, 283] on input at bounding box center [1254, 292] width 57 height 19
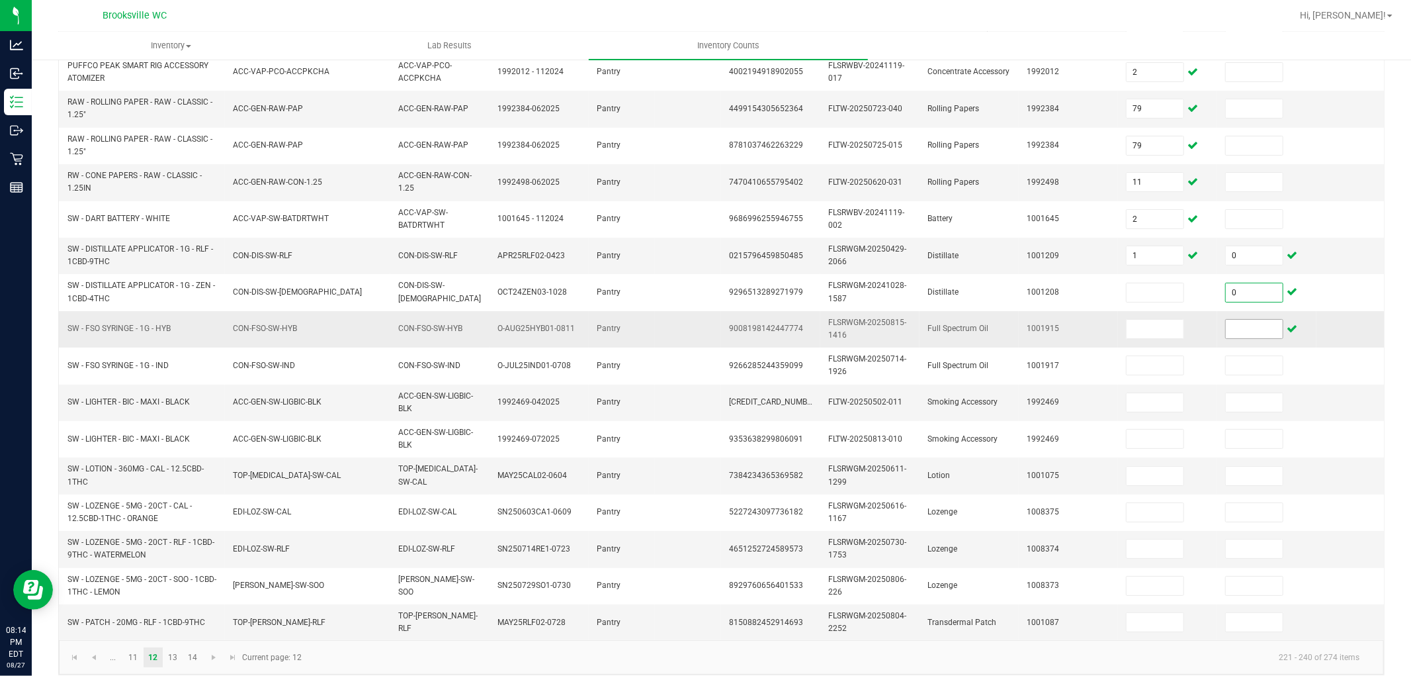
click at [1245, 320] on input at bounding box center [1254, 329] width 57 height 19
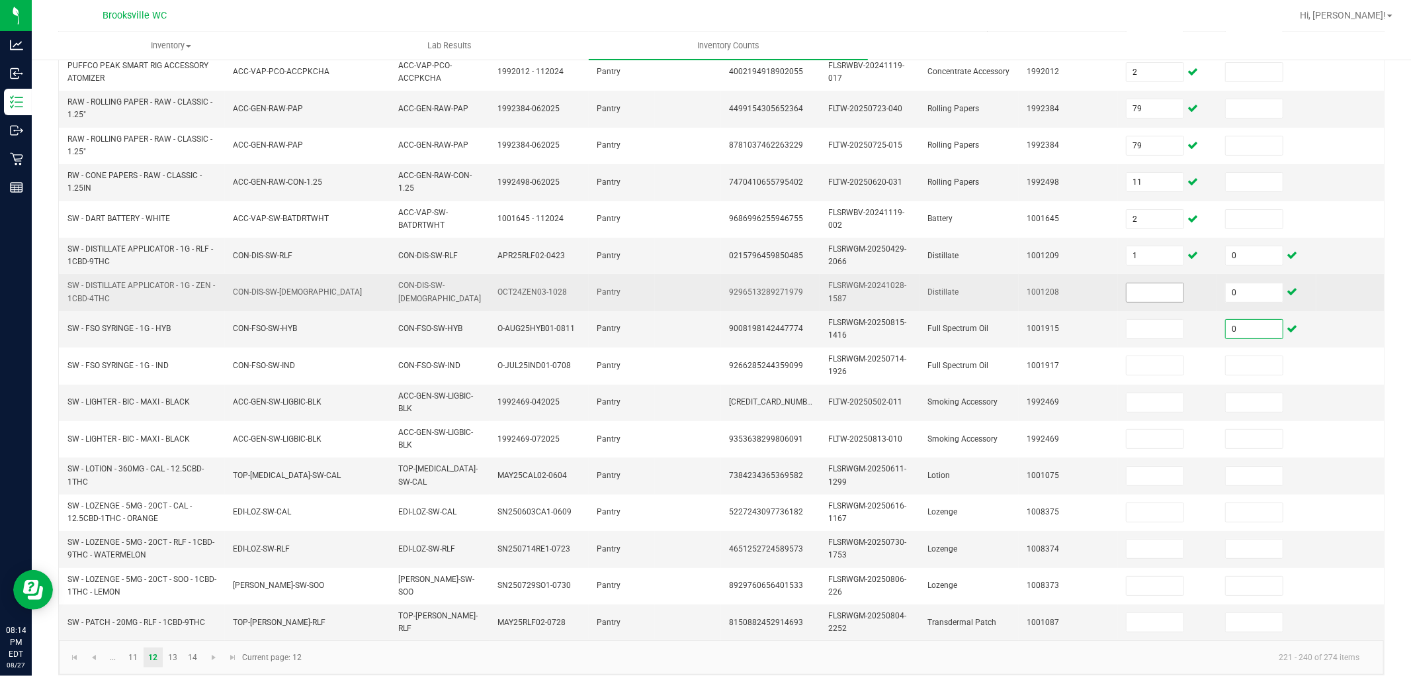
click at [1139, 283] on input at bounding box center [1155, 292] width 57 height 19
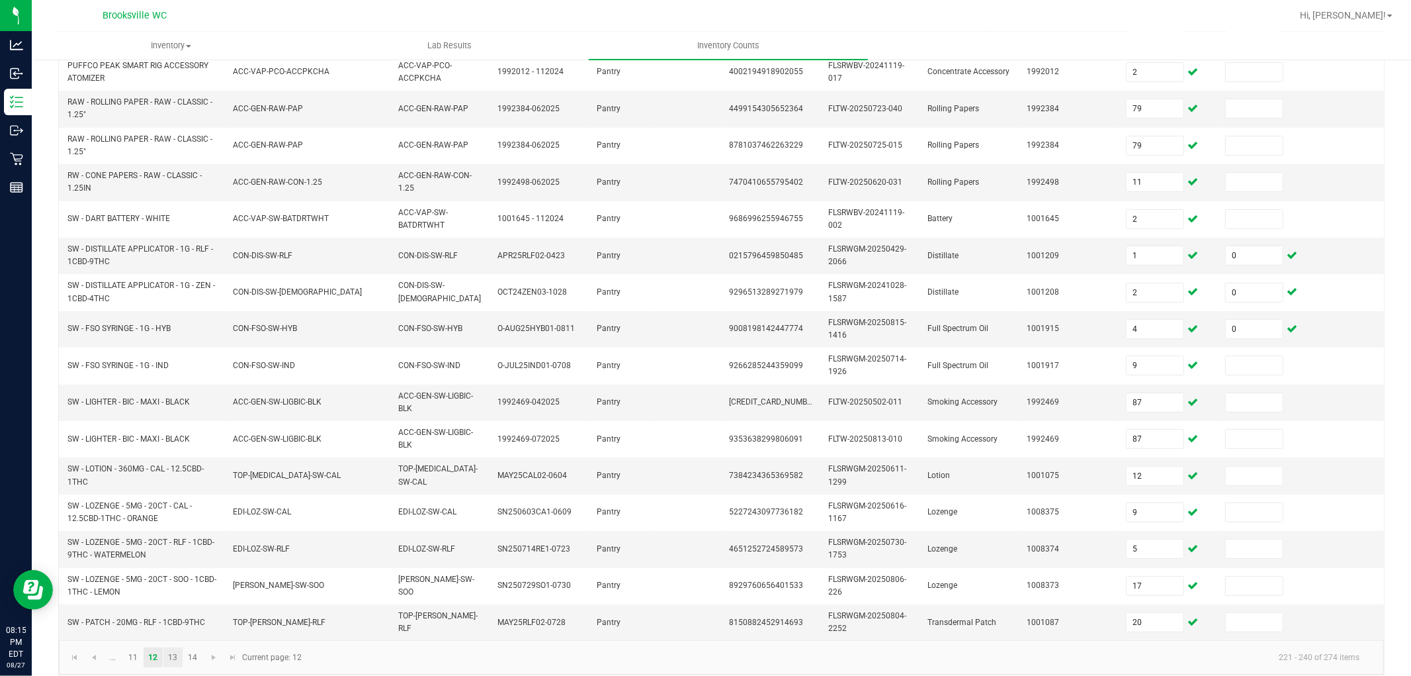
click at [180, 607] on link "13" at bounding box center [172, 657] width 19 height 20
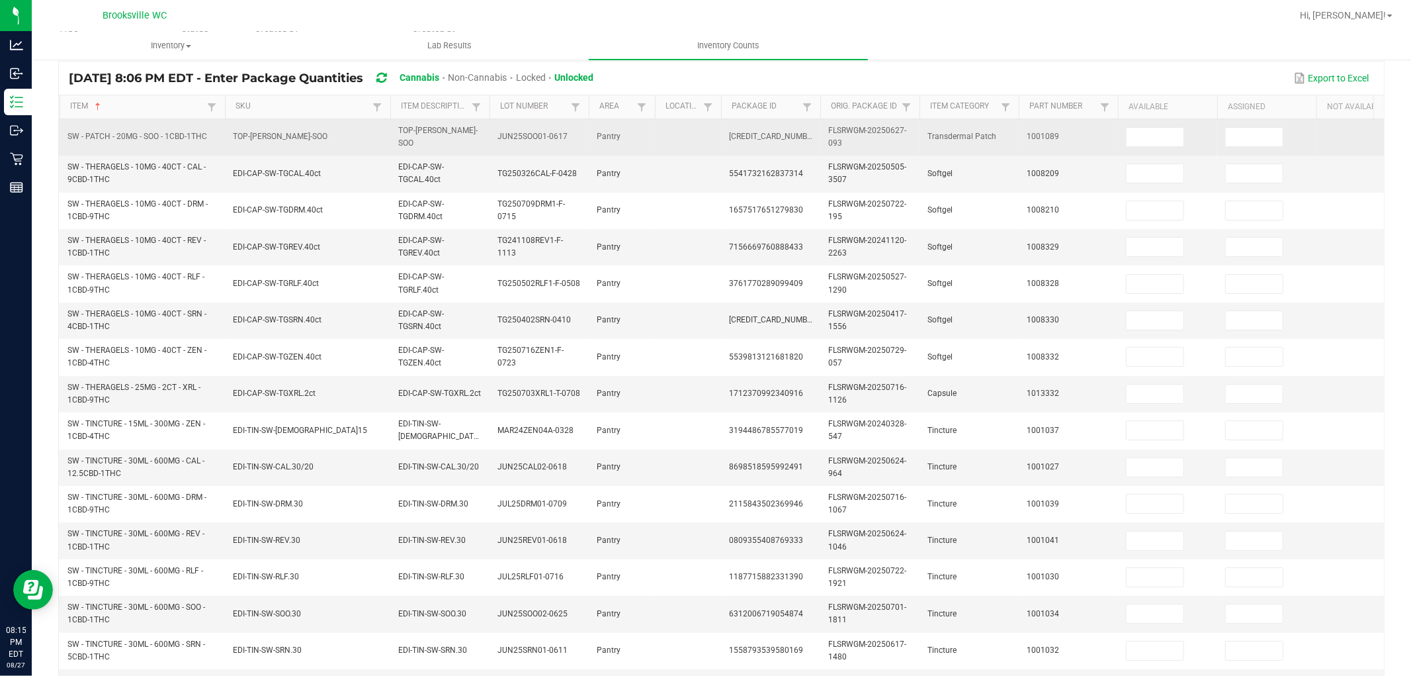
scroll to position [0, 0]
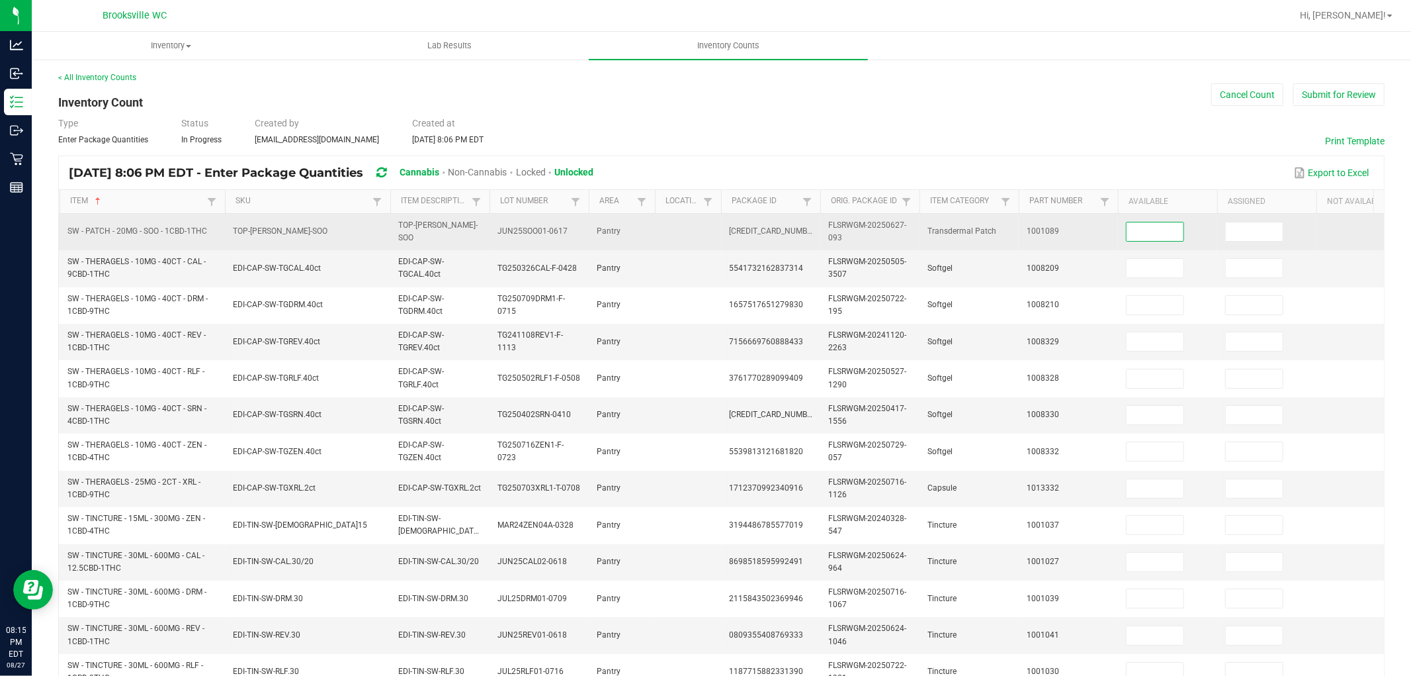
click at [1145, 233] on input at bounding box center [1155, 231] width 57 height 19
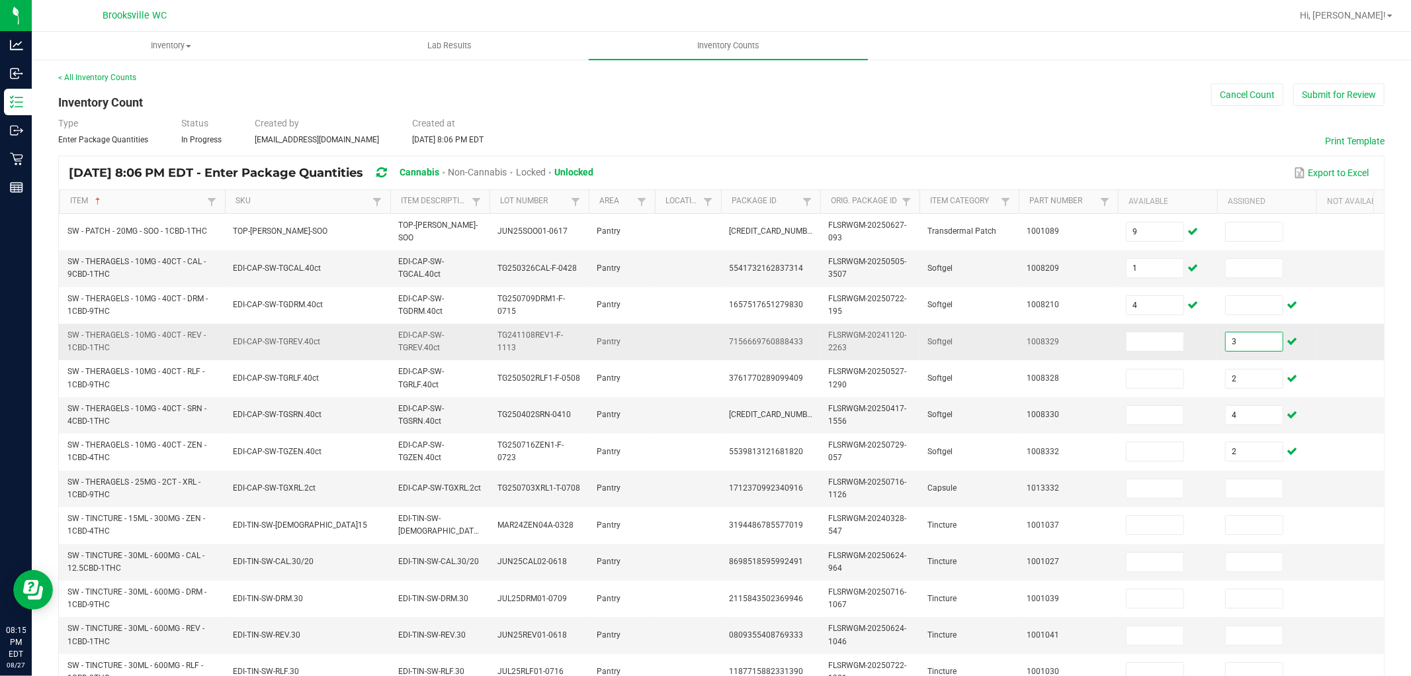
click at [1252, 339] on input "3" at bounding box center [1254, 341] width 57 height 19
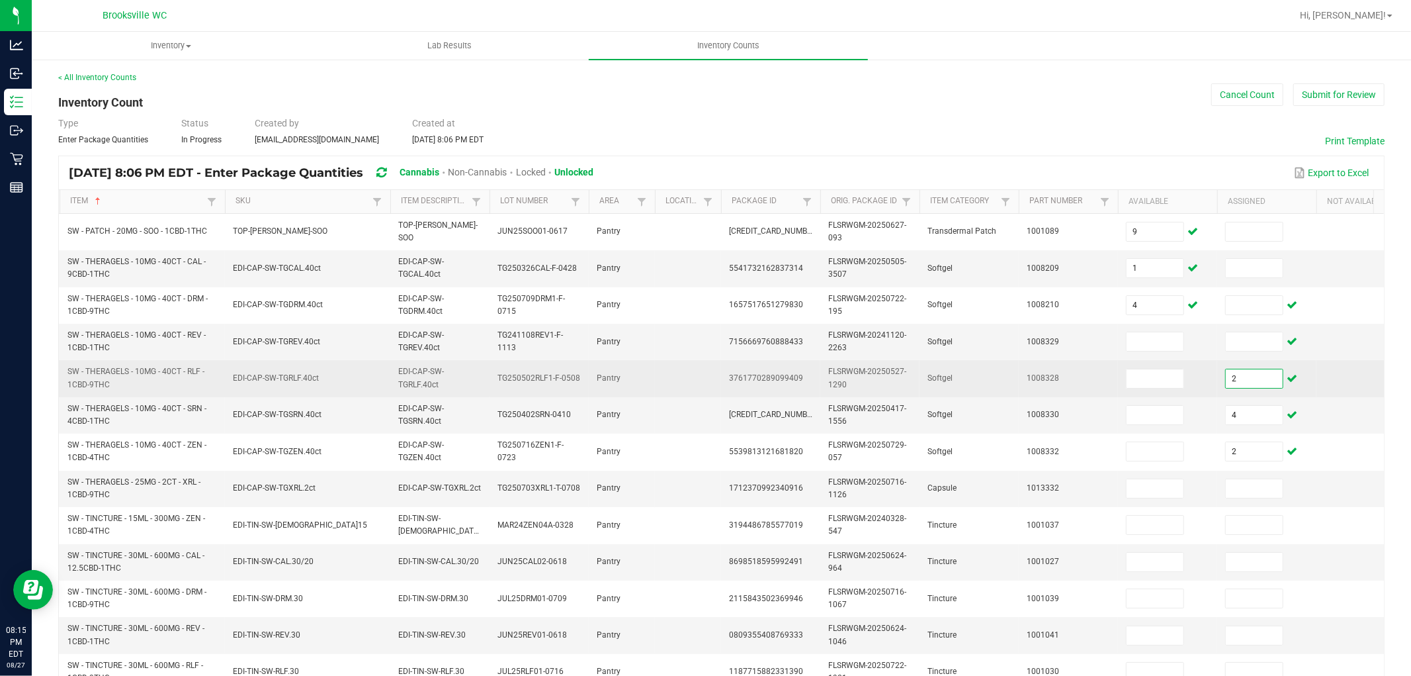
click at [1245, 382] on input "2" at bounding box center [1254, 378] width 57 height 19
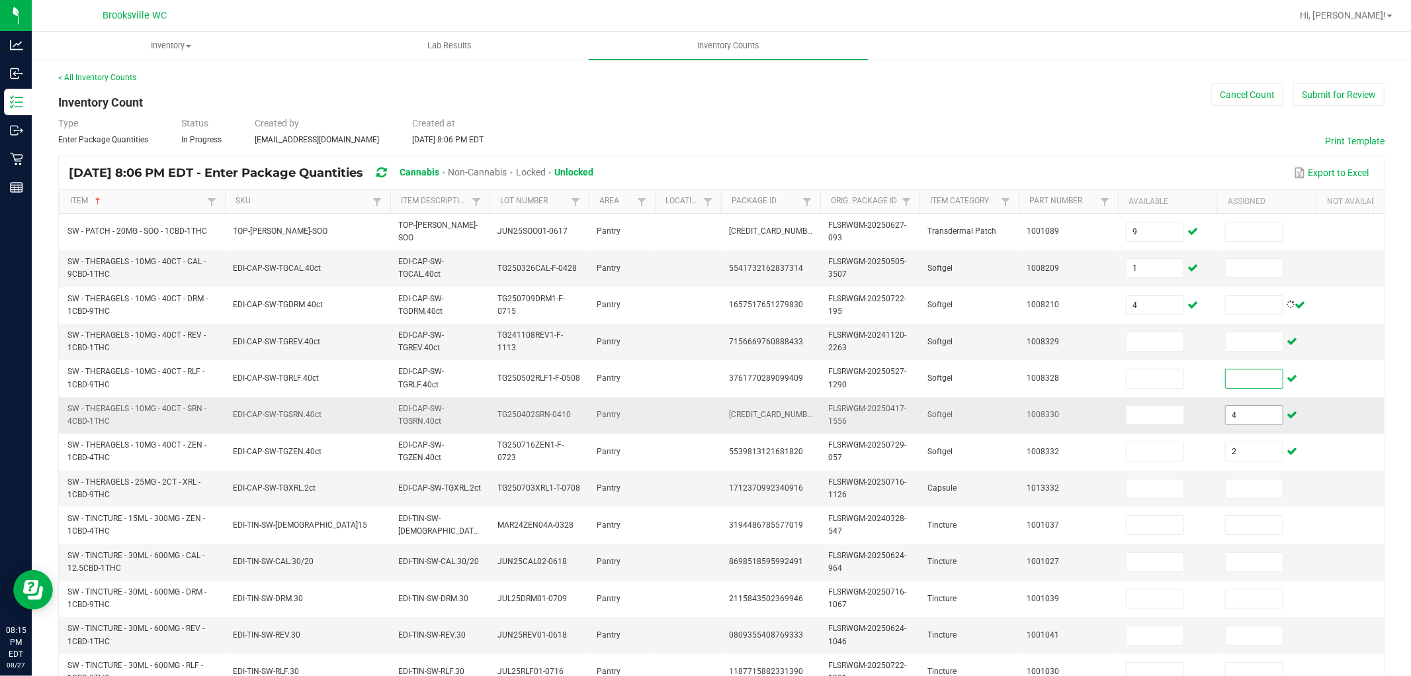
click at [1253, 415] on input "4" at bounding box center [1254, 415] width 57 height 19
click at [1141, 343] on input at bounding box center [1155, 341] width 57 height 19
click at [1145, 339] on input at bounding box center [1155, 341] width 57 height 19
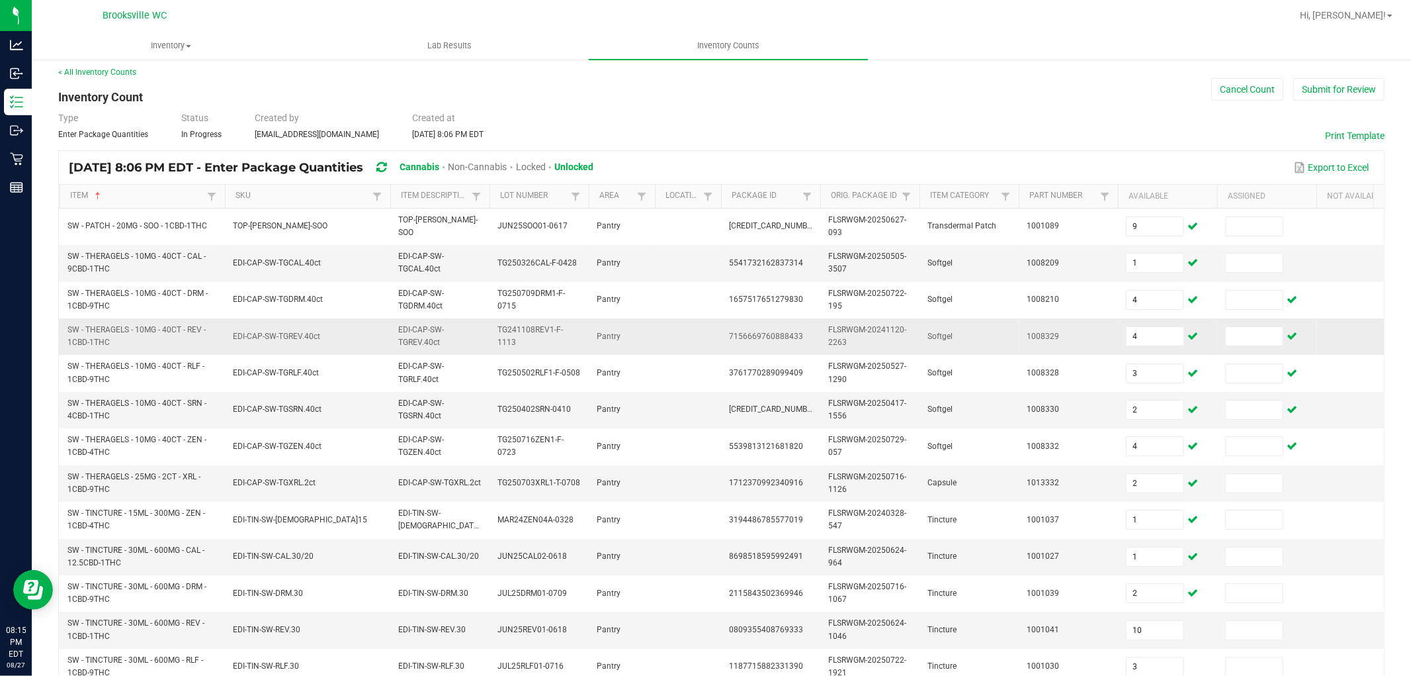
scroll to position [331, 0]
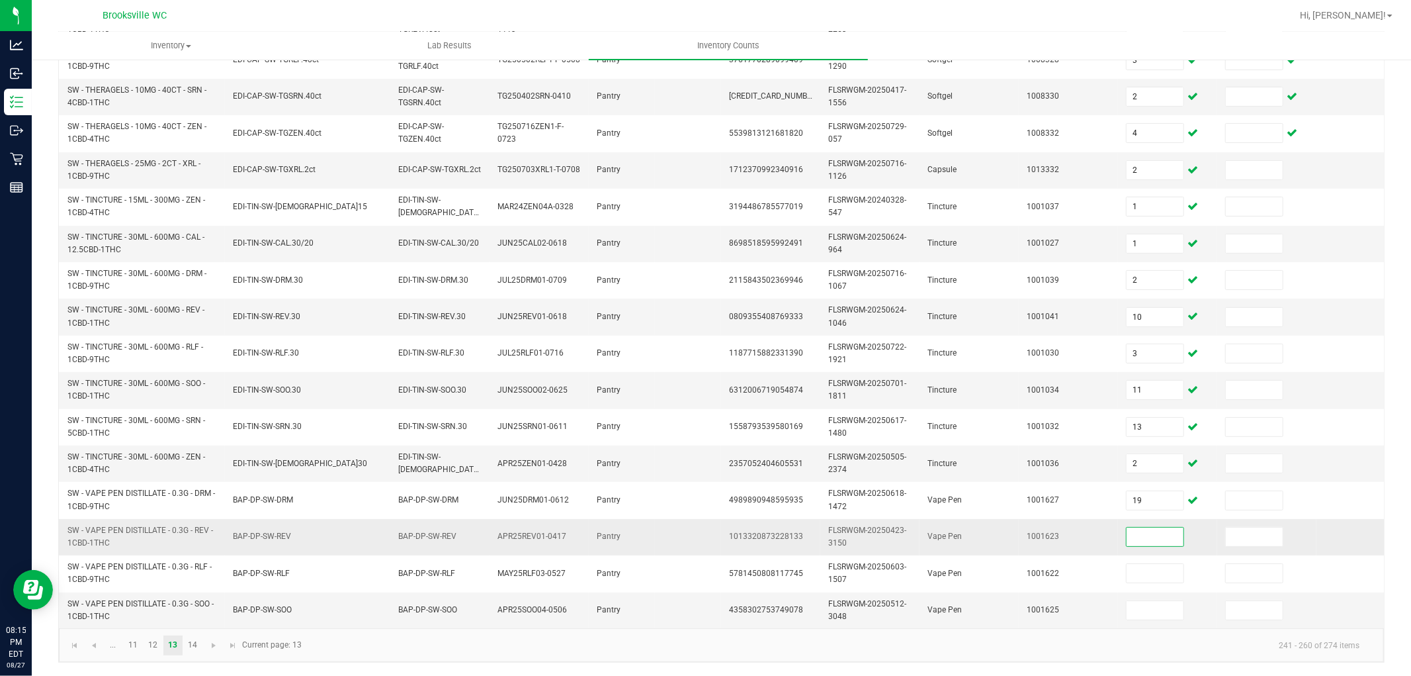
click at [1143, 527] on input at bounding box center [1155, 536] width 57 height 19
click at [77, 607] on span "Go to the first page" at bounding box center [74, 645] width 11 height 11
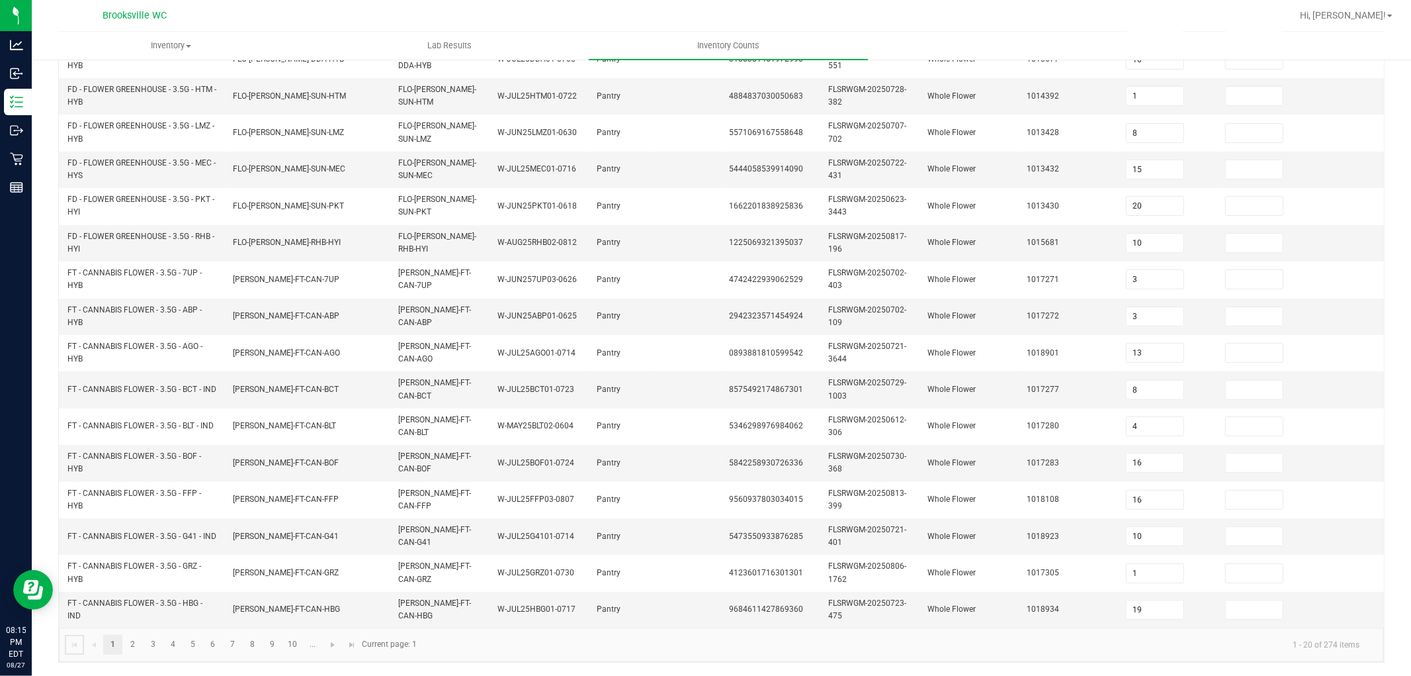
scroll to position [320, 0]
click at [153, 607] on link "3" at bounding box center [153, 645] width 19 height 20
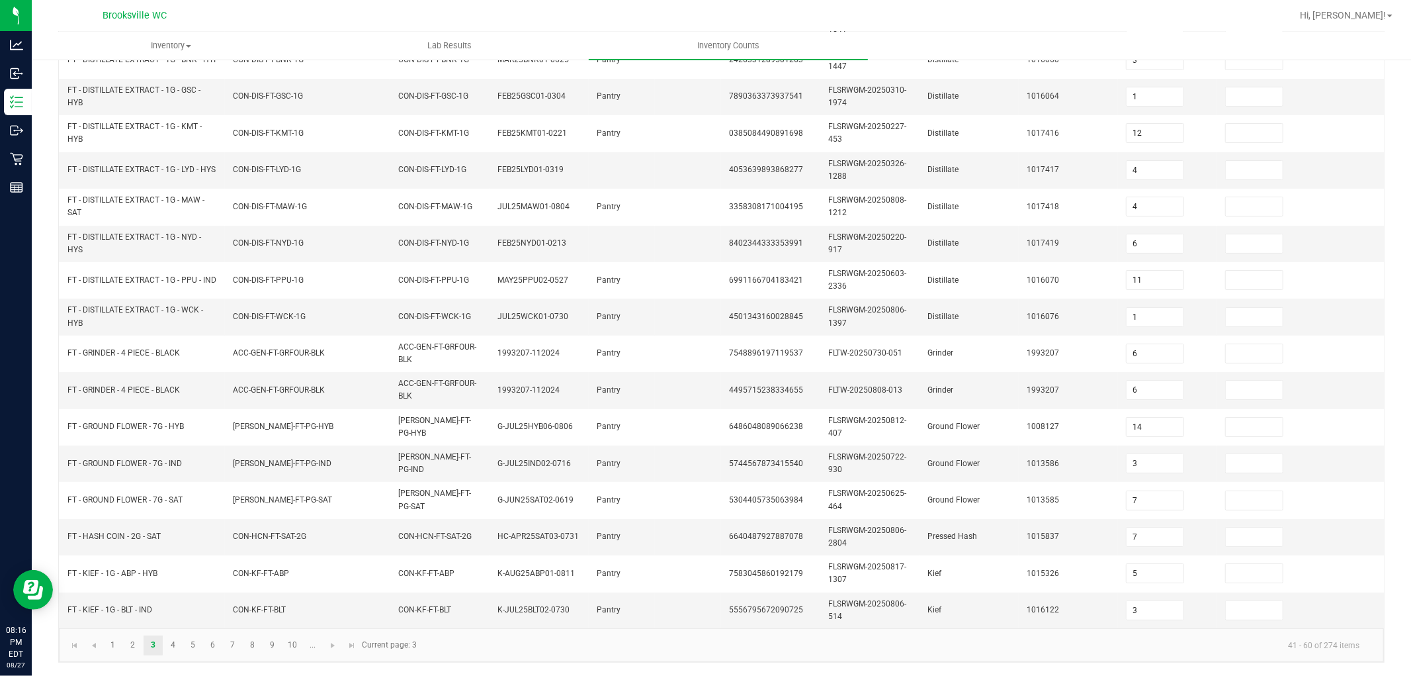
click at [133, 607] on kendo-pager "1 2 3 4 5 6 7 8 9 10 ... 41 - 60 of 274 items Current page: 3" at bounding box center [721, 645] width 1325 height 34
click at [170, 607] on link "4" at bounding box center [172, 645] width 19 height 20
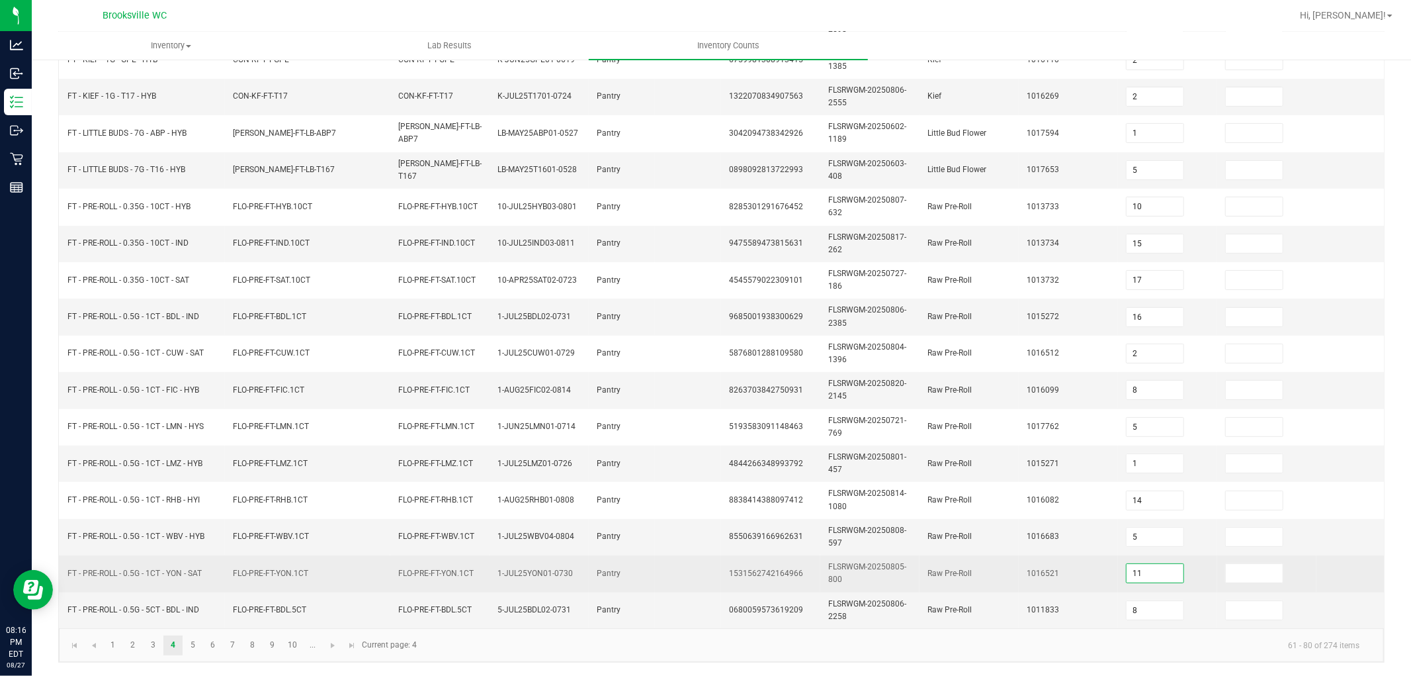
click at [1149, 571] on input "11" at bounding box center [1155, 573] width 57 height 19
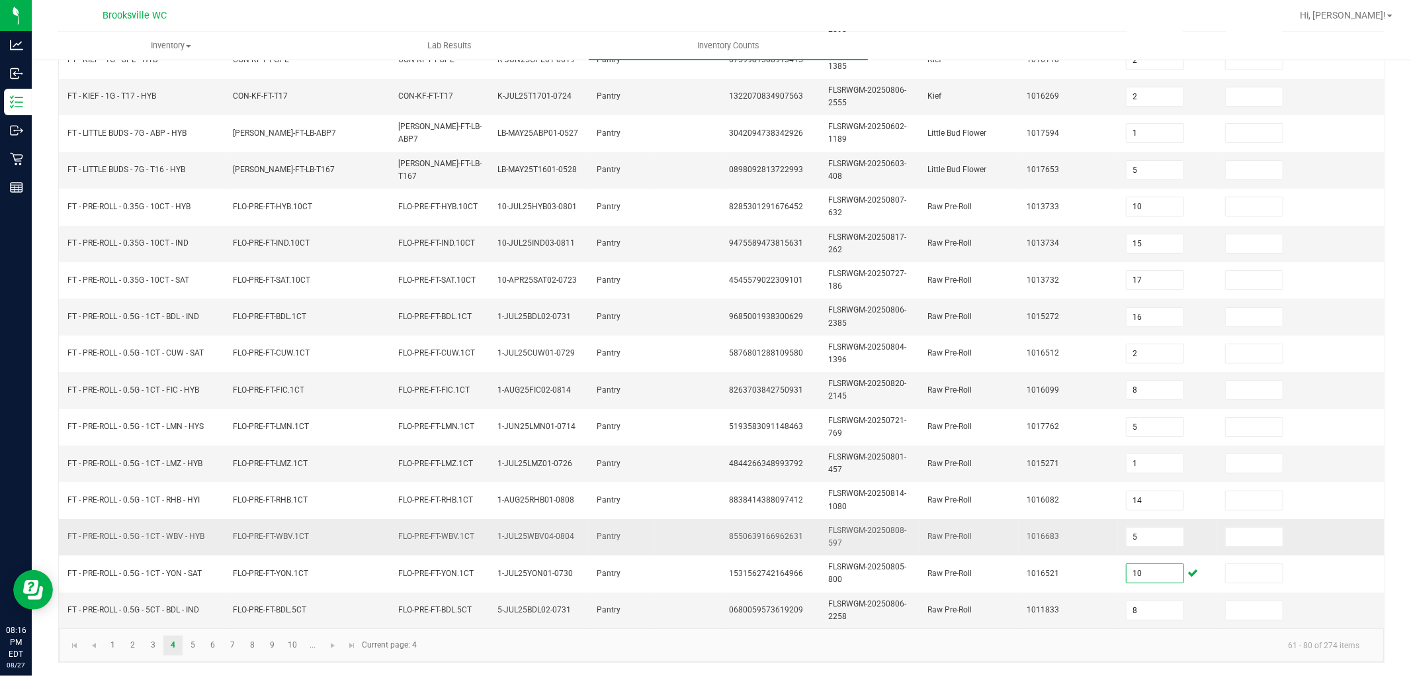
click at [669, 525] on td at bounding box center [688, 537] width 66 height 36
click at [346, 607] on link at bounding box center [352, 645] width 19 height 20
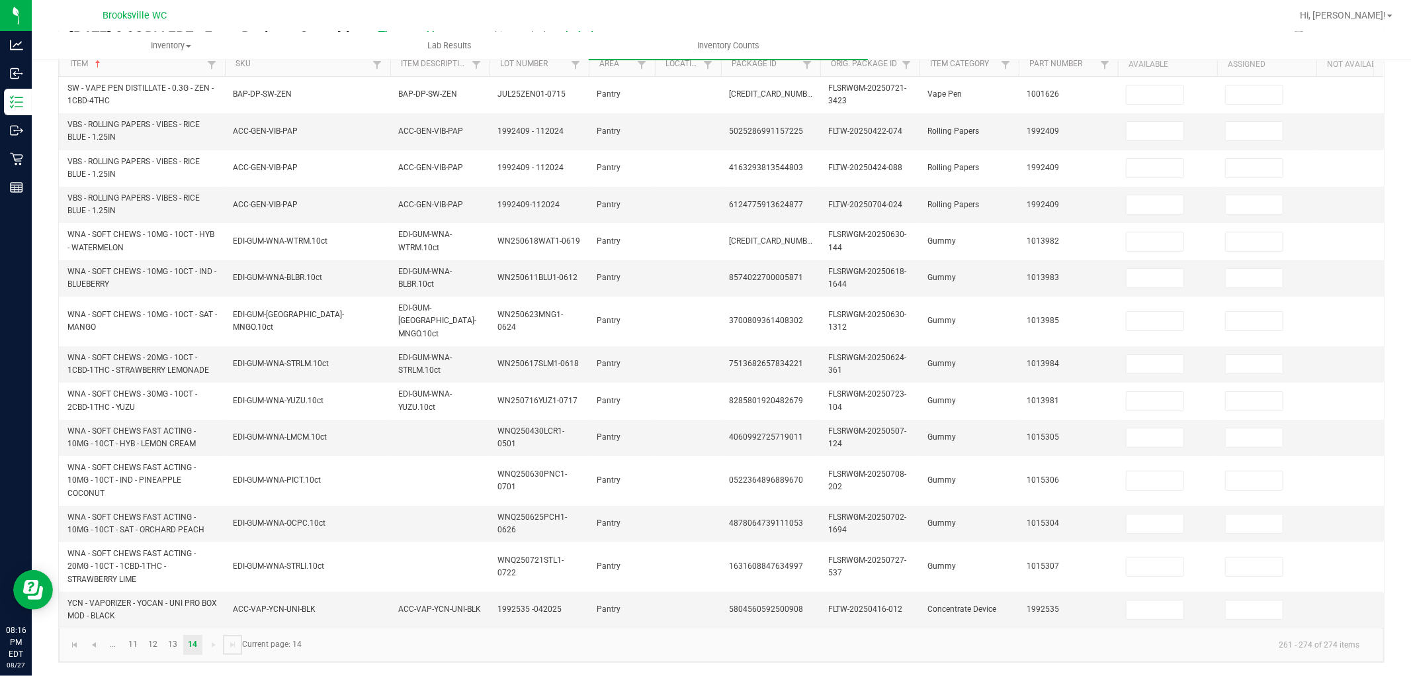
scroll to position [136, 0]
click at [165, 607] on link "13" at bounding box center [172, 646] width 19 height 20
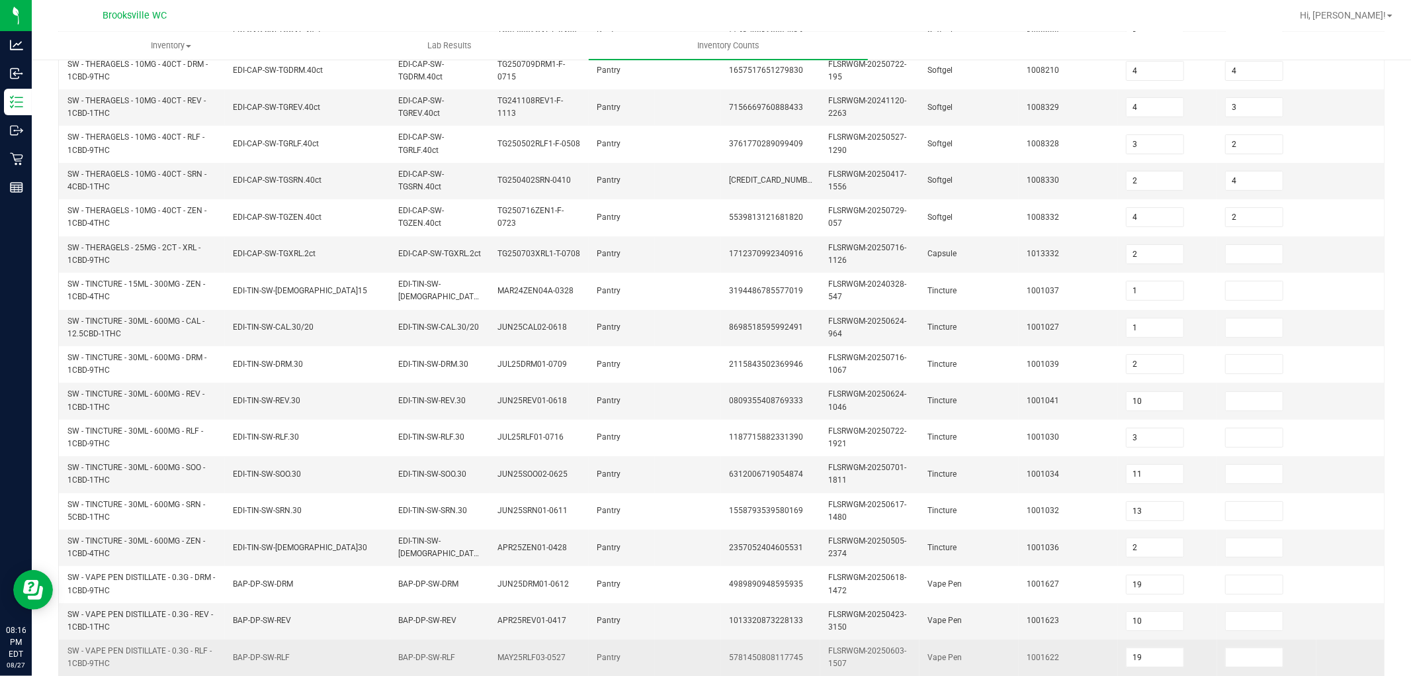
scroll to position [331, 0]
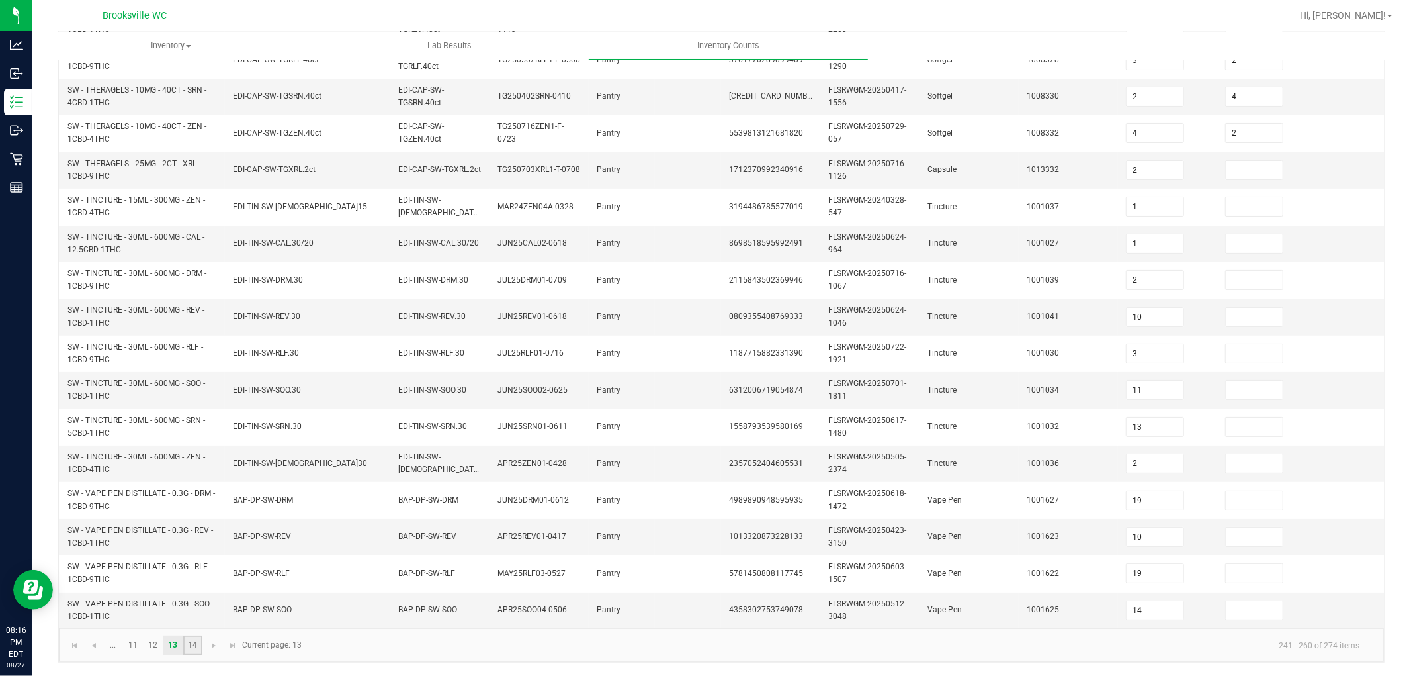
click at [195, 607] on link "14" at bounding box center [192, 645] width 19 height 20
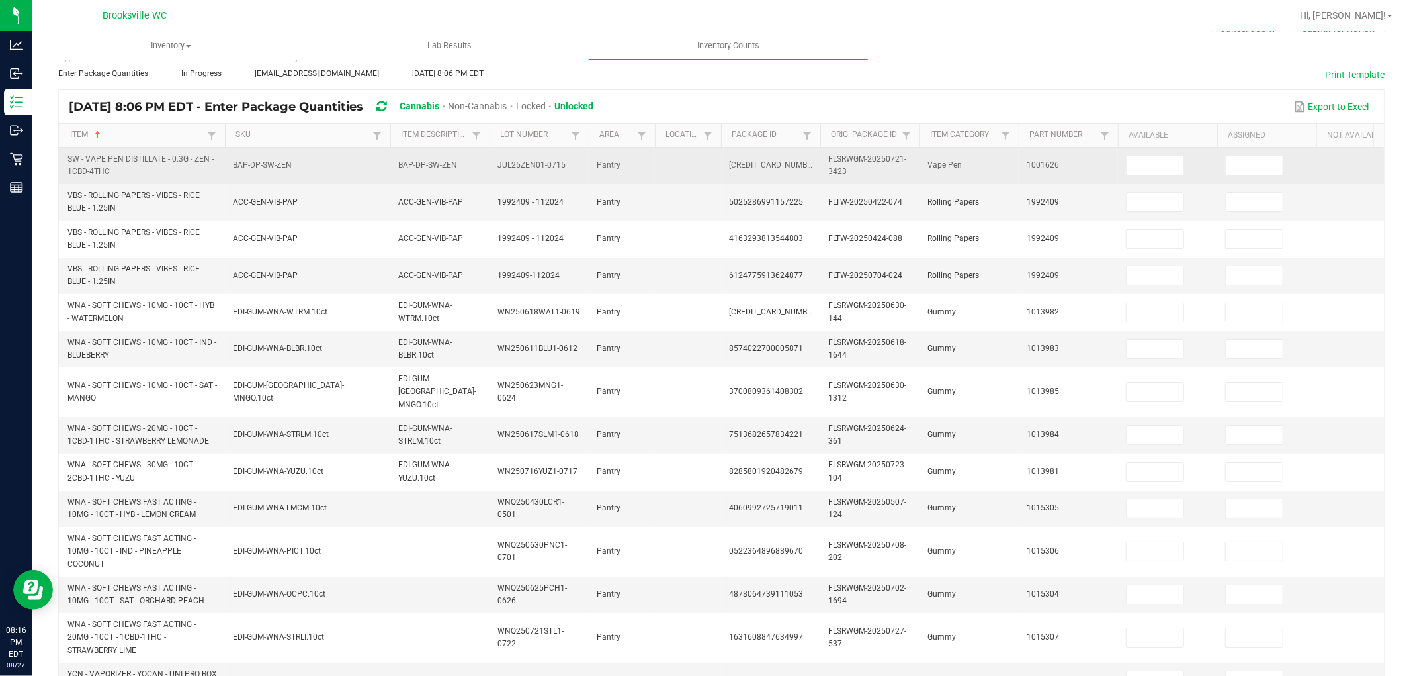
scroll to position [0, 0]
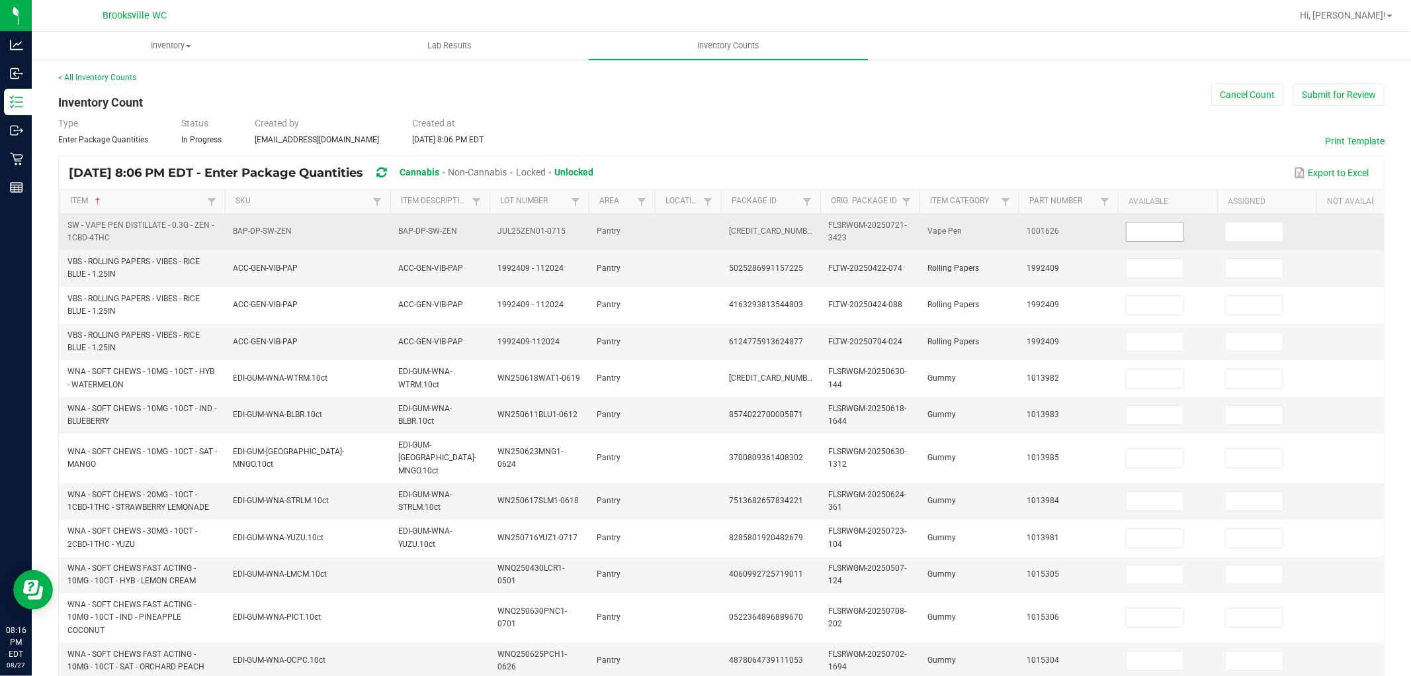
click at [1147, 226] on input at bounding box center [1155, 231] width 57 height 19
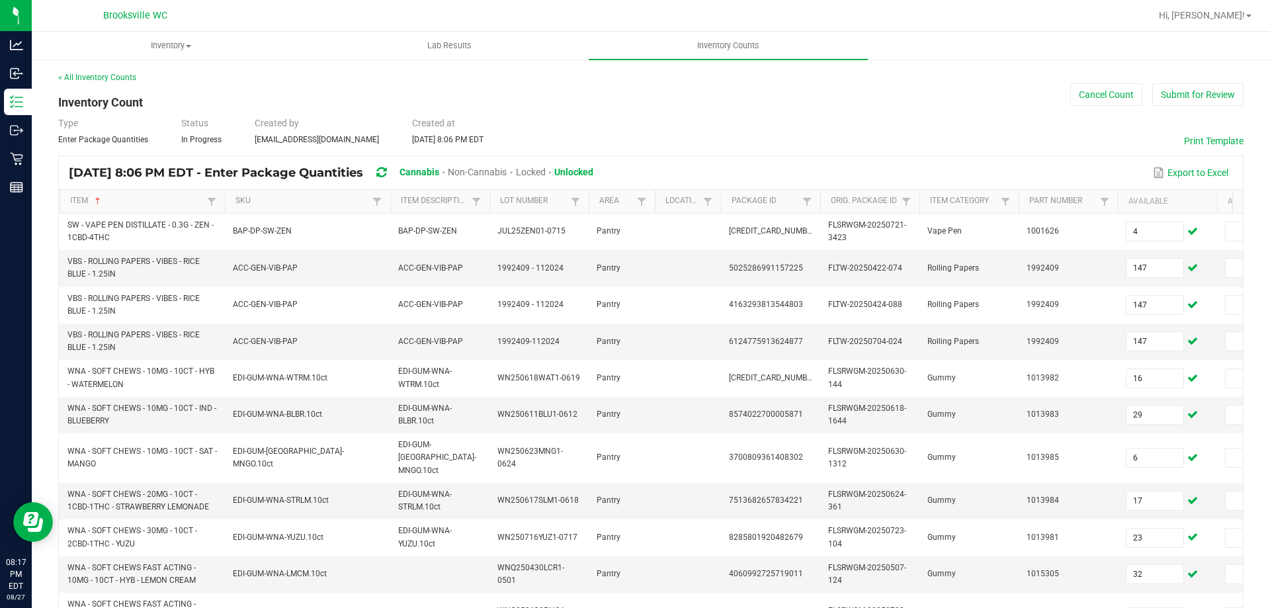
drag, startPoint x: 1244, startPoint y: 4, endPoint x: 857, endPoint y: 116, distance: 402.9
click at [857, 116] on div "< All Inventory Counts Inventory Count Cancel Count Submit for Review Type Ente…" at bounding box center [651, 435] width 1186 height 728
click at [1169, 99] on button "Submit for Review" at bounding box center [1198, 94] width 91 height 22
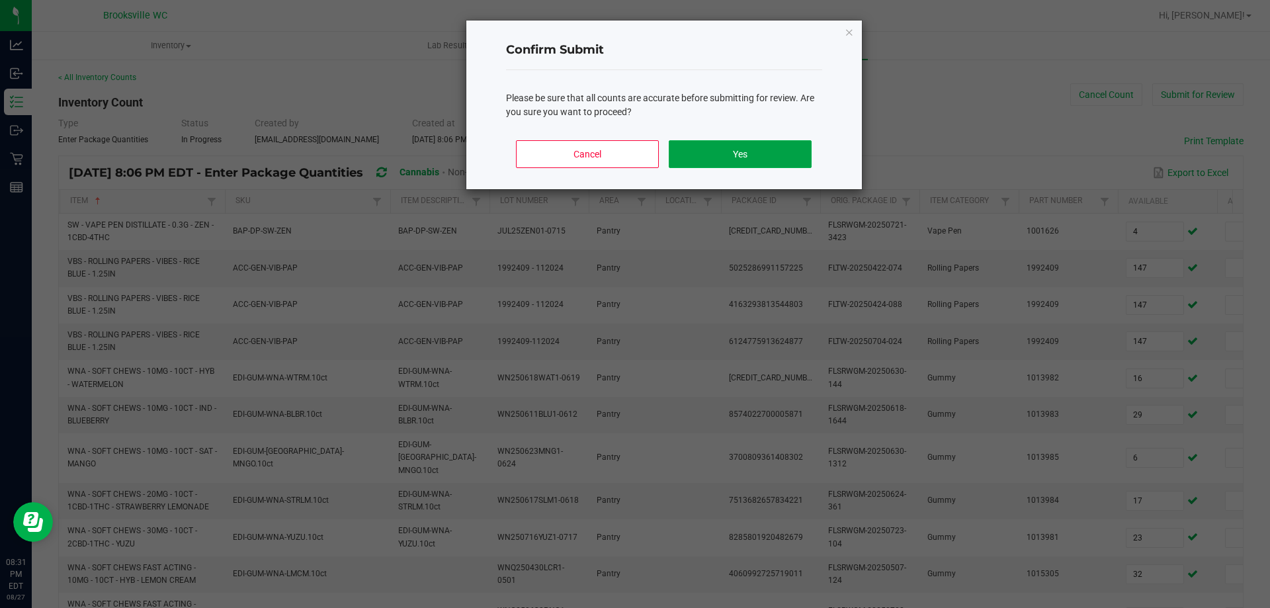
click at [722, 163] on button "Yes" at bounding box center [740, 154] width 142 height 28
